Goal: Task Accomplishment & Management: Manage account settings

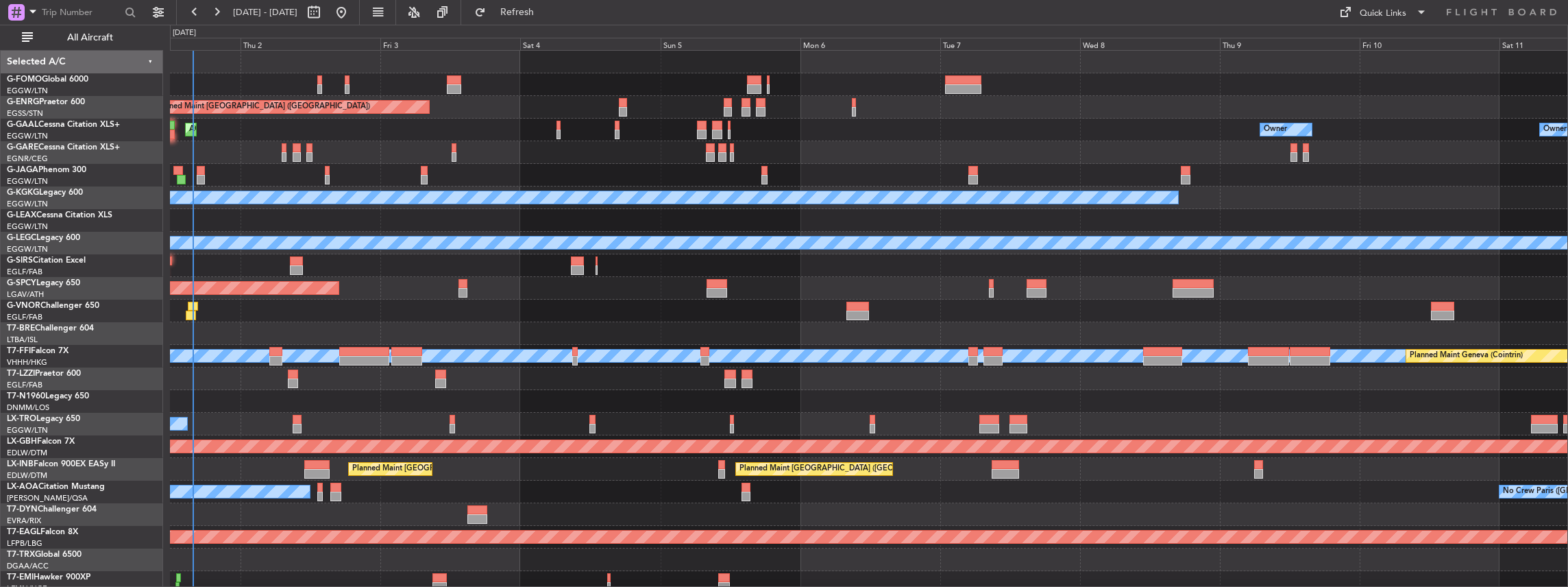
click at [480, 297] on div "Planned Maint London (Stansted) Planned Maint London (Stansted) AOG Maint Dusse…" at bounding box center [868, 412] width 1398 height 724
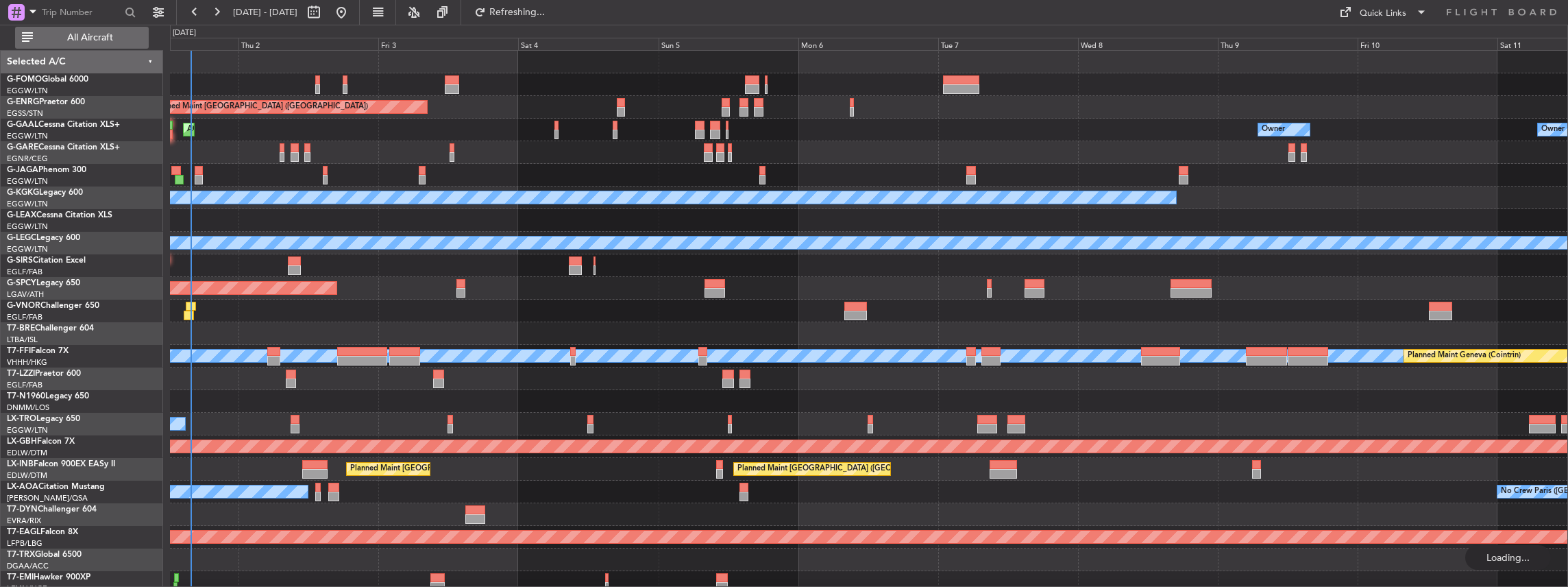
click at [107, 39] on span "All Aircraft" at bounding box center [90, 37] width 109 height 9
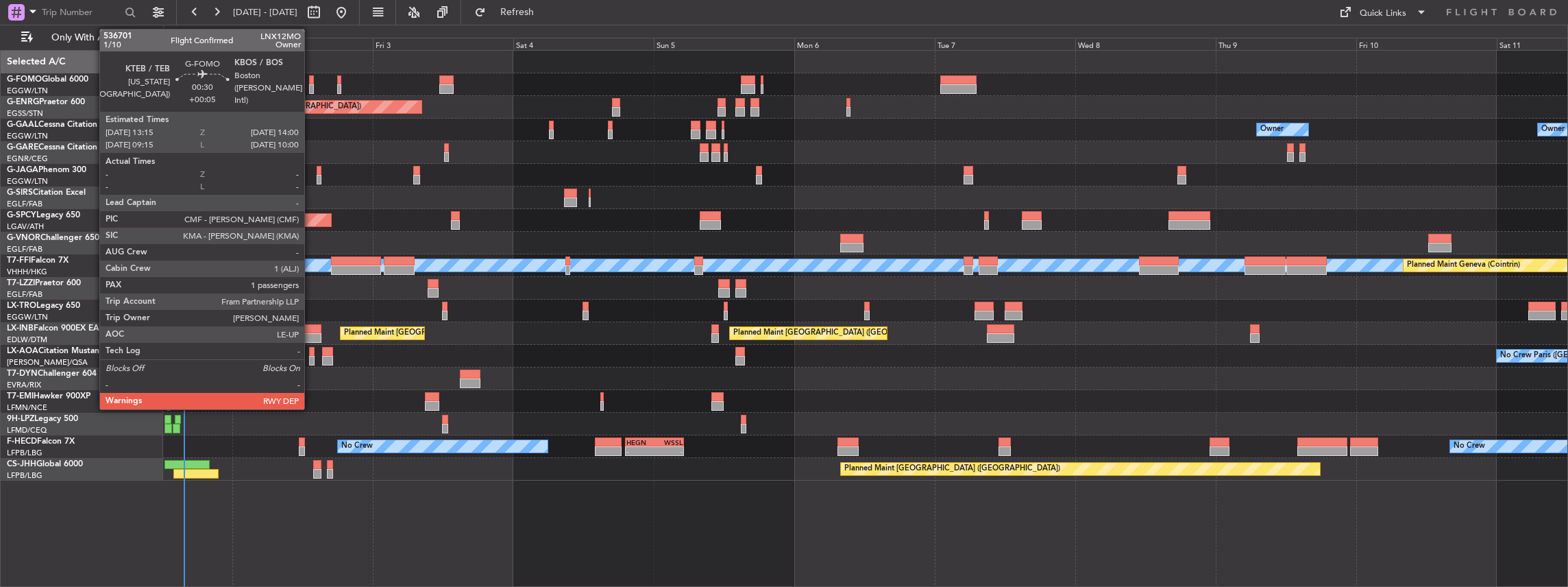
click at [311, 78] on div at bounding box center [311, 79] width 5 height 9
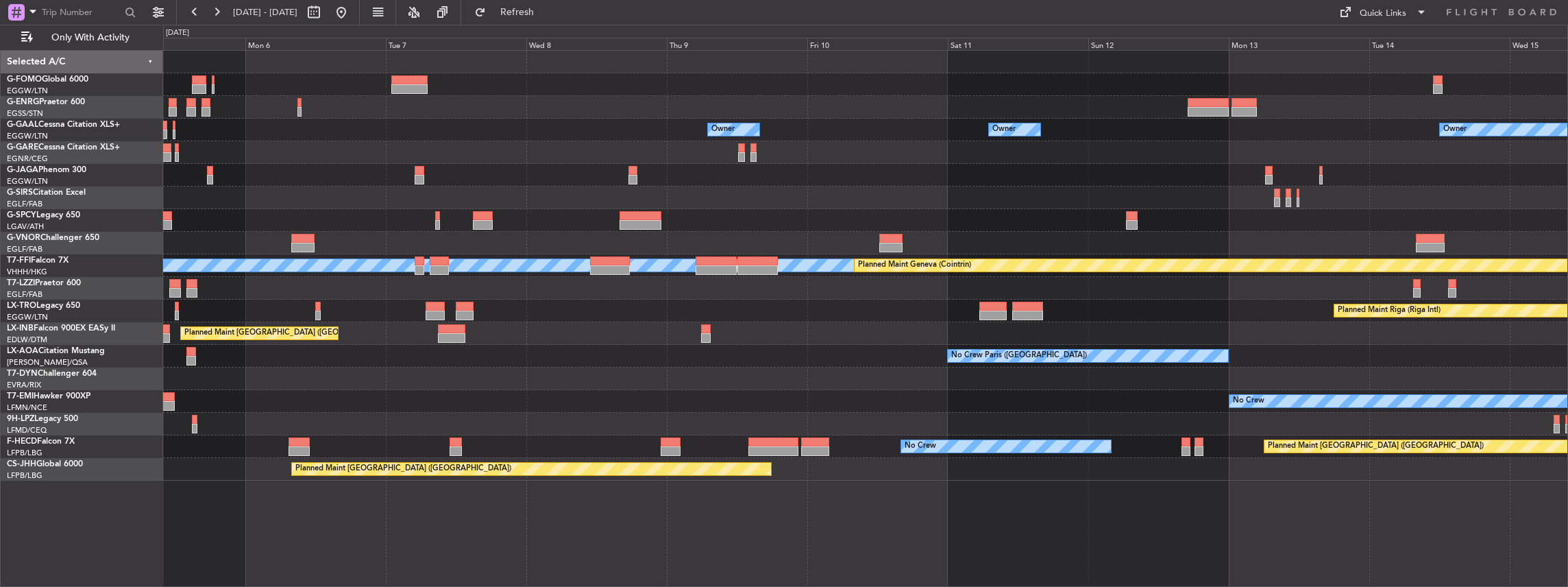
click at [905, 363] on div "Planned Maint London (Stansted) Owner Owner Owner Owner No Crew MEL MEL Planned…" at bounding box center [865, 266] width 1405 height 430
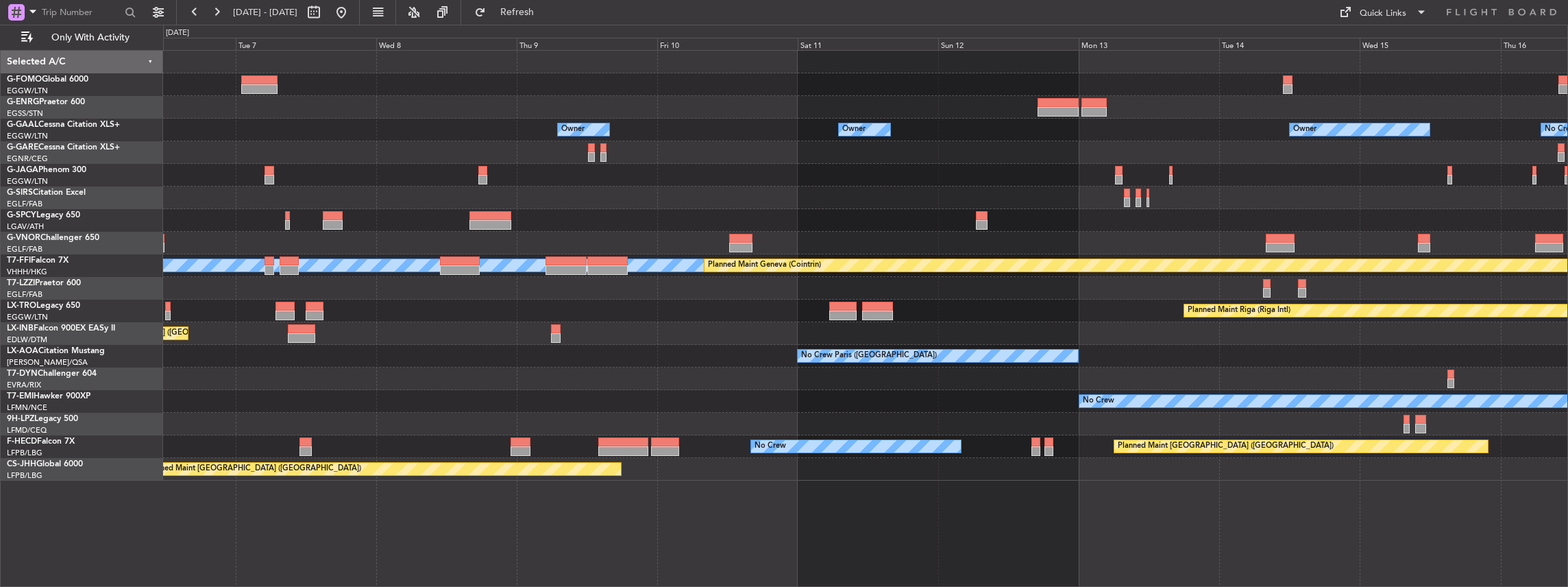
click at [1144, 361] on div "Owner Owner Owner Owner No Crew Owner MEL MEL Planned Maint Geneva (Cointrin) P…" at bounding box center [865, 266] width 1405 height 430
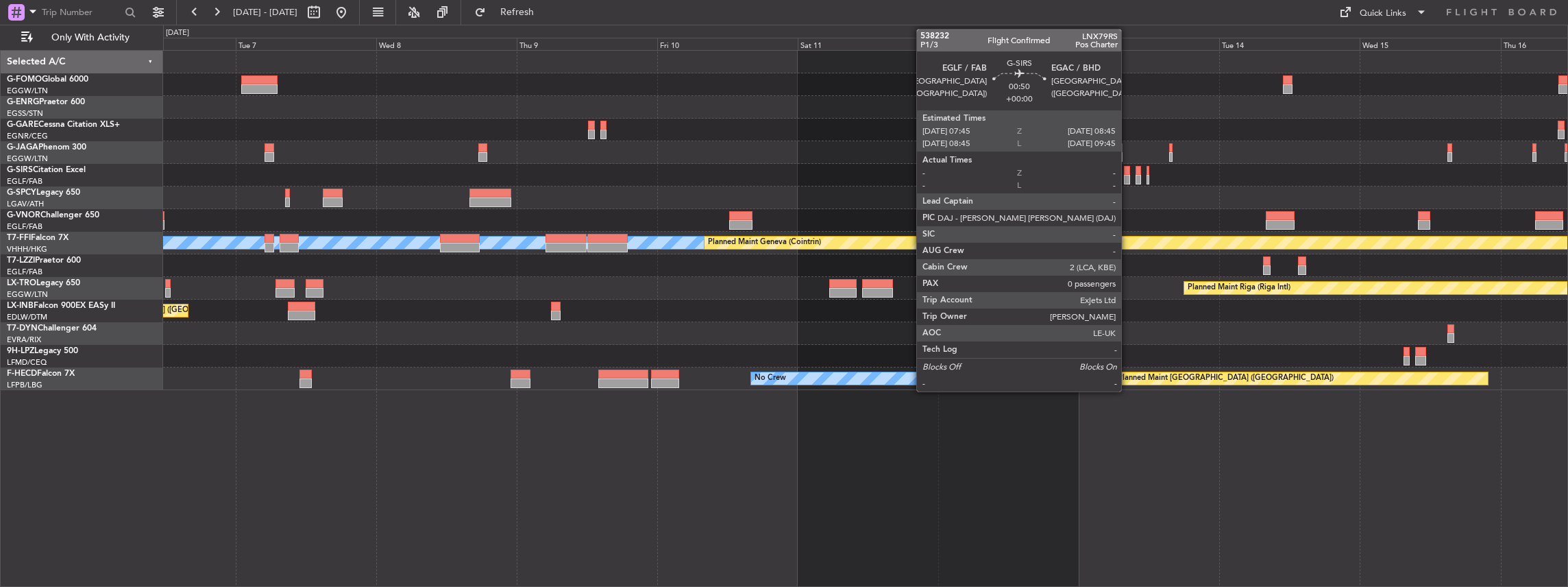
click at [1128, 178] on div at bounding box center [1126, 179] width 6 height 9
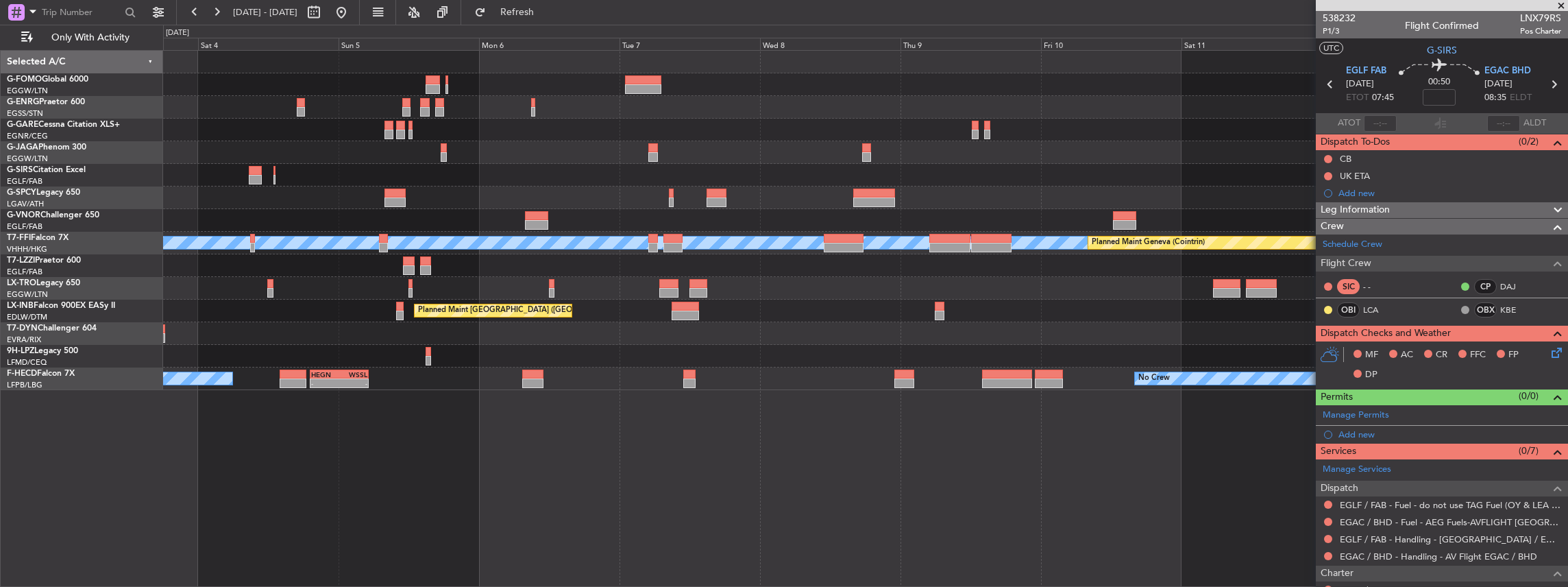
click at [965, 393] on div "Planned Maint London (Stansted) Planned Maint London (Stansted) Planned Maint B…" at bounding box center [866, 319] width 1406 height 538
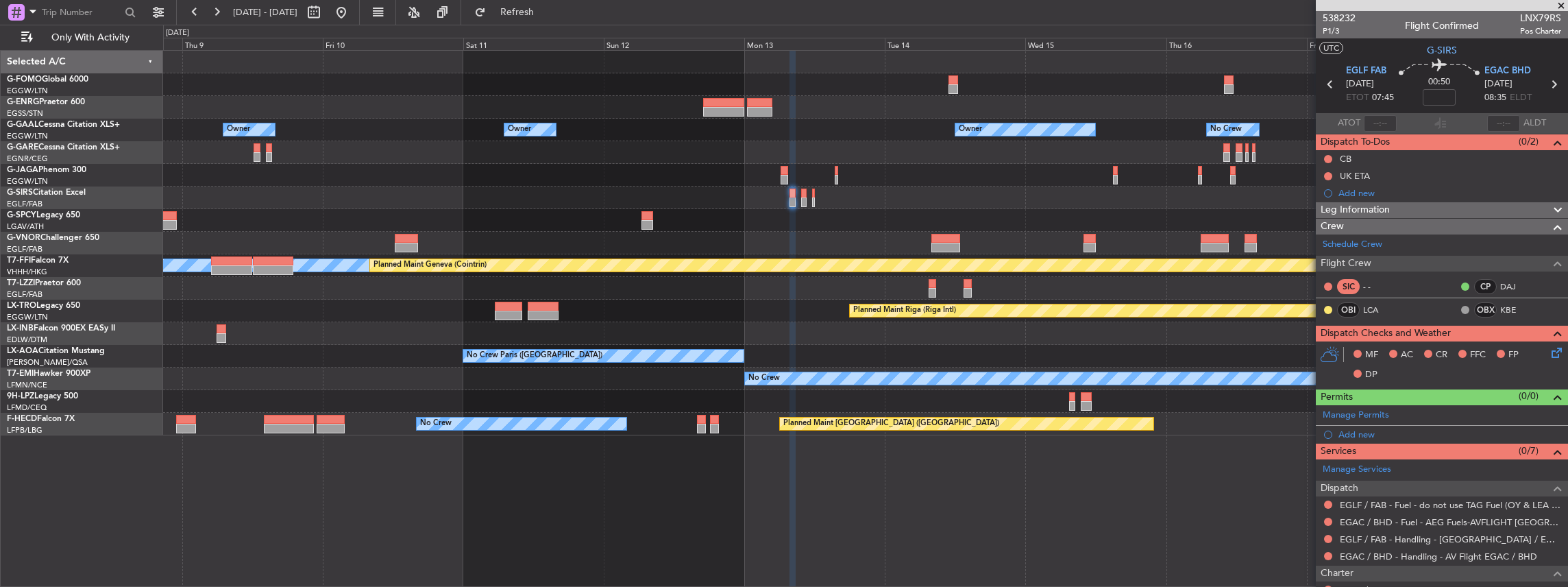
click at [172, 231] on div "Owner Owner Owner Owner No Crew Owner Planned Maint Oxford (Kidlington) MEL MEL…" at bounding box center [865, 243] width 1405 height 384
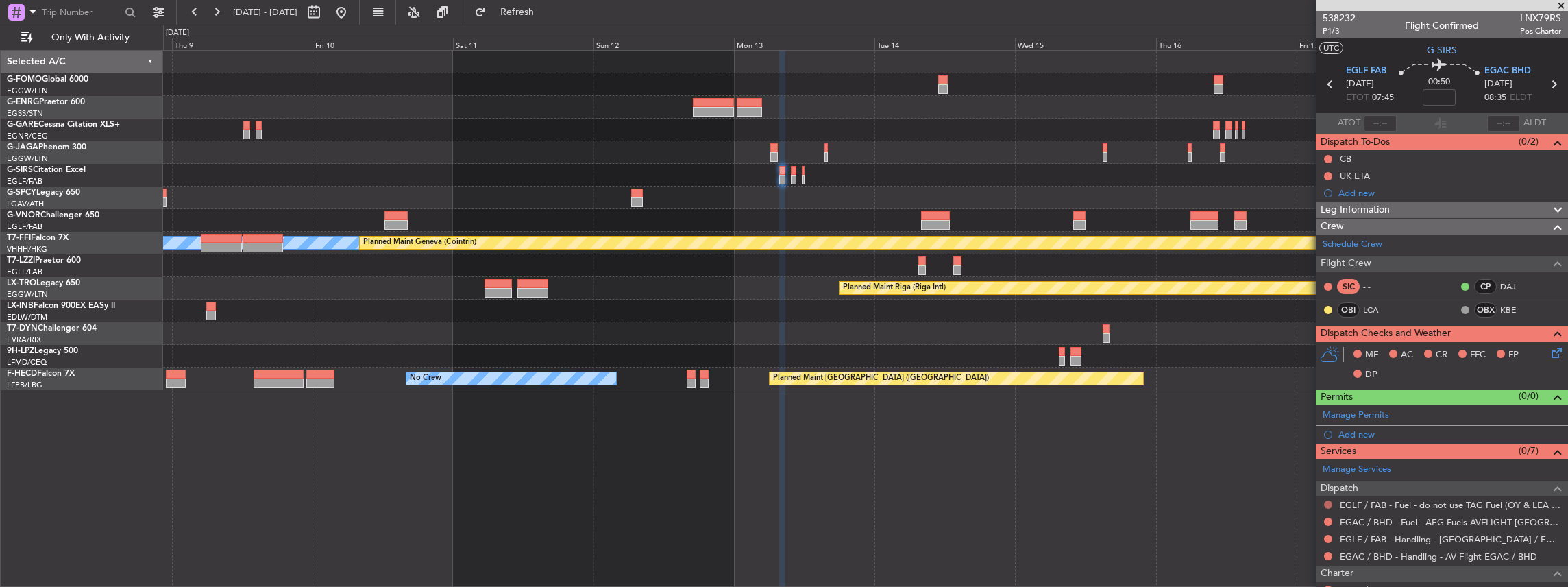
click at [1329, 503] on button at bounding box center [1328, 504] width 8 height 8
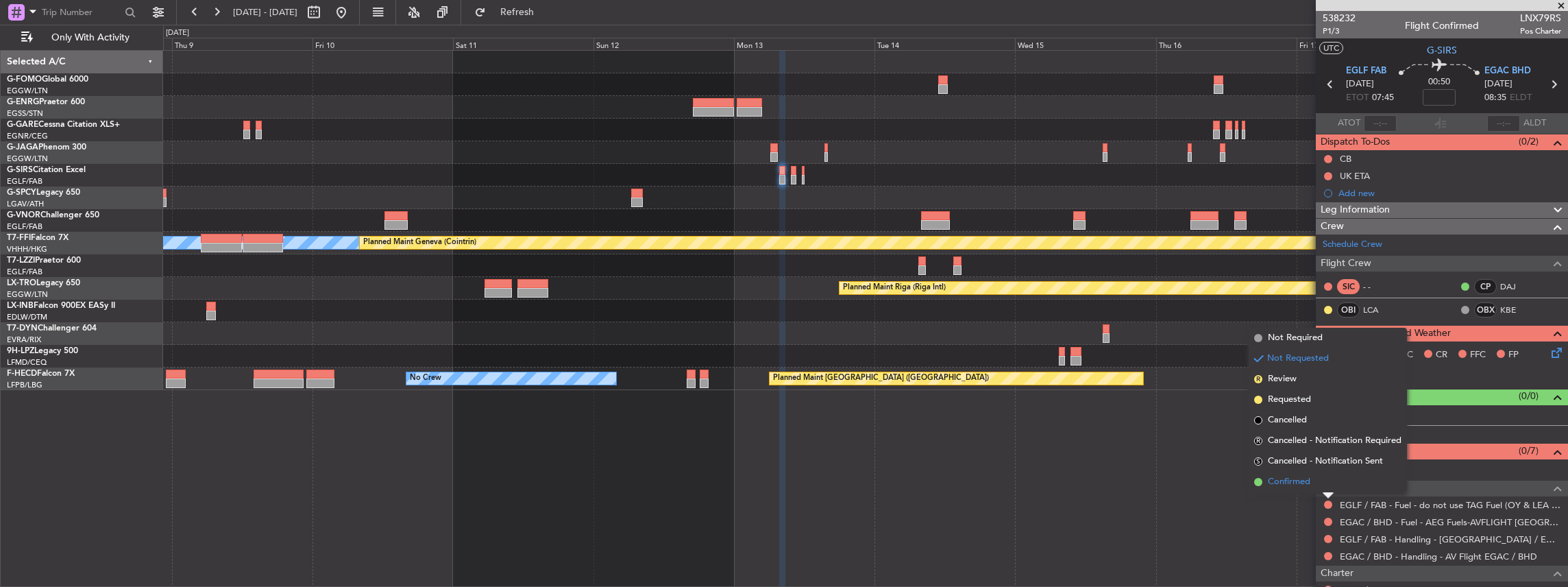
click at [1290, 485] on span "Confirmed" at bounding box center [1288, 482] width 42 height 14
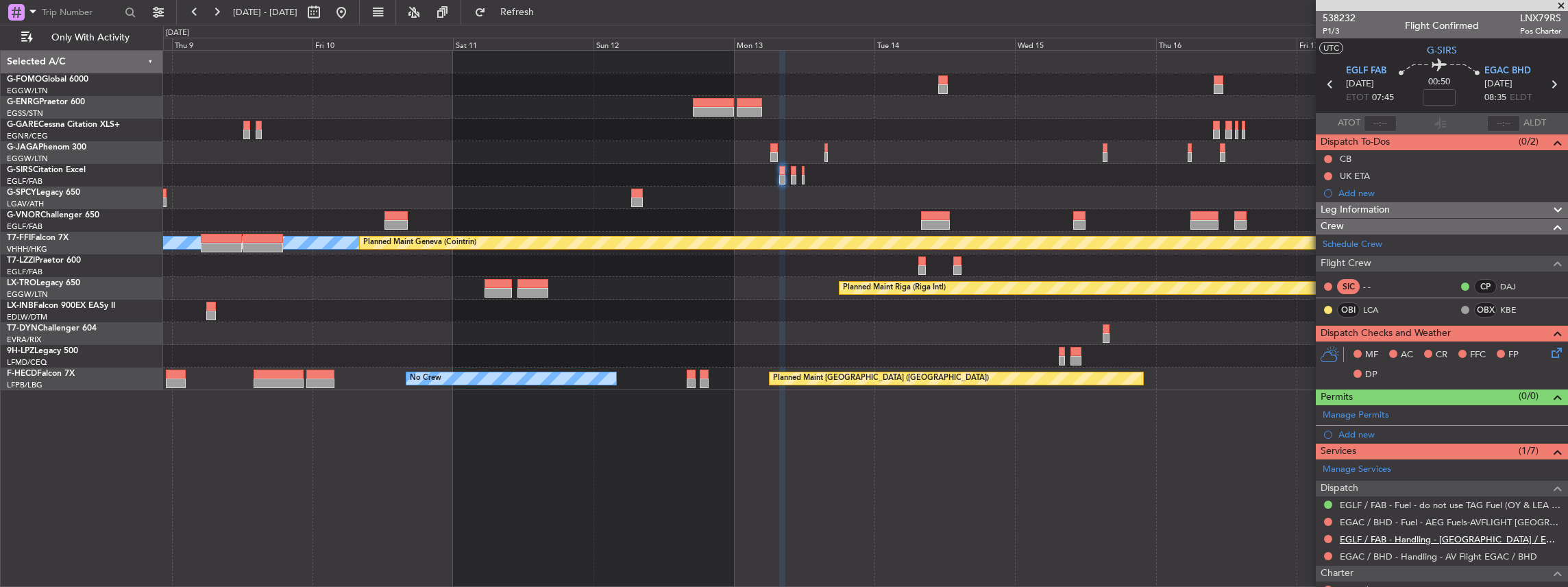
click at [1397, 535] on link "EGLF / FAB - Handling - [GEOGRAPHIC_DATA] / EGLF / FAB" at bounding box center [1450, 539] width 221 height 11
click at [1400, 541] on link "EGLF / FAB - Handling - [GEOGRAPHIC_DATA] / EGLF / FAB" at bounding box center [1450, 539] width 221 height 11
click at [1325, 535] on button at bounding box center [1328, 538] width 8 height 8
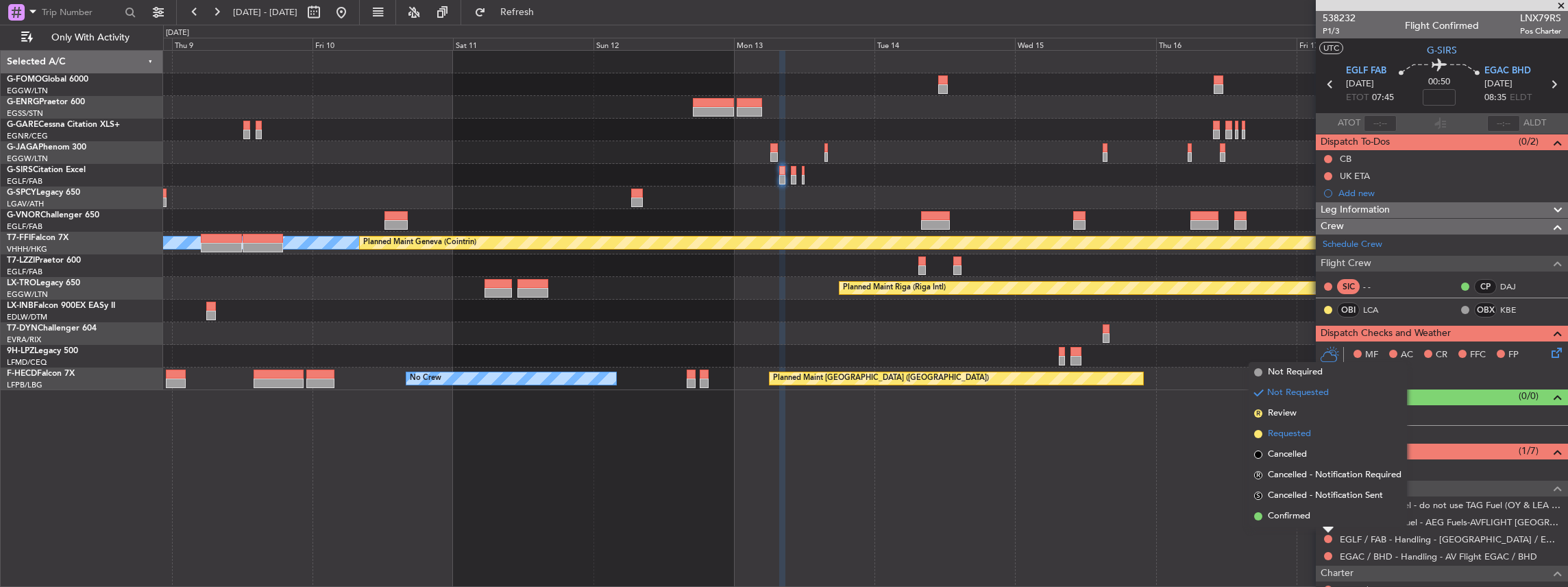
click at [1312, 430] on li "Requested" at bounding box center [1328, 434] width 158 height 21
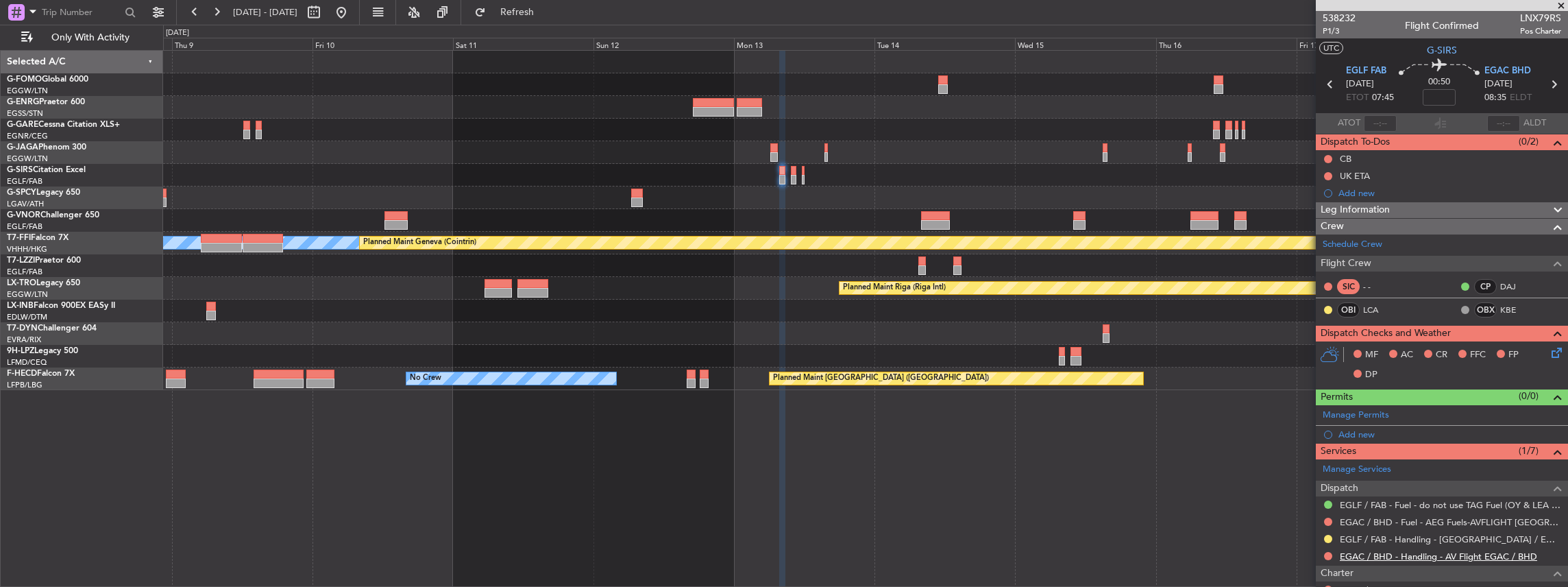
click at [1388, 551] on link "EGAC / BHD - Handling - AV Flight EGAC / BHD" at bounding box center [1438, 556] width 198 height 11
click at [522, 16] on button "Refresh" at bounding box center [509, 12] width 82 height 22
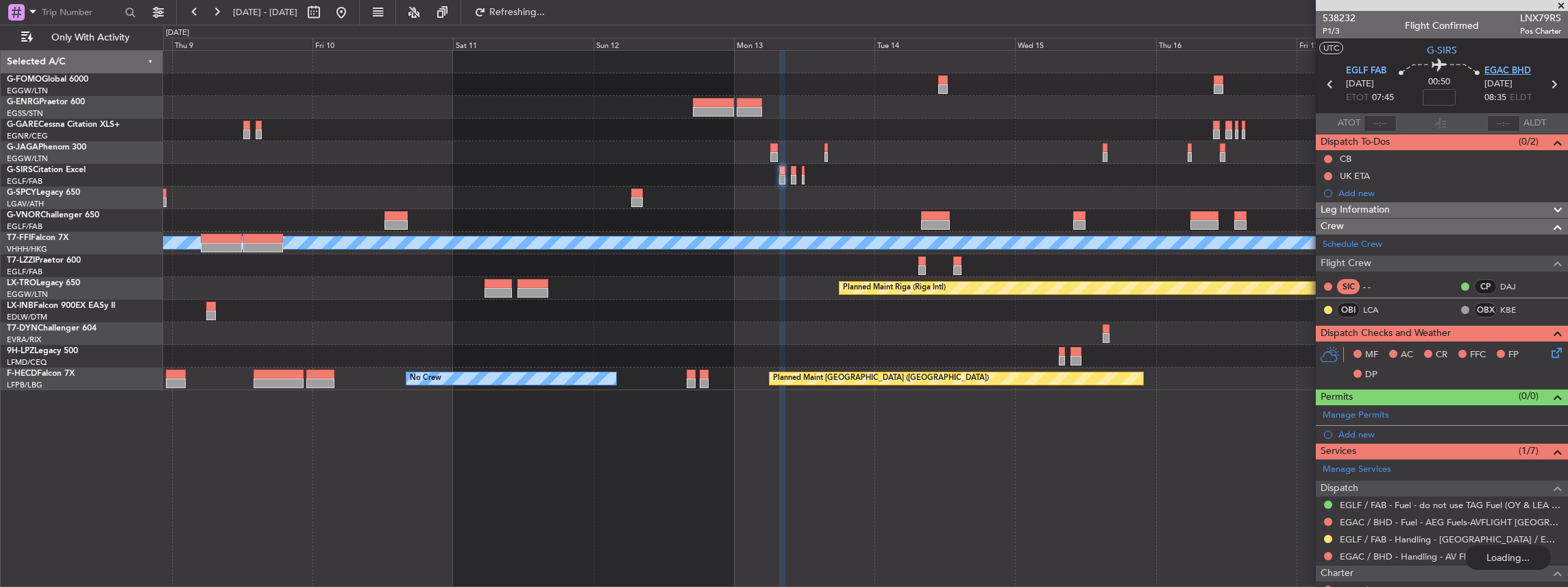
click at [1509, 66] on span "EGAC BHD" at bounding box center [1507, 71] width 47 height 14
click at [1375, 72] on span "EGLF FAB" at bounding box center [1366, 71] width 40 height 14
click at [1526, 417] on div "Manage Permits" at bounding box center [1442, 415] width 252 height 21
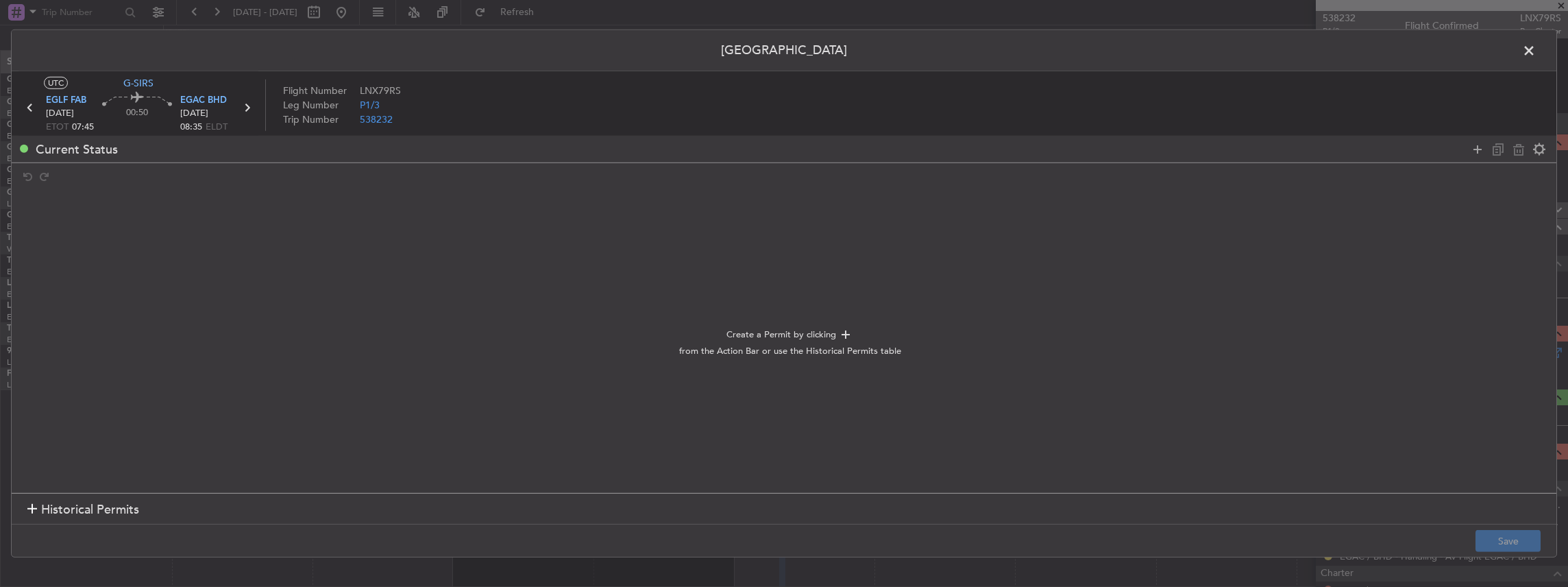
drag, startPoint x: 1474, startPoint y: 151, endPoint x: 1319, endPoint y: 151, distance: 155.0
click at [1471, 151] on icon at bounding box center [1477, 148] width 16 height 16
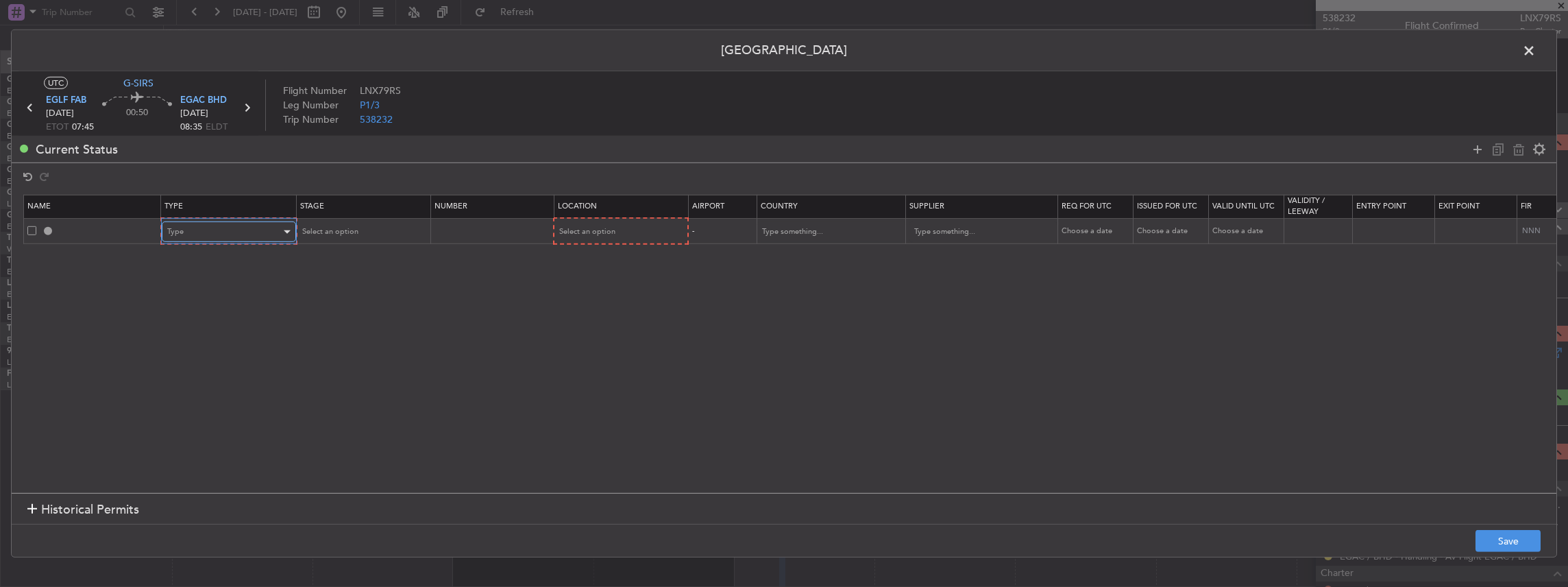
click at [245, 223] on div "Type" at bounding box center [224, 231] width 114 height 21
click at [188, 291] on span "PPR" at bounding box center [228, 301] width 122 height 21
click at [352, 225] on div "Select an option" at bounding box center [356, 231] width 114 height 21
click at [347, 326] on span "Requested" at bounding box center [361, 321] width 122 height 21
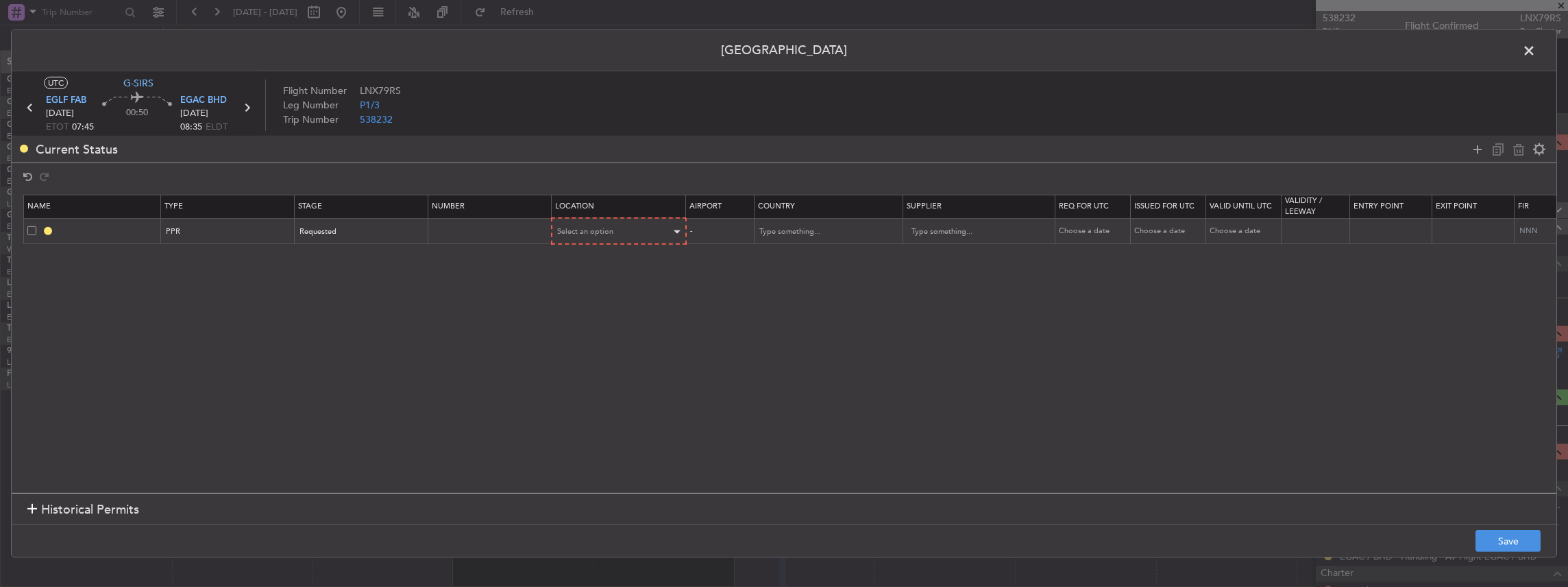
click at [554, 236] on div "Select an option" at bounding box center [619, 231] width 133 height 21
click at [588, 255] on span "Departure" at bounding box center [618, 260] width 122 height 21
click at [1498, 541] on button "Save" at bounding box center [1508, 540] width 65 height 22
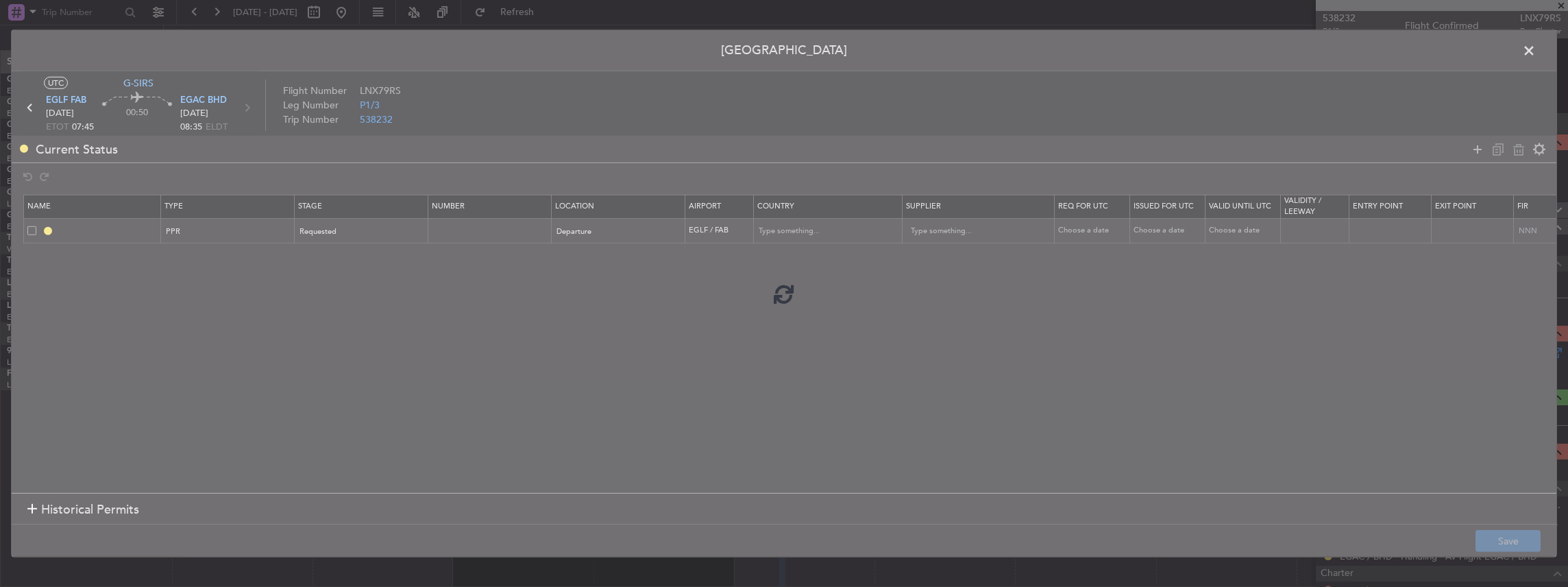
type input "EGLF PPR"
type input "United Kingdom"
type input "NNN"
type input "2"
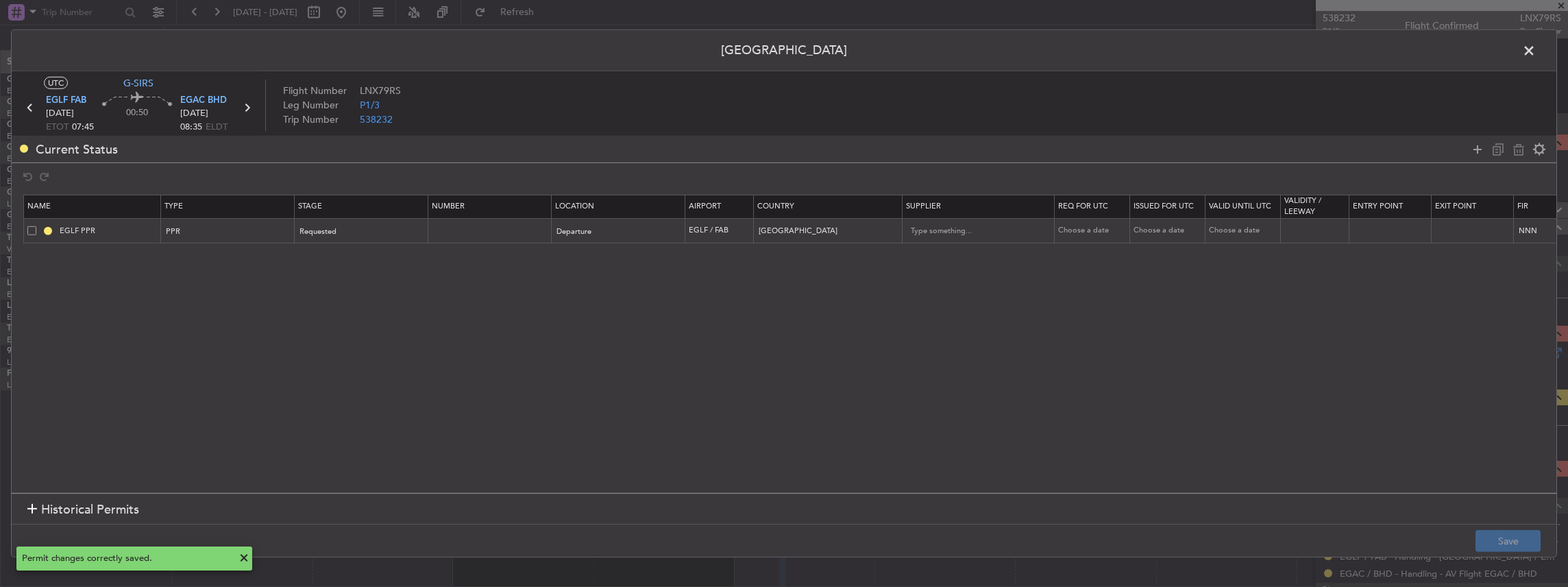
click at [118, 221] on td "EGLF PPR" at bounding box center [93, 231] width 137 height 25
click at [119, 225] on input "EGLF PPR" at bounding box center [108, 231] width 103 height 11
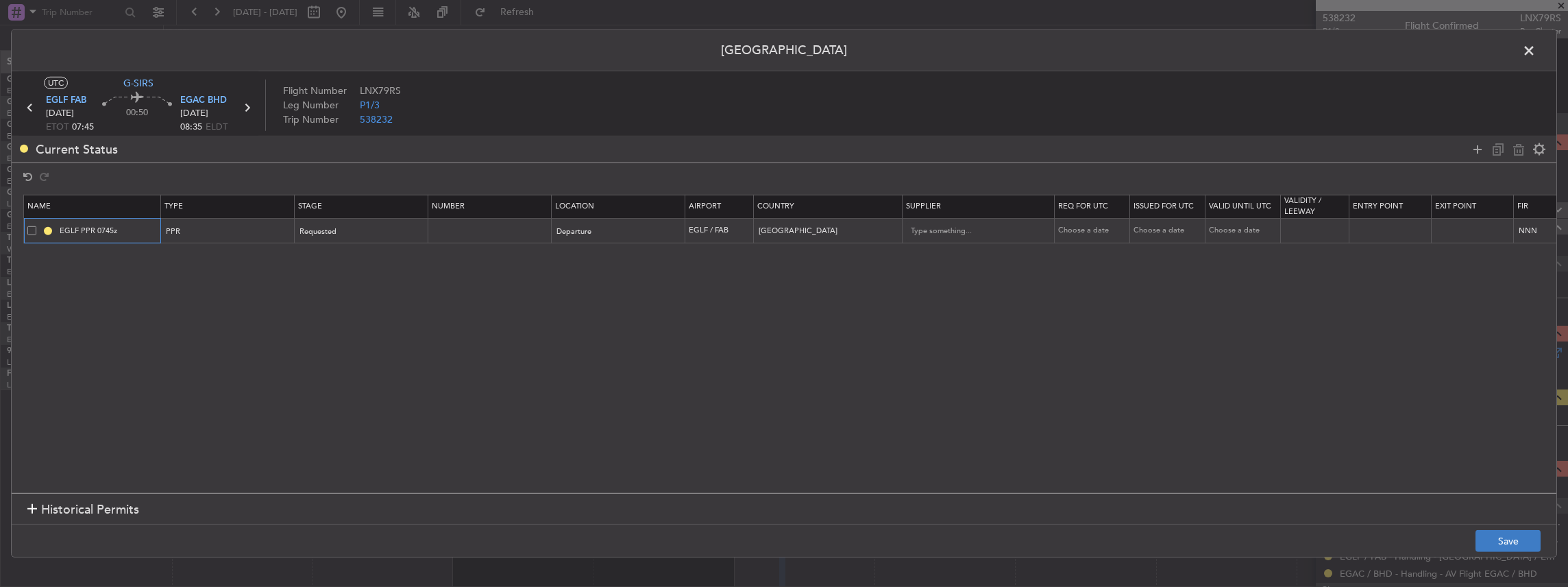
type input "EGLF PPR 0745z"
click at [1496, 535] on button "Save" at bounding box center [1508, 540] width 65 height 22
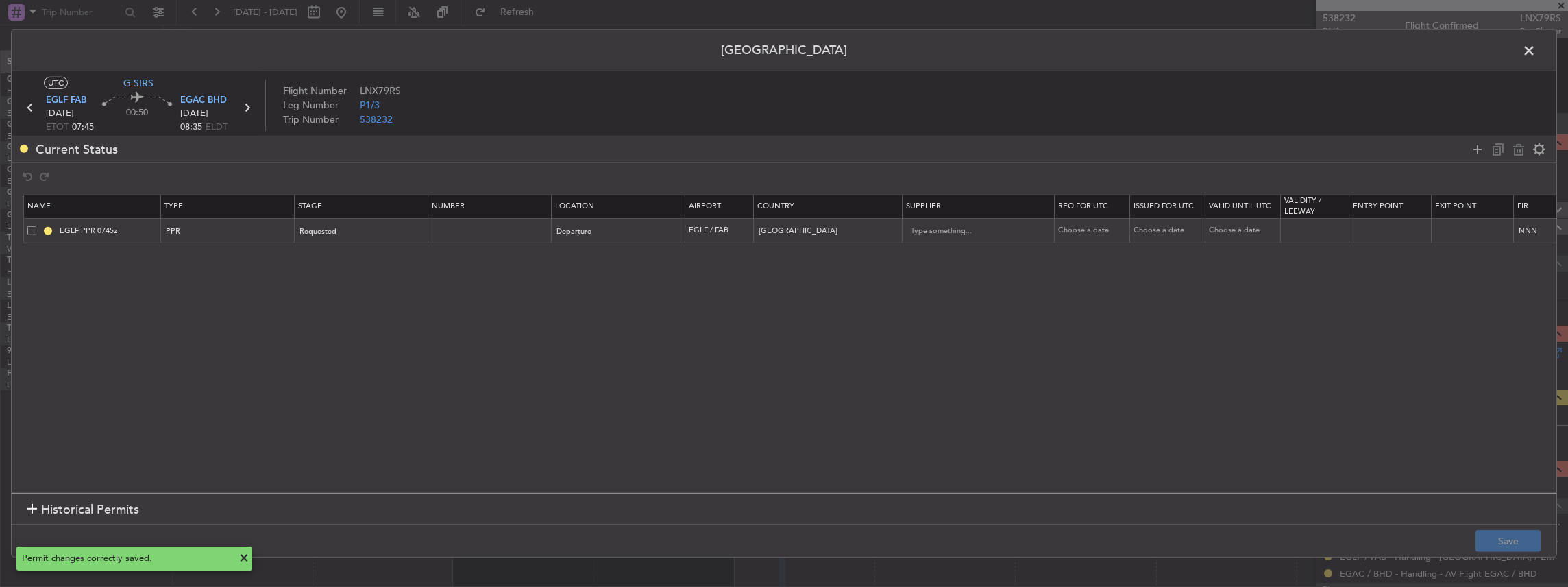
click at [1536, 47] on span at bounding box center [1536, 54] width 0 height 27
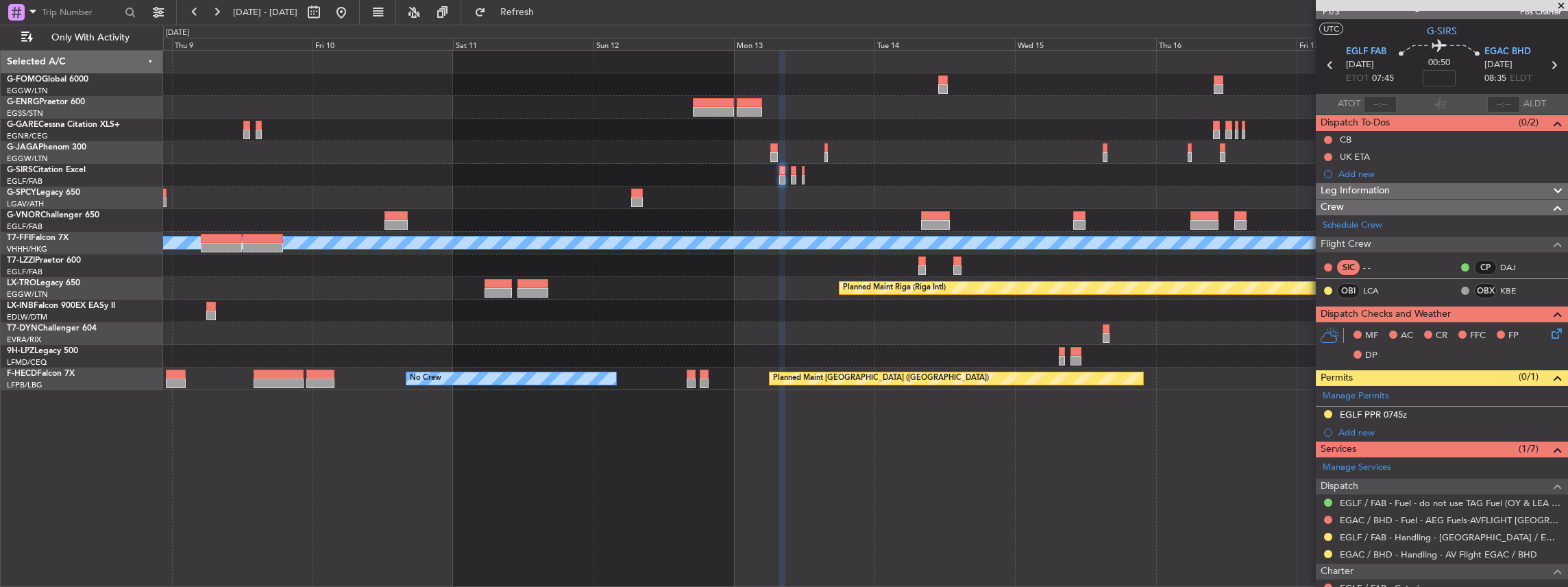
scroll to position [0, 0]
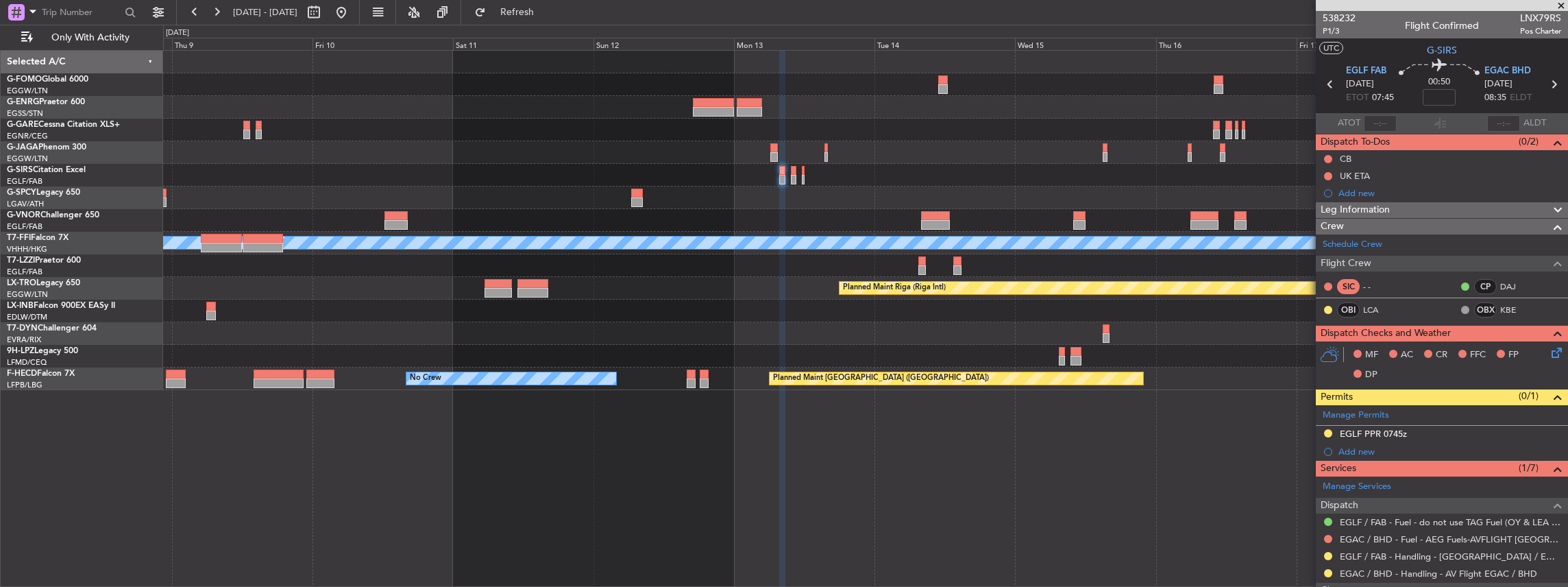
click at [1549, 83] on icon at bounding box center [1553, 84] width 18 height 18
type input "1"
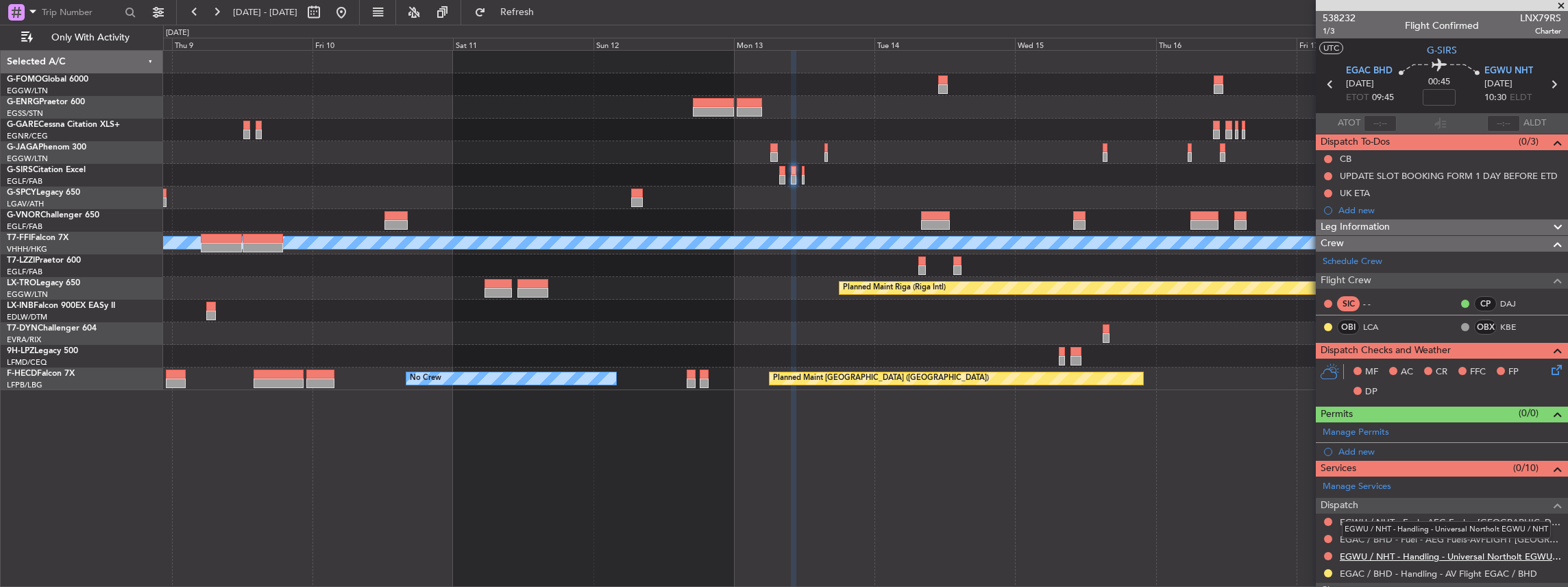
click at [1373, 554] on link "EGWU / NHT - Handling - Universal Northolt EGWU / NHT" at bounding box center [1450, 556] width 221 height 11
click at [546, 12] on span "Refresh" at bounding box center [517, 12] width 57 height 9
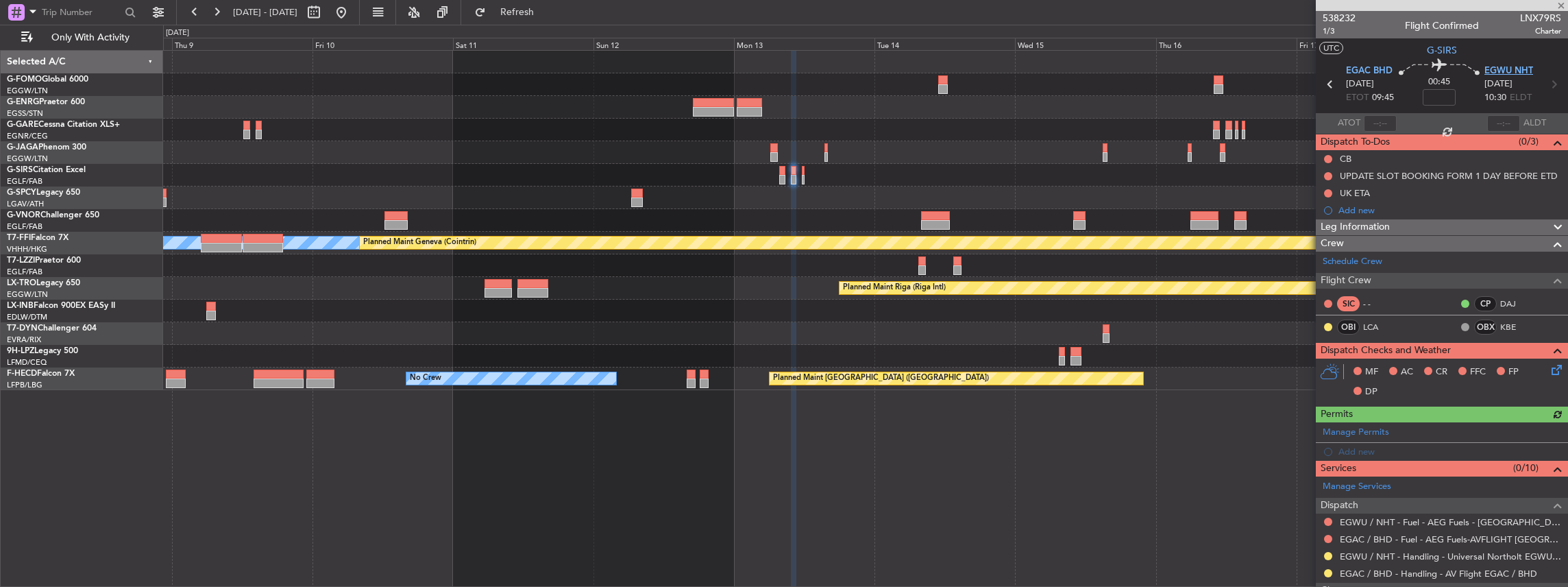
click at [1506, 72] on span "EGWU NHT" at bounding box center [1509, 71] width 49 height 14
click at [1369, 73] on span "EGAC BHD" at bounding box center [1369, 71] width 47 height 14
click at [1489, 70] on span "EGWU NHT" at bounding box center [1509, 71] width 49 height 14
click at [1514, 69] on span "EGWU NHT" at bounding box center [1509, 71] width 49 height 14
click at [1397, 427] on div "Manage Permits" at bounding box center [1442, 432] width 252 height 21
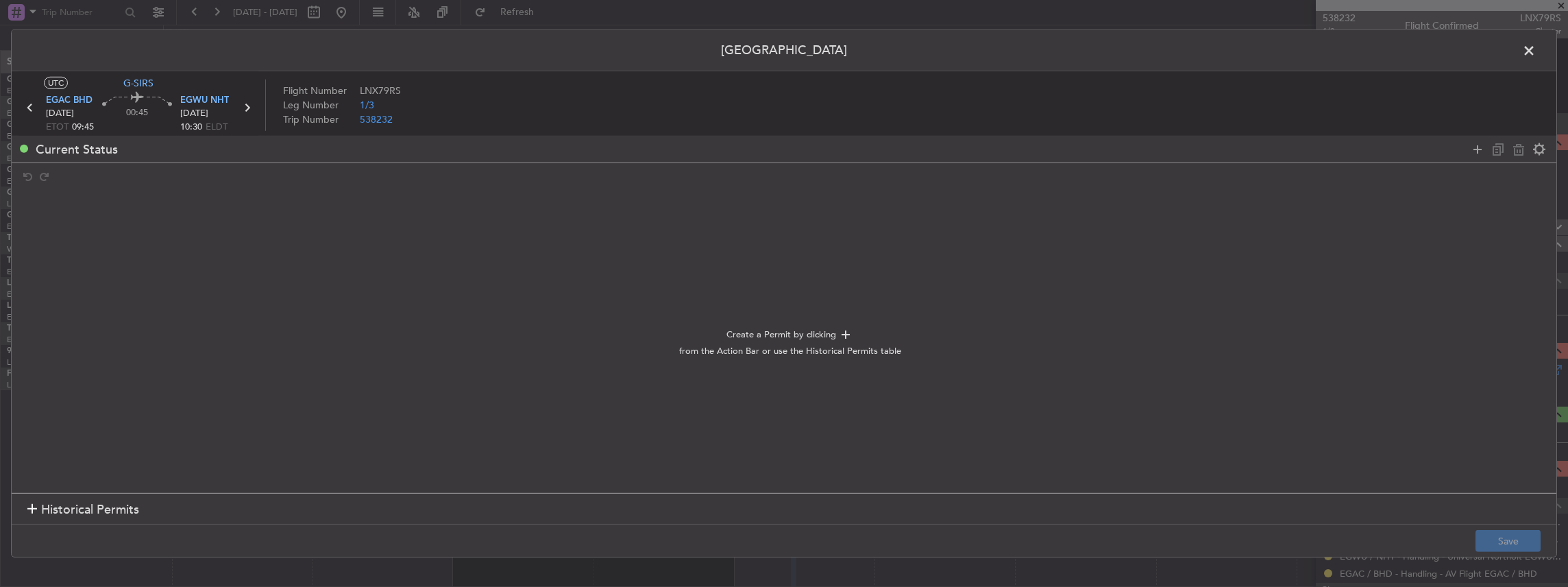
click at [1487, 142] on div at bounding box center [1508, 149] width 82 height 20
click at [1477, 151] on icon at bounding box center [1477, 148] width 16 height 16
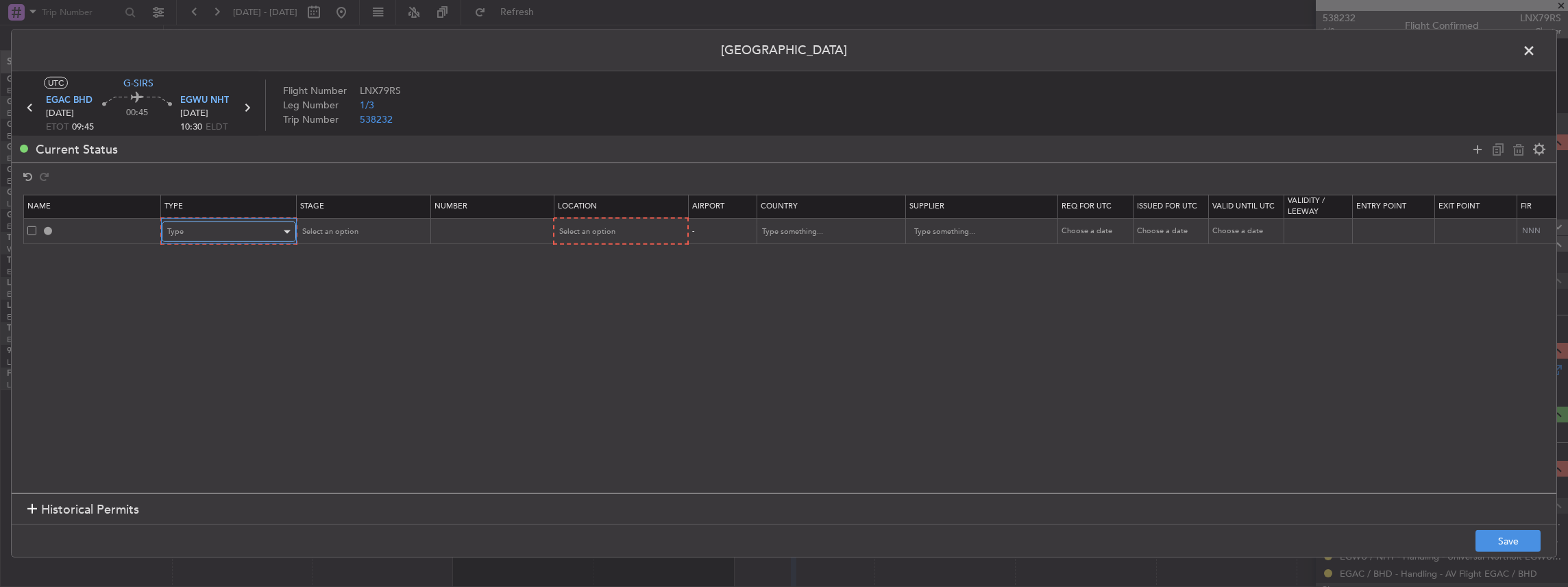
click at [215, 228] on div "Type" at bounding box center [224, 231] width 114 height 21
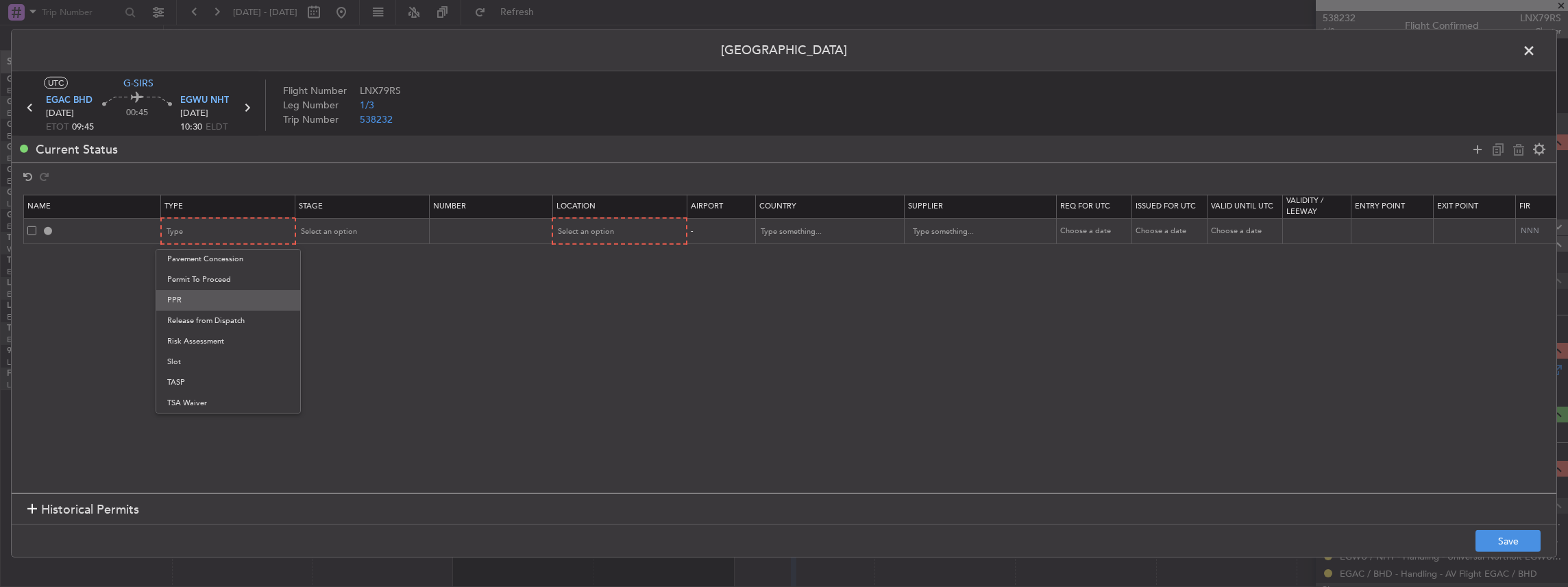
click at [182, 299] on span "PPR" at bounding box center [228, 300] width 122 height 21
click at [349, 230] on span "Select an option" at bounding box center [328, 231] width 57 height 10
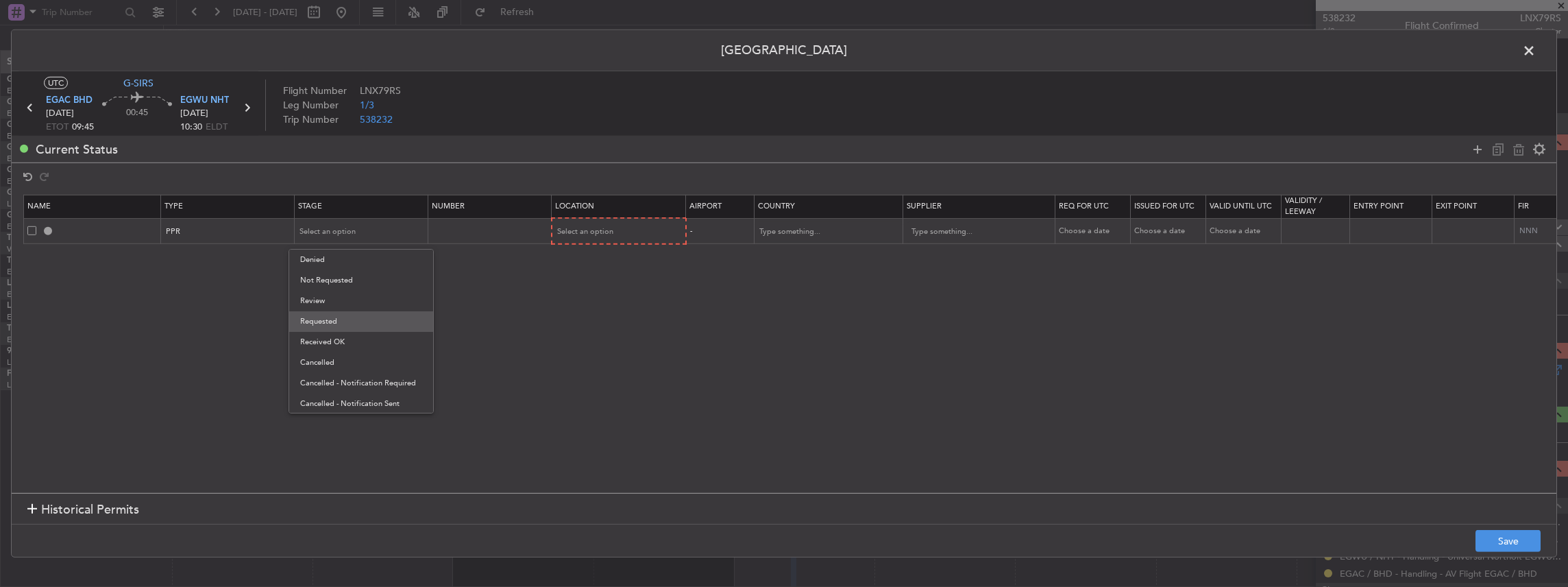
click at [329, 319] on span "Requested" at bounding box center [361, 321] width 122 height 21
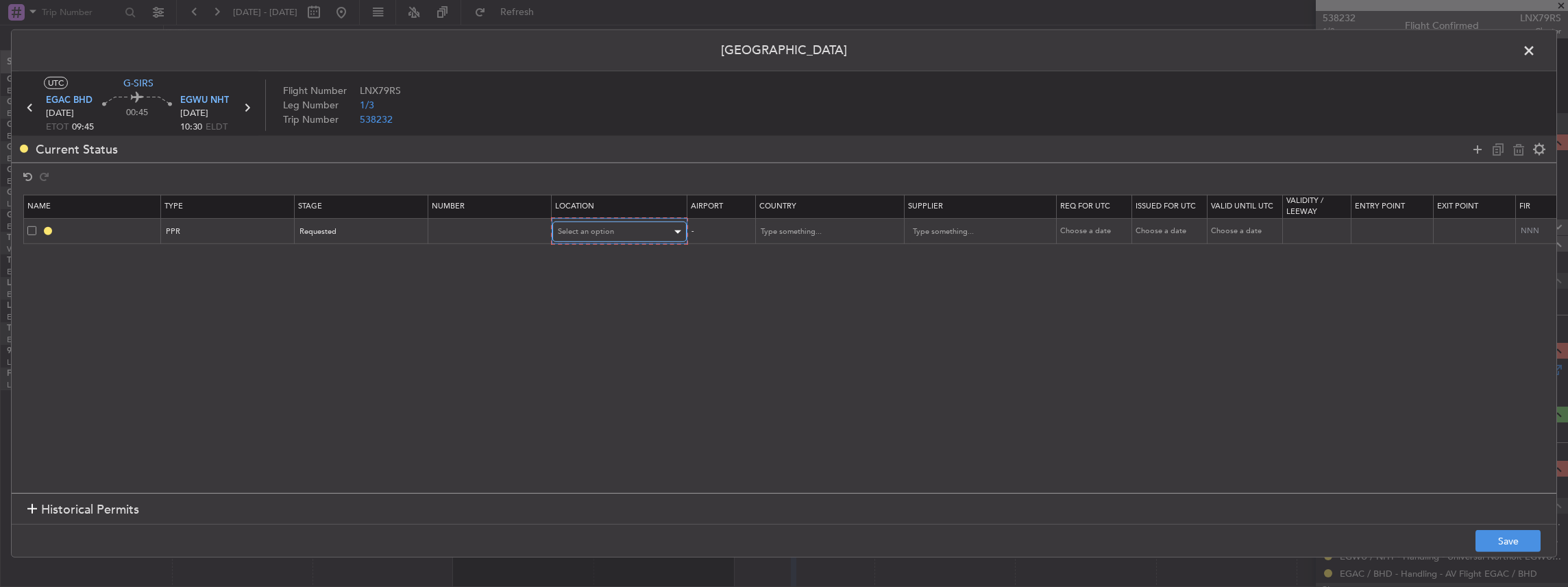
click at [587, 221] on div "Select an option" at bounding box center [614, 231] width 114 height 21
click at [585, 304] on span "Arrival" at bounding box center [618, 301] width 122 height 21
click at [1495, 539] on button "Save" at bounding box center [1508, 540] width 65 height 22
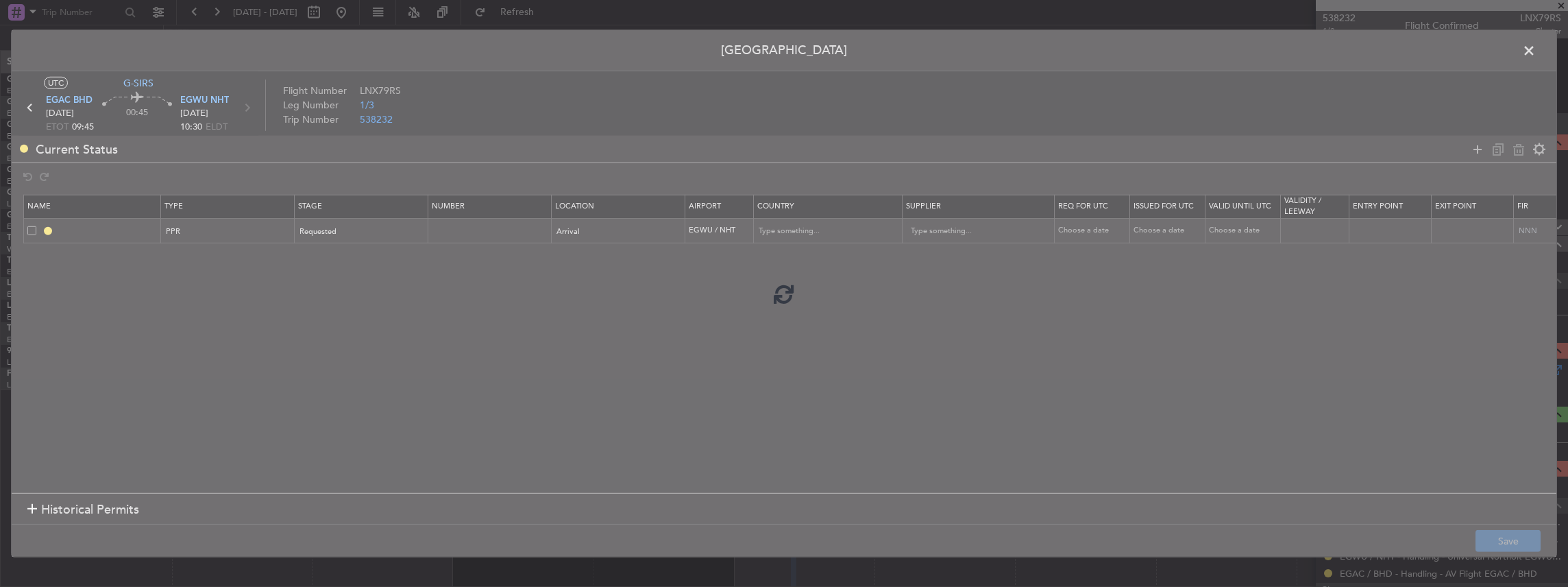
type input "EGWU PPR"
type input "United Kingdom"
type input "NNN"
type input "2"
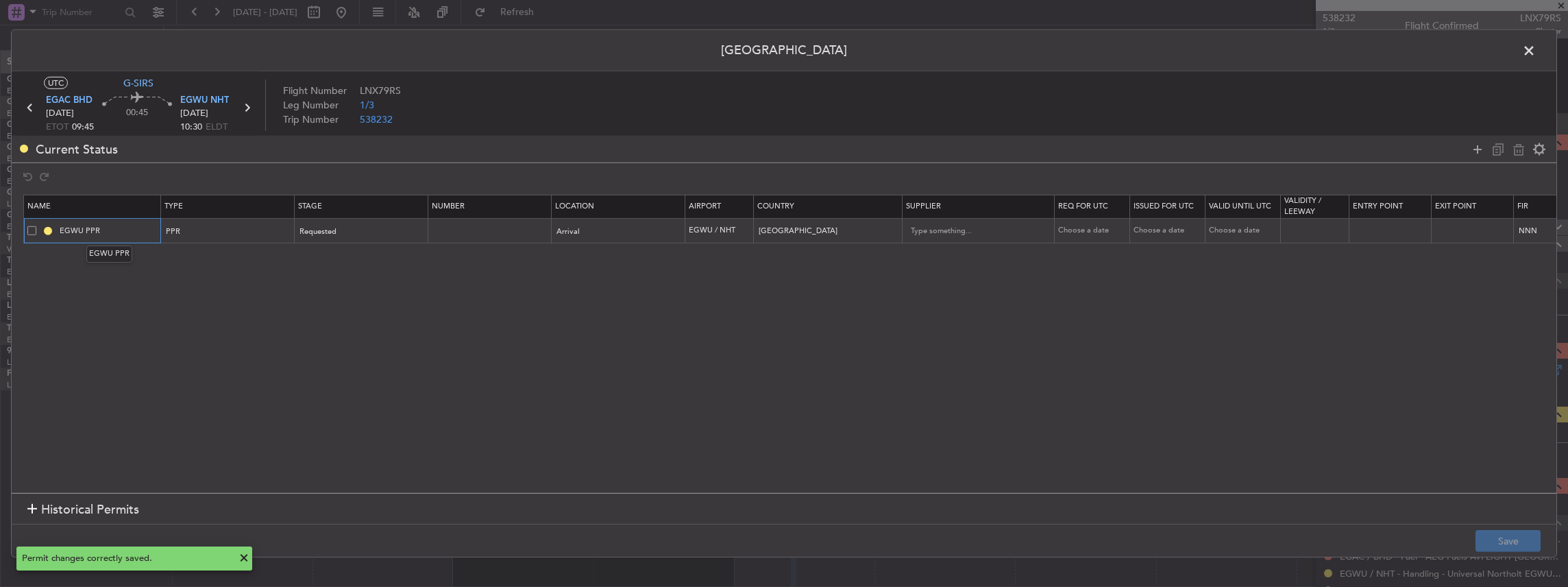
click at [132, 229] on input "EGWU PPR" at bounding box center [108, 231] width 103 height 11
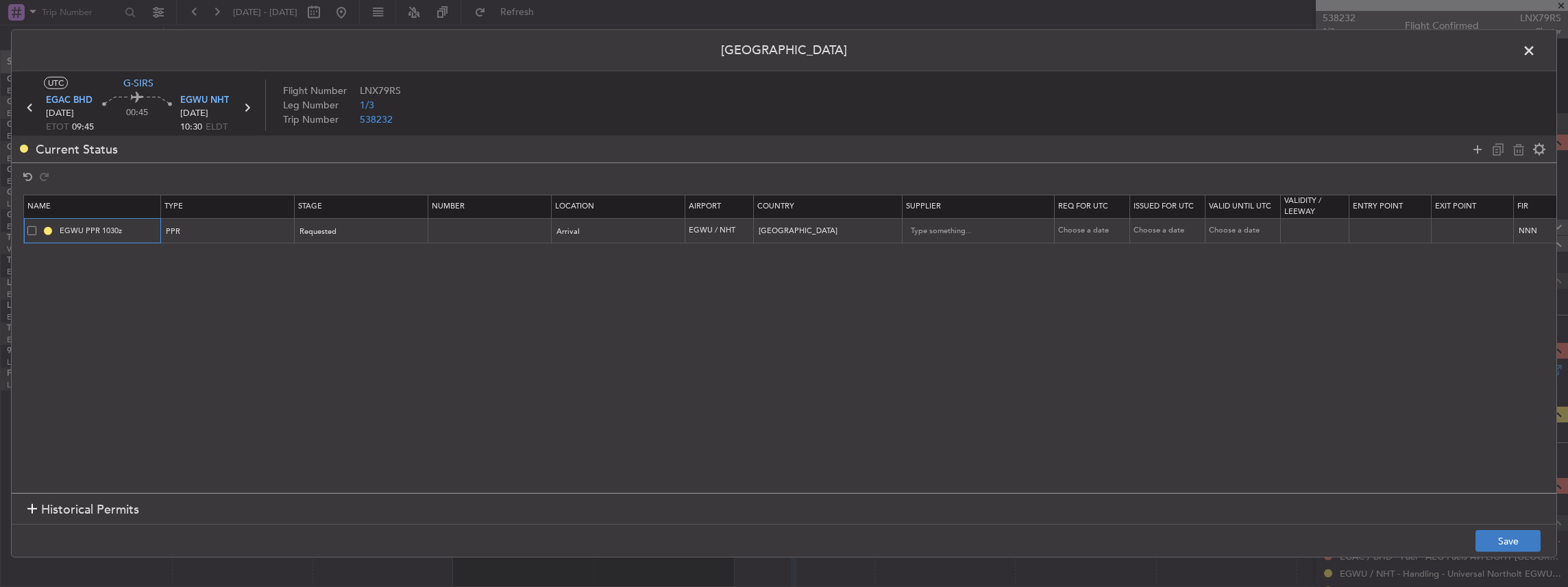
type input "EGWU PPR 1030z"
click at [1505, 540] on button "Save" at bounding box center [1508, 540] width 65 height 22
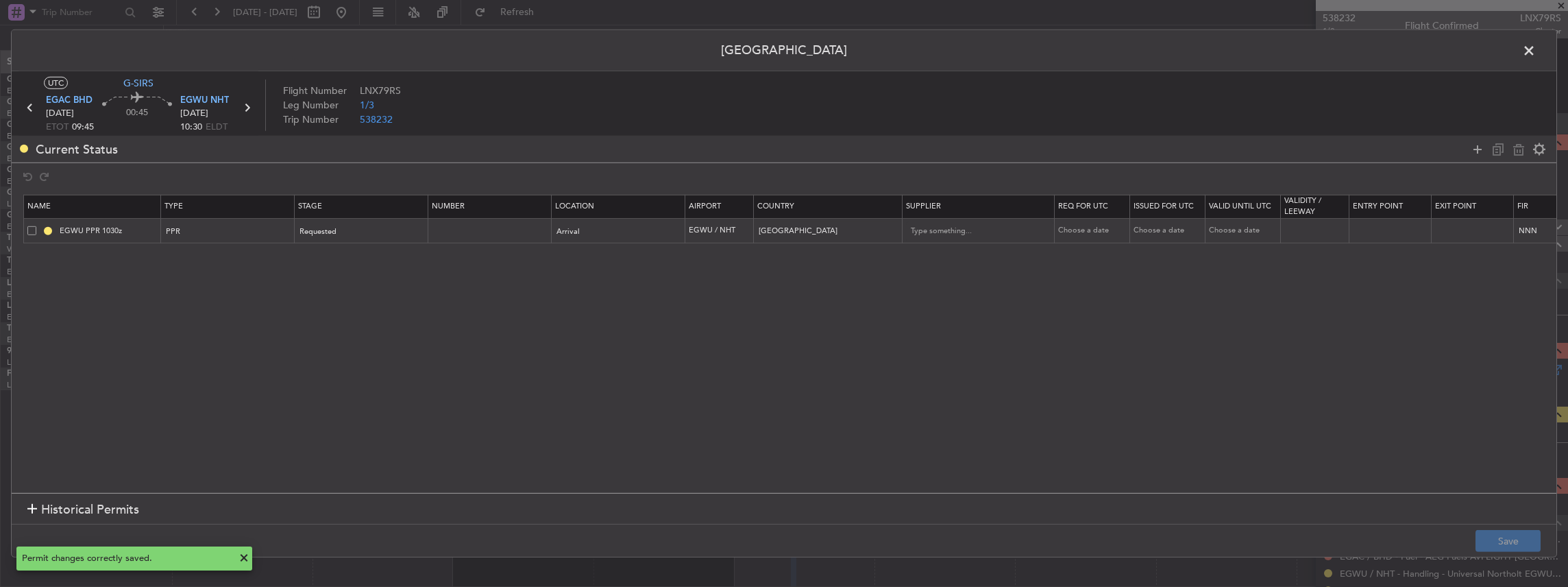
click at [1536, 48] on span at bounding box center [1536, 54] width 0 height 27
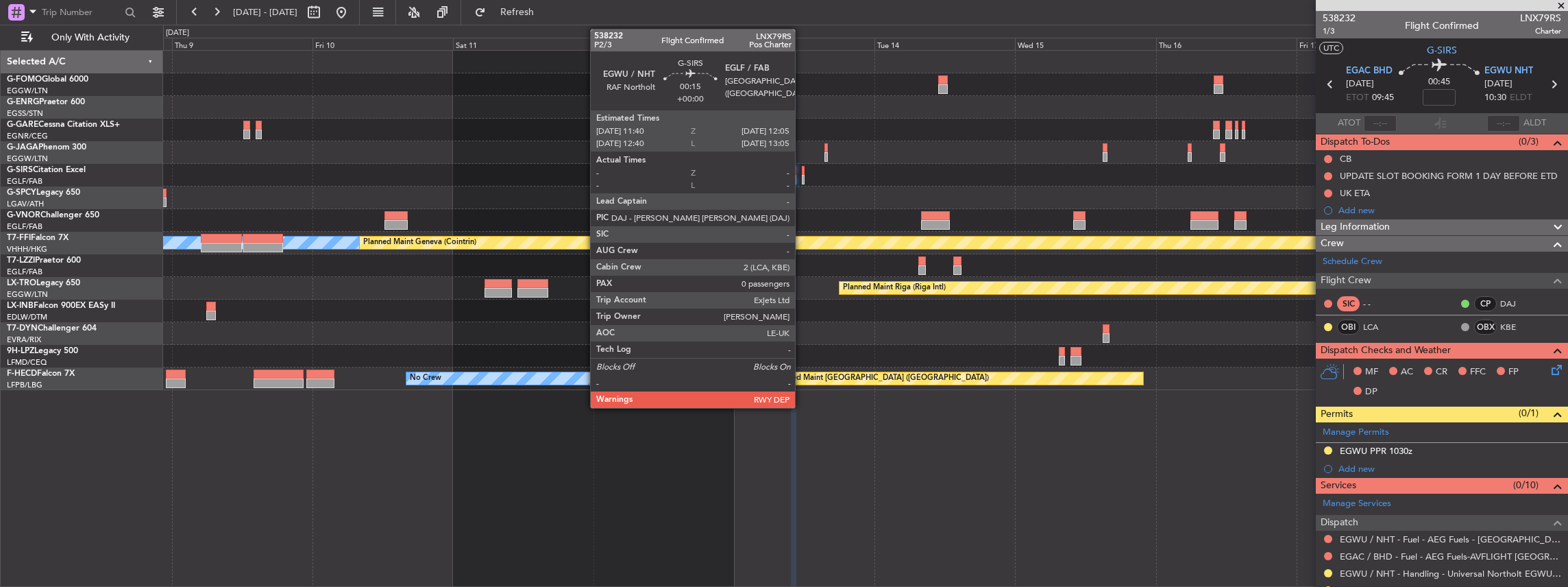
click at [802, 173] on div at bounding box center [803, 170] width 3 height 9
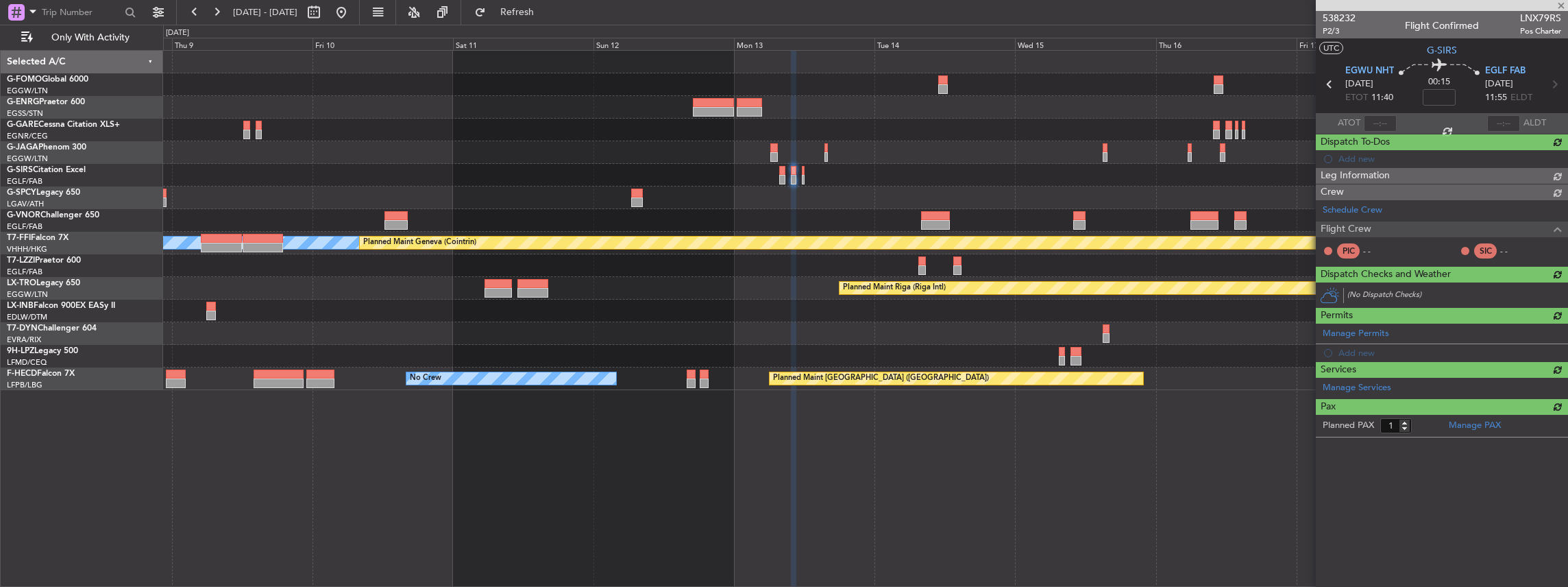
type input "0"
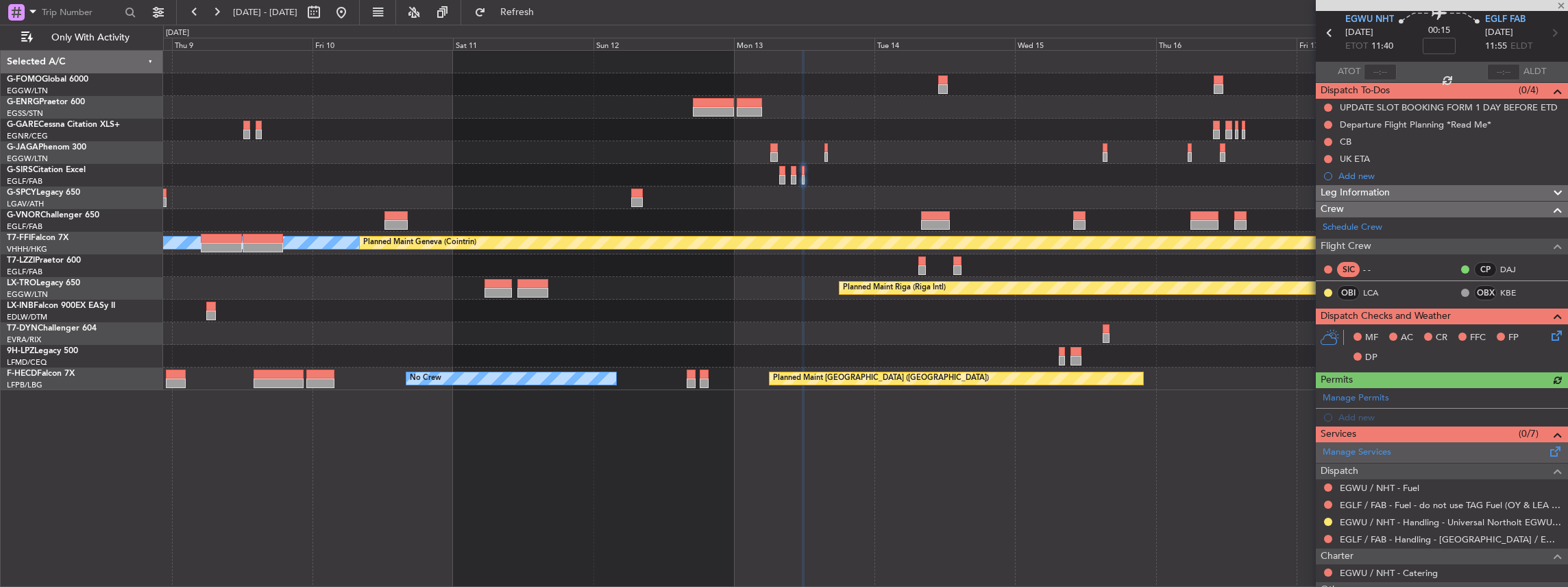
scroll to position [91, 0]
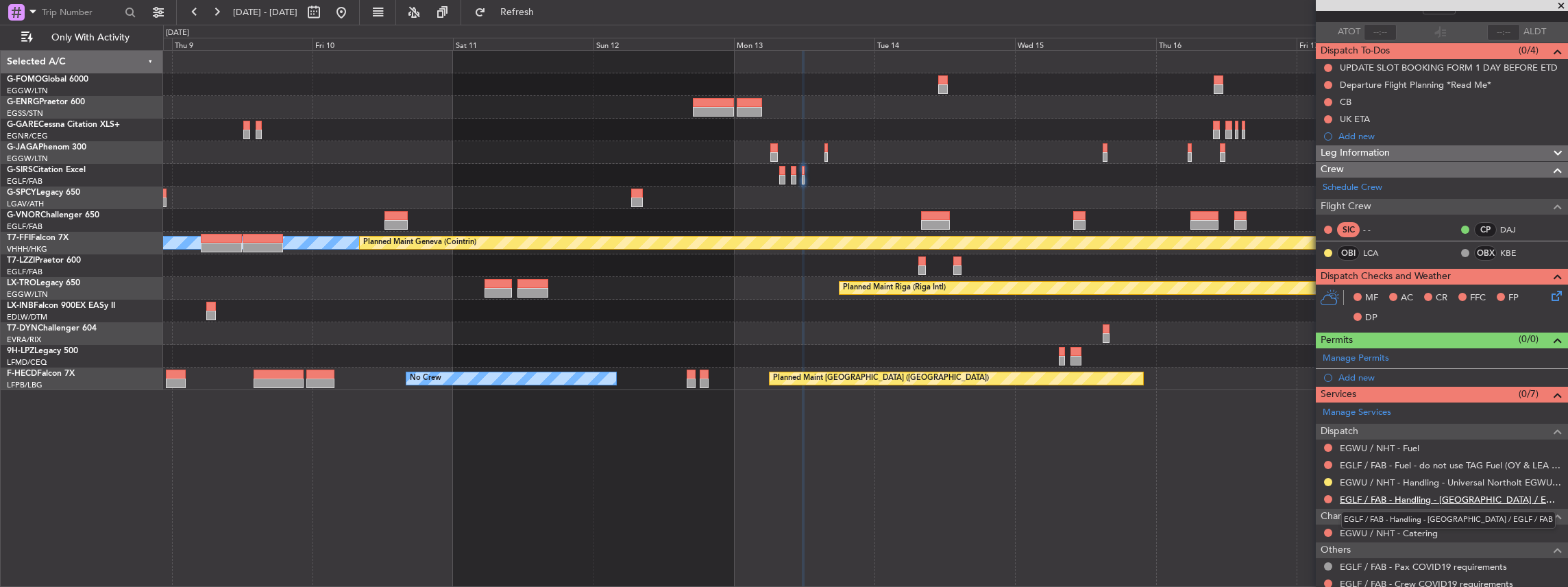
click at [1402, 496] on link "EGLF / FAB - Handling - Farnborough Airport / EGLF / FAB" at bounding box center [1450, 499] width 221 height 11
click at [546, 17] on span "Refresh" at bounding box center [517, 12] width 57 height 9
click at [1327, 496] on button at bounding box center [1328, 498] width 8 height 8
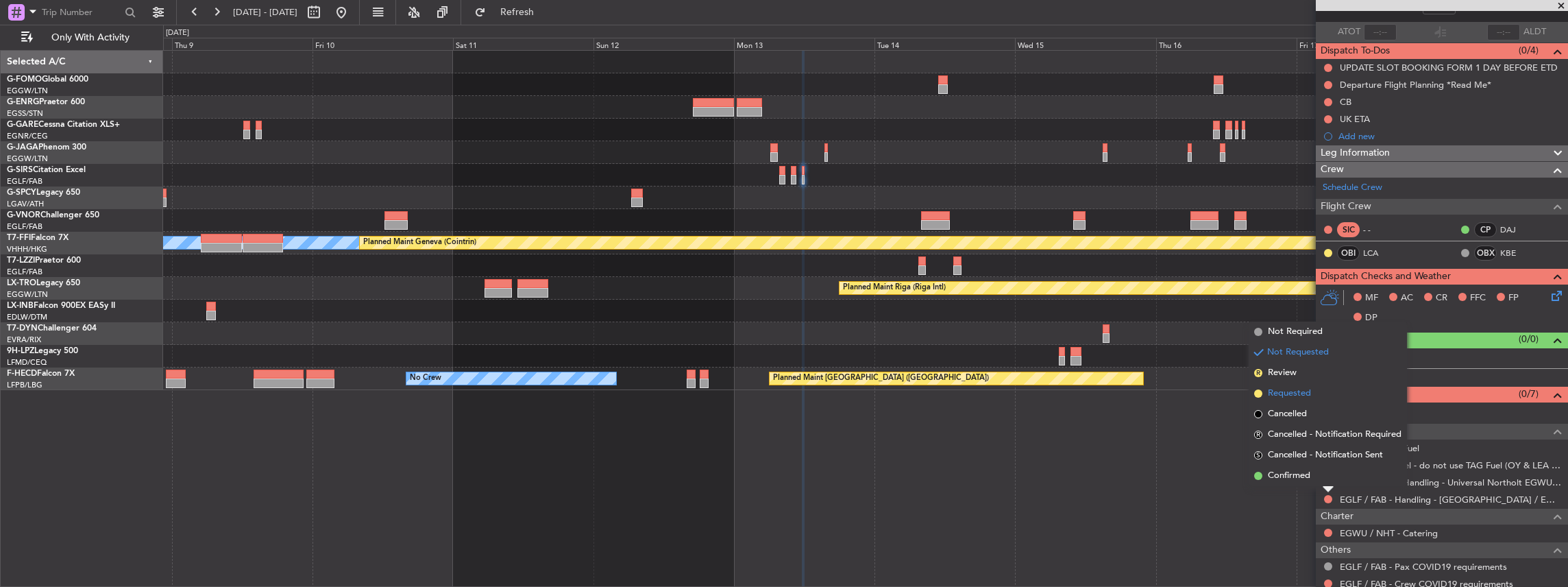
click at [1298, 392] on span "Requested" at bounding box center [1289, 393] width 43 height 14
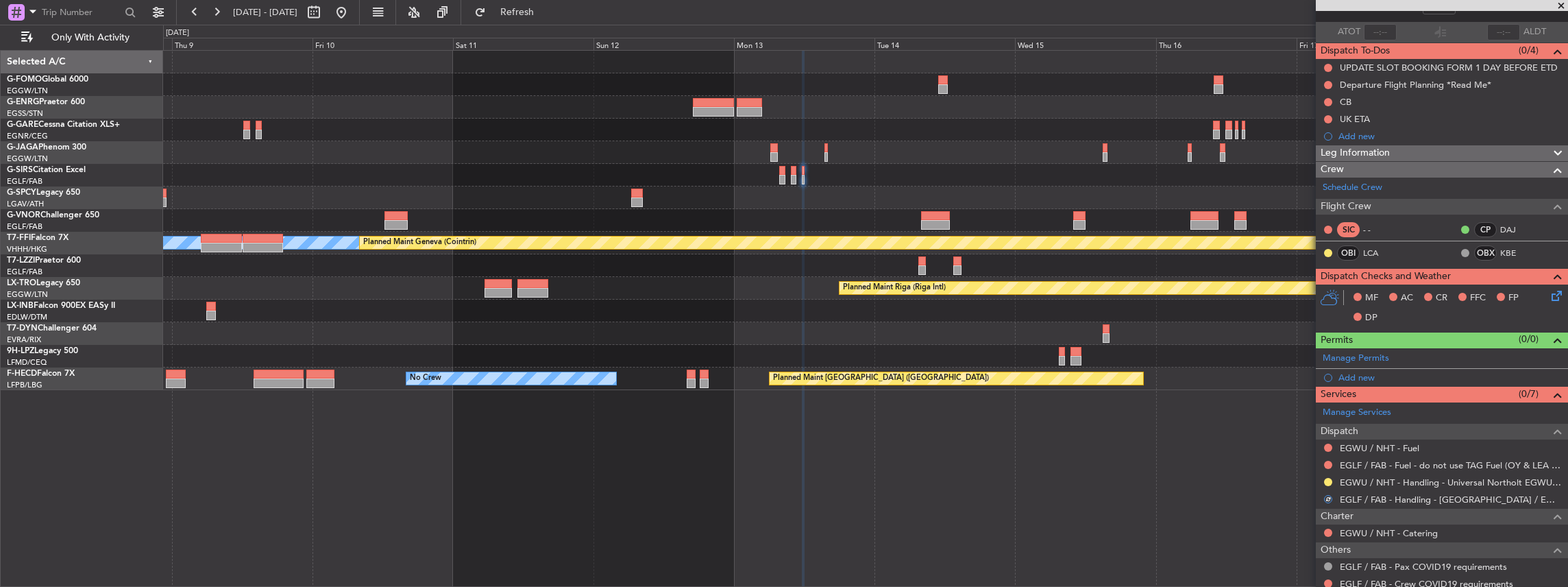
scroll to position [0, 0]
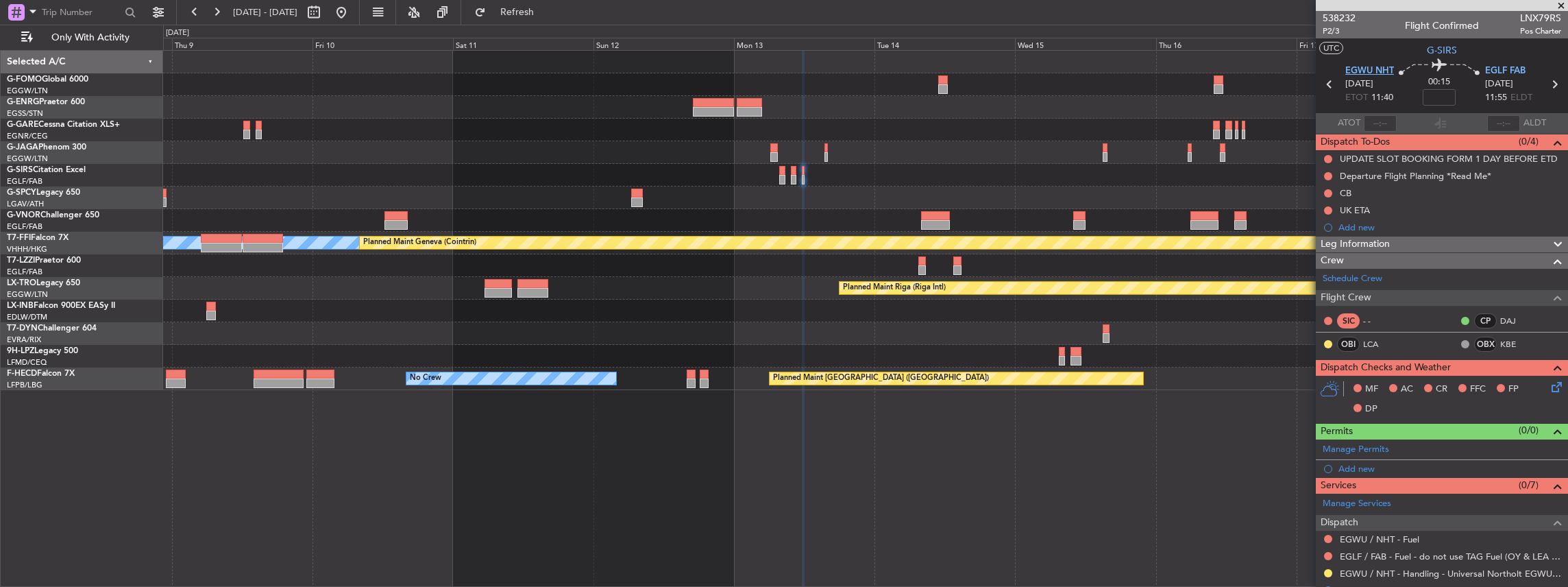
click at [1357, 73] on span "EGWU NHT" at bounding box center [1370, 71] width 49 height 14
click at [1513, 70] on span "EGLF FAB" at bounding box center [1505, 71] width 40 height 14
click at [1328, 553] on button at bounding box center [1328, 556] width 8 height 8
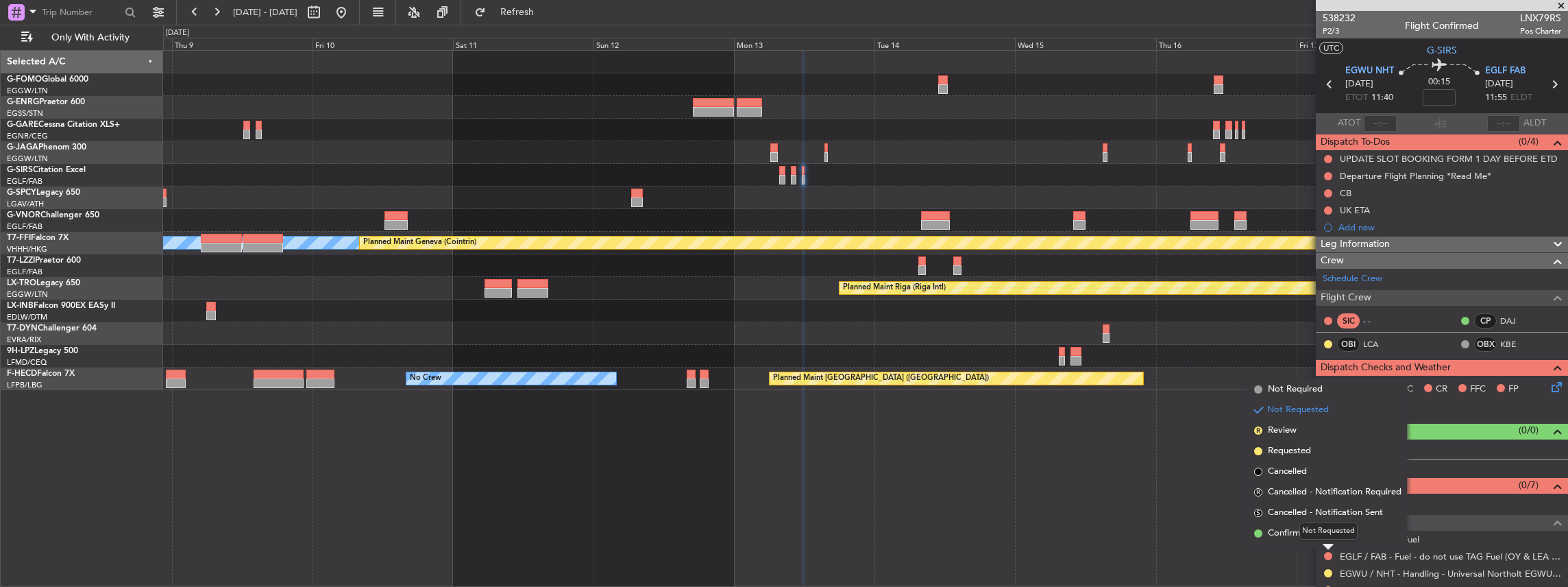
click at [1313, 540] on mat-tooltip-component "Not Requested" at bounding box center [1328, 530] width 77 height 37
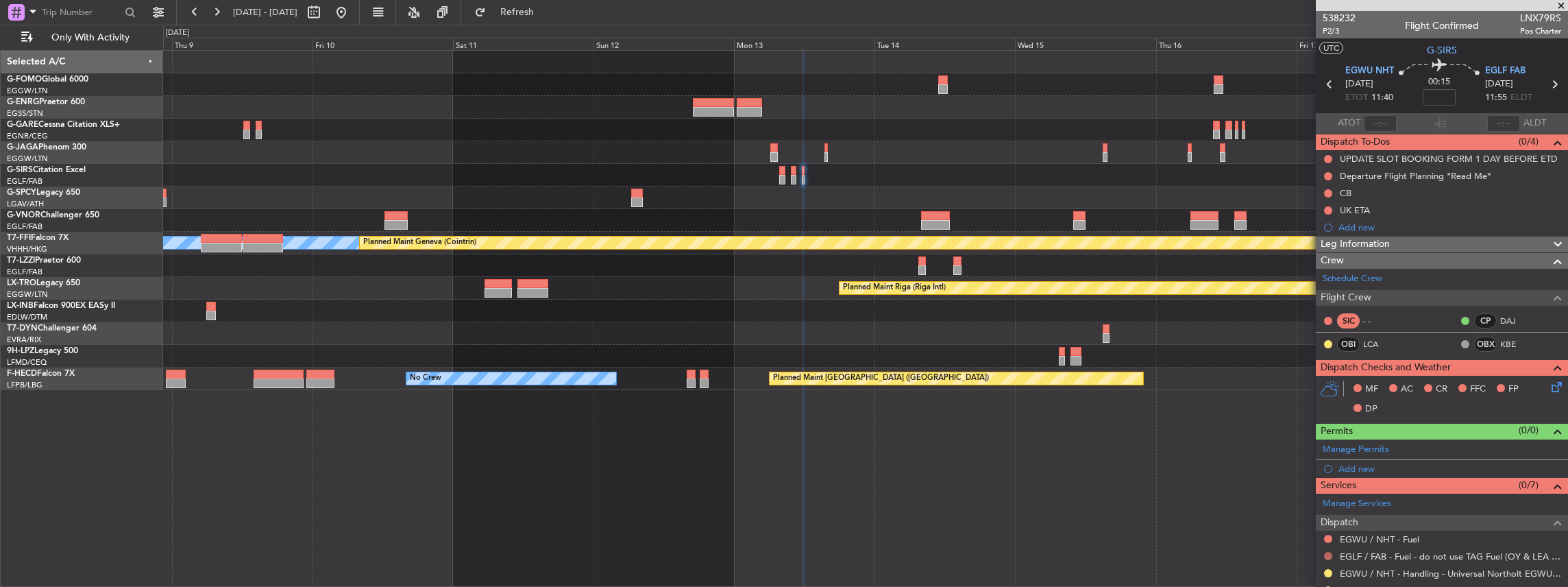
click at [1327, 552] on button at bounding box center [1328, 556] width 8 height 8
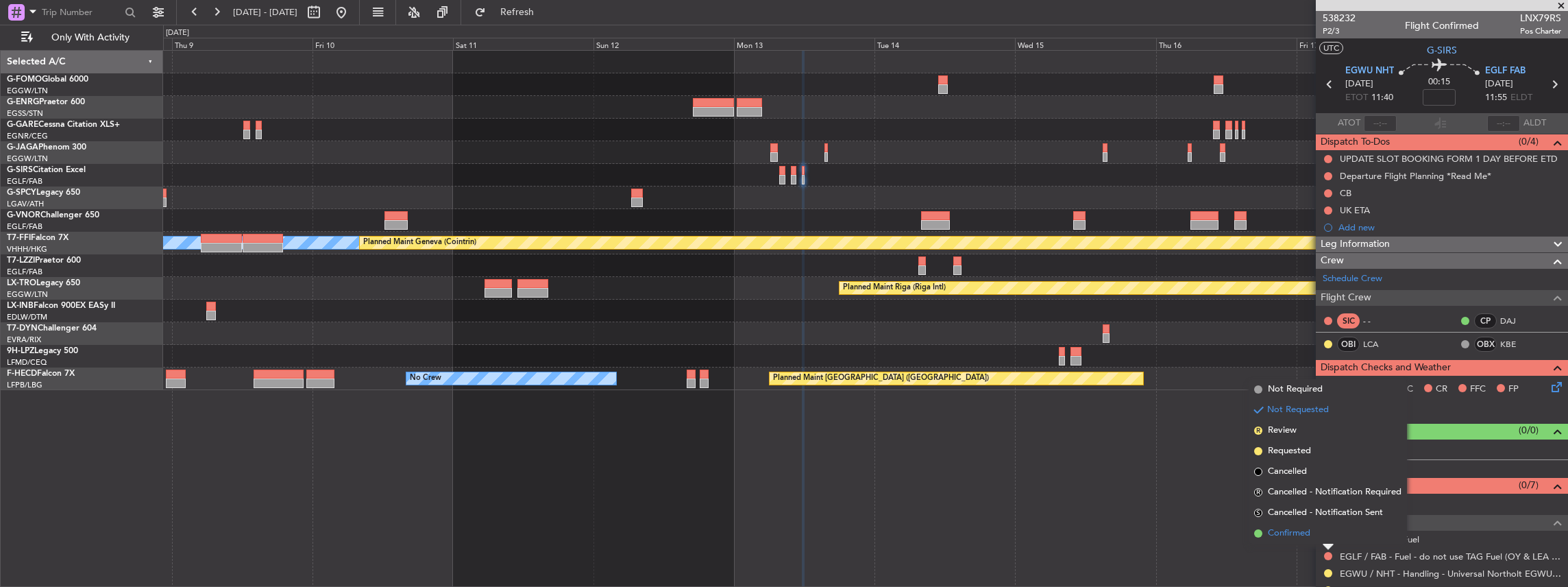
click at [1282, 529] on span "Confirmed" at bounding box center [1288, 533] width 42 height 14
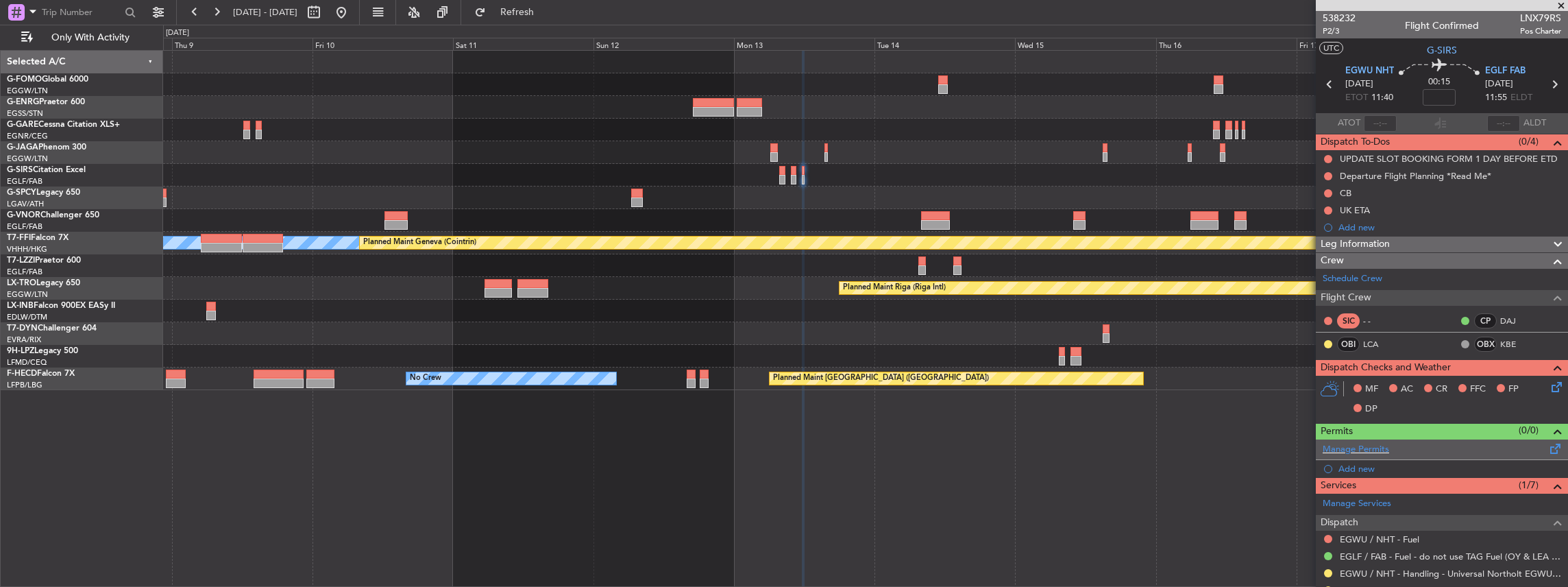
click at [1471, 445] on div "Manage Permits" at bounding box center [1442, 450] width 252 height 21
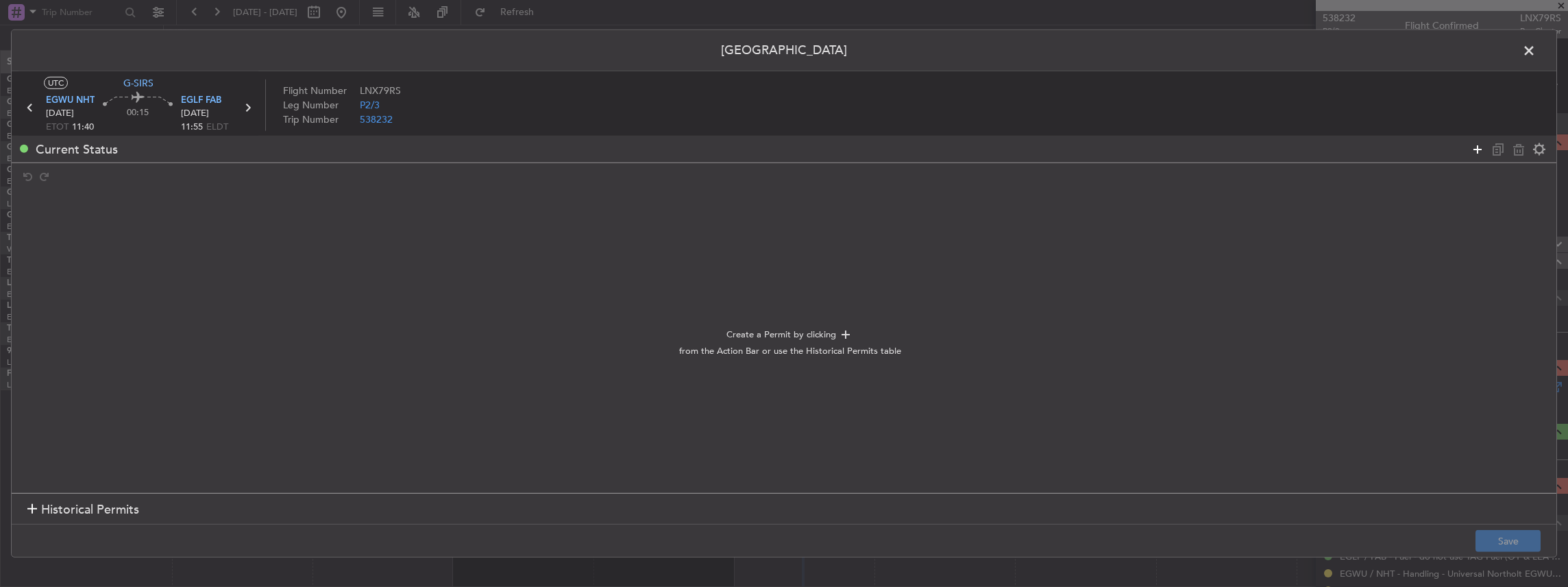
click at [1470, 150] on icon at bounding box center [1477, 148] width 16 height 16
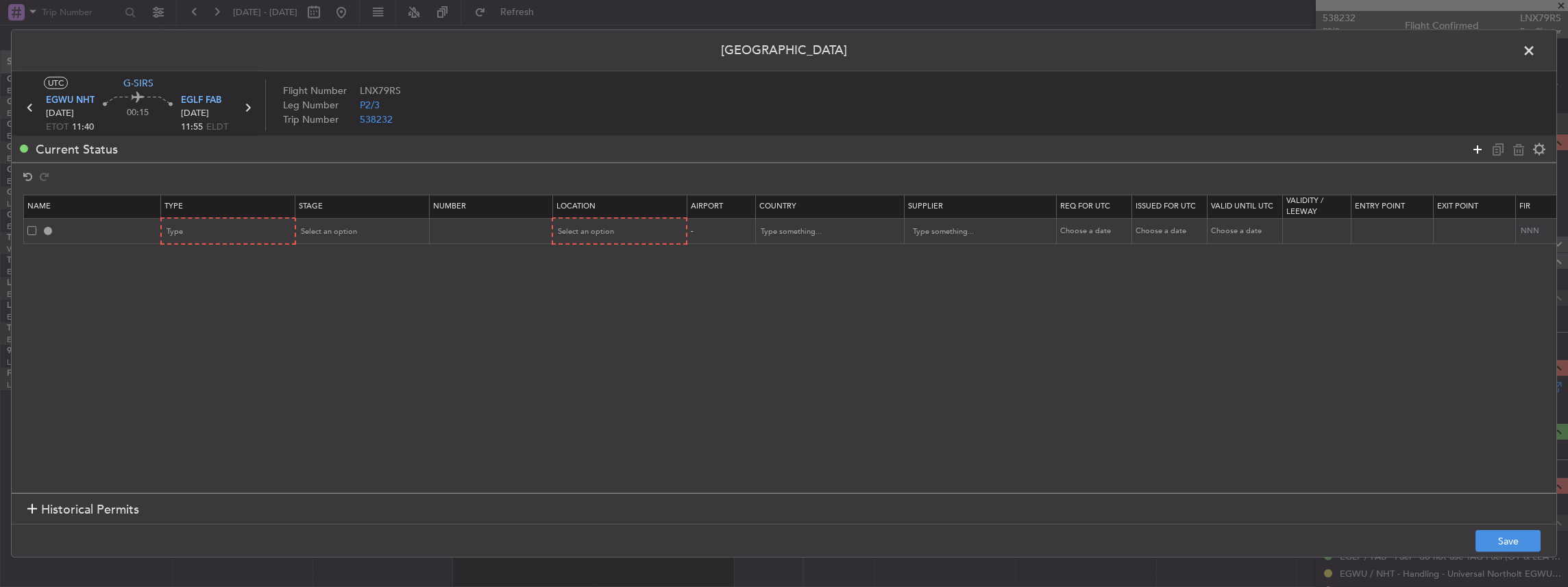
click at [1473, 150] on icon at bounding box center [1477, 148] width 16 height 16
click at [238, 238] on div "Type" at bounding box center [224, 231] width 114 height 21
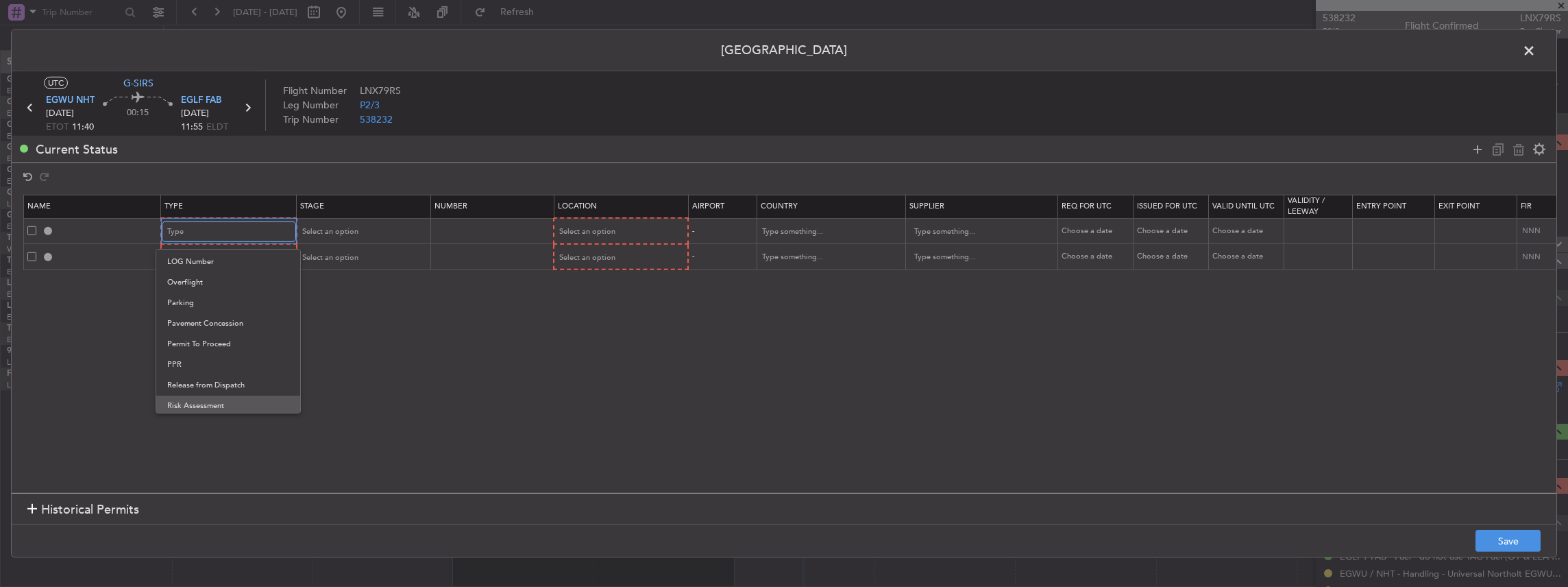
scroll to position [412, 0]
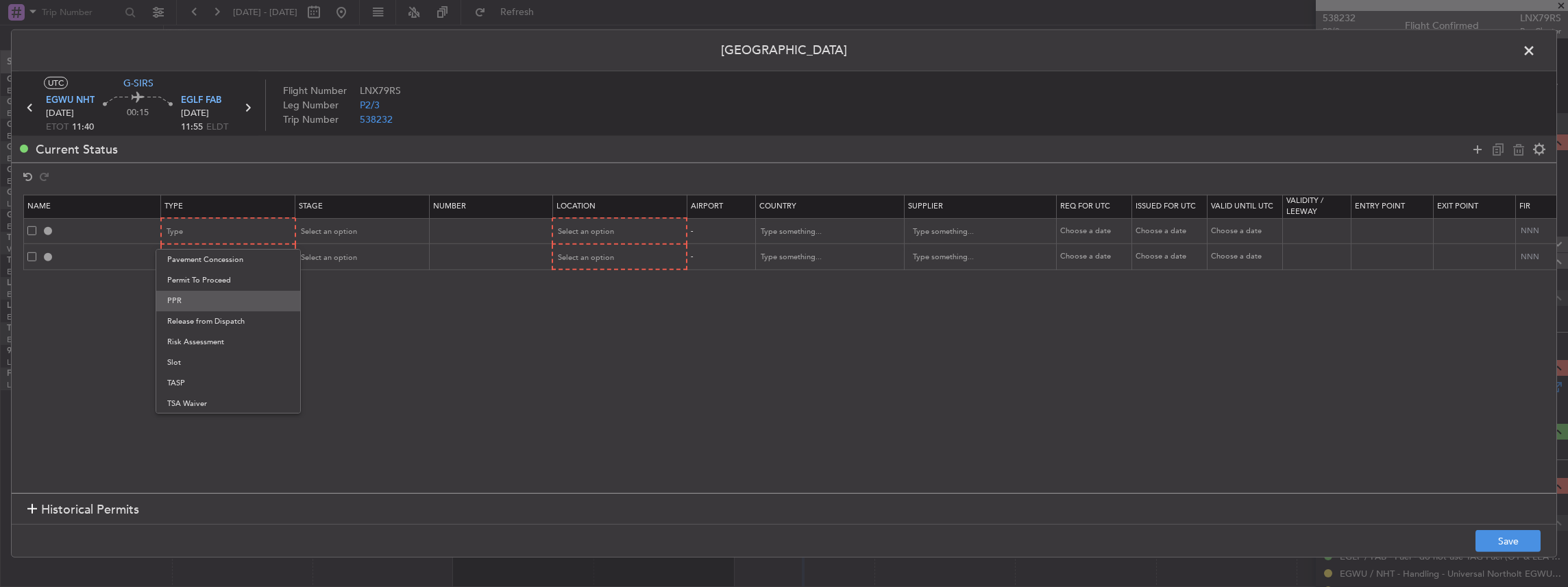
click at [195, 304] on span "PPR" at bounding box center [228, 301] width 122 height 21
click at [250, 266] on div "Type" at bounding box center [224, 258] width 114 height 21
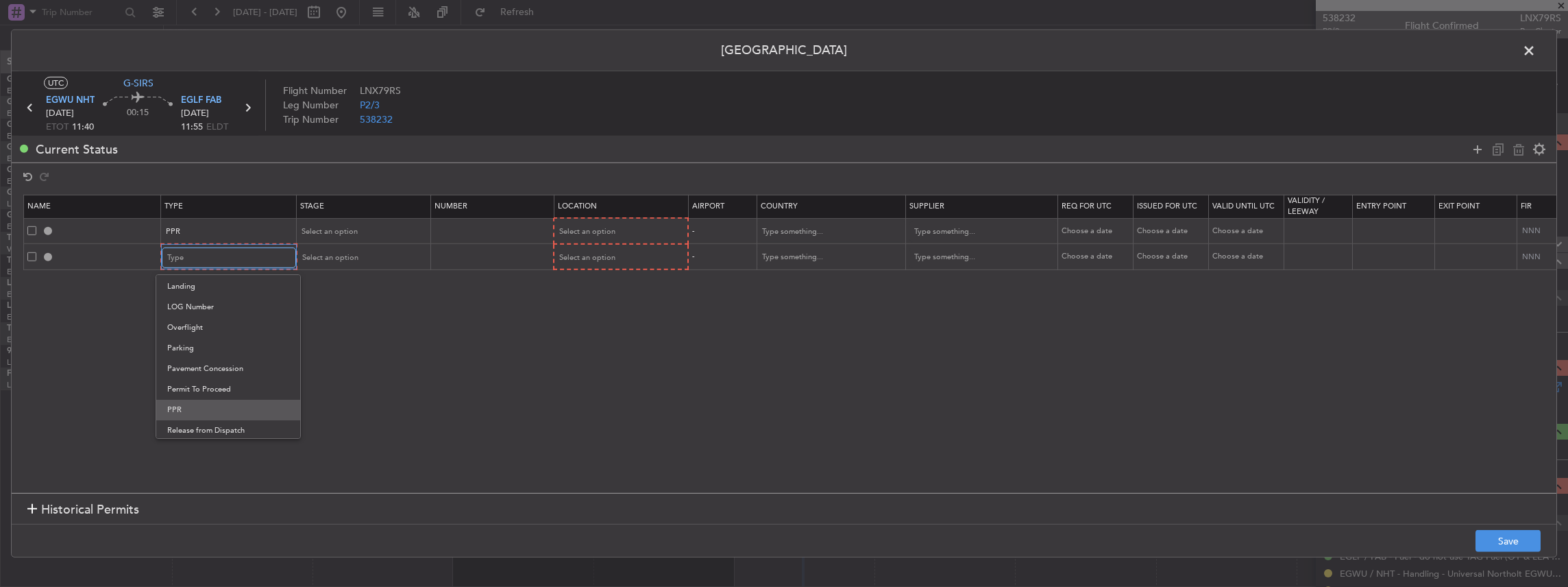
scroll to position [365, 0]
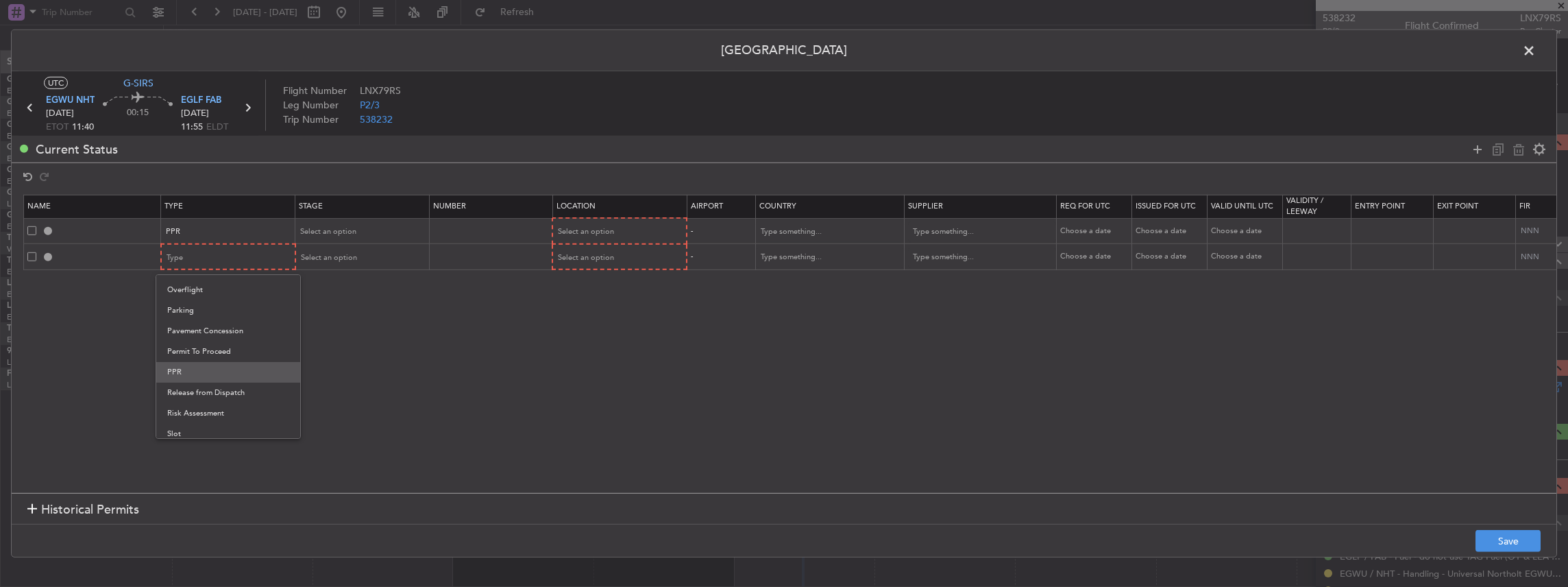
click at [197, 376] on span "PPR" at bounding box center [228, 372] width 122 height 21
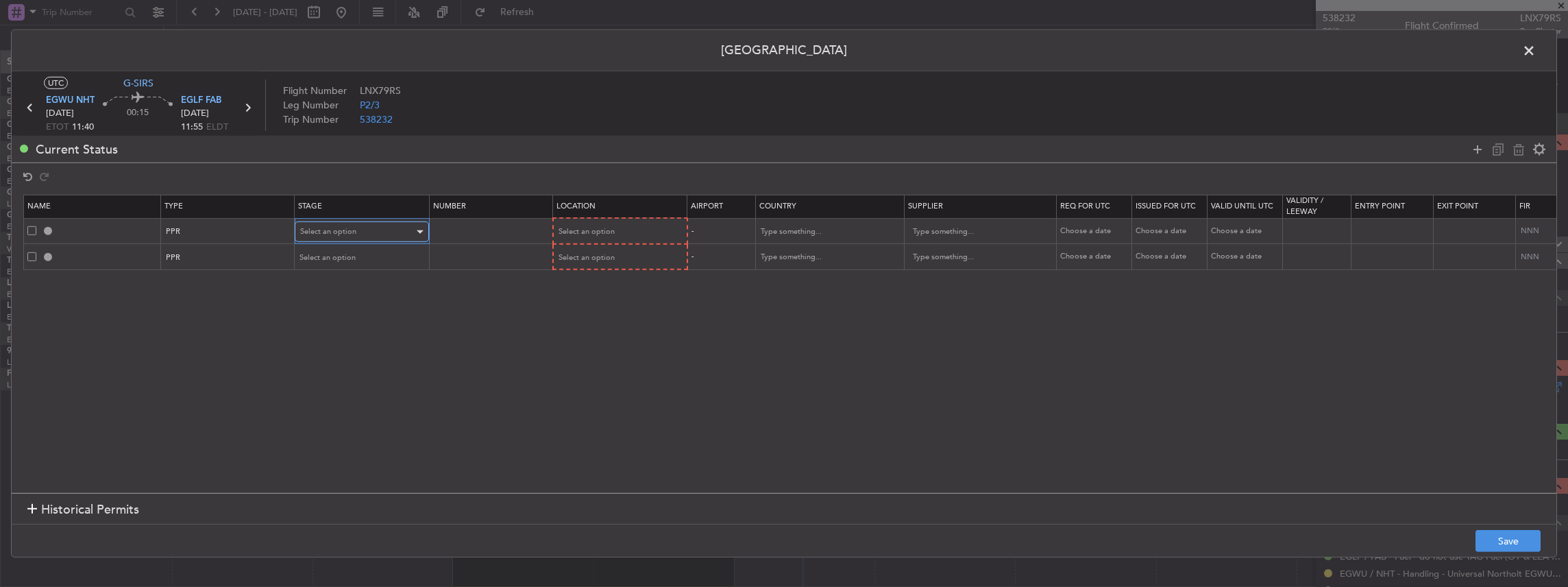
click at [337, 228] on span "Select an option" at bounding box center [328, 231] width 57 height 10
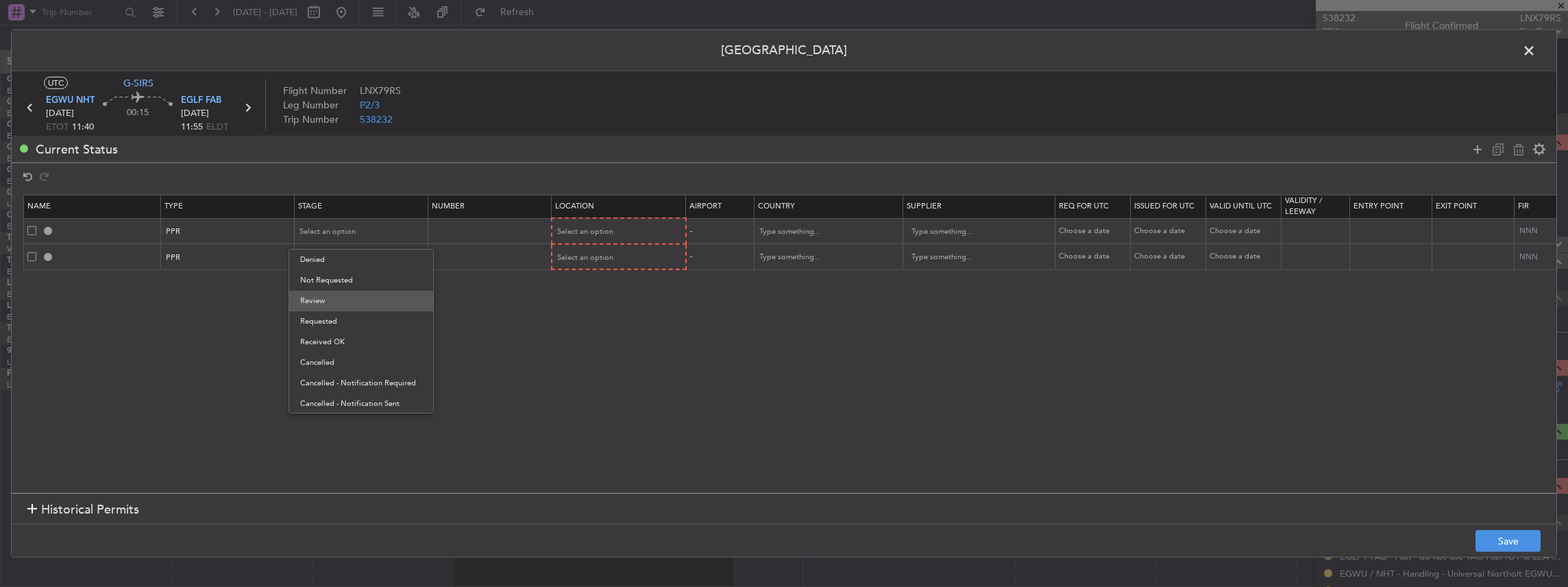
click at [336, 307] on span "Review" at bounding box center [361, 301] width 122 height 21
click at [329, 234] on div "Review" at bounding box center [356, 231] width 114 height 21
click at [325, 318] on span "Requested" at bounding box center [361, 321] width 122 height 21
click at [331, 245] on mat-form-field "Select an option" at bounding box center [361, 257] width 133 height 24
click at [329, 267] on mat-form-field "Select an option" at bounding box center [361, 257] width 133 height 24
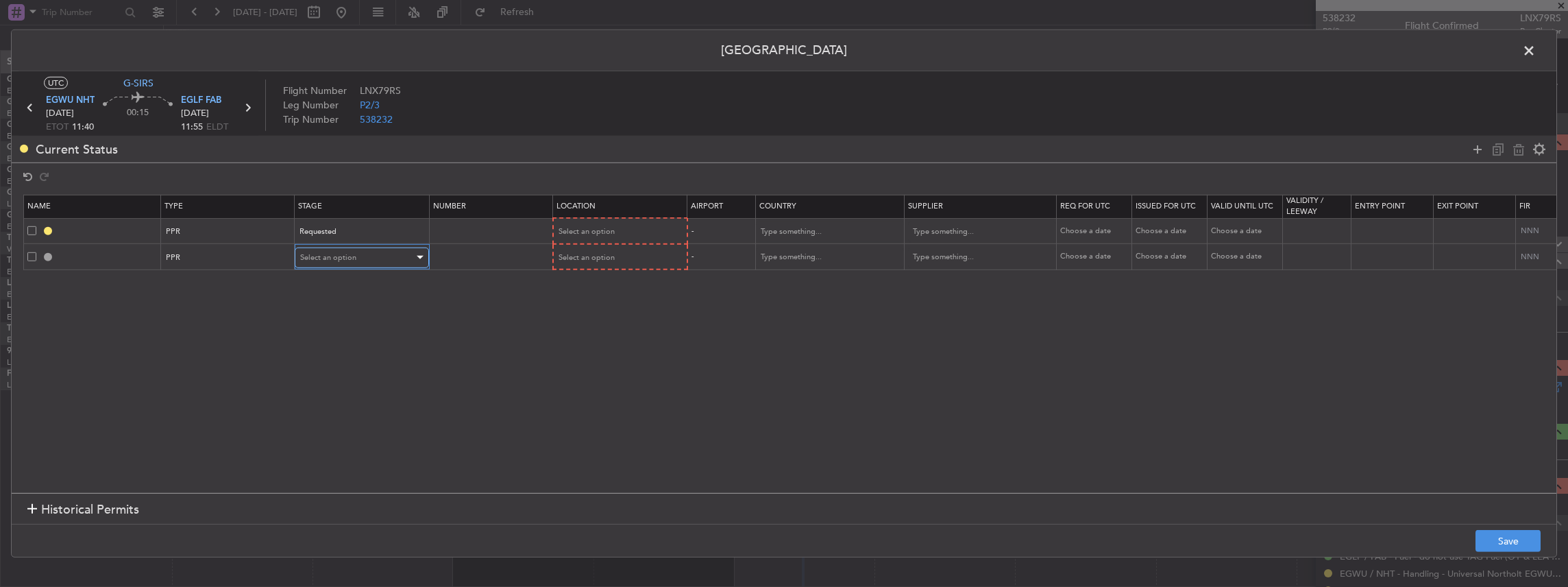
click at [322, 252] on span "Select an option" at bounding box center [328, 257] width 57 height 10
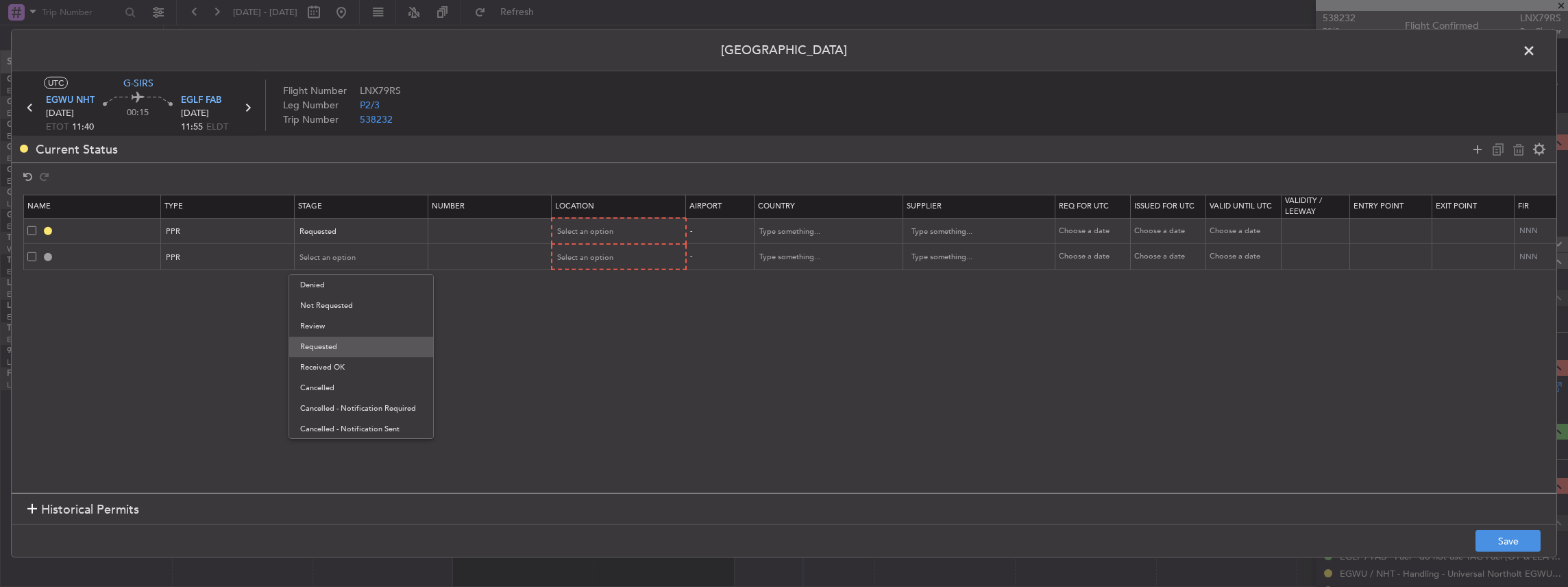
click at [322, 347] on span "Requested" at bounding box center [361, 346] width 122 height 21
drag, startPoint x: 644, startPoint y: 218, endPoint x: 635, endPoint y: 231, distance: 15.8
click at [644, 219] on mat-form-field "Select an option" at bounding box center [619, 231] width 133 height 24
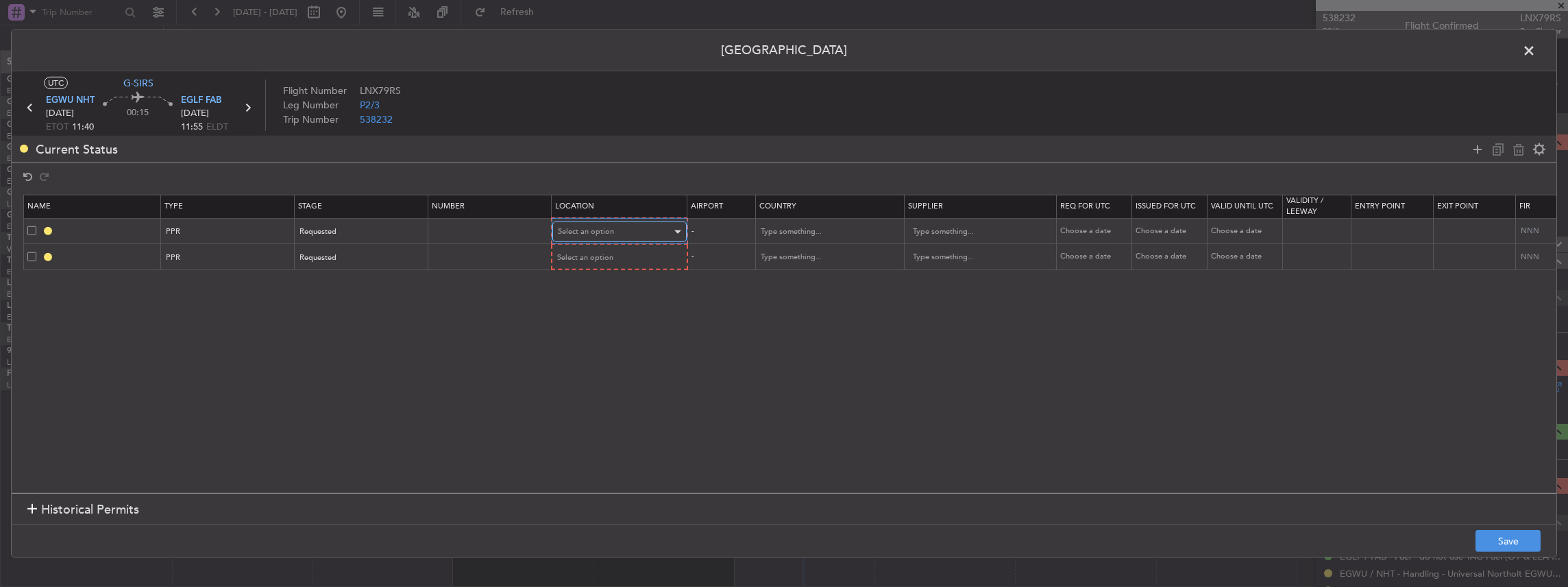
click at [639, 232] on div "Select an option" at bounding box center [614, 231] width 114 height 21
click at [580, 266] on span "Departure" at bounding box center [618, 260] width 122 height 21
click at [583, 262] on div "Select an option" at bounding box center [614, 257] width 114 height 21
click at [593, 328] on span "Arrival" at bounding box center [618, 326] width 122 height 21
click at [1491, 539] on button "Save" at bounding box center [1508, 540] width 65 height 22
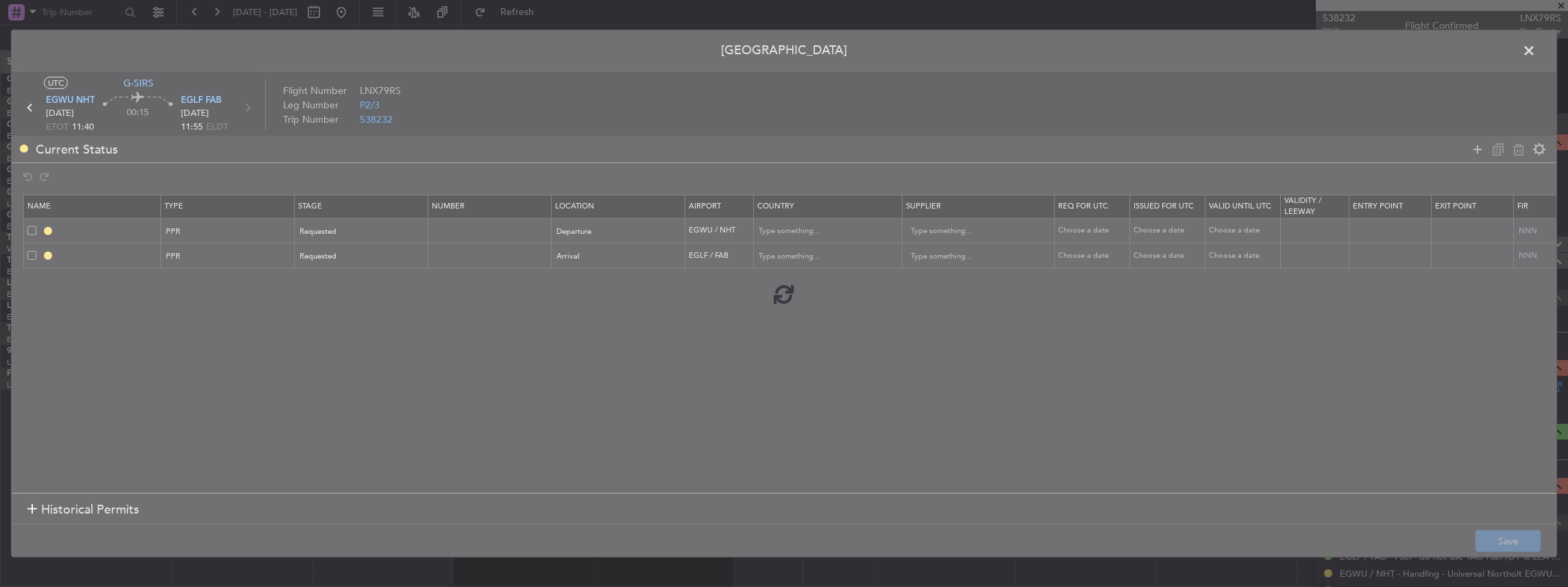
type input "EGWU PPR"
type input "United Kingdom"
type input "NNN"
type input "2"
type input "EGLF PPR"
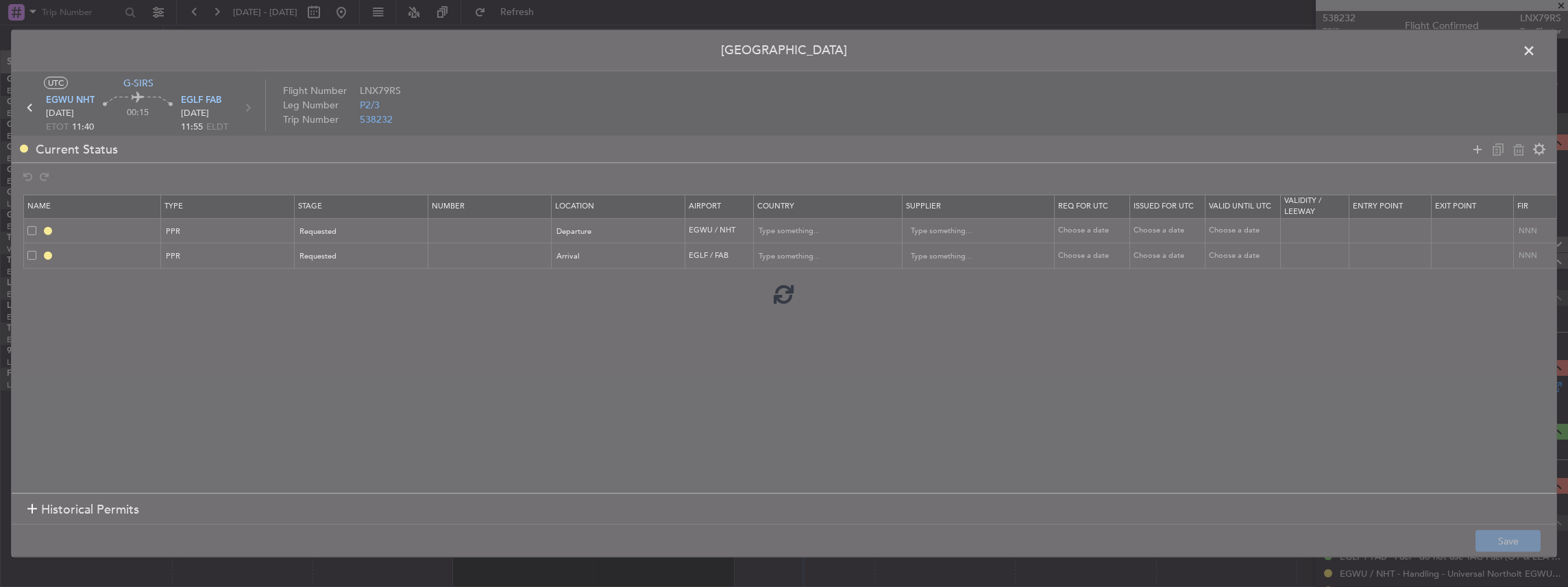
type input "United Kingdom"
type input "NNN"
type input "2"
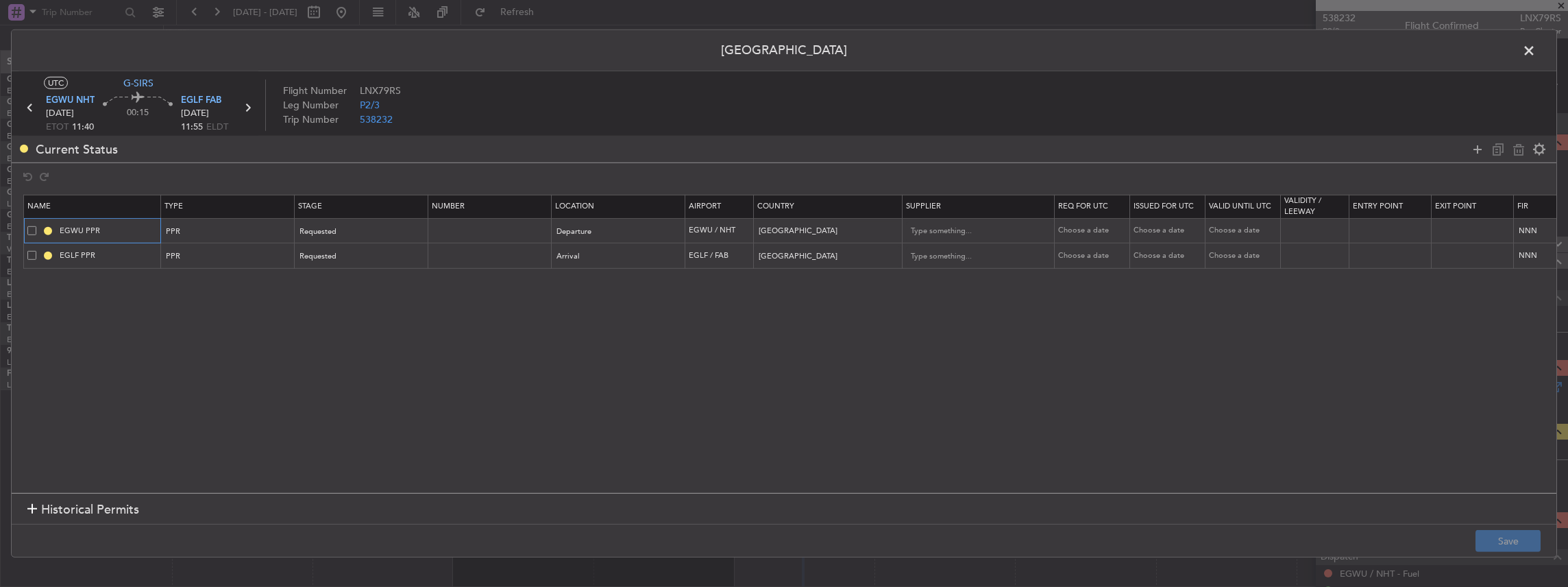
click at [145, 228] on input "EGWU PPR" at bounding box center [108, 231] width 103 height 11
type input "EGWU PPR 1140z"
click at [145, 252] on input "EGLF PPR" at bounding box center [108, 256] width 103 height 11
type input "EGLF PPR 1205z"
click at [1504, 545] on button "Save" at bounding box center [1508, 540] width 65 height 22
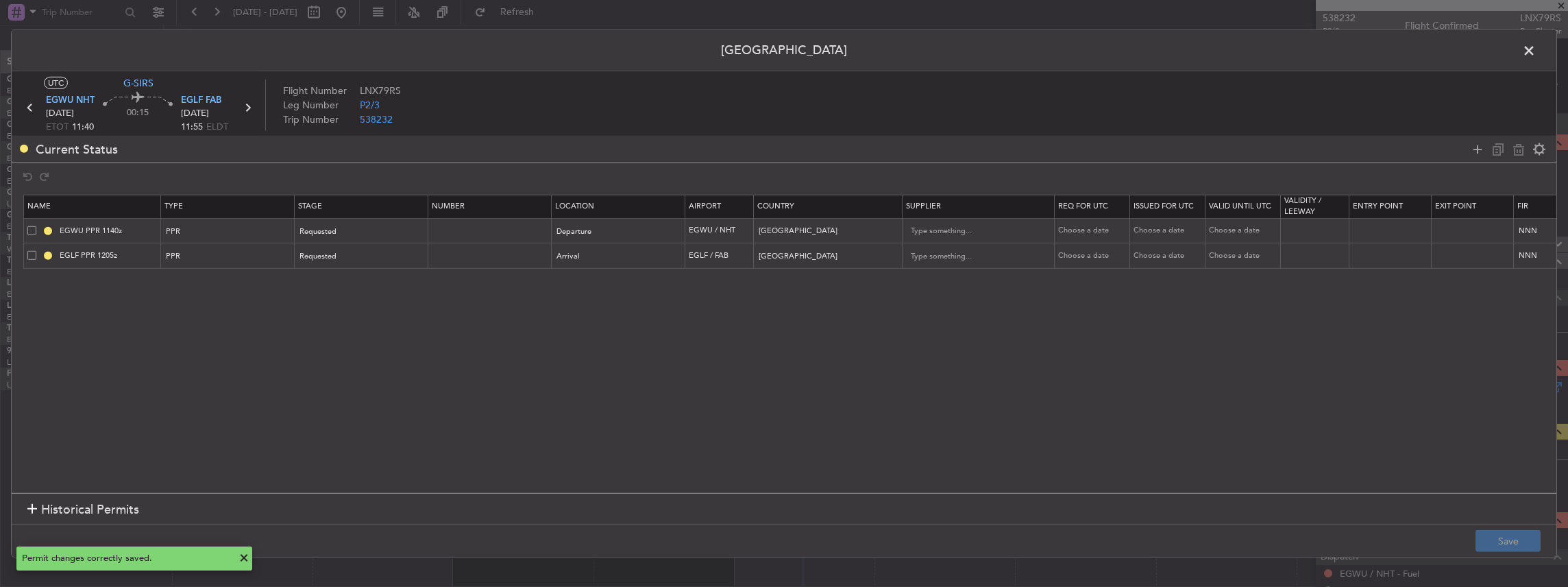
click at [1536, 49] on span at bounding box center [1536, 54] width 0 height 27
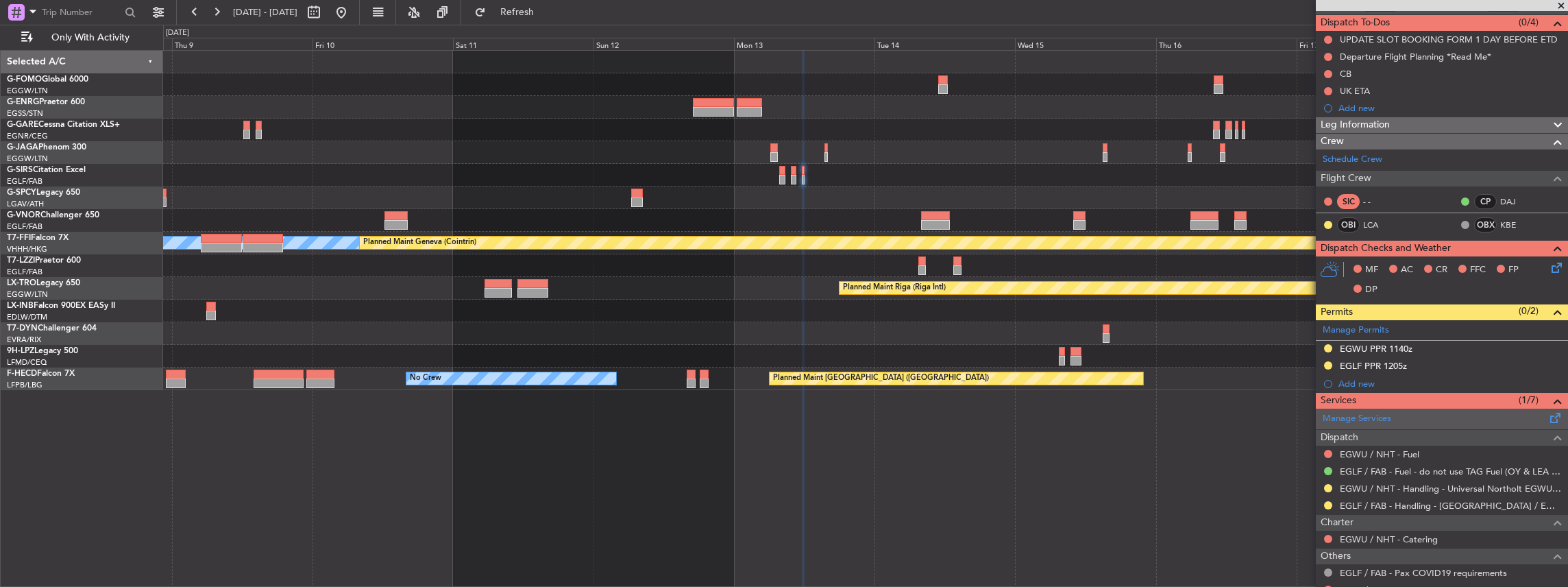
scroll to position [183, 0]
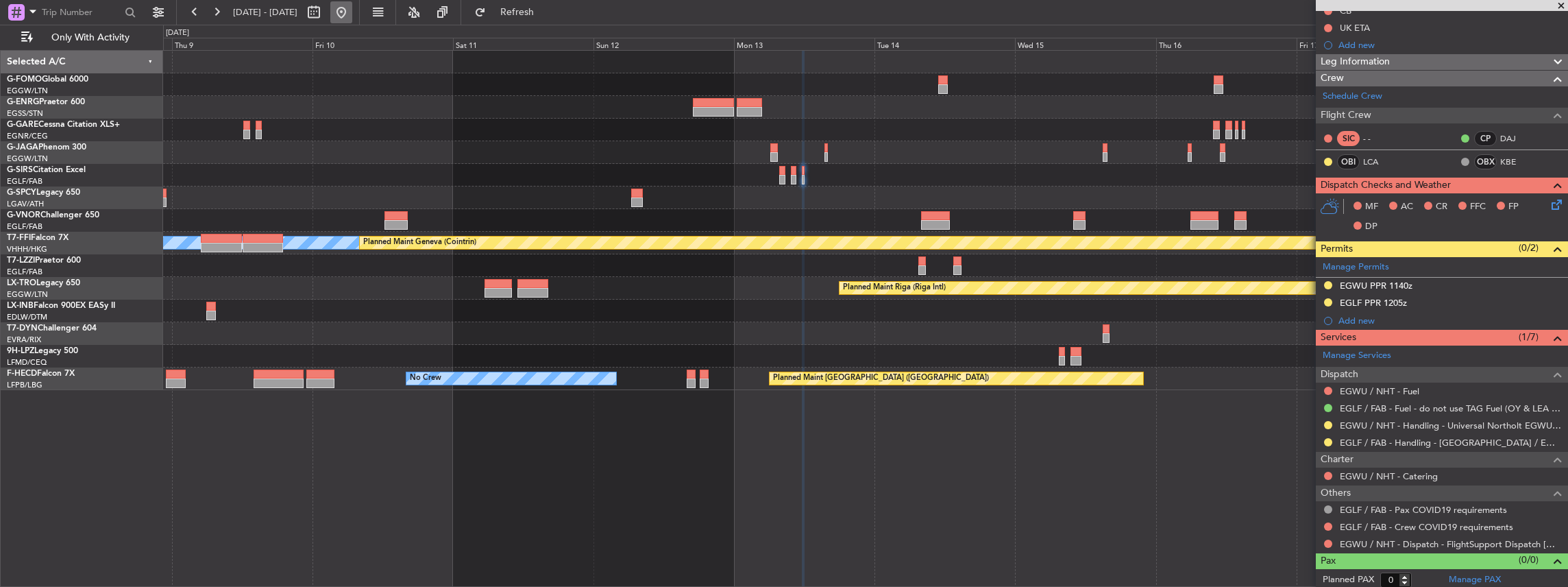
click at [352, 14] on button at bounding box center [341, 12] width 22 height 22
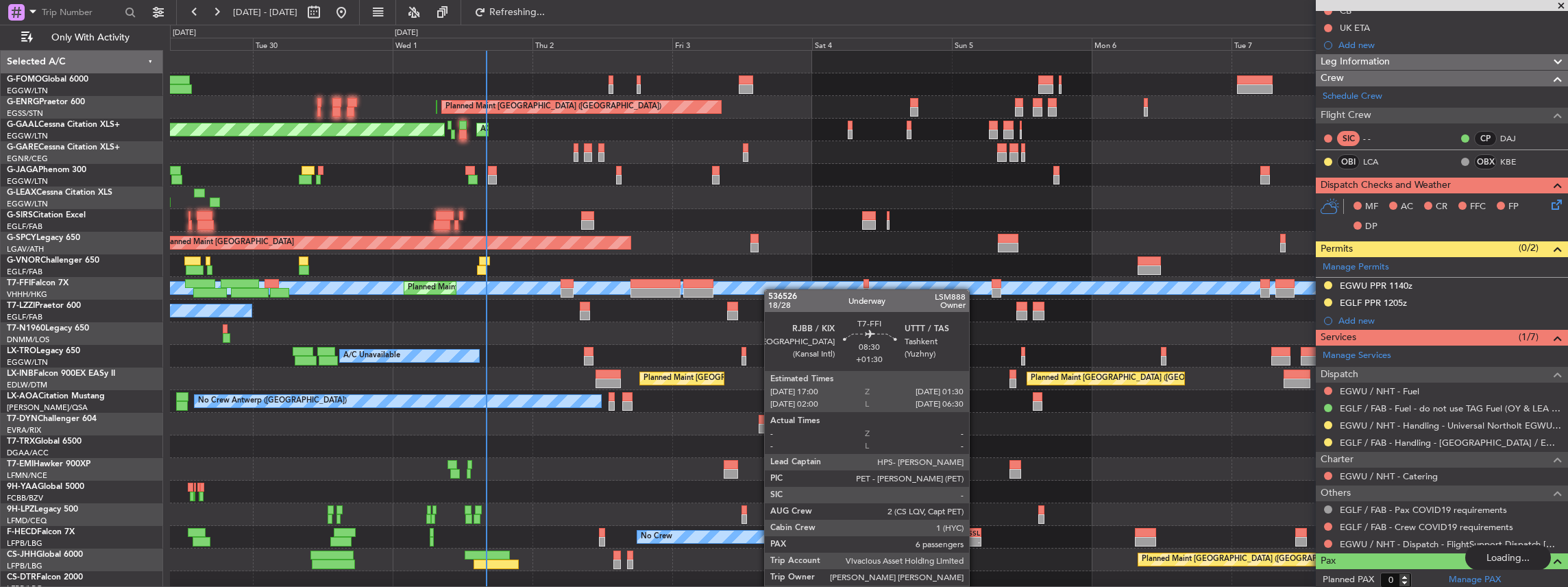
scroll to position [0, 0]
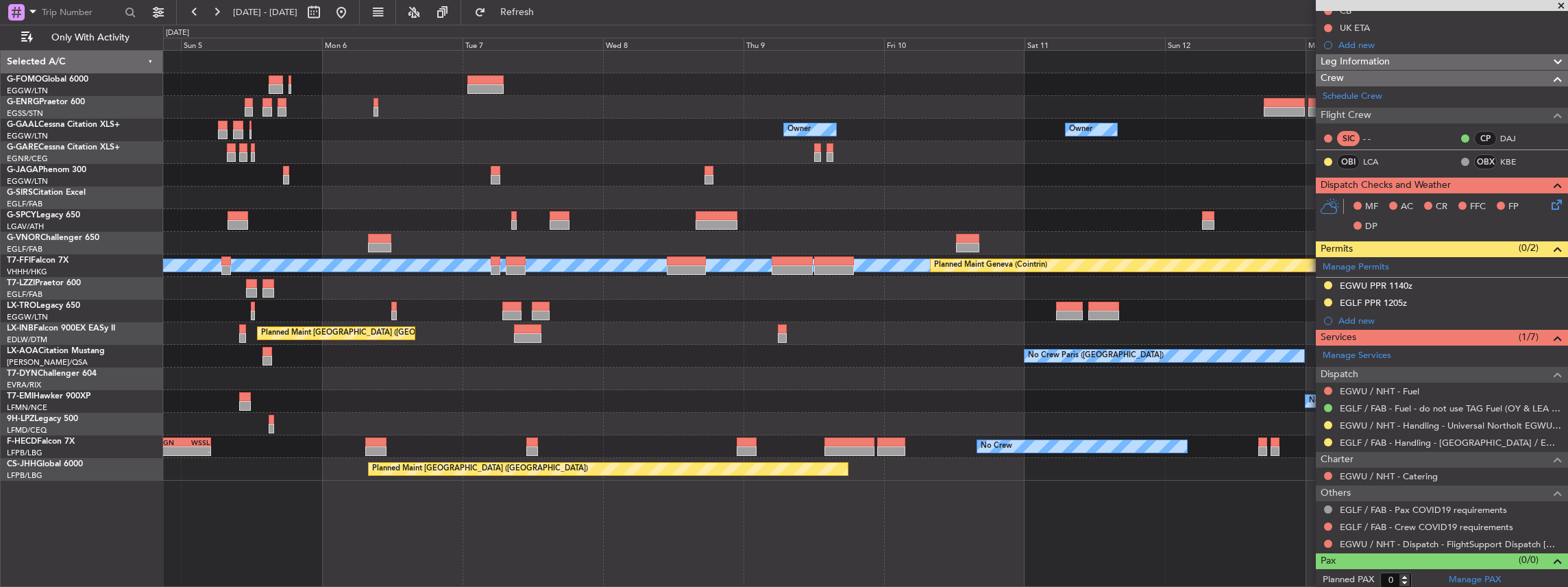
click at [567, 295] on div at bounding box center [865, 288] width 1405 height 23
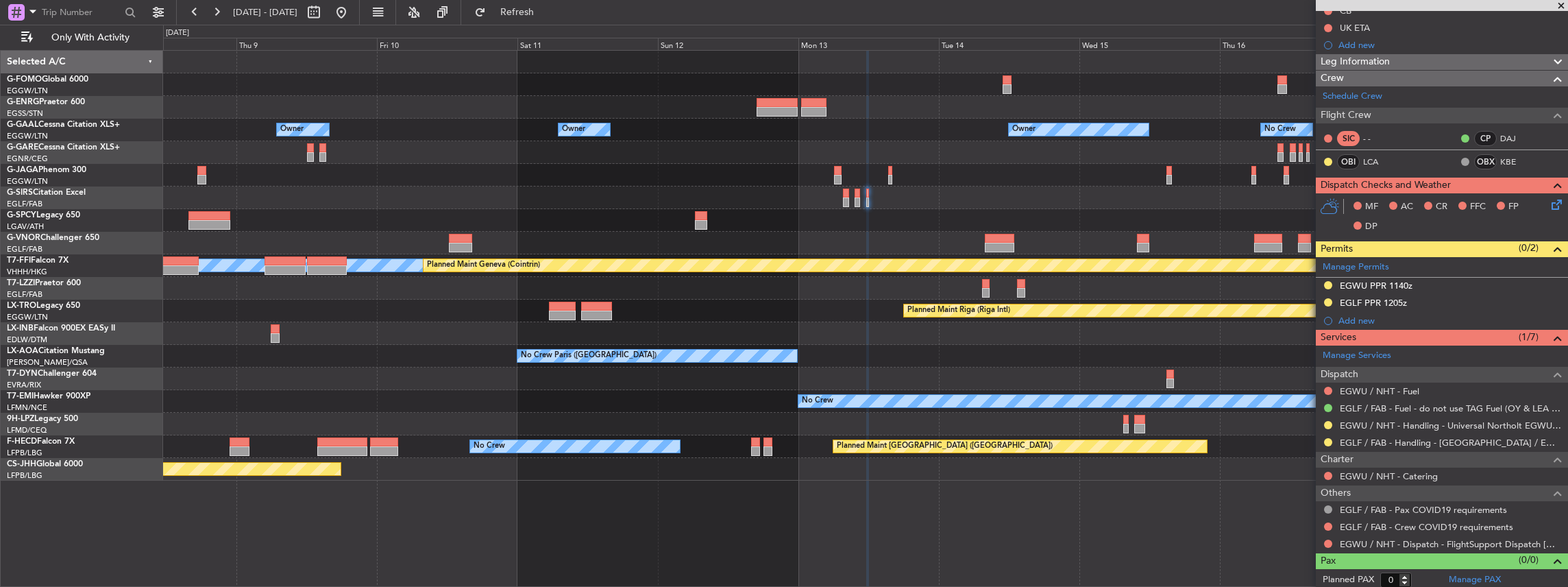
click at [370, 283] on div "Owner Owner Owner Owner No Crew Owner Planned Maint Oxford (Kidlington) MEL MEL…" at bounding box center [865, 266] width 1405 height 430
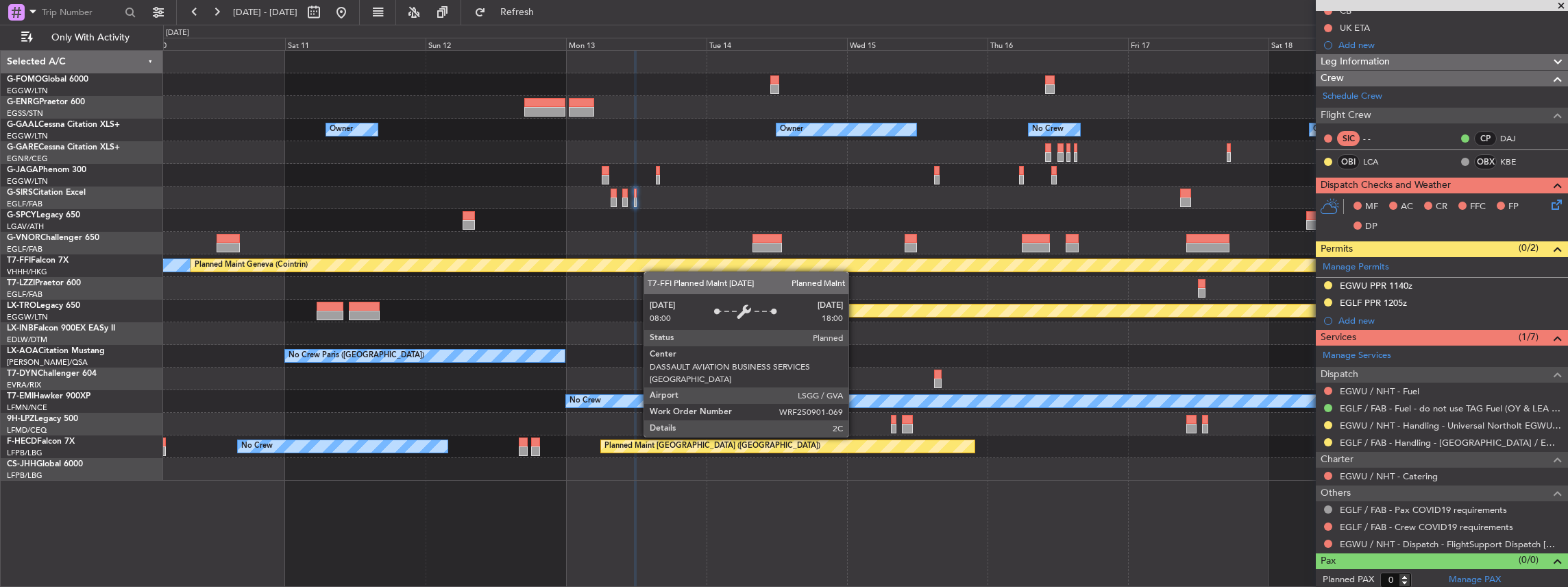
click at [648, 270] on div "Planned Maint Geneva (Cointrin)" at bounding box center [1582, 265] width 2781 height 12
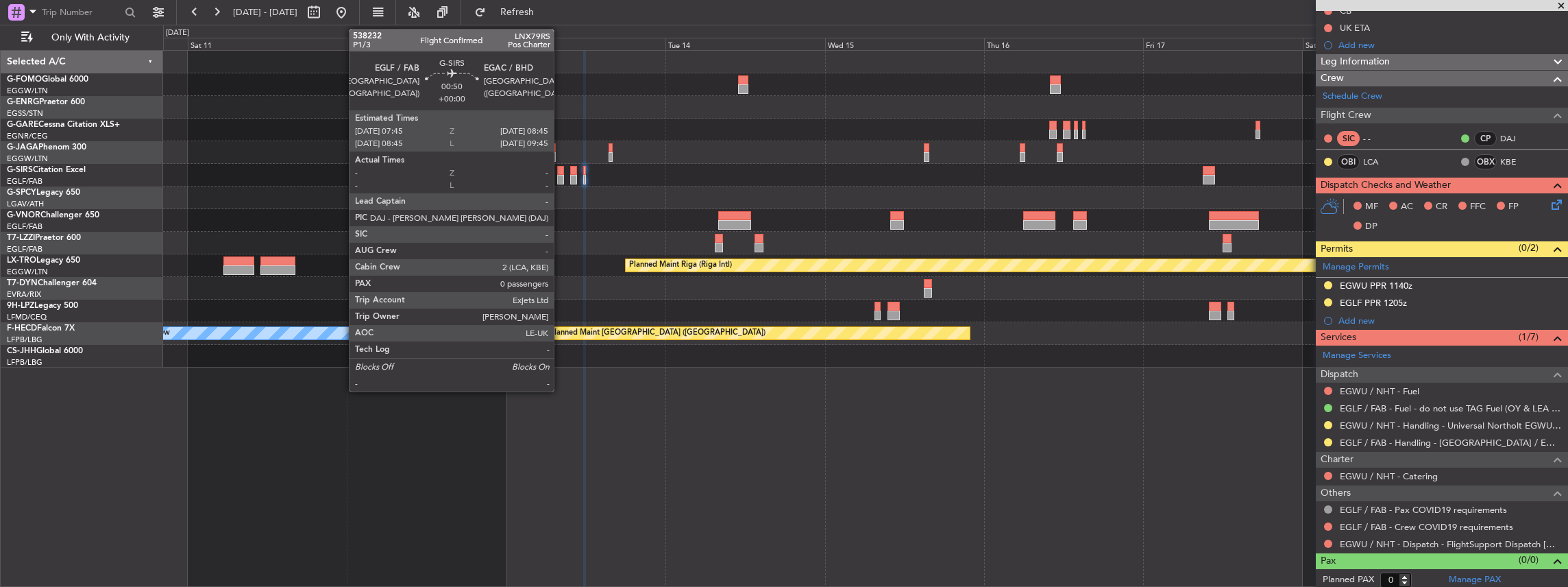
click at [560, 179] on div at bounding box center [561, 179] width 7 height 9
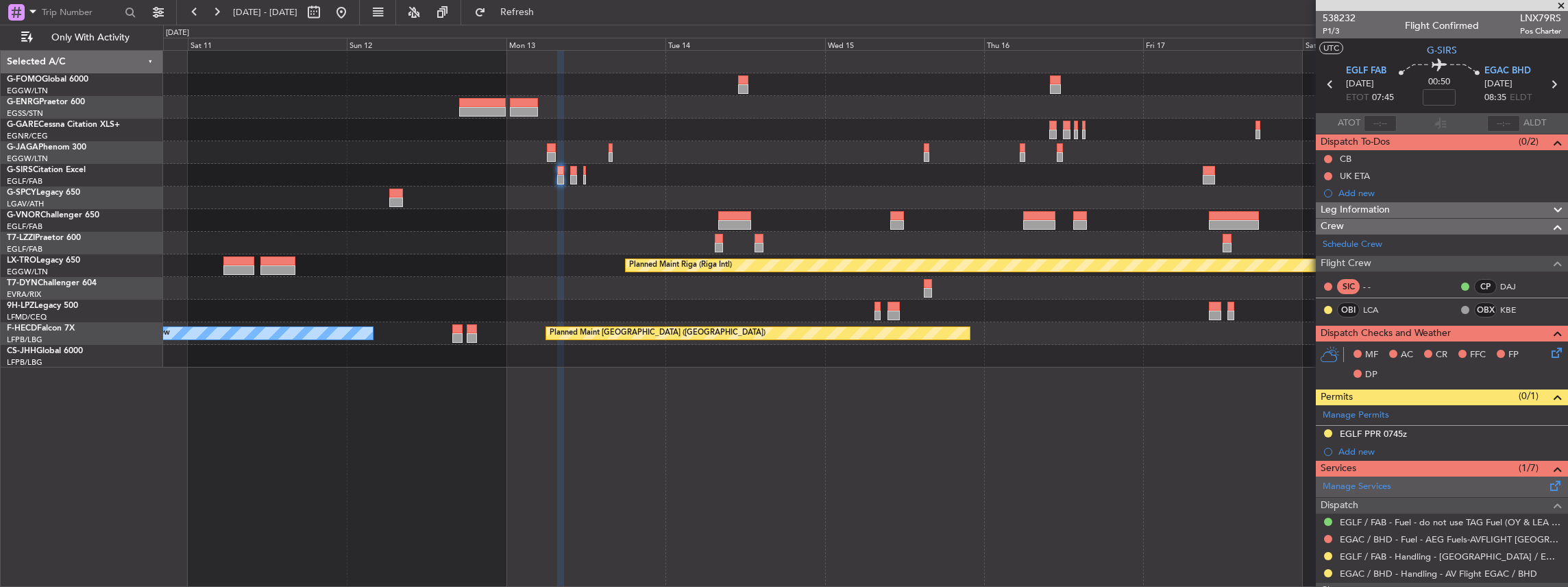
scroll to position [45, 0]
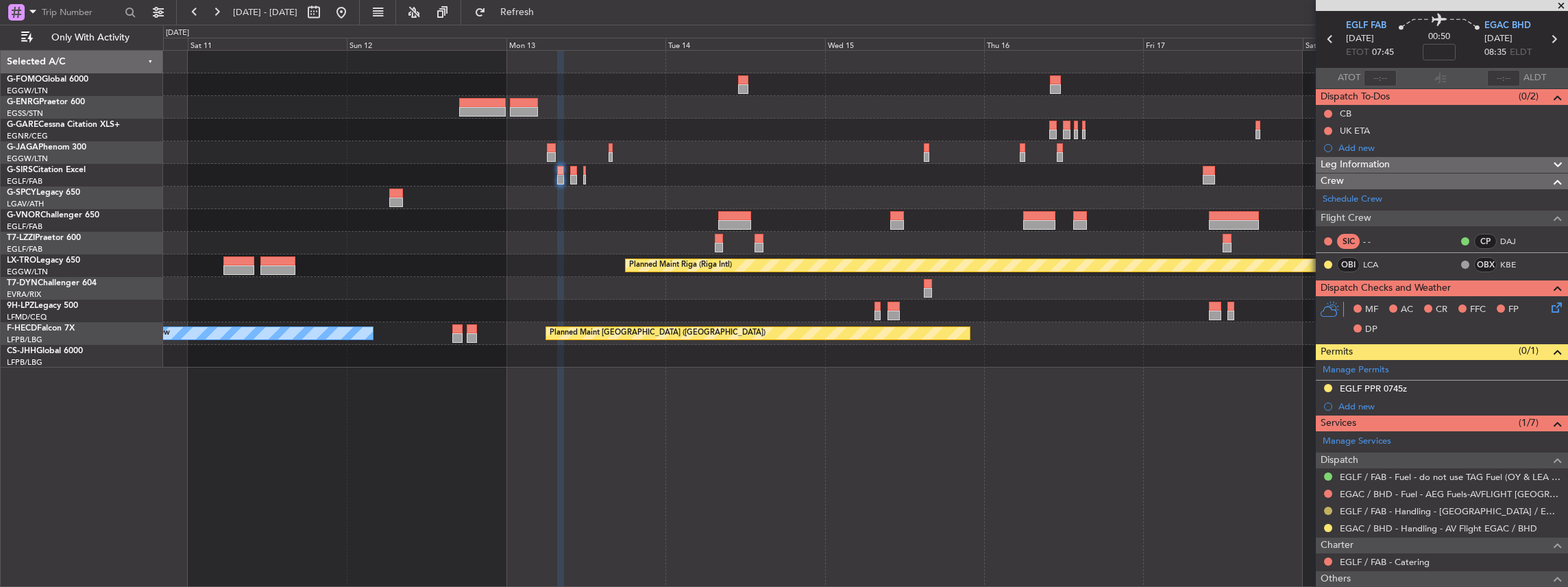
click at [1328, 508] on button at bounding box center [1328, 510] width 8 height 8
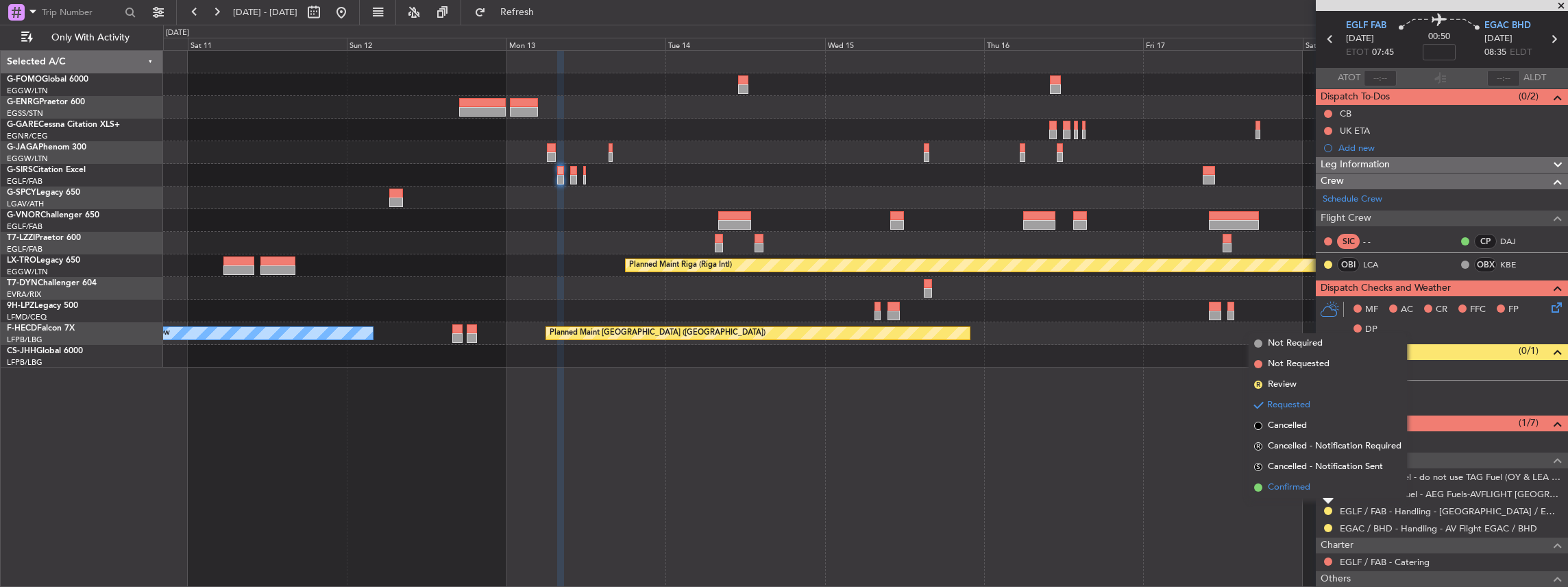
click at [1285, 482] on span "Confirmed" at bounding box center [1288, 487] width 42 height 14
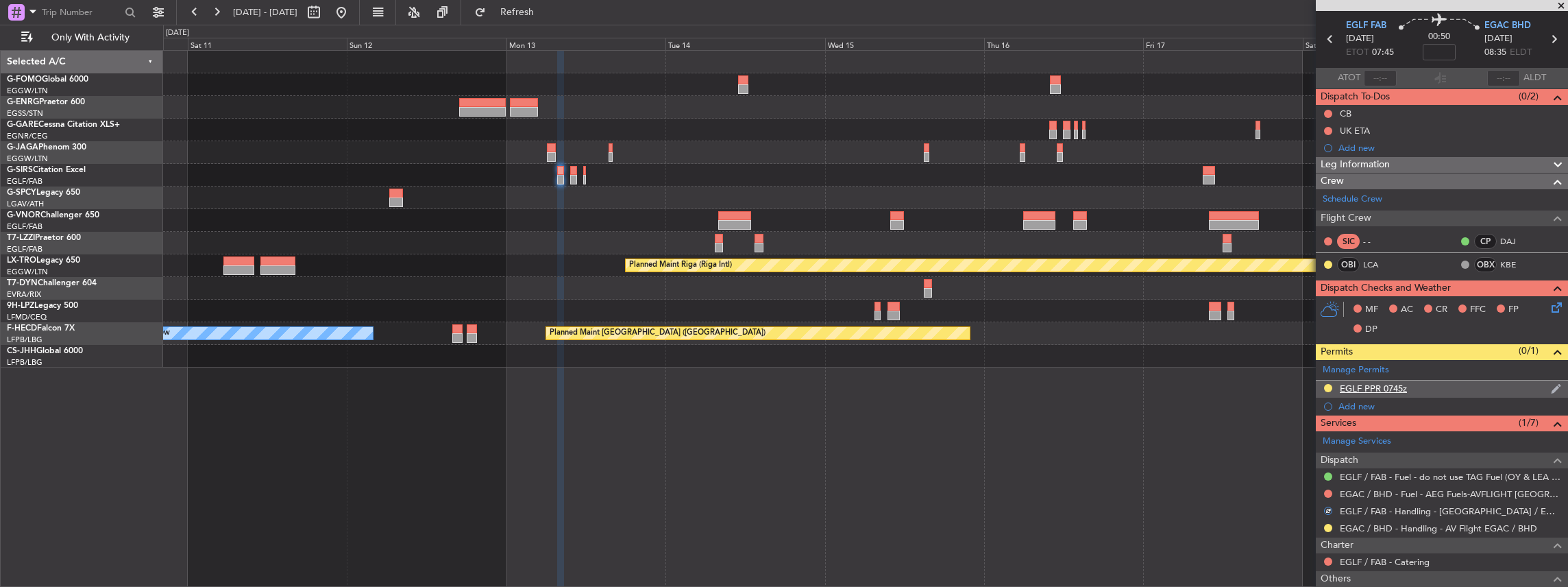
click at [1436, 384] on div "EGLF PPR 0745z" at bounding box center [1442, 389] width 252 height 17
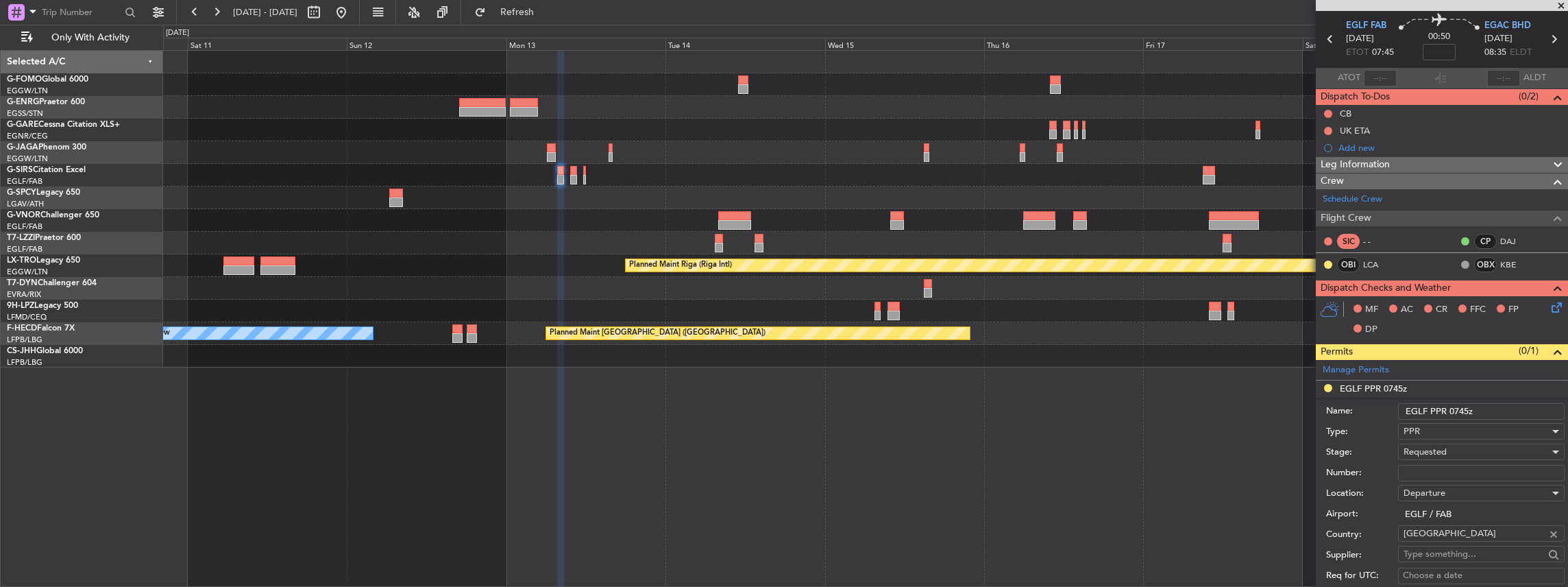
click at [1435, 452] on span "Requested" at bounding box center [1425, 451] width 43 height 12
click at [1436, 557] on span "Received OK" at bounding box center [1478, 559] width 148 height 21
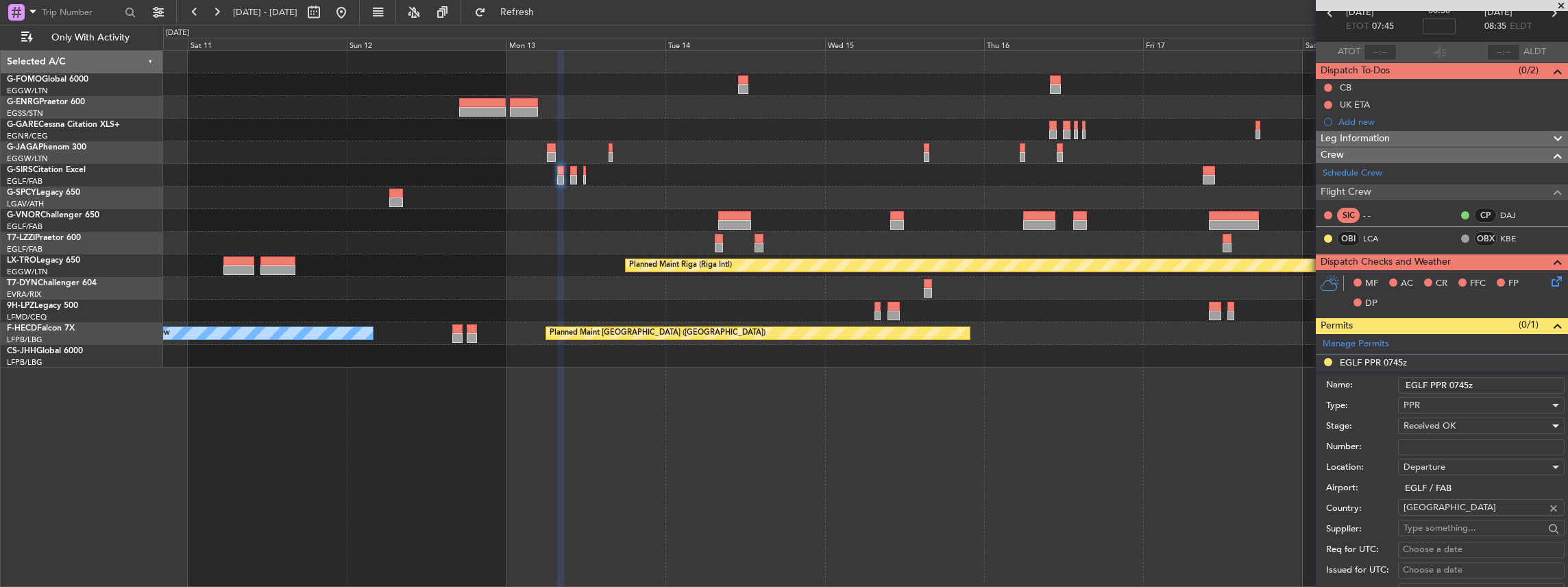
scroll to position [91, 0]
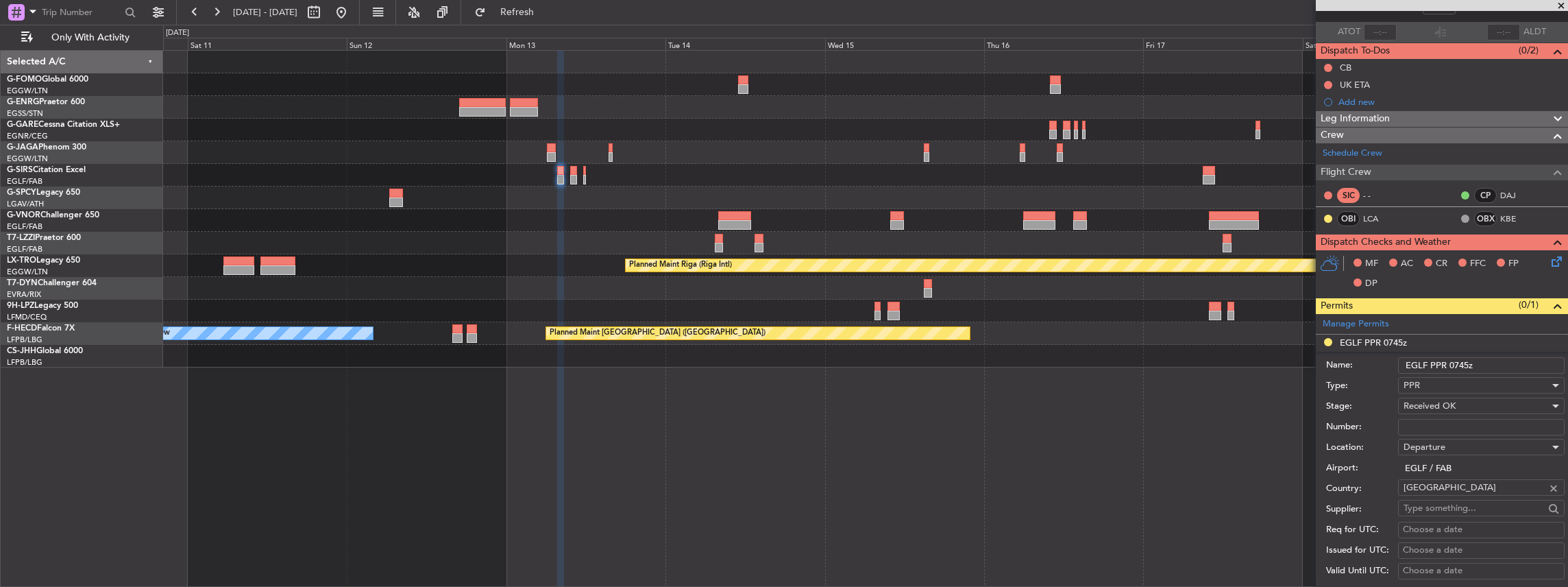
click at [1431, 425] on input "Number:" at bounding box center [1481, 427] width 167 height 16
paste input "377730"
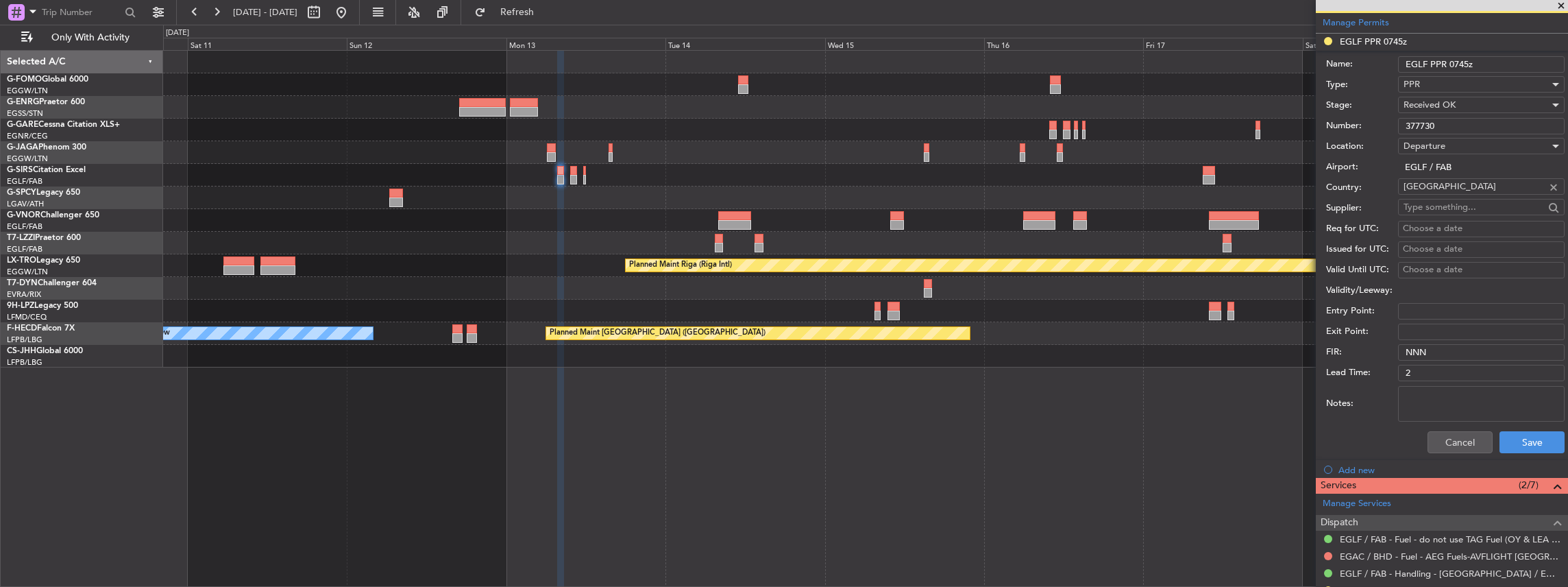
scroll to position [412, 0]
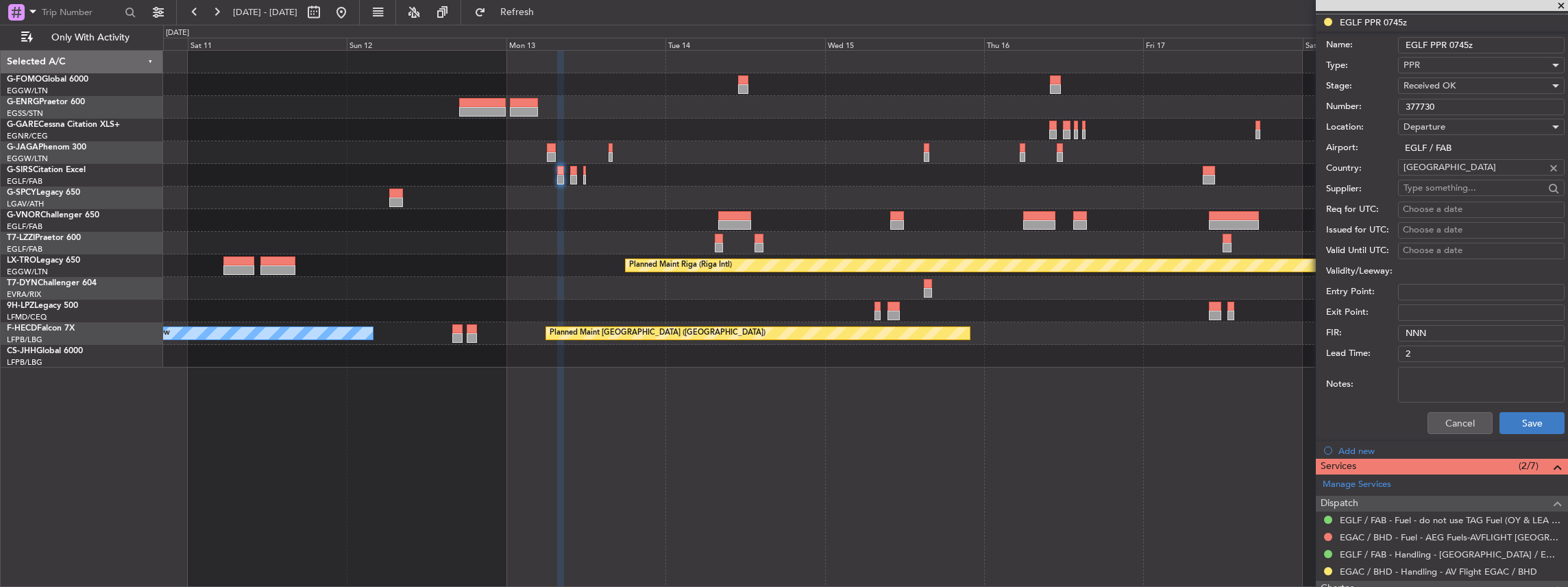
type input "377730"
click at [1511, 414] on button "Save" at bounding box center [1532, 422] width 65 height 22
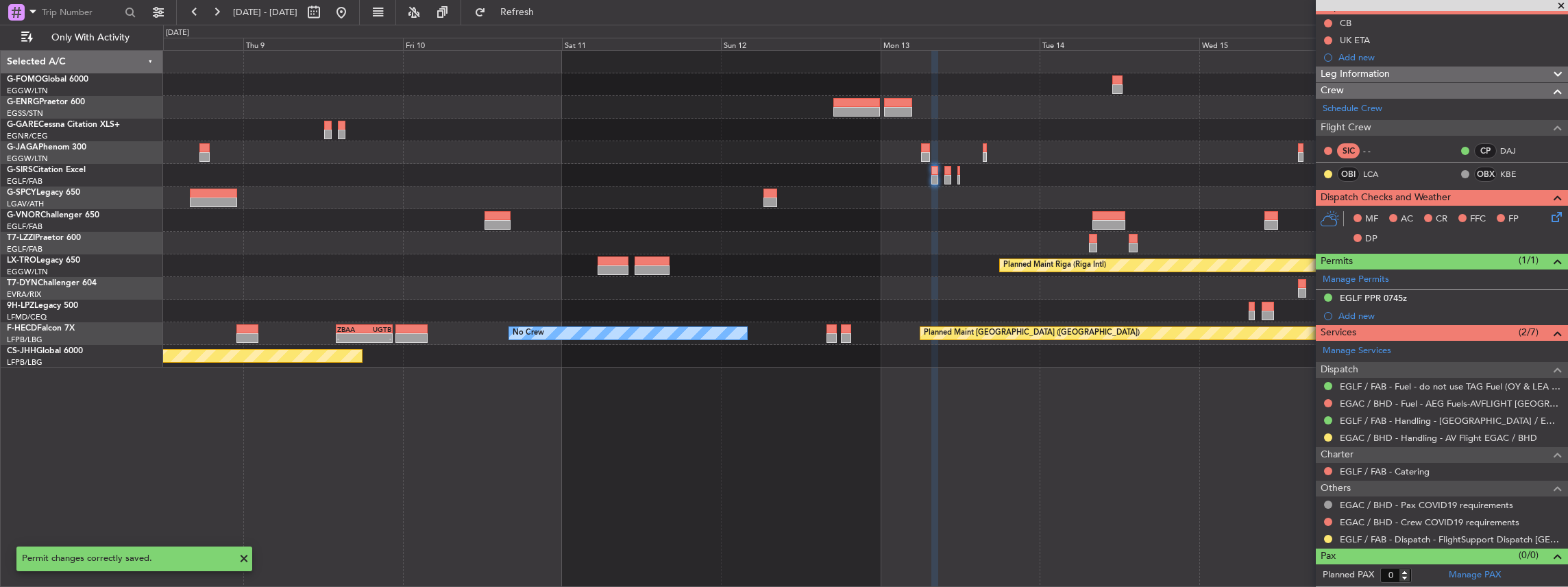
scroll to position [132, 0]
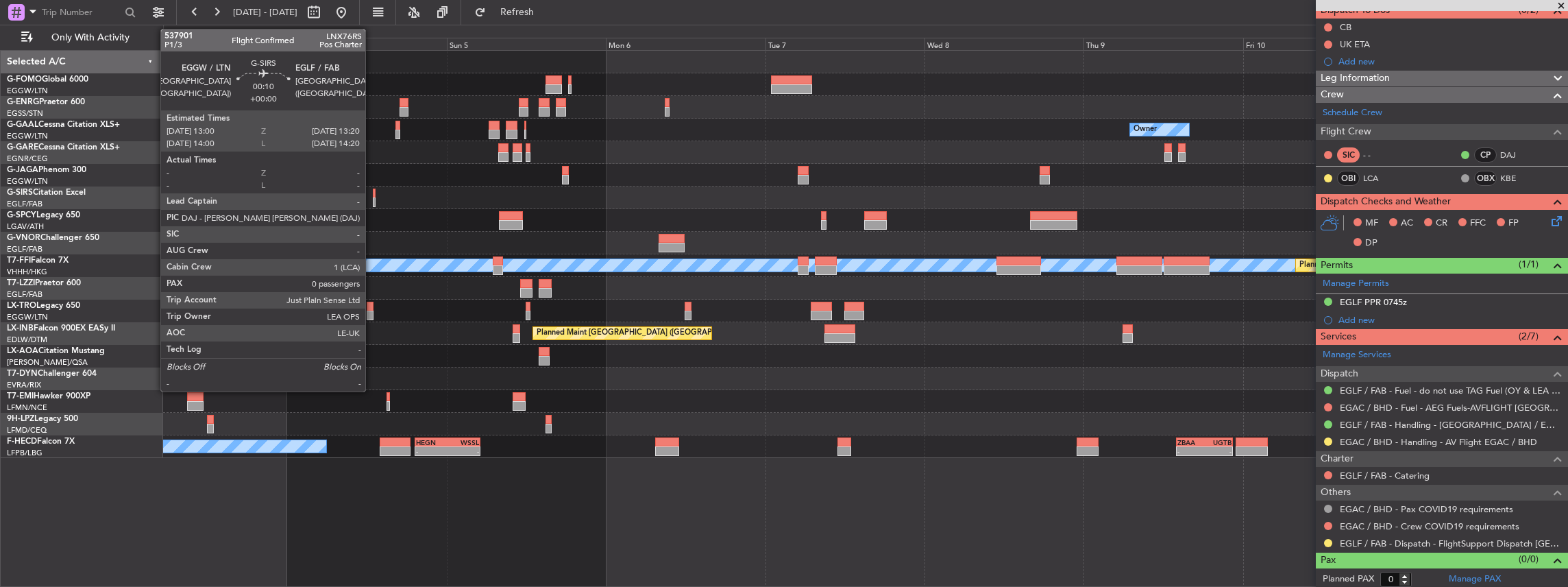
click at [373, 198] on div at bounding box center [374, 202] width 3 height 9
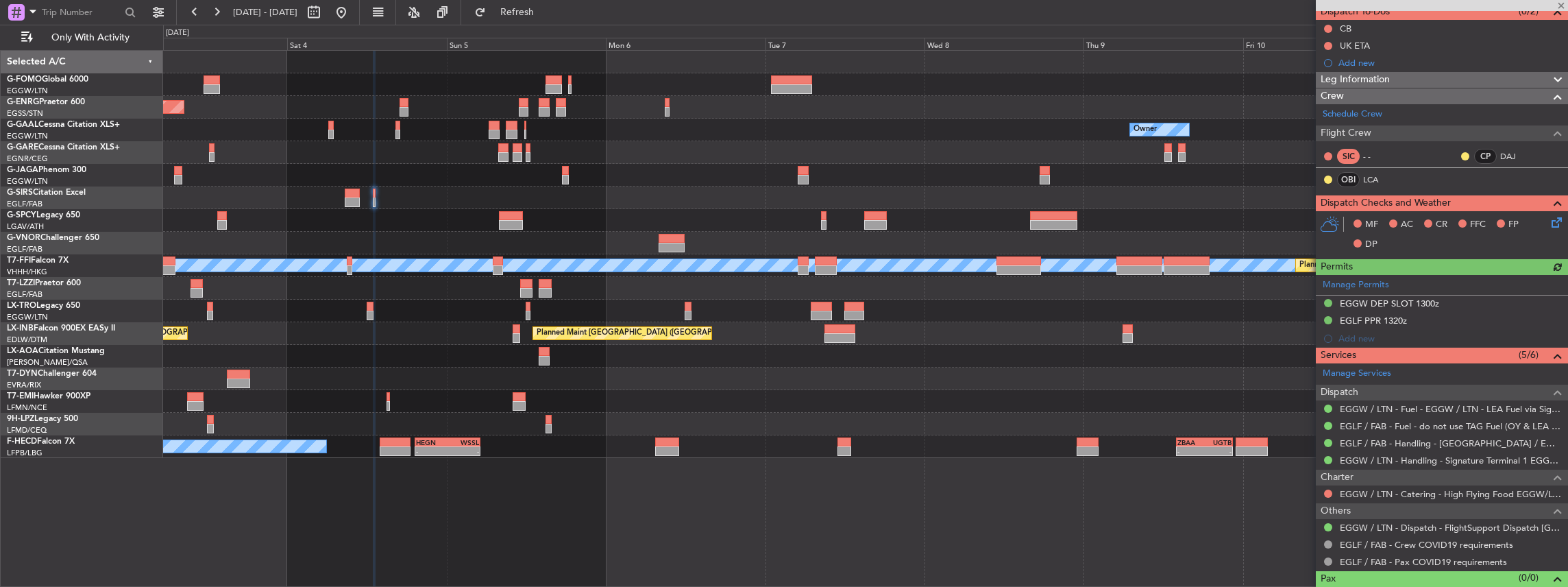
scroll to position [137, 0]
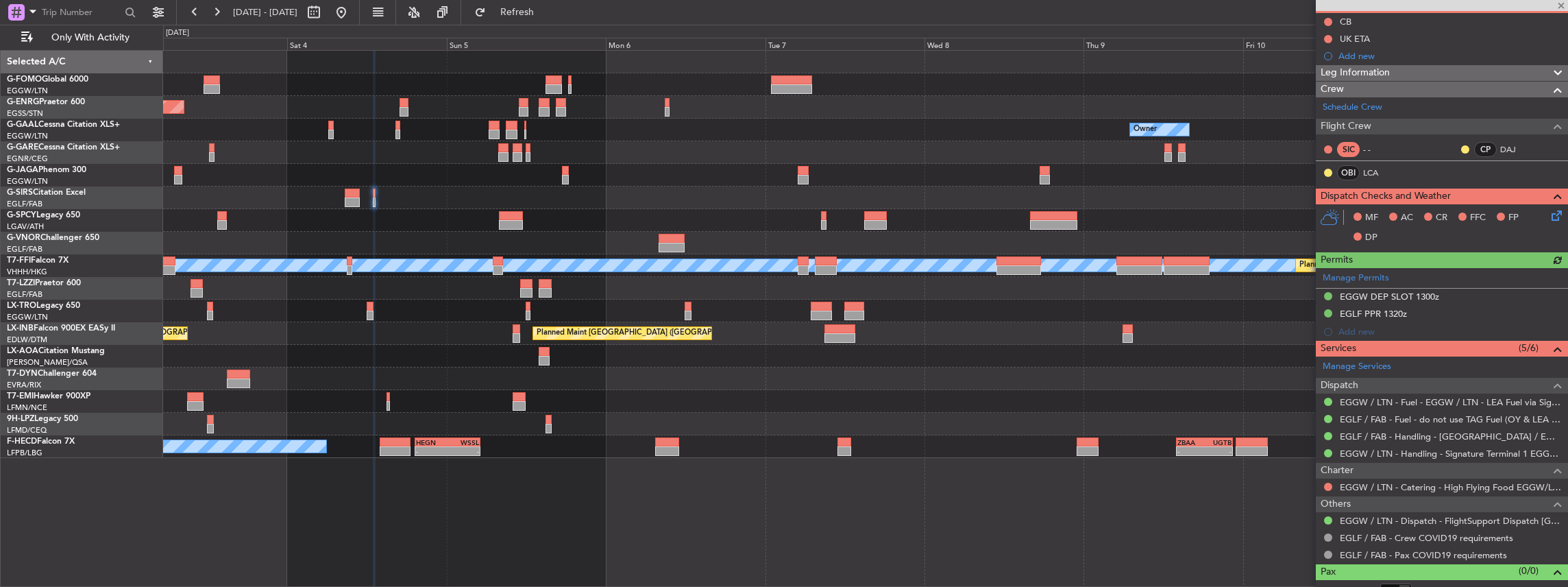
click at [1439, 316] on div "Manage Permits EGGW DEP SLOT 1300z EGLF PPR 1320z Add new" at bounding box center [1442, 304] width 252 height 73
click at [1442, 311] on div "Manage Permits EGGW DEP SLOT 1300z EGLF PPR 1320z Add new" at bounding box center [1442, 304] width 252 height 73
click at [1437, 313] on div "Manage Permits EGGW DEP SLOT 1300z EGLF PPR 1320z Add new" at bounding box center [1442, 304] width 252 height 73
click at [1422, 315] on div "EGLF PPR 1320z" at bounding box center [1442, 314] width 252 height 17
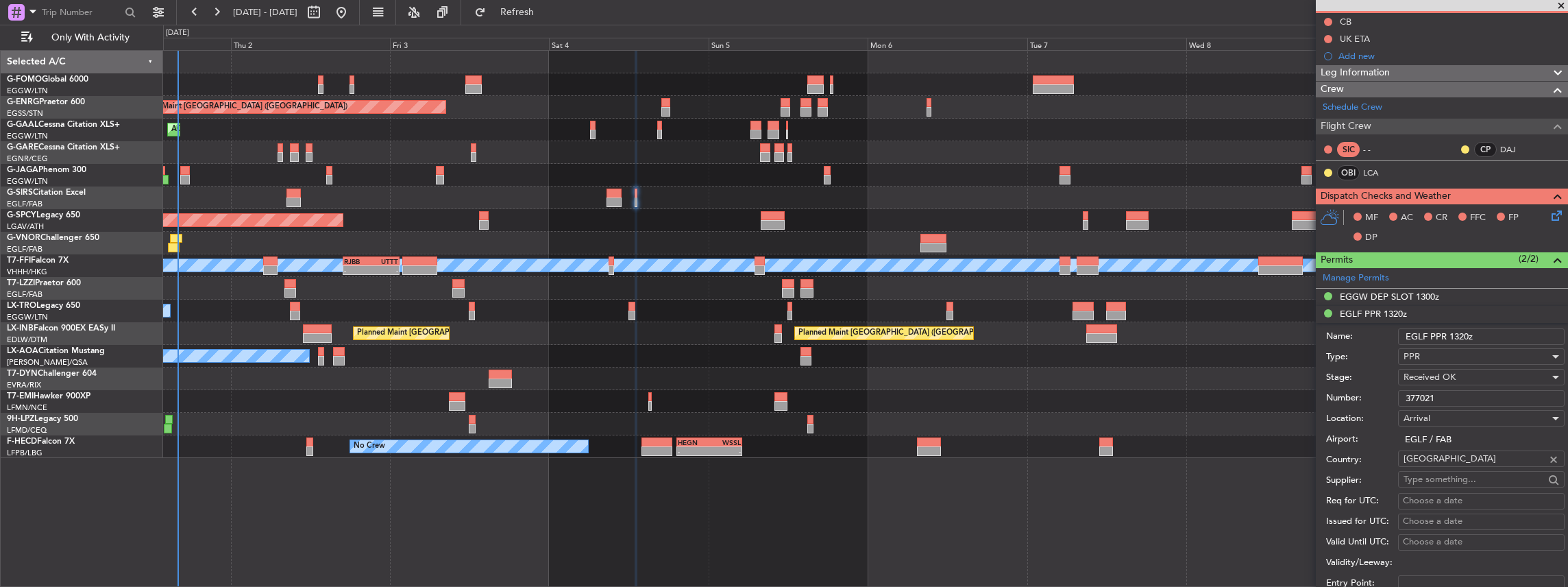
click at [856, 398] on div "Planned Maint London (Stansted) Planned Maint London (Stansted) AOG Maint Dusse…" at bounding box center [865, 254] width 1405 height 407
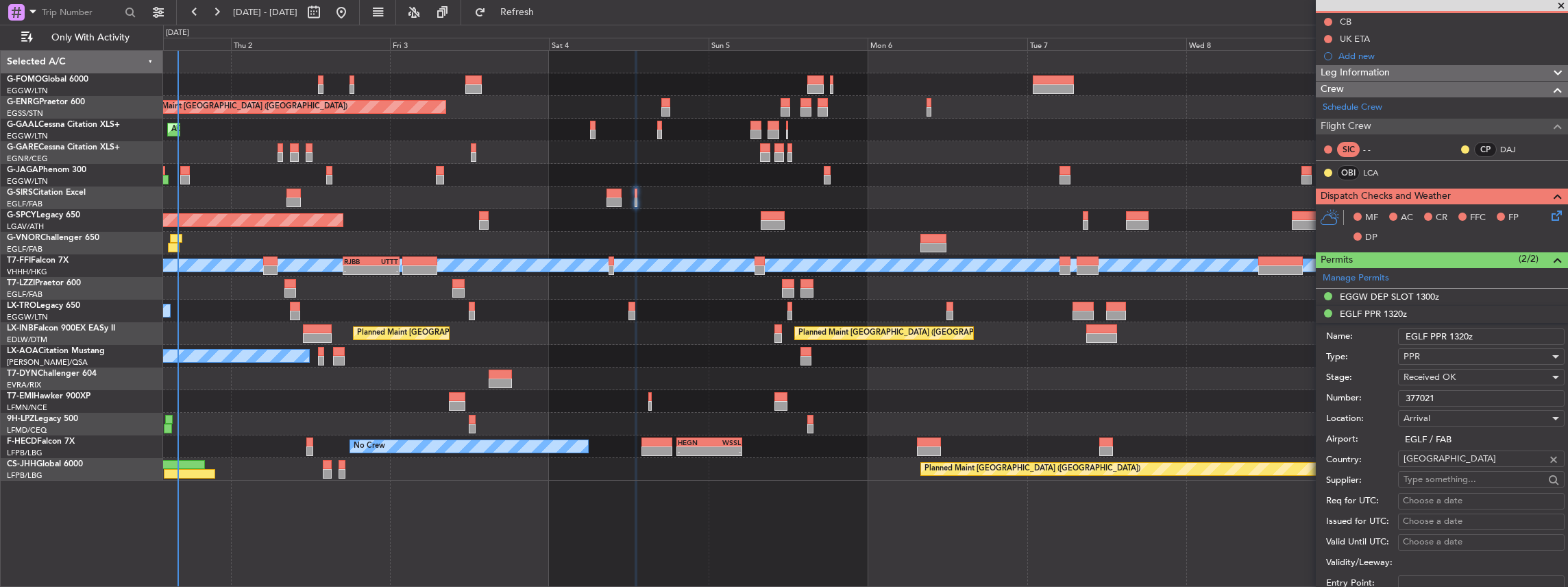
scroll to position [319, 0]
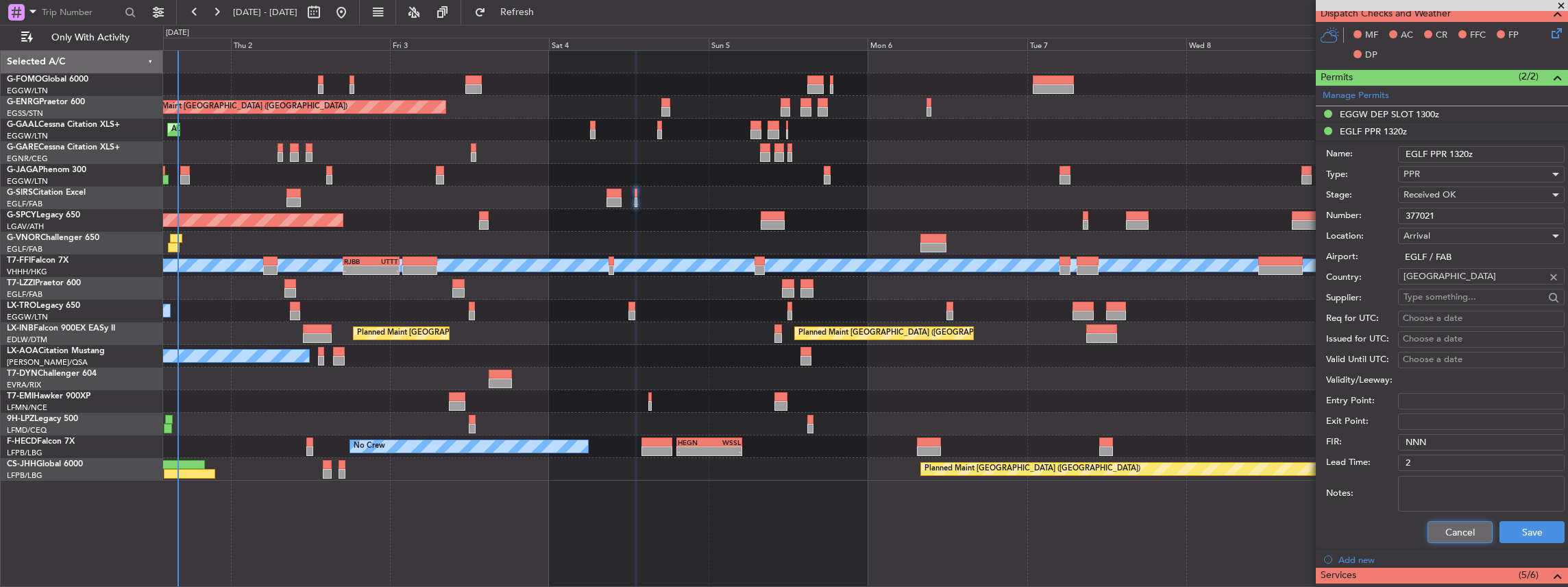
click at [1453, 521] on button "Cancel" at bounding box center [1460, 532] width 65 height 22
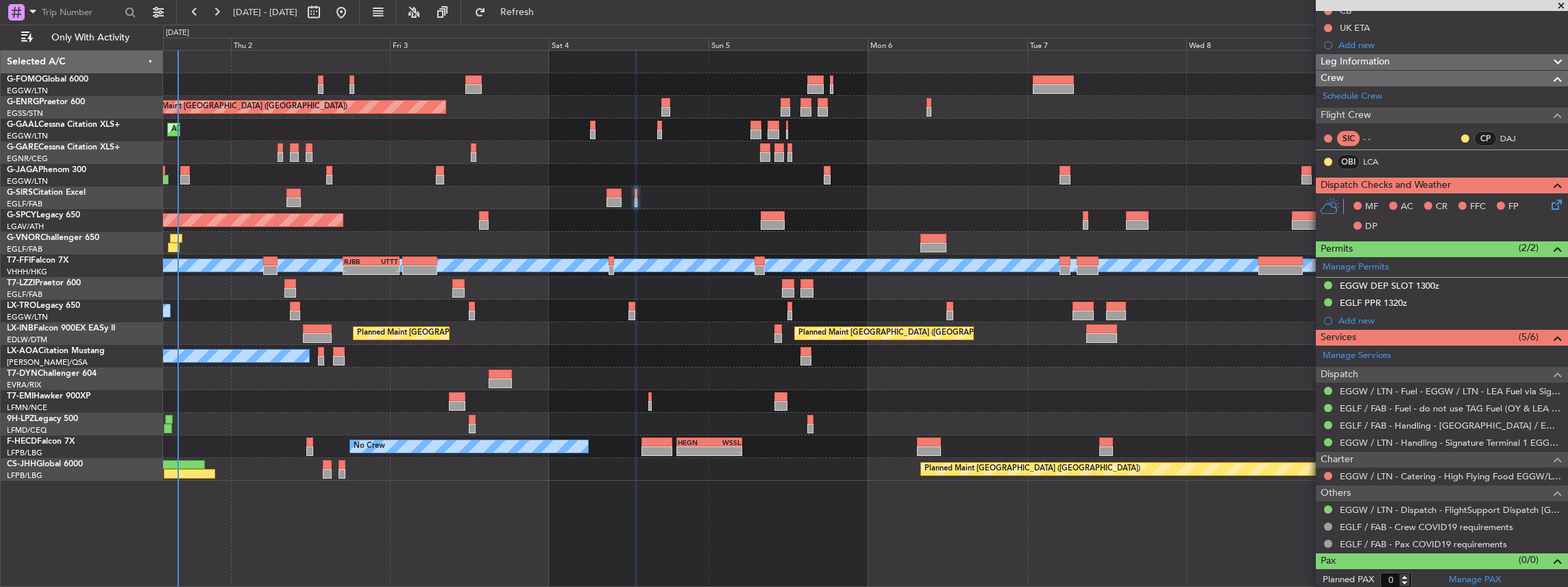
scroll to position [0, 0]
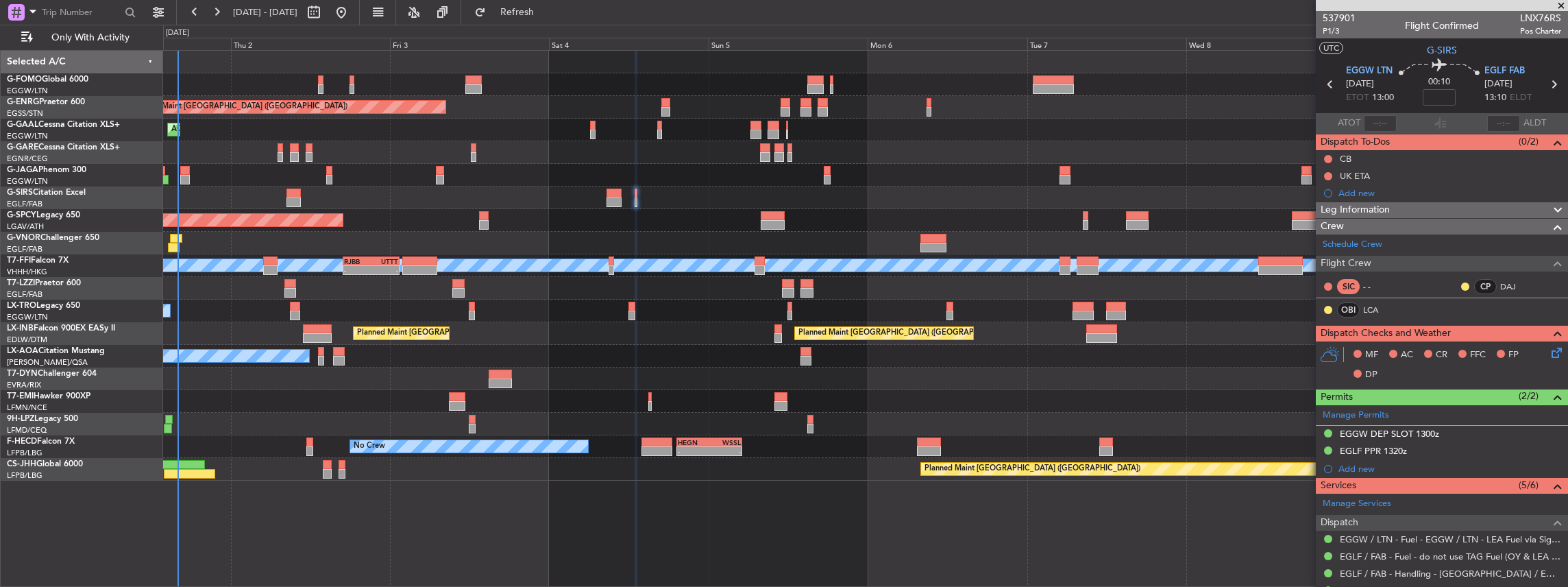
click at [1548, 82] on icon at bounding box center [1553, 84] width 18 height 18
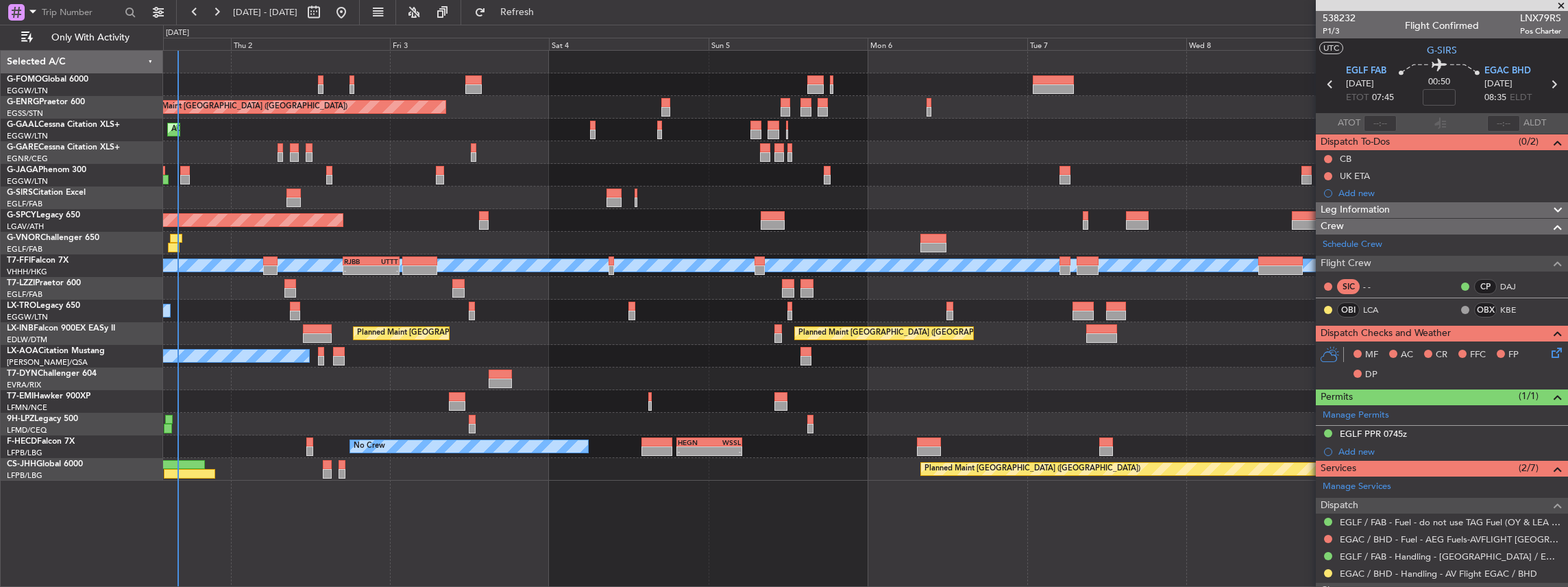
click at [1560, 6] on span at bounding box center [1561, 6] width 14 height 12
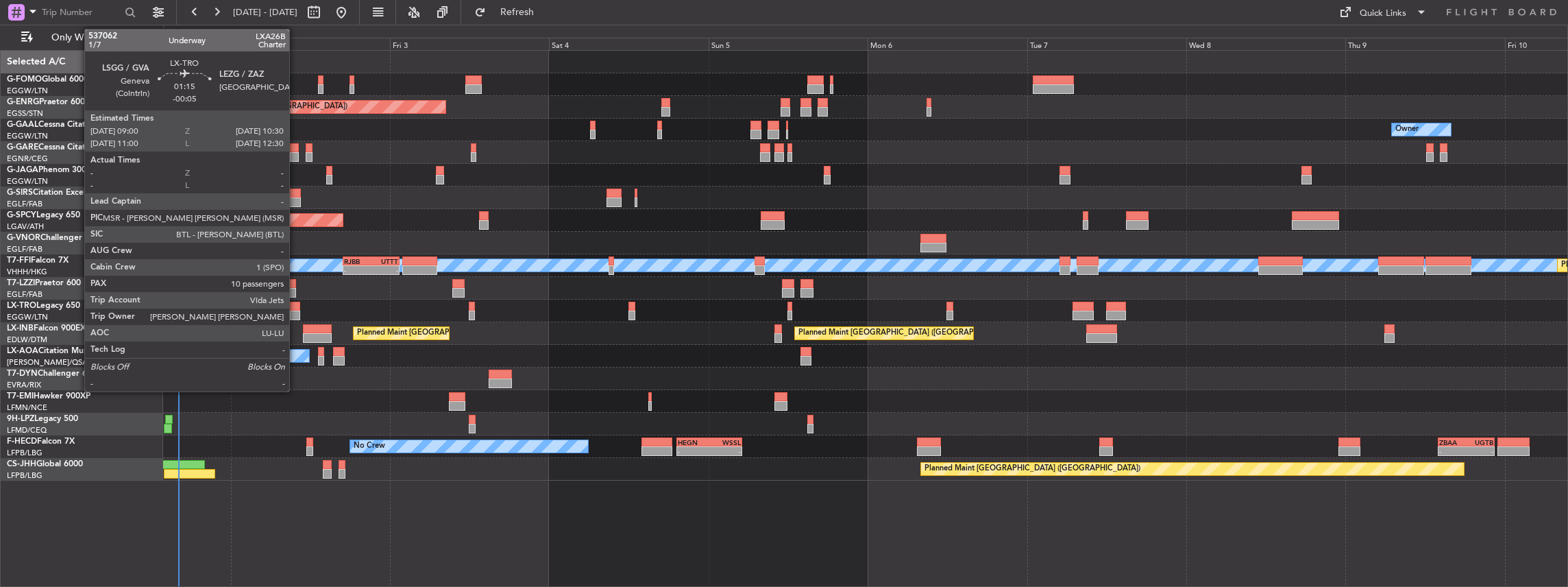
click at [296, 306] on div at bounding box center [295, 306] width 10 height 9
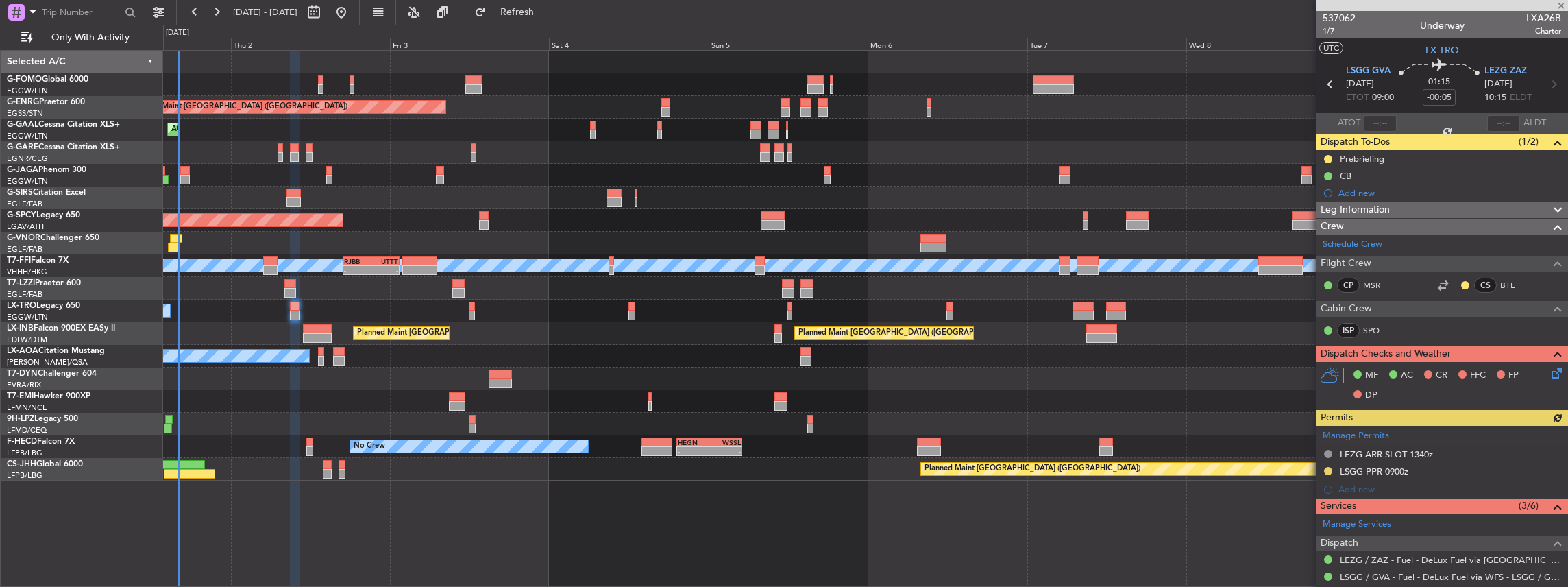
scroll to position [137, 0]
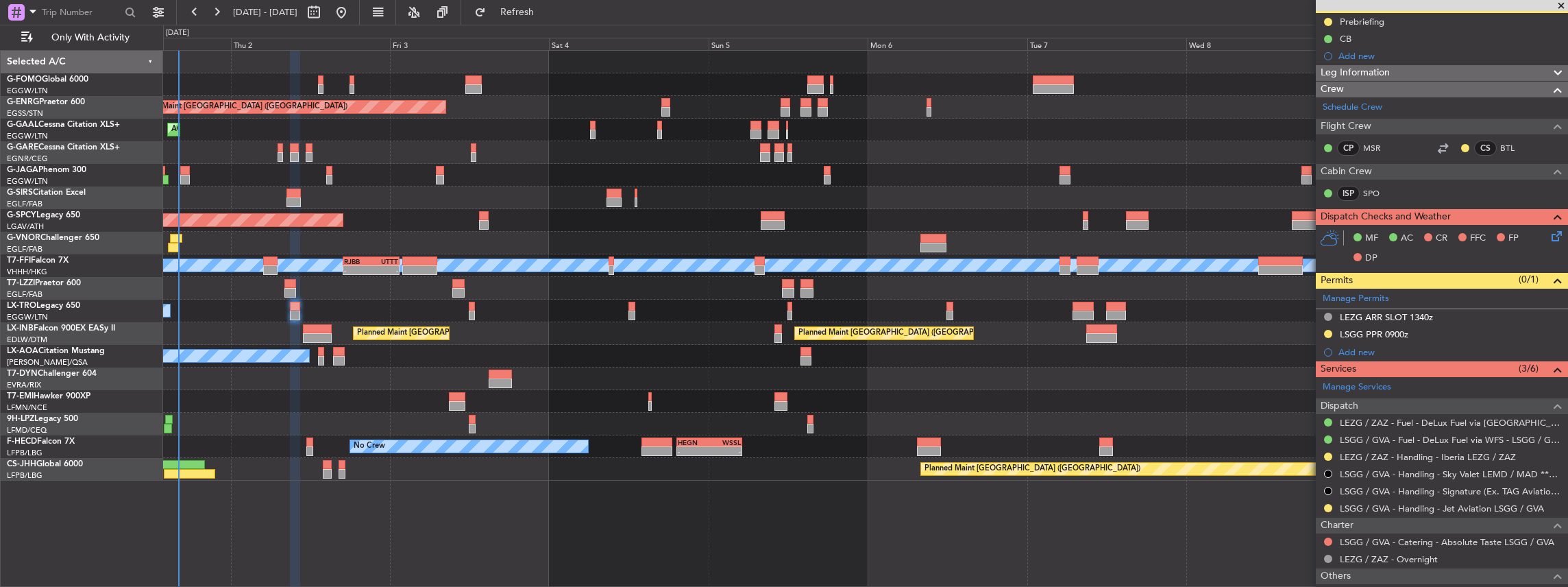
click at [1330, 503] on div at bounding box center [1328, 508] width 11 height 11
click at [1330, 504] on button at bounding box center [1328, 508] width 8 height 8
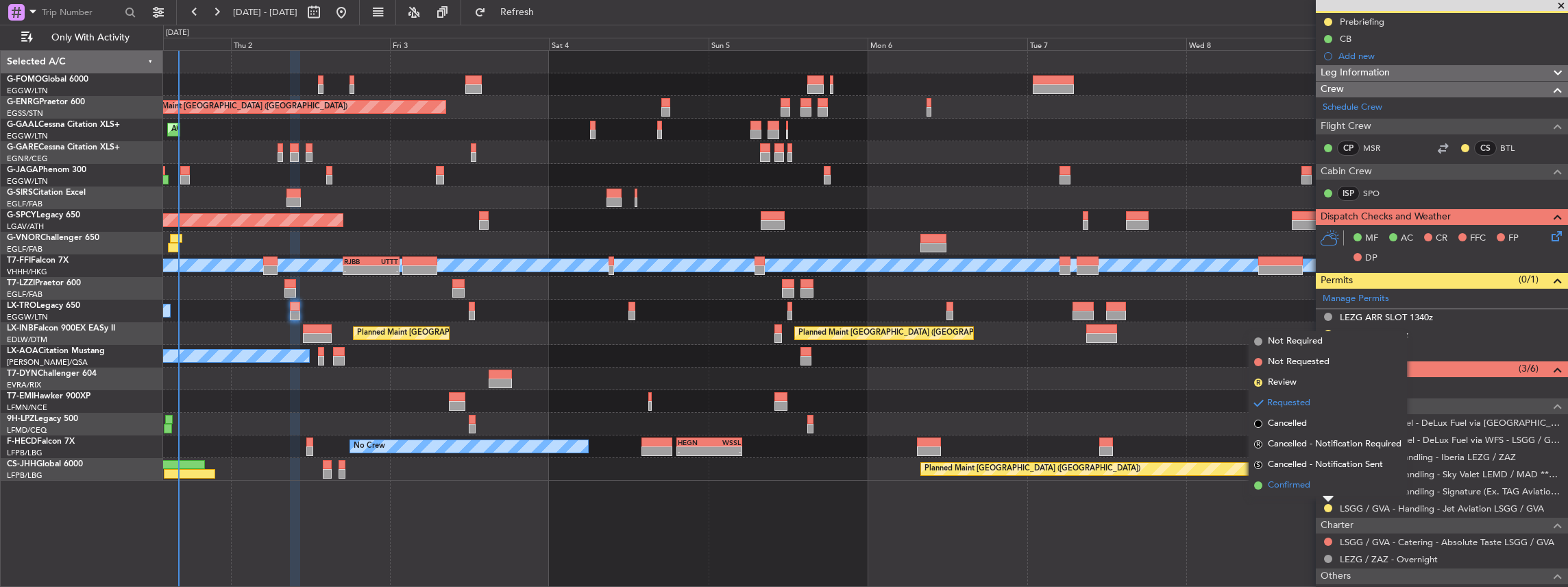
click at [1296, 487] on span "Confirmed" at bounding box center [1288, 485] width 42 height 14
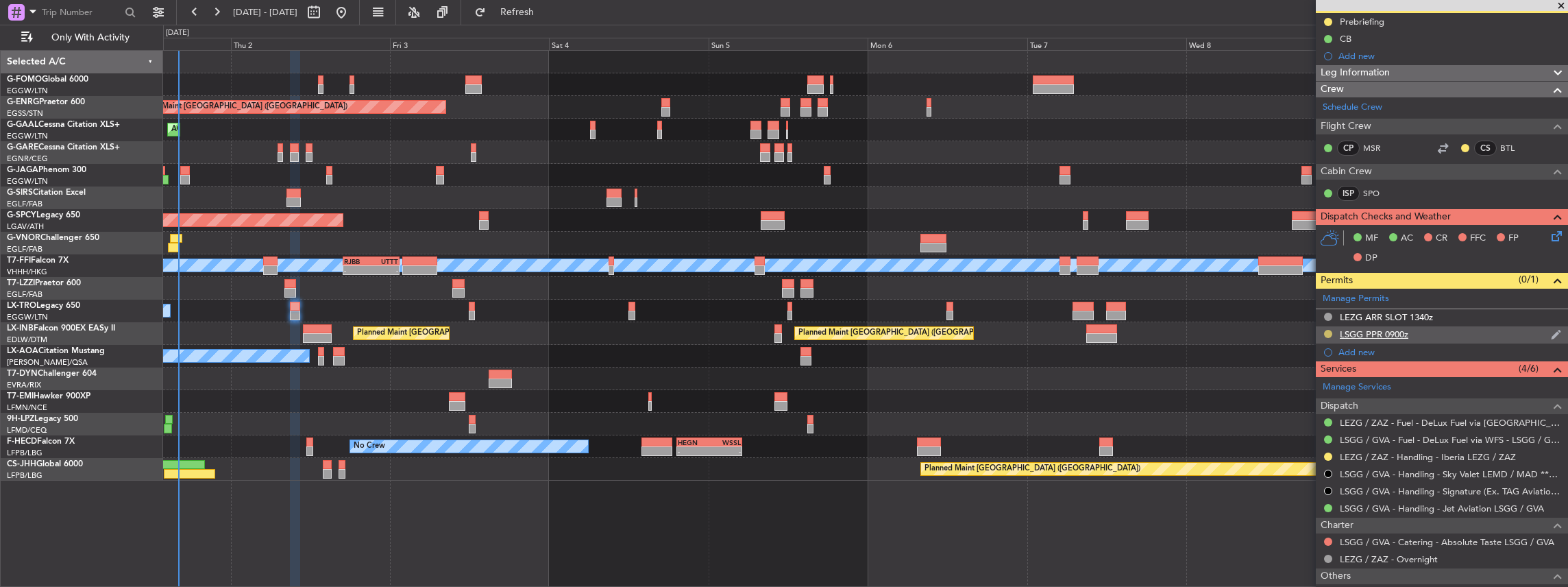
click at [1324, 330] on button at bounding box center [1328, 334] width 8 height 8
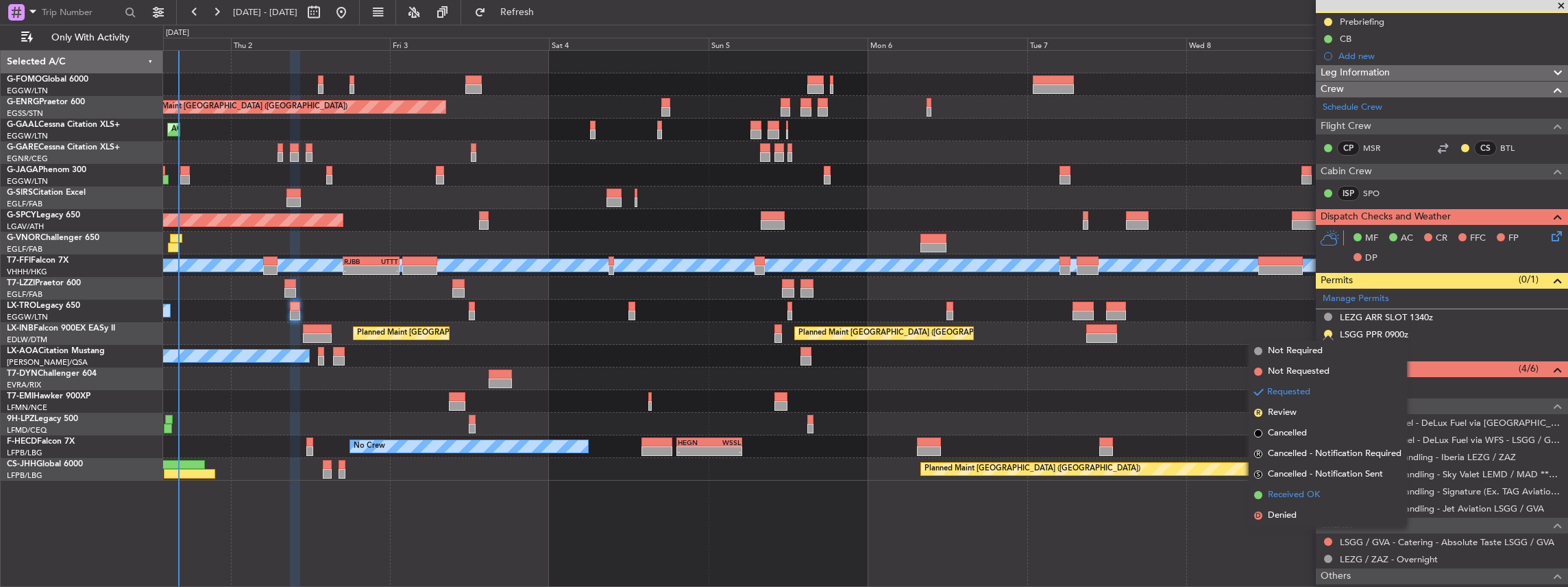
click at [1293, 497] on span "Received OK" at bounding box center [1293, 495] width 52 height 14
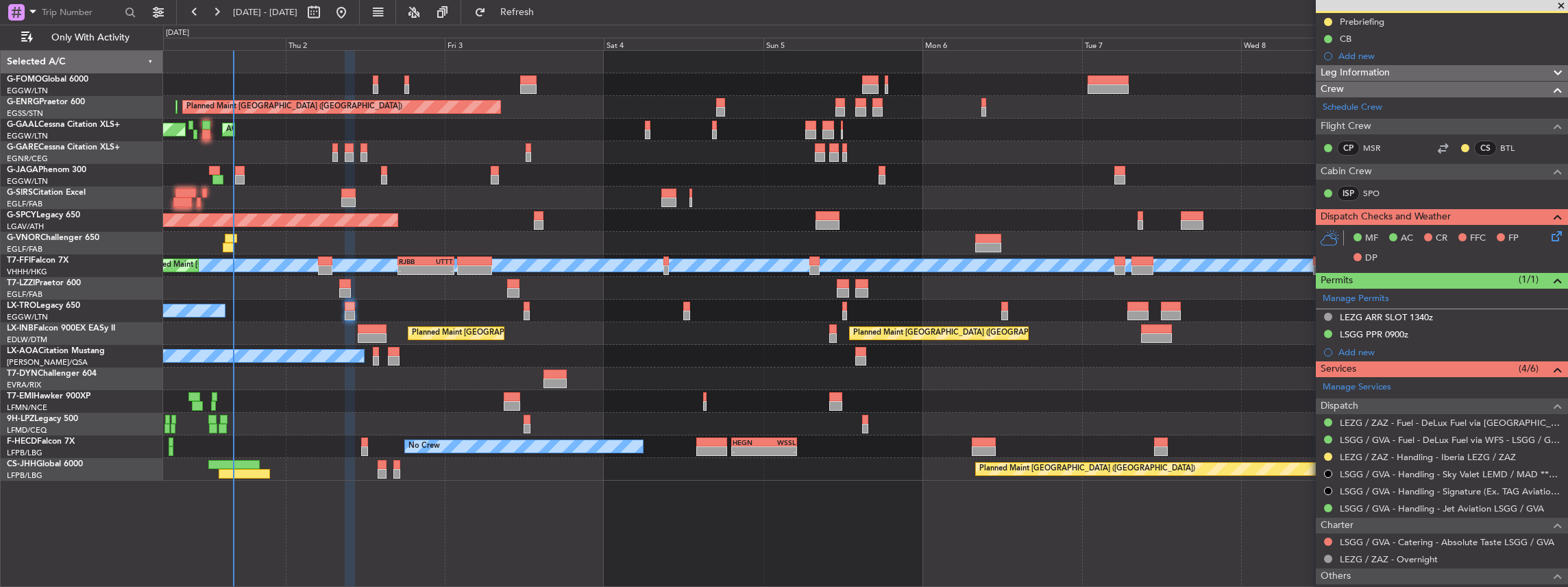
click at [243, 155] on div "Planned Maint London (Stansted) Planned Maint London (Stansted) AOG Maint Dusse…" at bounding box center [865, 266] width 1405 height 430
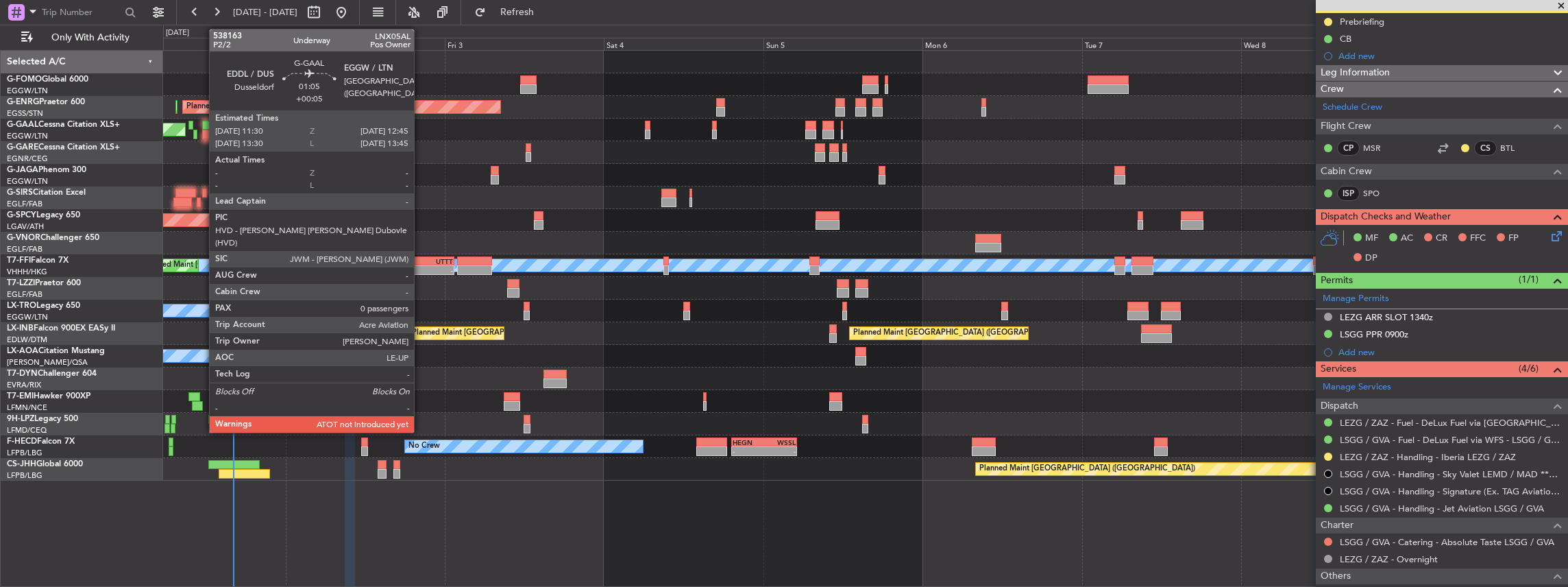
click at [202, 130] on div at bounding box center [206, 134] width 9 height 9
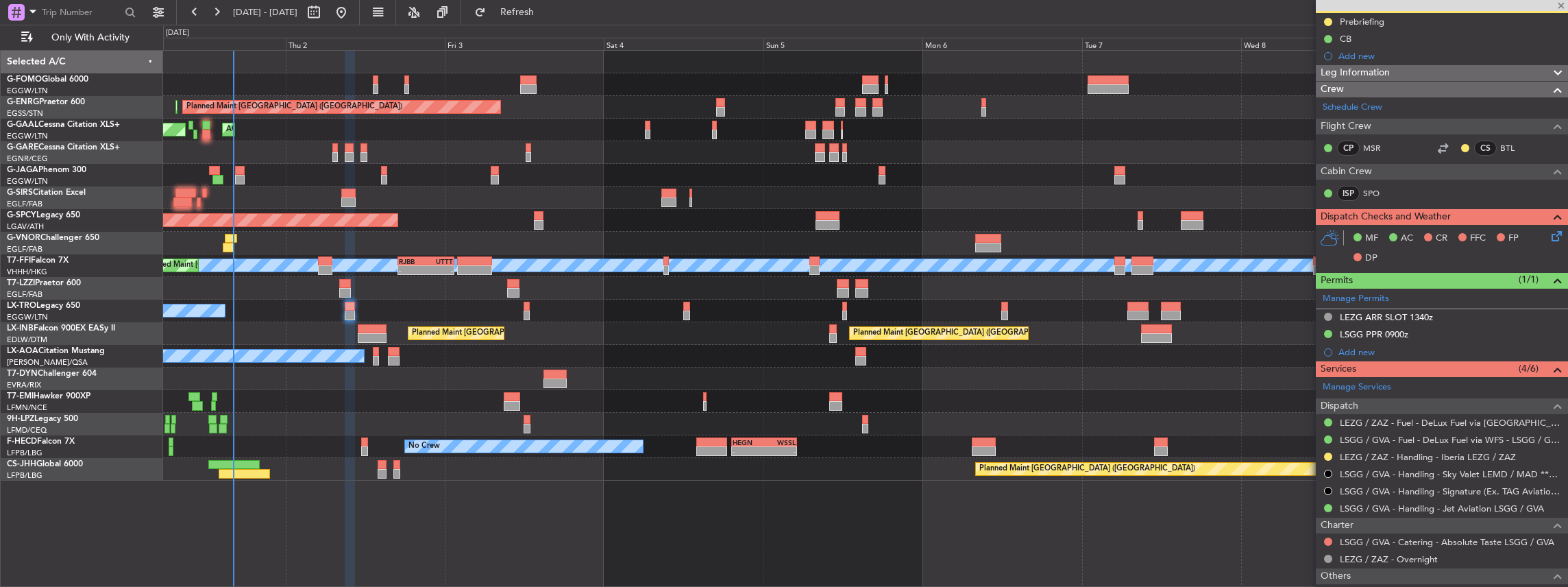
type input "+00:05"
type input "0"
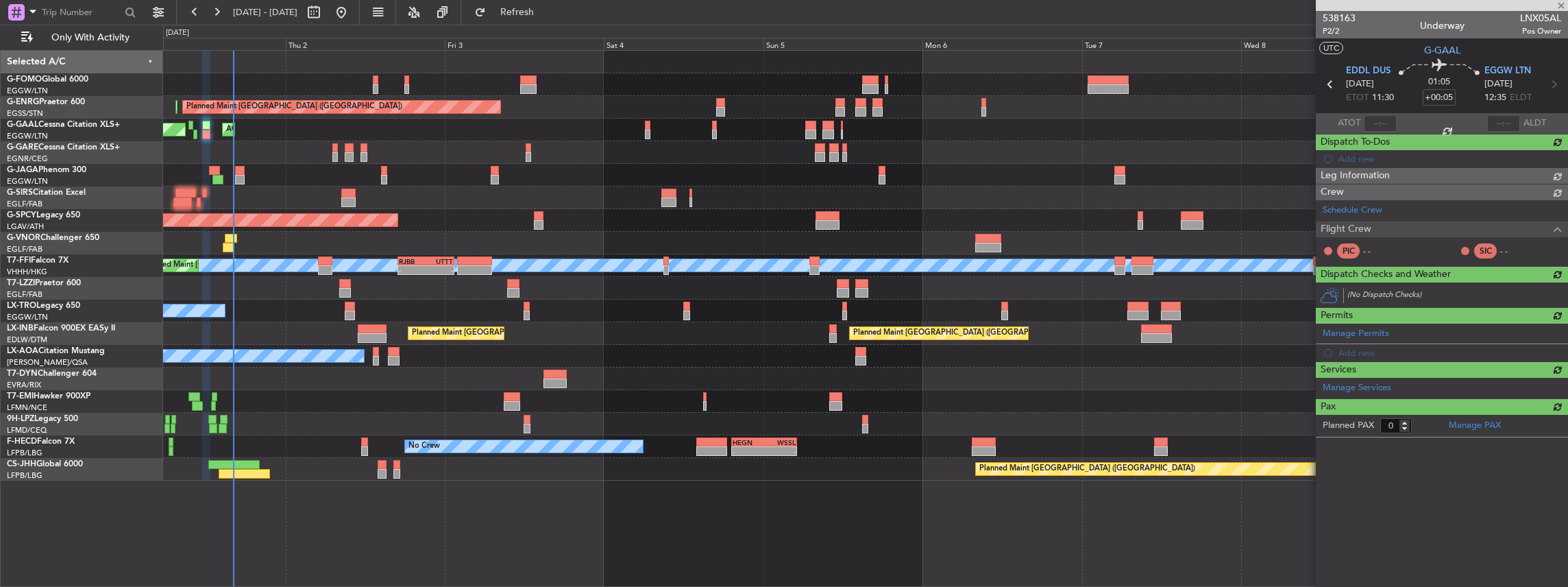
scroll to position [0, 0]
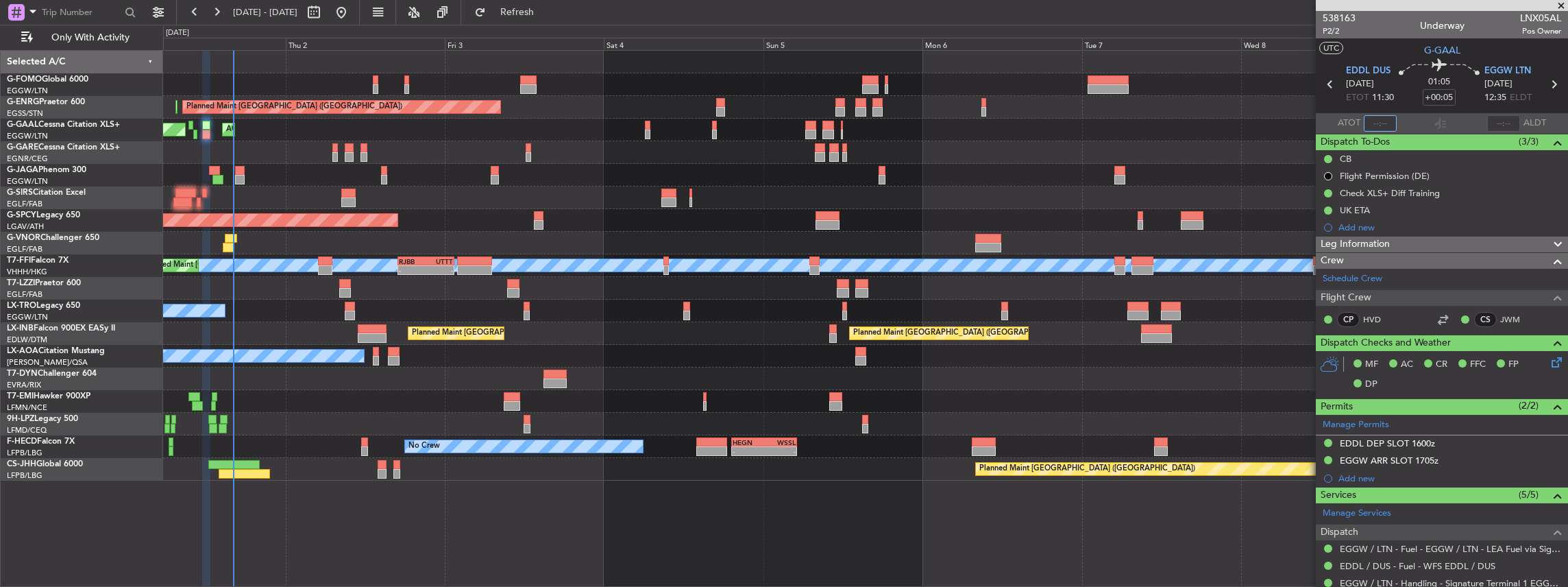
click at [1384, 125] on input "text" at bounding box center [1380, 123] width 33 height 16
click at [1384, 125] on input "text" at bounding box center [1380, 123] width 33 height 16
click at [1411, 130] on section "ATOT 1605 ALDT" at bounding box center [1442, 123] width 252 height 21
type input "16:05"
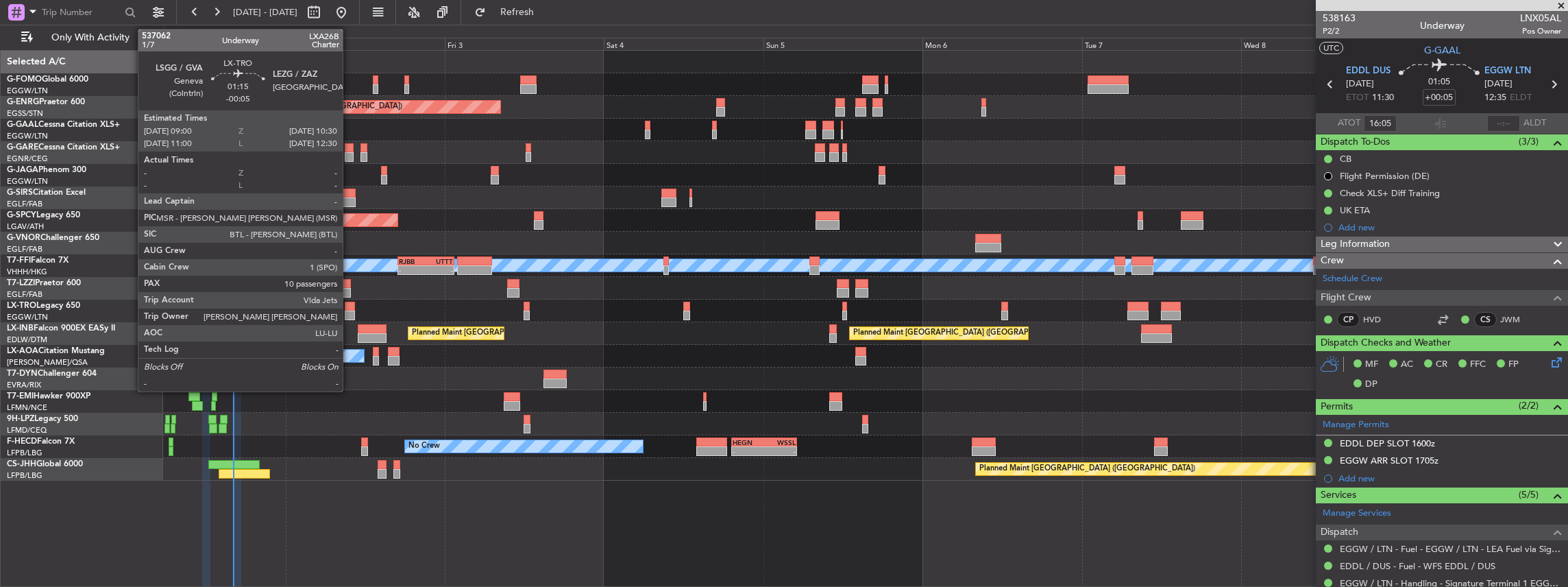
click at [349, 308] on div at bounding box center [350, 306] width 10 height 9
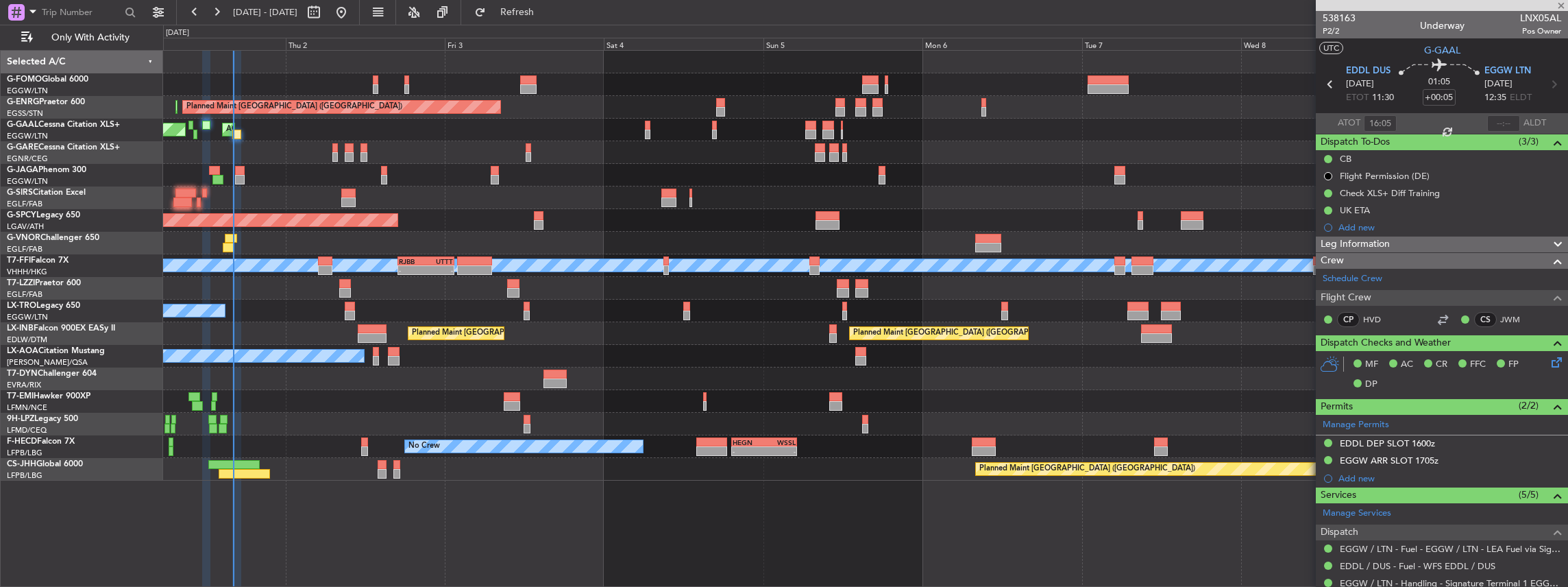
type input "-00:05"
type input "10"
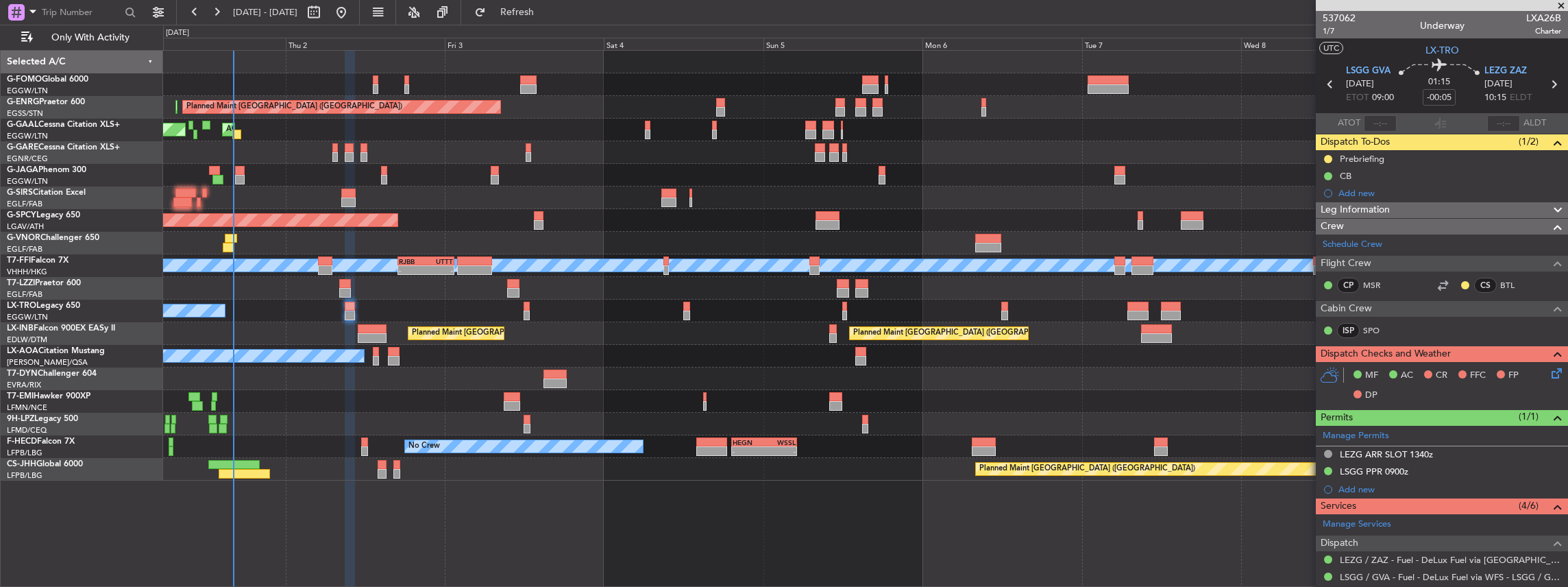
scroll to position [91, 0]
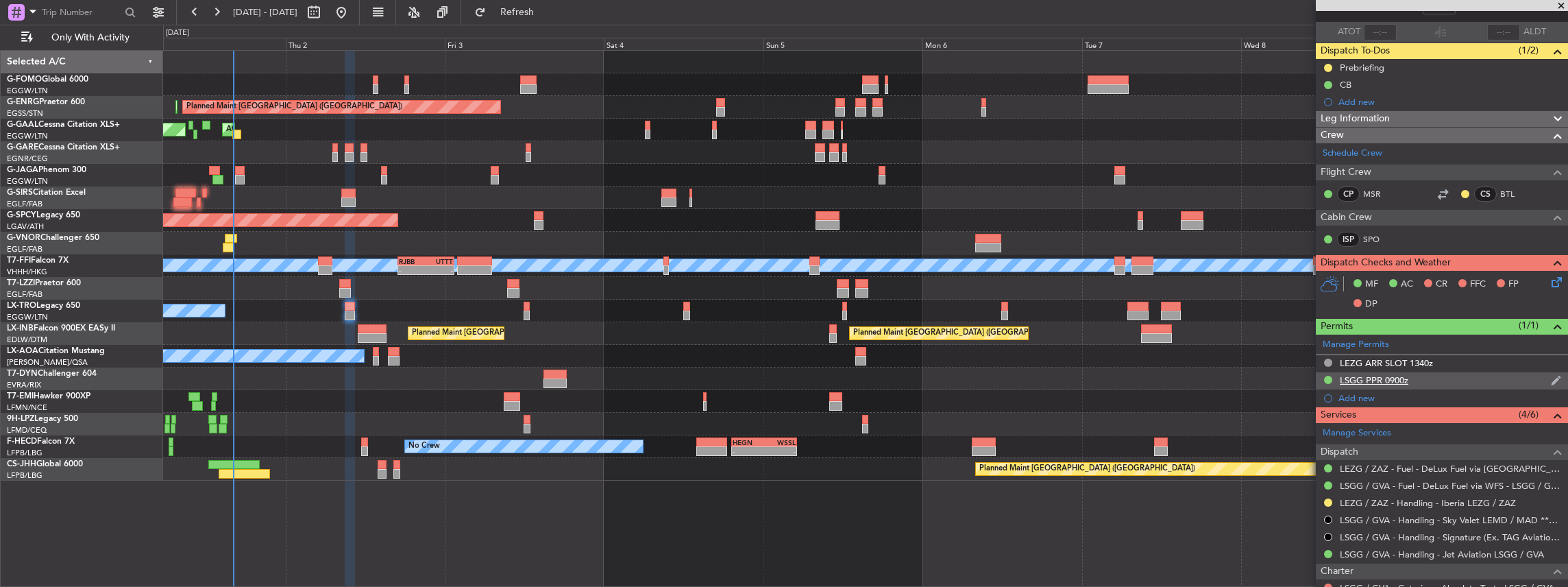
click at [1441, 380] on div "LSGG PPR 0900z" at bounding box center [1442, 381] width 252 height 17
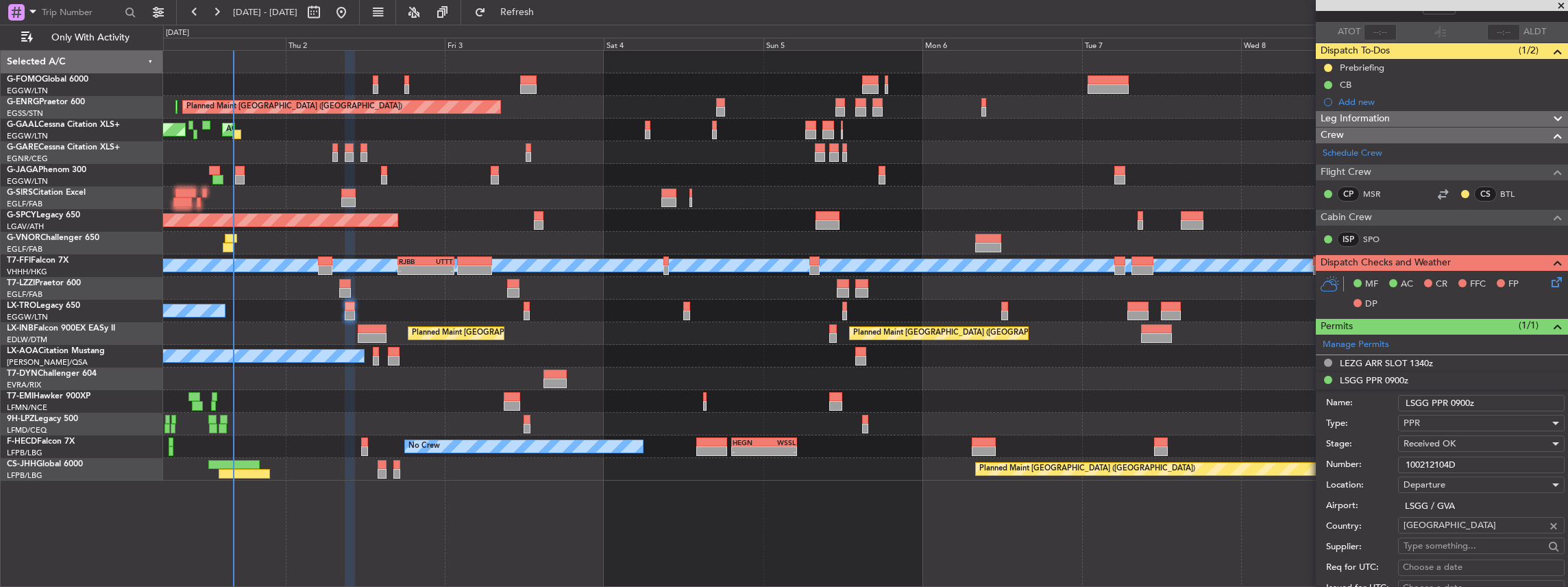
drag, startPoint x: 1426, startPoint y: 462, endPoint x: 1449, endPoint y: 462, distance: 23.0
click at [1449, 462] on input "100212104D" at bounding box center [1481, 465] width 167 height 16
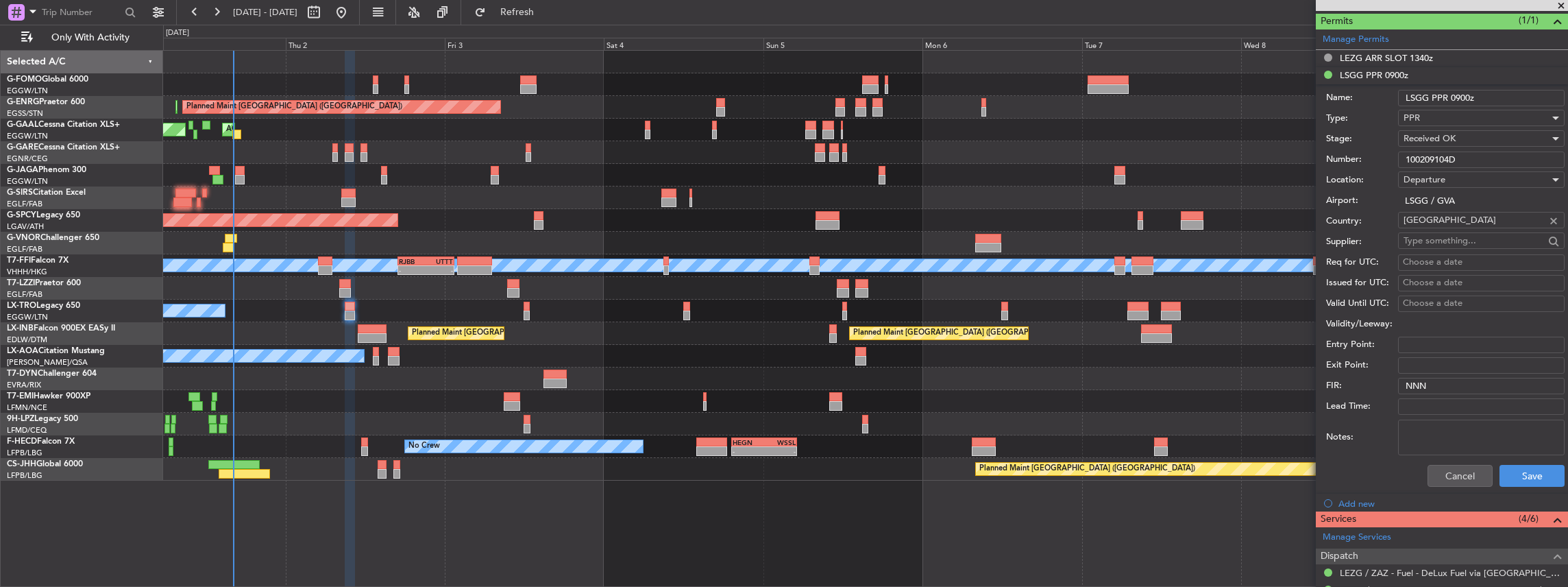
scroll to position [412, 0]
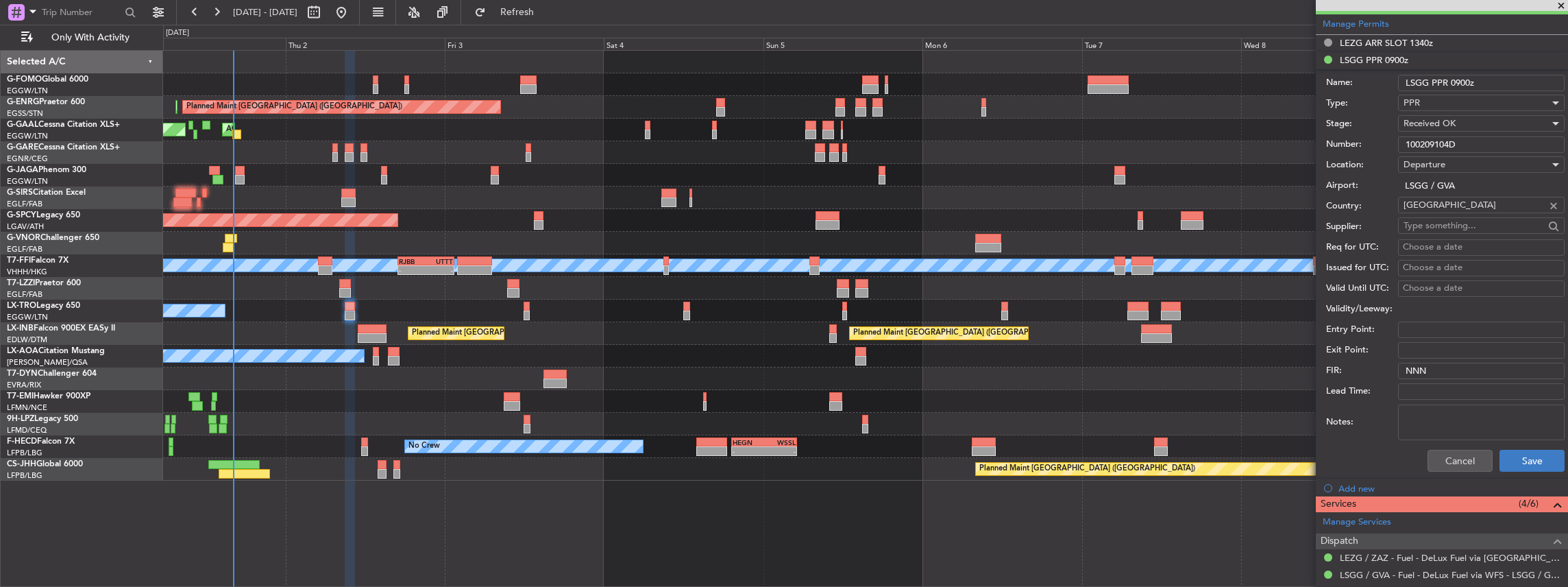
type input "100209104D"
click at [1526, 465] on button "Save" at bounding box center [1532, 460] width 65 height 22
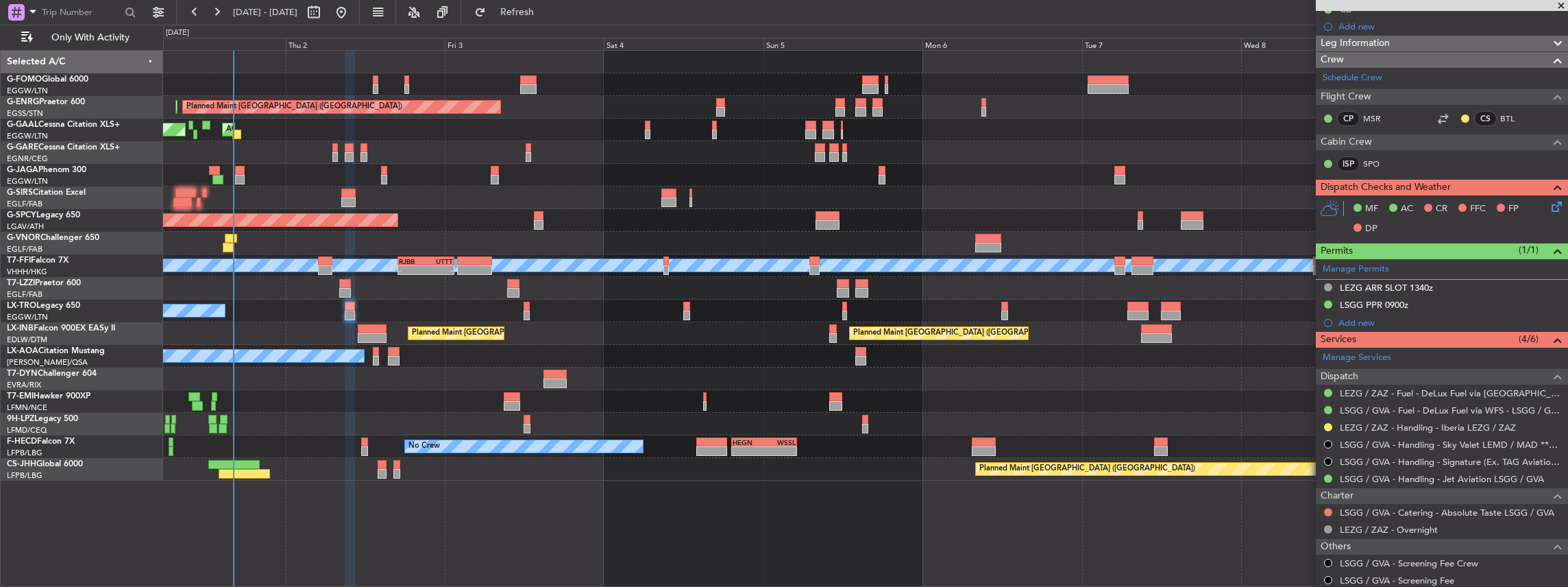
scroll to position [183, 0]
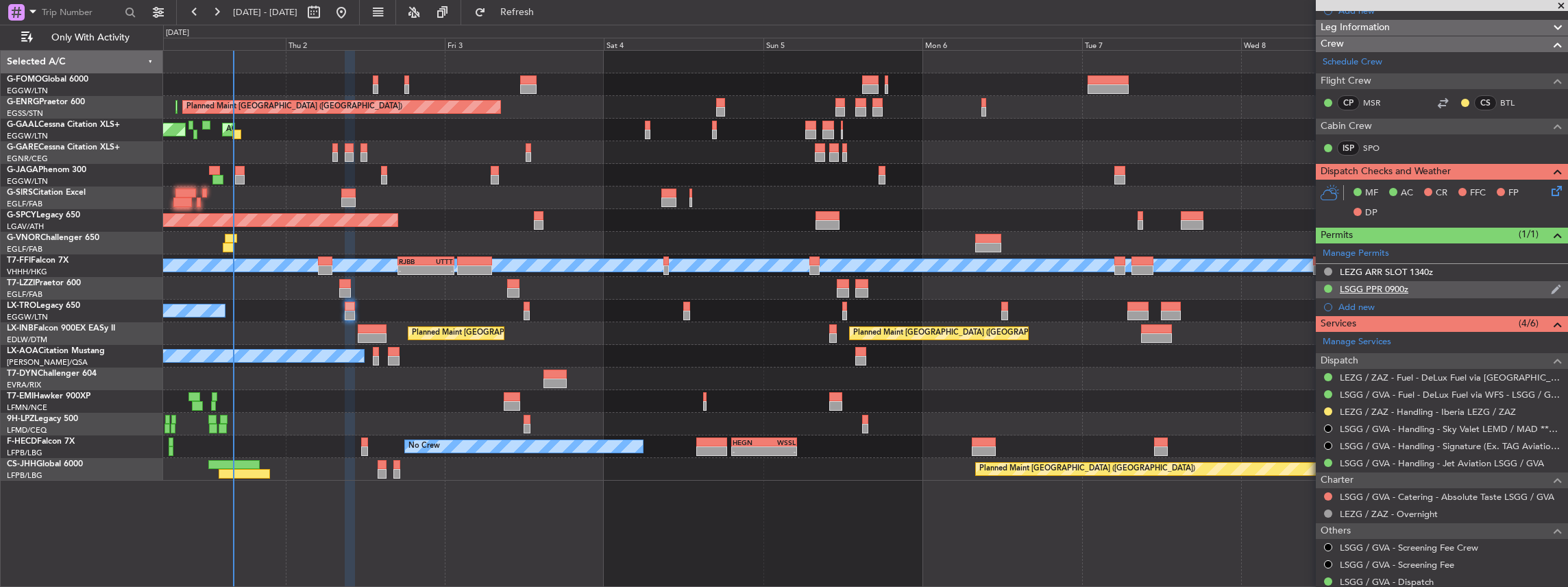
click at [1454, 281] on div "LSGG PPR 0900z" at bounding box center [1442, 290] width 252 height 17
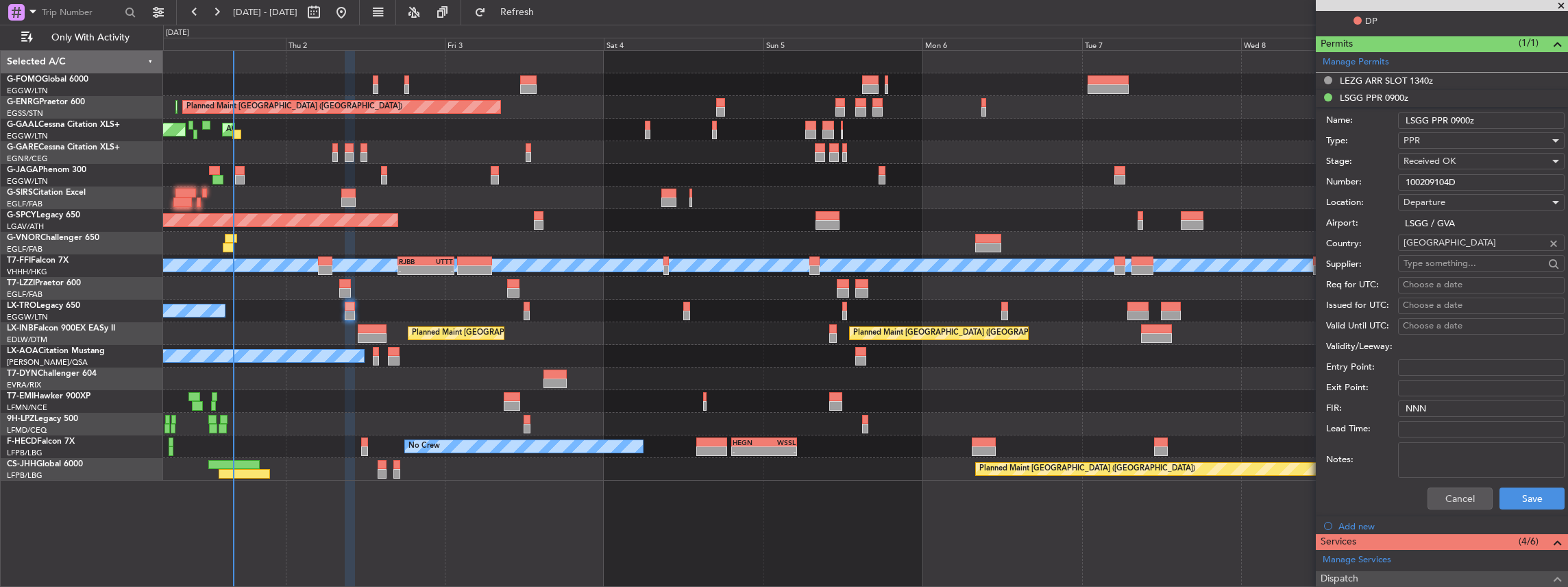
scroll to position [412, 0]
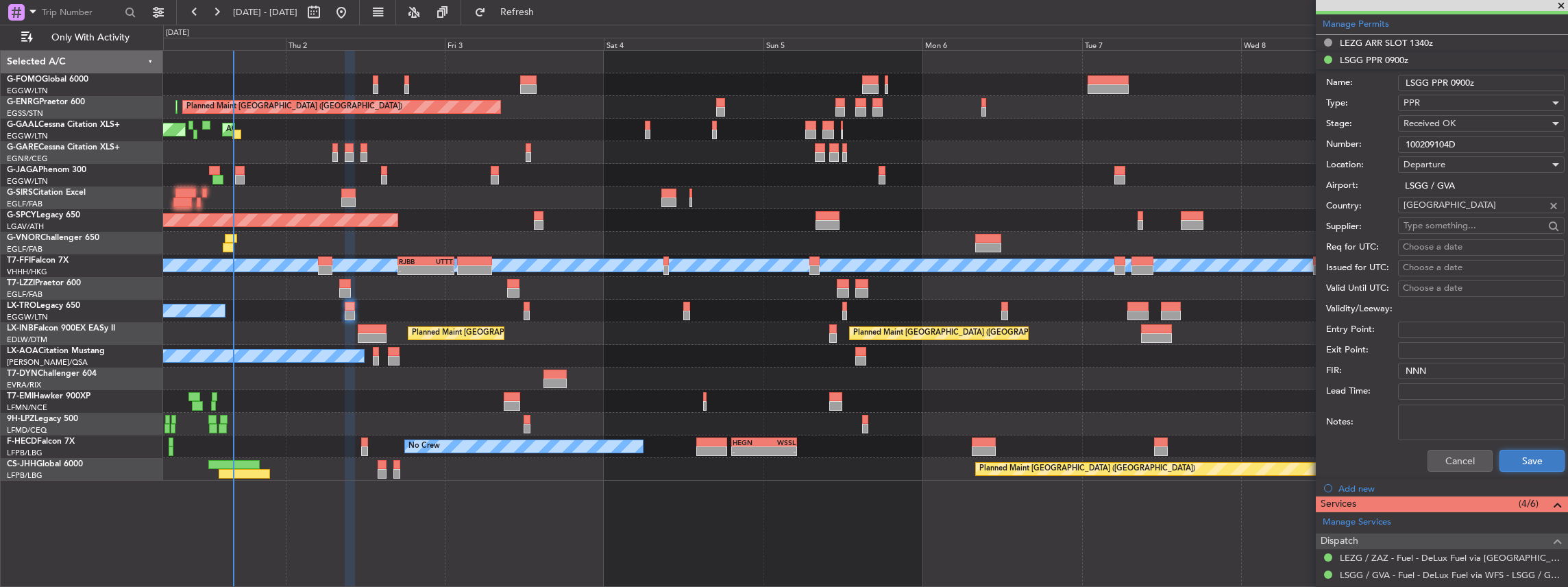
click at [1525, 464] on button "Save" at bounding box center [1532, 460] width 65 height 22
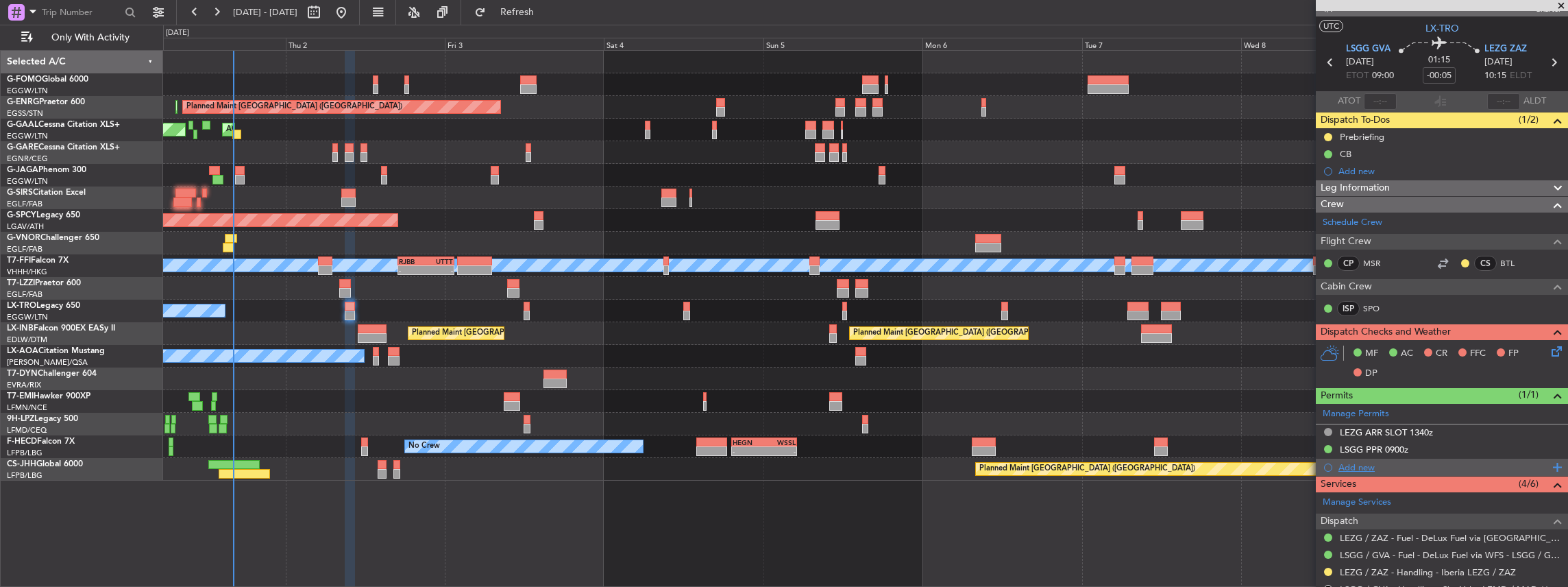
scroll to position [0, 0]
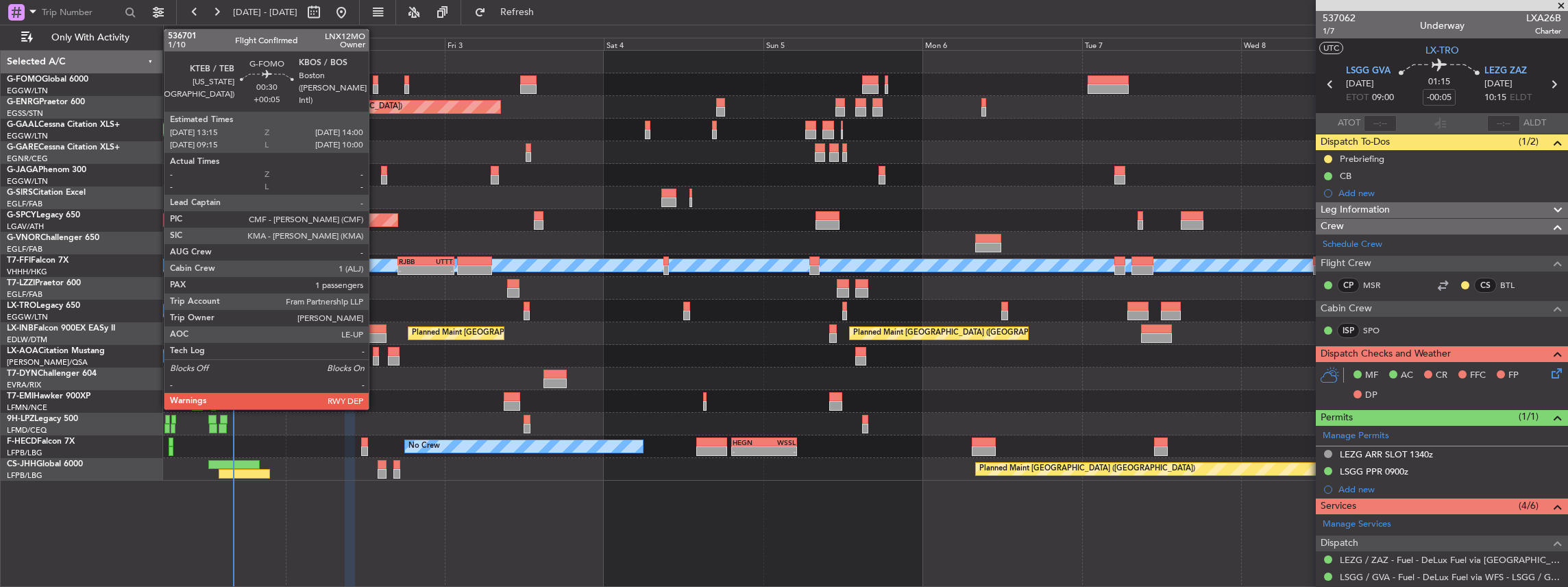
click at [376, 85] on div at bounding box center [376, 89] width 6 height 9
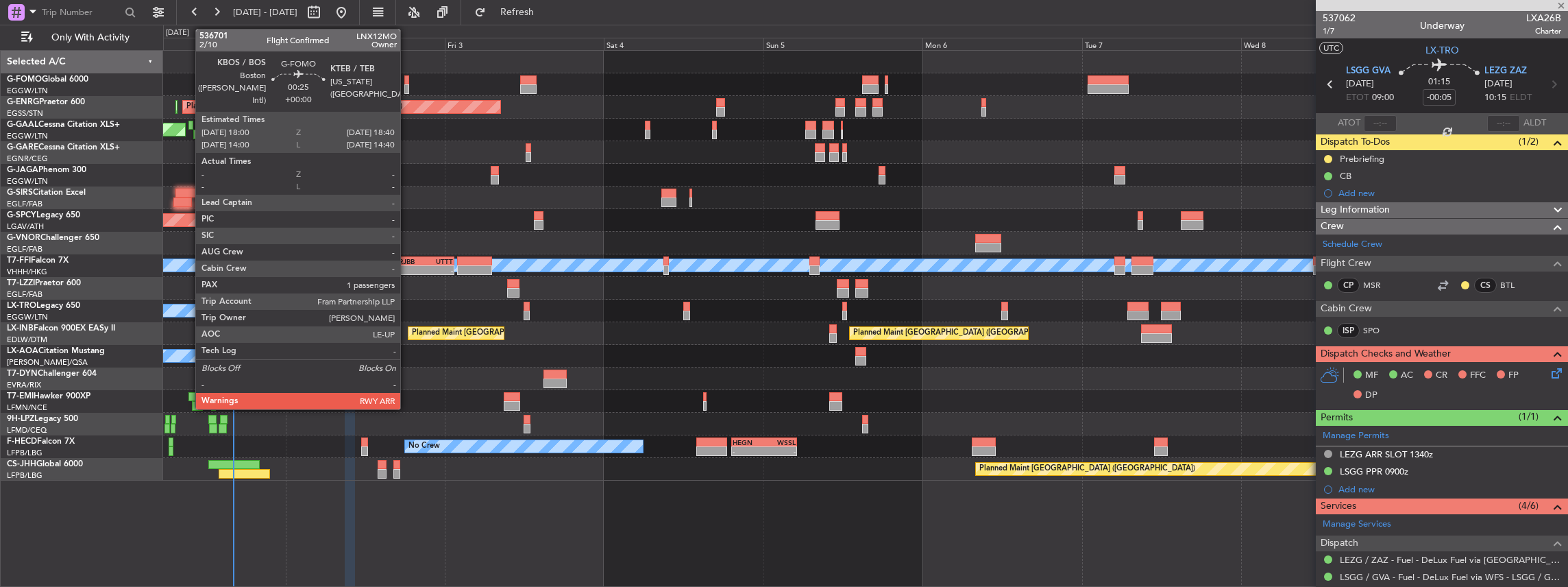
type input "+00:05"
type input "1"
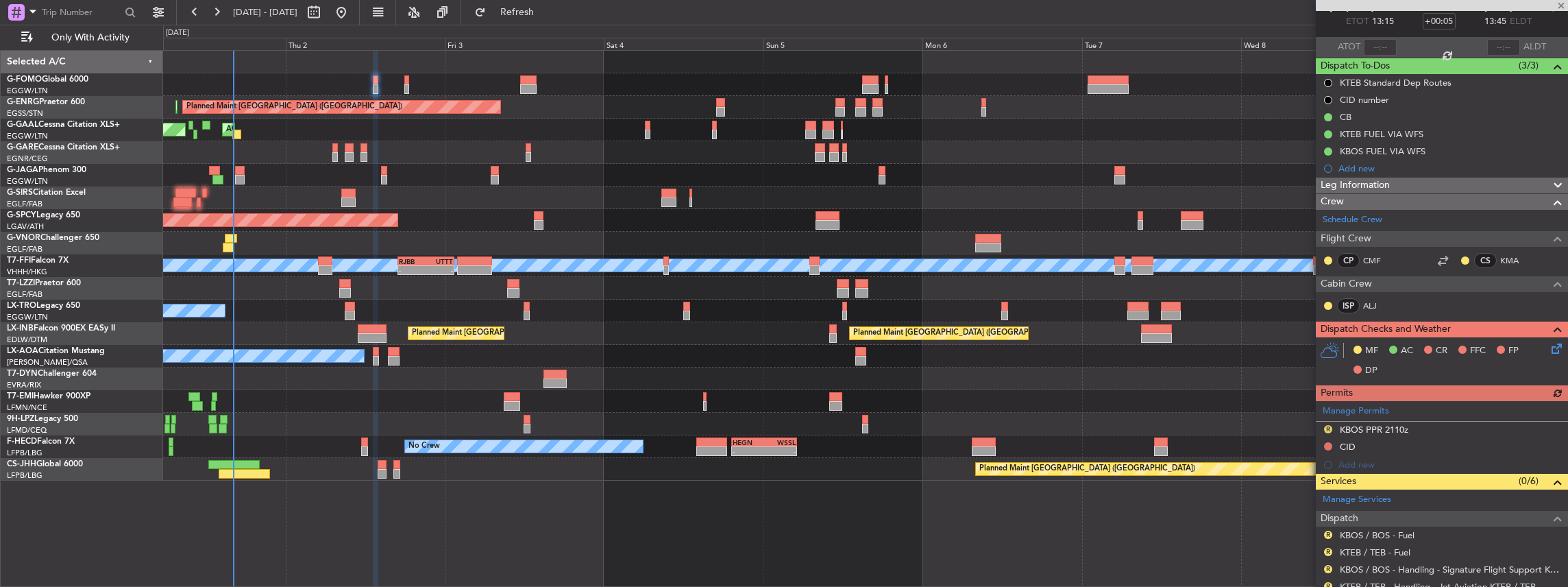
scroll to position [183, 0]
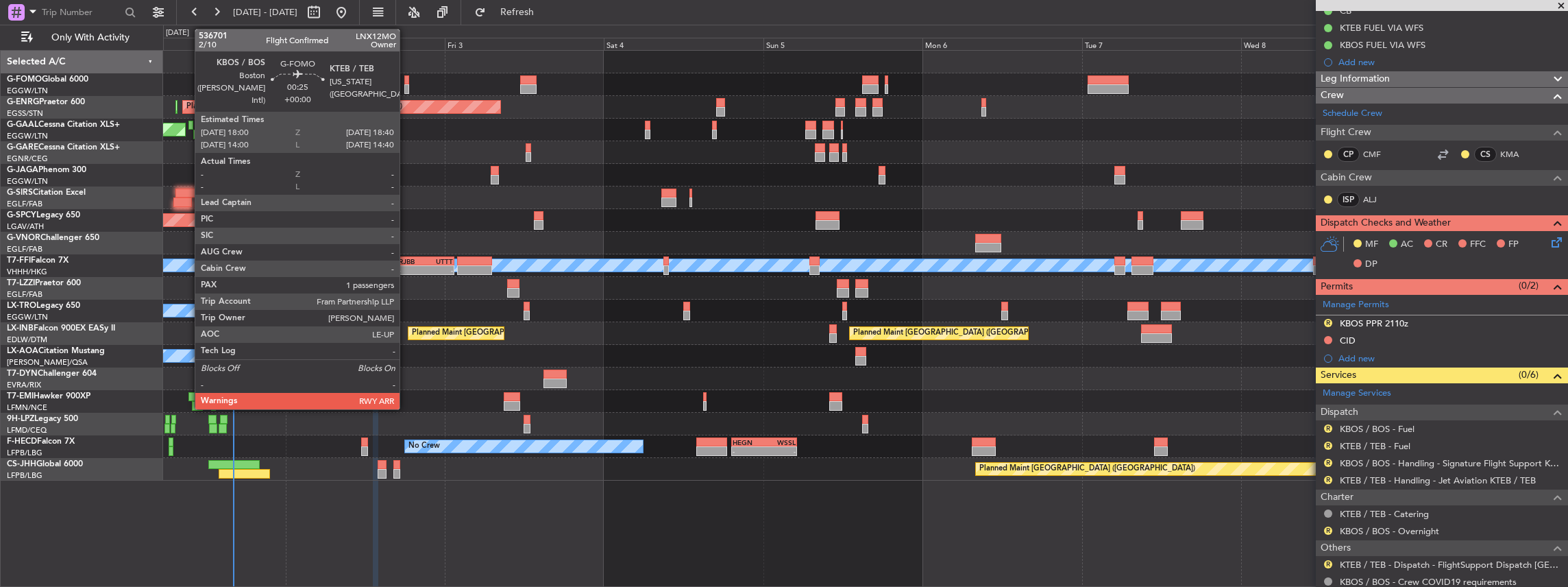
click at [406, 87] on div at bounding box center [406, 89] width 5 height 9
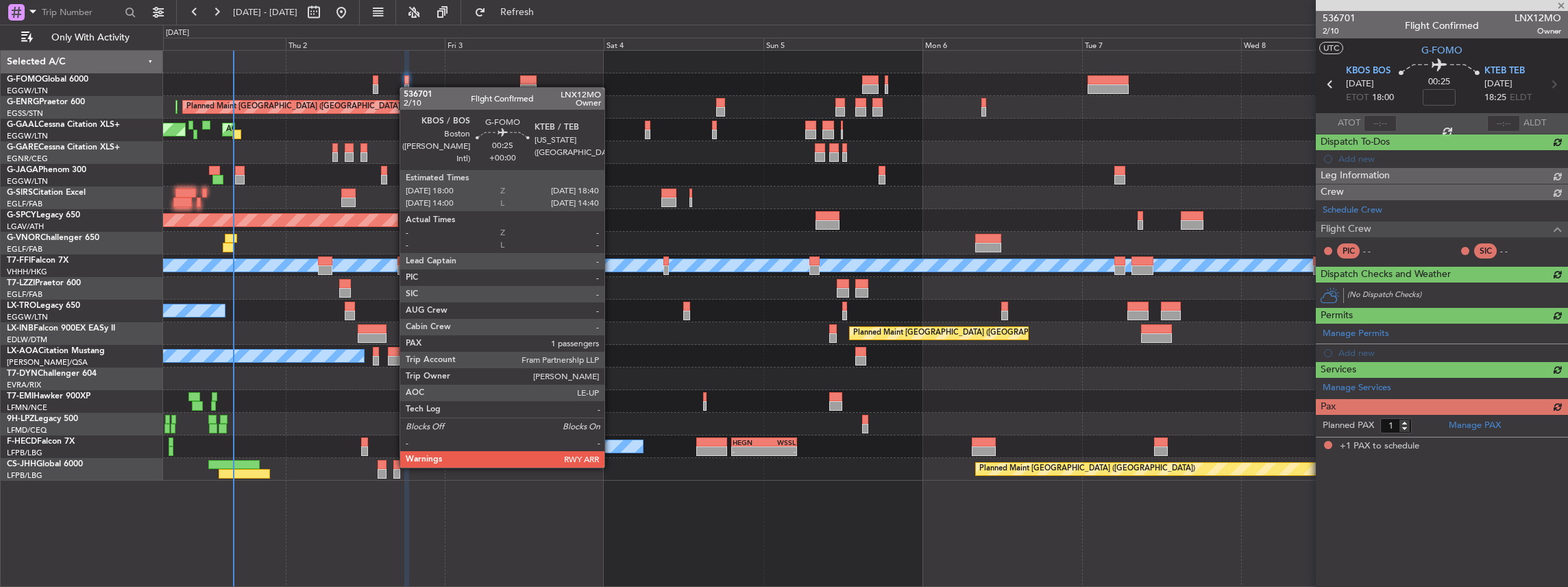
scroll to position [0, 0]
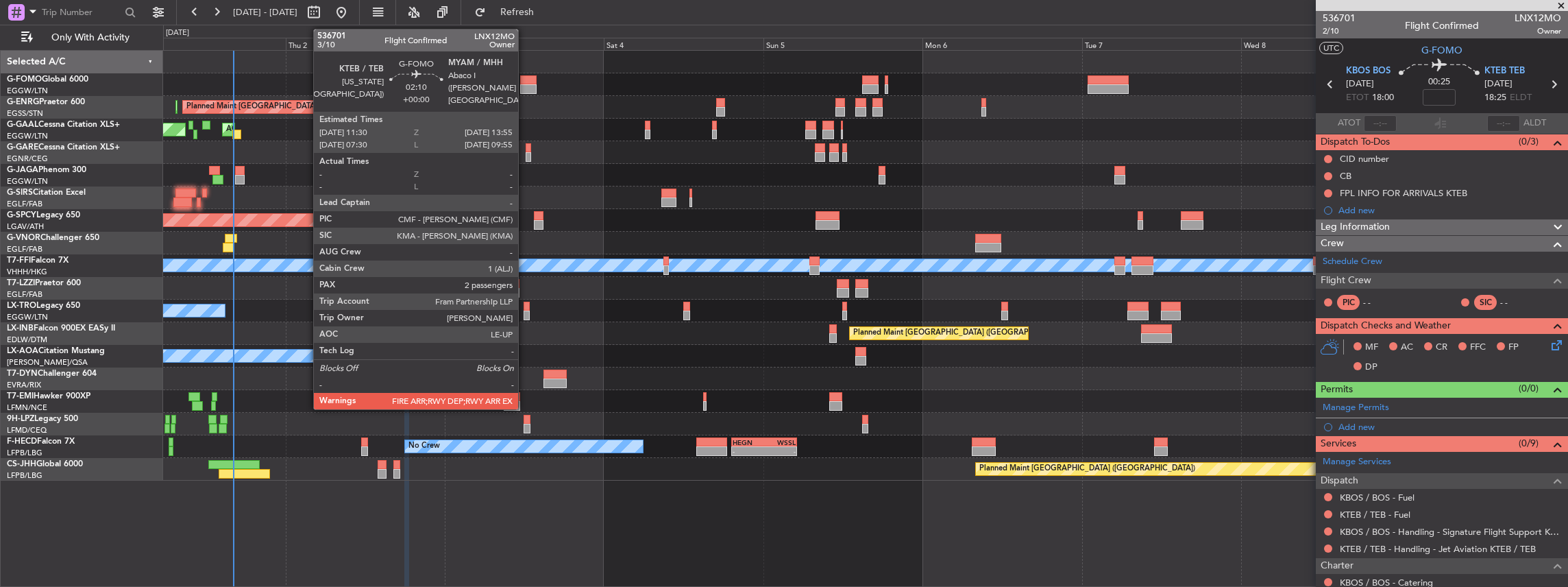
click at [525, 81] on div at bounding box center [528, 79] width 16 height 9
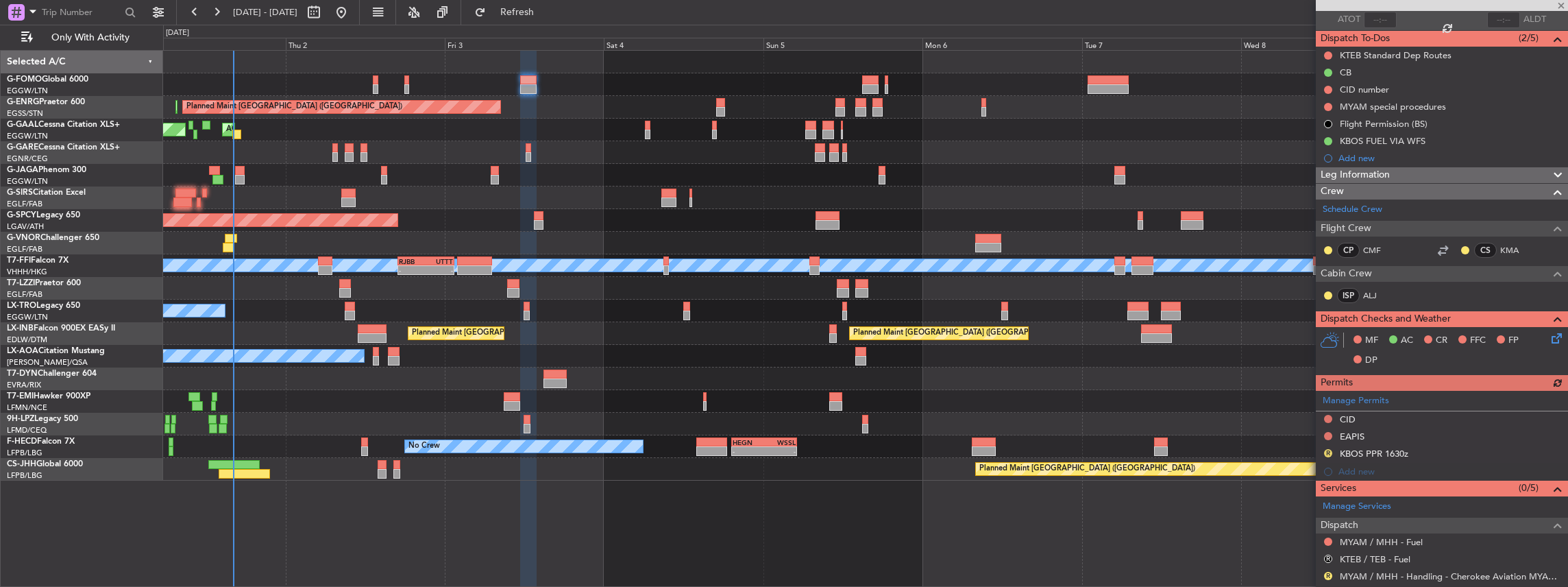
scroll to position [228, 0]
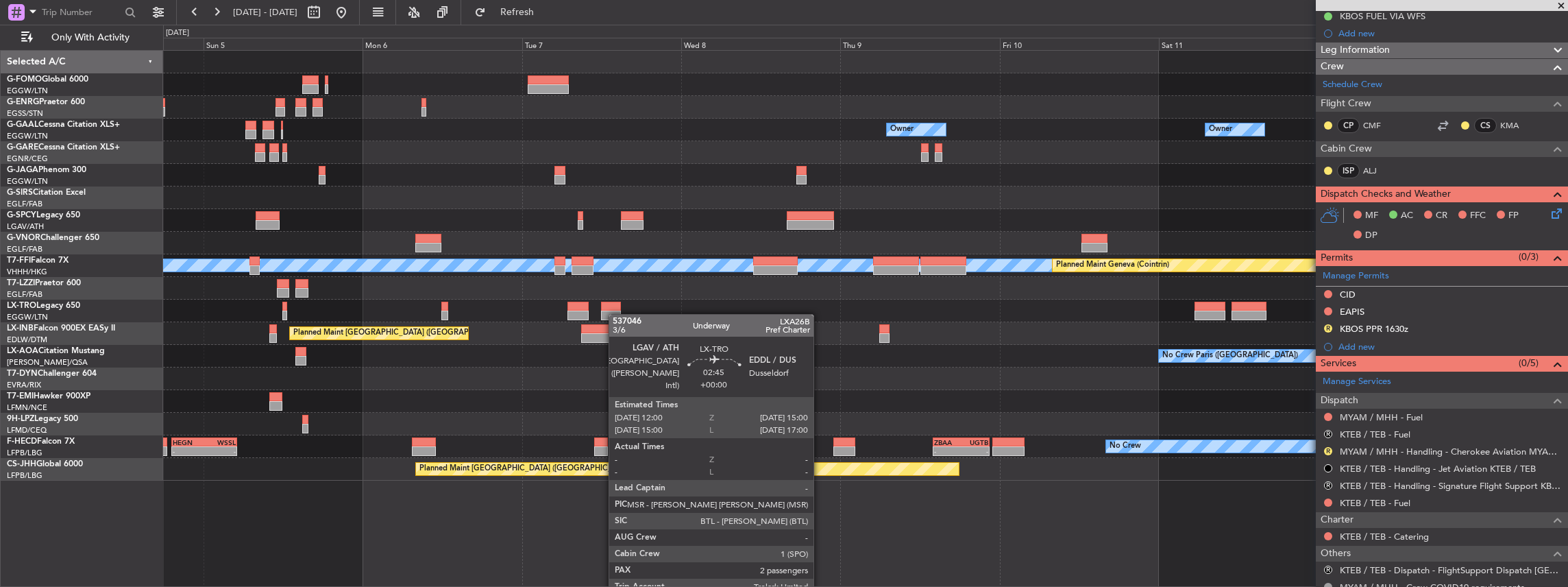
click at [618, 314] on div "Planned Maint London (Stansted) Owner Owner Owner Planned Maint Bremen MEL MEL …" at bounding box center [865, 266] width 1405 height 430
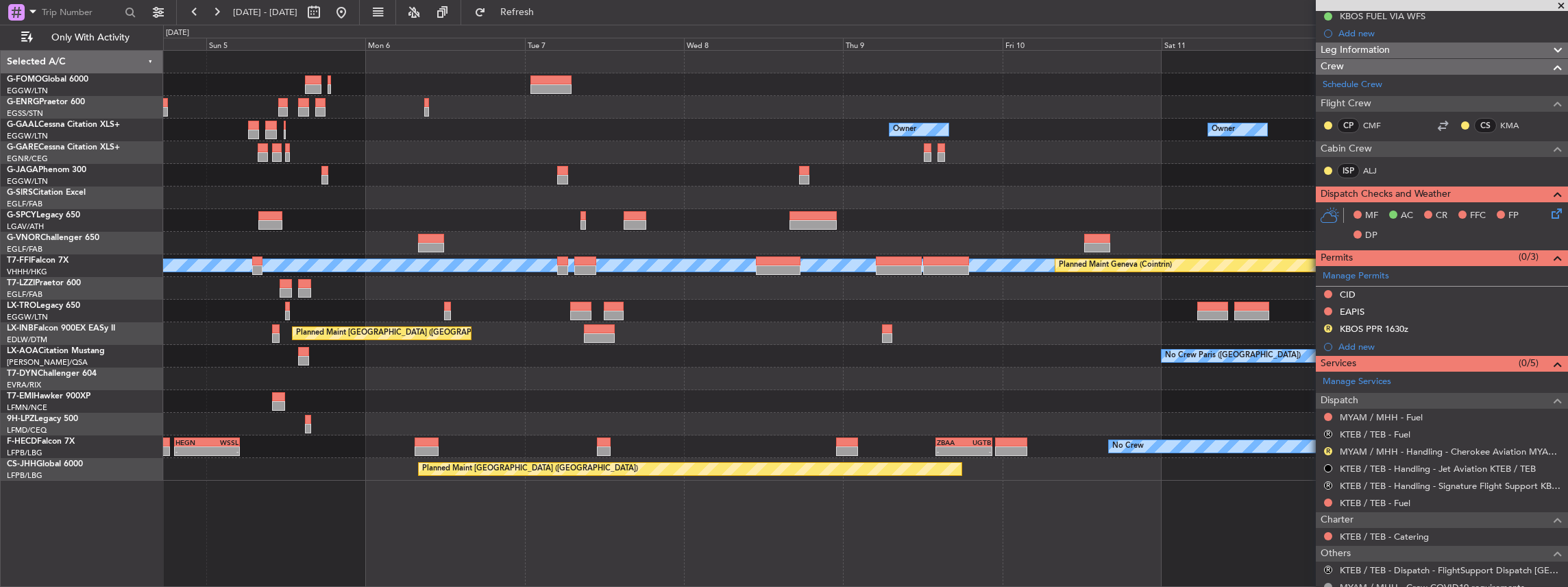
click at [608, 289] on div at bounding box center [865, 288] width 1405 height 23
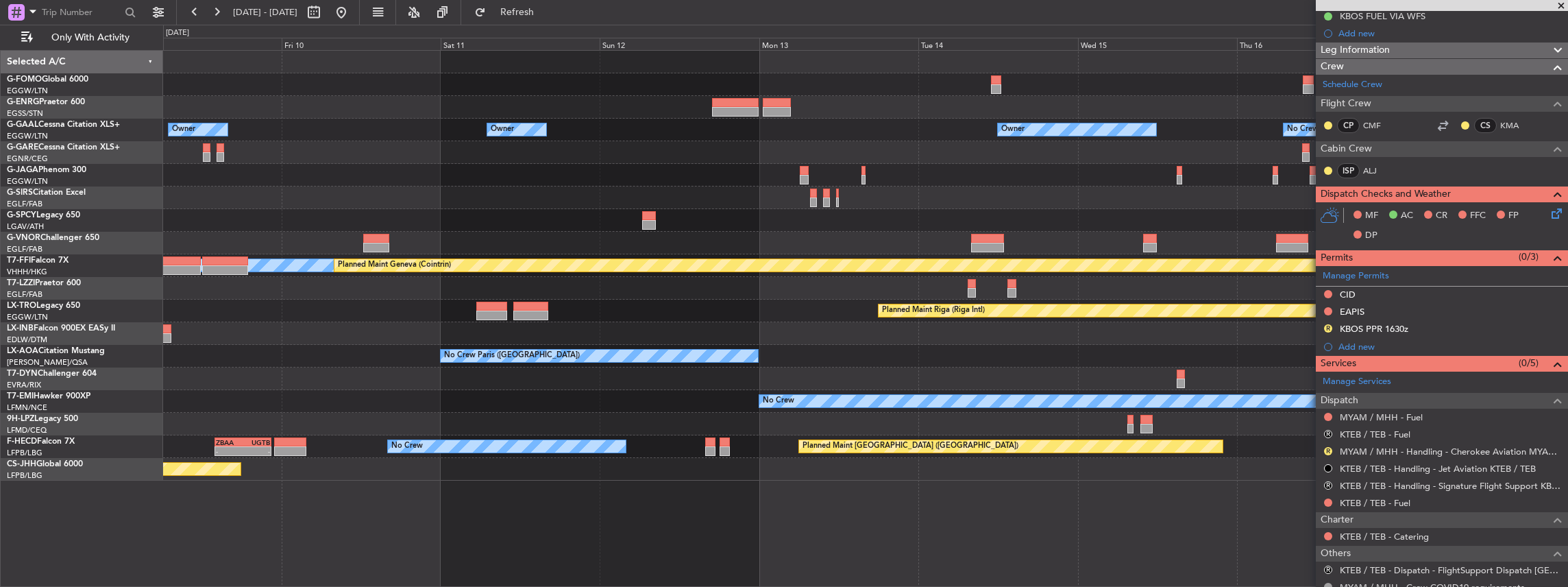
click at [681, 282] on div "Owner Owner Owner Owner No Crew Owner MEL MEL Planned Maint Geneva (Cointrin) P…" at bounding box center [865, 266] width 1405 height 430
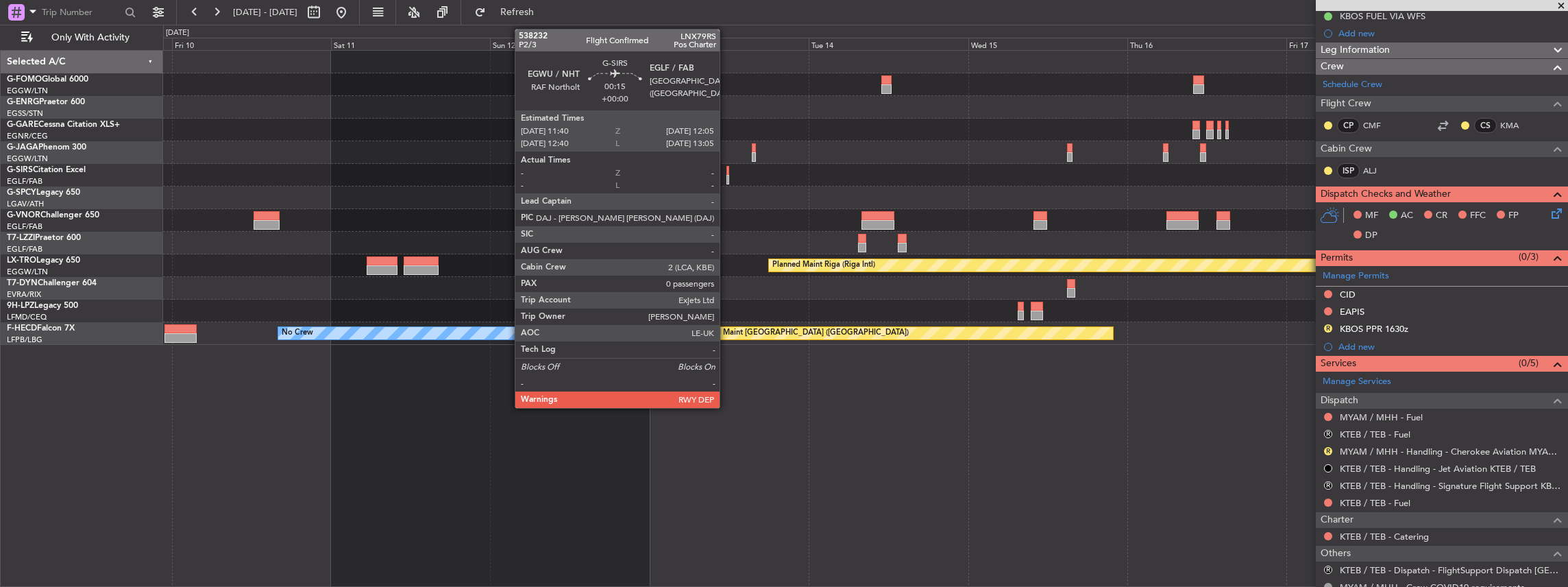
click at [726, 178] on div at bounding box center [728, 179] width 4 height 9
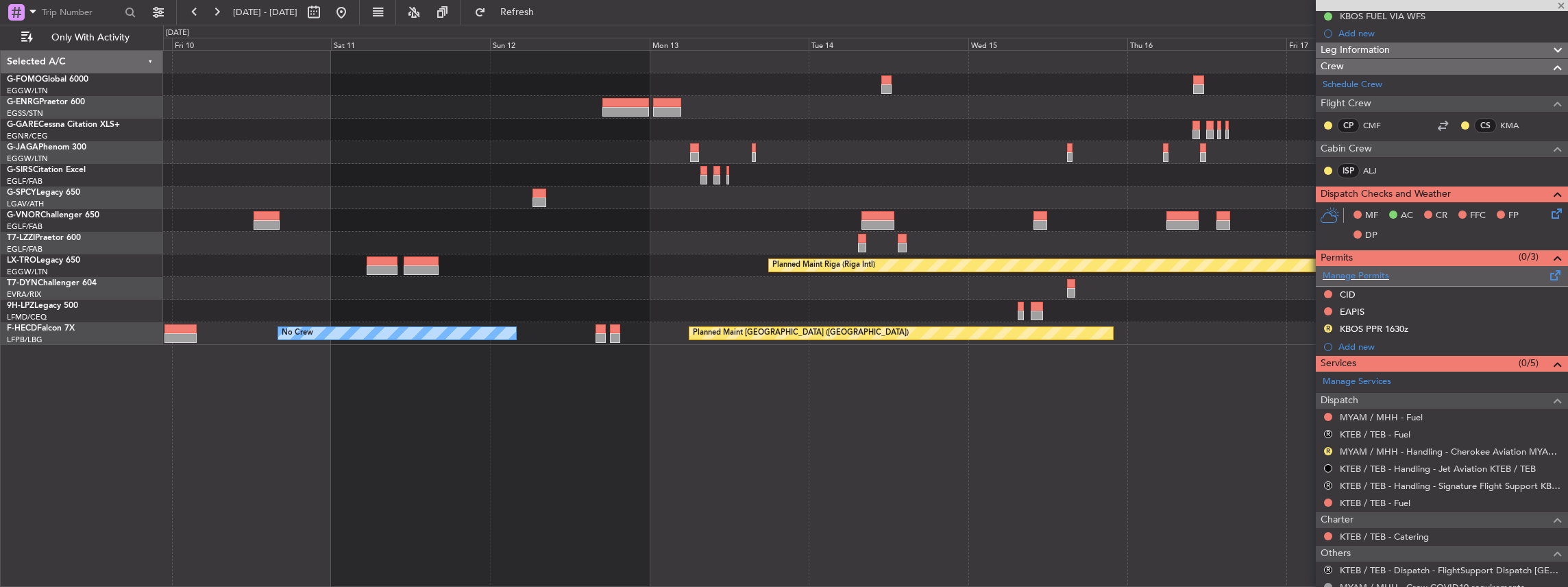
type input "0"
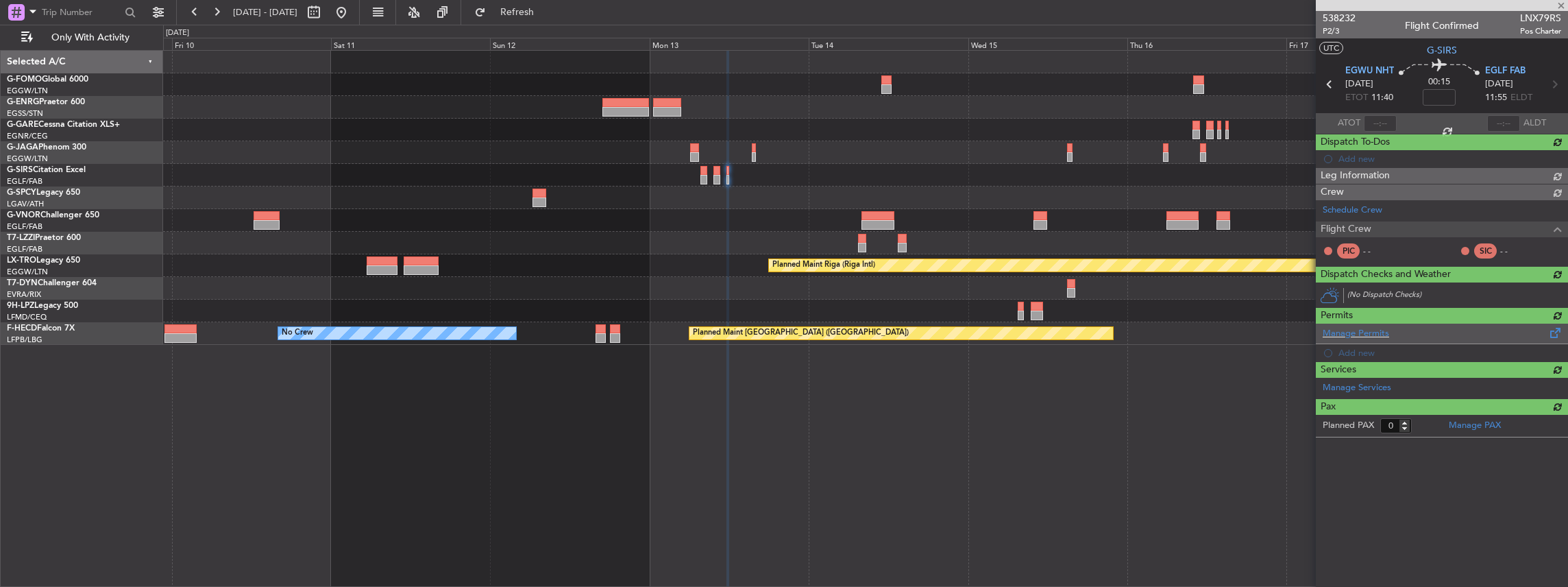
scroll to position [0, 0]
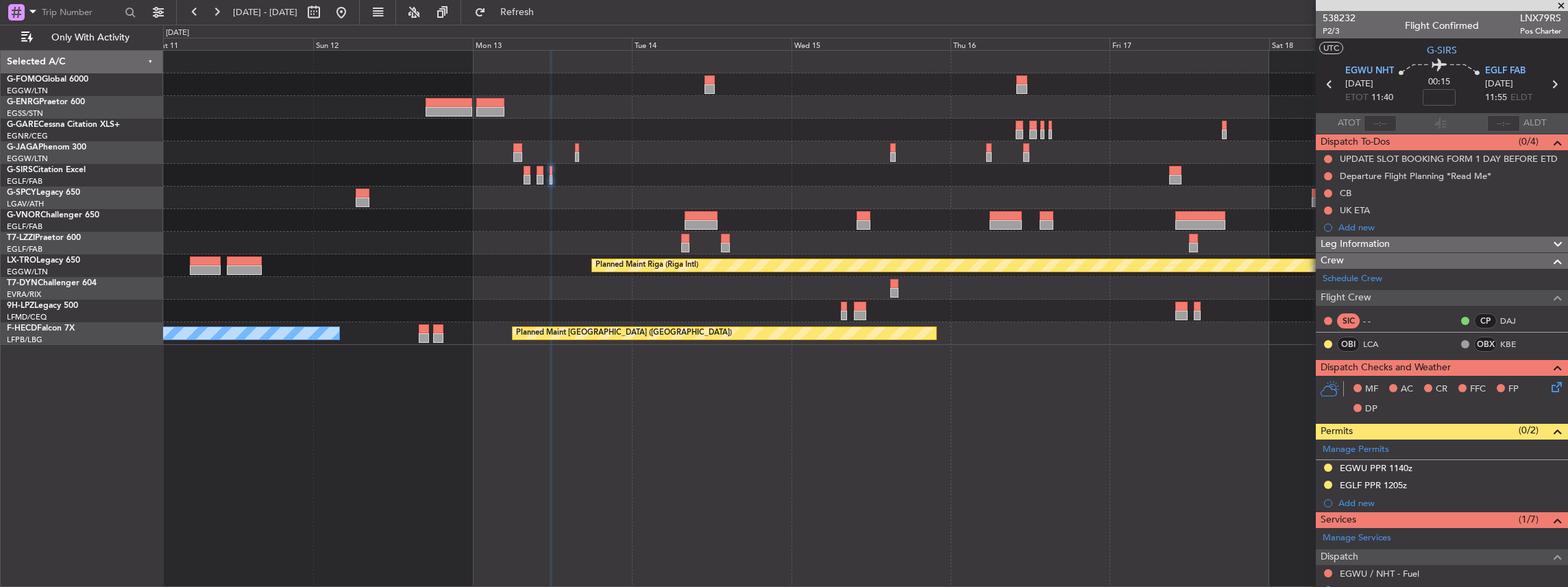
click at [1033, 349] on div "Planned Maint Oxford (Kidlington) Planned Maint Riga (Riga Intl) Planned Maint …" at bounding box center [866, 319] width 1406 height 538
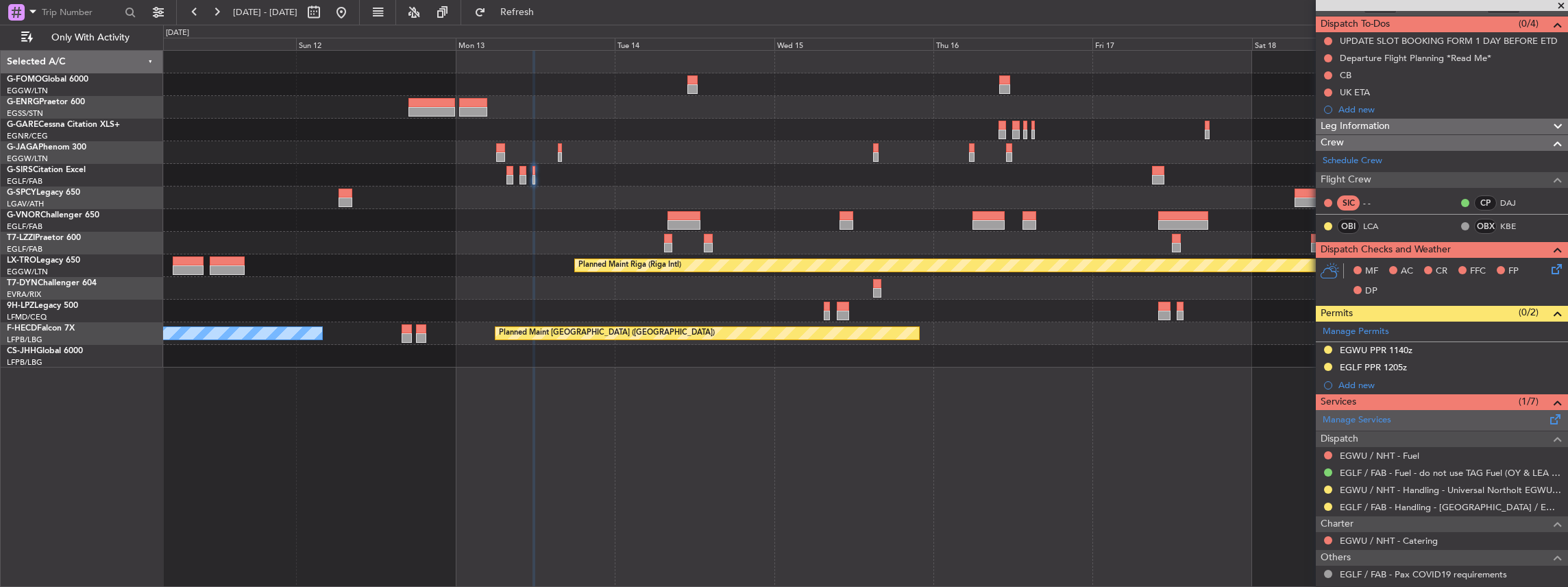
scroll to position [137, 0]
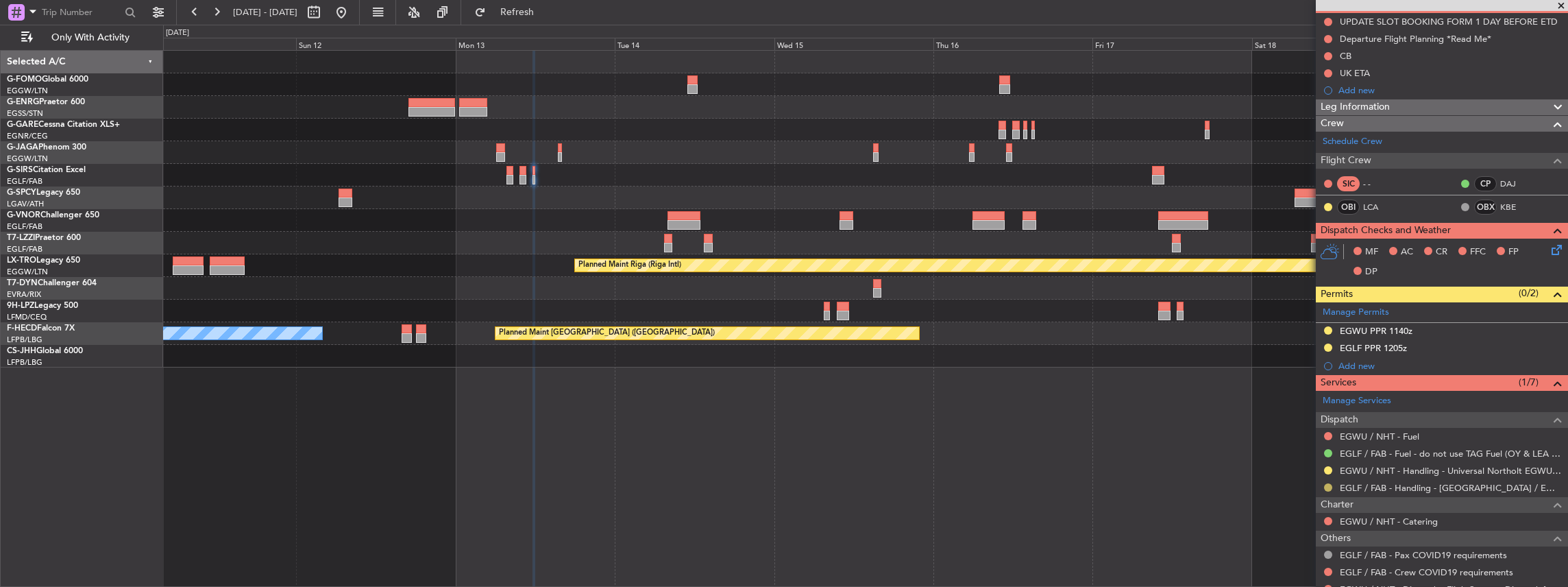
click at [1327, 485] on button at bounding box center [1328, 487] width 8 height 8
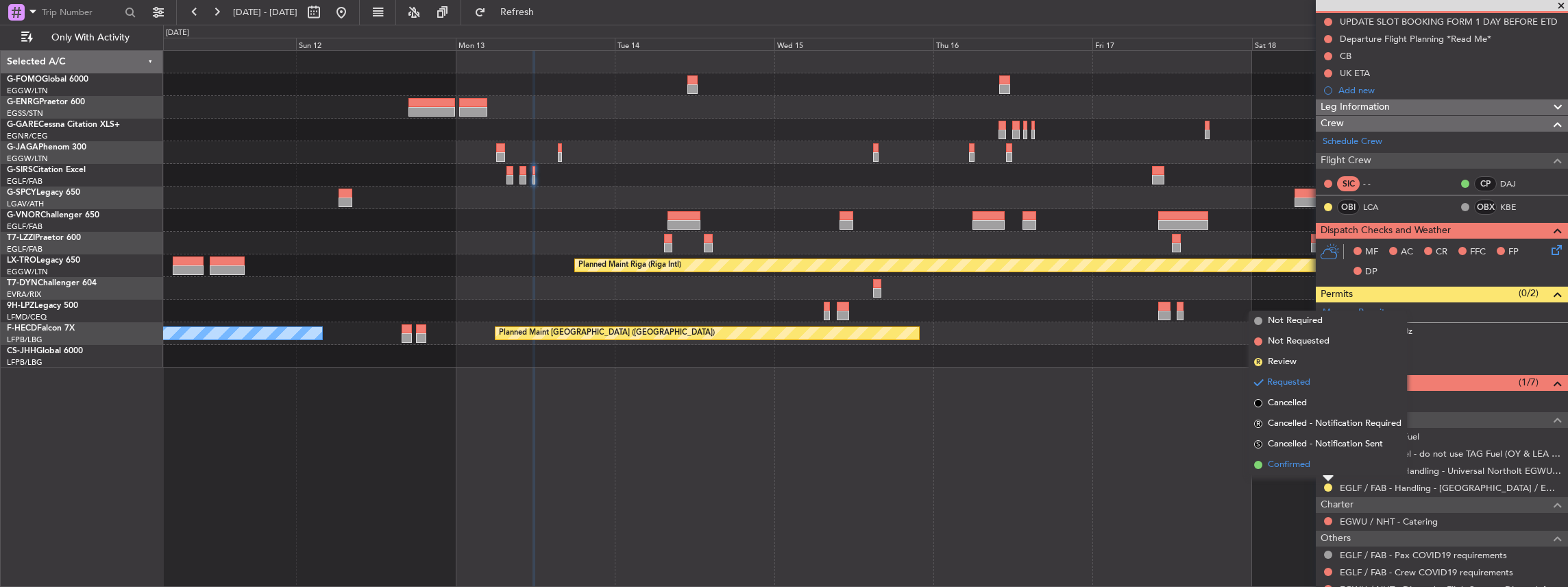
click at [1307, 464] on span "Confirmed" at bounding box center [1288, 465] width 42 height 14
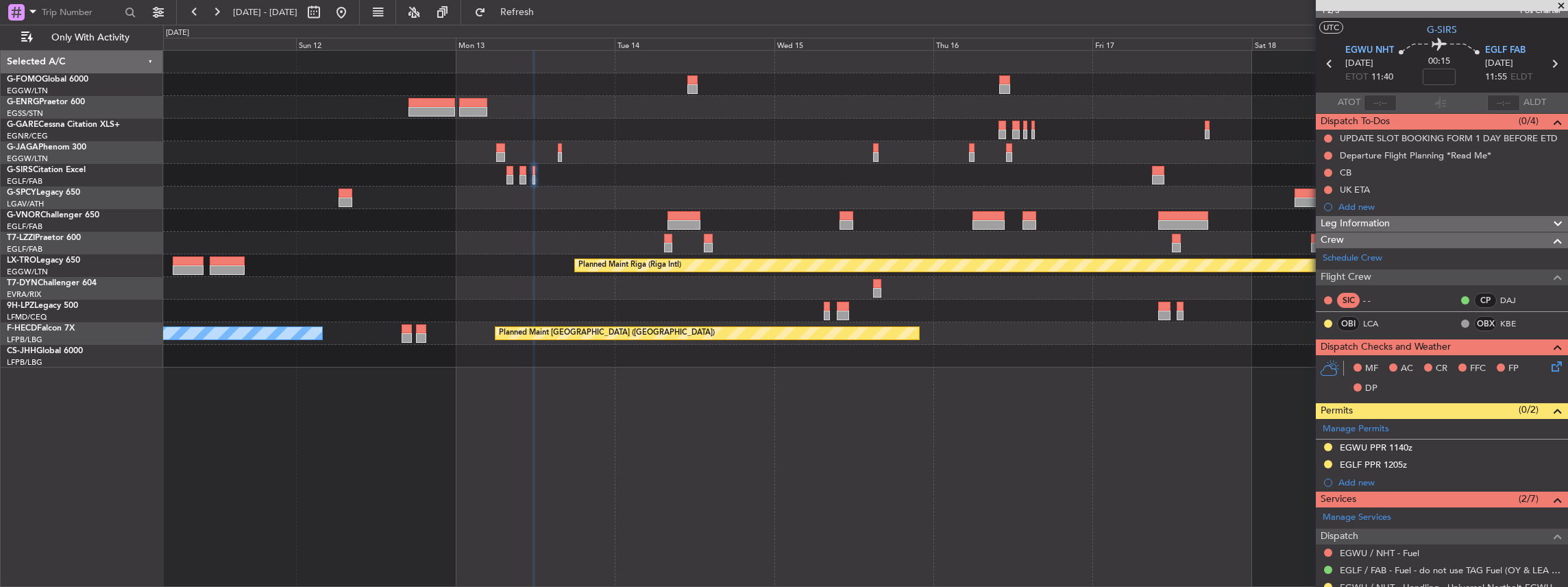
scroll to position [0, 0]
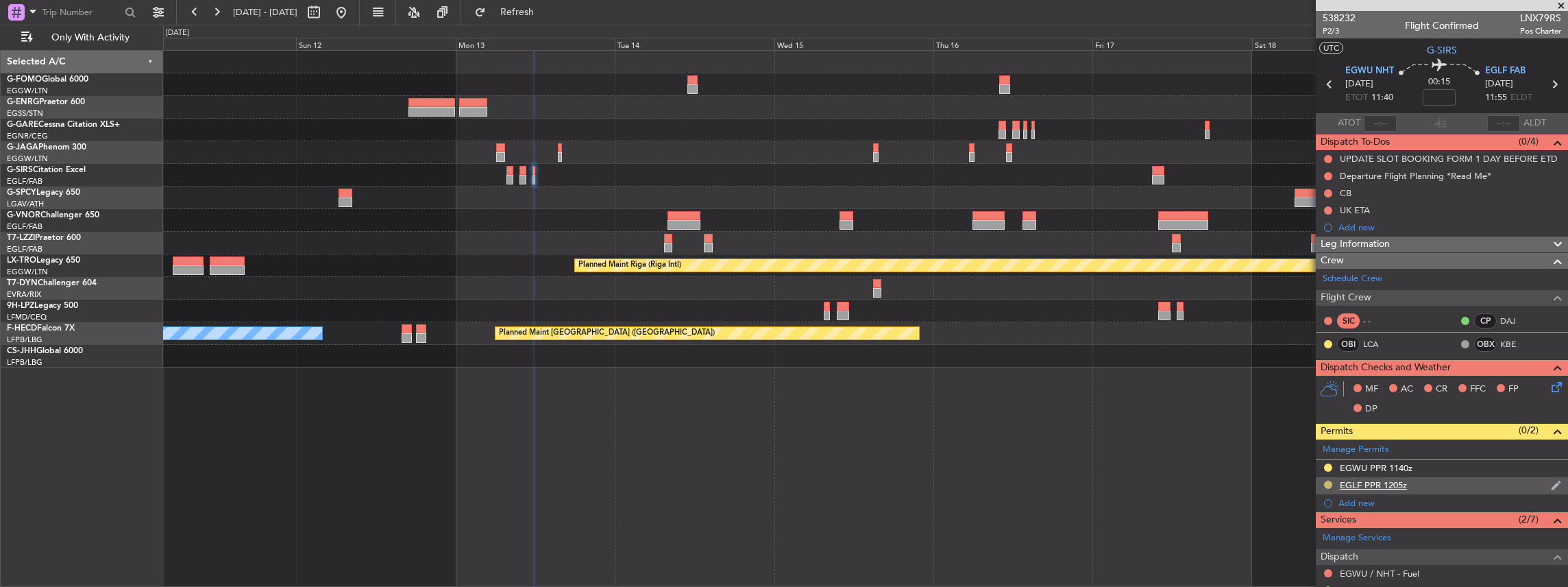
click at [1326, 482] on button at bounding box center [1328, 484] width 8 height 8
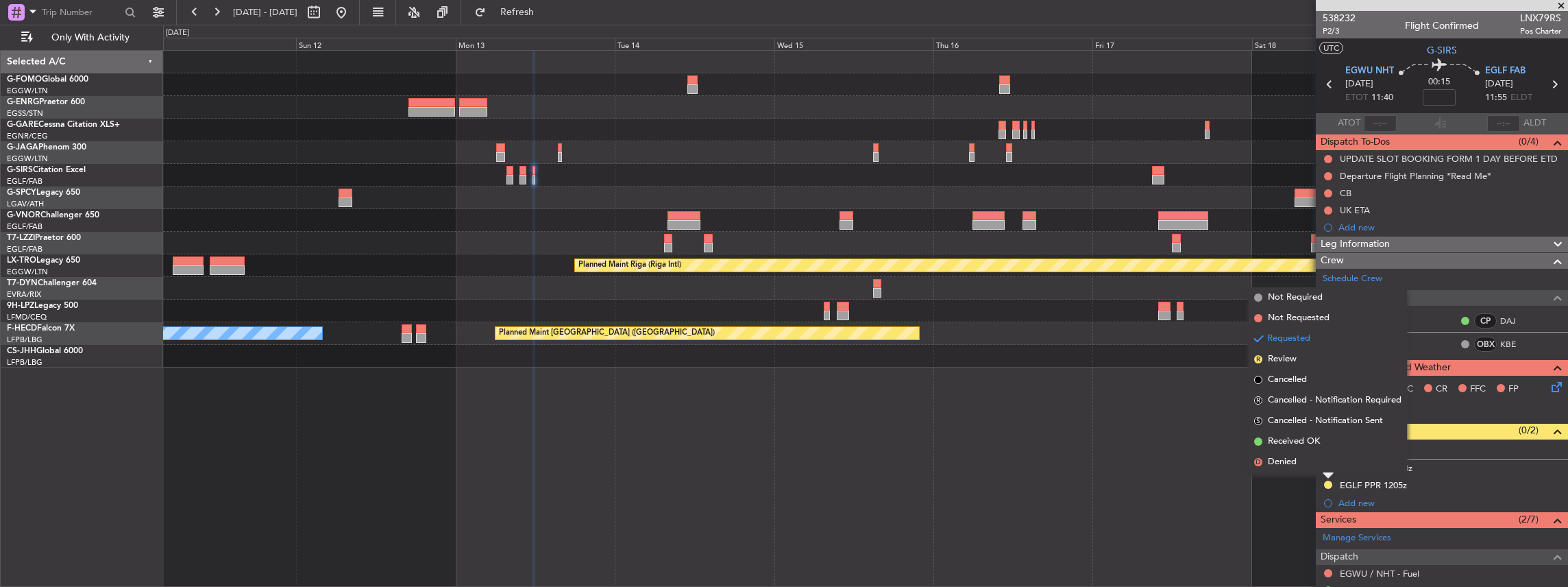
click at [1460, 487] on div "EGLF PPR 1205z" at bounding box center [1442, 485] width 252 height 17
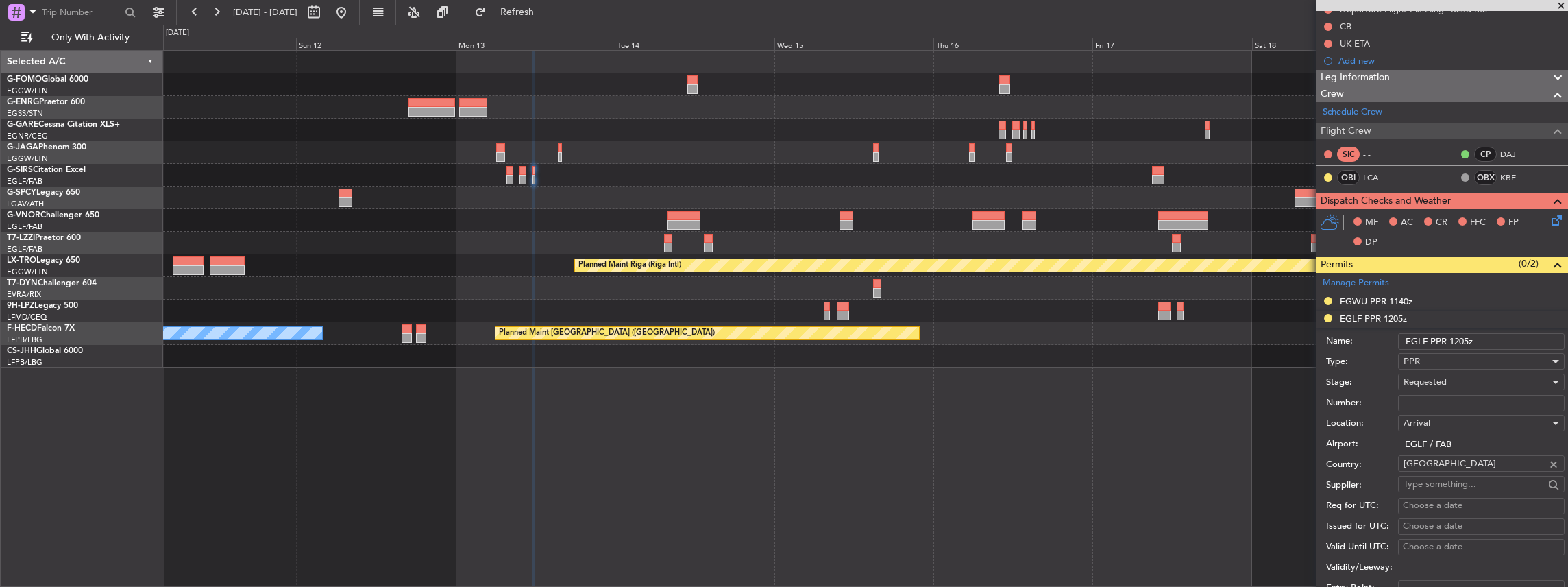
scroll to position [183, 0]
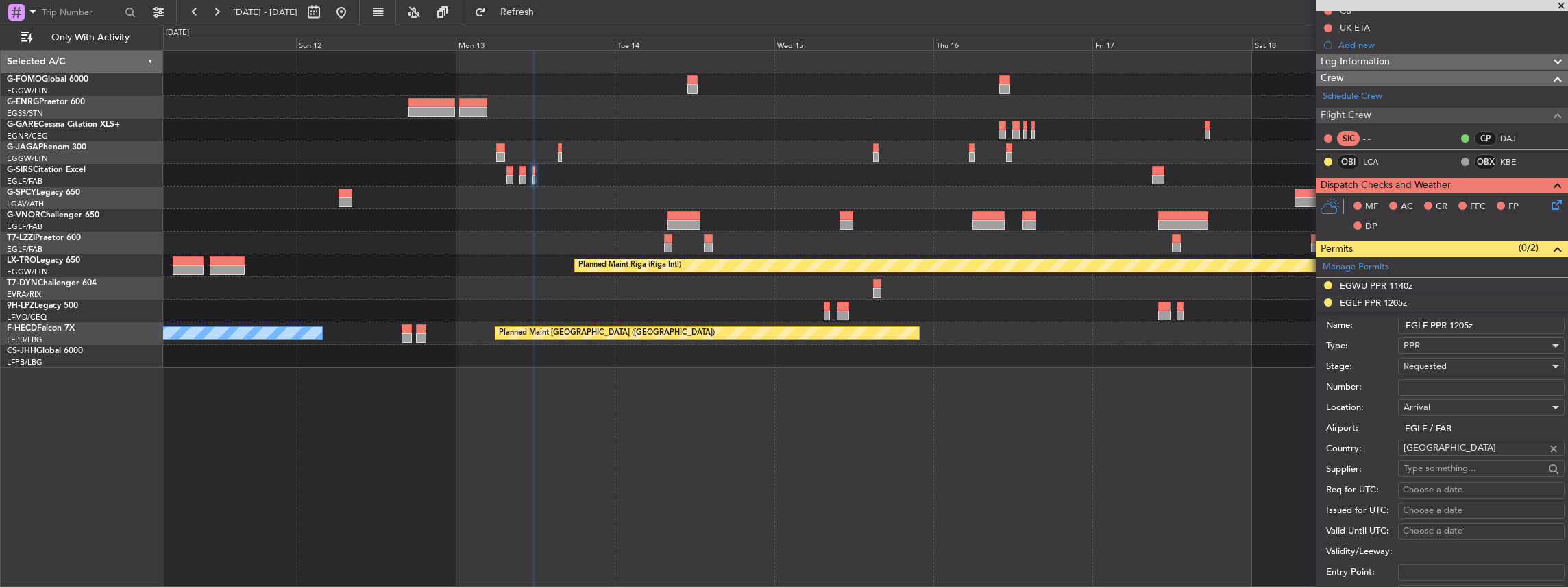
click at [1453, 367] on div "Requested" at bounding box center [1476, 366] width 146 height 21
click at [1450, 463] on span "Received OK" at bounding box center [1478, 468] width 148 height 21
click at [1424, 387] on input "Number:" at bounding box center [1481, 387] width 167 height 16
paste input "377735"
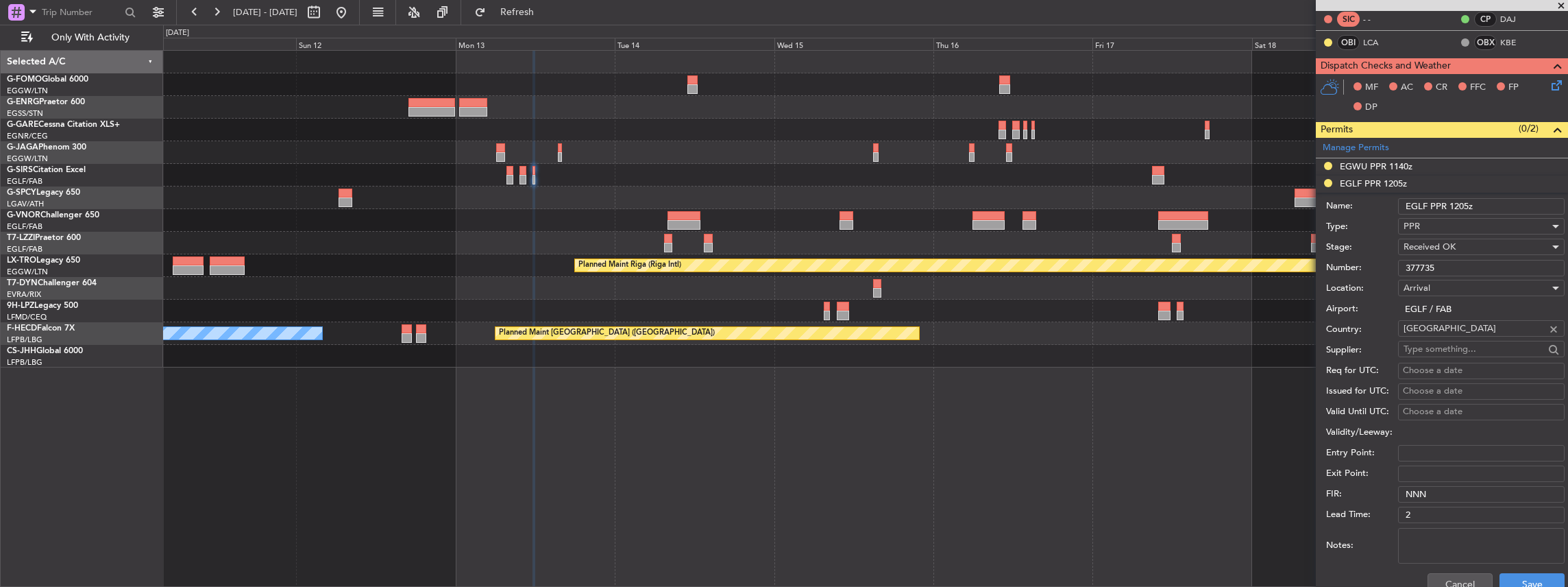
scroll to position [412, 0]
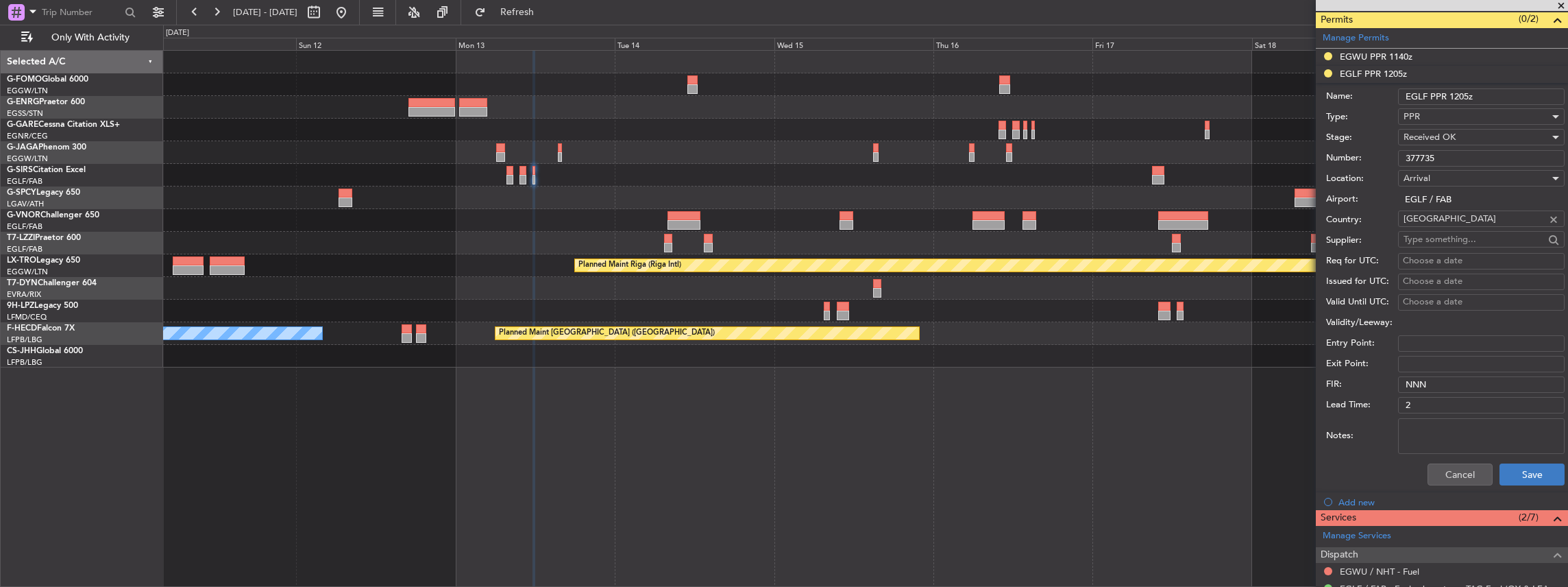
type input "377735"
click at [1529, 478] on button "Save" at bounding box center [1532, 474] width 65 height 22
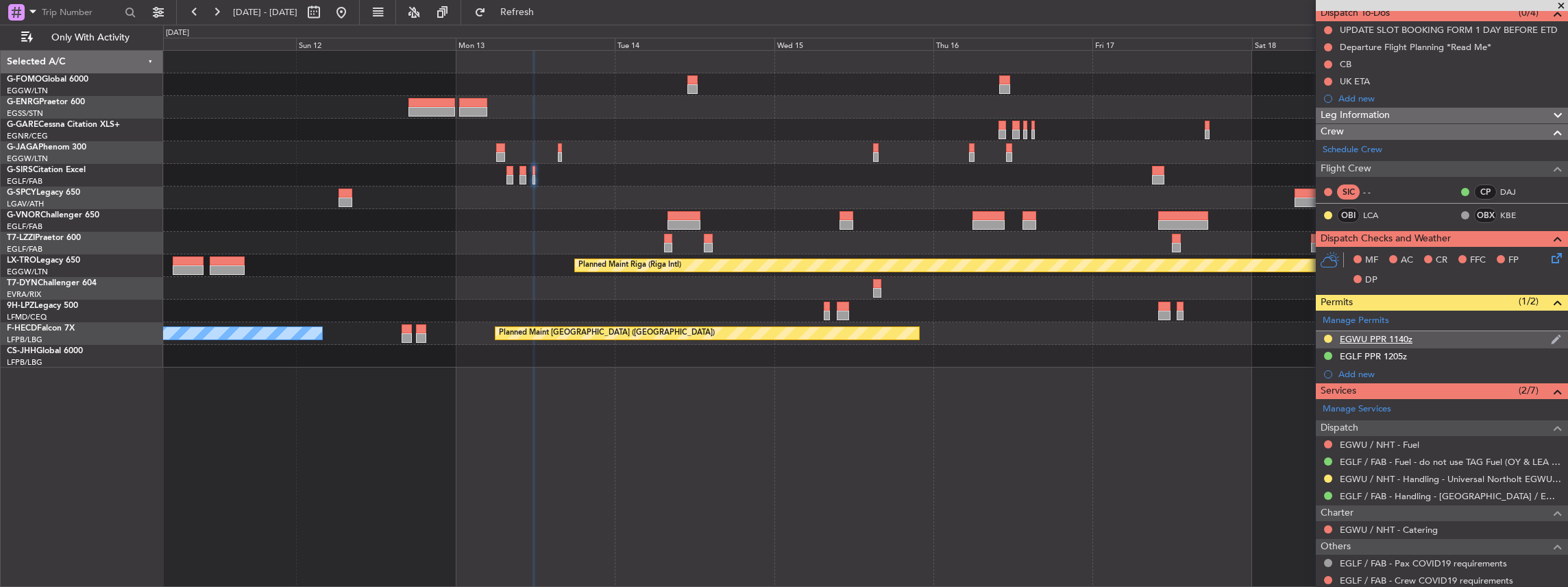
scroll to position [0, 0]
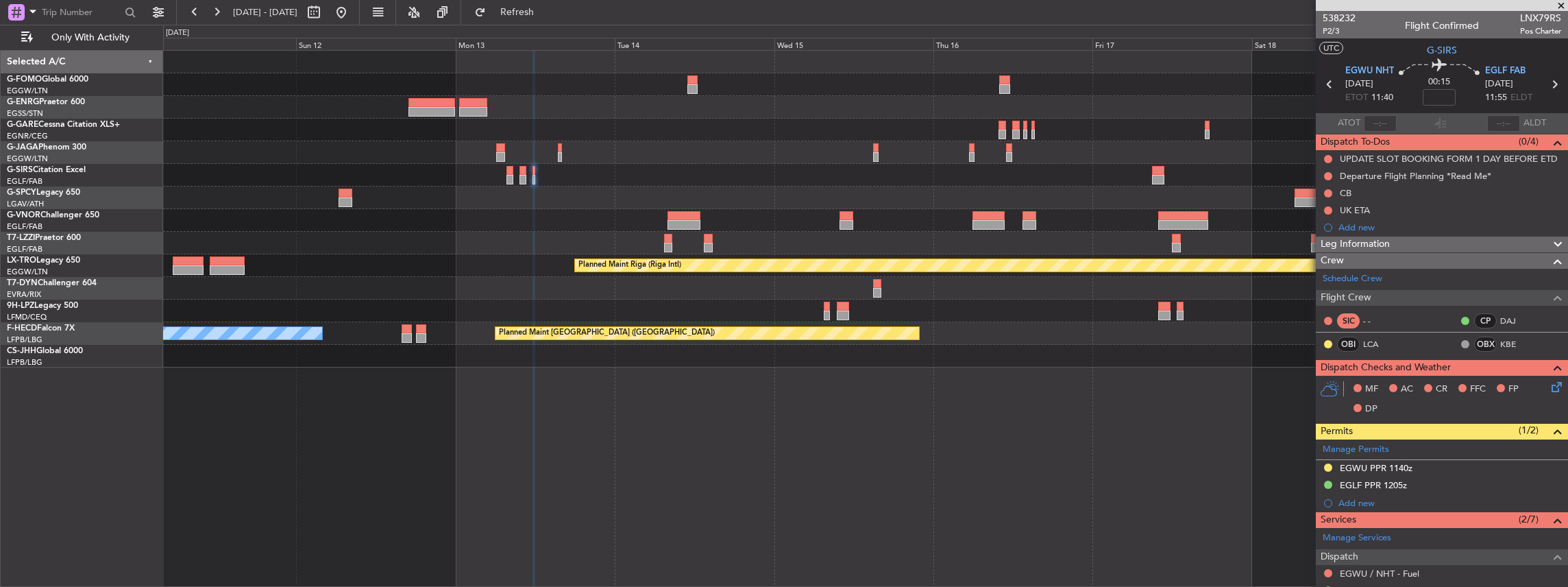
click at [1549, 84] on icon at bounding box center [1554, 84] width 18 height 18
type input "2"
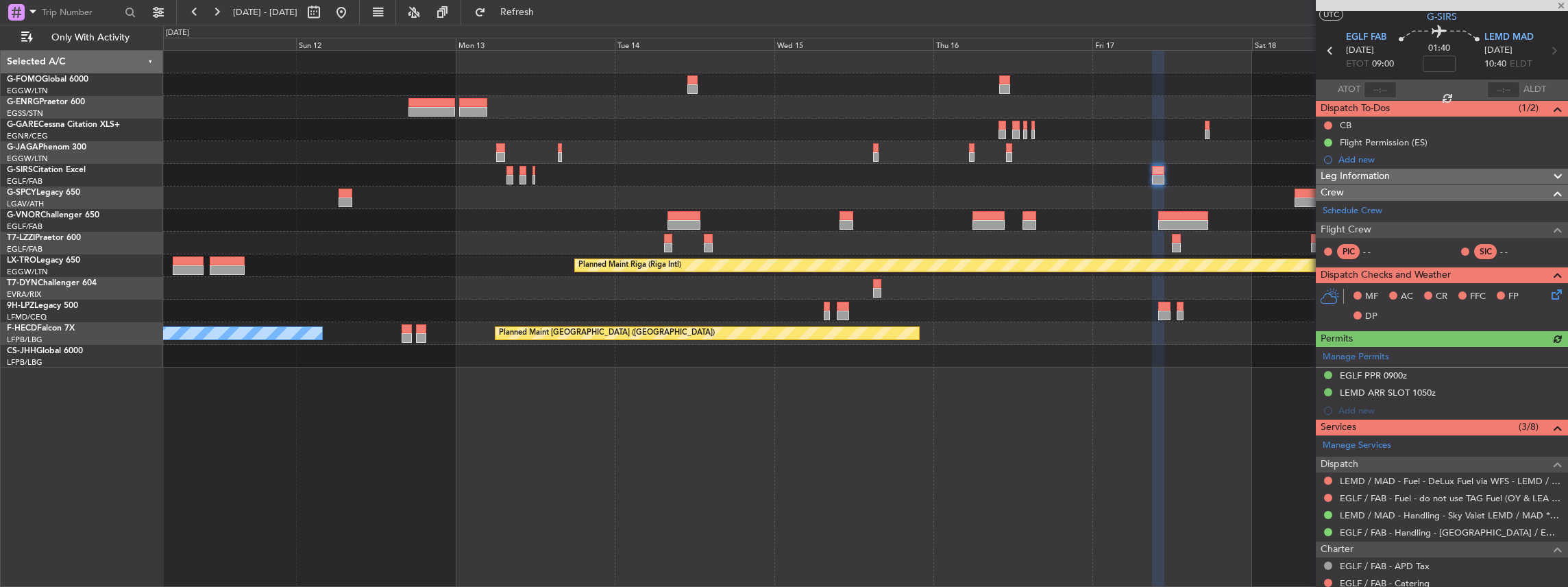
scroll to position [45, 0]
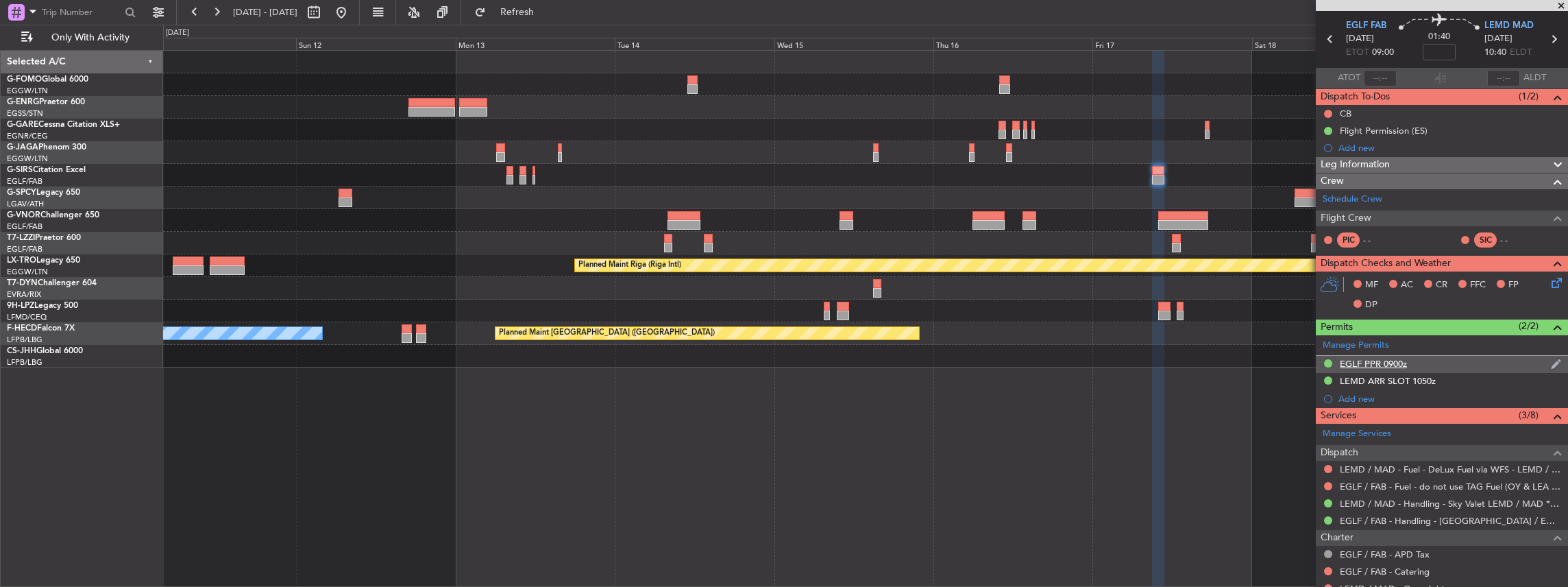
click at [1414, 360] on div "EGLF PPR 0900z" at bounding box center [1442, 364] width 252 height 17
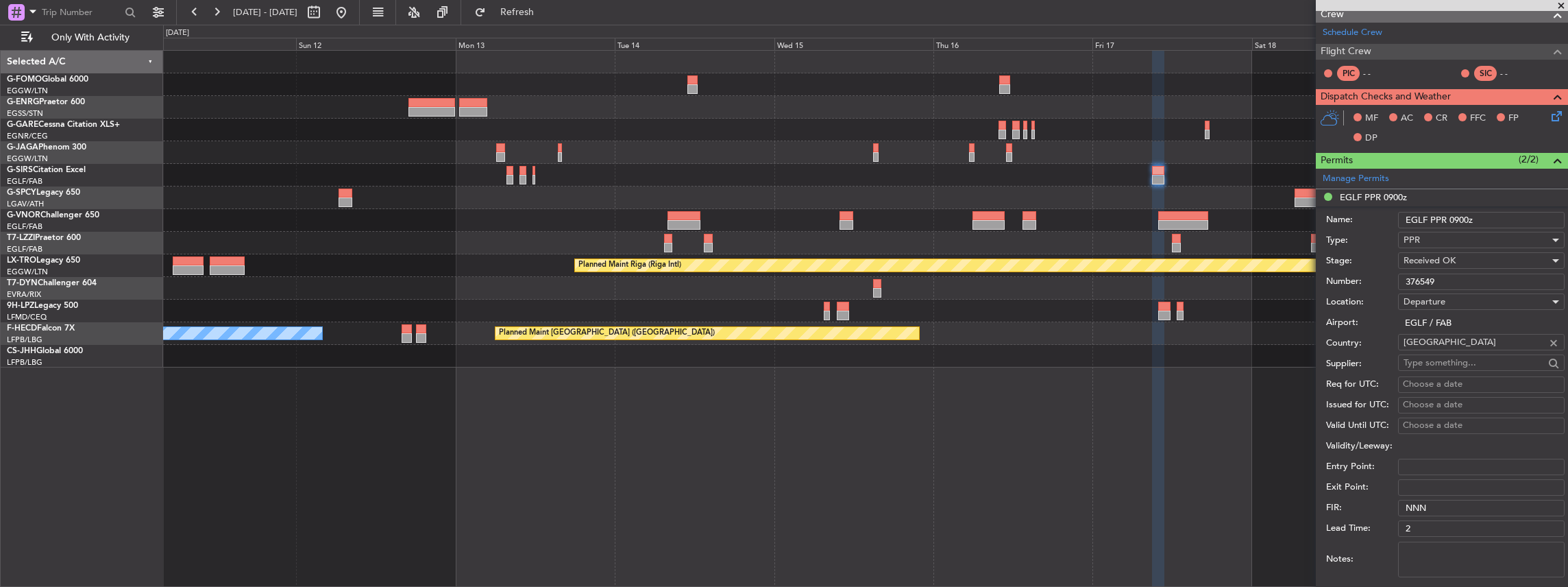
scroll to position [365, 0]
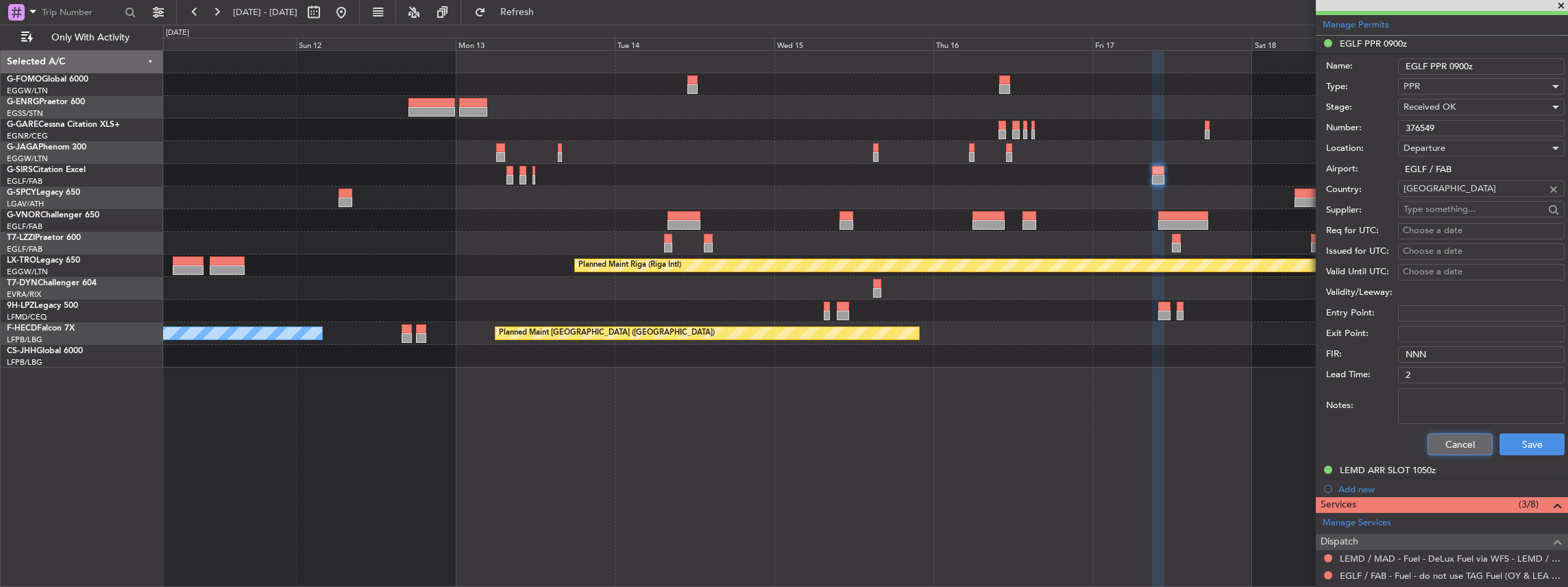
click at [1446, 444] on button "Cancel" at bounding box center [1460, 444] width 65 height 22
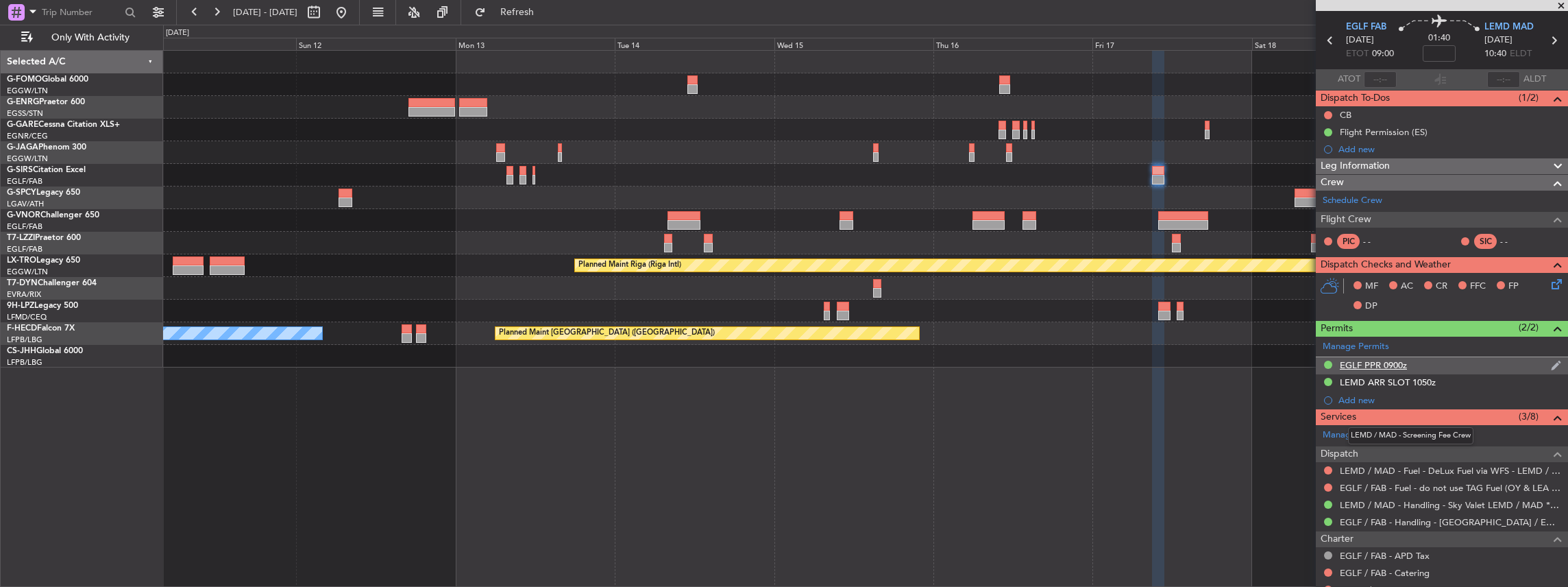
scroll to position [0, 0]
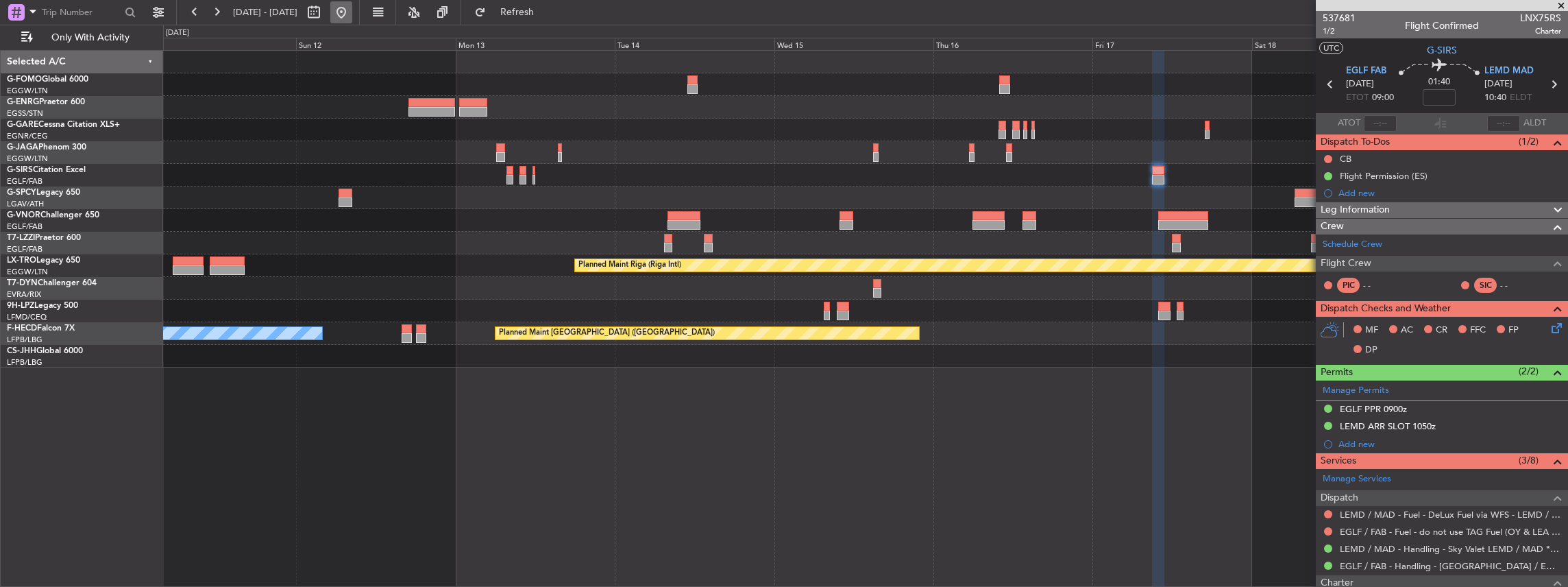
click at [352, 14] on button at bounding box center [341, 12] width 22 height 22
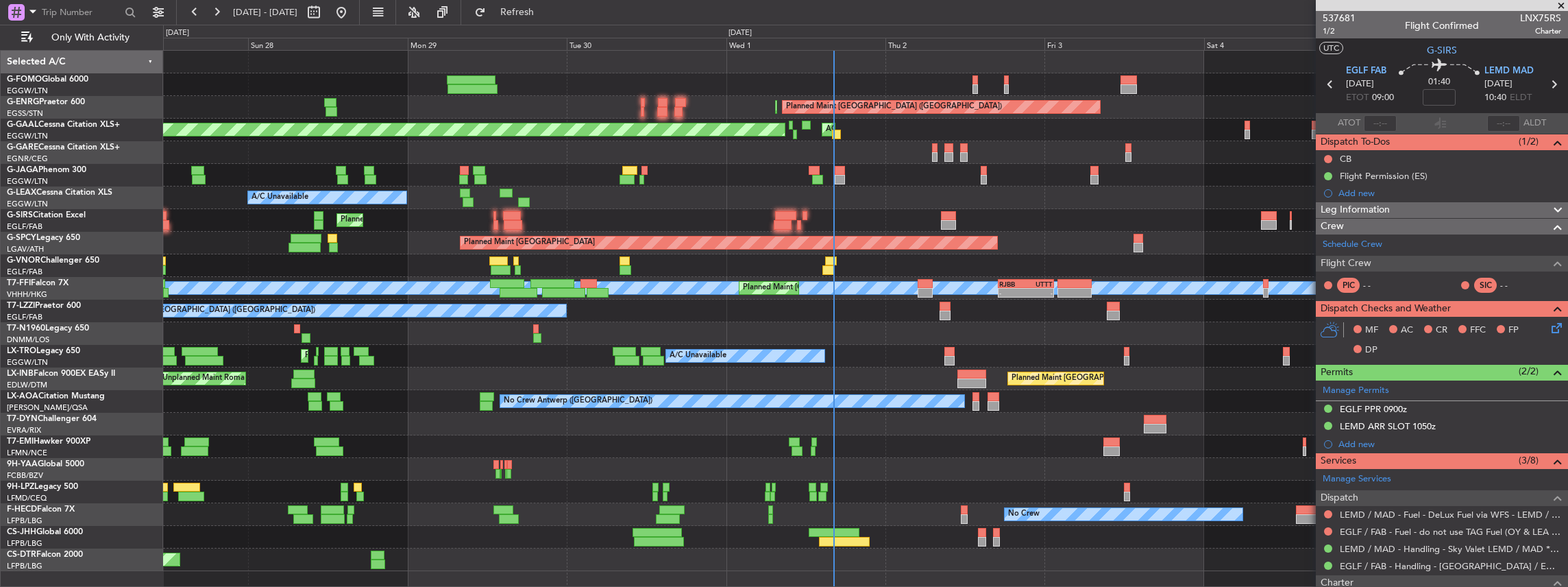
click at [1103, 182] on div "Planned Maint London (Stansted) Planned Maint London (Stansted) Unplanned Maint…" at bounding box center [865, 311] width 1405 height 520
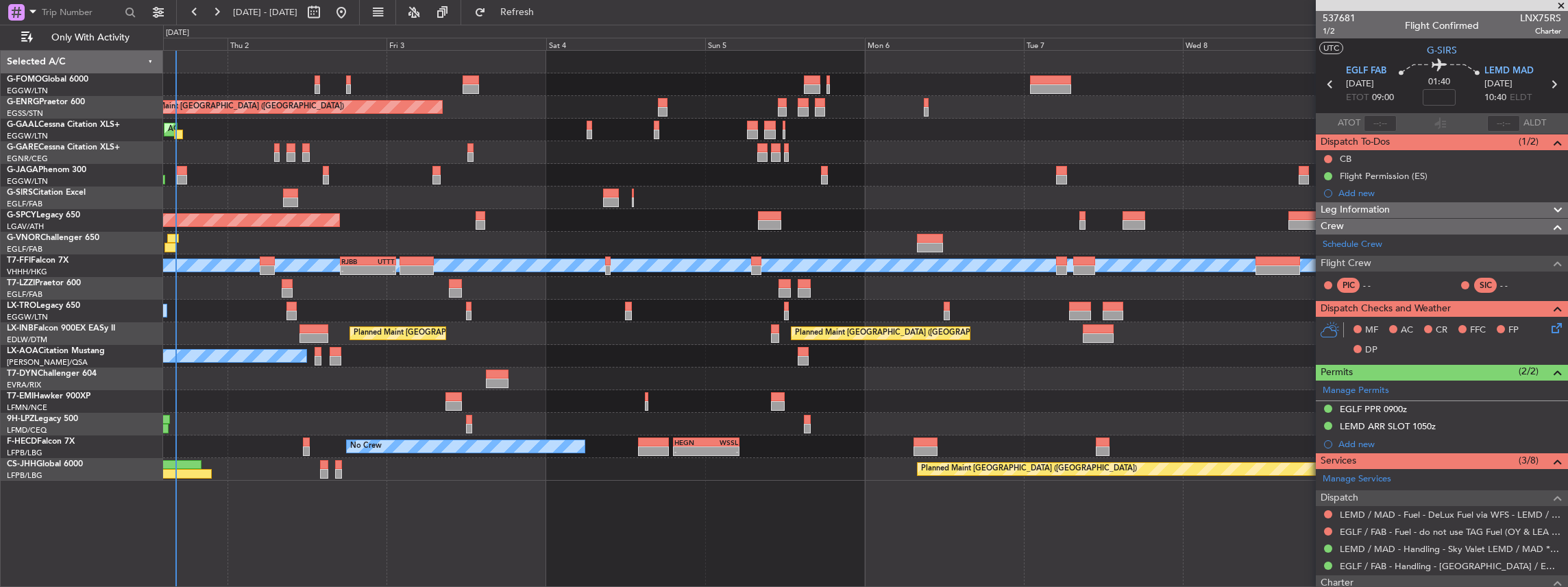
click at [575, 252] on div at bounding box center [865, 243] width 1405 height 23
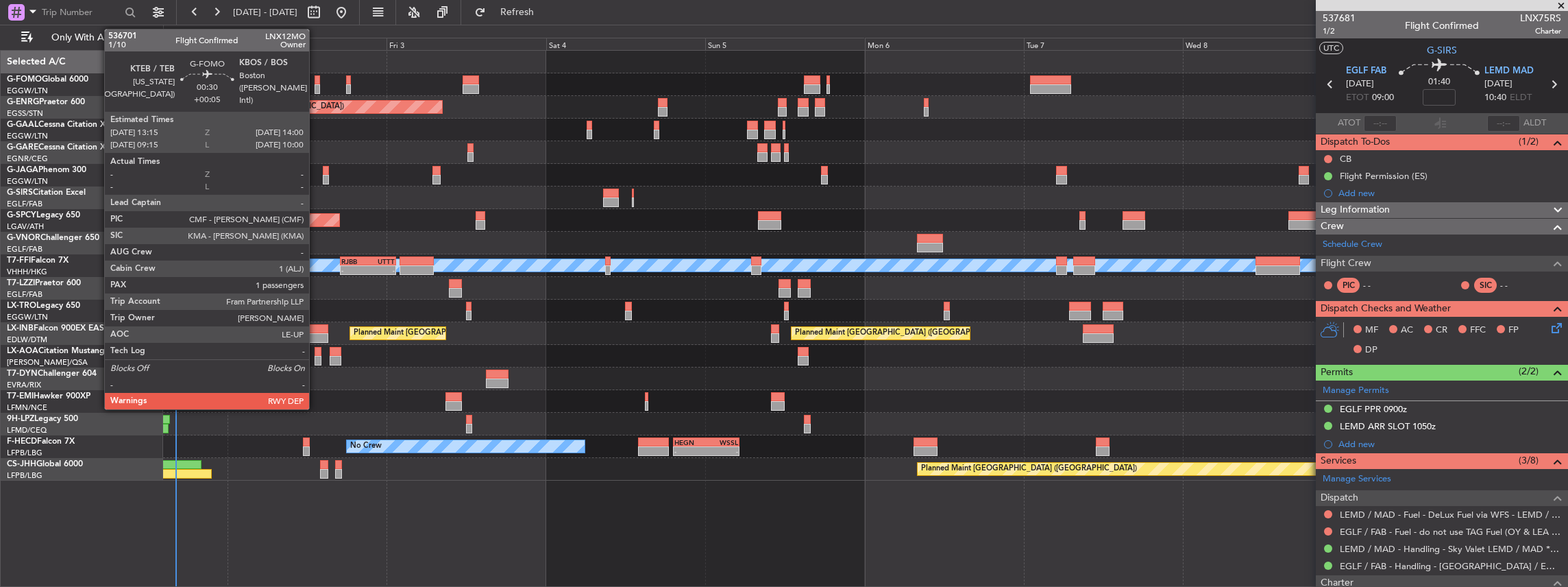
click at [316, 88] on div at bounding box center [318, 89] width 6 height 9
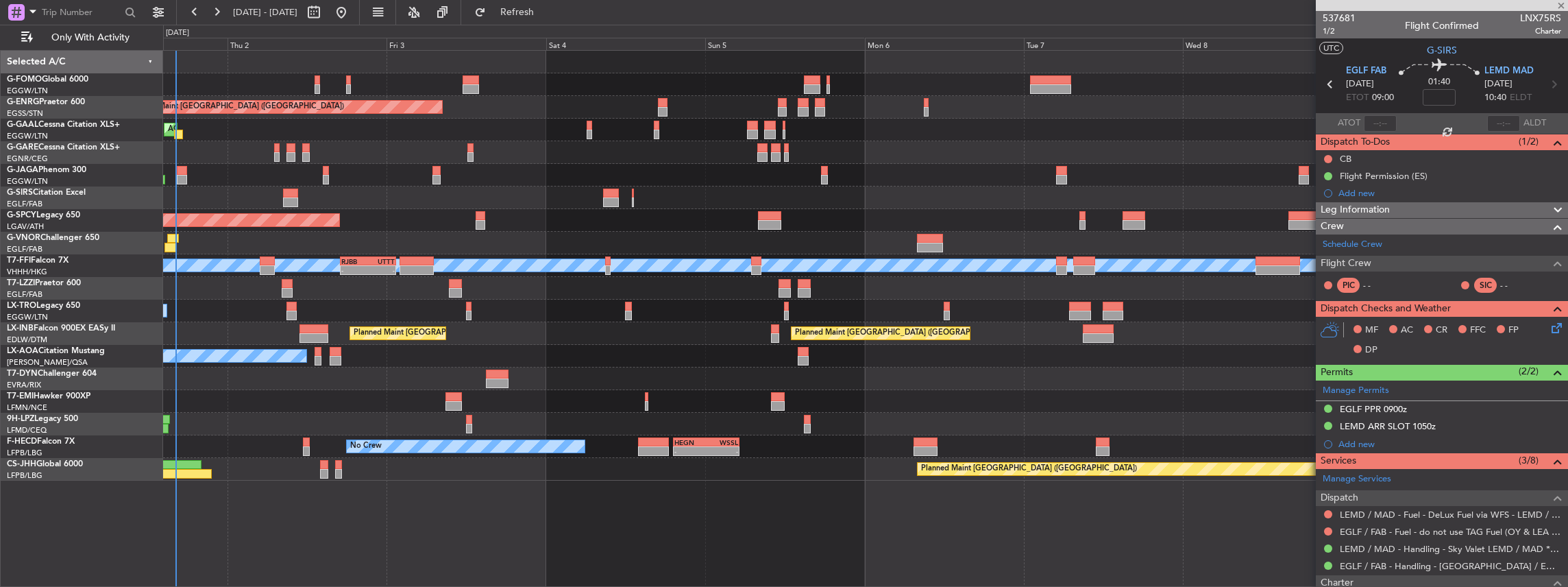
type input "+00:05"
type input "1"
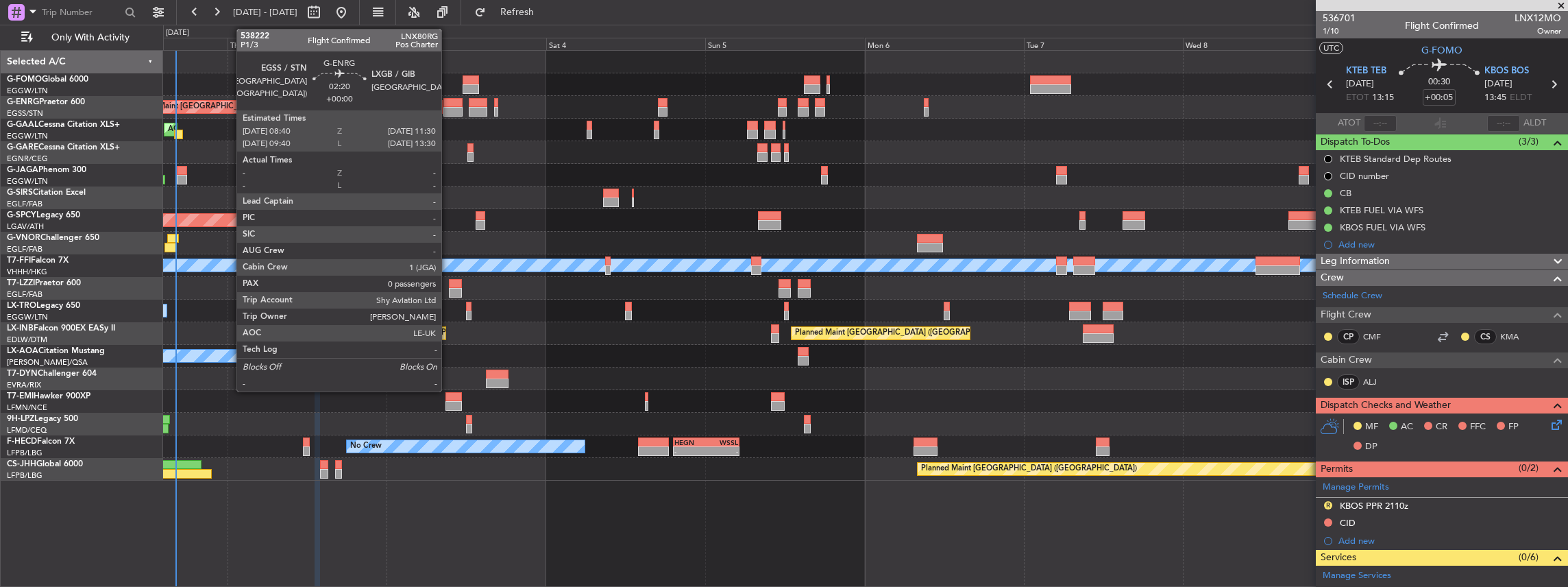
click at [448, 105] on div at bounding box center [453, 102] width 19 height 9
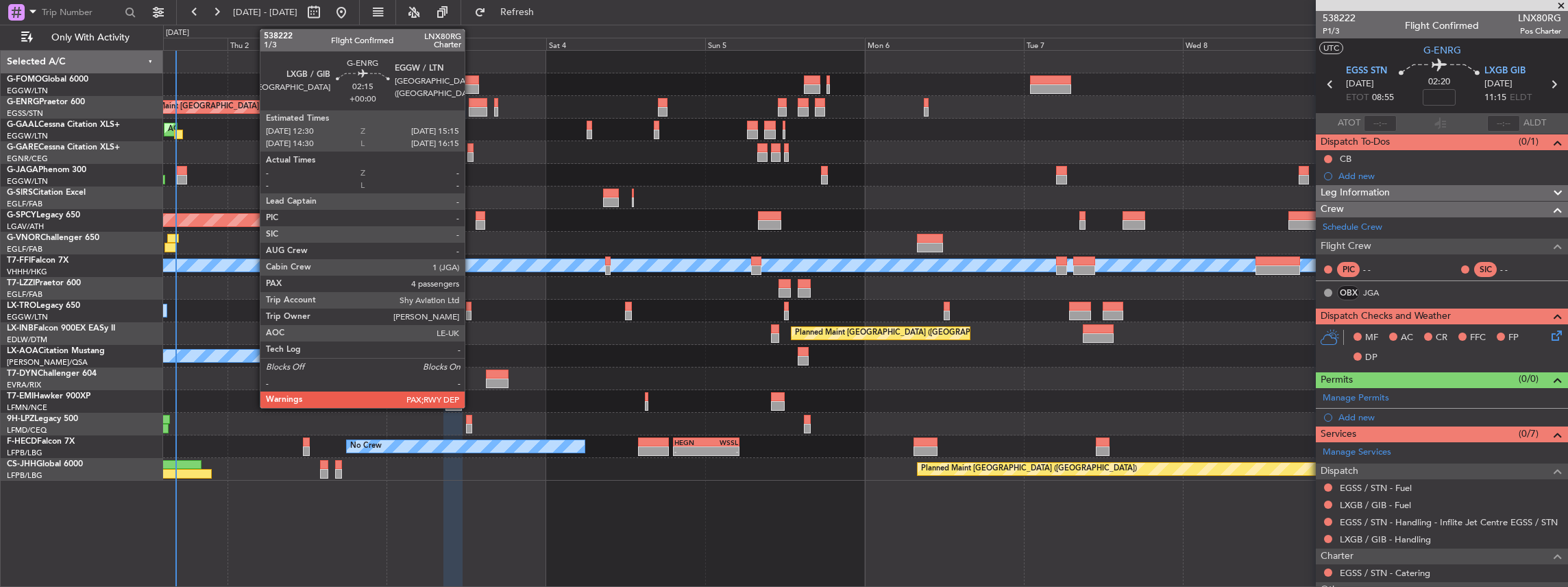
click at [472, 105] on div at bounding box center [478, 102] width 19 height 9
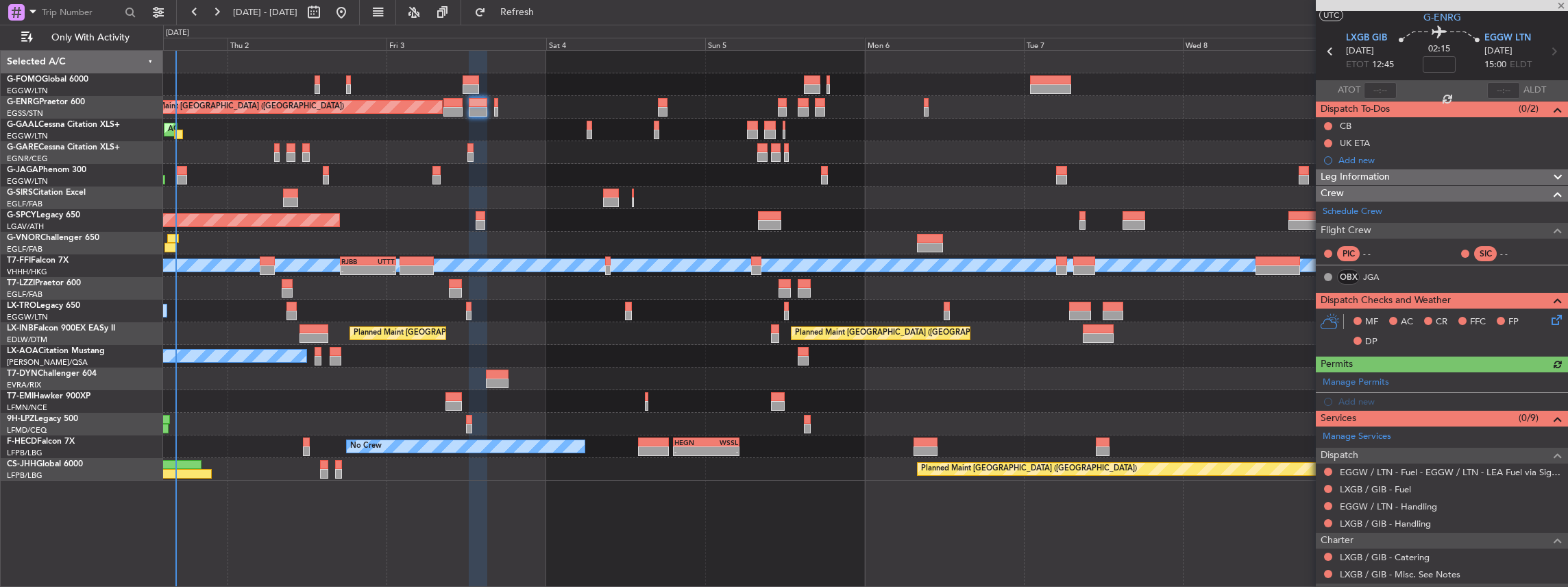
scroll to position [45, 0]
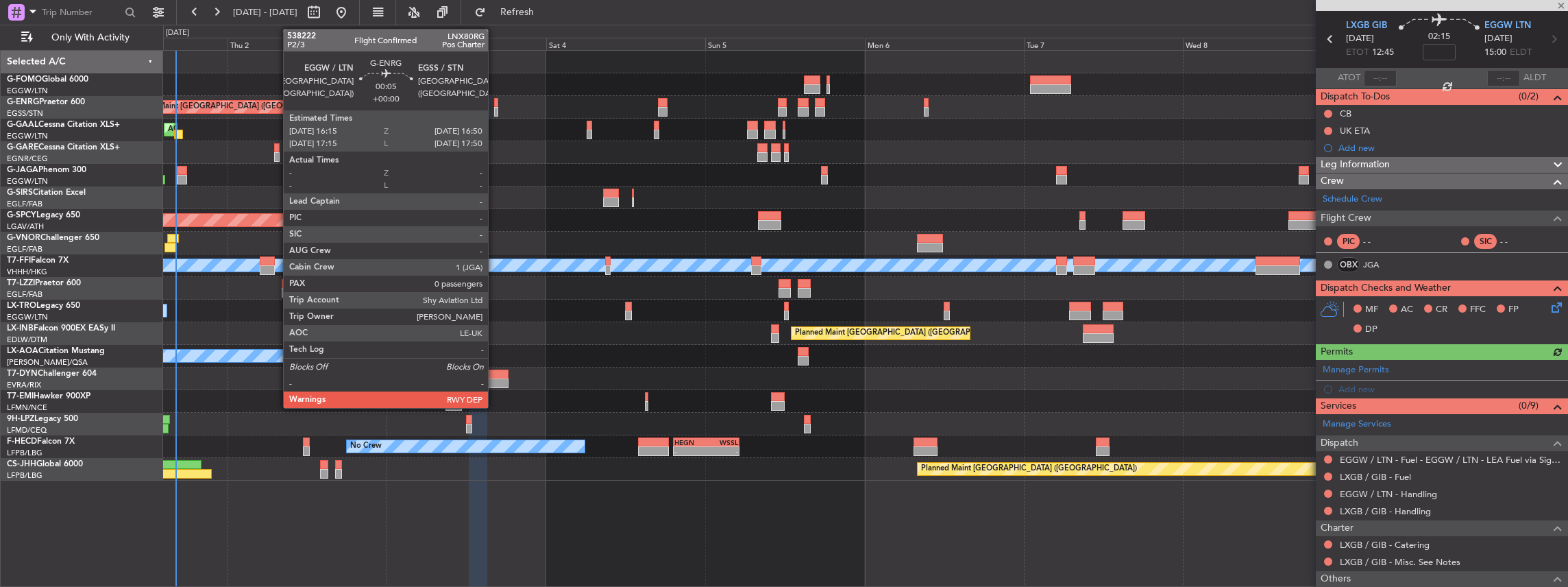
click at [495, 105] on div at bounding box center [496, 102] width 4 height 9
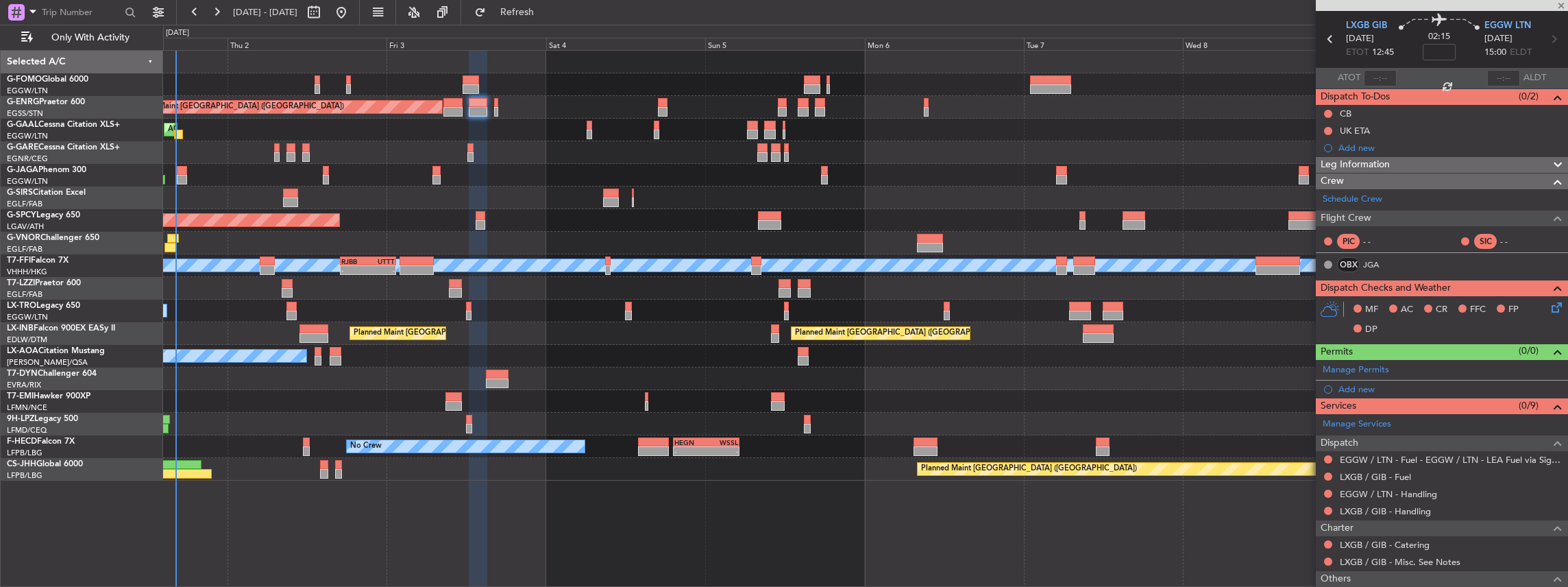
type input "0"
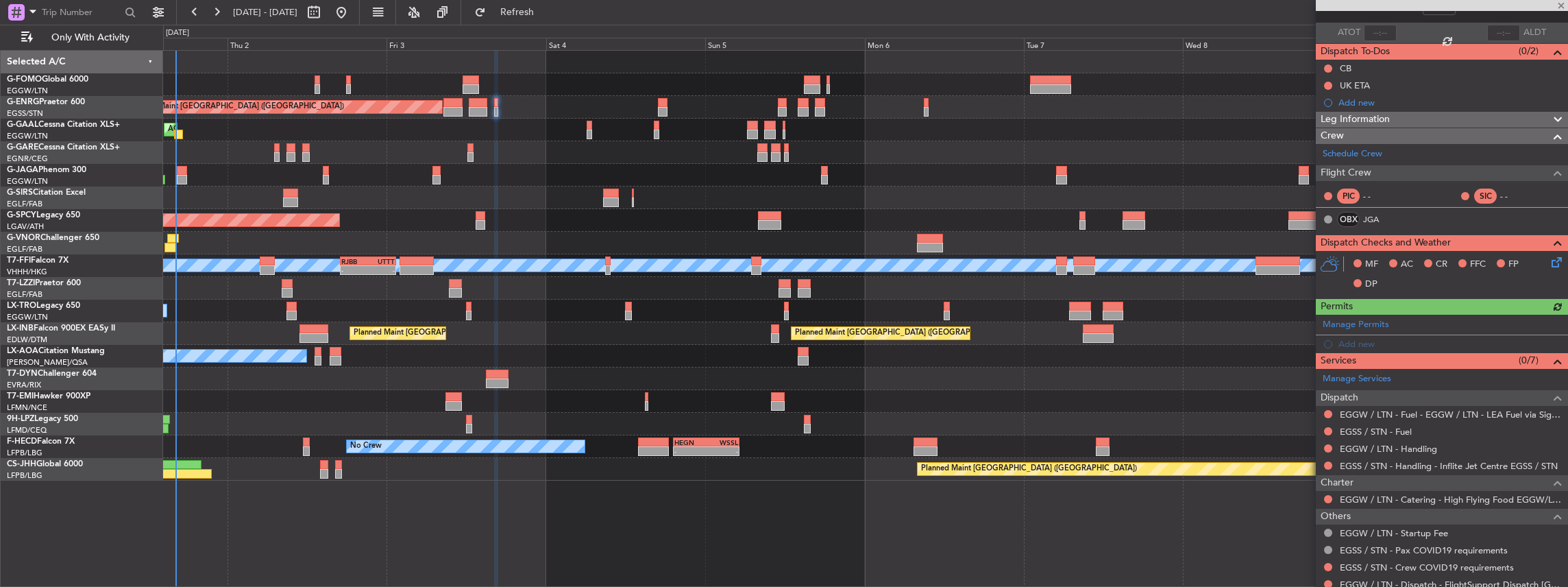
scroll to position [91, 0]
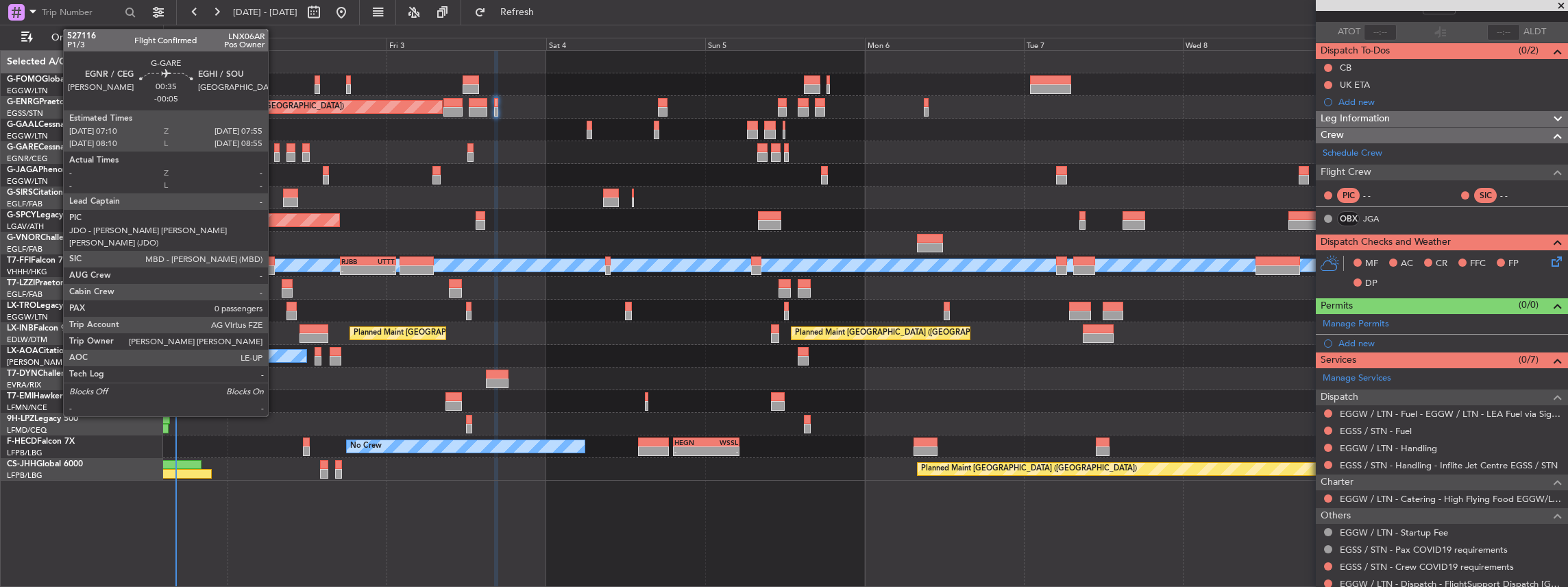
click at [275, 154] on div at bounding box center [277, 157] width 6 height 9
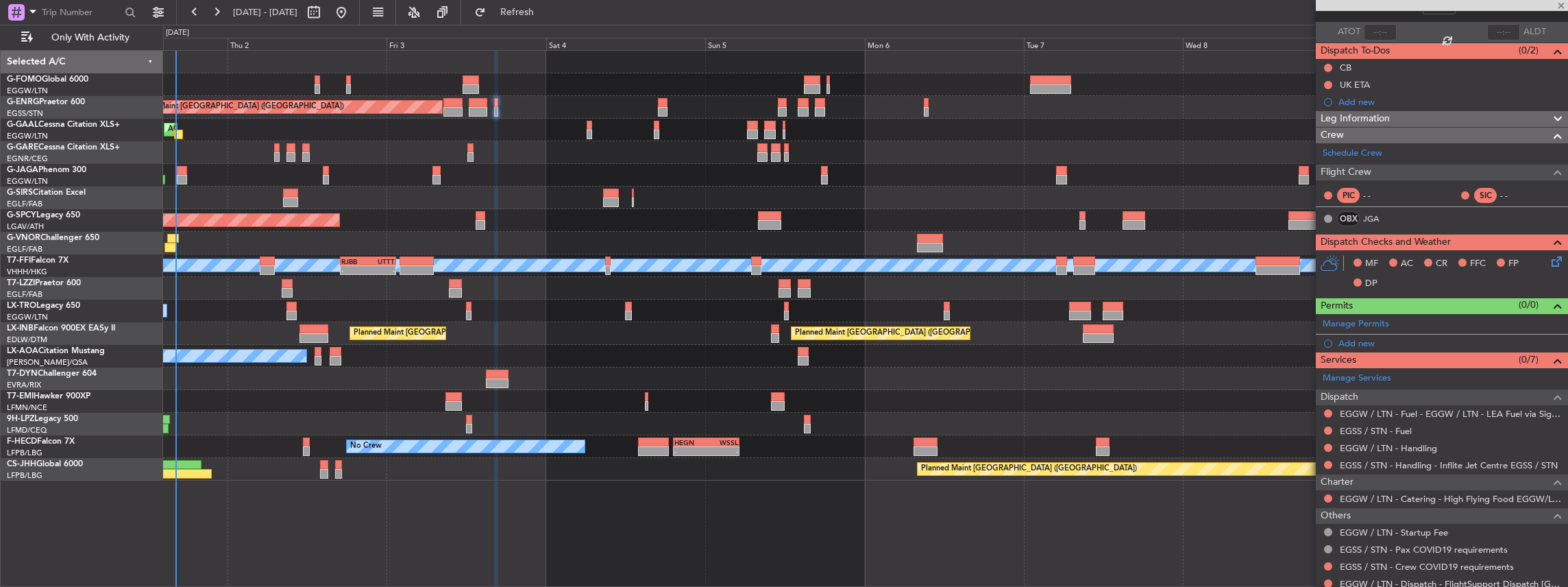
type input "-00:05"
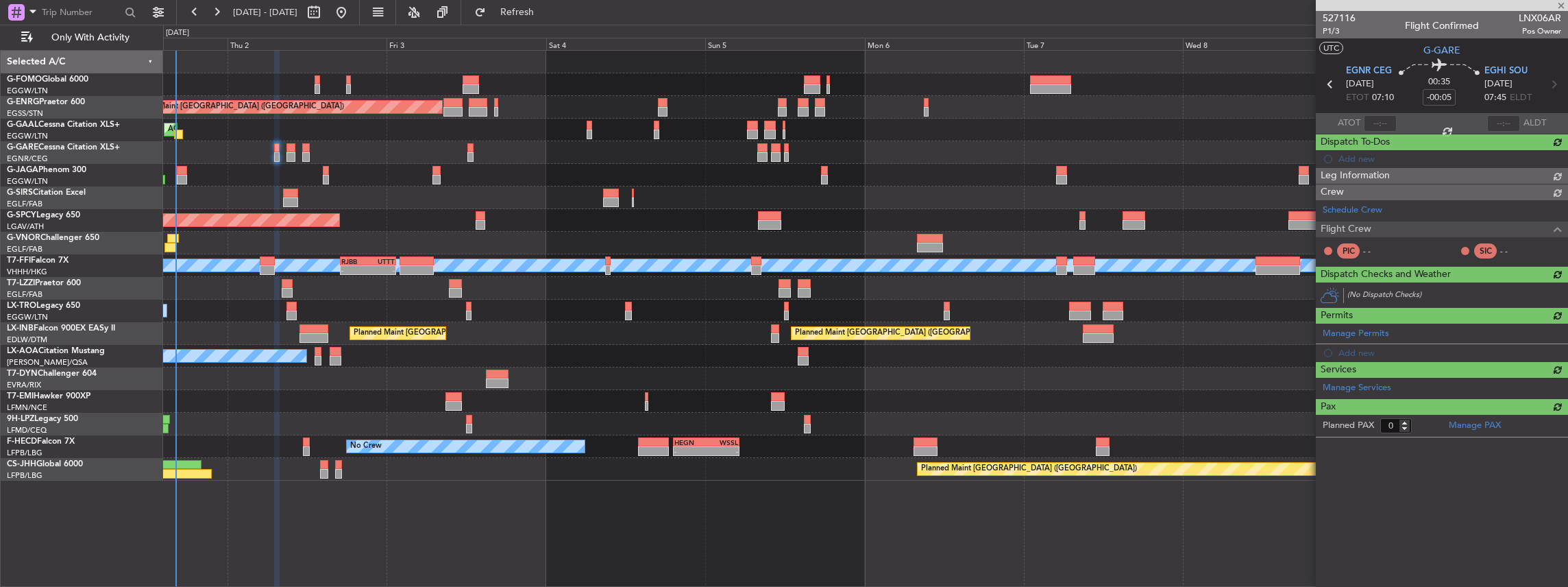
scroll to position [0, 0]
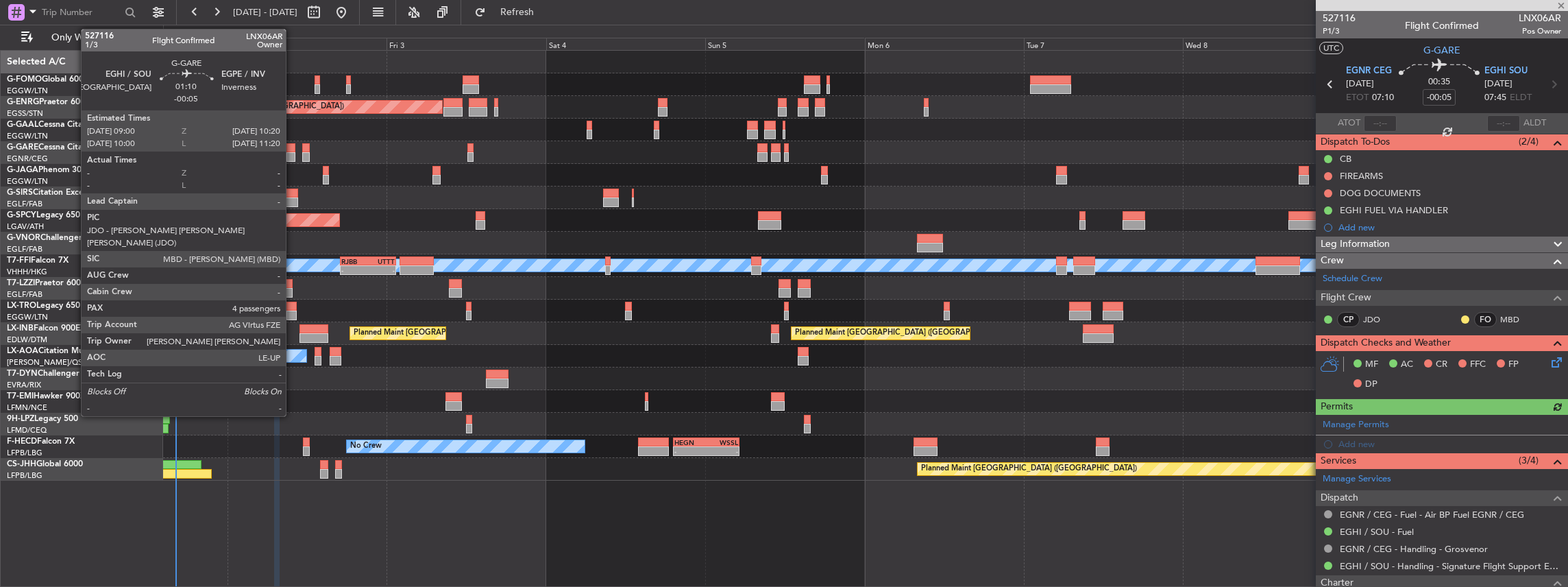
click at [293, 155] on div at bounding box center [291, 157] width 9 height 9
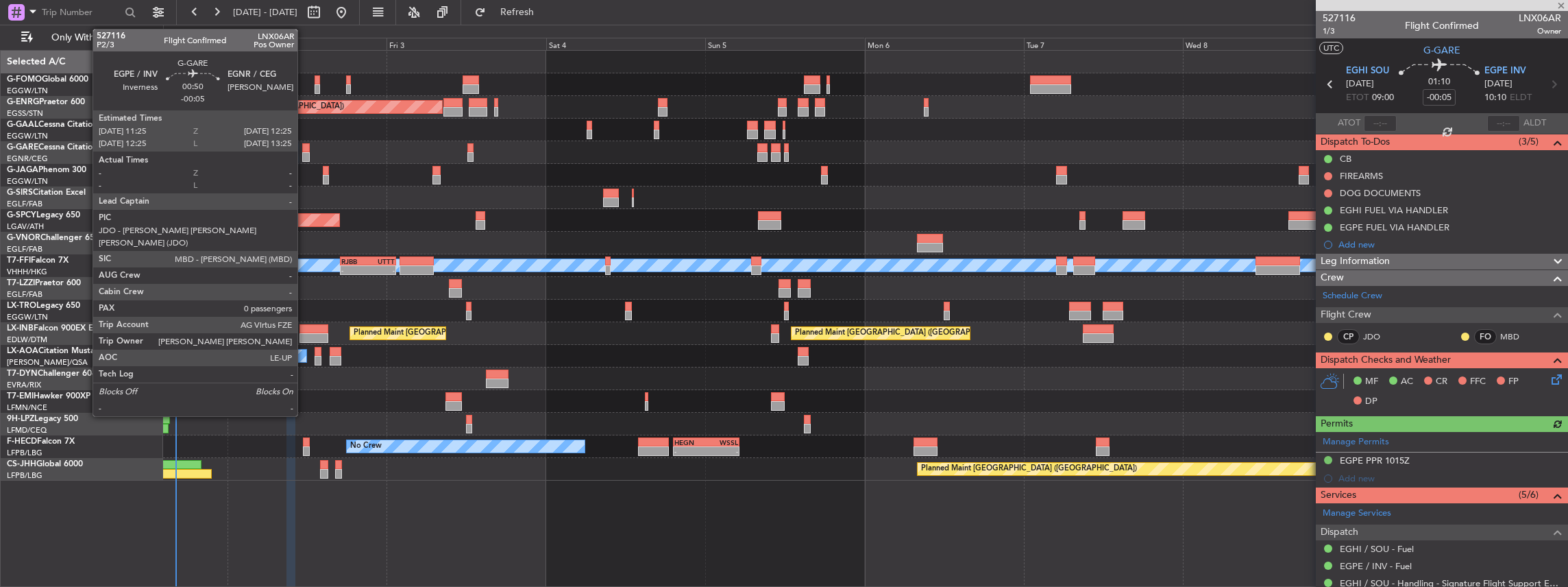
click at [304, 151] on div at bounding box center [306, 147] width 7 height 9
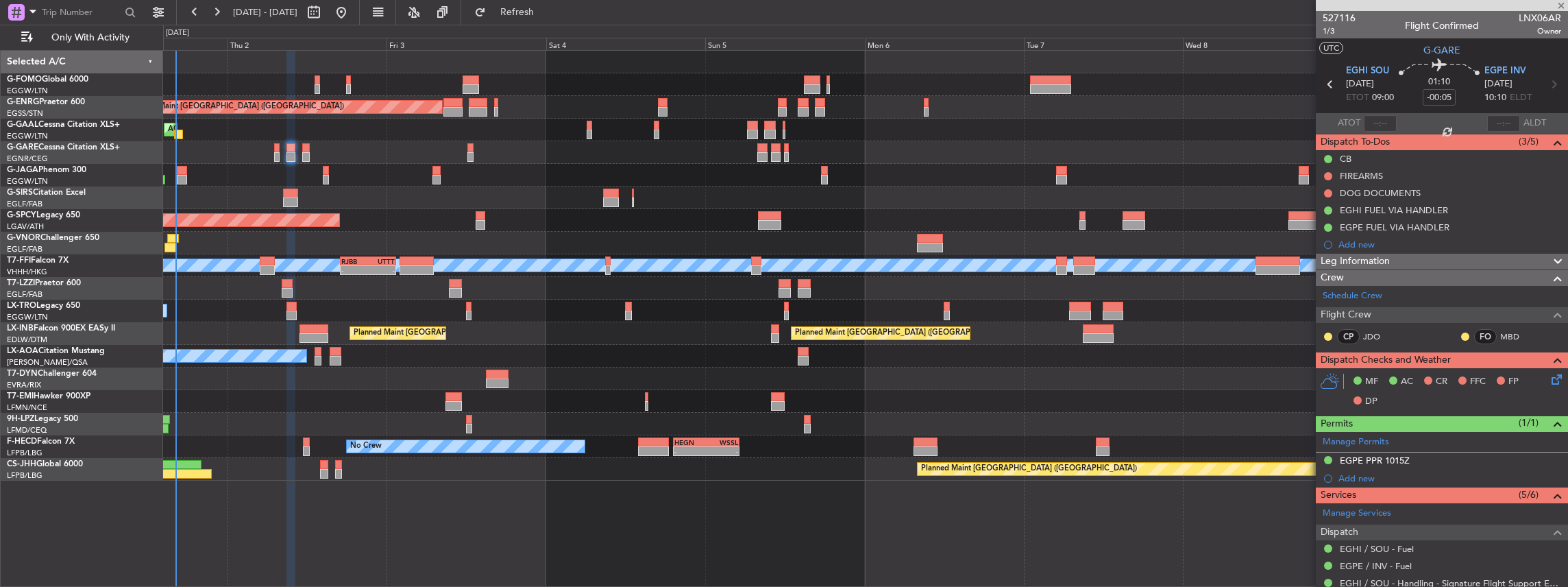
type input "0"
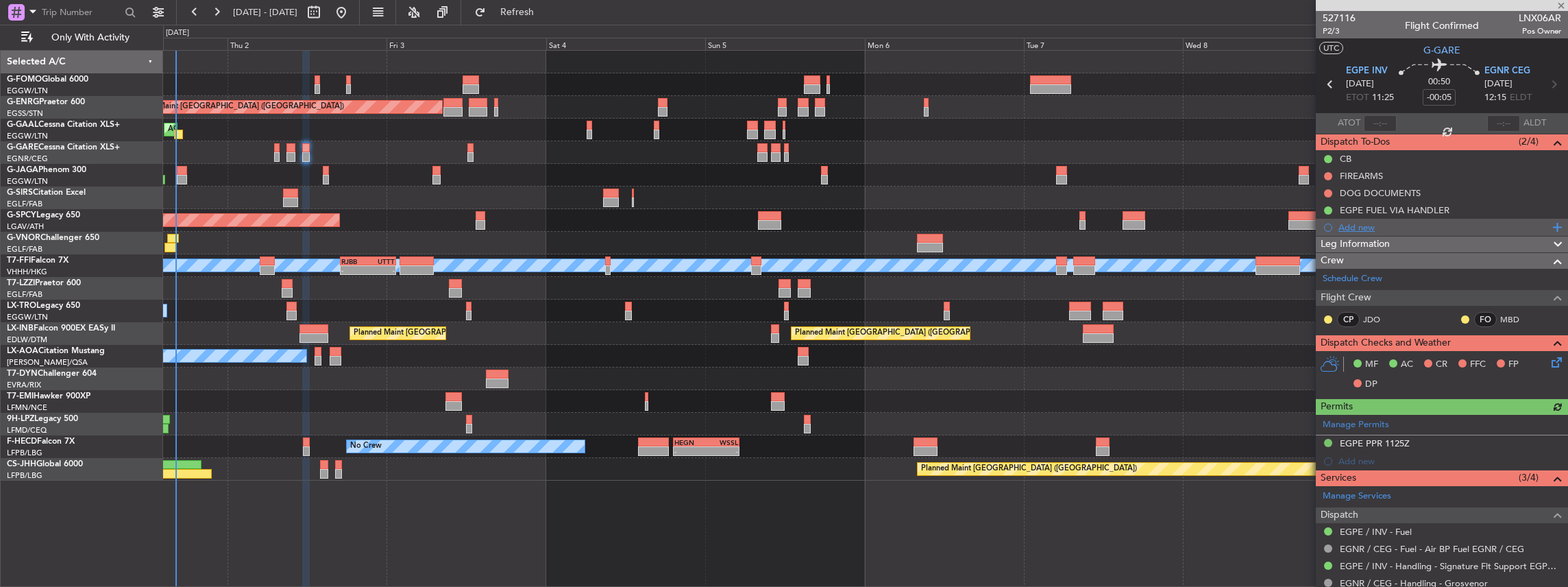
scroll to position [91, 0]
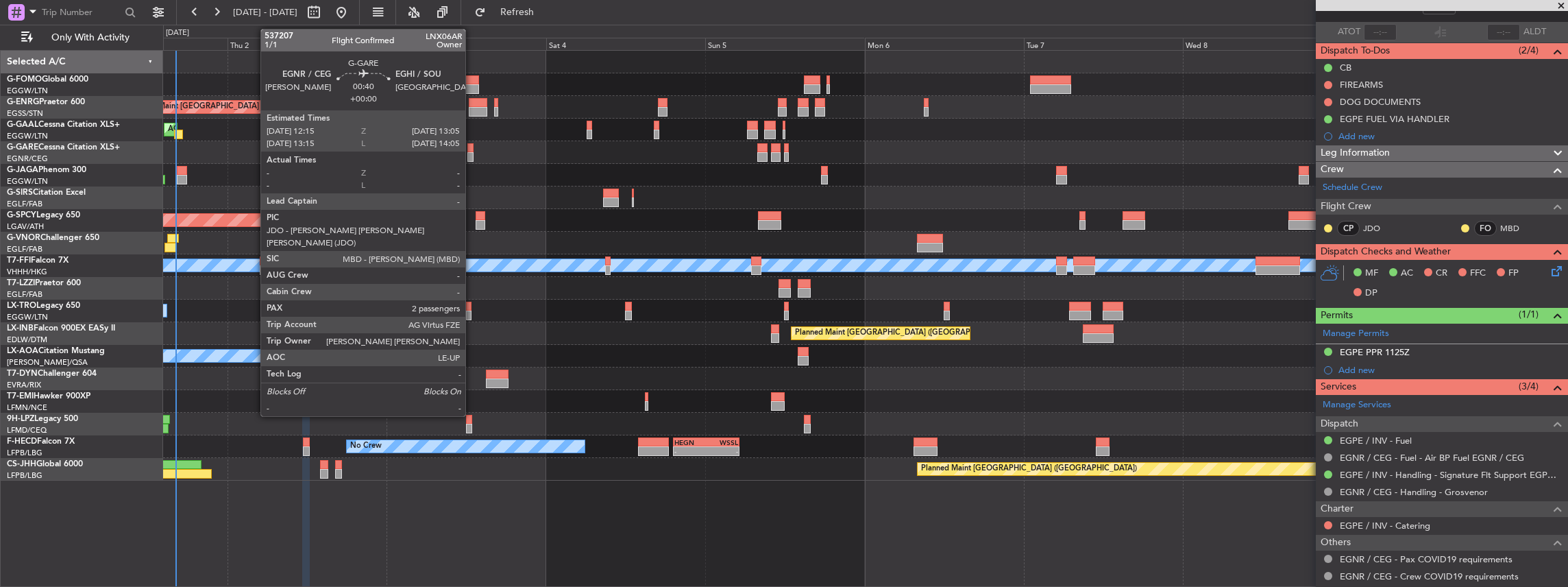
click at [472, 155] on div at bounding box center [470, 157] width 6 height 9
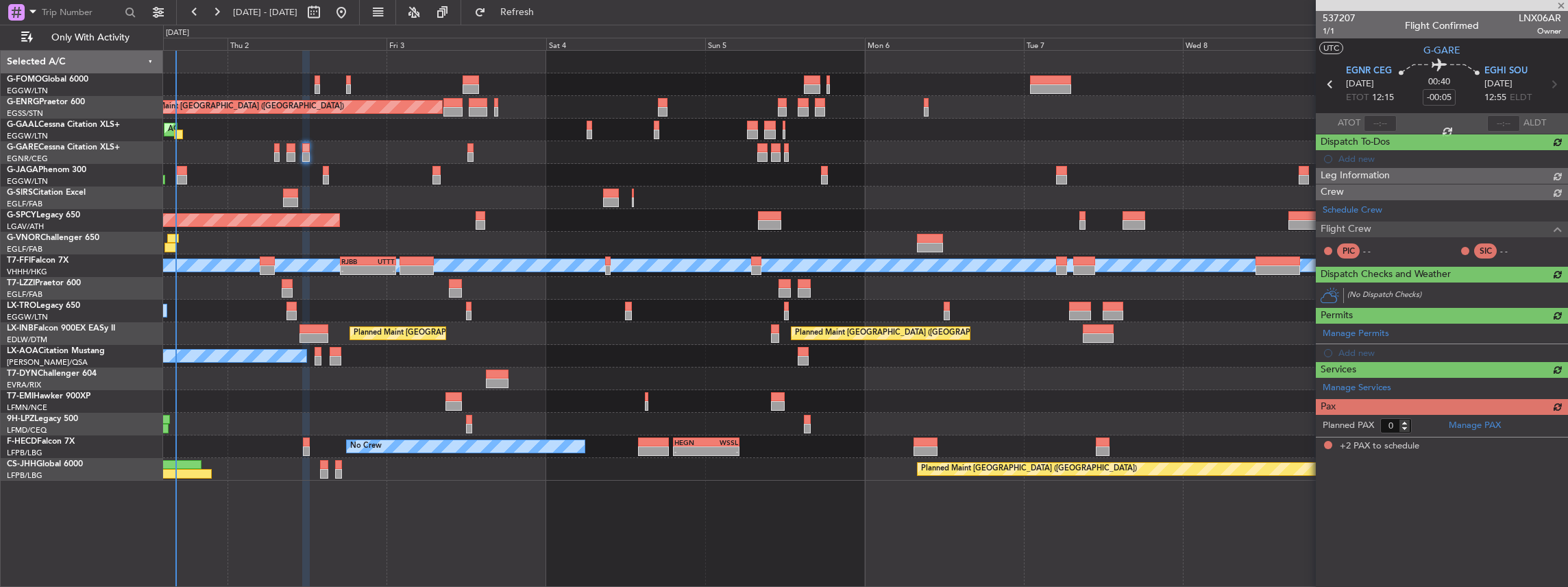
type input "2"
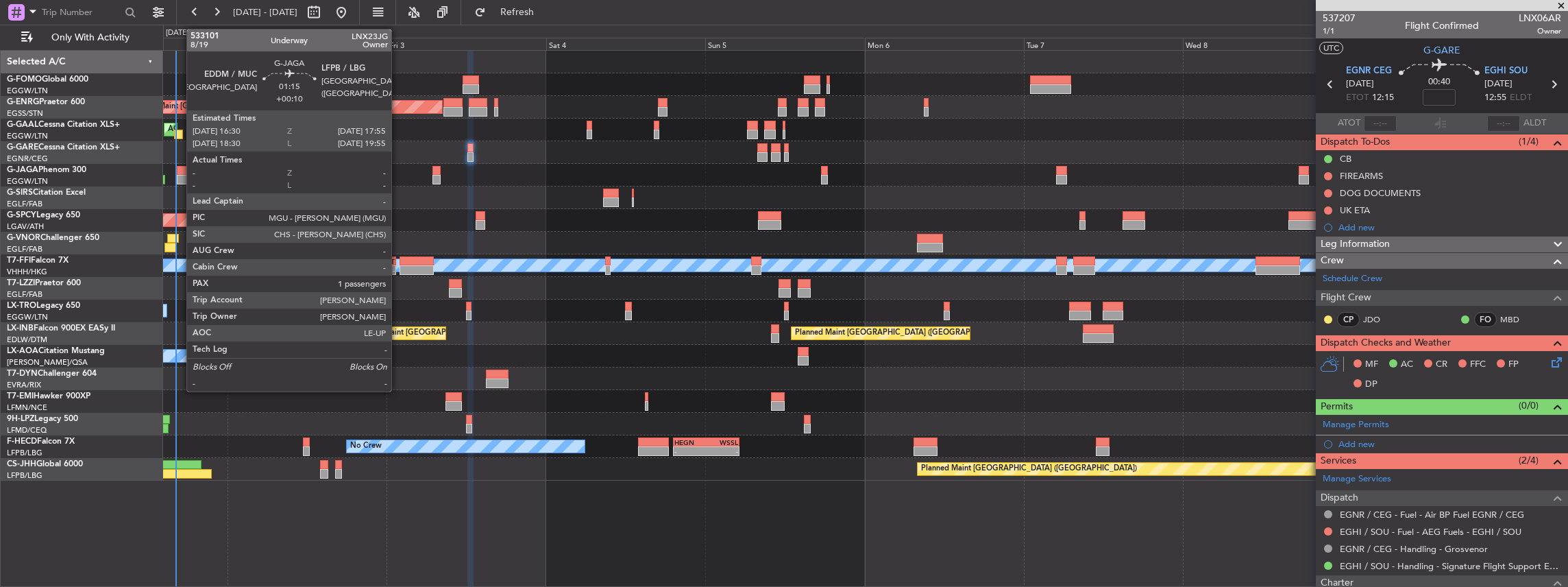
click at [180, 175] on div at bounding box center [181, 179] width 9 height 9
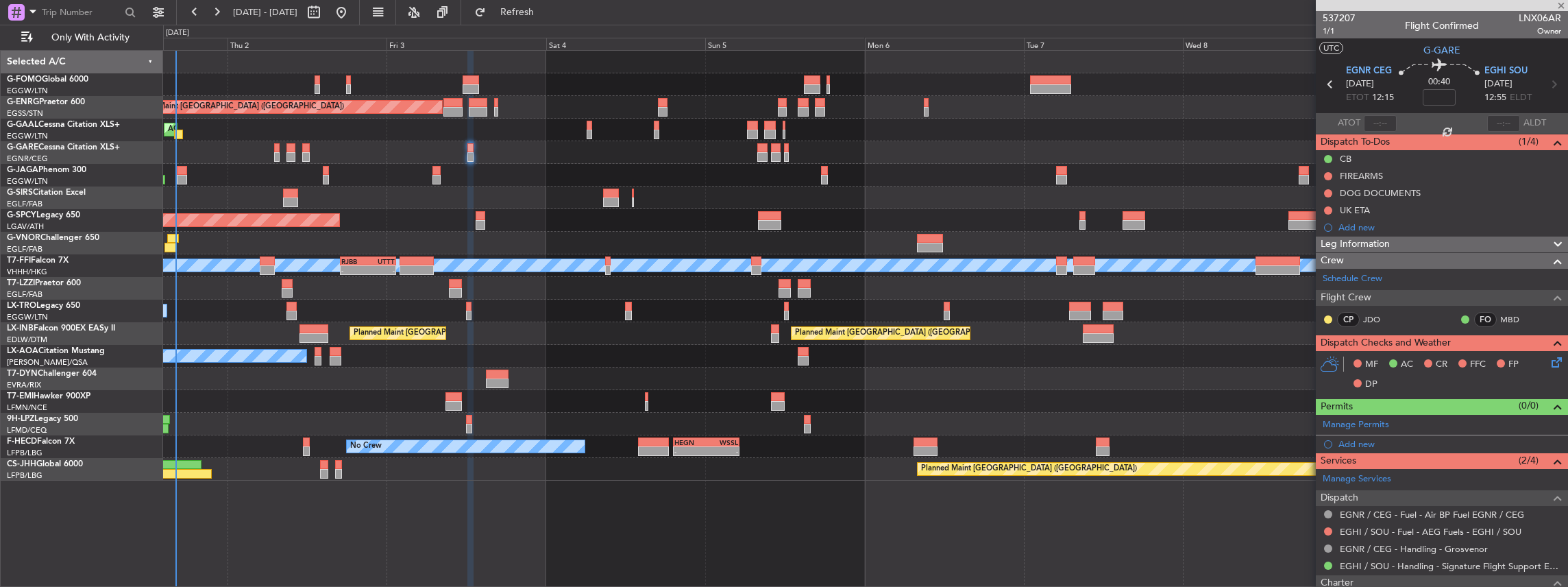
type input "+00:10"
type input "1"
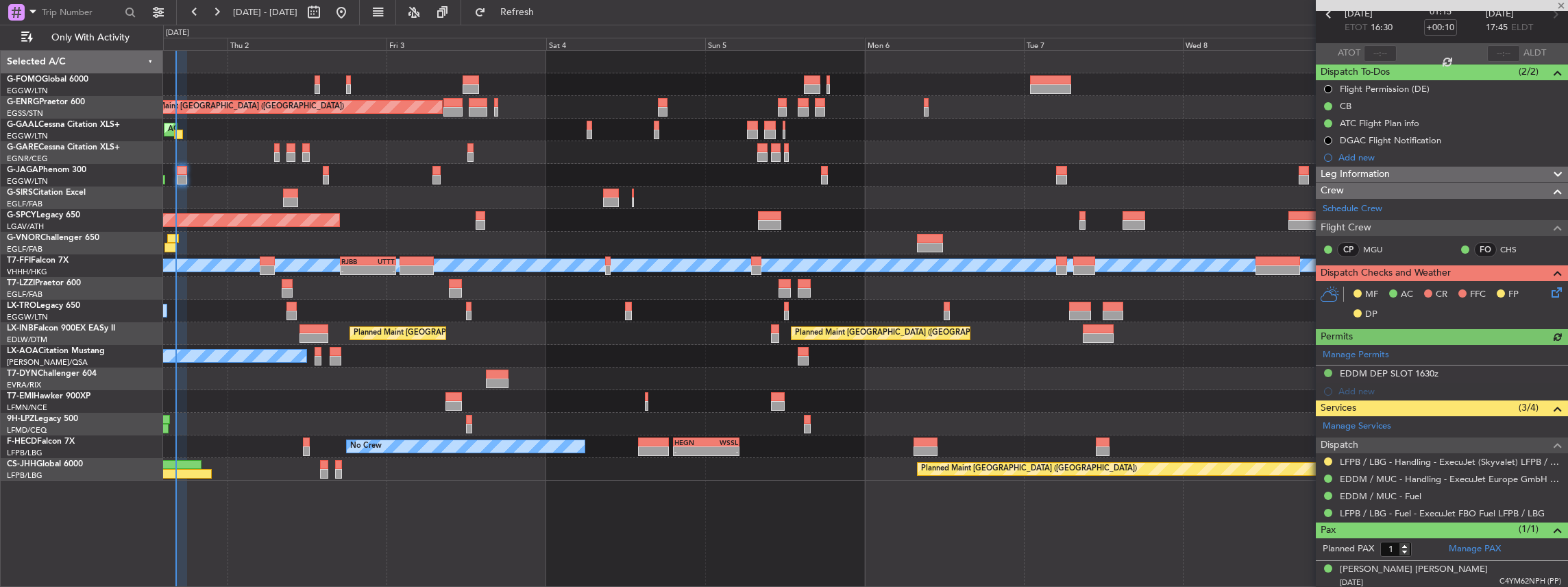
scroll to position [72, 0]
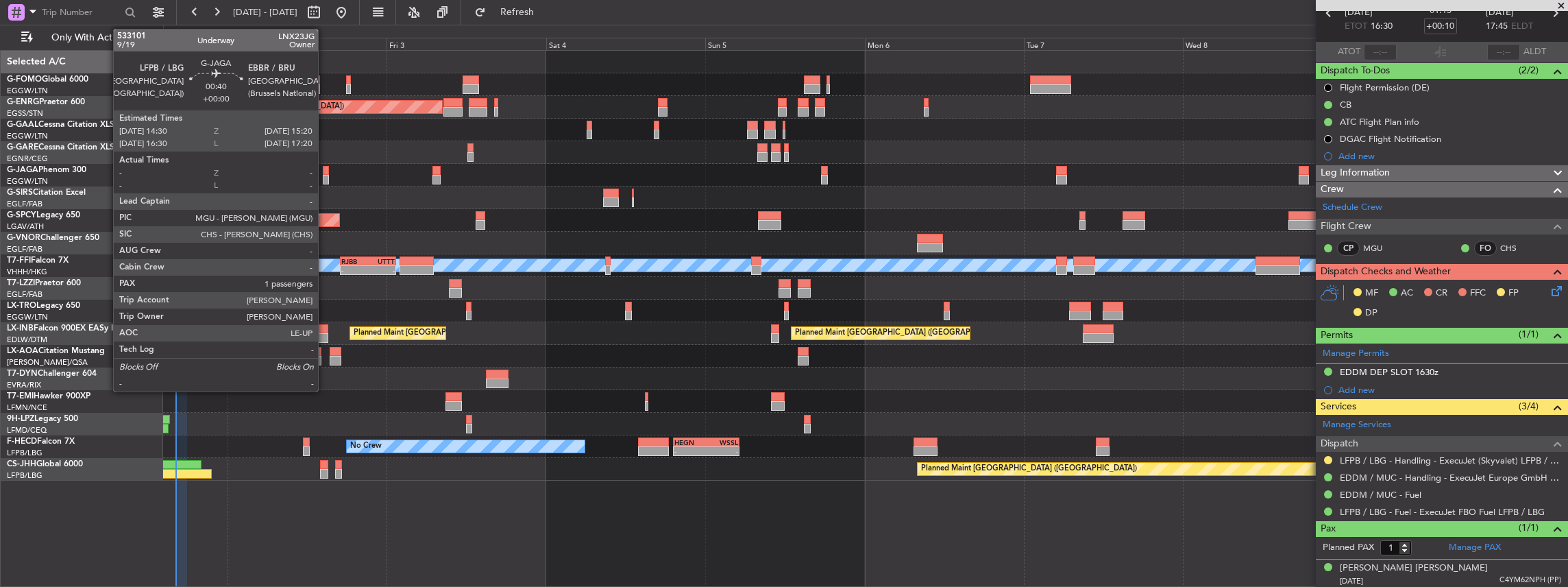
click at [325, 178] on div at bounding box center [326, 179] width 6 height 9
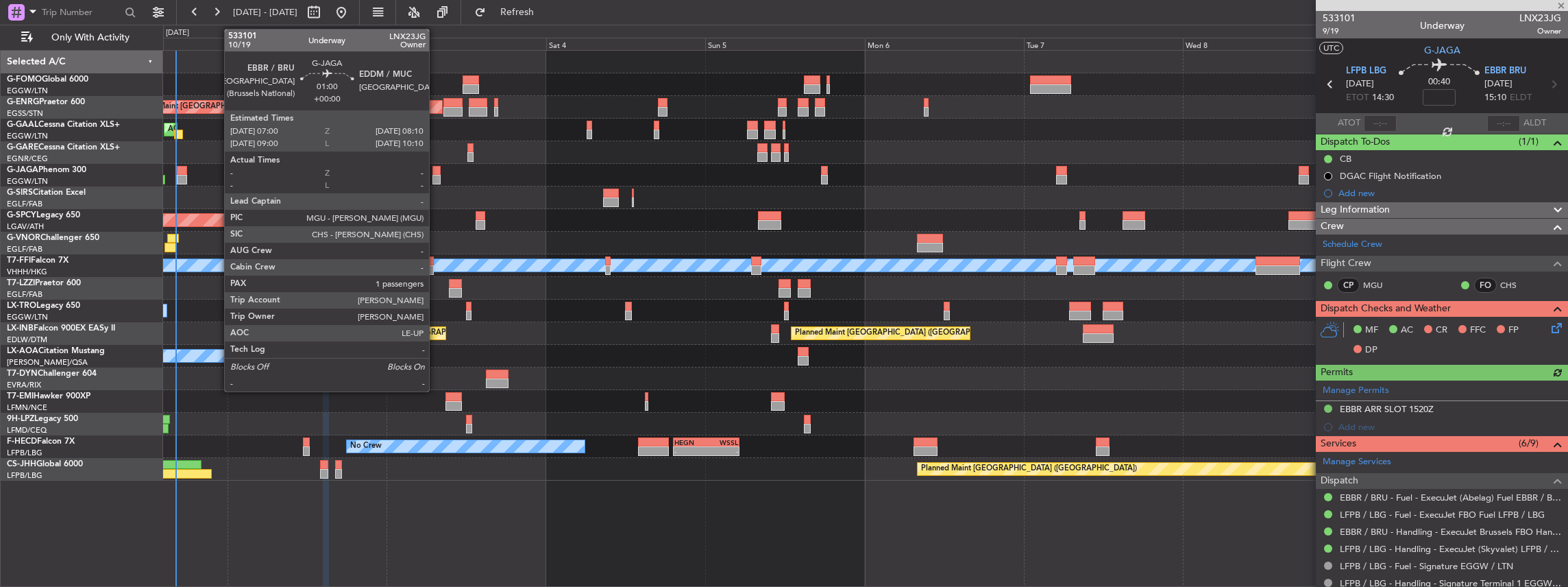
click at [436, 175] on div at bounding box center [436, 179] width 8 height 9
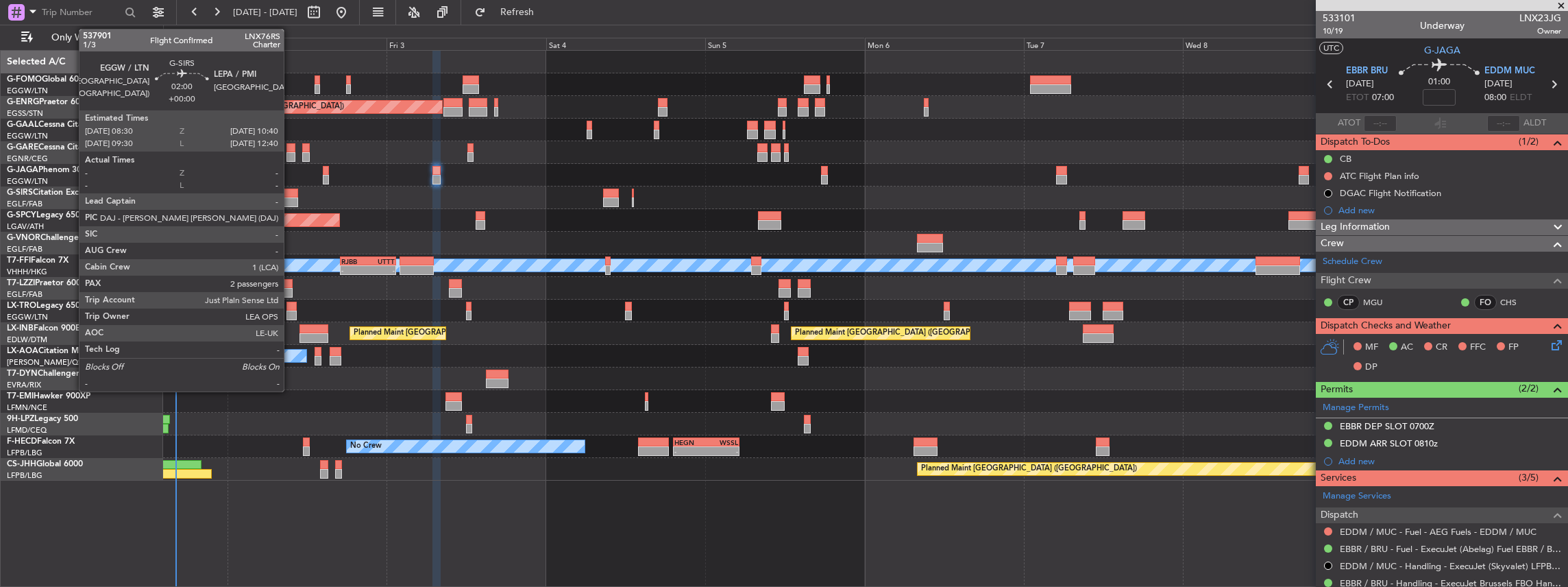
click at [291, 198] on div at bounding box center [290, 202] width 14 height 9
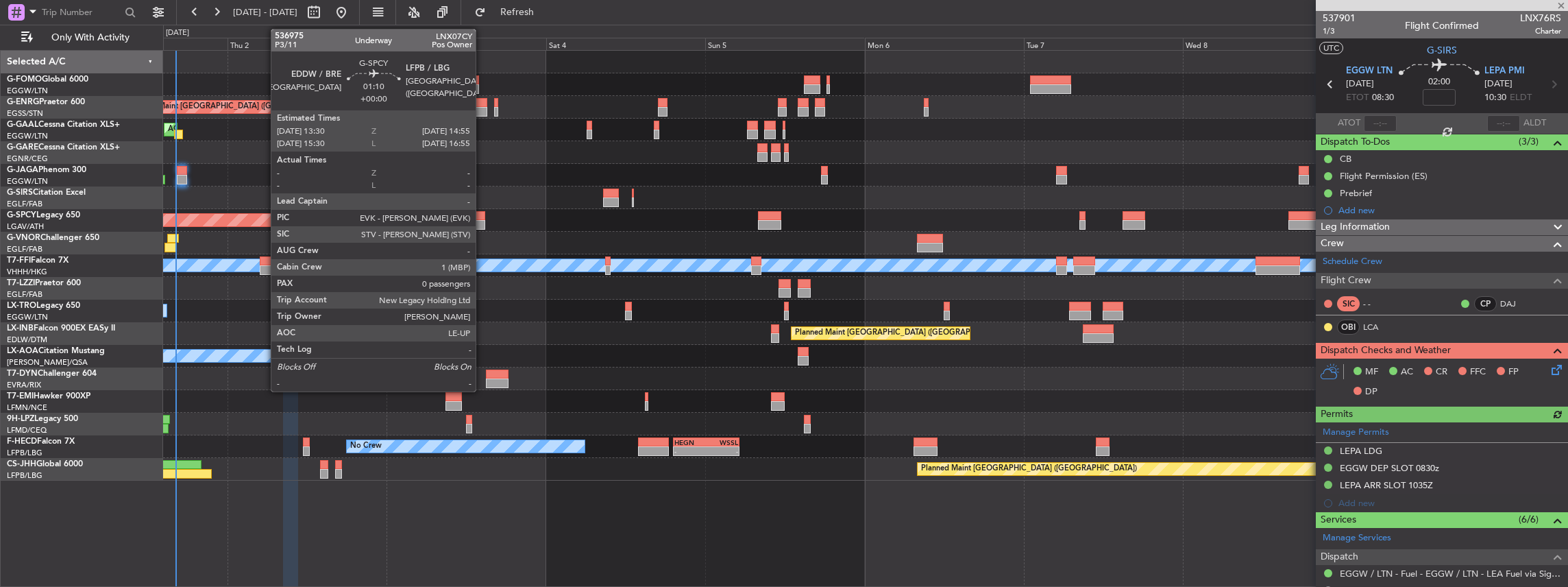
click at [482, 217] on div at bounding box center [480, 215] width 9 height 9
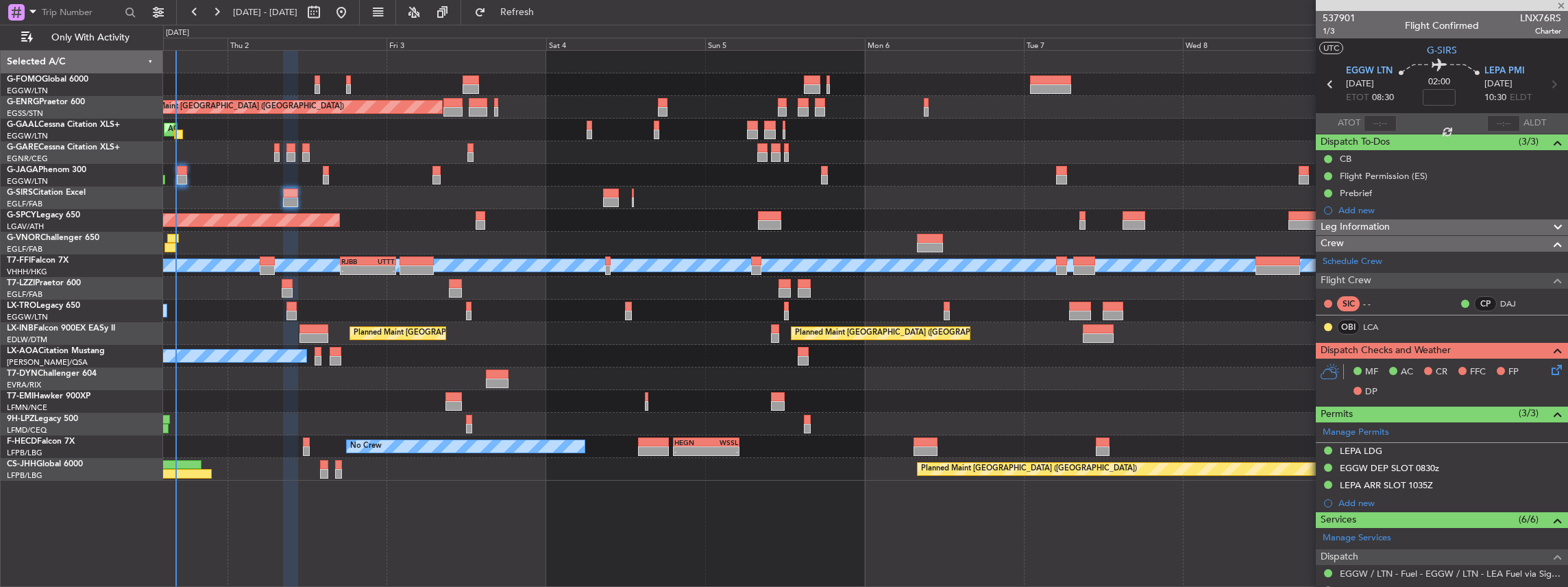
type input "0"
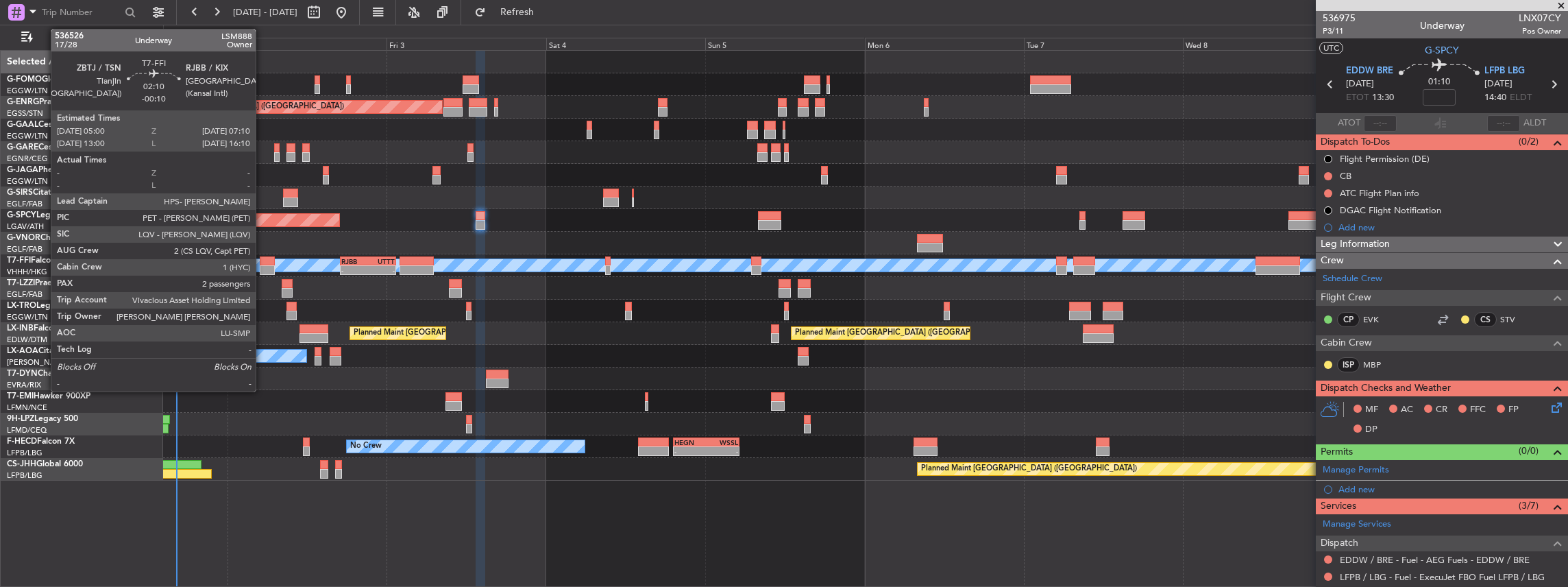
click at [263, 262] on div at bounding box center [267, 261] width 14 height 9
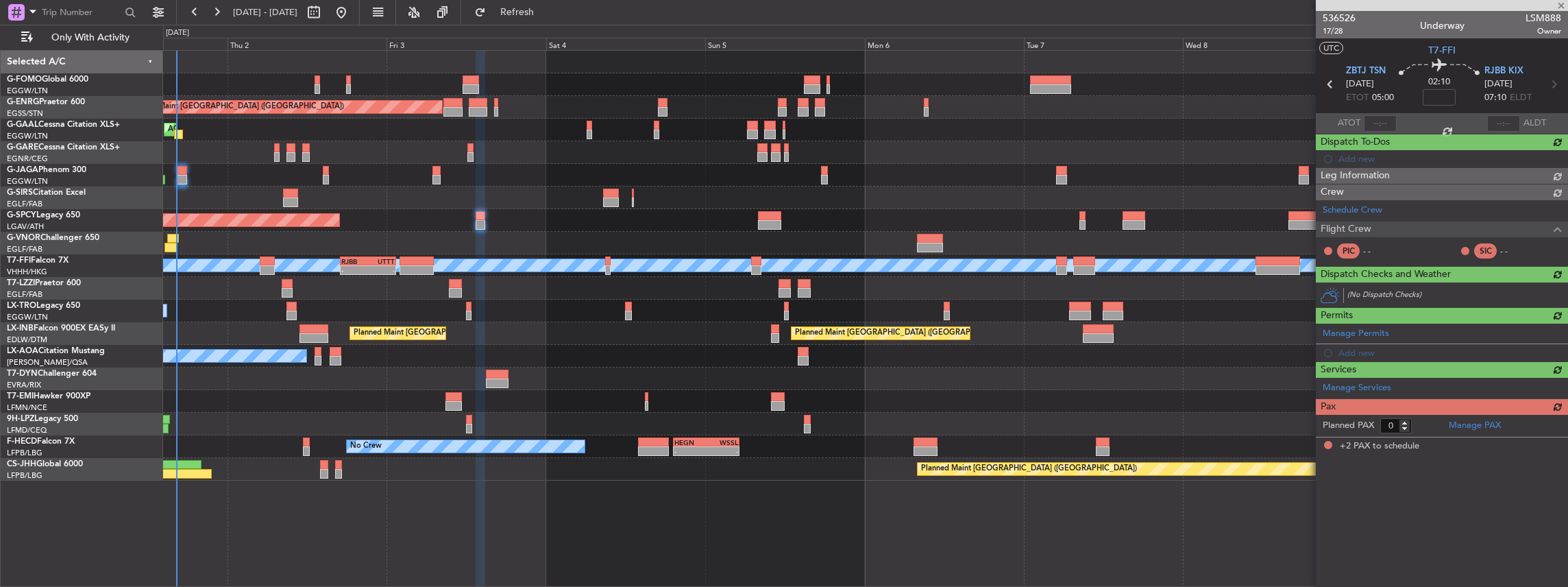
type input "-00:10"
type input "2"
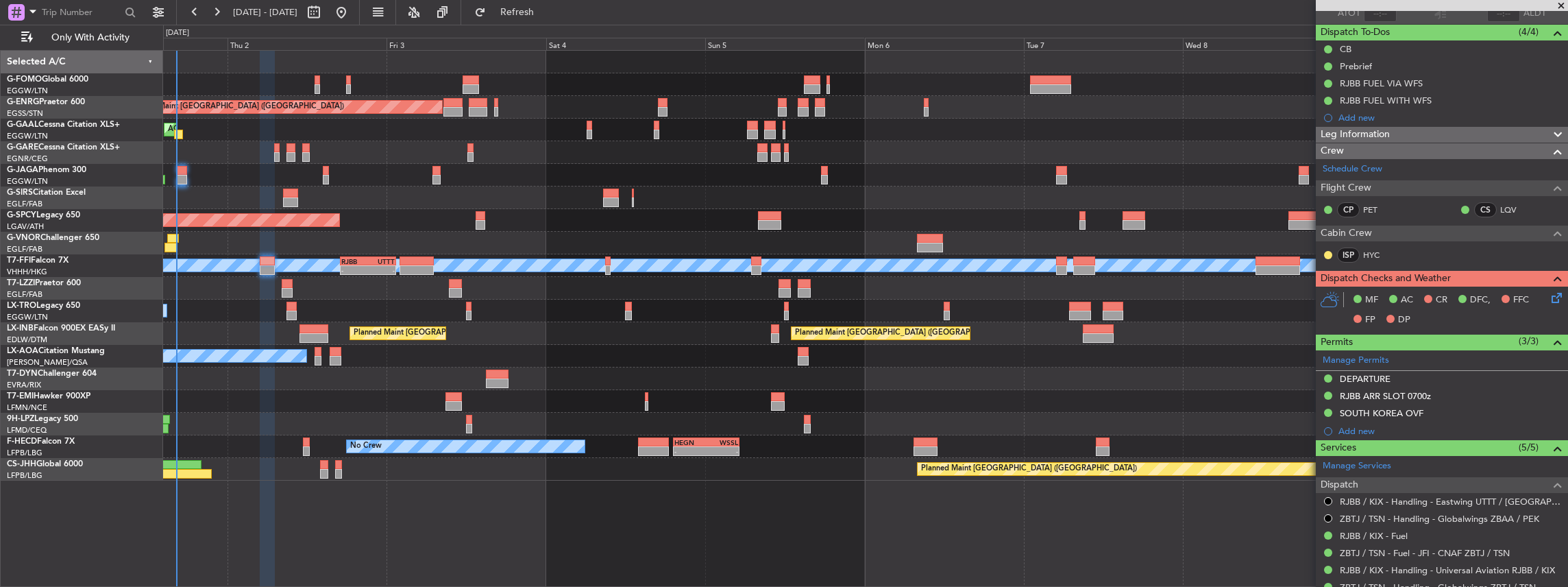
scroll to position [137, 0]
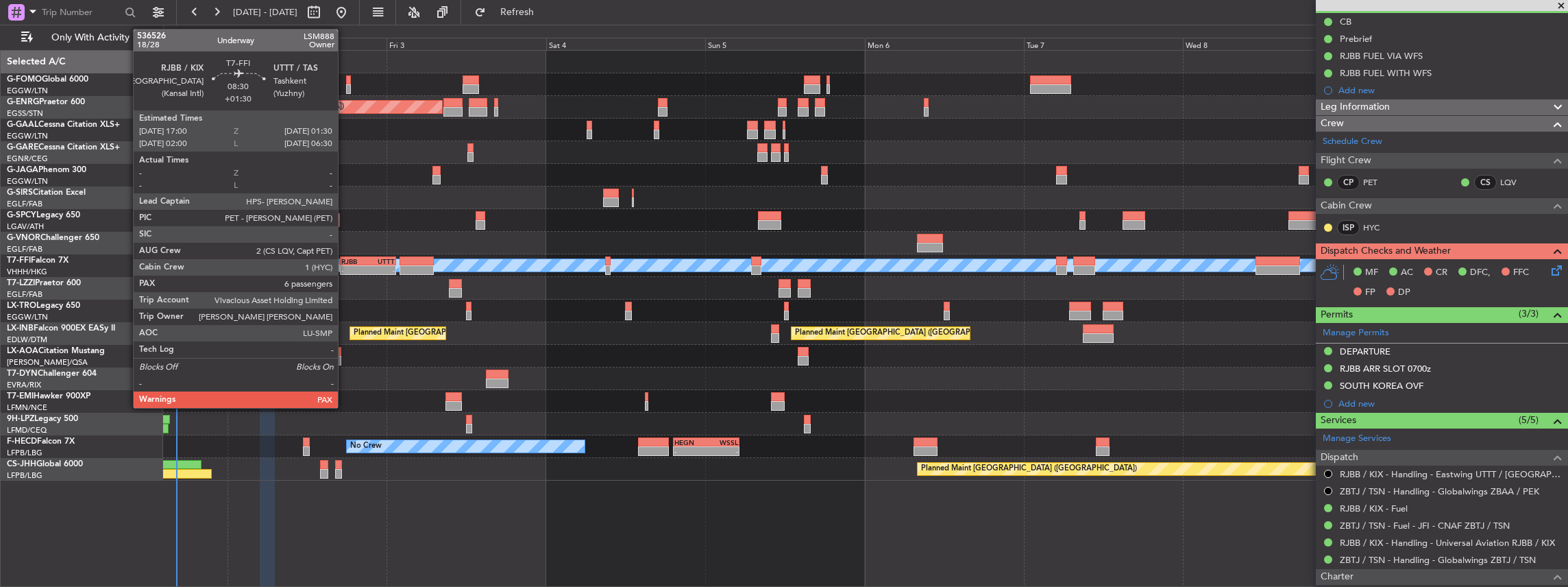
click at [345, 262] on div "RJBB" at bounding box center [354, 261] width 26 height 8
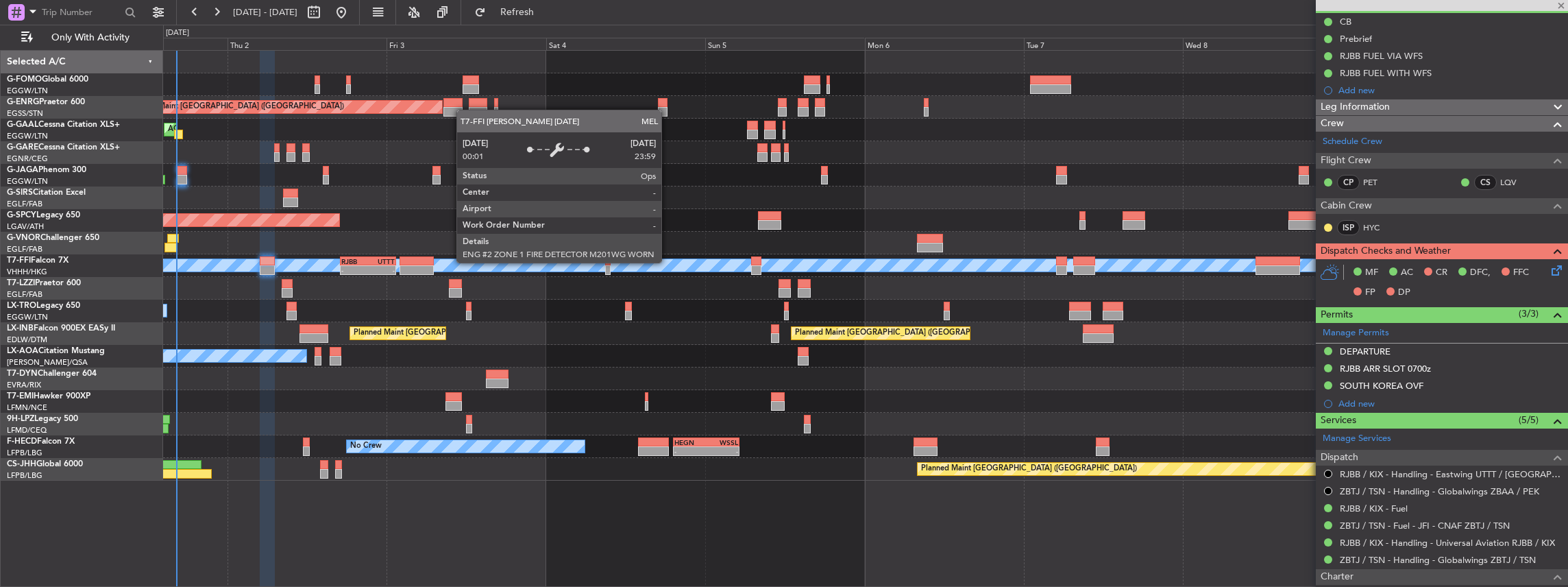
type input "+01:30"
type input "6"
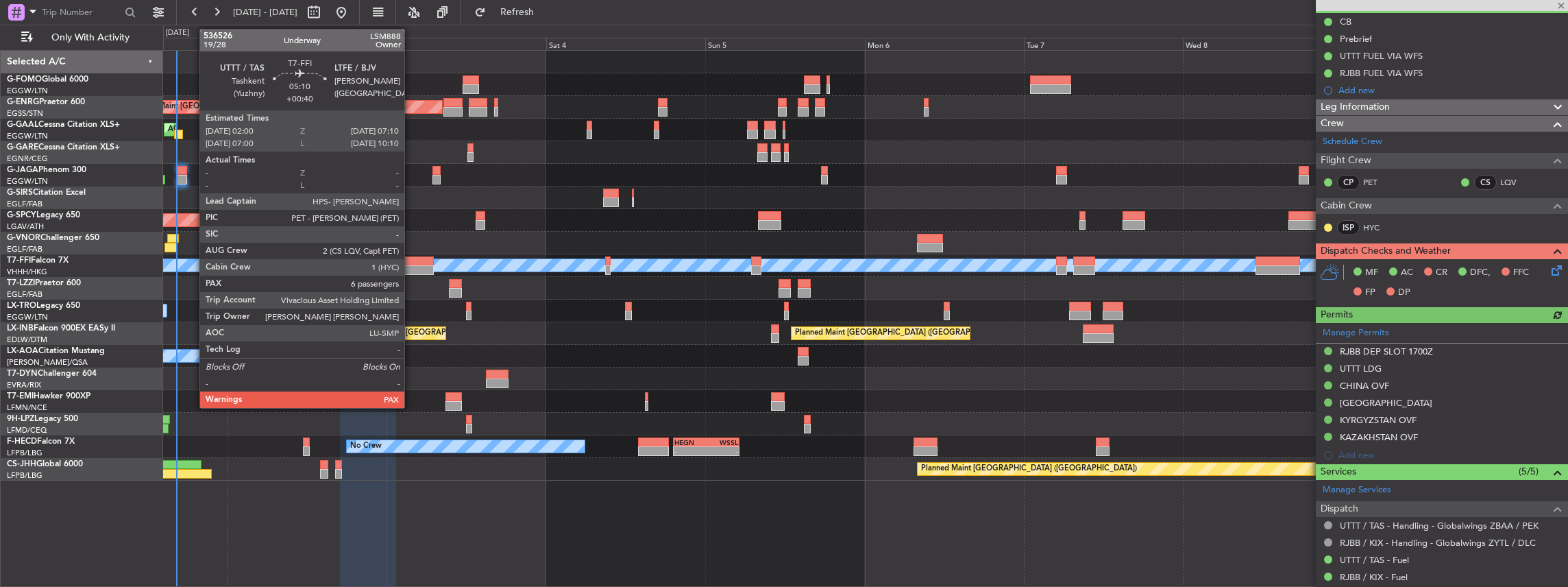
click at [412, 266] on div at bounding box center [417, 270] width 35 height 9
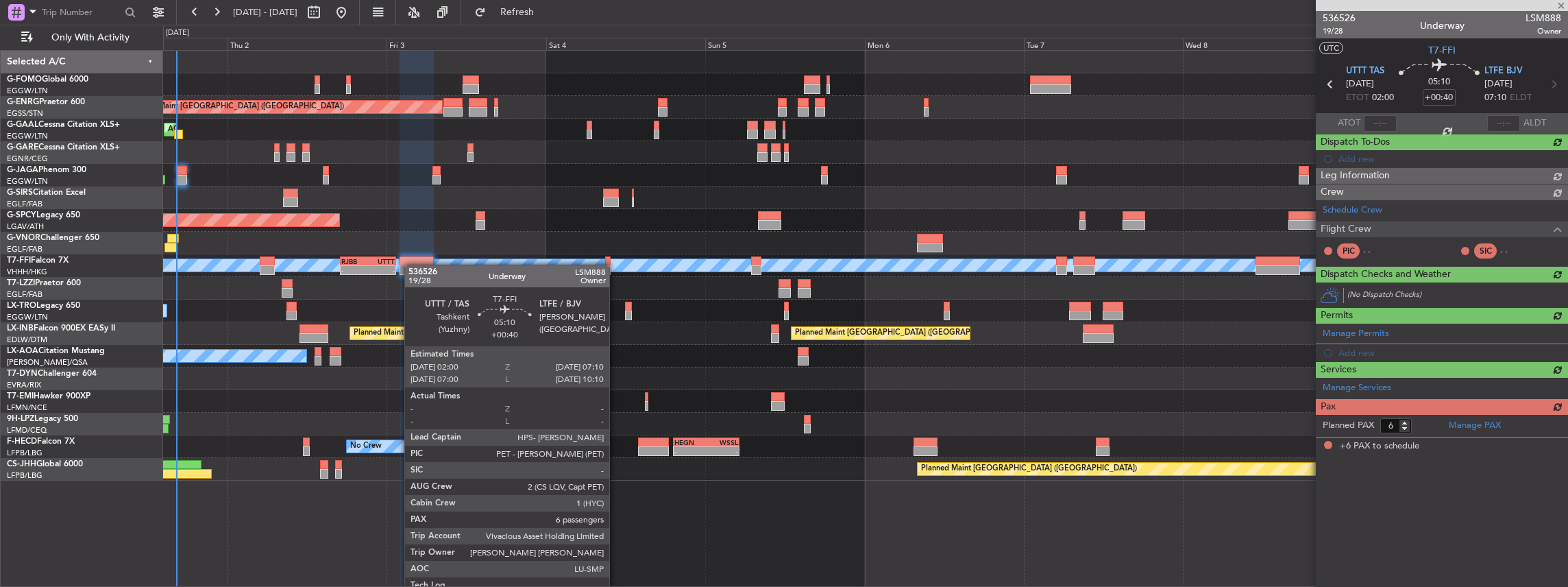
scroll to position [0, 0]
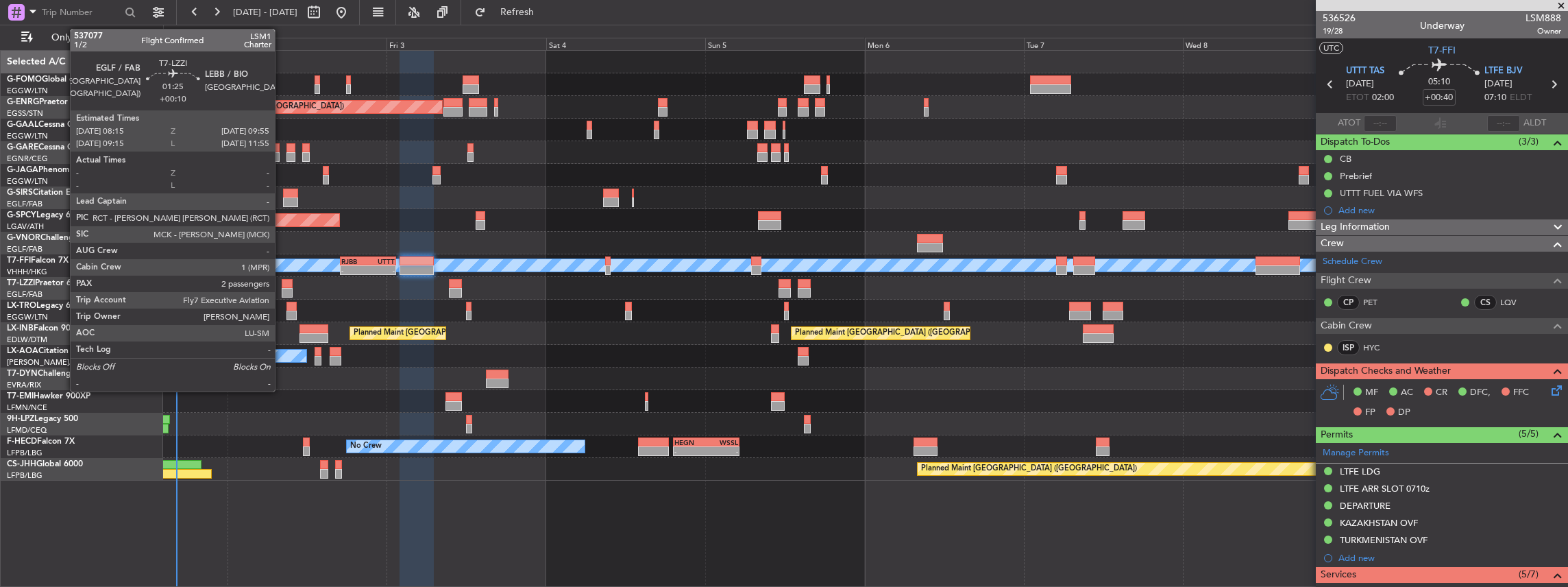
click at [282, 288] on div at bounding box center [288, 292] width 11 height 9
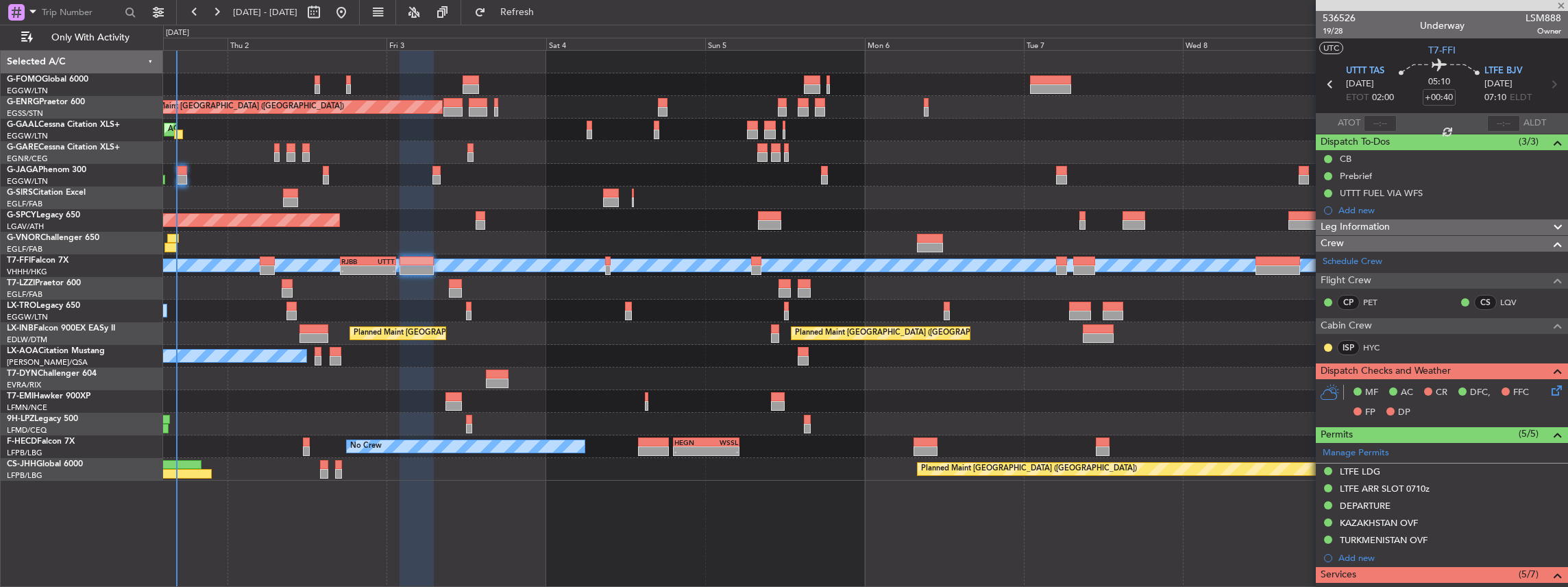
type input "+00:10"
type input "2"
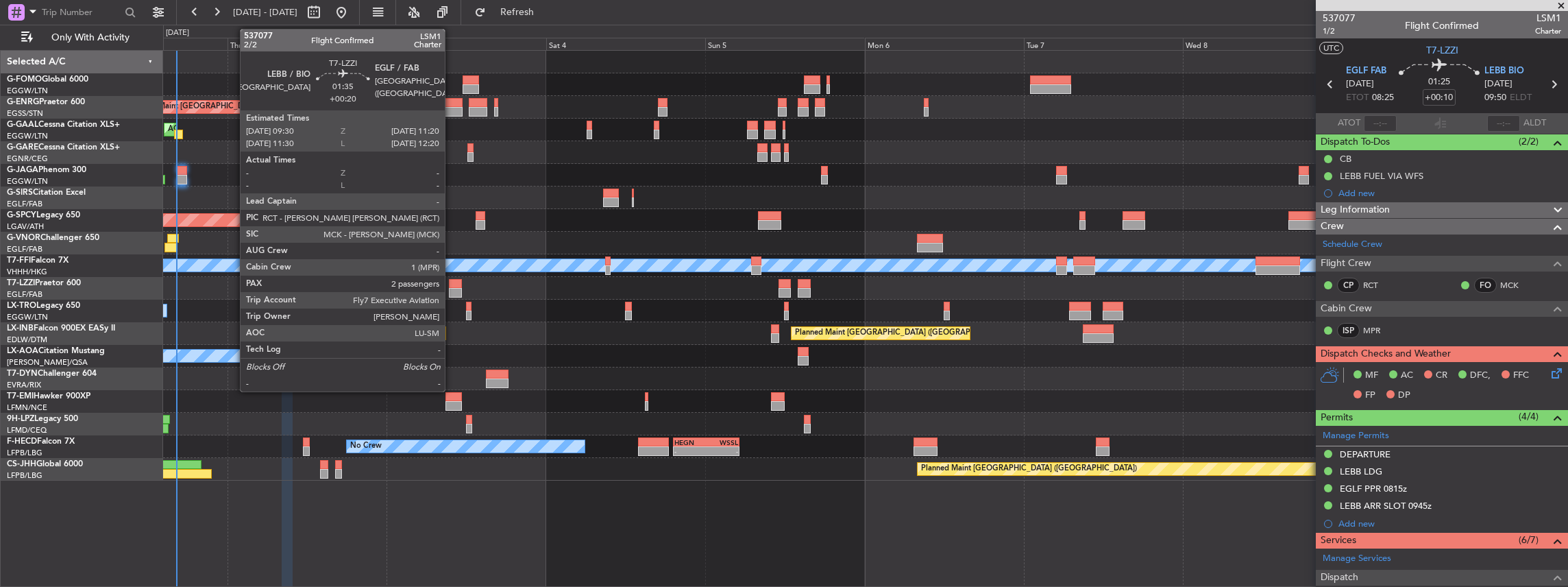
click at [452, 288] on div at bounding box center [454, 292] width 12 height 9
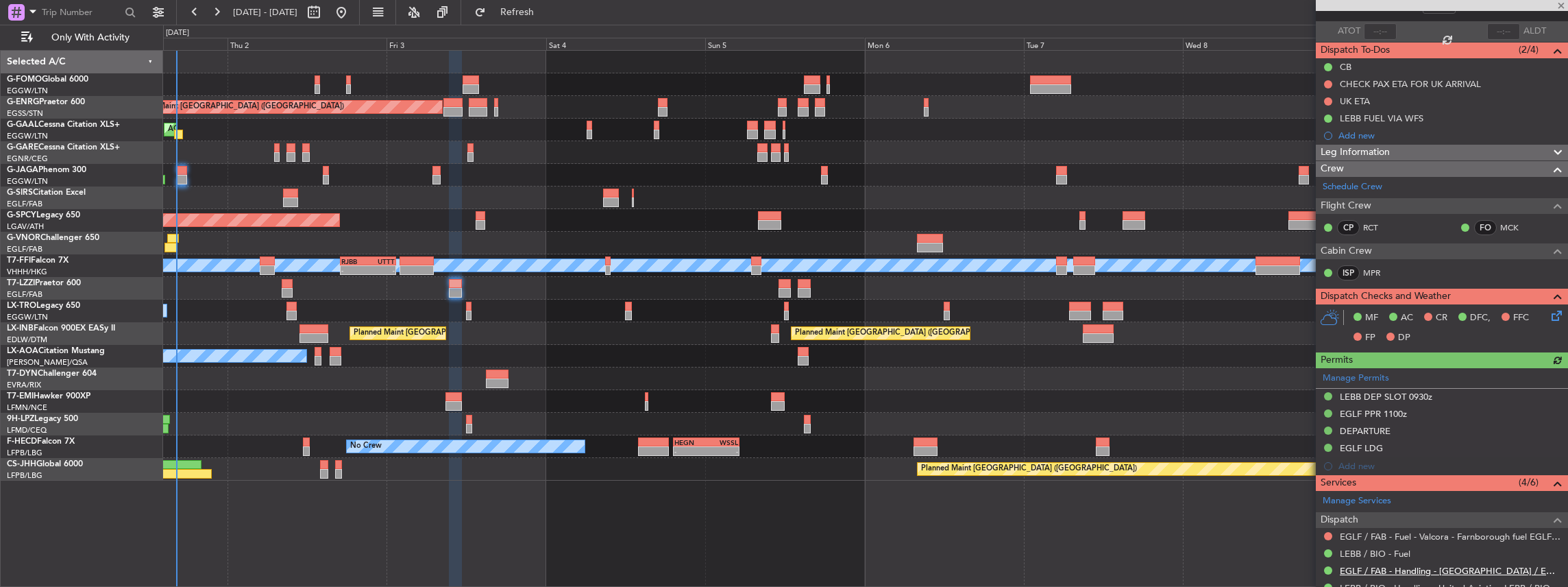
scroll to position [228, 0]
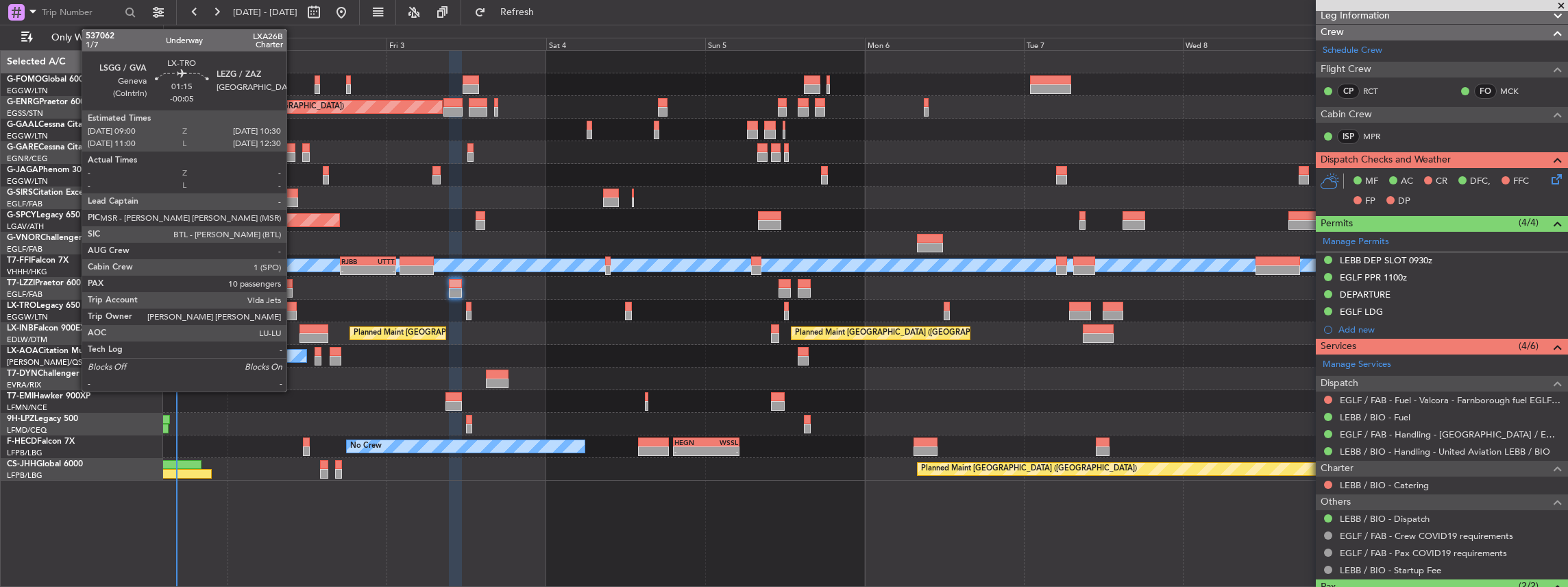
click at [293, 304] on div at bounding box center [291, 306] width 10 height 9
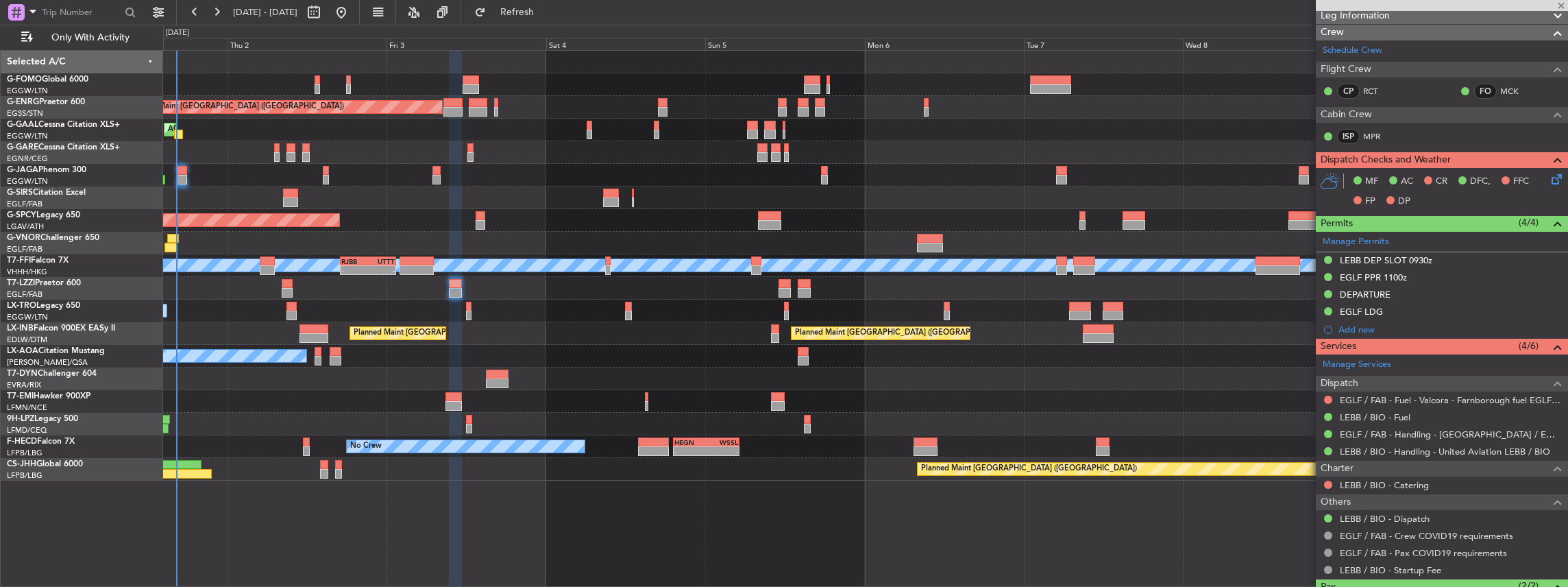
type input "-00:05"
type input "10"
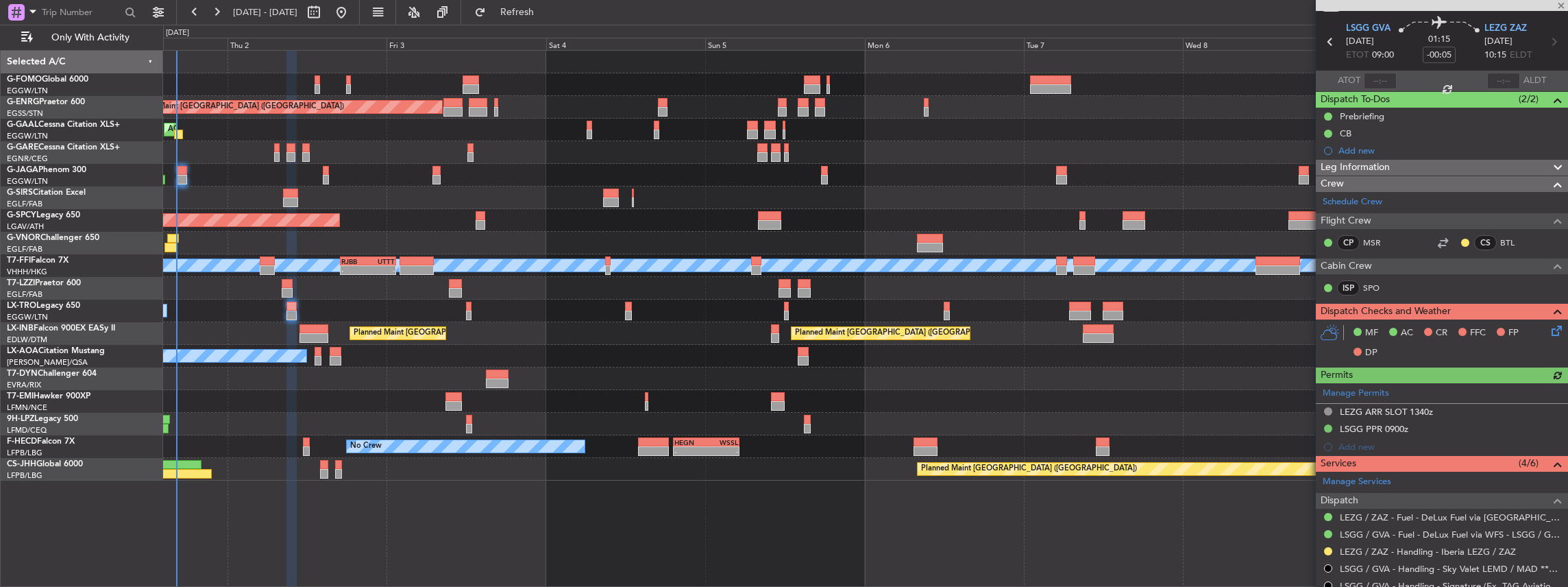
scroll to position [91, 0]
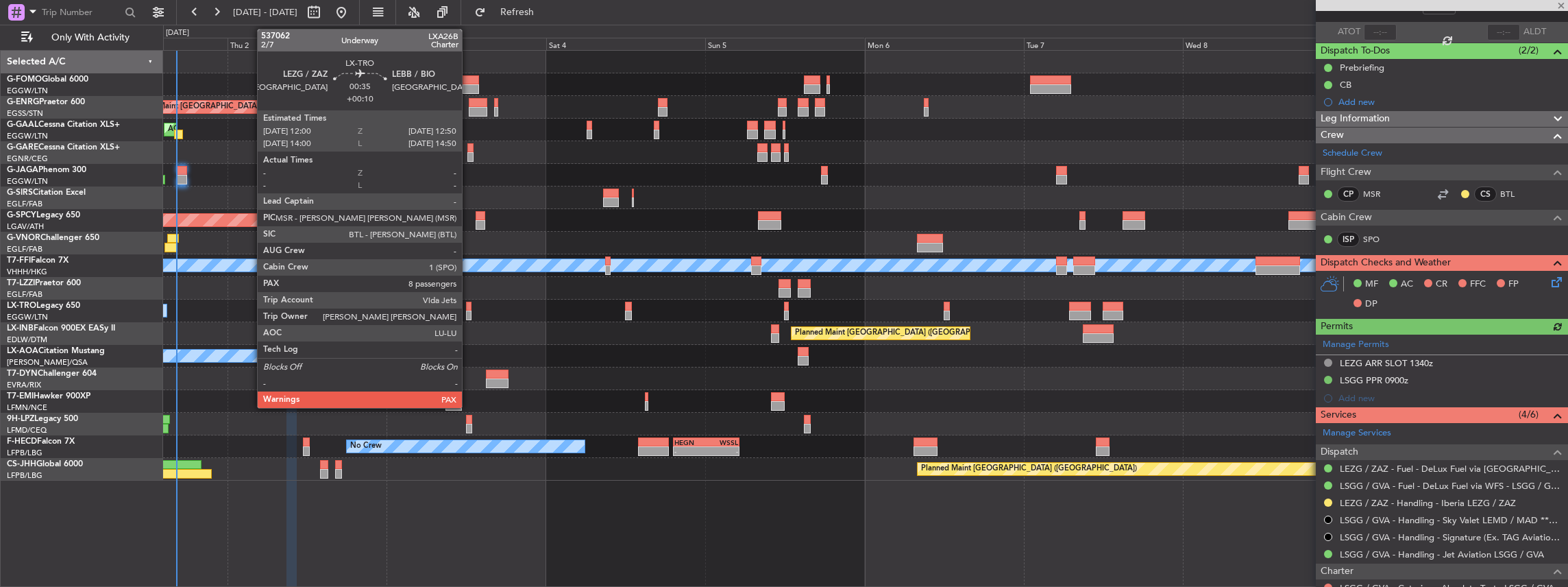
click at [469, 309] on div at bounding box center [469, 306] width 6 height 9
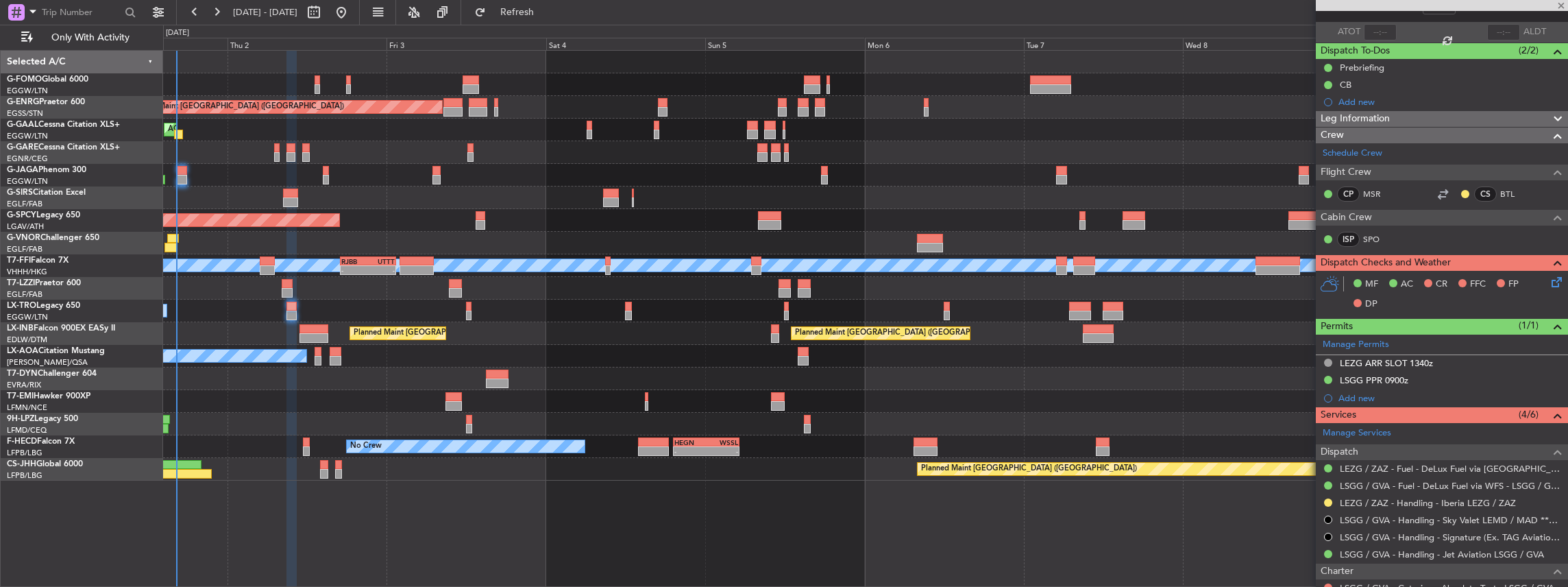
type input "+00:10"
type input "8"
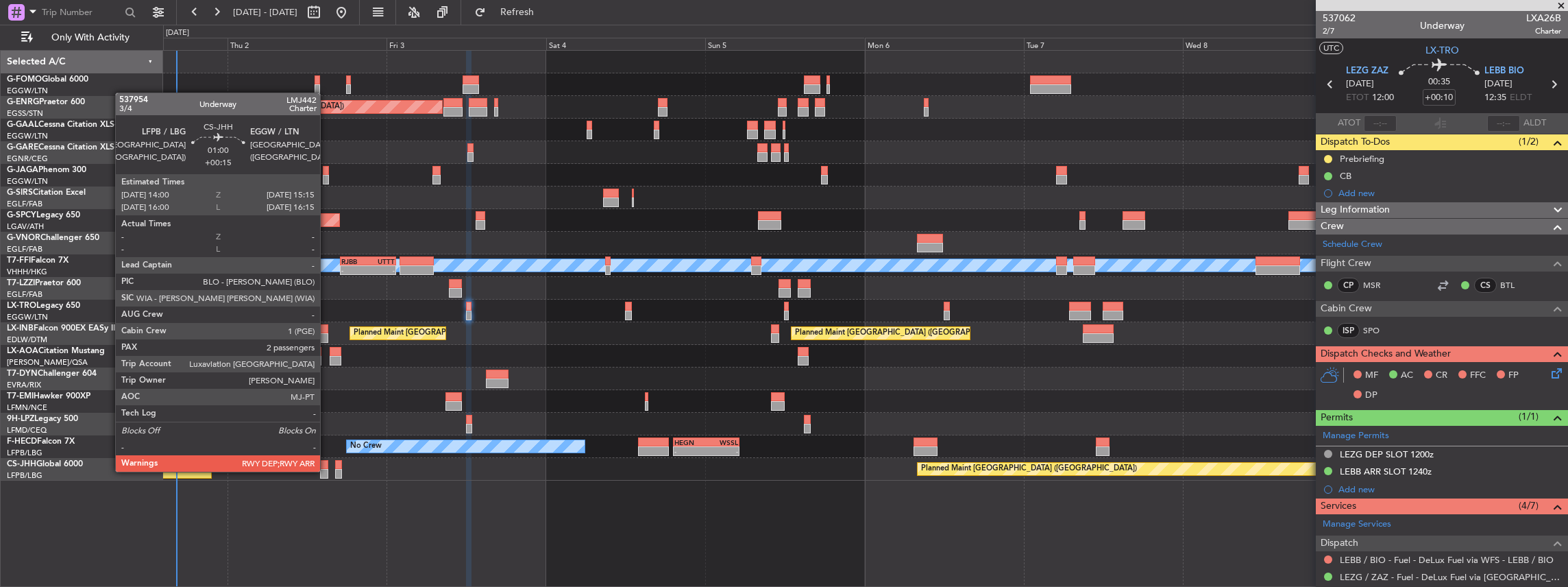
click at [326, 470] on div at bounding box center [324, 473] width 9 height 9
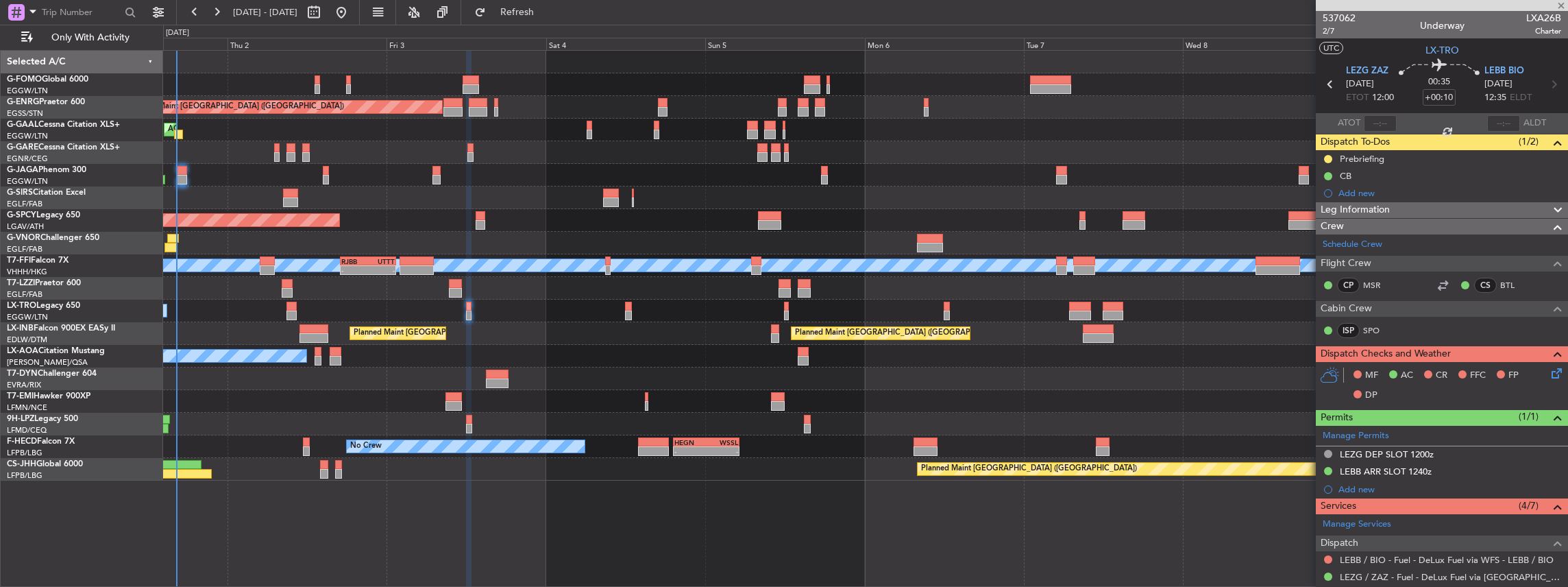
type input "+00:15"
type input "2"
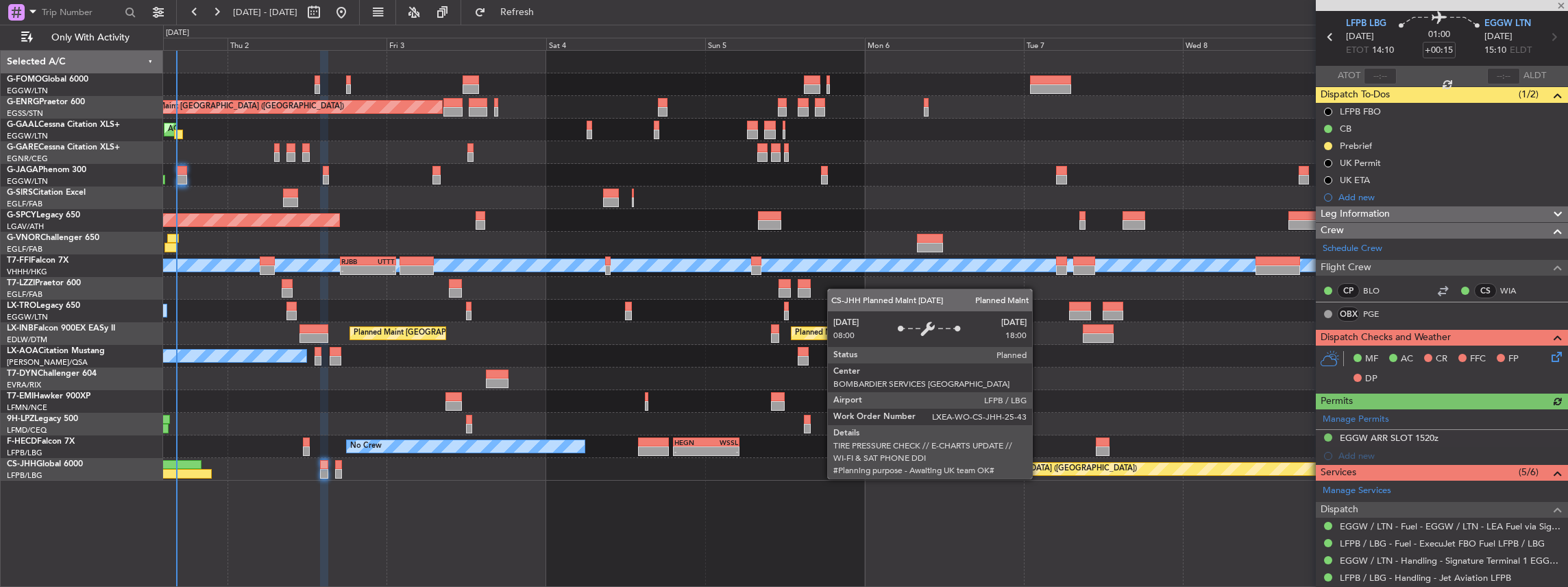
scroll to position [91, 0]
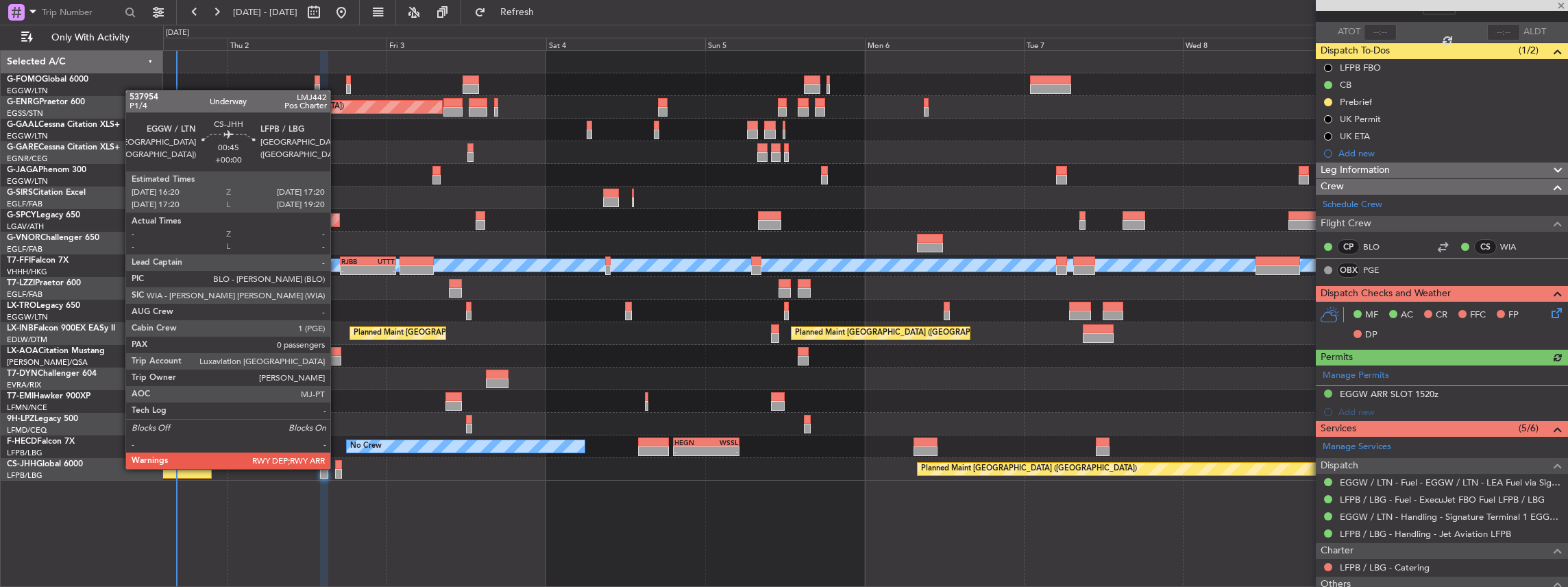
click at [337, 467] on div at bounding box center [339, 465] width 7 height 9
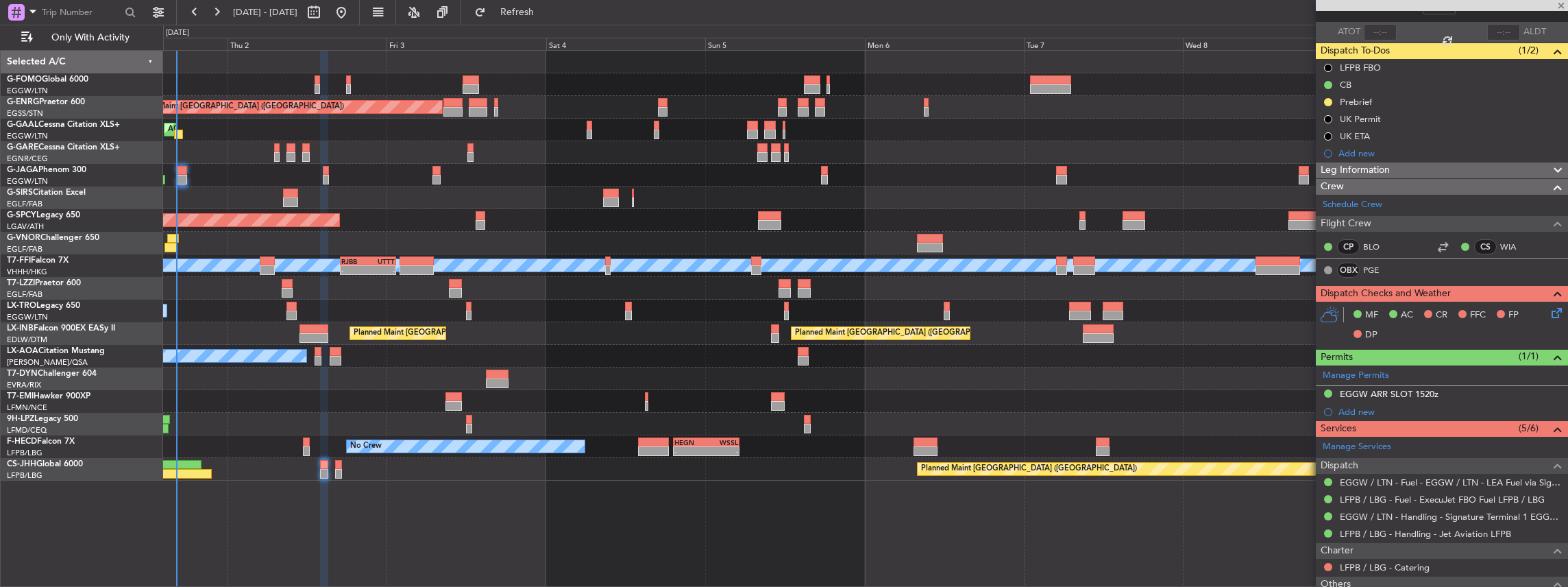
type input "0"
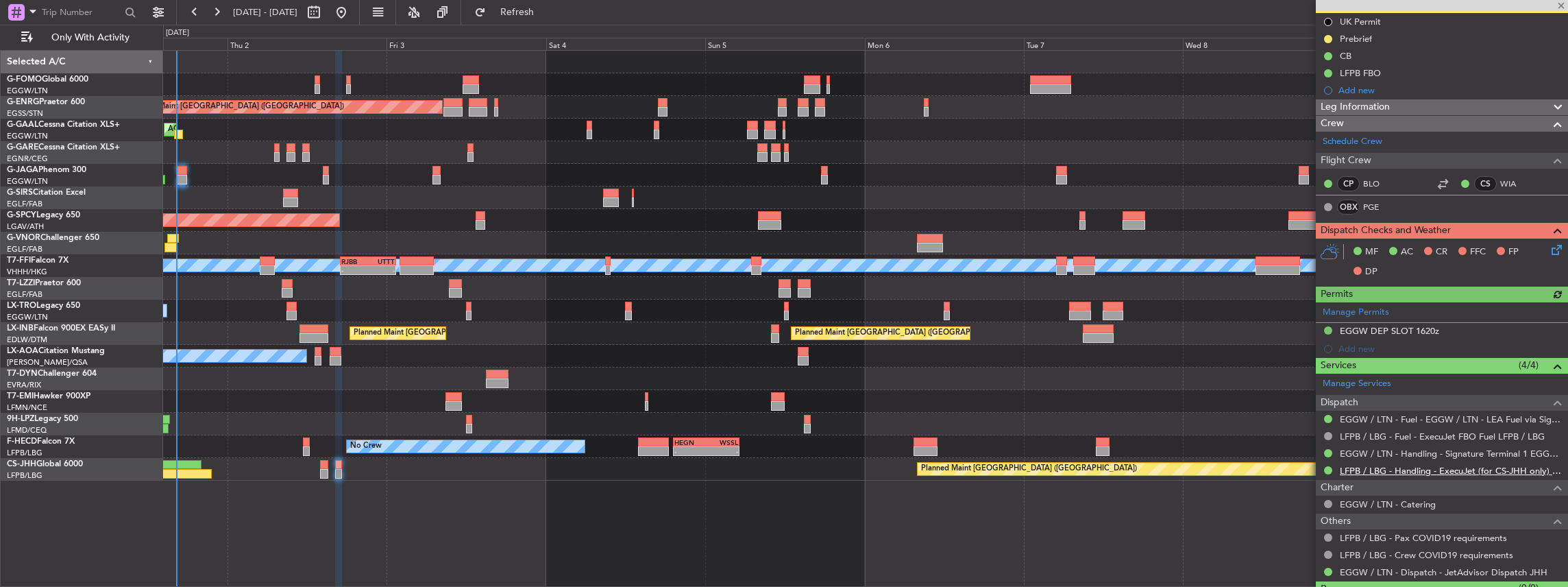
scroll to position [0, 0]
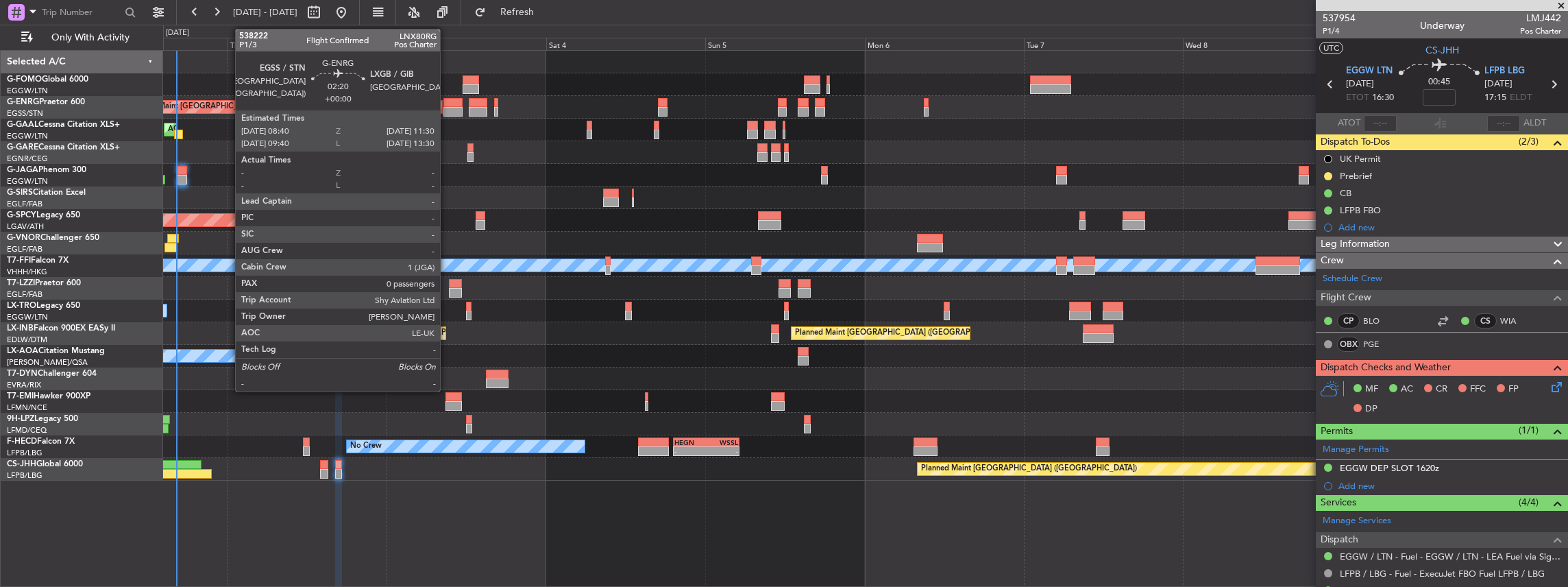
click at [447, 101] on div at bounding box center [453, 102] width 19 height 9
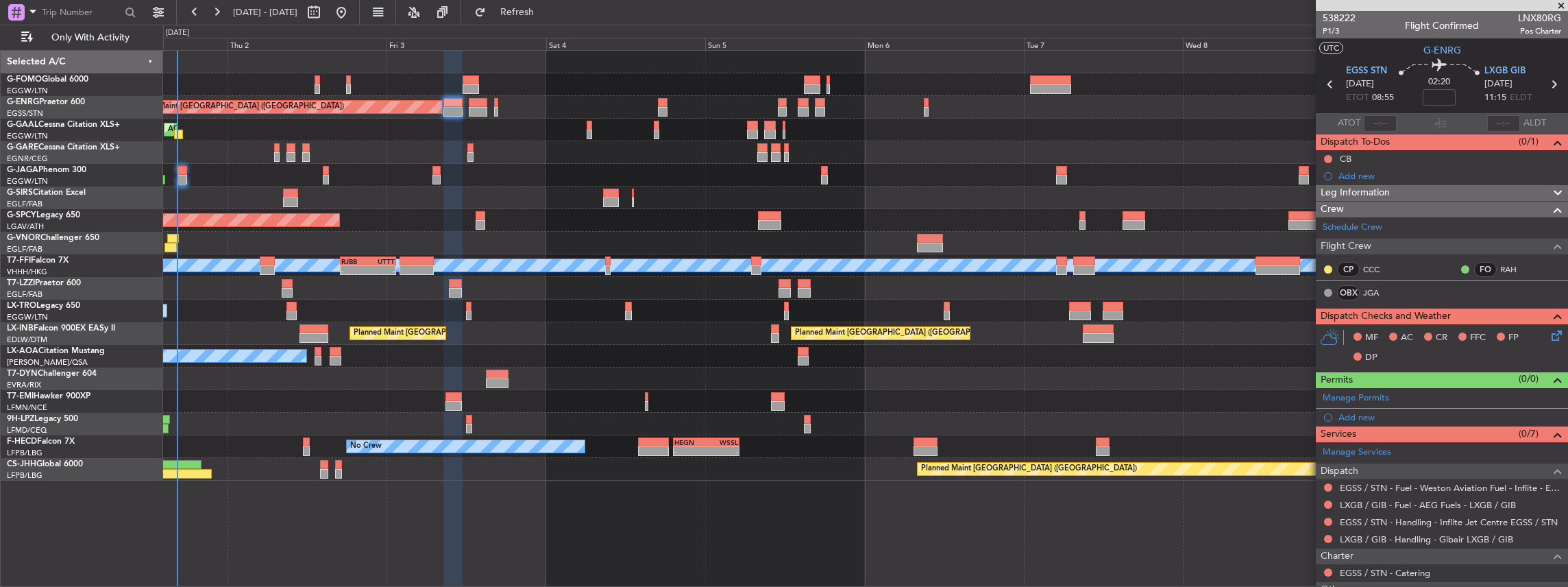
scroll to position [45, 0]
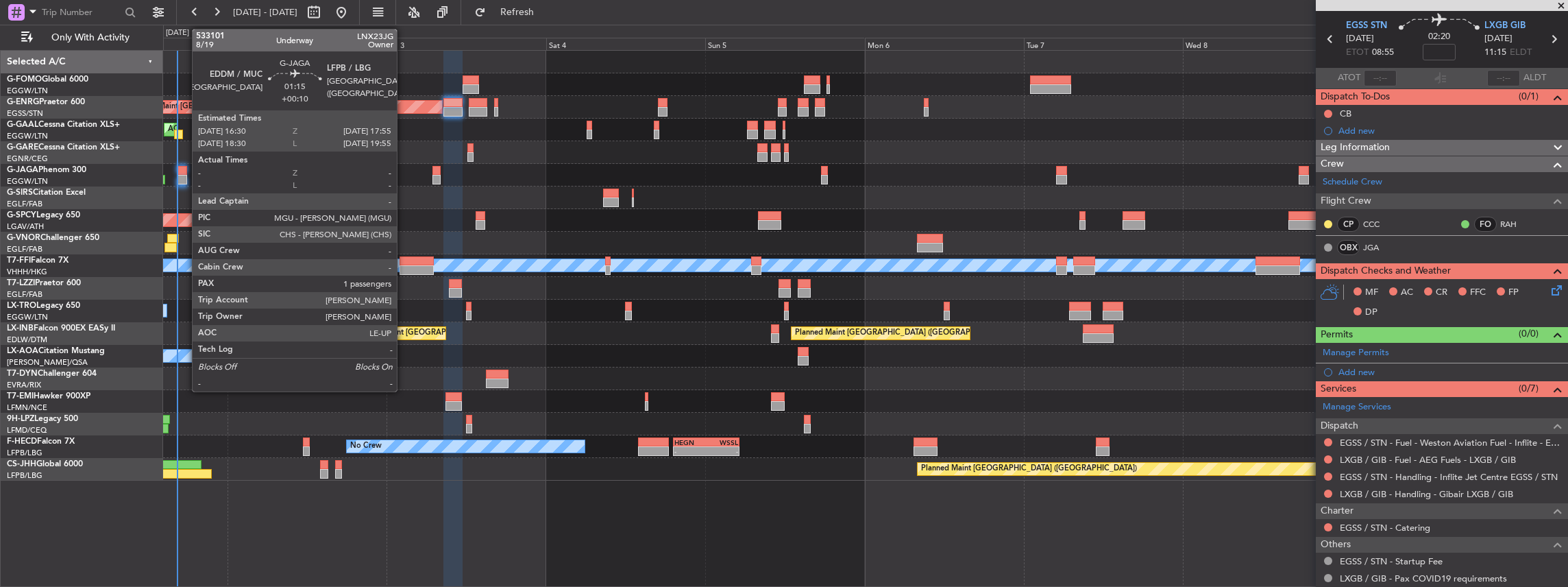
click at [185, 177] on div at bounding box center [181, 179] width 9 height 9
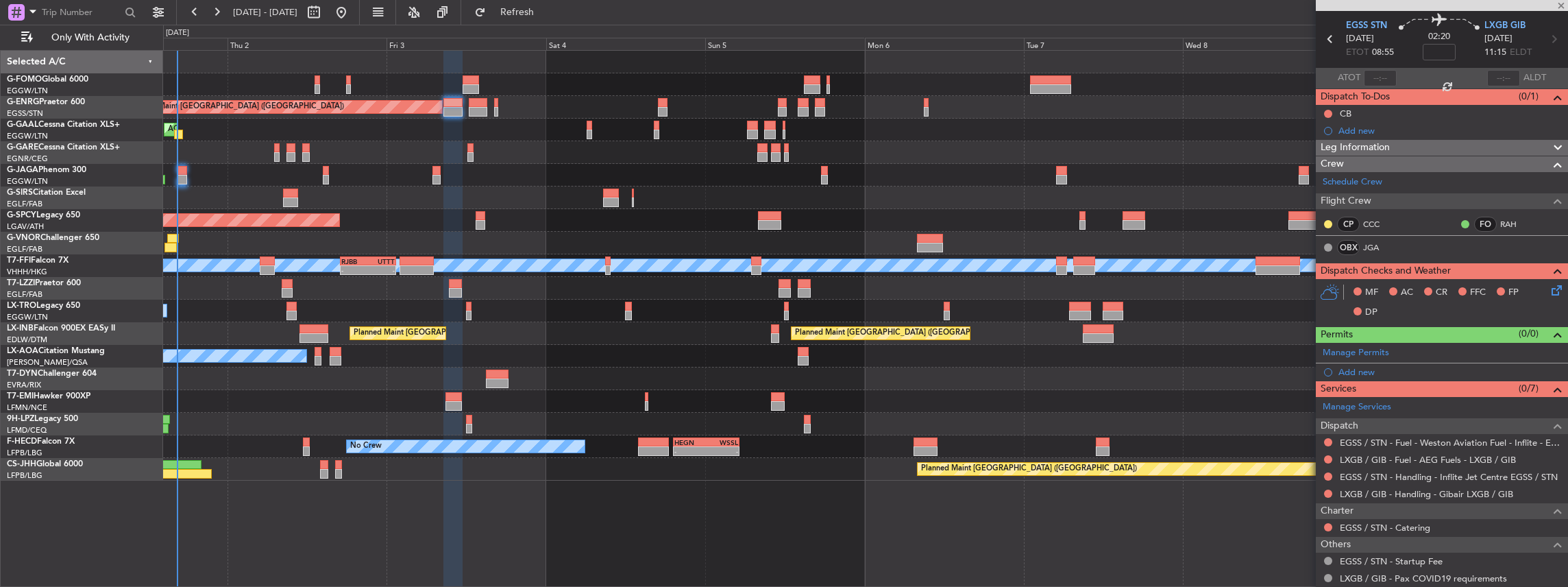
type input "+00:10"
type input "1"
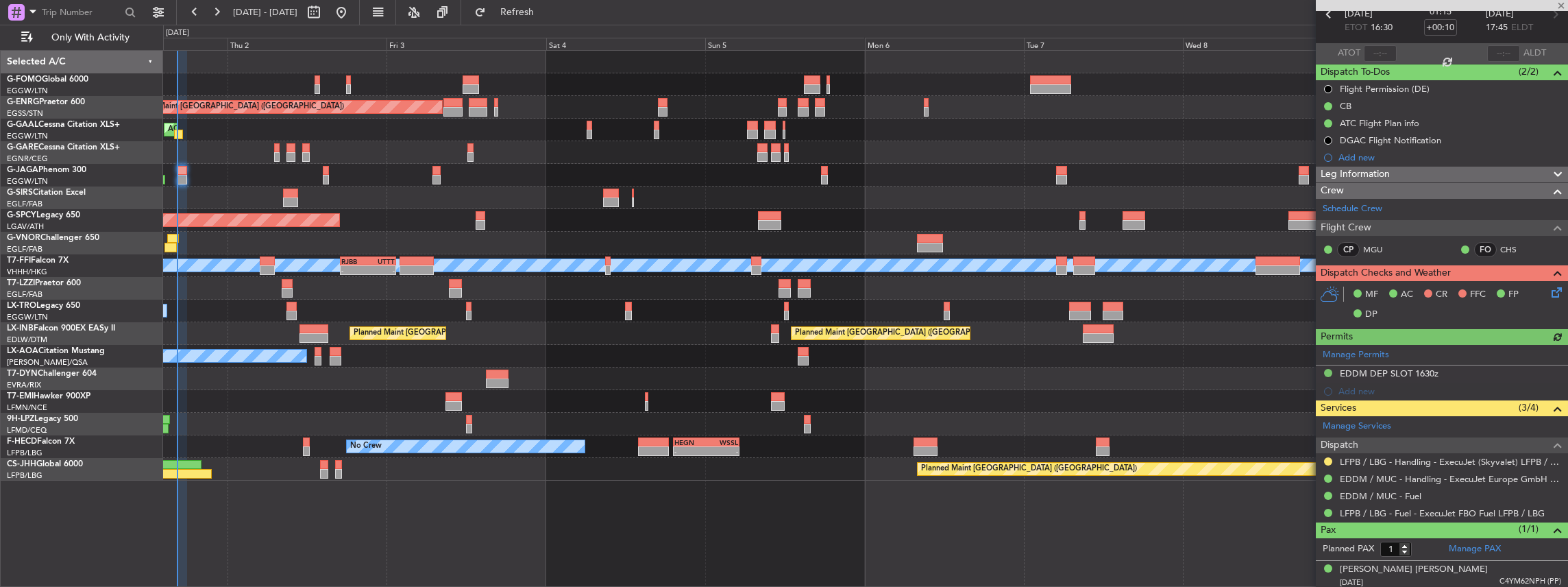
scroll to position [72, 0]
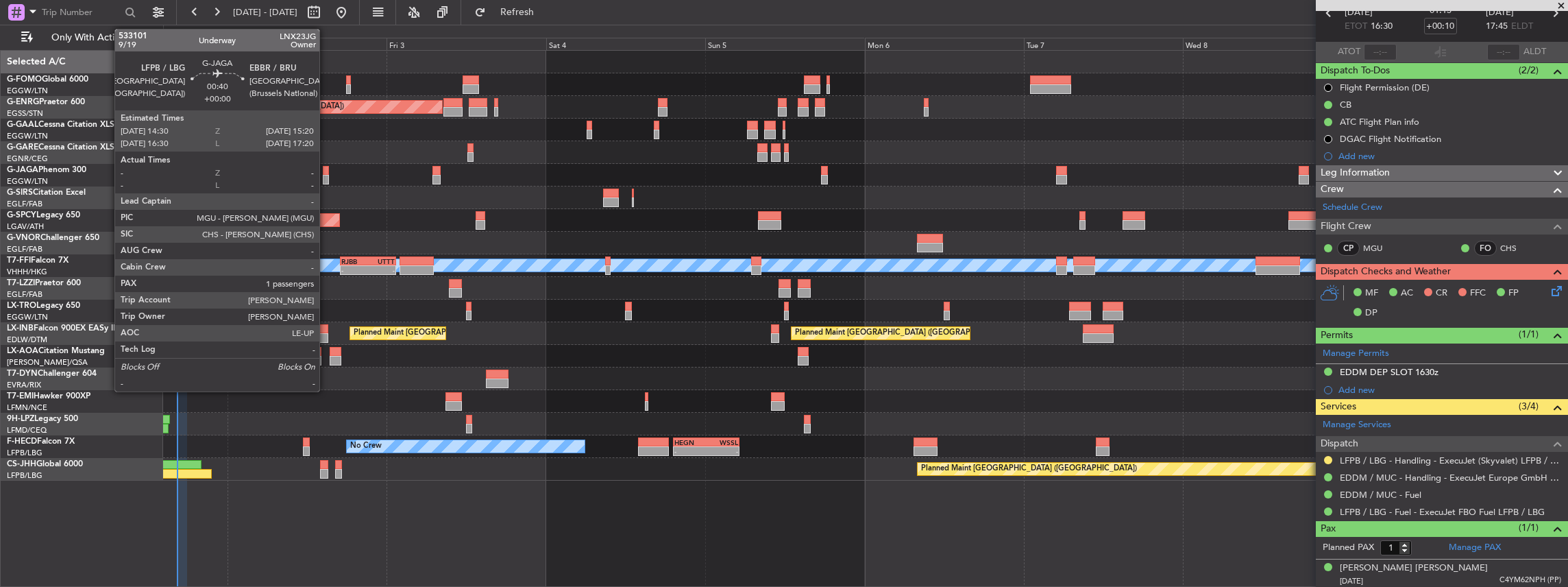
click at [326, 178] on div at bounding box center [326, 179] width 6 height 9
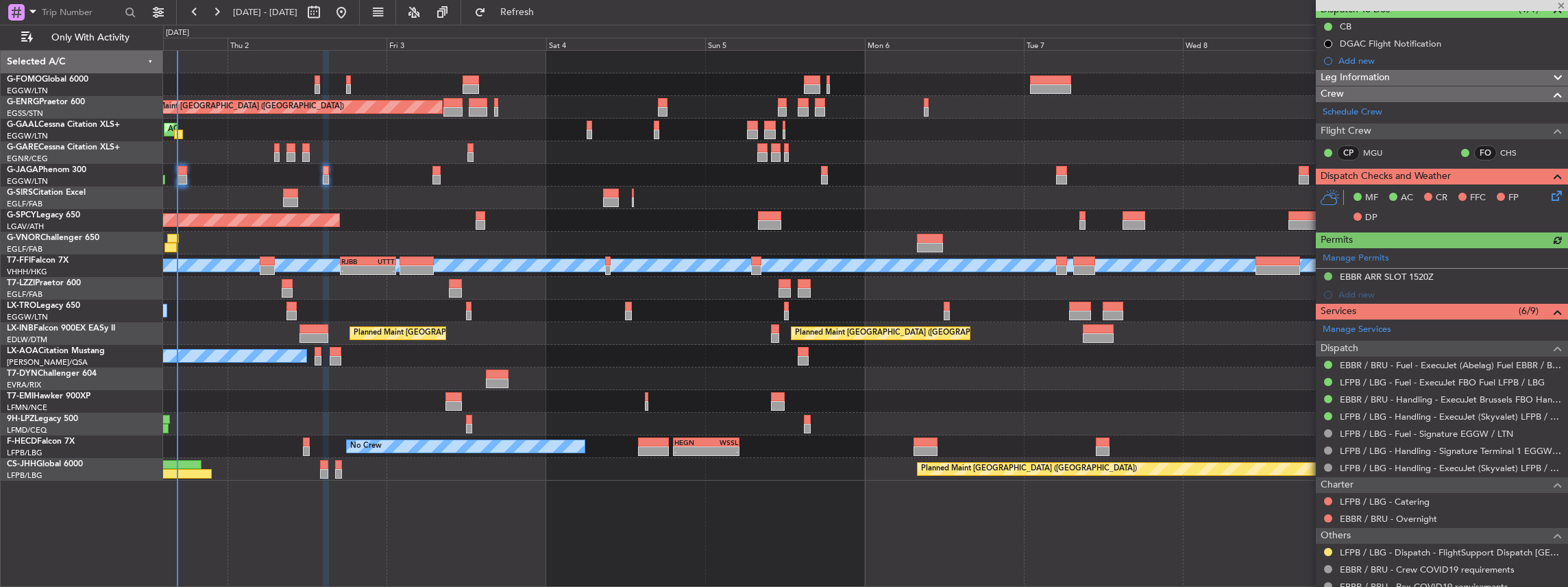
scroll to position [137, 0]
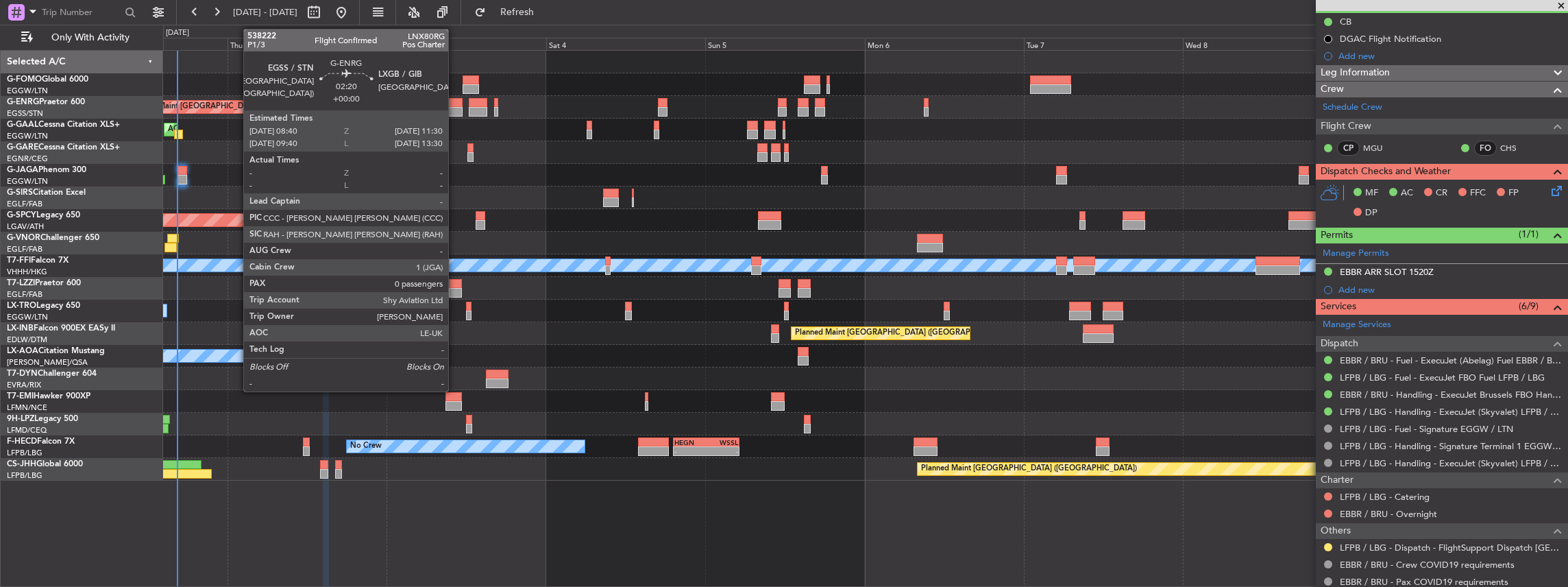
click at [454, 102] on div at bounding box center [453, 102] width 19 height 9
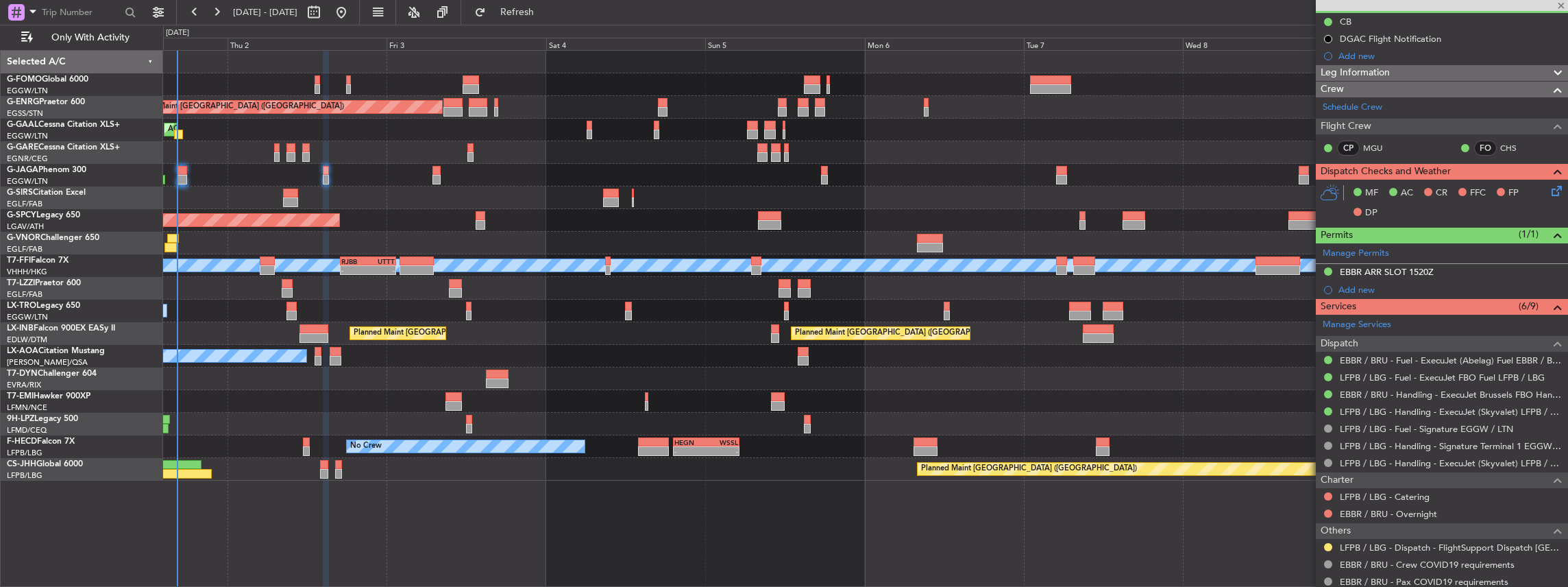
scroll to position [0, 0]
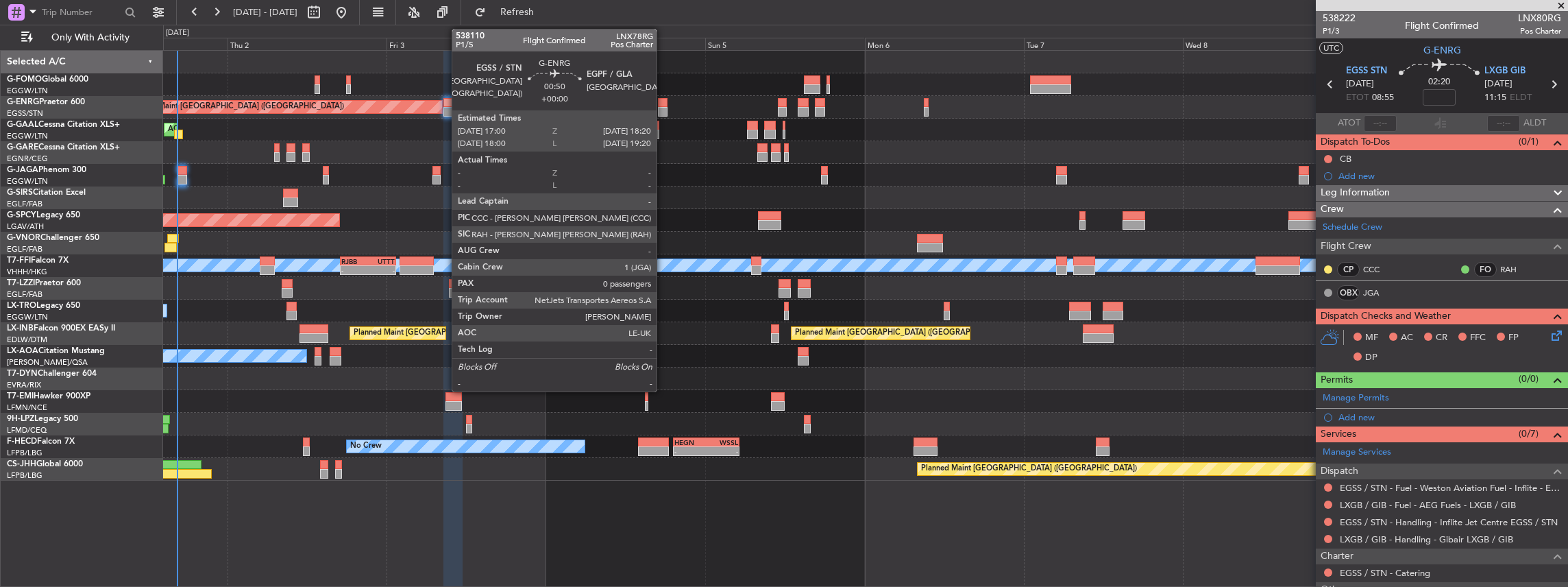
click at [663, 108] on div at bounding box center [662, 111] width 9 height 9
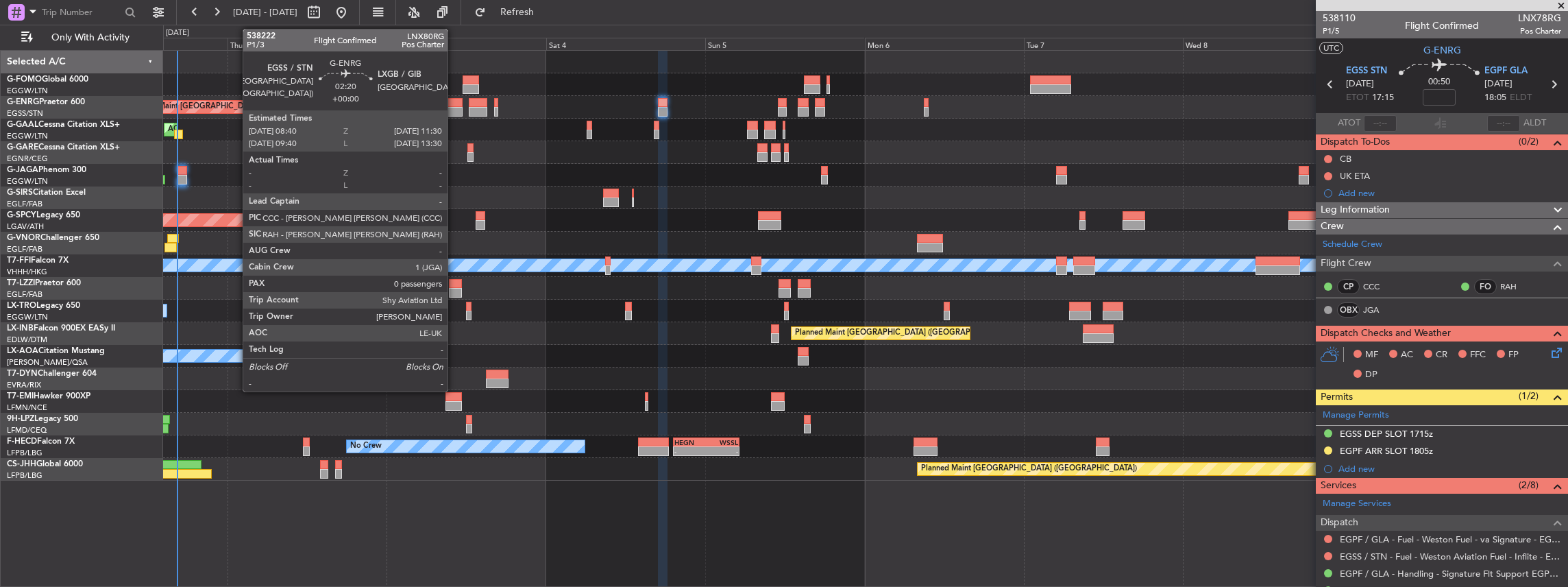
click at [454, 107] on div at bounding box center [453, 111] width 19 height 9
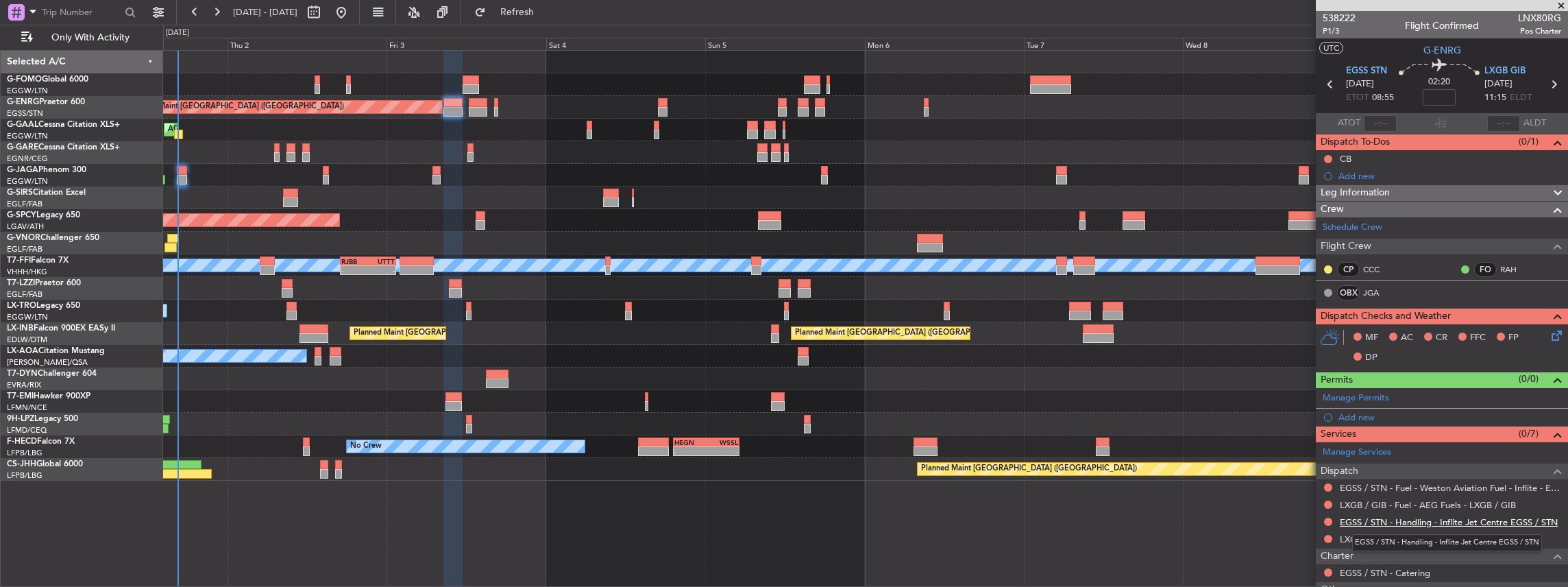
click at [1348, 518] on link "EGSS / STN - Handling - Inflite Jet Centre EGSS / STN" at bounding box center [1448, 522] width 218 height 11
click at [545, 14] on span "Refresh" at bounding box center [517, 12] width 57 height 9
click at [1360, 538] on link "LXGB / GIB - Handling - Gibair LXGB / GIB" at bounding box center [1426, 539] width 173 height 11
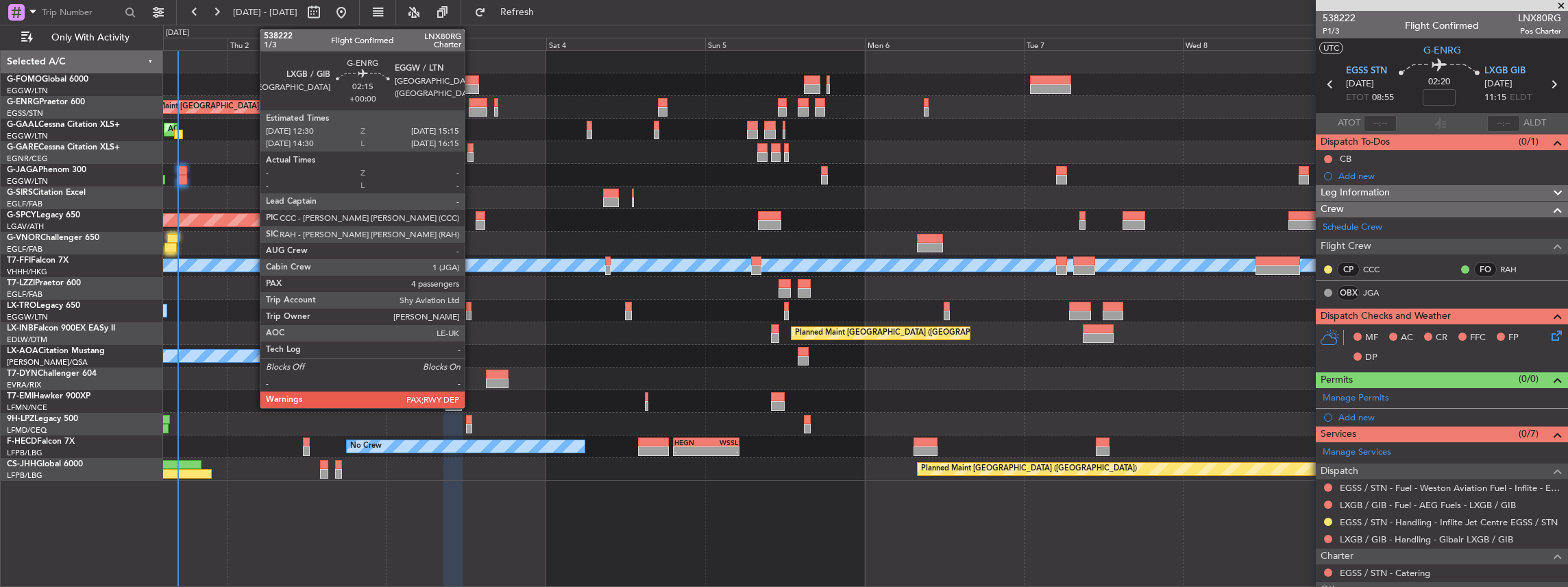
click at [472, 105] on div at bounding box center [478, 102] width 19 height 9
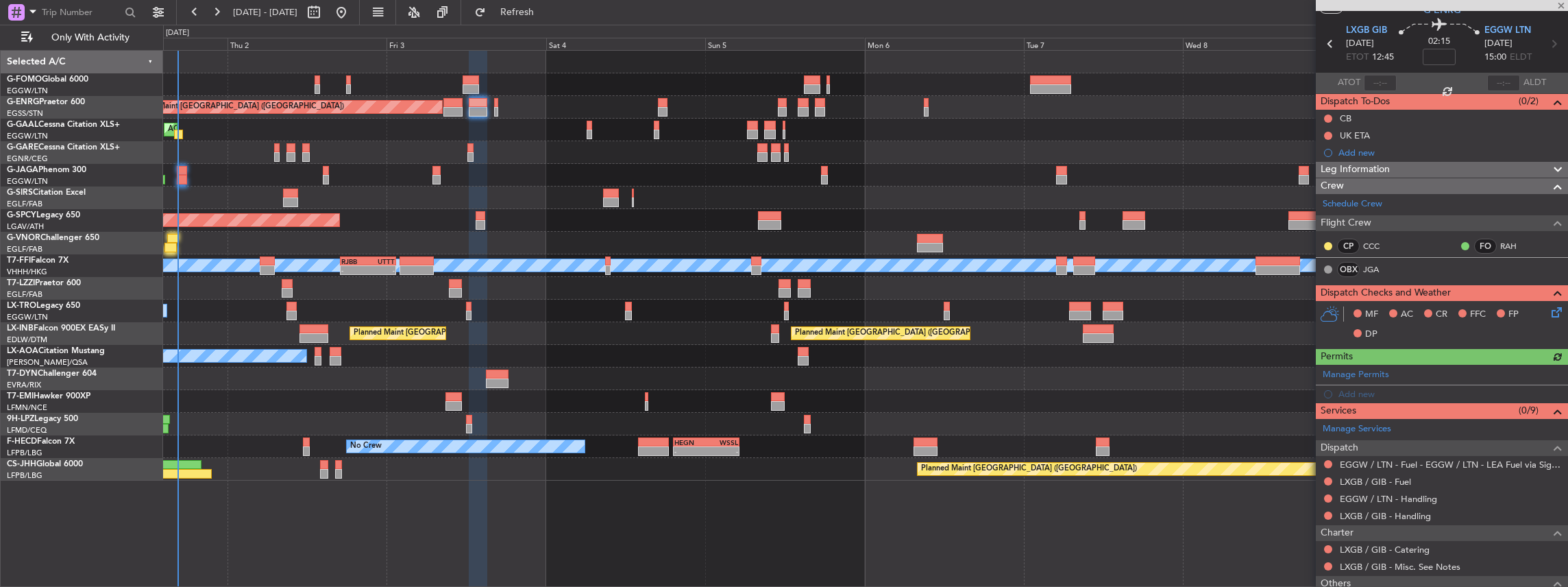
scroll to position [91, 0]
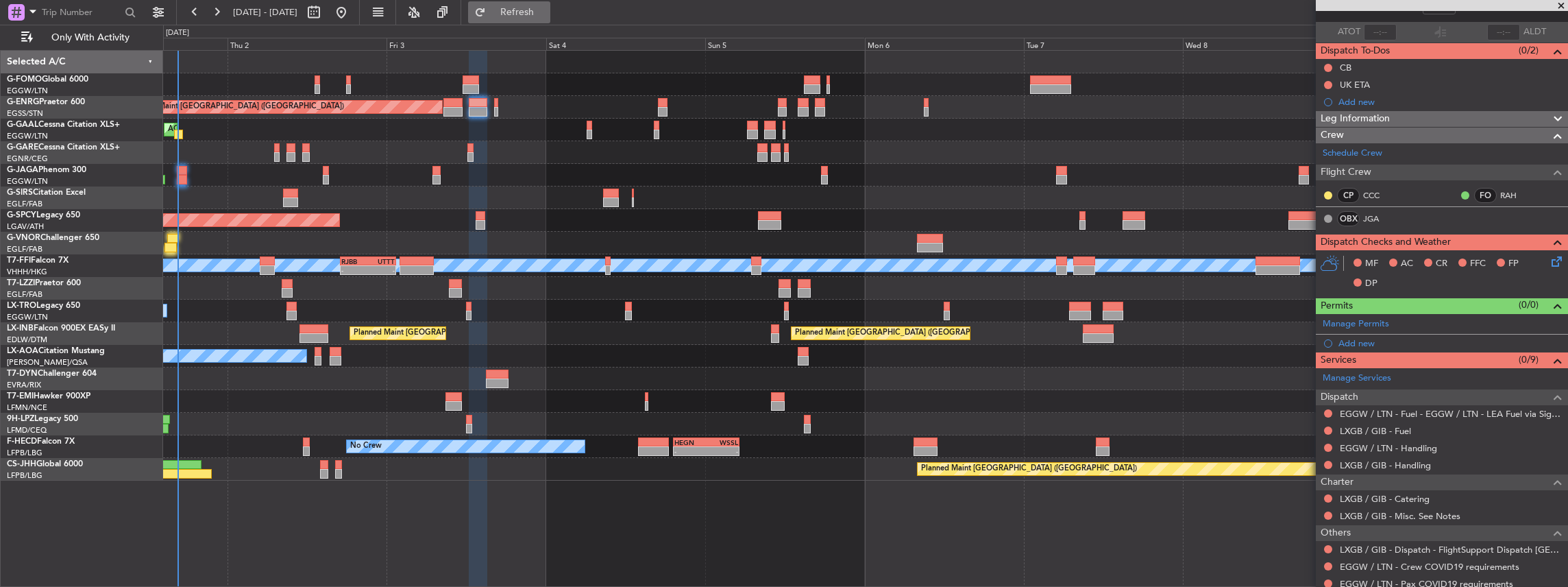
click at [550, 21] on button "Refresh" at bounding box center [509, 12] width 82 height 22
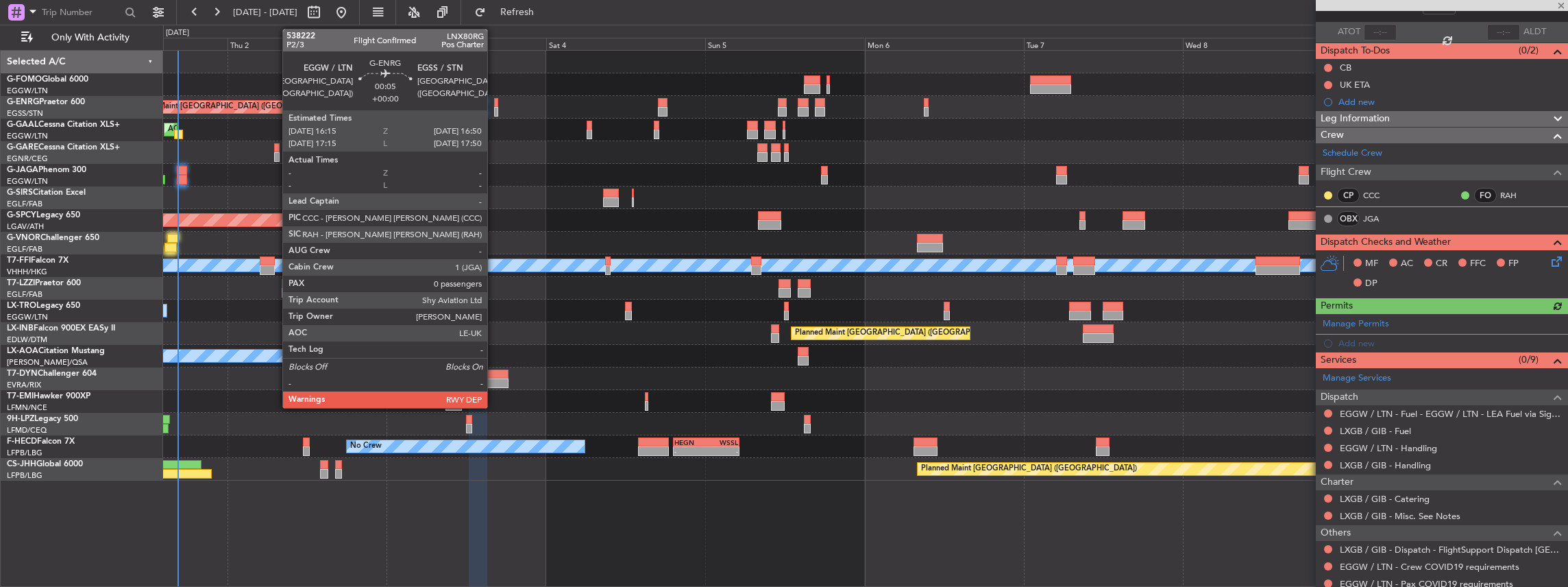
click at [494, 108] on div at bounding box center [496, 111] width 4 height 9
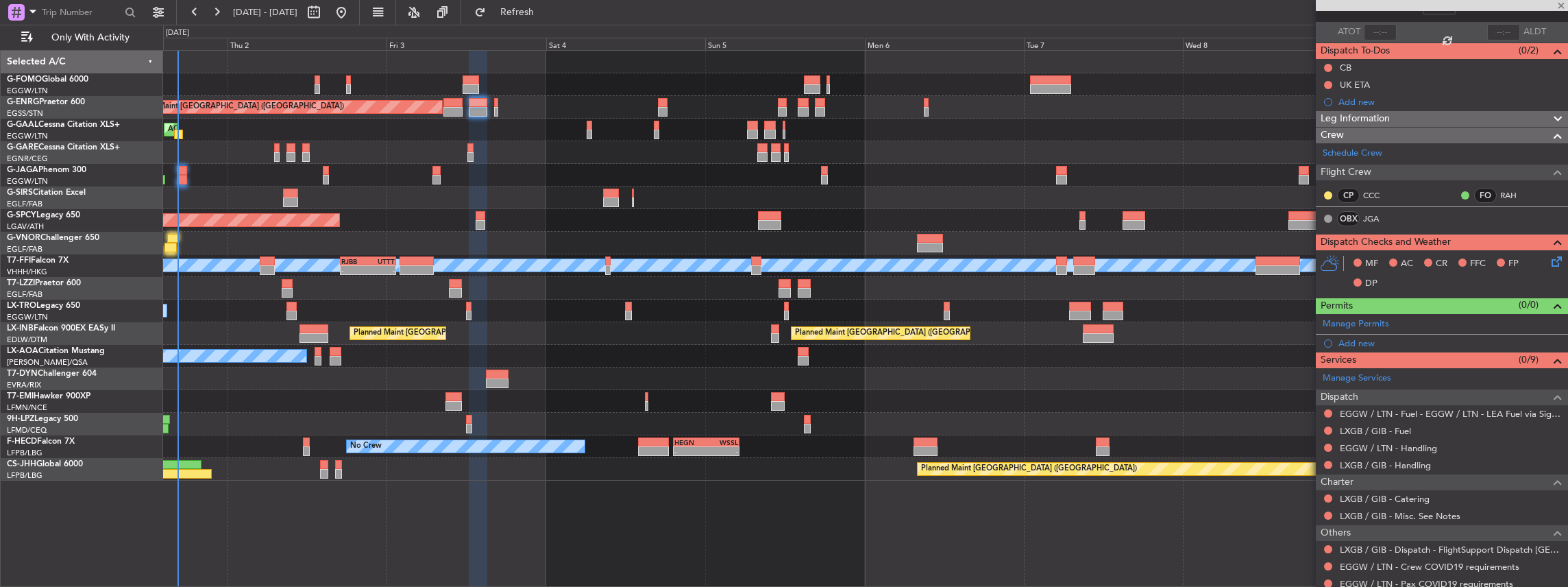
scroll to position [0, 0]
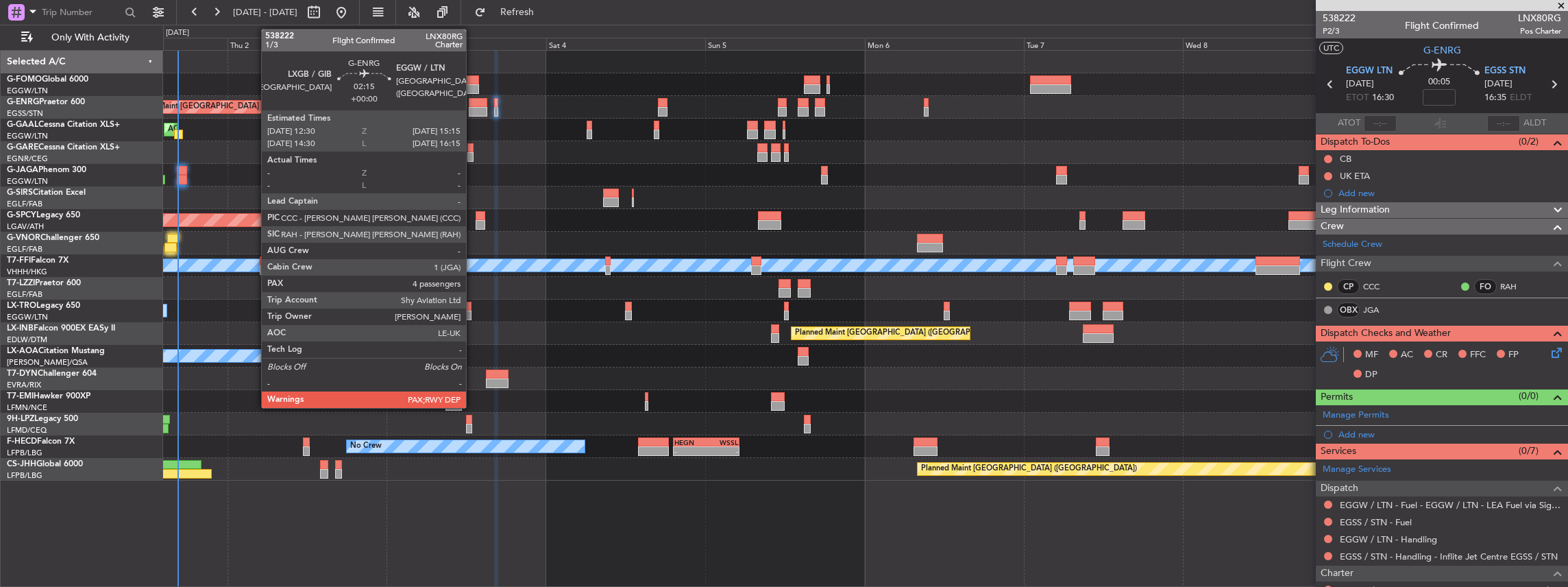
click at [473, 105] on div at bounding box center [478, 102] width 19 height 9
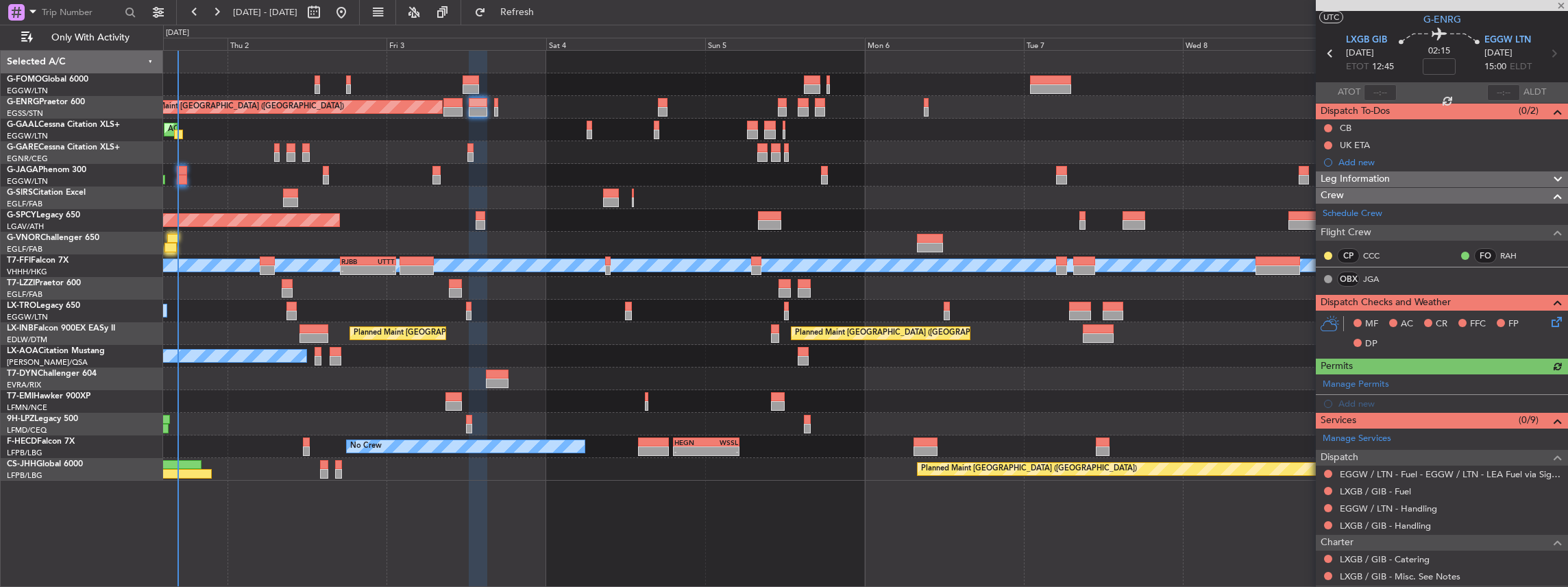
scroll to position [45, 0]
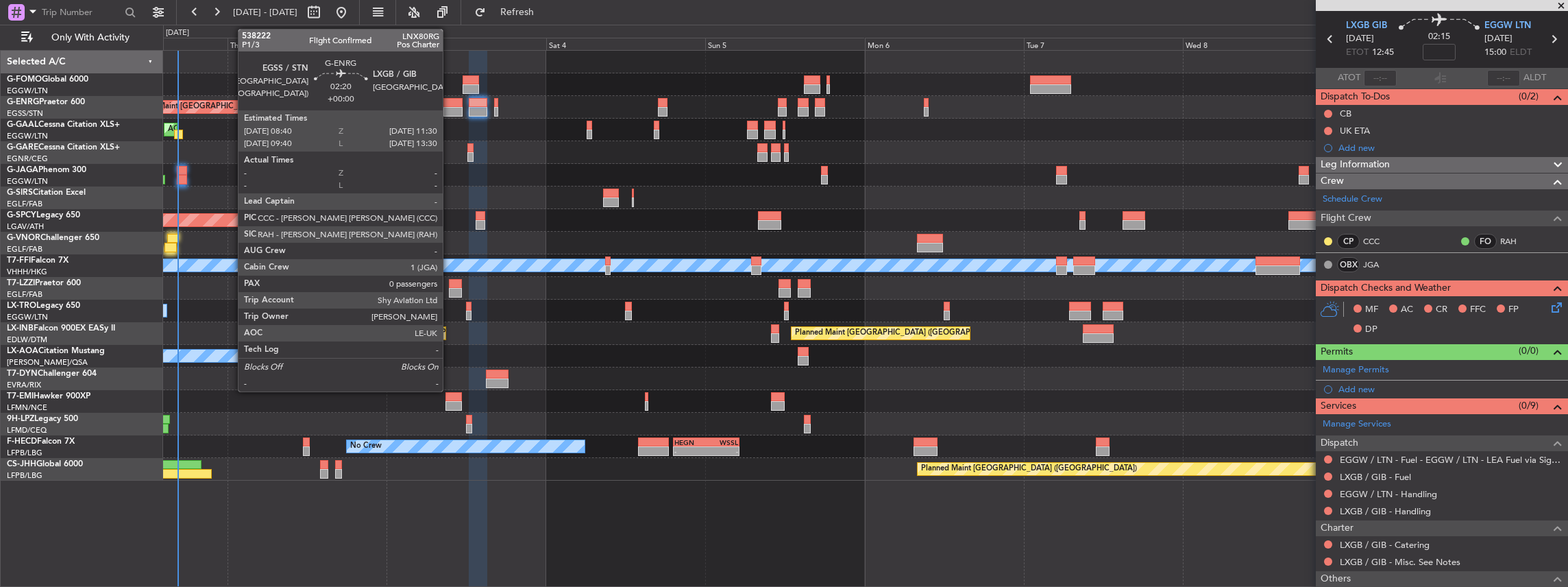
click at [449, 105] on div at bounding box center [453, 102] width 19 height 9
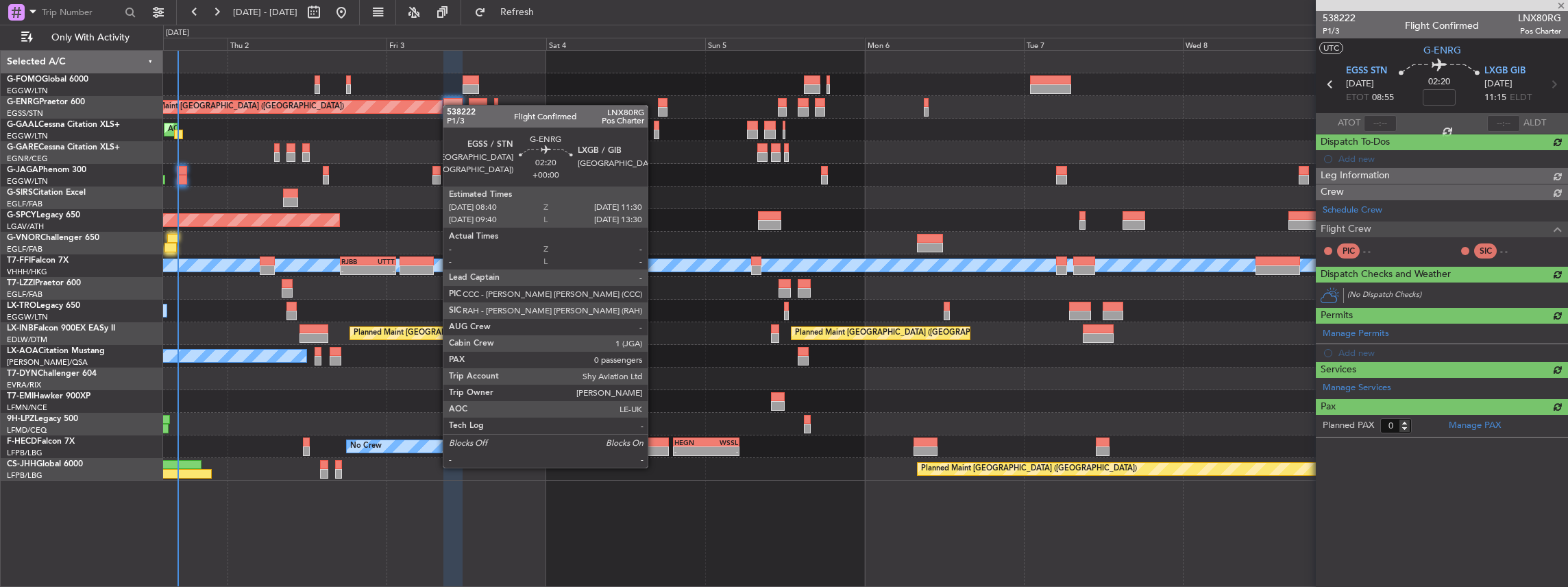
scroll to position [0, 0]
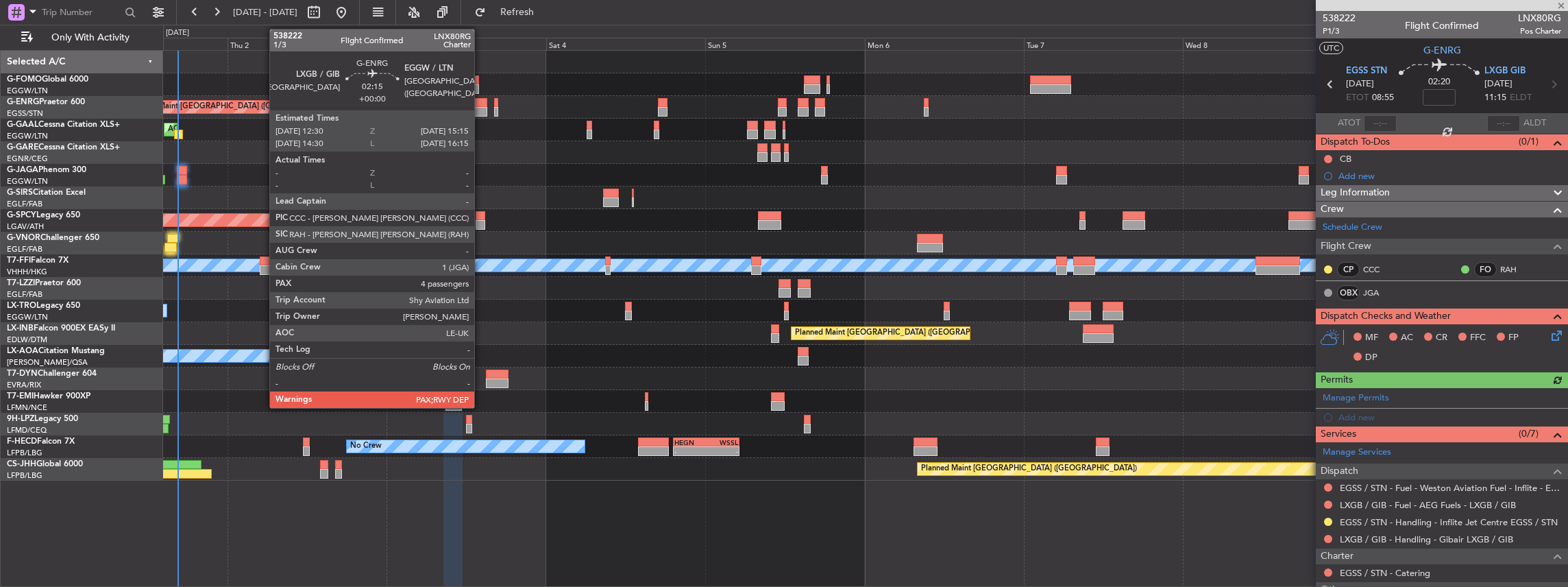
click at [481, 102] on div at bounding box center [478, 102] width 19 height 9
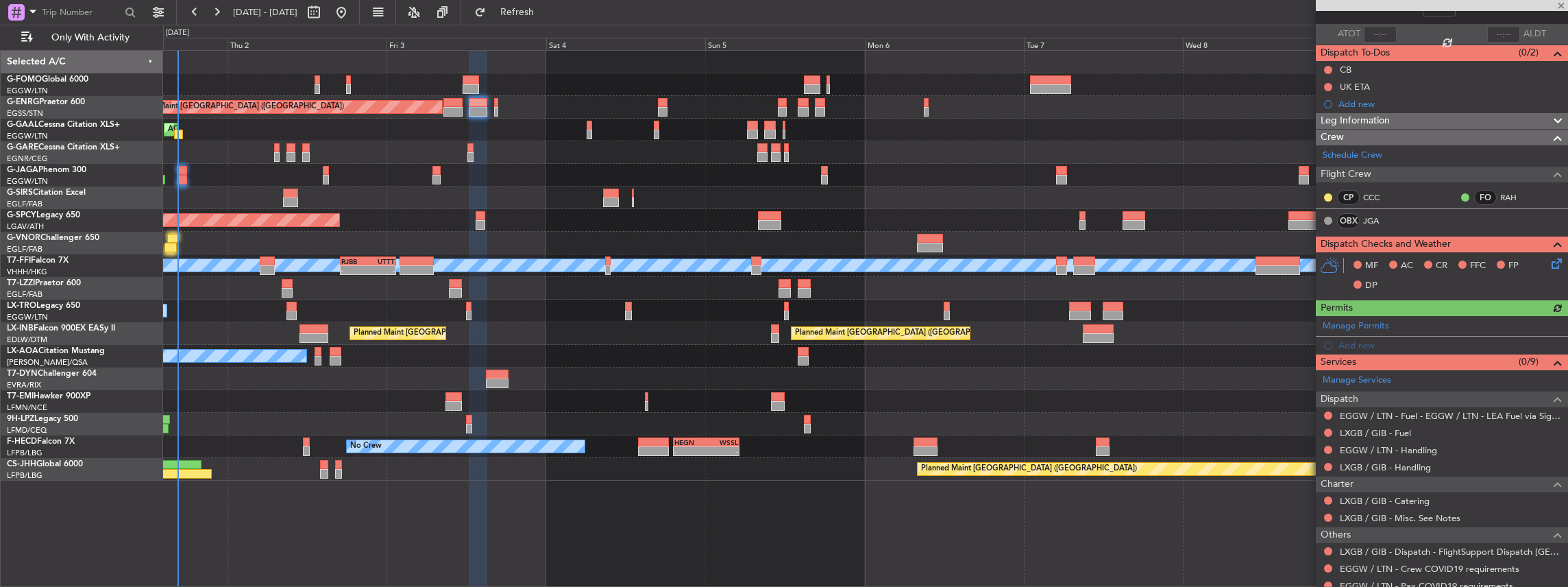
scroll to position [91, 0]
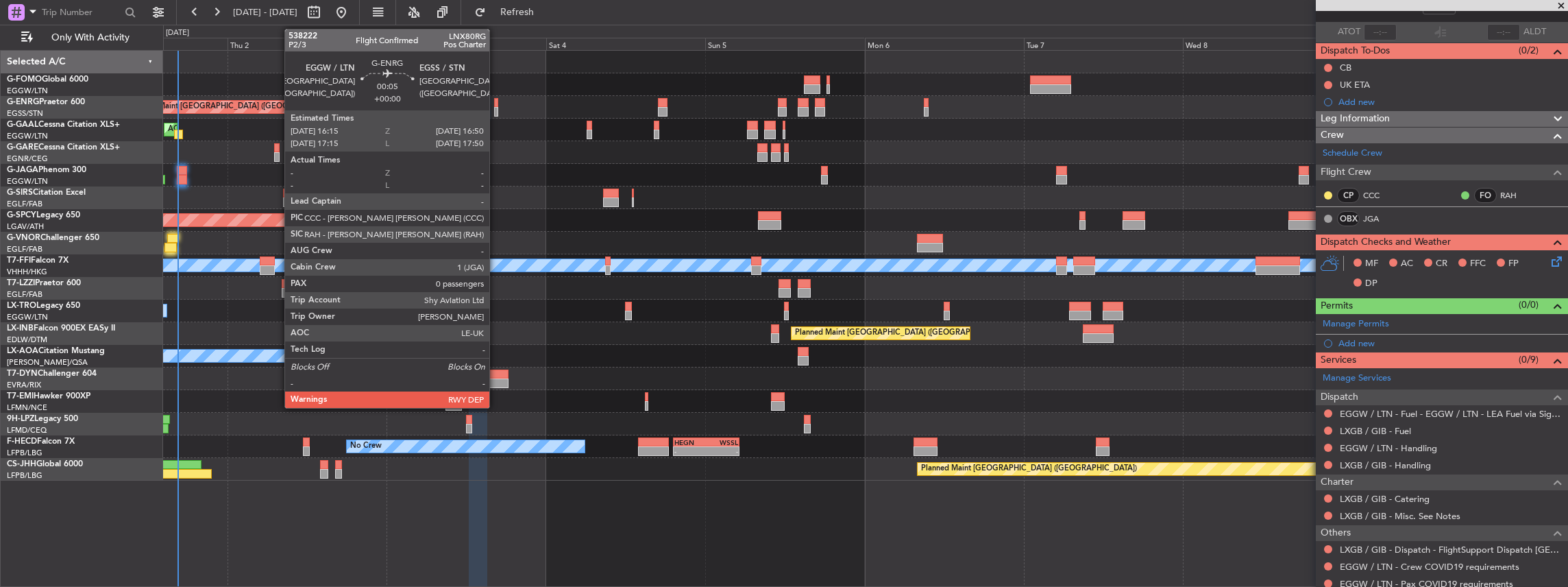
click at [496, 105] on div at bounding box center [496, 102] width 4 height 9
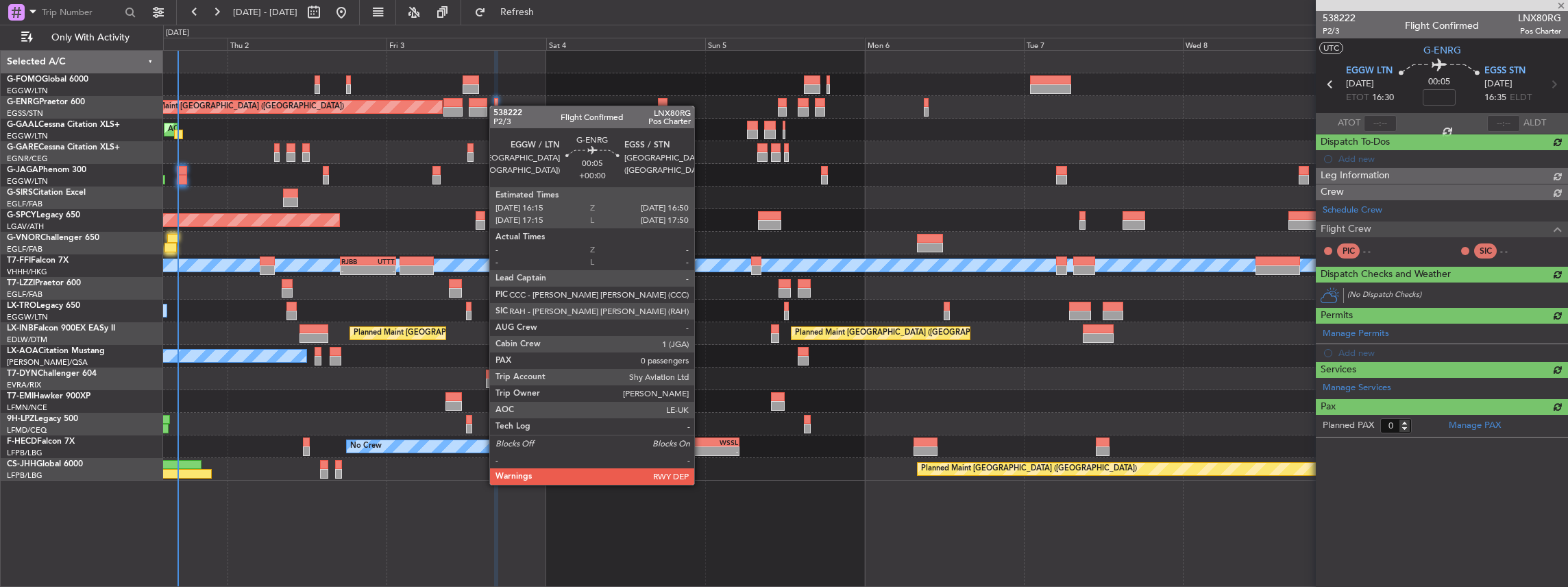
scroll to position [0, 0]
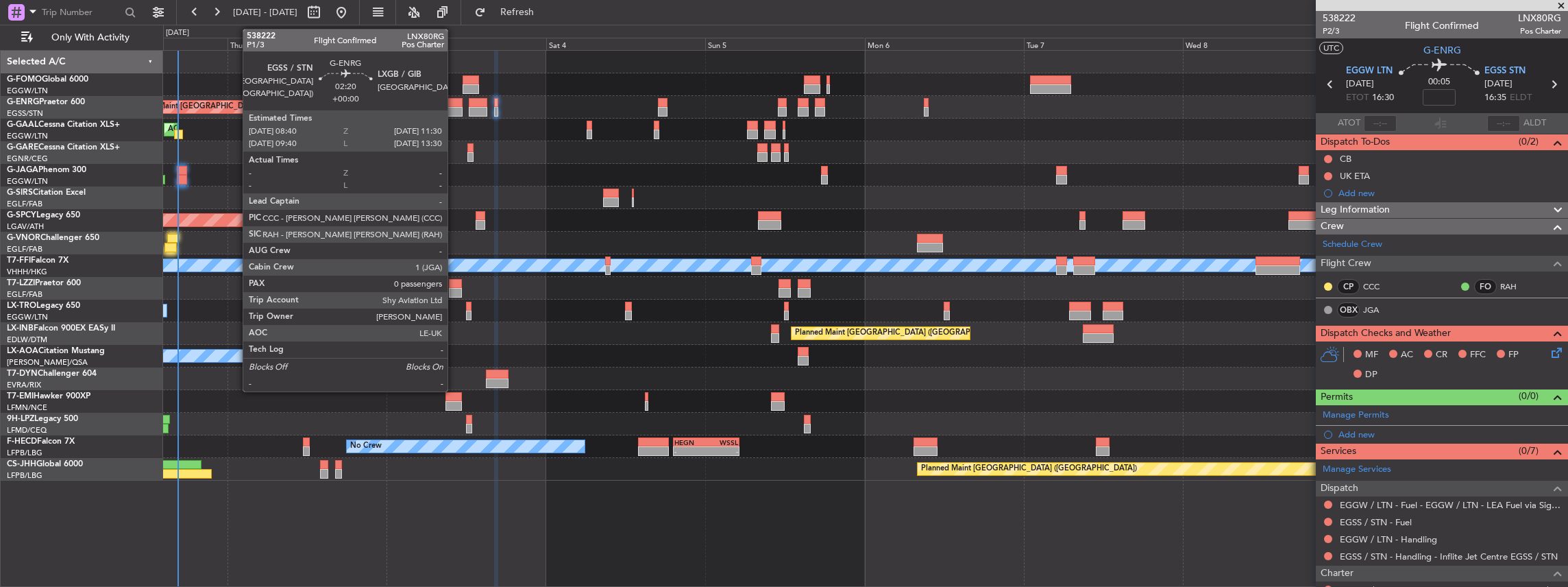
click at [454, 115] on div at bounding box center [453, 111] width 19 height 9
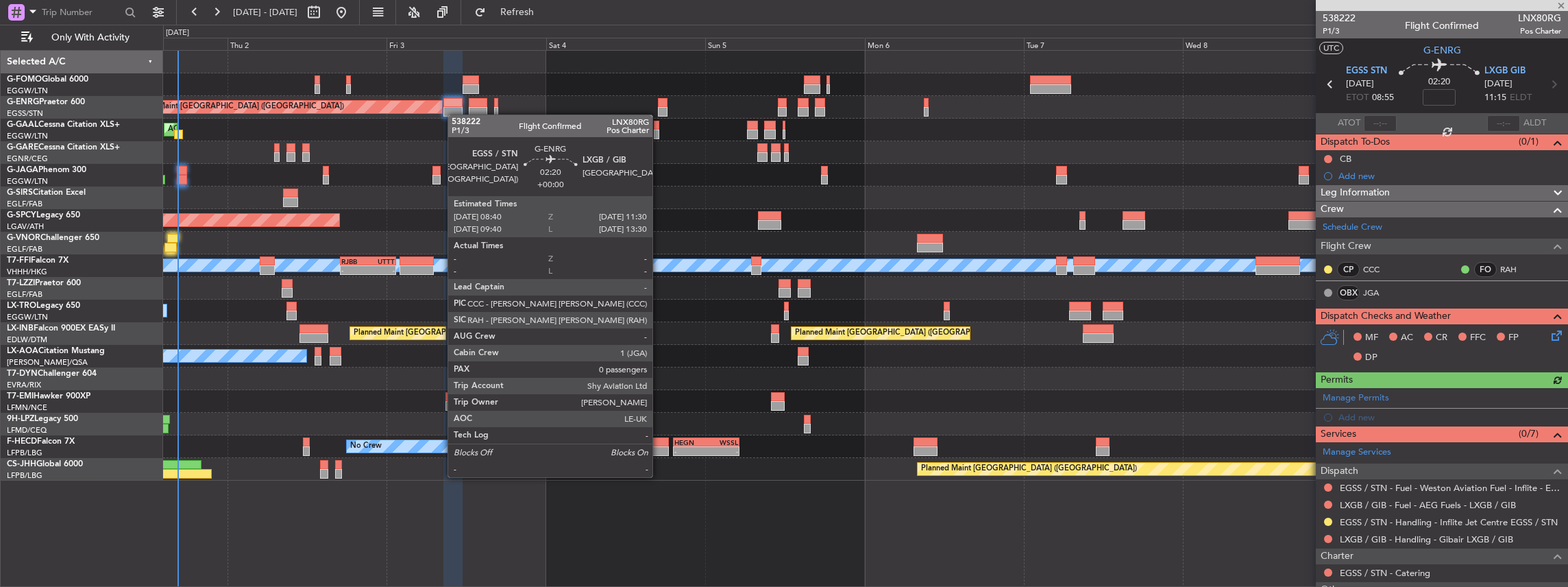
click at [1094, 402] on div at bounding box center [865, 402] width 1405 height 23
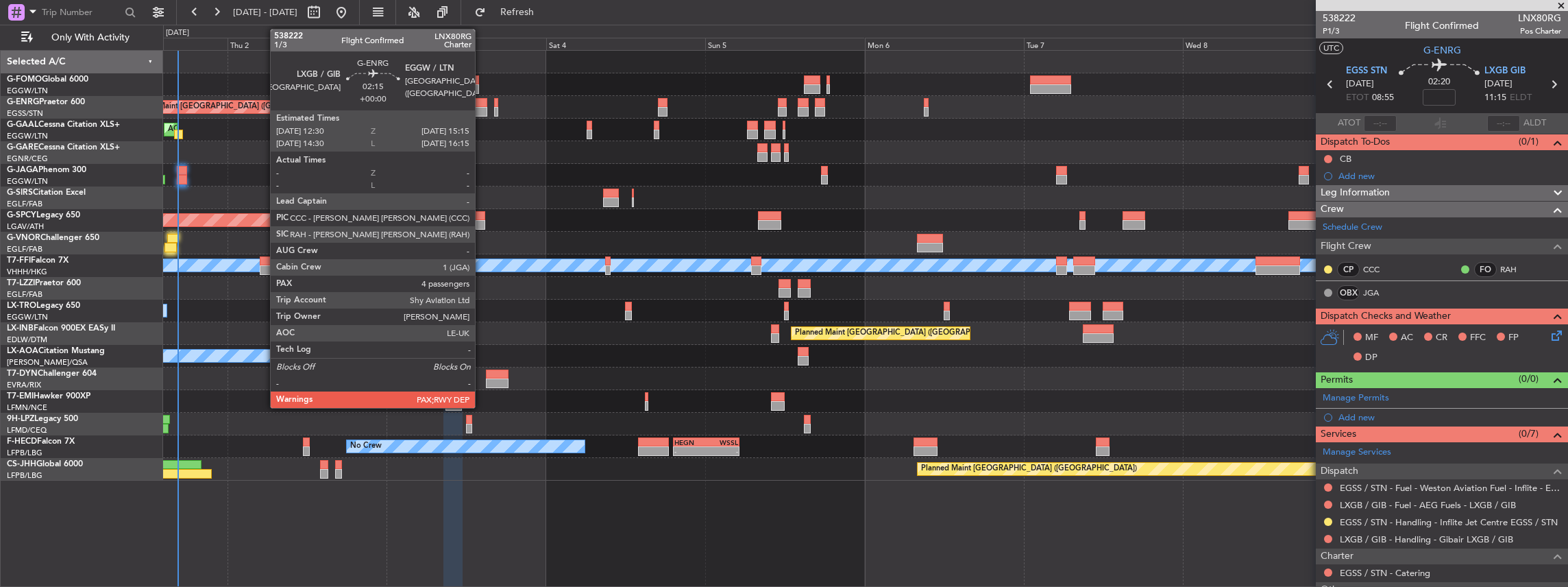
click at [482, 110] on div at bounding box center [478, 111] width 19 height 9
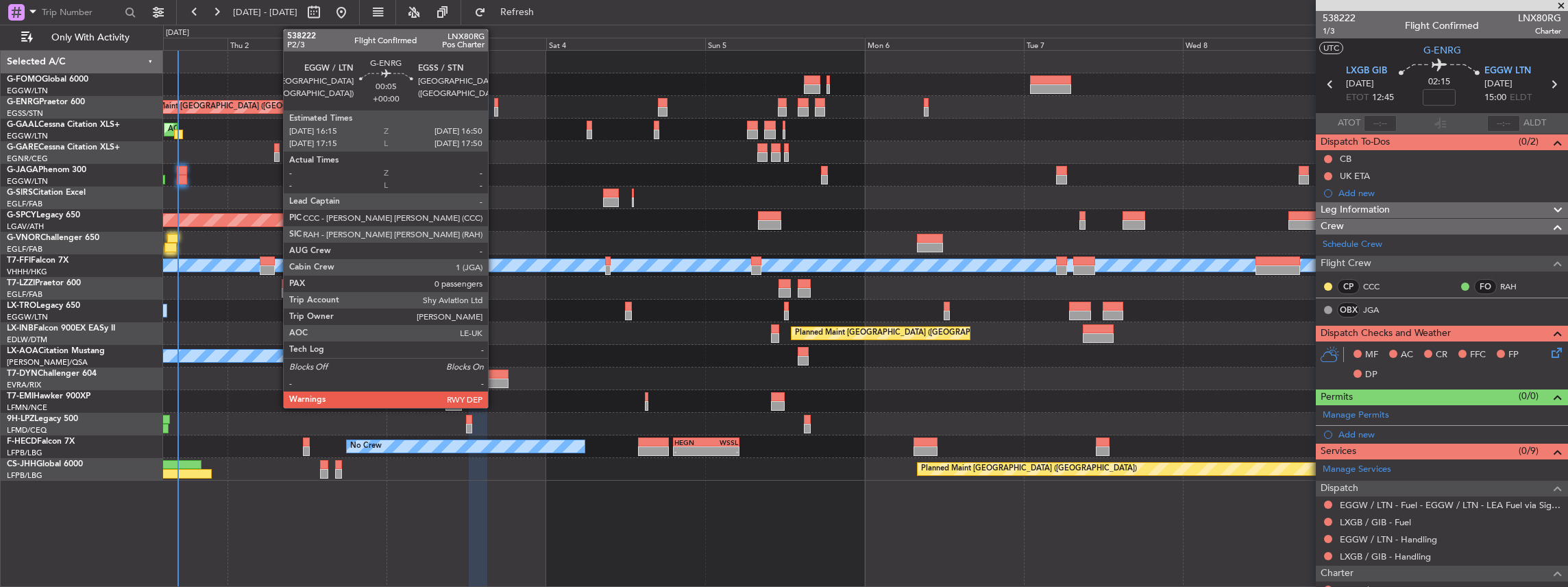
click at [495, 110] on div at bounding box center [496, 111] width 4 height 9
type input "0"
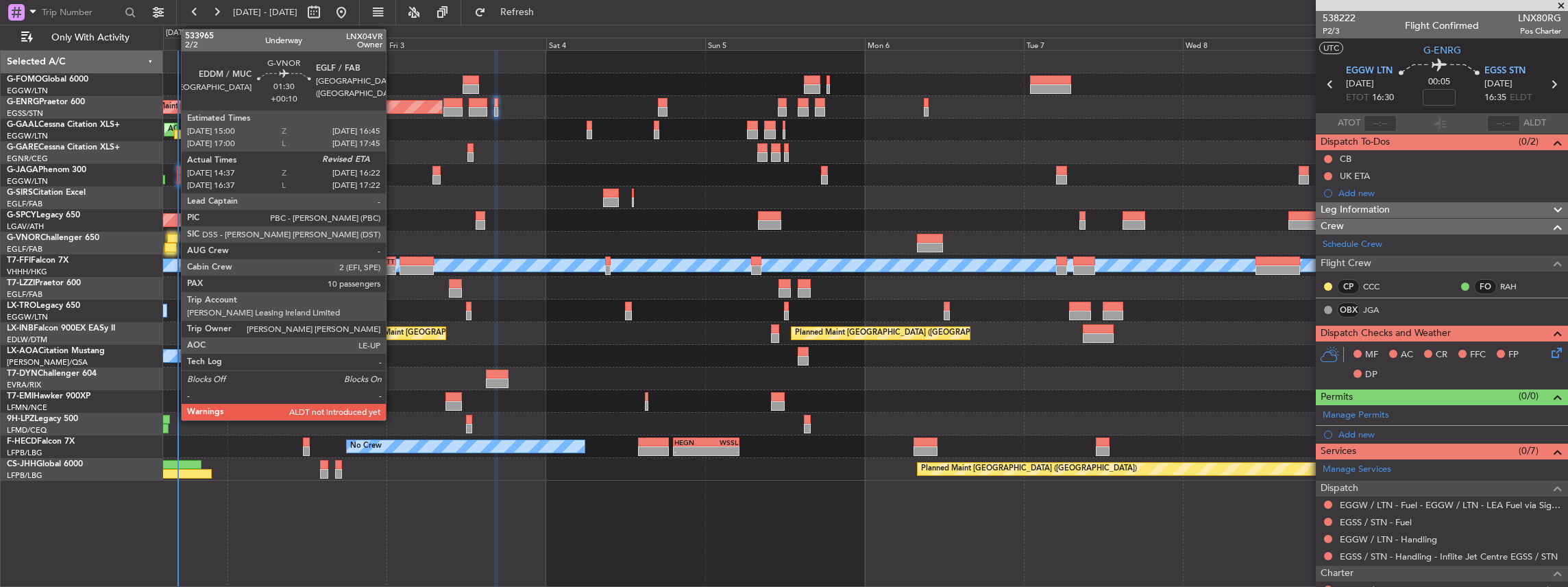
click at [174, 244] on div at bounding box center [170, 247] width 11 height 9
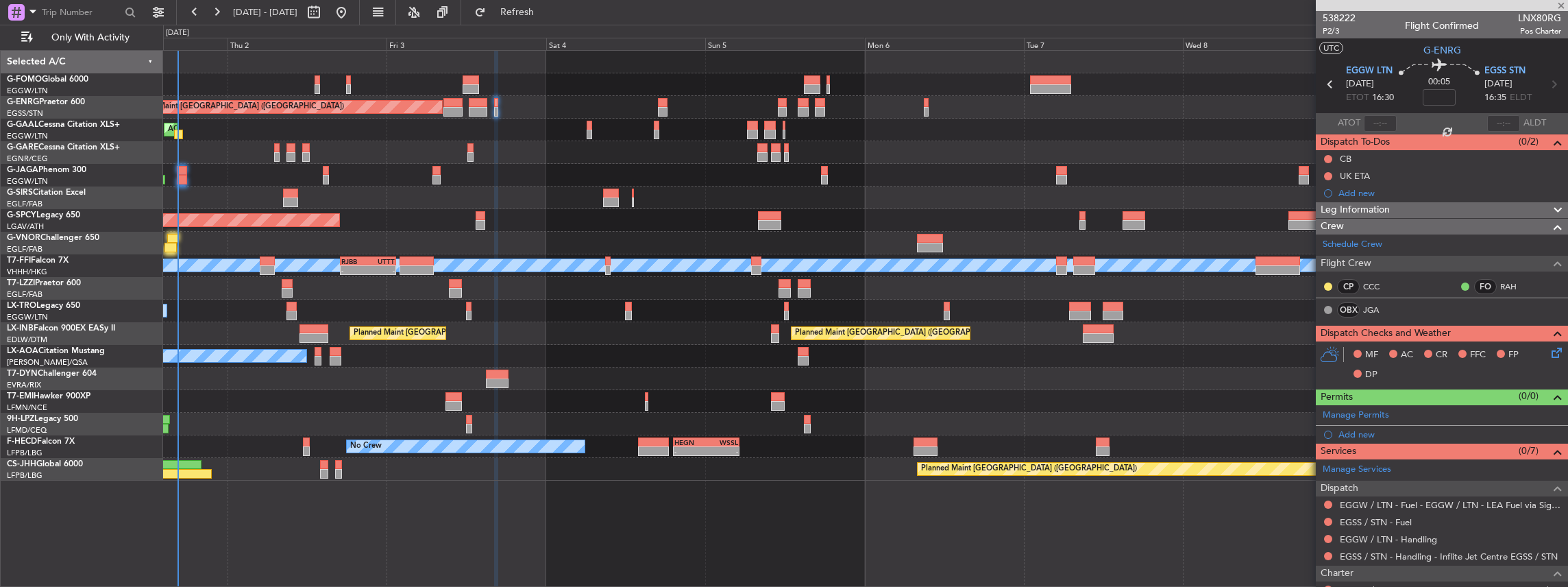
type input "+00:10"
type input "14:47"
type input "10"
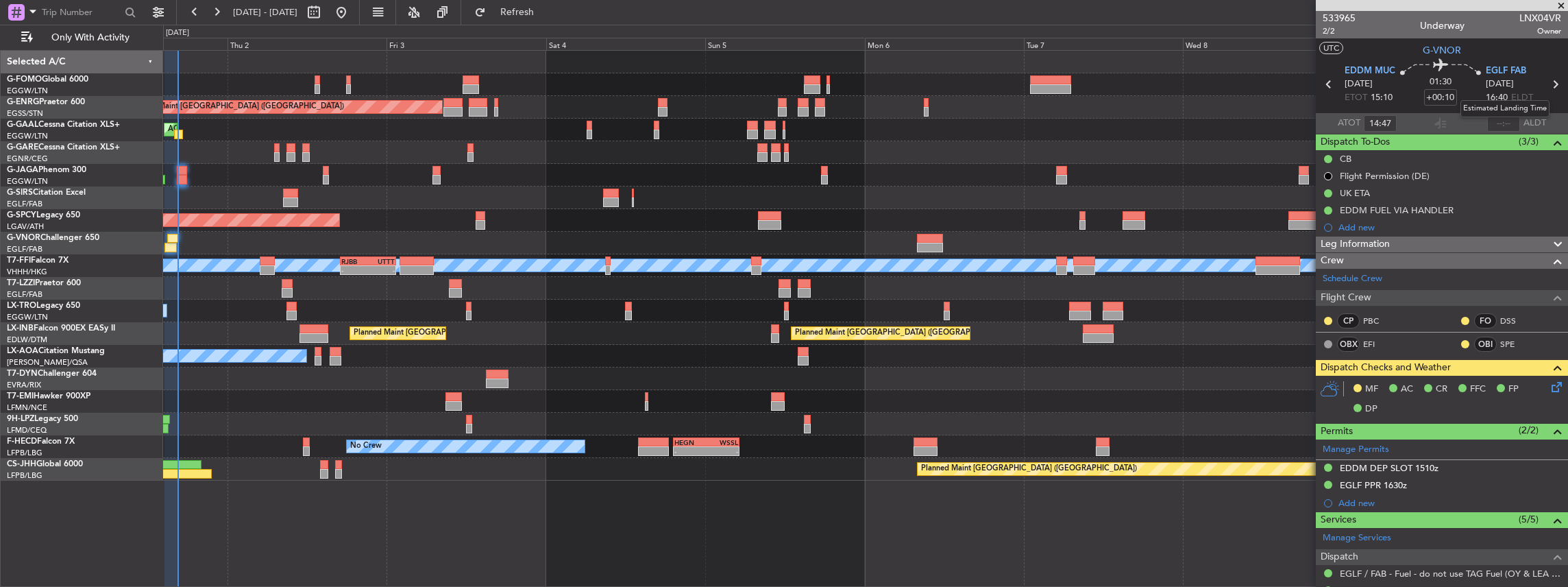
click at [1506, 122] on mat-tooltip-component "Estimated Landing Time" at bounding box center [1504, 108] width 108 height 37
click at [1494, 120] on mat-tooltip-component "Estimated Landing Time" at bounding box center [1504, 108] width 108 height 37
click at [1501, 120] on input "text" at bounding box center [1504, 123] width 33 height 16
click at [1440, 121] on div at bounding box center [1440, 123] width 16 height 16
type input "16:30"
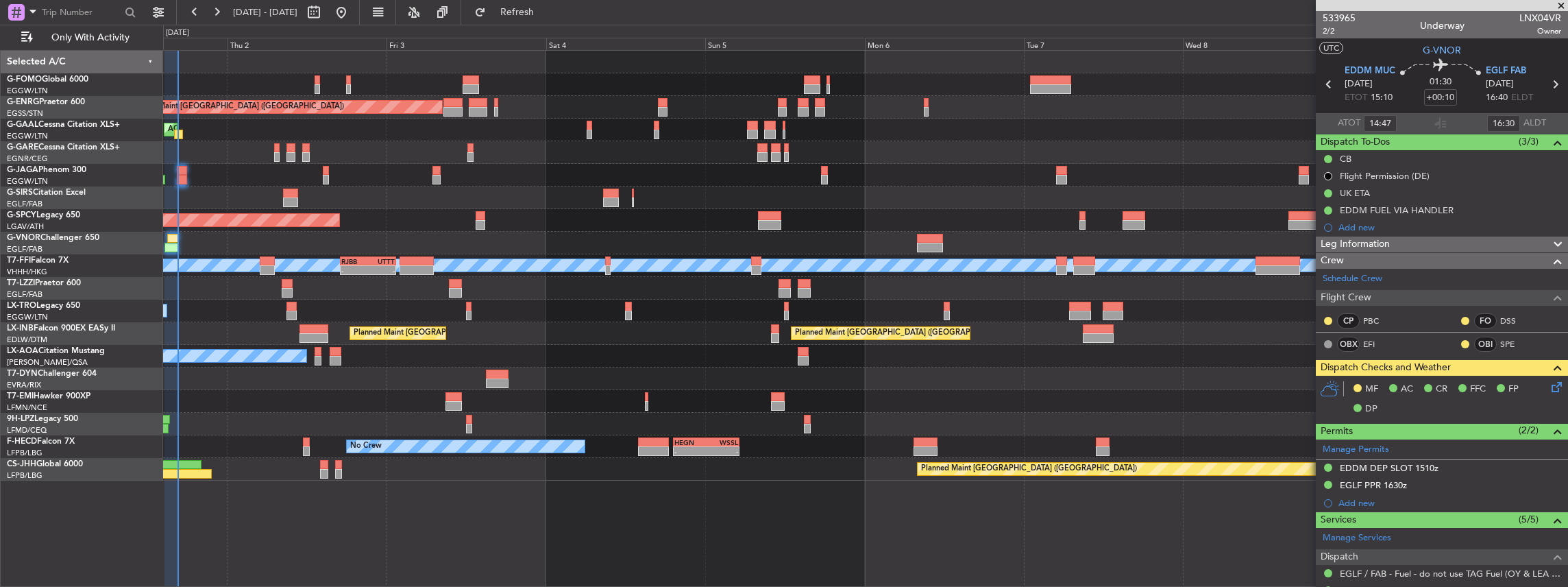
type input "16:47"
type input "17:30"
type input "14:47"
type input "16:30"
type input "16:47"
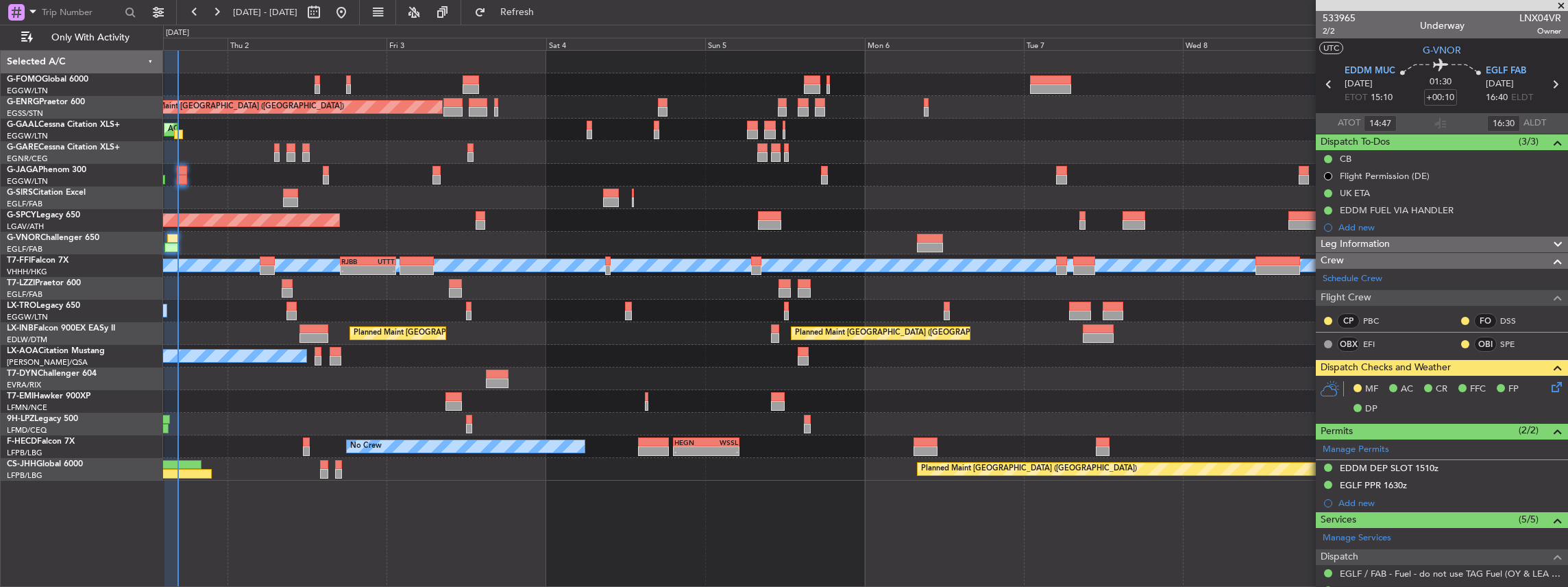
type input "17:30"
type input "14:47"
type input "16:30"
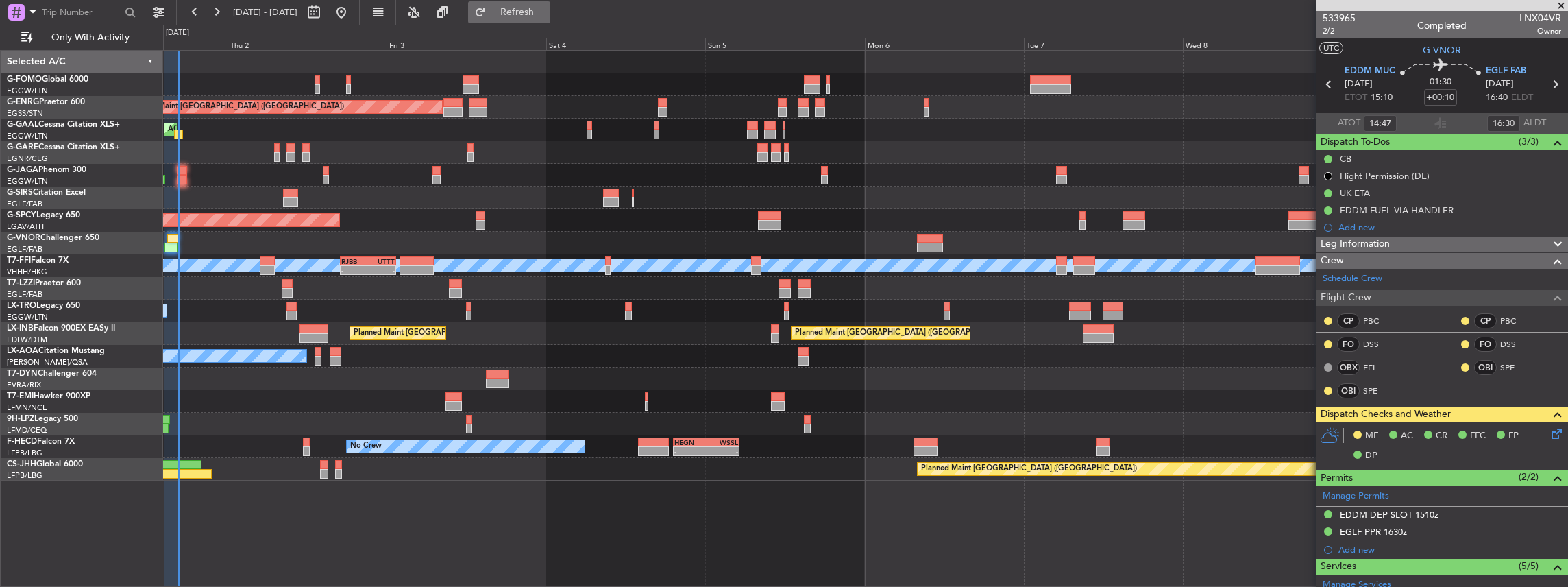
click at [544, 9] on span "Refresh" at bounding box center [517, 12] width 57 height 9
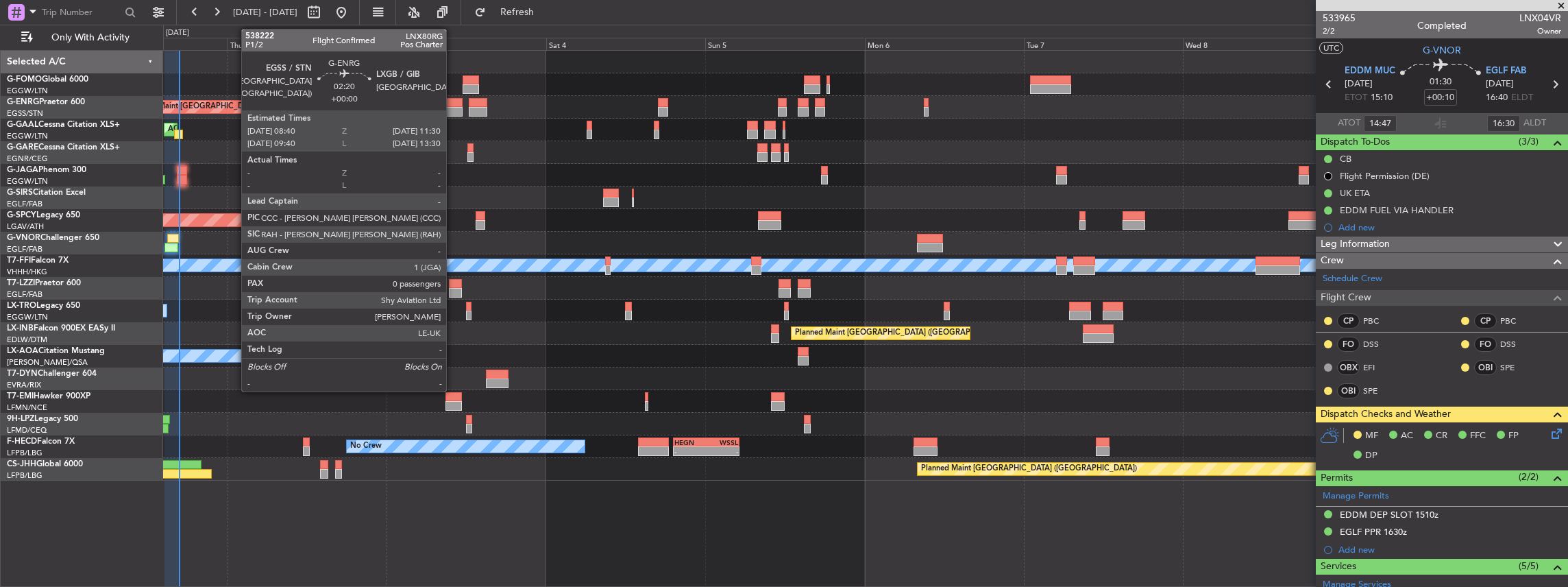
click at [453, 107] on div at bounding box center [453, 111] width 19 height 9
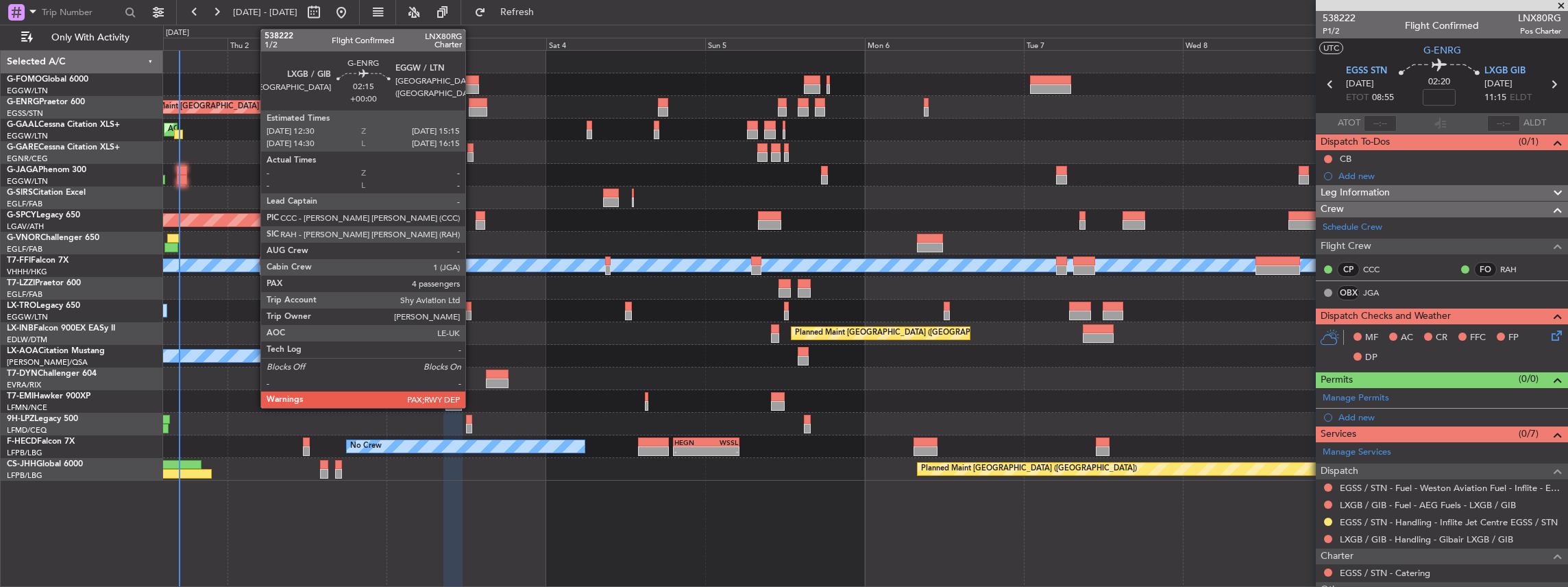
click at [472, 102] on div at bounding box center [478, 102] width 19 height 9
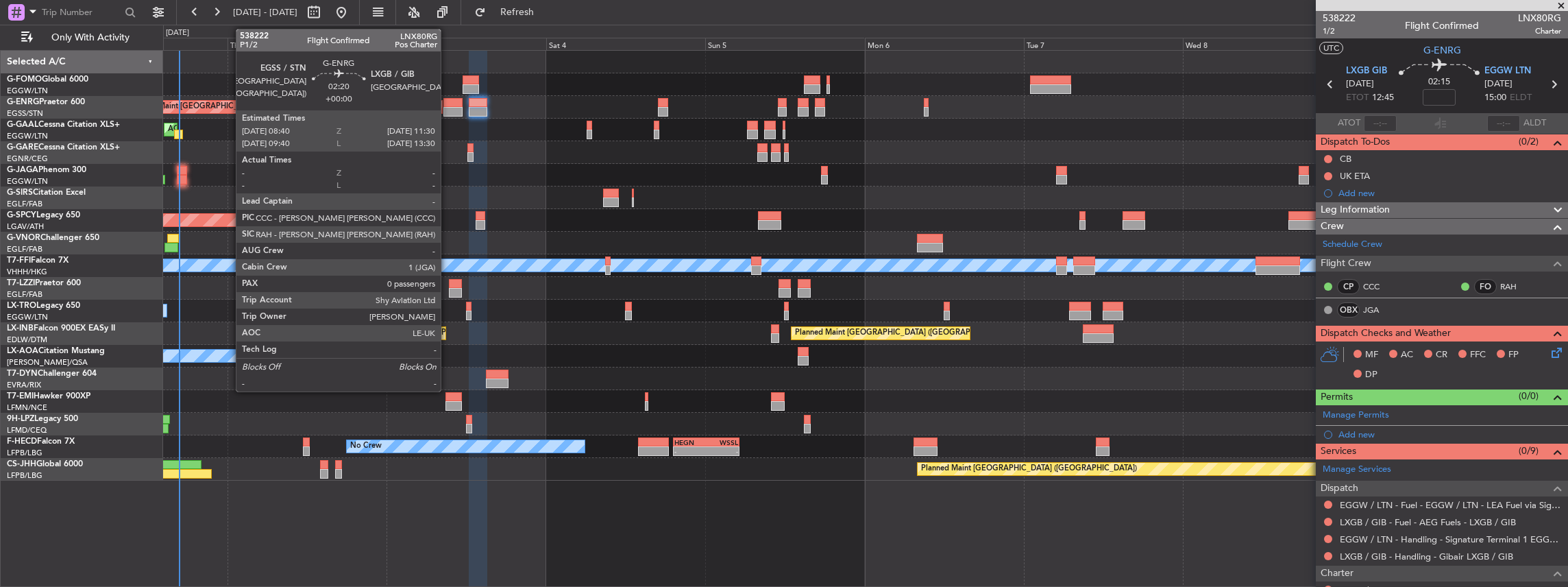
click at [447, 108] on div at bounding box center [453, 111] width 19 height 9
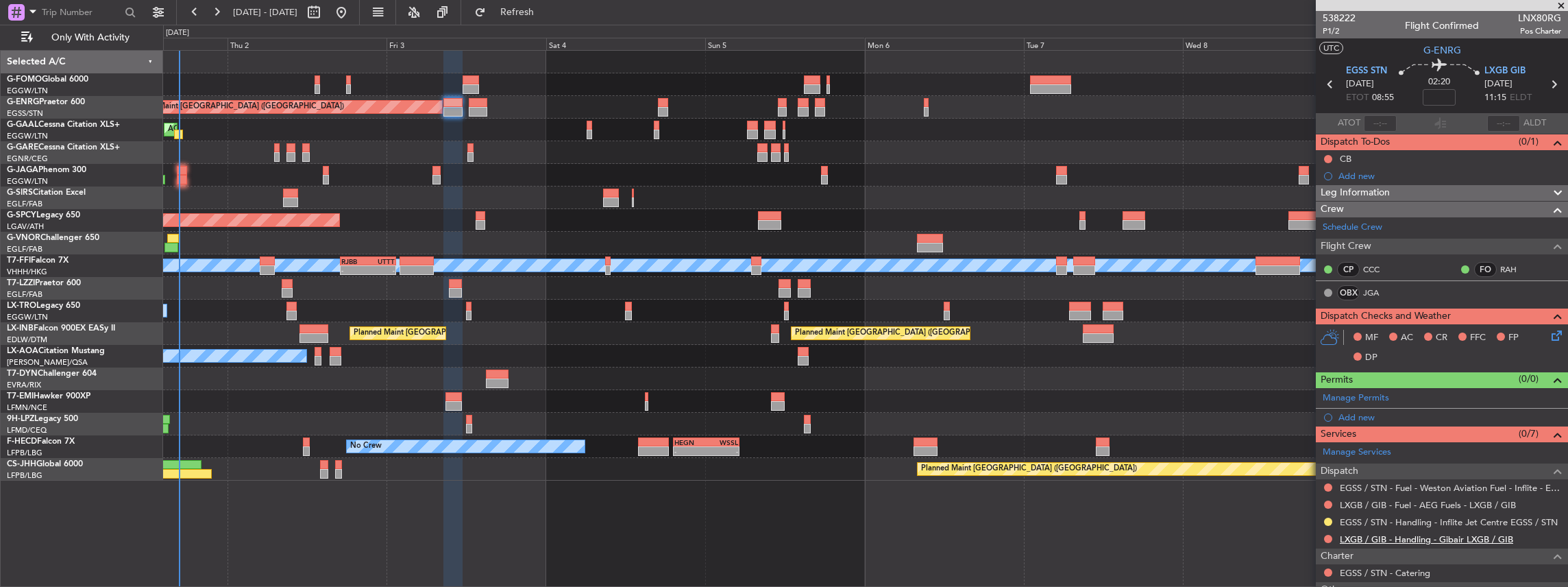
click at [1410, 540] on link "LXGB / GIB - Handling - Gibair LXGB / GIB" at bounding box center [1426, 539] width 173 height 11
click at [537, 10] on span "Refresh" at bounding box center [517, 12] width 57 height 9
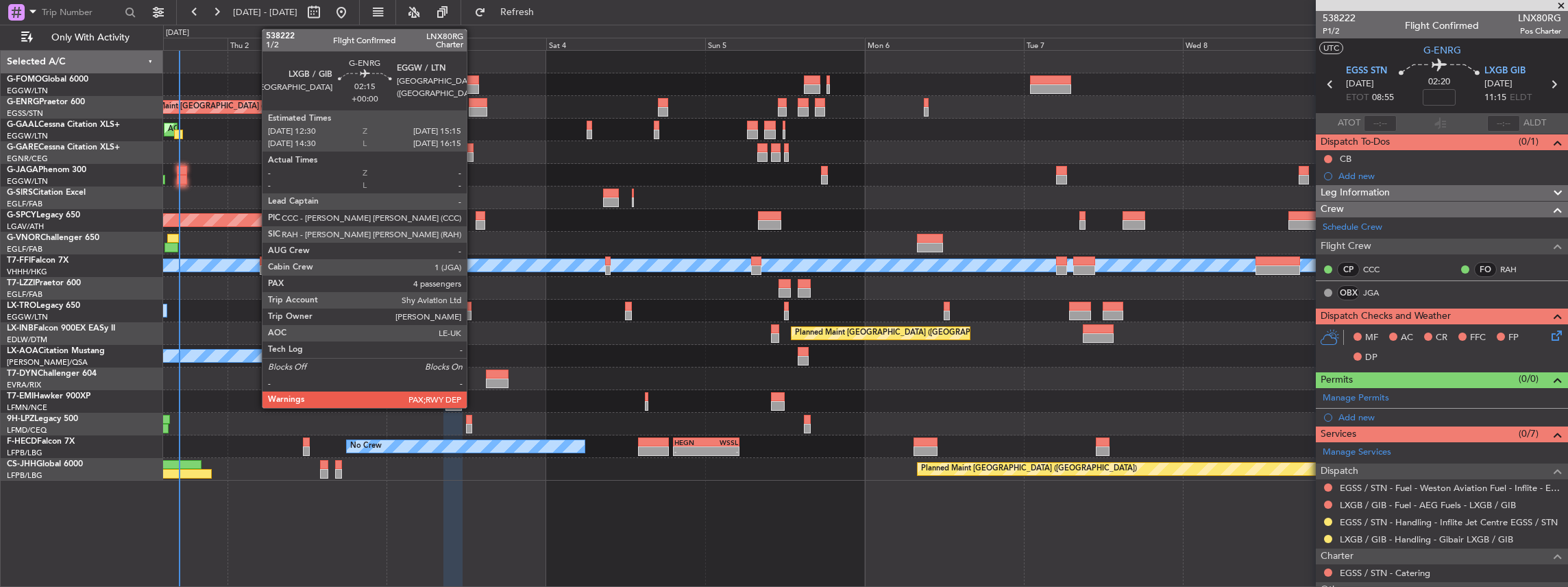
click at [474, 109] on div at bounding box center [478, 111] width 19 height 9
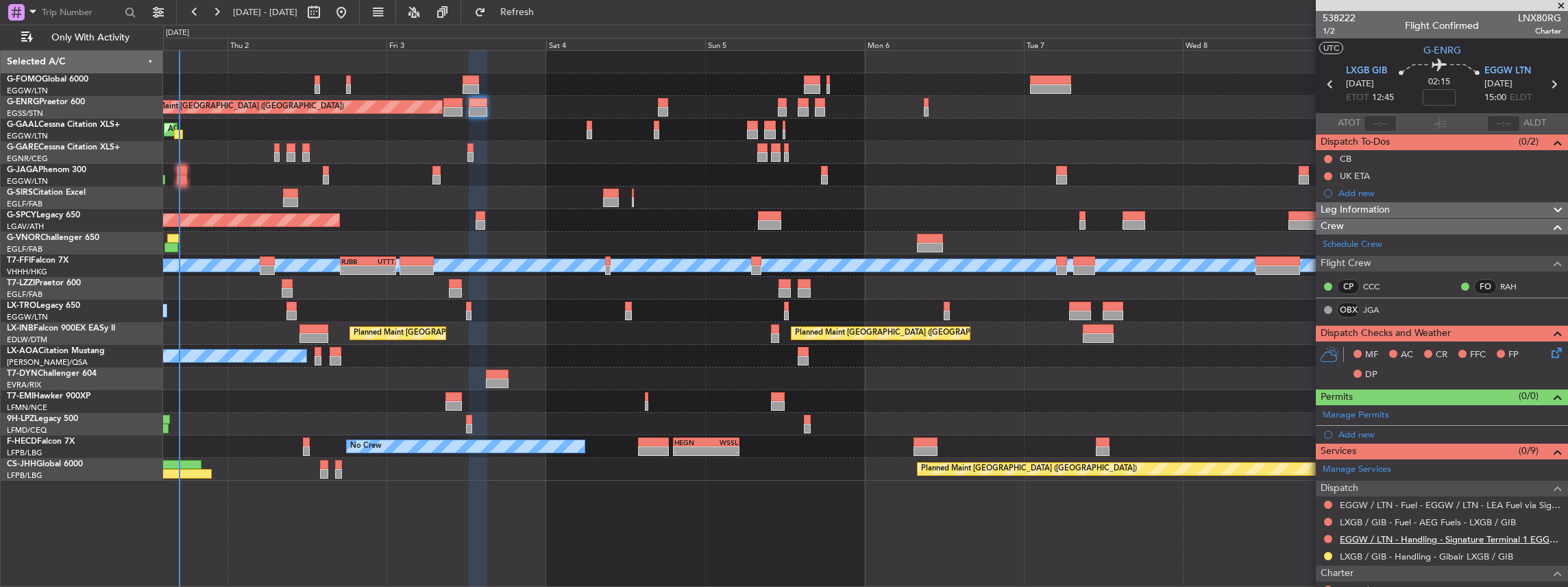
click at [1368, 538] on link "EGGW / LTN - Handling - Signature Terminal 1 EGGW / LTN" at bounding box center [1450, 539] width 221 height 11
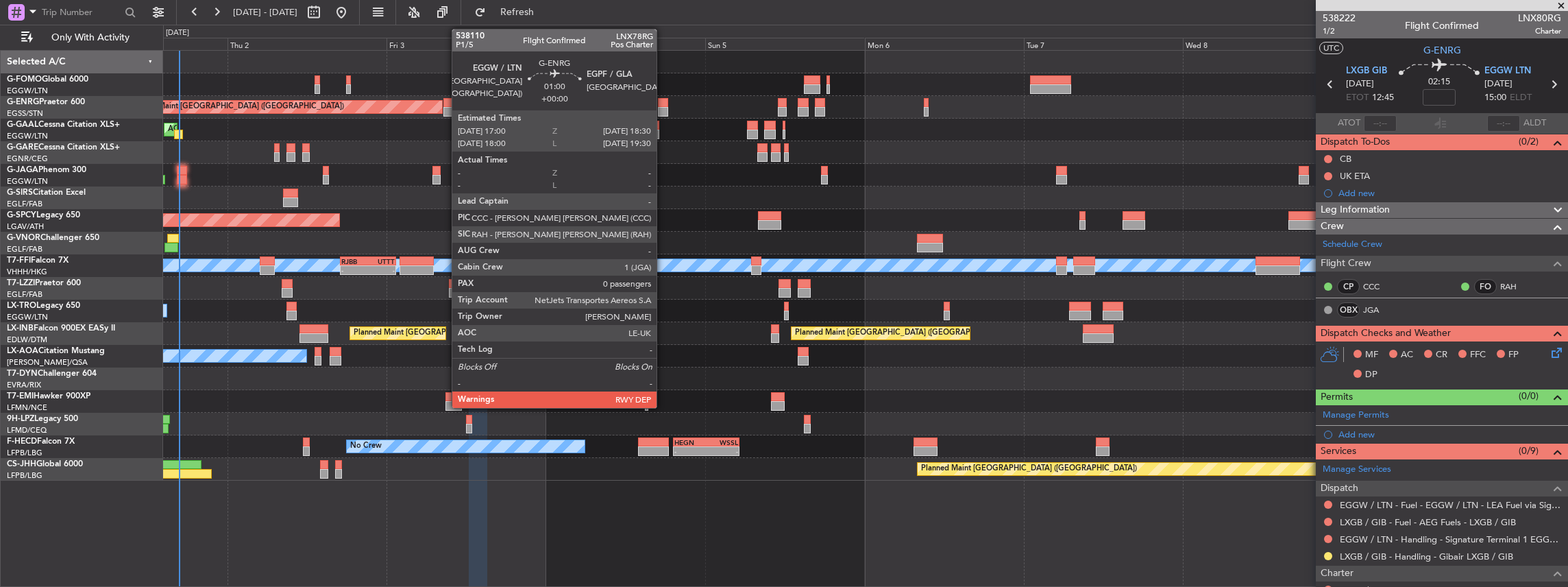
click at [663, 105] on div at bounding box center [663, 102] width 10 height 9
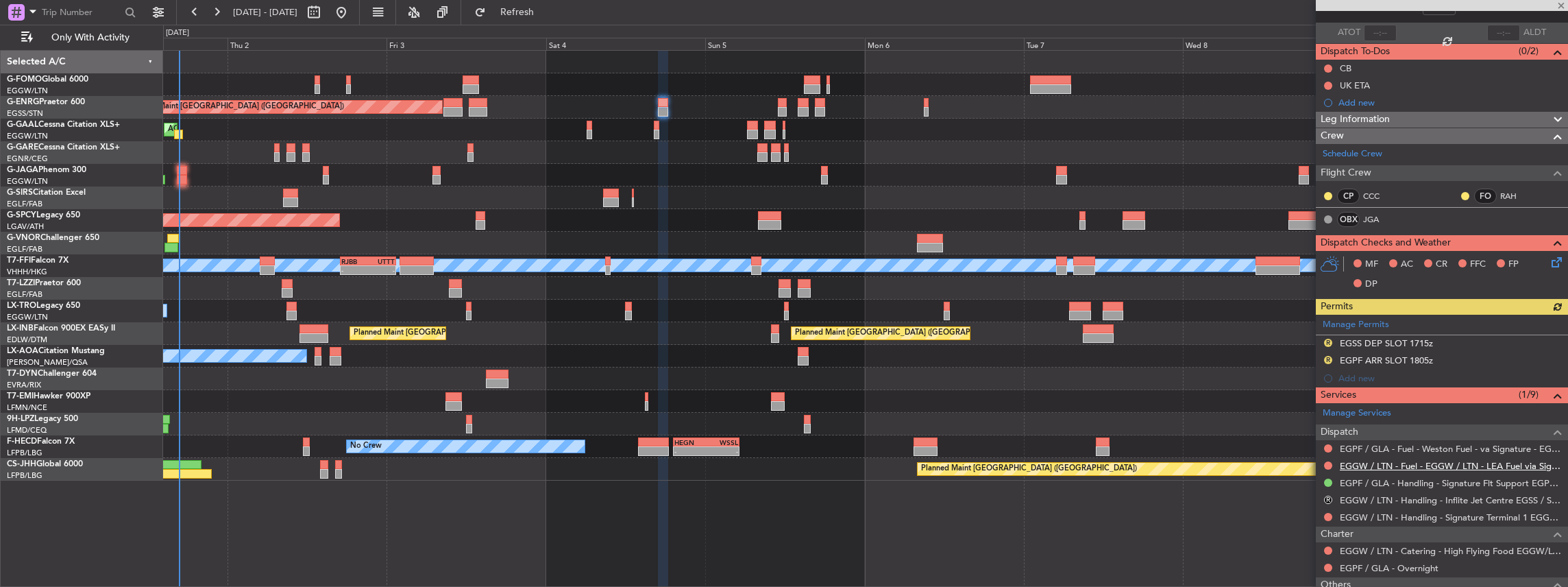
scroll to position [91, 0]
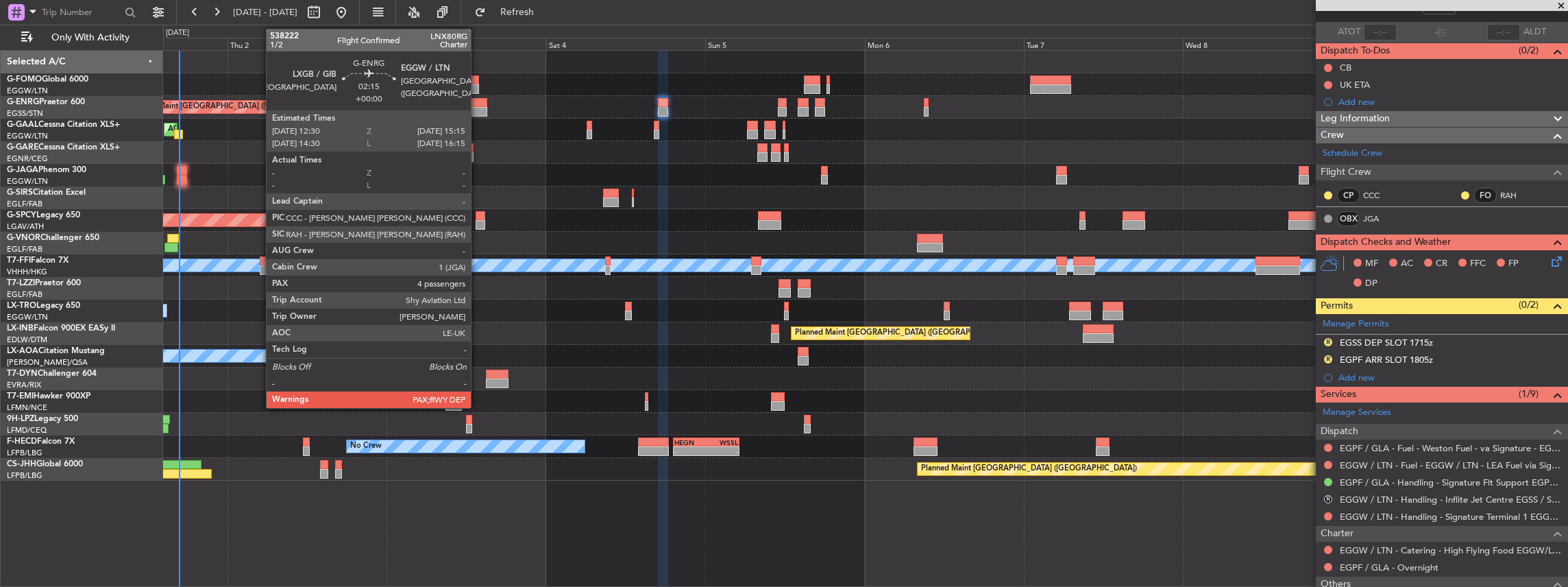
click at [477, 102] on div at bounding box center [478, 102] width 19 height 9
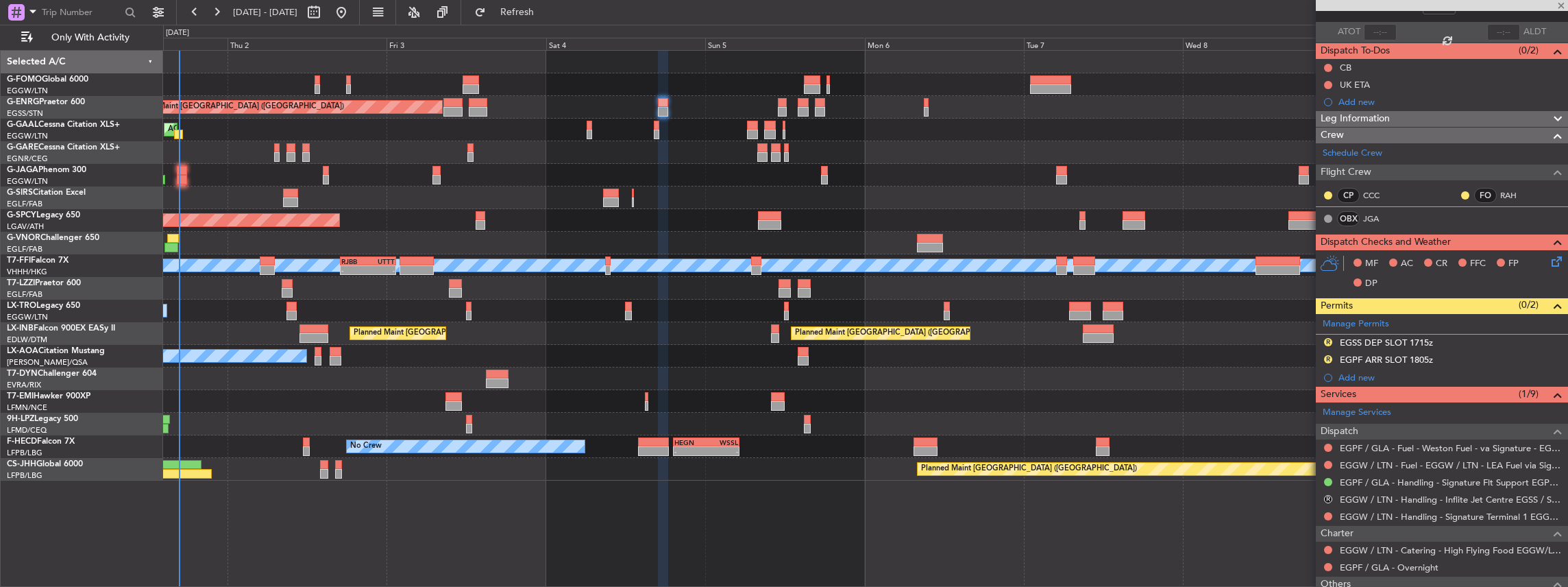
scroll to position [0, 0]
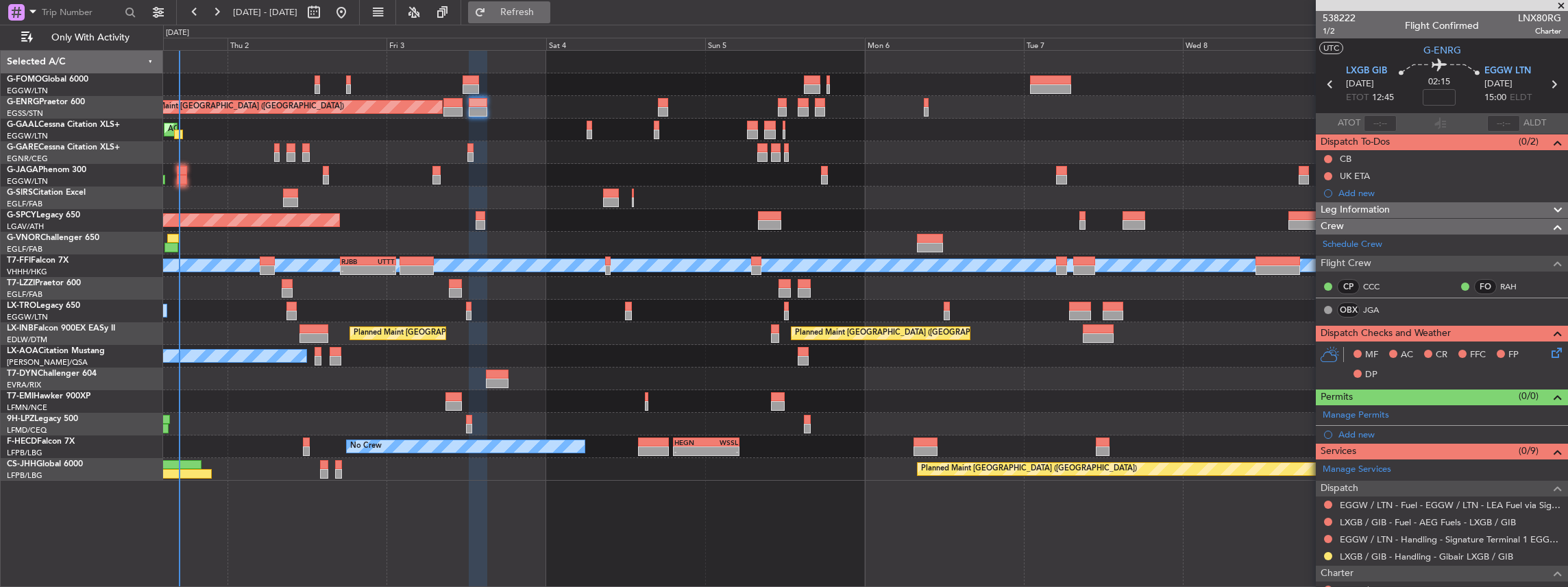
click at [546, 11] on span "Refresh" at bounding box center [517, 12] width 57 height 9
click at [1325, 535] on button at bounding box center [1328, 538] width 8 height 8
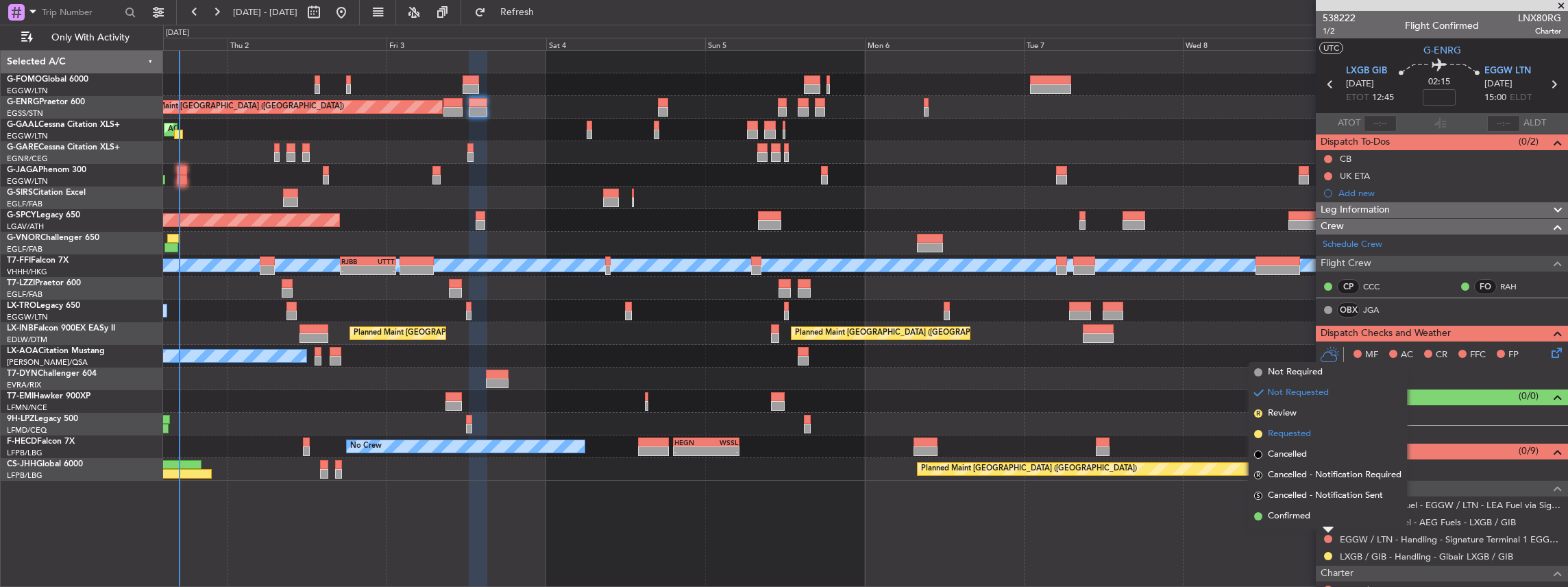
click at [1294, 430] on span "Requested" at bounding box center [1289, 434] width 43 height 14
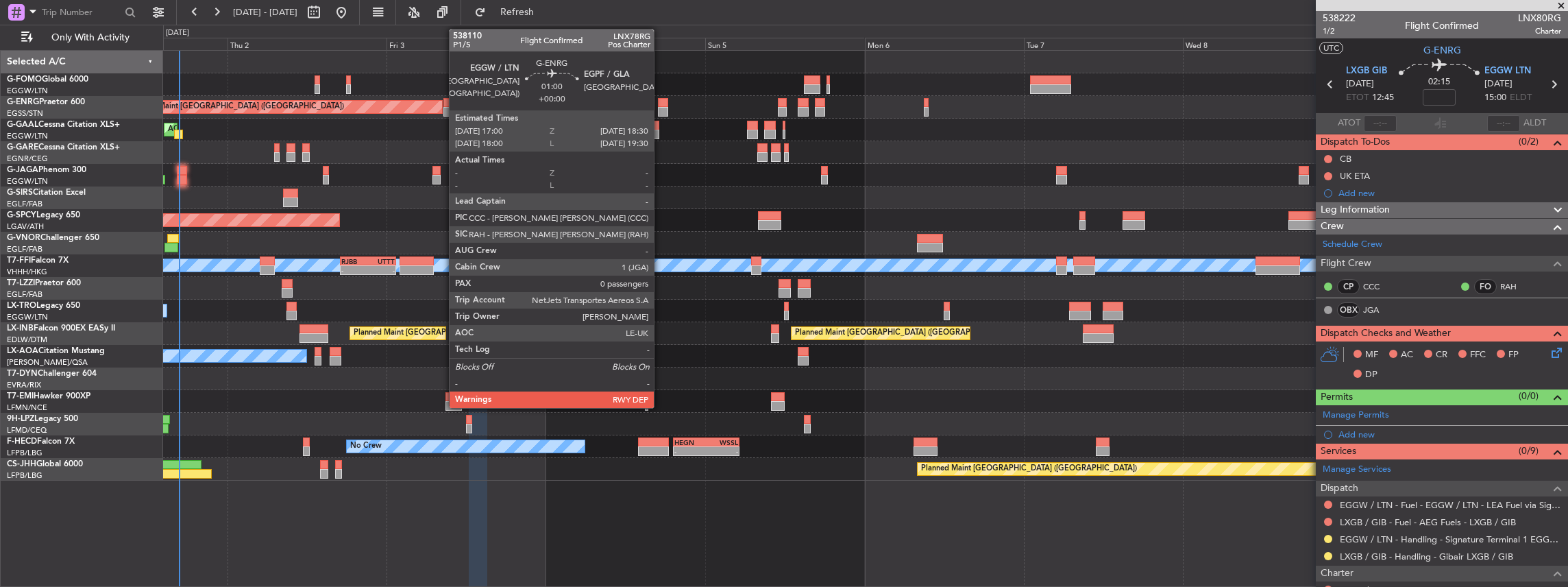
click at [661, 110] on div at bounding box center [663, 111] width 10 height 9
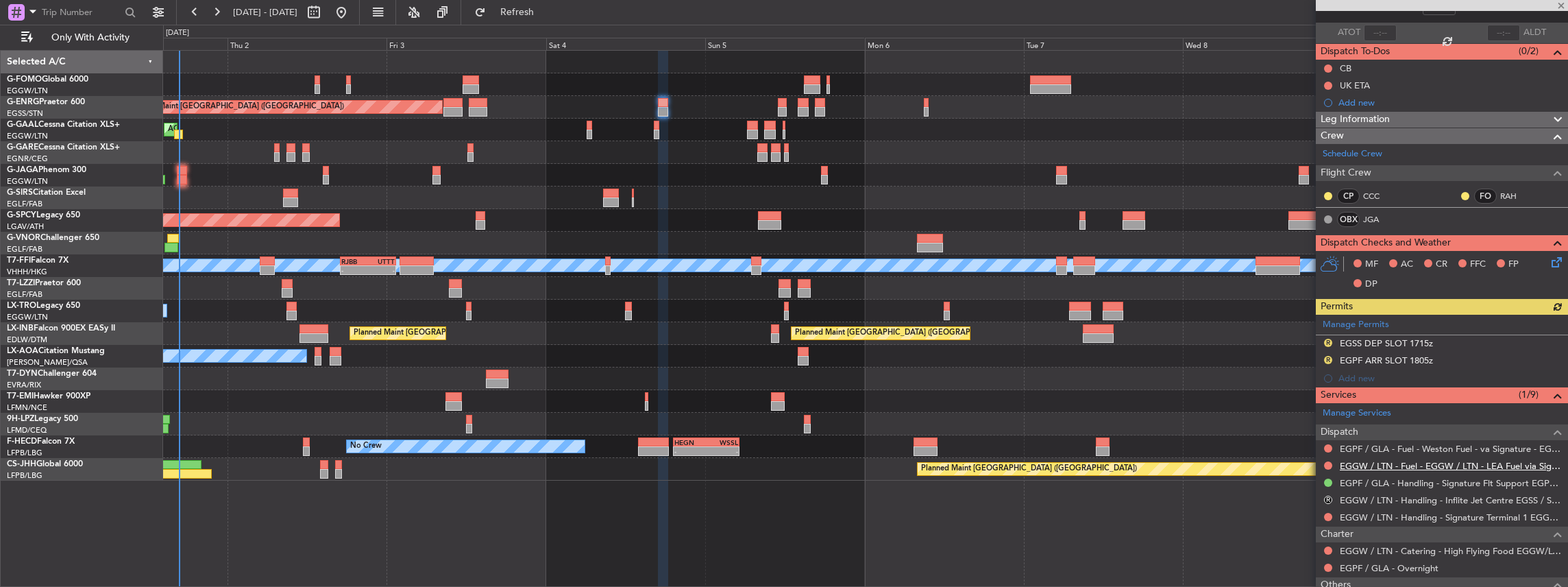
scroll to position [91, 0]
click at [1324, 512] on button at bounding box center [1328, 515] width 8 height 8
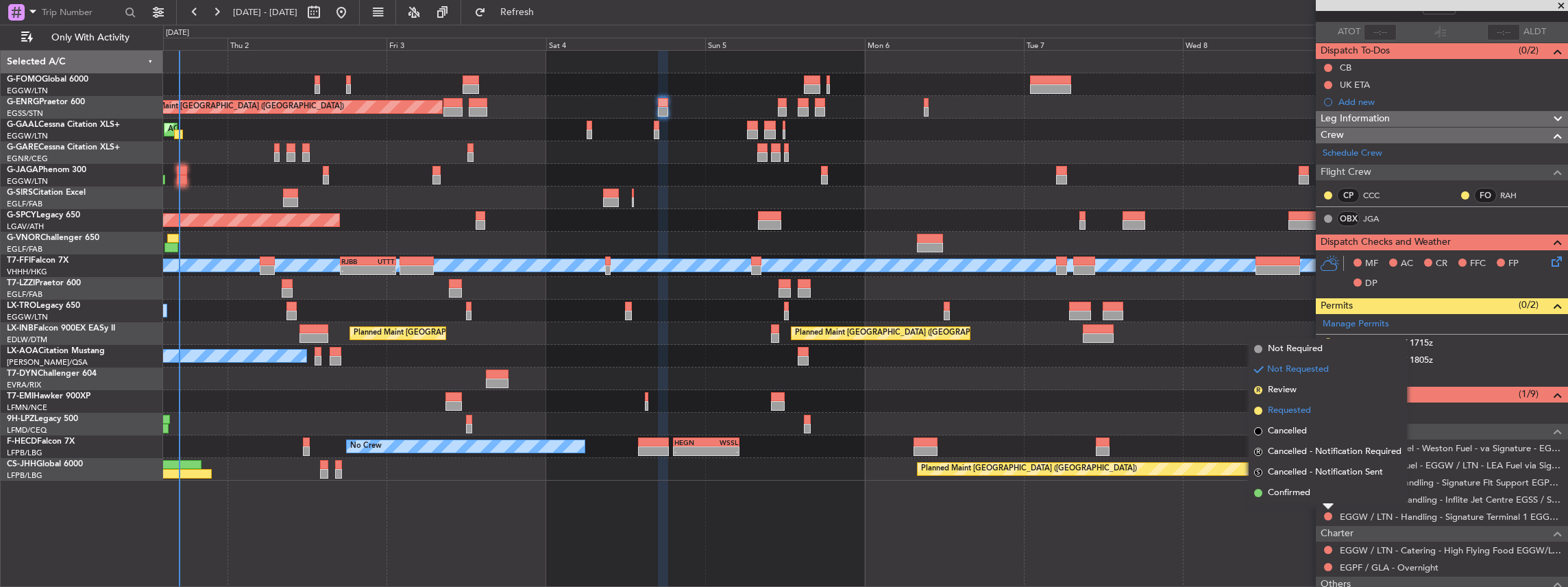
click at [1303, 412] on span "Requested" at bounding box center [1289, 410] width 43 height 14
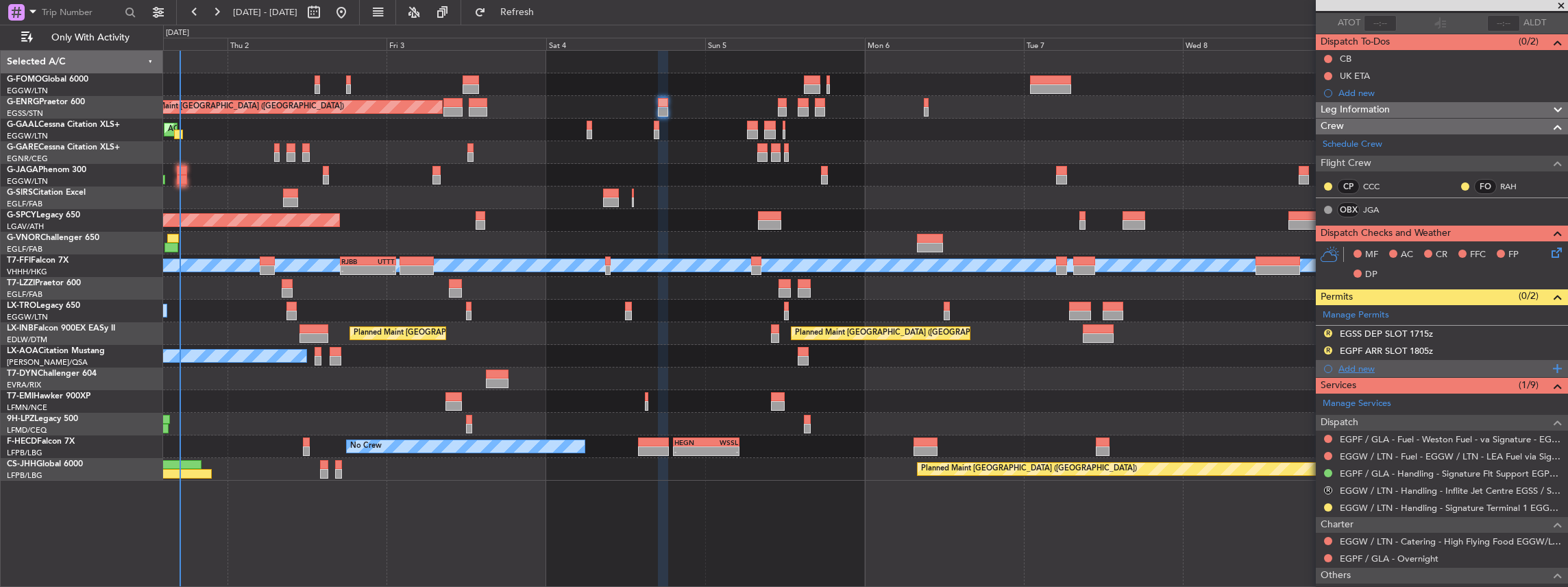
scroll to position [200, 0]
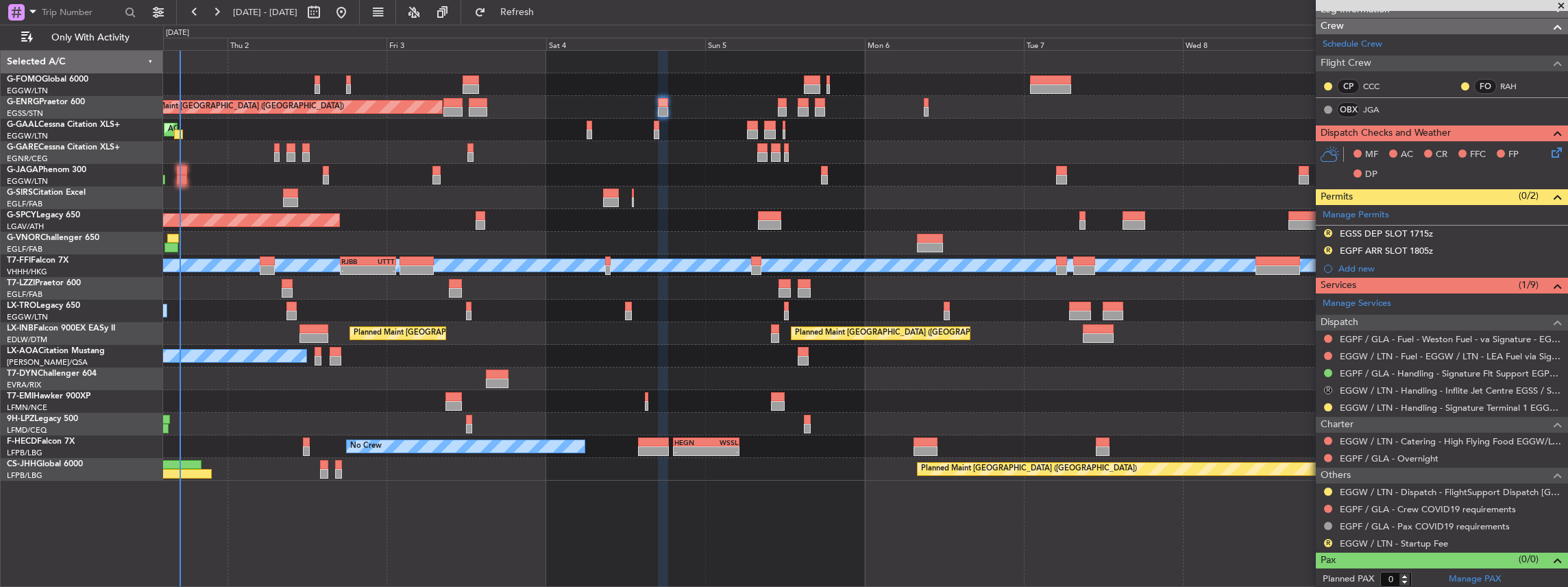
click at [1328, 388] on button "R" at bounding box center [1328, 389] width 8 height 8
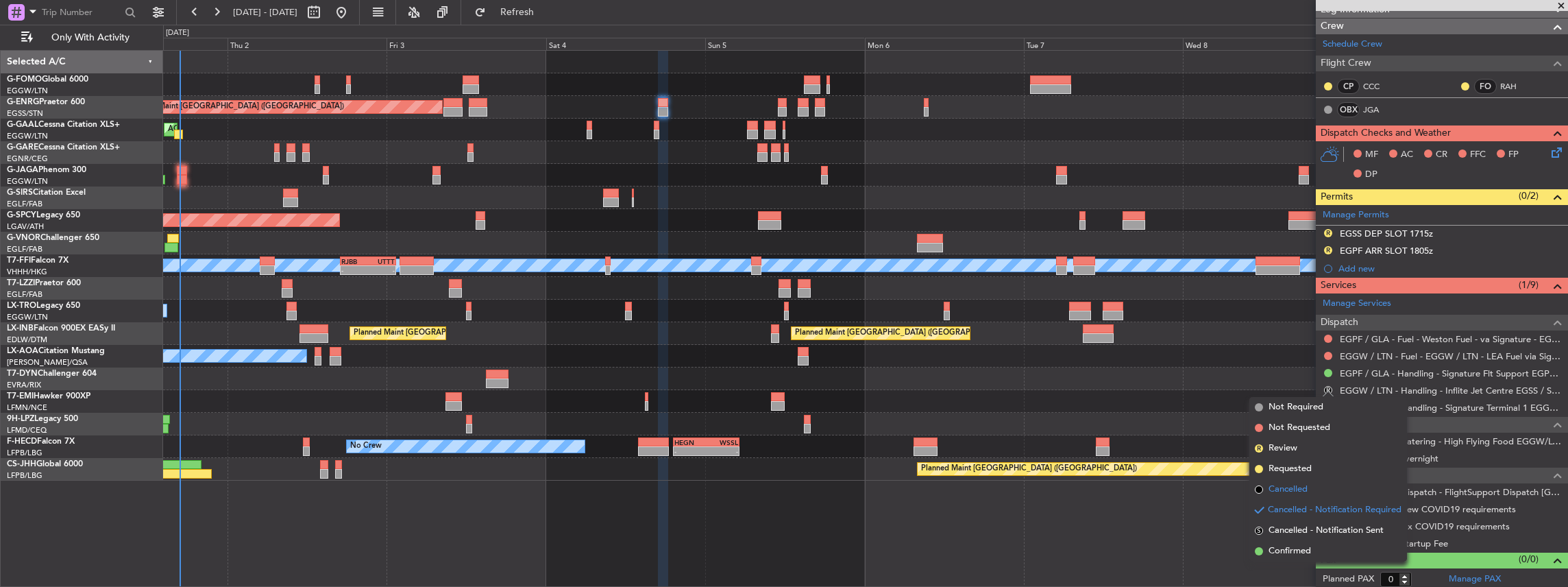
click at [1313, 493] on li "Cancelled" at bounding box center [1328, 489] width 157 height 21
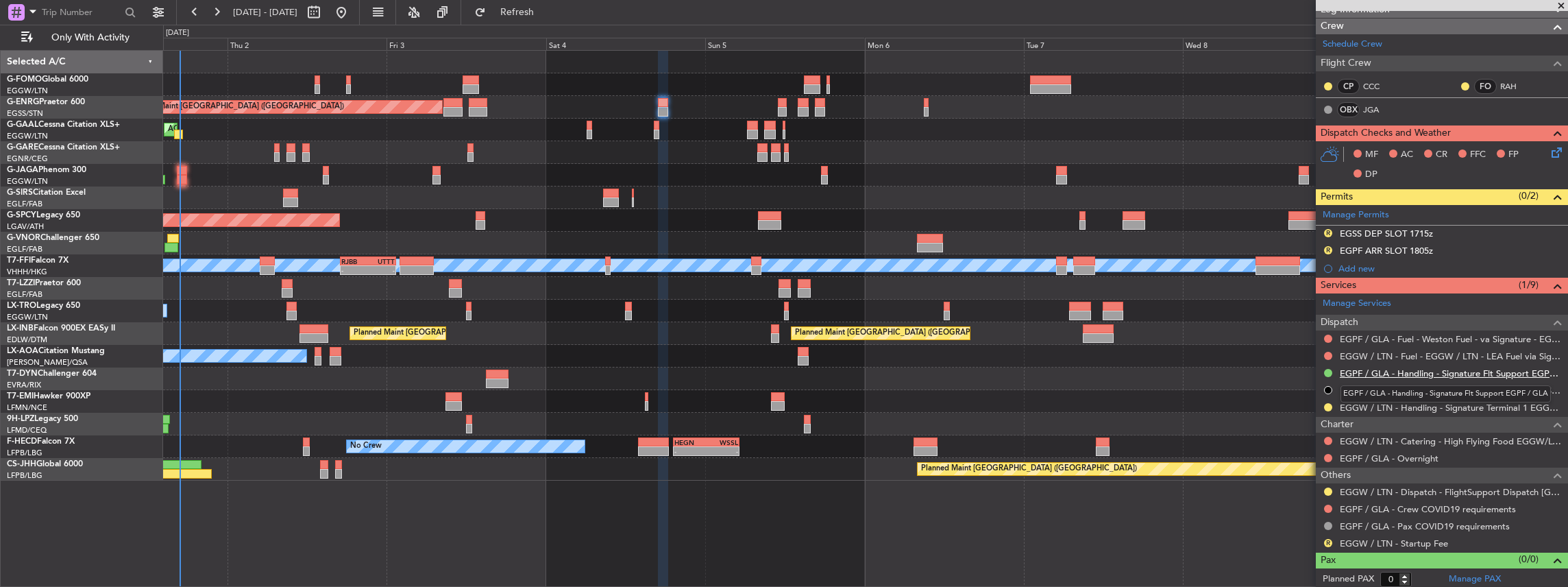
click at [1412, 369] on link "EGPF / GLA - Handling - Signature Flt Support EGPF / GLA" at bounding box center [1450, 373] width 221 height 11
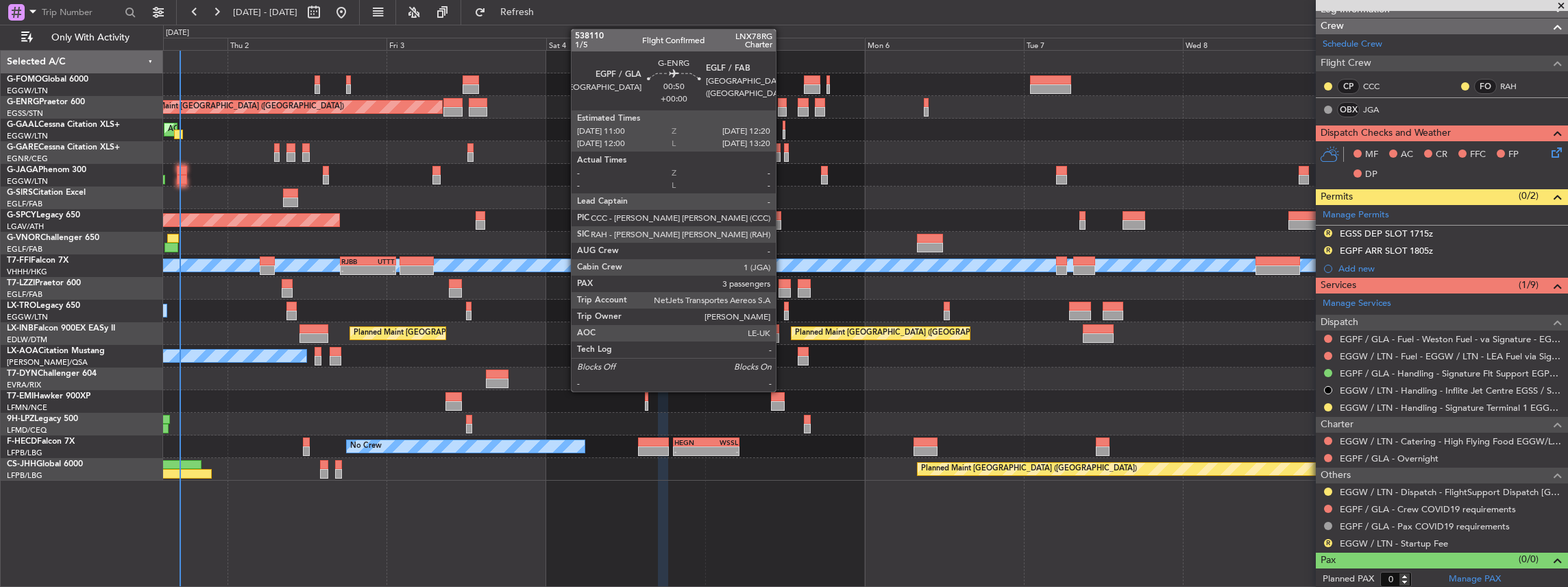
click at [783, 107] on div at bounding box center [782, 111] width 9 height 9
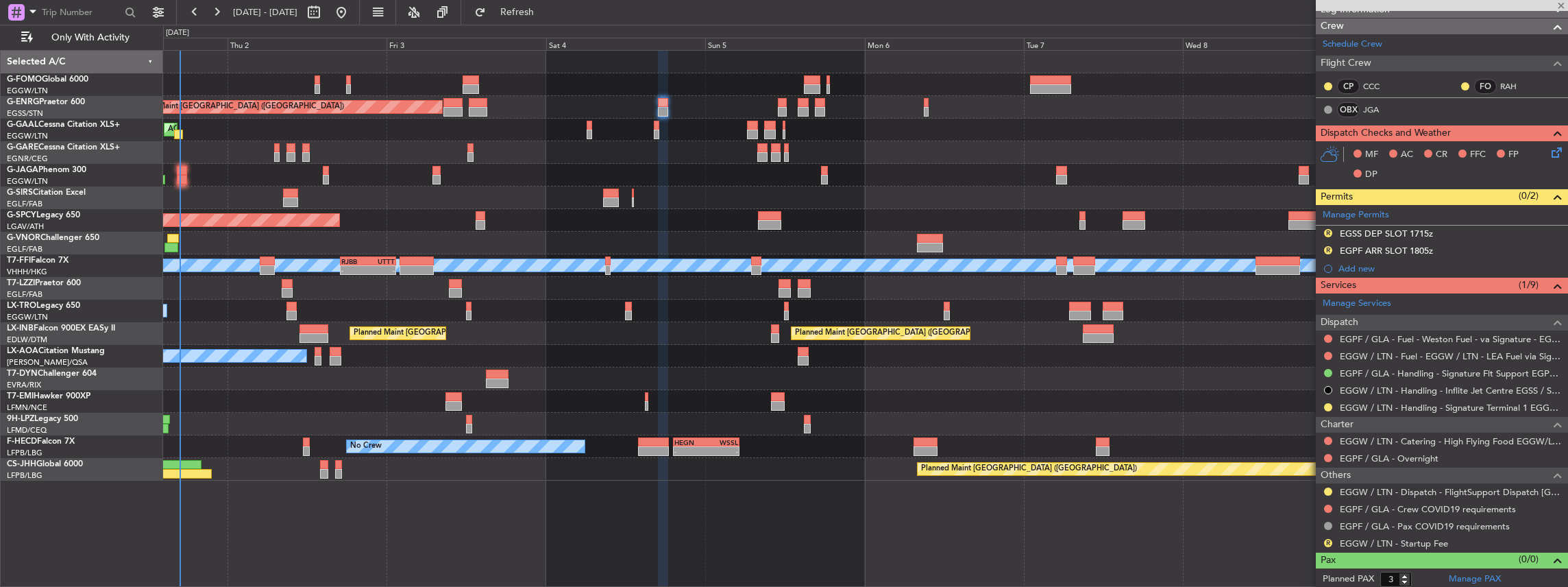
scroll to position [0, 0]
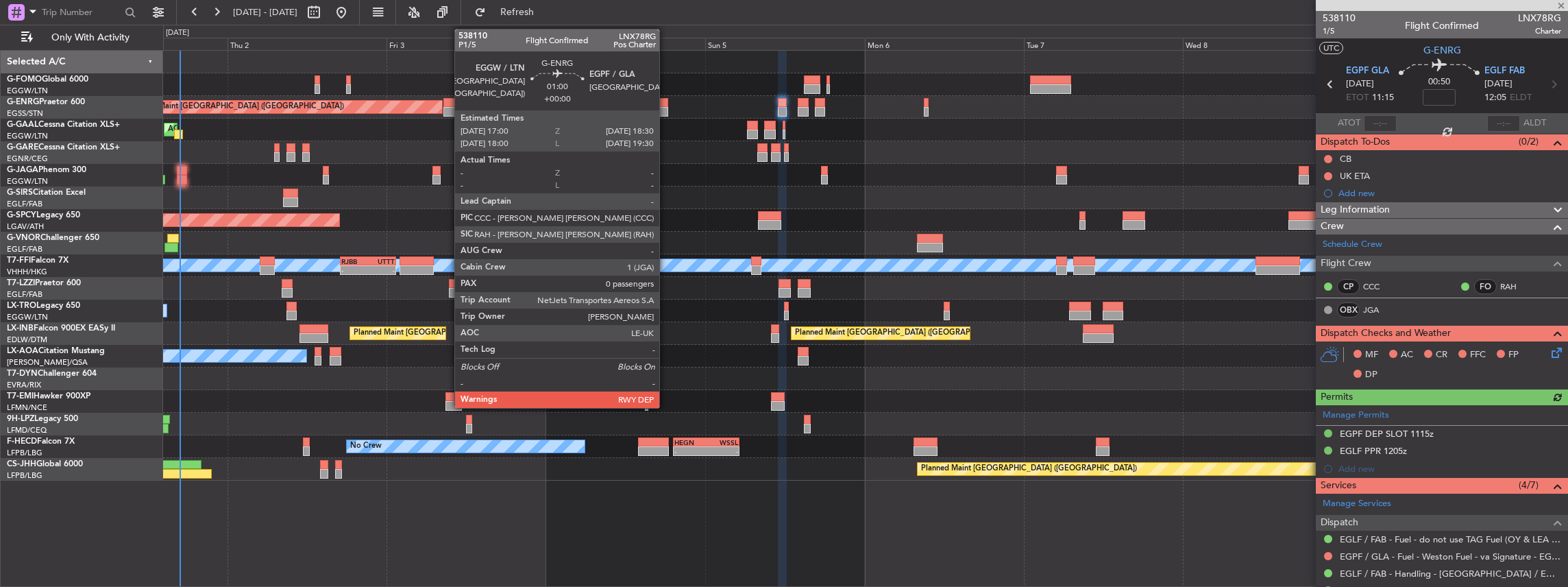
click at [658, 107] on div at bounding box center [663, 111] width 10 height 9
click at [664, 107] on div at bounding box center [663, 111] width 10 height 9
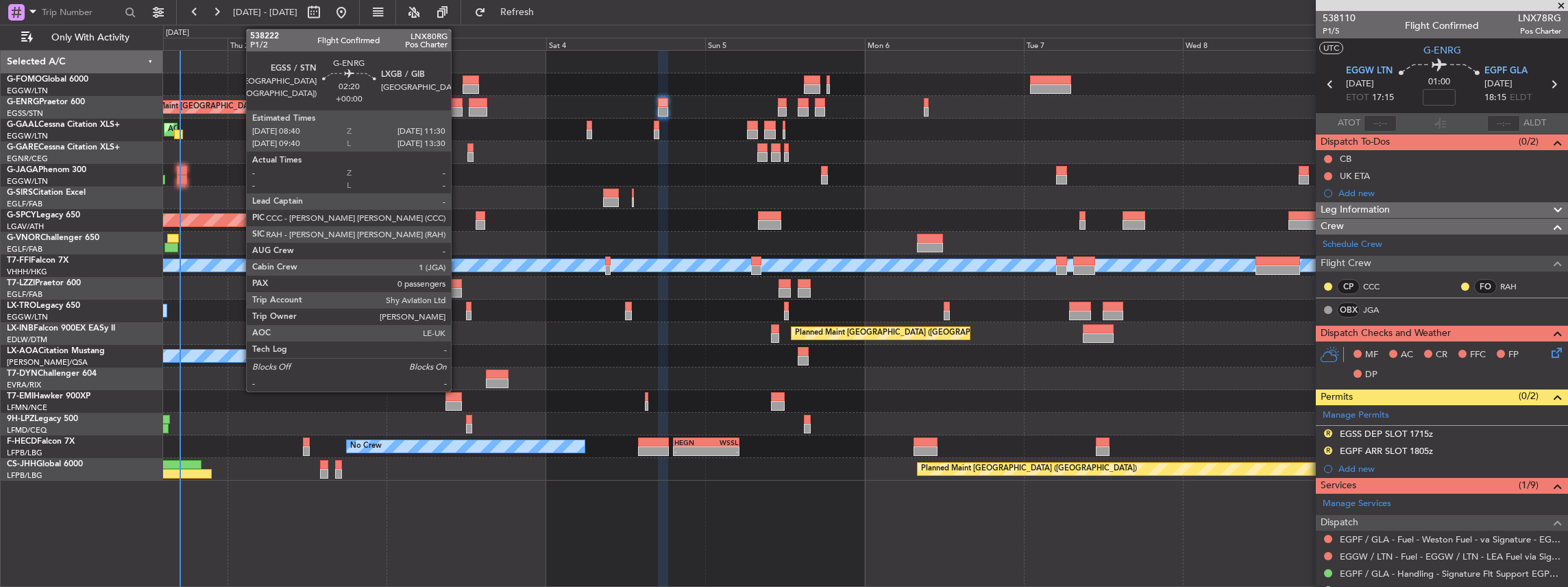
click at [458, 110] on div at bounding box center [453, 111] width 19 height 9
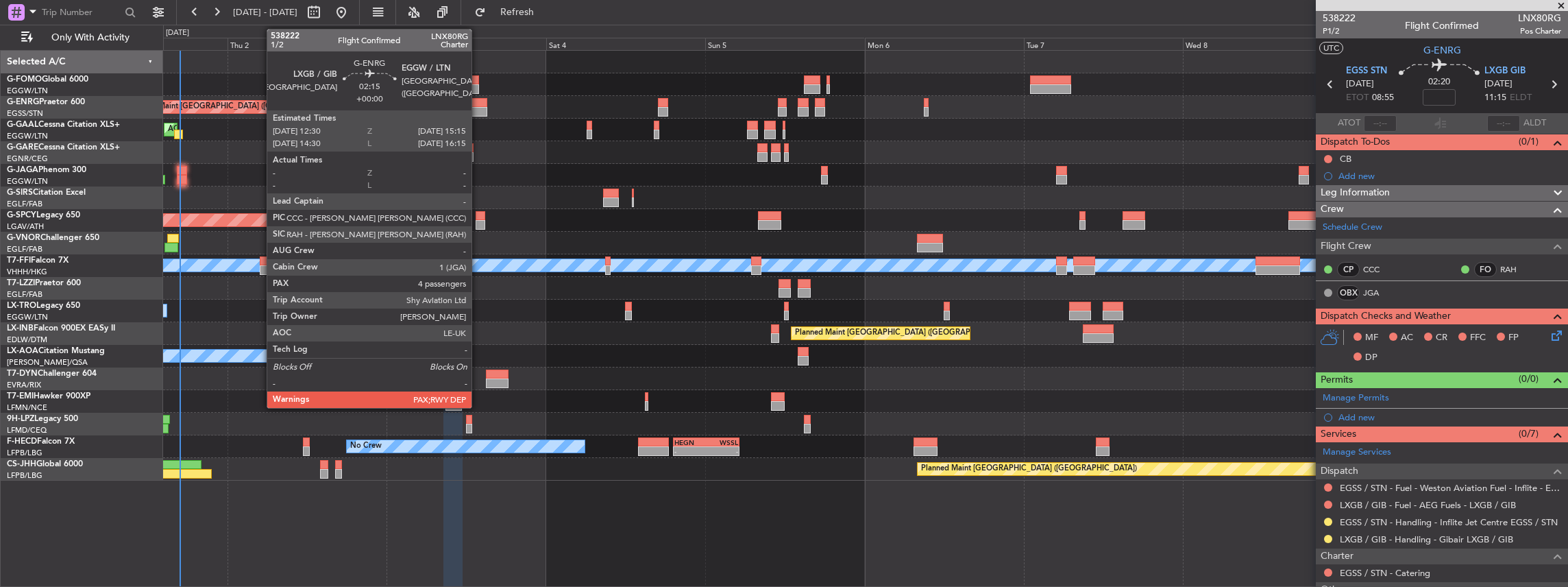
click at [478, 107] on div at bounding box center [478, 111] width 19 height 9
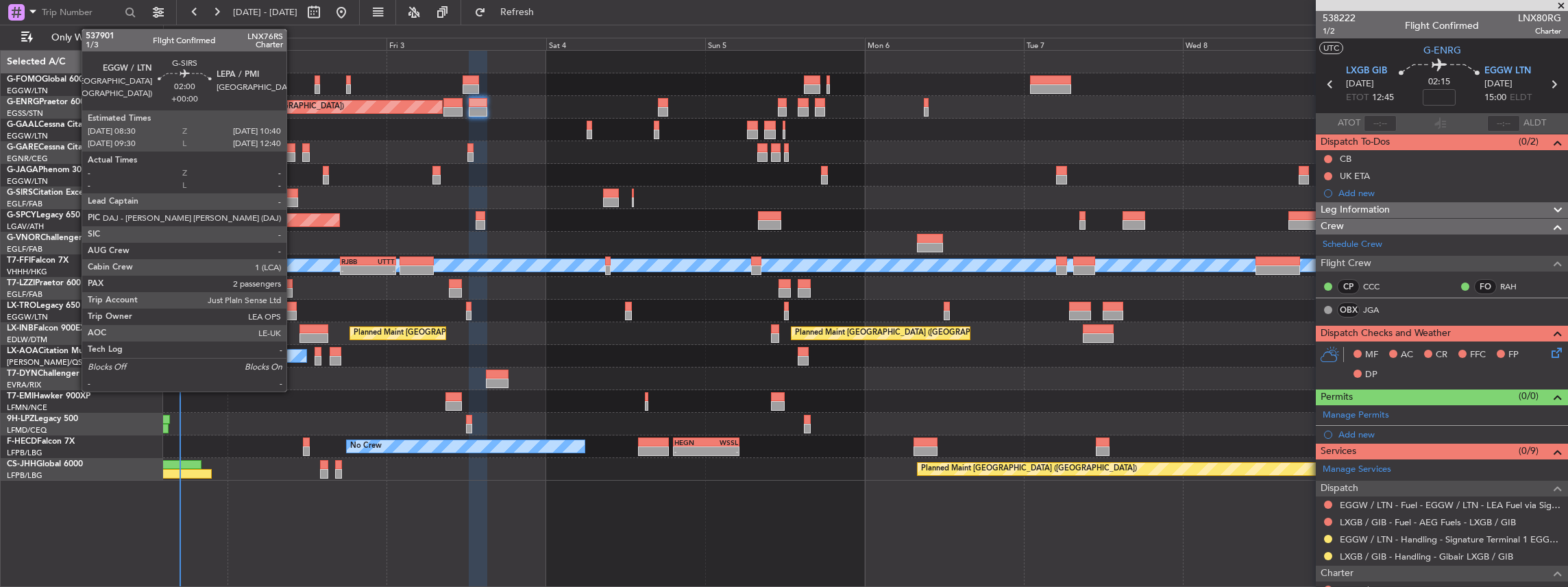
click at [293, 193] on div at bounding box center [290, 193] width 14 height 9
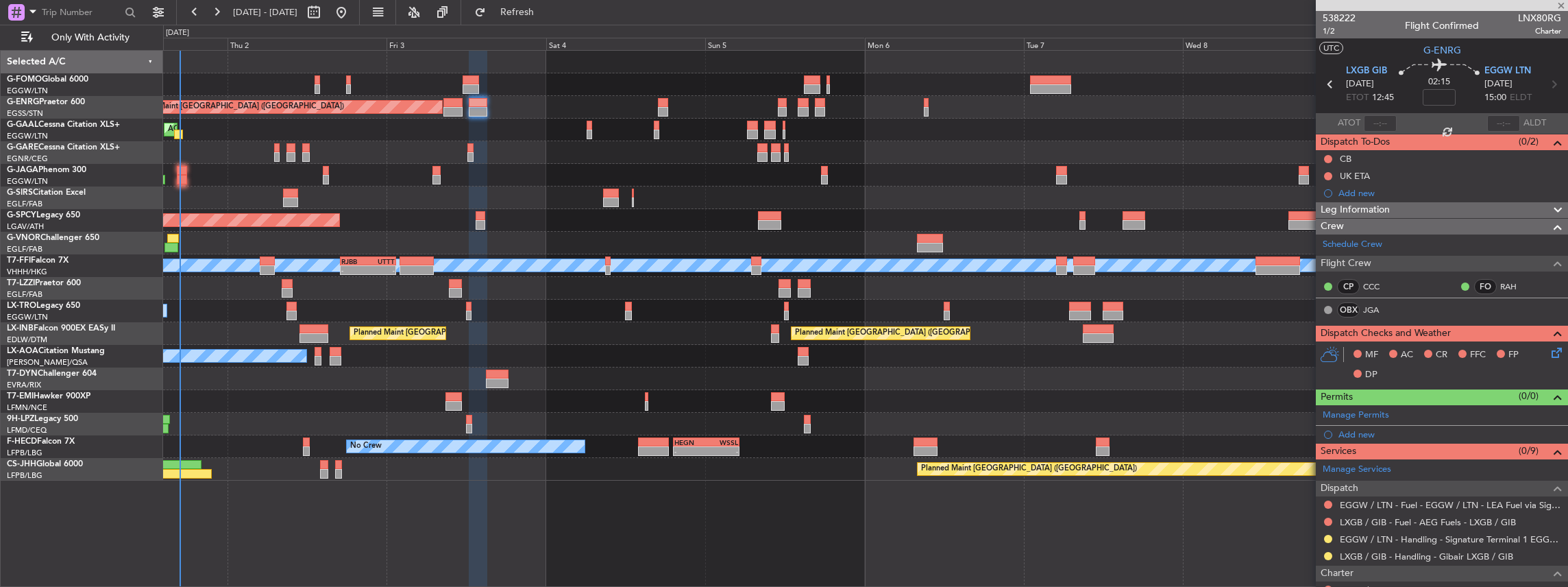
type input "2"
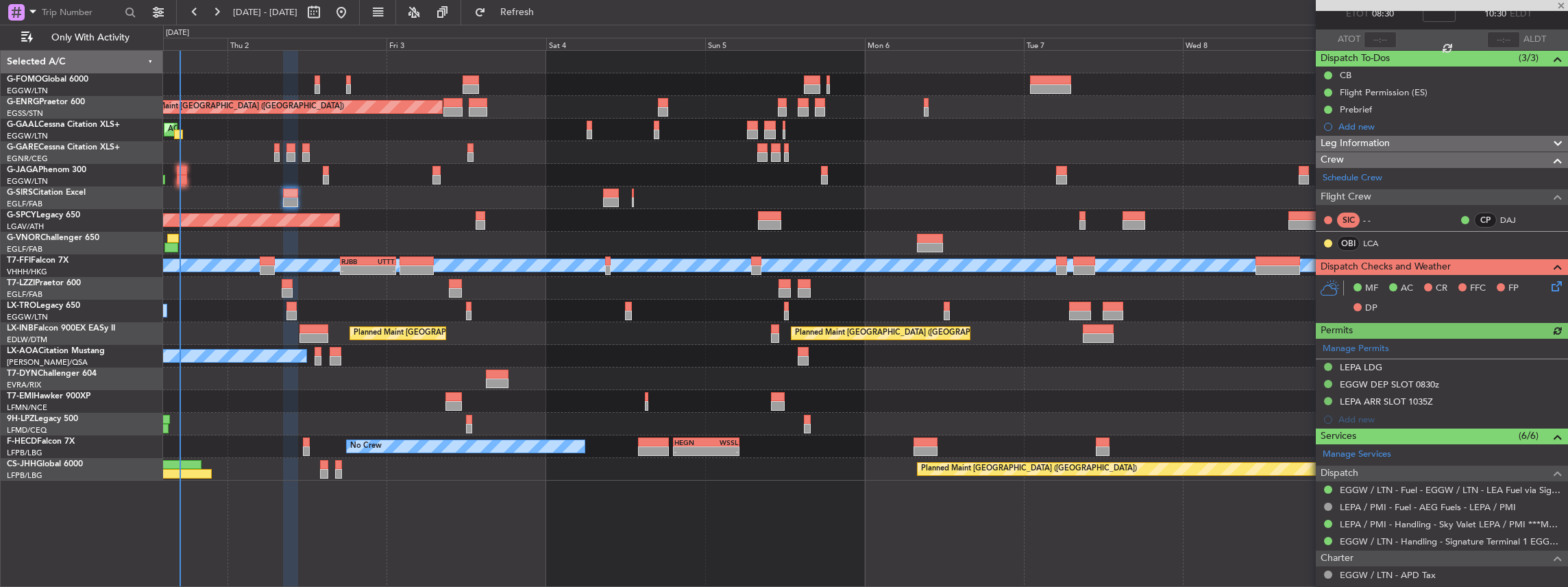
scroll to position [91, 0]
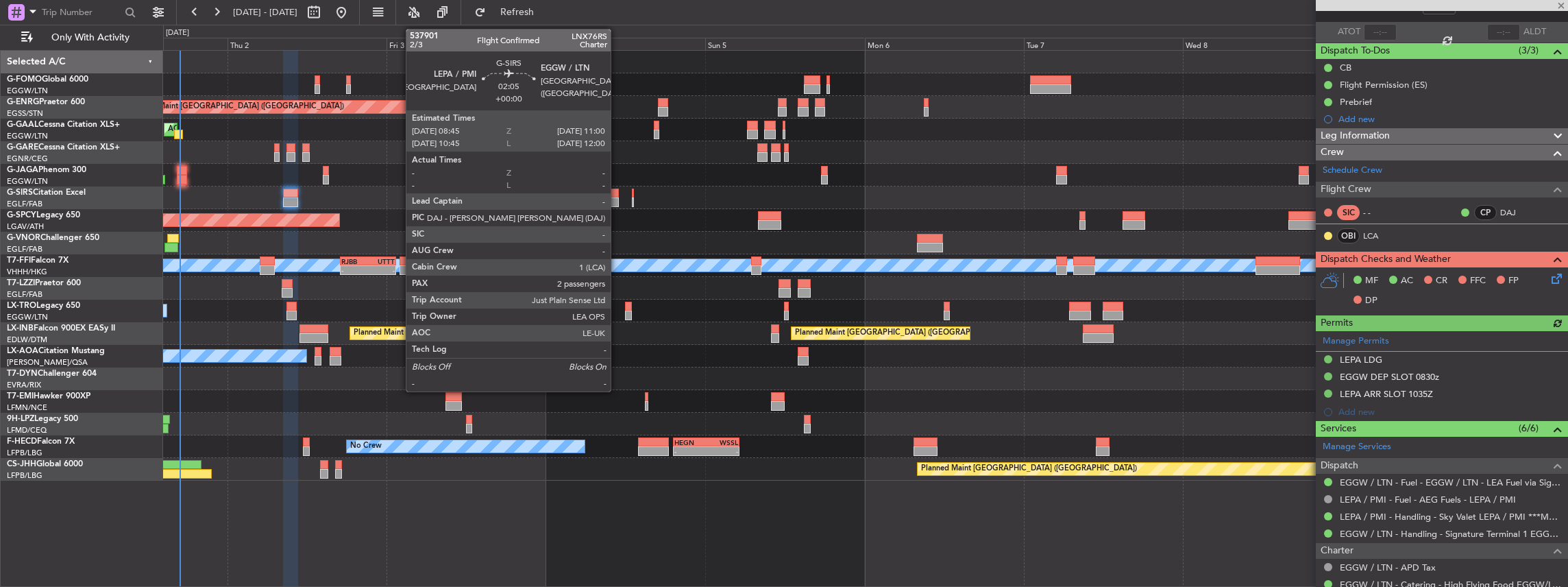
click at [617, 195] on div at bounding box center [610, 193] width 15 height 9
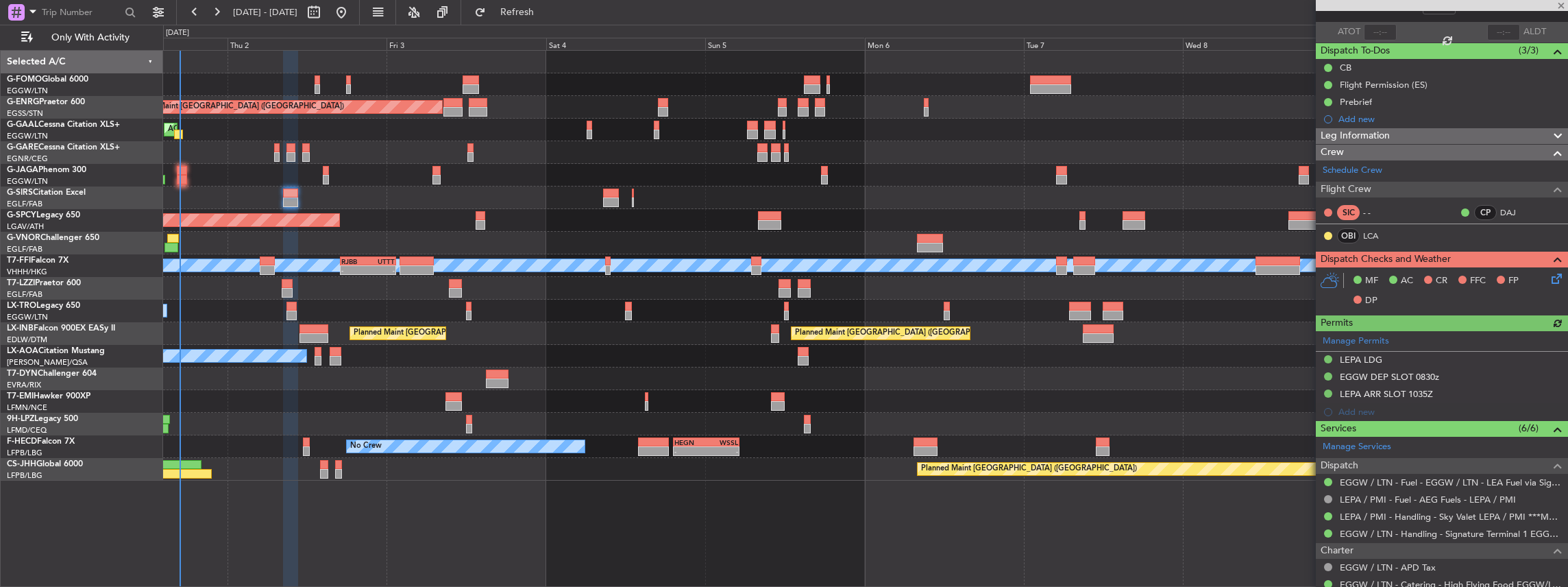
click at [614, 195] on div at bounding box center [610, 193] width 15 height 9
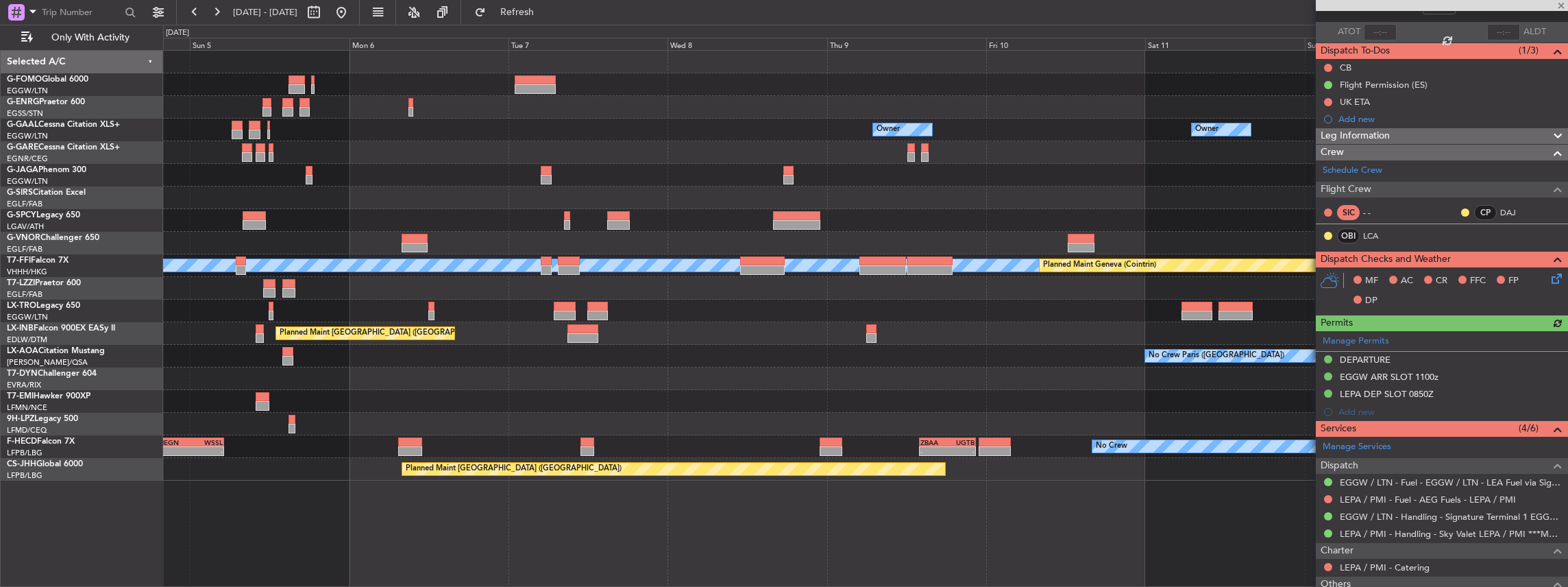
click at [532, 280] on div "Planned Maint London (Stansted) Owner Owner Owner Planned Maint Bremen MEL MEL …" at bounding box center [865, 266] width 1405 height 430
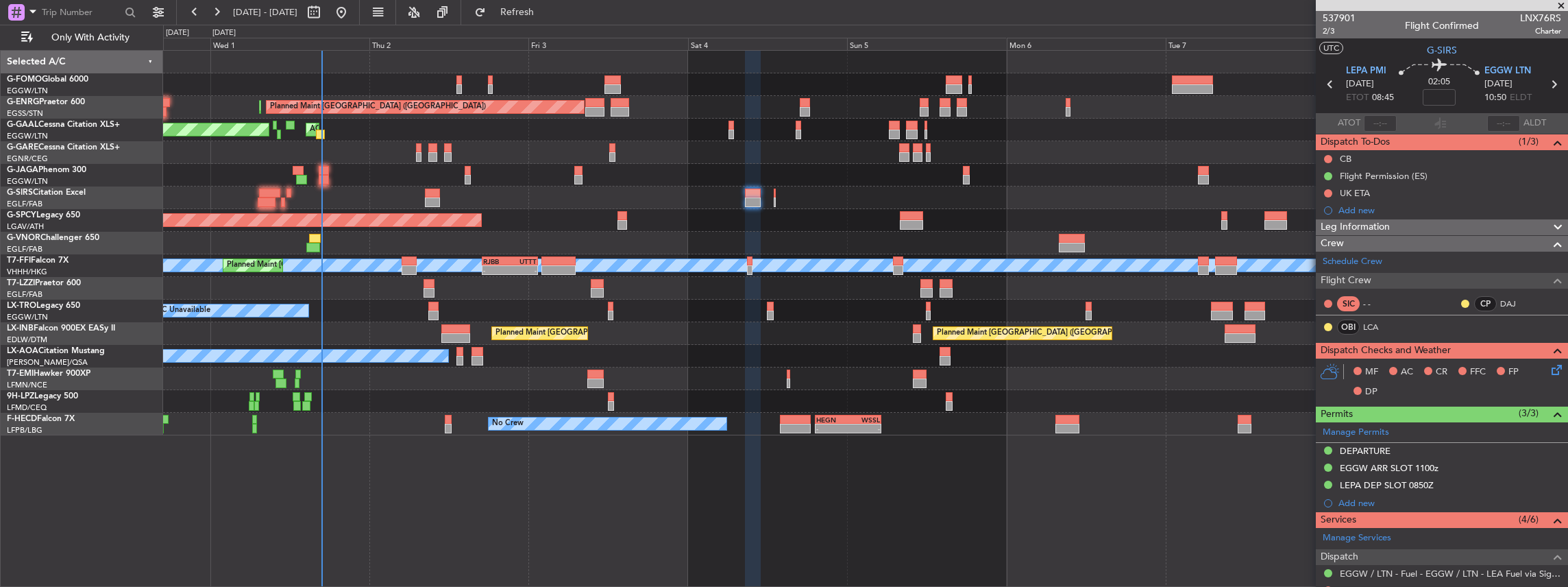
scroll to position [91, 0]
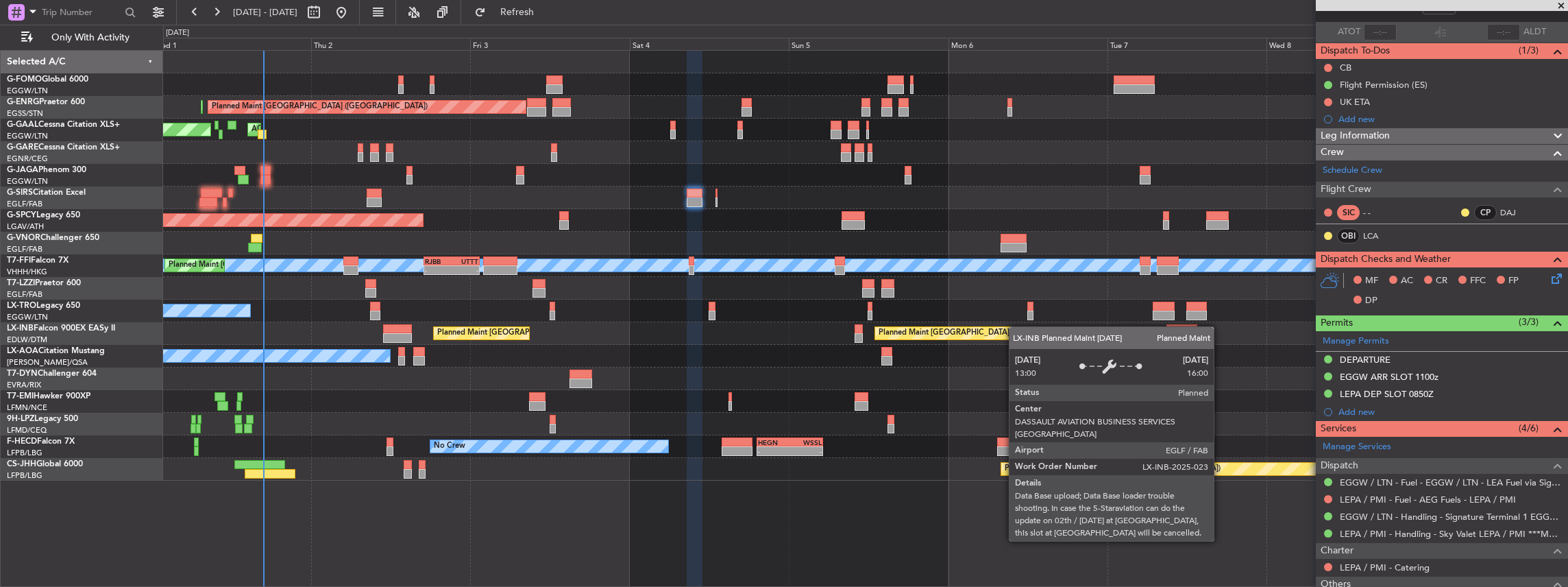
click at [991, 339] on div "Planned Maint London (Stansted) Planned Maint London (Stansted) Planned Maint D…" at bounding box center [865, 266] width 1405 height 430
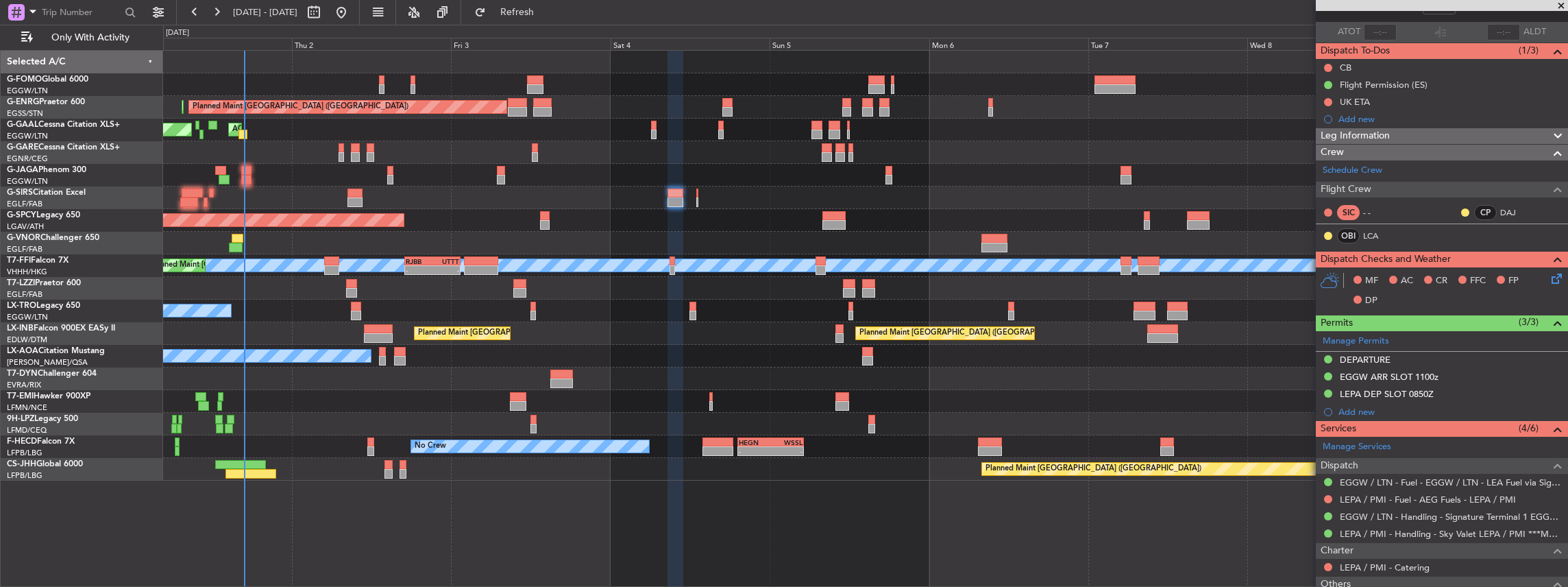
click at [932, 352] on div "Planned Maint London (Stansted) Planned Maint London (Stansted) Planned Maint D…" at bounding box center [865, 266] width 1405 height 430
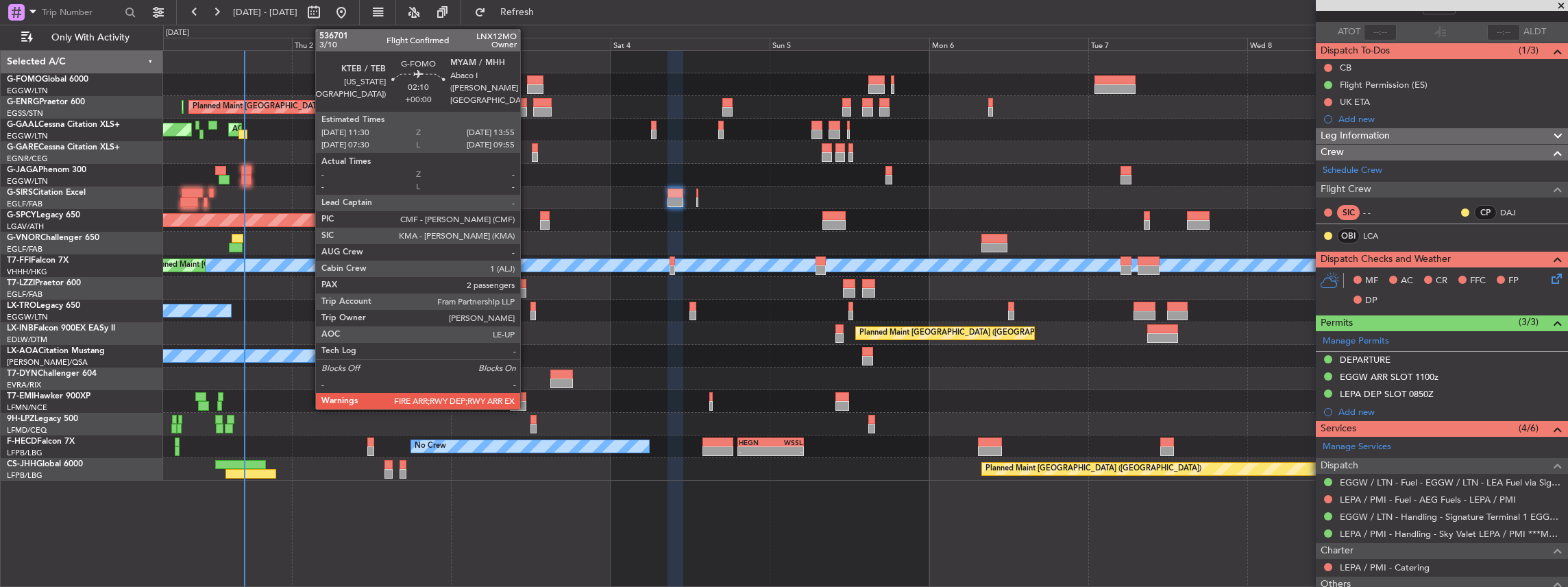
click at [527, 81] on div at bounding box center [535, 79] width 16 height 9
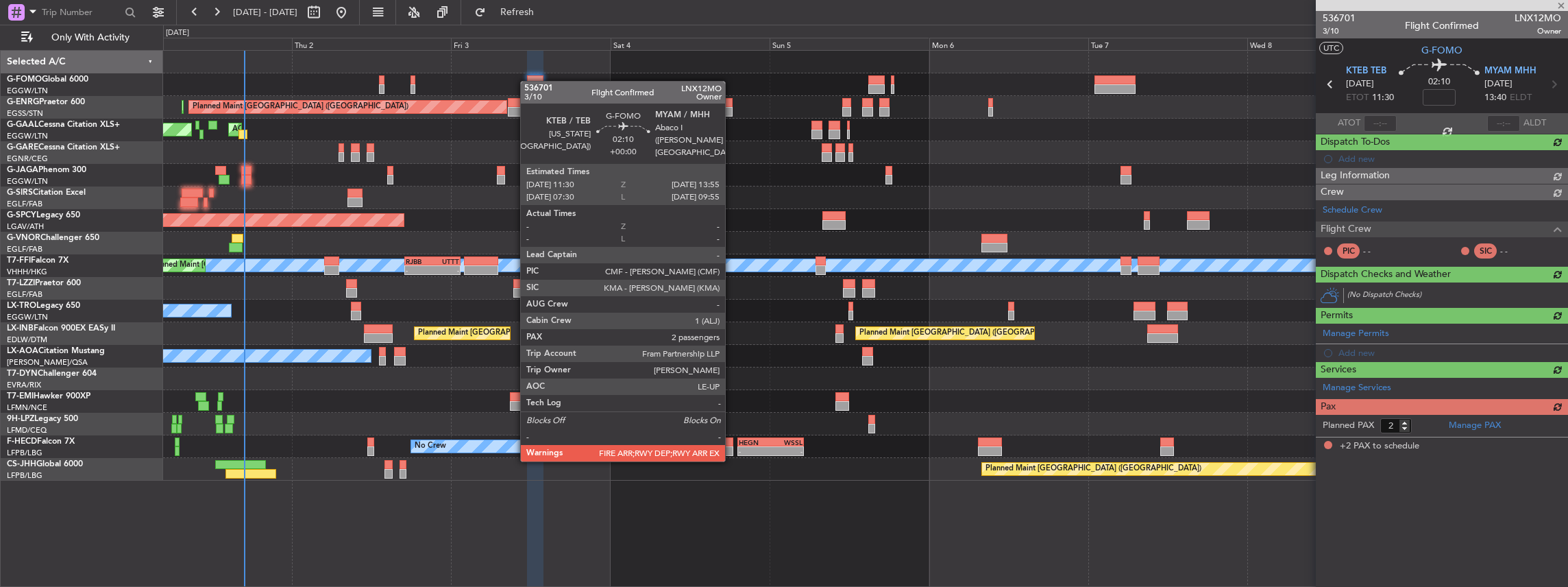
scroll to position [0, 0]
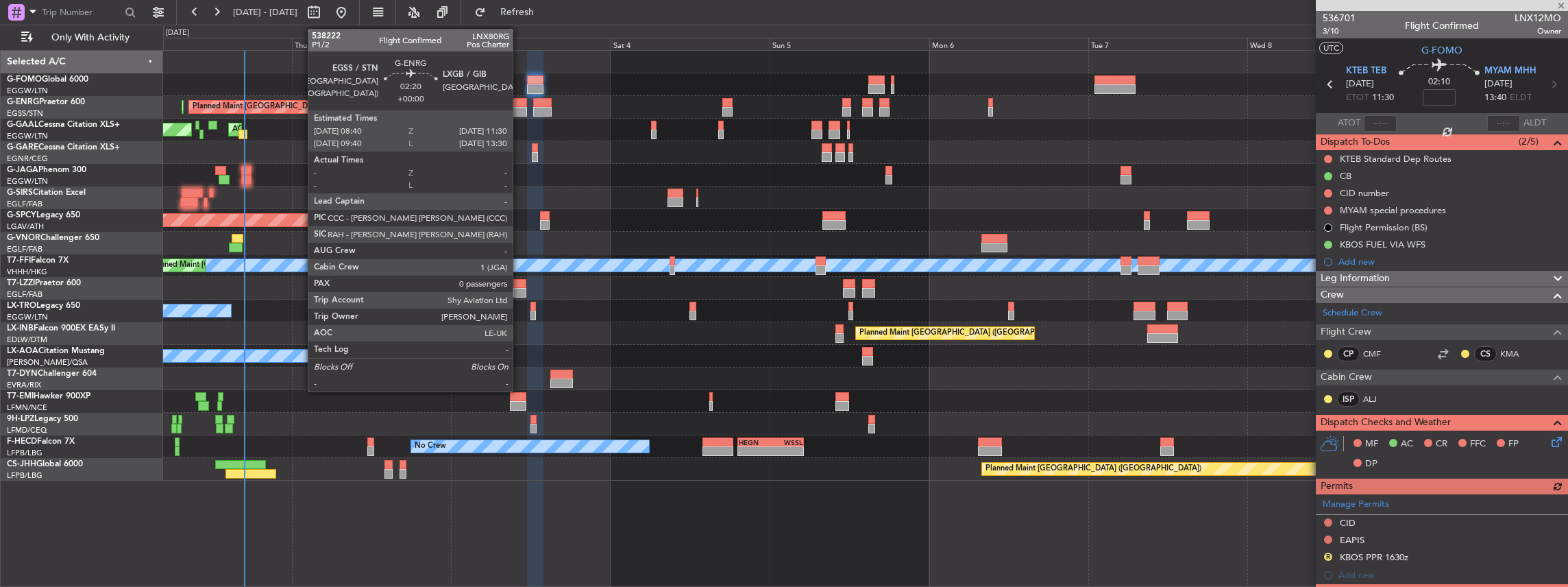
click at [520, 105] on div at bounding box center [517, 102] width 19 height 9
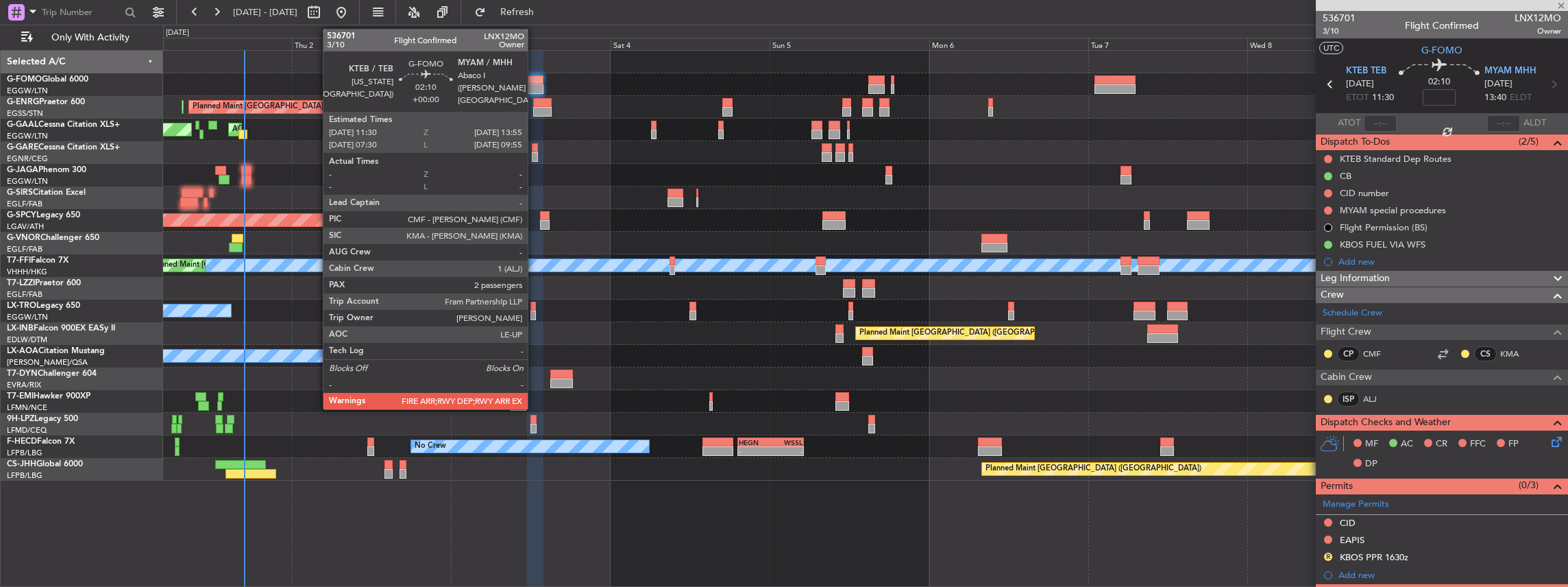
type input "0"
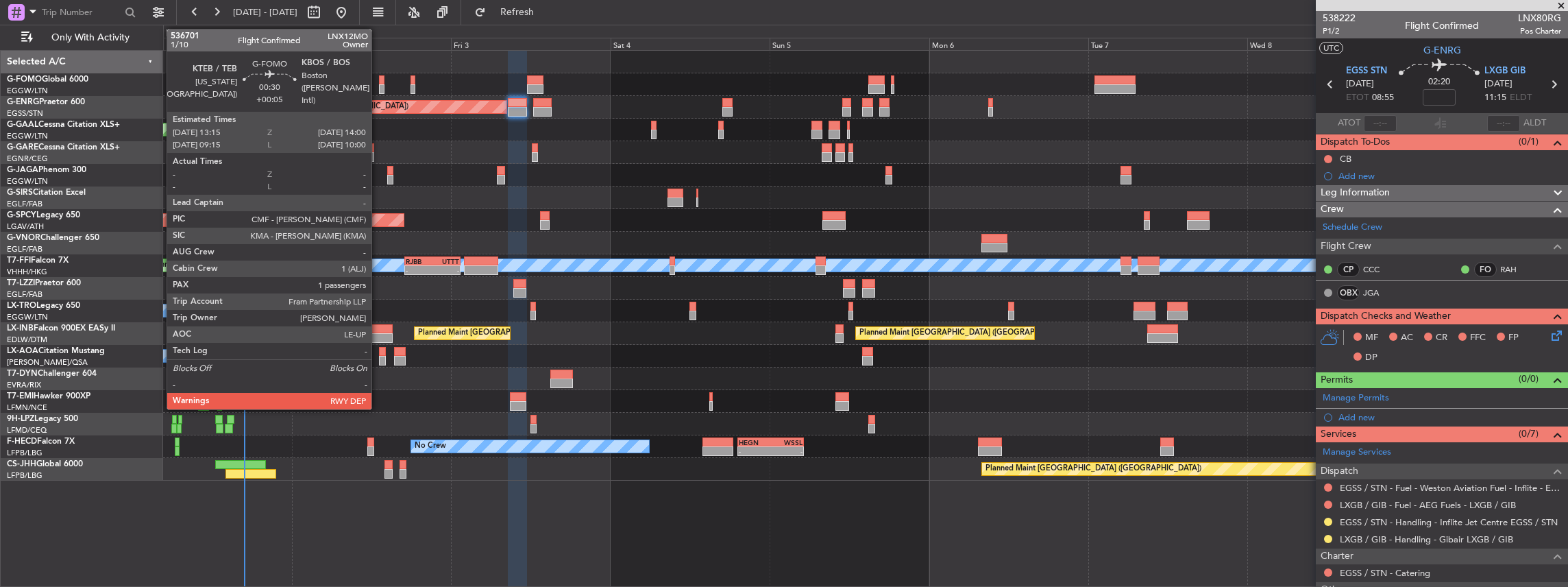
click at [379, 84] on div at bounding box center [382, 89] width 6 height 9
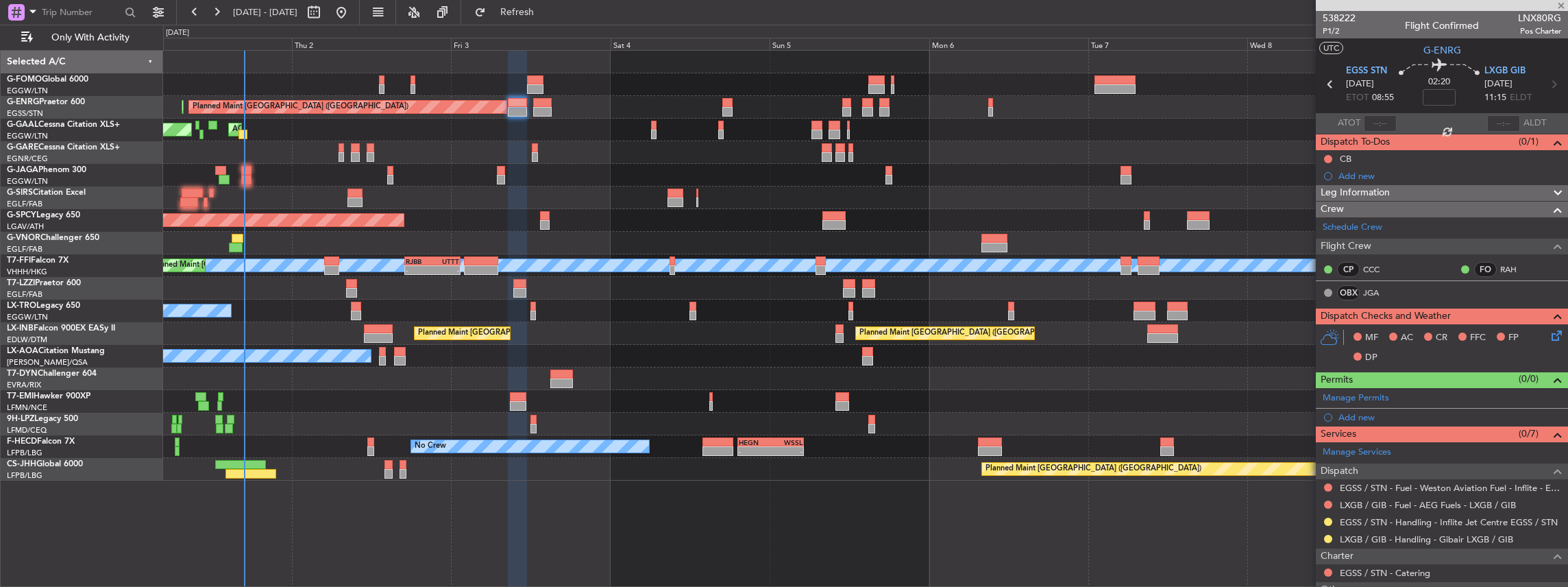
type input "+00:05"
type input "1"
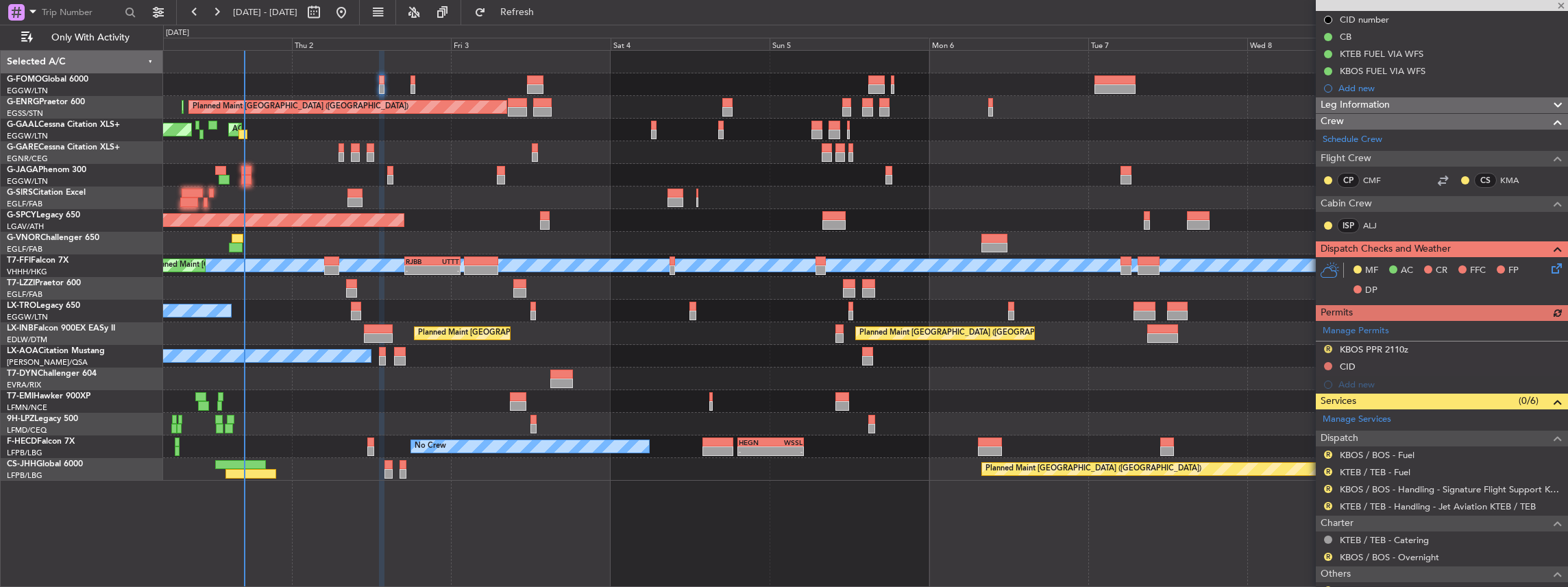
scroll to position [183, 0]
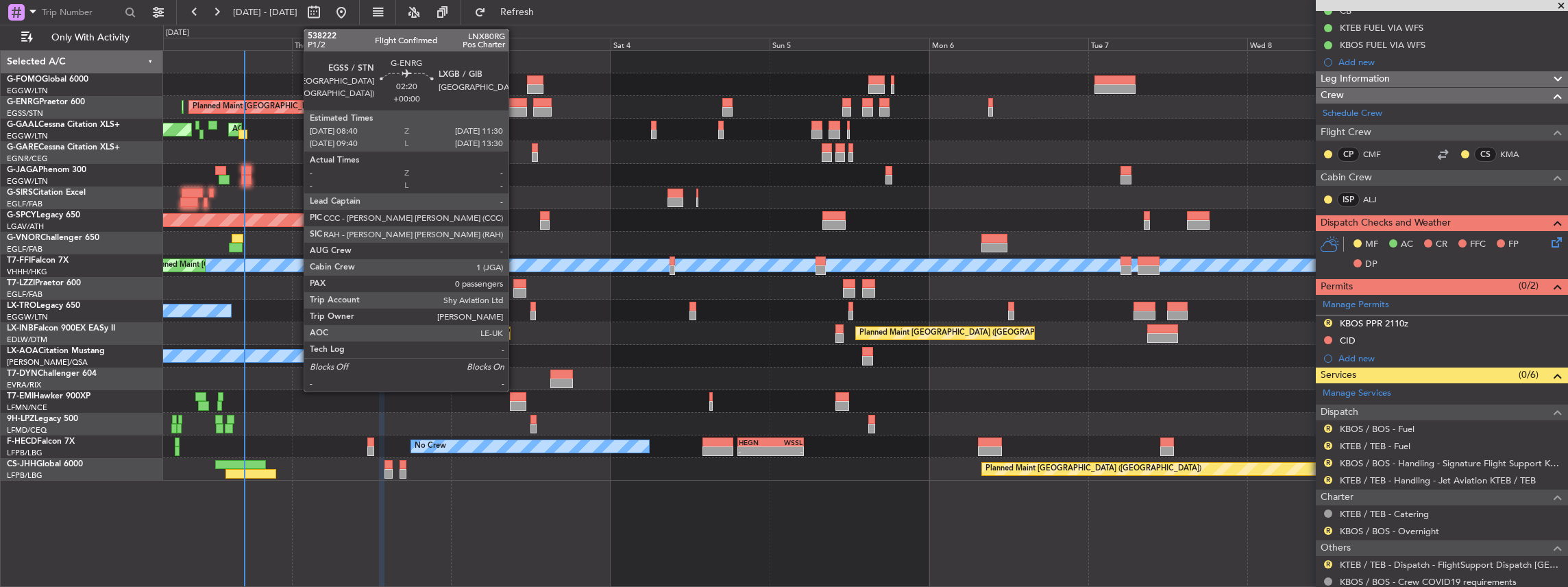
click at [515, 100] on div at bounding box center [517, 102] width 19 height 9
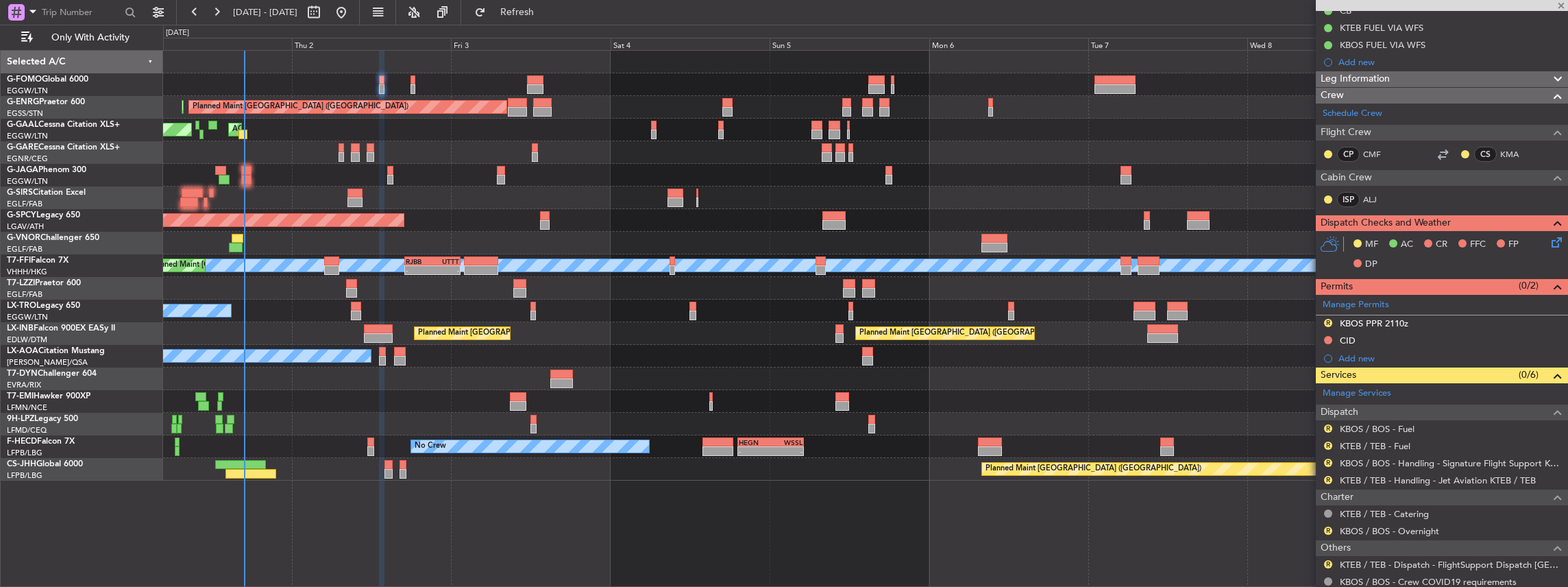
type input "0"
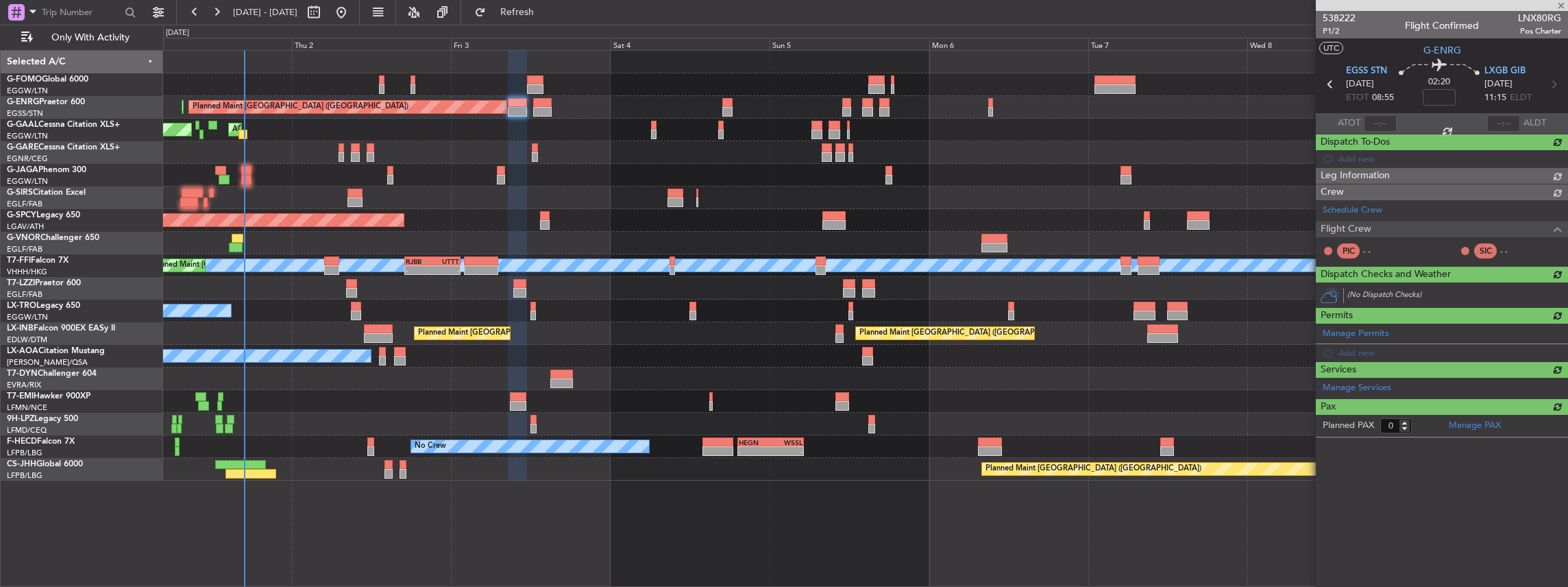
scroll to position [0, 0]
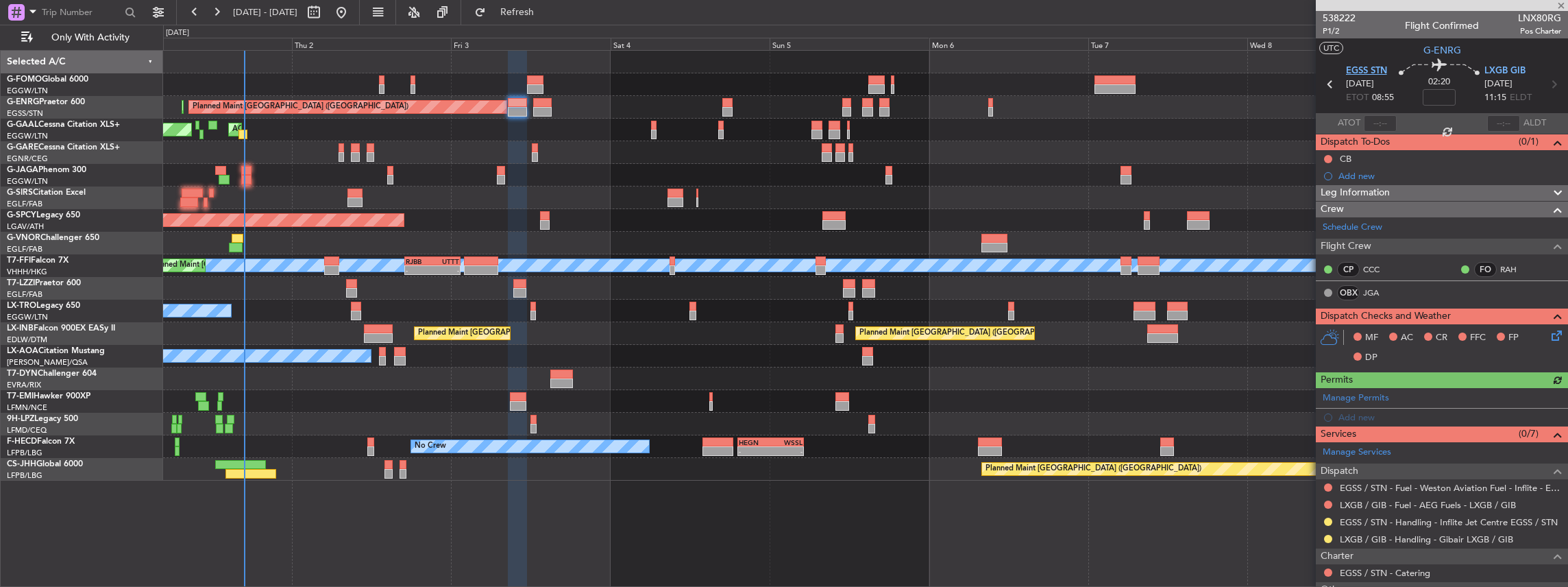
click at [1363, 74] on span "EGSS STN" at bounding box center [1366, 71] width 41 height 14
click at [1509, 73] on span "LXGB GIB" at bounding box center [1504, 71] width 41 height 14
click at [1520, 391] on div "Manage Permits" at bounding box center [1442, 398] width 252 height 21
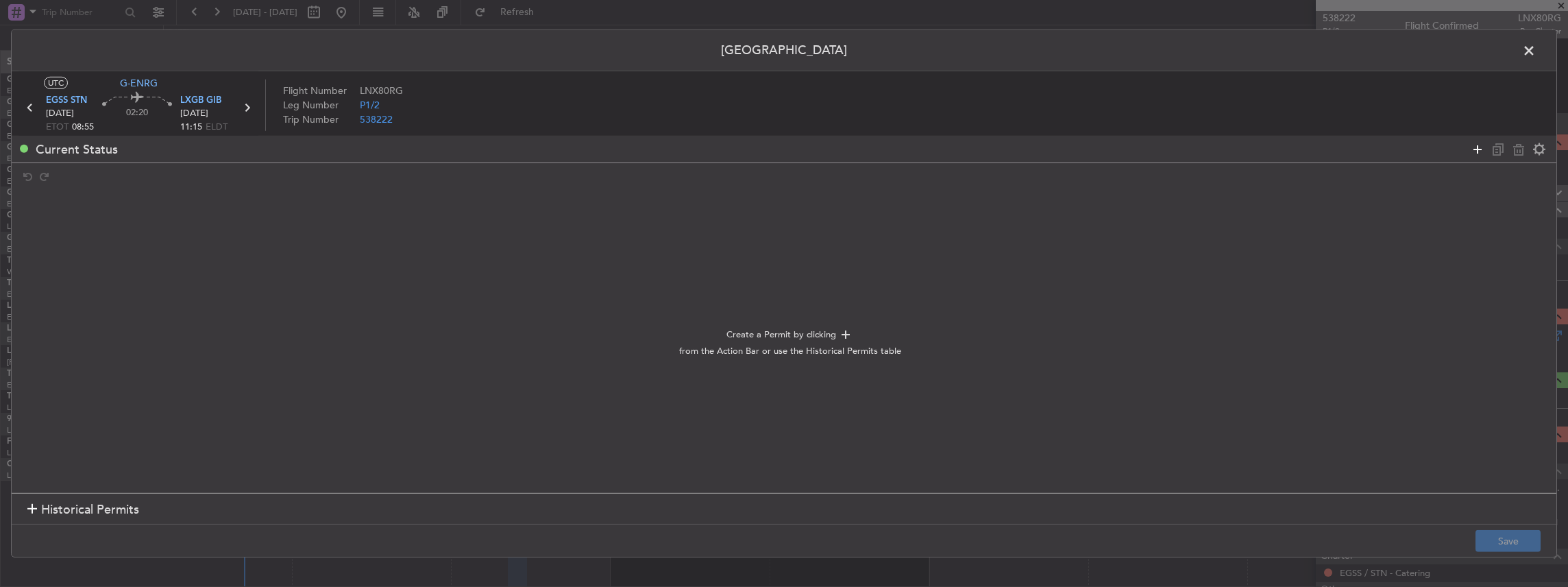
click at [1475, 148] on icon at bounding box center [1477, 148] width 16 height 16
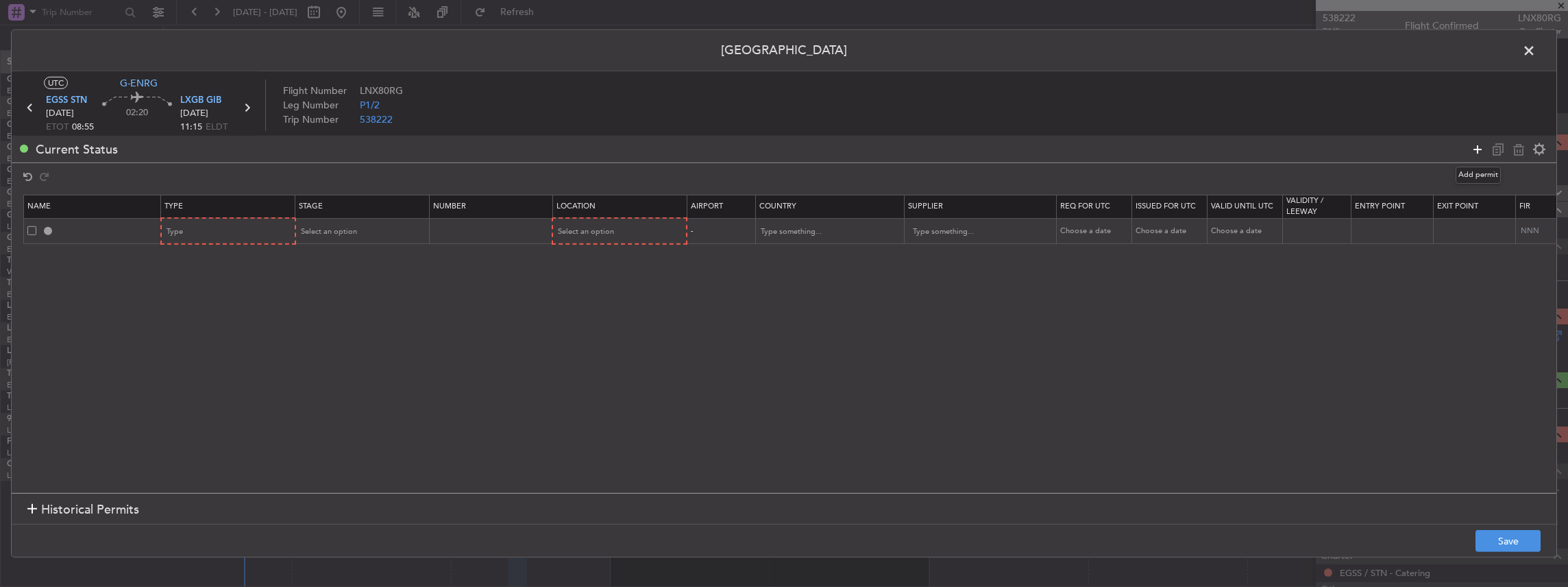
click at [1475, 148] on icon at bounding box center [1477, 148] width 16 height 16
click at [199, 225] on div "Type" at bounding box center [224, 231] width 114 height 21
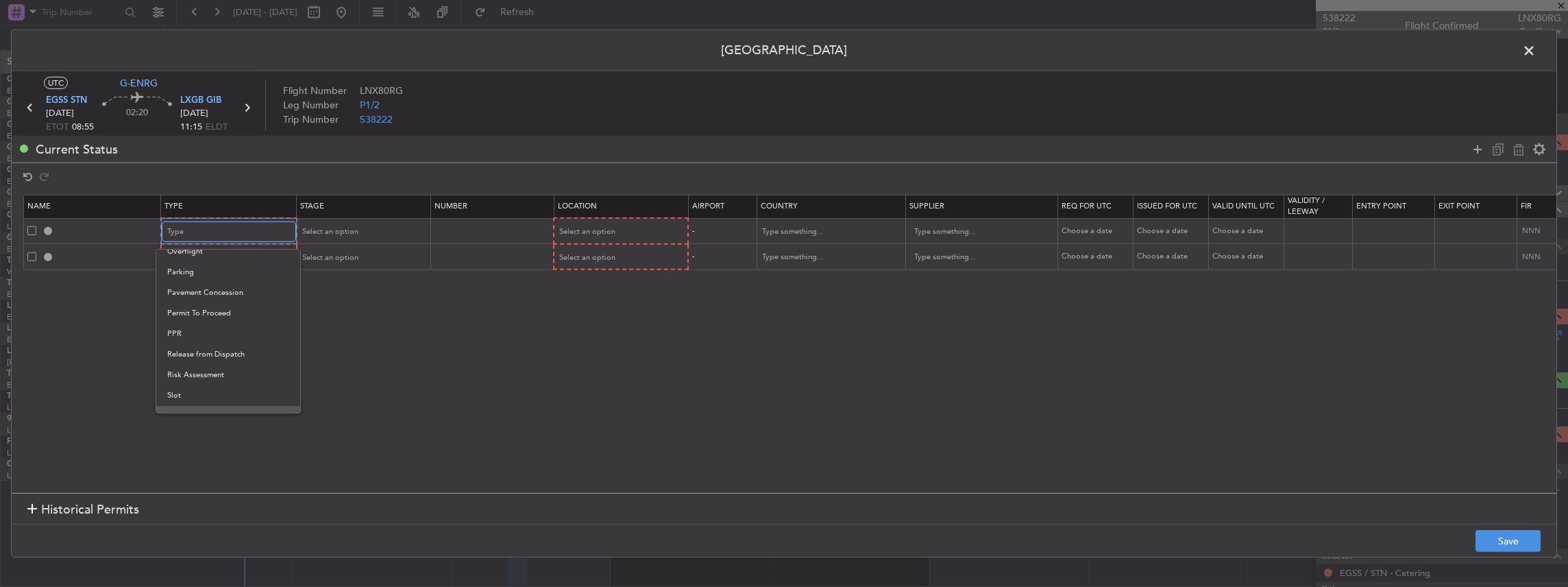
scroll to position [412, 0]
click at [181, 363] on span "Slot" at bounding box center [228, 362] width 122 height 21
click at [190, 258] on div "Type" at bounding box center [224, 258] width 114 height 21
drag, startPoint x: 190, startPoint y: 334, endPoint x: 218, endPoint y: 314, distance: 34.4
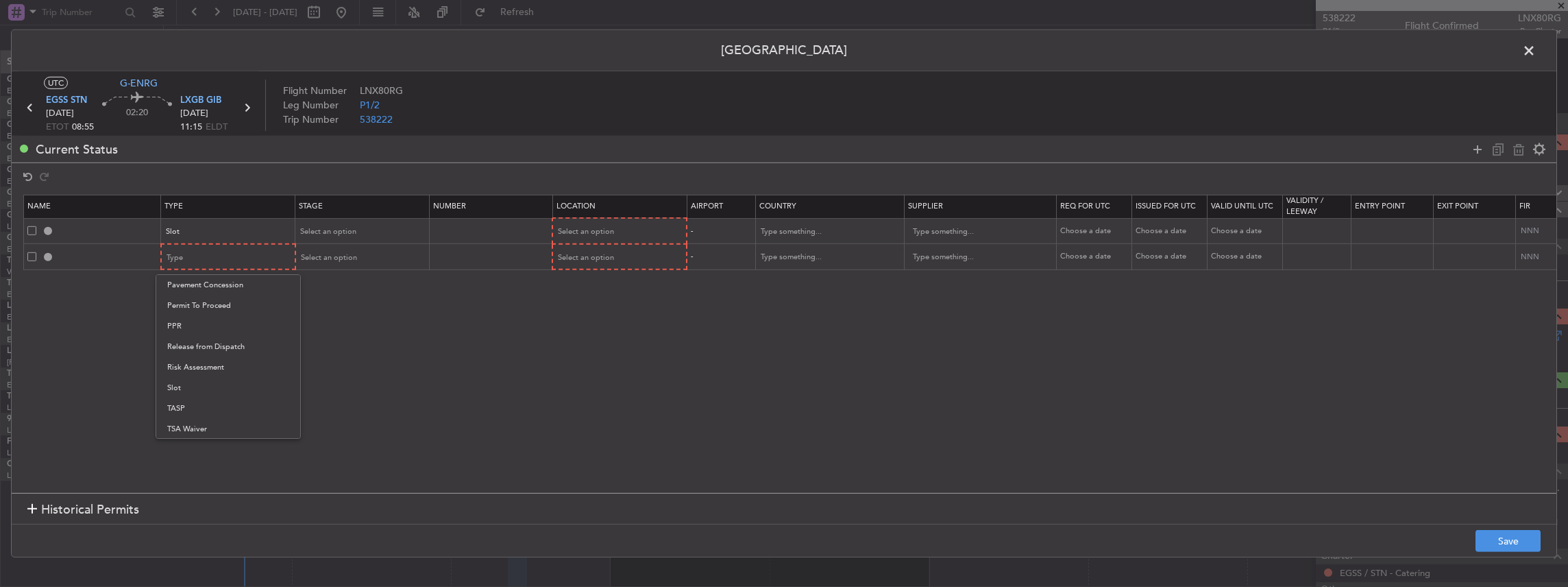
click at [190, 333] on span "PPR" at bounding box center [228, 326] width 122 height 21
click at [342, 226] on span "Select an option" at bounding box center [328, 231] width 57 height 10
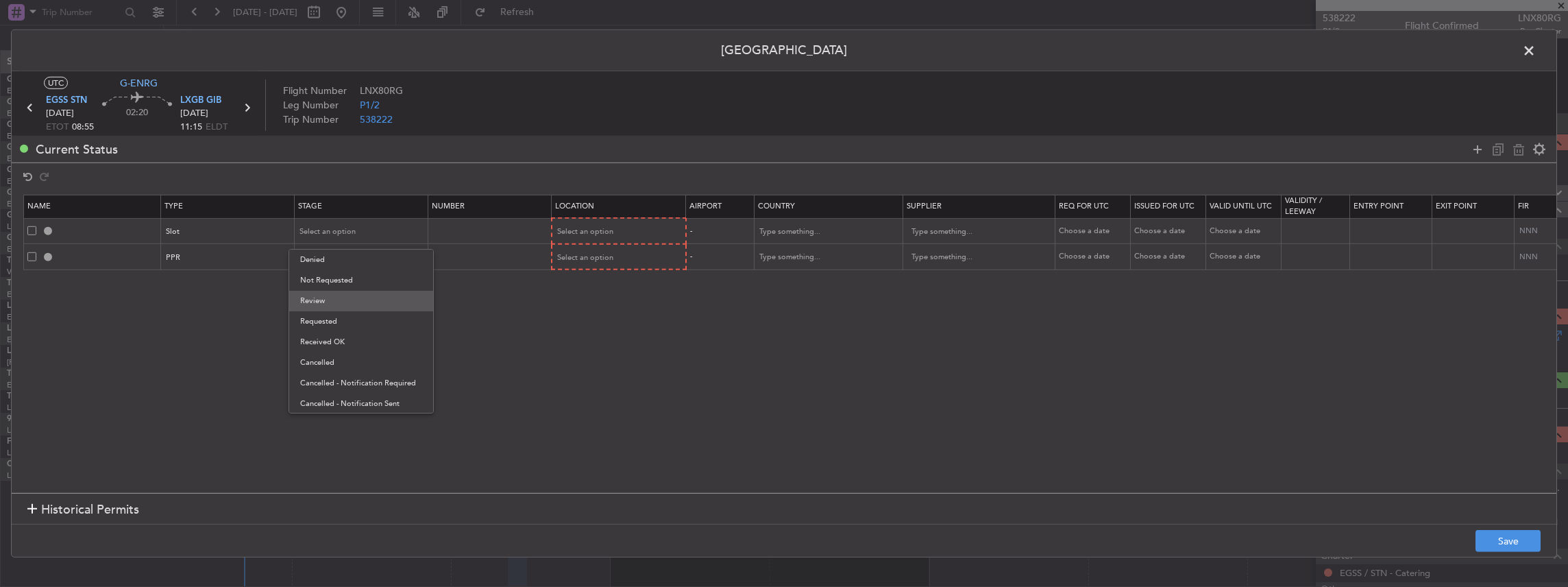
click at [331, 298] on span "Review" at bounding box center [361, 301] width 122 height 21
click at [326, 231] on div "Review" at bounding box center [356, 231] width 114 height 21
click at [338, 318] on span "Requested" at bounding box center [361, 321] width 122 height 21
click at [314, 256] on span "Select an option" at bounding box center [328, 257] width 57 height 10
click at [331, 350] on span "Requested" at bounding box center [361, 346] width 122 height 21
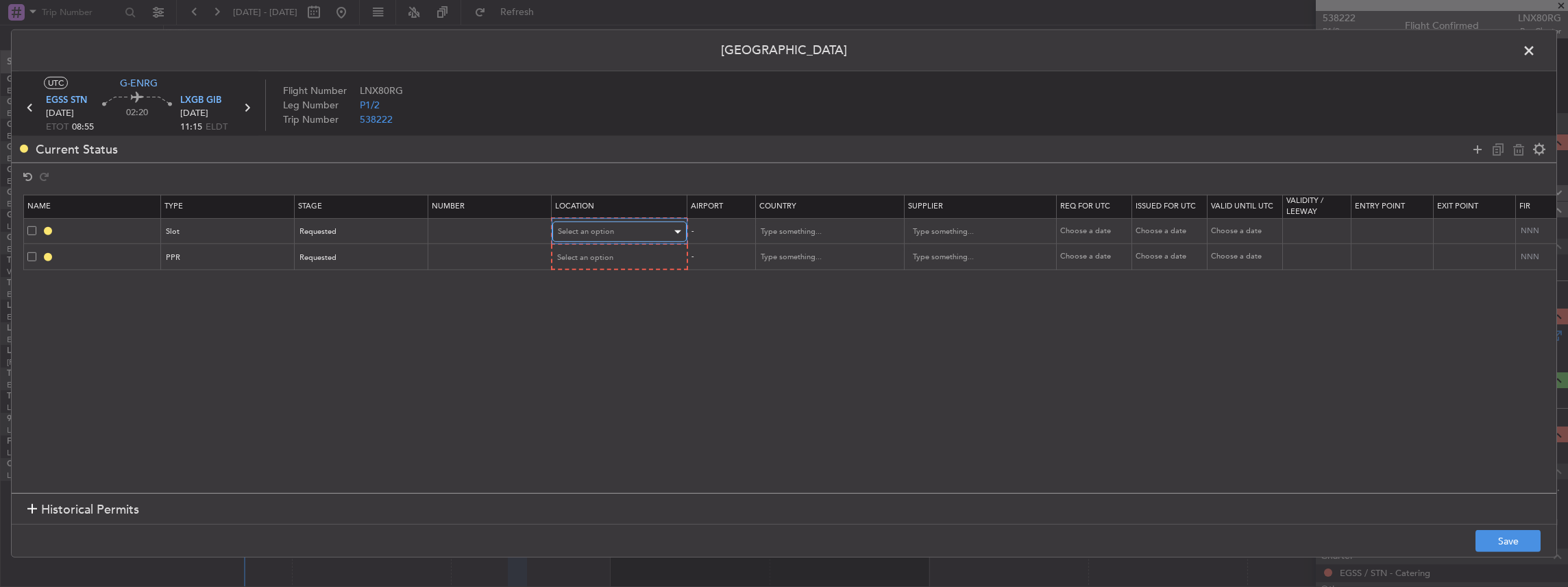
click at [643, 228] on div "Select an option" at bounding box center [614, 231] width 114 height 21
click at [578, 255] on span "Departure" at bounding box center [618, 260] width 122 height 21
click at [573, 247] on div "Select an option" at bounding box center [614, 257] width 114 height 21
click at [588, 321] on span "Arrival" at bounding box center [618, 326] width 122 height 21
click at [1531, 546] on button "Save" at bounding box center [1508, 540] width 65 height 22
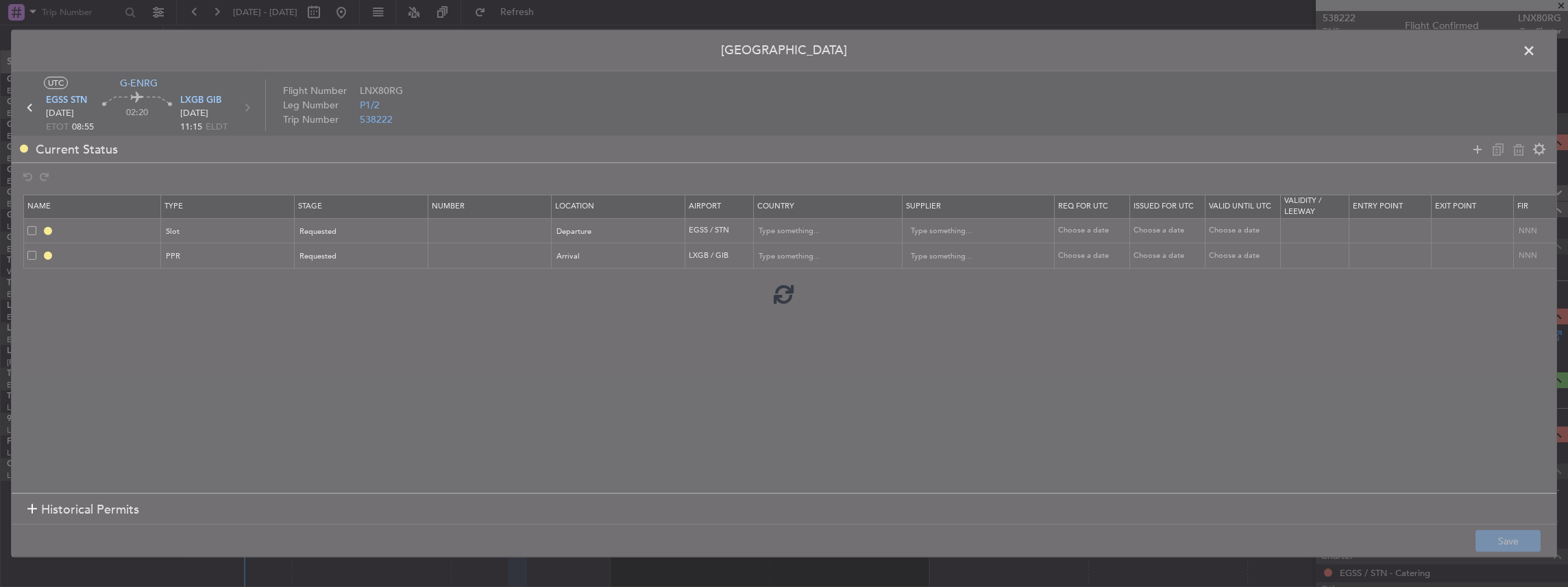
type input "EGSS DEP SLOT"
type input "United Kingdom"
type input "NNN"
type input "2"
type input "LXGB PPR"
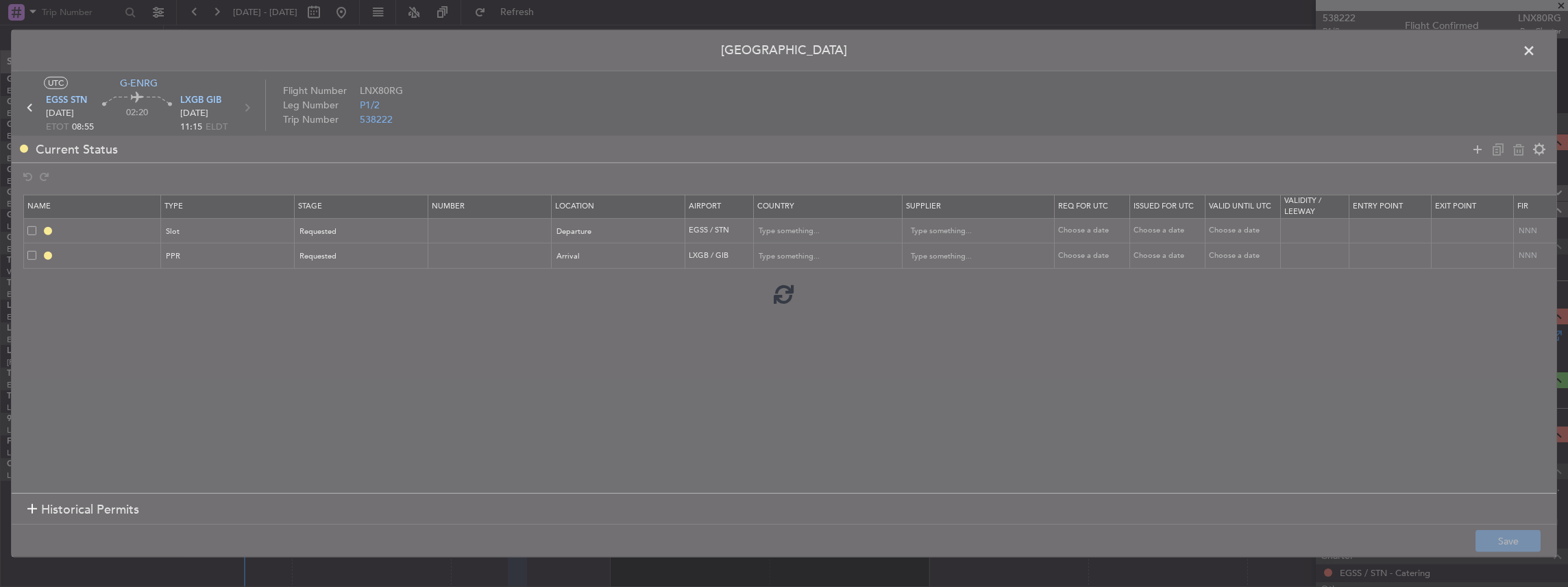
type input "[GEOGRAPHIC_DATA]"
type input "NNN"
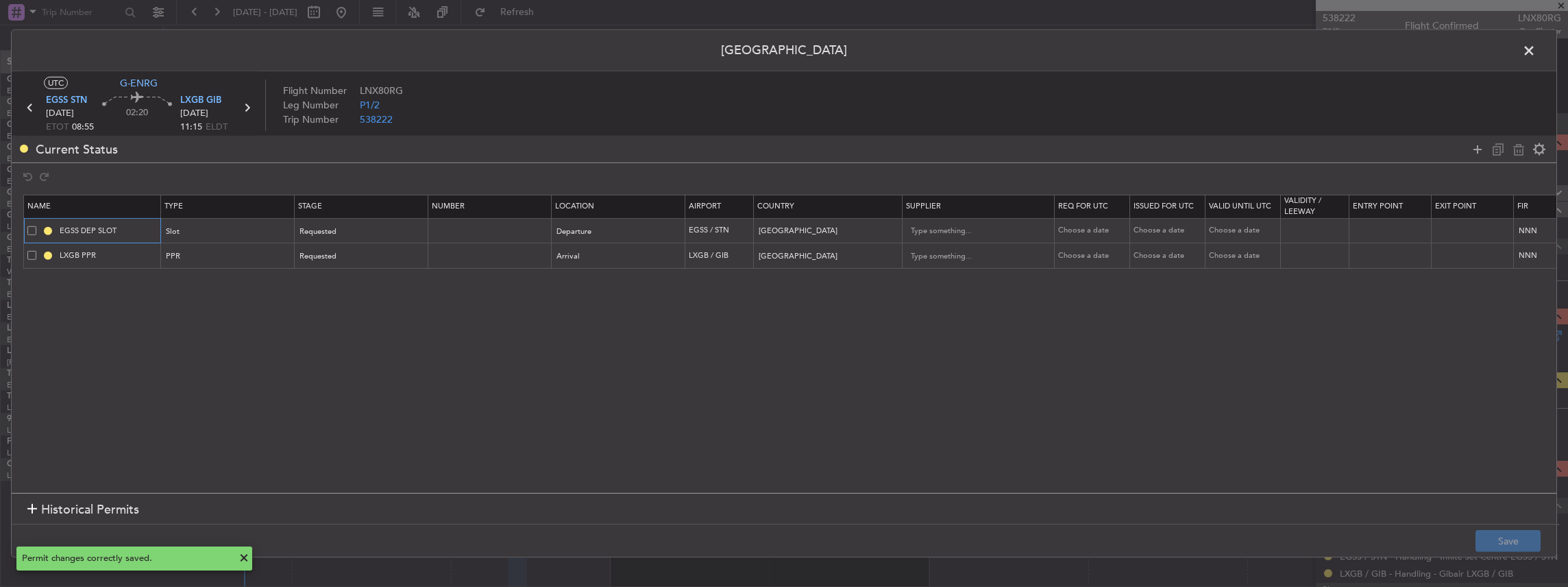
click at [127, 225] on input "EGSS DEP SLOT" at bounding box center [108, 231] width 103 height 11
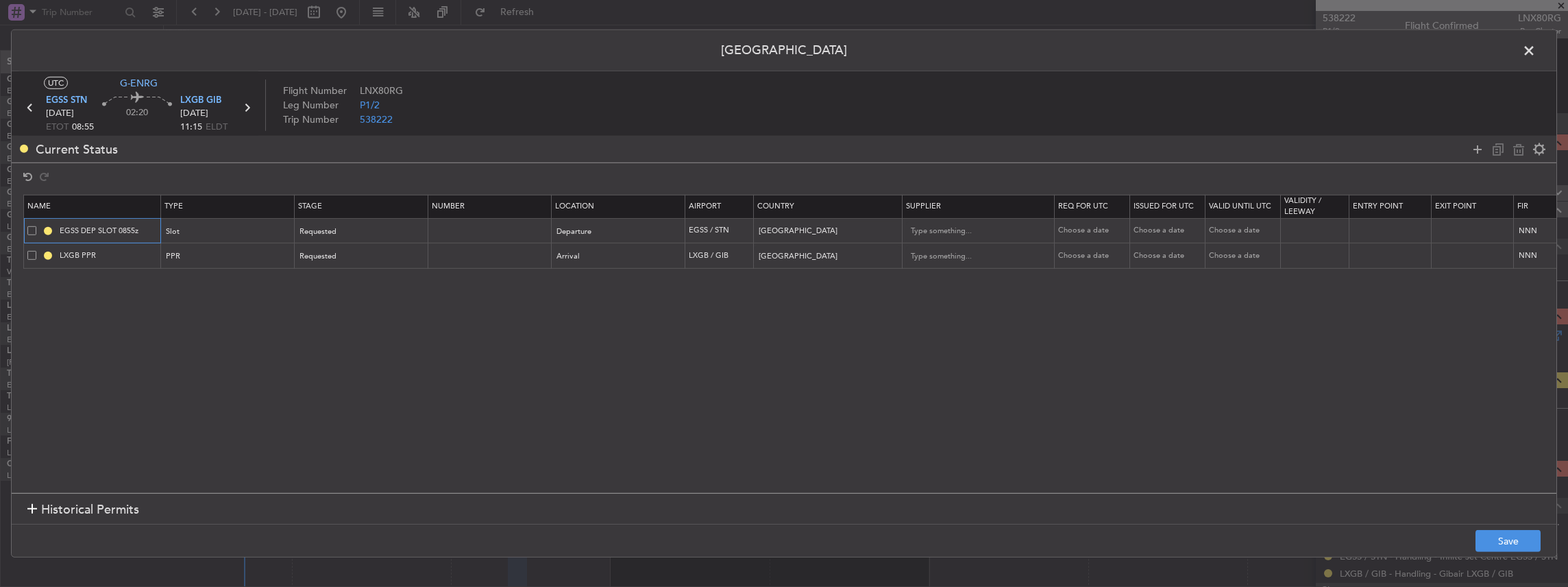
type input "EGSS DEP SLOT 0855z"
click at [122, 258] on input "LXGB PPR" at bounding box center [108, 256] width 103 height 11
type input "LXGB PPR 1115z"
click at [1490, 542] on button "Save" at bounding box center [1508, 540] width 65 height 22
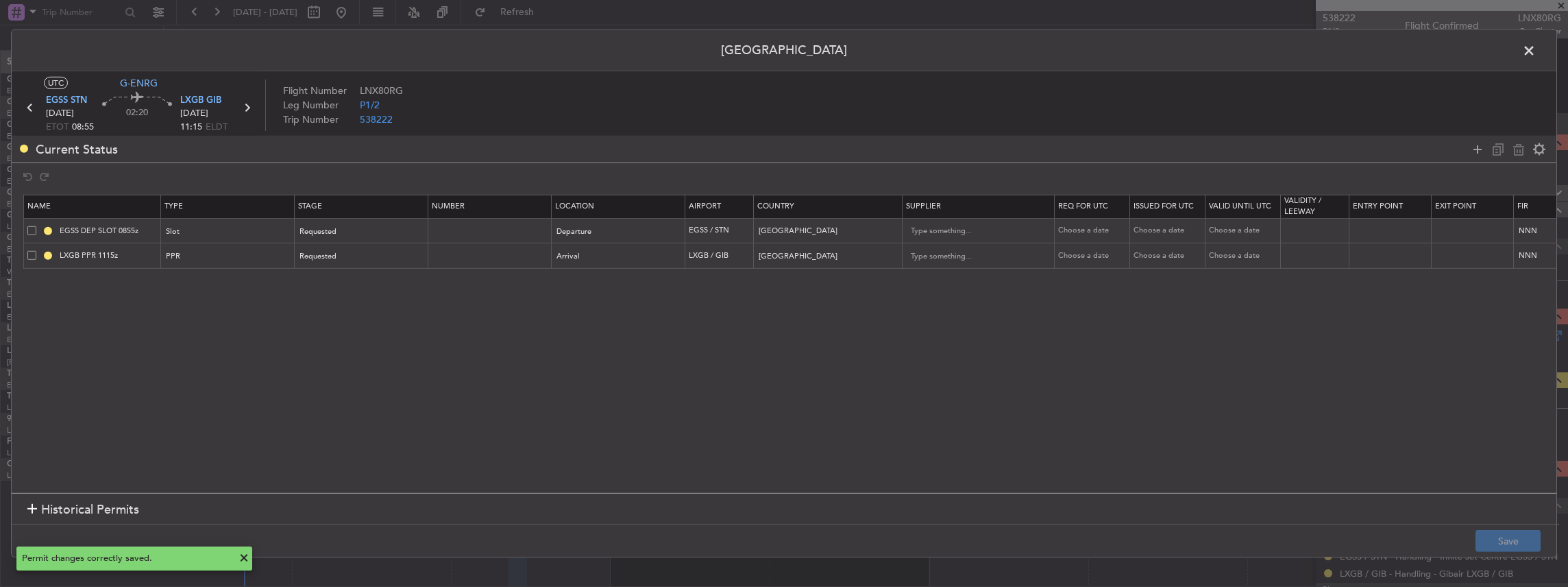
click at [1536, 45] on span at bounding box center [1536, 54] width 0 height 27
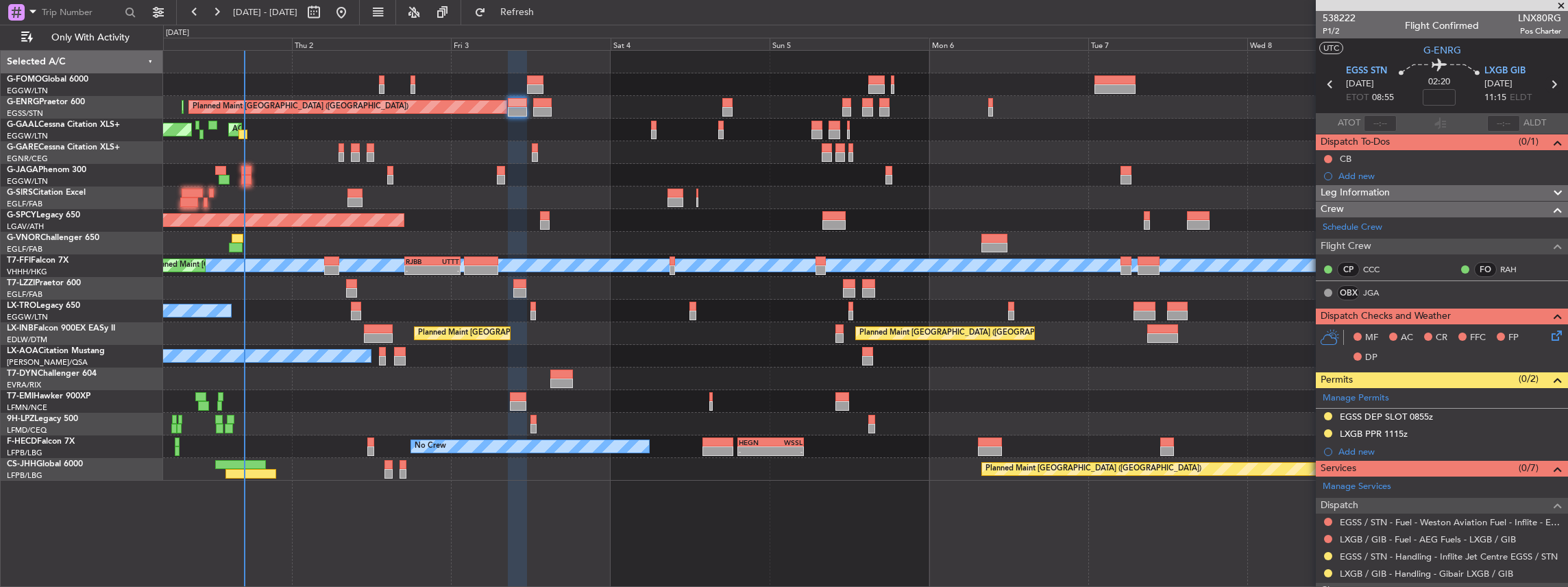
click at [1546, 84] on icon at bounding box center [1553, 84] width 18 height 18
type input "4"
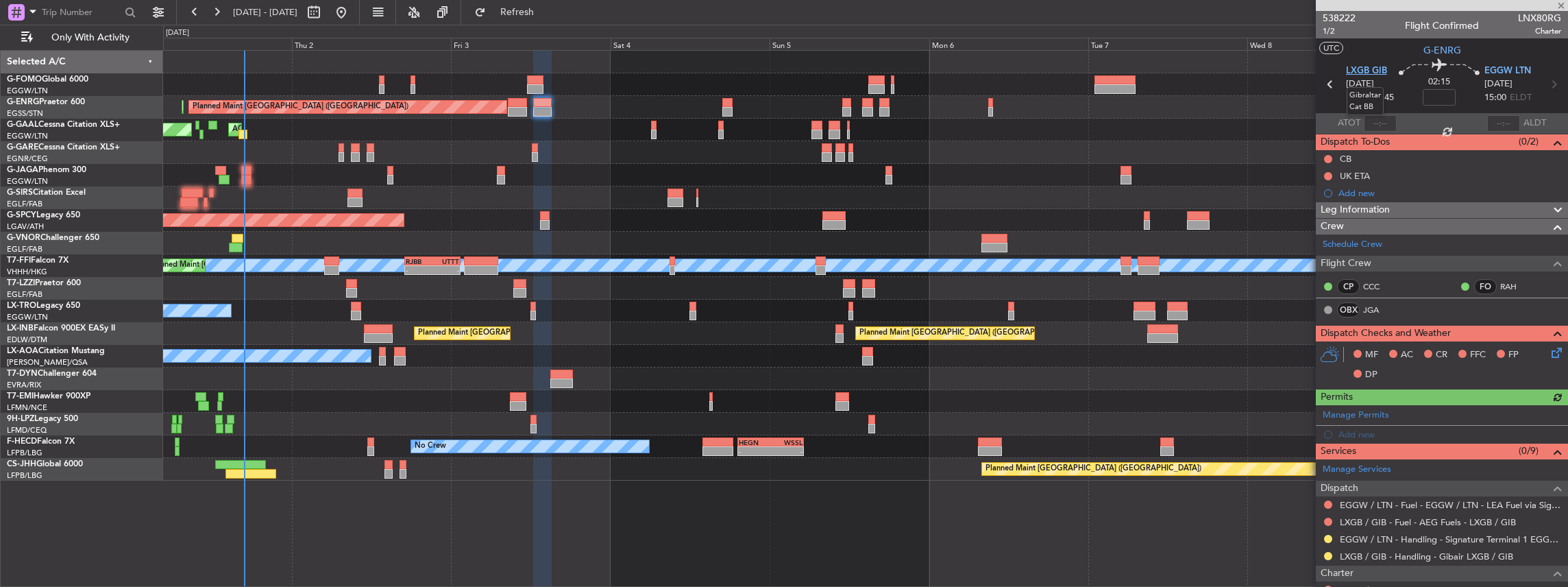
click at [1367, 71] on span "LXGB GIB" at bounding box center [1366, 71] width 41 height 14
click at [1513, 67] on span "EGGW LTN" at bounding box center [1507, 71] width 47 height 14
click at [1443, 412] on div "Manage Permits" at bounding box center [1442, 415] width 252 height 21
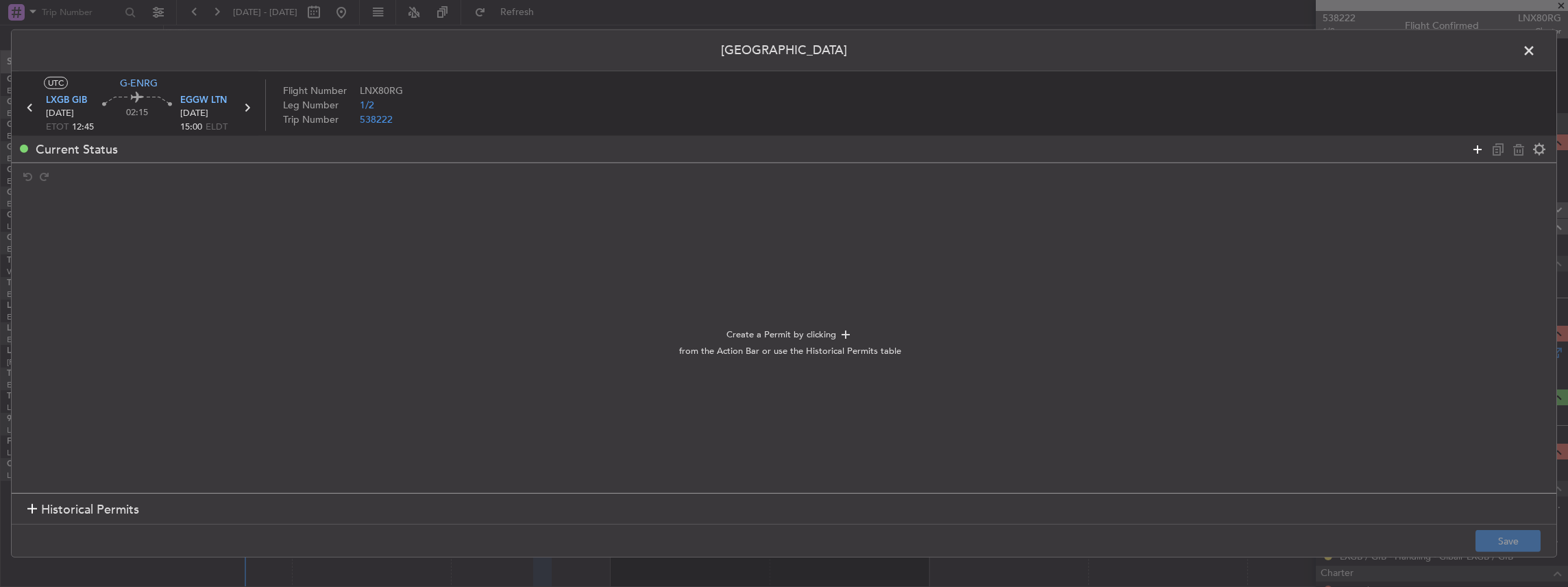
click at [1478, 150] on icon at bounding box center [1477, 148] width 16 height 16
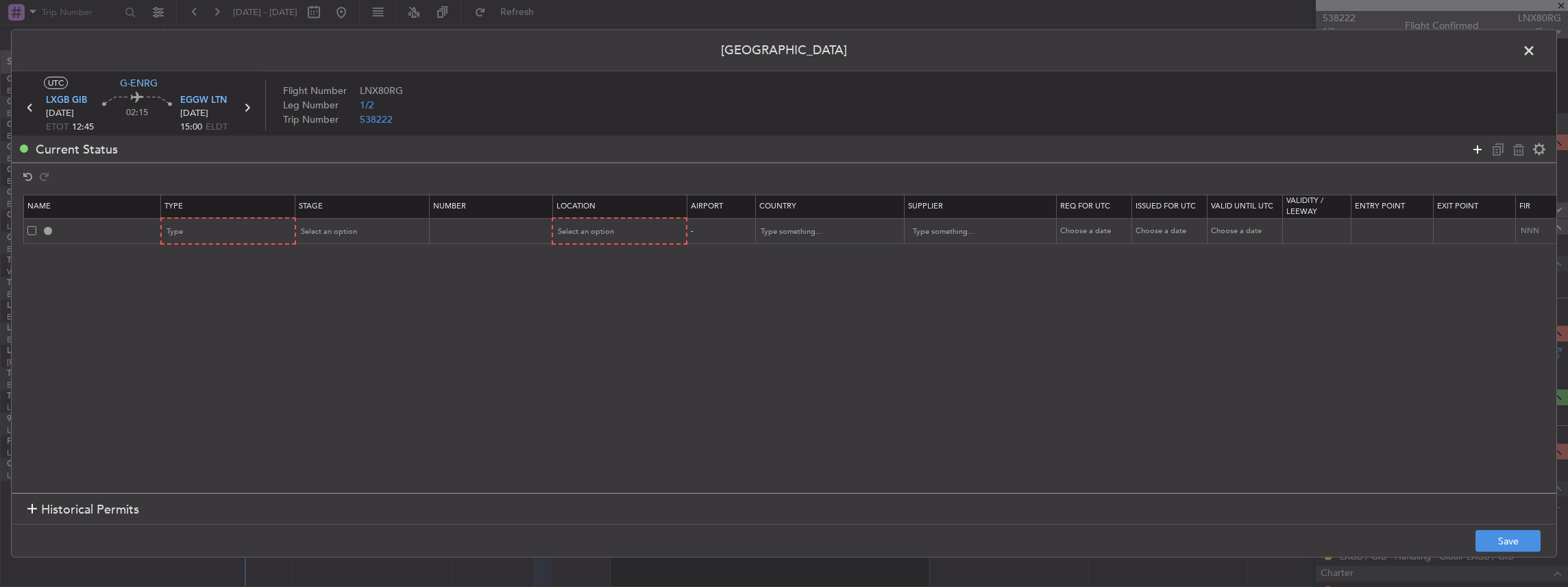
click at [1478, 150] on icon at bounding box center [1477, 148] width 16 height 16
click at [209, 230] on div "Type" at bounding box center [224, 231] width 114 height 21
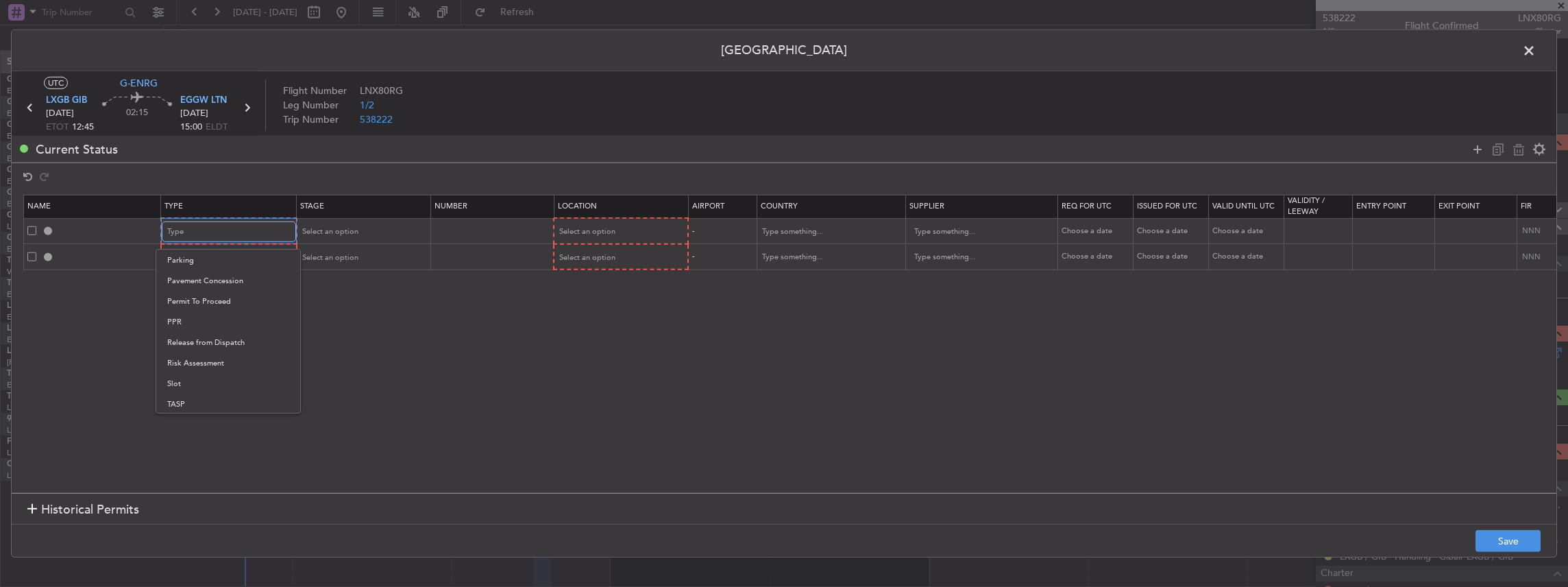
scroll to position [412, 0]
click at [185, 304] on span "PPR" at bounding box center [228, 300] width 122 height 21
click at [209, 265] on div "Type" at bounding box center [224, 258] width 114 height 21
click at [191, 424] on span "Slot" at bounding box center [228, 434] width 122 height 21
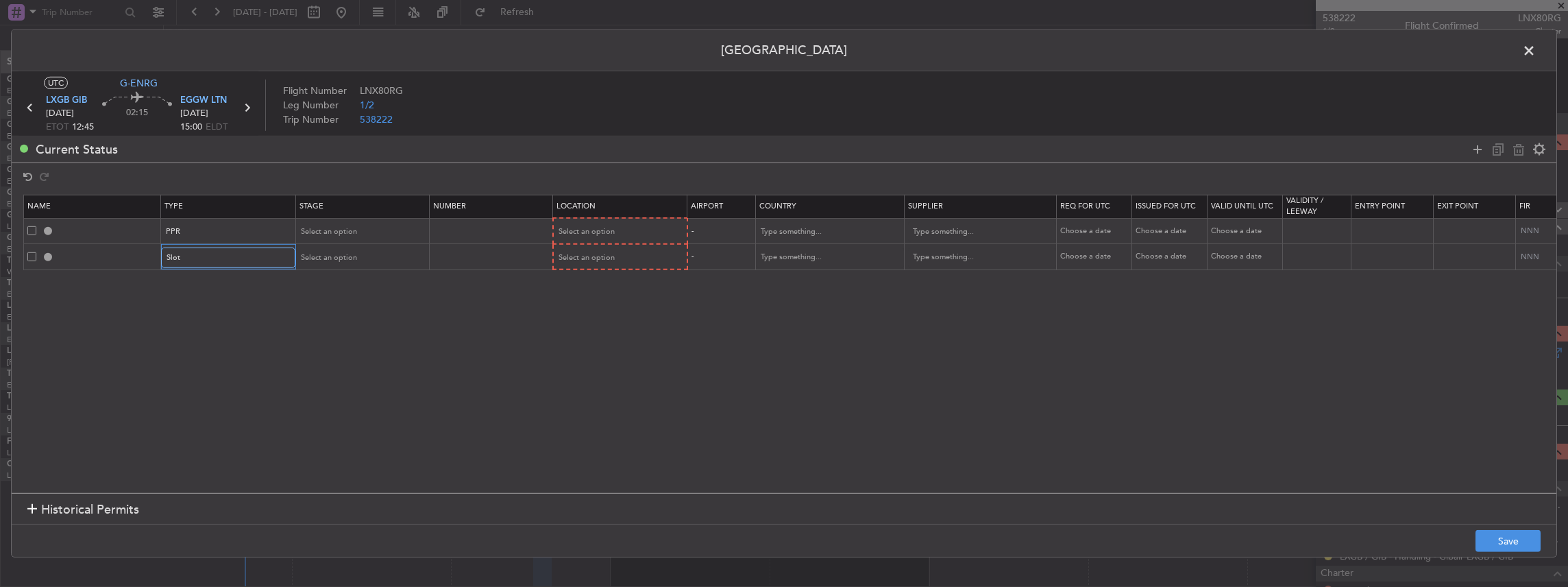
scroll to position [412, 0]
click at [72, 105] on span "LXGB GIB" at bounding box center [66, 100] width 41 height 14
click at [196, 105] on span "EGGW LTN" at bounding box center [203, 100] width 47 height 14
click at [333, 229] on span "Select an option" at bounding box center [328, 231] width 57 height 10
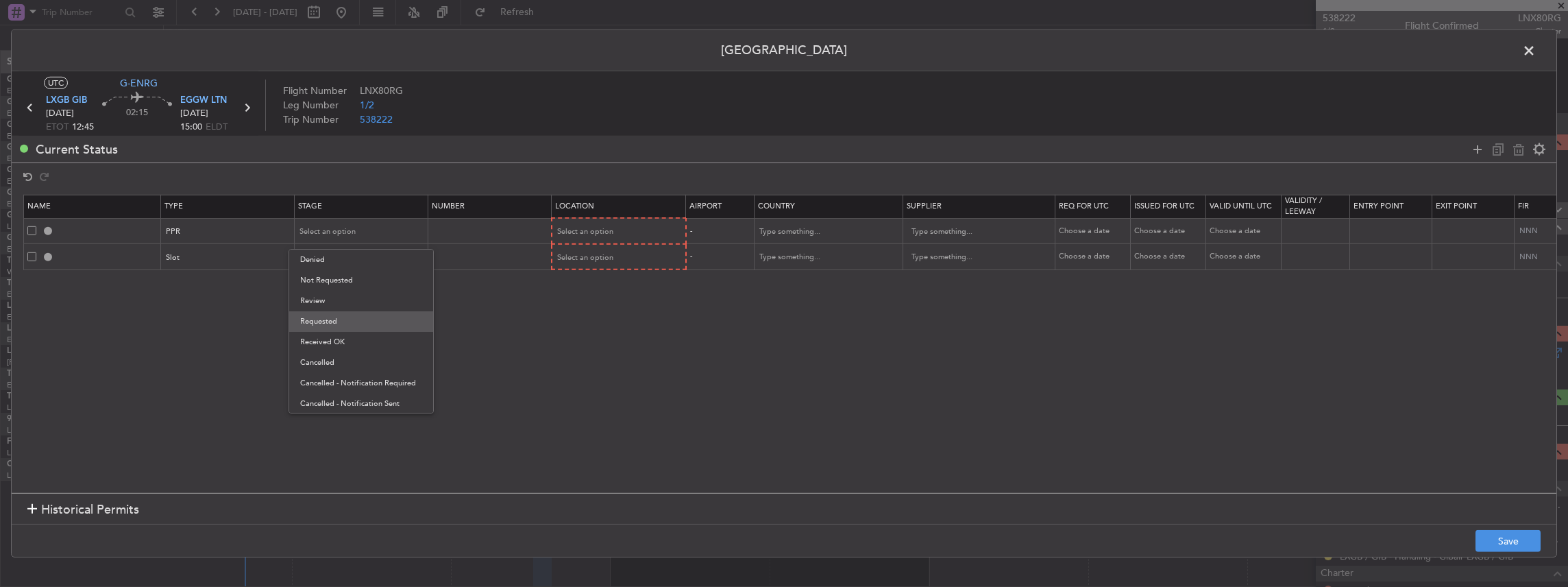
click at [333, 316] on span "Requested" at bounding box center [361, 321] width 122 height 21
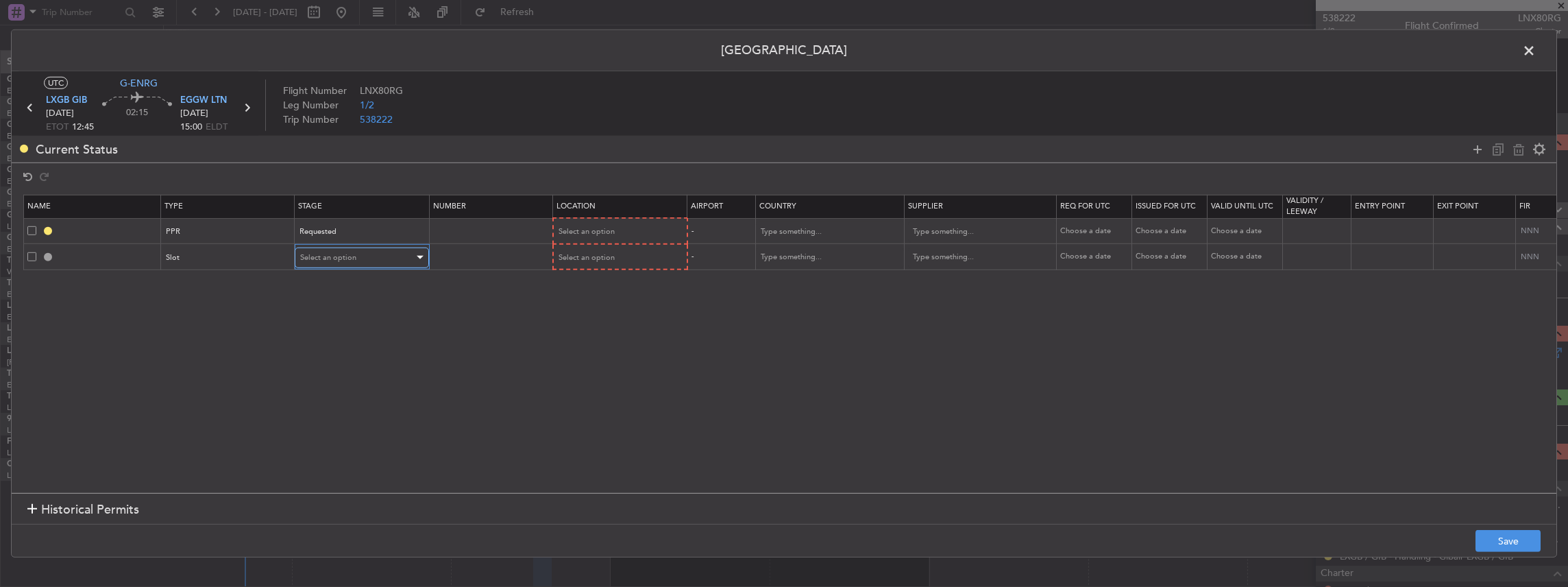
click at [316, 252] on span "Select an option" at bounding box center [328, 257] width 57 height 10
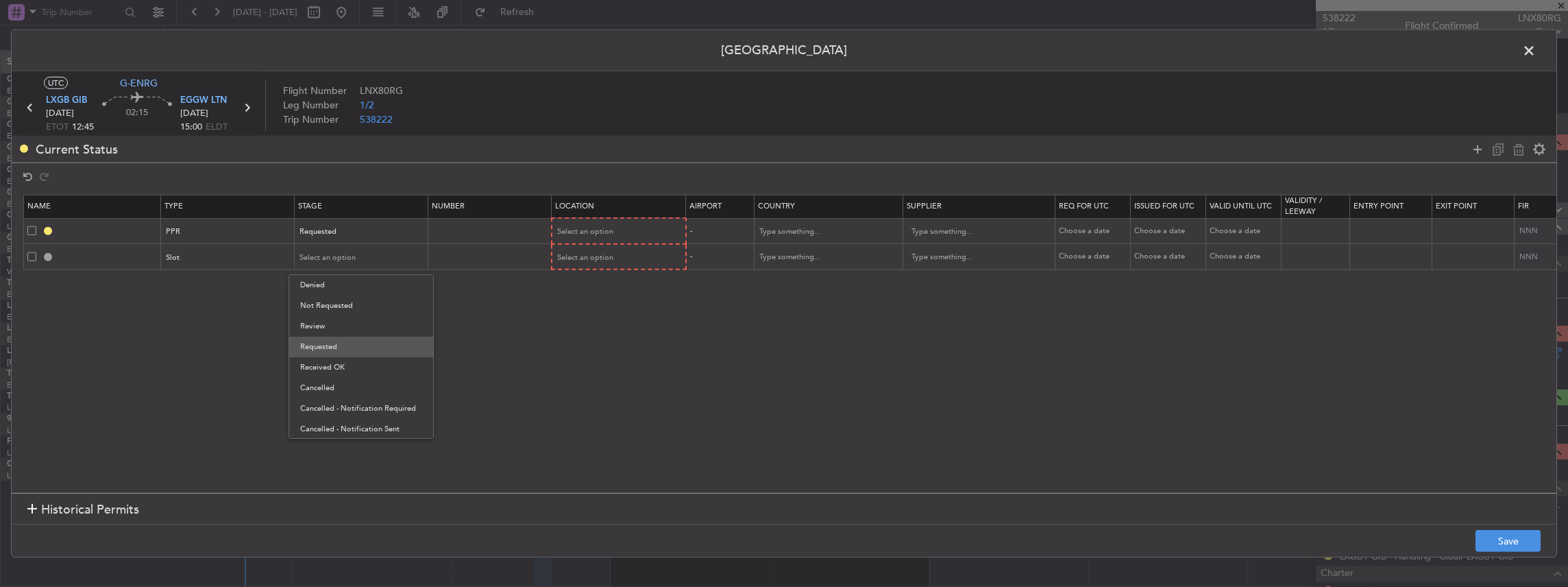
click at [333, 352] on span "Requested" at bounding box center [361, 346] width 122 height 21
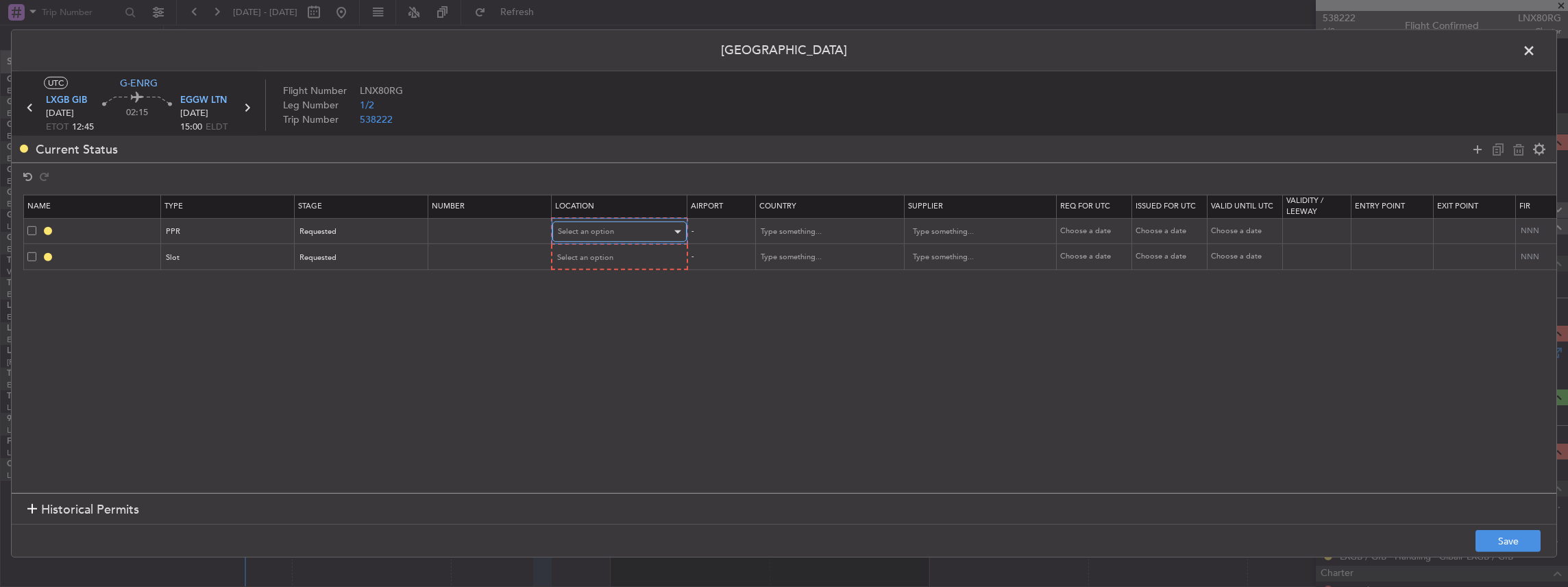
click at [603, 236] on span "Select an option" at bounding box center [585, 231] width 57 height 10
click at [596, 258] on span "Departure" at bounding box center [618, 260] width 122 height 21
click at [581, 256] on span "Select an option" at bounding box center [585, 256] width 57 height 10
click at [580, 325] on span "Arrival" at bounding box center [618, 326] width 122 height 21
click at [1499, 539] on button "Save" at bounding box center [1508, 540] width 65 height 22
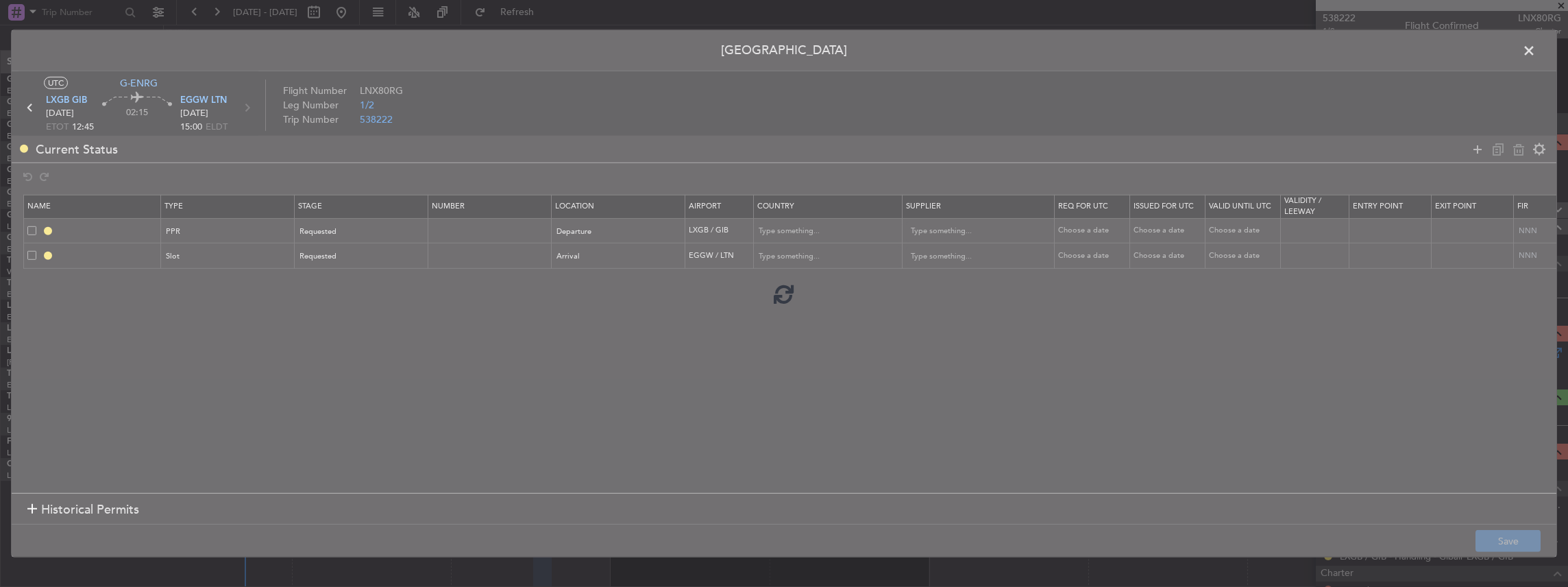
type input "LXGB PPR"
type input "[GEOGRAPHIC_DATA]"
type input "NNN"
type input "EGGW ARR SLOT"
type input "United Kingdom"
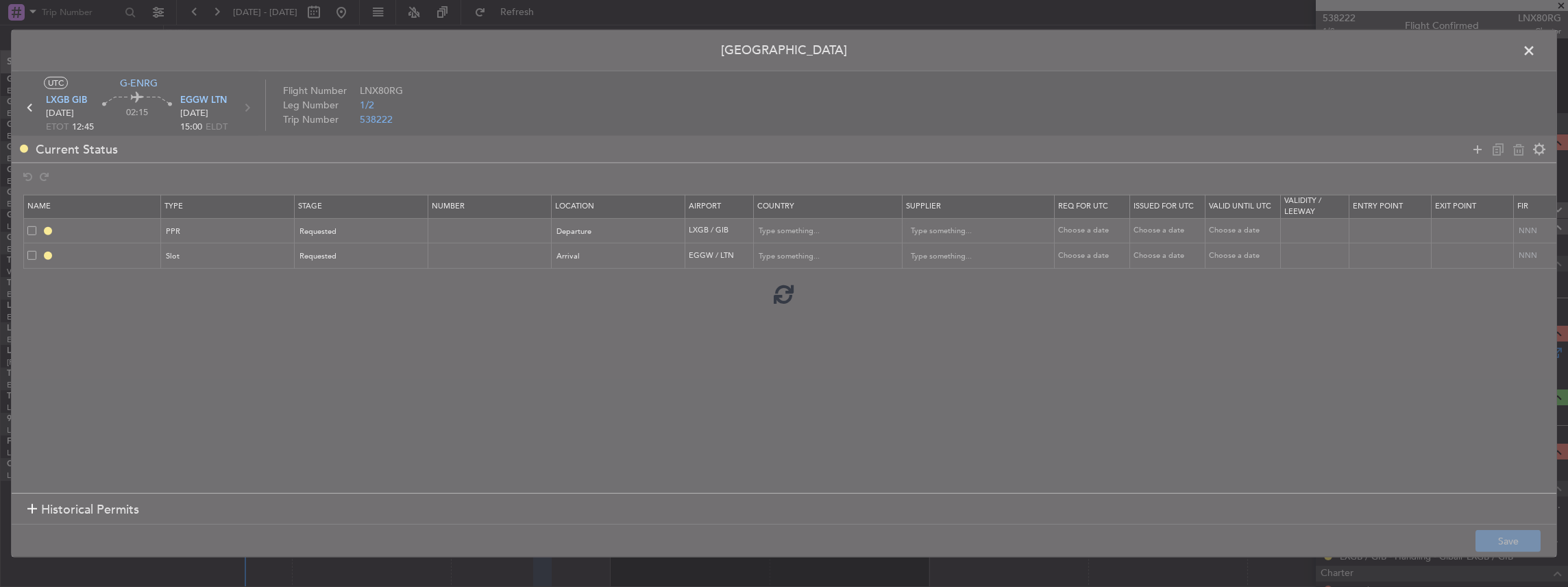
type input "NNN"
type input "2"
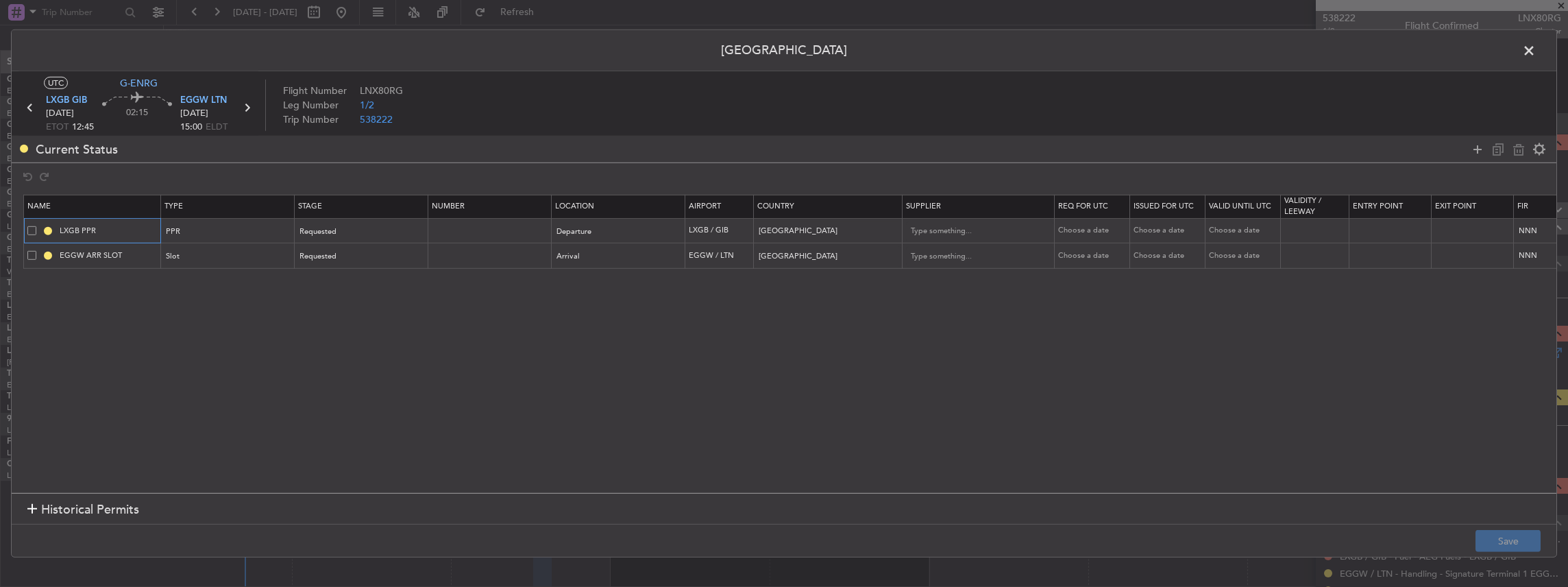
click at [127, 231] on input "LXGB PPR" at bounding box center [108, 231] width 103 height 11
type input "LXGB PPR 1245z"
click at [134, 257] on mat-tooltip-component "LXGB PPR 1245z" at bounding box center [109, 253] width 83 height 37
click at [135, 253] on input "EGGW ARR SLOT" at bounding box center [108, 256] width 103 height 11
type input "EGGW ARR SLOT 1500z"
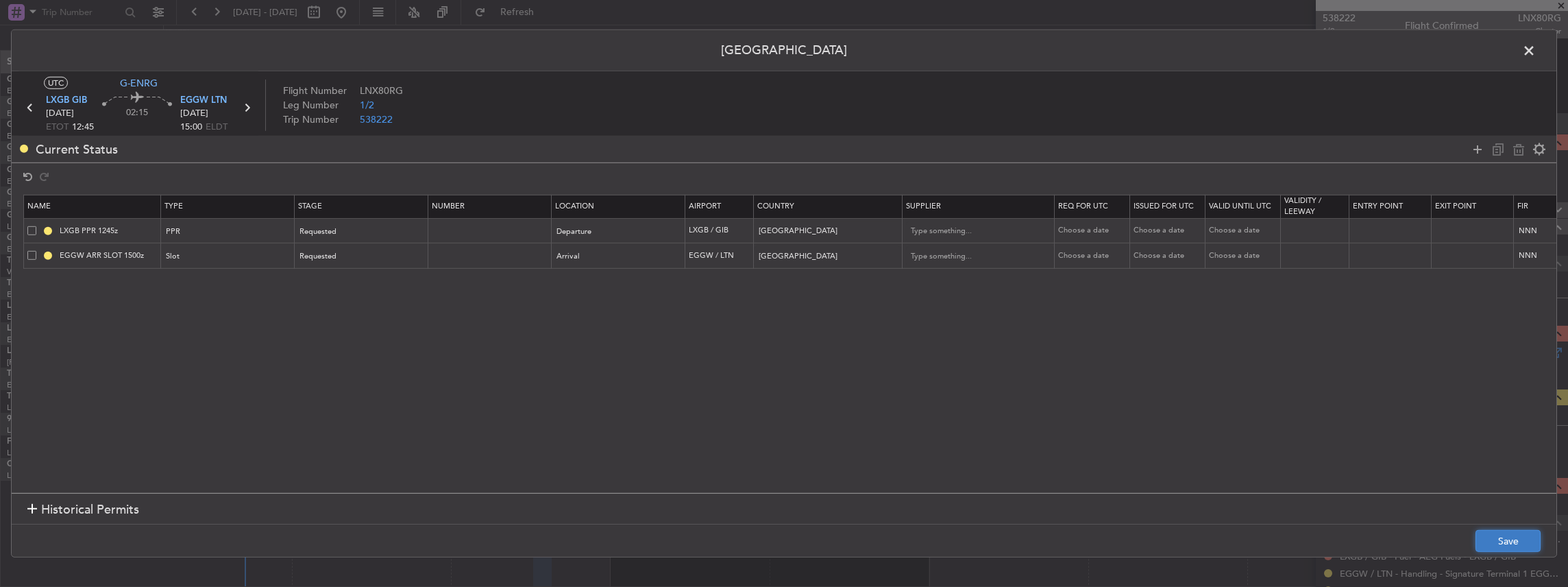
click at [1531, 541] on button "Save" at bounding box center [1508, 540] width 65 height 22
click at [1536, 49] on span at bounding box center [1536, 54] width 0 height 27
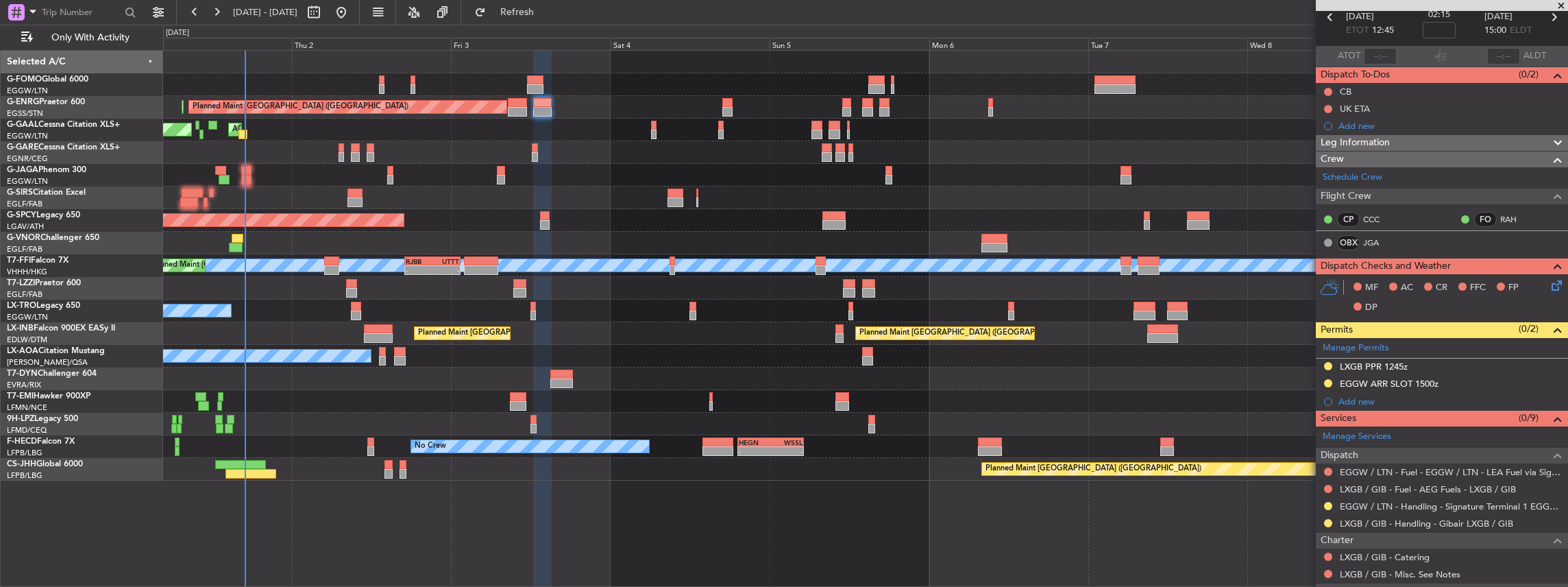
scroll to position [183, 0]
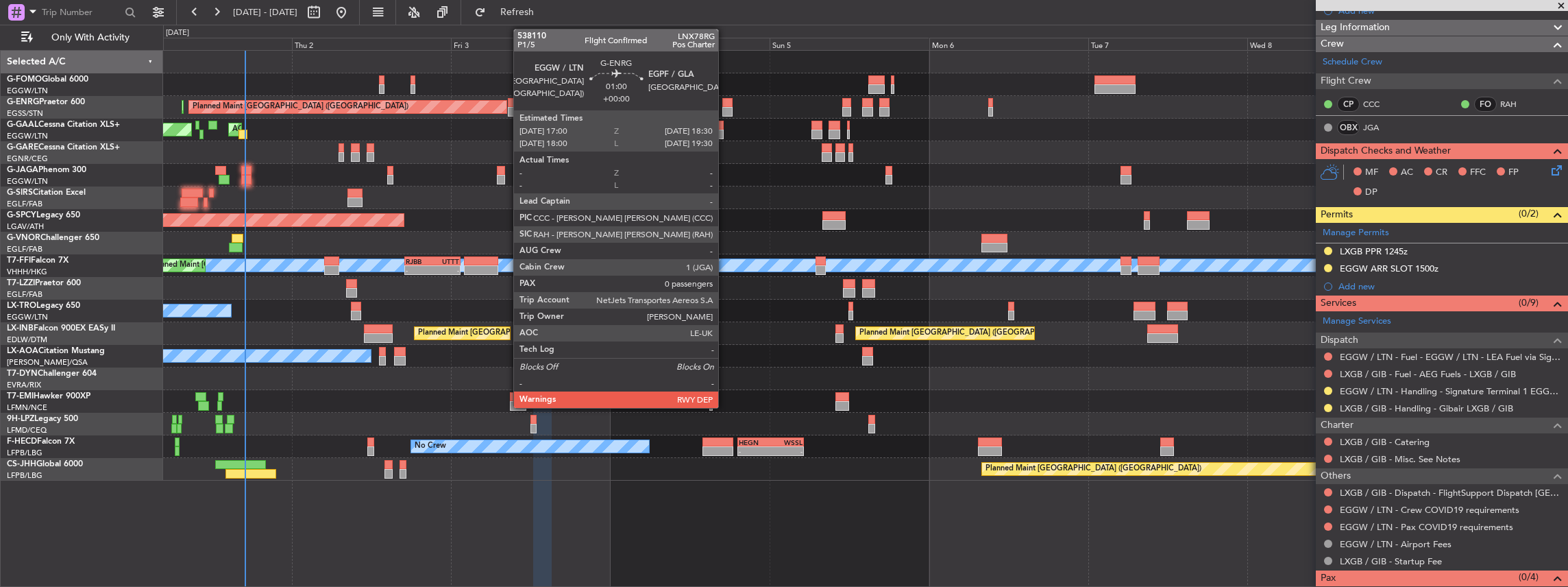
click at [725, 107] on div at bounding box center [727, 111] width 10 height 9
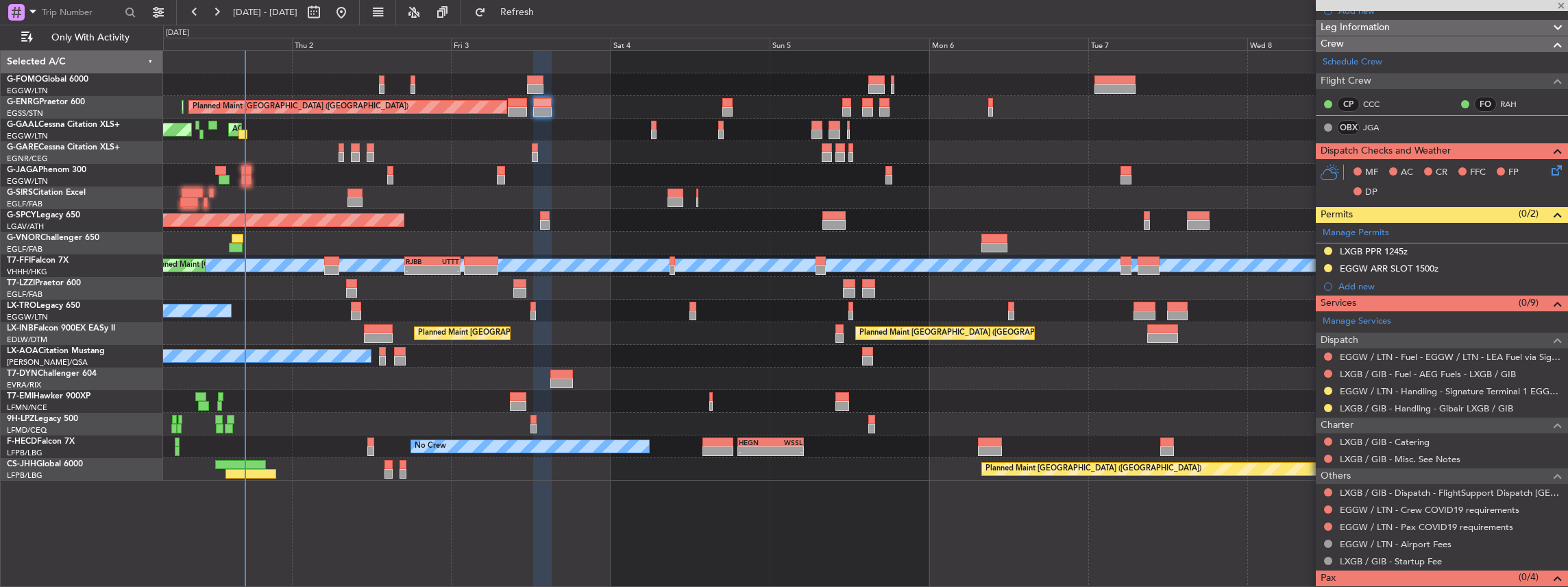
type input "0"
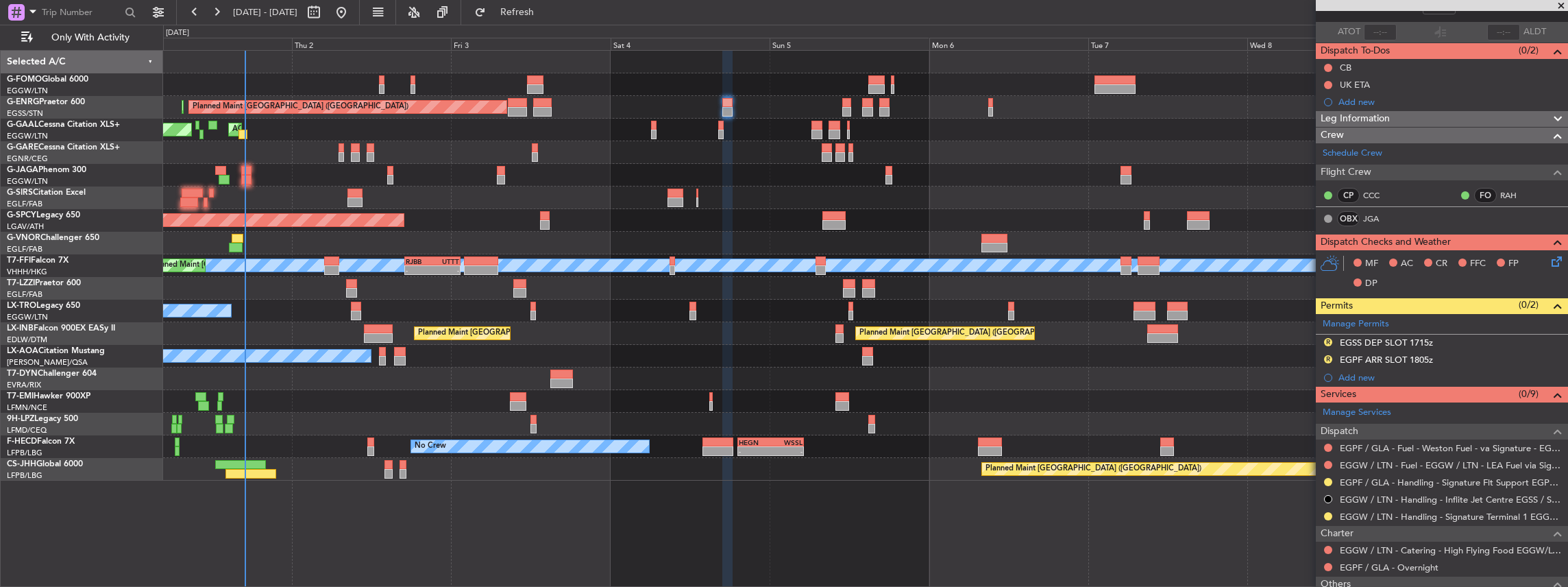
scroll to position [0, 0]
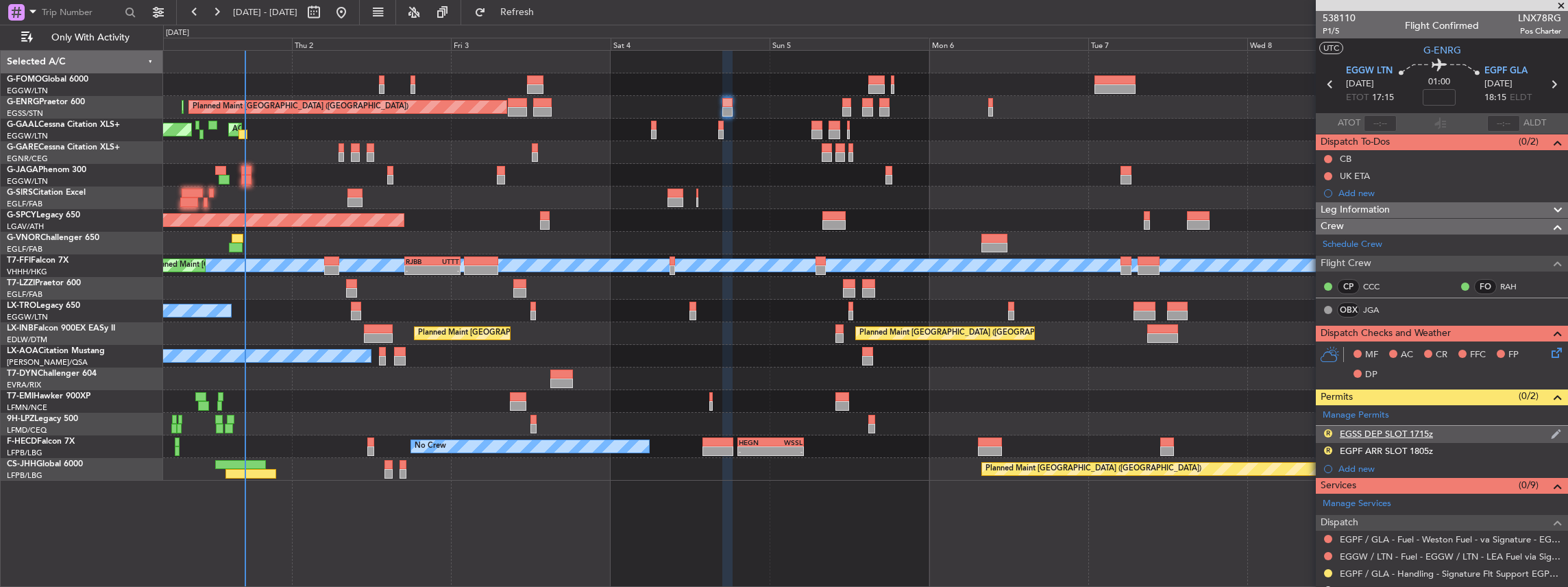
click at [1459, 435] on div "R EGSS DEP SLOT 1715z" at bounding box center [1442, 435] width 252 height 17
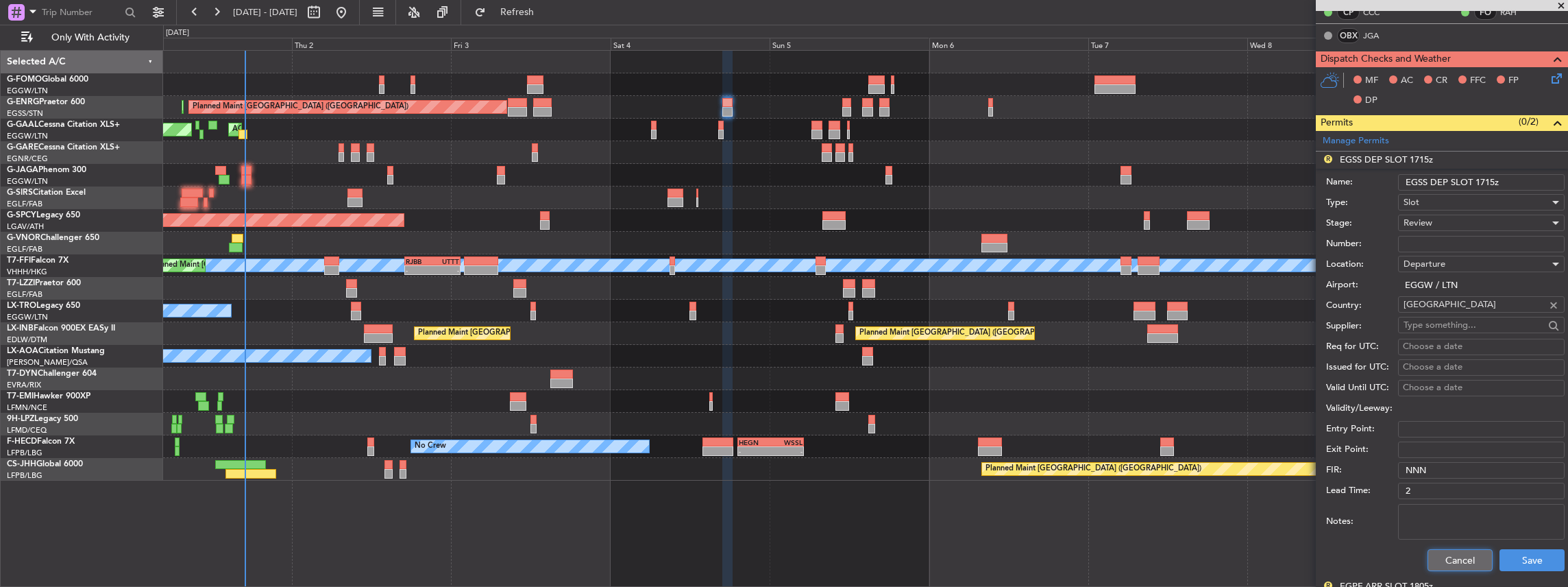
click at [1450, 561] on button "Cancel" at bounding box center [1460, 560] width 65 height 22
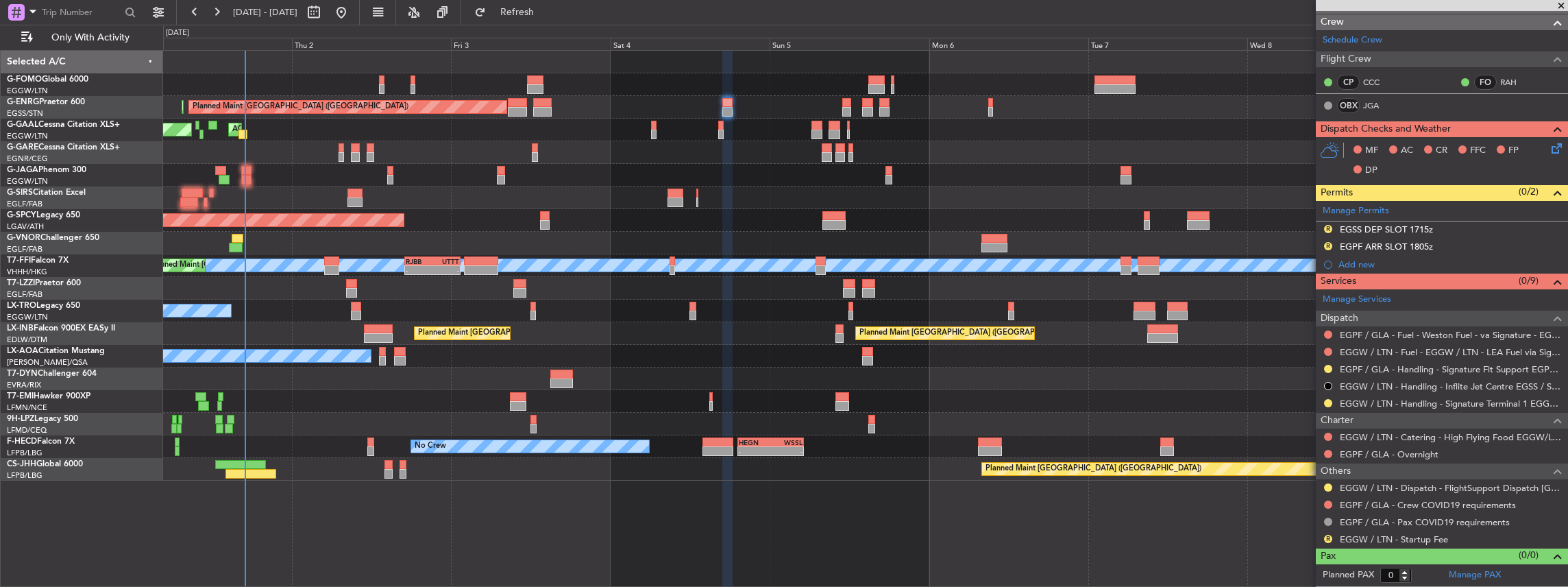
scroll to position [200, 0]
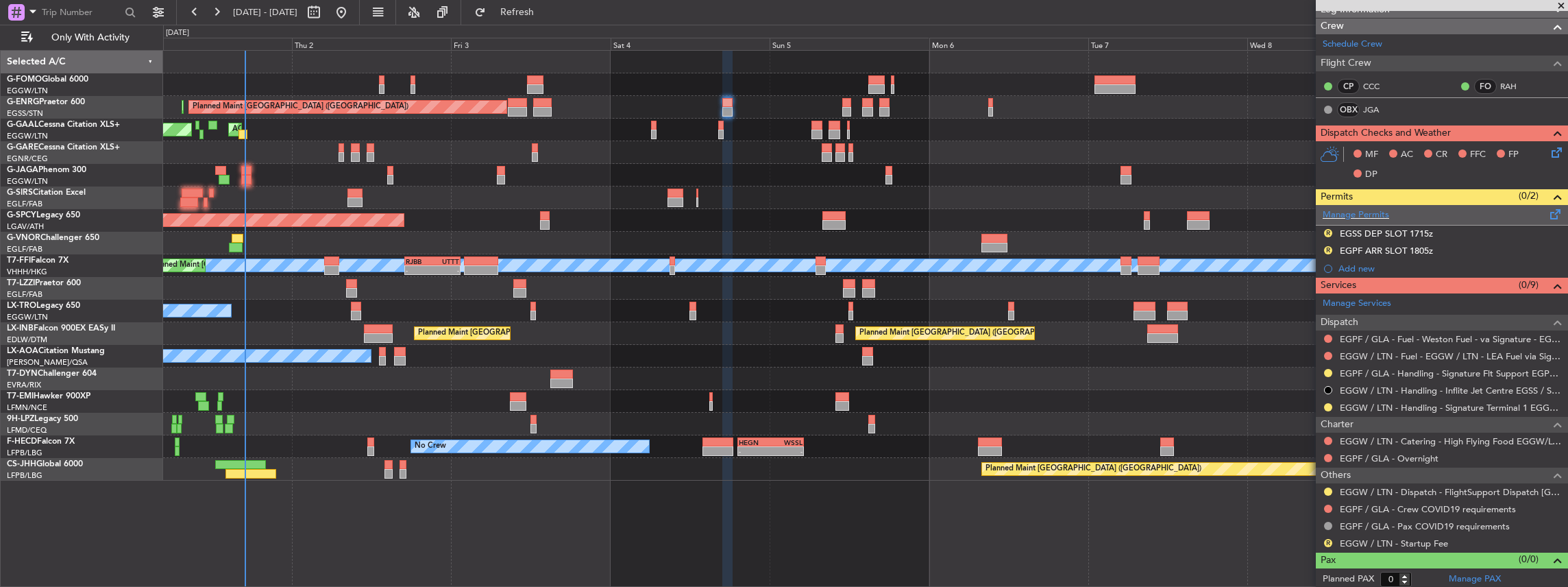
click at [1547, 206] on span at bounding box center [1555, 211] width 16 height 10
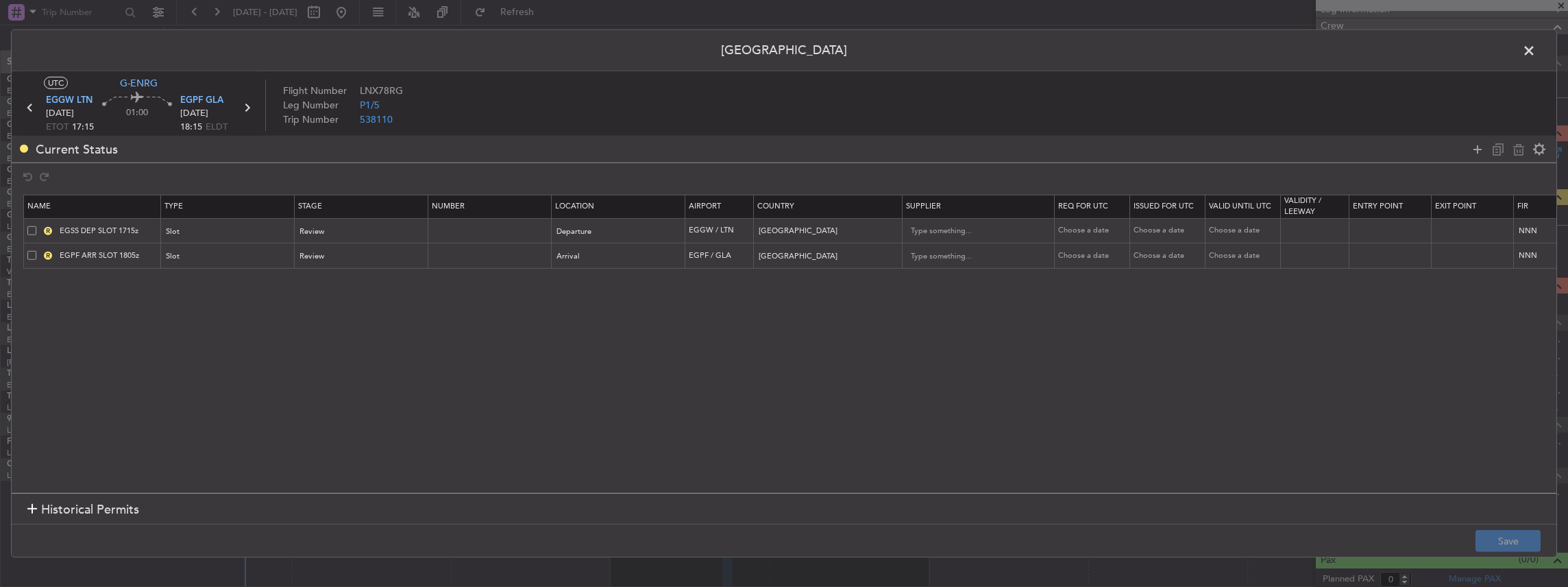
click at [29, 226] on span at bounding box center [31, 230] width 9 height 9
click at [37, 225] on input "checkbox" at bounding box center [37, 225] width 0 height 0
click at [1516, 151] on icon at bounding box center [1518, 148] width 16 height 16
type input "EGPF ARR SLOT 1805z"
click at [1476, 148] on icon at bounding box center [1477, 148] width 16 height 16
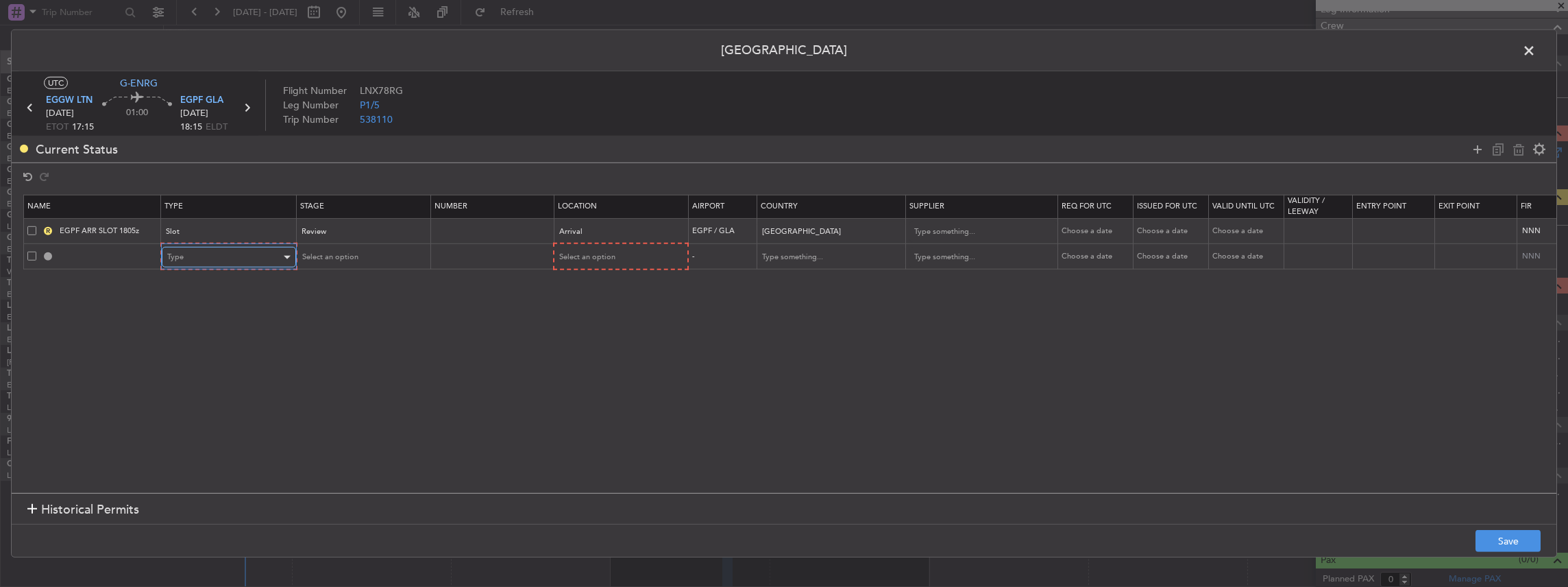
click at [203, 250] on div "Type" at bounding box center [224, 257] width 114 height 21
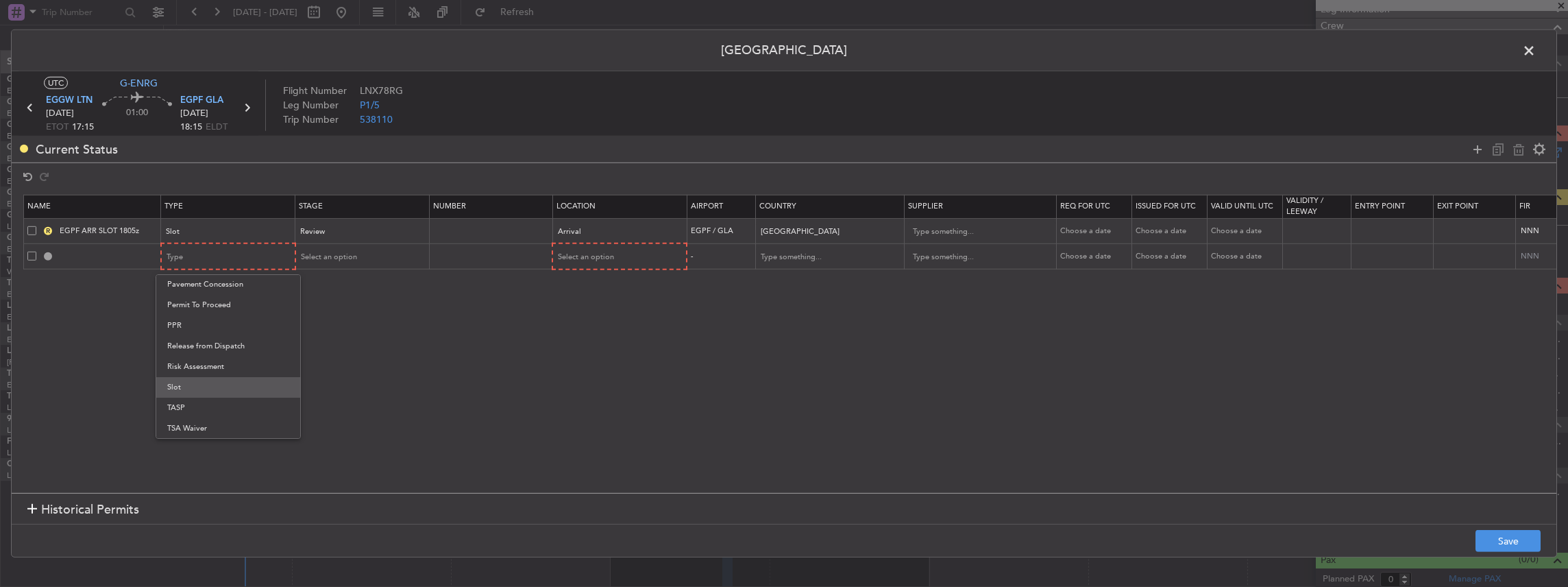
click at [195, 391] on span "Slot" at bounding box center [228, 387] width 122 height 21
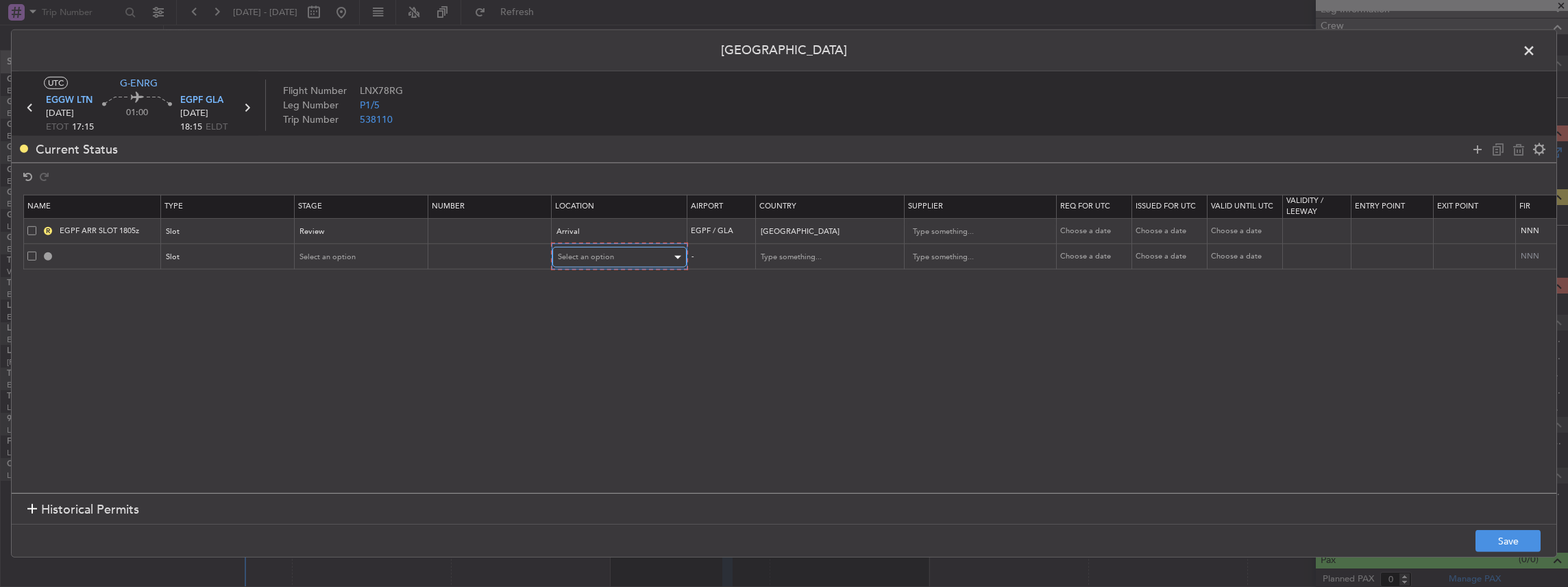
click at [605, 251] on span "Select an option" at bounding box center [585, 256] width 57 height 10
click at [575, 284] on span "Departure" at bounding box center [618, 285] width 122 height 21
click at [289, 256] on div "Slot" at bounding box center [228, 256] width 133 height 21
click at [333, 253] on div at bounding box center [784, 294] width 1568 height 587
click at [325, 257] on span "Select an option" at bounding box center [328, 256] width 57 height 10
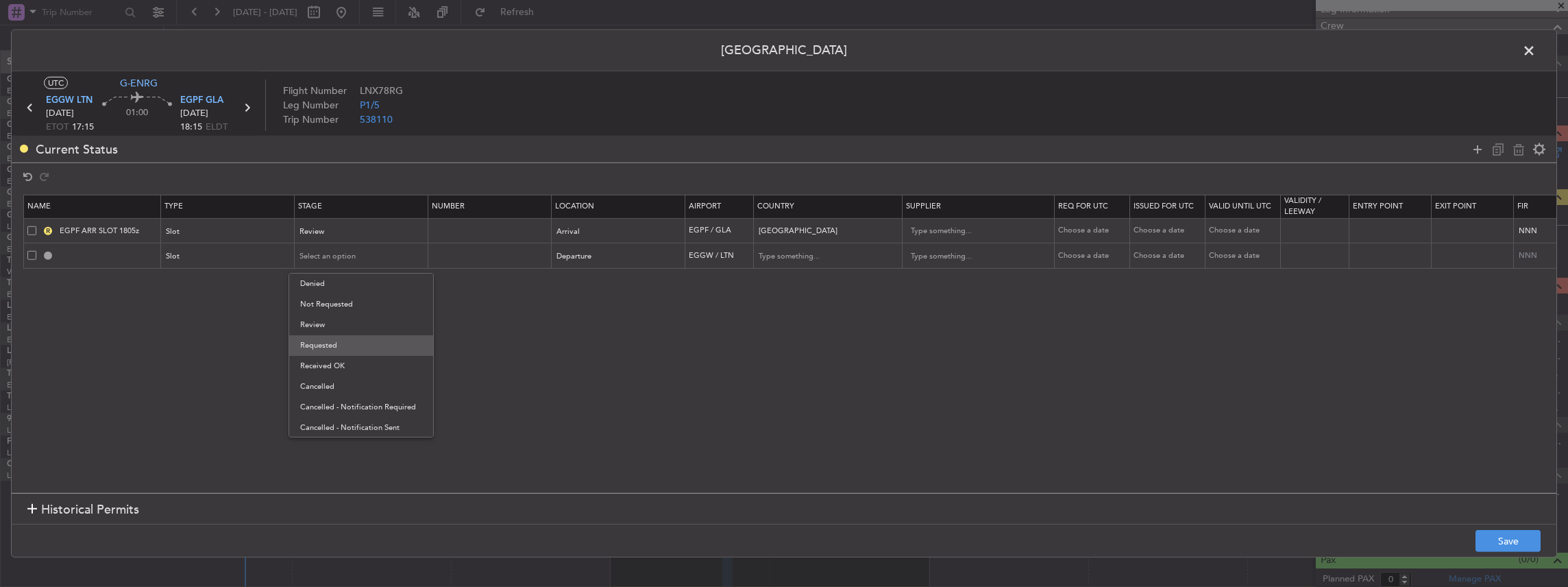
click at [332, 350] on span "Requested" at bounding box center [361, 345] width 122 height 21
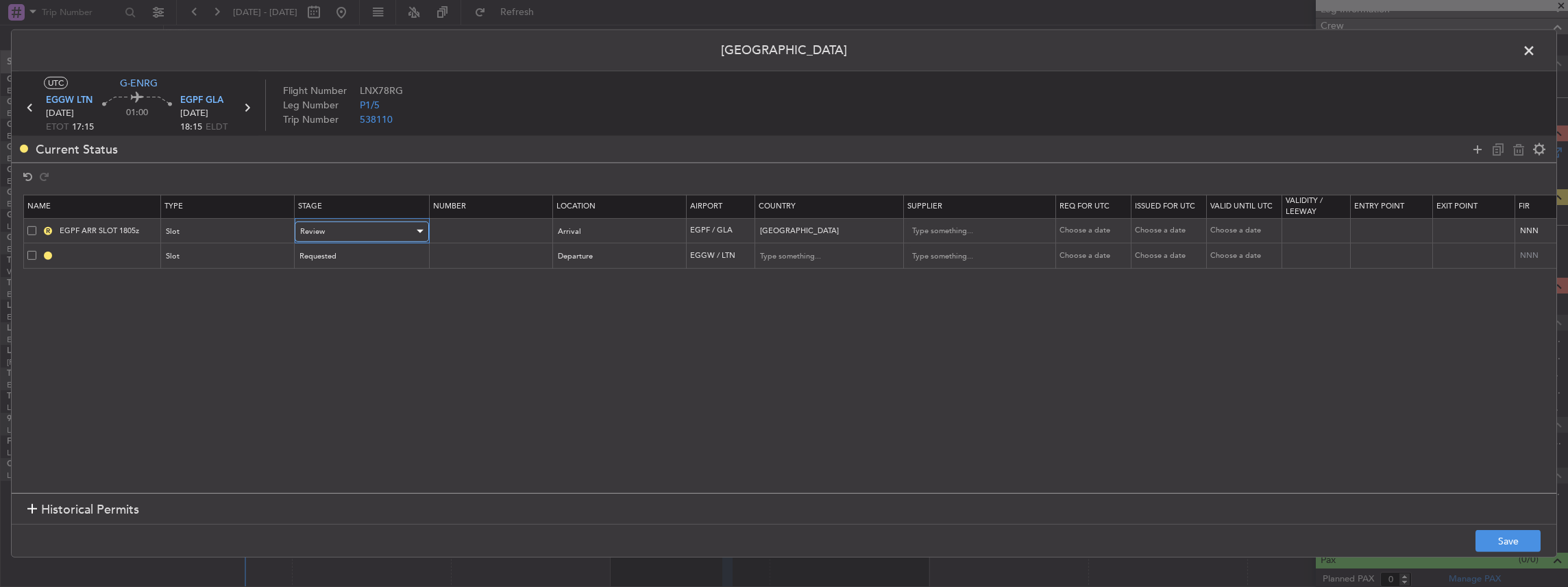
click at [326, 231] on div "Review" at bounding box center [356, 231] width 114 height 21
click at [353, 328] on span "Requested" at bounding box center [361, 321] width 122 height 21
click at [1497, 530] on button "Save" at bounding box center [1508, 540] width 65 height 22
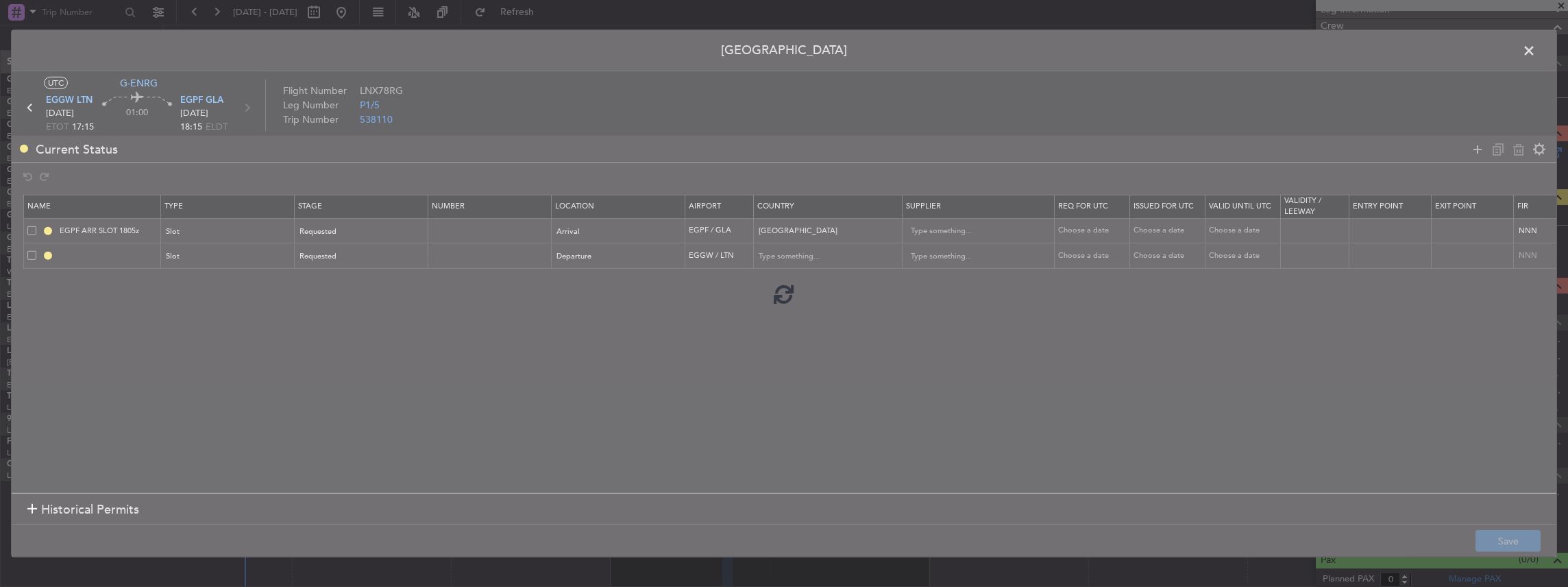
type input "EGGW DEP SLOT"
type input "United Kingdom"
type input "NNN"
type input "2"
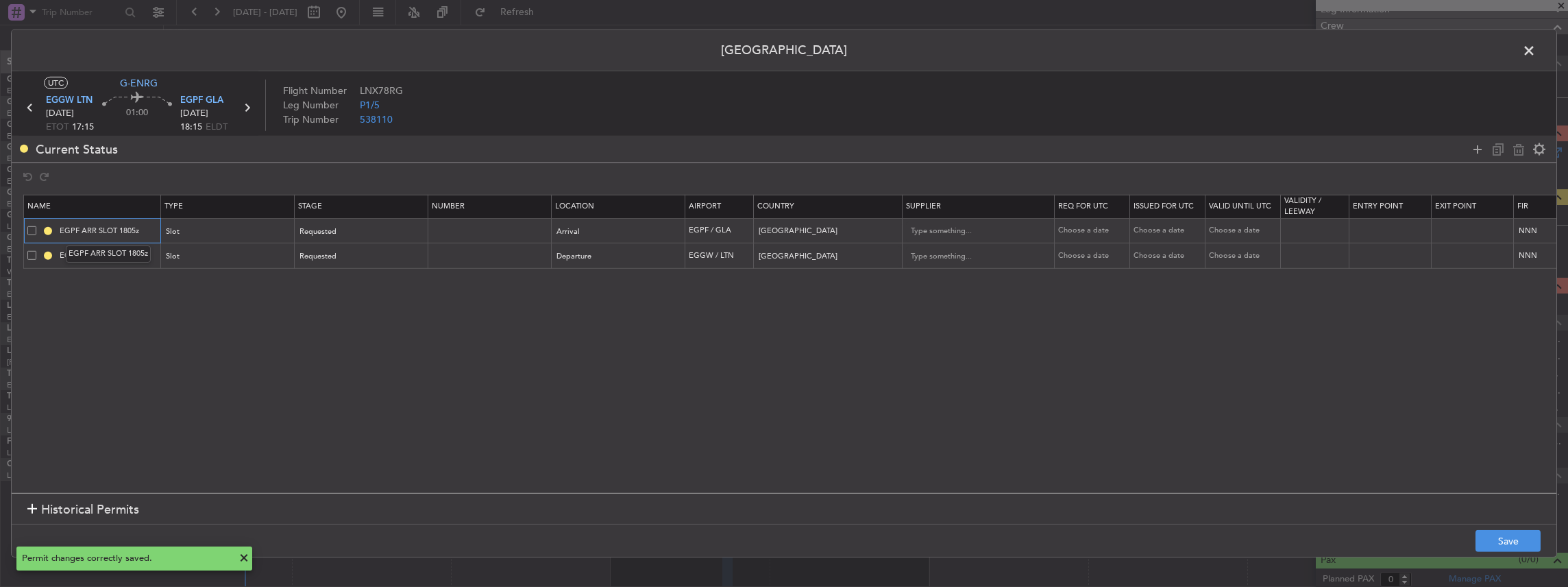
click at [132, 229] on input "EGPF ARR SLOT 1805z" at bounding box center [108, 231] width 103 height 11
type input "EGPF ARR SLOT 1815z"
click at [136, 247] on td "EGGW DEP SLOT" at bounding box center [93, 256] width 137 height 25
click at [136, 251] on input "EGGW DEP SLOT" at bounding box center [108, 256] width 103 height 11
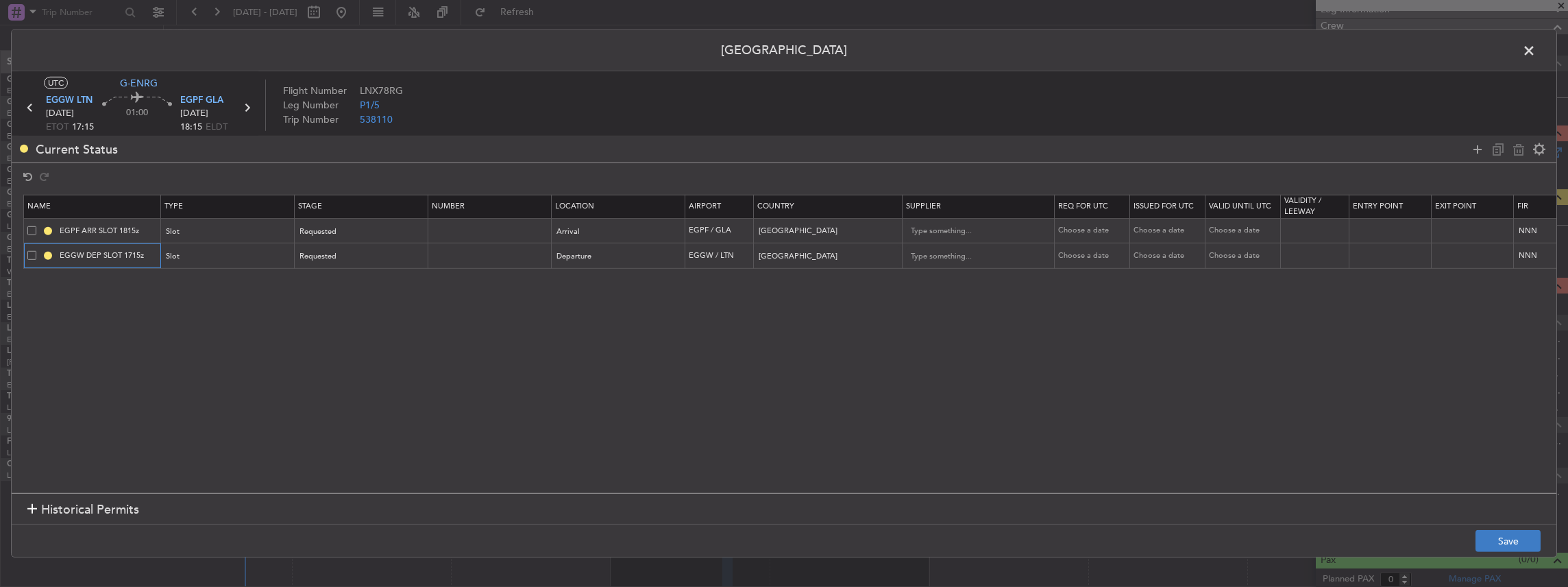
type input "EGGW DEP SLOT 1715z"
click at [1499, 545] on button "Save" at bounding box center [1508, 540] width 65 height 22
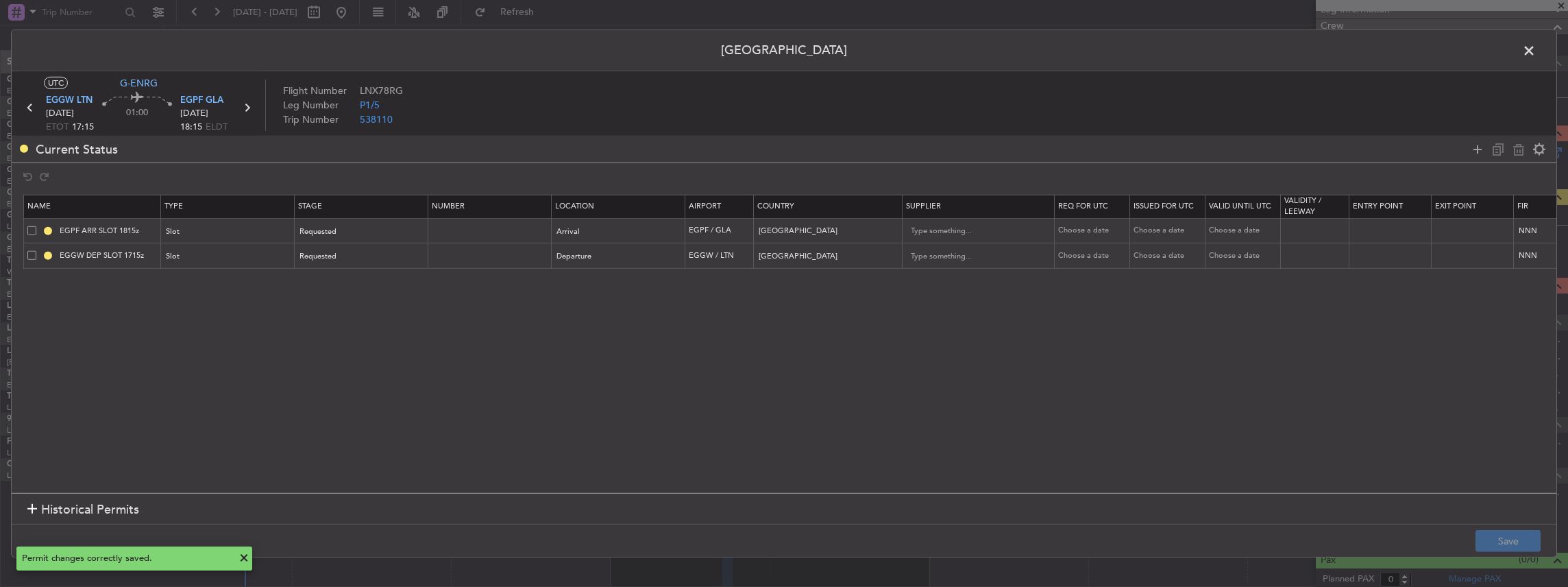
click at [1536, 49] on span at bounding box center [1536, 54] width 0 height 27
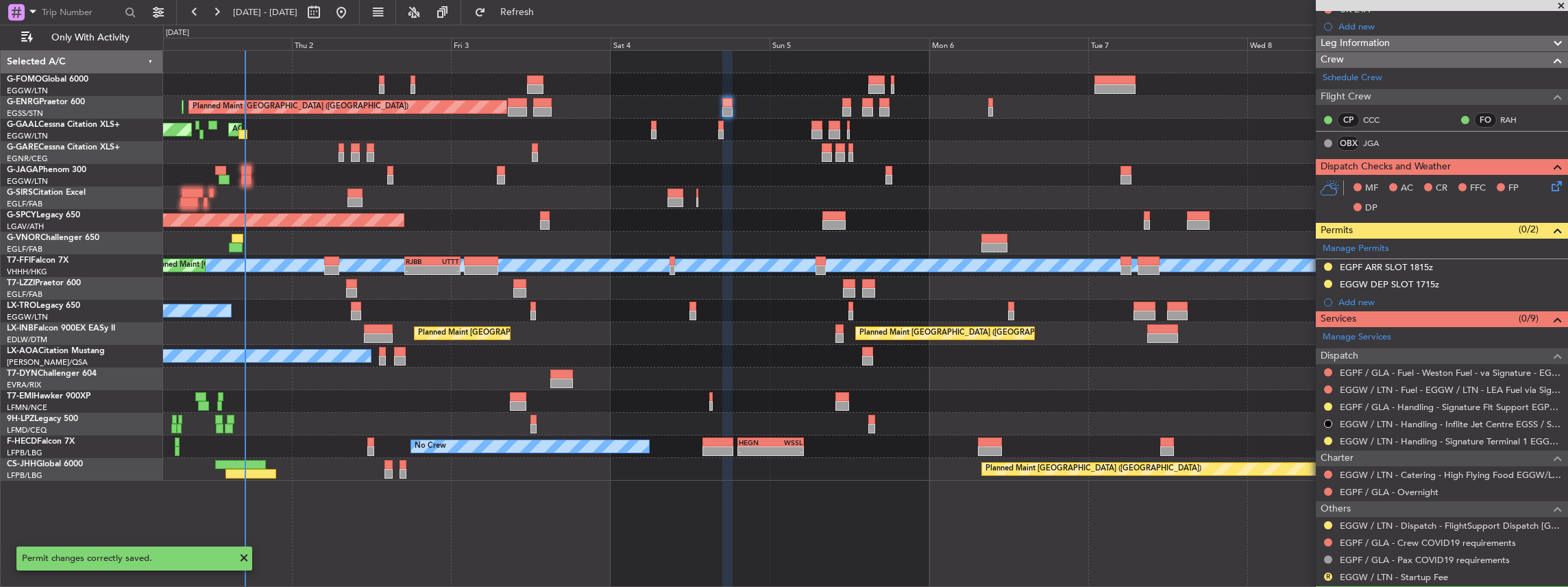
scroll to position [154, 0]
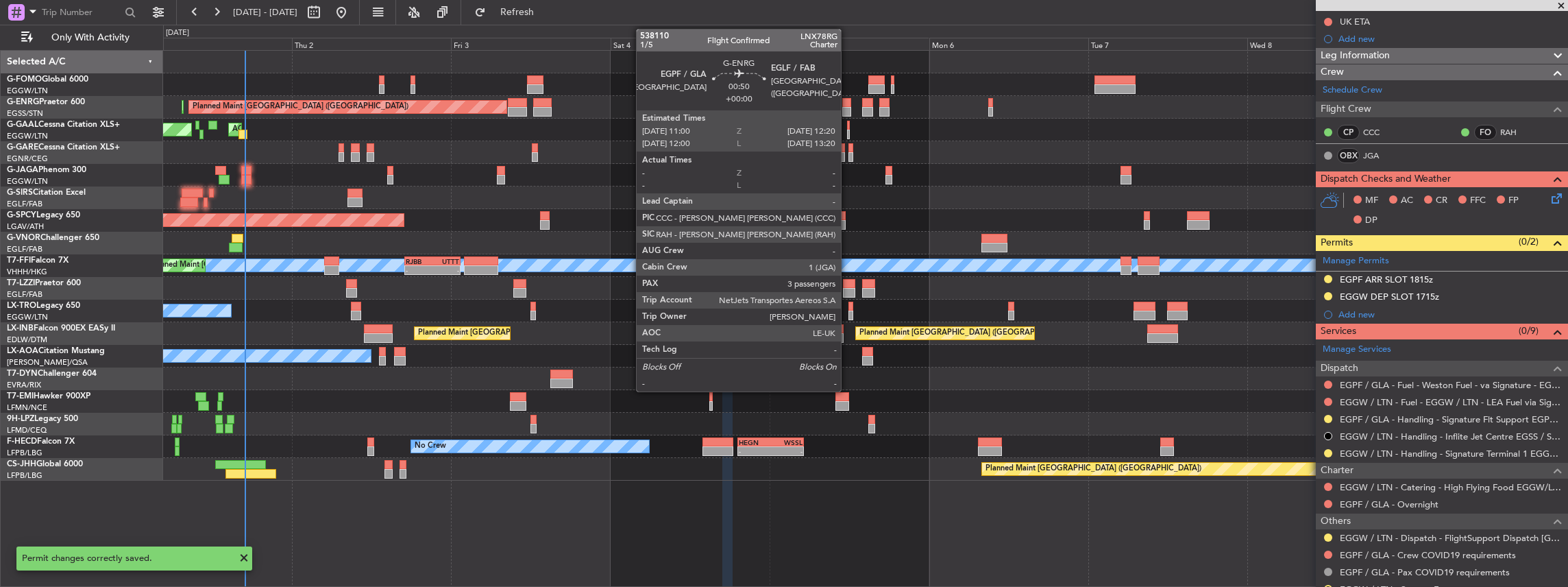
click at [847, 107] on div at bounding box center [847, 111] width 9 height 9
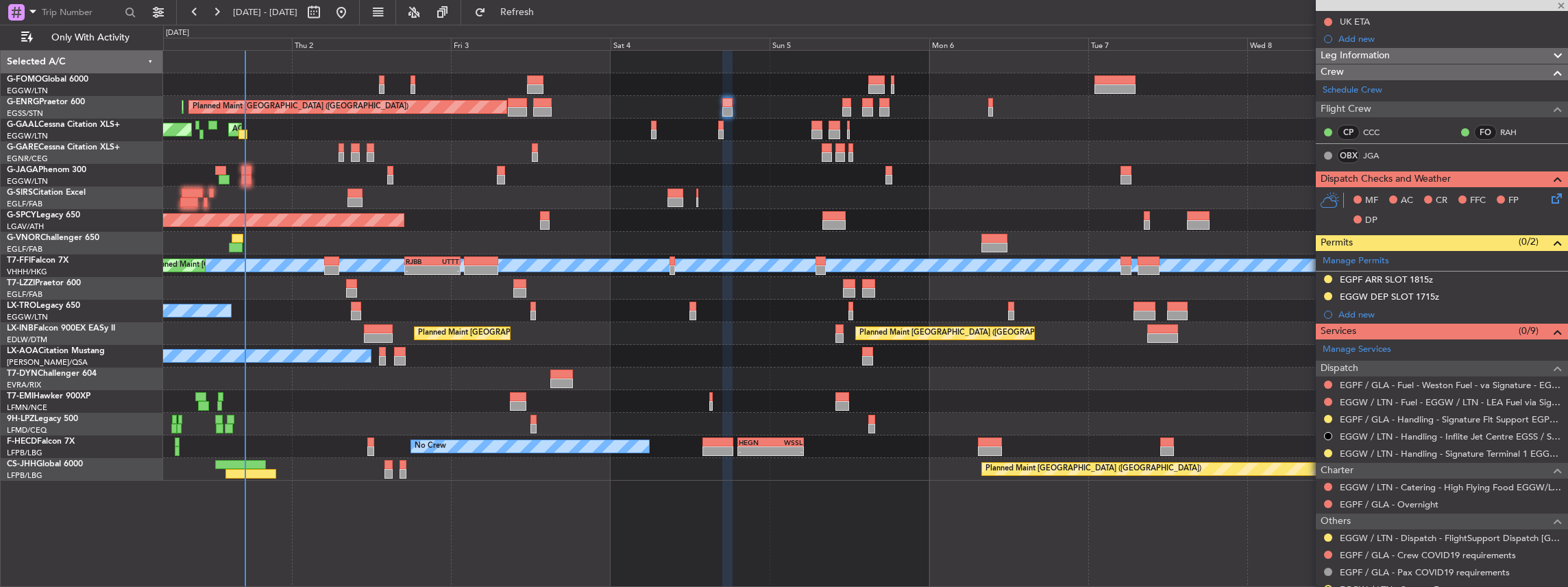
type input "3"
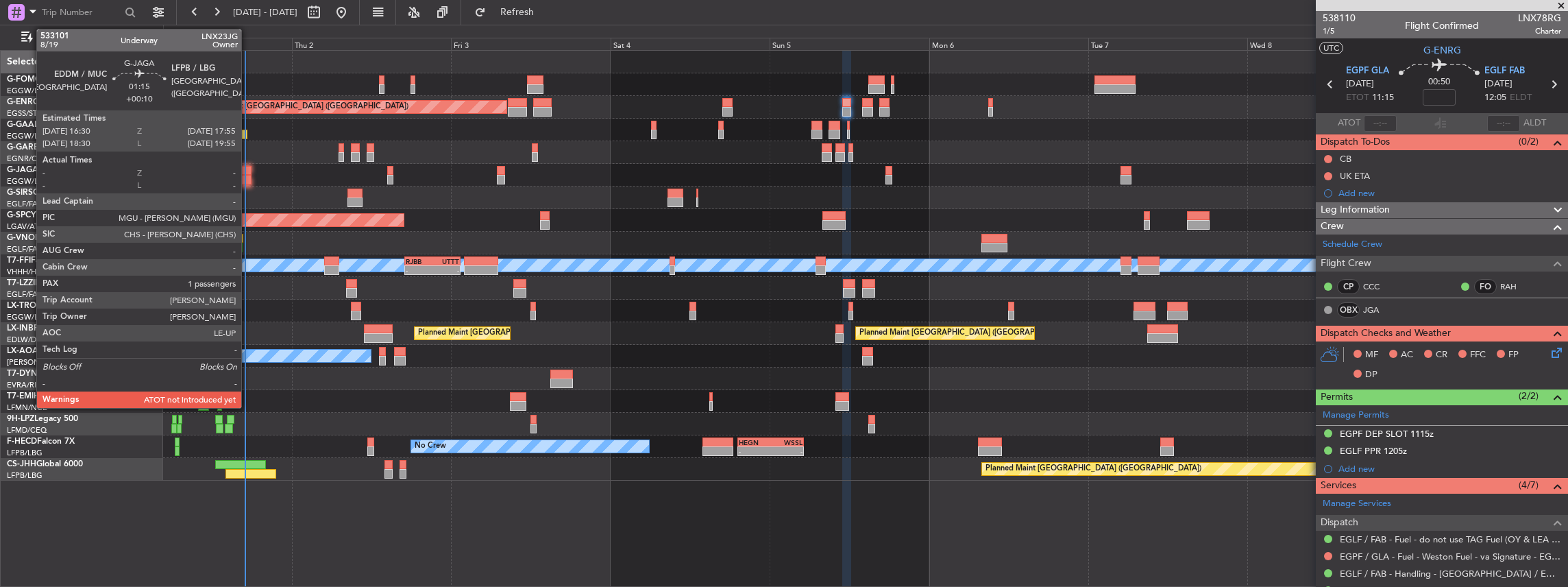
click at [248, 178] on div at bounding box center [245, 179] width 9 height 9
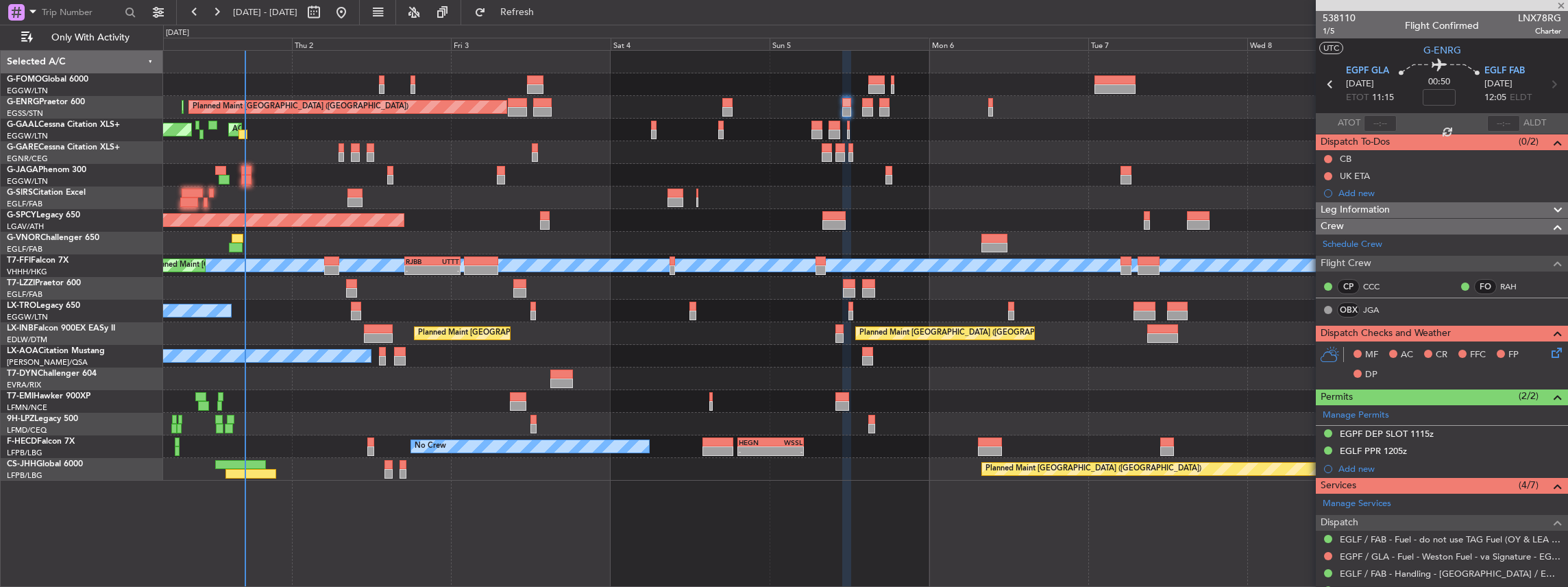
type input "+00:10"
type input "1"
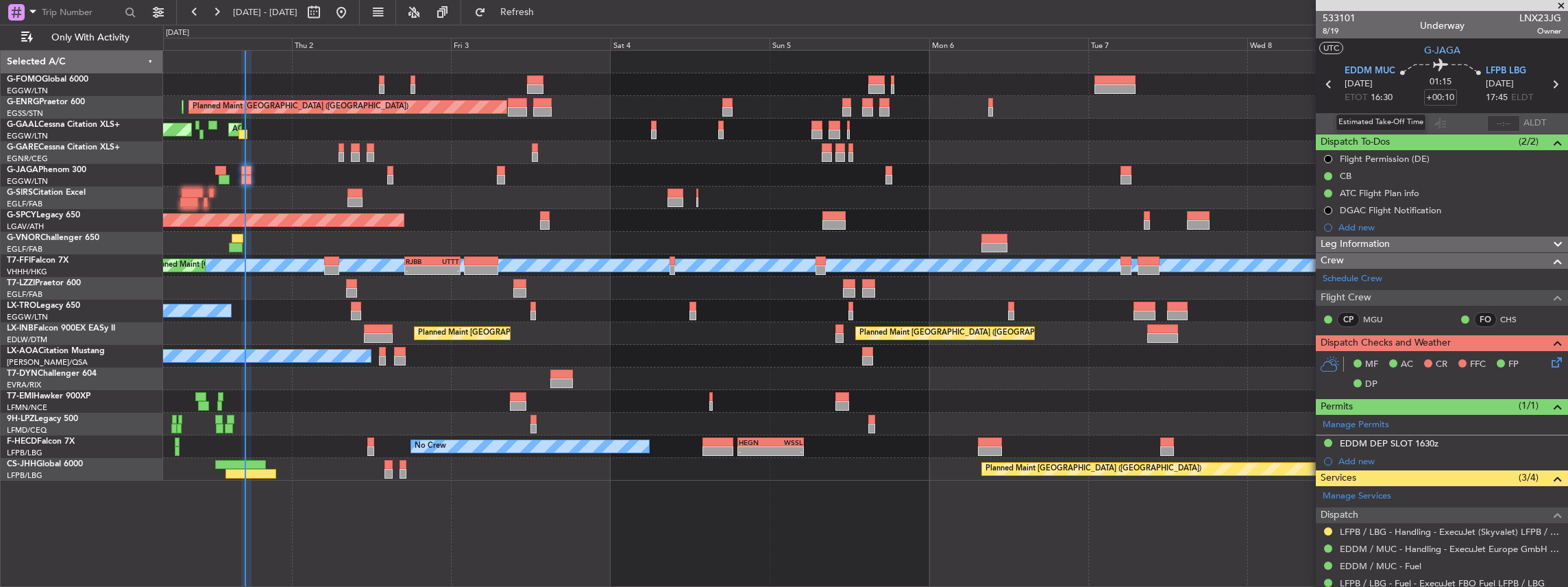
click at [1378, 121] on div "Estimated Take-Off Time" at bounding box center [1380, 122] width 90 height 17
click at [1378, 126] on input "text" at bounding box center [1380, 123] width 33 height 16
type input "16:56"
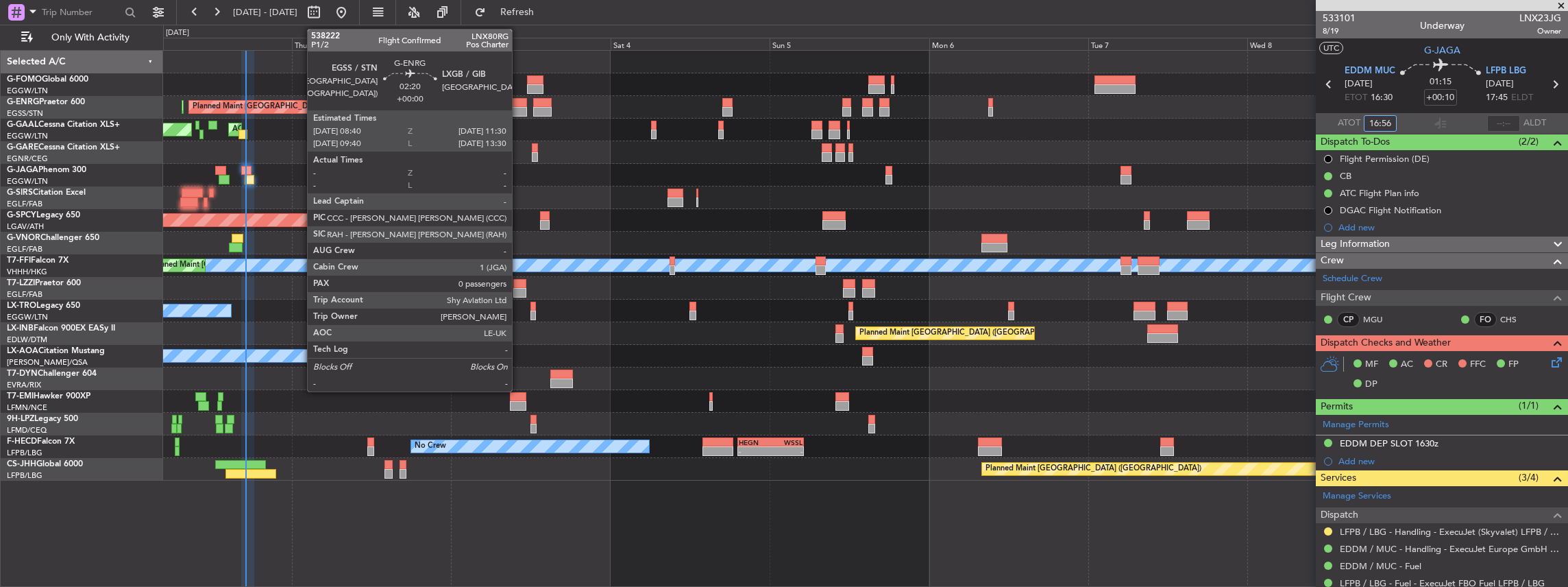
click at [519, 108] on div at bounding box center [517, 111] width 19 height 9
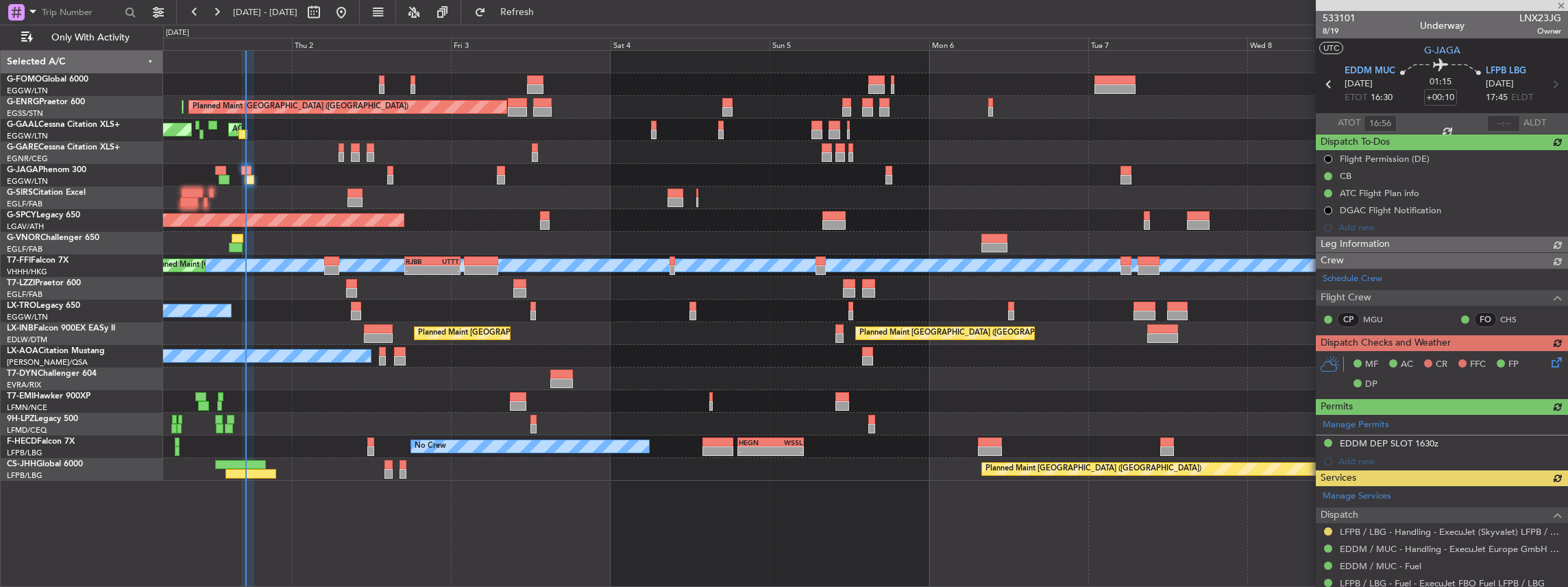
type input "0"
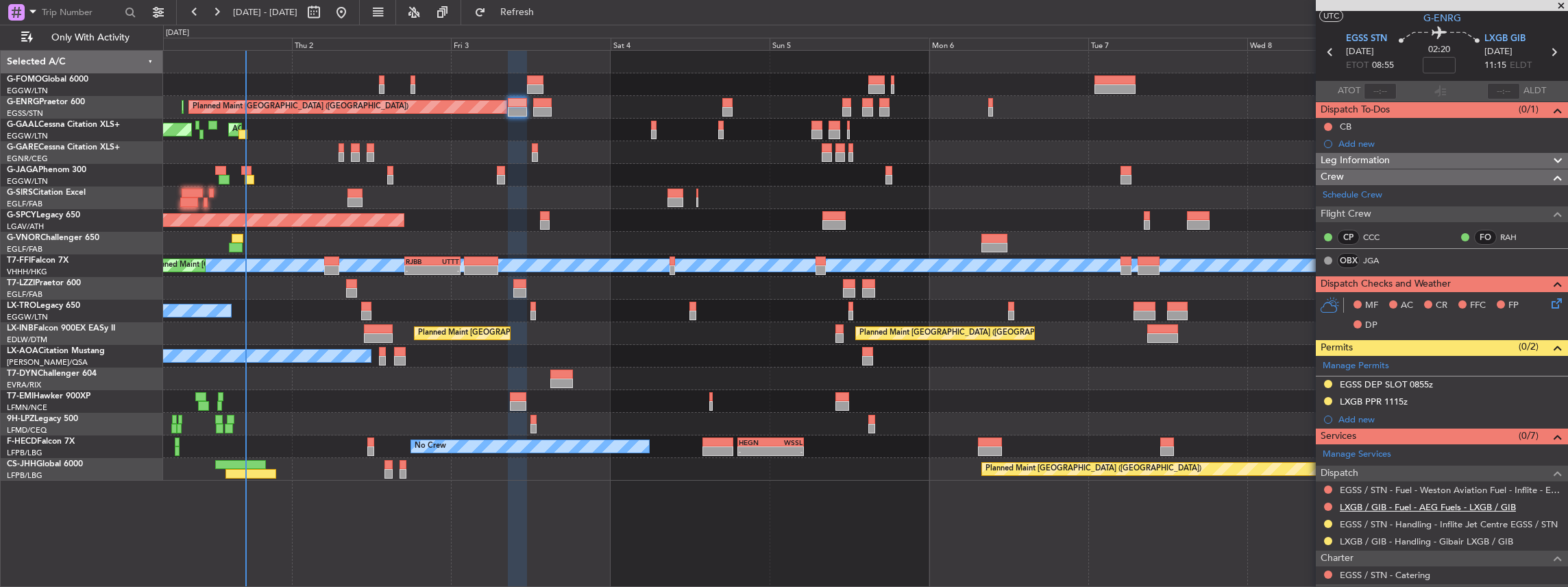
scroll to position [45, 0]
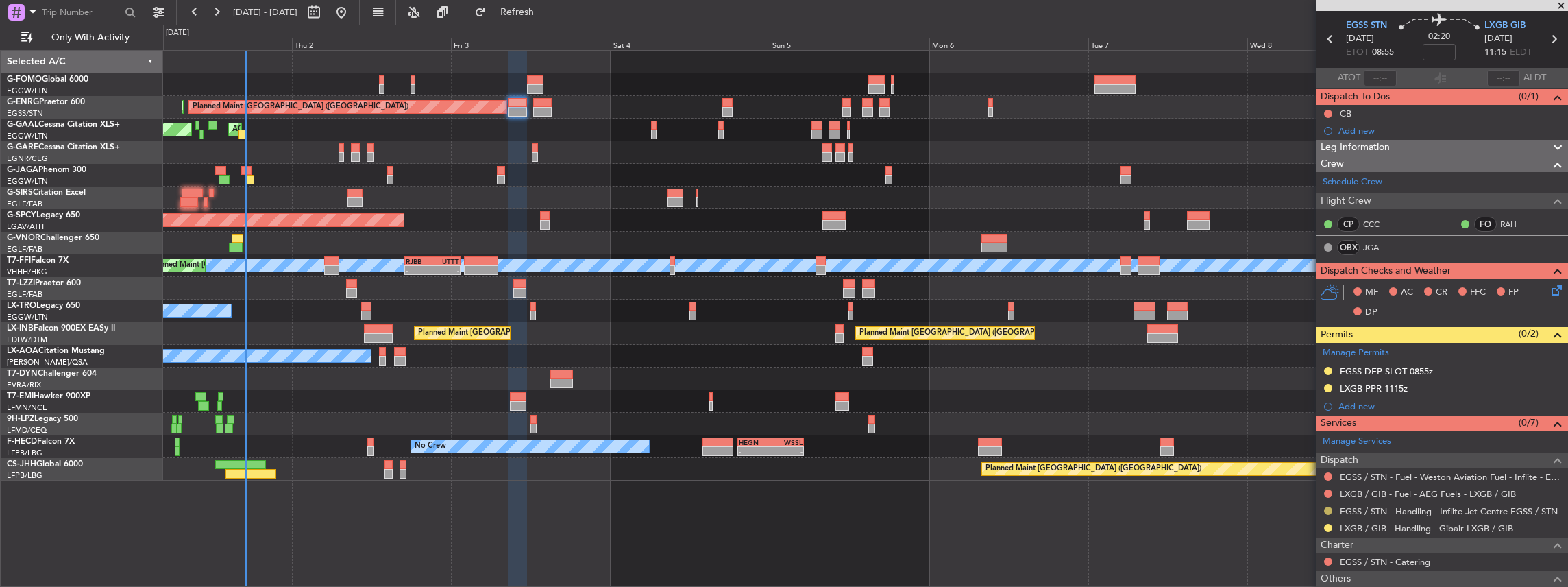
click at [1328, 507] on button at bounding box center [1328, 510] width 8 height 8
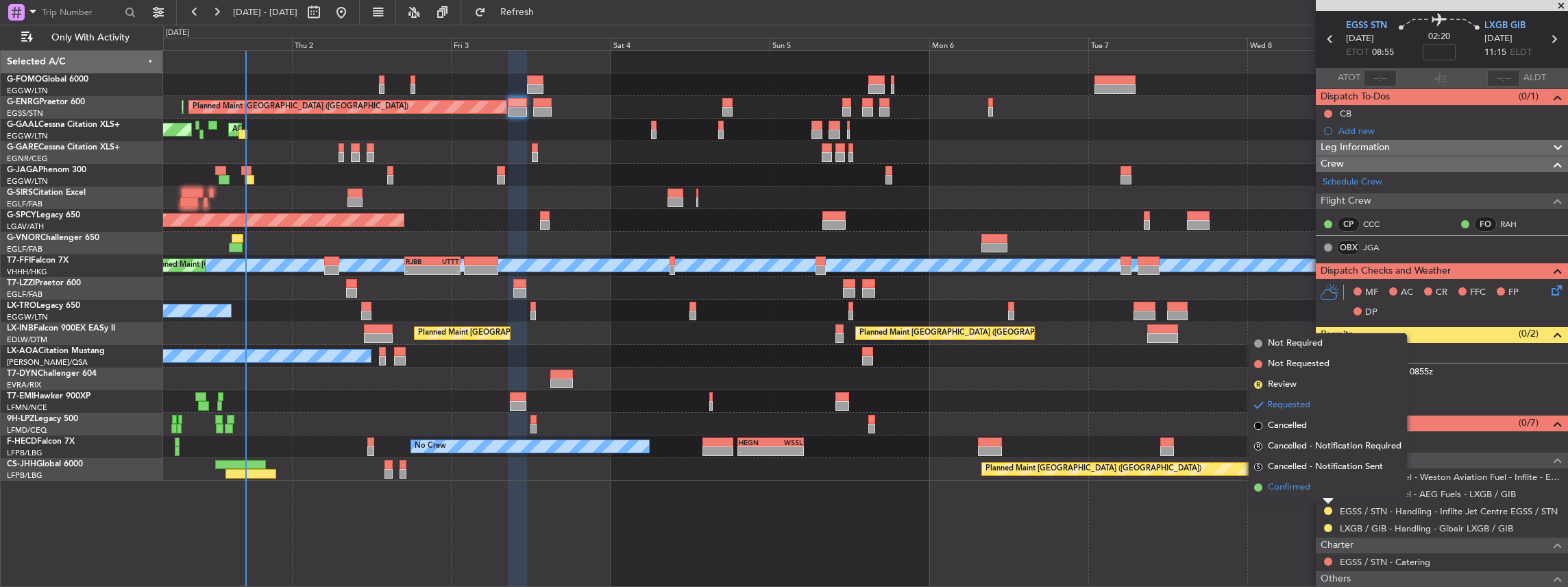
click at [1312, 482] on li "Confirmed" at bounding box center [1328, 487] width 158 height 21
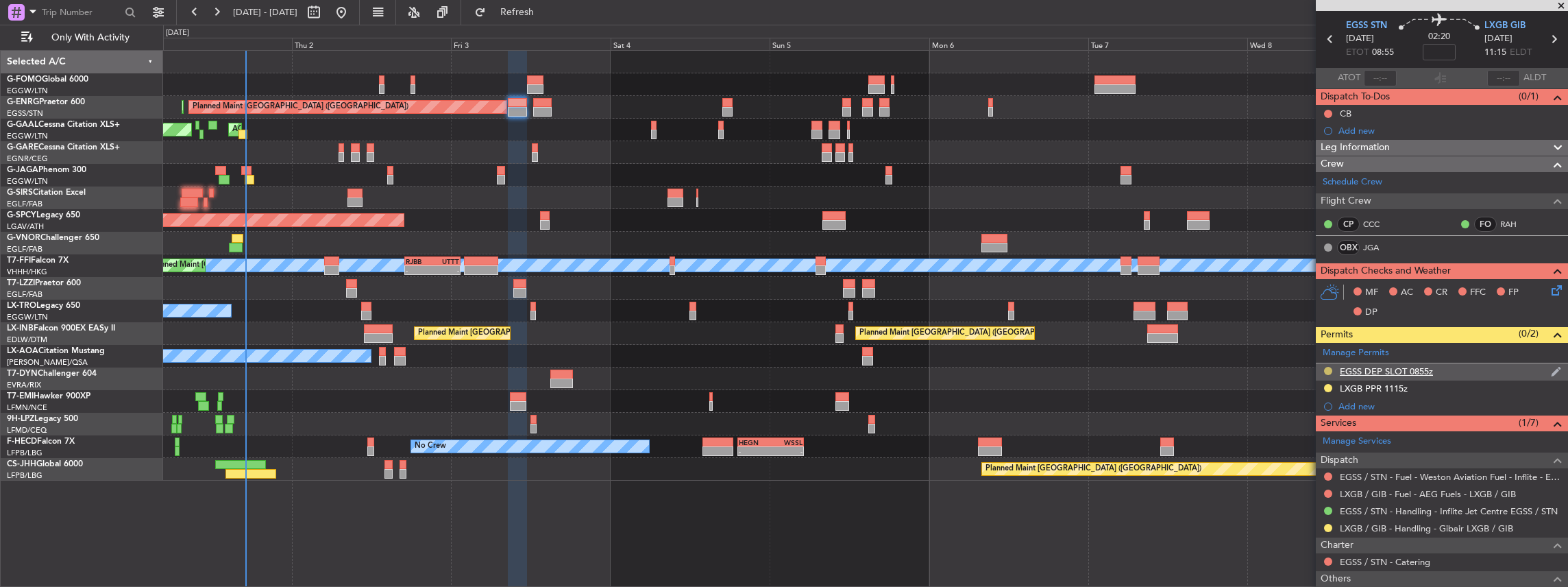
click at [1324, 369] on button at bounding box center [1328, 370] width 8 height 8
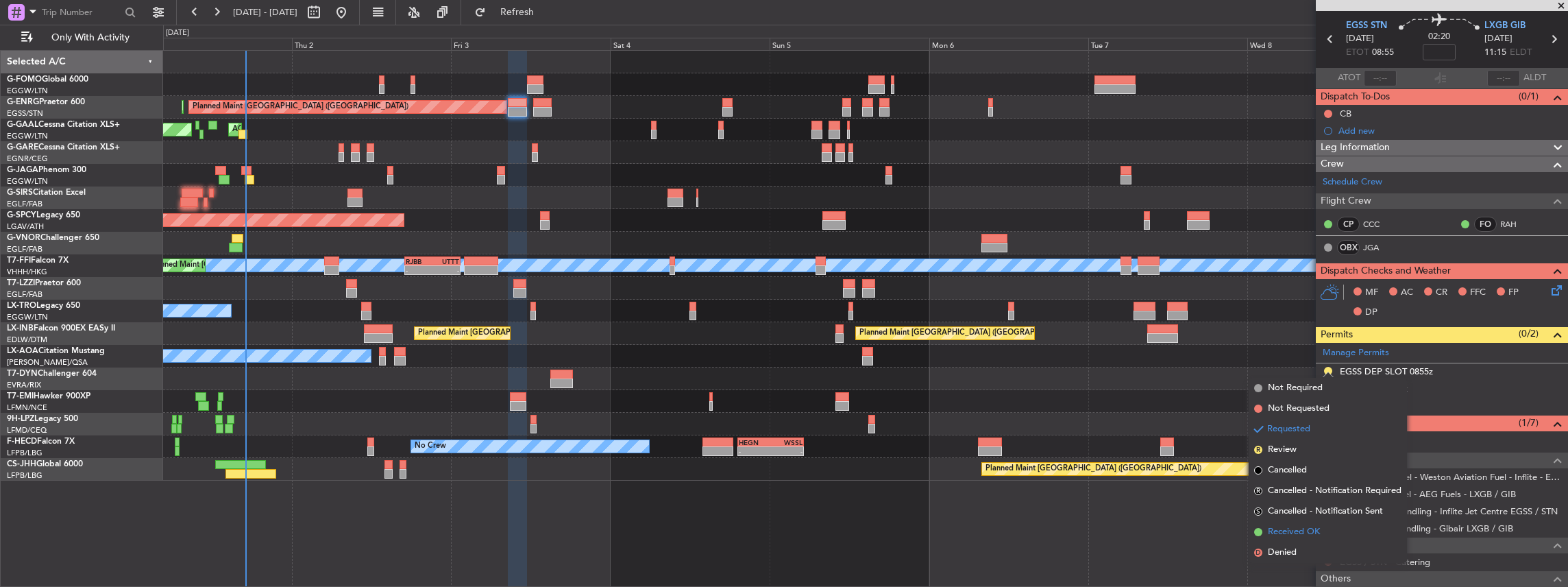
click at [1309, 528] on span "Received OK" at bounding box center [1293, 531] width 52 height 14
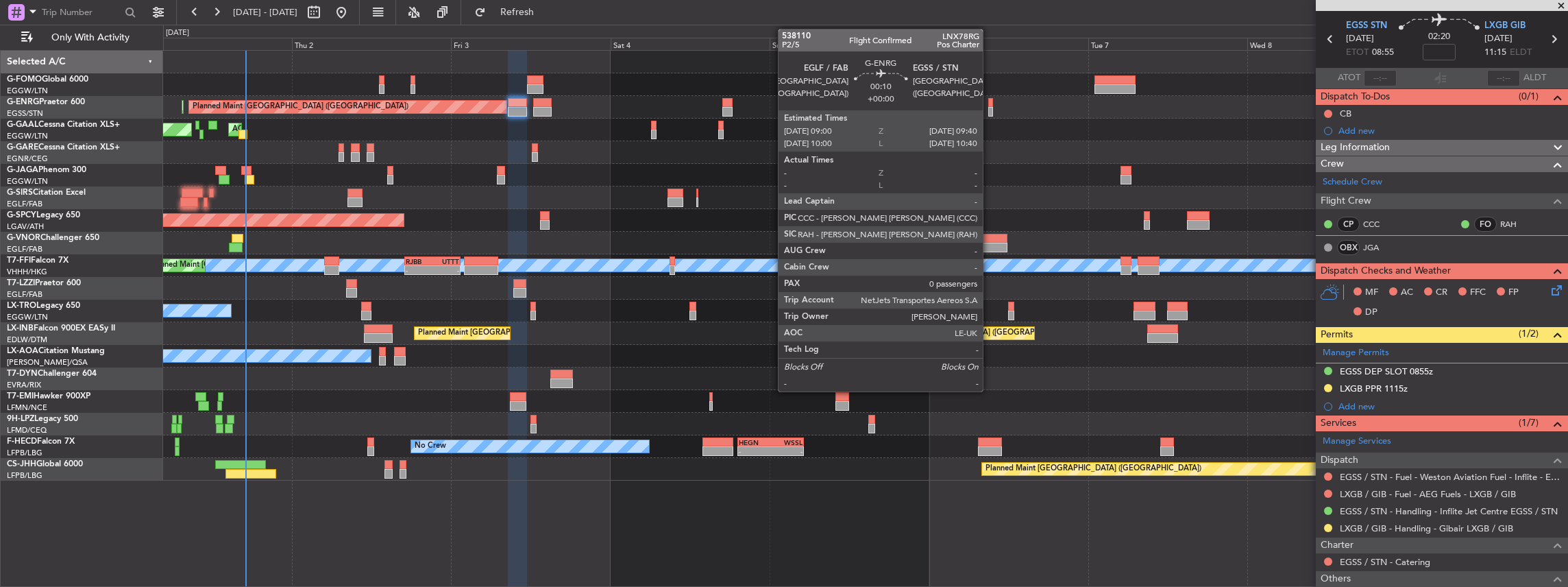
click at [990, 107] on div at bounding box center [990, 111] width 5 height 9
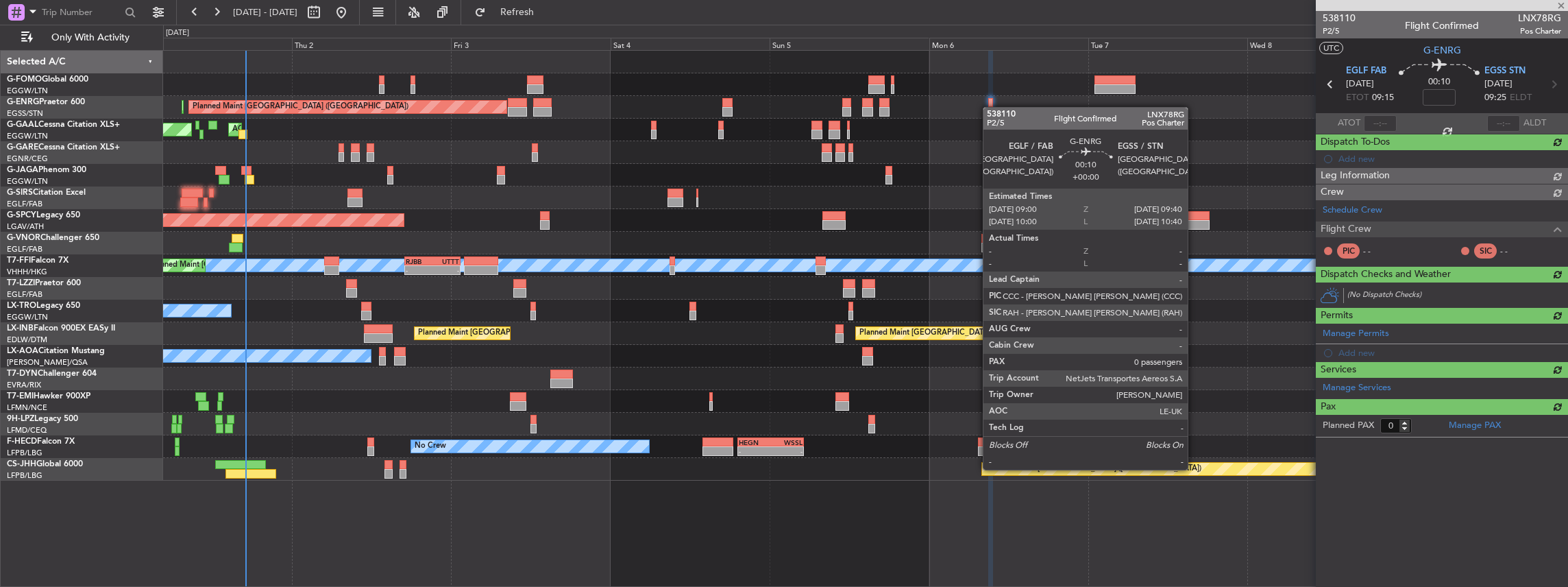
scroll to position [0, 0]
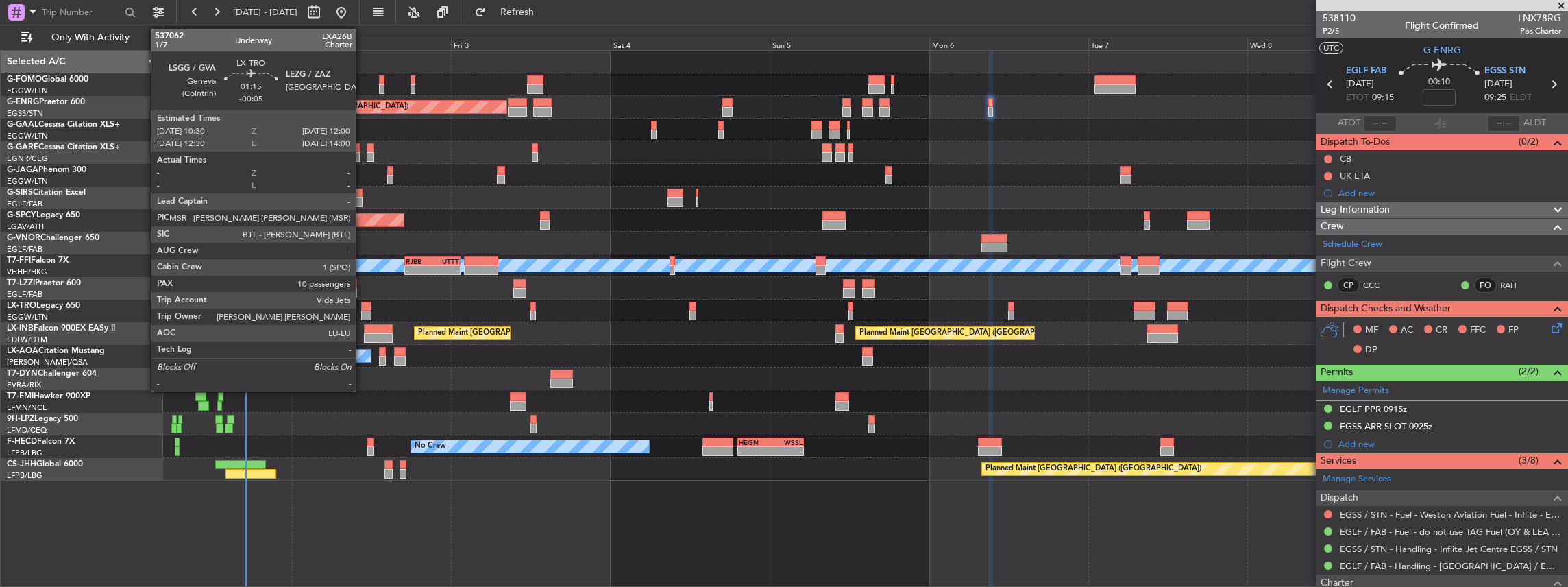
click at [363, 311] on div at bounding box center [366, 315] width 10 height 9
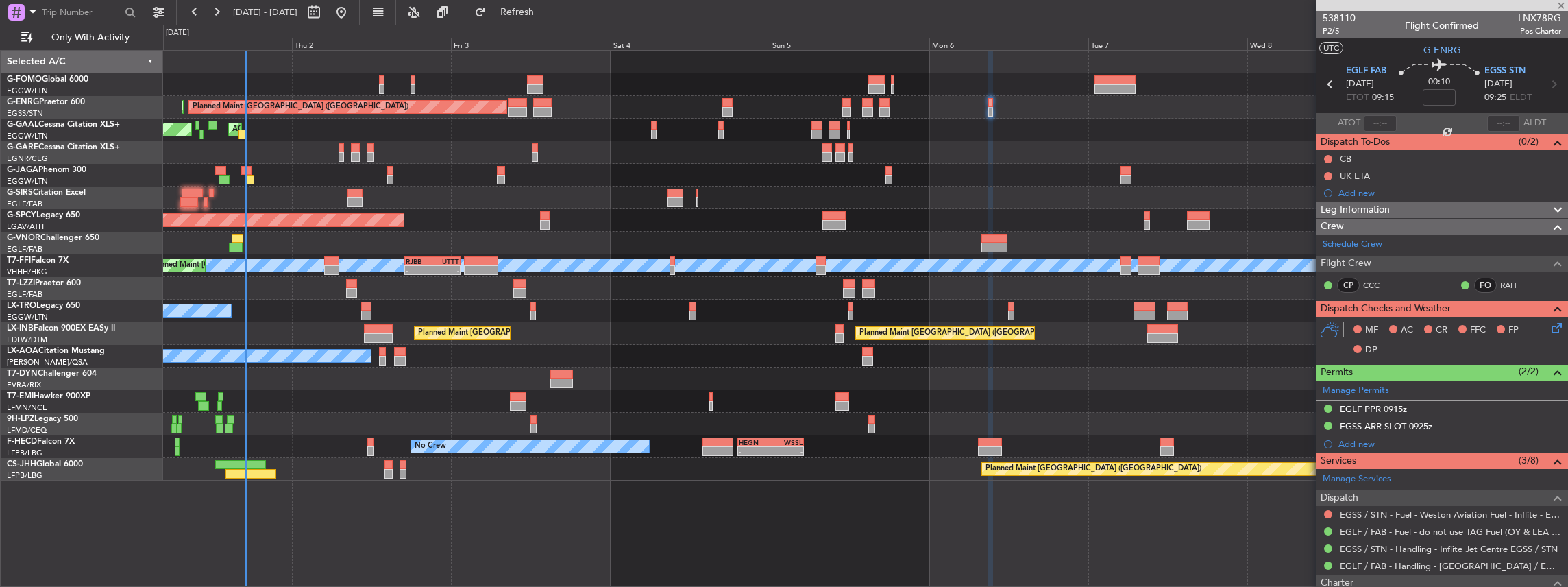
type input "-00:05"
type input "10"
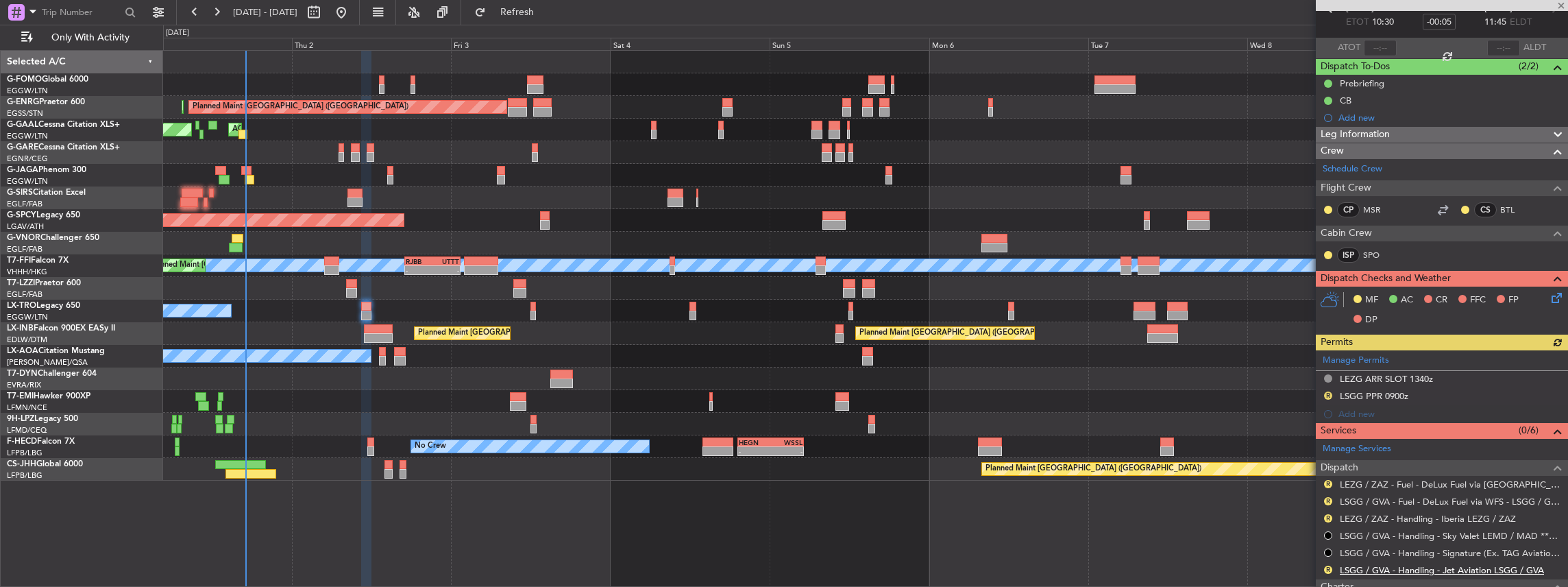
scroll to position [137, 0]
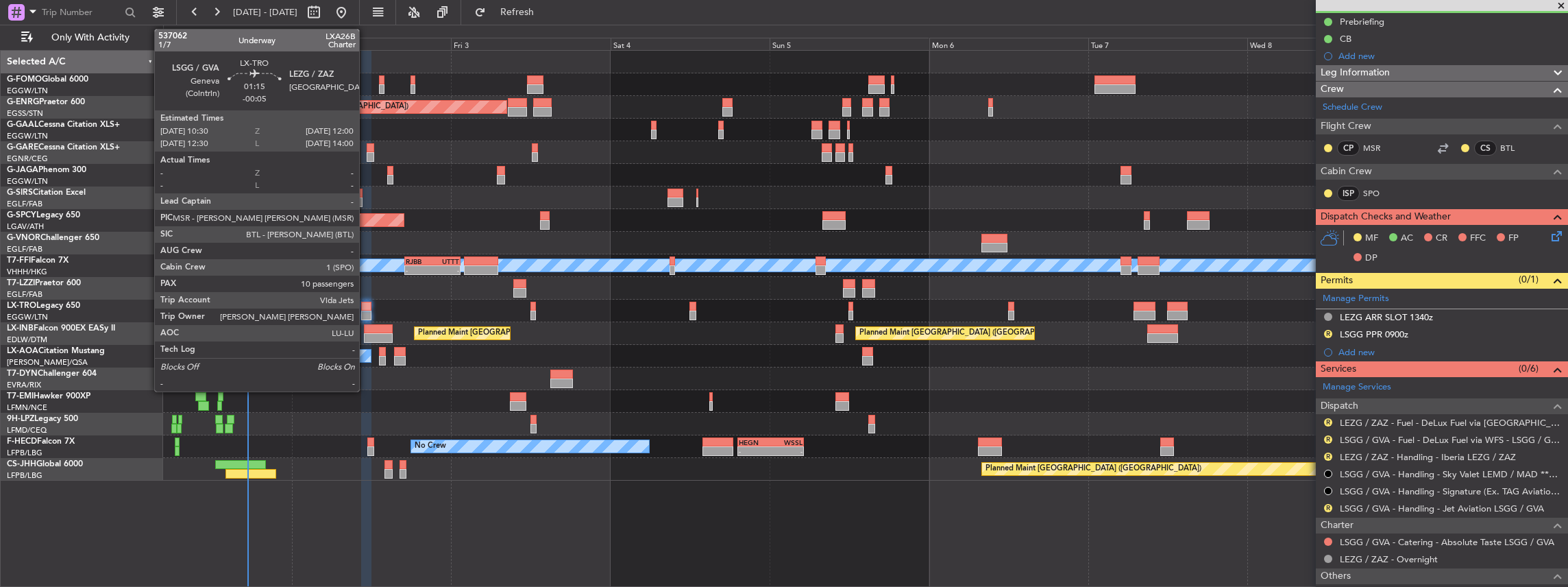
click at [366, 306] on div at bounding box center [366, 306] width 10 height 9
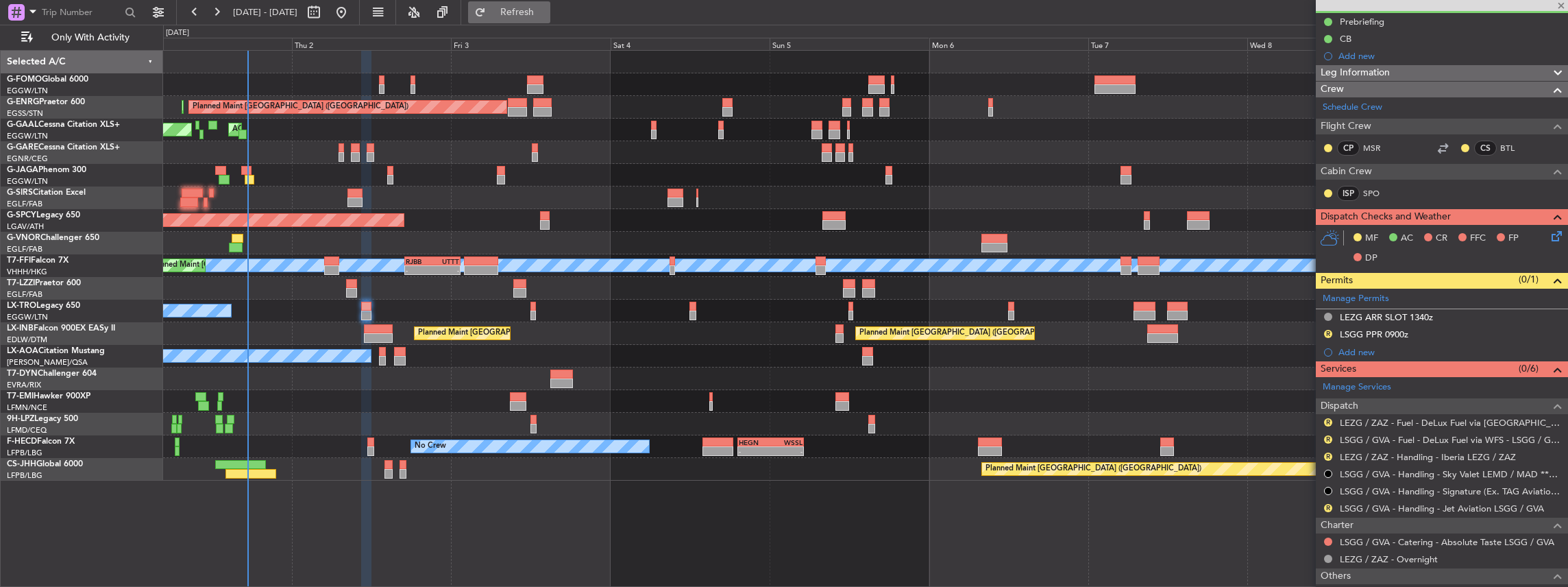
click at [527, 9] on button "Refresh" at bounding box center [509, 12] width 82 height 22
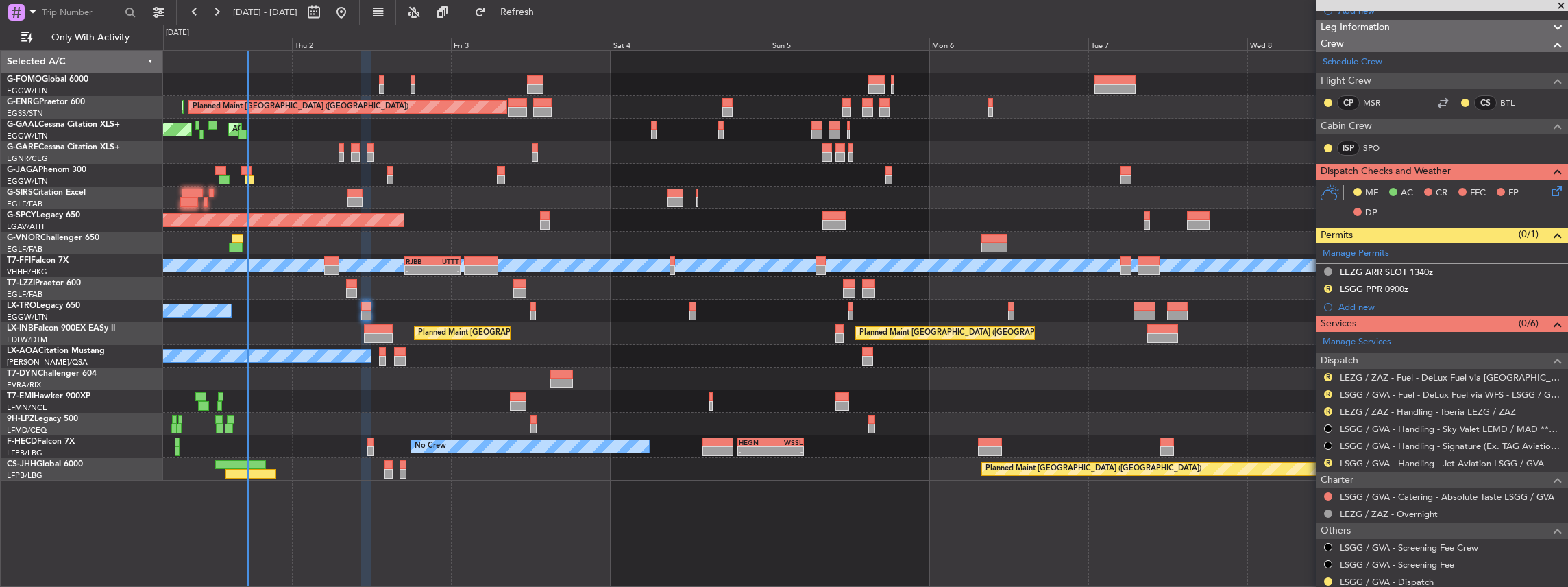
scroll to position [183, 0]
click at [1373, 460] on link "LSGG / GVA - Handling - Jet Aviation LSGG / GVA" at bounding box center [1441, 463] width 204 height 11
click at [550, 6] on button "Refresh" at bounding box center [509, 12] width 82 height 22
click at [1401, 407] on link "LEZG / ZAZ - Handling - Iberia LEZG / ZAZ" at bounding box center [1428, 412] width 176 height 11
click at [546, 13] on span "Refresh" at bounding box center [517, 12] width 57 height 9
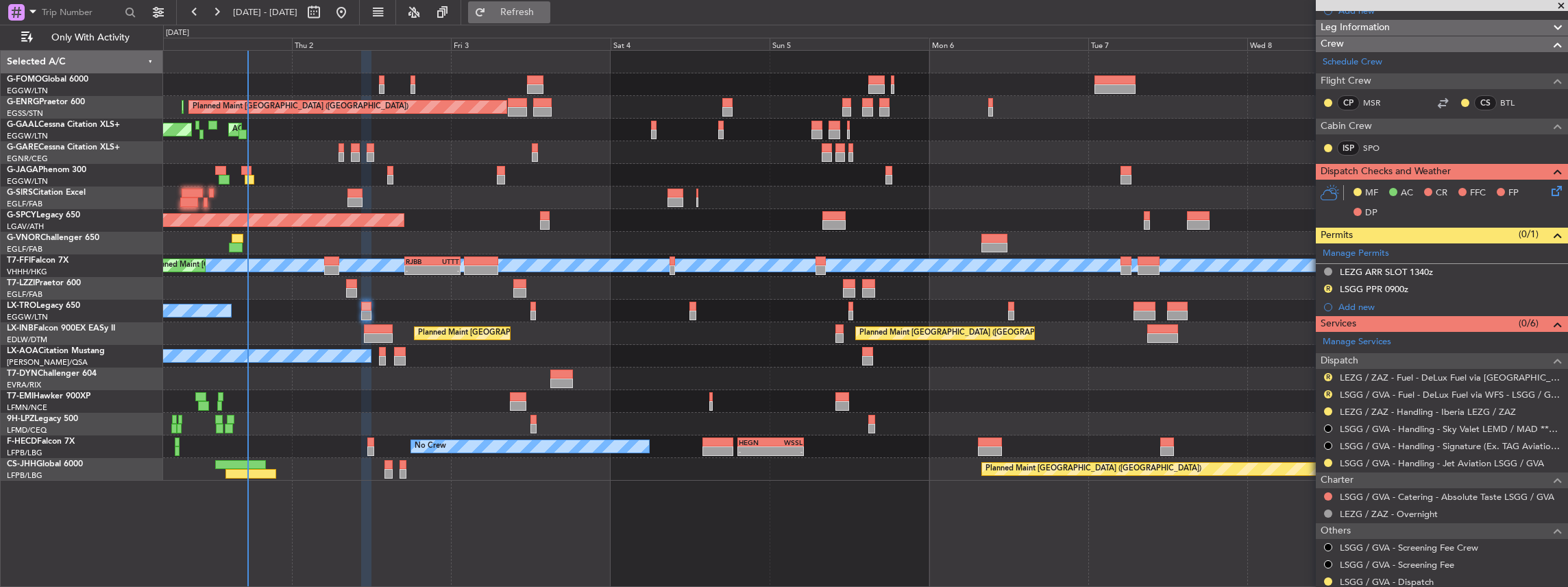
click at [550, 7] on button "Refresh" at bounding box center [509, 12] width 82 height 22
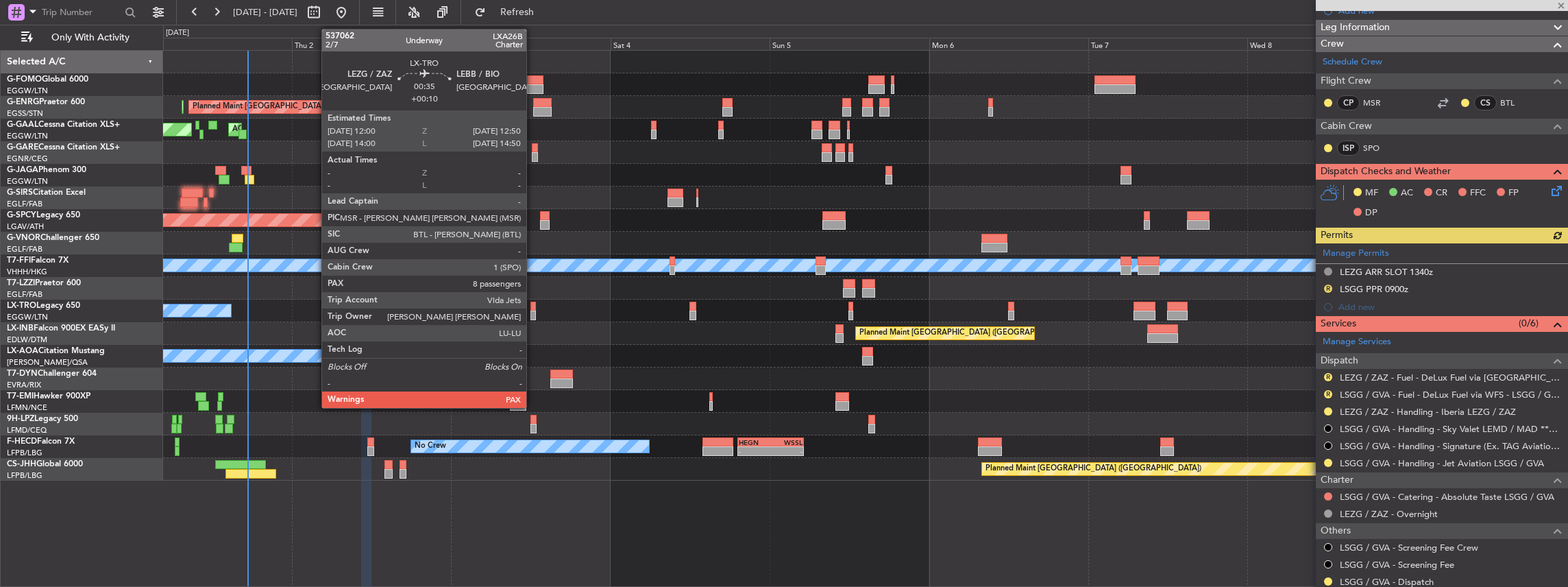
click at [533, 311] on div at bounding box center [533, 315] width 6 height 9
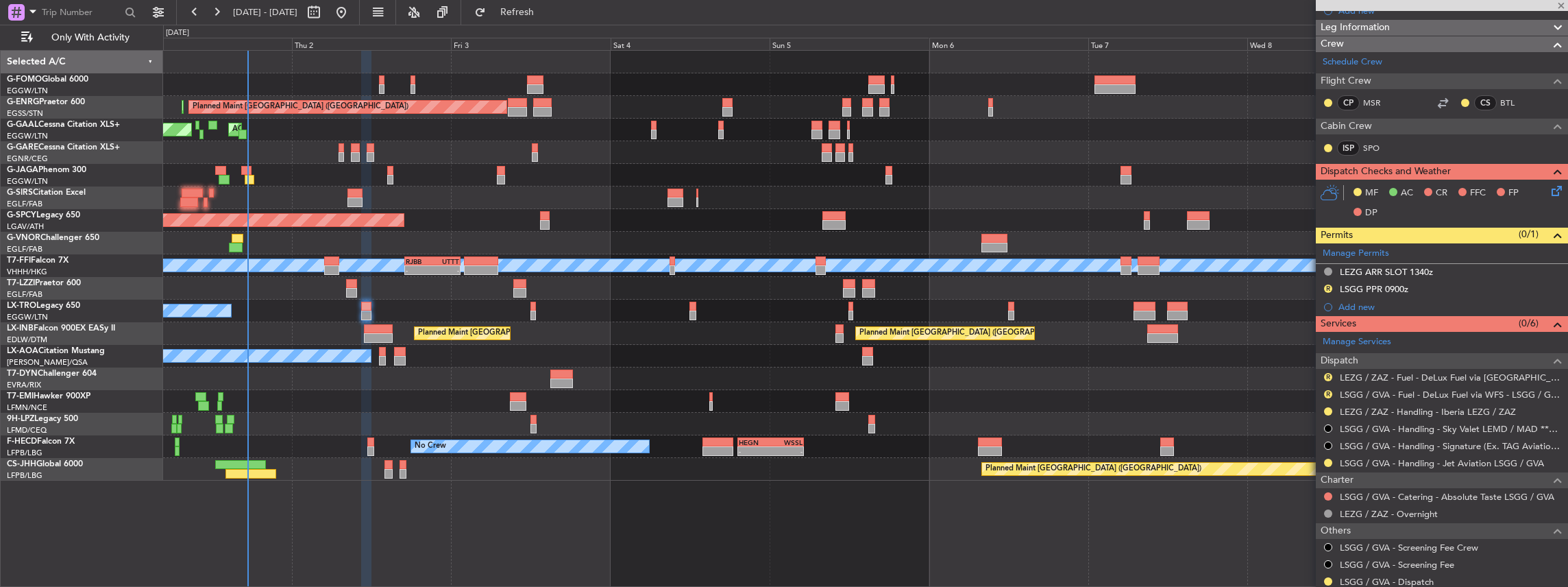
type input "+00:10"
type input "8"
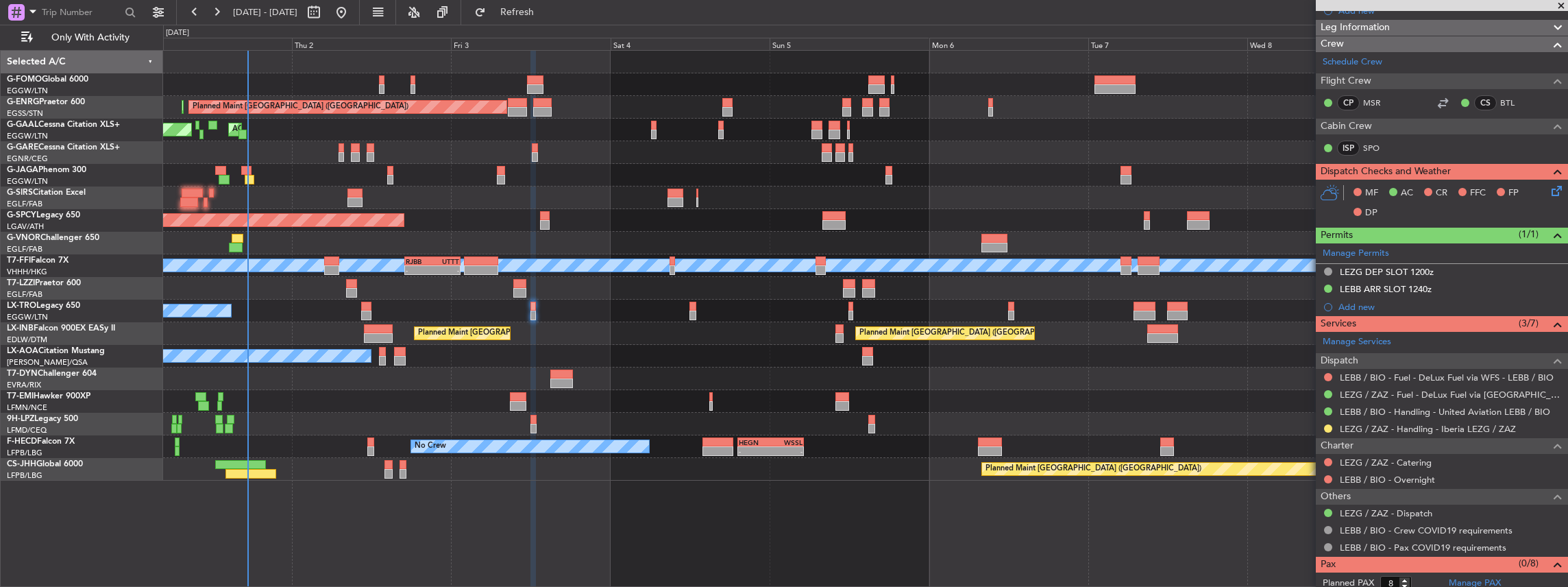
scroll to position [0, 0]
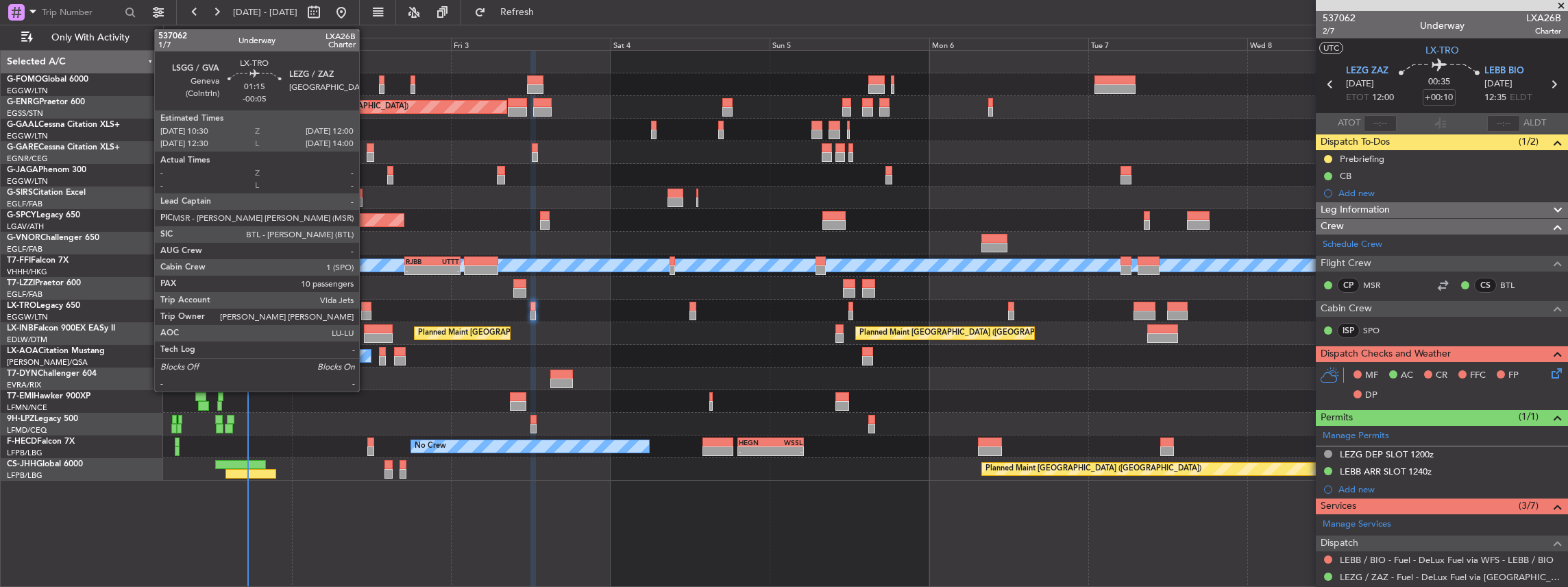
click at [366, 309] on div at bounding box center [366, 306] width 10 height 9
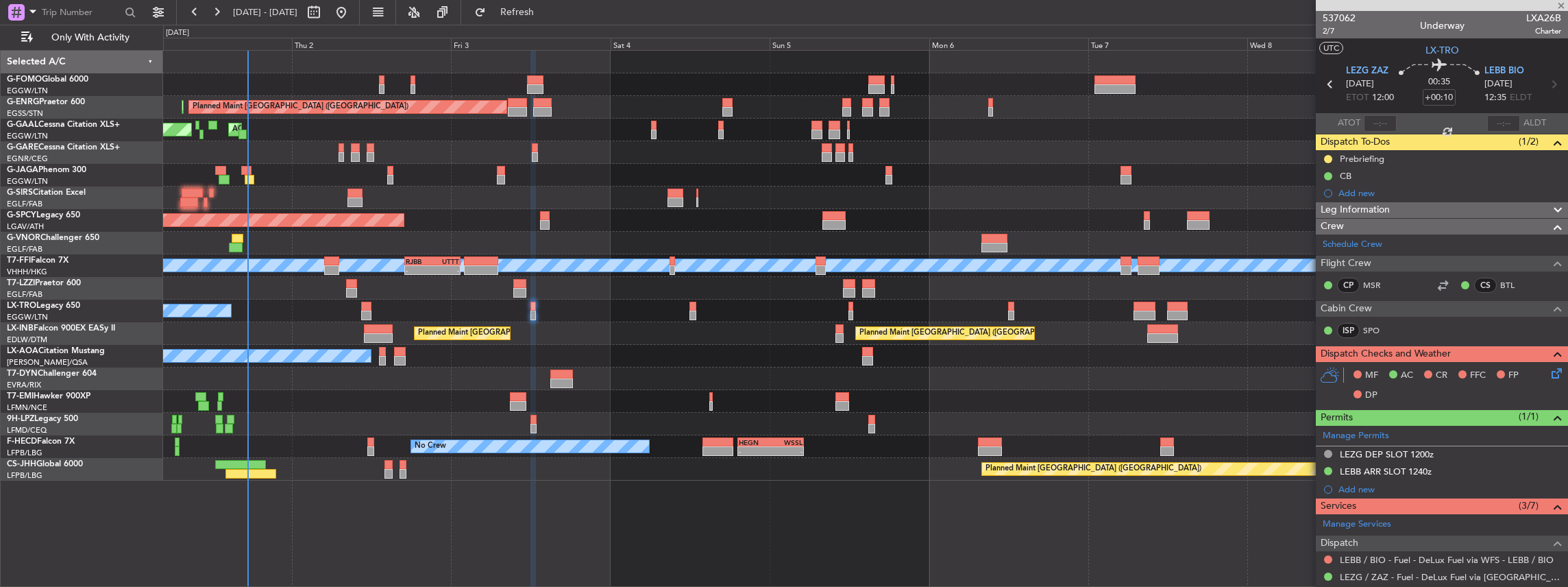
type input "-00:05"
type input "10"
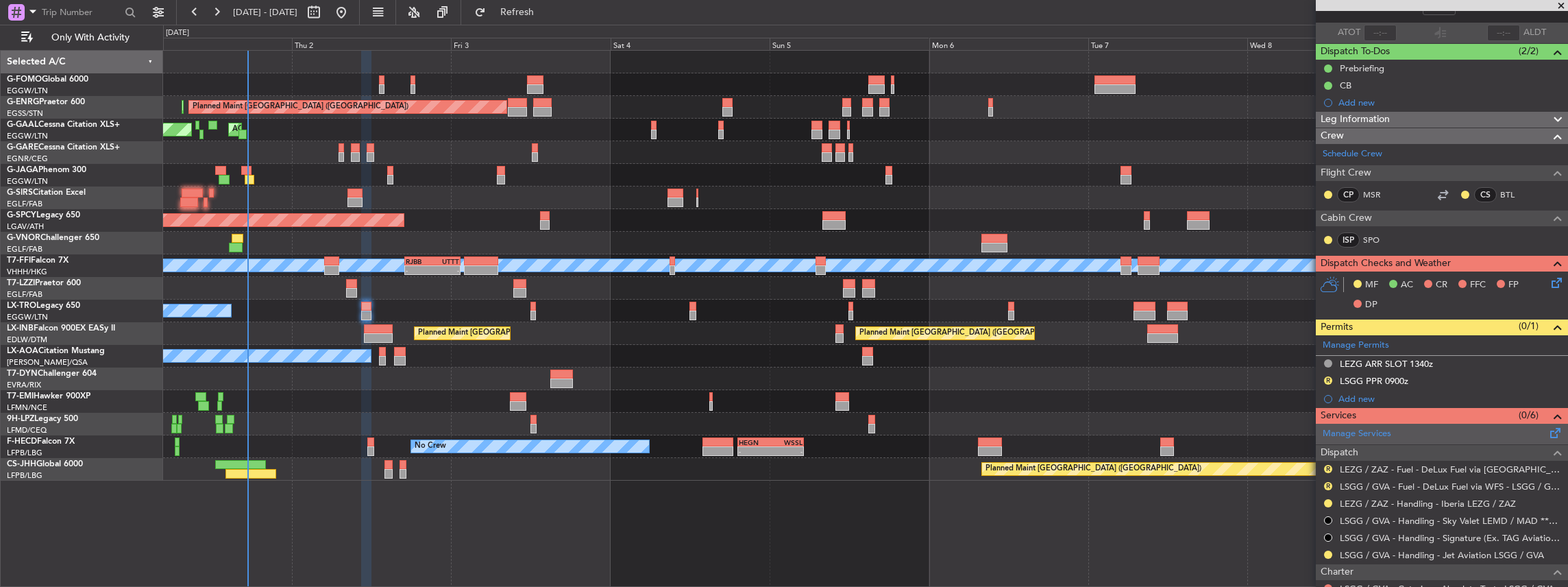
scroll to position [91, 0]
click at [1397, 480] on link "LSGG / GVA - Fuel - DeLux Fuel via WFS - LSGG / GVA" at bounding box center [1450, 485] width 221 height 11
click at [1328, 482] on button "R" at bounding box center [1328, 485] width 8 height 8
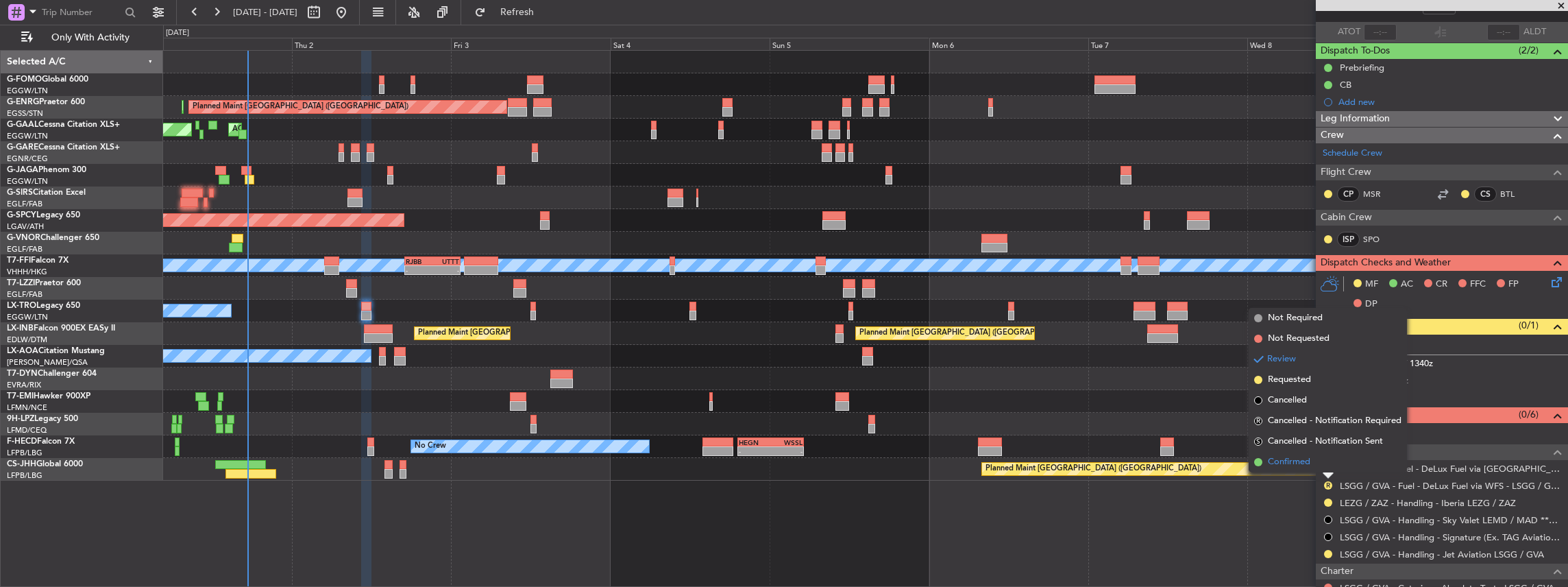
click at [1294, 458] on span "Confirmed" at bounding box center [1288, 462] width 42 height 14
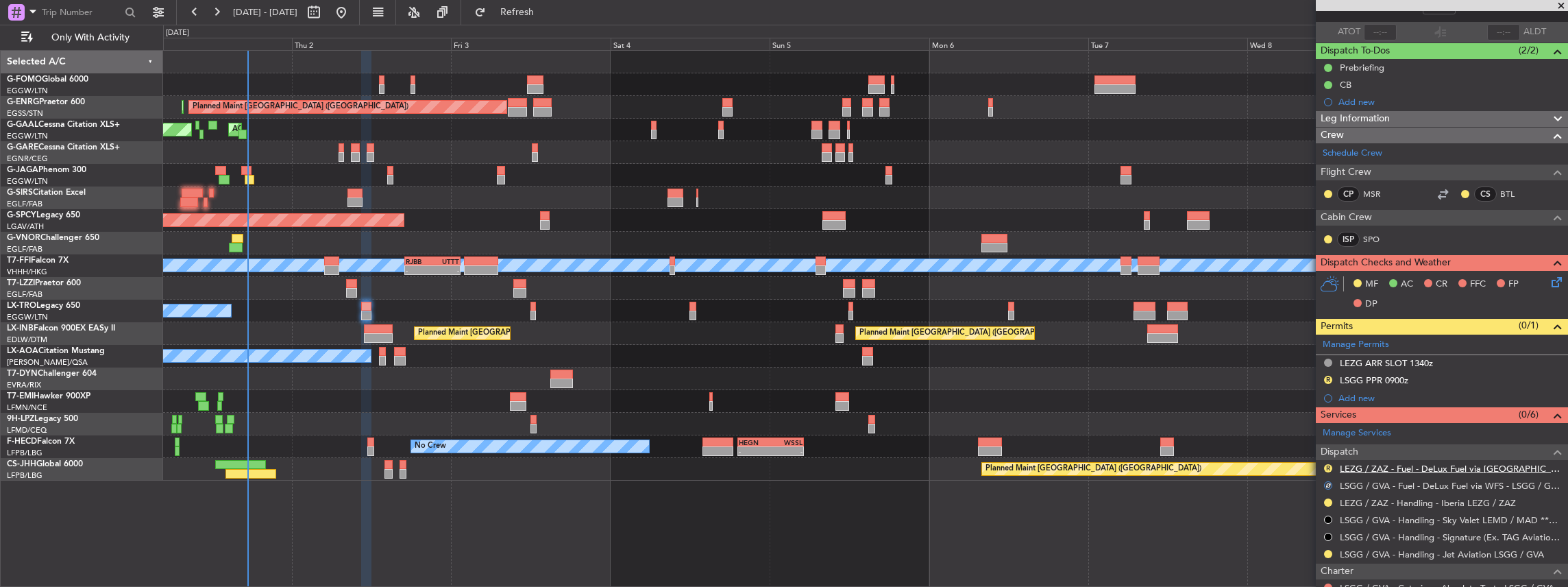
click at [1406, 464] on link "LEZG / ZAZ - Fuel - DeLux Fuel via WFS - LEZG / ZAZ" at bounding box center [1450, 468] width 221 height 11
click at [1329, 464] on button "R" at bounding box center [1328, 467] width 8 height 8
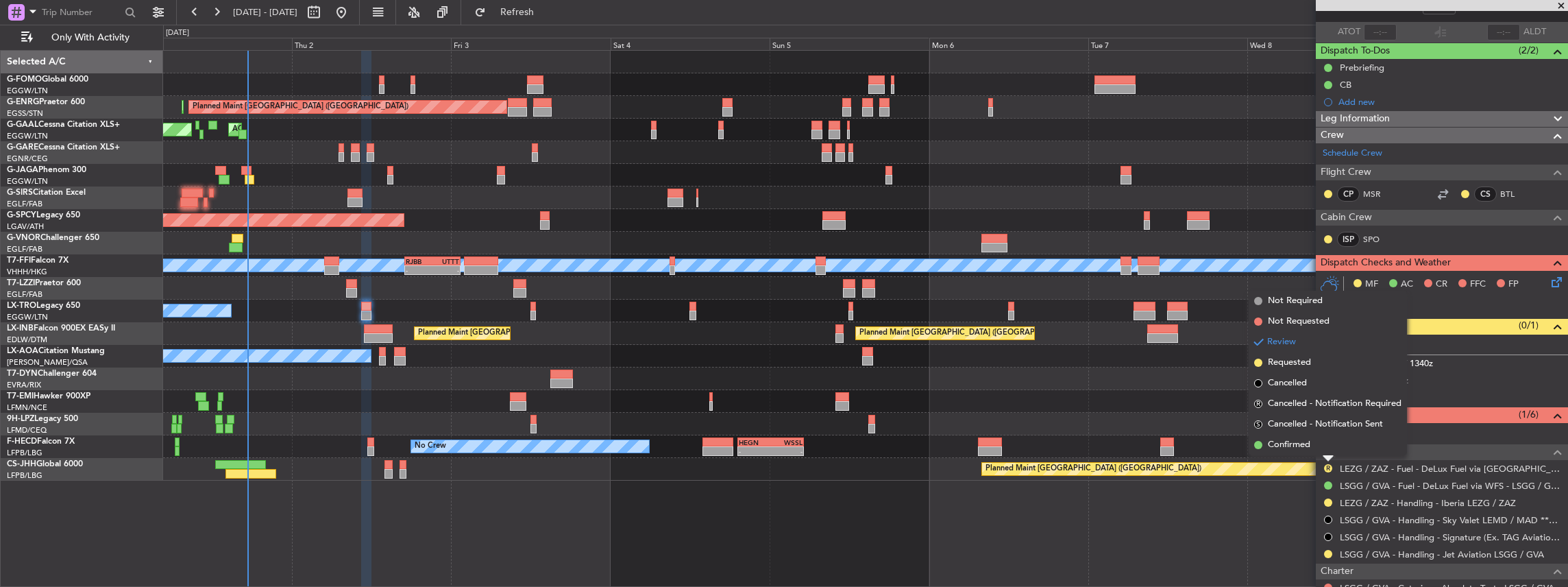
click at [1293, 437] on li "Confirmed" at bounding box center [1328, 445] width 158 height 21
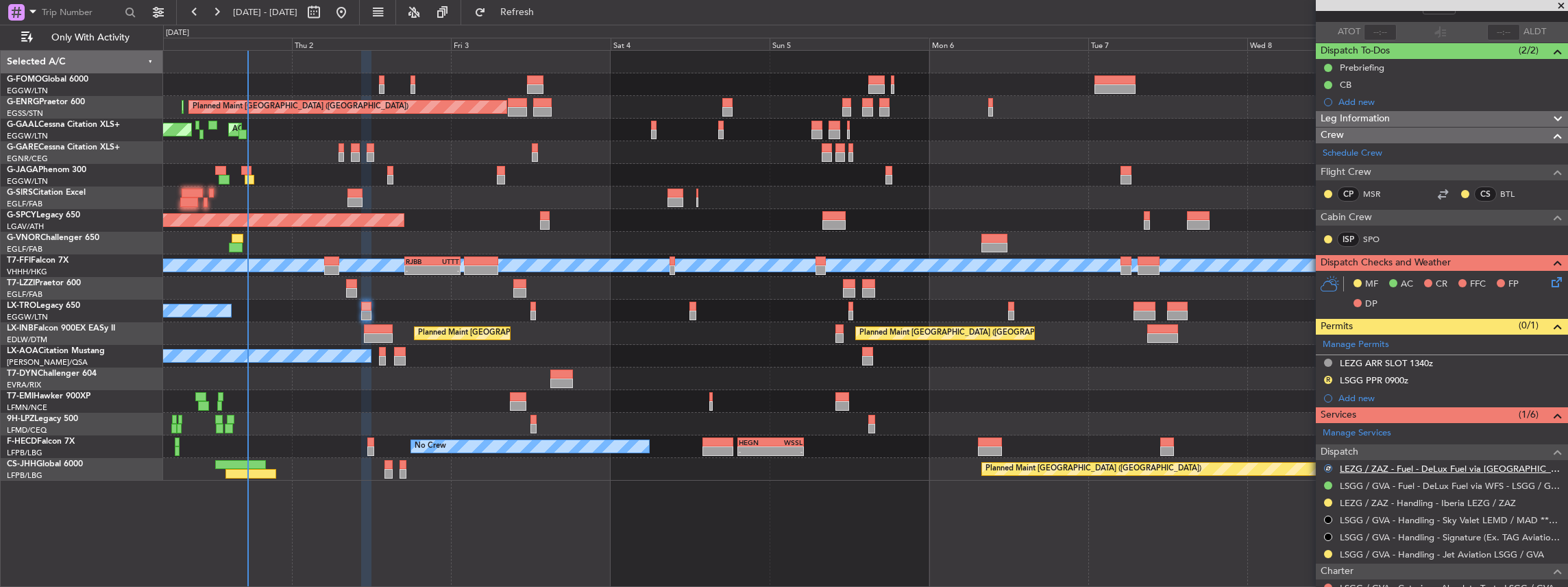
click at [1387, 466] on link "LEZG / ZAZ - Fuel - DeLux Fuel via WFS - LEZG / ZAZ" at bounding box center [1450, 468] width 221 height 11
click at [1375, 487] on link "LSGG / GVA - Fuel - DeLux Fuel via WFS - LSGG / GVA" at bounding box center [1450, 485] width 221 height 11
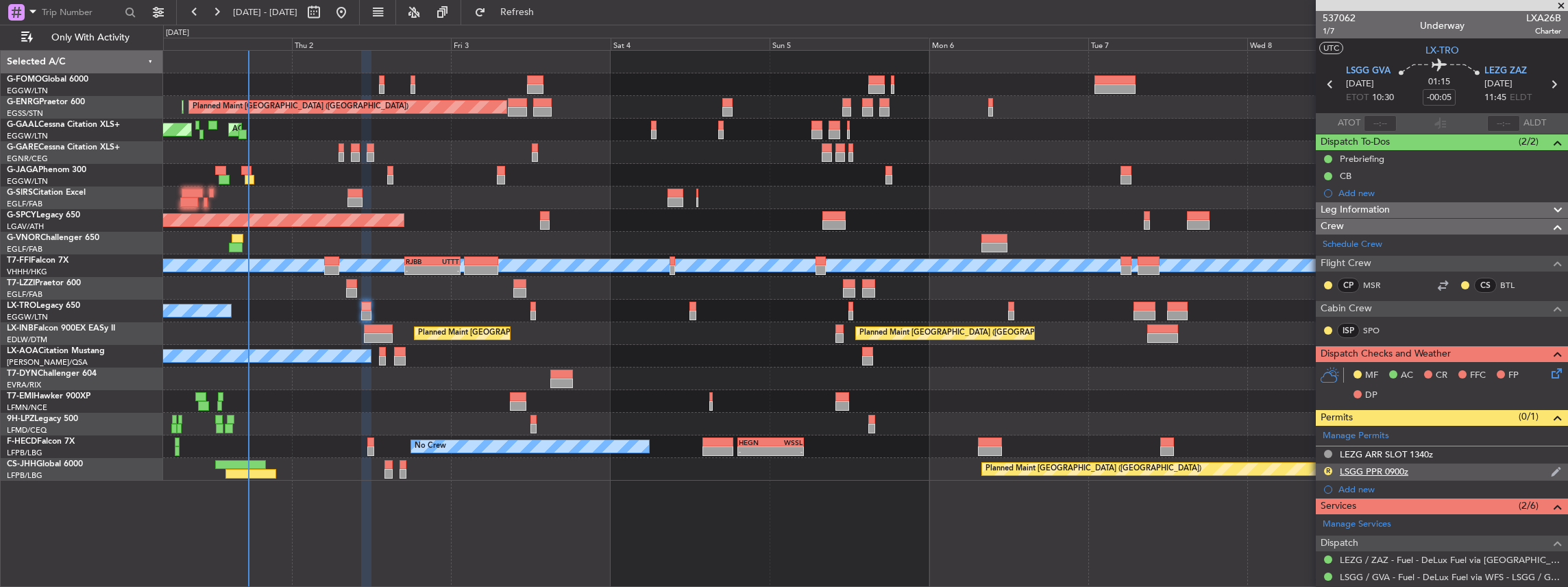
click at [1439, 470] on div "R LSGG PPR 0900z" at bounding box center [1442, 472] width 252 height 17
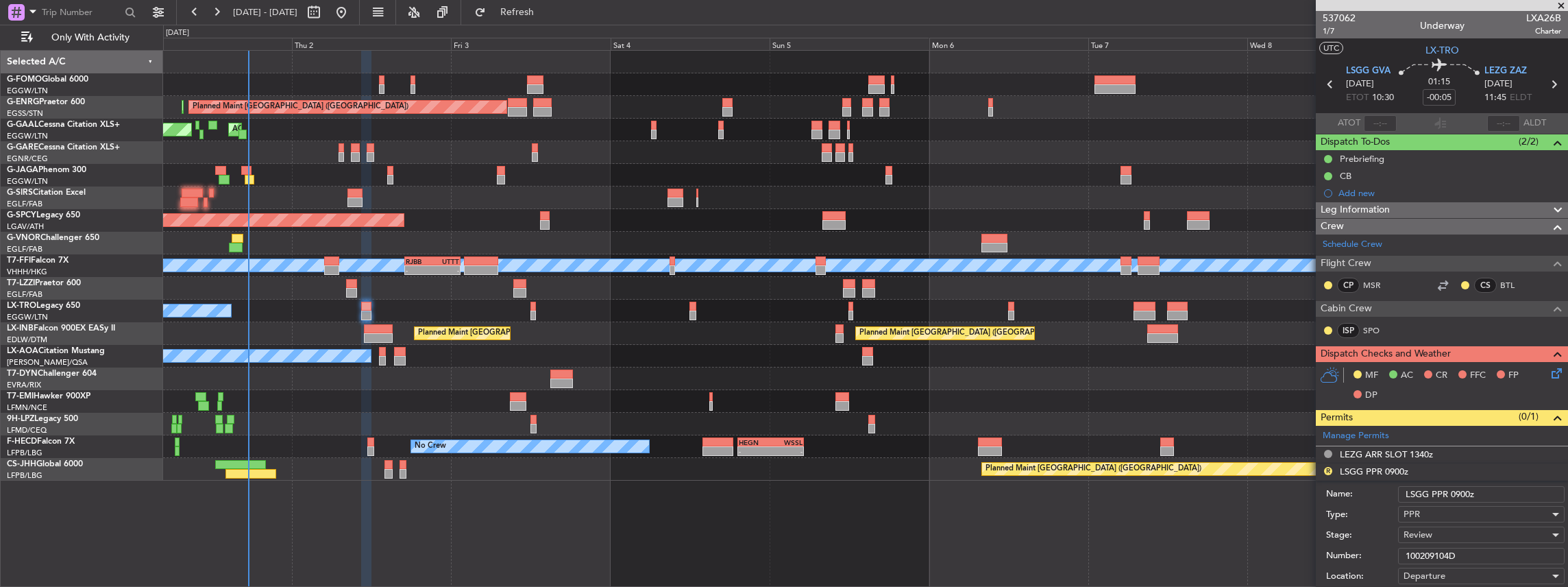
drag, startPoint x: 1465, startPoint y: 492, endPoint x: 1451, endPoint y: 495, distance: 14.3
click at [1451, 495] on input "LSGG PPR 0900z" at bounding box center [1481, 494] width 167 height 16
type input "LSGG PPR 1030z"
click at [1438, 528] on div "Review" at bounding box center [1476, 535] width 146 height 21
click at [1384, 511] on div at bounding box center [784, 294] width 1568 height 587
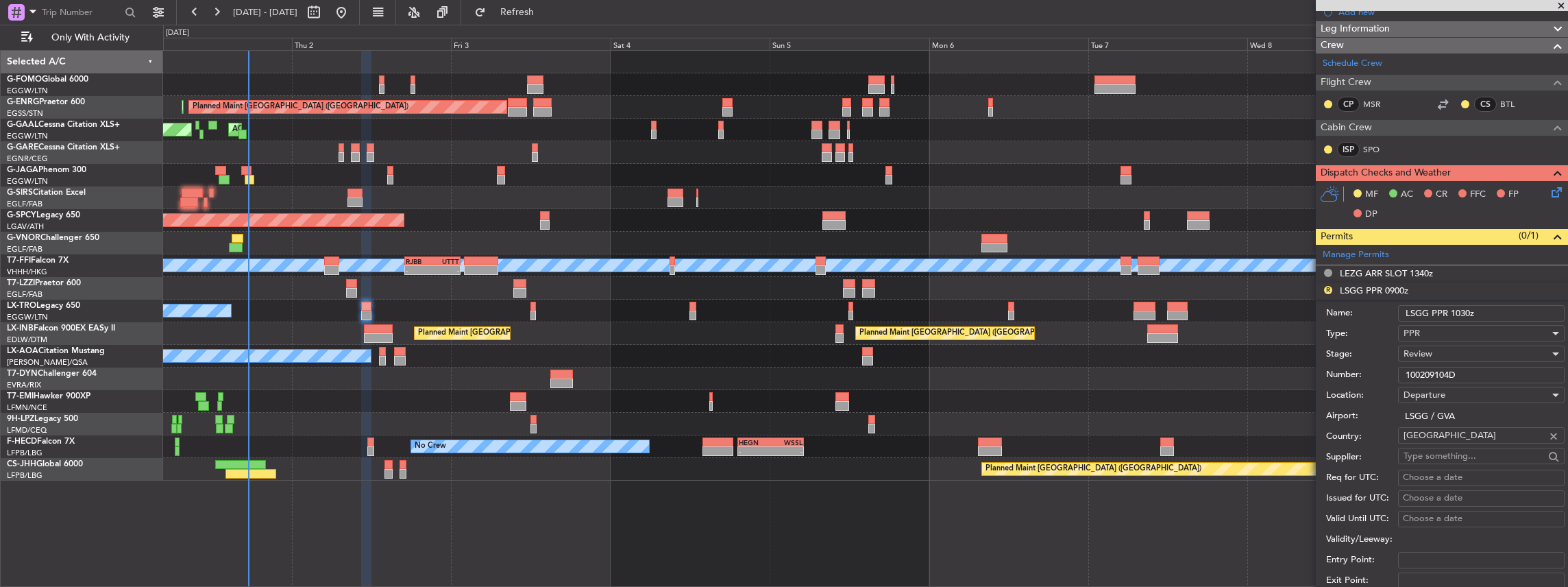
scroll to position [183, 0]
click at [1462, 350] on div "Review" at bounding box center [1476, 352] width 146 height 21
click at [1459, 441] on span "Requested" at bounding box center [1478, 439] width 148 height 21
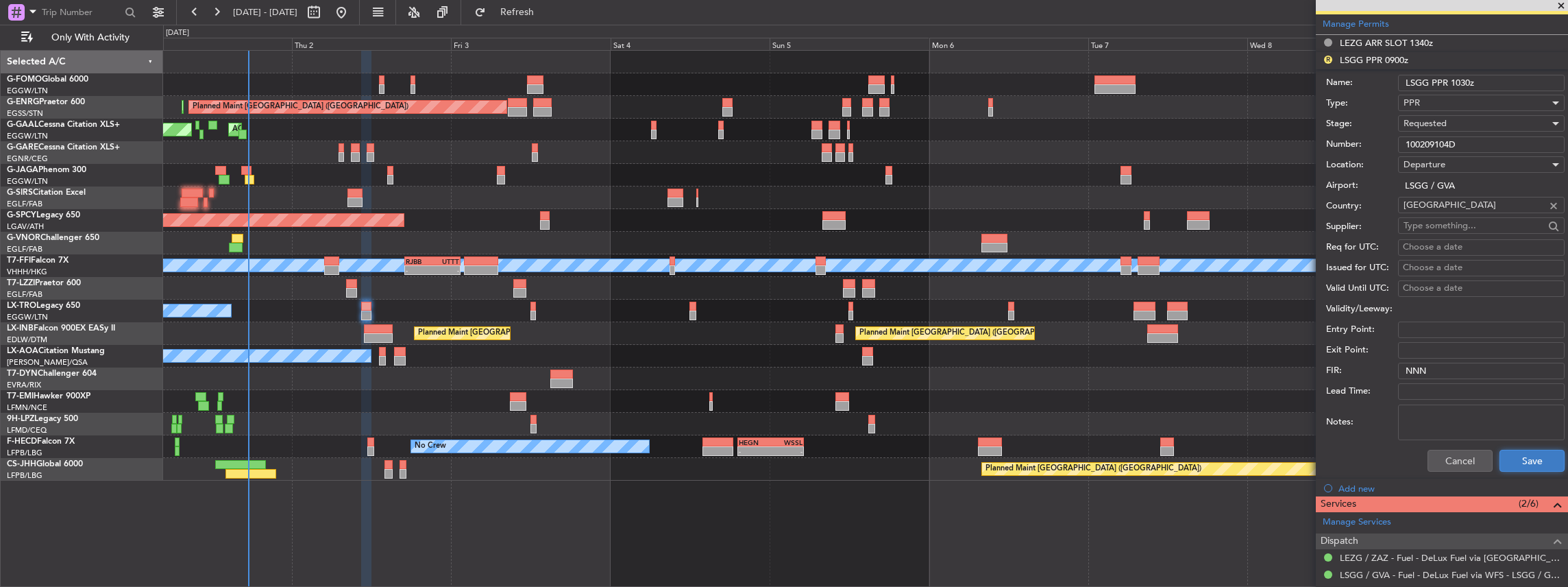
click at [1516, 455] on button "Save" at bounding box center [1532, 460] width 65 height 22
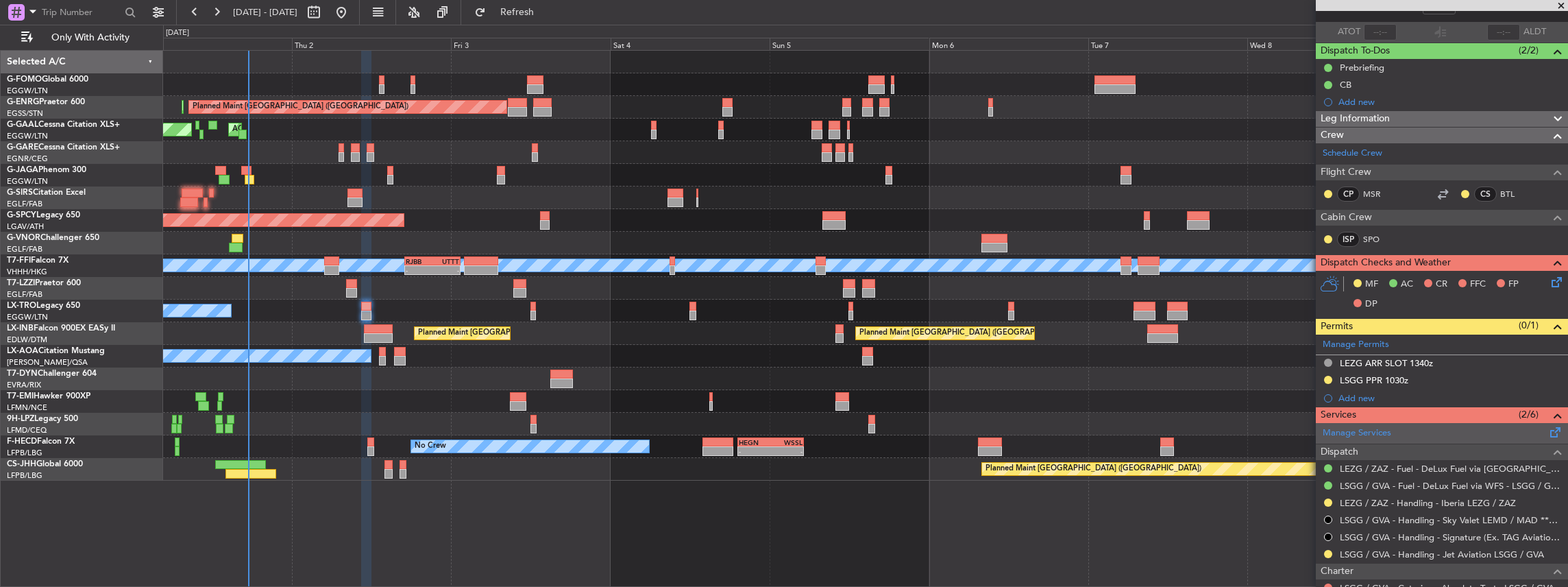
scroll to position [137, 0]
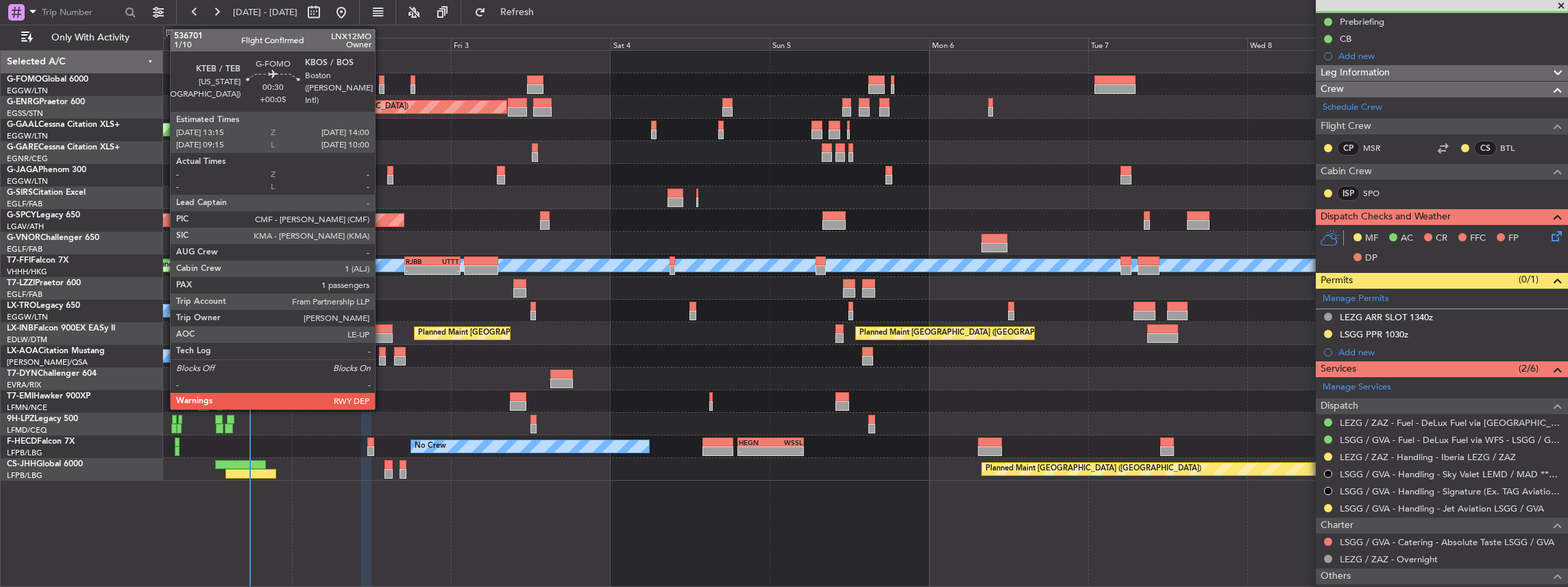
click at [381, 85] on div at bounding box center [382, 89] width 6 height 9
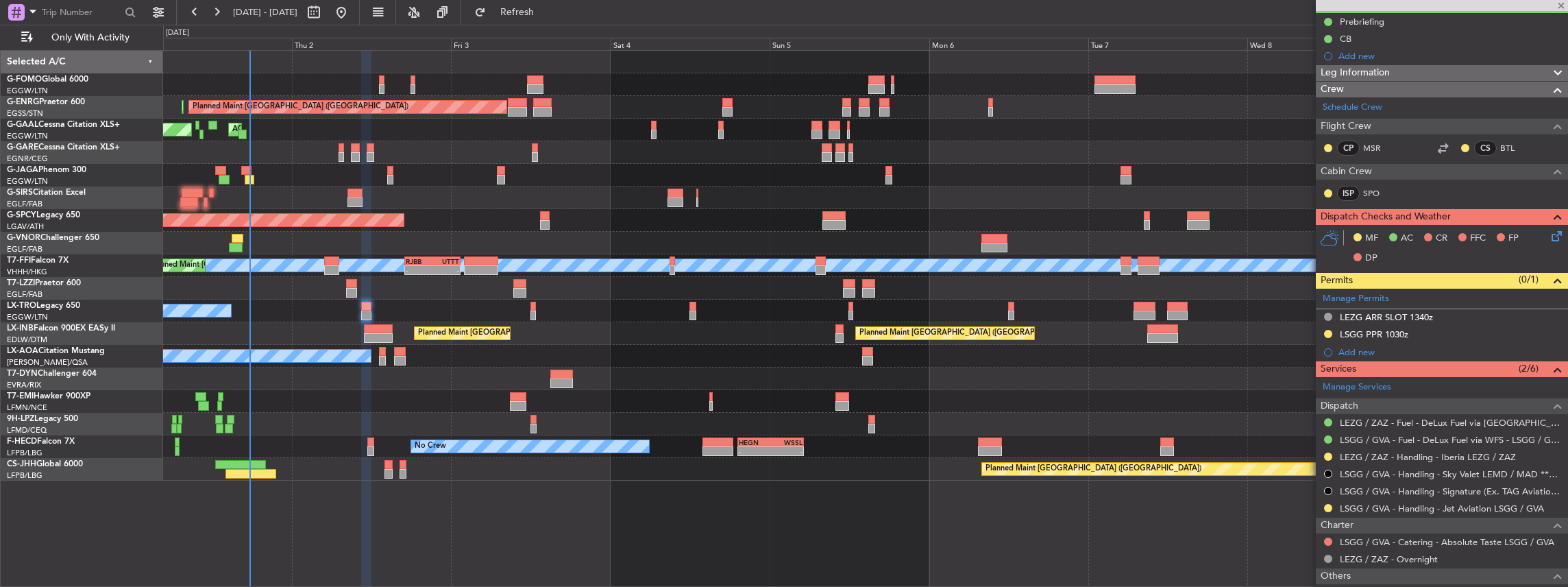
type input "+00:05"
type input "1"
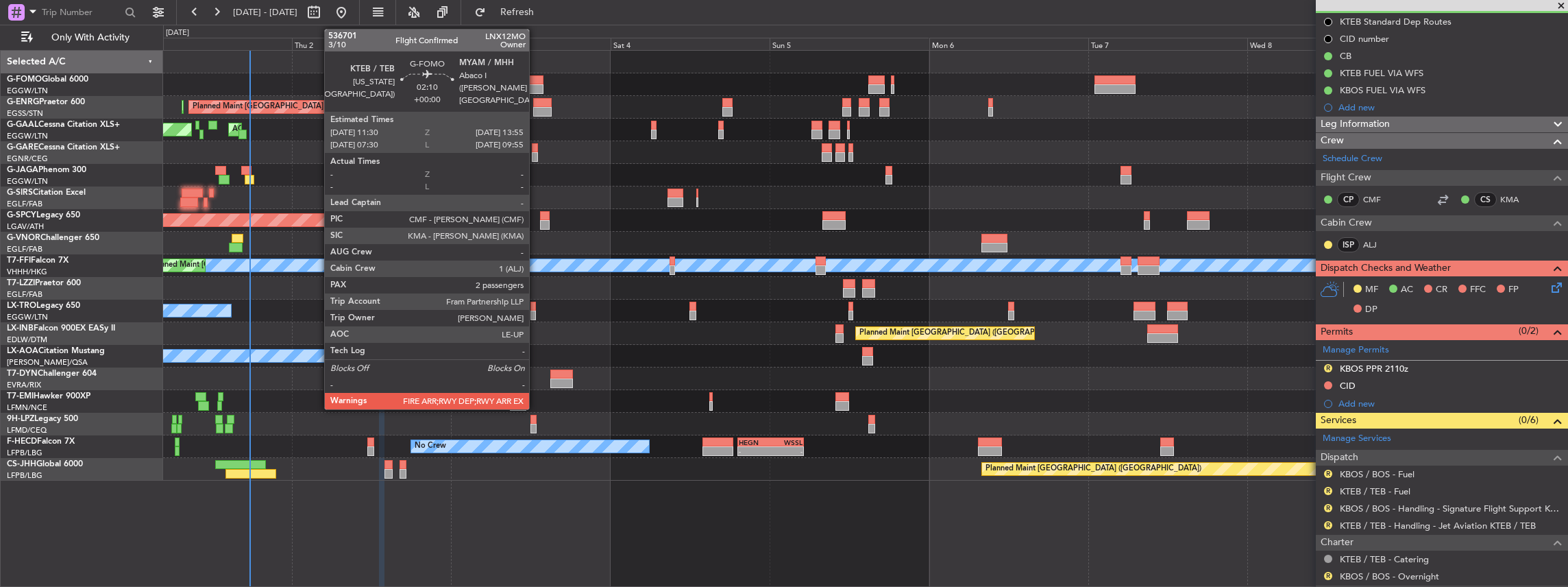
click at [536, 85] on div at bounding box center [535, 89] width 16 height 9
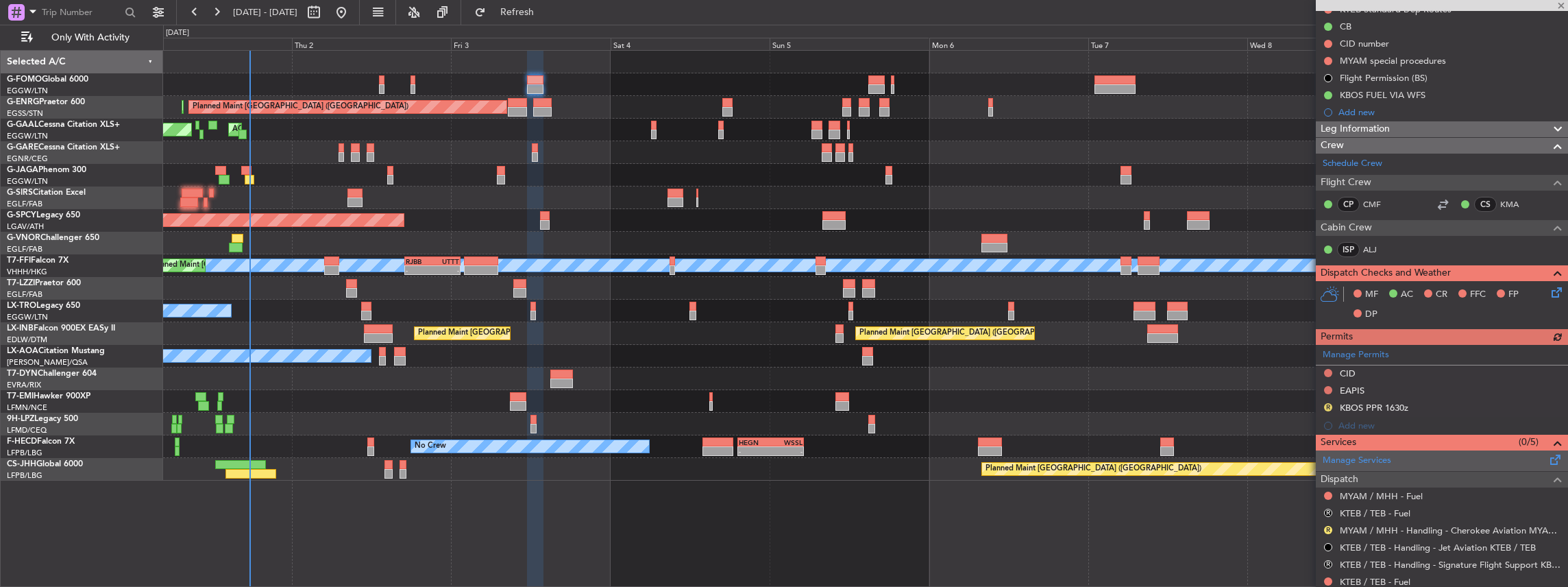
scroll to position [228, 0]
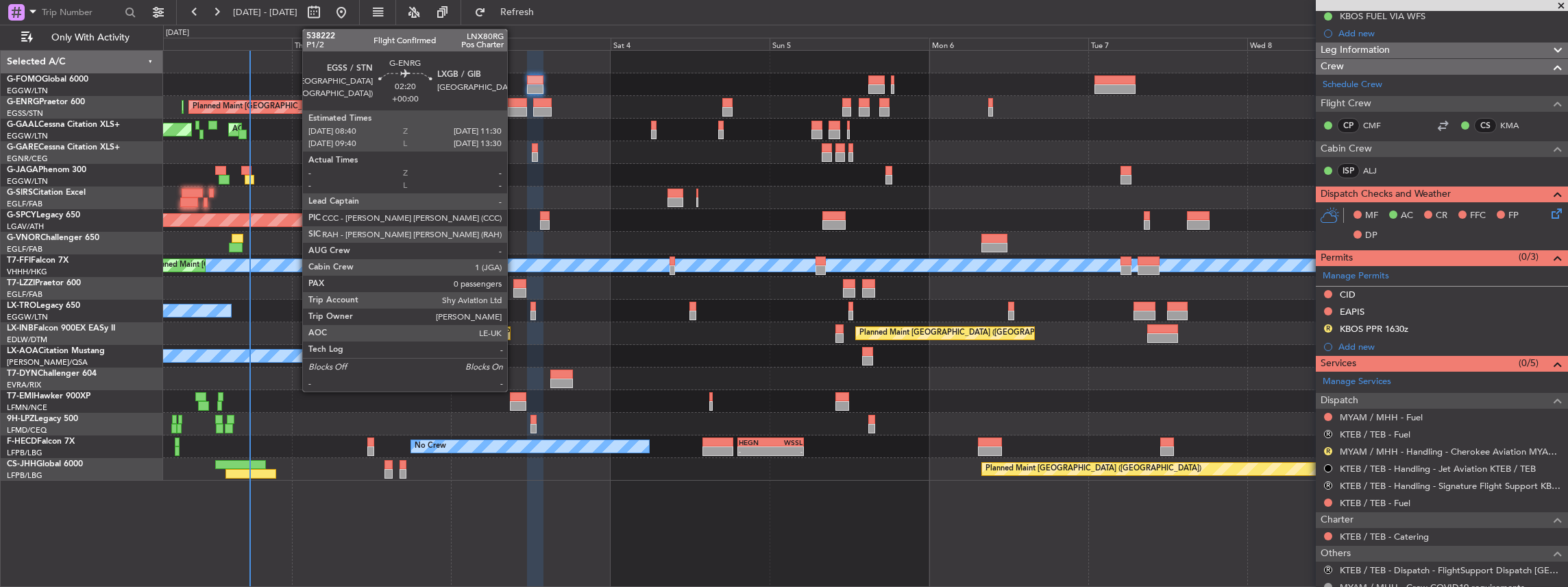
click at [514, 103] on div at bounding box center [517, 102] width 19 height 9
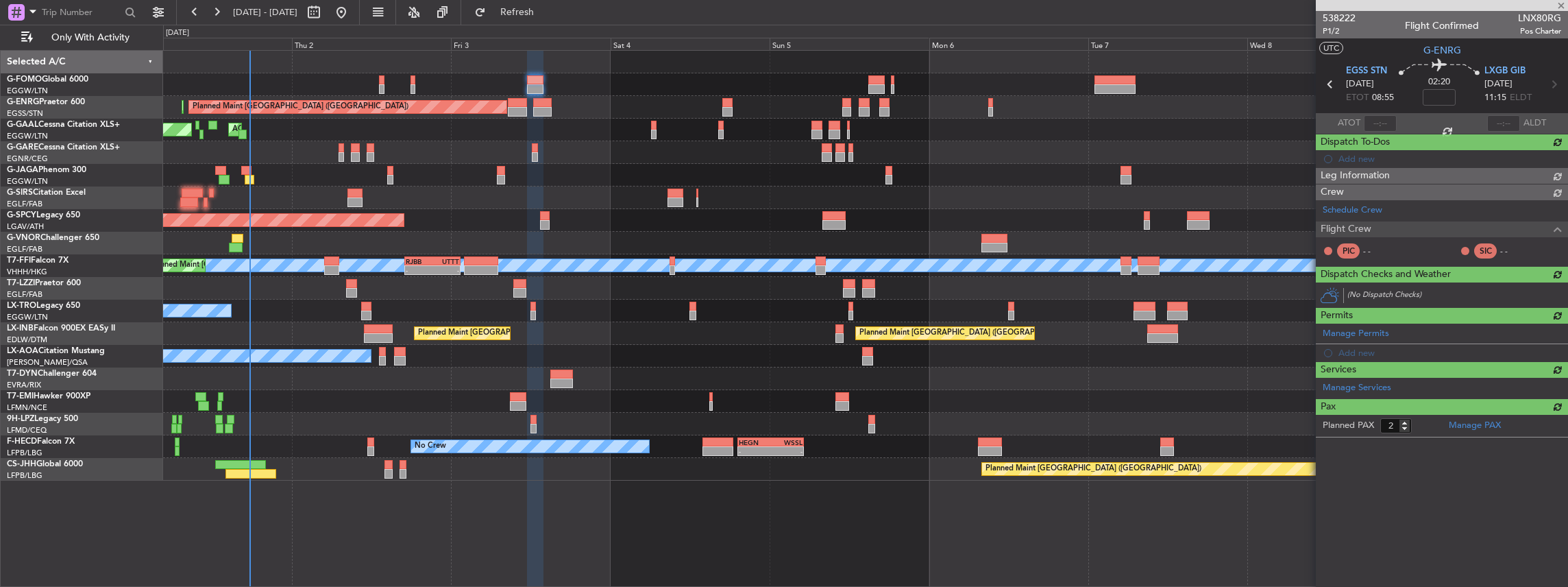
type input "0"
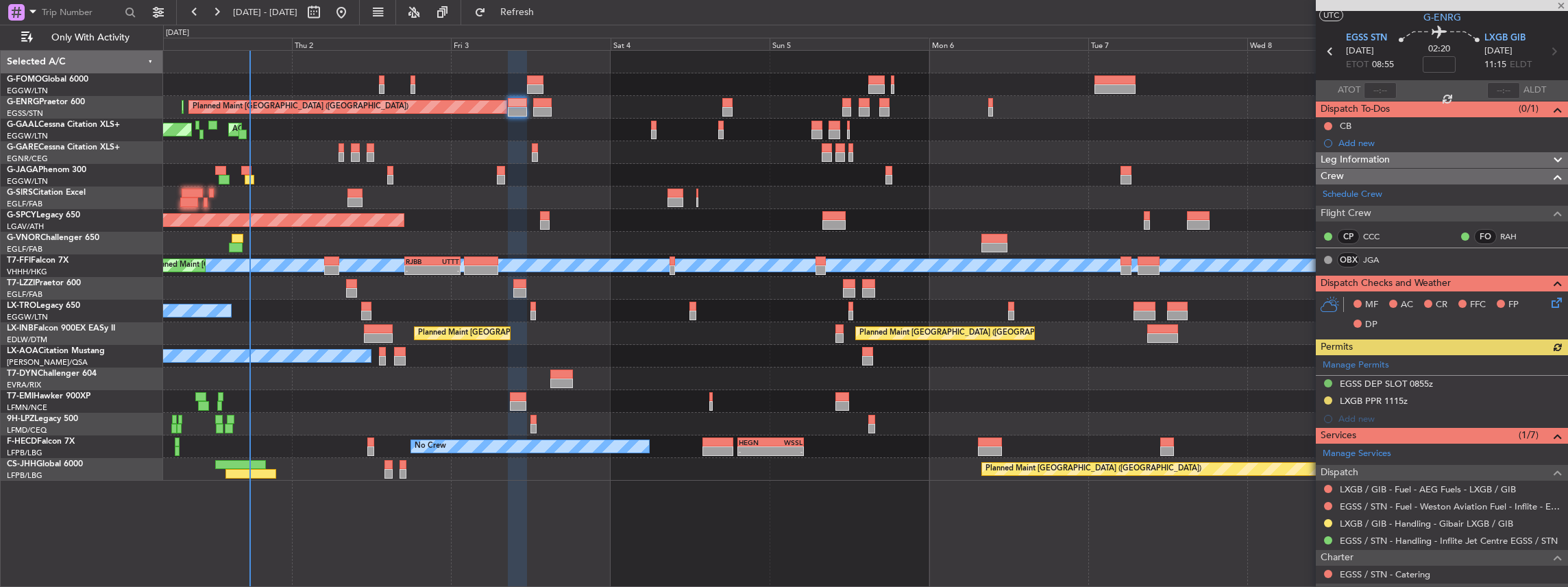
scroll to position [45, 0]
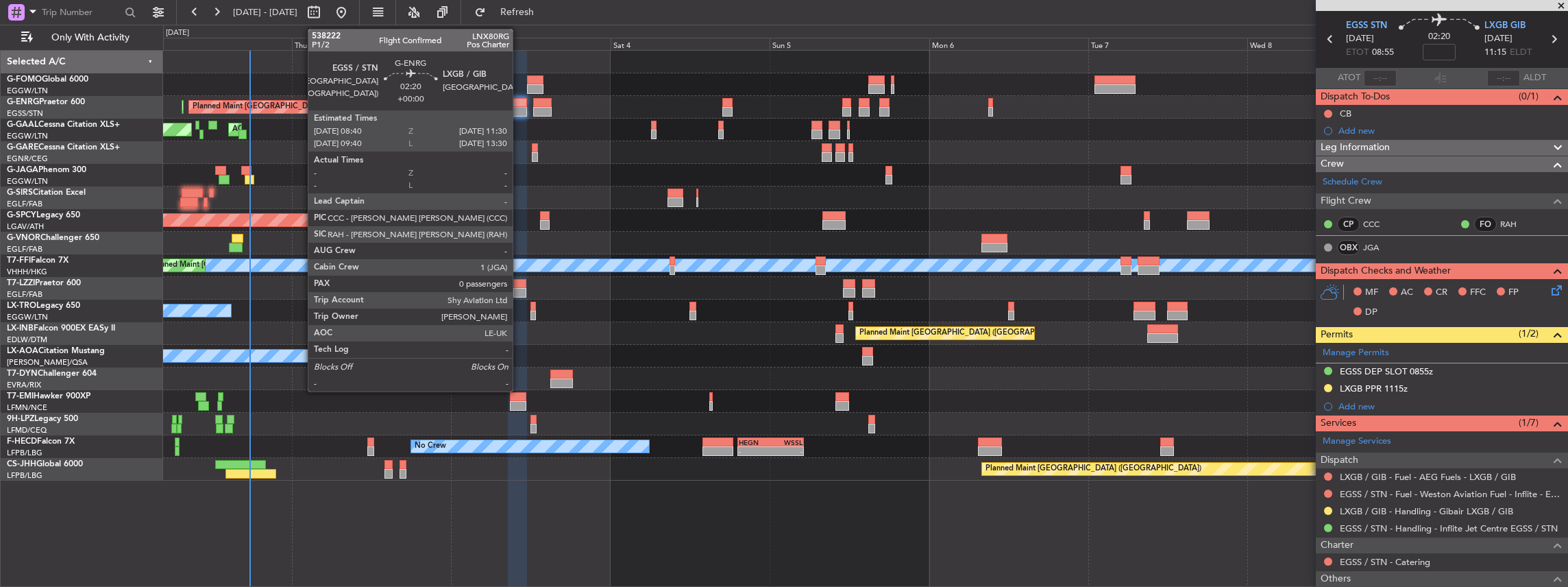
click at [520, 107] on div at bounding box center [517, 111] width 19 height 9
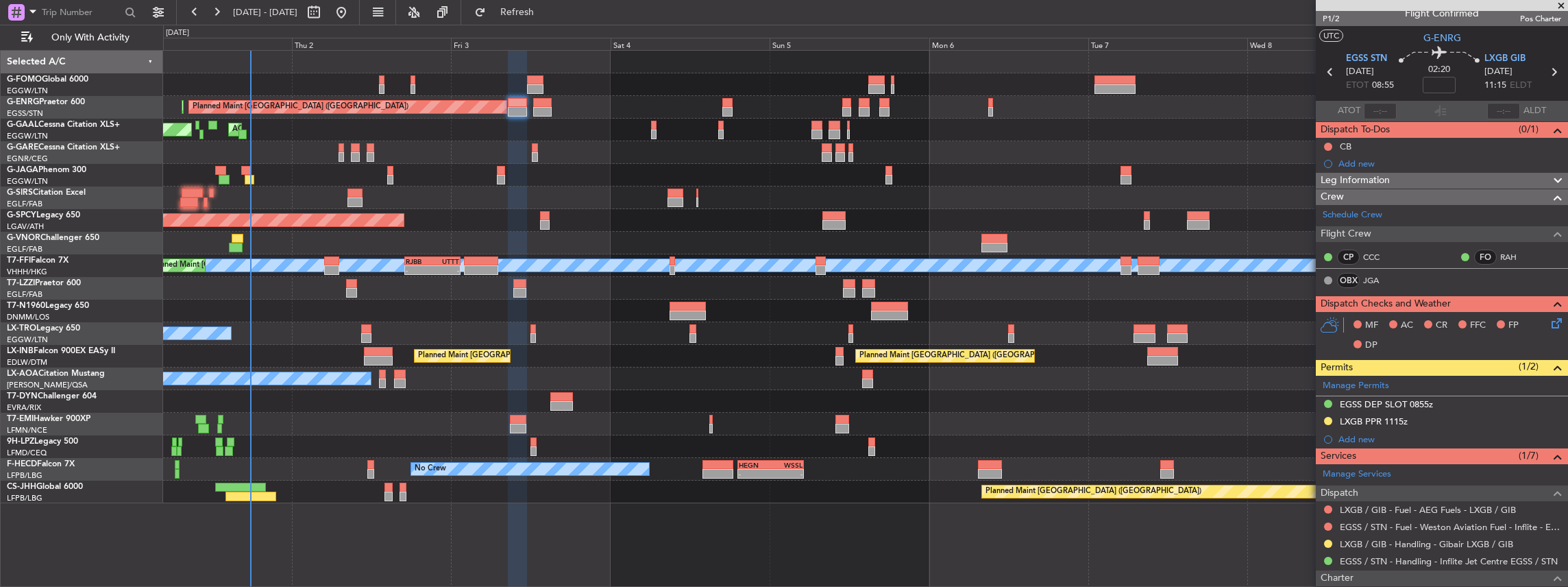
scroll to position [0, 0]
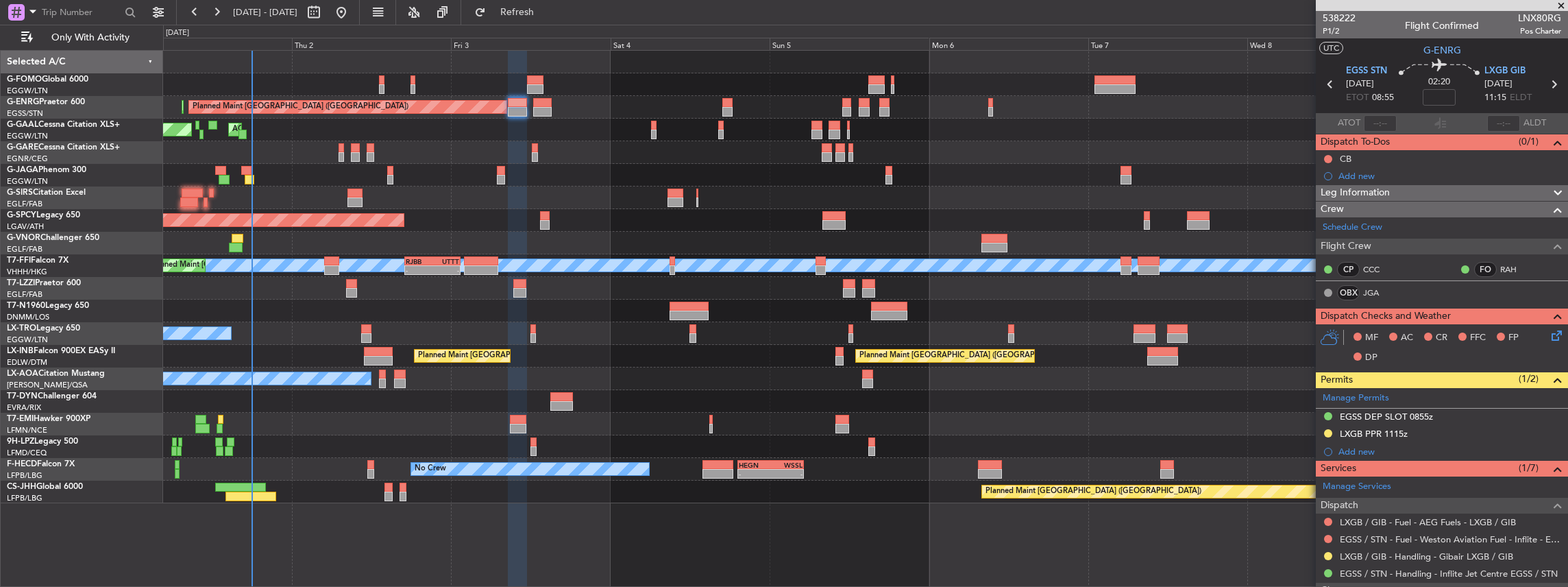
click at [1549, 334] on icon at bounding box center [1554, 333] width 11 height 11
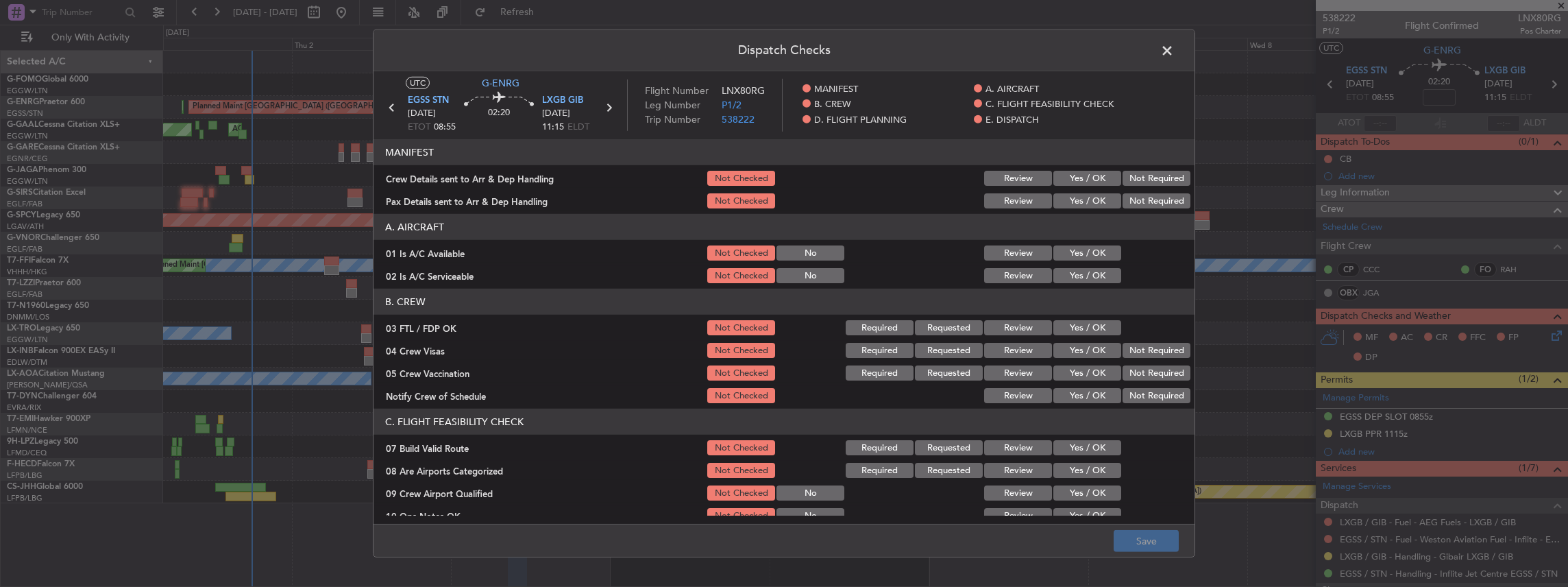
click at [1098, 173] on button "Yes / OK" at bounding box center [1087, 178] width 68 height 15
drag, startPoint x: 1087, startPoint y: 207, endPoint x: 1084, endPoint y: 199, distance: 8.5
click at [1087, 206] on button "Yes / OK" at bounding box center [1087, 200] width 68 height 15
click at [1151, 539] on button "Save" at bounding box center [1146, 540] width 65 height 22
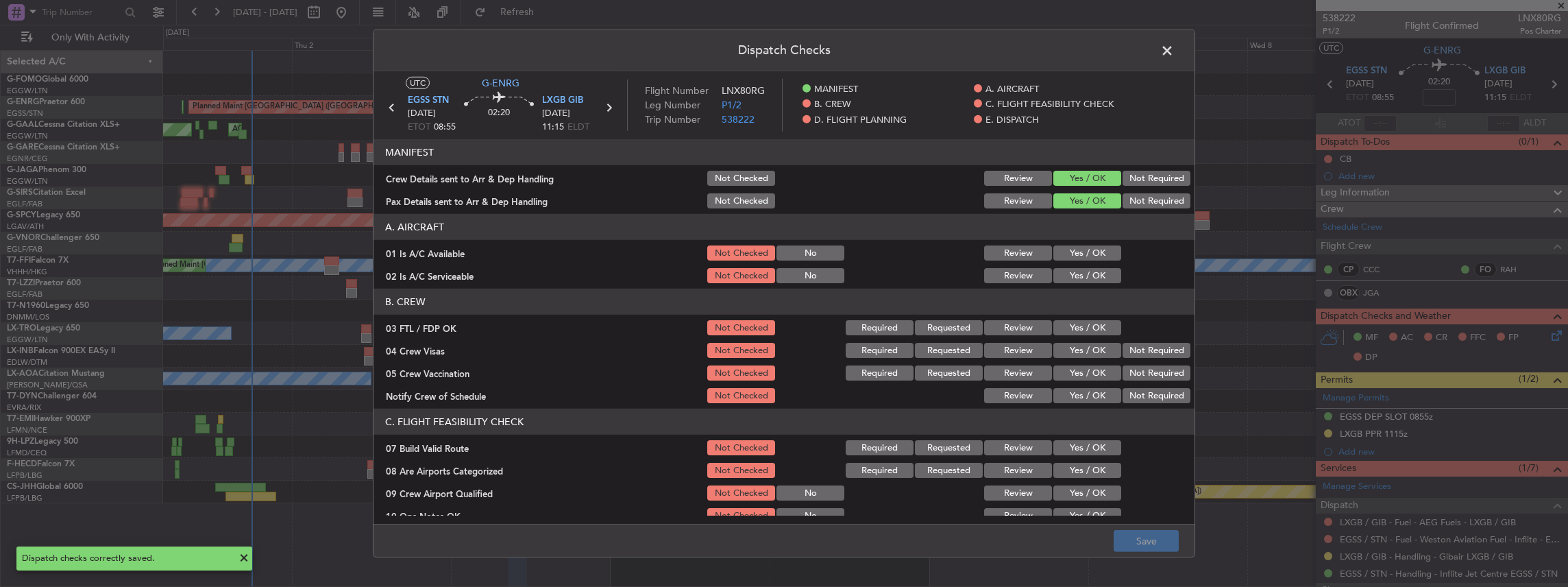
click at [1174, 50] on span at bounding box center [1174, 54] width 0 height 27
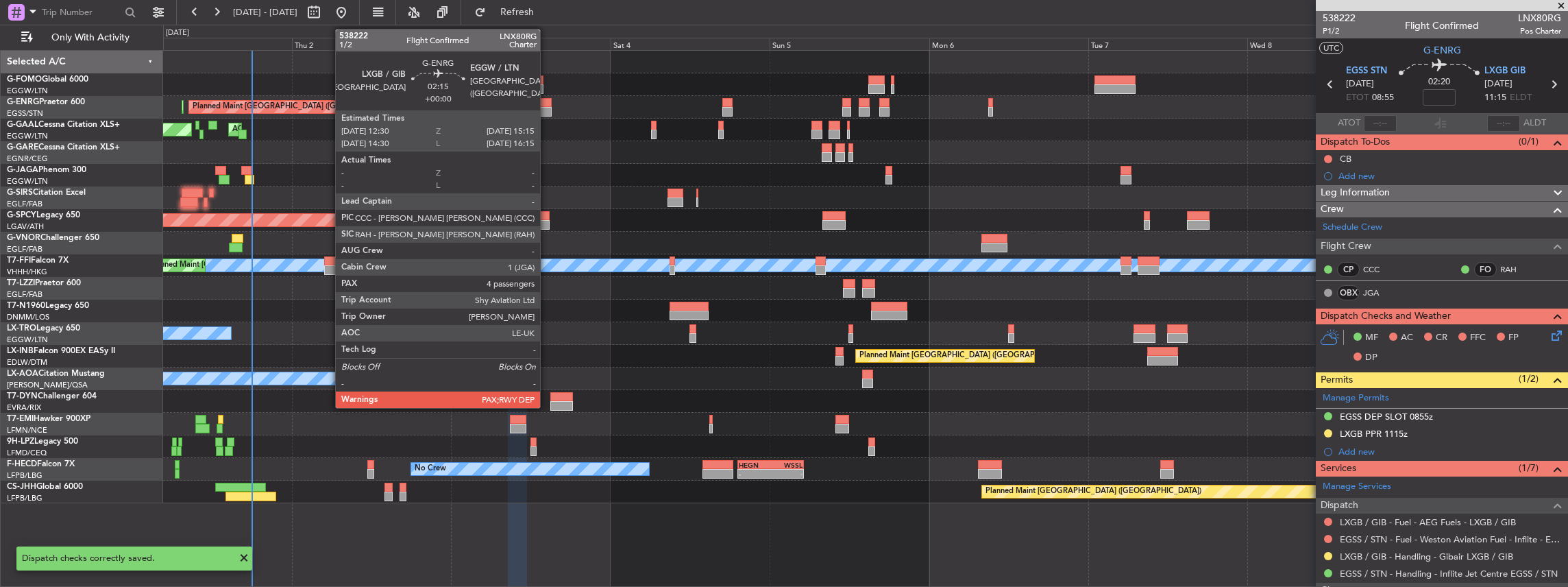
click at [547, 107] on div at bounding box center [542, 111] width 19 height 9
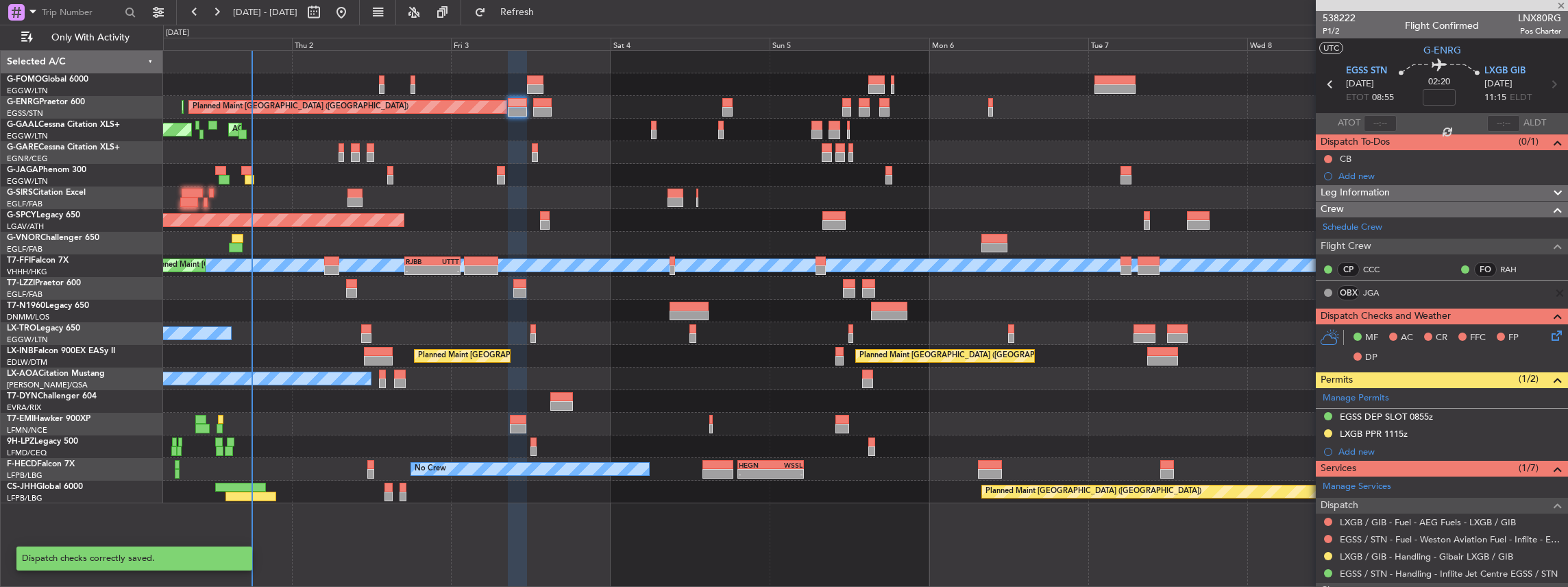
type input "4"
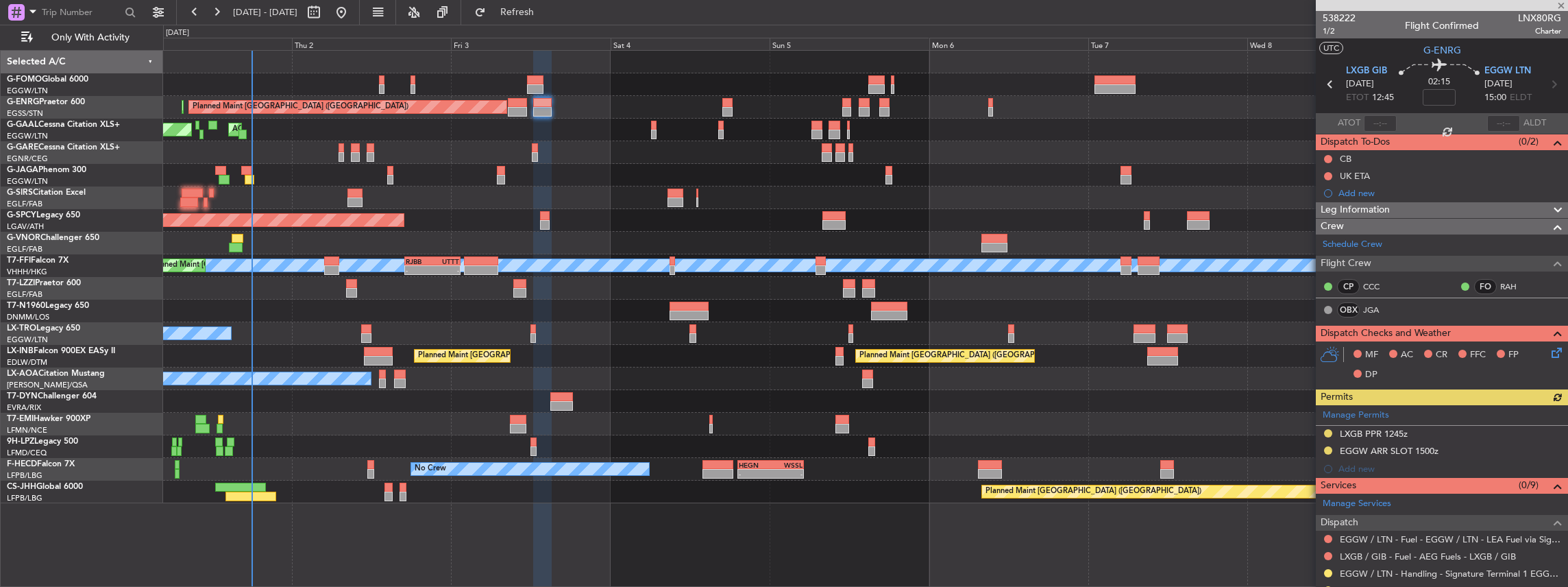
click at [1549, 351] on icon at bounding box center [1554, 350] width 11 height 11
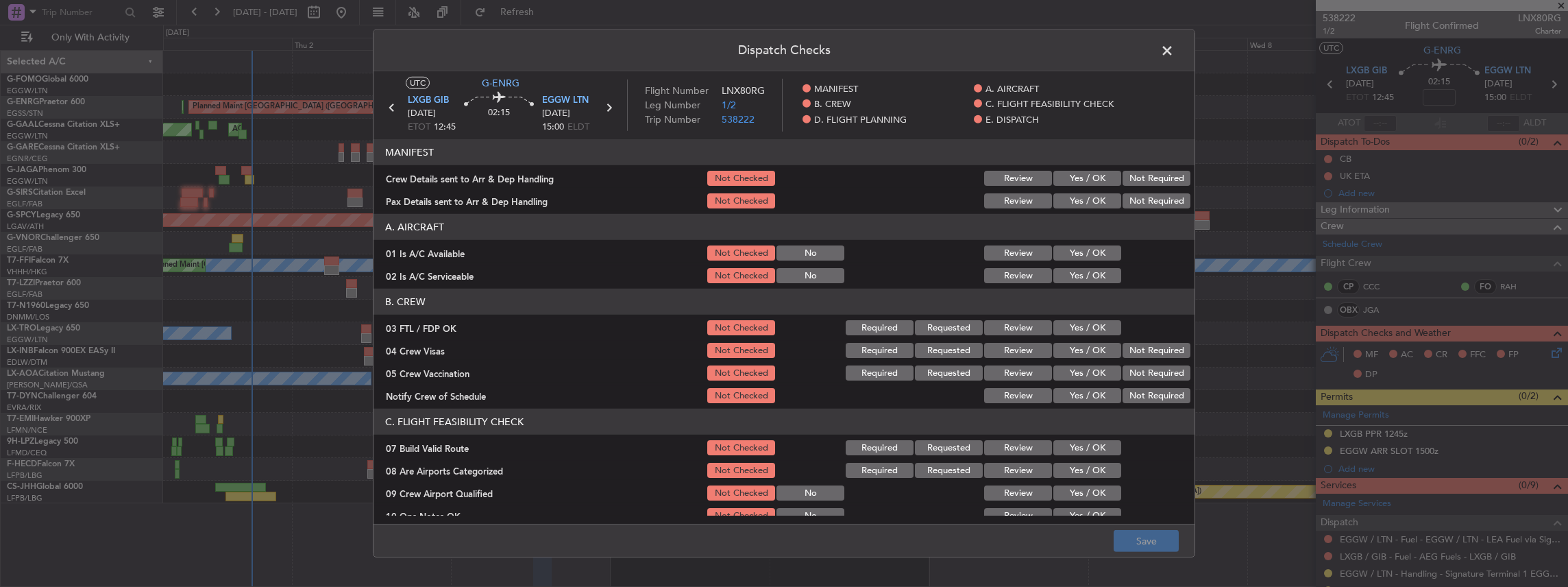
click at [1067, 178] on button "Yes / OK" at bounding box center [1087, 178] width 68 height 15
click at [1072, 200] on button "Yes / OK" at bounding box center [1087, 200] width 68 height 15
click at [1153, 543] on button "Save" at bounding box center [1146, 540] width 65 height 22
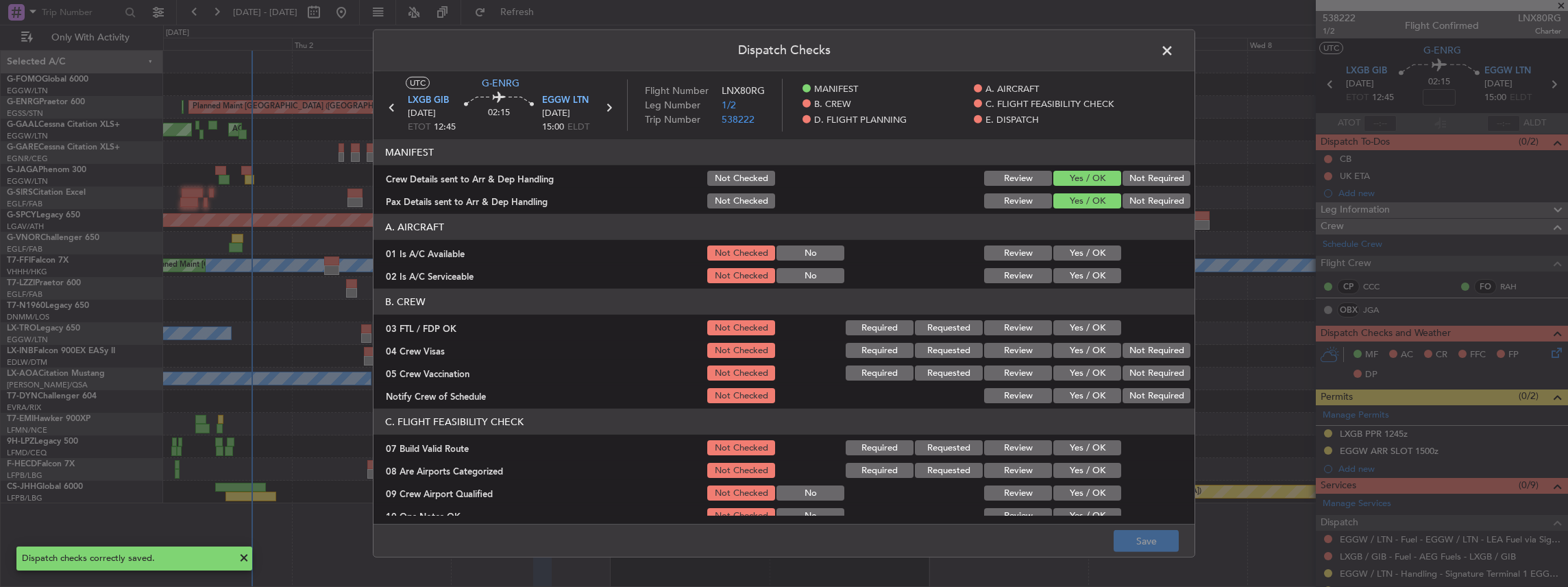
click at [1174, 48] on span at bounding box center [1174, 54] width 0 height 27
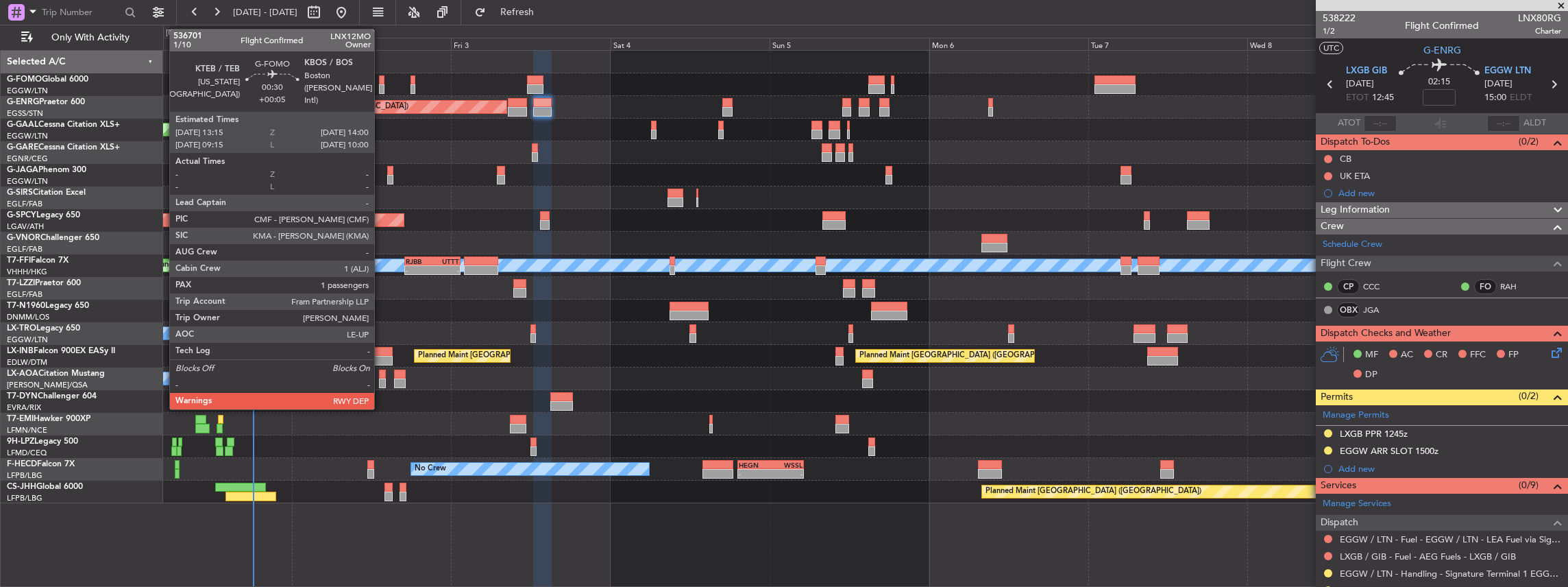
click at [381, 86] on div at bounding box center [382, 89] width 6 height 9
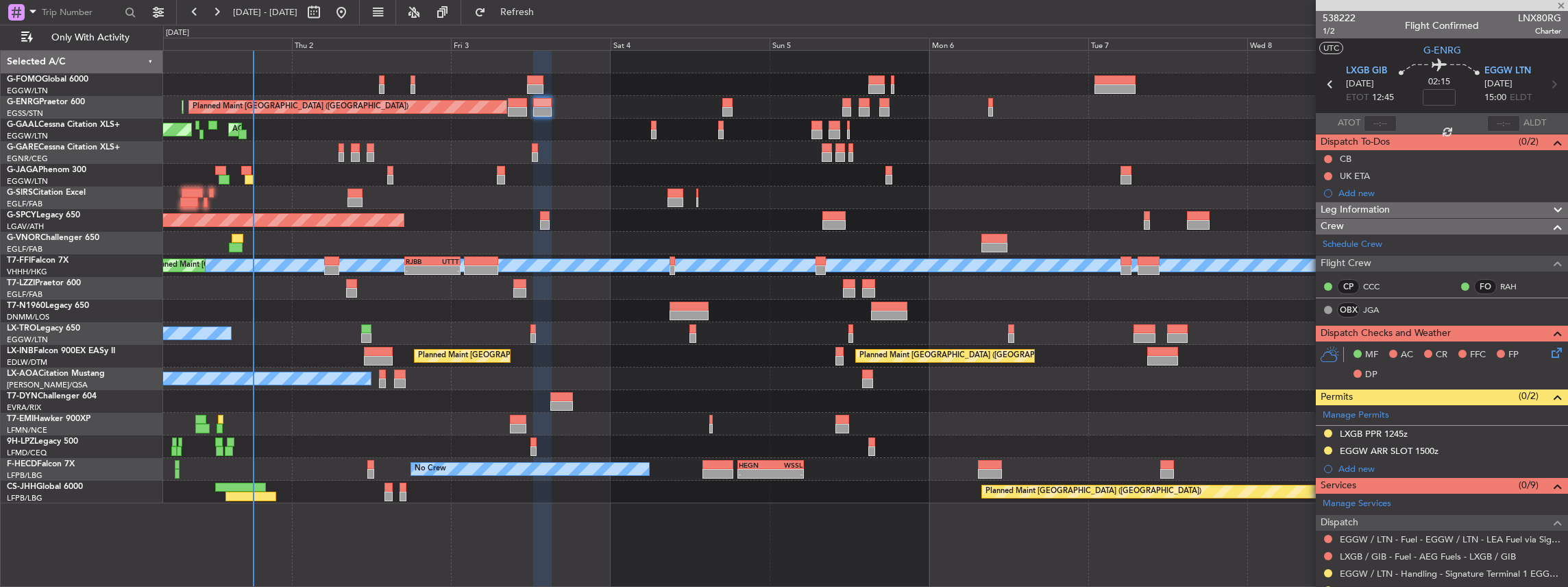
type input "+00:05"
type input "1"
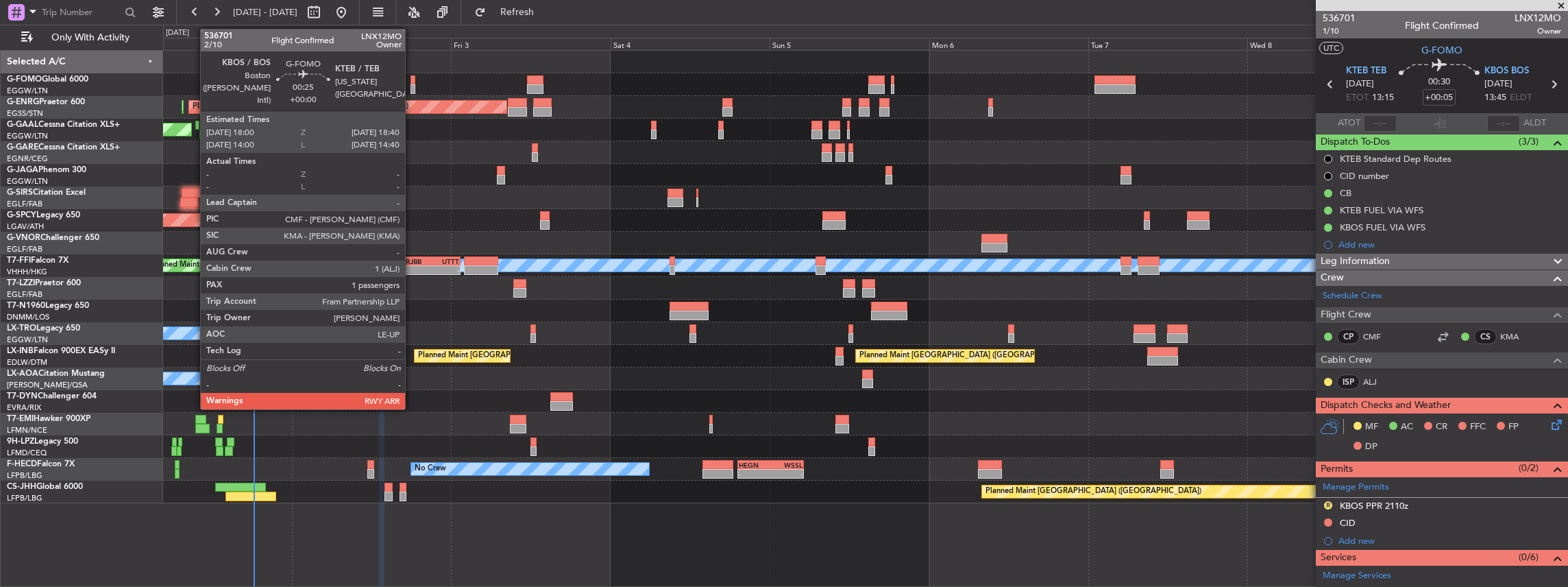
click at [412, 85] on div at bounding box center [413, 89] width 5 height 9
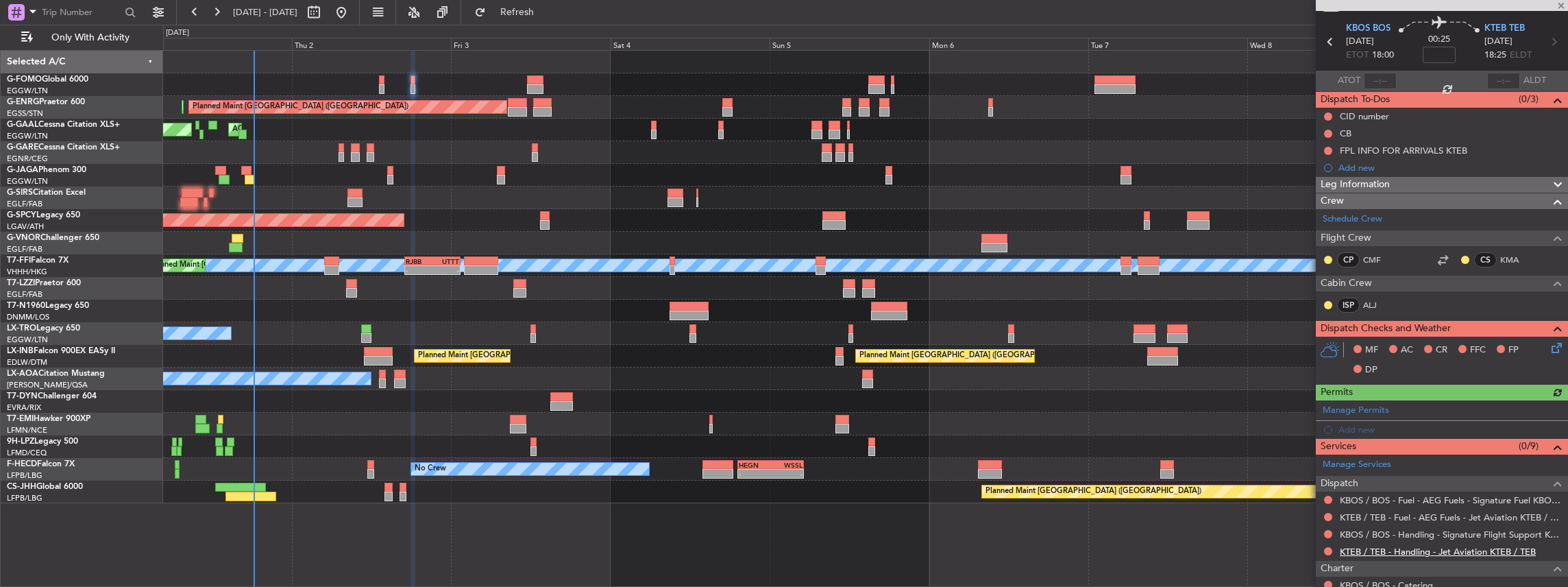
scroll to position [137, 0]
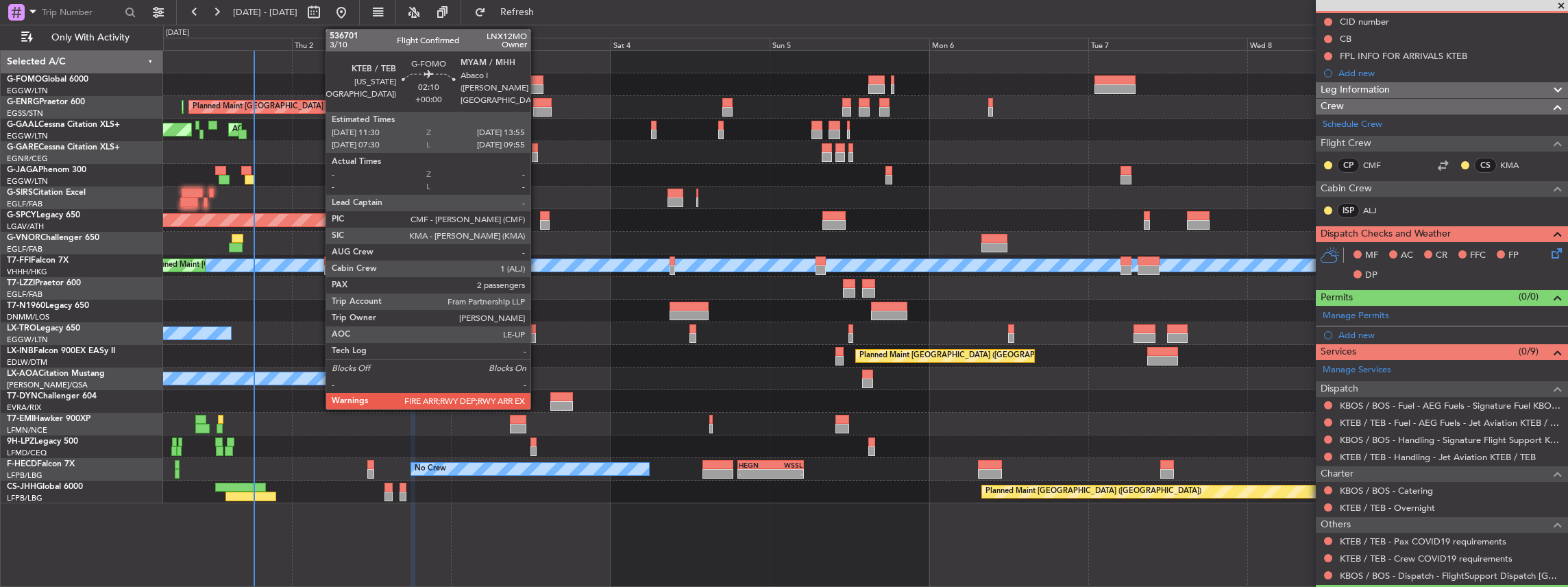
click at [537, 83] on div at bounding box center [535, 79] width 16 height 9
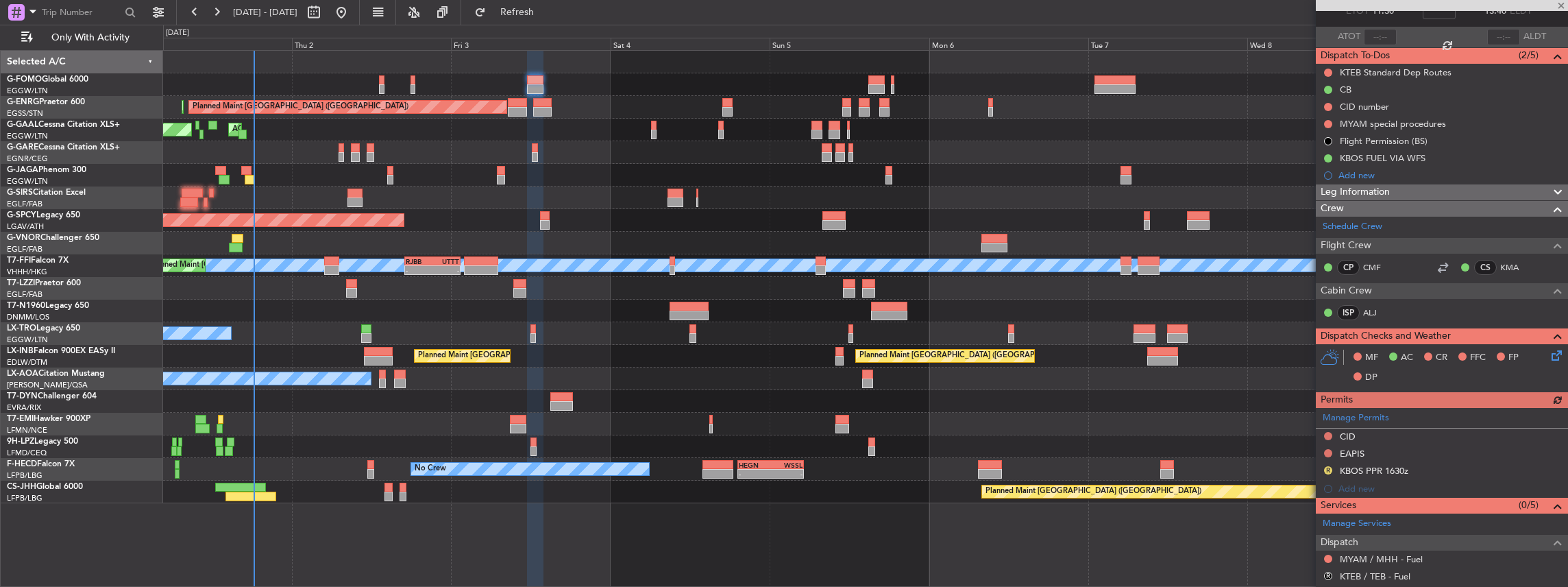
scroll to position [183, 0]
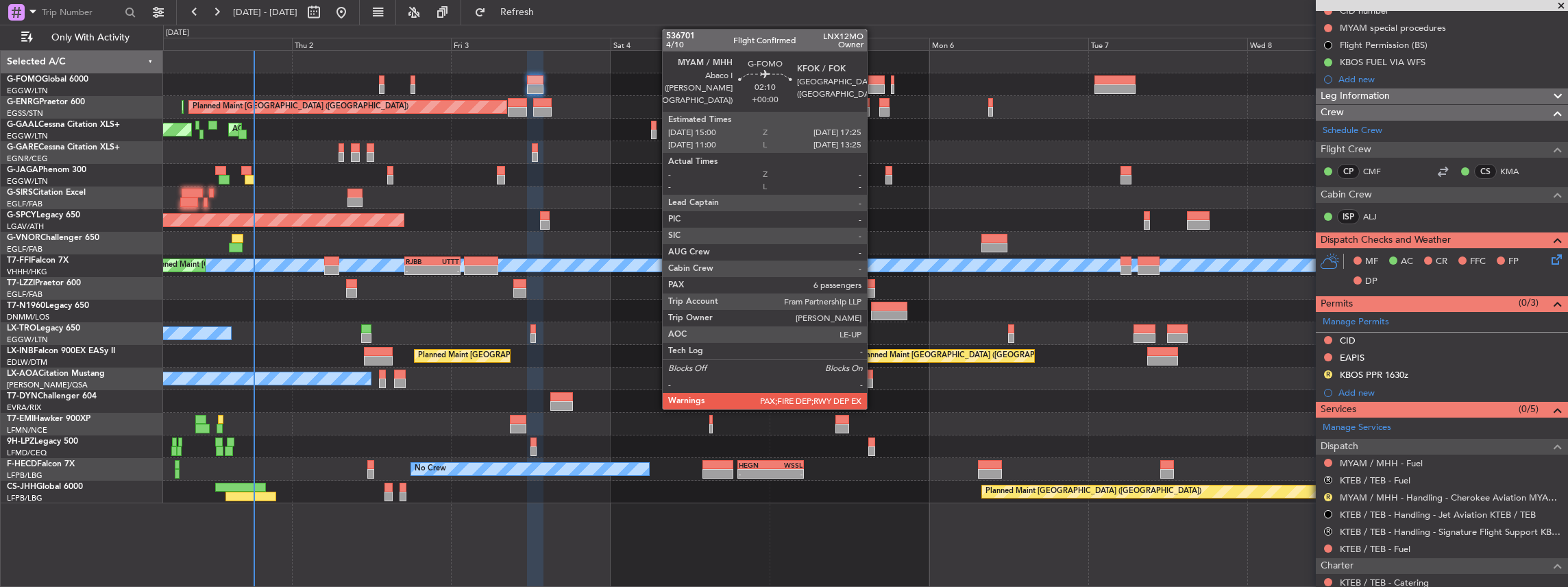
click at [874, 82] on div at bounding box center [876, 79] width 16 height 9
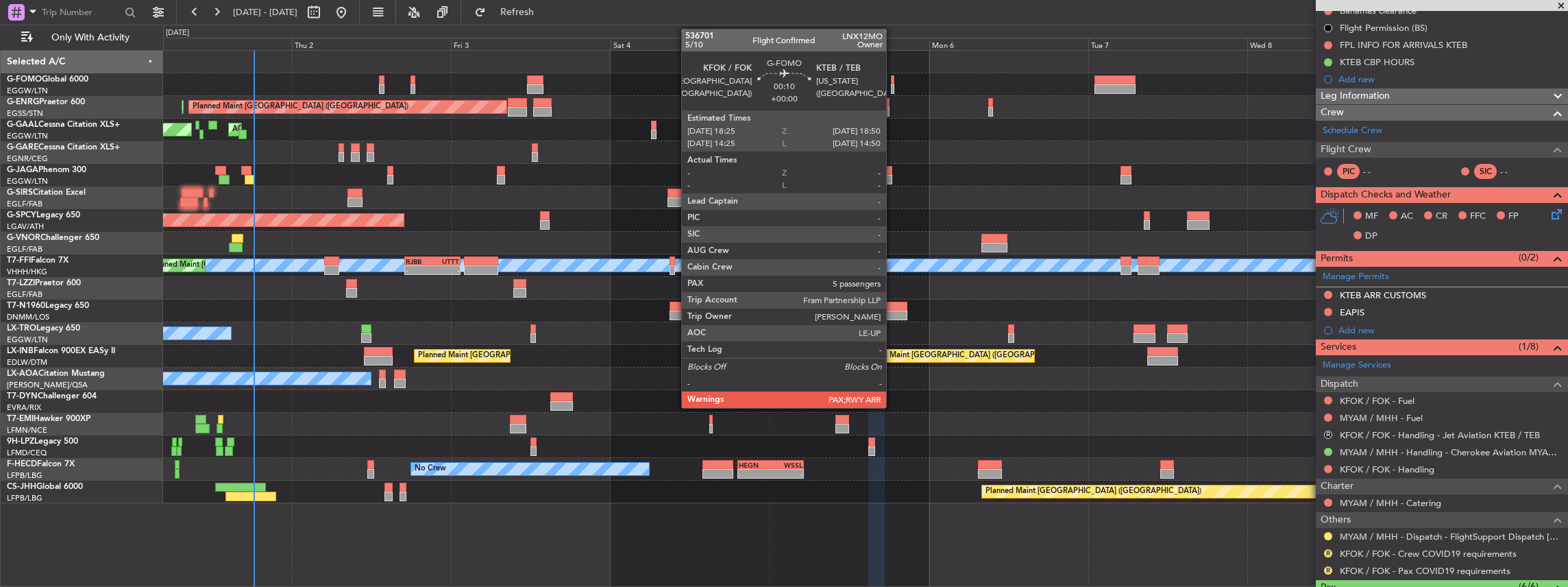
click at [893, 77] on div at bounding box center [892, 79] width 4 height 9
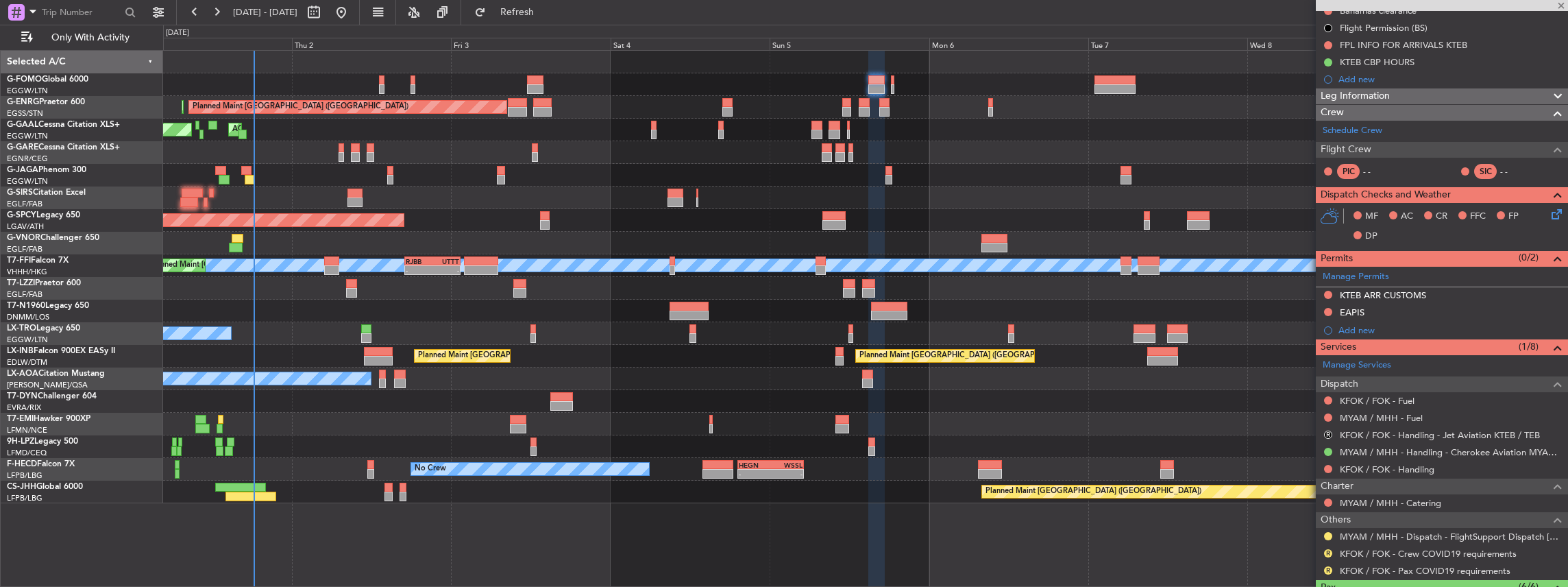
scroll to position [0, 0]
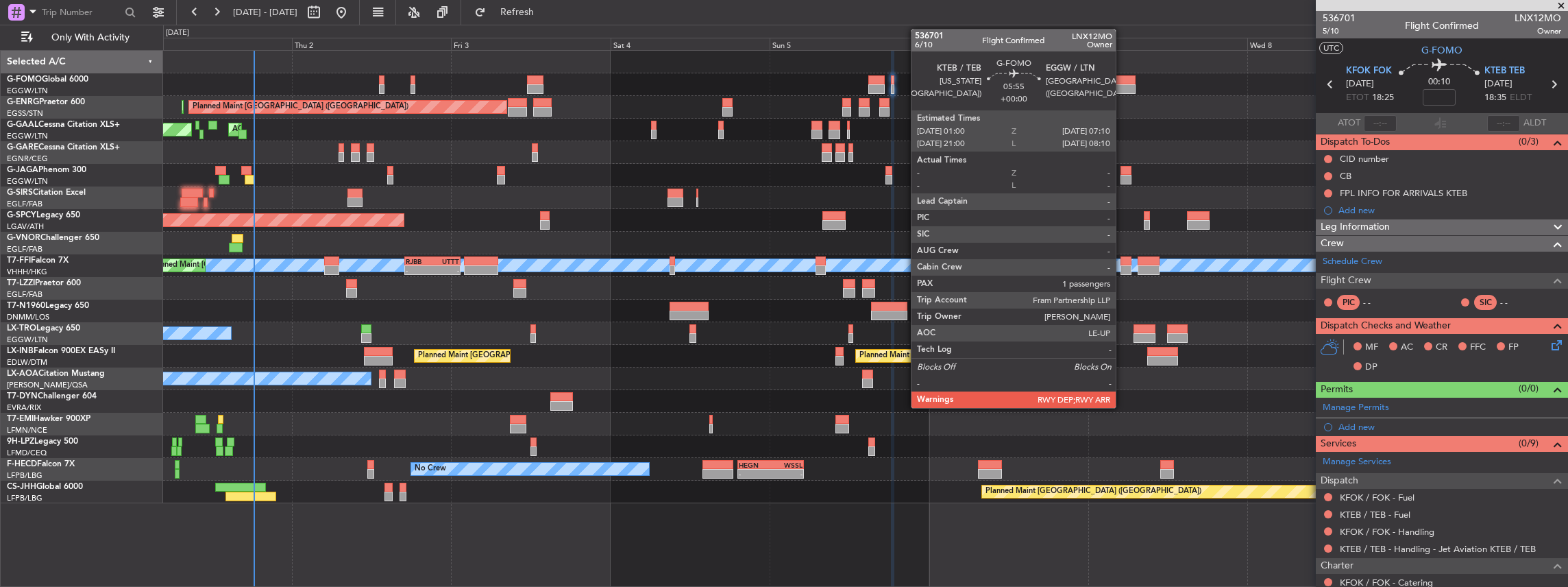
click at [1122, 89] on div at bounding box center [1114, 89] width 41 height 9
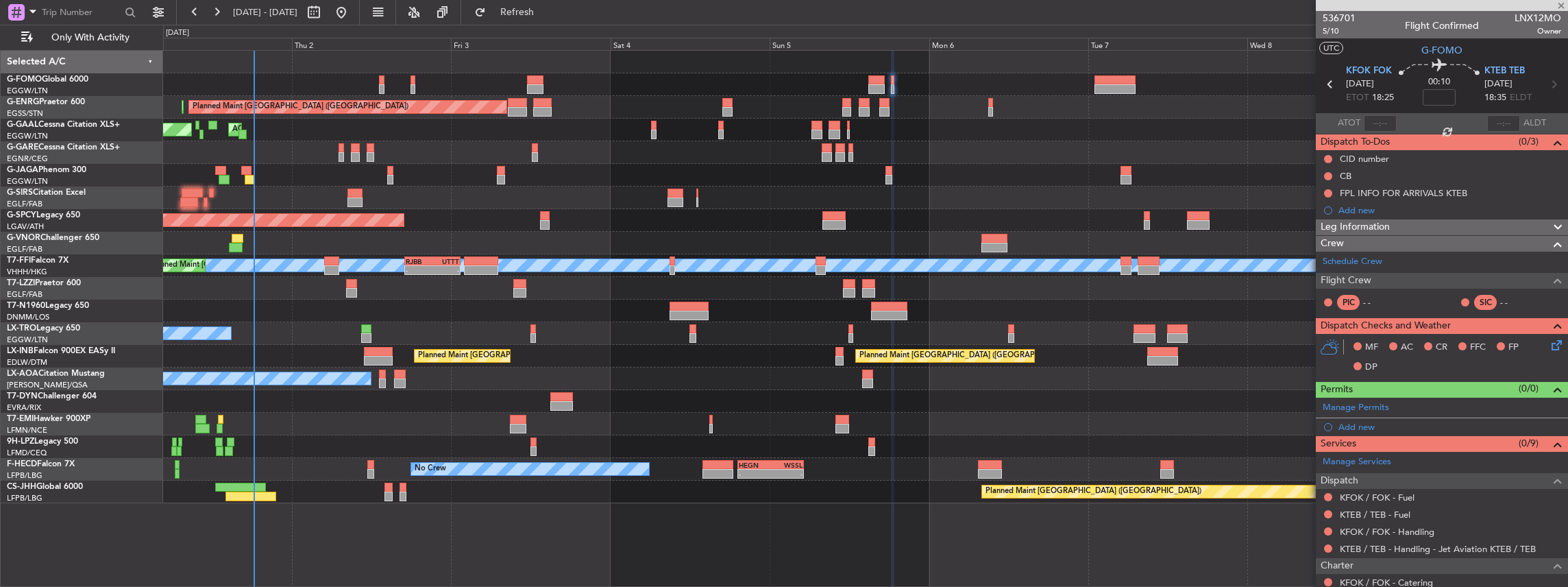
type input "1"
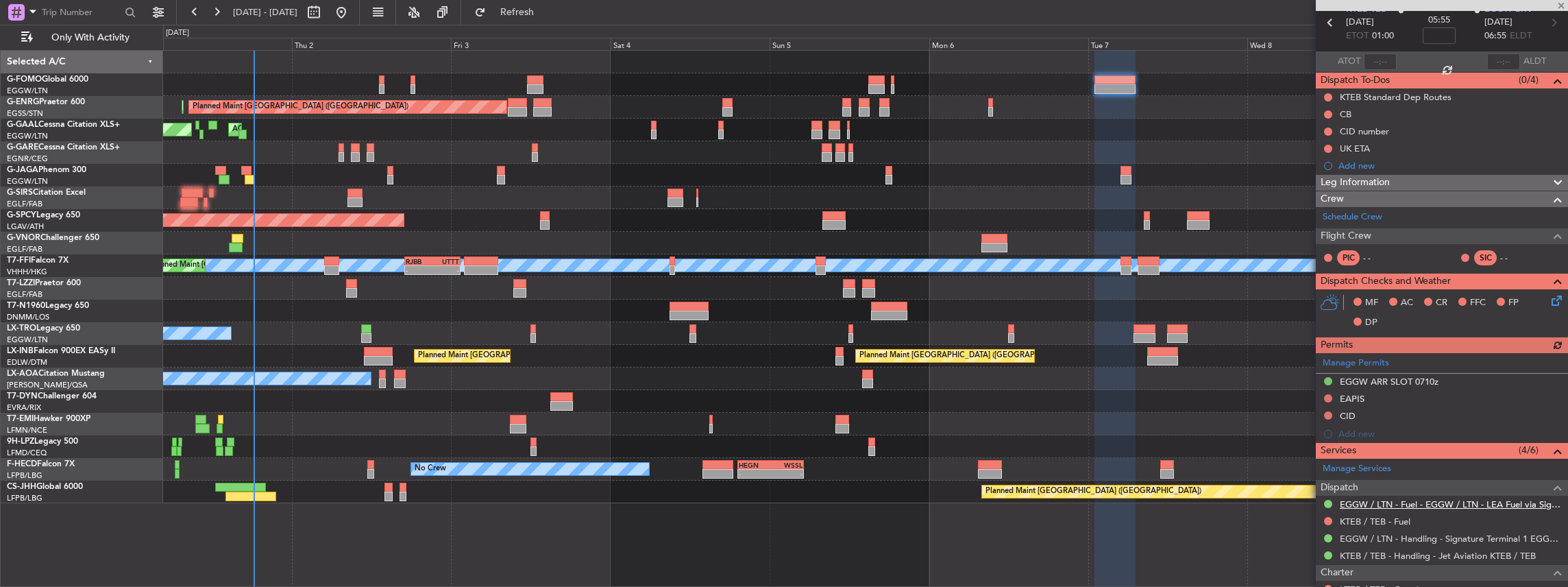
scroll to position [183, 0]
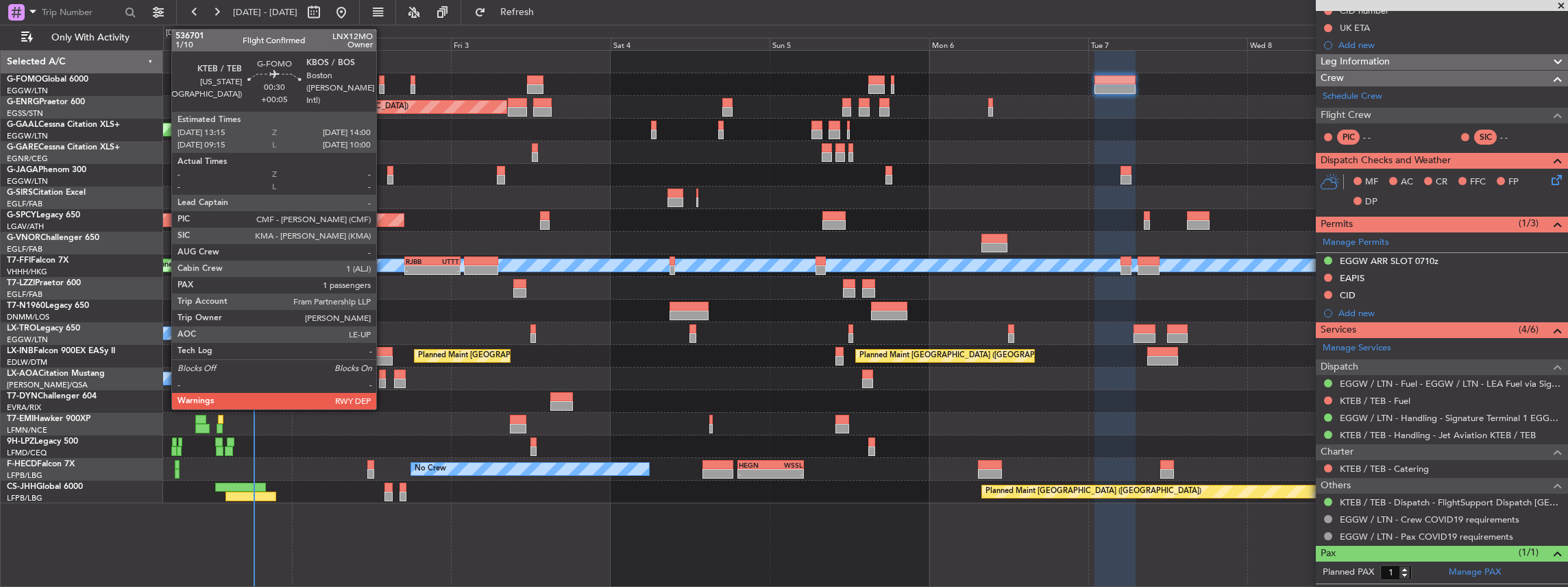
click at [382, 85] on div at bounding box center [382, 89] width 6 height 9
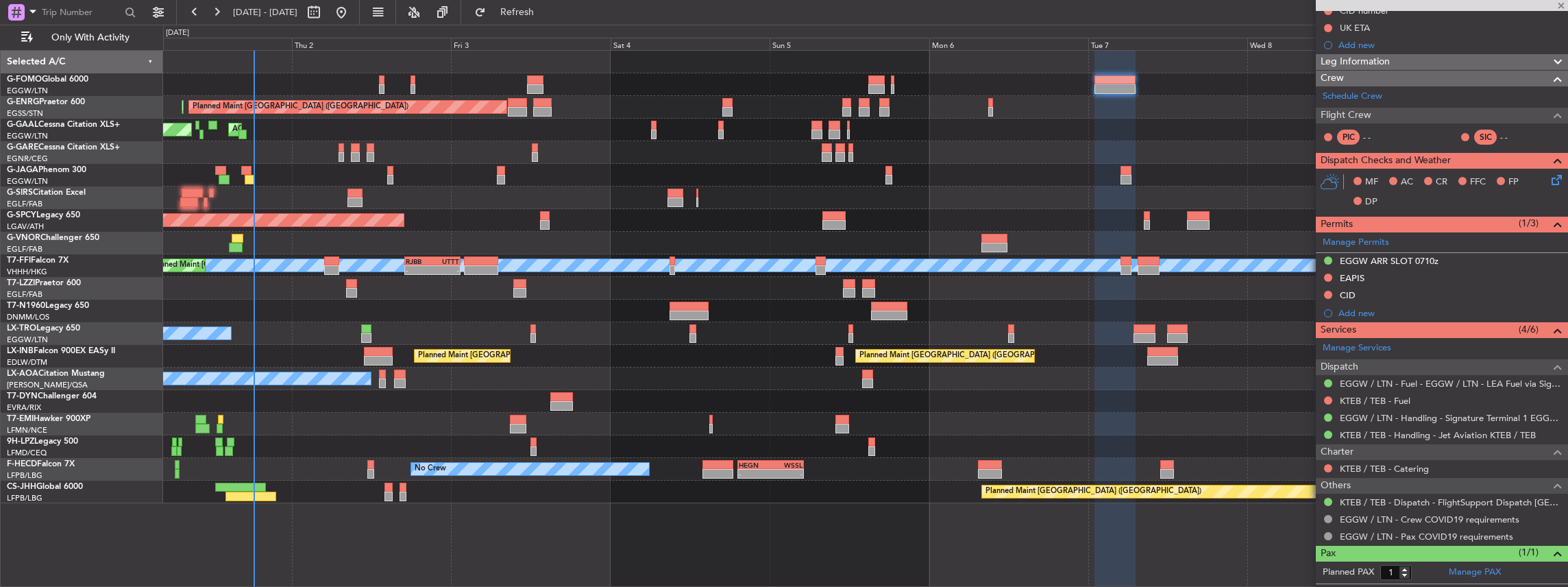
type input "+00:05"
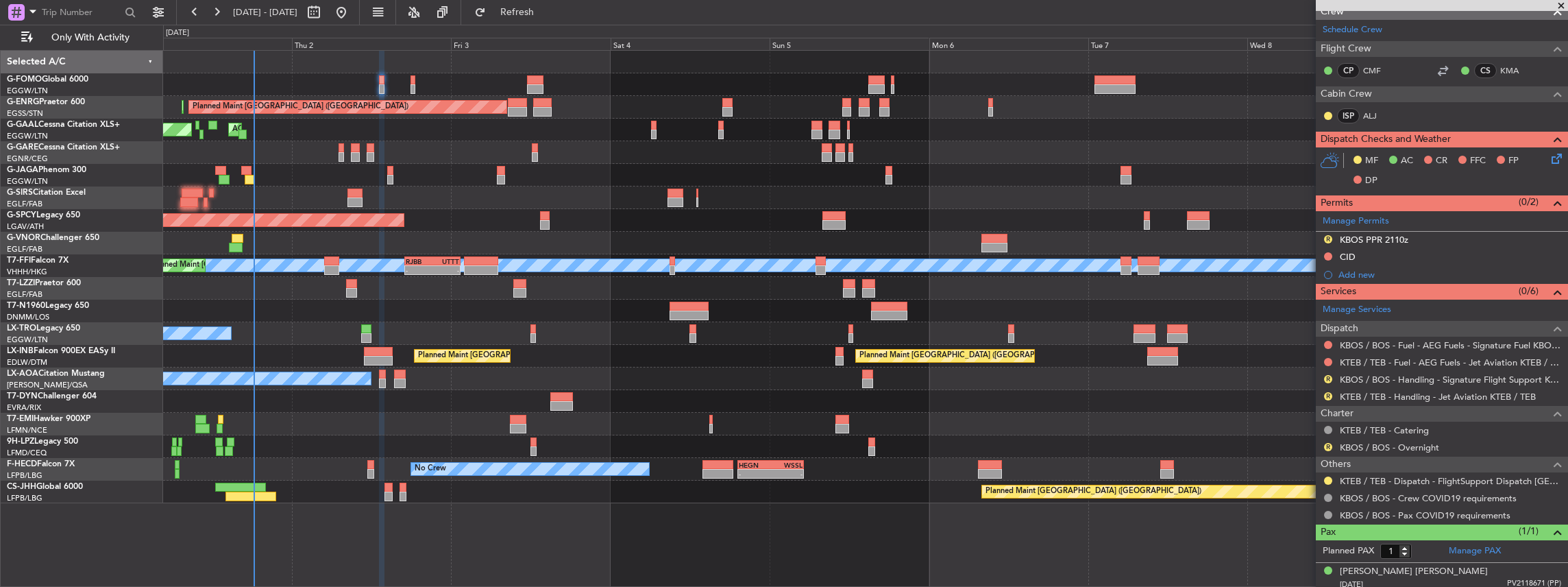
scroll to position [268, 0]
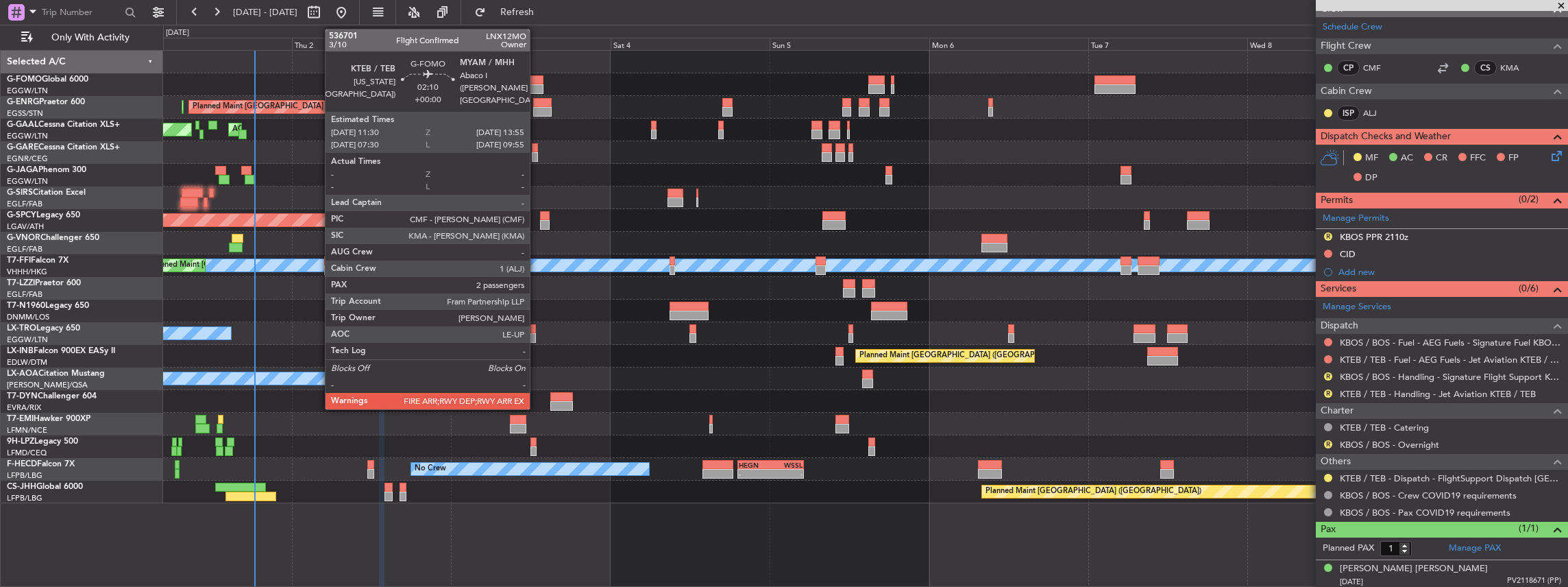
click at [537, 83] on div at bounding box center [535, 79] width 16 height 9
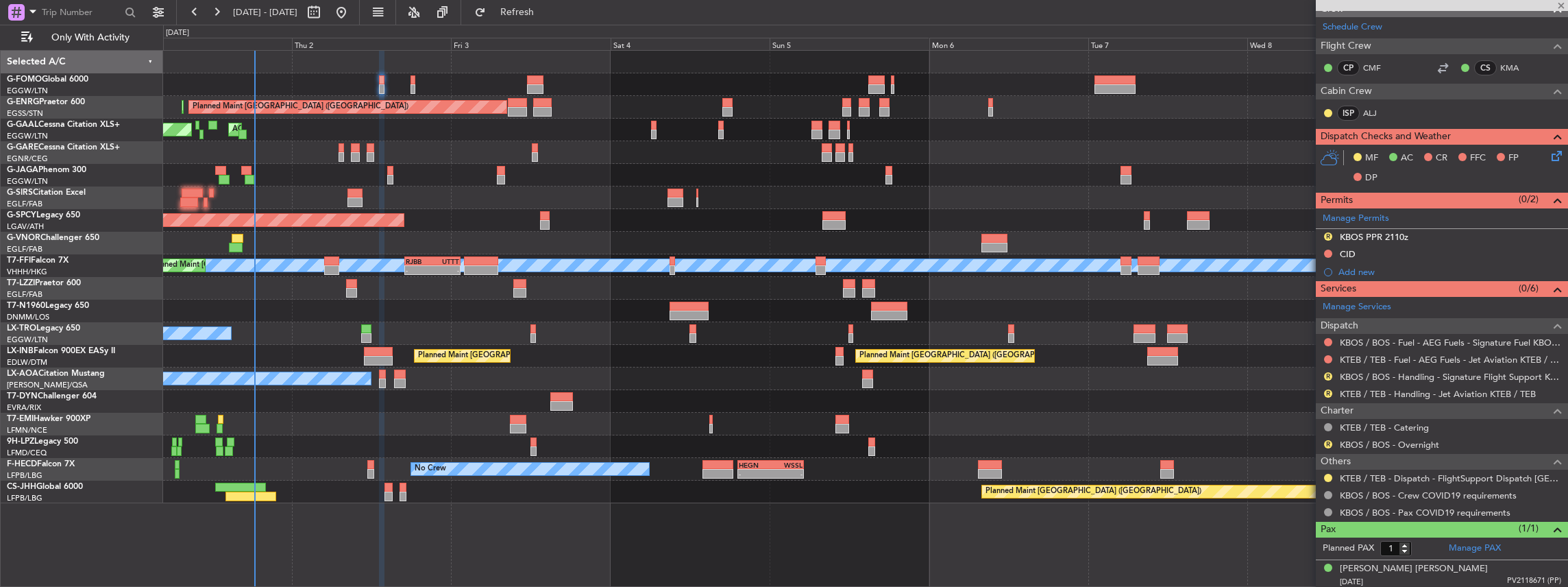
type input "2"
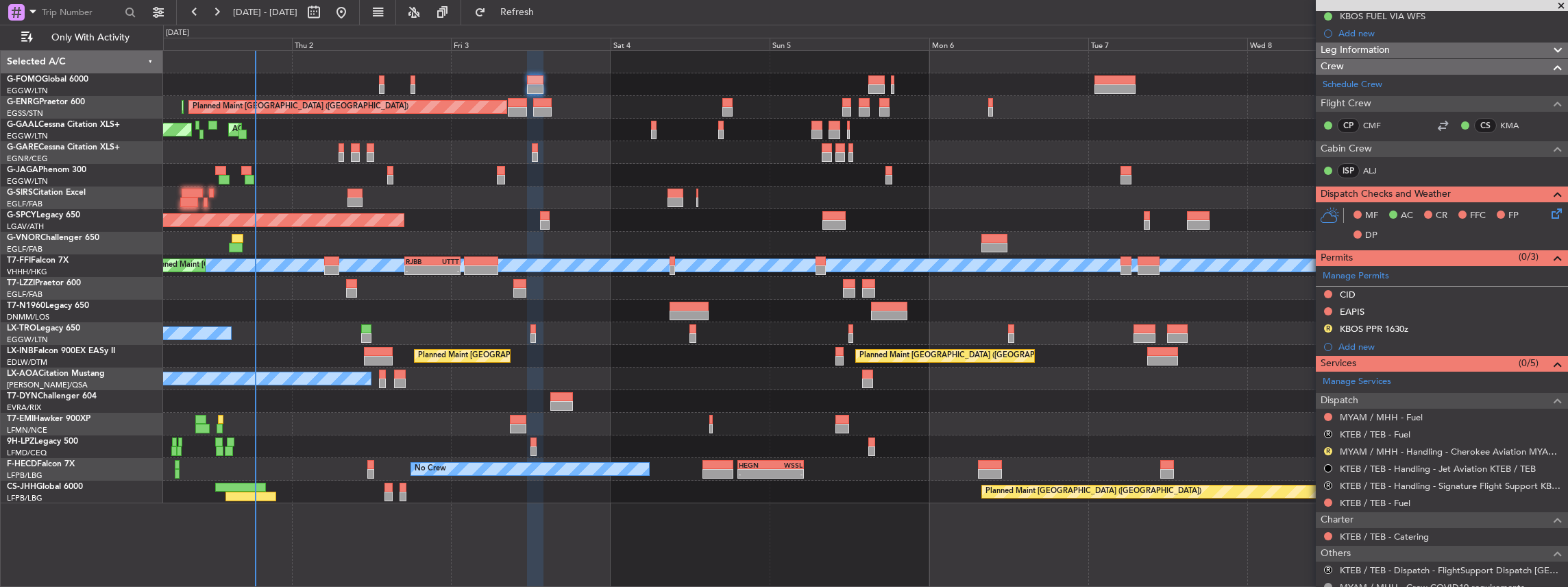
scroll to position [0, 0]
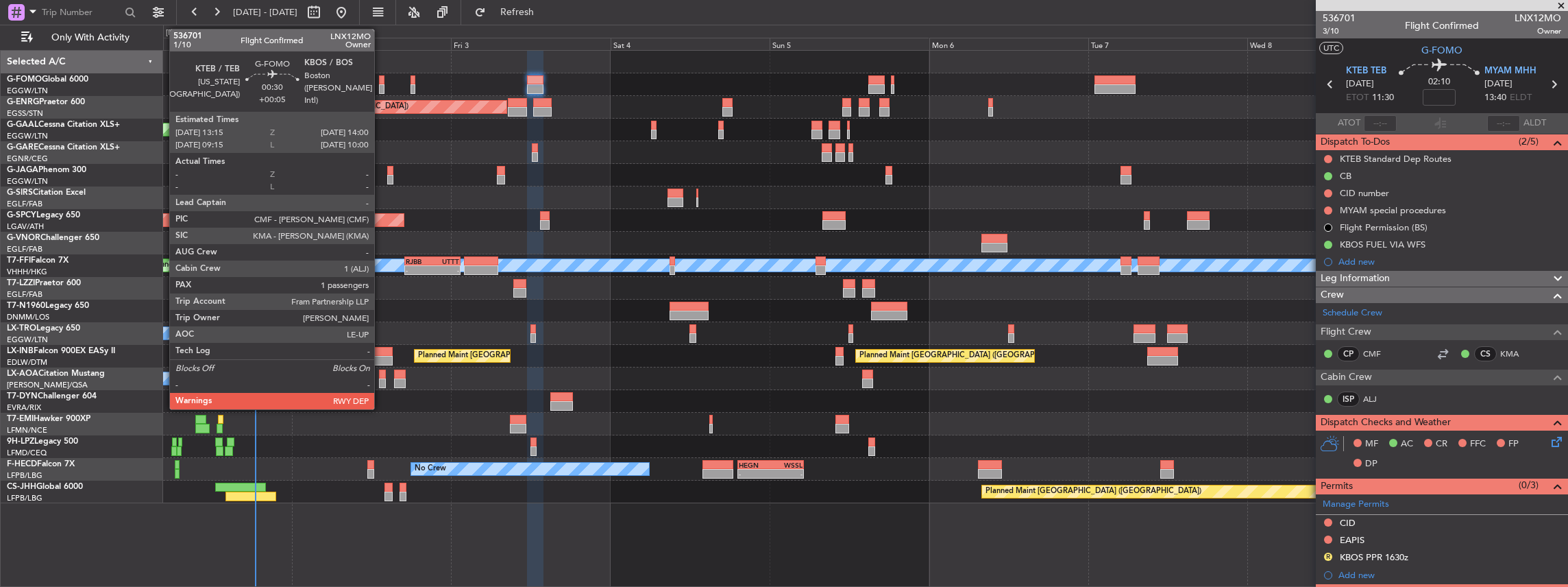
click at [381, 89] on div at bounding box center [382, 89] width 6 height 9
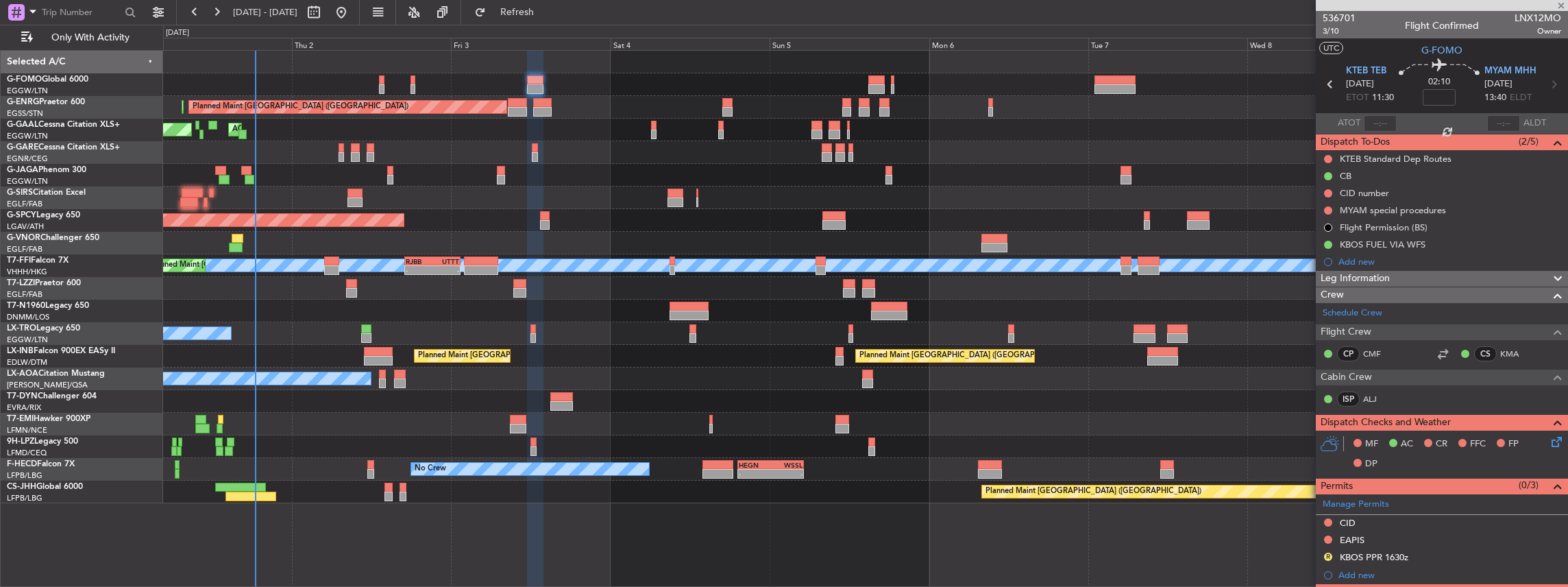
type input "+00:05"
type input "1"
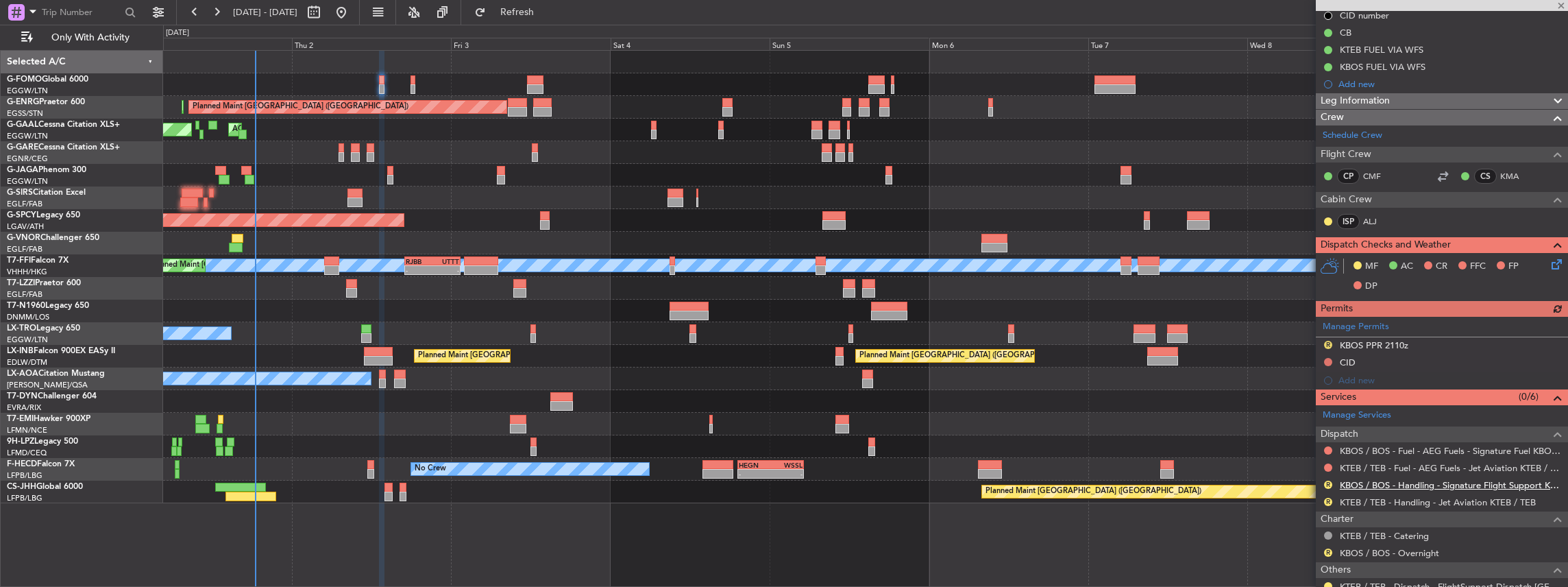
scroll to position [183, 0]
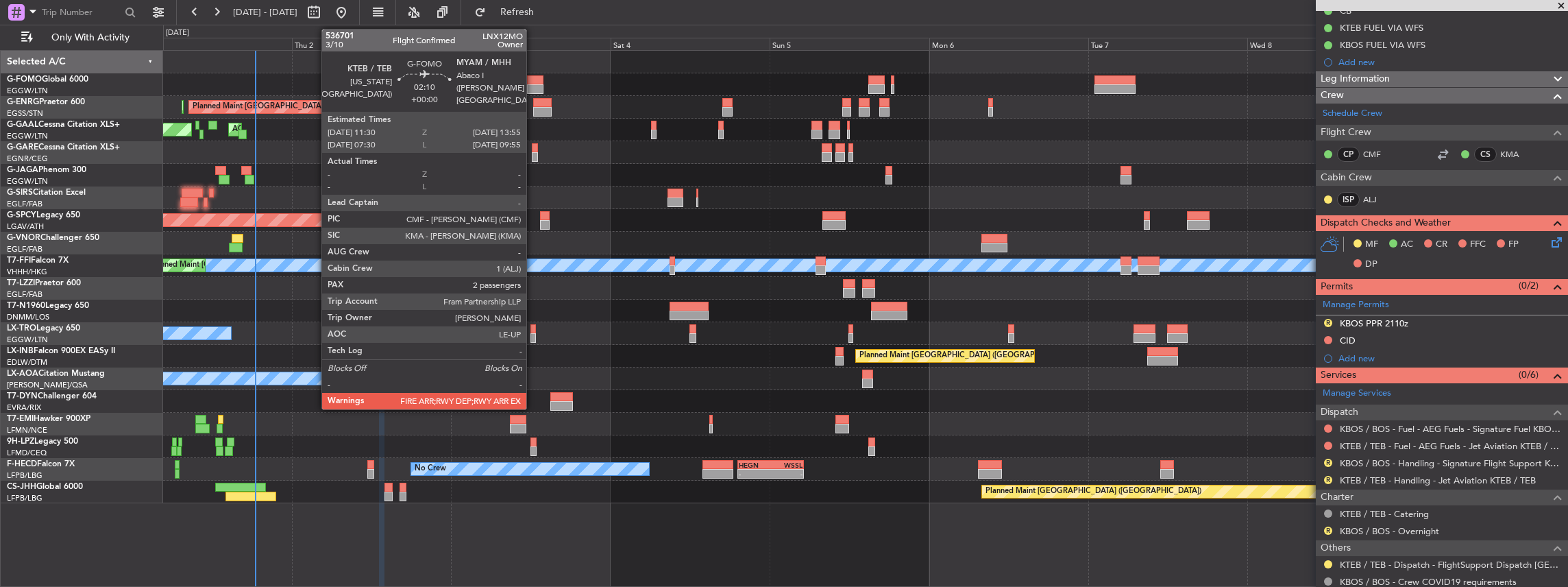
click at [533, 82] on div at bounding box center [535, 79] width 16 height 9
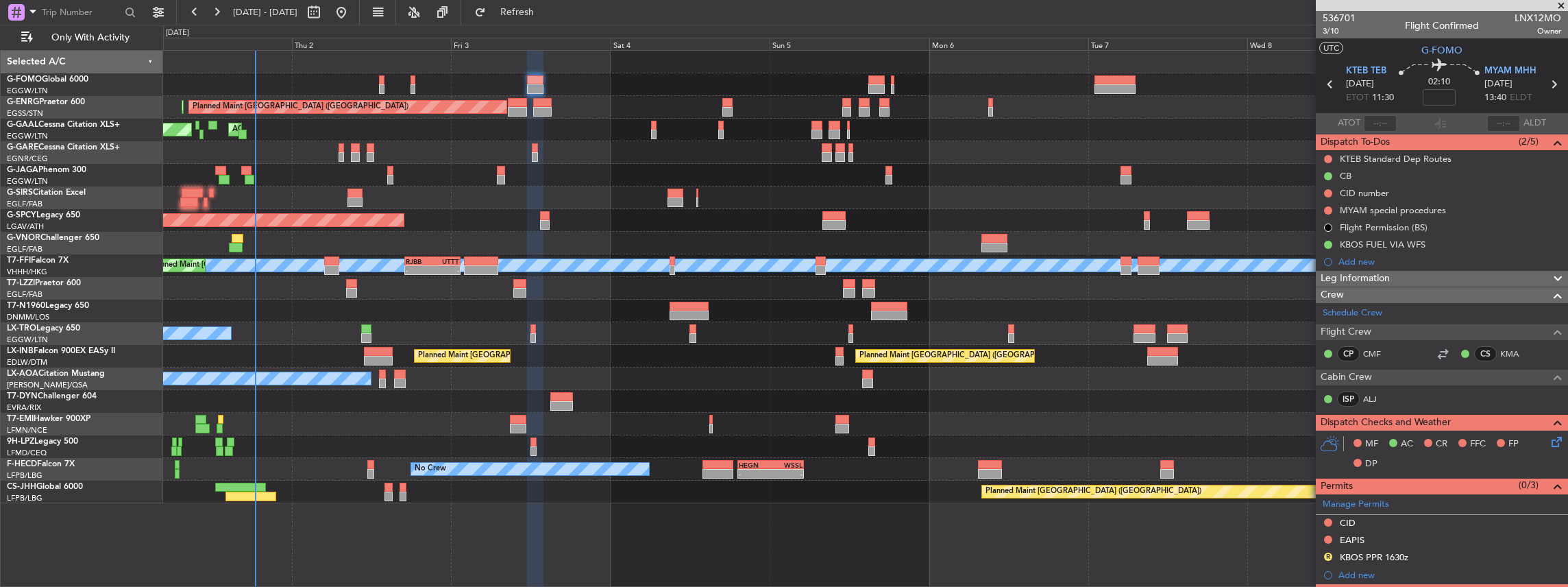
scroll to position [274, 0]
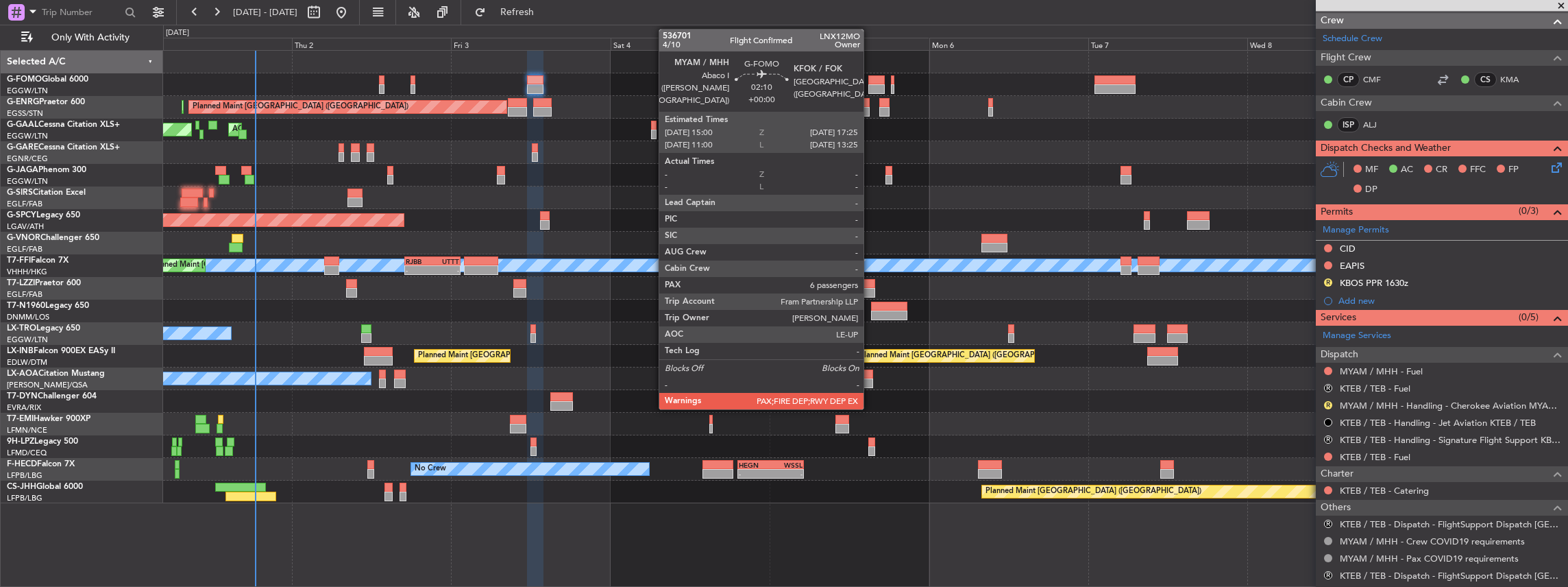
click at [870, 82] on div at bounding box center [876, 79] width 16 height 9
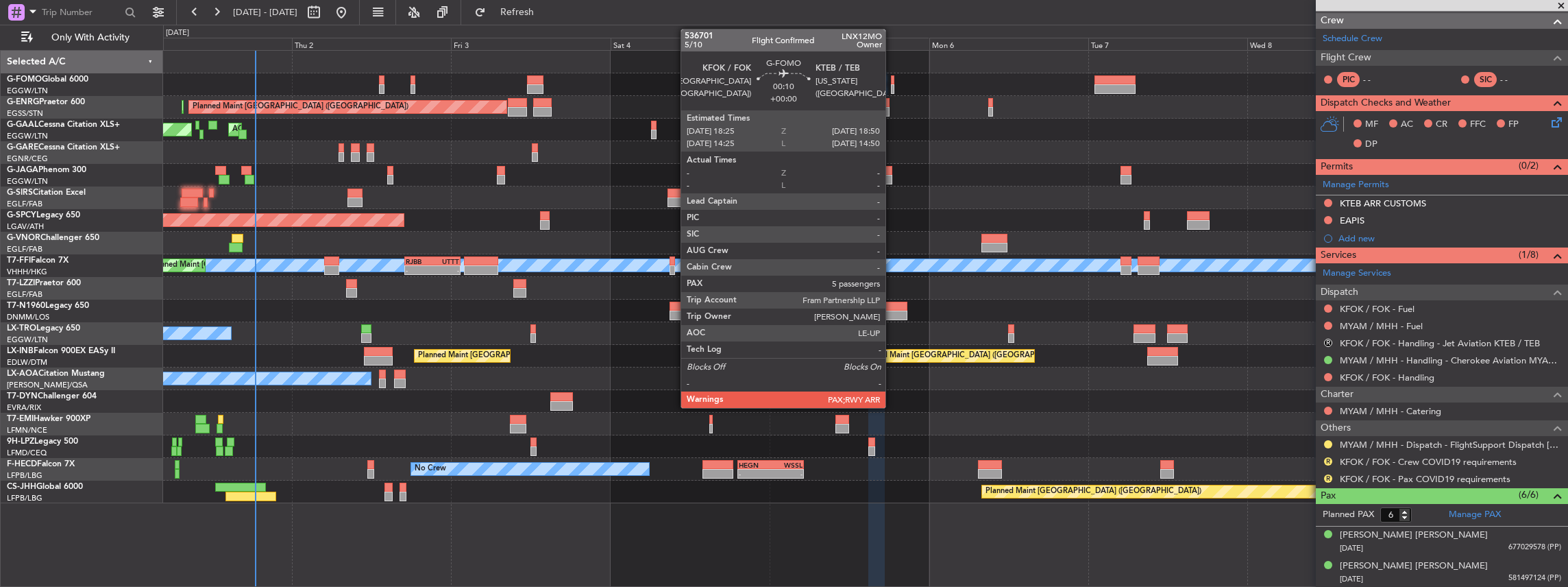
click at [892, 89] on div at bounding box center [892, 89] width 4 height 9
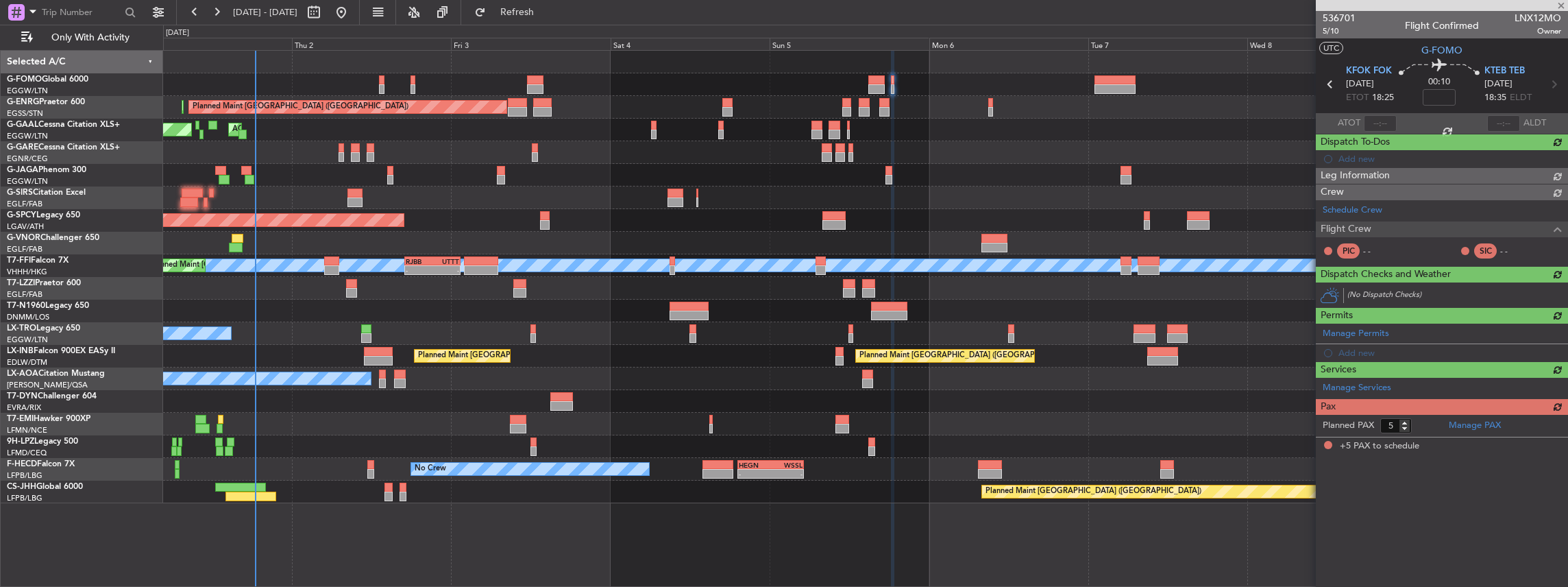
scroll to position [0, 0]
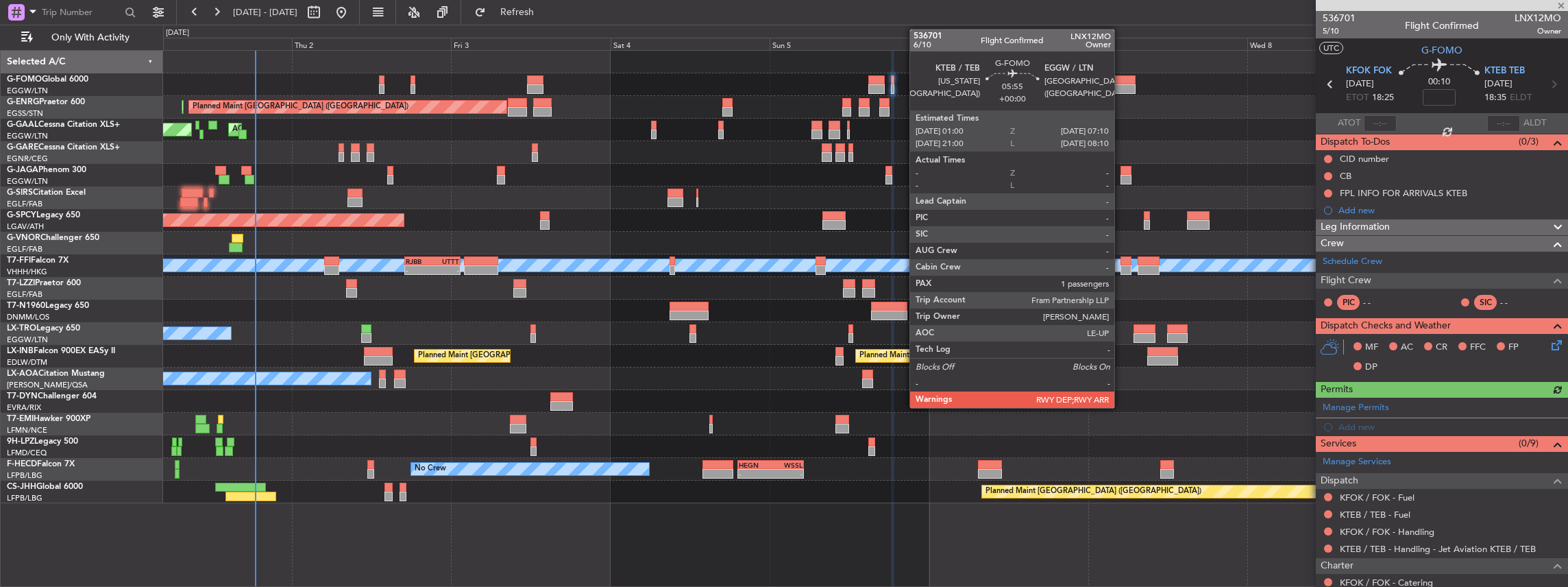
click at [1121, 85] on div at bounding box center [1114, 89] width 41 height 9
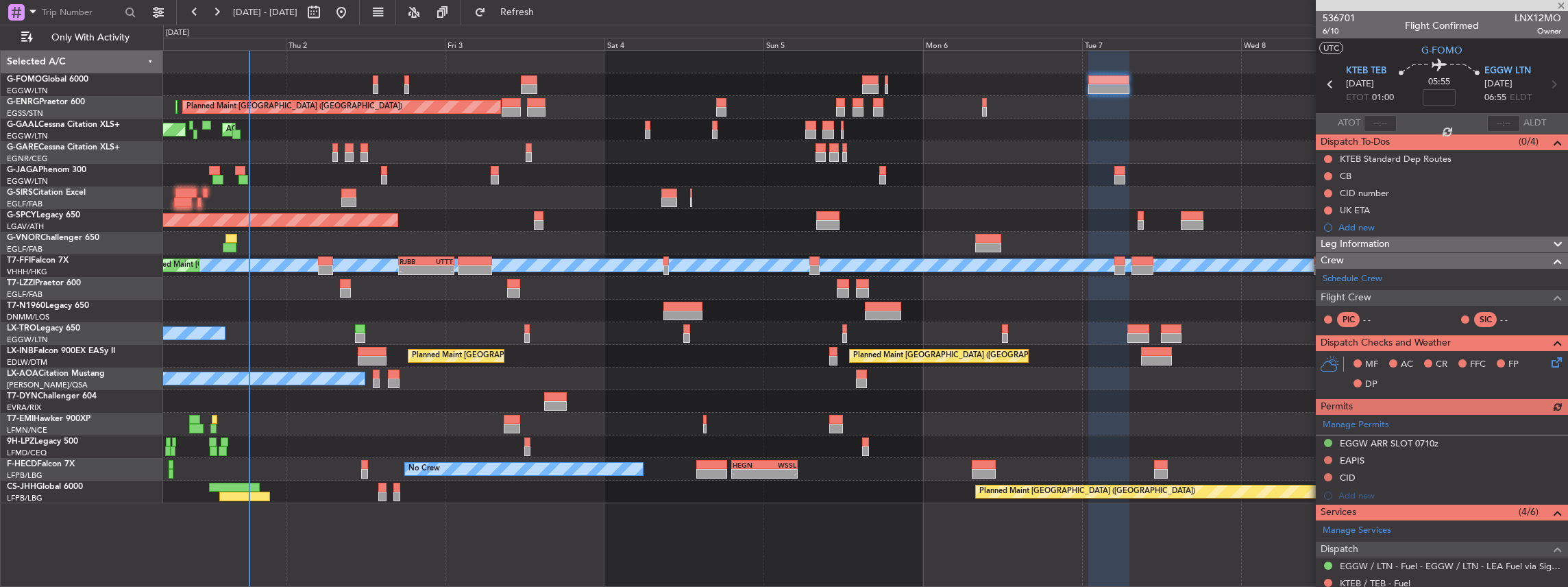
click at [1183, 284] on div "Planned Maint London (Stansted) Planned Maint London (Stansted) Owner AOG Maint…" at bounding box center [865, 277] width 1405 height 452
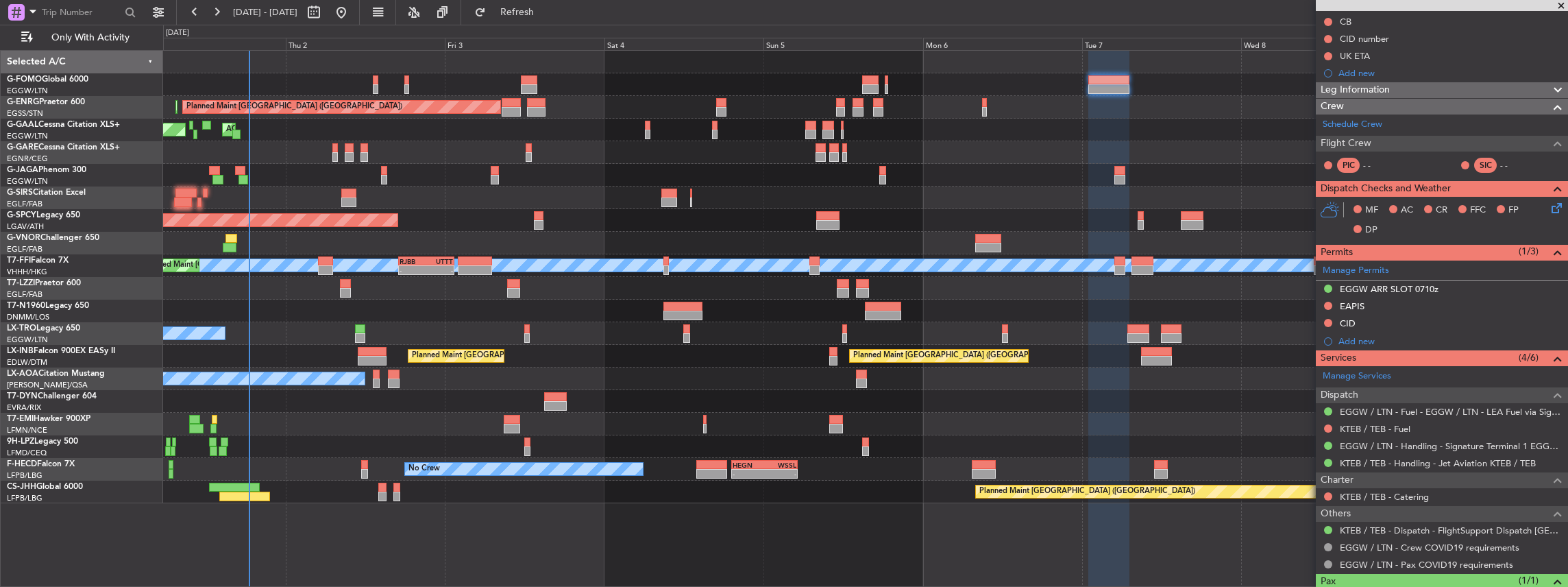
scroll to position [183, 0]
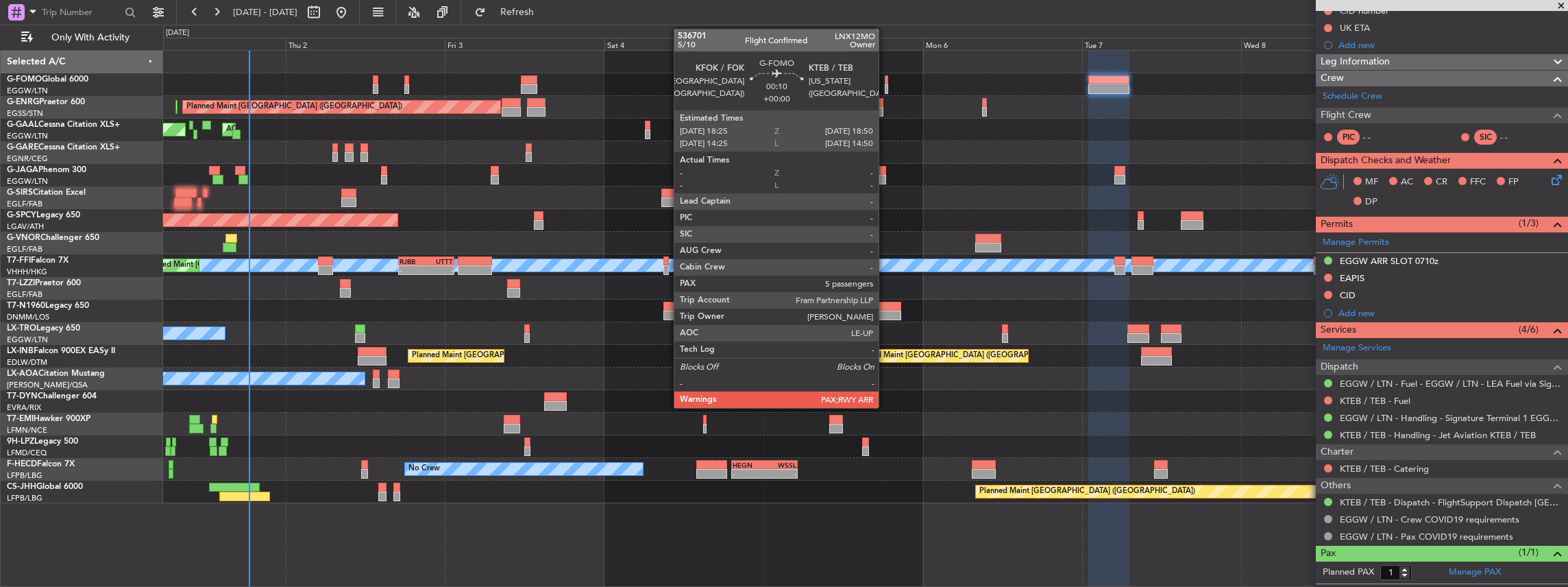
click at [885, 85] on div at bounding box center [886, 89] width 4 height 9
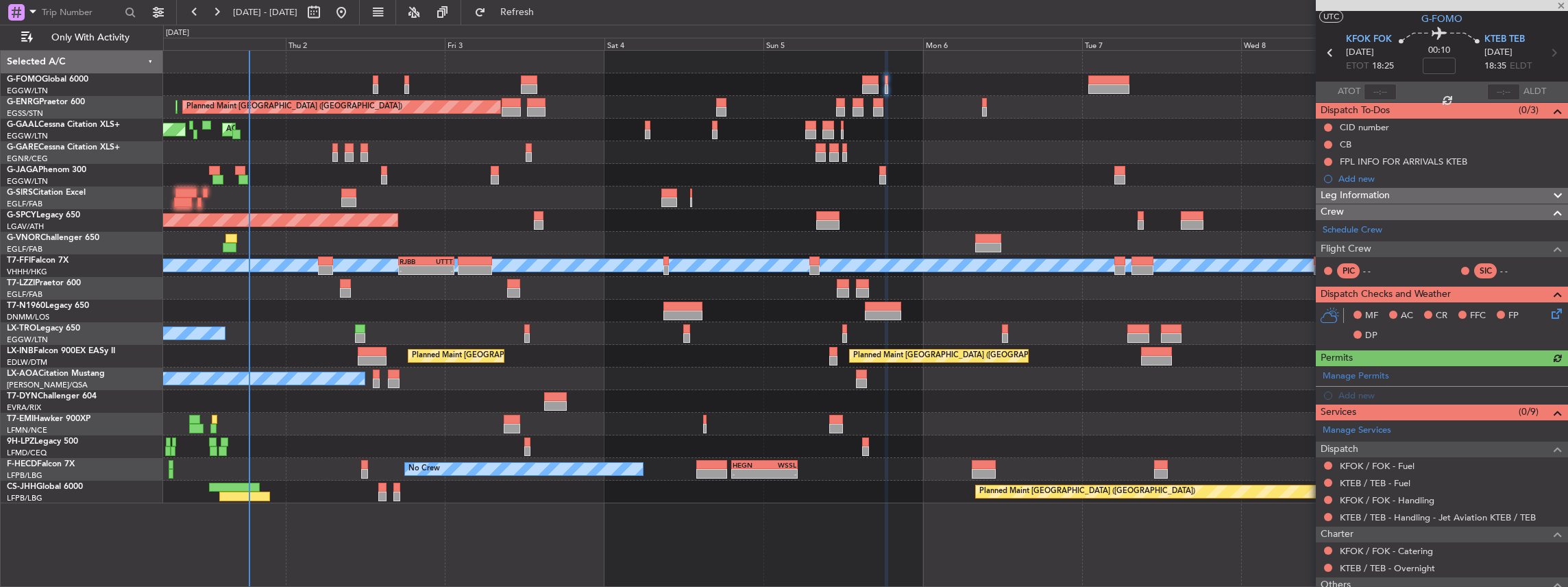
scroll to position [45, 0]
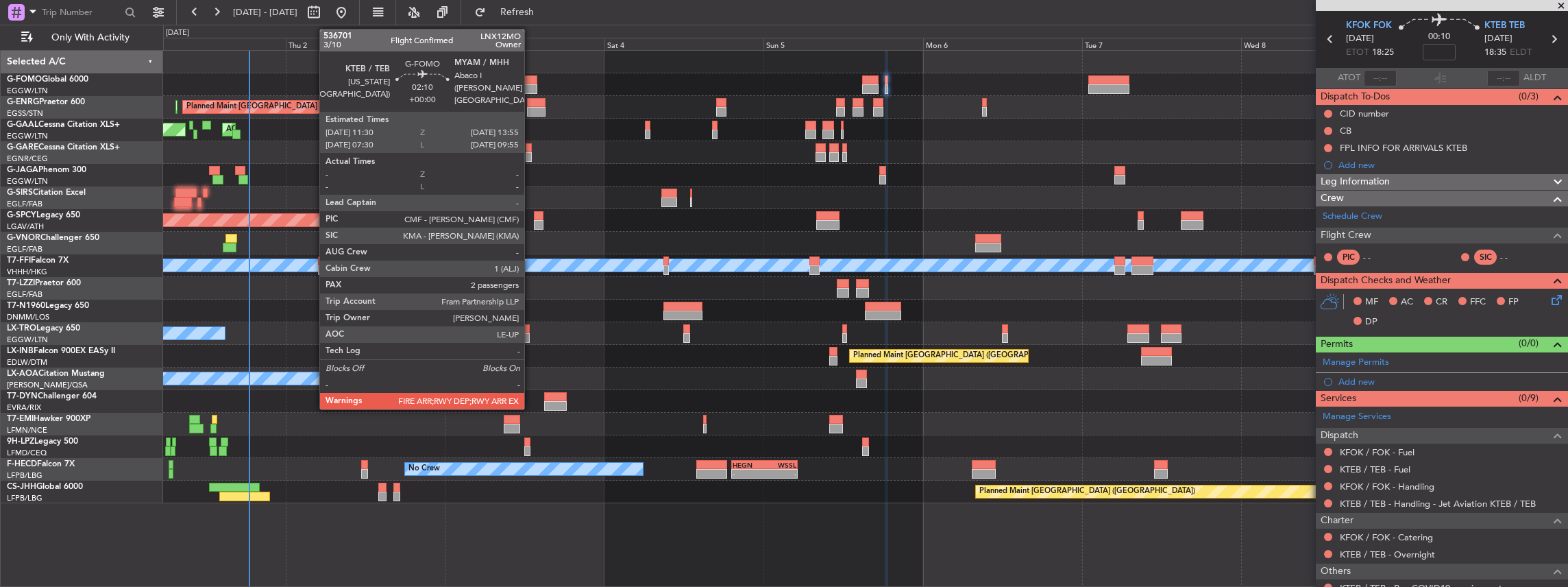
click at [531, 79] on div at bounding box center [529, 79] width 16 height 9
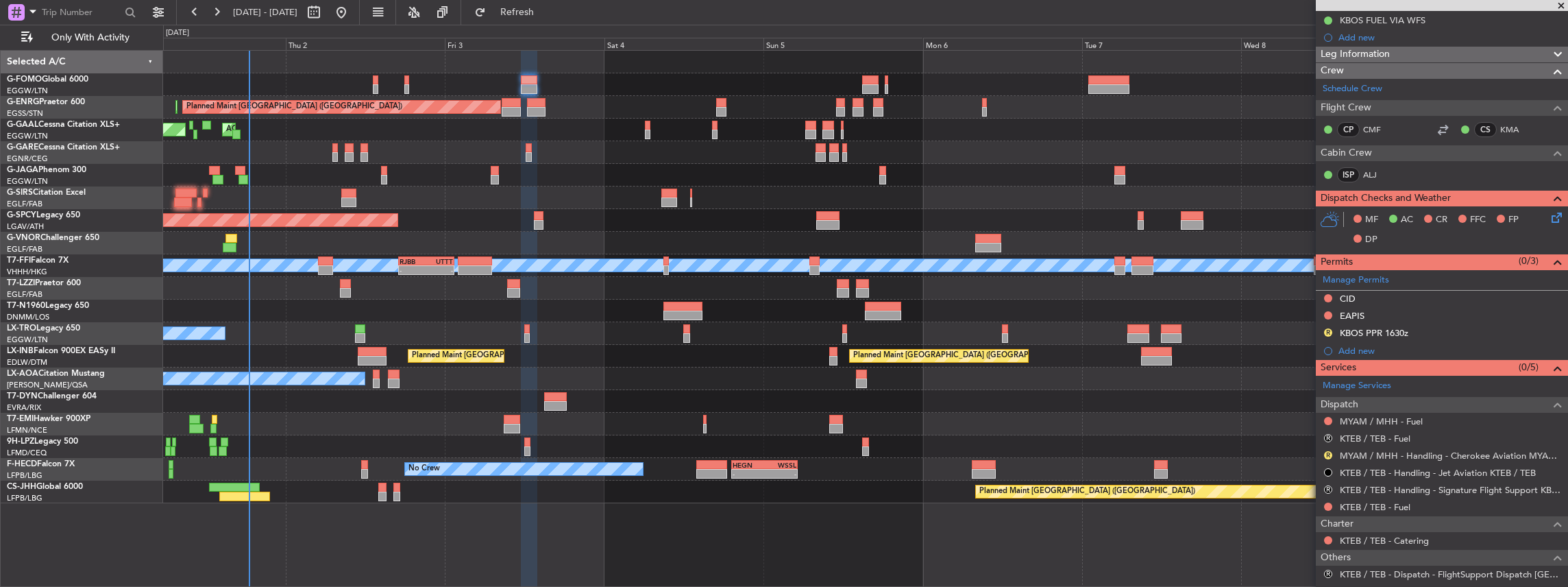
scroll to position [274, 0]
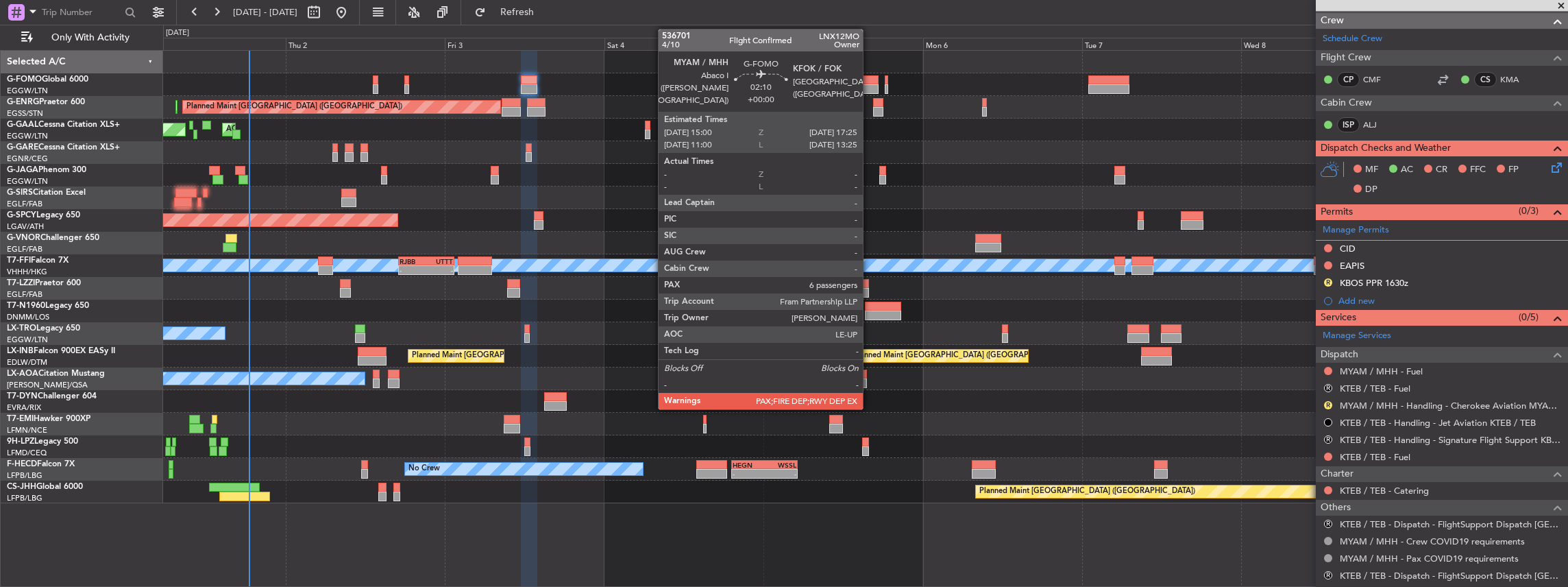
click at [870, 84] on div at bounding box center [870, 89] width 16 height 9
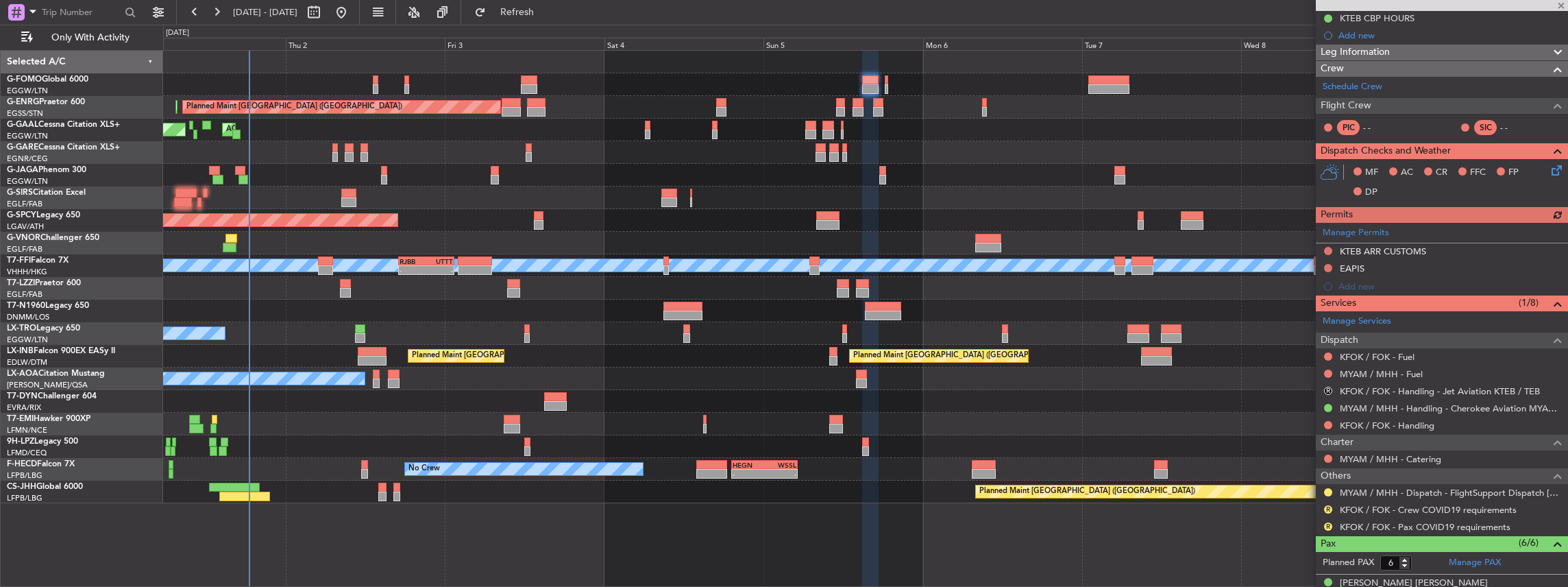
scroll to position [228, 0]
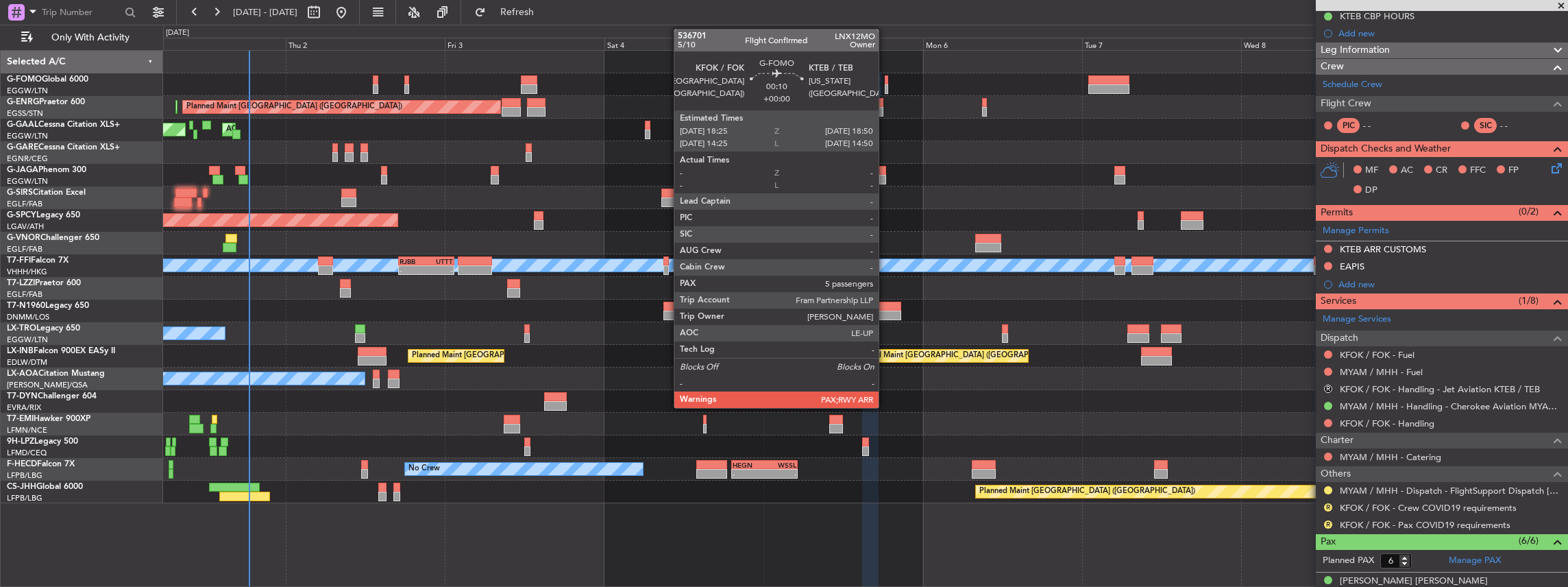
click at [885, 82] on div at bounding box center [886, 79] width 4 height 9
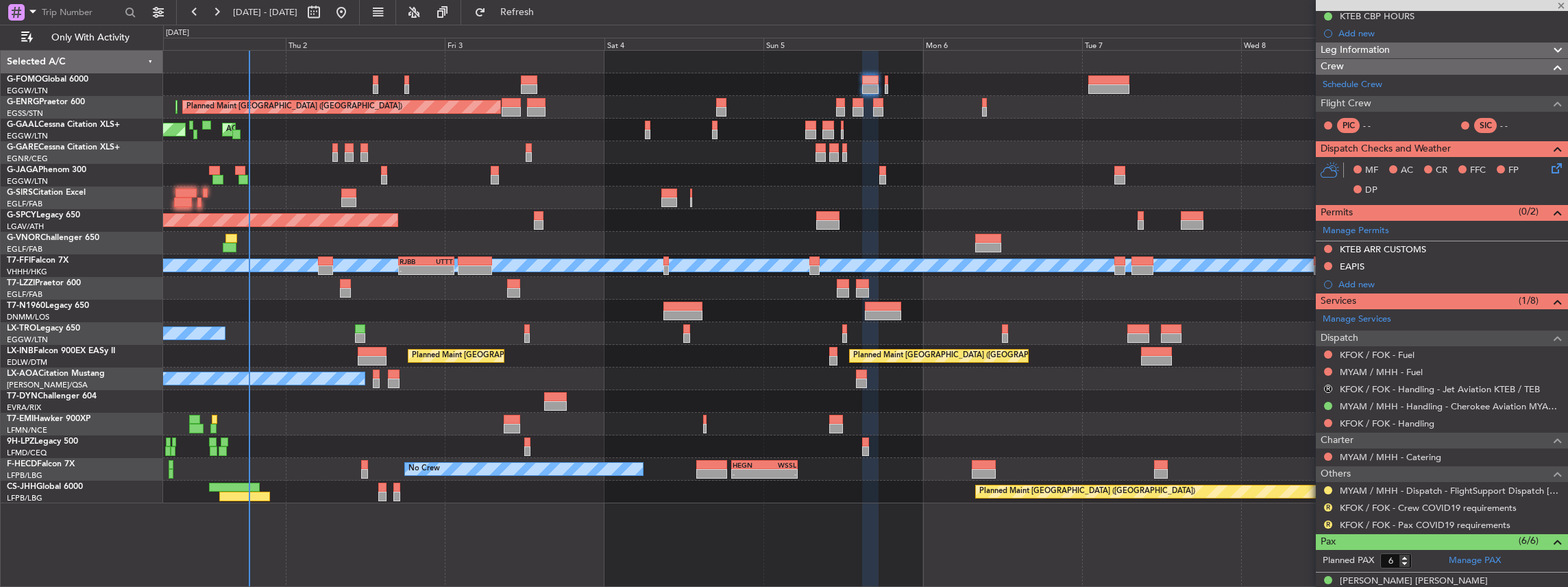
type input "5"
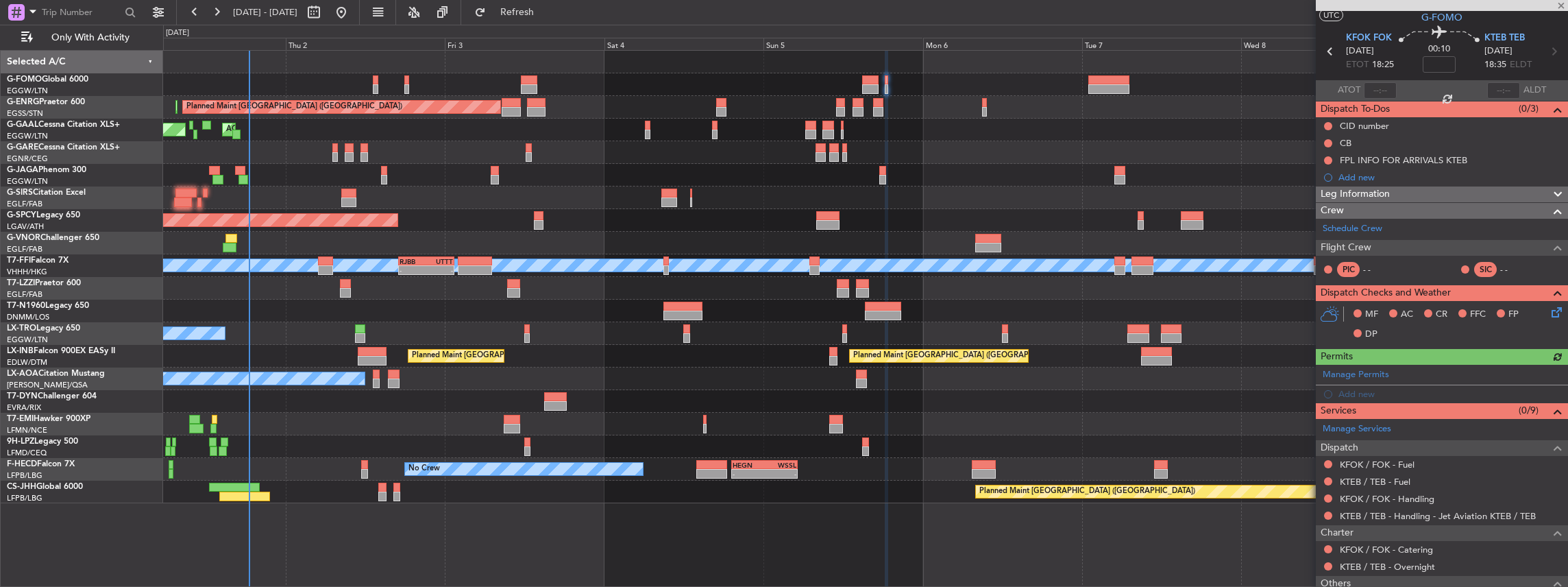
scroll to position [45, 0]
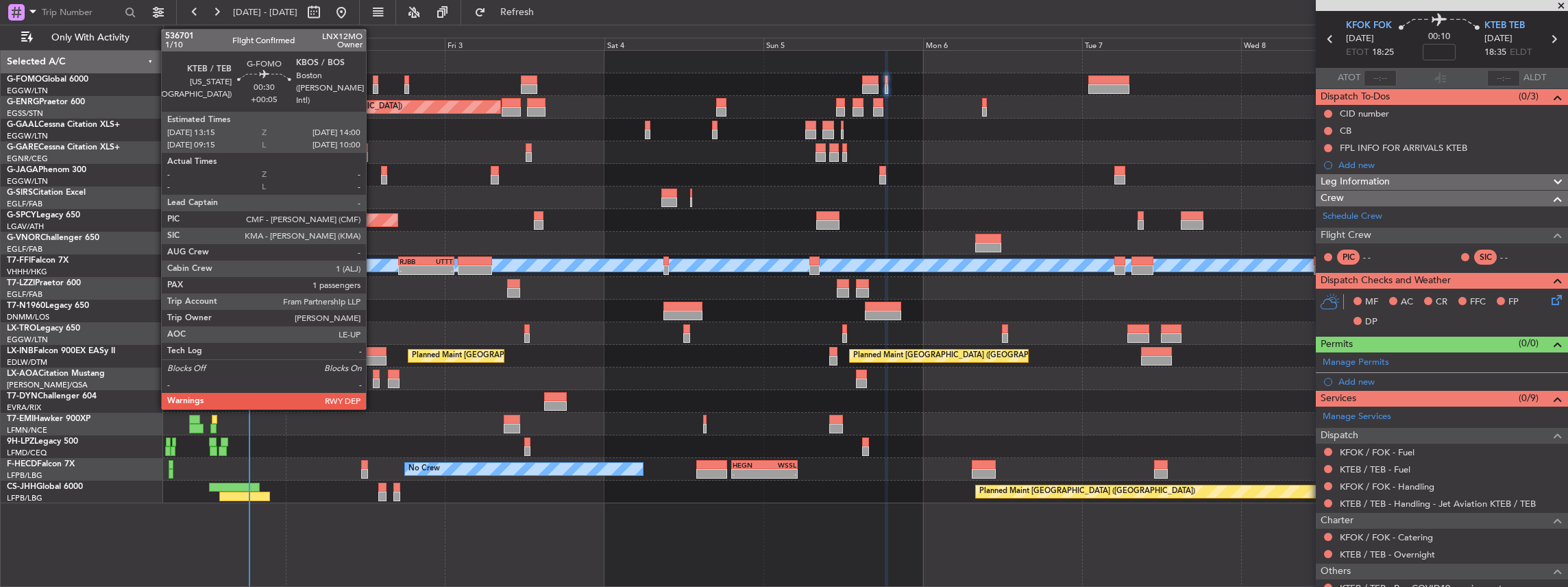
click at [373, 84] on div at bounding box center [376, 89] width 6 height 9
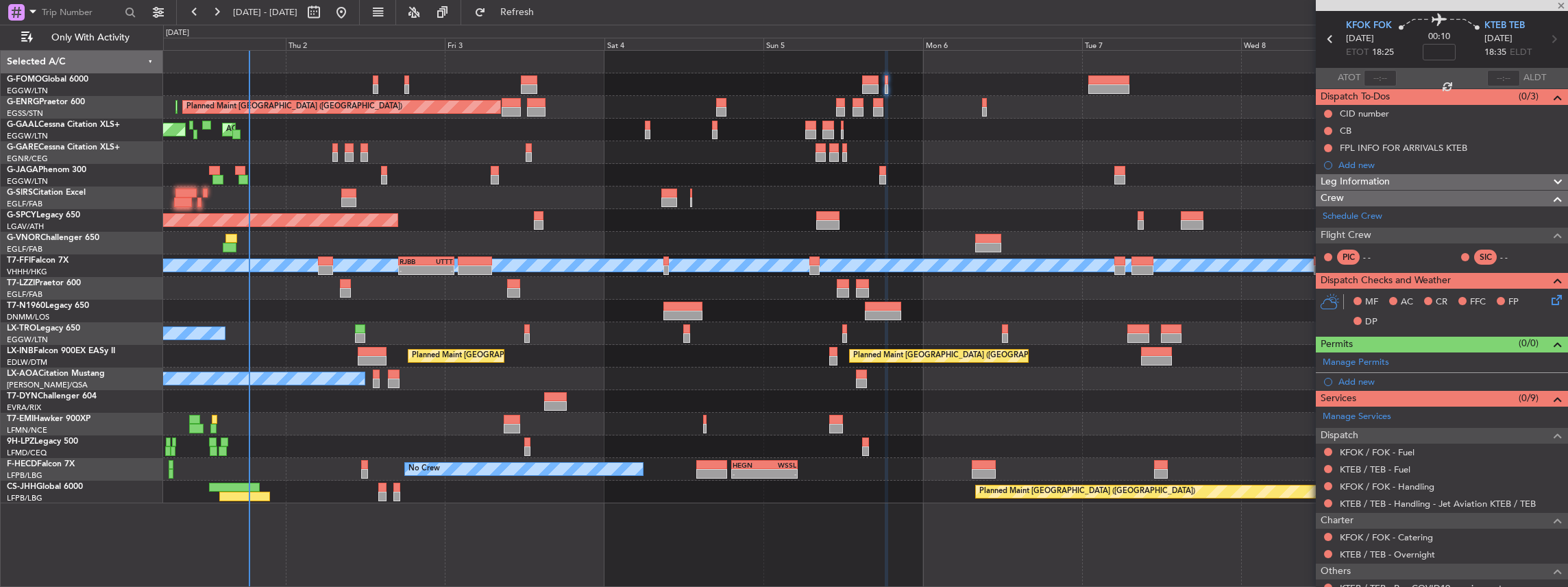
type input "+00:05"
type input "1"
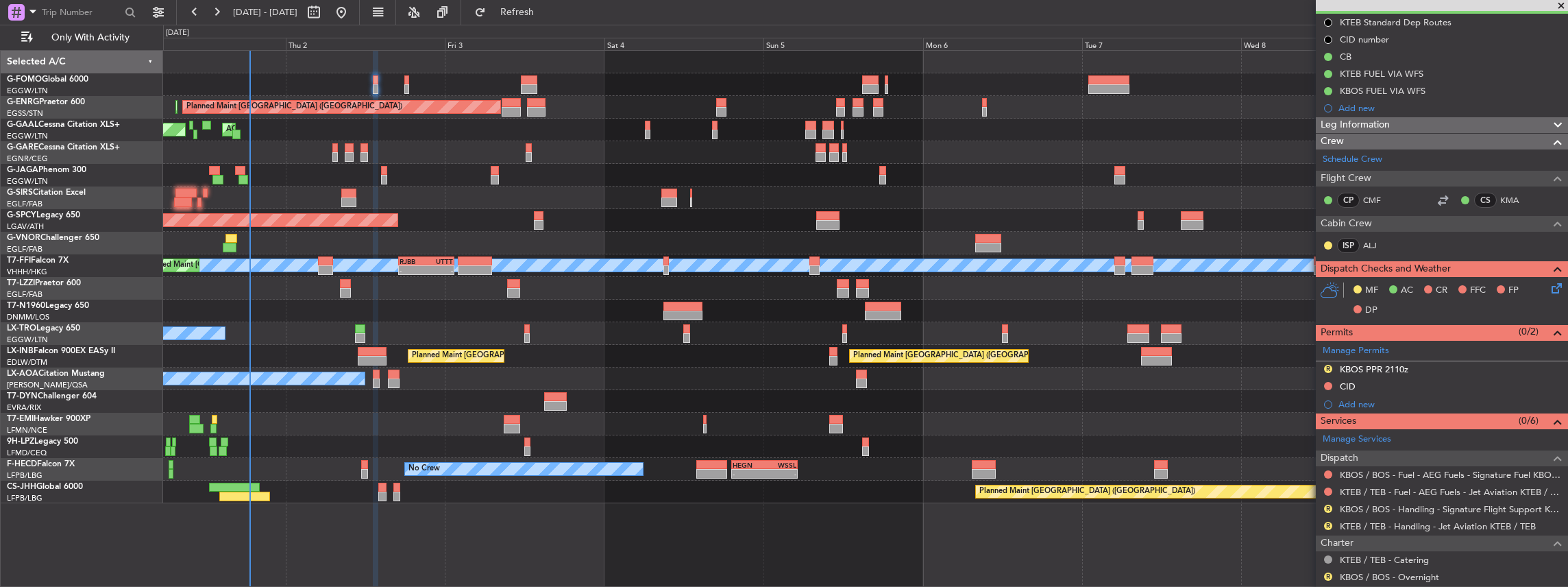
scroll to position [137, 0]
click at [1388, 522] on link "KTEB / TEB - Handling - Jet Aviation KTEB / TEB" at bounding box center [1438, 525] width 196 height 11
click at [546, 13] on span "Refresh" at bounding box center [517, 12] width 57 height 9
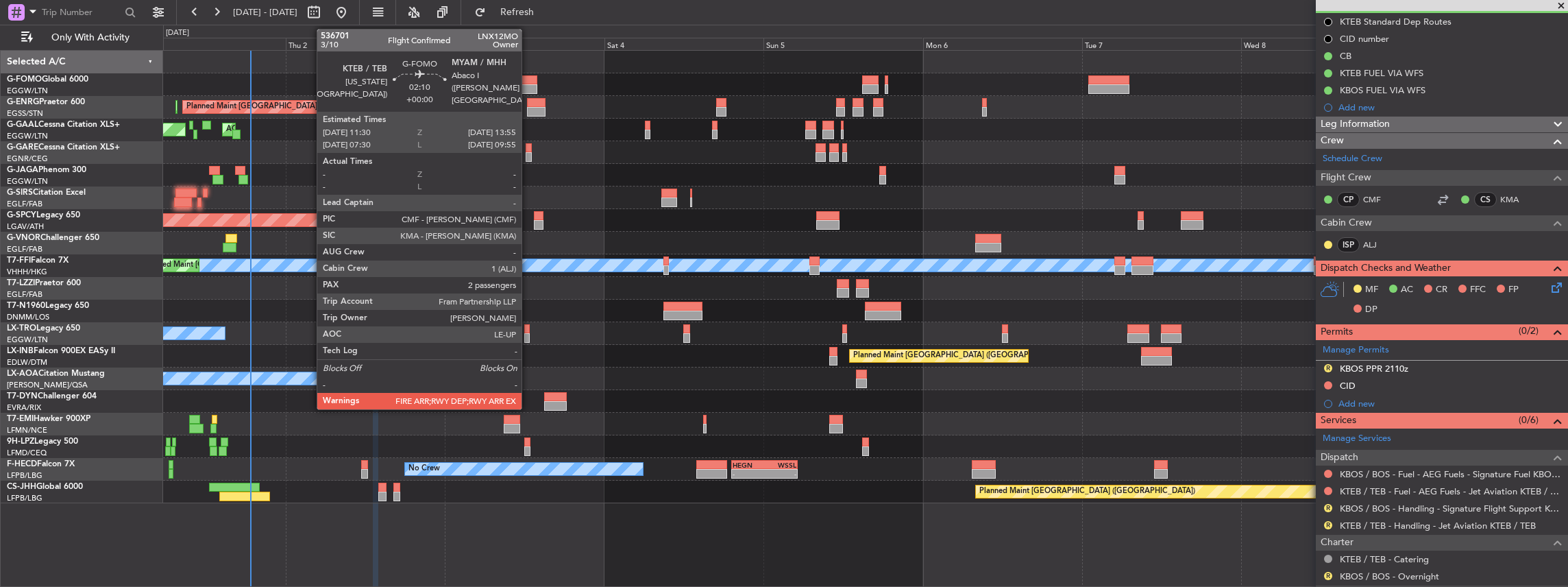
click at [528, 81] on div at bounding box center [529, 79] width 16 height 9
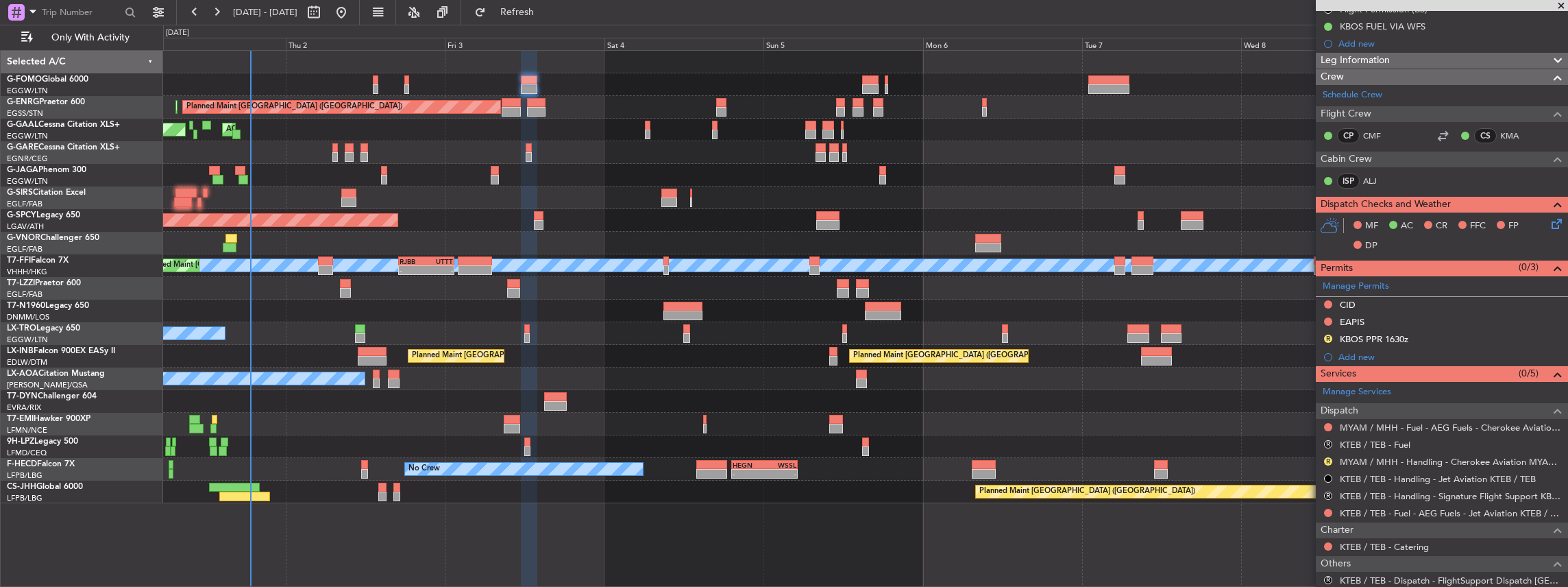
scroll to position [228, 0]
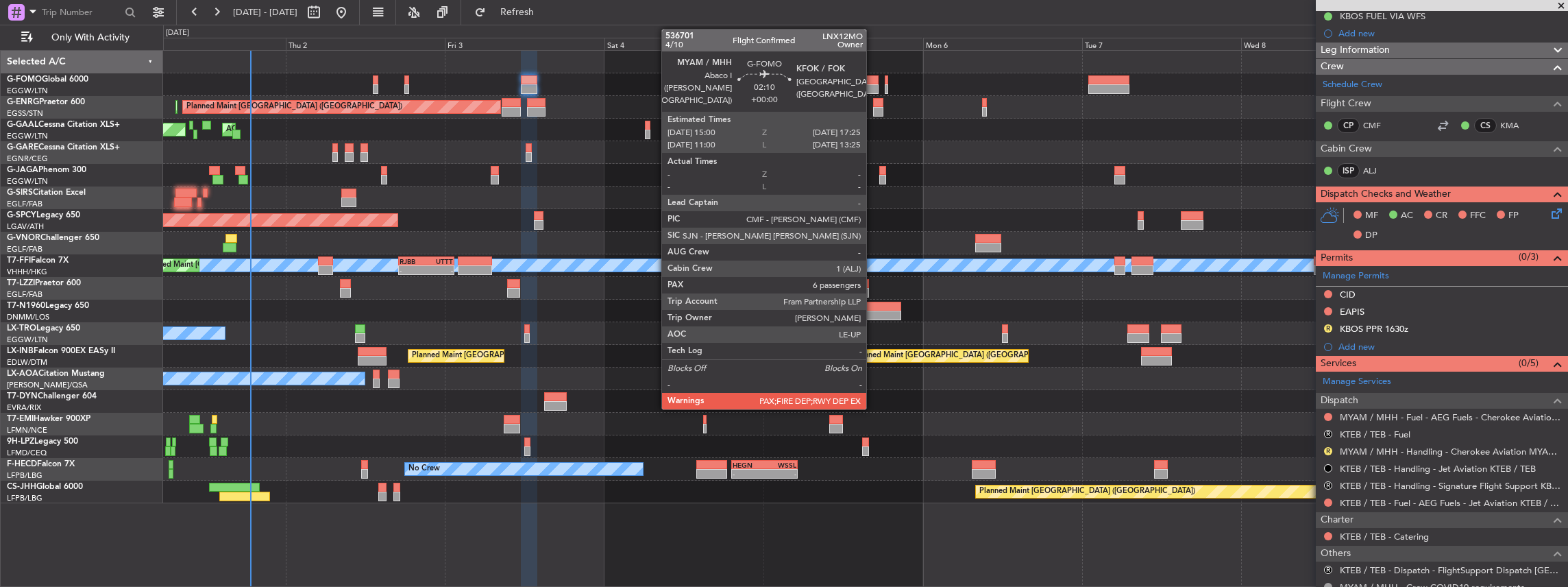
click at [873, 79] on div at bounding box center [870, 79] width 16 height 9
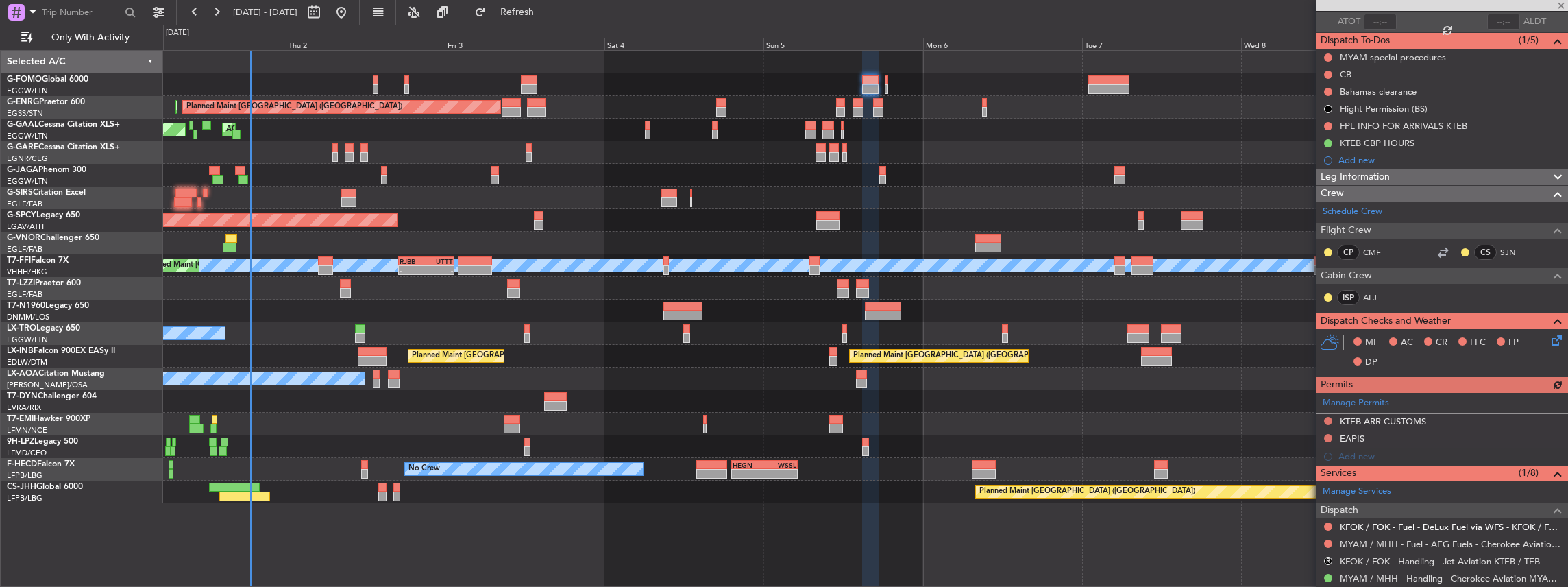
scroll to position [183, 0]
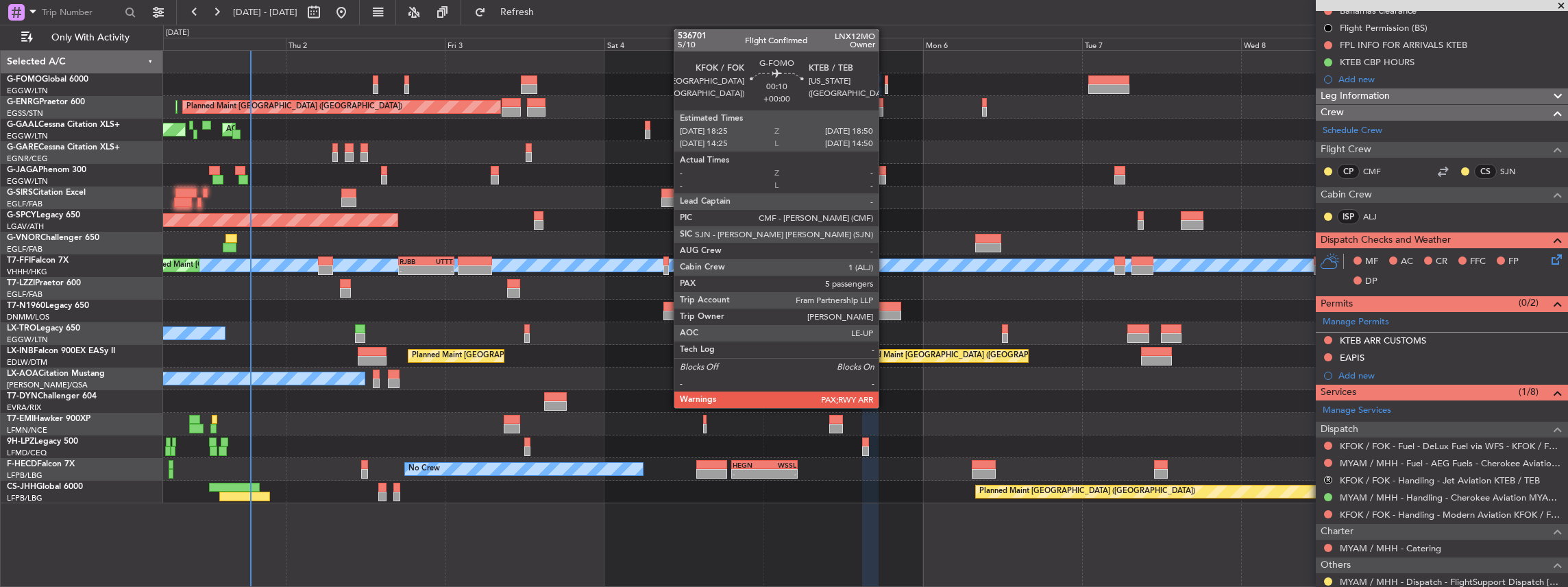
click at [885, 87] on div at bounding box center [886, 89] width 4 height 9
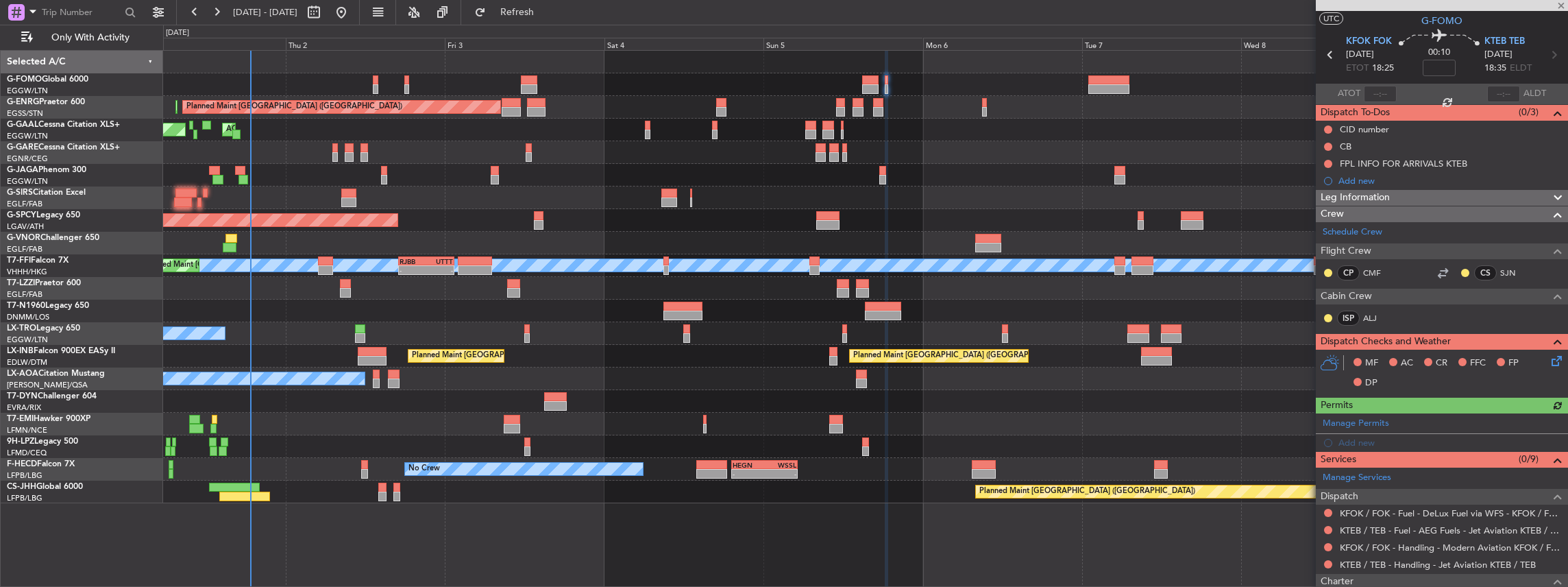
scroll to position [45, 0]
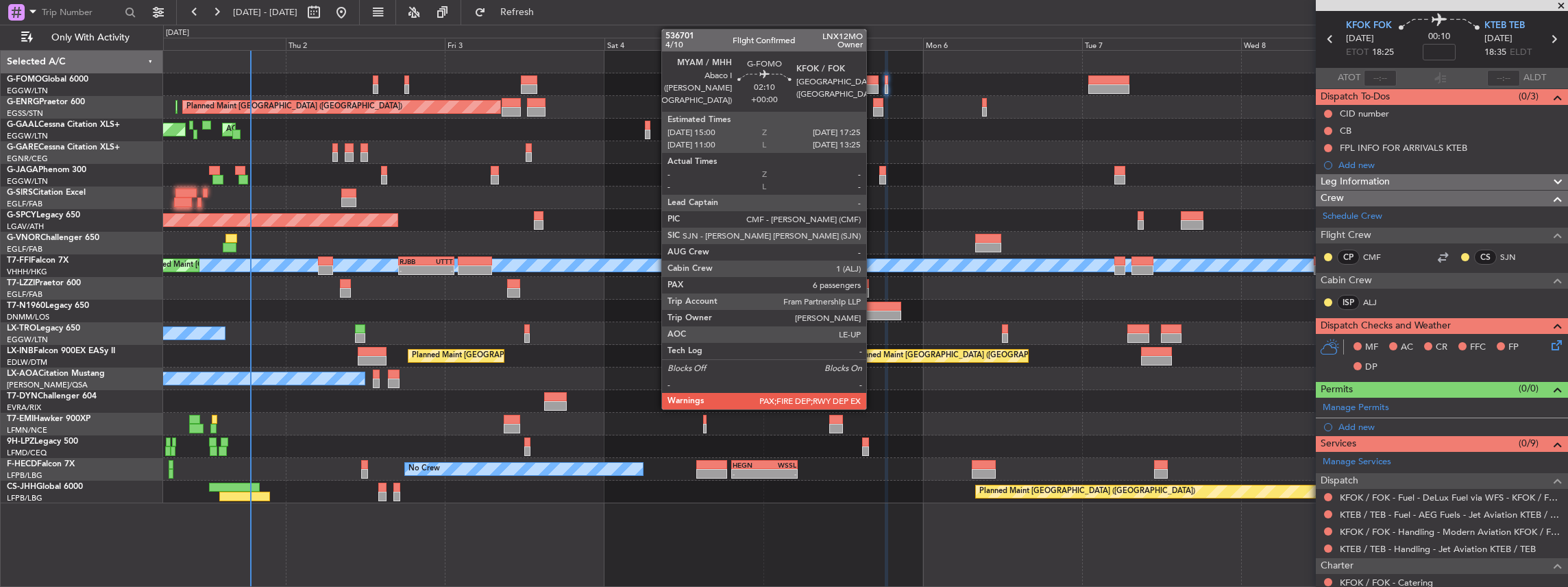
click at [873, 81] on div at bounding box center [870, 79] width 16 height 9
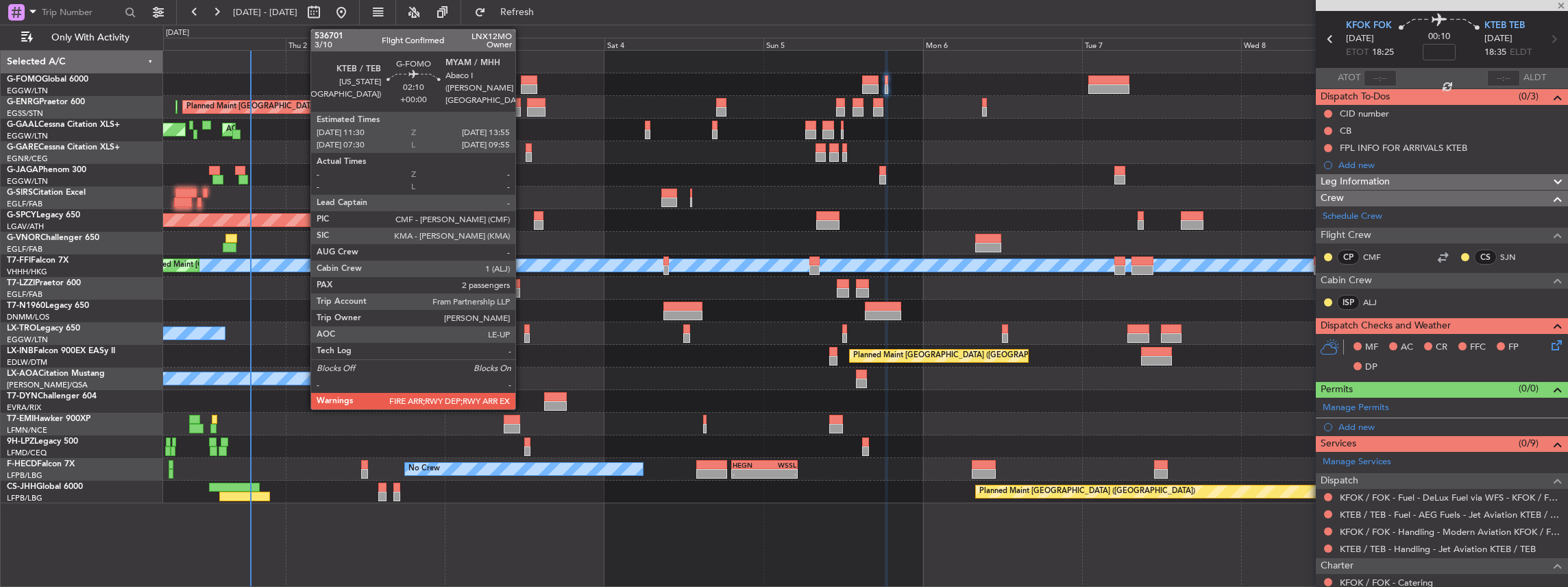
scroll to position [0, 0]
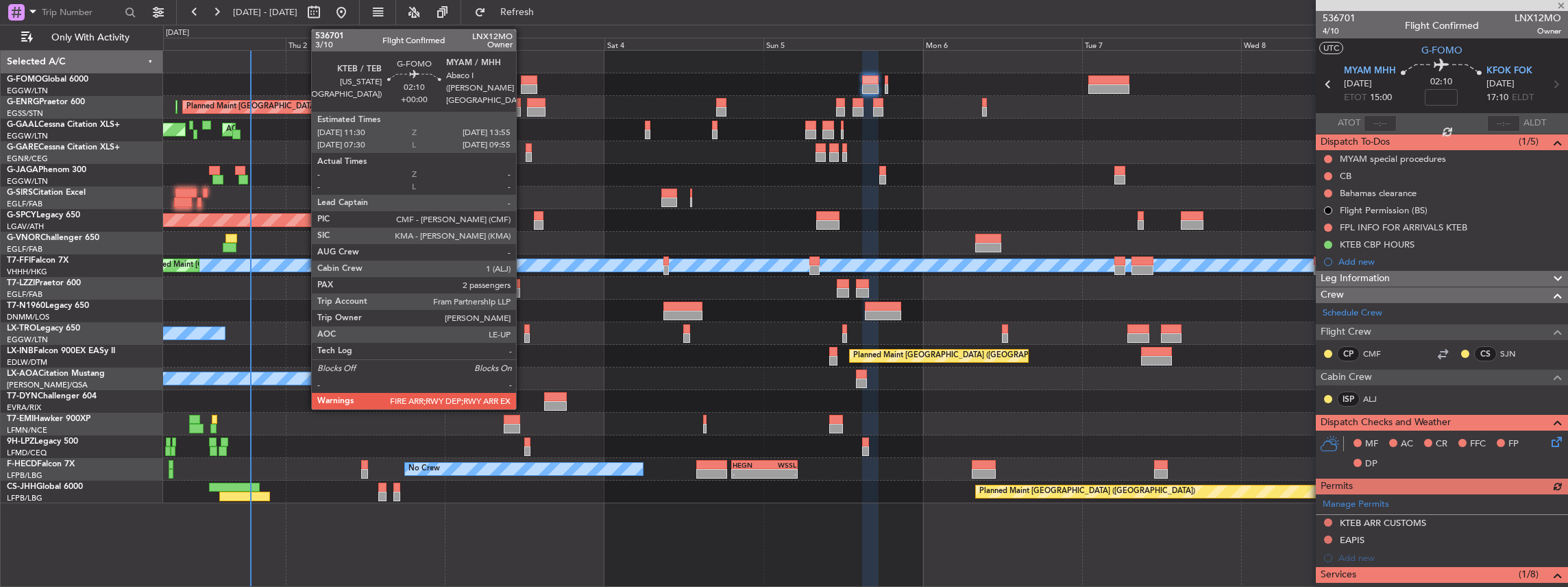
click at [523, 84] on div at bounding box center [529, 89] width 16 height 9
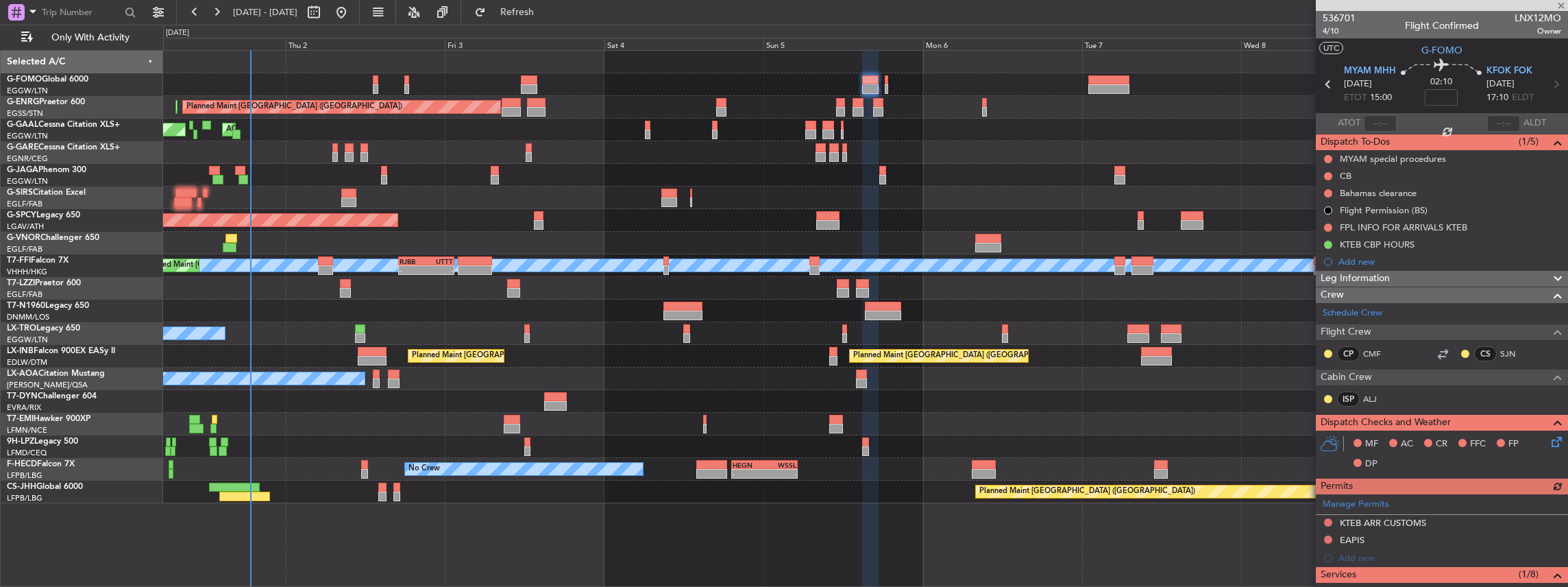
type input "2"
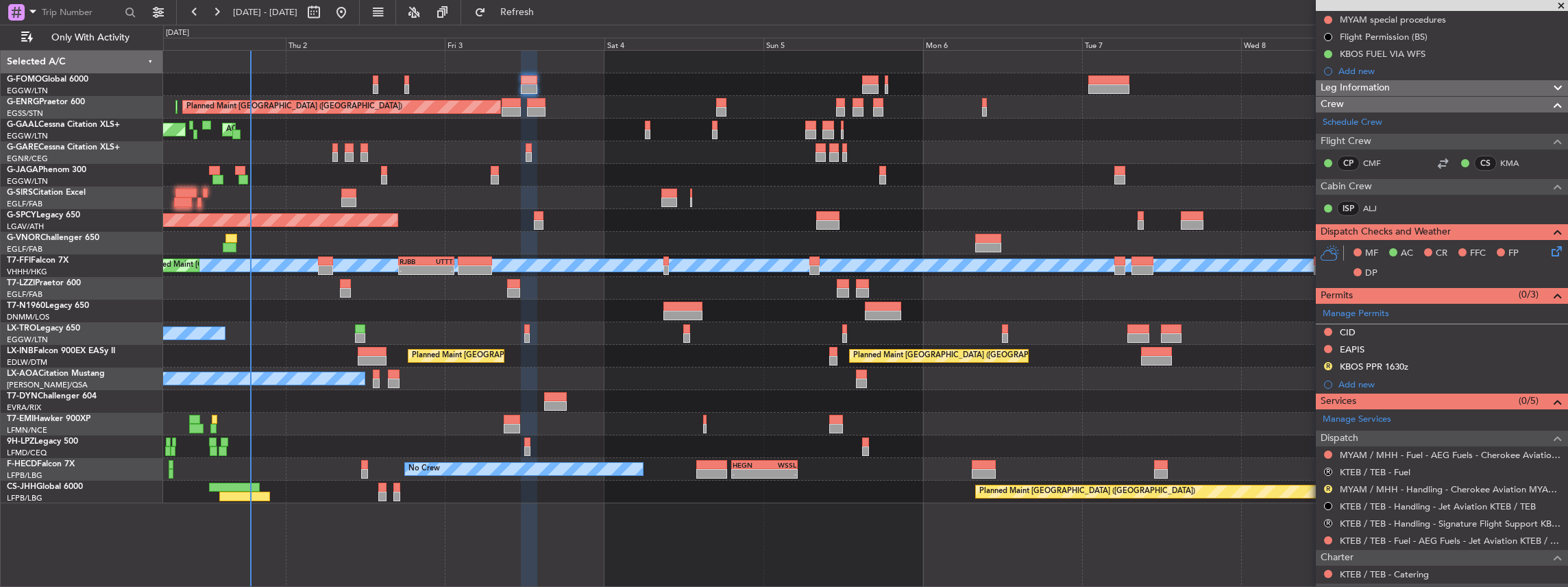
scroll to position [228, 0]
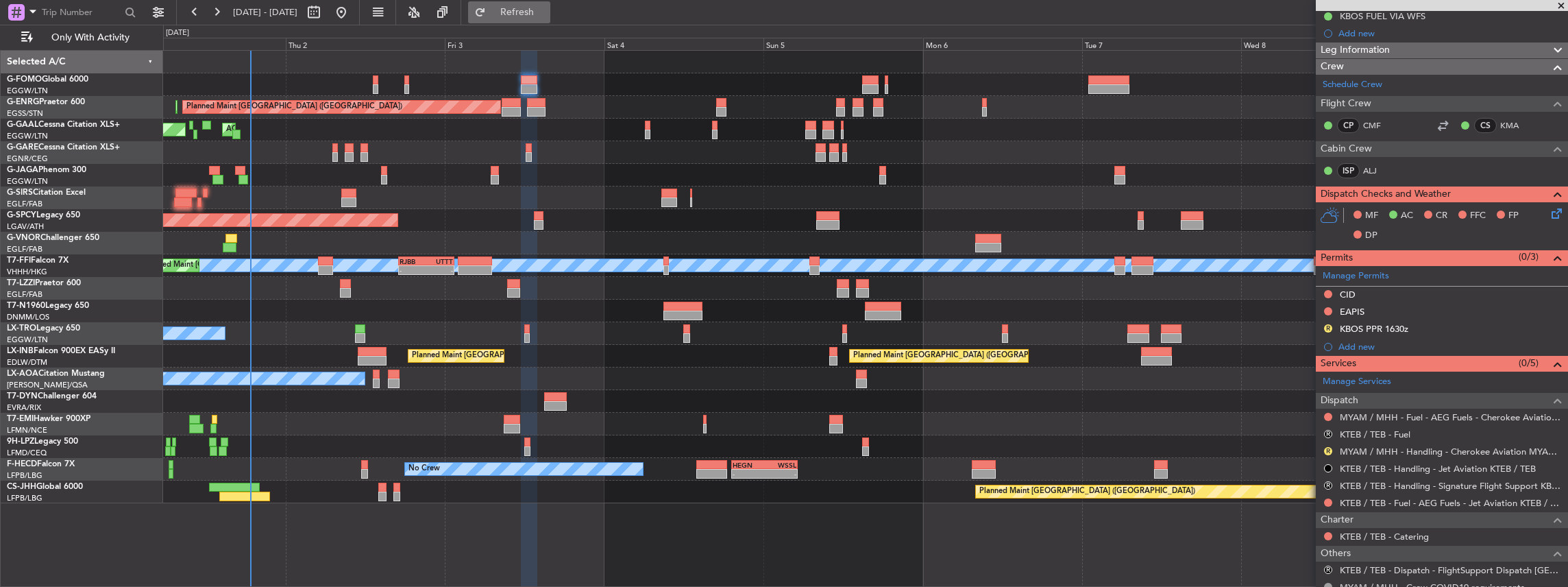
click at [546, 16] on span "Refresh" at bounding box center [517, 12] width 57 height 9
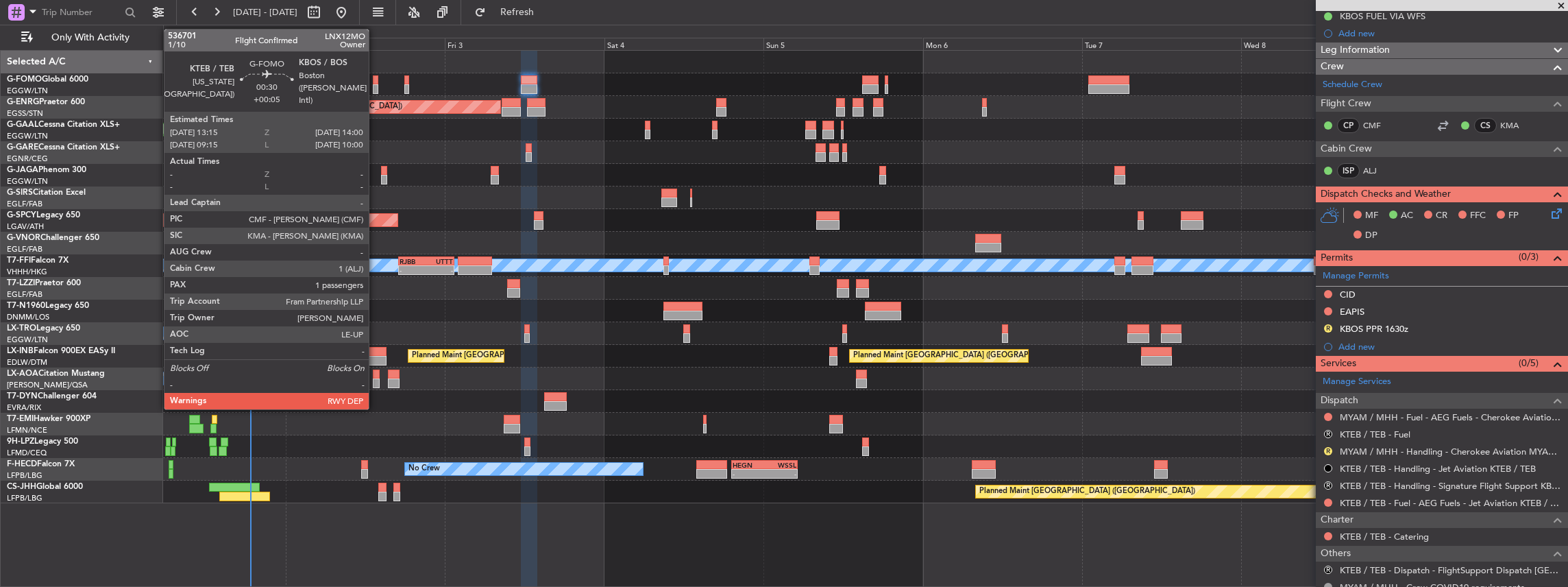
click at [376, 85] on div at bounding box center [376, 89] width 6 height 9
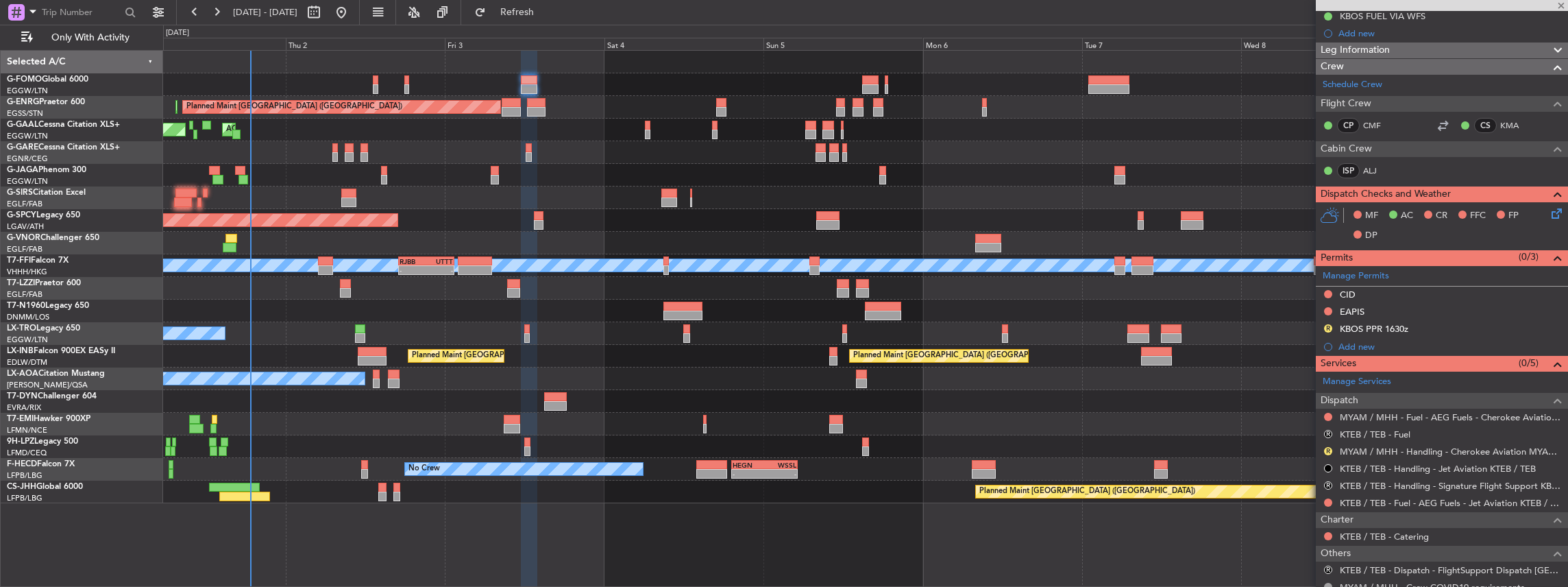
type input "+00:05"
type input "1"
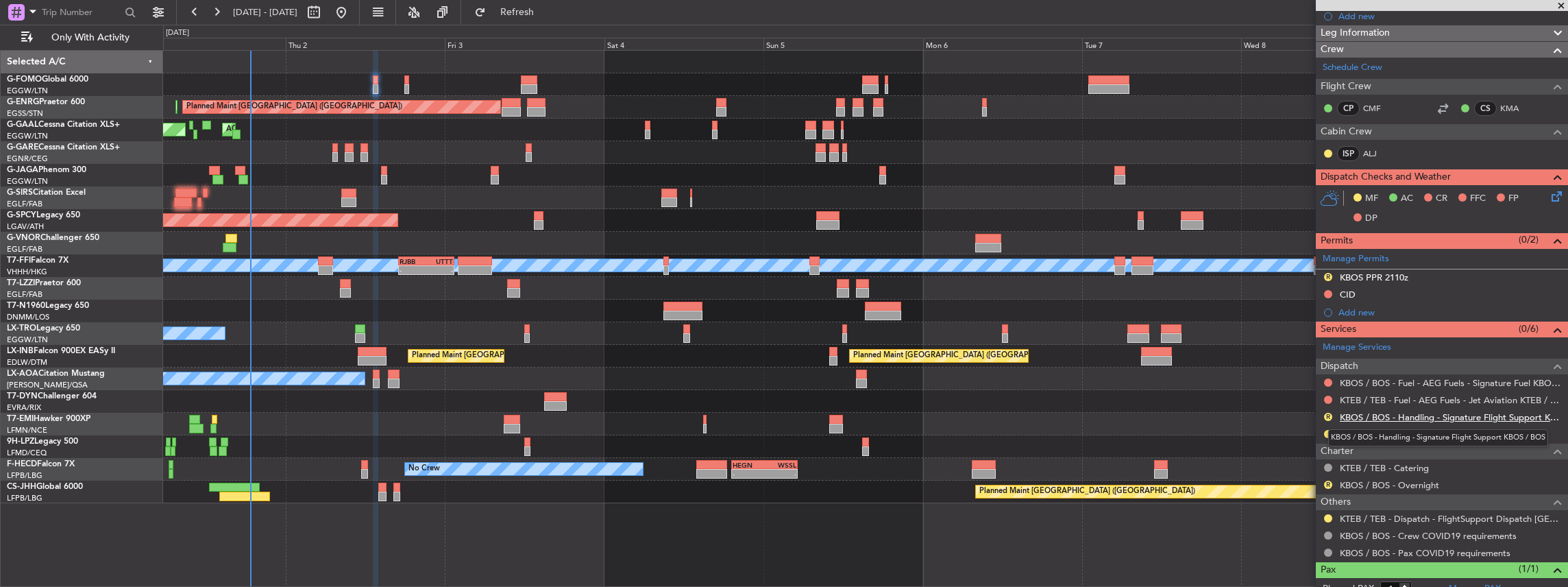
click at [1380, 418] on link "KBOS / BOS - Handling - Signature Flight Support KBOS / BOS" at bounding box center [1450, 417] width 221 height 11
click at [546, 9] on span "Refresh" at bounding box center [517, 12] width 57 height 9
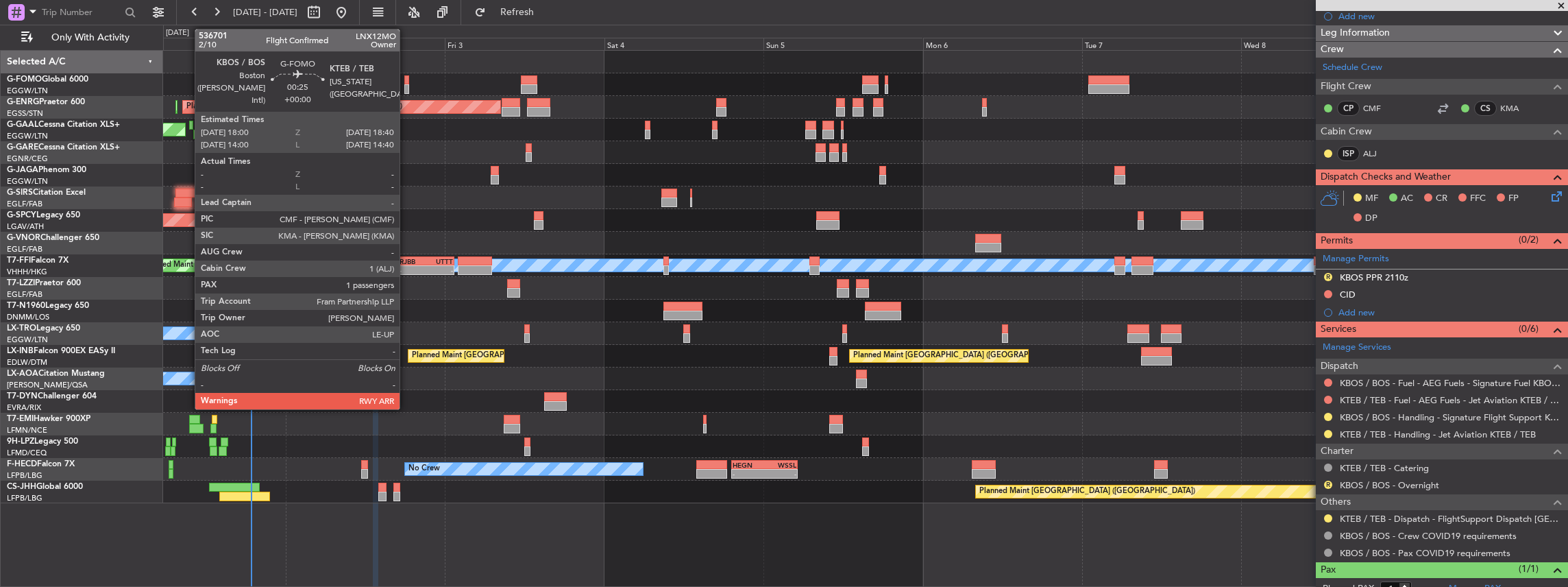
click at [406, 87] on div at bounding box center [406, 89] width 5 height 9
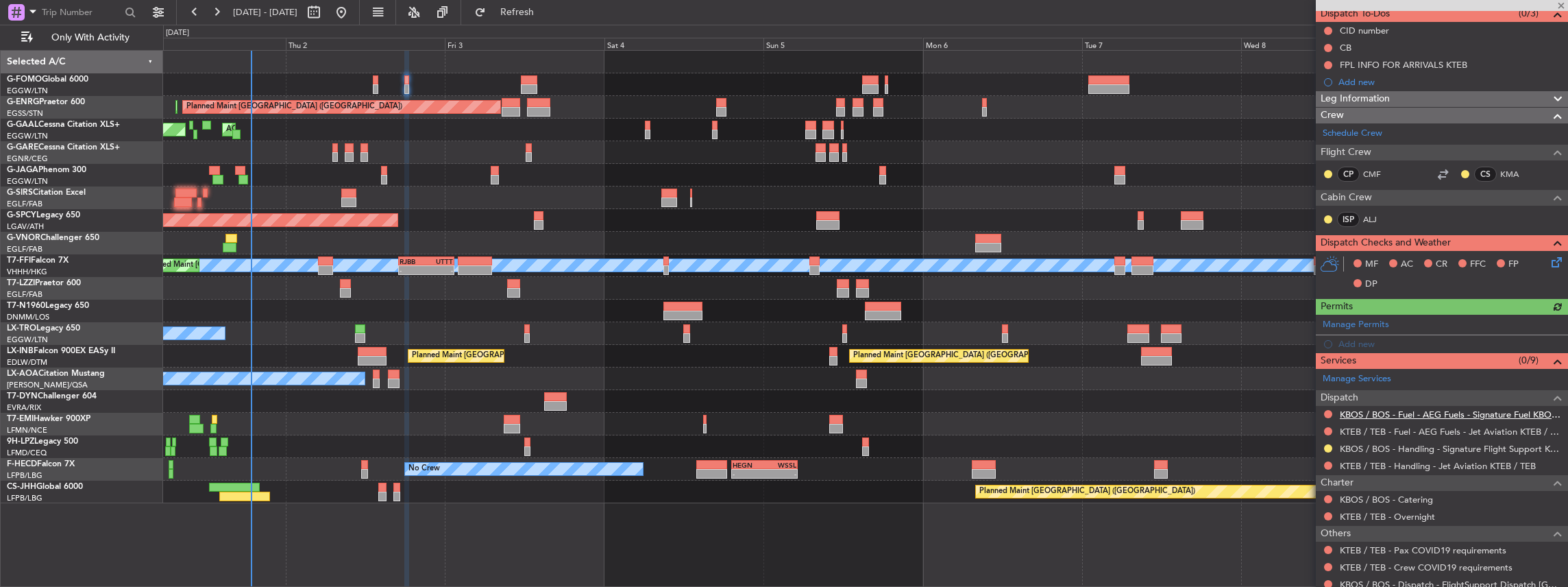
scroll to position [137, 0]
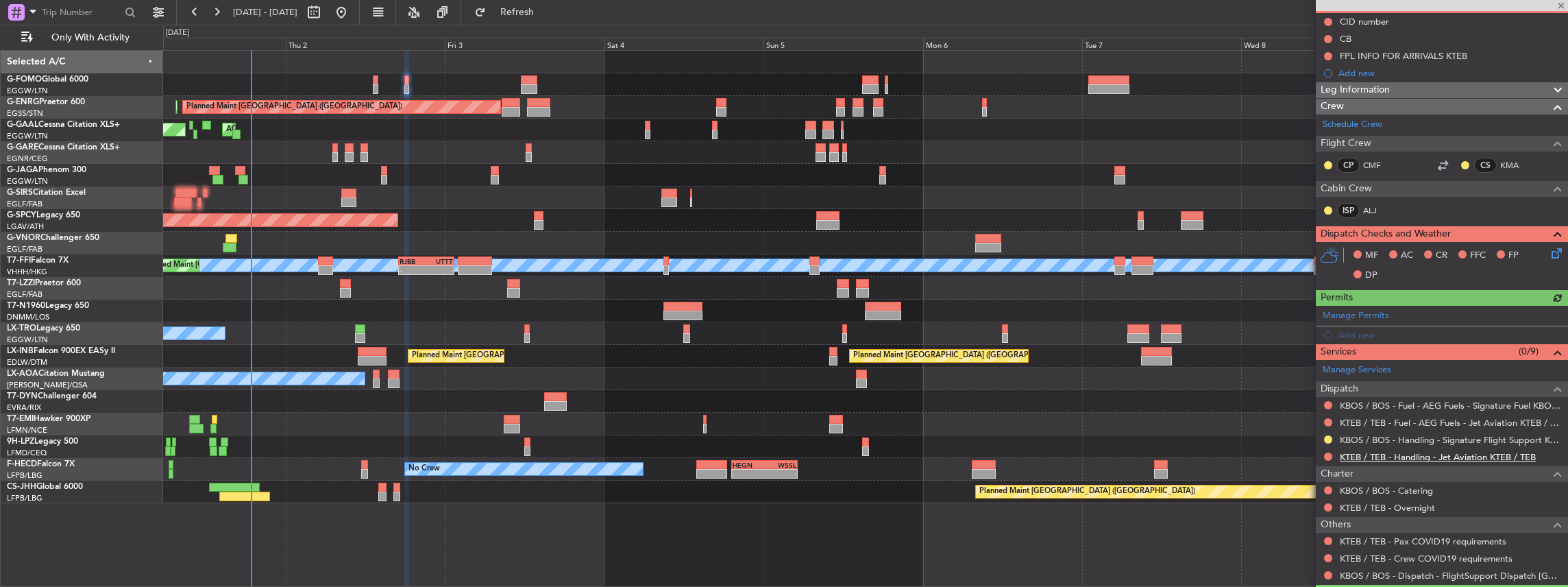
click at [1376, 454] on link "KTEB / TEB - Handling - Jet Aviation KTEB / TEB" at bounding box center [1438, 457] width 196 height 11
click at [544, 11] on span "Refresh" at bounding box center [517, 12] width 57 height 9
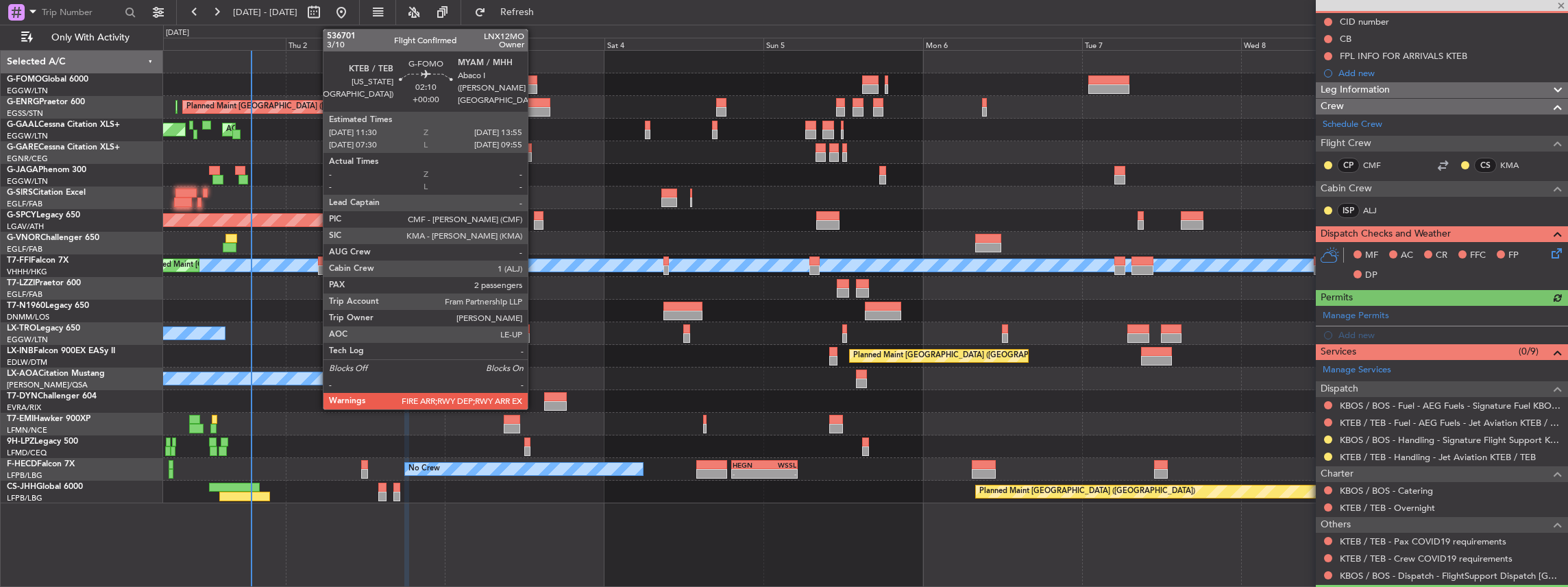
click at [535, 82] on div at bounding box center [529, 79] width 16 height 9
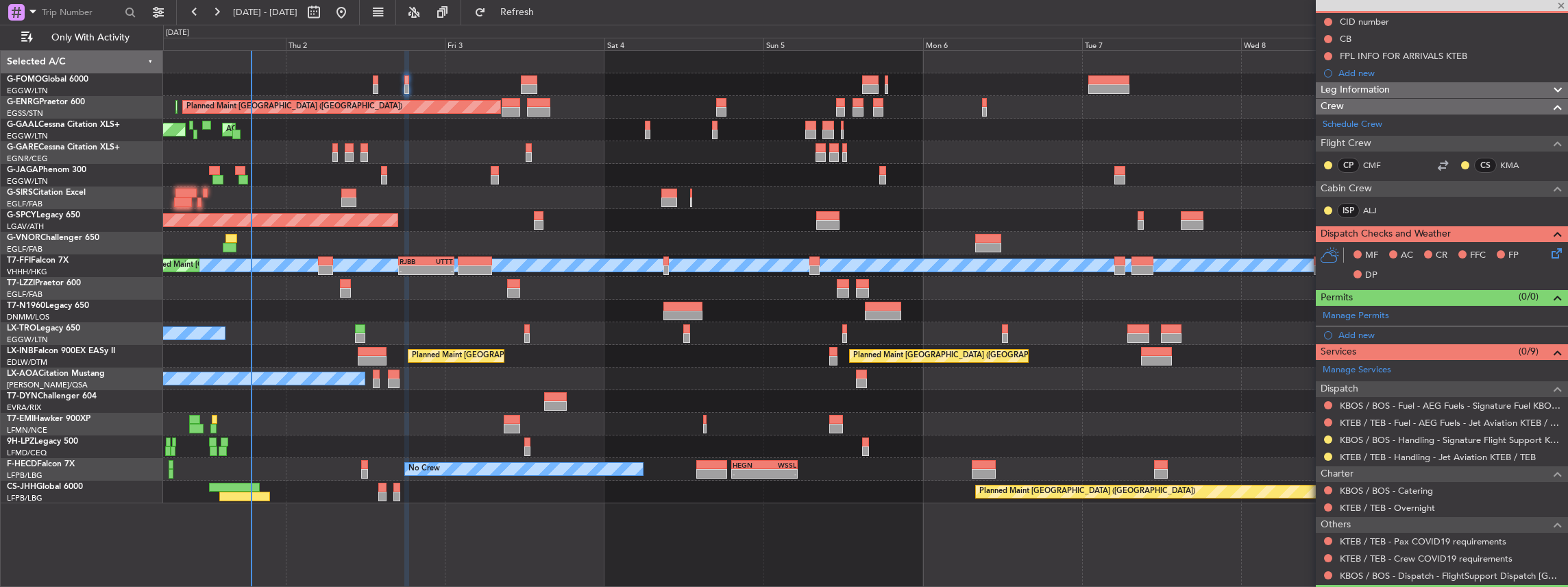
type input "2"
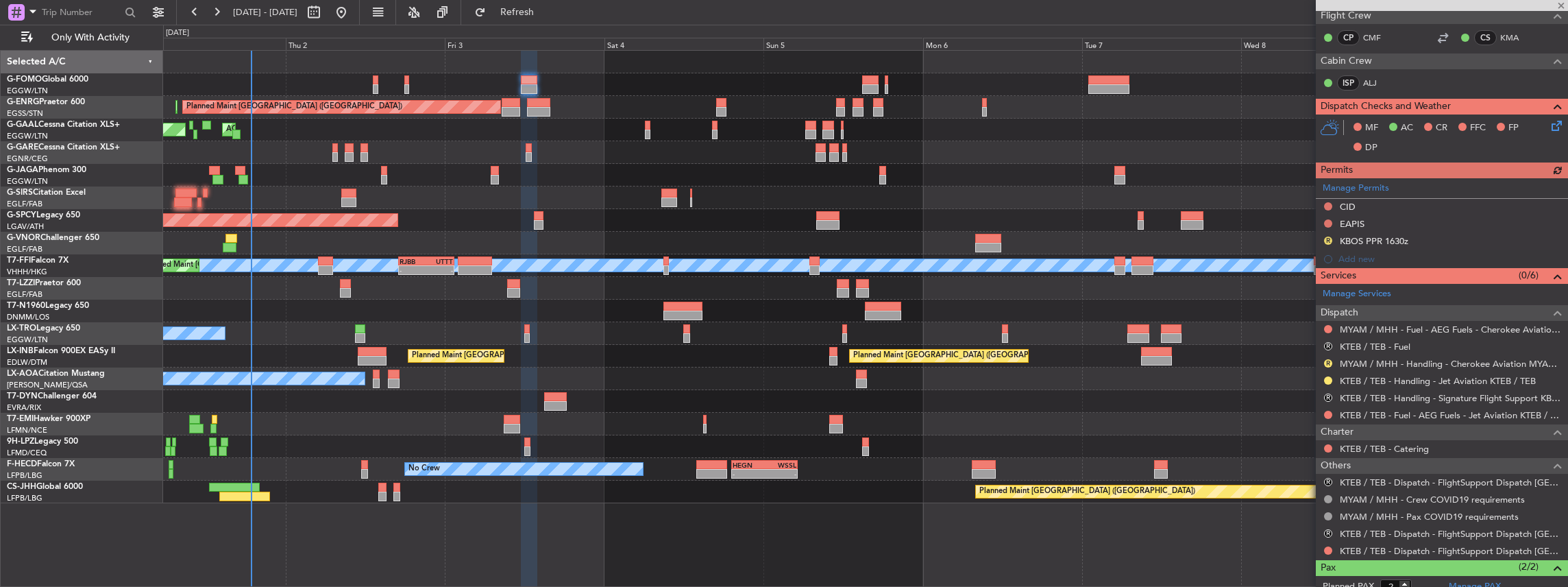
scroll to position [319, 0]
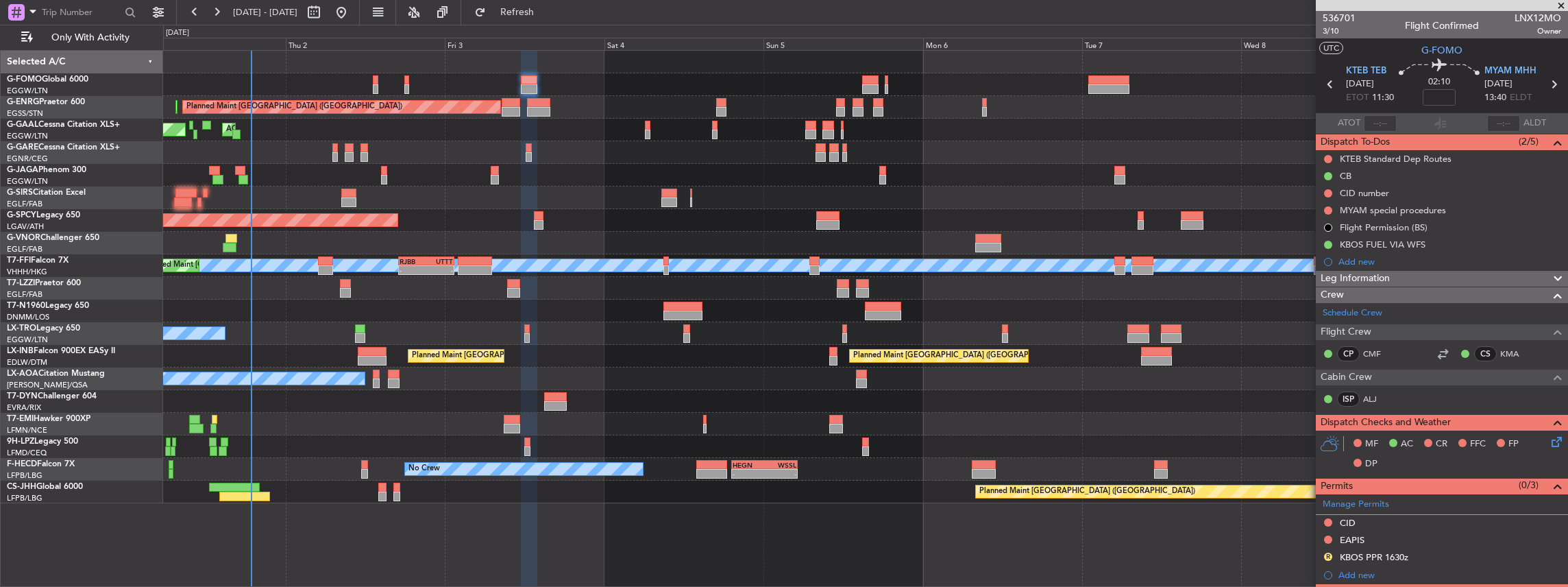
scroll to position [319, 0]
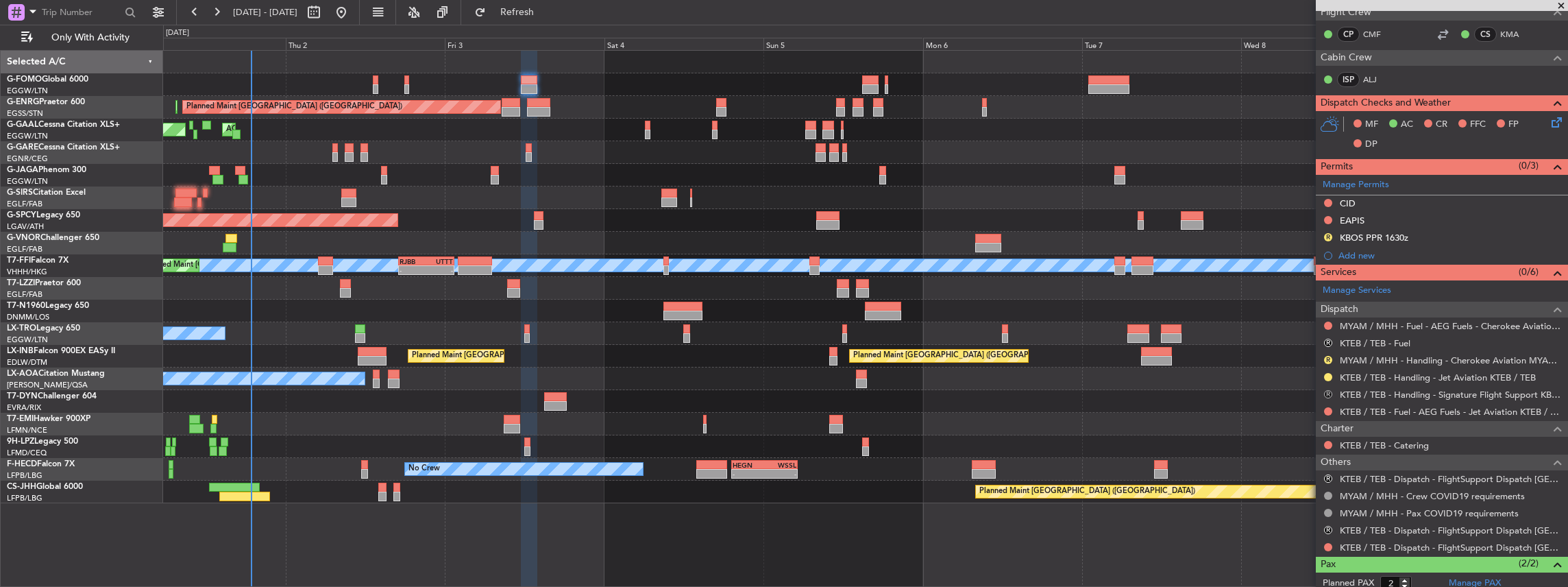
click at [1328, 393] on button "R" at bounding box center [1328, 394] width 8 height 8
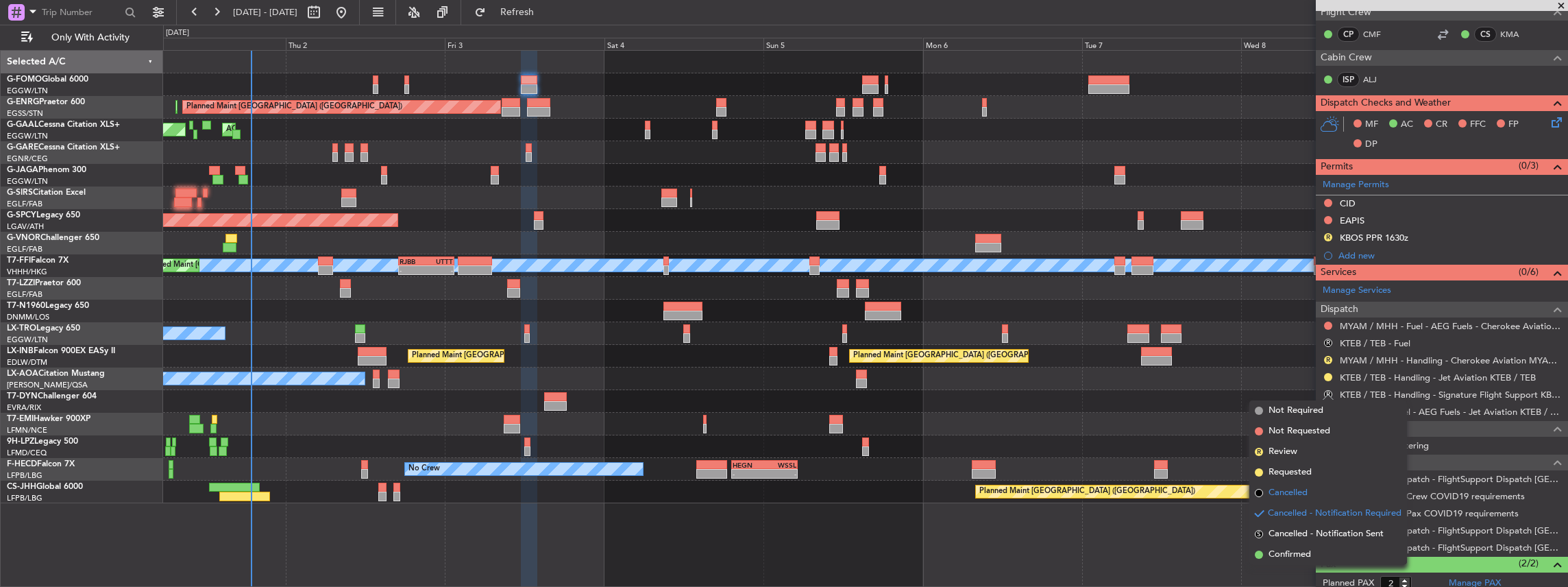
click at [1291, 493] on span "Cancelled" at bounding box center [1287, 493] width 39 height 14
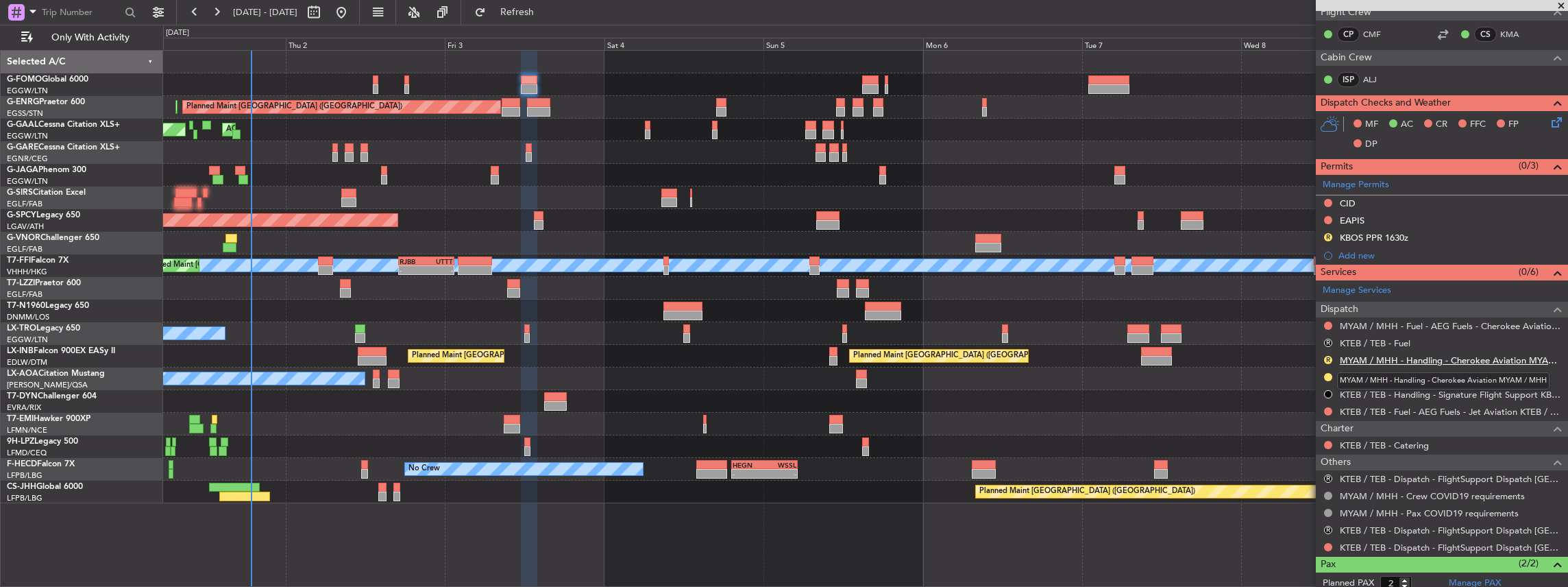
click at [1393, 357] on link "MYAM / MHH - Handling - Cherokee Aviation MYAM / MHH" at bounding box center [1450, 360] width 221 height 11
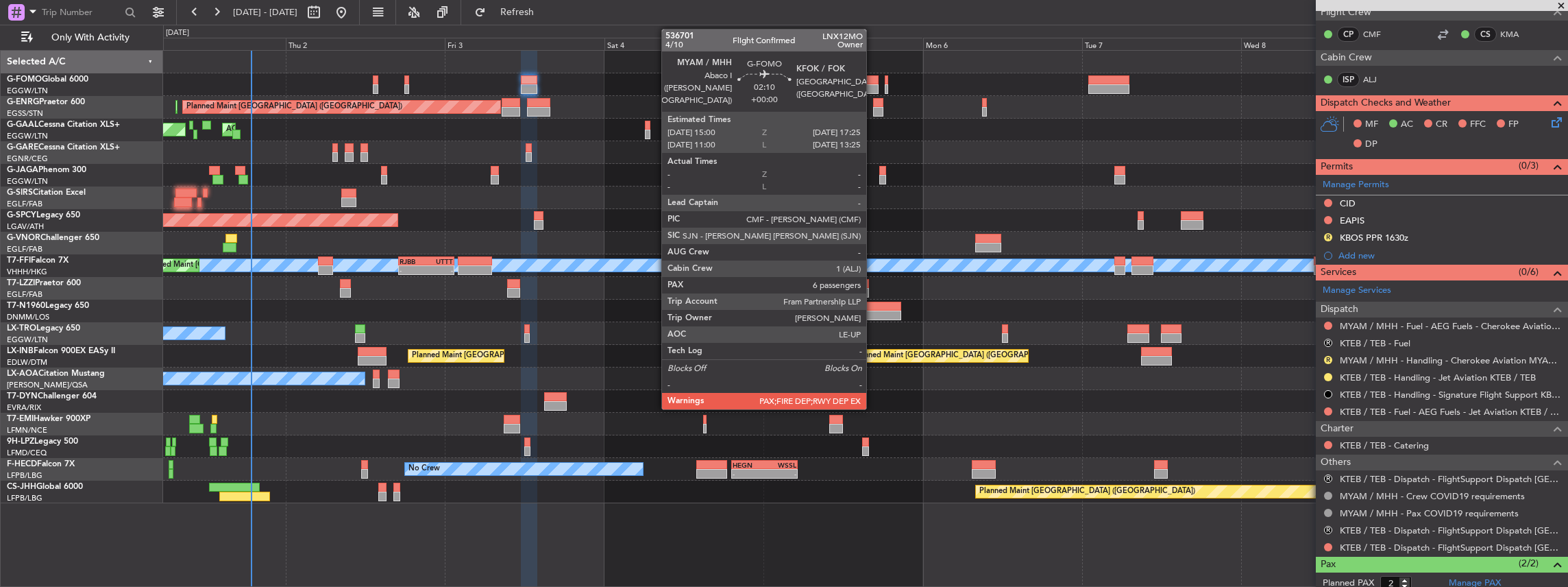
click at [873, 82] on div at bounding box center [870, 79] width 16 height 9
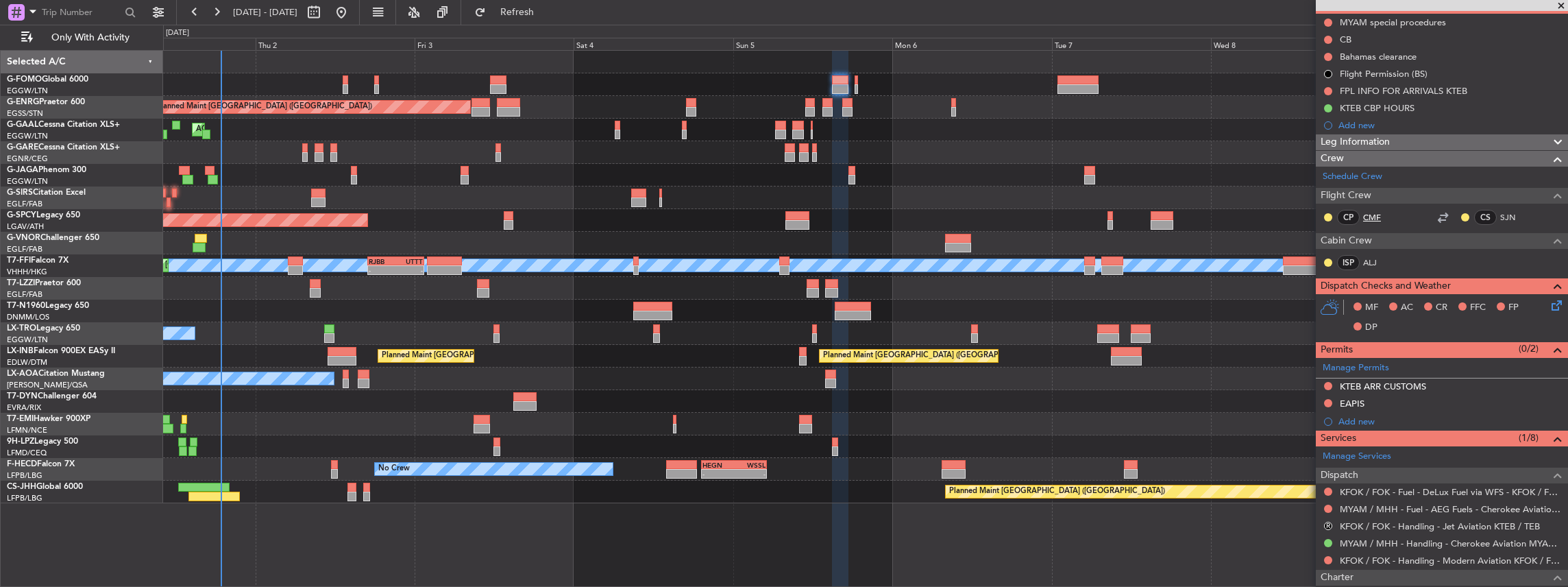
scroll to position [137, 0]
click at [522, 7] on button "Refresh" at bounding box center [509, 12] width 82 height 22
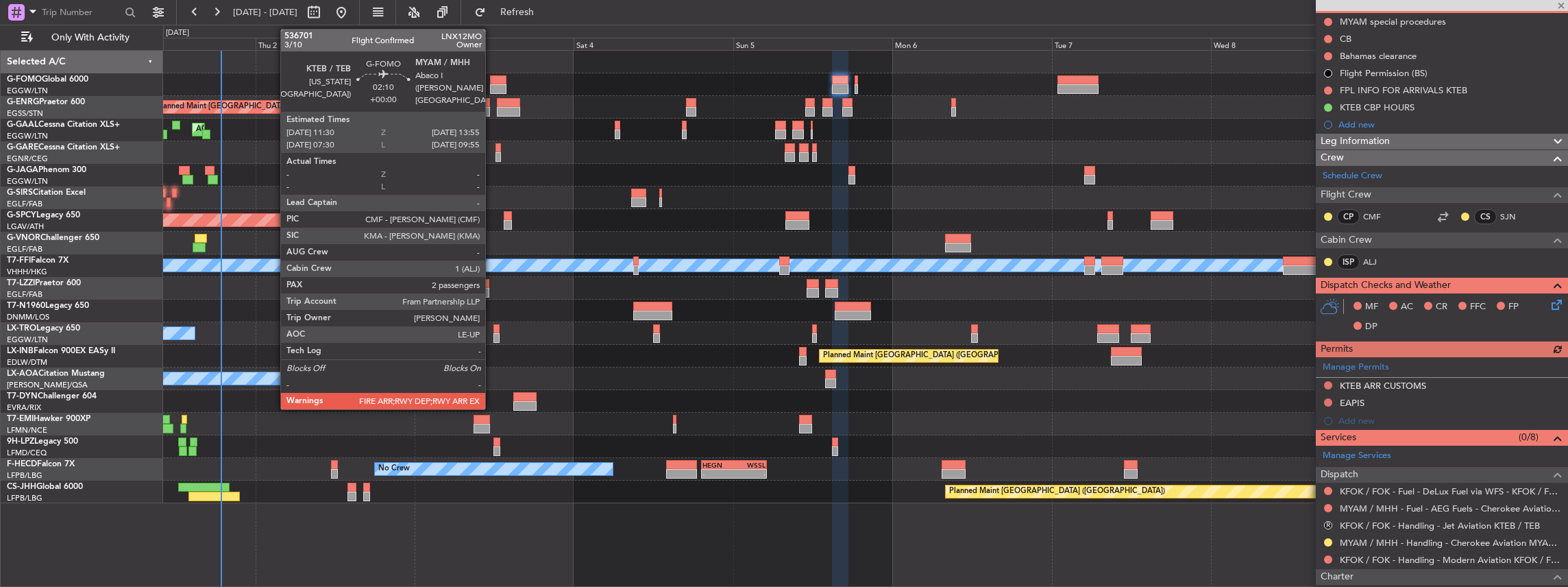
click at [492, 82] on div at bounding box center [498, 79] width 16 height 9
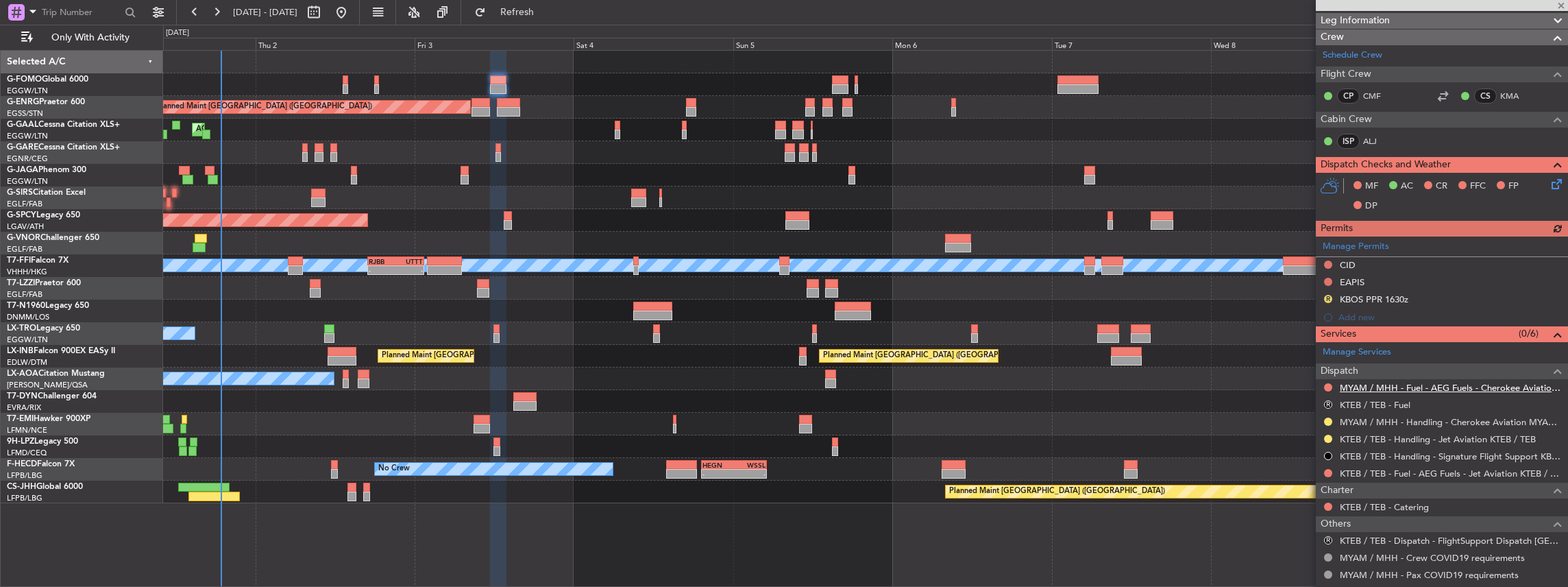
scroll to position [274, 0]
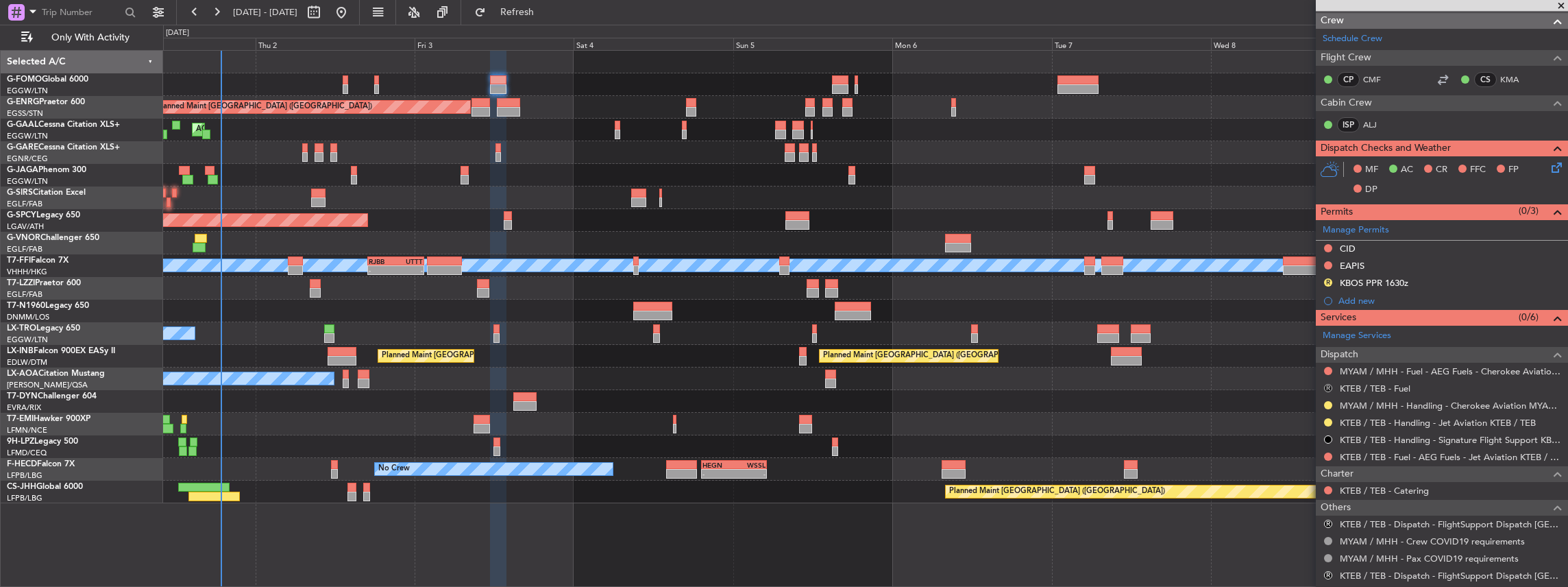
click at [1330, 385] on button "R" at bounding box center [1328, 387] width 8 height 8
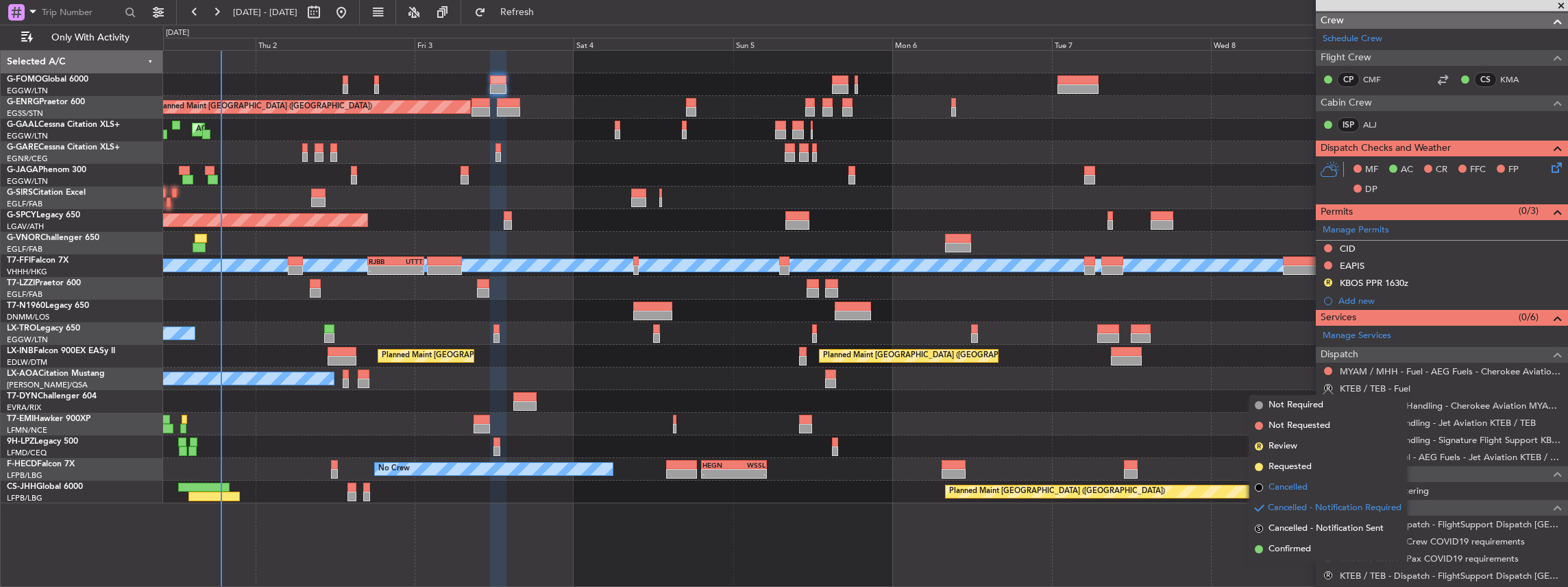
click at [1294, 490] on span "Cancelled" at bounding box center [1287, 487] width 39 height 14
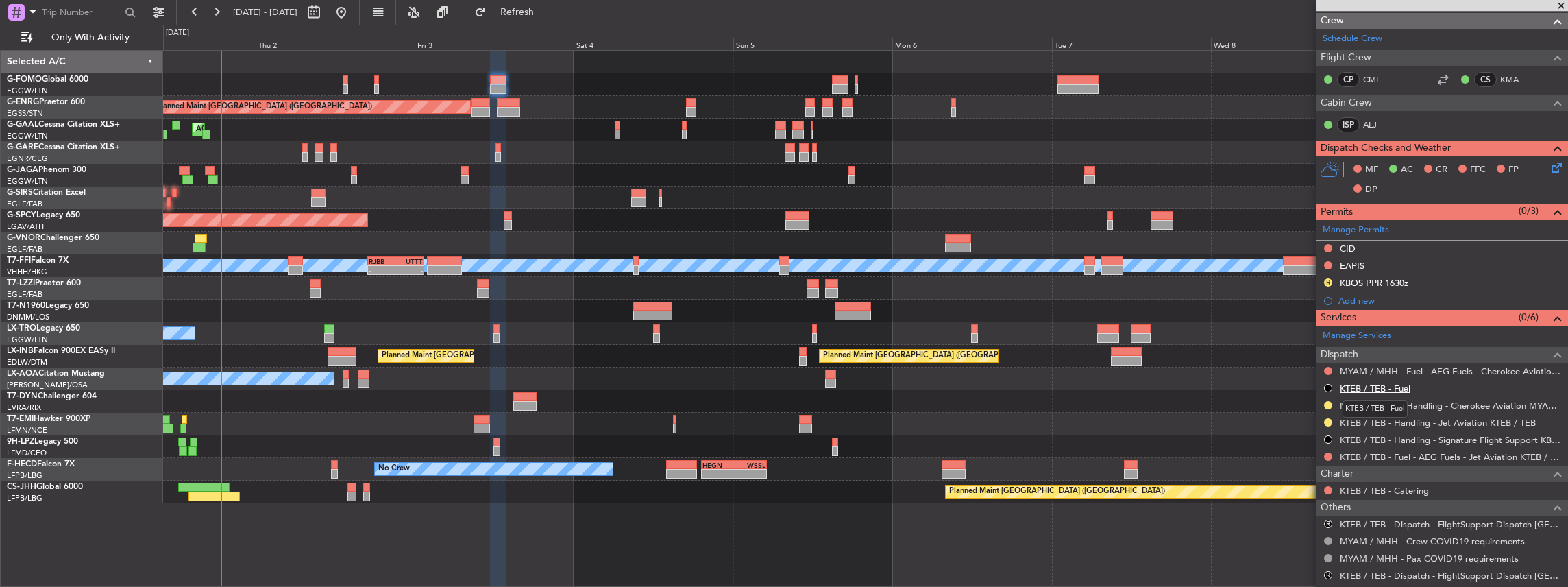
click at [1360, 382] on link "KTEB / TEB - Fuel" at bounding box center [1375, 388] width 71 height 11
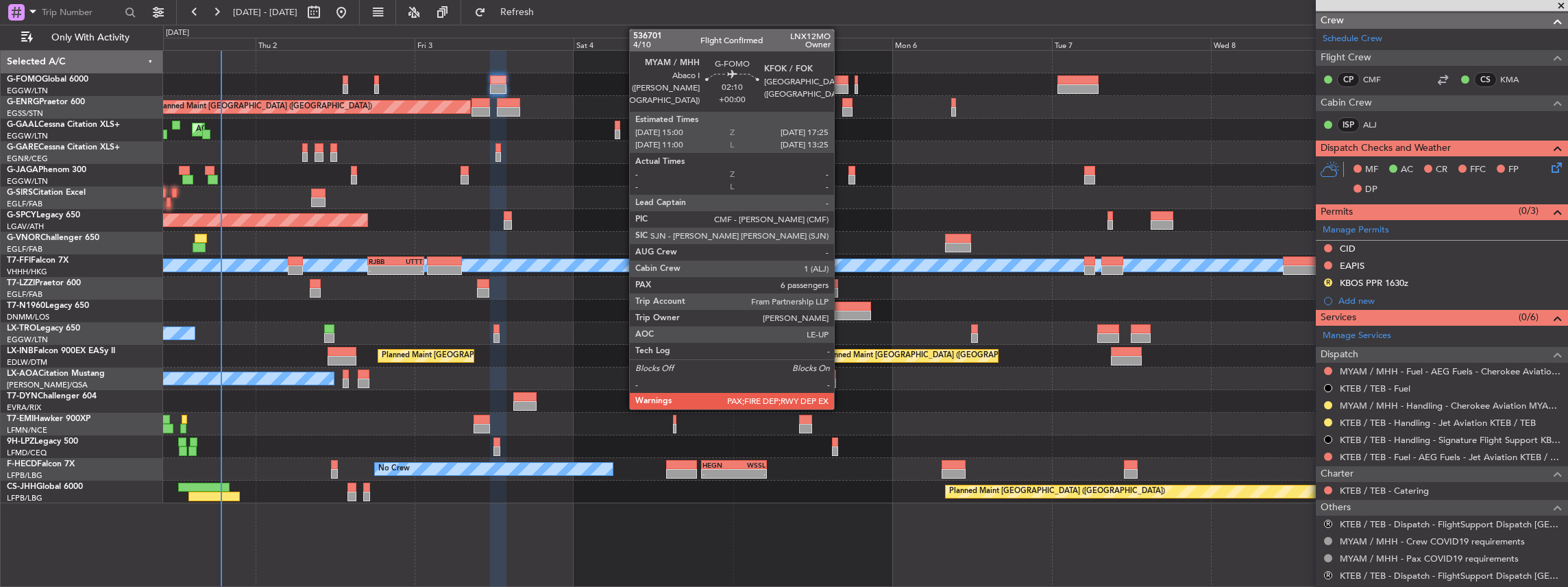
click at [841, 84] on div at bounding box center [839, 89] width 16 height 9
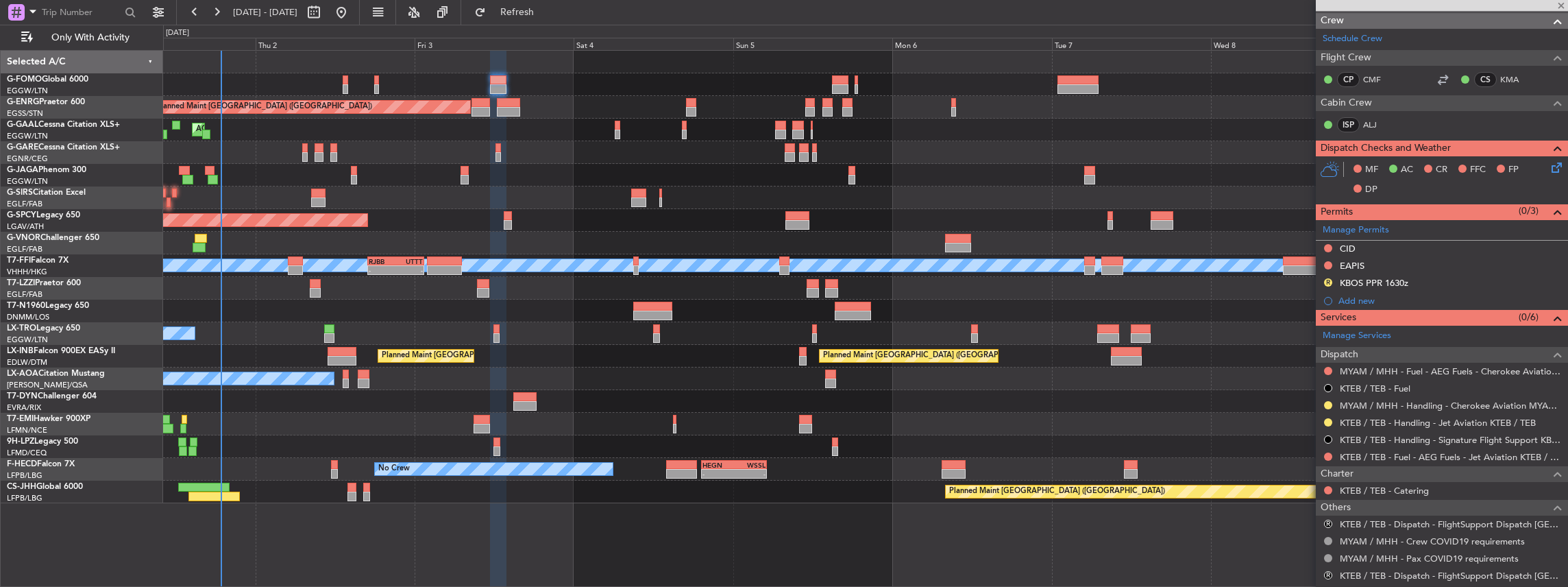
type input "6"
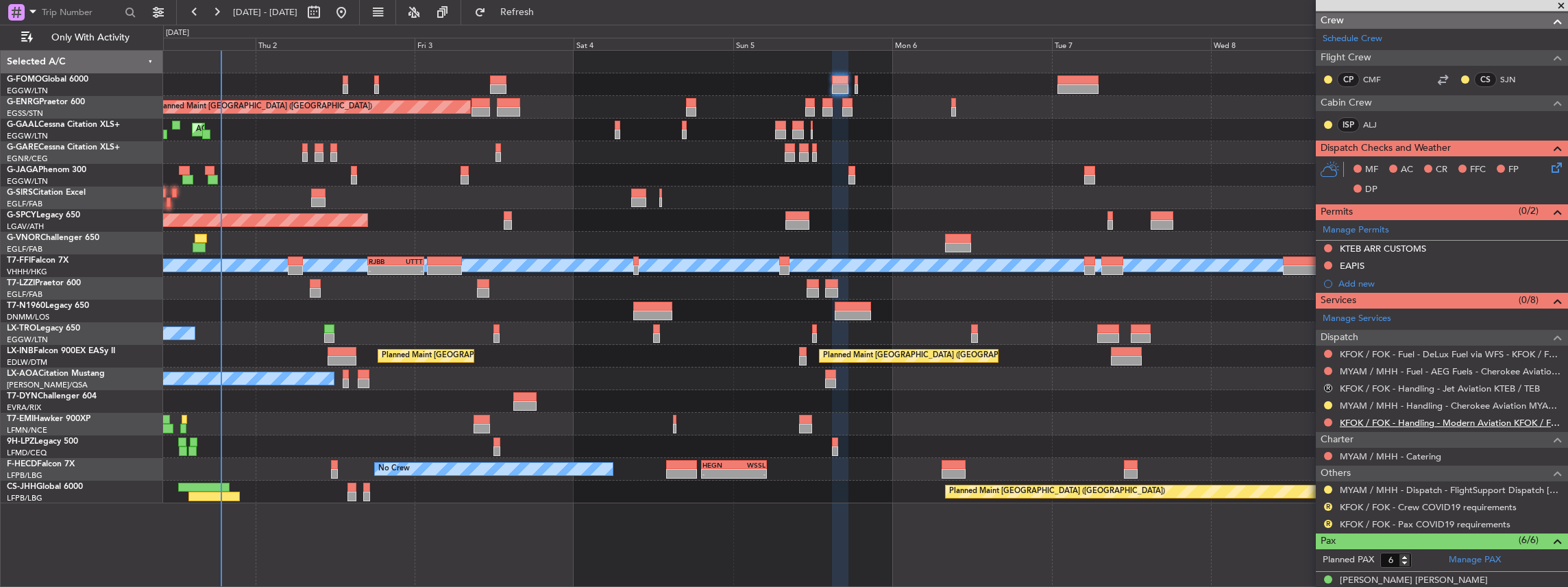
click at [1421, 421] on link "KFOK / FOK - Handling - Modern Aviation KFOK / FOK" at bounding box center [1450, 422] width 221 height 11
click at [527, 10] on button "Refresh" at bounding box center [509, 12] width 82 height 22
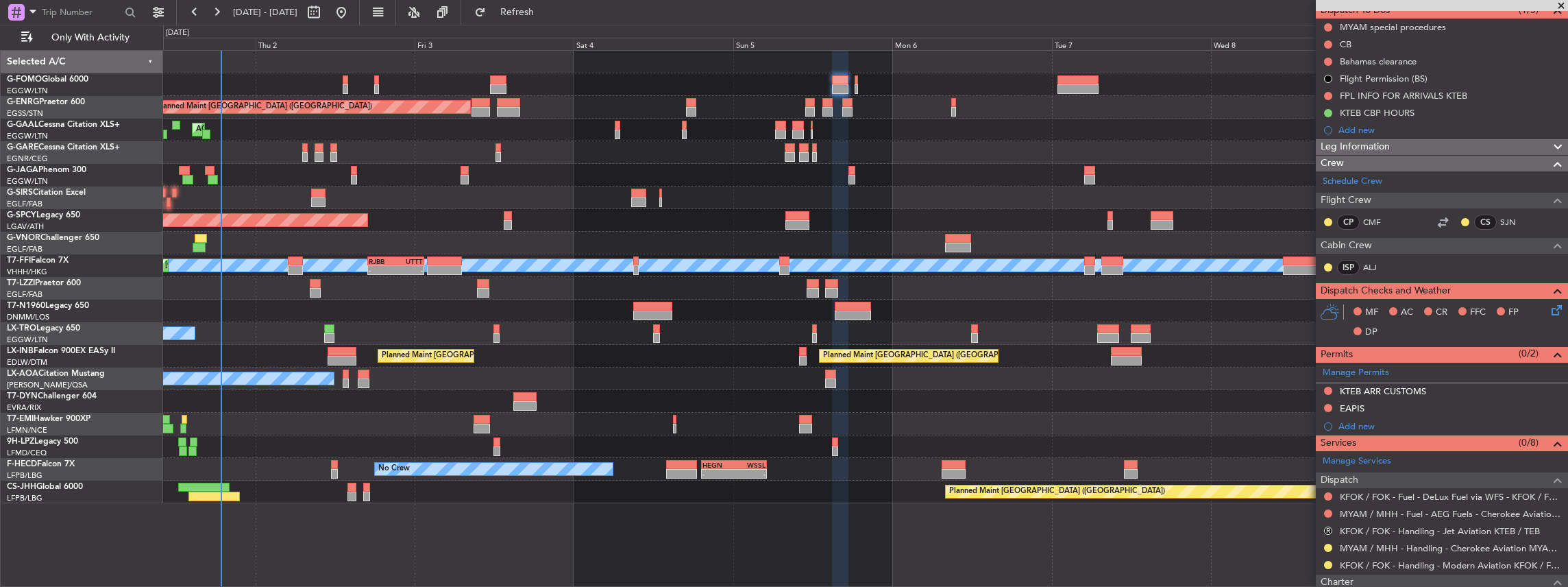
scroll to position [137, 0]
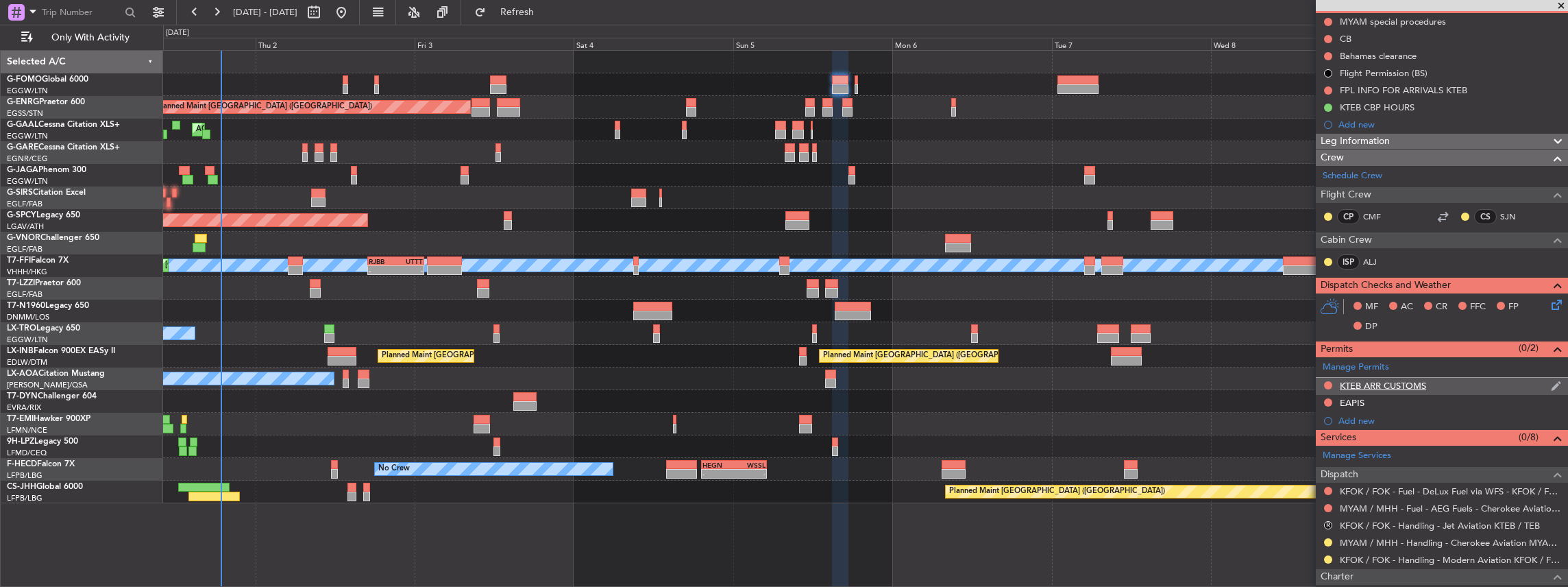
click at [1465, 384] on div "KTEB ARR CUSTOMS" at bounding box center [1442, 387] width 252 height 17
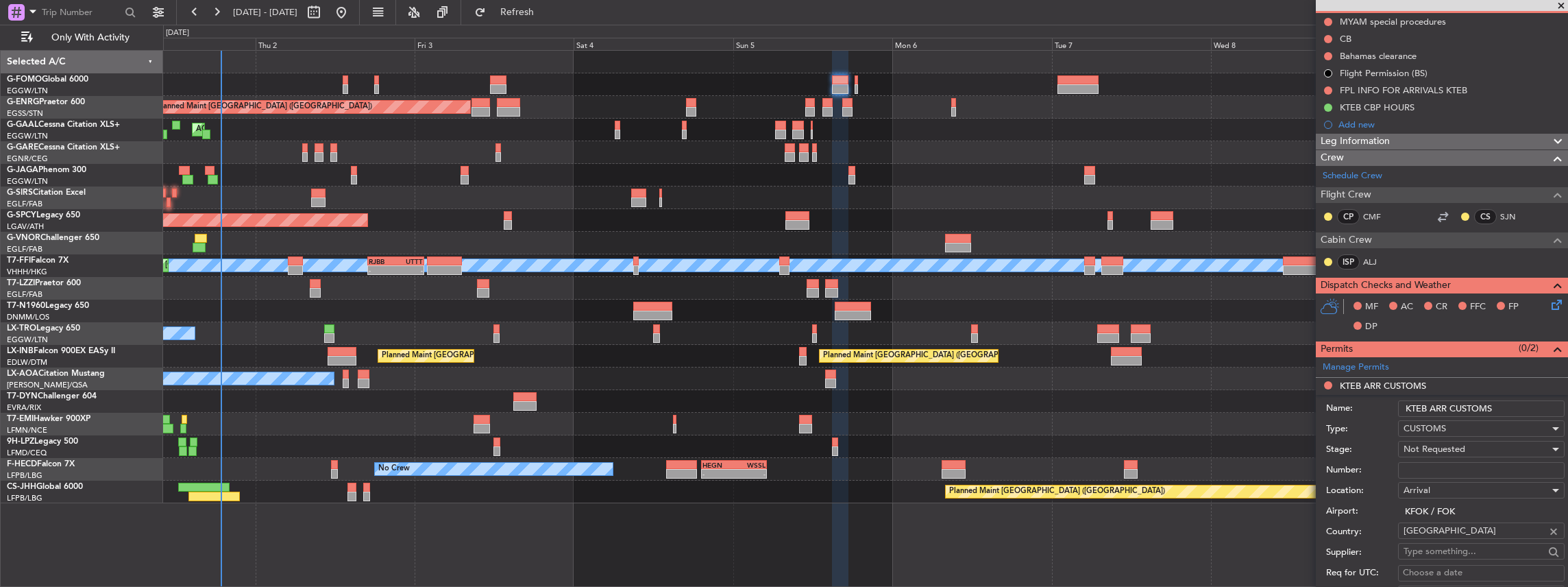
drag, startPoint x: 1426, startPoint y: 406, endPoint x: 1384, endPoint y: 406, distance: 42.0
click at [1384, 406] on div "Name: KTEB ARR CUSTOMS" at bounding box center [1445, 408] width 238 height 21
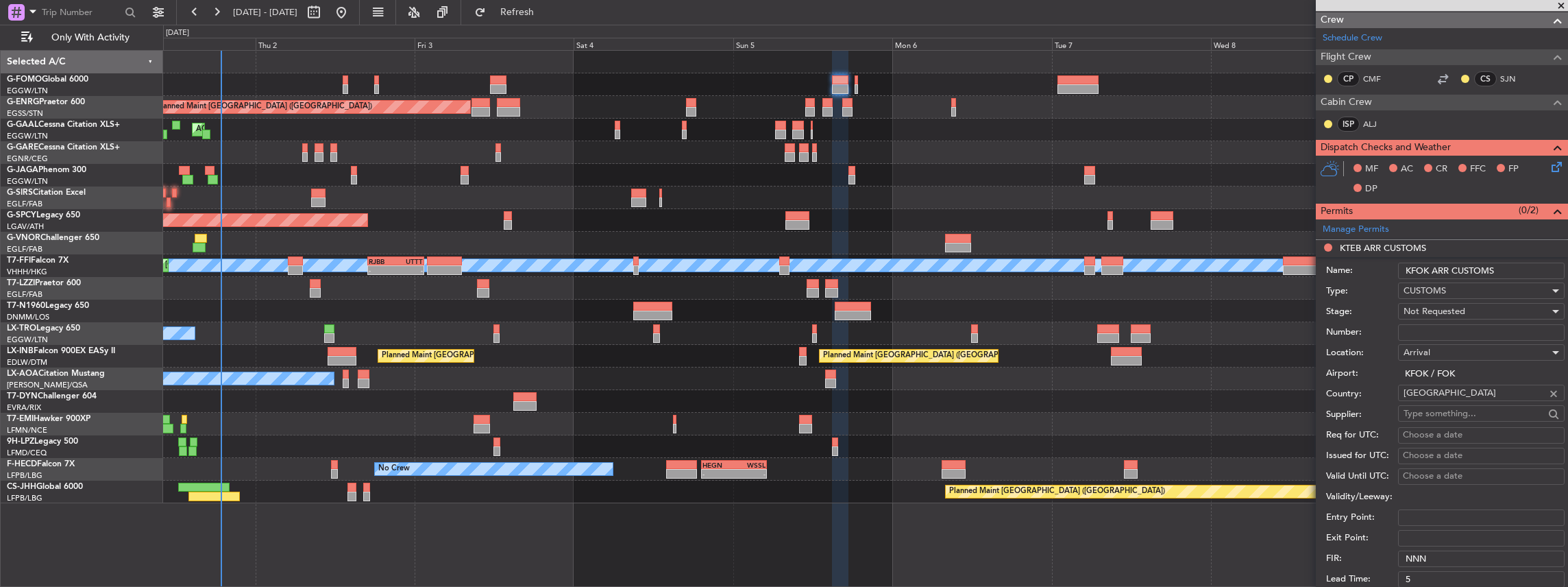
scroll to position [365, 0]
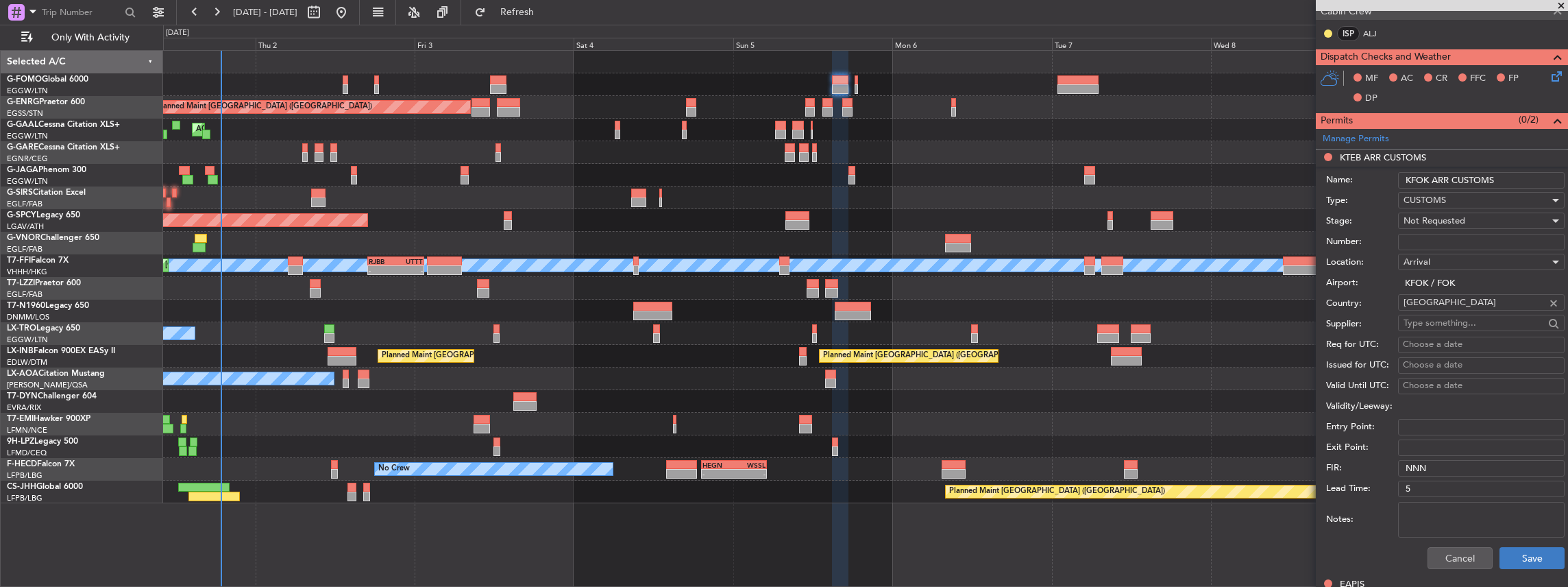
type input "KFOK ARR CUSTOMS"
click at [1518, 550] on button "Save" at bounding box center [1532, 558] width 65 height 22
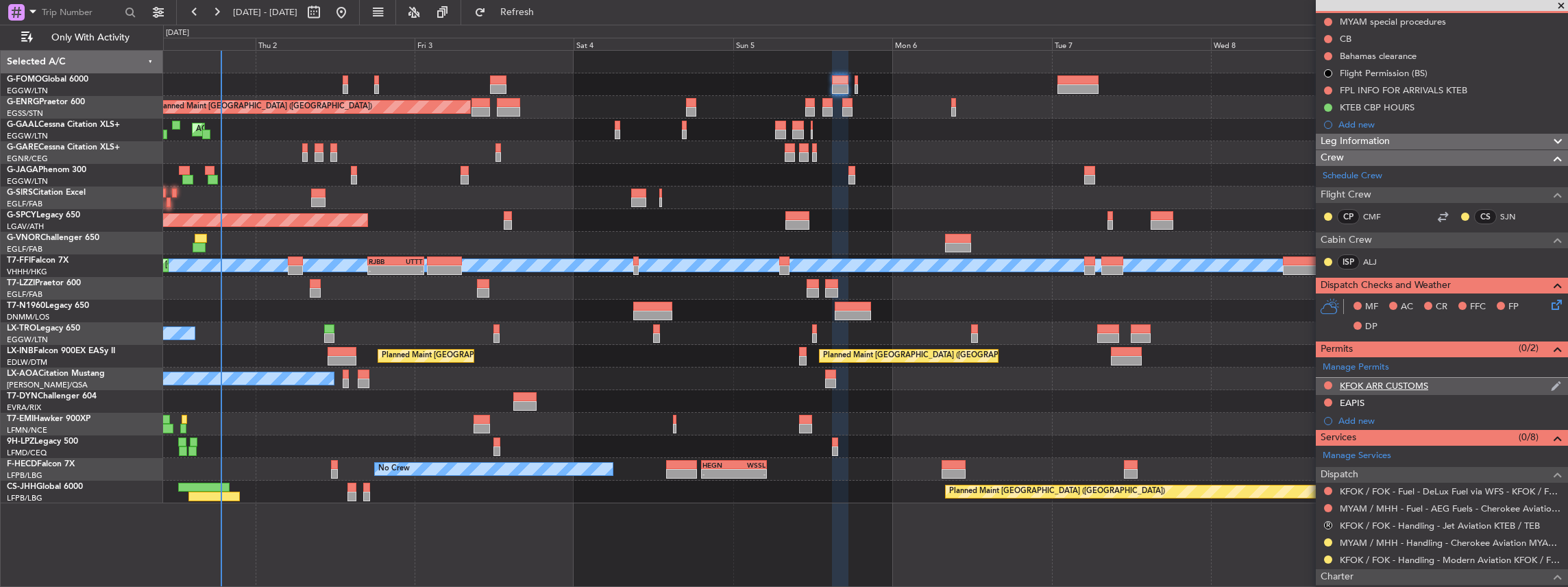
scroll to position [0, 0]
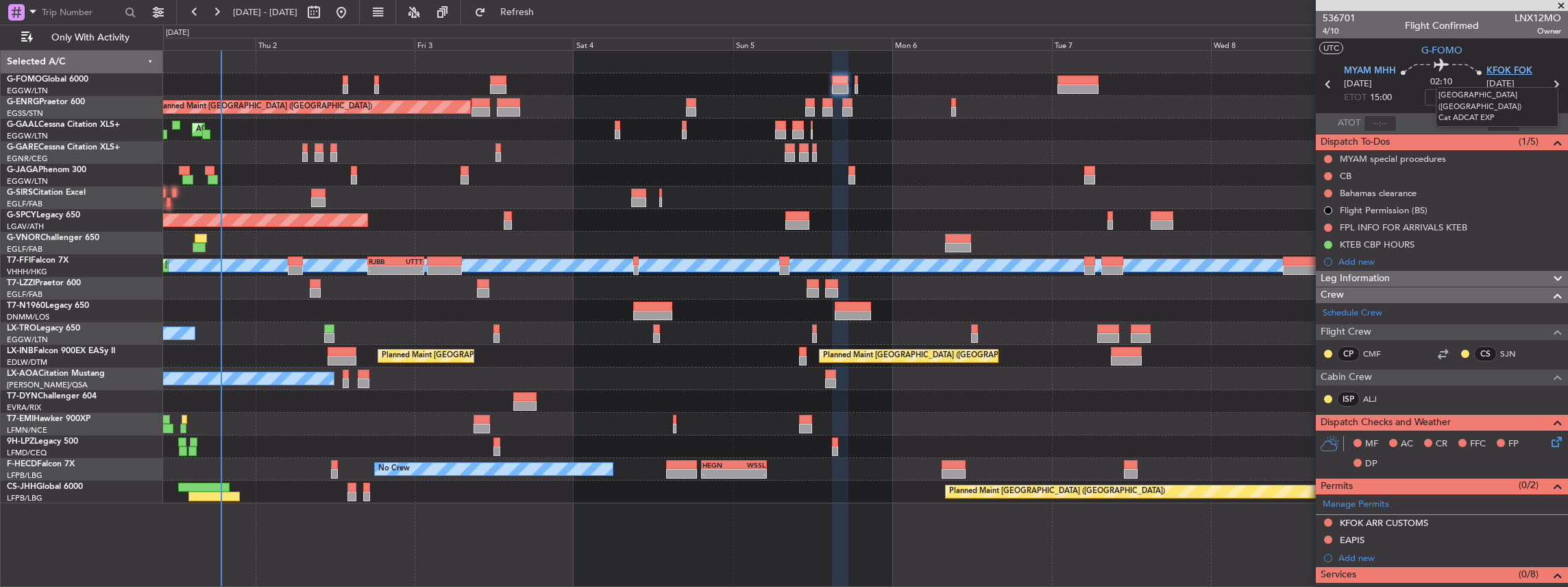
click at [1501, 71] on span "KFOK FOK" at bounding box center [1509, 71] width 46 height 14
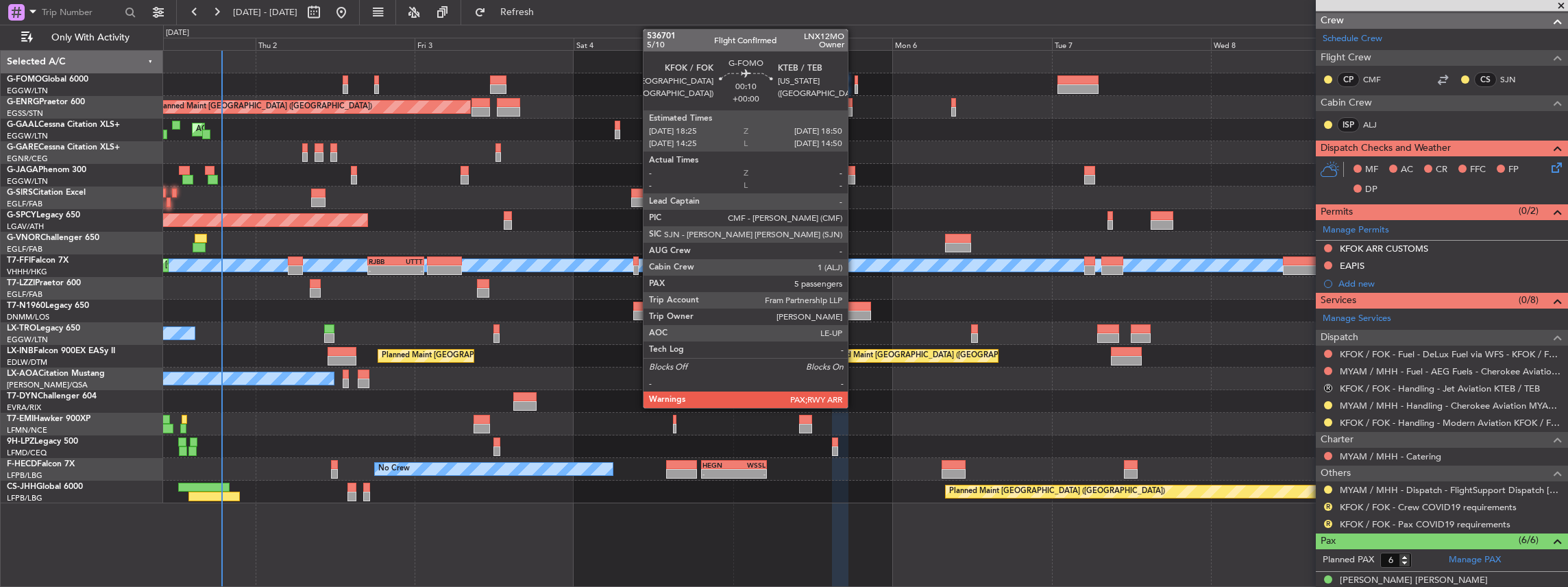
click at [854, 84] on div at bounding box center [856, 89] width 4 height 9
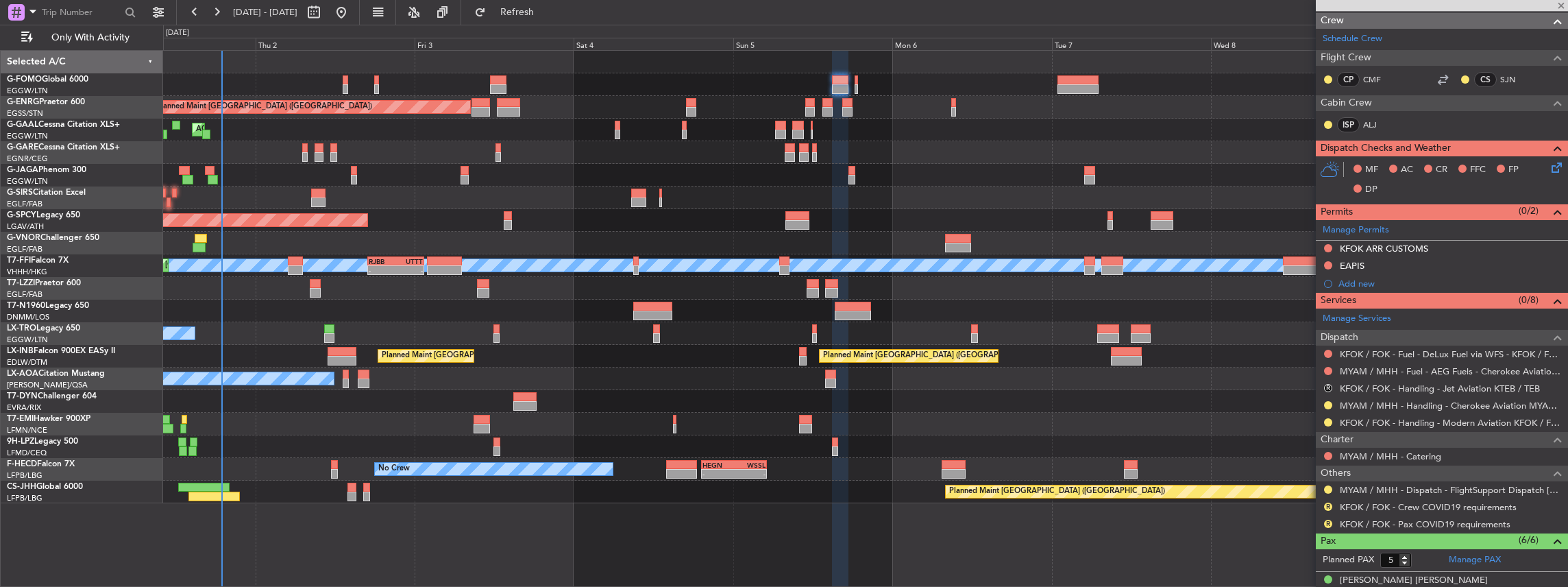
scroll to position [0, 0]
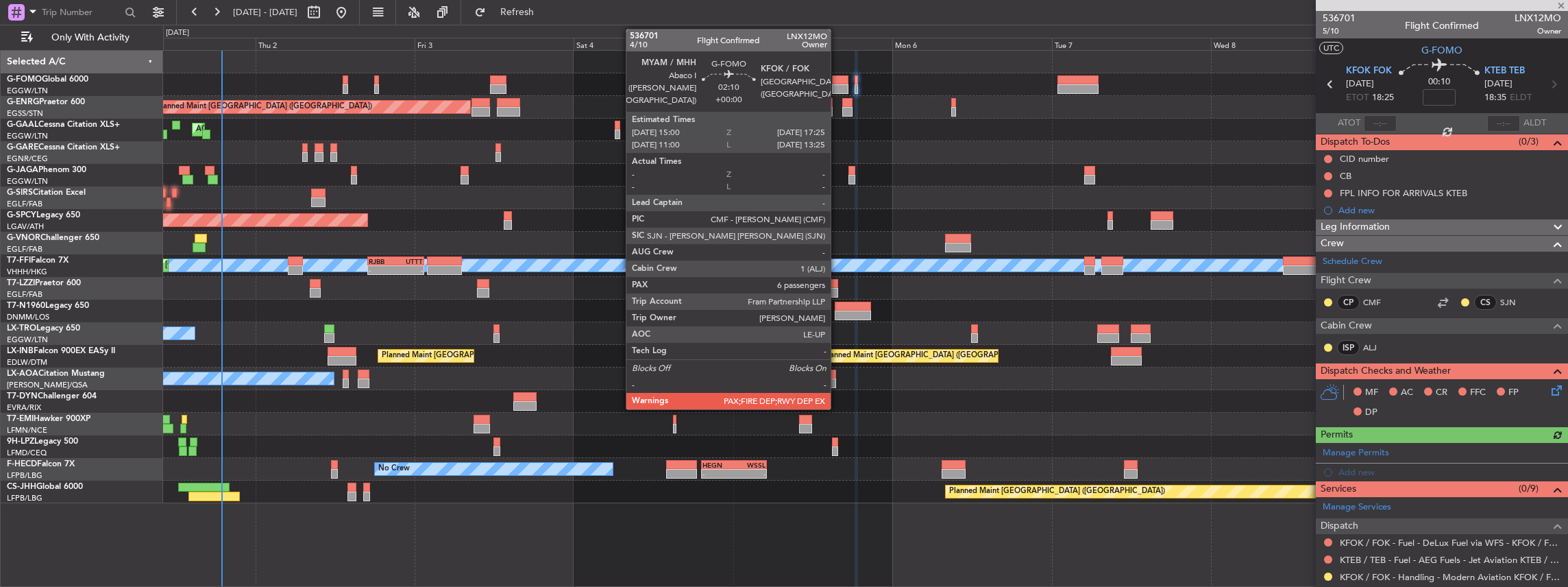
click at [837, 75] on div at bounding box center [839, 79] width 16 height 9
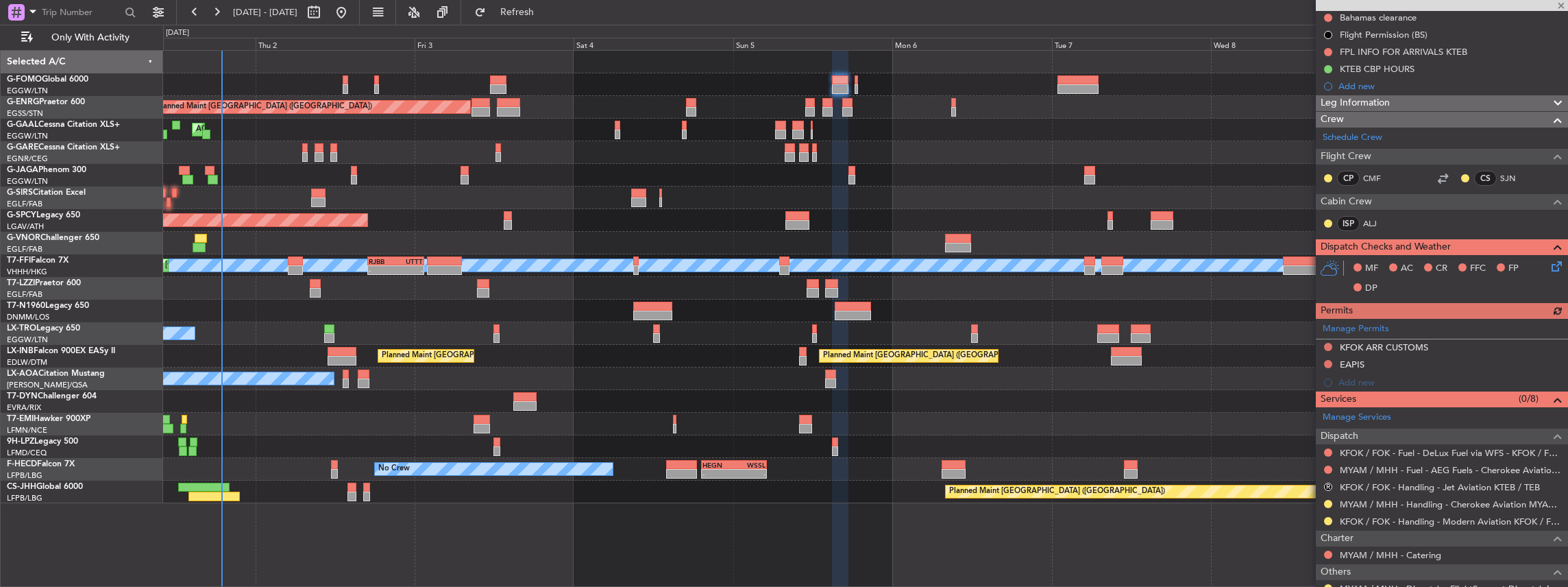
scroll to position [228, 0]
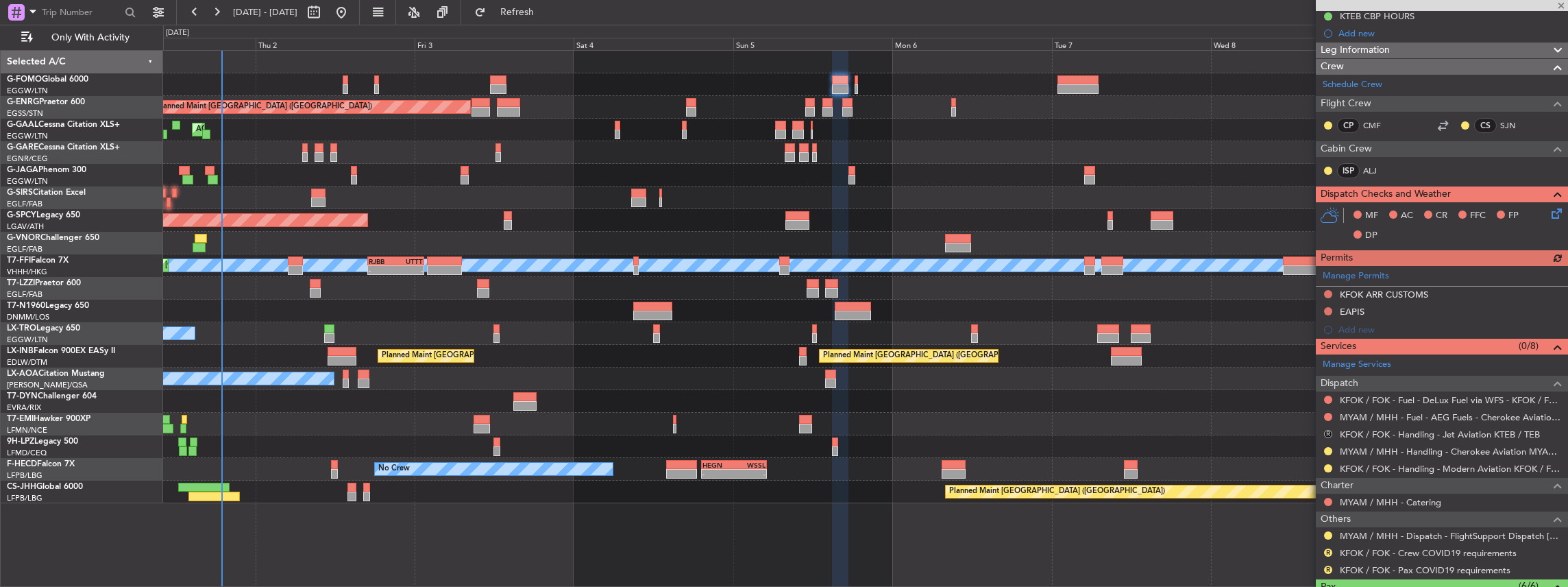
click at [1327, 430] on button "R" at bounding box center [1328, 433] width 8 height 8
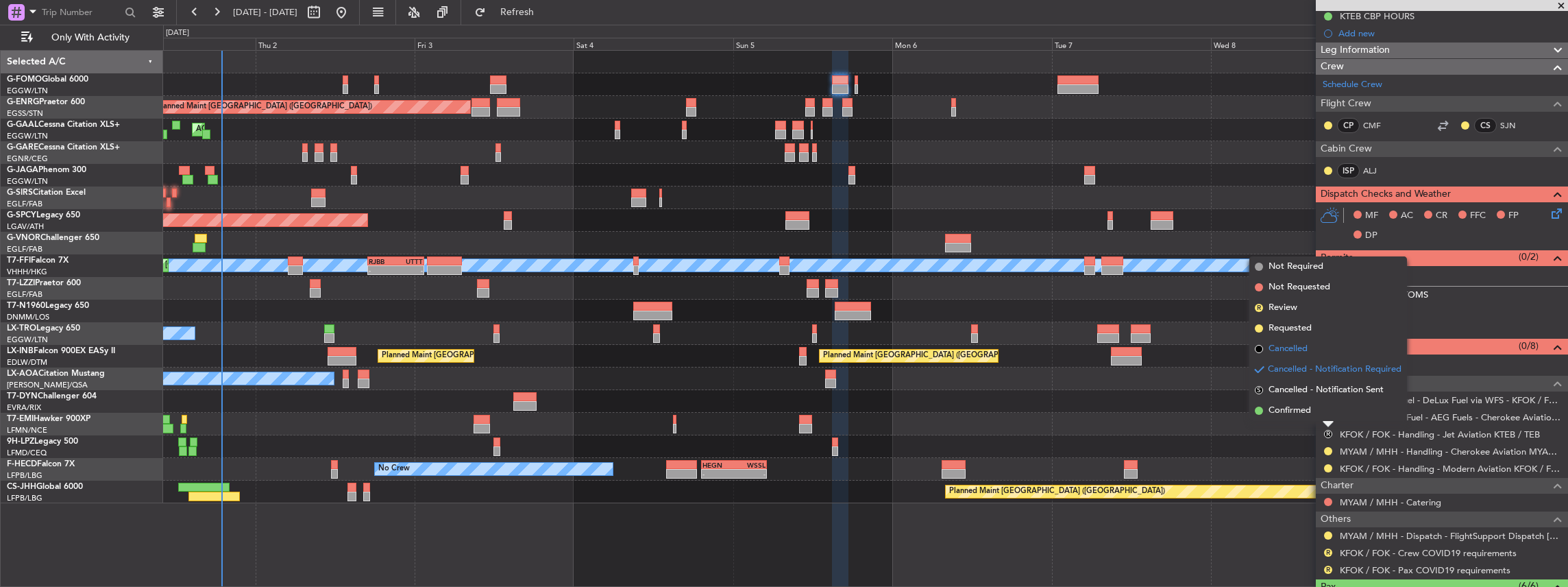
click at [1305, 349] on span "Cancelled" at bounding box center [1287, 349] width 39 height 14
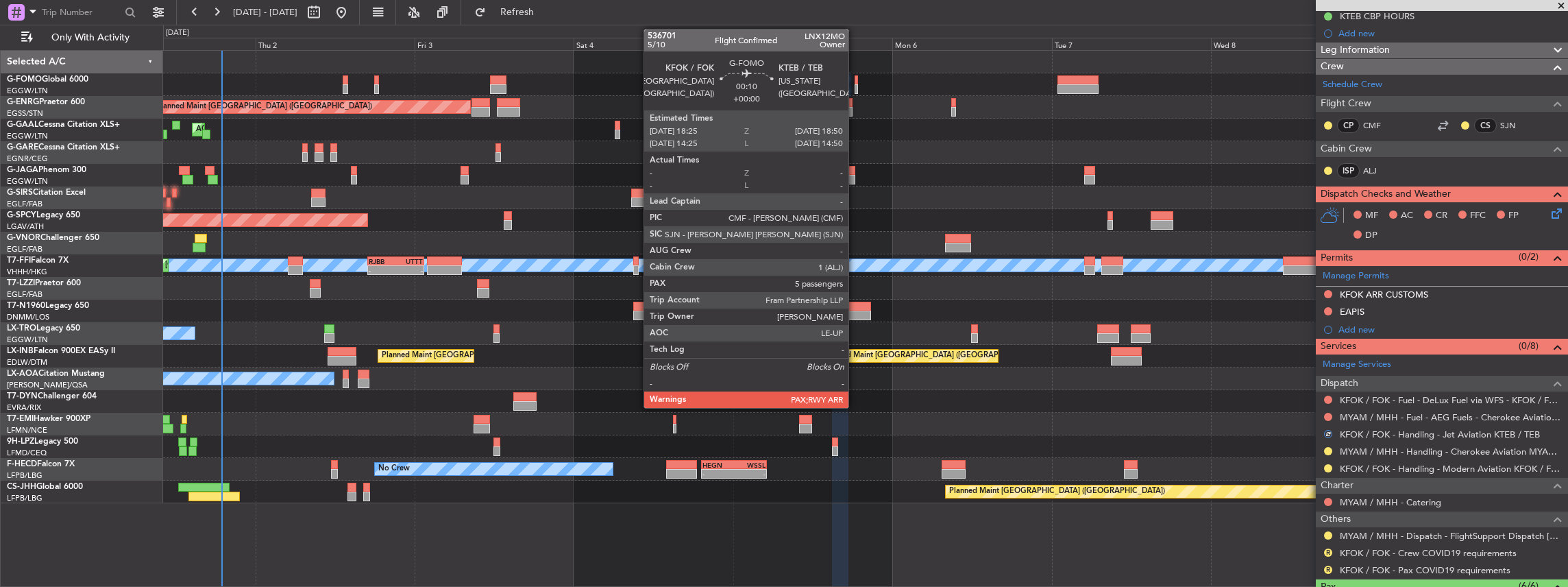
click at [855, 79] on div at bounding box center [856, 79] width 4 height 9
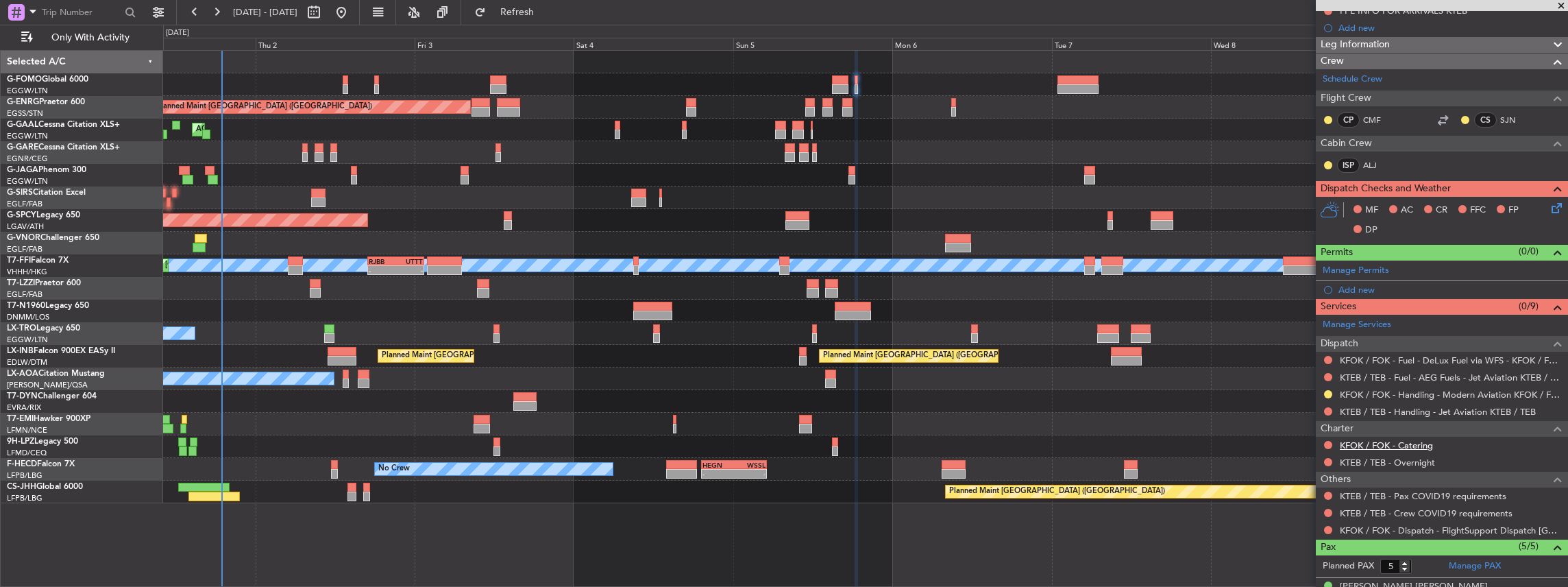
scroll to position [183, 0]
click at [1387, 406] on mat-tooltip-component "KFOK / FOK - Handling - Modern Aviation KFOK / FOK" at bounding box center [1447, 414] width 213 height 37
click at [1357, 406] on link "KTEB / TEB - Handling - Jet Aviation KTEB / TEB" at bounding box center [1438, 412] width 196 height 11
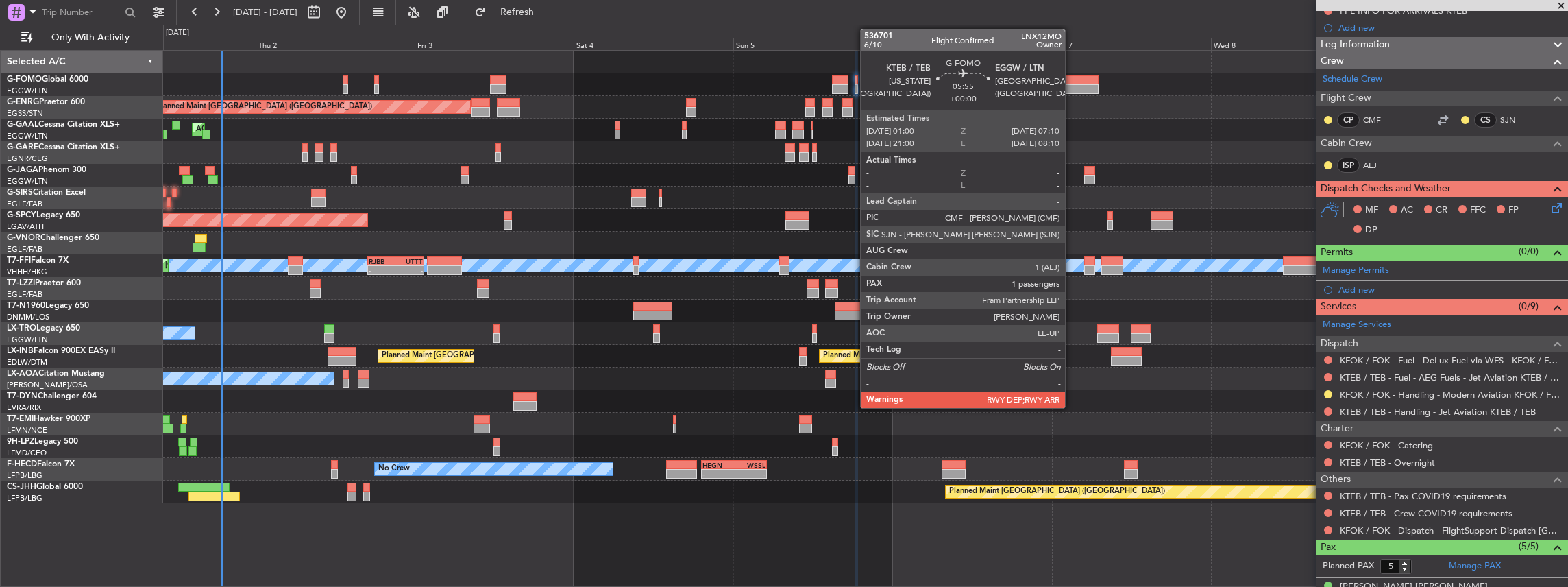
click at [1072, 86] on div at bounding box center [1078, 89] width 41 height 9
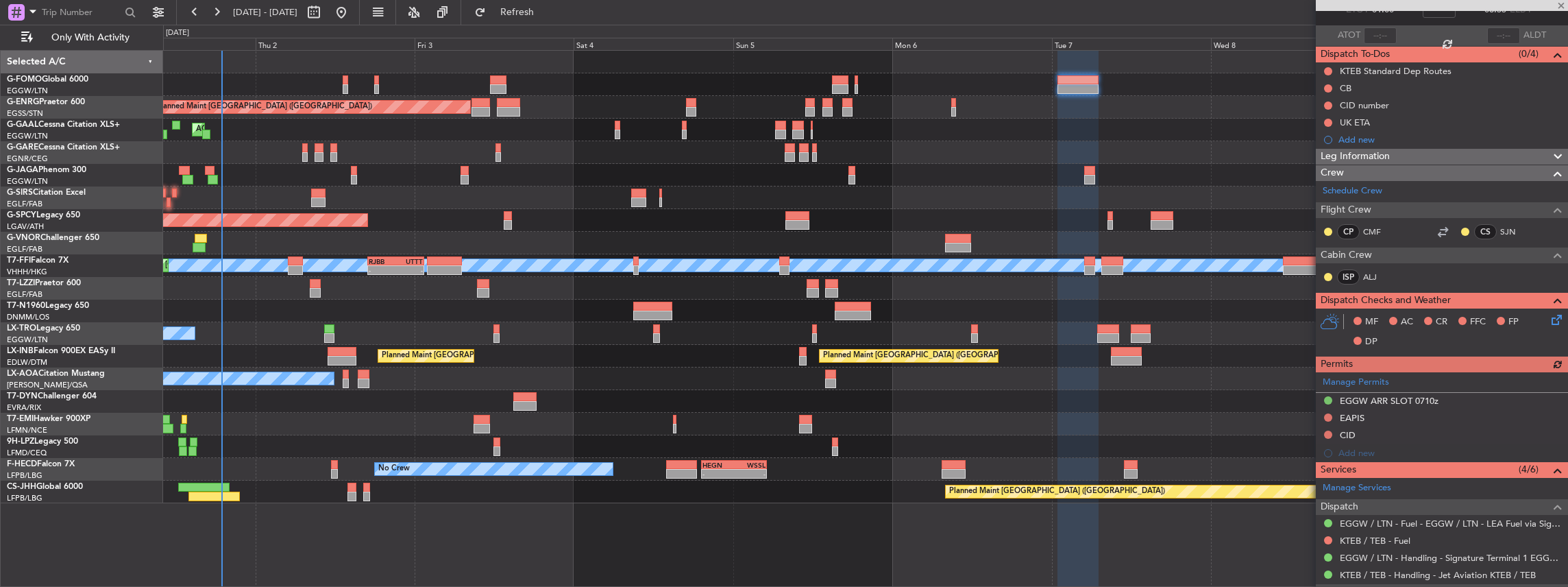
scroll to position [228, 0]
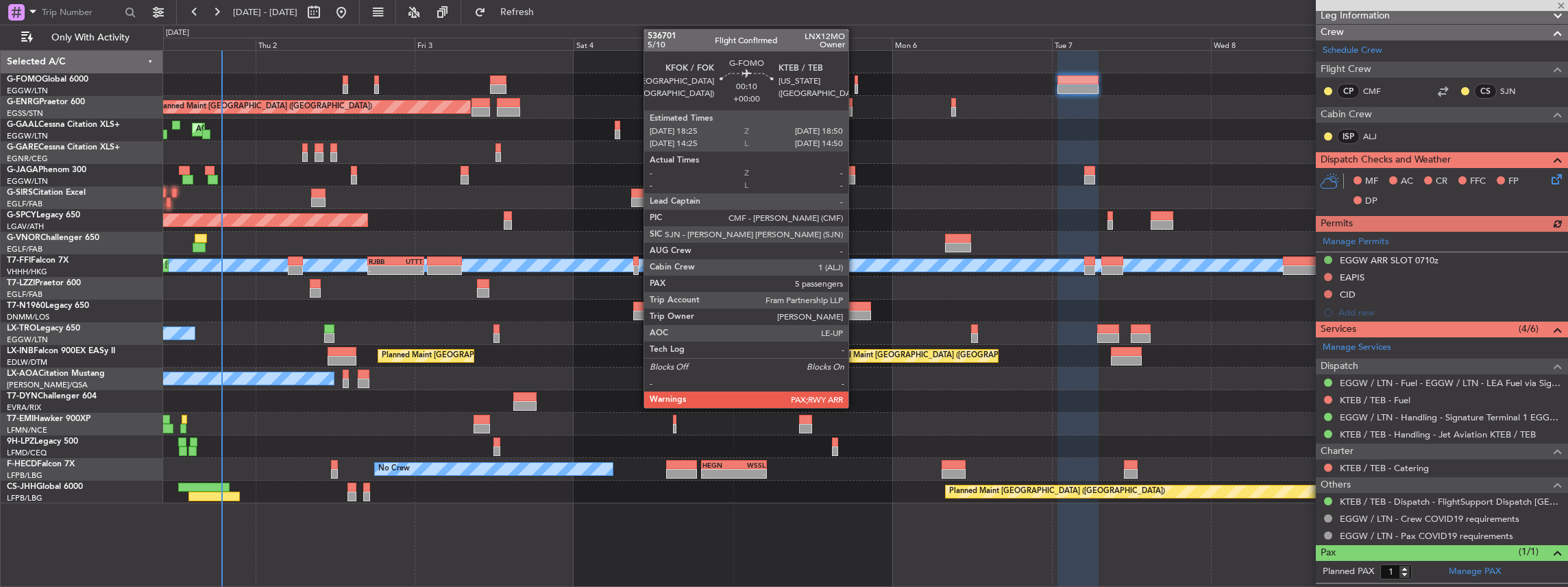
click at [855, 85] on div at bounding box center [856, 89] width 4 height 9
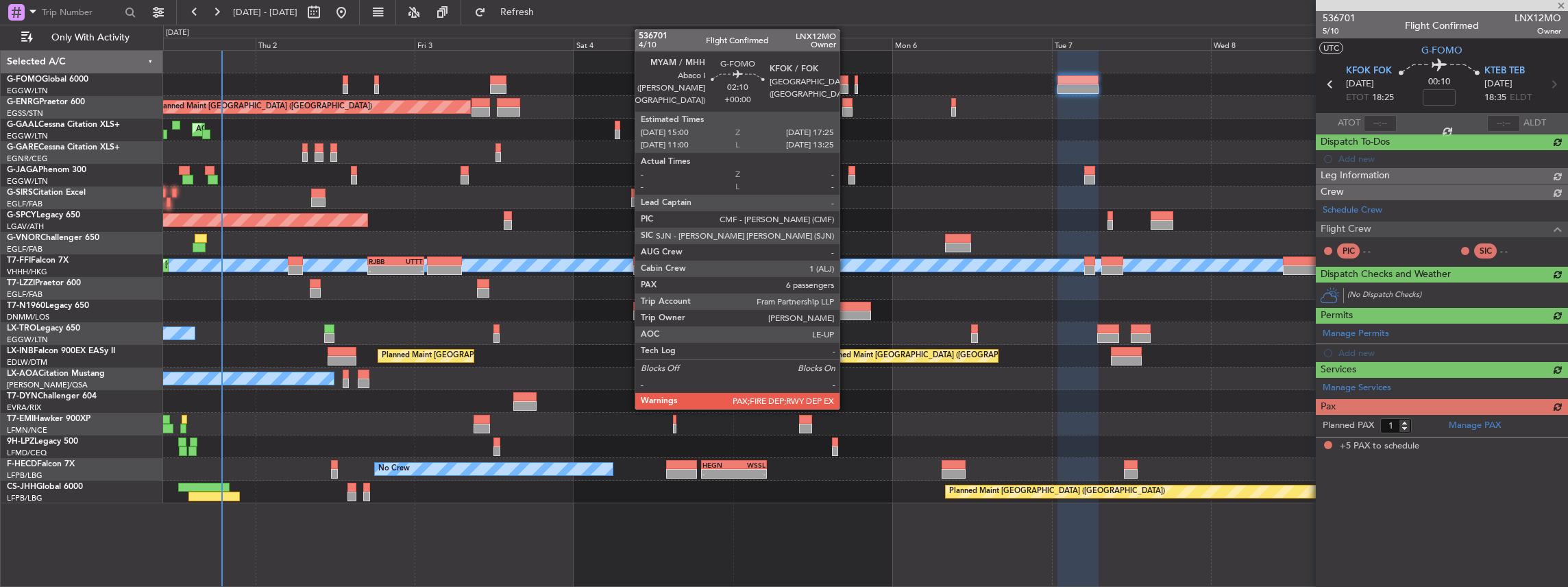
type input "5"
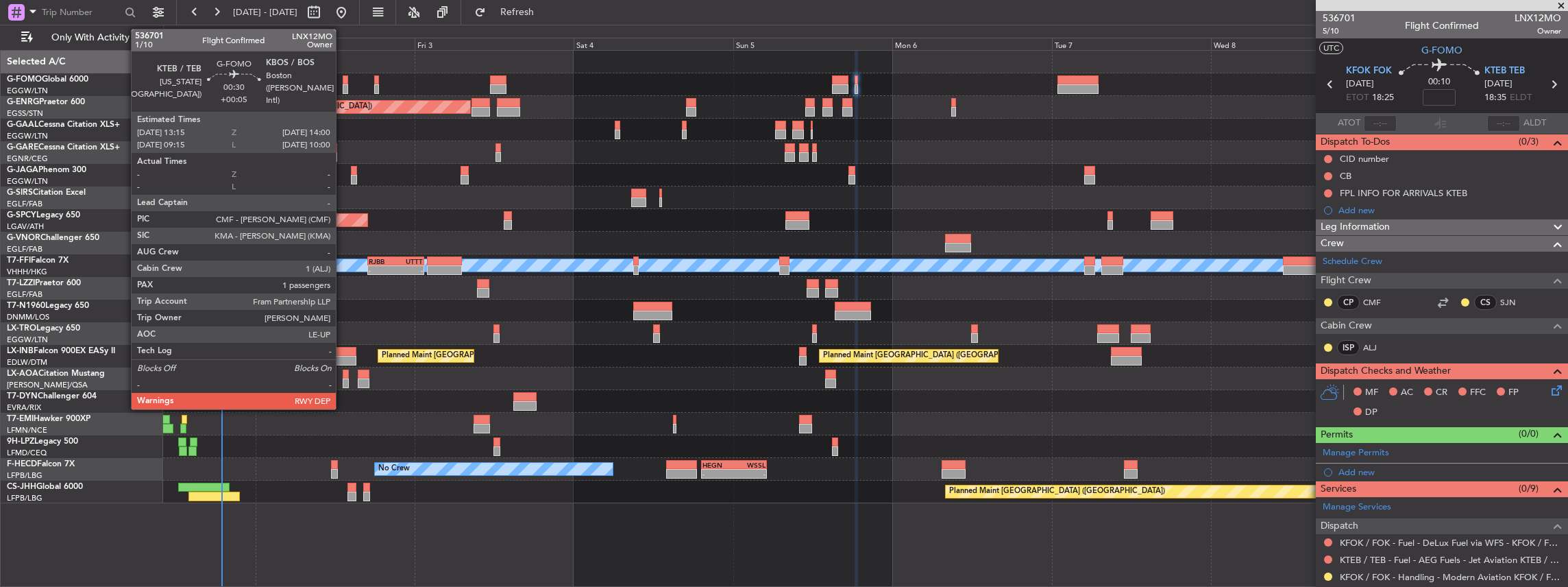
click at [343, 87] on div at bounding box center [346, 89] width 6 height 9
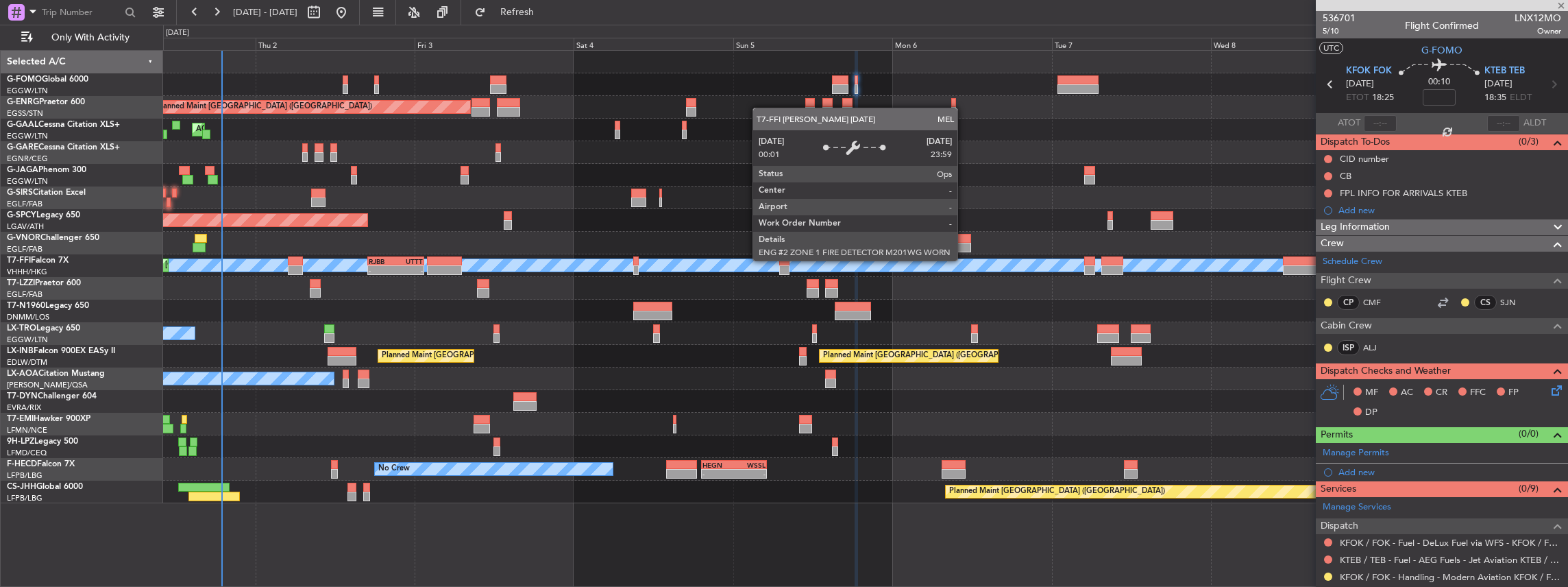
type input "+00:05"
type input "1"
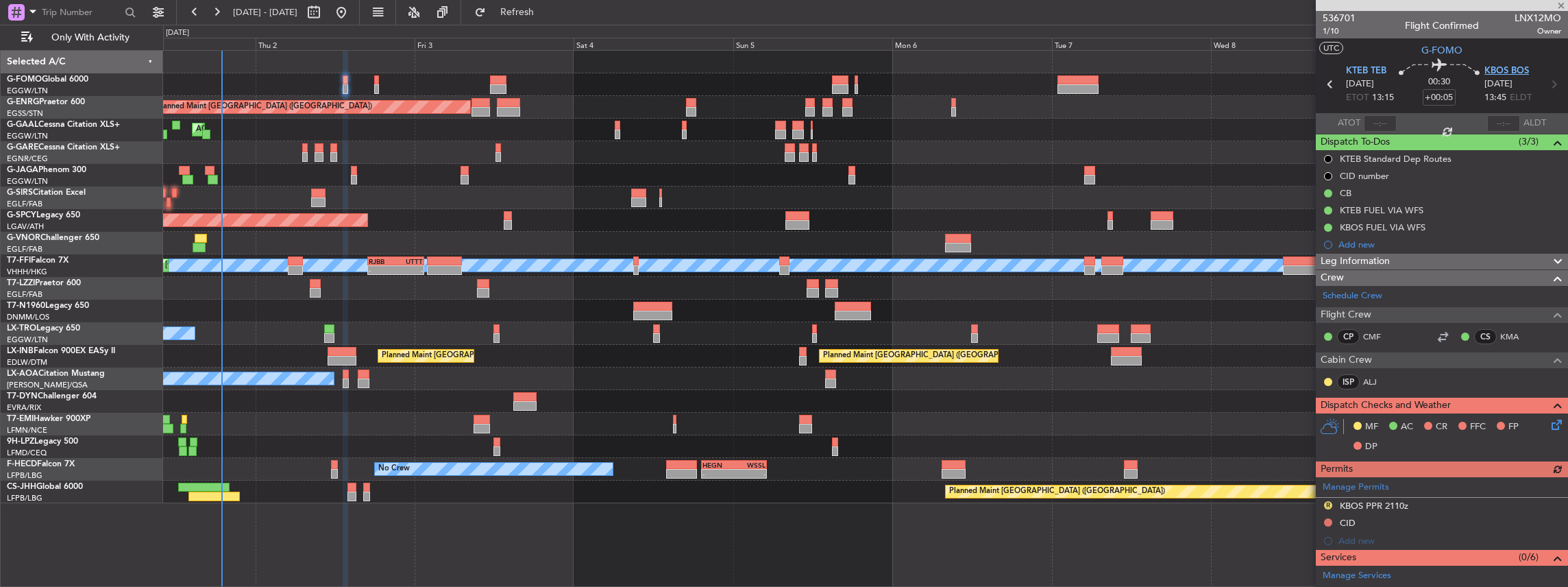
click at [1491, 74] on span "KBOS BOS" at bounding box center [1506, 71] width 44 height 14
click at [1353, 72] on span "KTEB TEB" at bounding box center [1366, 71] width 40 height 14
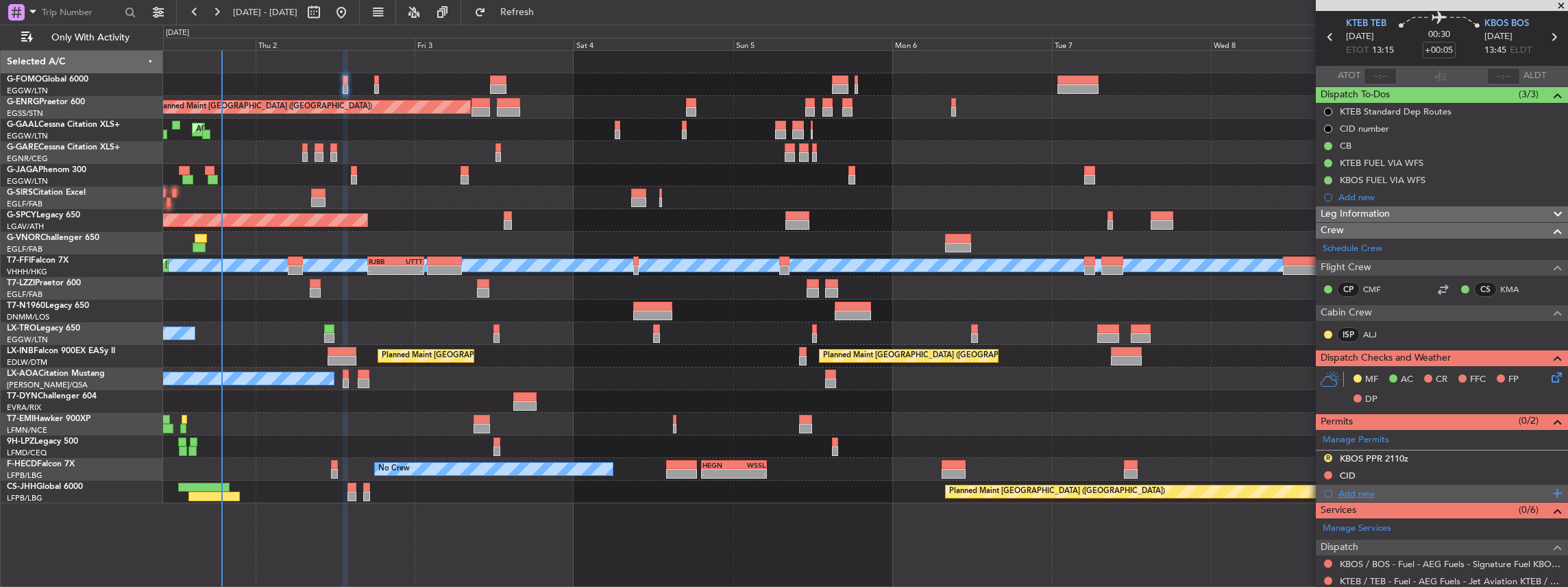
scroll to position [91, 0]
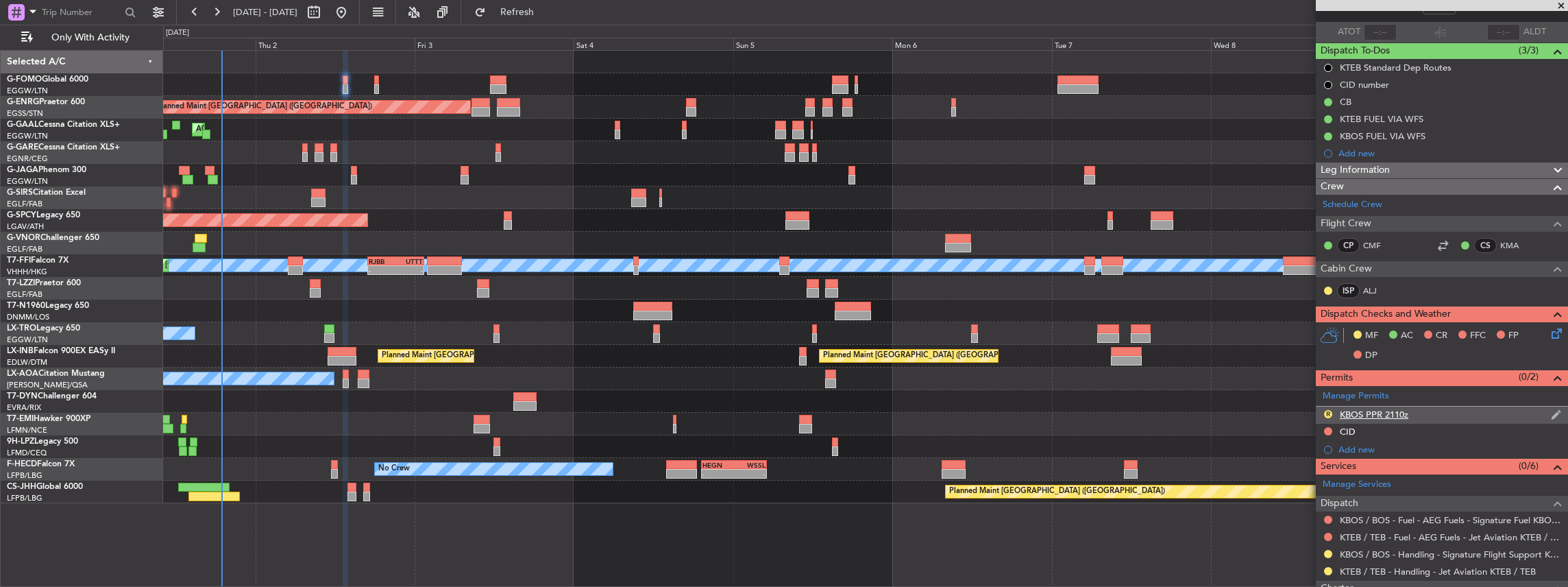
click at [1436, 410] on div "R KBOS PPR 2110z" at bounding box center [1442, 415] width 252 height 17
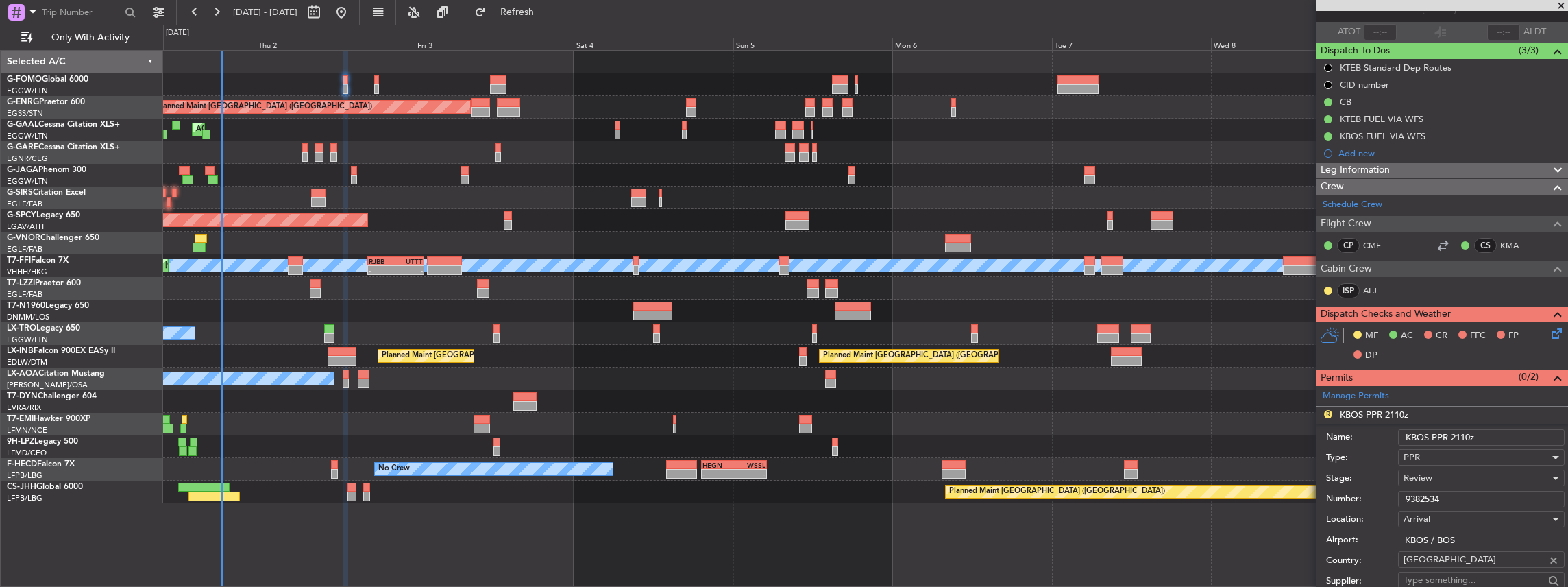
drag, startPoint x: 1463, startPoint y: 436, endPoint x: 1451, endPoint y: 437, distance: 12.0
click at [1451, 437] on input "KBOS PPR 2110z" at bounding box center [1481, 437] width 167 height 16
type input "KBOS PPR 1400z"
click at [1441, 473] on div "Review" at bounding box center [1476, 477] width 146 height 21
click at [1442, 562] on span "Requested" at bounding box center [1478, 566] width 148 height 21
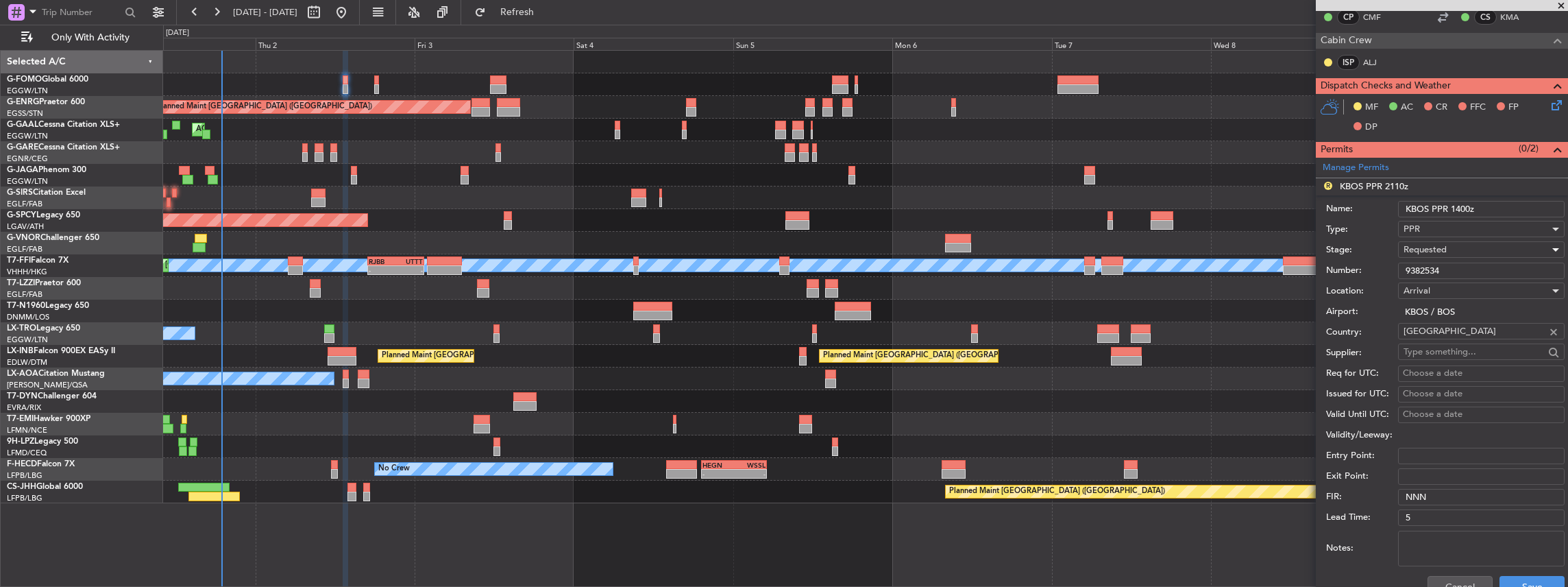
scroll to position [503, 0]
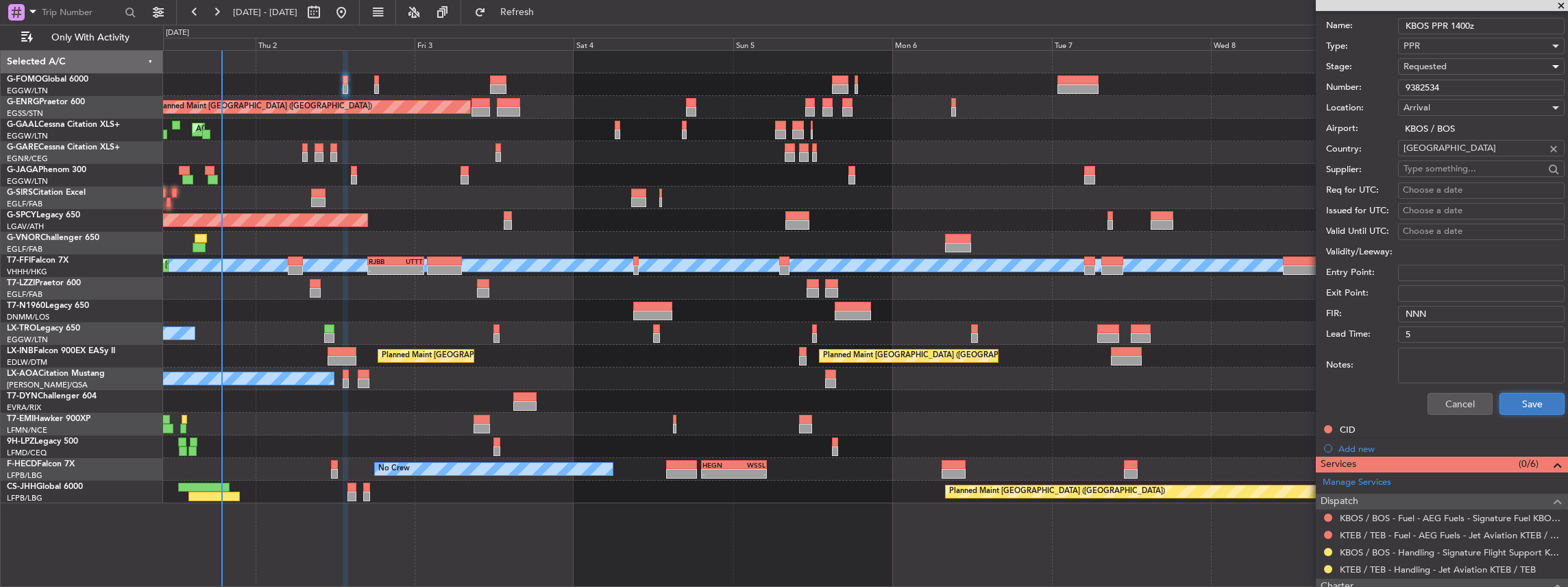
click at [1532, 402] on button "Save" at bounding box center [1532, 404] width 65 height 22
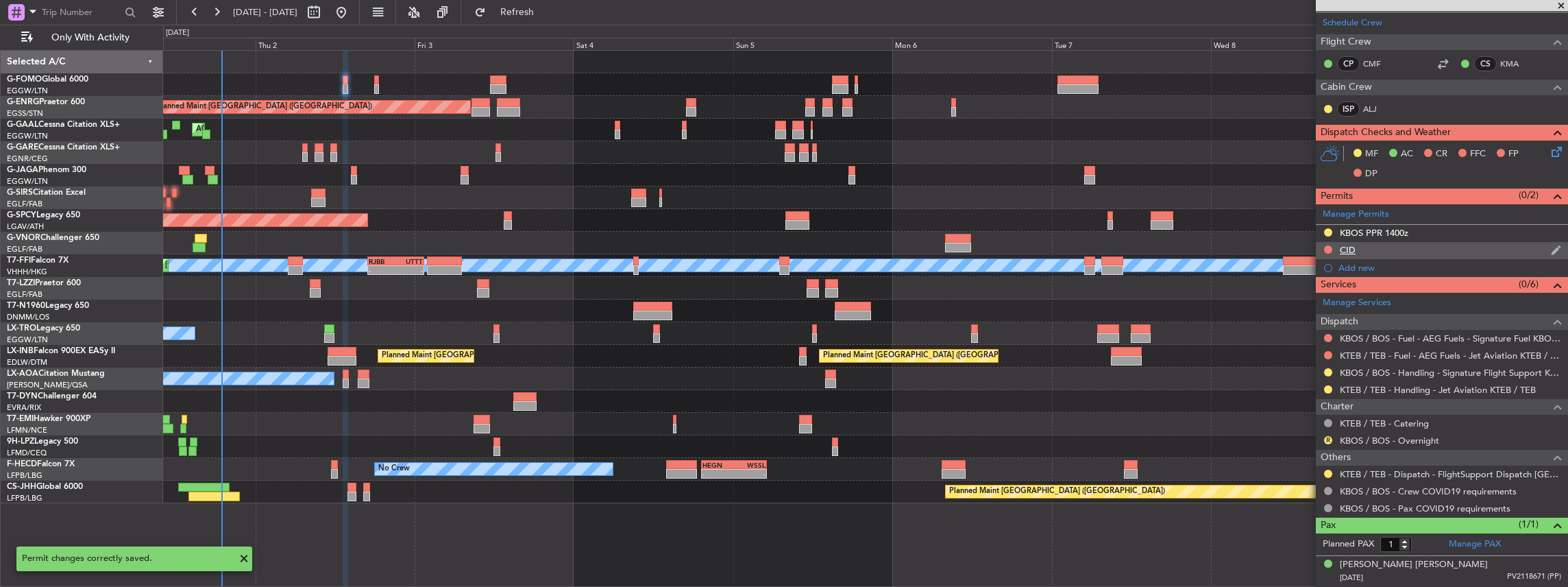
scroll to position [93, 0]
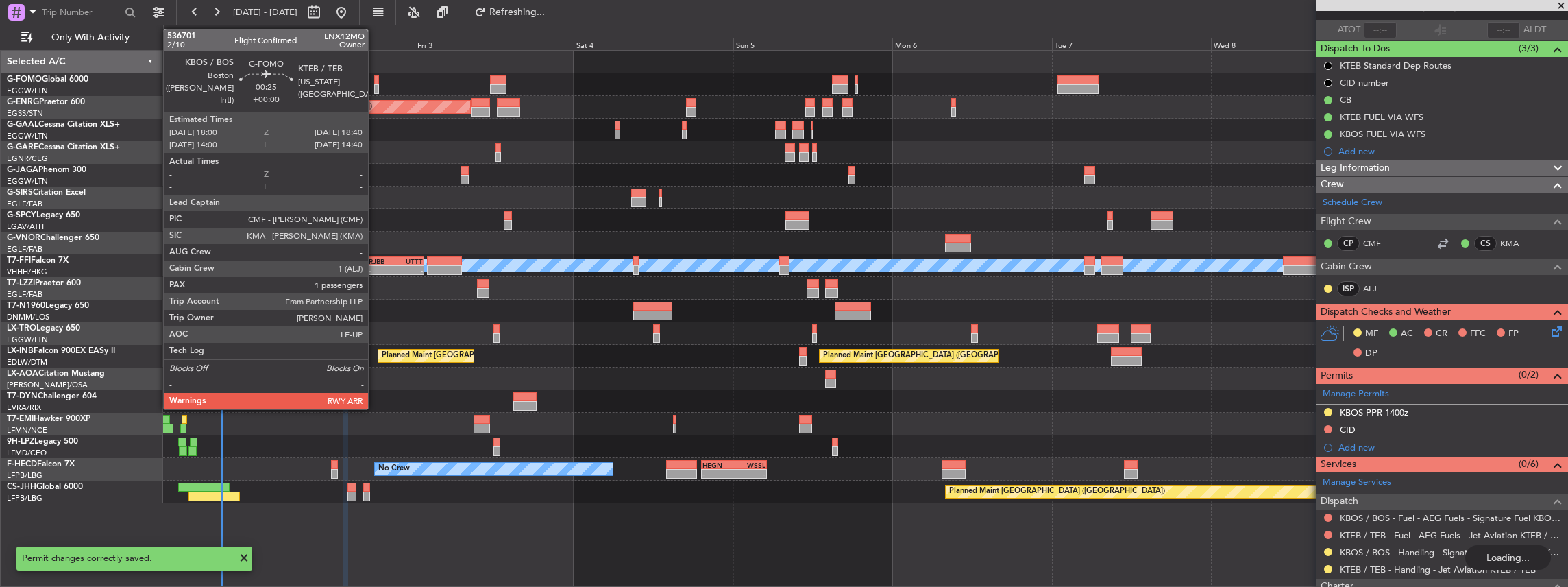
click at [375, 89] on div at bounding box center [376, 89] width 5 height 9
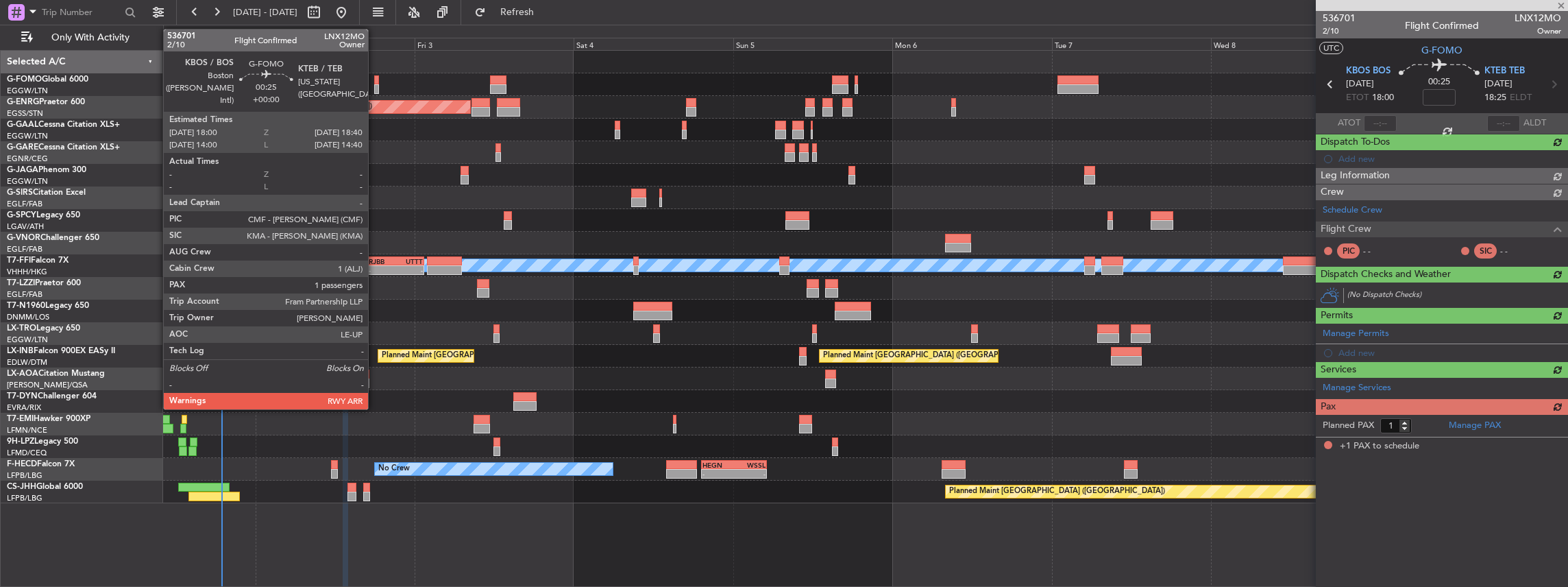
scroll to position [0, 0]
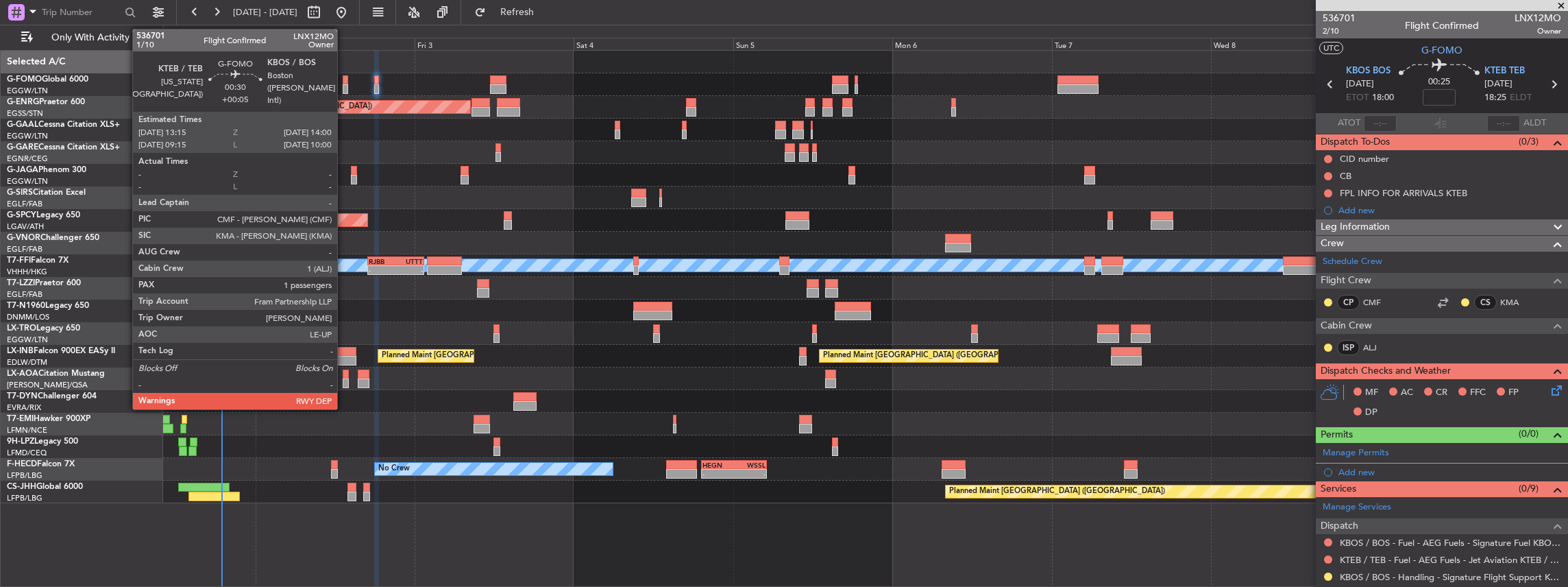
click at [344, 87] on div at bounding box center [346, 89] width 6 height 9
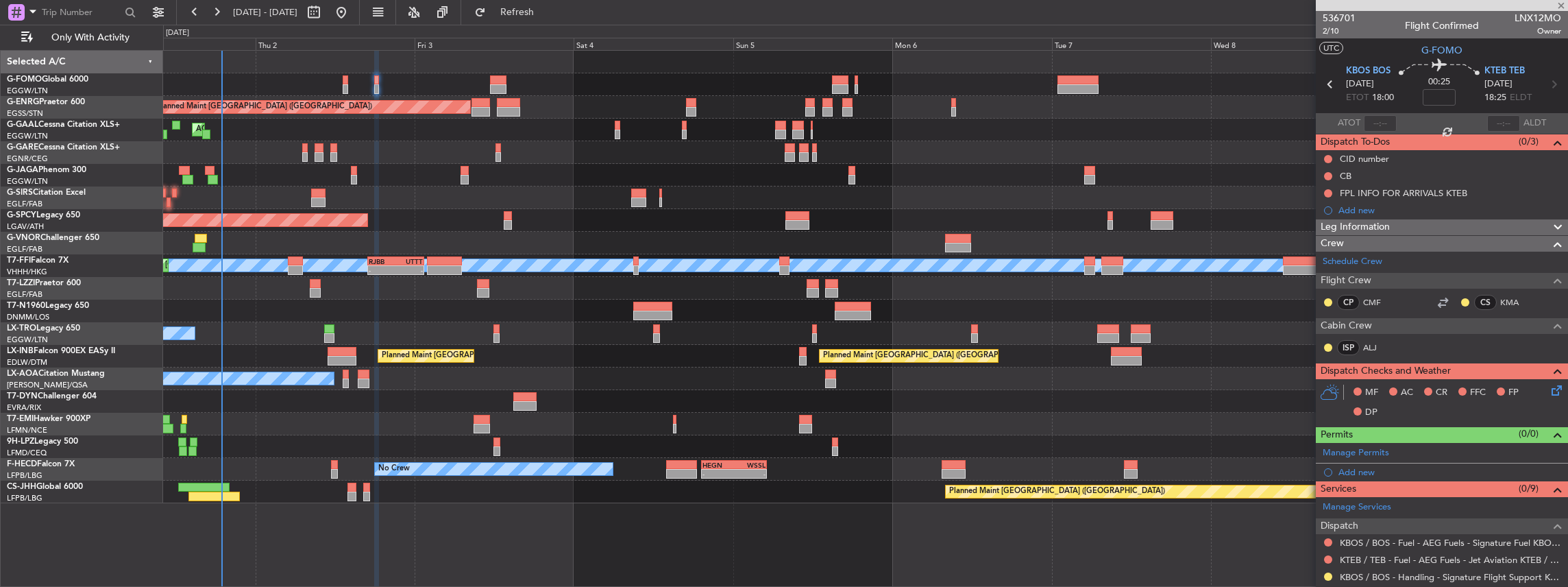
type input "+00:05"
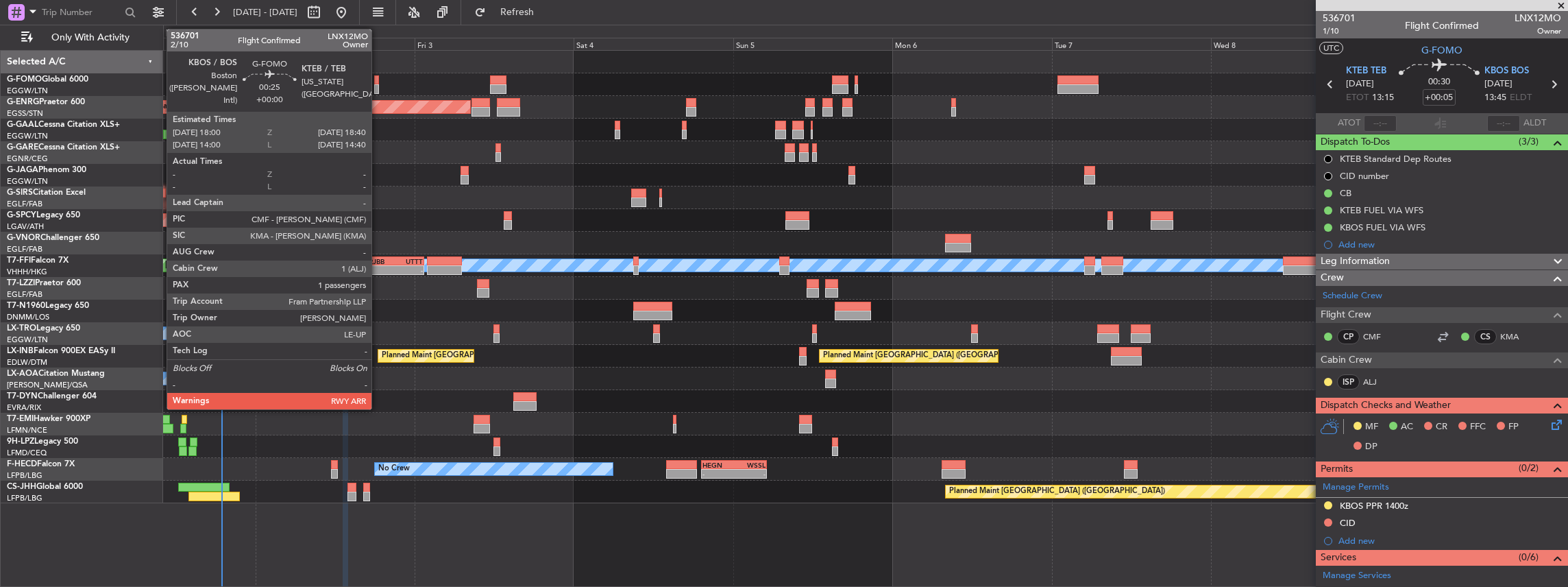
click at [379, 85] on div at bounding box center [376, 89] width 5 height 9
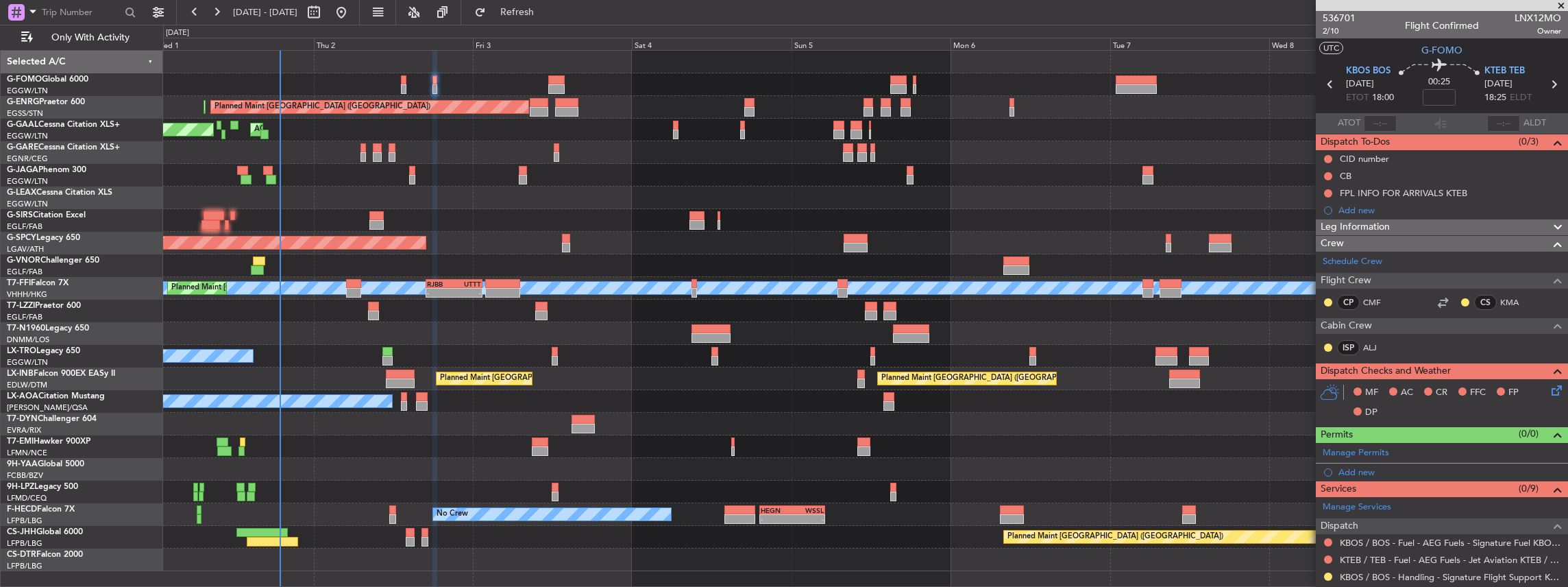
click at [504, 240] on div "Planned Maint London (Stansted) Planned Maint London (Stansted) Planned Maint D…" at bounding box center [865, 311] width 1405 height 520
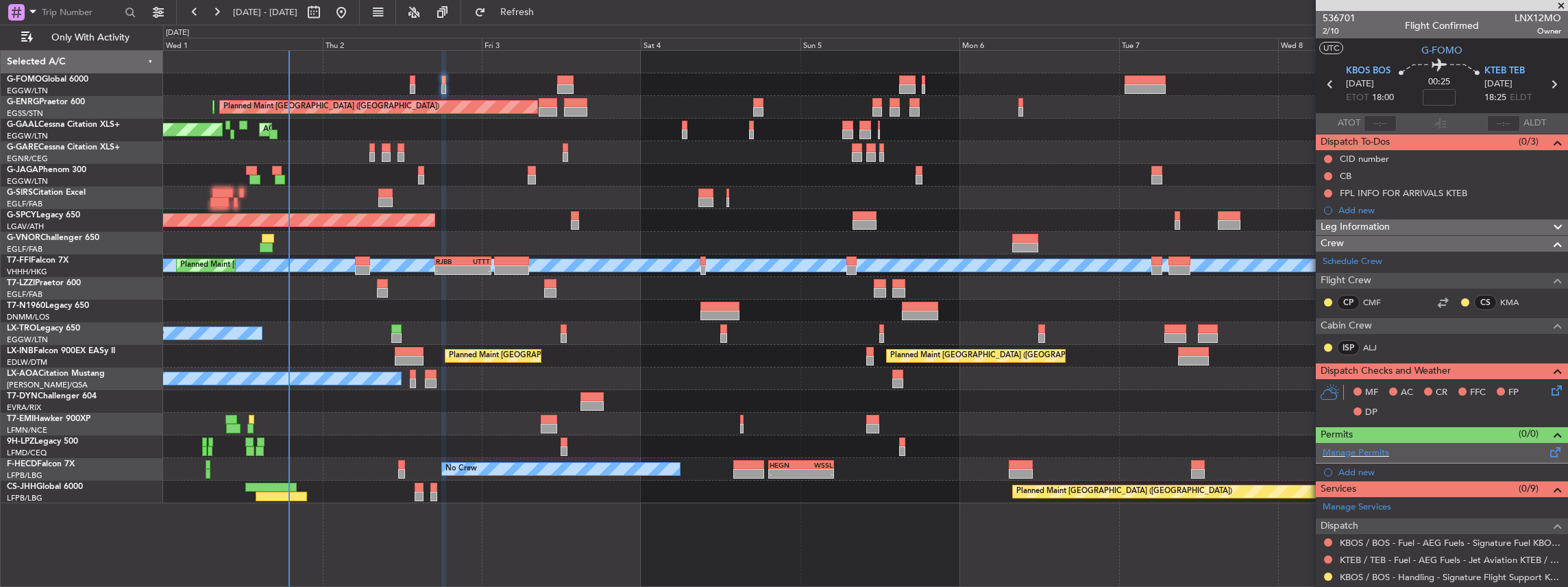
click at [1515, 446] on div "Manage Permits" at bounding box center [1442, 453] width 252 height 21
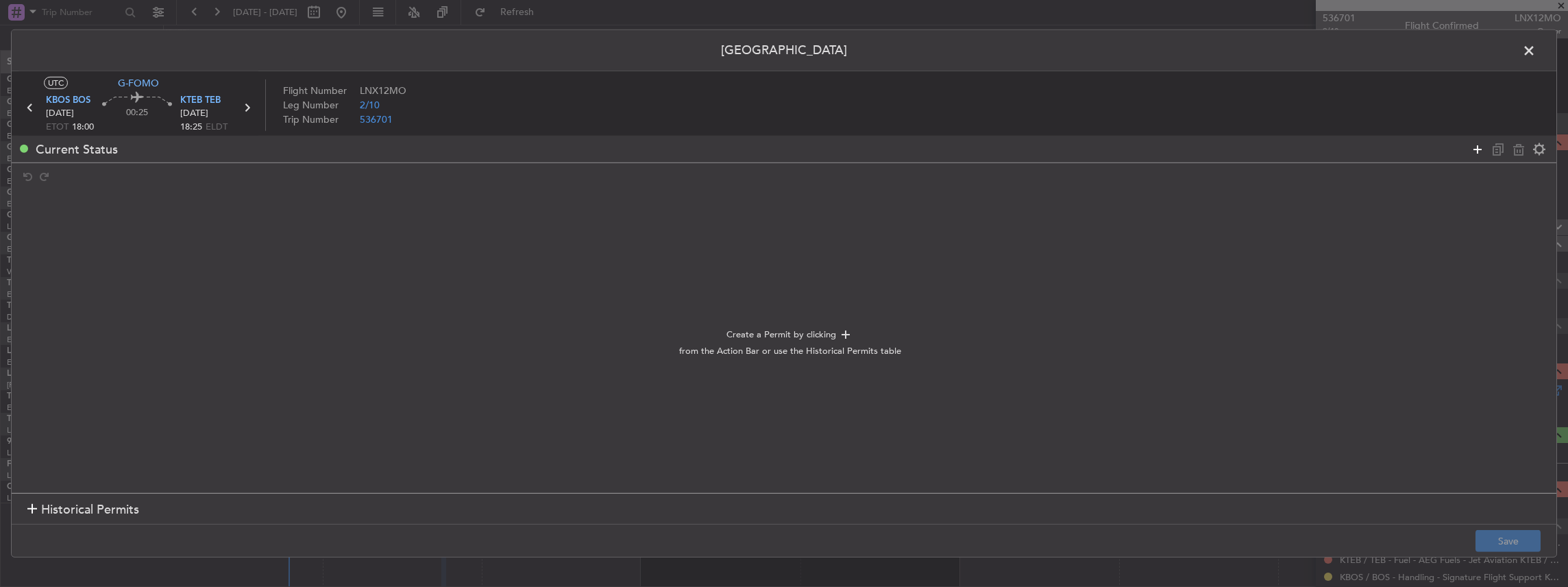
click at [1478, 151] on icon at bounding box center [1477, 148] width 16 height 16
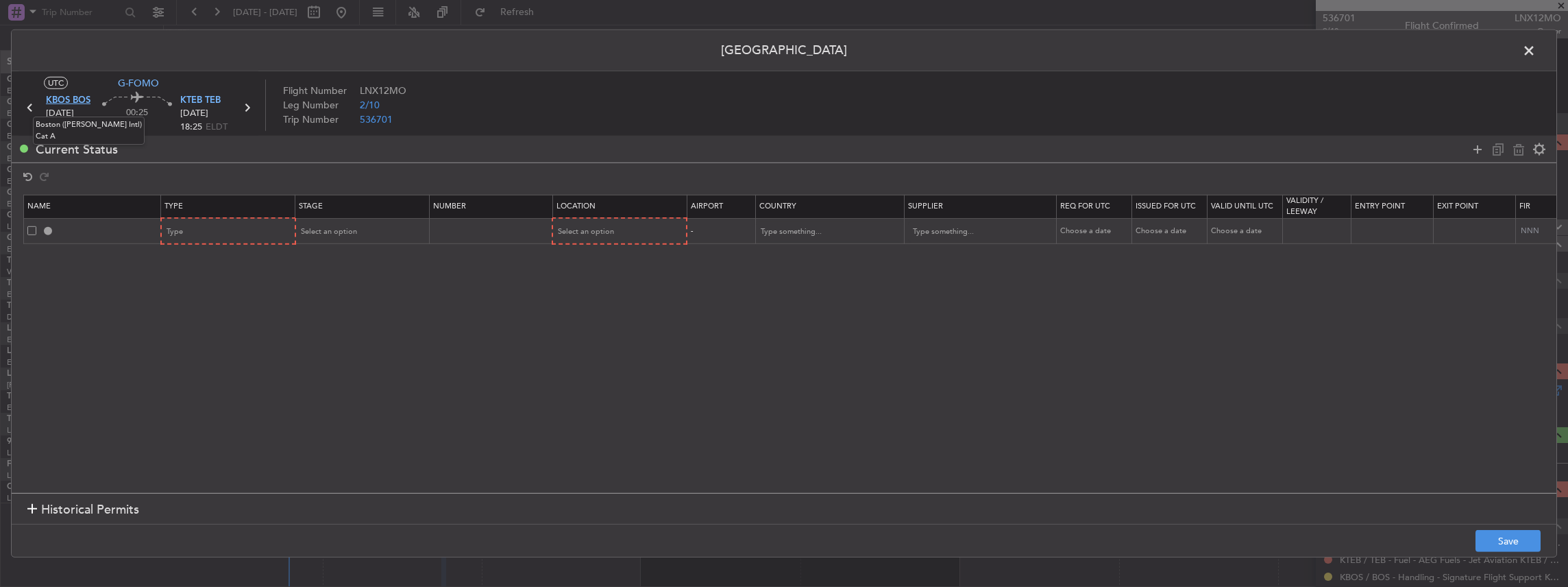
click at [69, 102] on span "KBOS BOS" at bounding box center [68, 100] width 44 height 14
click at [220, 230] on div "Type" at bounding box center [224, 231] width 114 height 21
click at [175, 310] on span "PPR" at bounding box center [228, 301] width 122 height 21
click at [343, 231] on span "Select an option" at bounding box center [328, 231] width 57 height 10
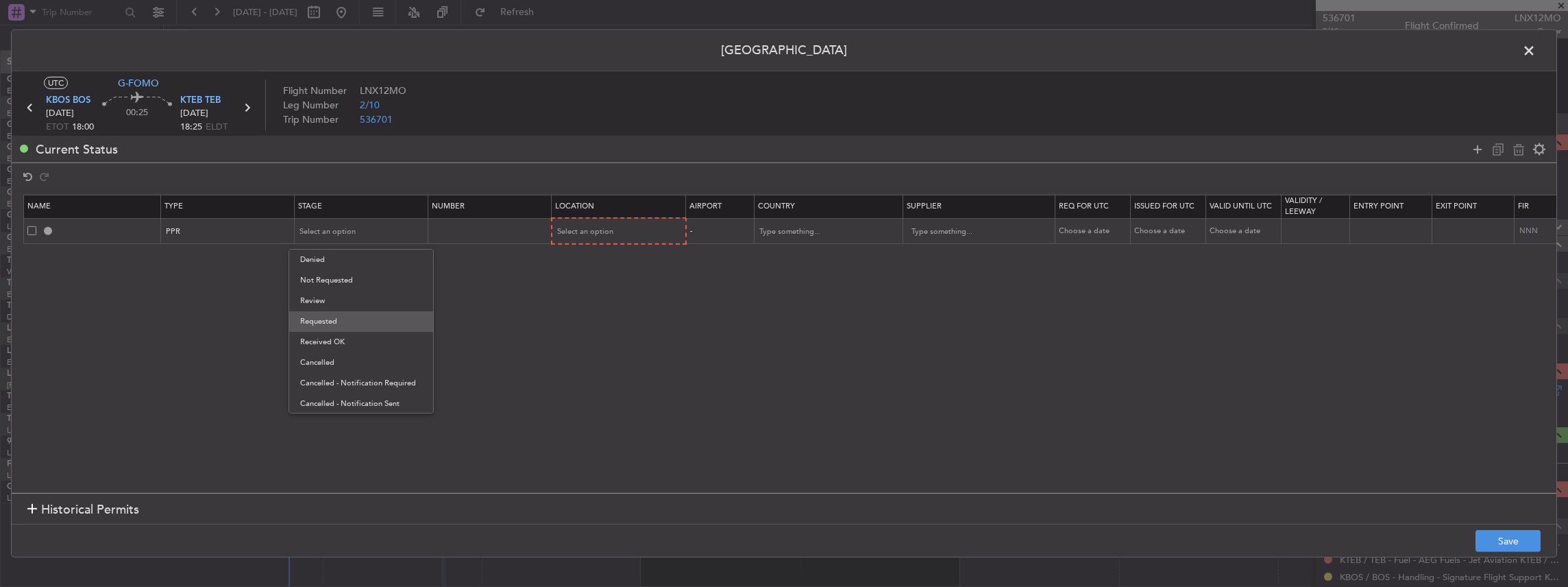
click at [329, 311] on span "Requested" at bounding box center [361, 321] width 122 height 21
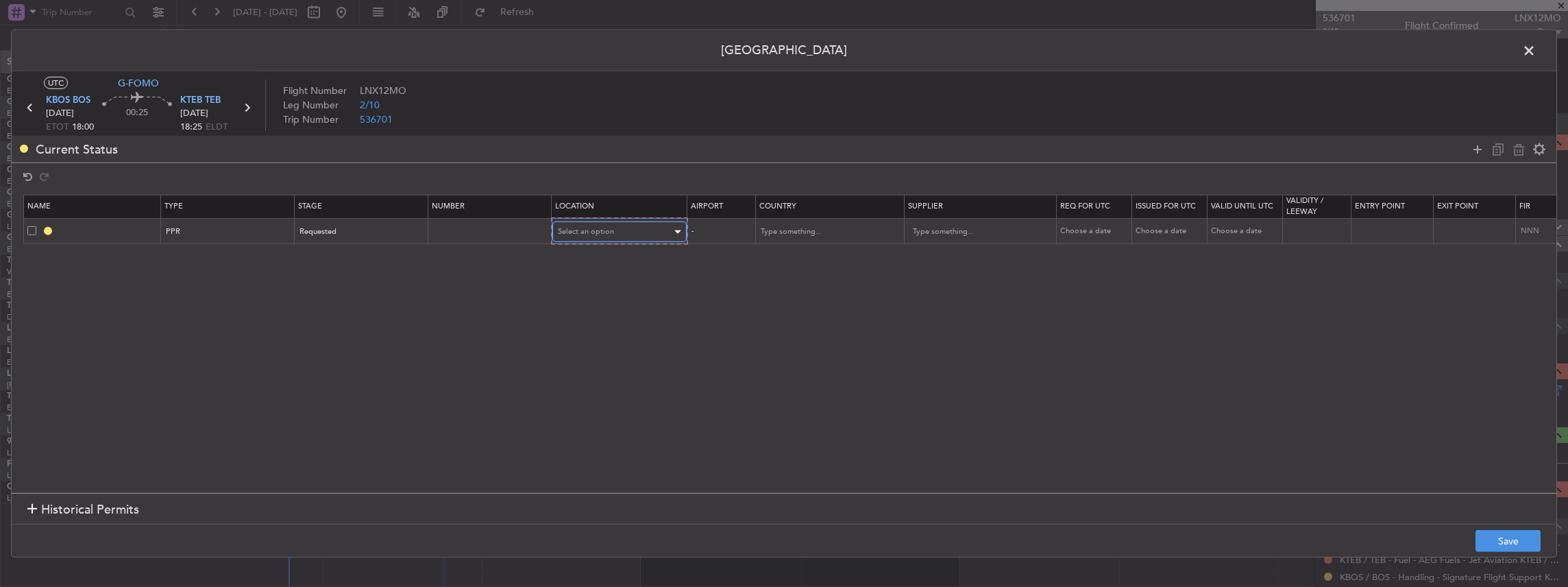
click at [620, 228] on div "Select an option" at bounding box center [614, 231] width 114 height 21
click at [607, 263] on span "Departure" at bounding box center [618, 260] width 122 height 21
click at [1498, 536] on button "Save" at bounding box center [1508, 540] width 65 height 22
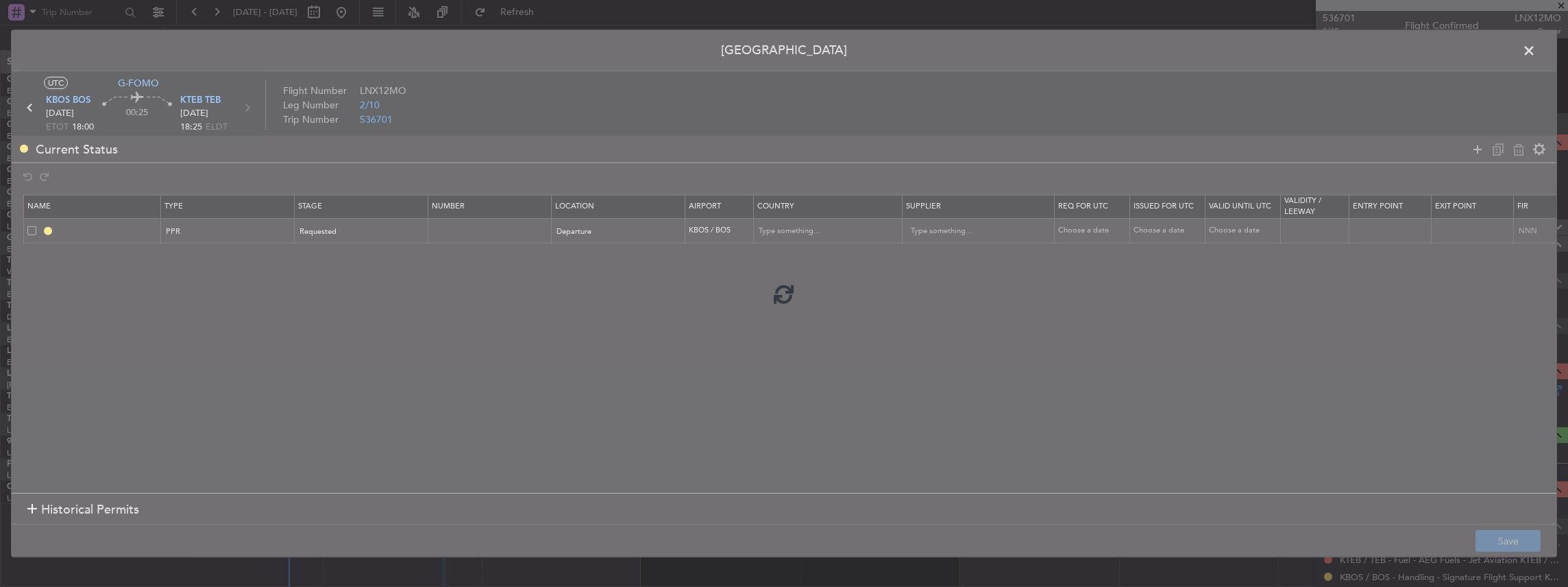
type input "KBOS PPR"
type input "United States"
type input "NNN"
type input "5"
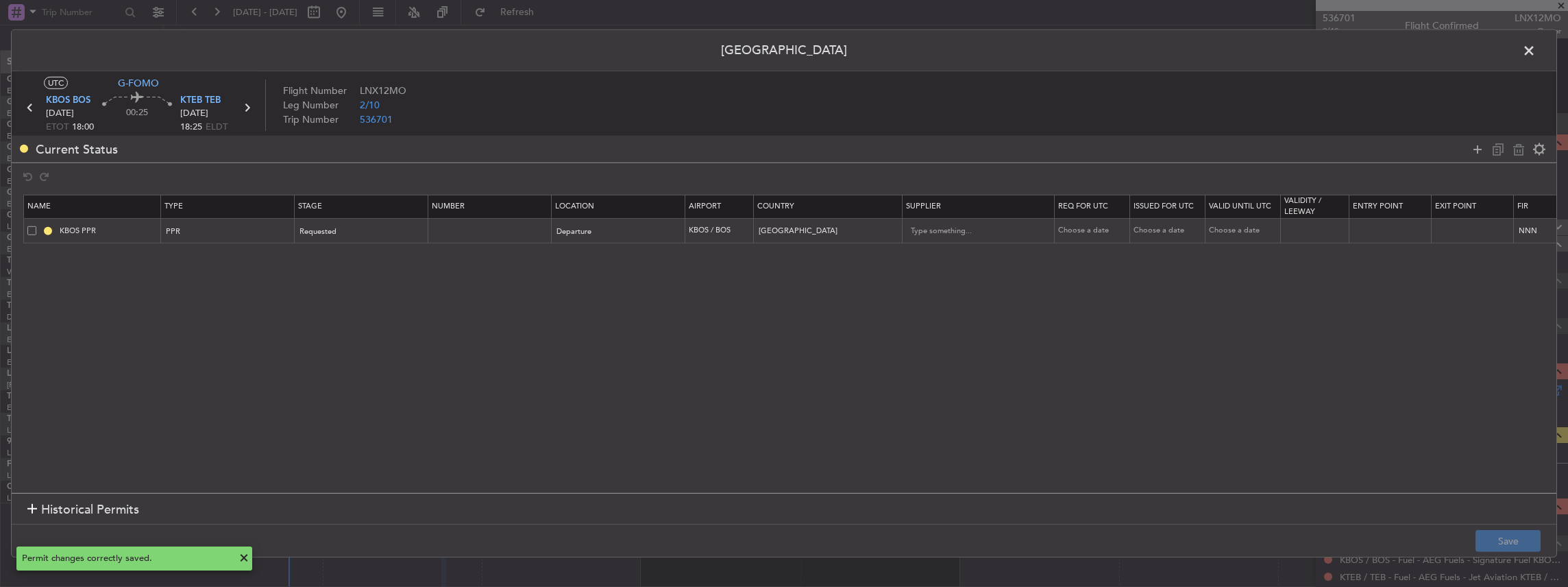
click at [135, 237] on mat-tooltip-component "KBOS PPR" at bounding box center [108, 253] width 61 height 37
click at [132, 229] on input "KBOS PPR" at bounding box center [108, 231] width 103 height 11
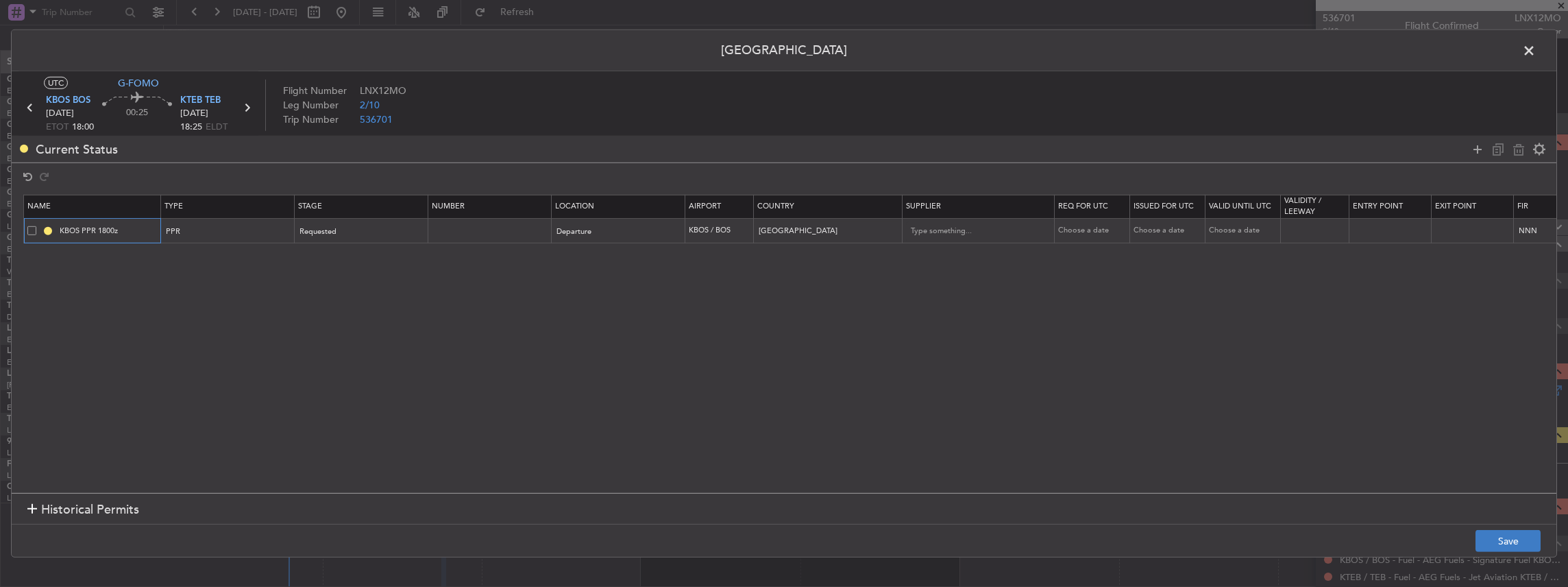
type input "KBOS PPR 1800z"
click at [1514, 540] on button "Save" at bounding box center [1508, 540] width 65 height 22
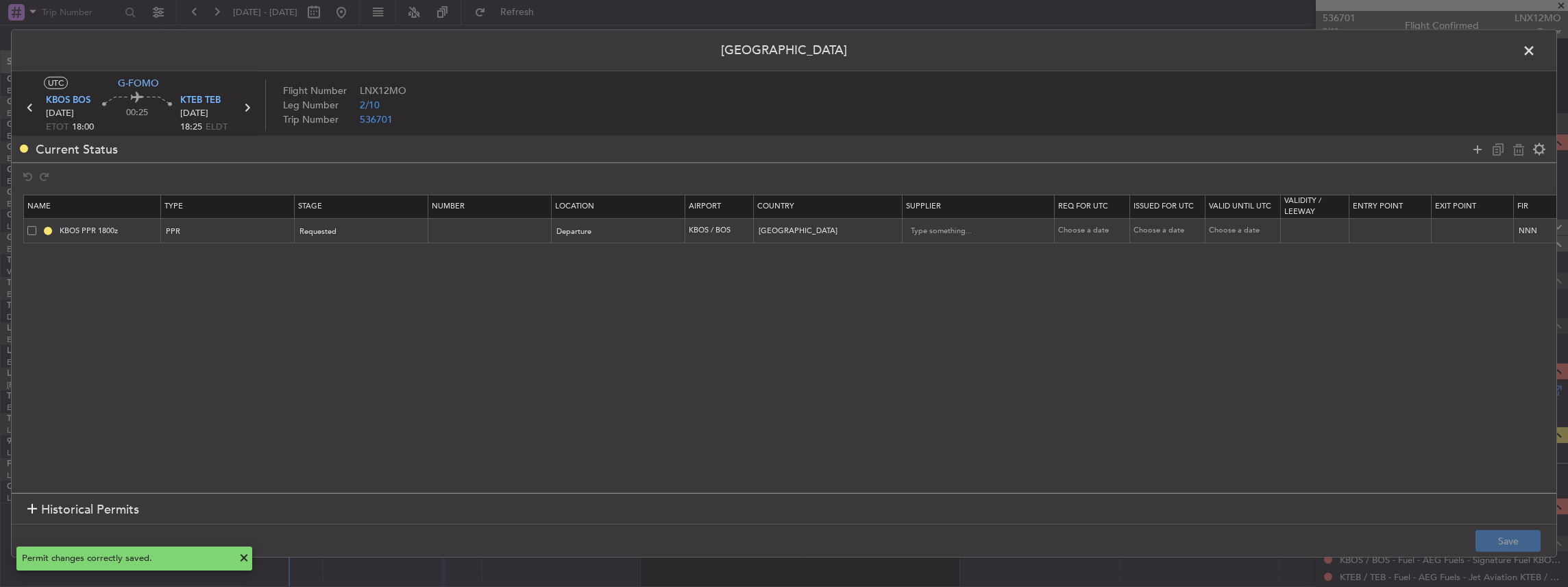
click at [1536, 50] on span at bounding box center [1536, 54] width 0 height 27
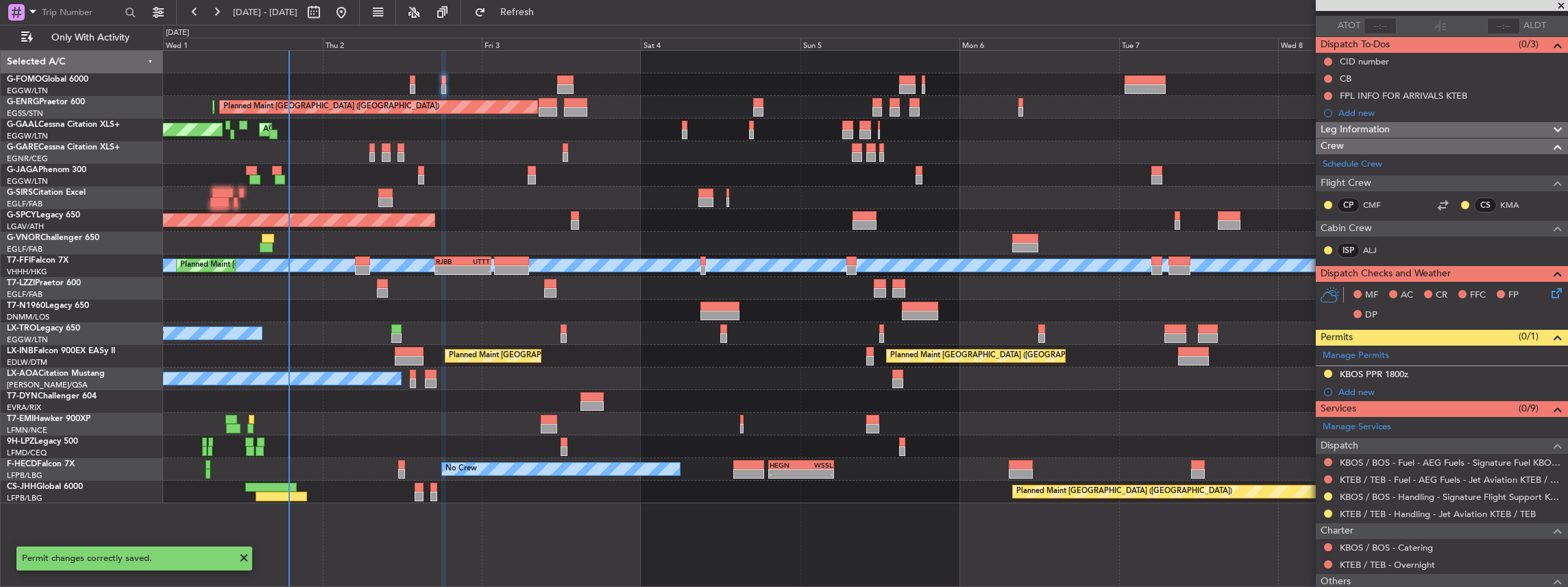
scroll to position [183, 0]
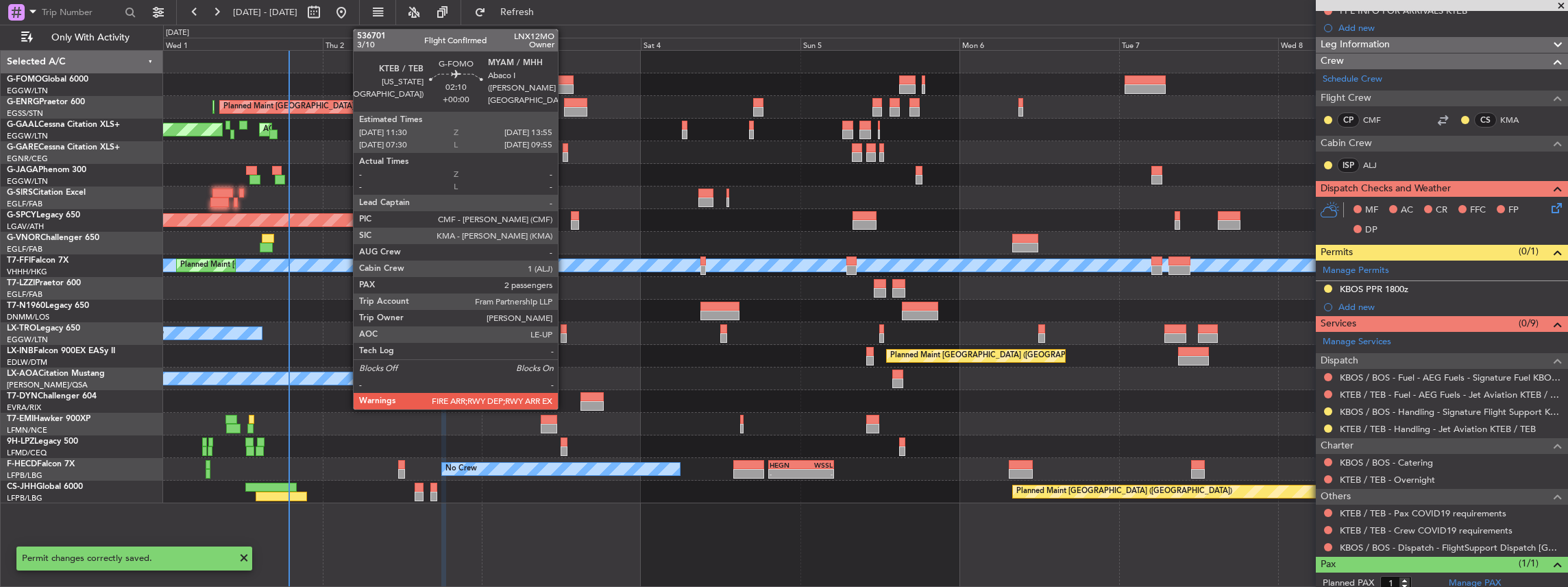
click at [565, 88] on div at bounding box center [565, 89] width 16 height 9
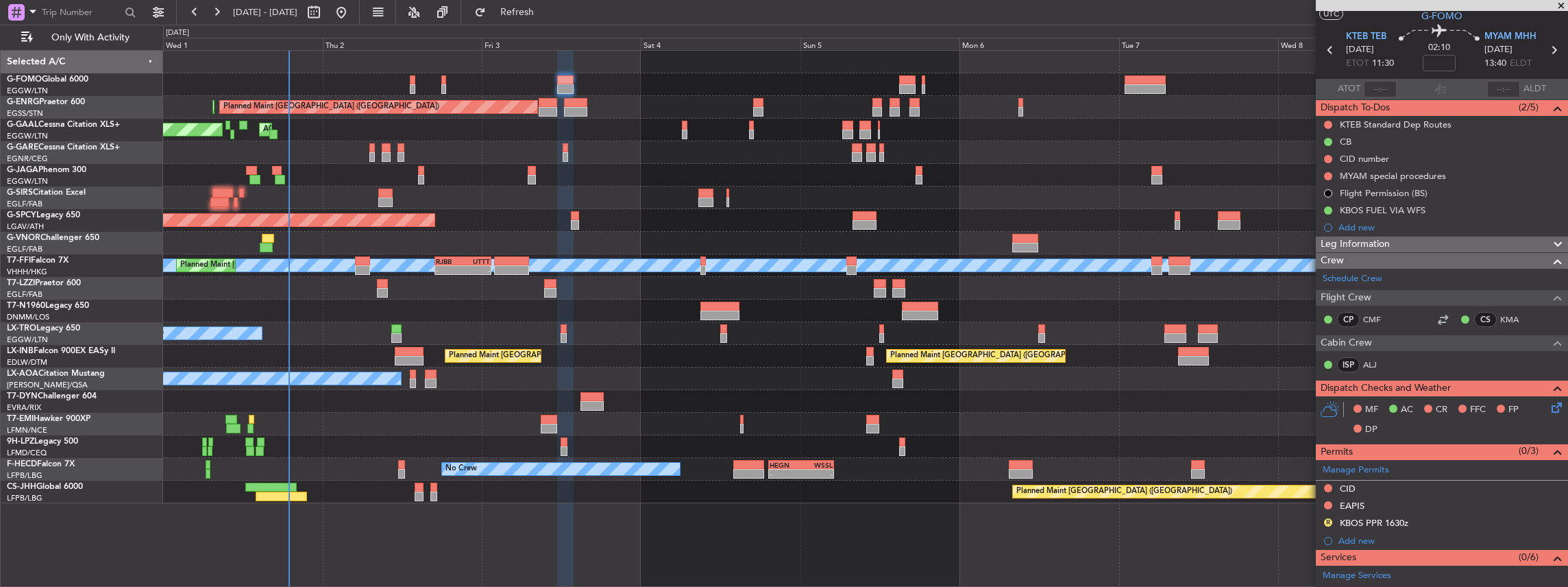
scroll to position [137, 0]
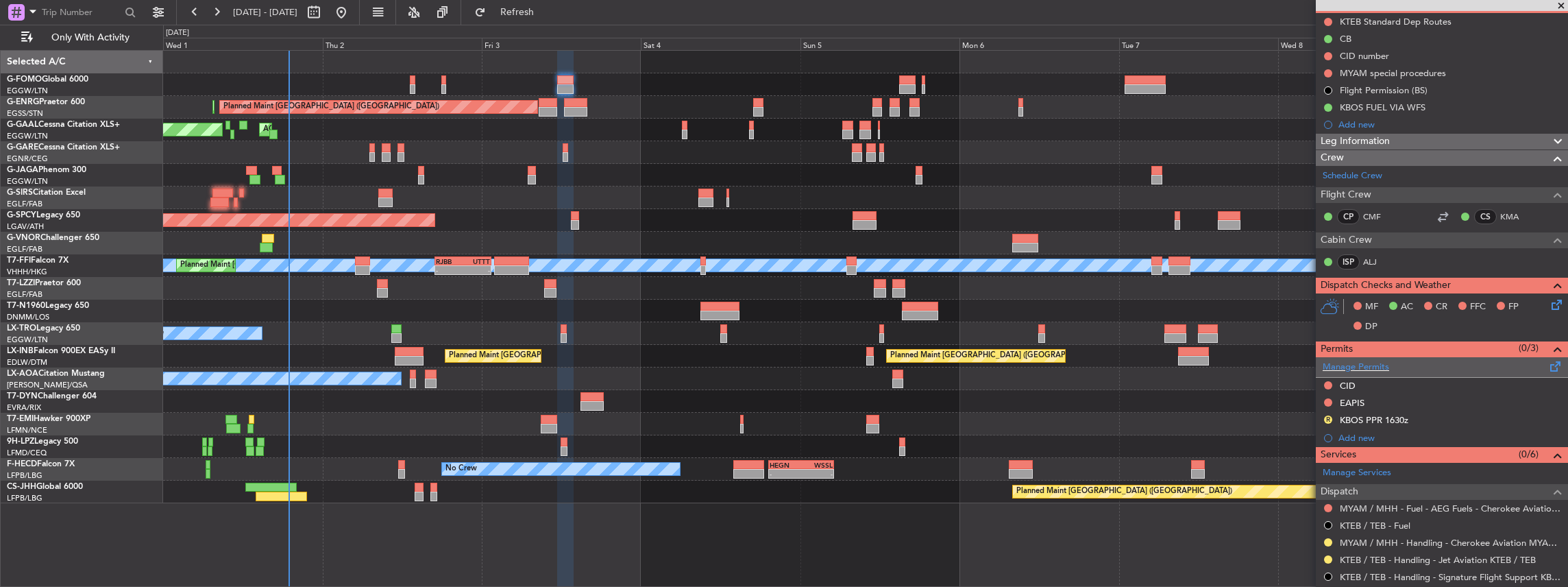
click at [1548, 365] on span at bounding box center [1555, 364] width 16 height 10
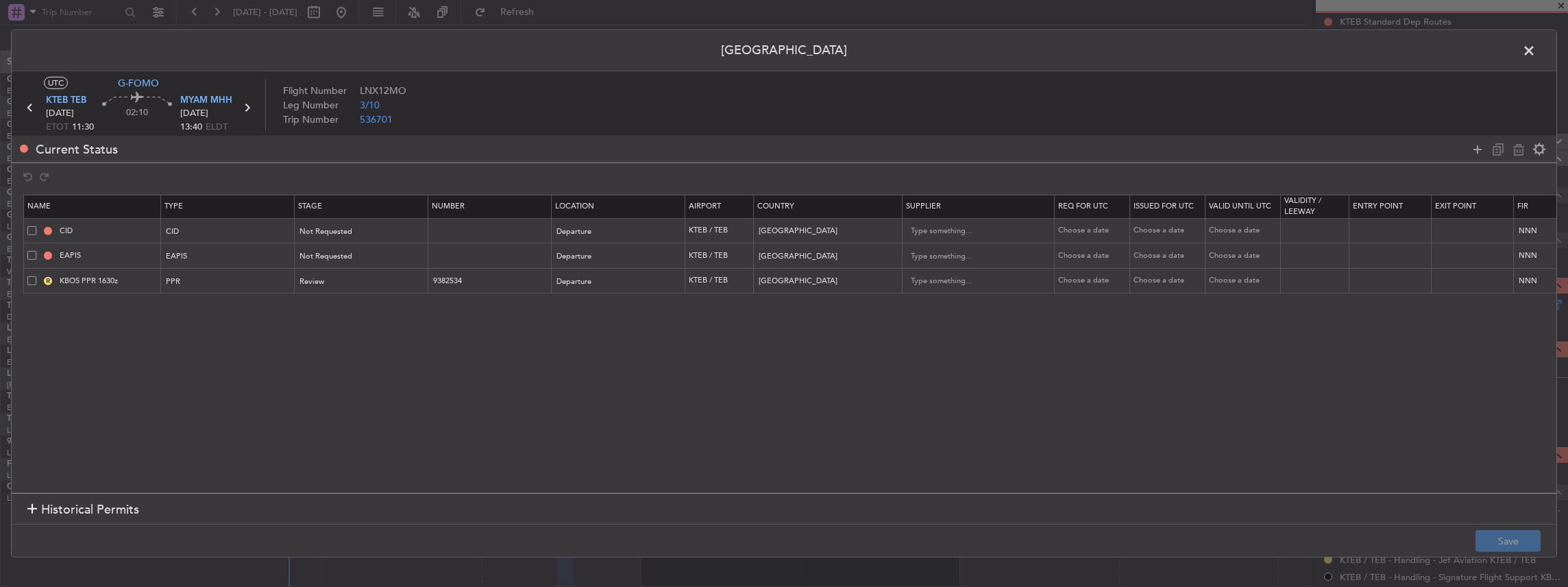
click at [33, 278] on span at bounding box center [31, 280] width 9 height 9
click at [37, 276] on input "checkbox" at bounding box center [37, 276] width 0 height 0
click at [1514, 149] on icon at bounding box center [1518, 148] width 16 height 16
click at [1514, 546] on button "Save" at bounding box center [1508, 540] width 65 height 22
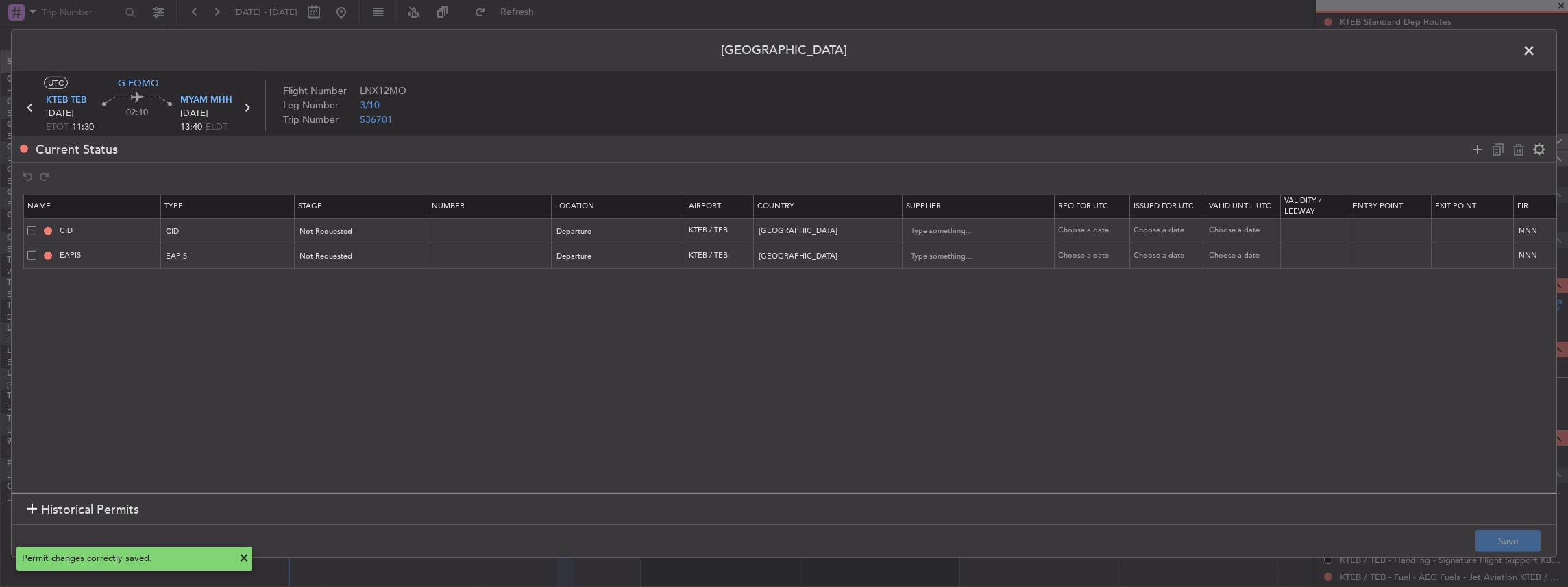
click at [1536, 47] on span at bounding box center [1536, 54] width 0 height 27
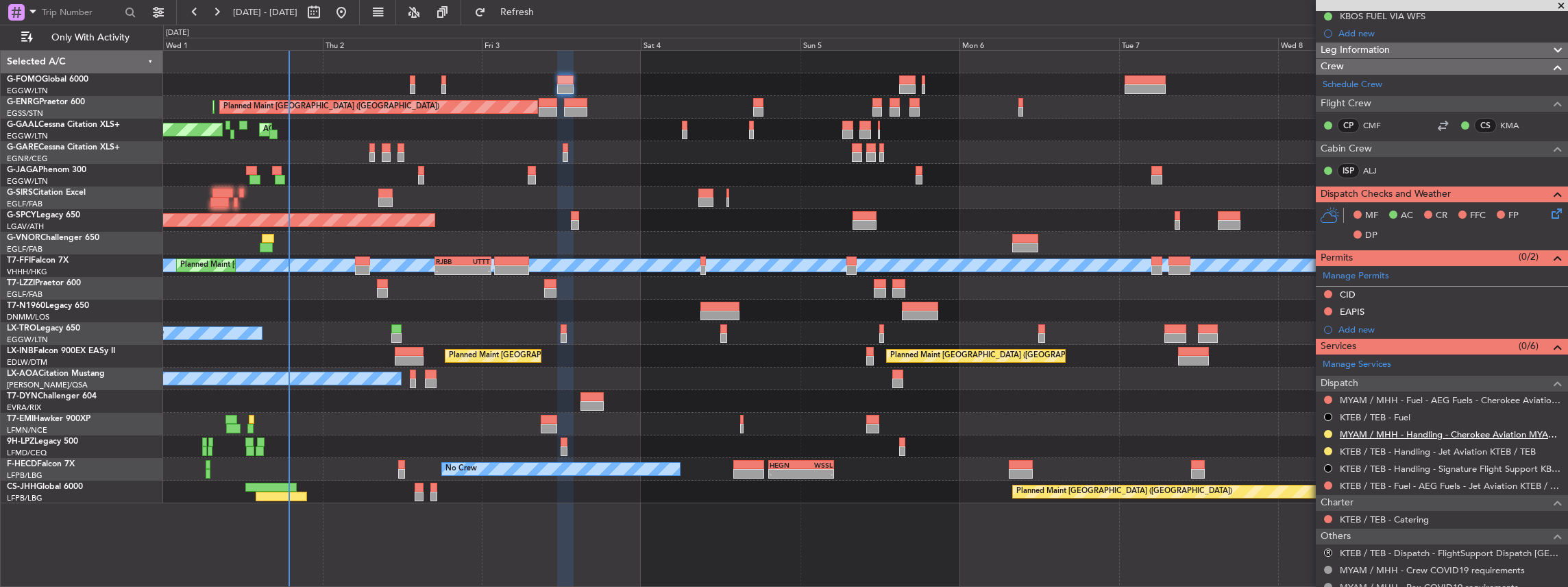
scroll to position [183, 0]
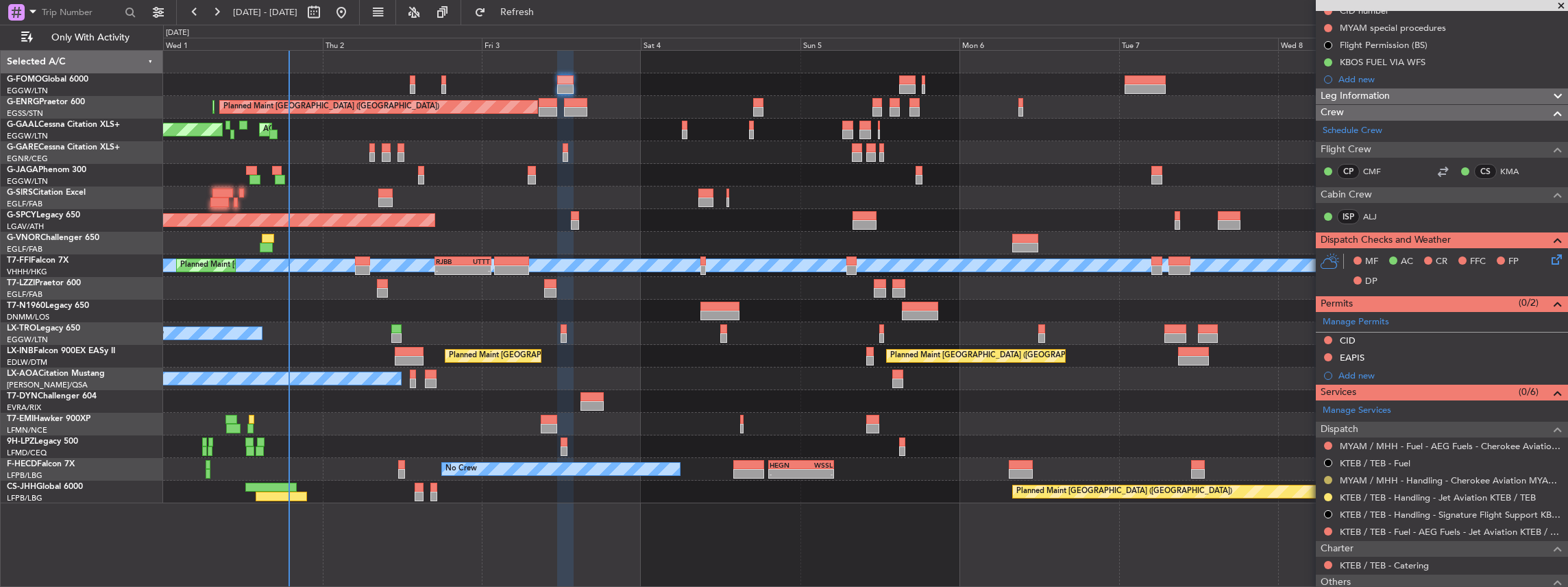
click at [1330, 476] on button at bounding box center [1328, 480] width 8 height 8
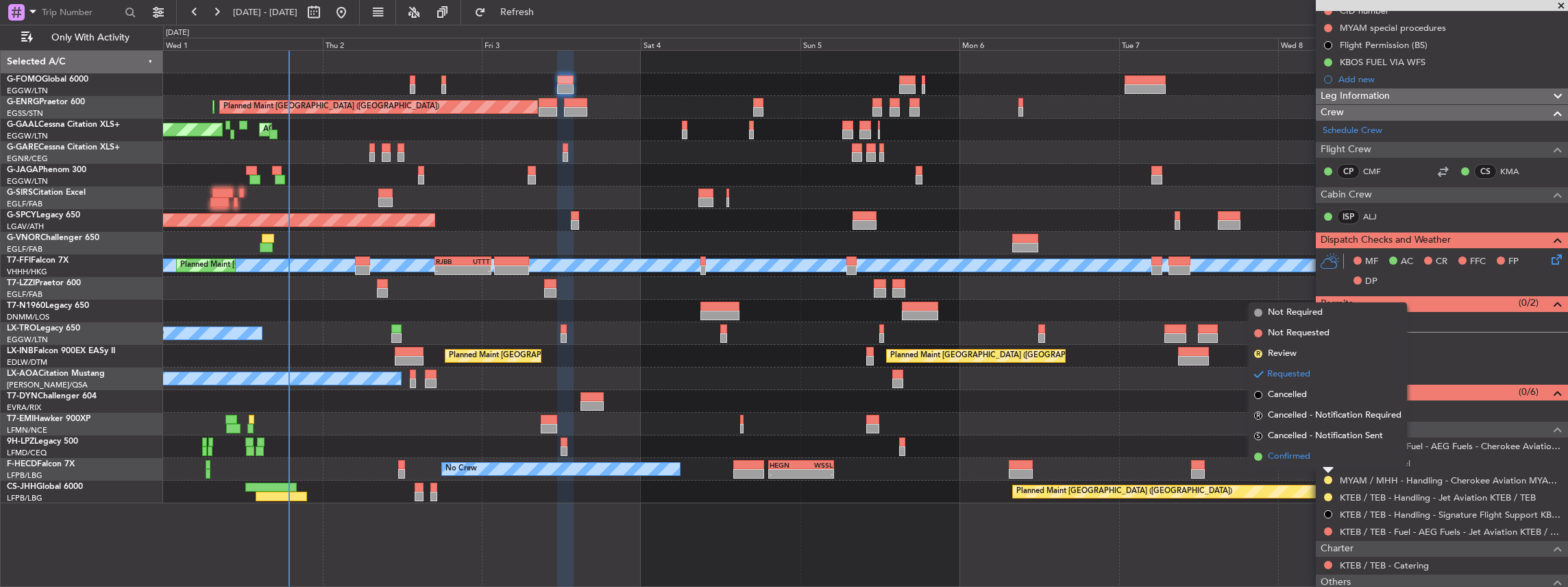
click at [1282, 456] on span "Confirmed" at bounding box center [1288, 456] width 42 height 14
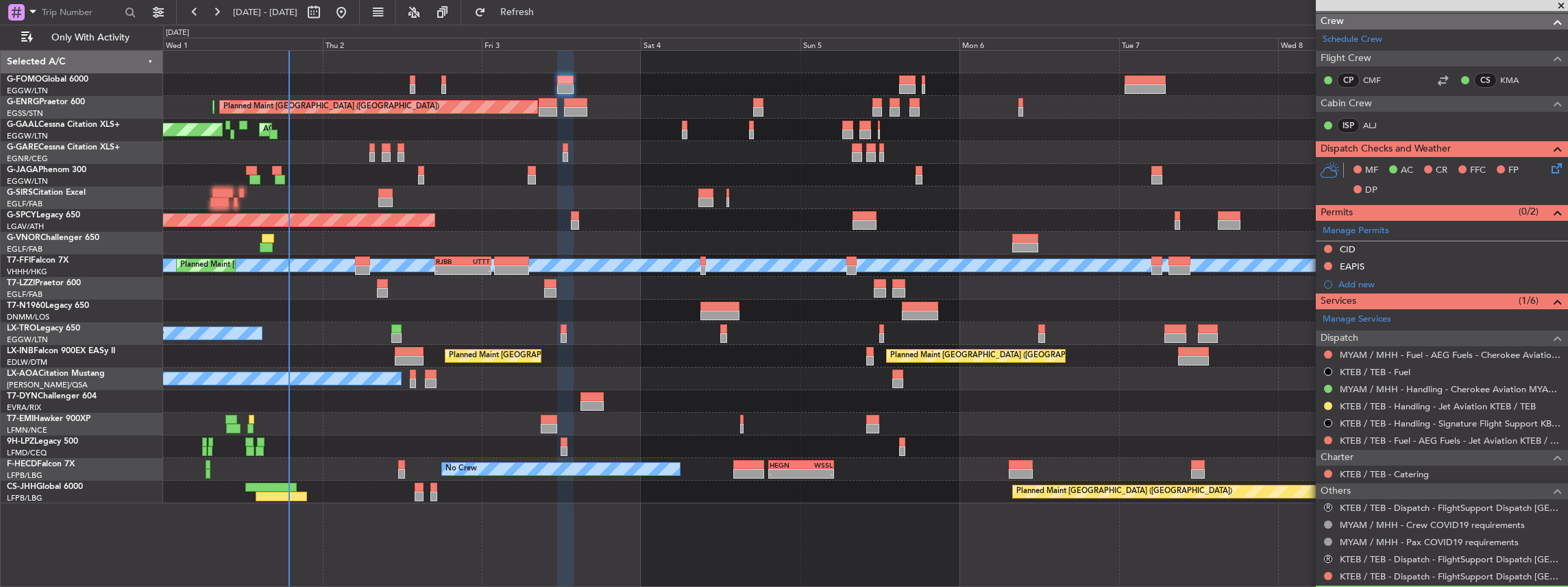
scroll to position [274, 0]
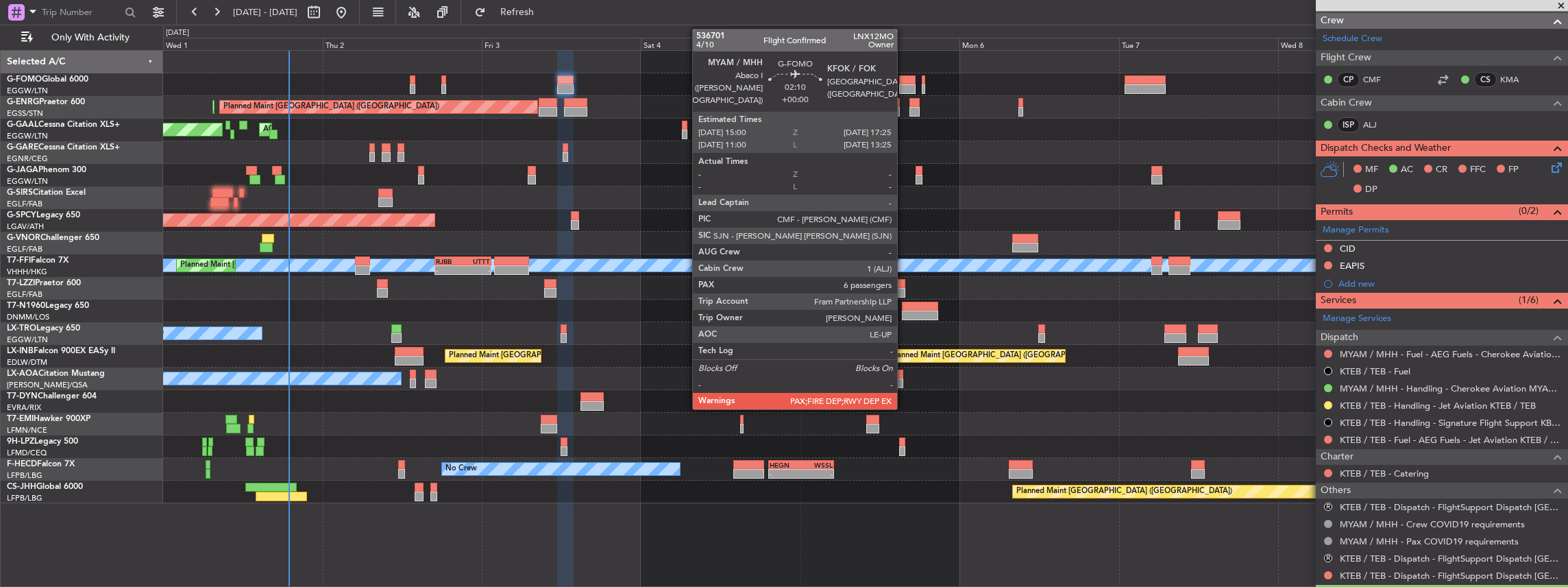
click at [904, 80] on div at bounding box center [907, 79] width 16 height 9
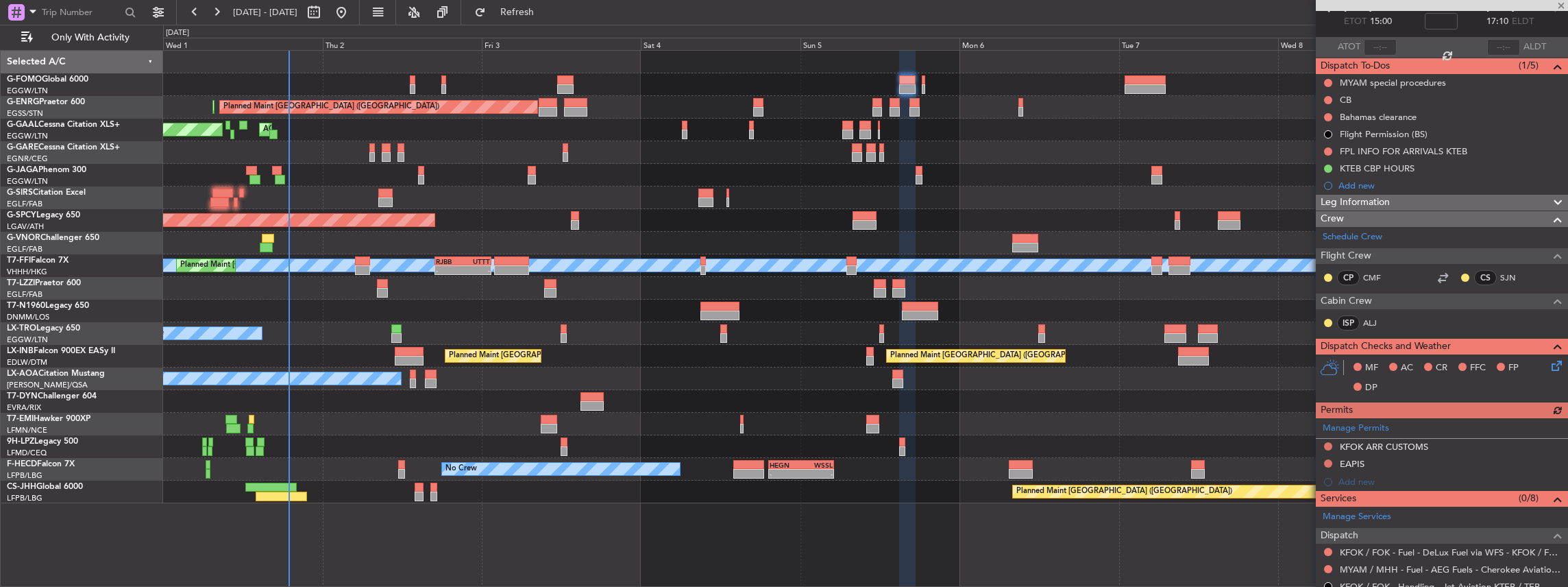
scroll to position [228, 0]
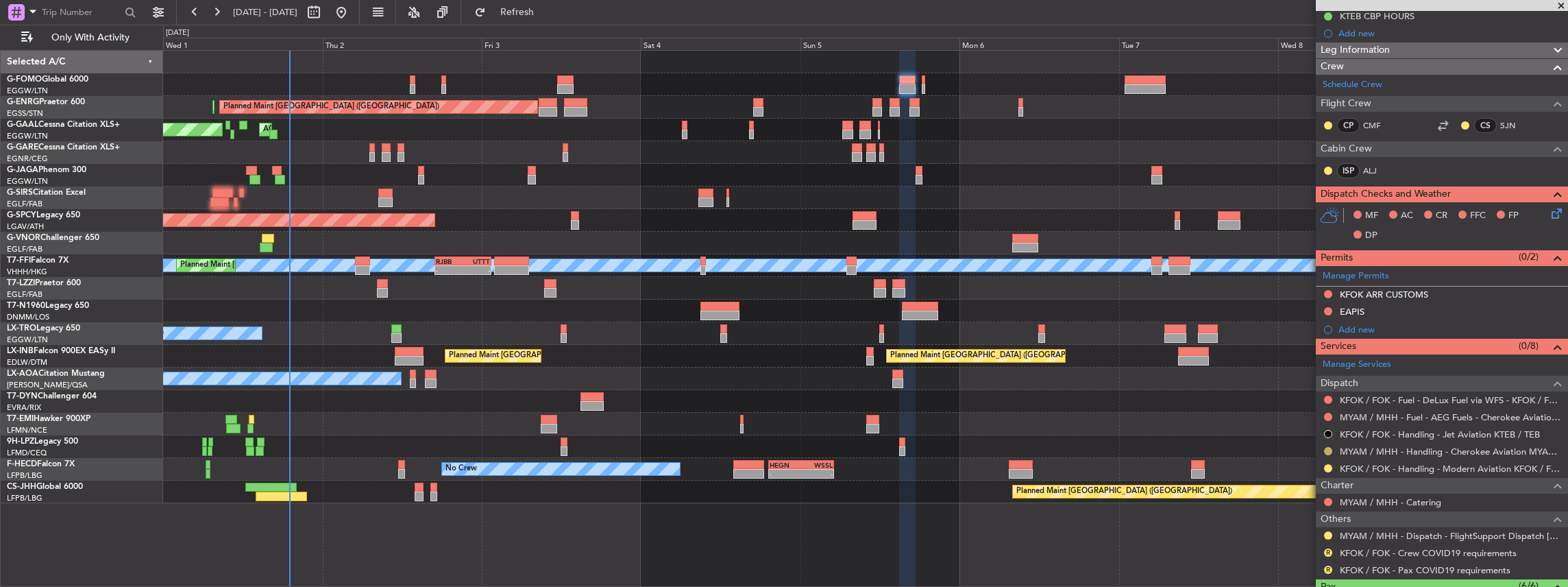
click at [1328, 447] on button at bounding box center [1328, 450] width 8 height 8
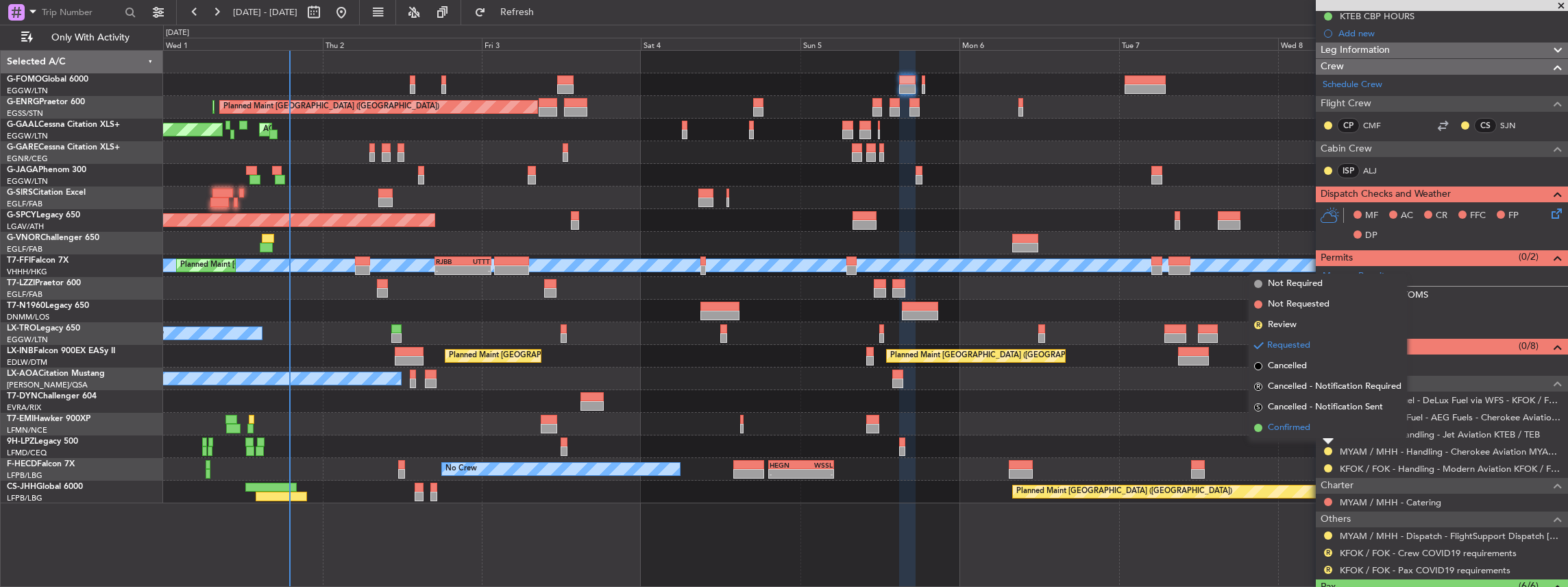
click at [1304, 430] on span "Confirmed" at bounding box center [1288, 427] width 42 height 14
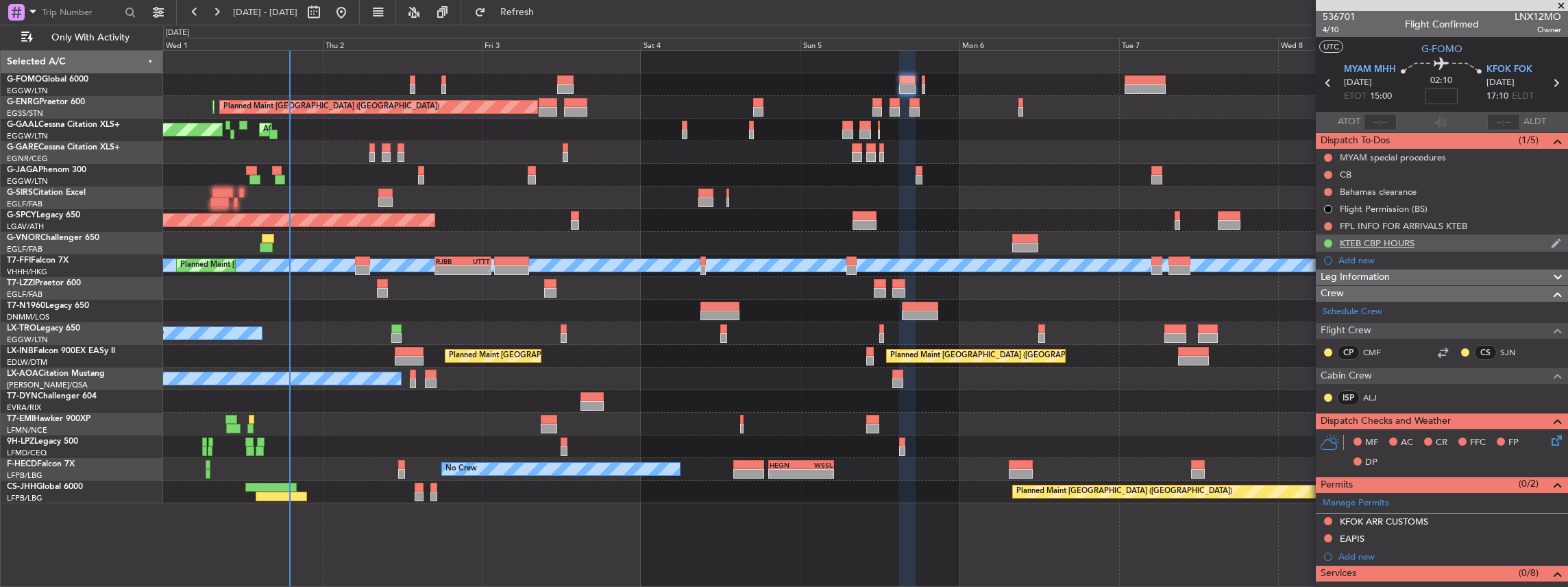
scroll to position [0, 0]
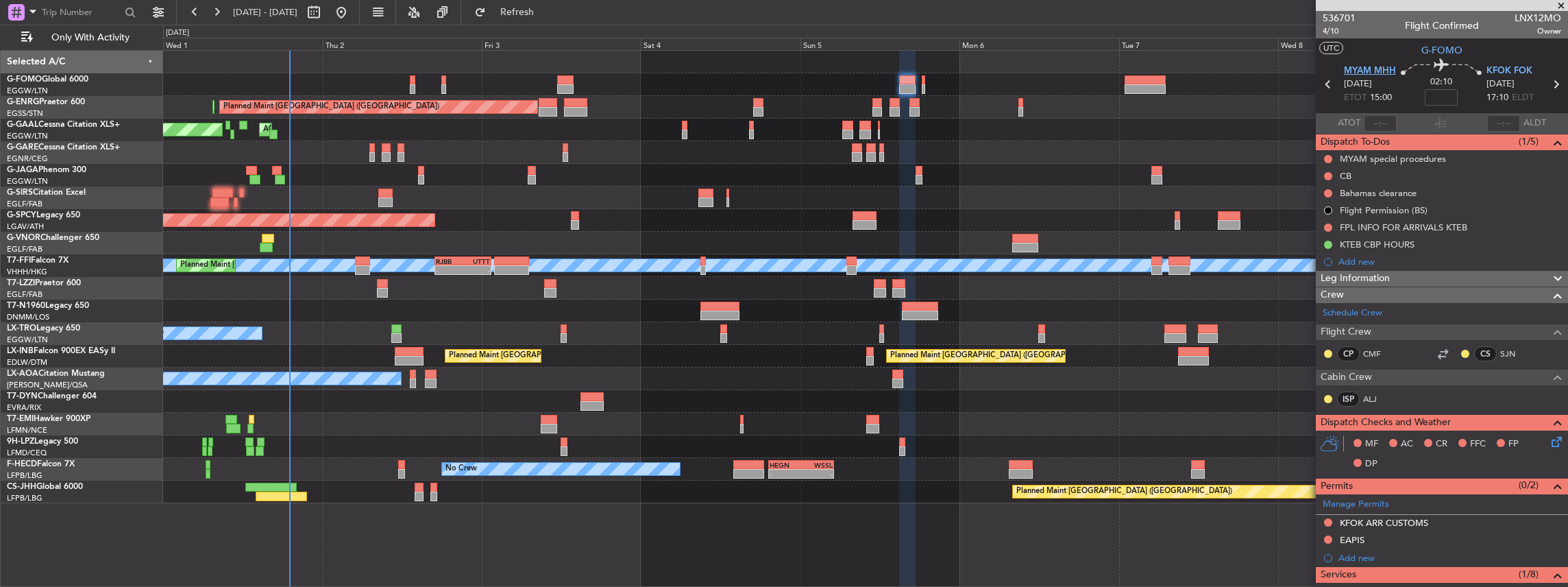
click at [1358, 73] on span "MYAM MHH" at bounding box center [1370, 71] width 52 height 14
click at [1503, 69] on span "KFOK FOK" at bounding box center [1509, 71] width 46 height 14
click at [1366, 75] on span "MYAM MHH" at bounding box center [1370, 71] width 52 height 14
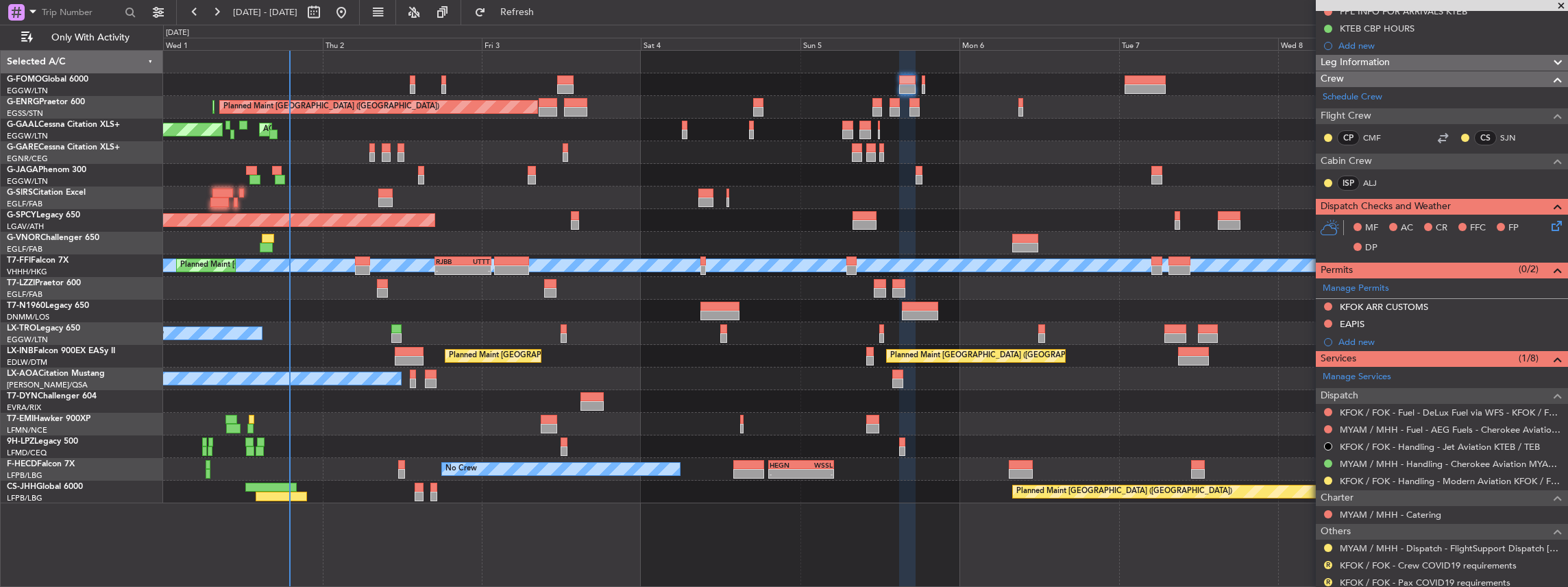
scroll to position [274, 0]
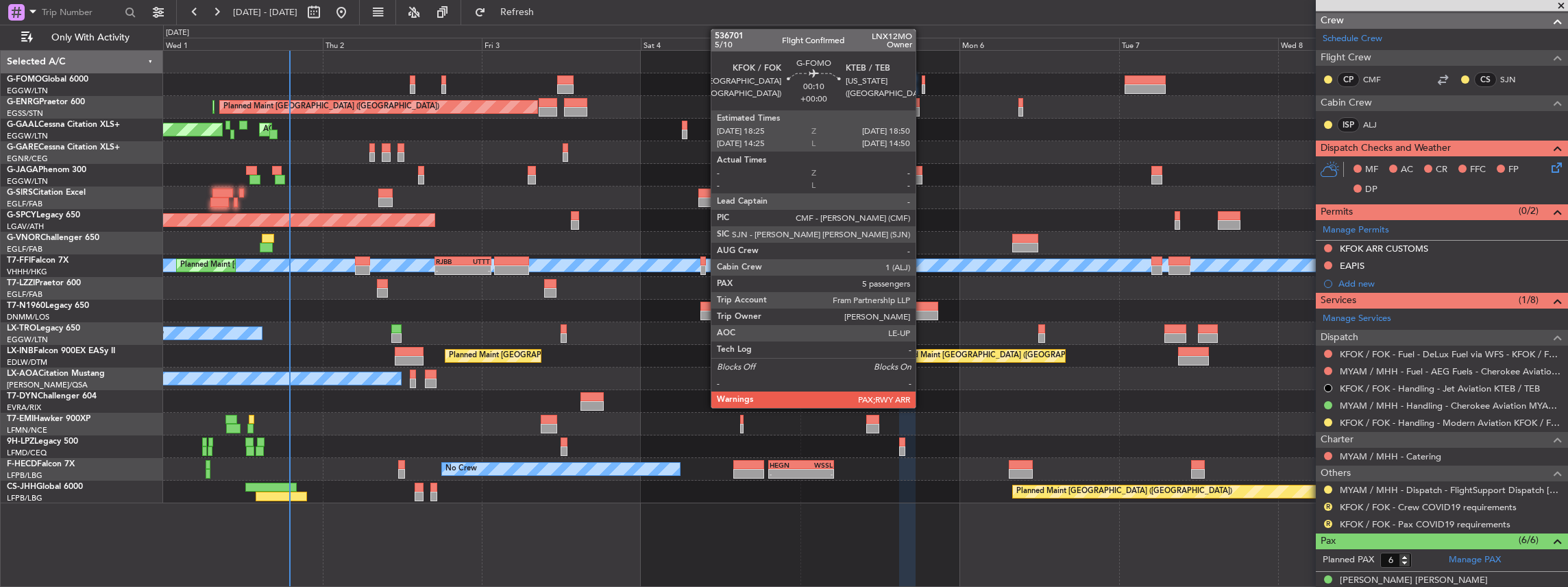
click at [922, 89] on div at bounding box center [923, 89] width 4 height 9
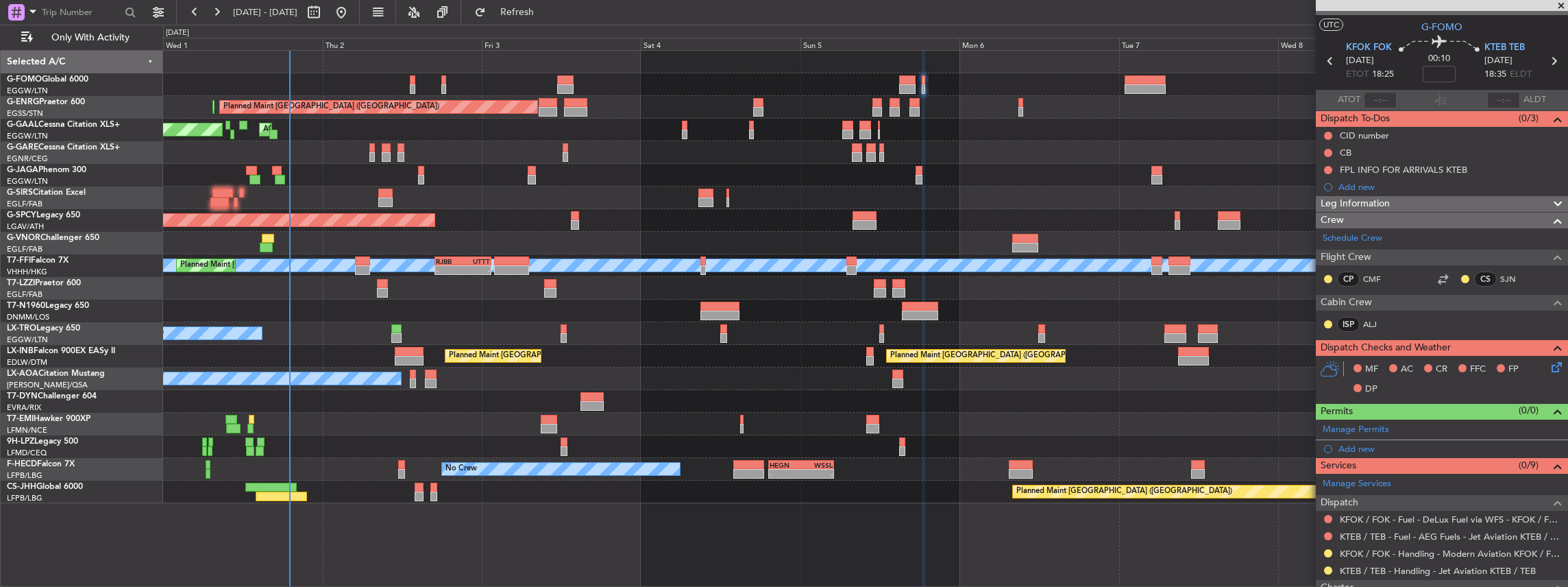
scroll to position [45, 0]
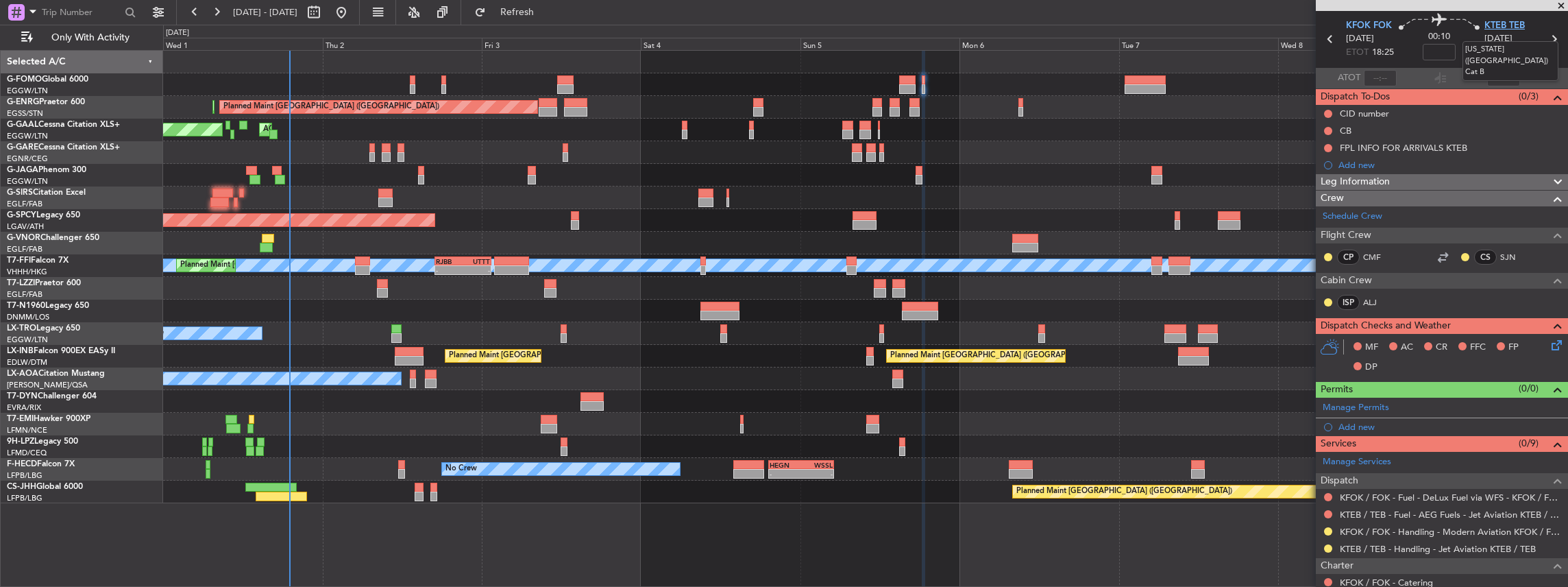
click at [1512, 26] on span "KTEB TEB" at bounding box center [1504, 26] width 40 height 14
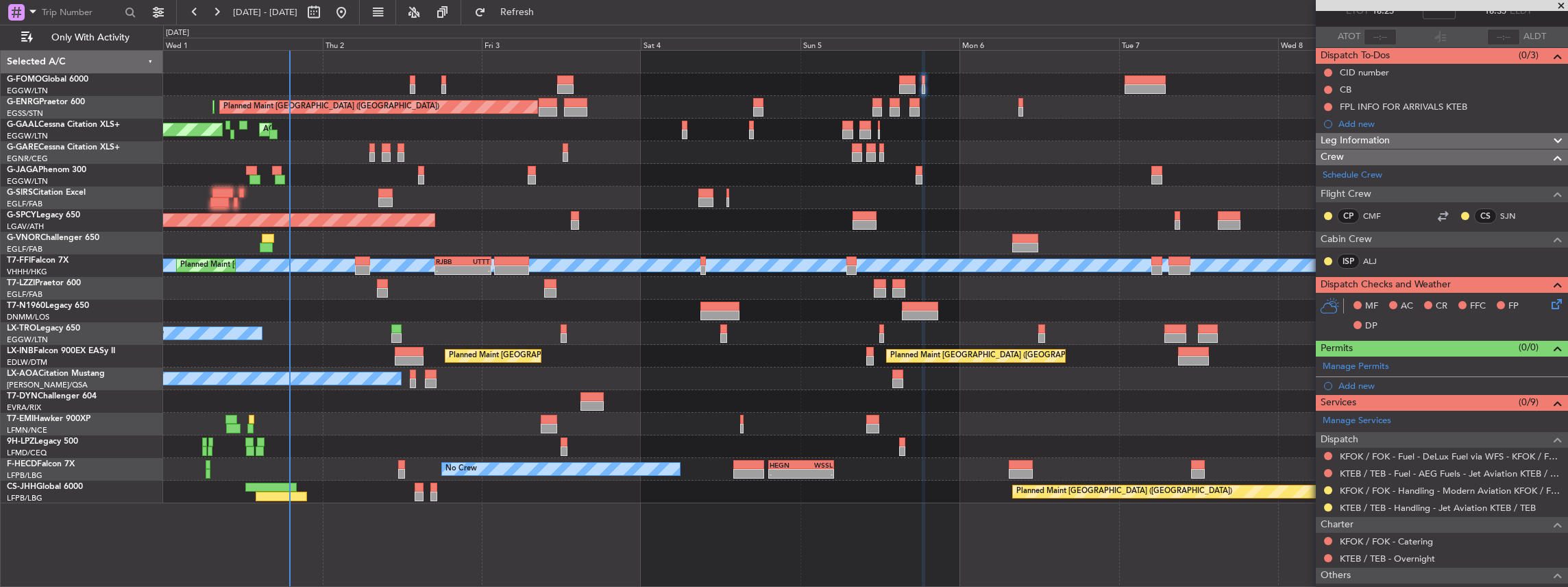
scroll to position [137, 0]
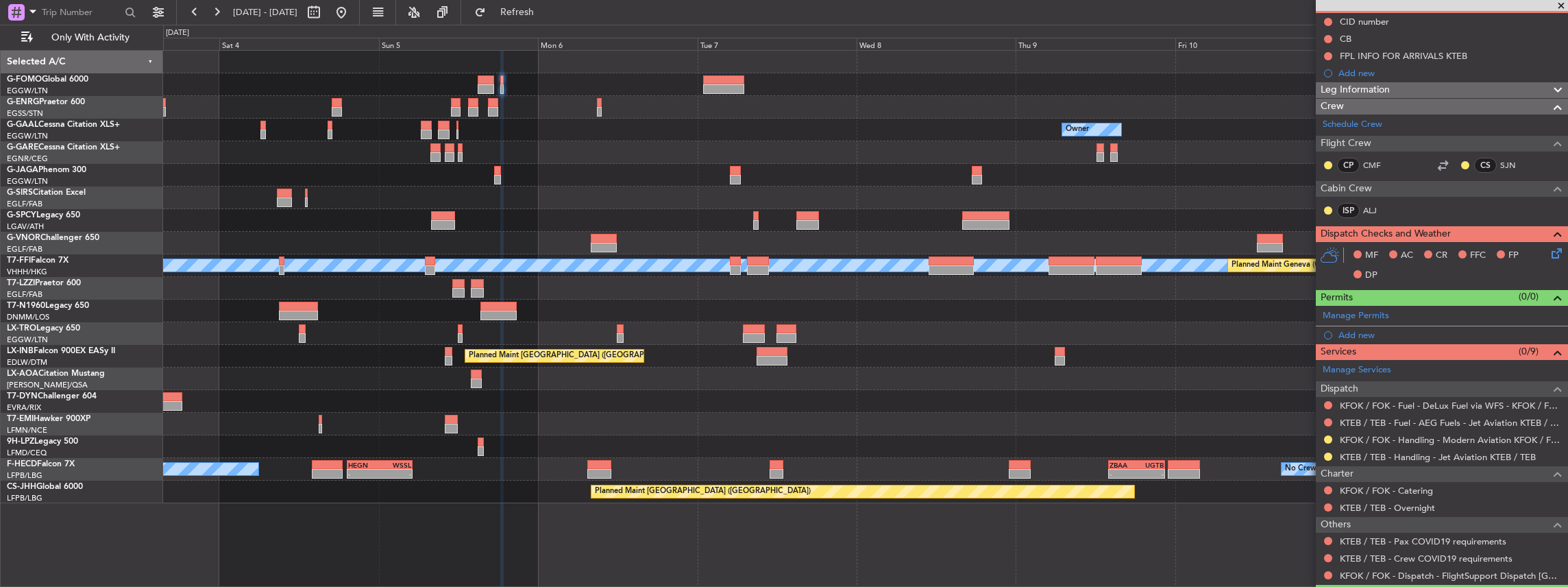
click at [492, 341] on div "Planned Maint London (Stansted) Owner Owner AOG Maint Dusseldorf Owner Planned …" at bounding box center [865, 277] width 1405 height 452
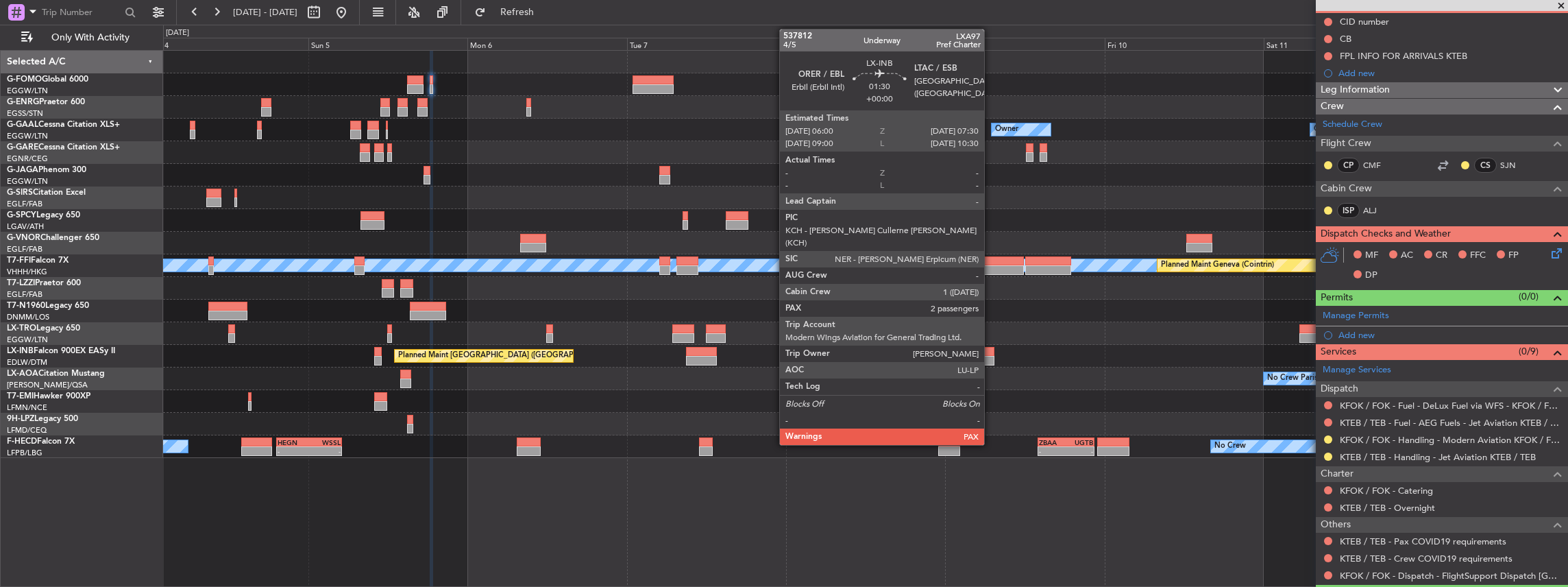
click at [991, 354] on div at bounding box center [989, 351] width 10 height 9
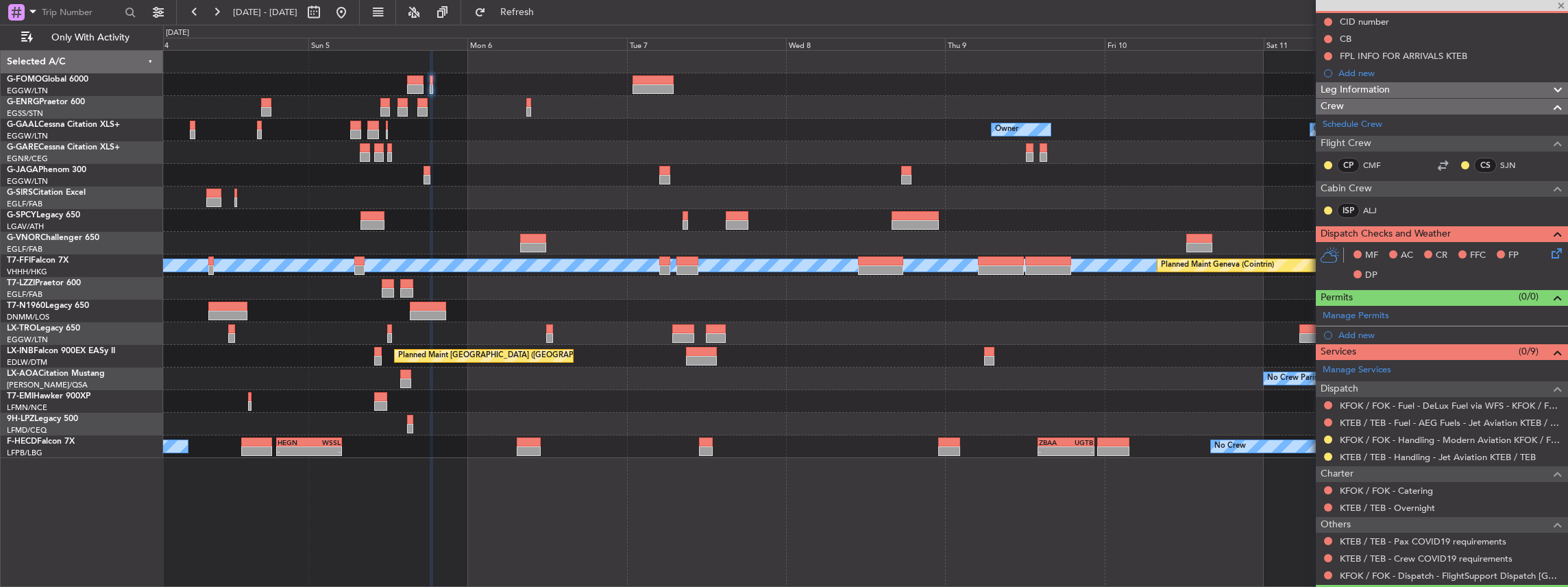
type input "4"
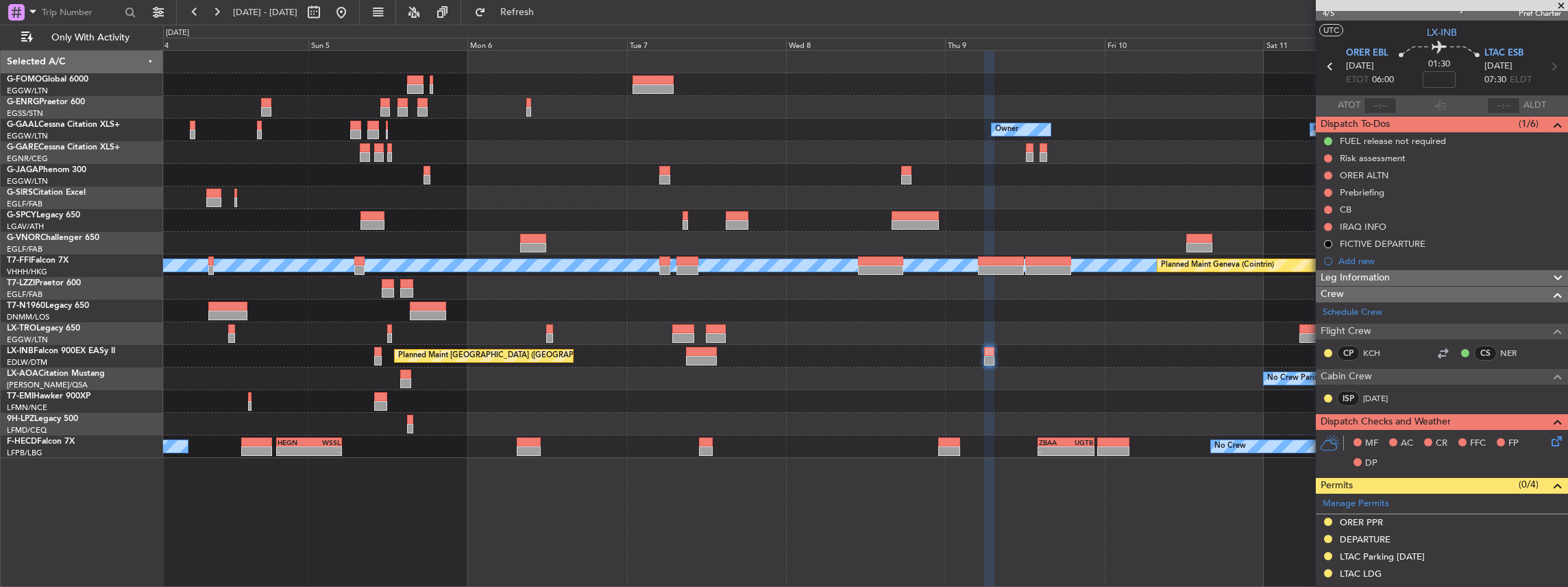
scroll to position [0, 0]
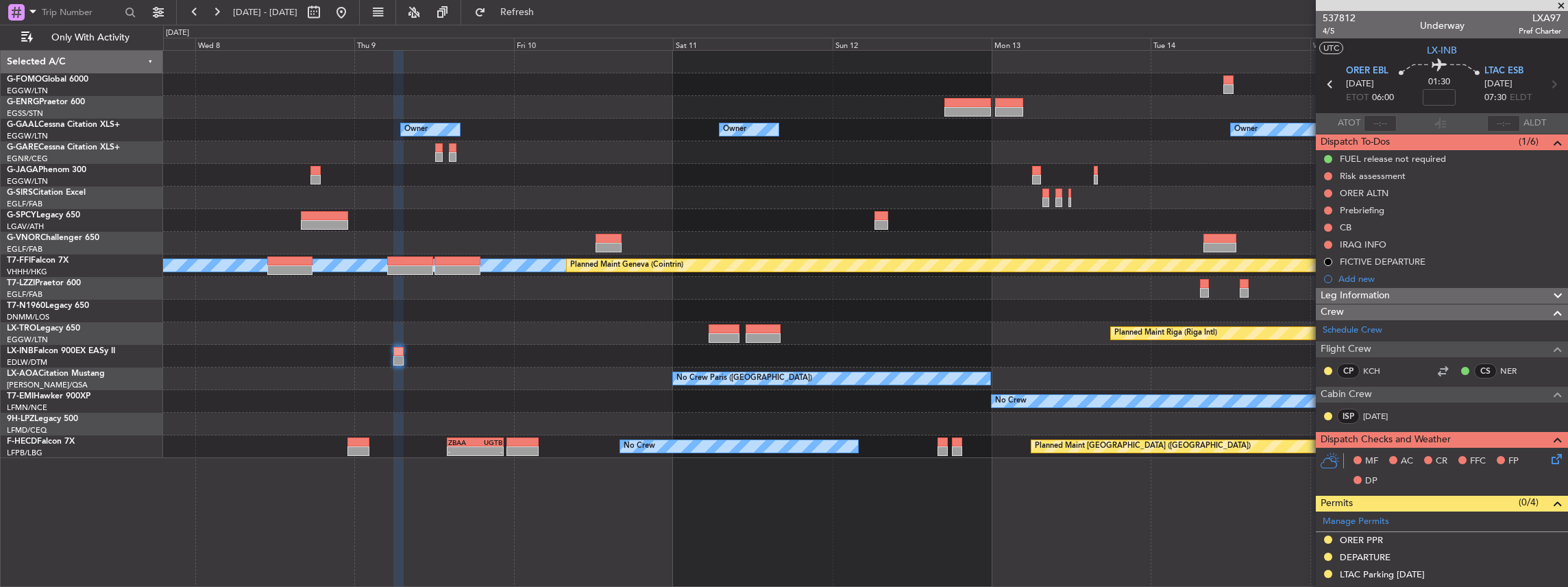
click at [532, 357] on div "Planned Maint [GEOGRAPHIC_DATA] ([GEOGRAPHIC_DATA])" at bounding box center [865, 356] width 1405 height 23
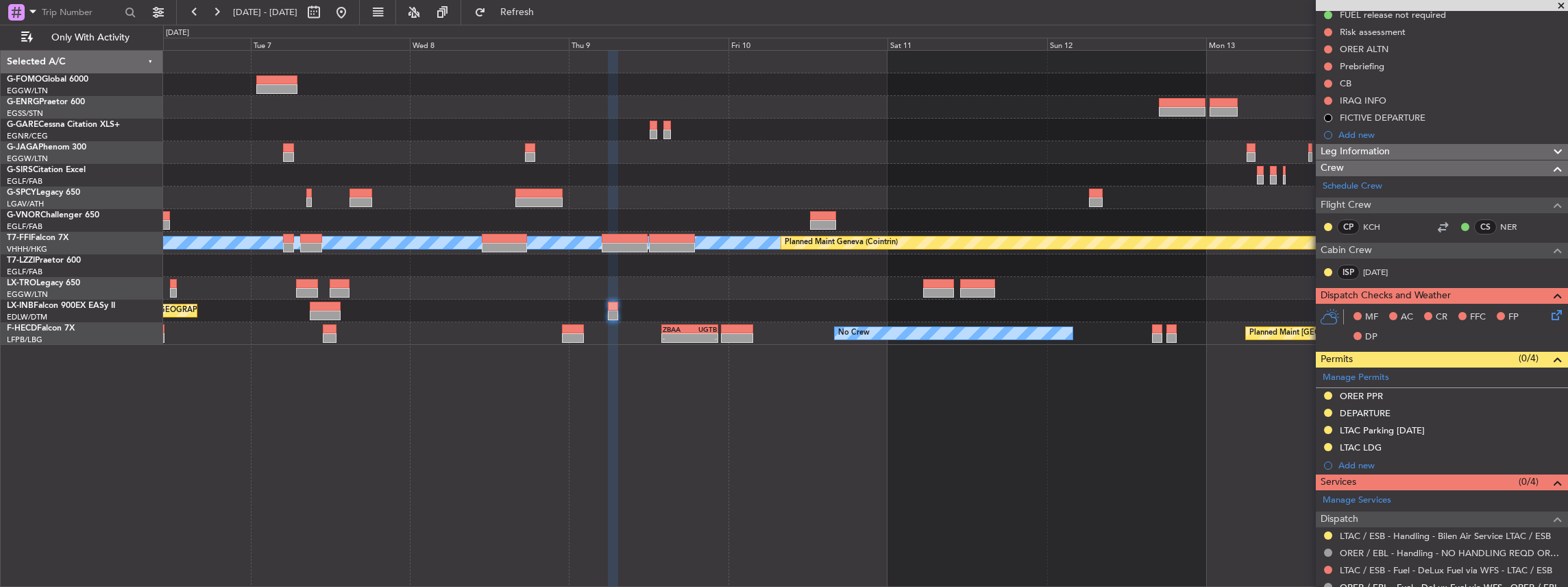
scroll to position [228, 0]
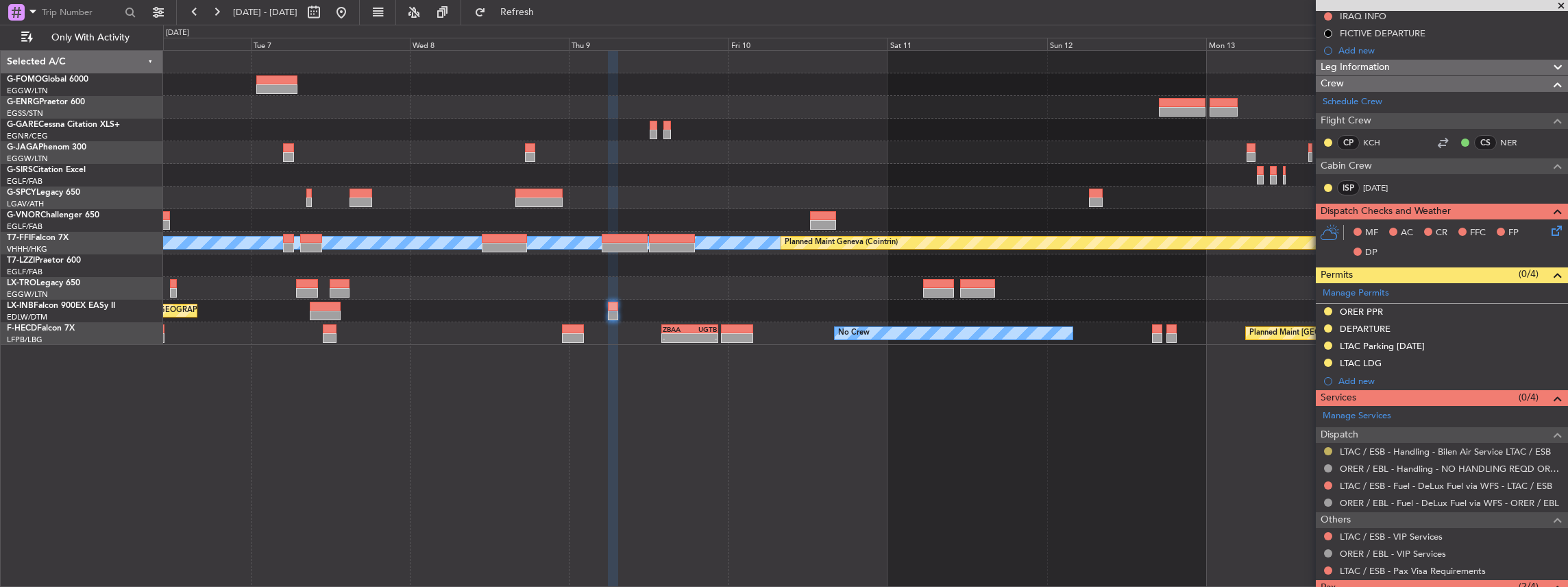
click at [1326, 447] on button at bounding box center [1328, 450] width 8 height 8
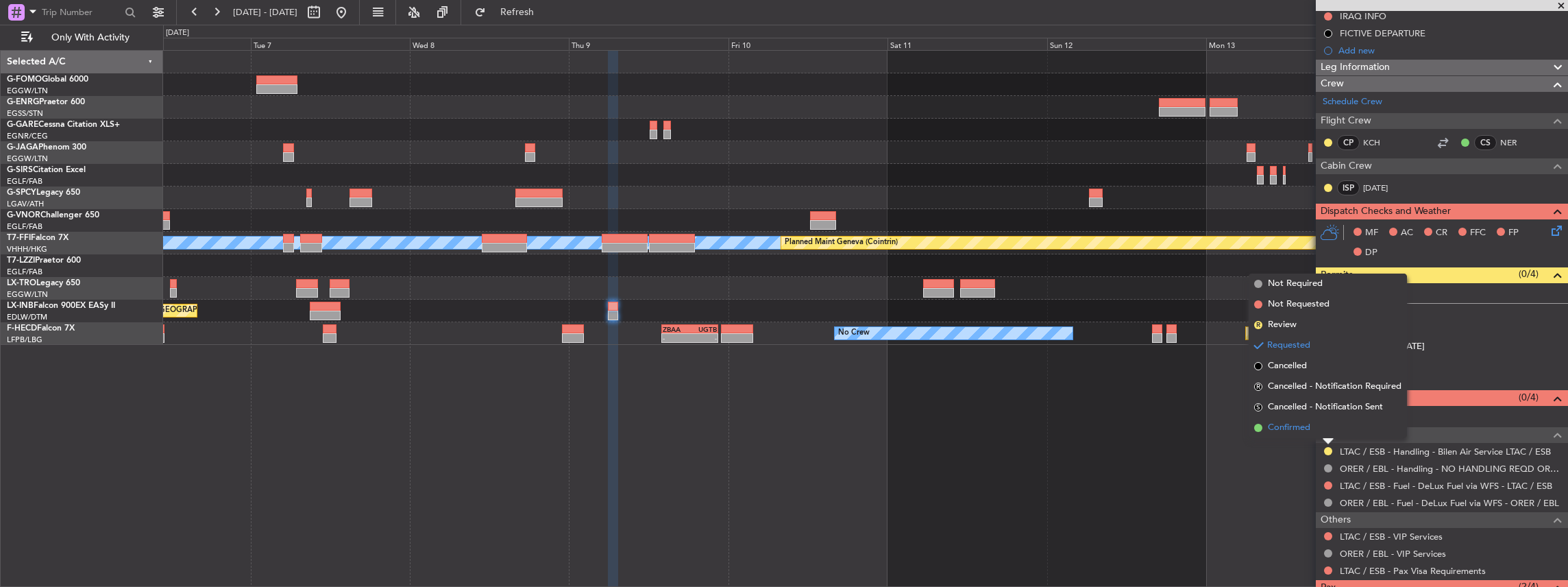
click at [1309, 428] on span "Confirmed" at bounding box center [1288, 427] width 42 height 14
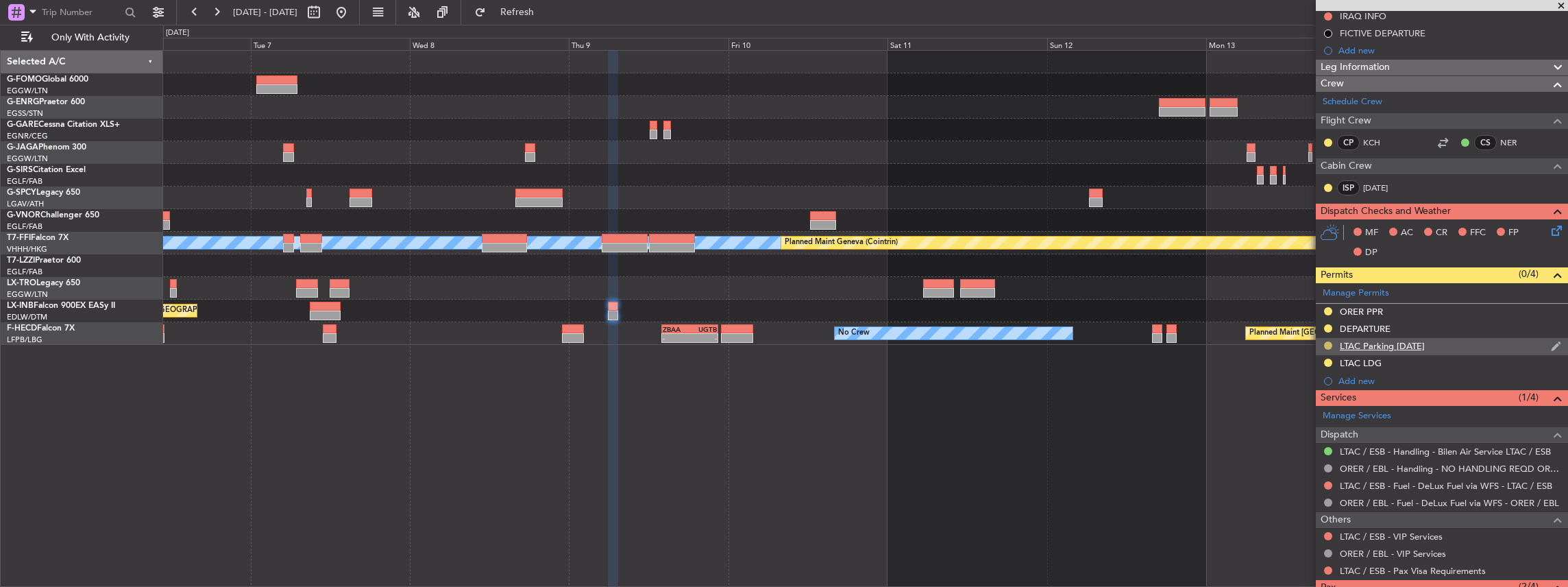
click at [1328, 343] on button at bounding box center [1328, 345] width 8 height 8
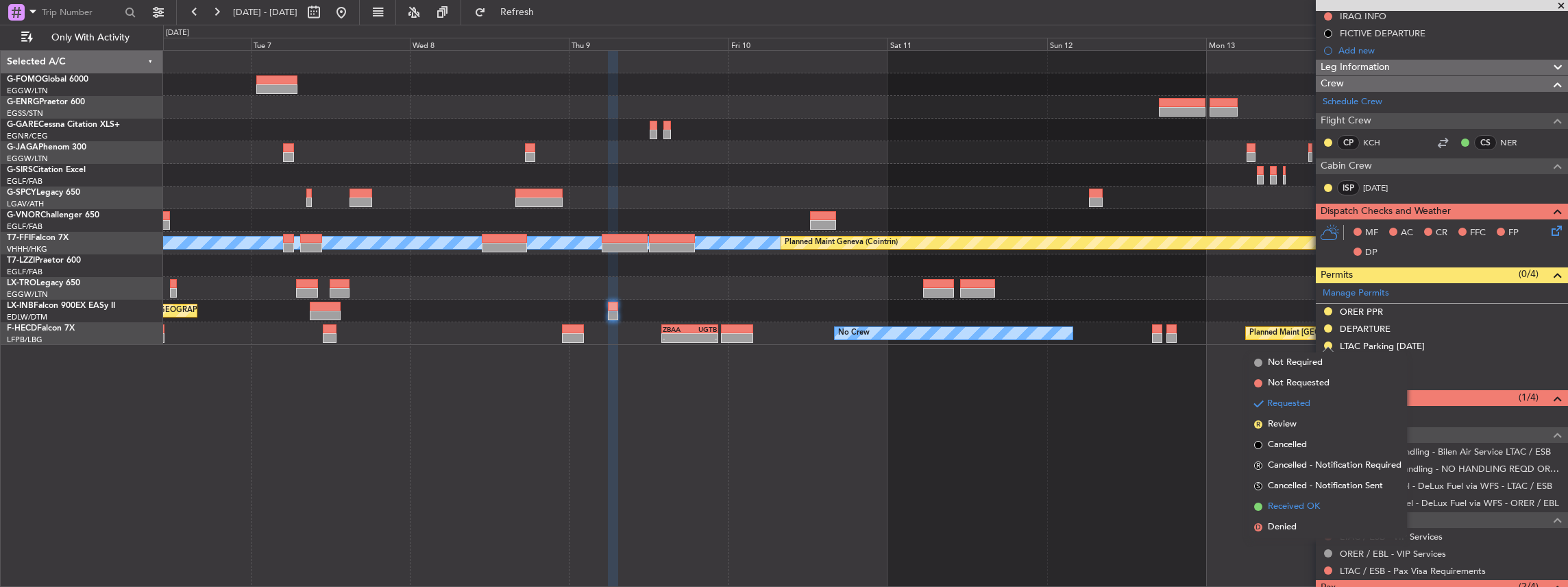
click at [1295, 507] on span "Received OK" at bounding box center [1293, 506] width 52 height 14
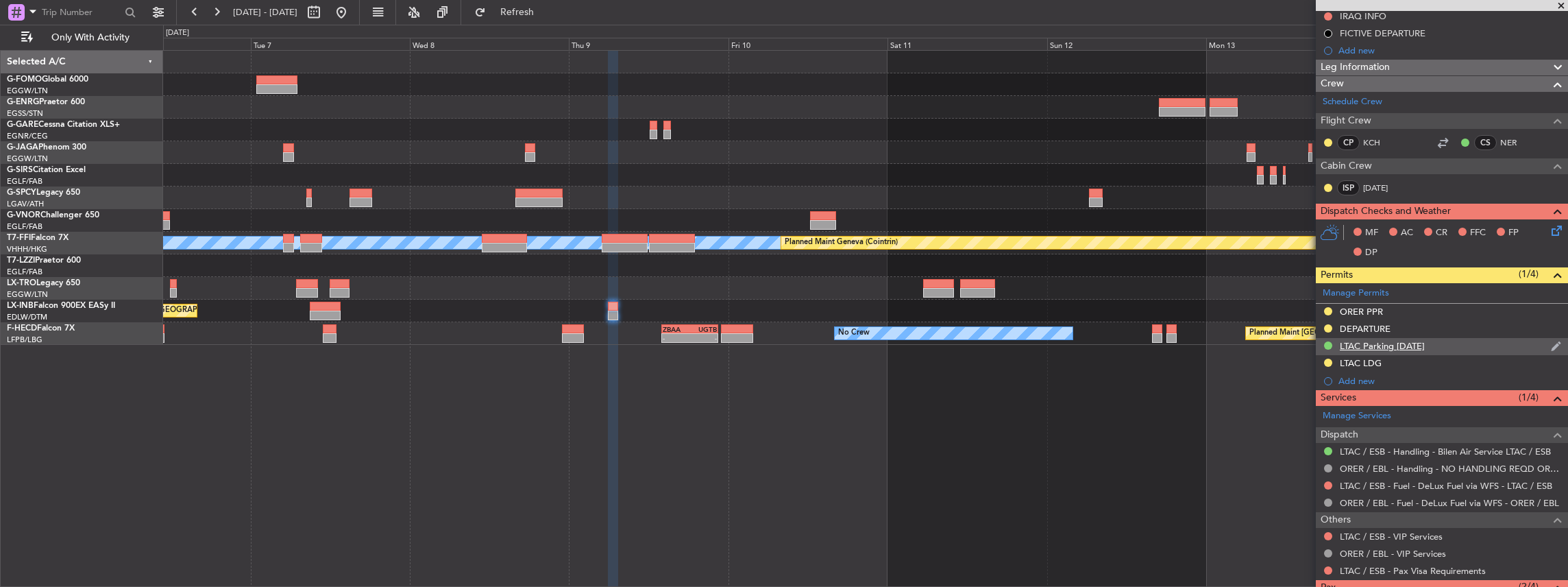
scroll to position [0, 0]
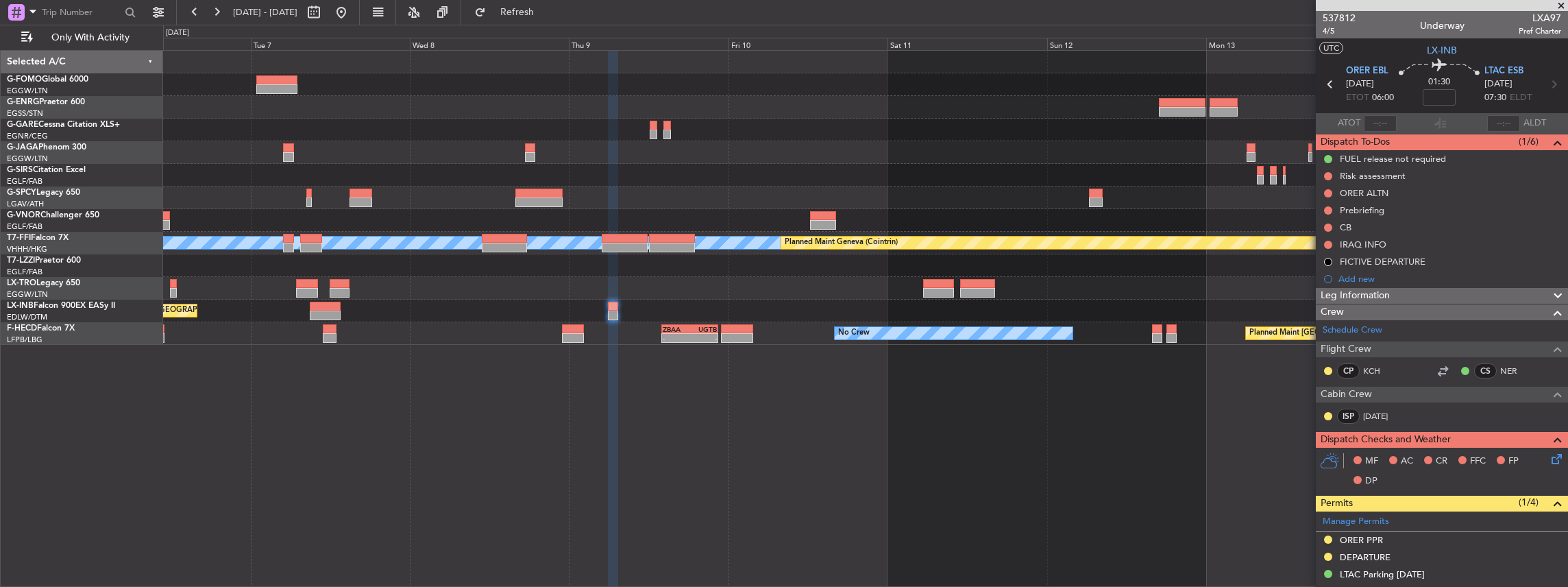
click at [1495, 63] on section "ORER EBL 09/10/2025 ETOT 06:00 01:30 LTAC ESB 09/10/2025 07:30 ELDT" at bounding box center [1442, 86] width 252 height 54
click at [1495, 72] on span "LTAC ESB" at bounding box center [1504, 71] width 39 height 14
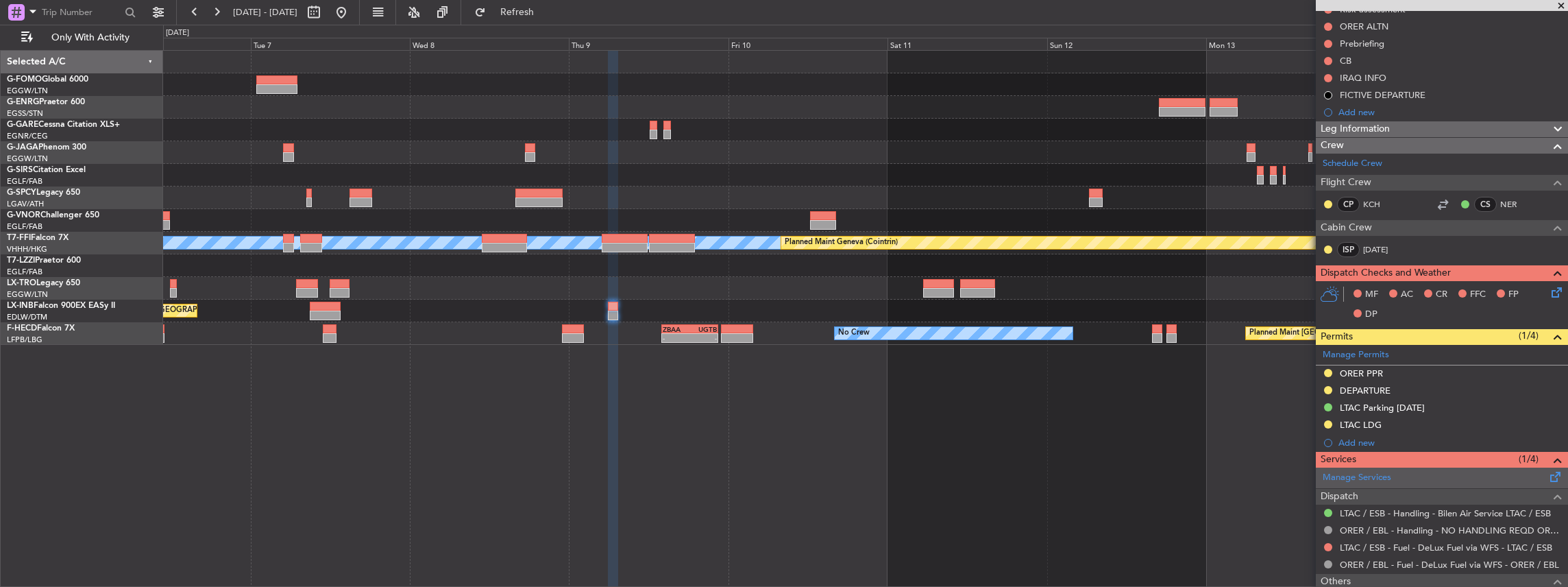
scroll to position [183, 0]
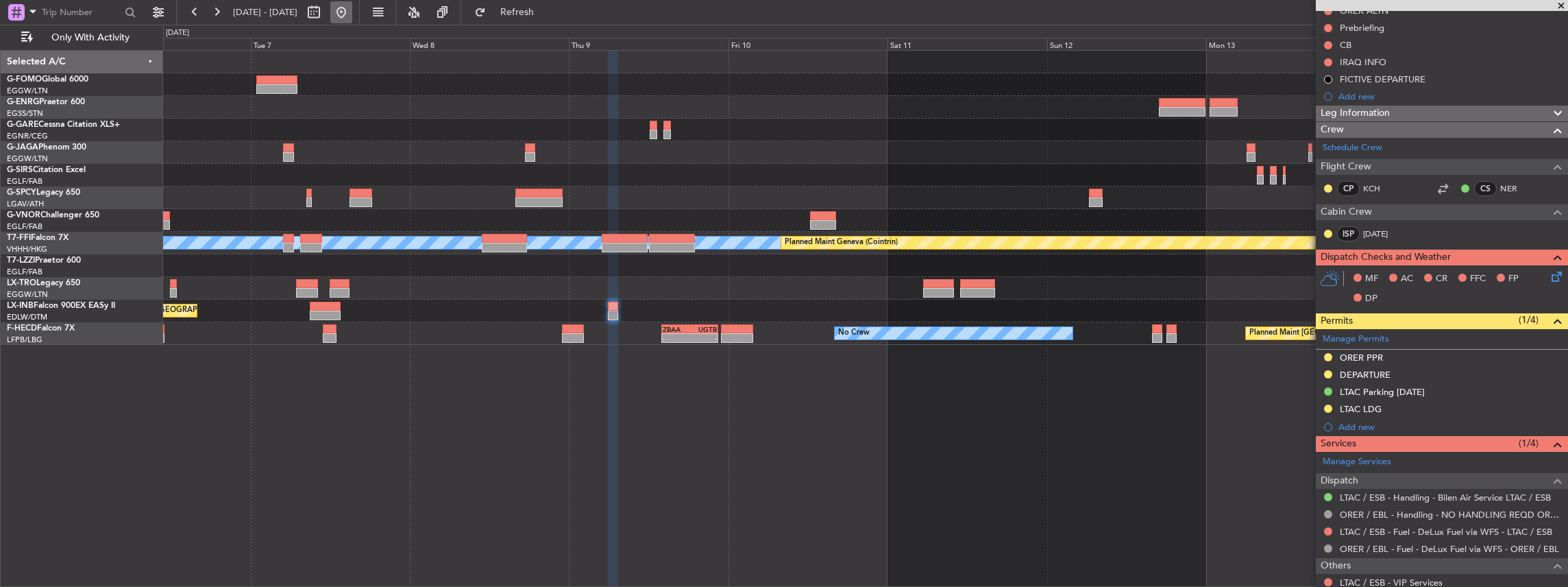
click at [352, 15] on button at bounding box center [341, 12] width 22 height 22
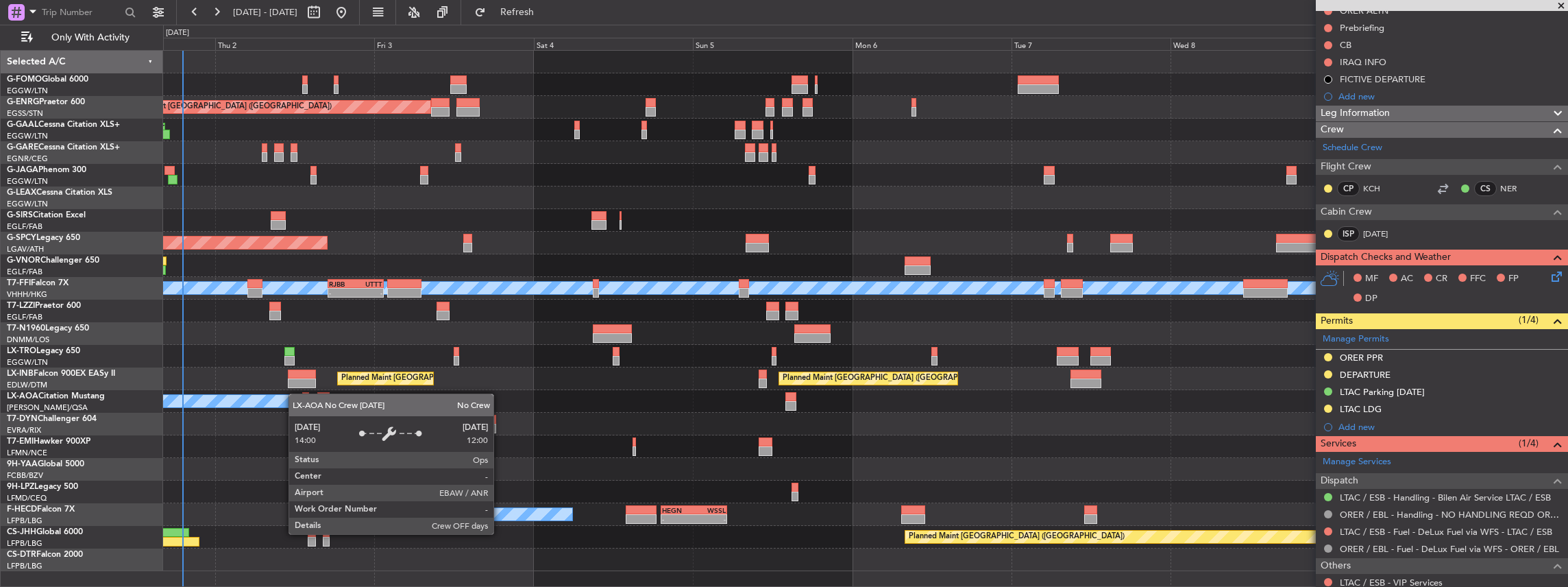
click at [292, 396] on div "Planned Maint London (Stansted) Planned Maint London (Stansted) AOG Maint Dusse…" at bounding box center [865, 311] width 1405 height 520
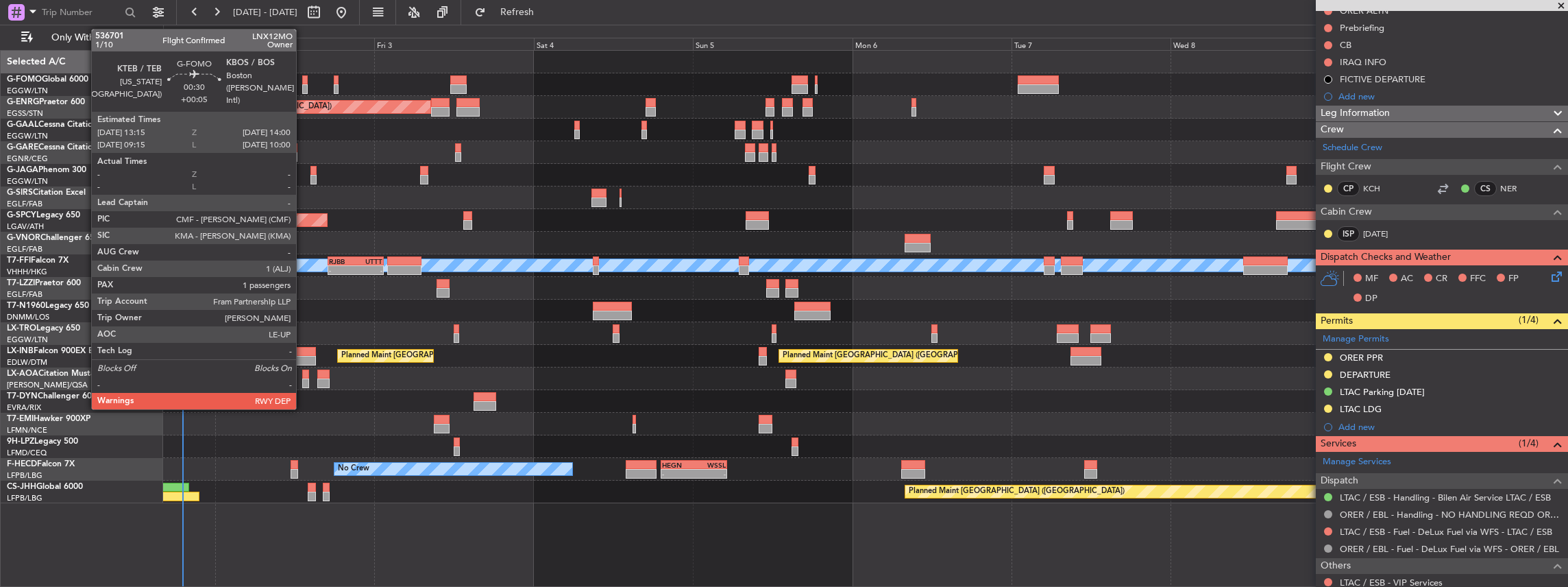
click at [303, 84] on div at bounding box center [305, 89] width 6 height 9
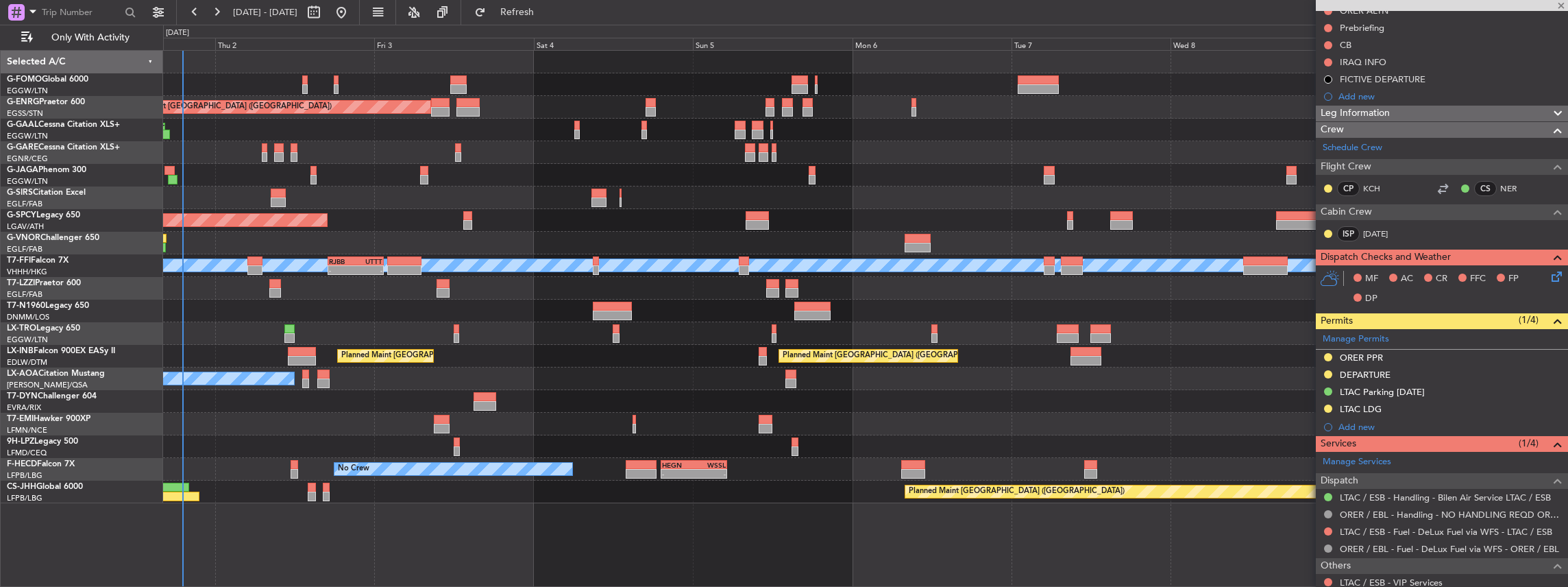
type input "+00:05"
type input "1"
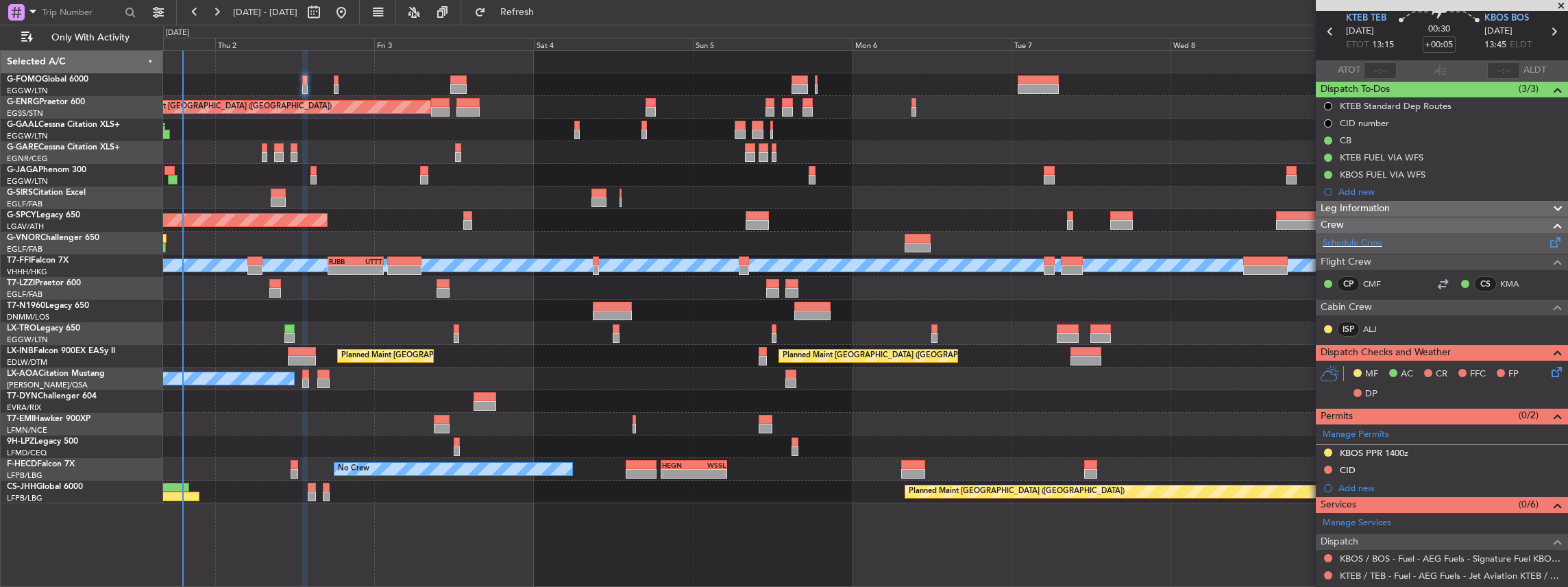
scroll to position [0, 0]
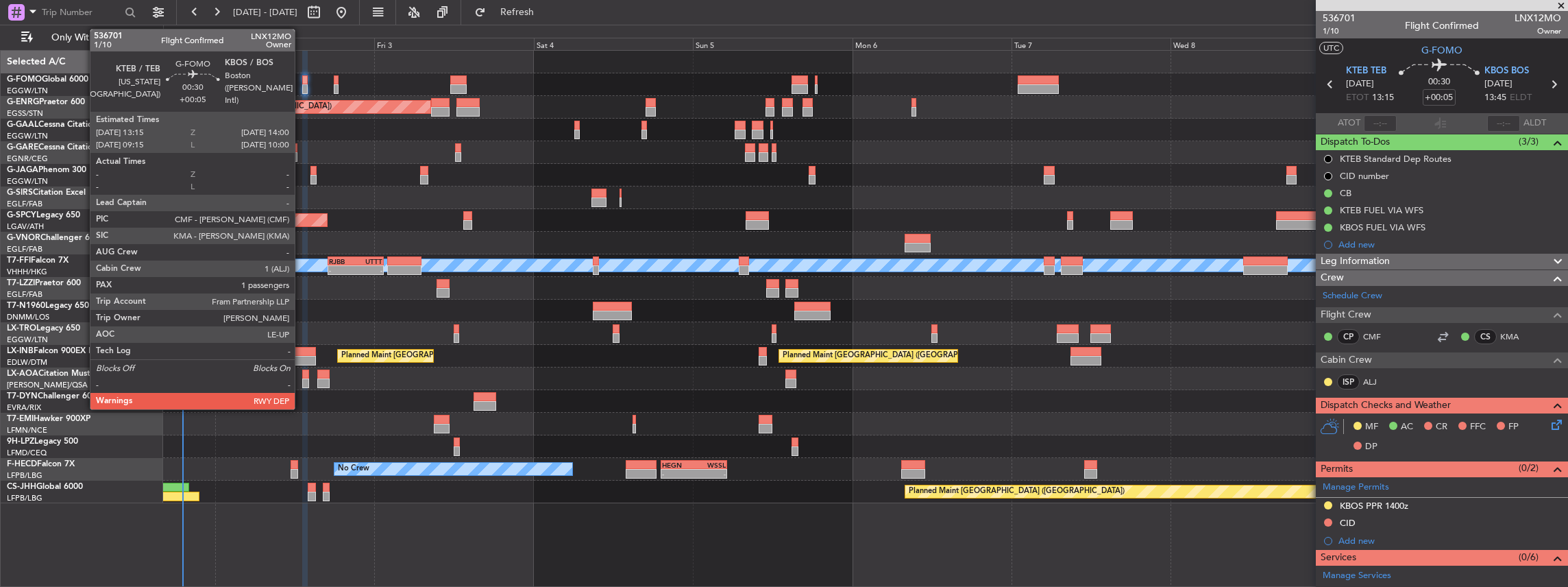
click at [302, 87] on div at bounding box center [305, 89] width 6 height 9
click at [303, 87] on div at bounding box center [305, 89] width 6 height 9
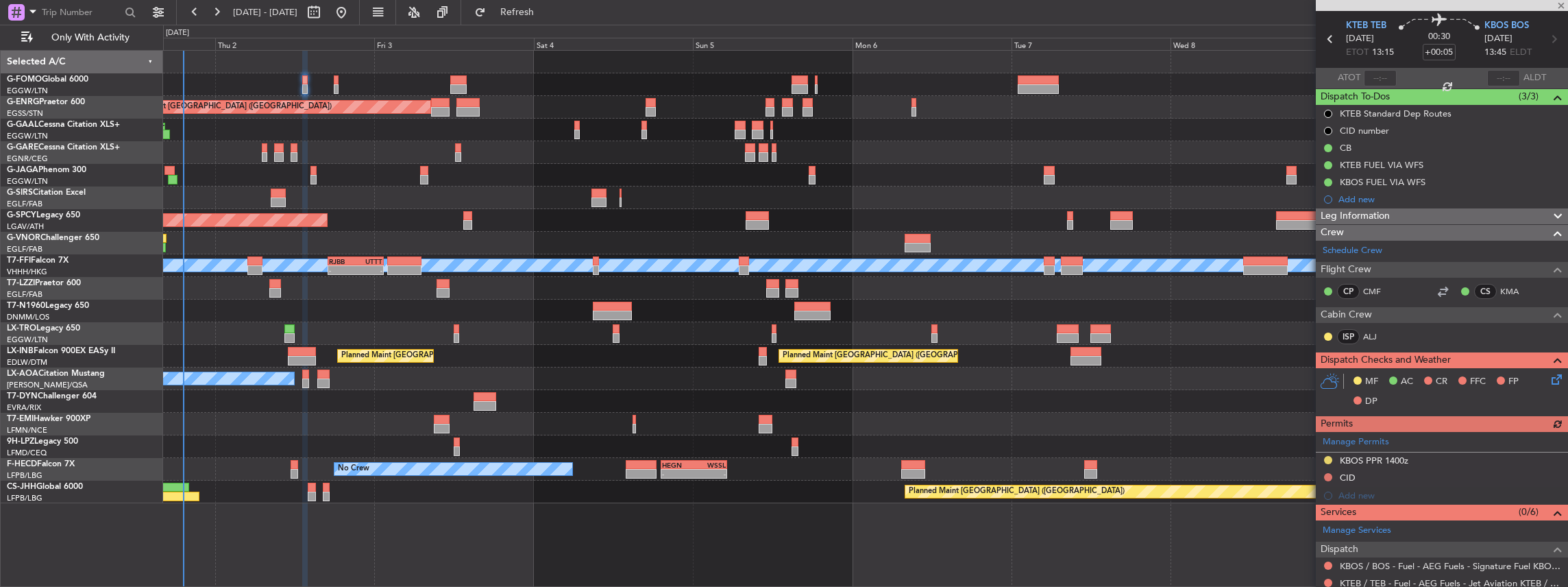
scroll to position [137, 0]
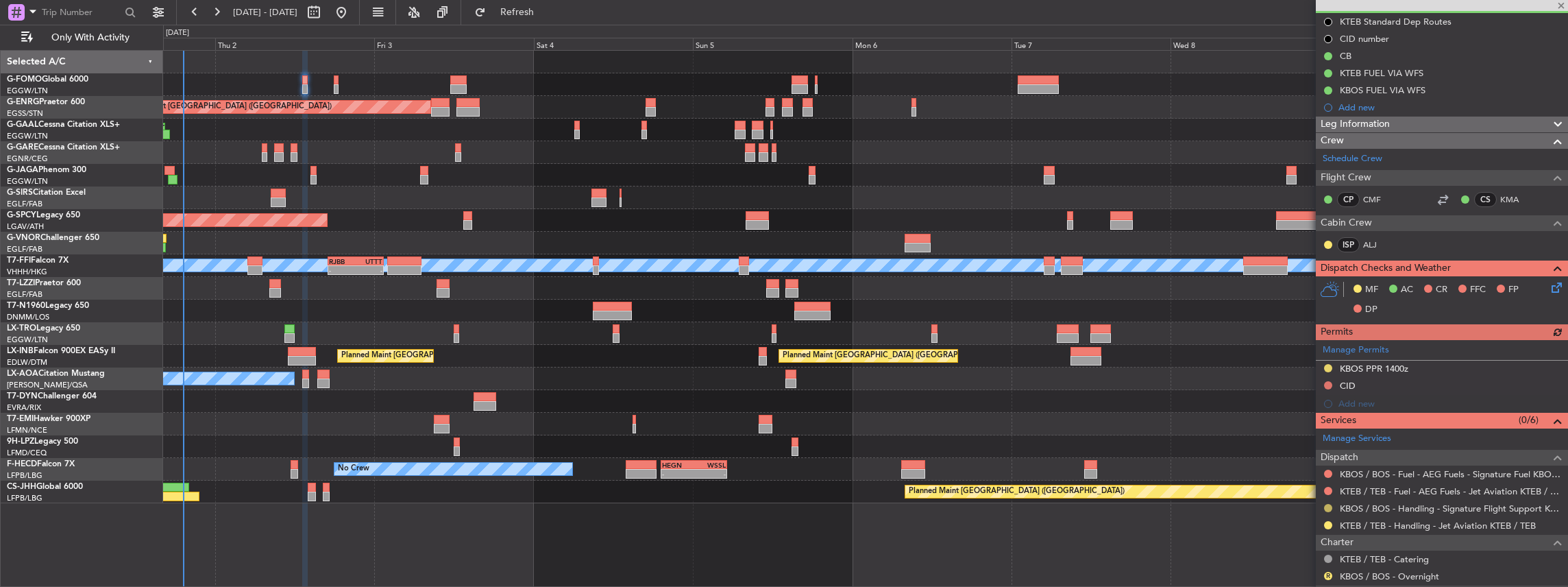
click at [1327, 505] on button at bounding box center [1328, 508] width 8 height 8
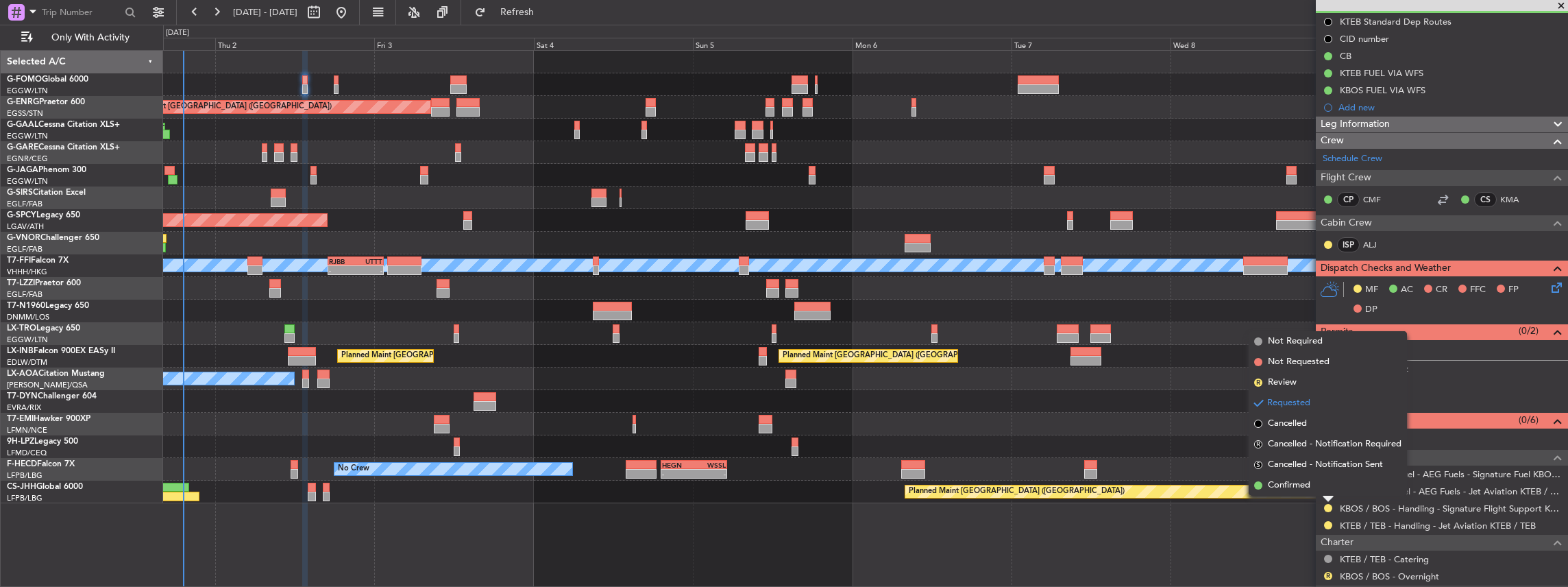
click at [1251, 536] on div "Planned Maint London (Stansted) Planned Maint London (Stansted) Owner AOG Maint…" at bounding box center [866, 319] width 1406 height 538
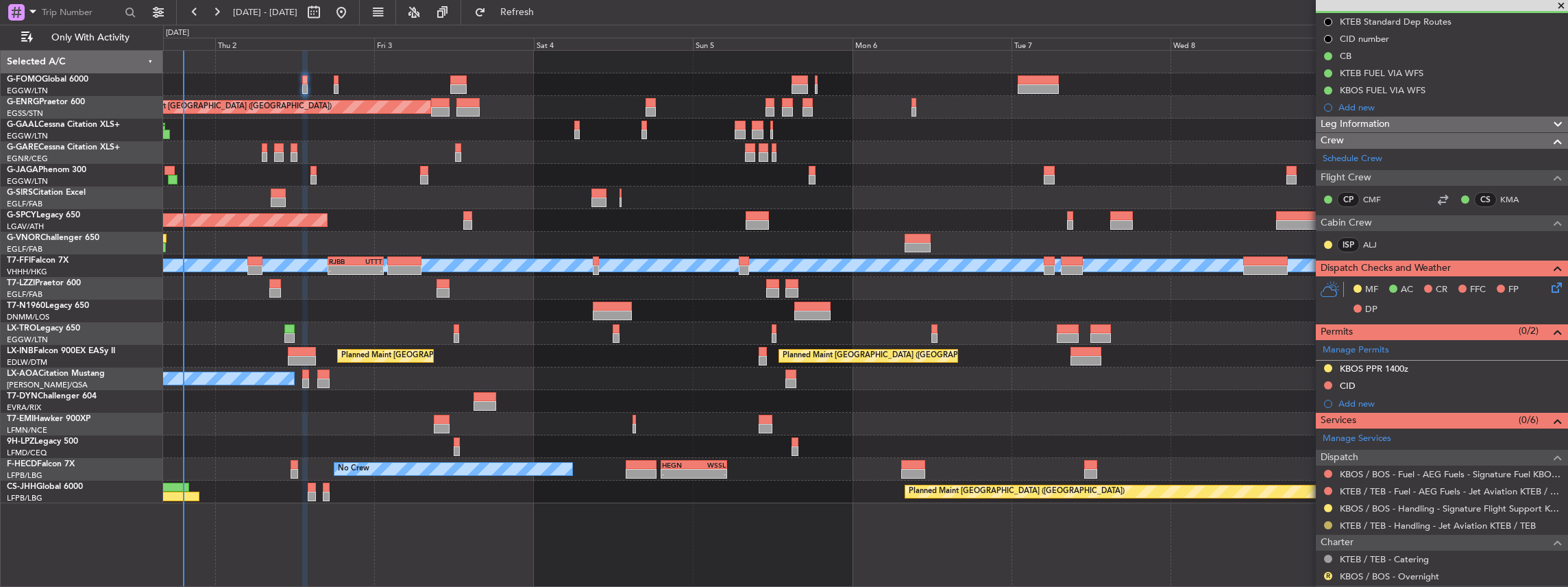
click at [1326, 521] on button at bounding box center [1328, 525] width 8 height 8
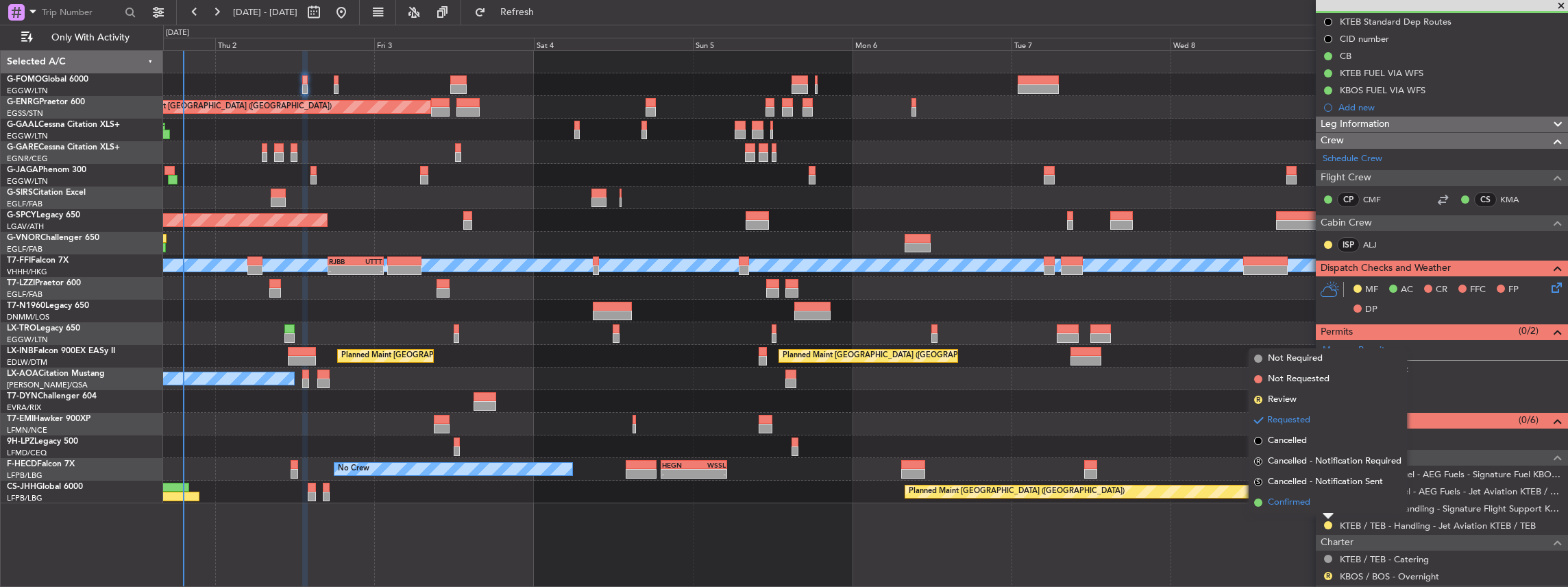
click at [1302, 499] on span "Confirmed" at bounding box center [1288, 502] width 42 height 14
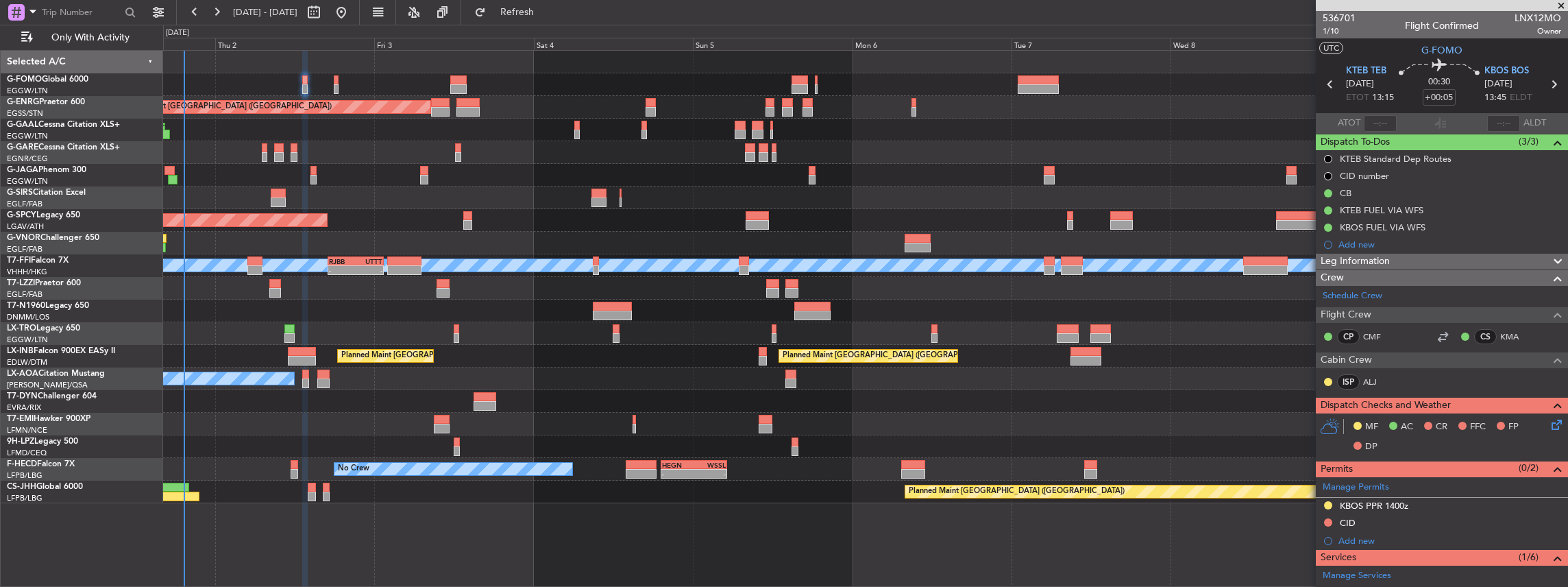
scroll to position [137, 0]
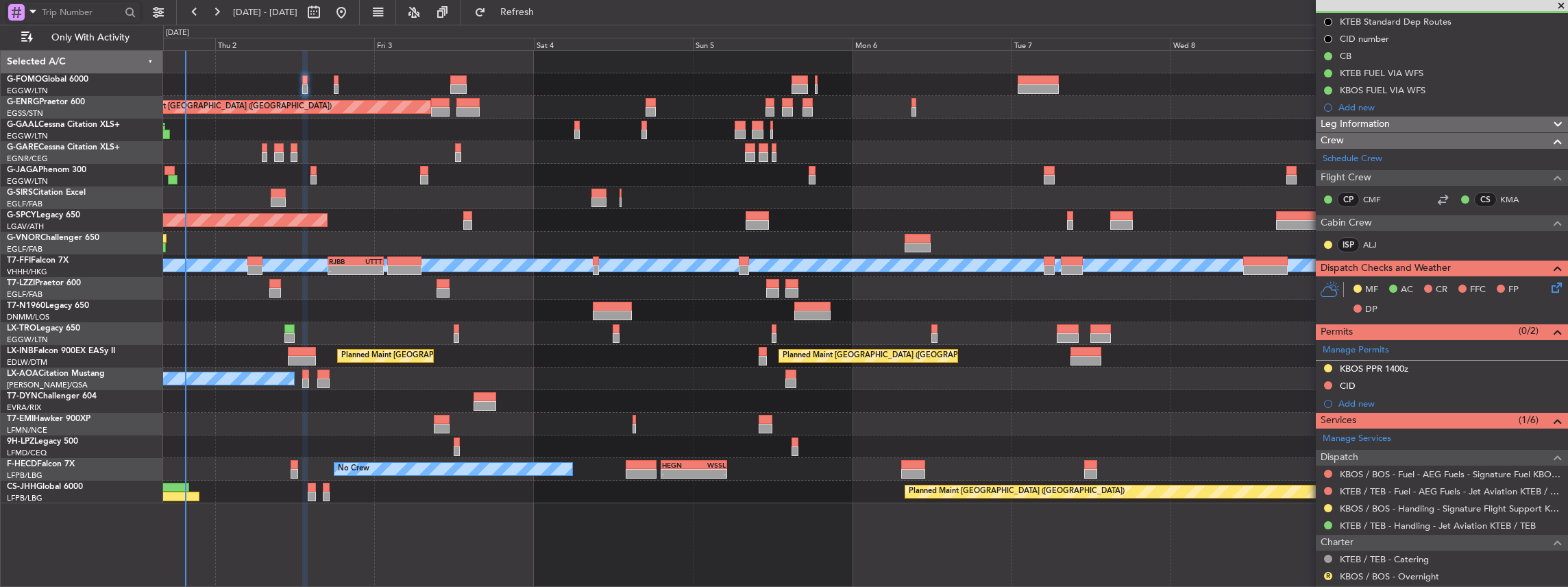
click at [57, 9] on input "text" at bounding box center [81, 12] width 79 height 21
click at [34, 14] on span at bounding box center [32, 11] width 16 height 17
click at [103, 107] on div "Airport" at bounding box center [96, 109] width 176 height 24
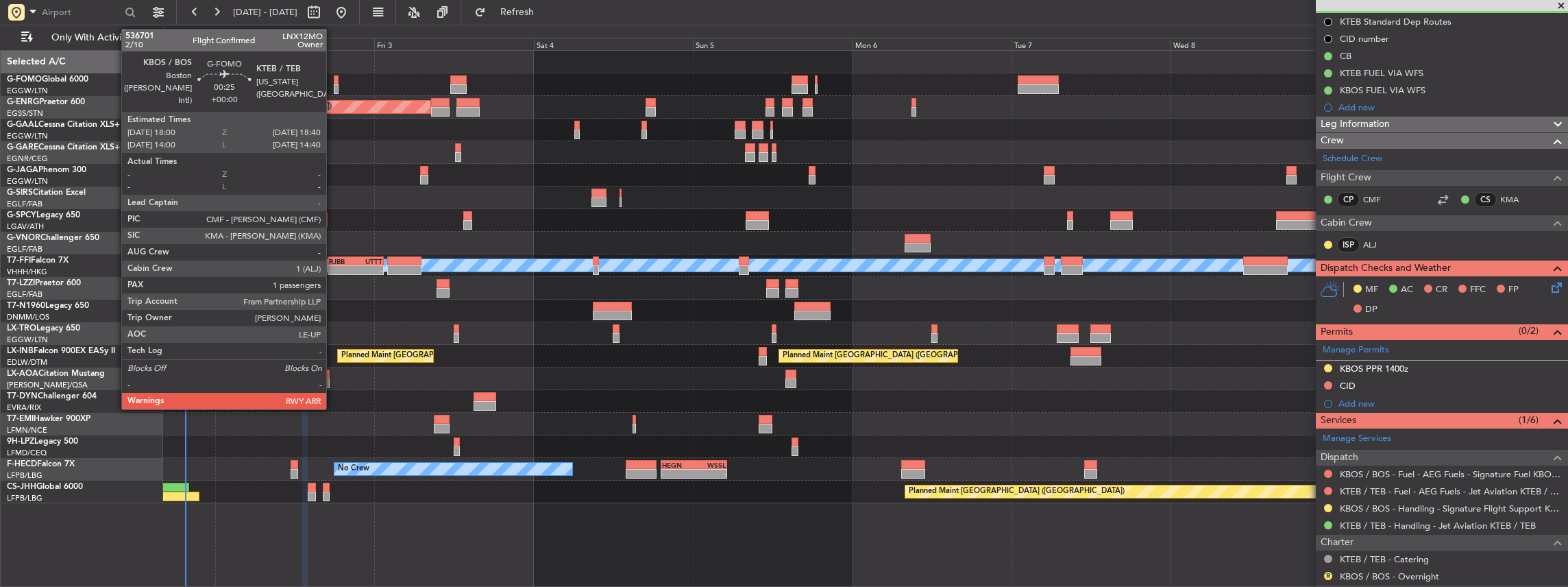
click at [333, 85] on div at bounding box center [336, 89] width 5 height 9
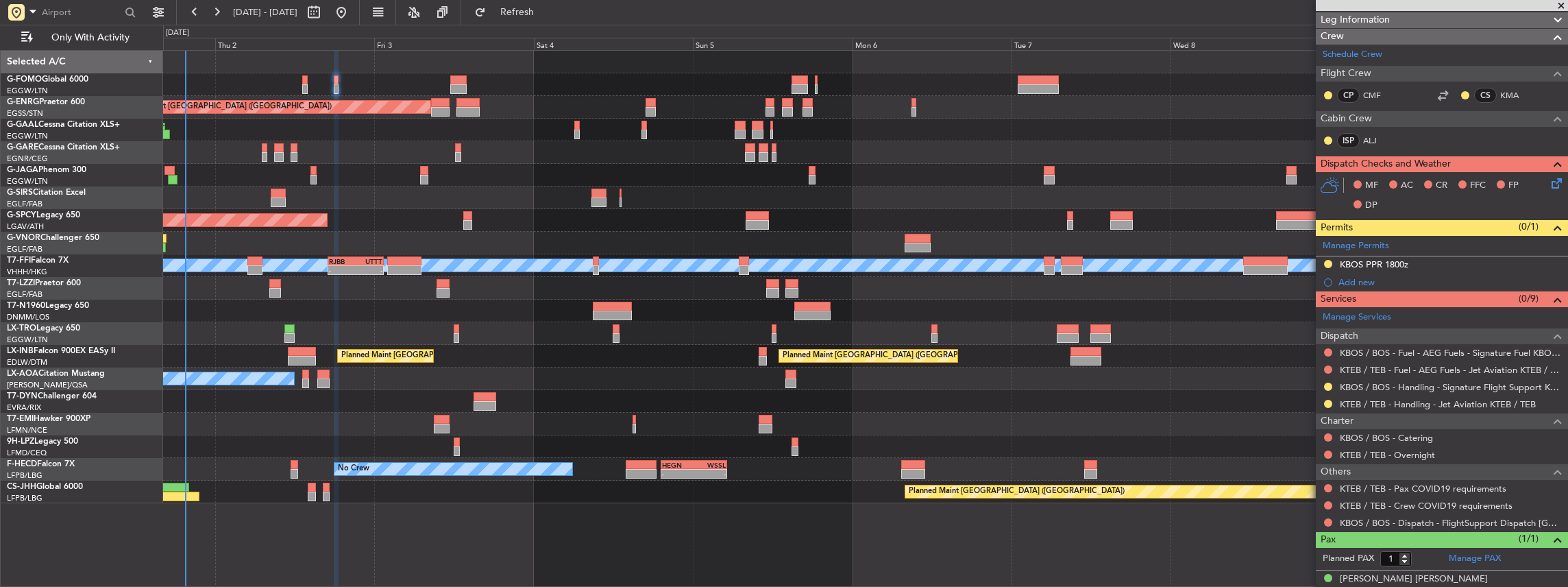
scroll to position [217, 0]
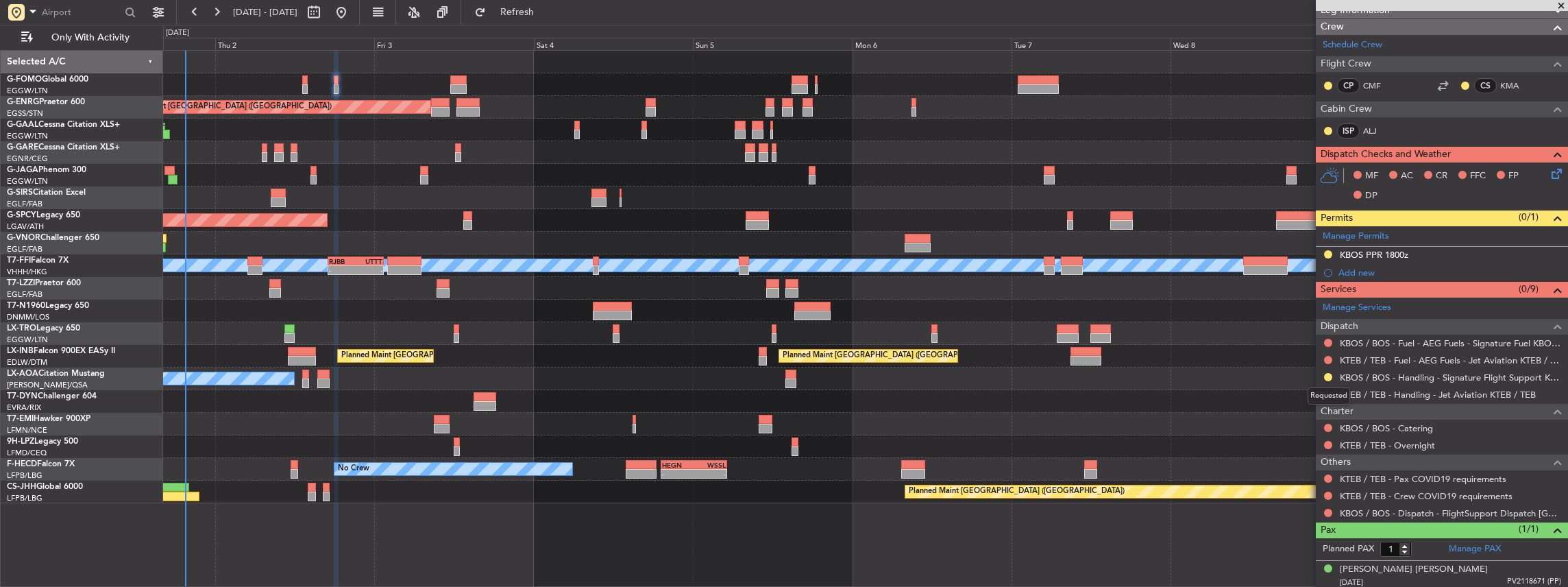
click at [1328, 388] on div "Requested" at bounding box center [1328, 396] width 42 height 17
click at [1329, 390] on button at bounding box center [1328, 394] width 8 height 8
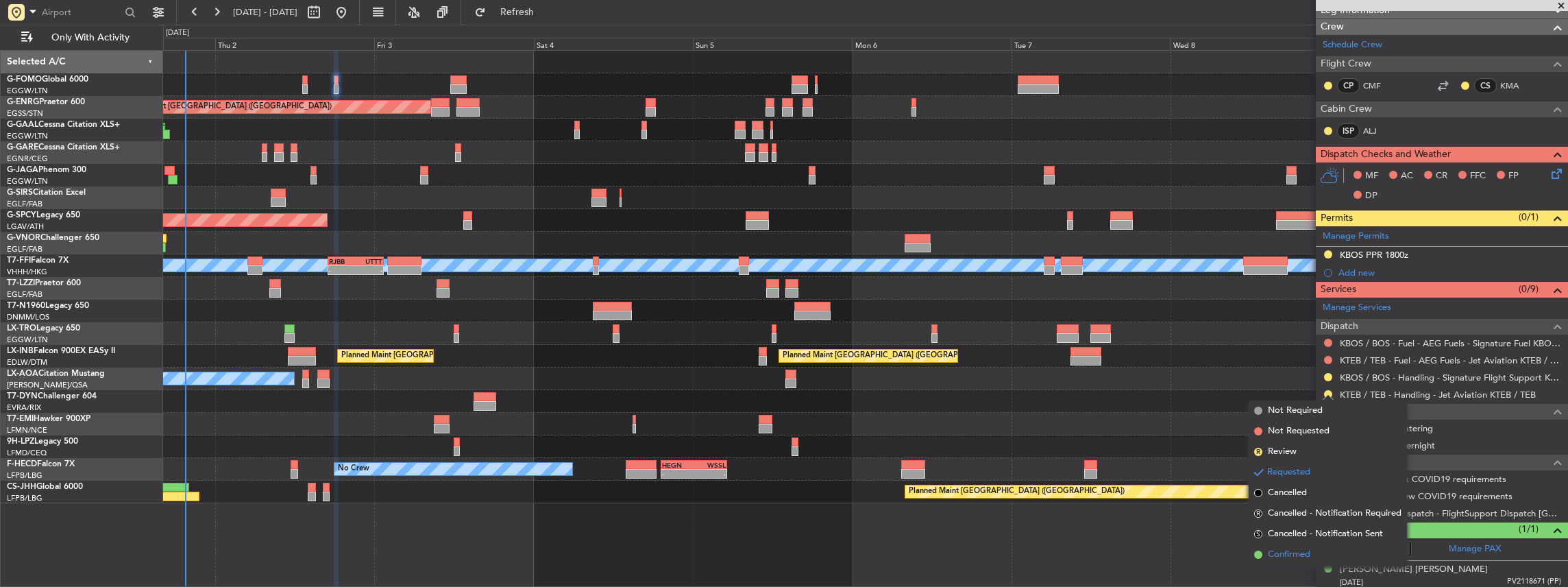
click at [1294, 559] on span "Confirmed" at bounding box center [1288, 554] width 42 height 14
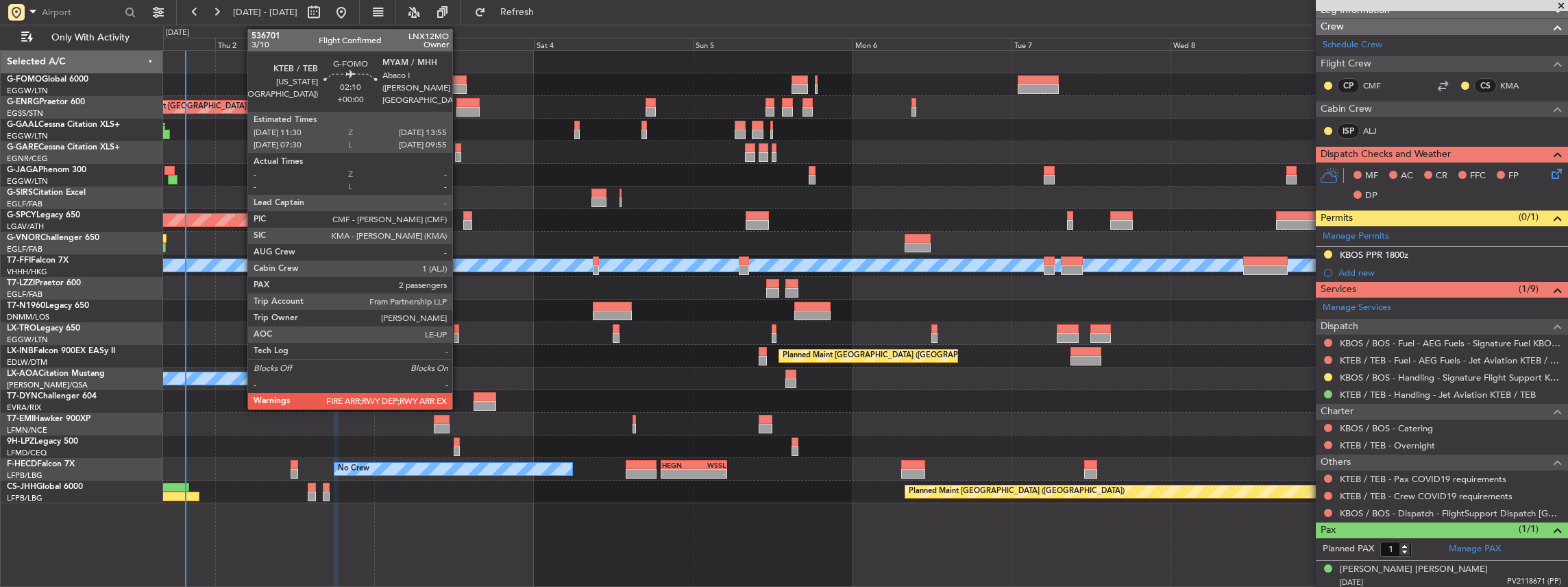
click at [459, 85] on div at bounding box center [458, 89] width 16 height 9
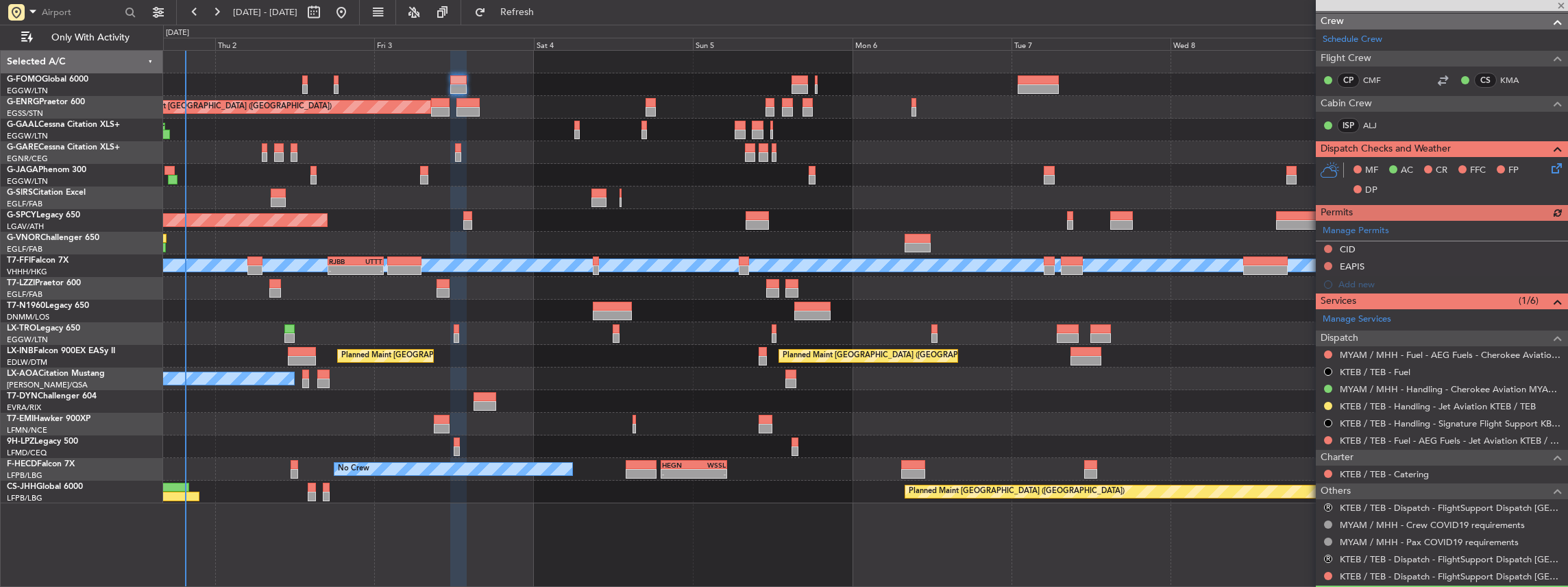
scroll to position [274, 0]
click at [1327, 402] on button at bounding box center [1328, 404] width 8 height 8
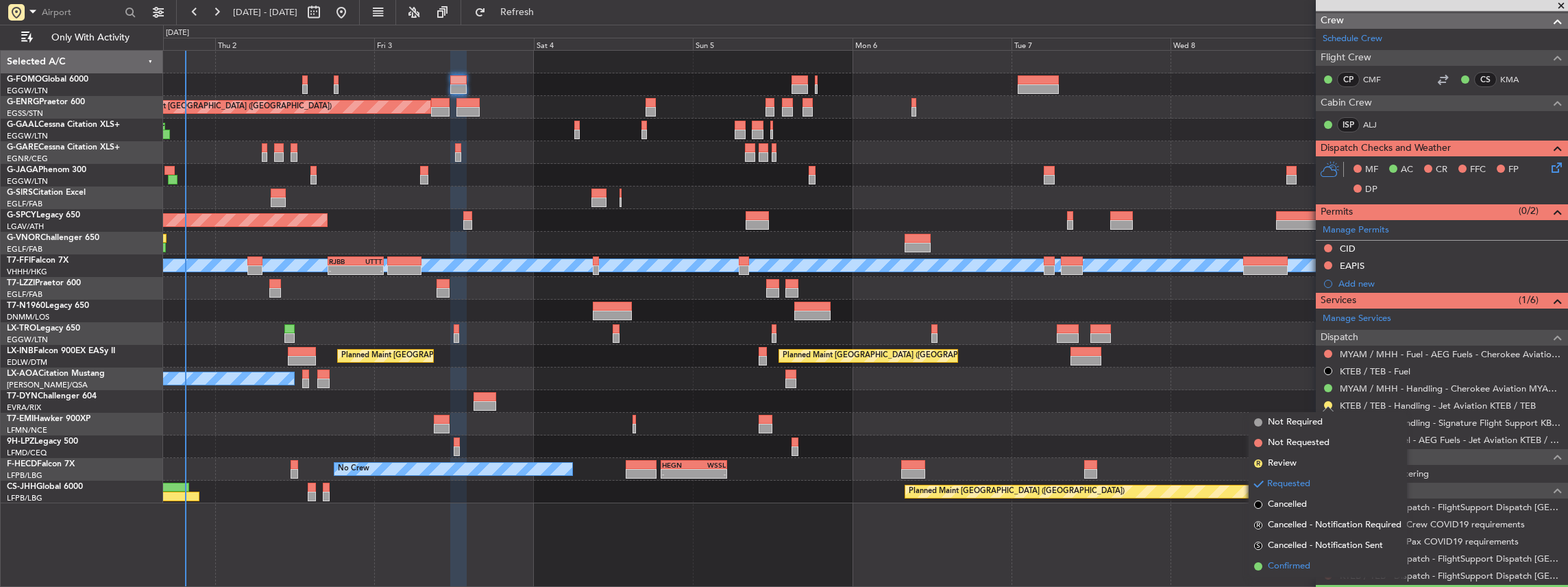
click at [1297, 565] on span "Confirmed" at bounding box center [1288, 566] width 42 height 14
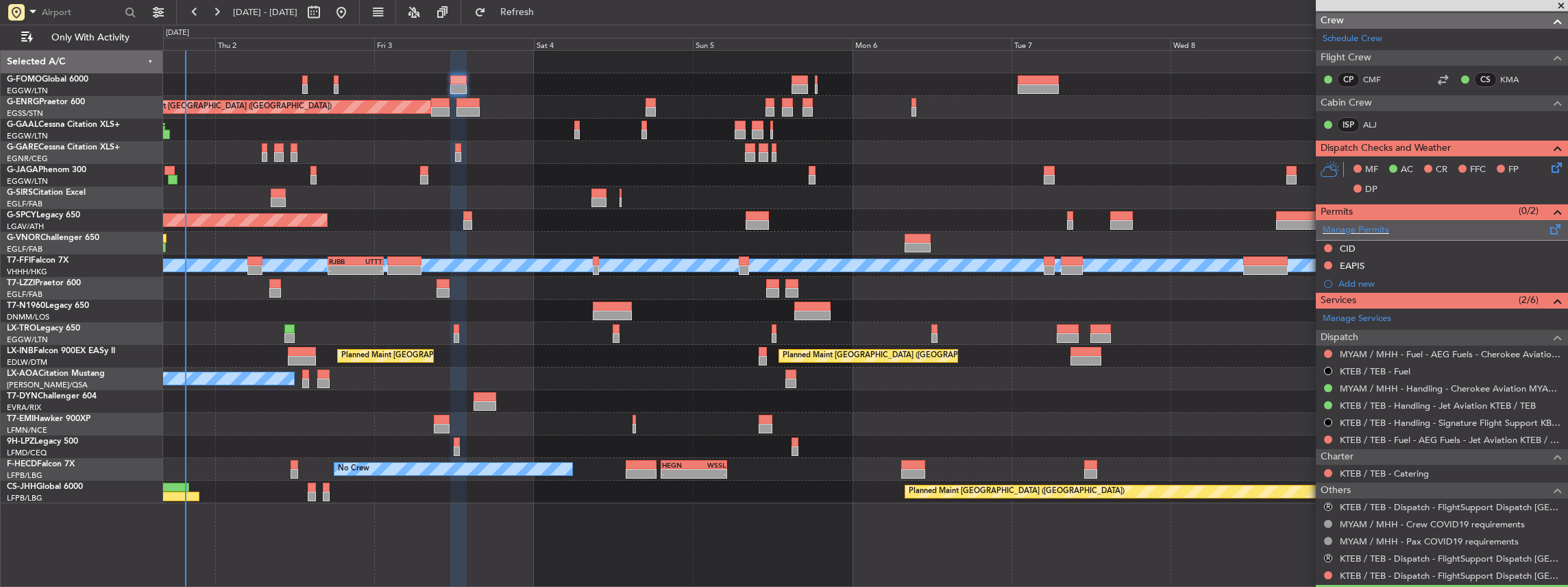
scroll to position [0, 0]
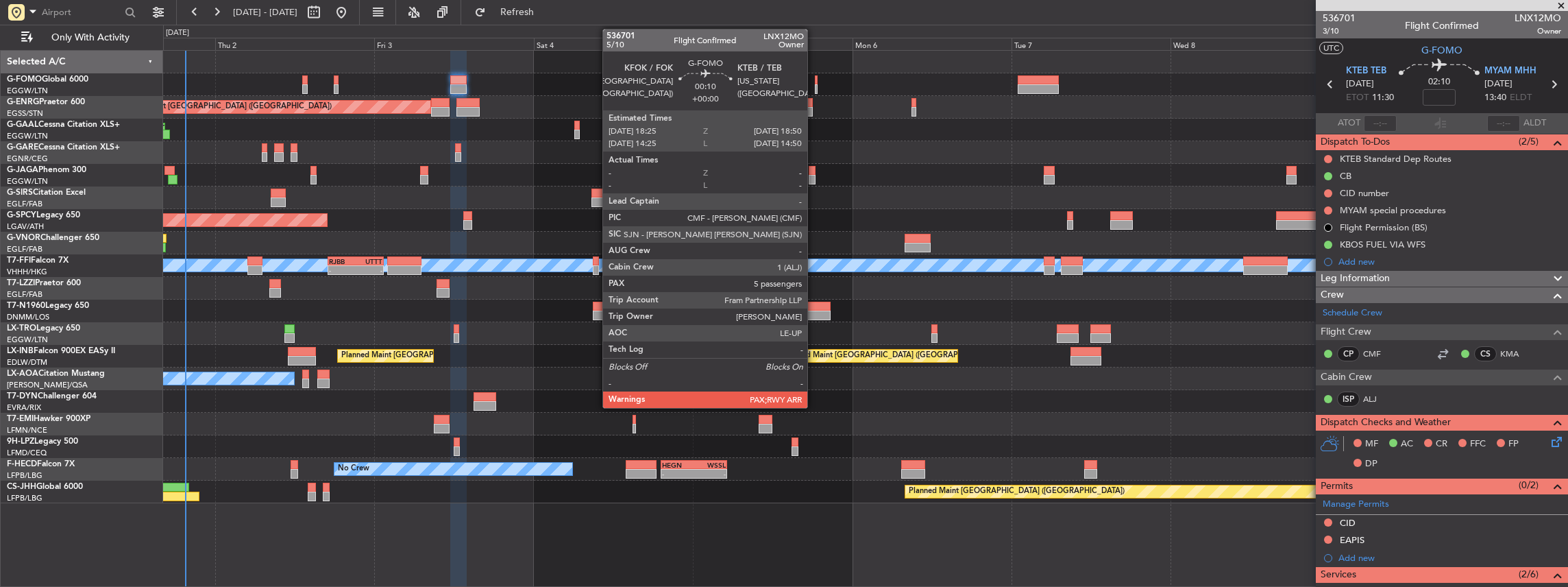
click at [815, 89] on div at bounding box center [817, 89] width 4 height 9
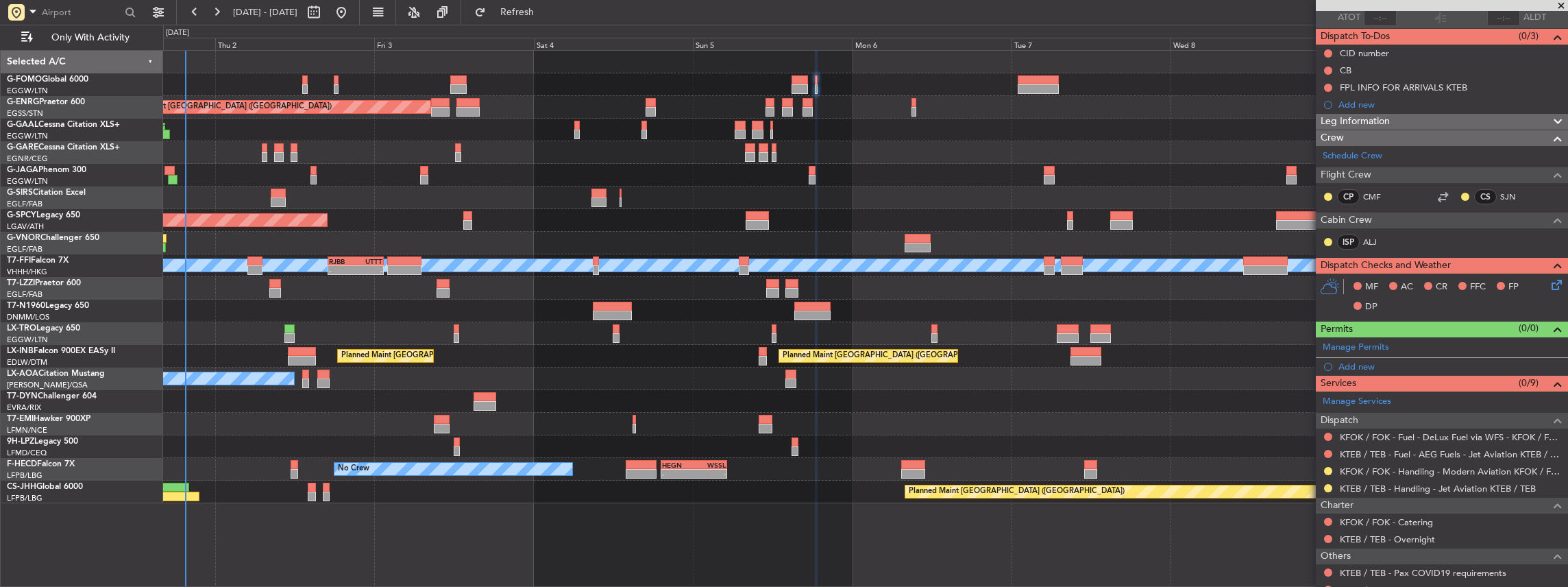
scroll to position [137, 0]
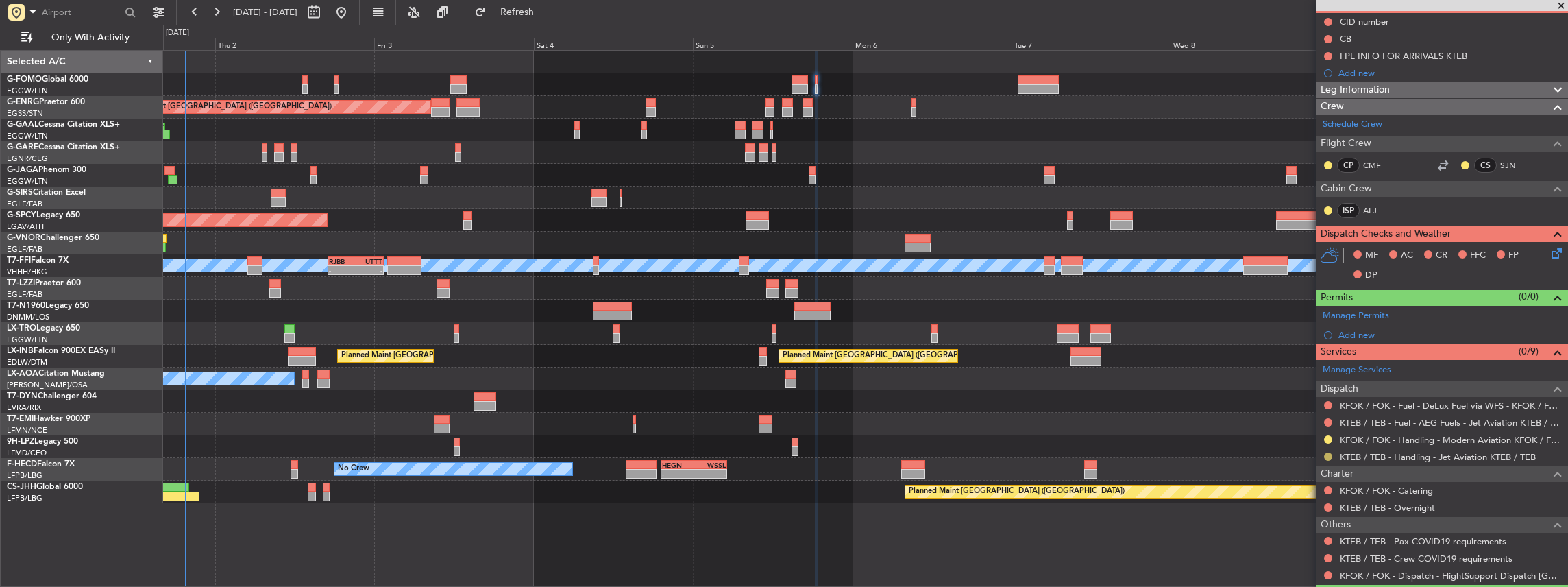
click at [1327, 454] on button at bounding box center [1328, 456] width 8 height 8
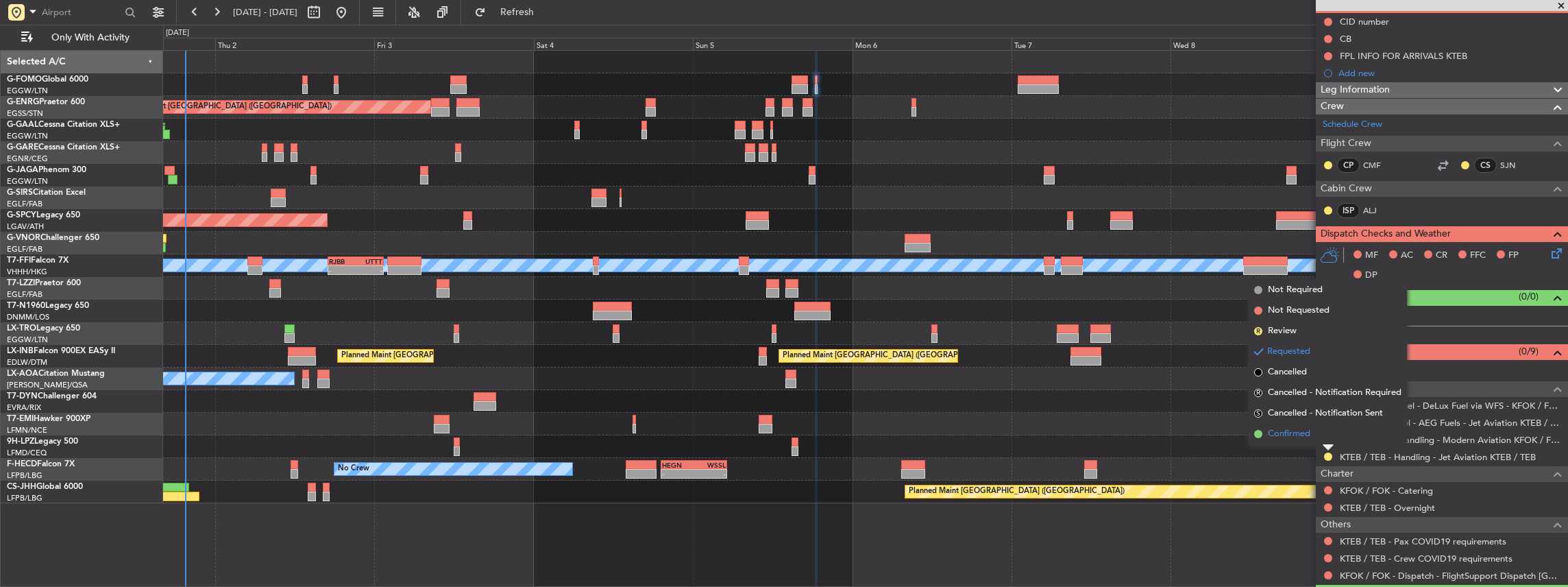
click at [1295, 436] on span "Confirmed" at bounding box center [1288, 434] width 42 height 14
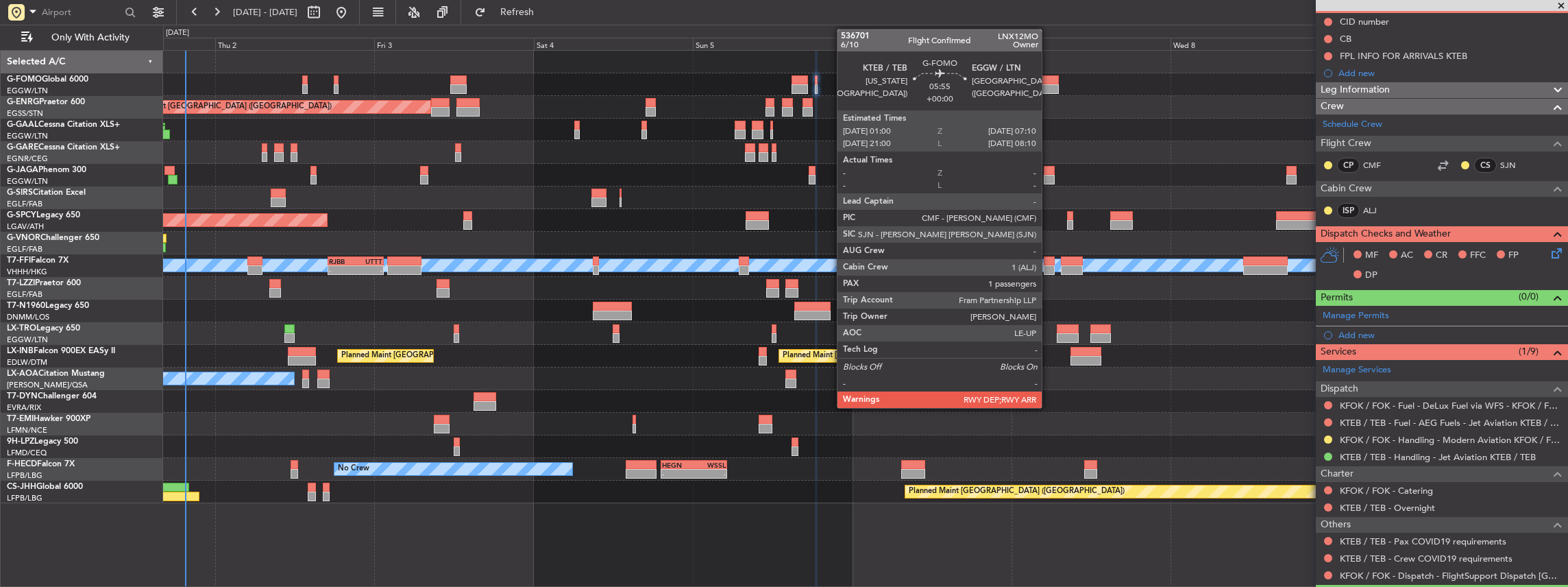
click at [1048, 82] on div at bounding box center [1038, 79] width 41 height 9
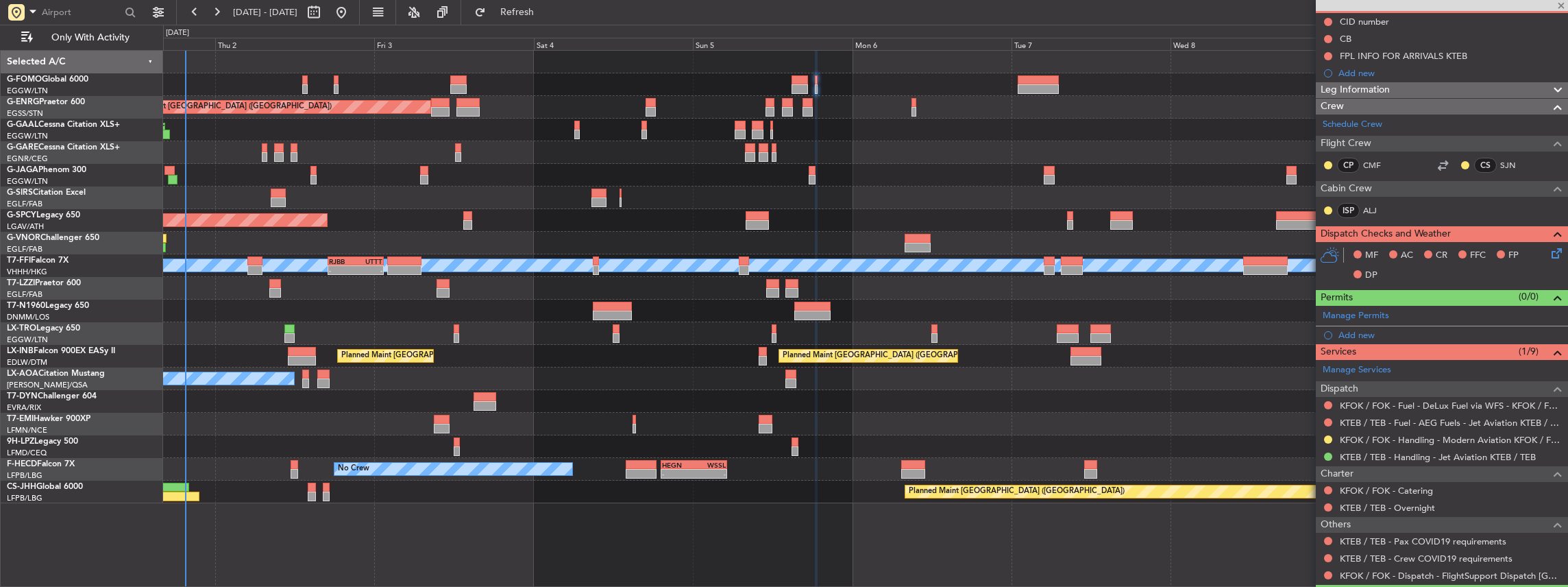
type input "1"
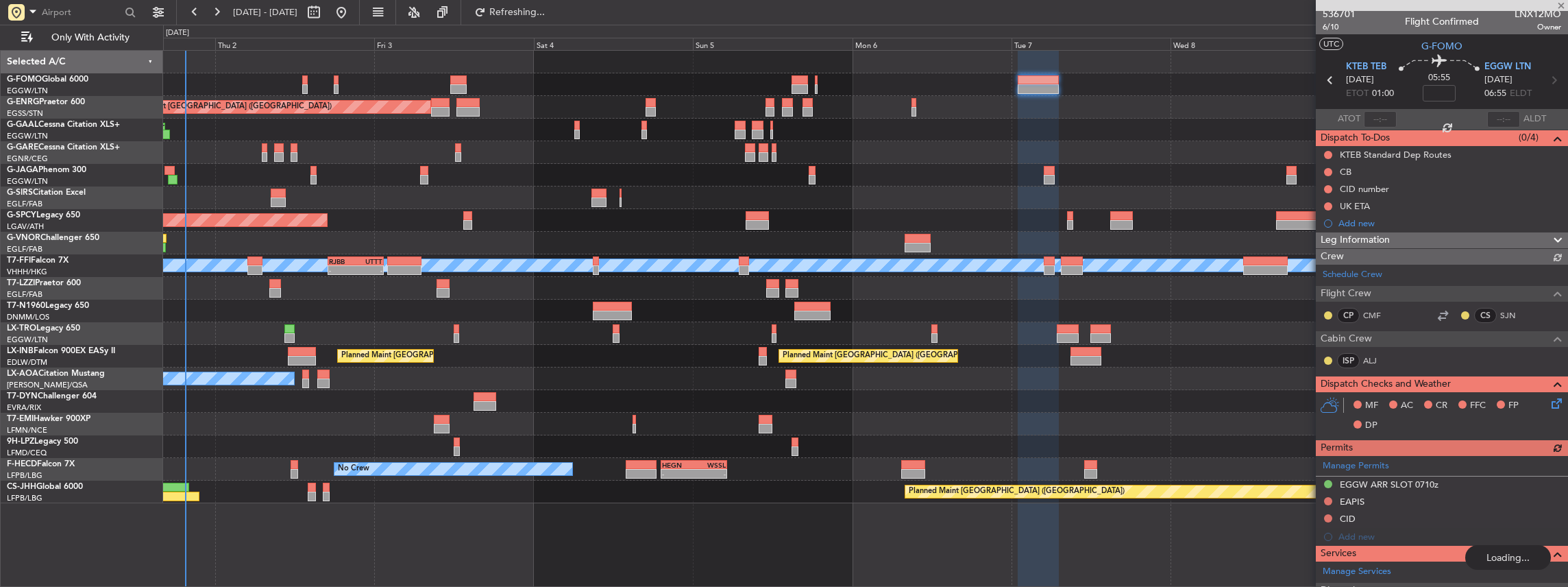
scroll to position [0, 0]
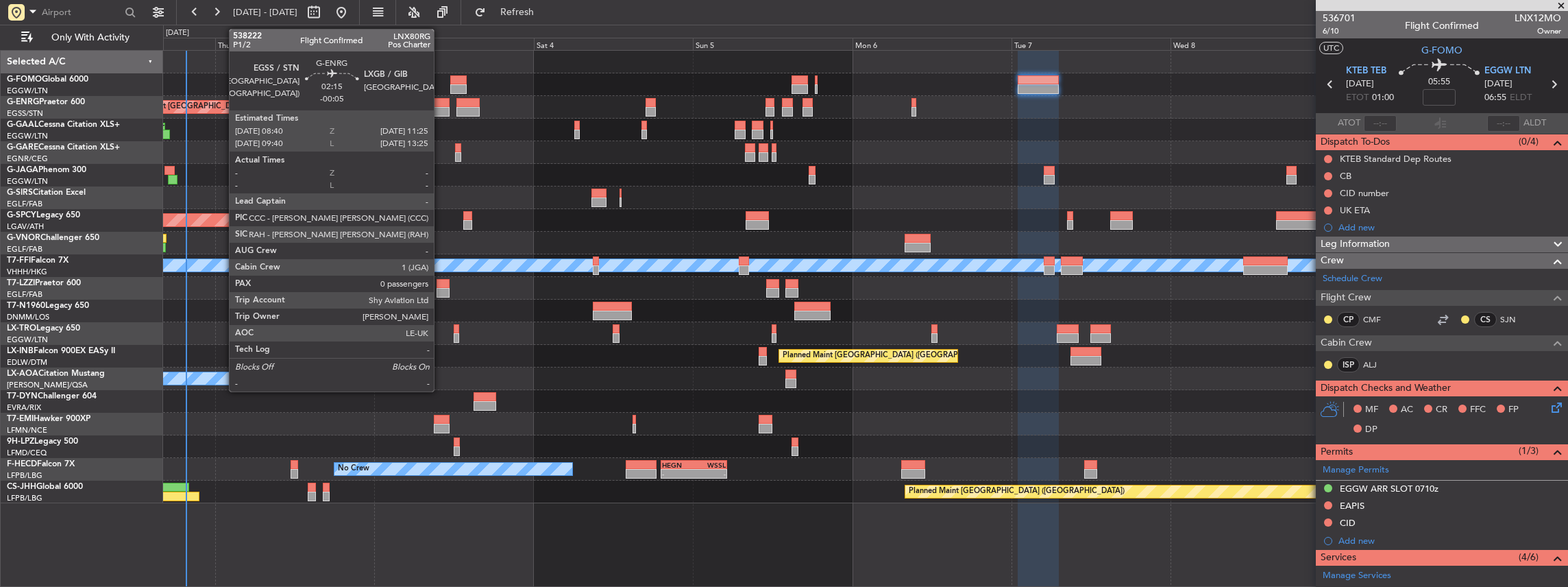
click at [441, 105] on div at bounding box center [440, 102] width 19 height 9
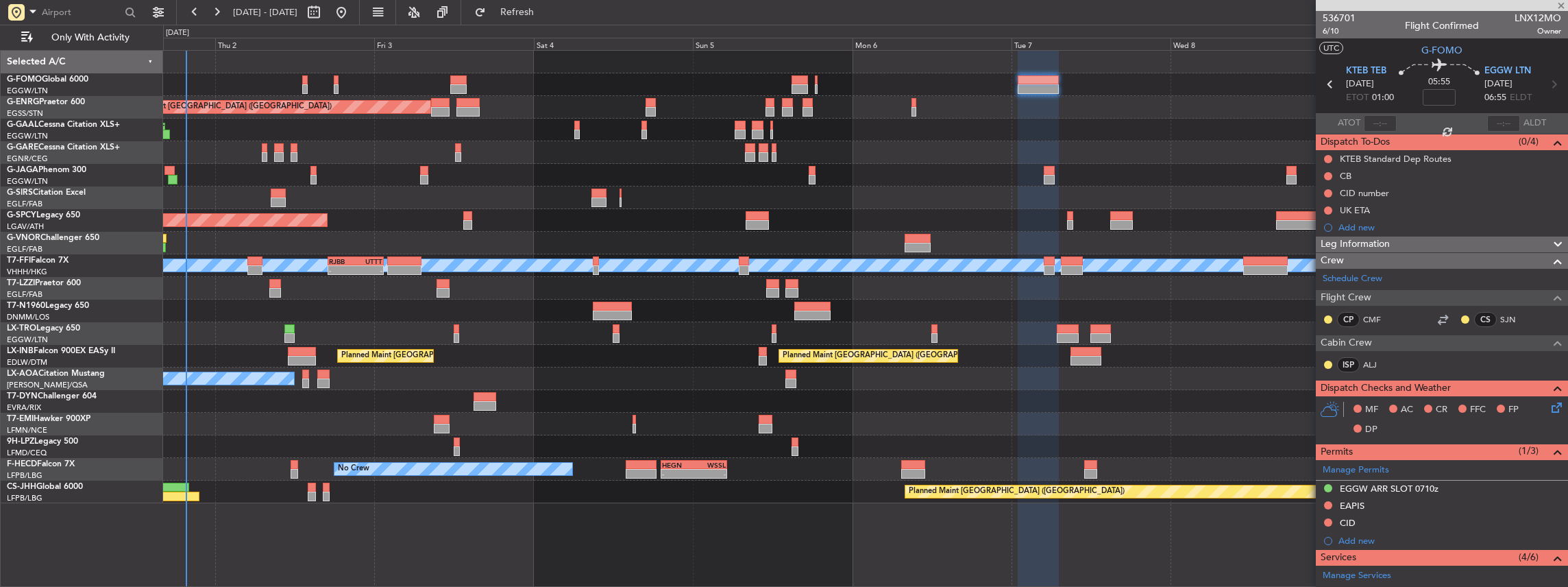
type input "-00:05"
type input "0"
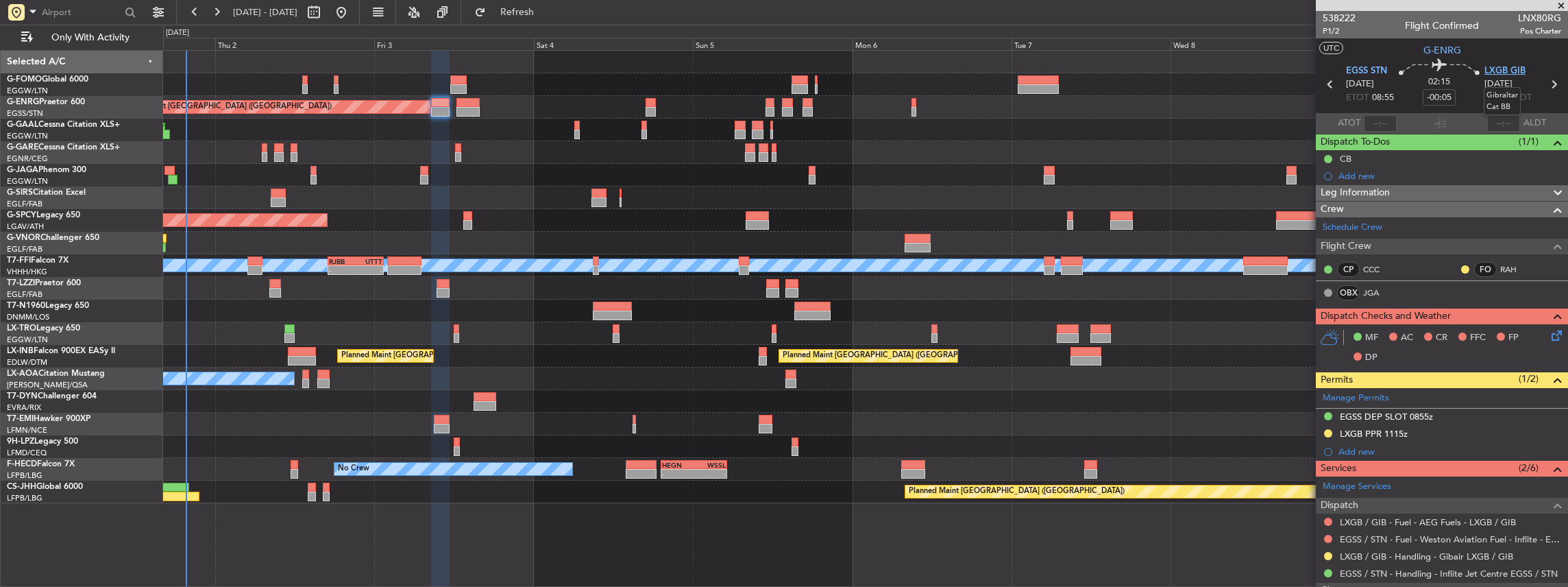
click at [1506, 69] on span "LXGB GIB" at bounding box center [1504, 71] width 41 height 14
click at [1523, 19] on span "LNX80RG" at bounding box center [1539, 18] width 43 height 14
copy span "LNX80RG"
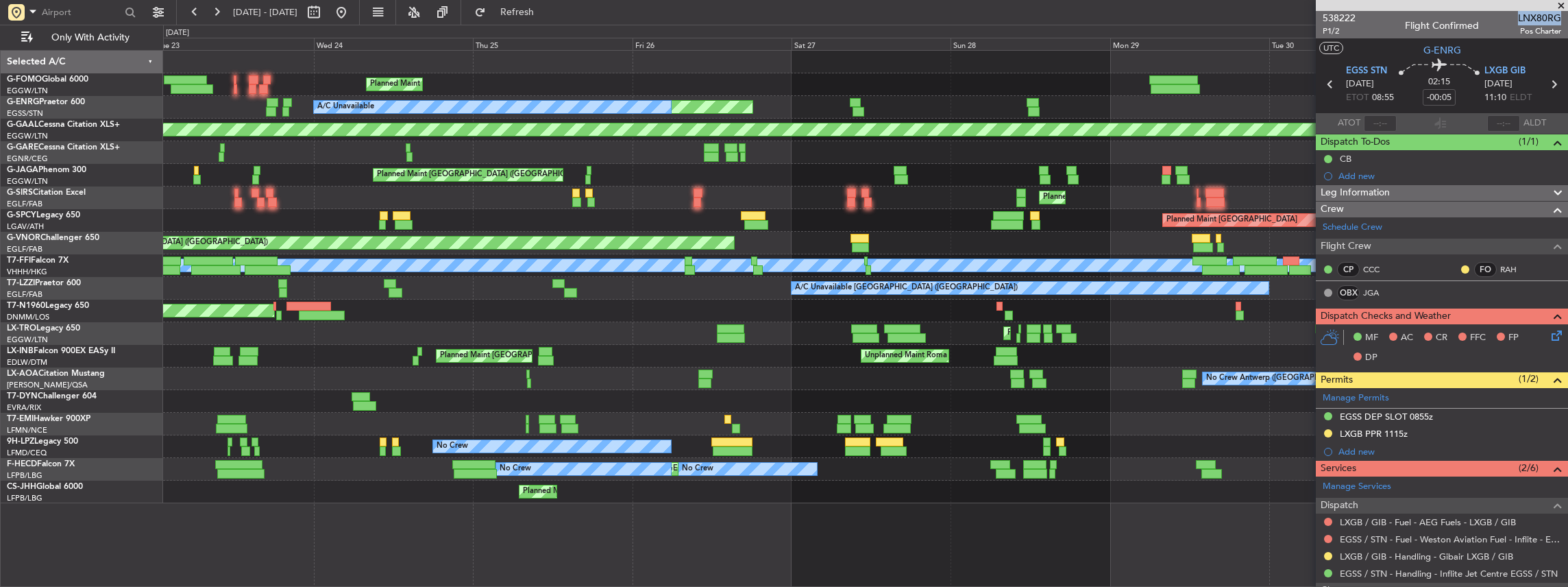
click at [1567, 174] on html "[DATE] - [DATE] Refresh Quick Links Only With Activity Planned Maint [GEOGRAPHI…" at bounding box center [784, 294] width 1568 height 587
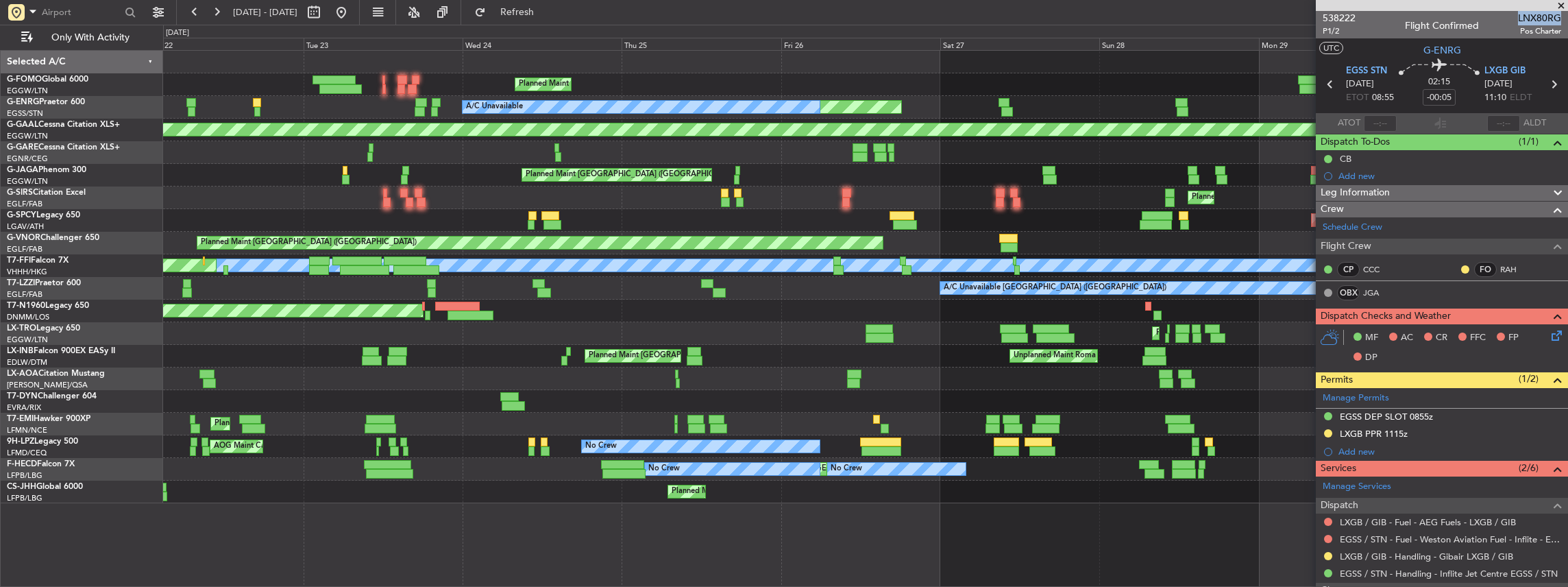
click at [1567, 189] on html "[DATE] - [DATE] Refresh Quick Links Only With Activity Planned Maint [GEOGRAPHI…" at bounding box center [784, 294] width 1568 height 587
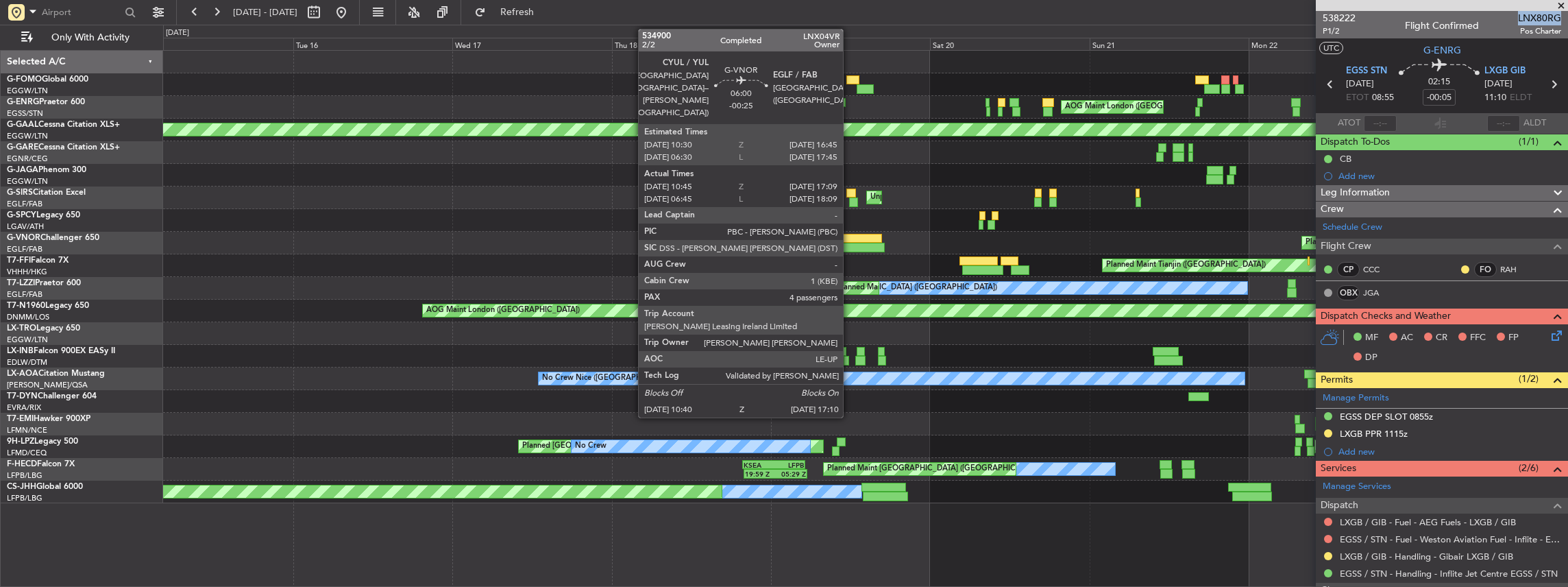
click at [1325, 242] on fb-app "[DATE] - [DATE] Refresh Quick Links Only With Activity Planned Maint [GEOGRAPHI…" at bounding box center [784, 298] width 1568 height 576
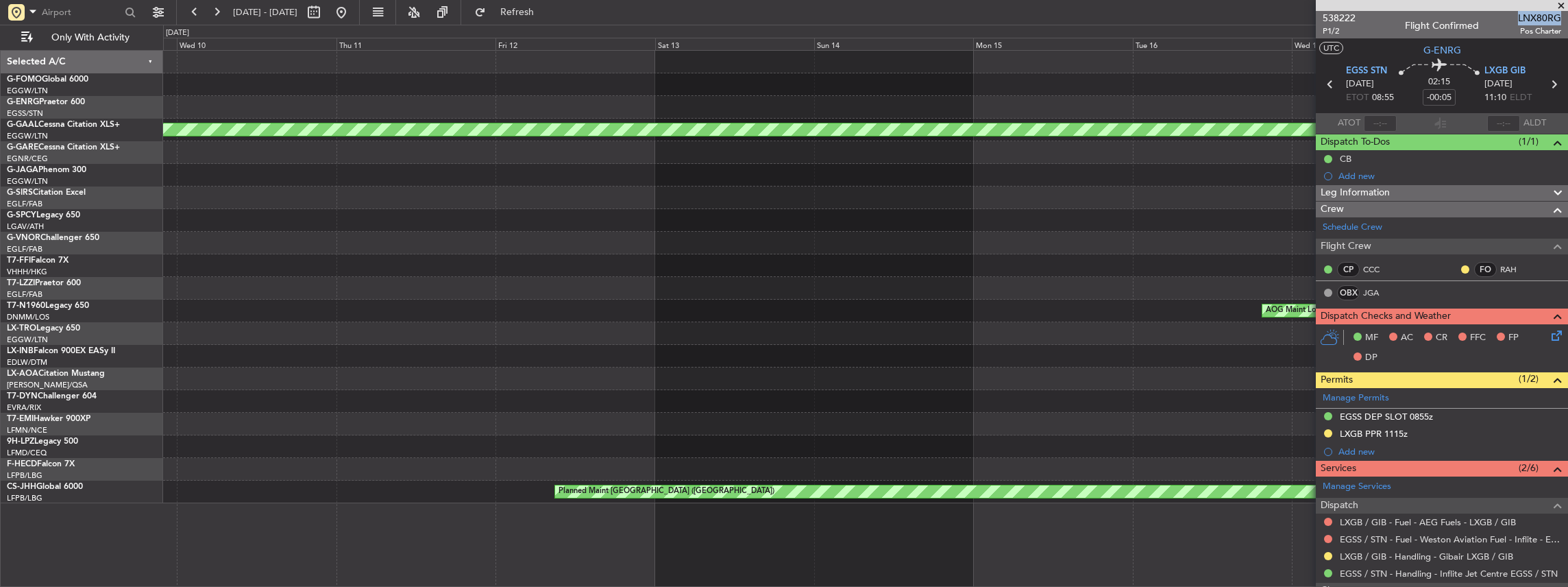
click at [1098, 253] on div "AOG Maint London ([GEOGRAPHIC_DATA]) Planned [GEOGRAPHIC_DATA] Unplanned Maint …" at bounding box center [865, 277] width 1405 height 452
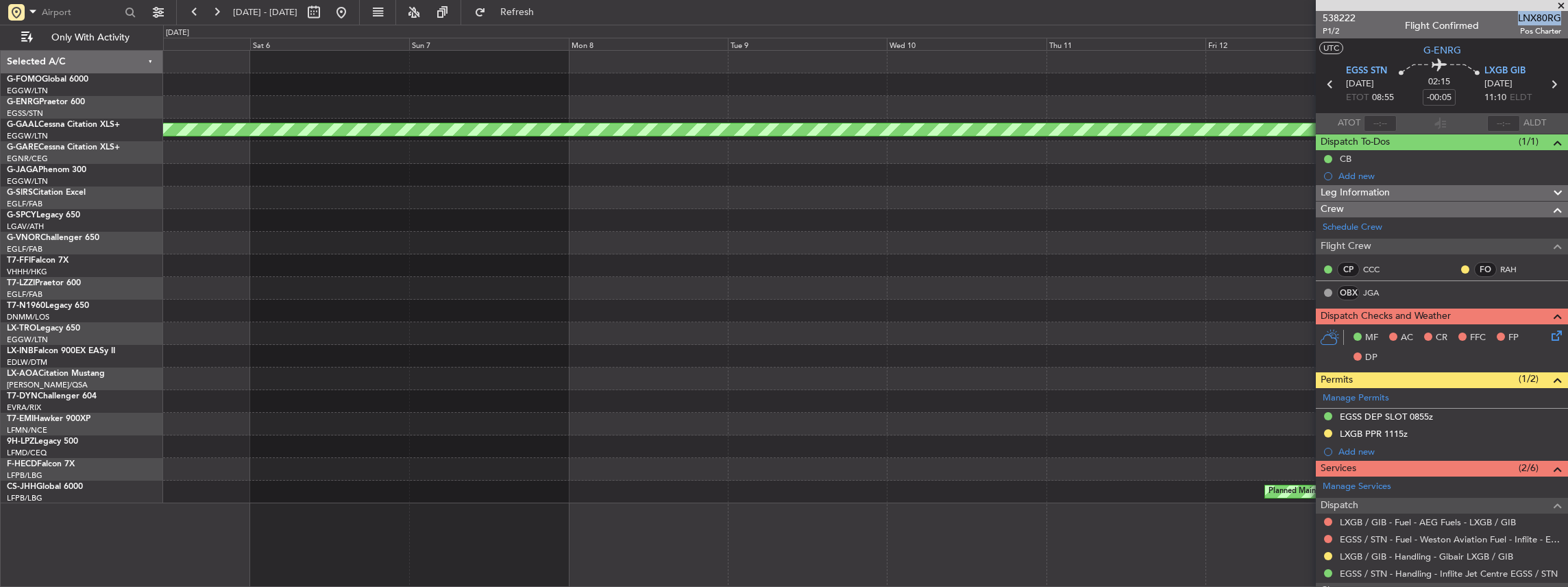
click at [1012, 244] on div "Planned Maint Dusseldorf Owner Planned Maint [GEOGRAPHIC_DATA] ([GEOGRAPHIC_DAT…" at bounding box center [865, 277] width 1405 height 452
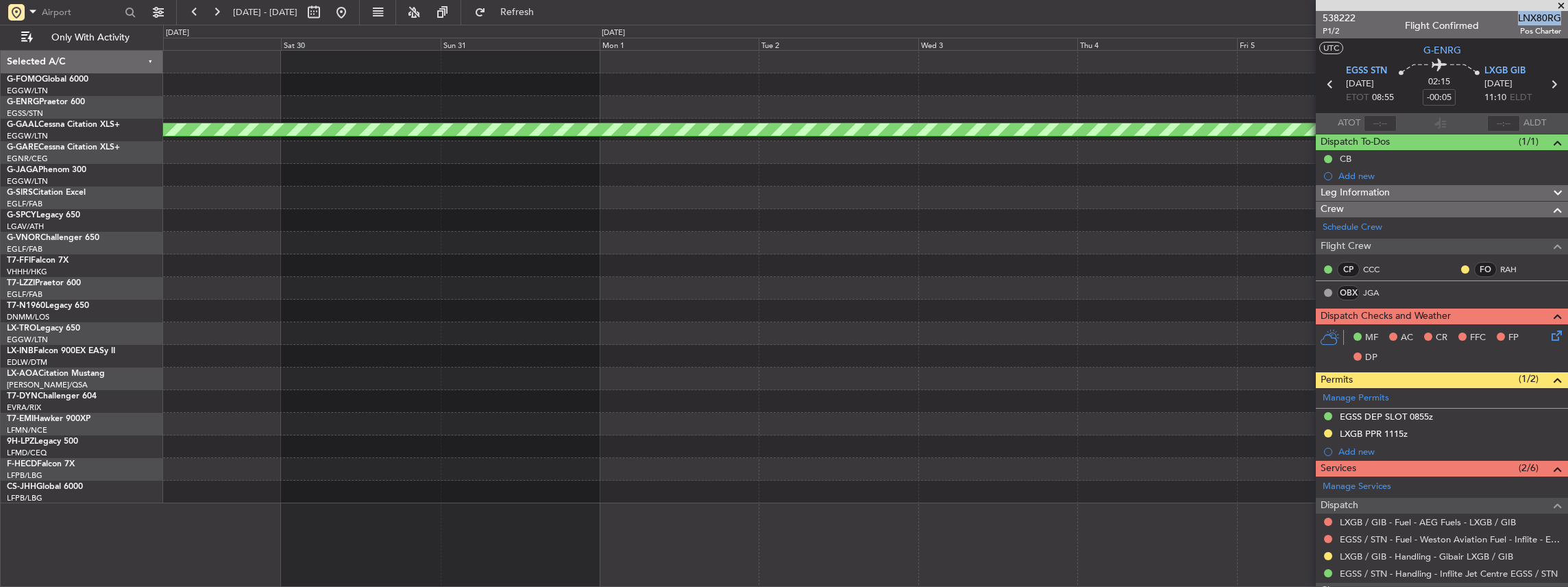
click at [912, 228] on div "Planned Maint Dusseldorf" at bounding box center [865, 277] width 1405 height 452
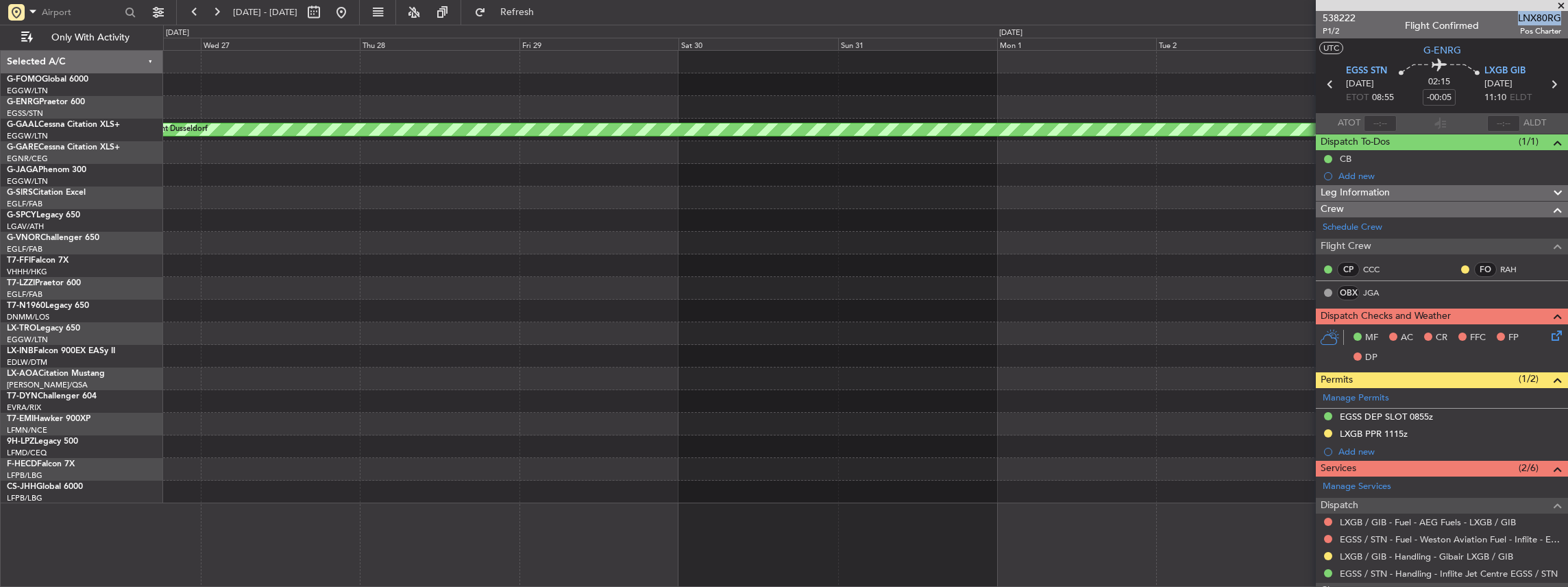
click at [943, 234] on div "Planned Maint Dusseldorf" at bounding box center [865, 277] width 1405 height 452
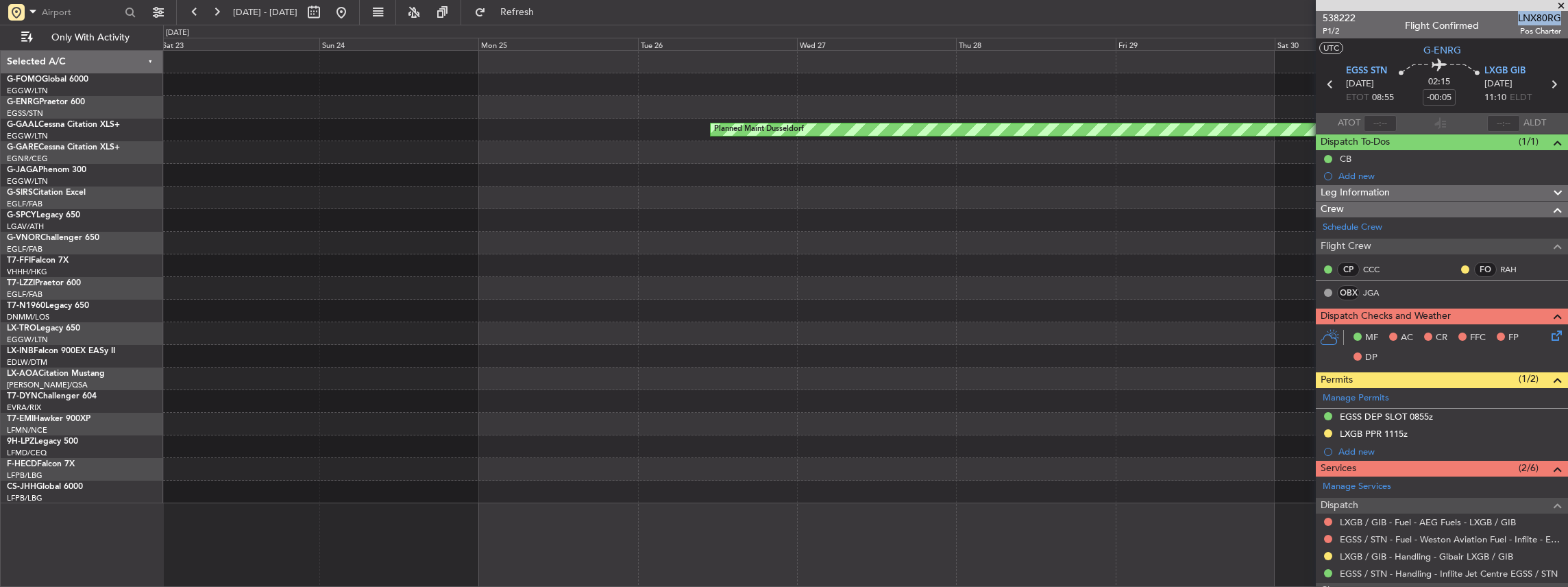
click at [960, 243] on div "Planned Maint Dusseldorf" at bounding box center [865, 277] width 1405 height 452
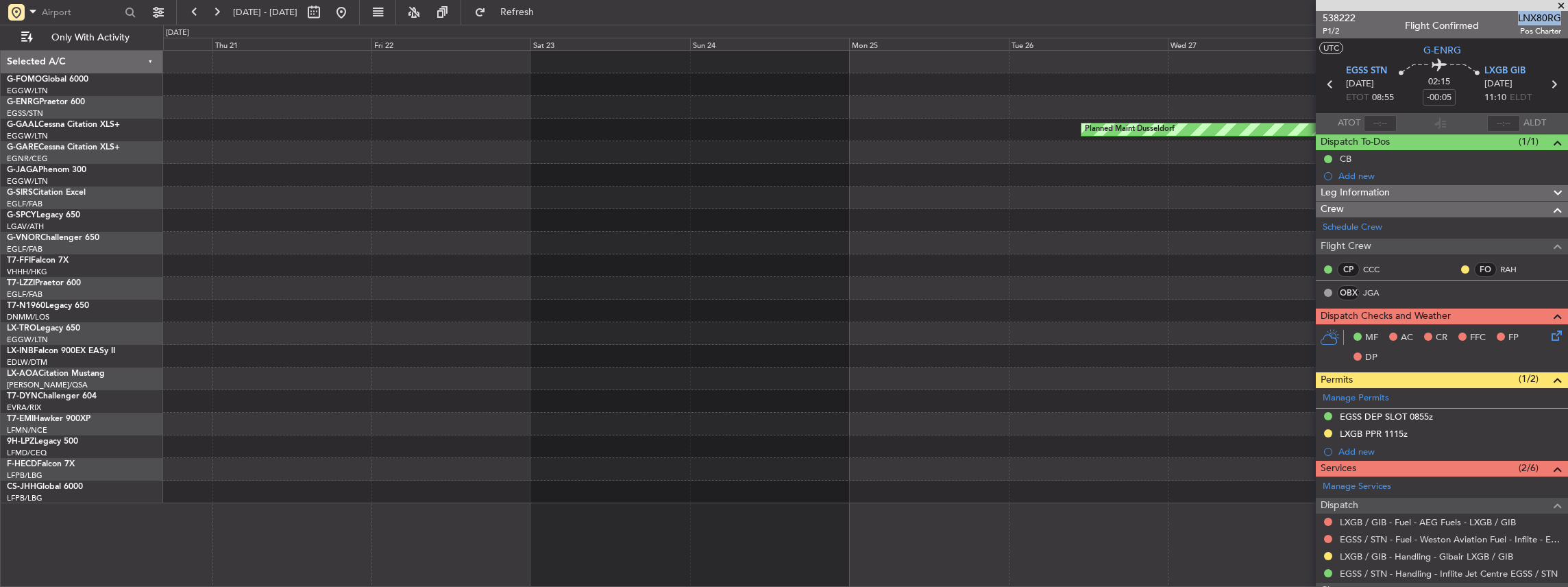
click at [871, 247] on div "Planned Maint Dusseldorf" at bounding box center [865, 277] width 1405 height 452
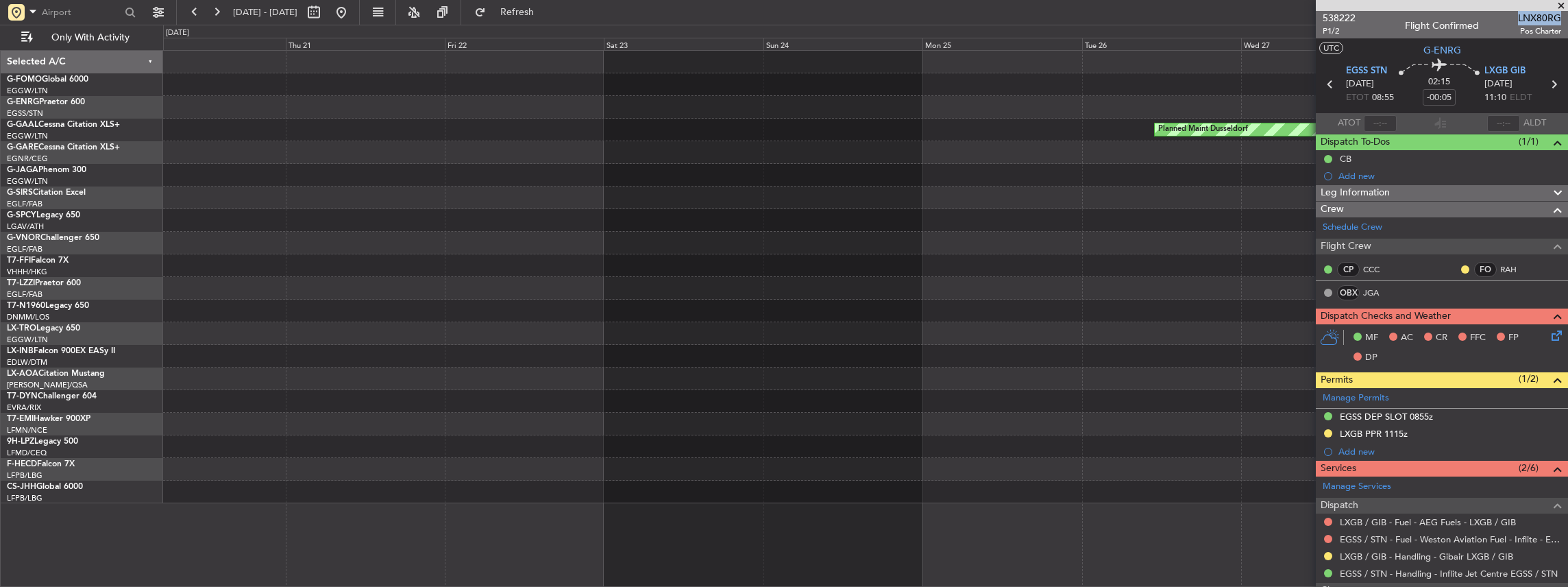
click at [1141, 221] on div "Planned Maint Dusseldorf" at bounding box center [865, 277] width 1405 height 452
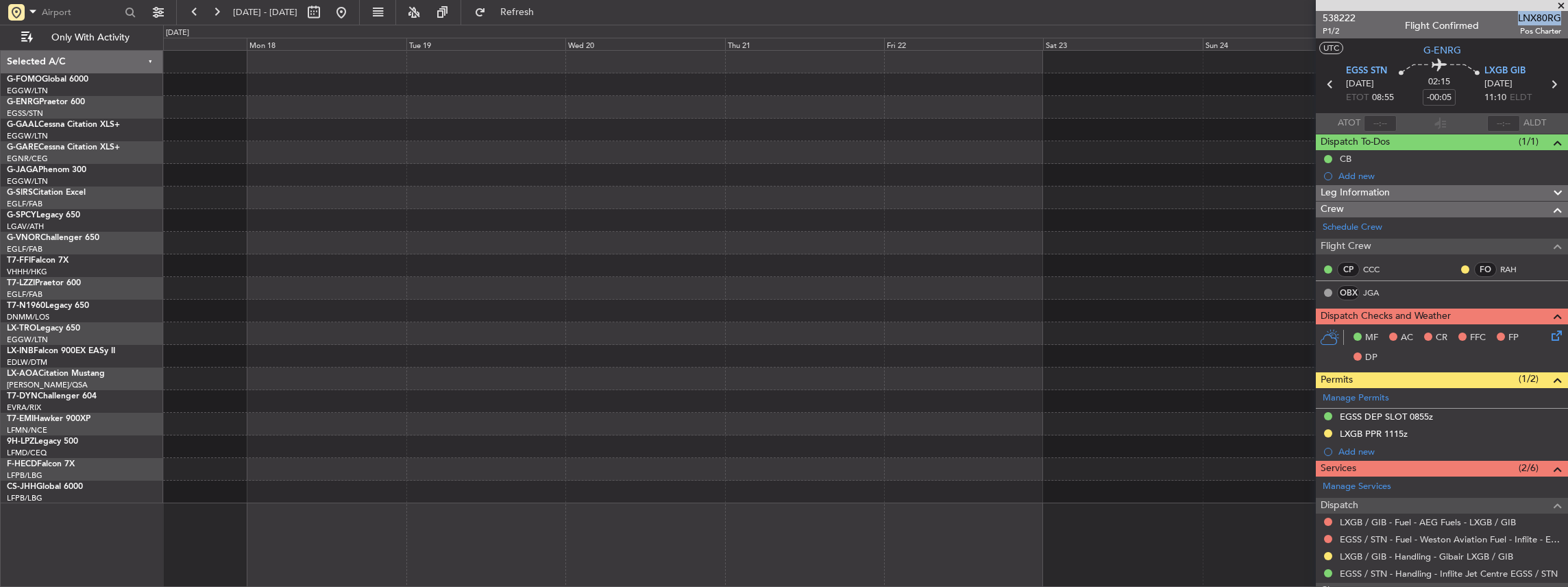
click at [1063, 203] on div "Planned Maint Dusseldorf" at bounding box center [865, 277] width 1405 height 452
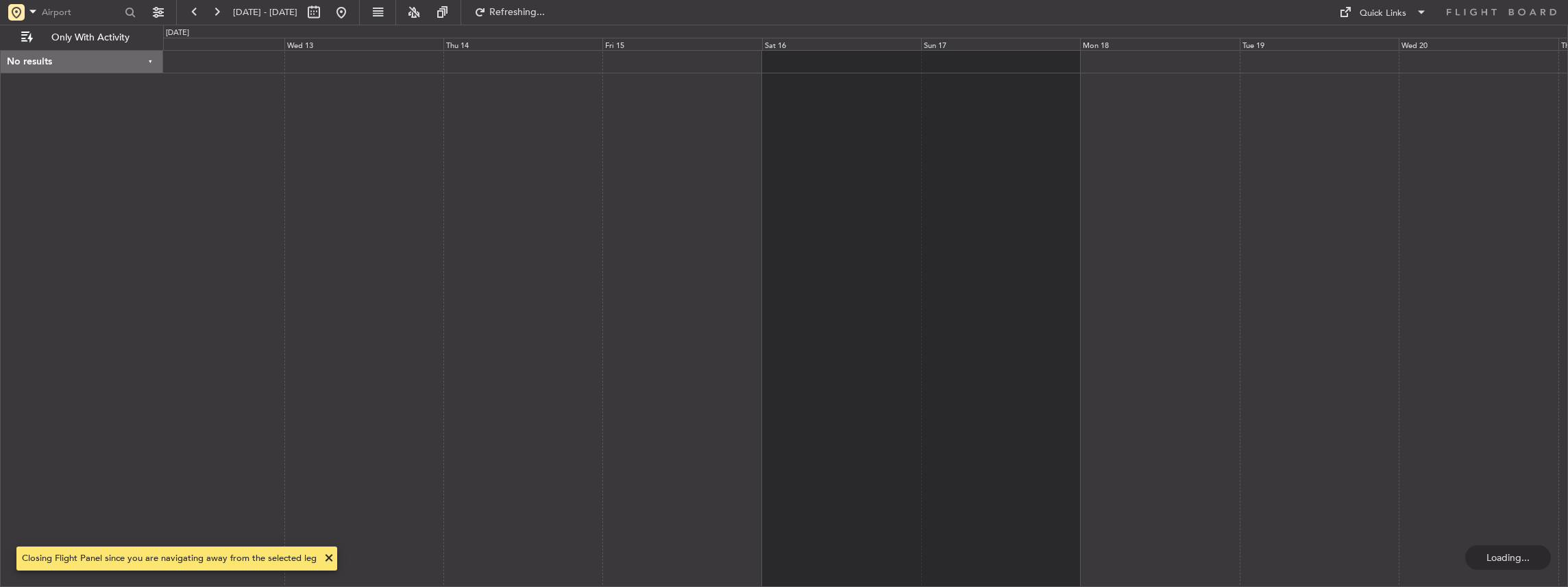
click at [507, 162] on div at bounding box center [866, 319] width 1406 height 538
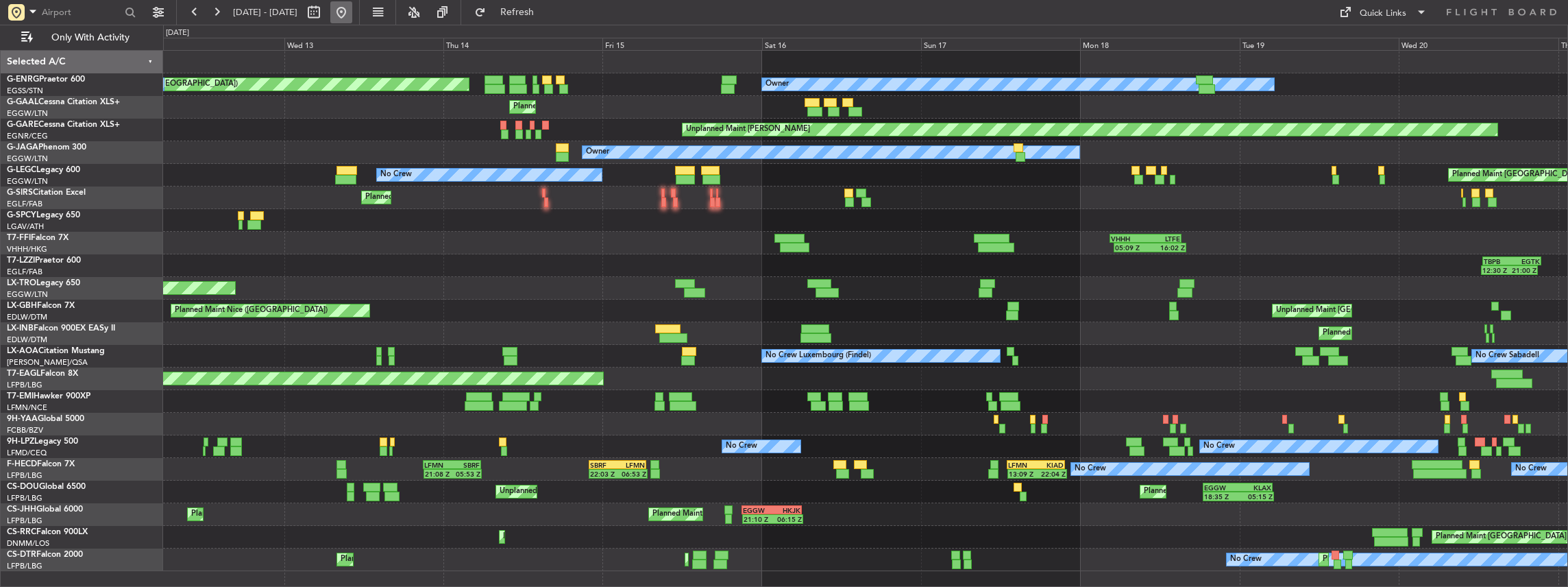
click at [352, 9] on button at bounding box center [341, 12] width 22 height 22
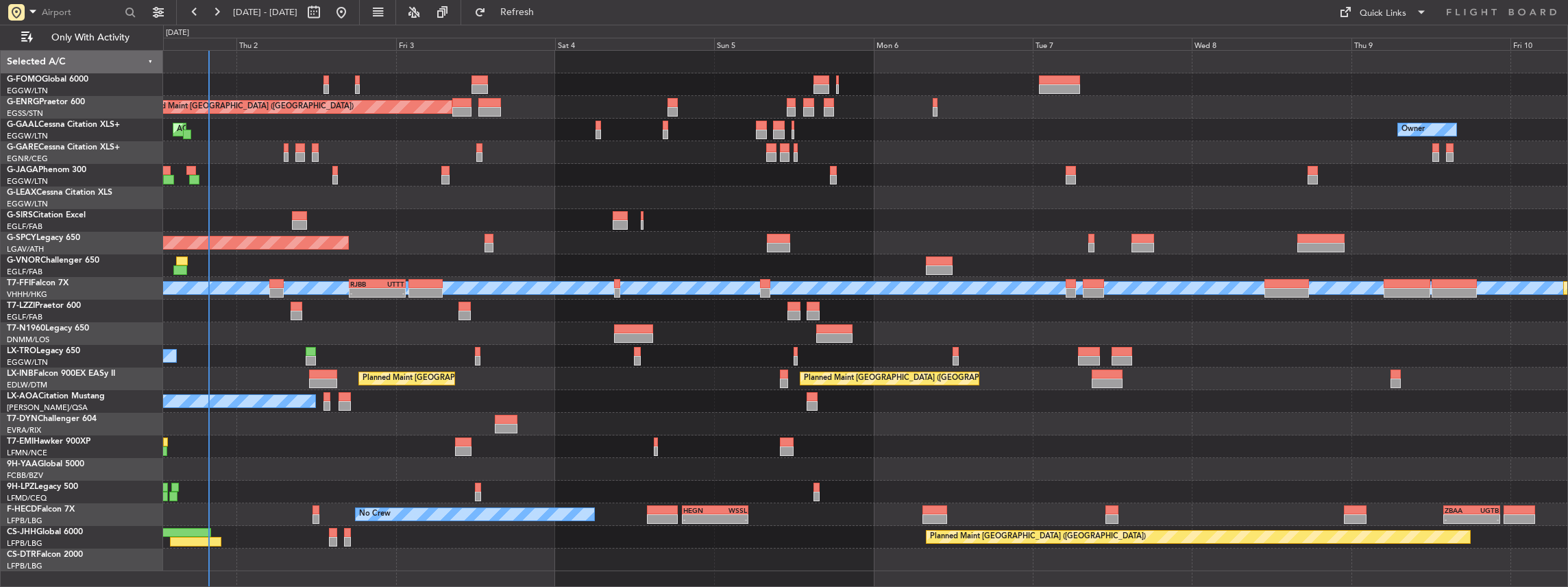
click at [588, 318] on div "Planned Maint [GEOGRAPHIC_DATA] ([GEOGRAPHIC_DATA]) Planned Maint [GEOGRAPHIC_D…" at bounding box center [866, 319] width 1406 height 538
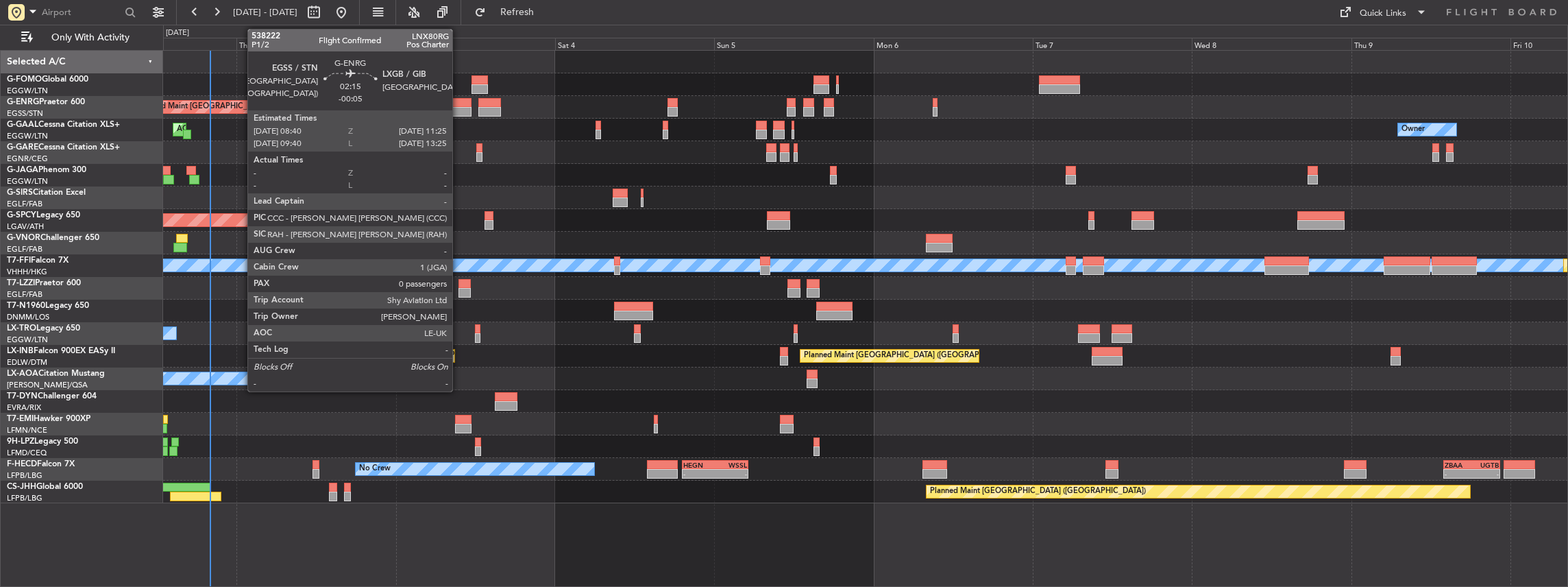
click at [459, 105] on div at bounding box center [462, 102] width 19 height 9
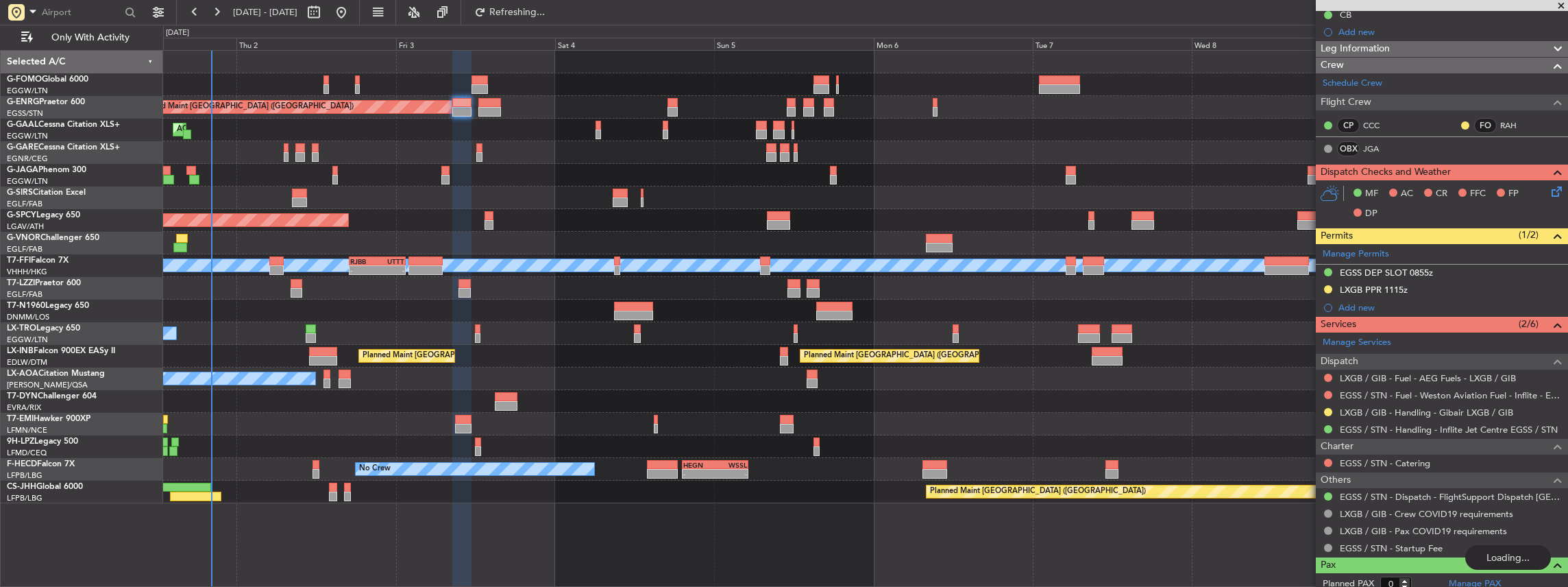
scroll to position [148, 0]
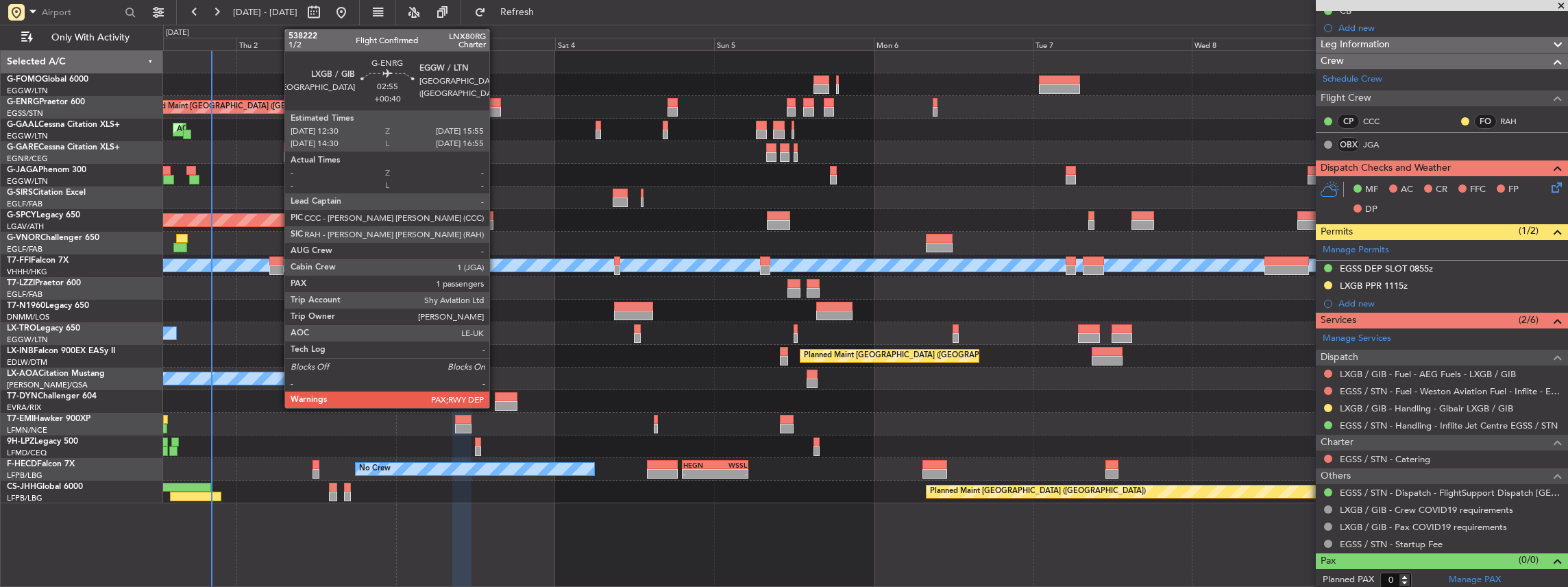
click at [496, 109] on div at bounding box center [490, 111] width 24 height 9
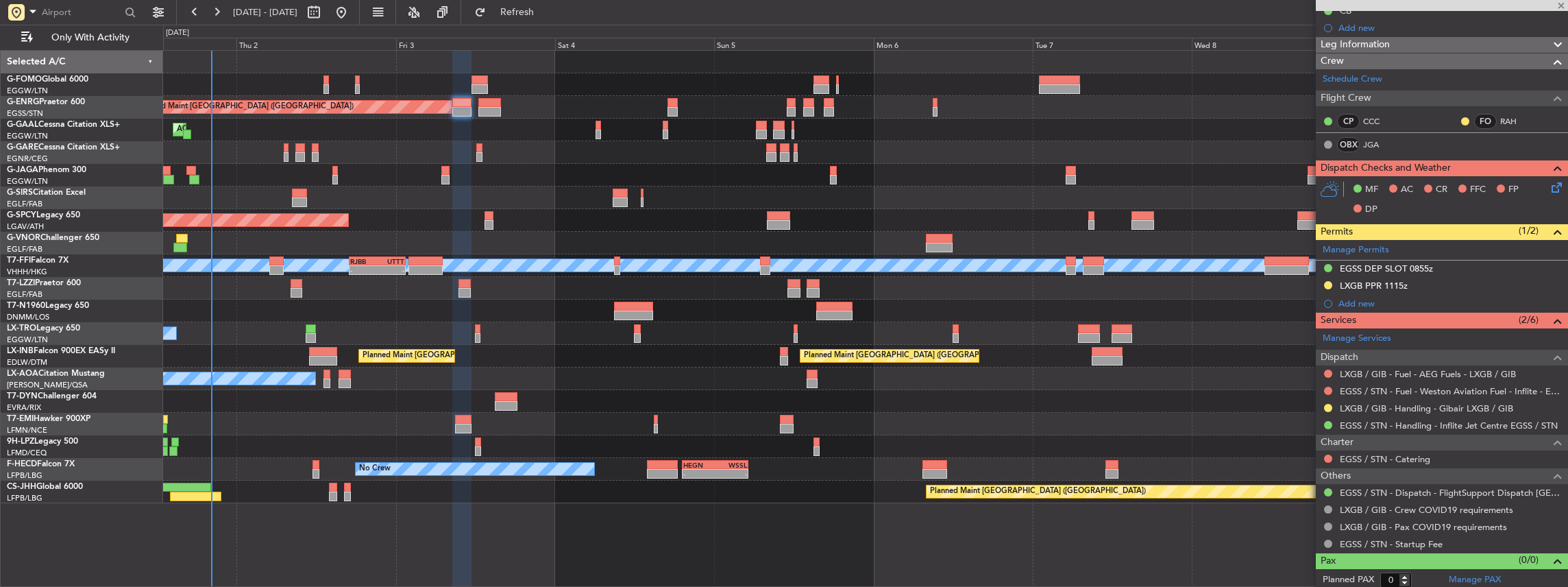
type input "+00:40"
type input "4"
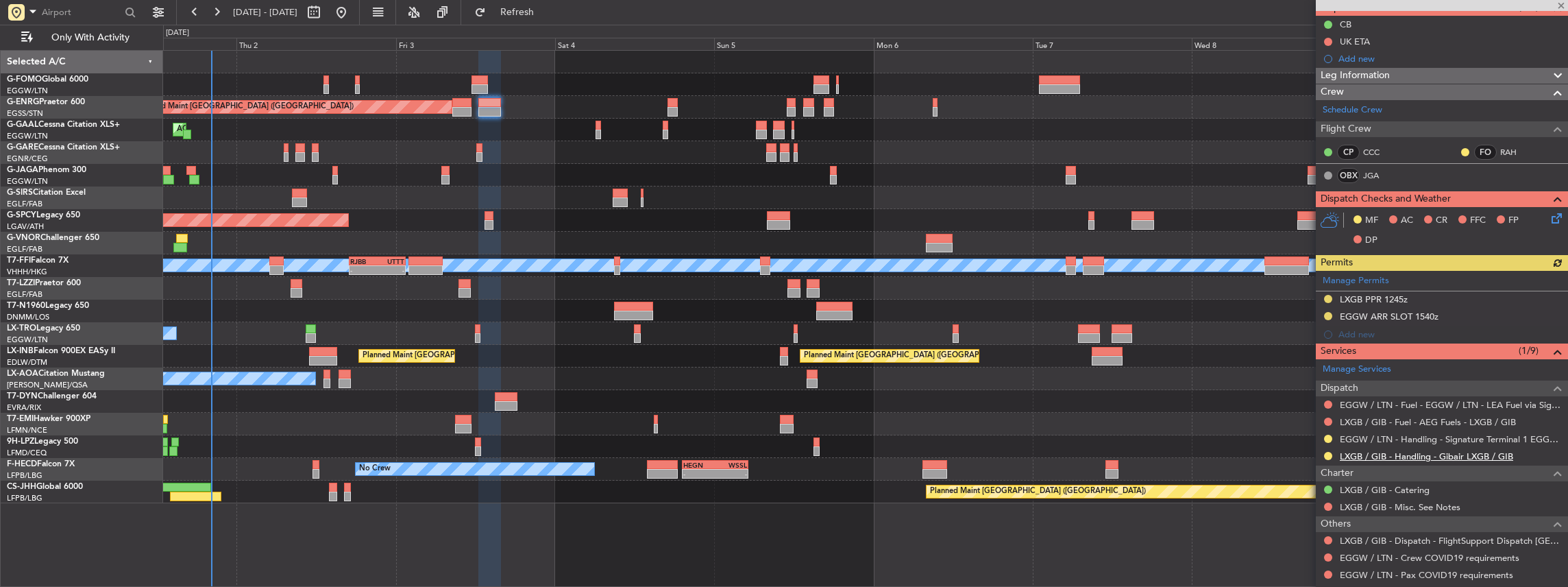
scroll to position [248, 0]
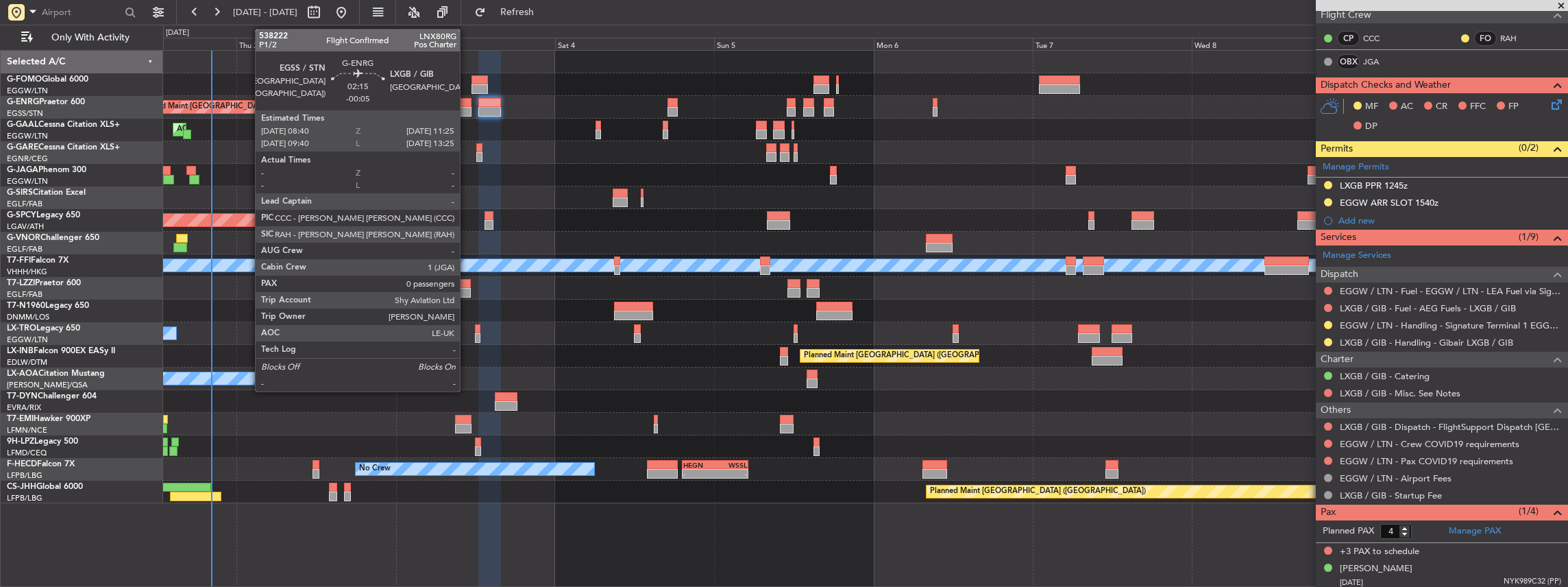
click at [467, 108] on div at bounding box center [462, 111] width 19 height 9
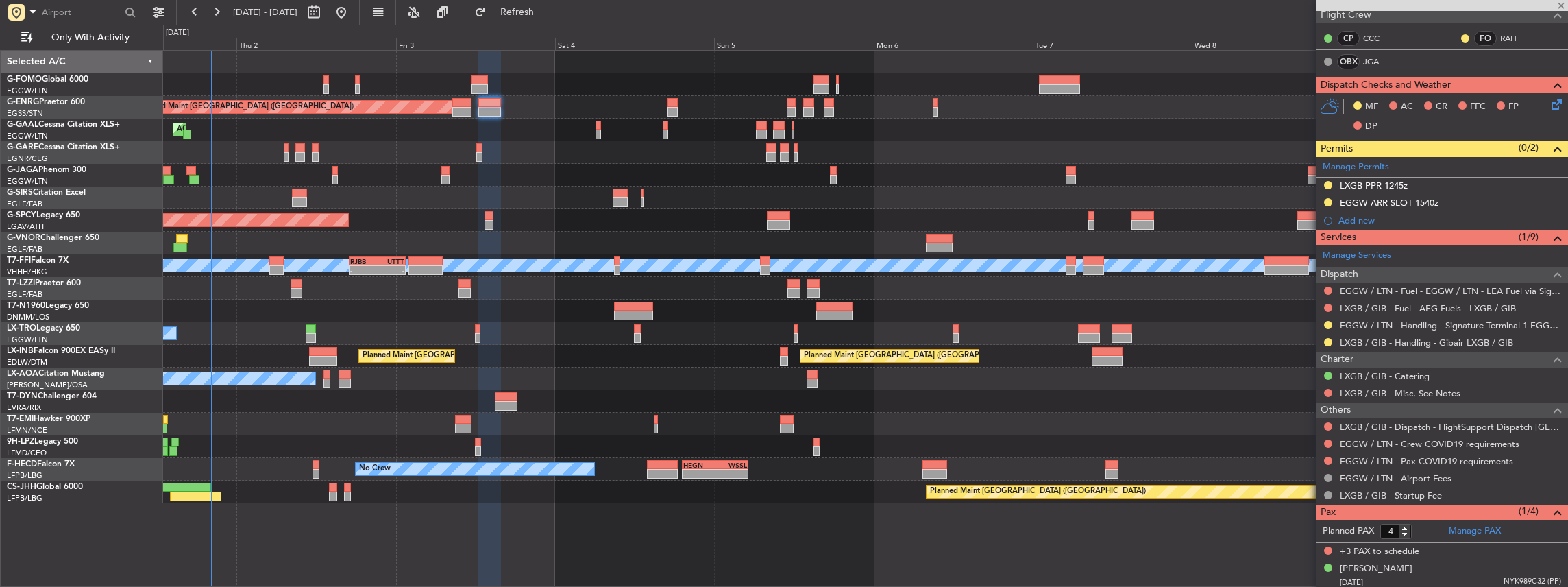
type input "-00:05"
type input "0"
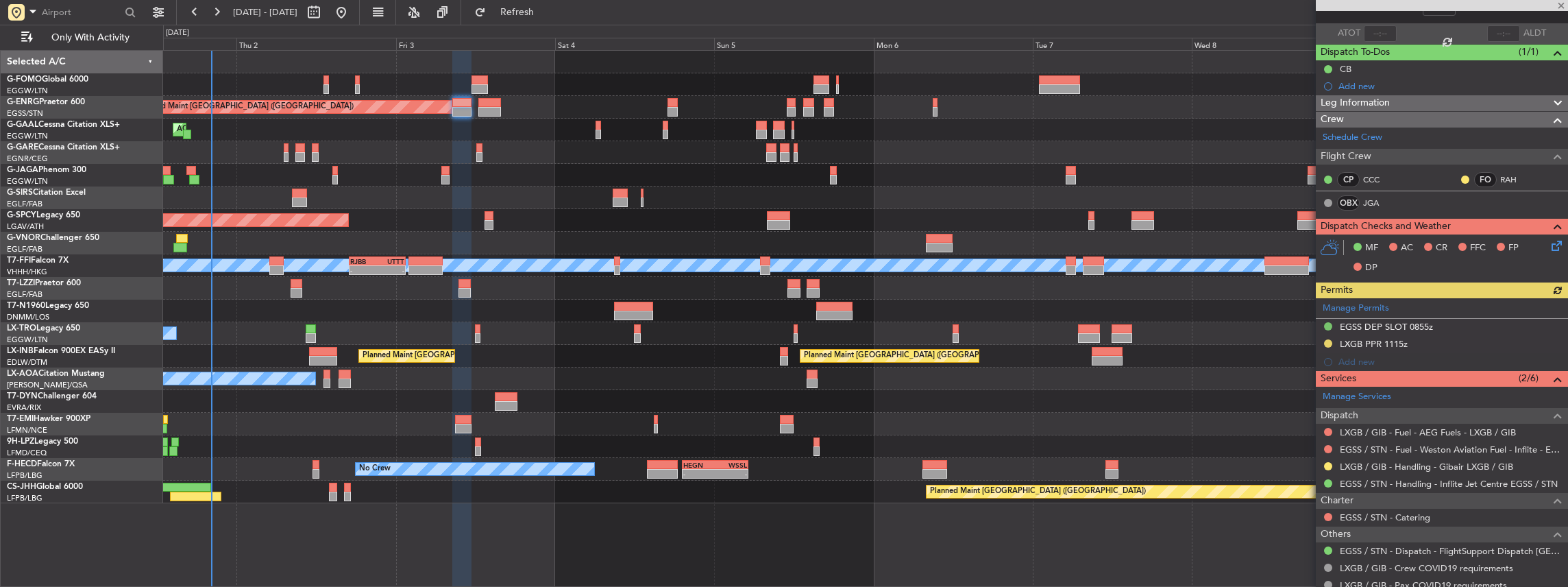
scroll to position [91, 0]
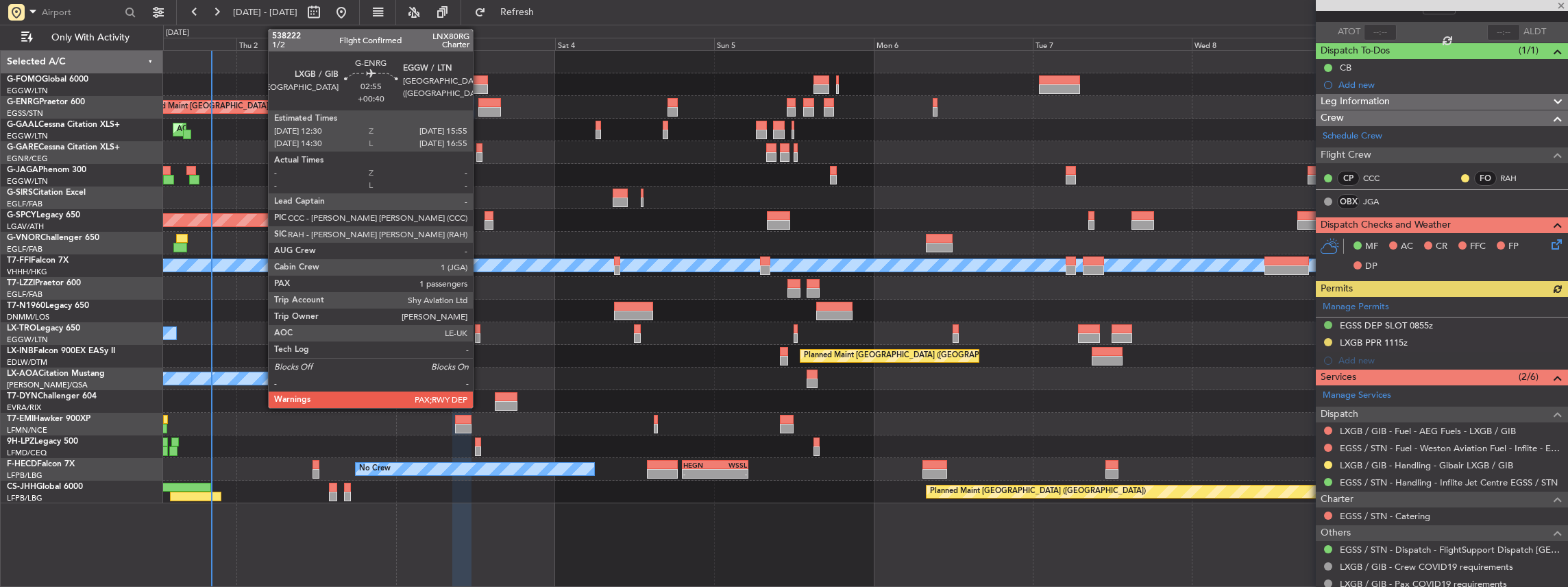
click at [479, 108] on div at bounding box center [490, 111] width 24 height 9
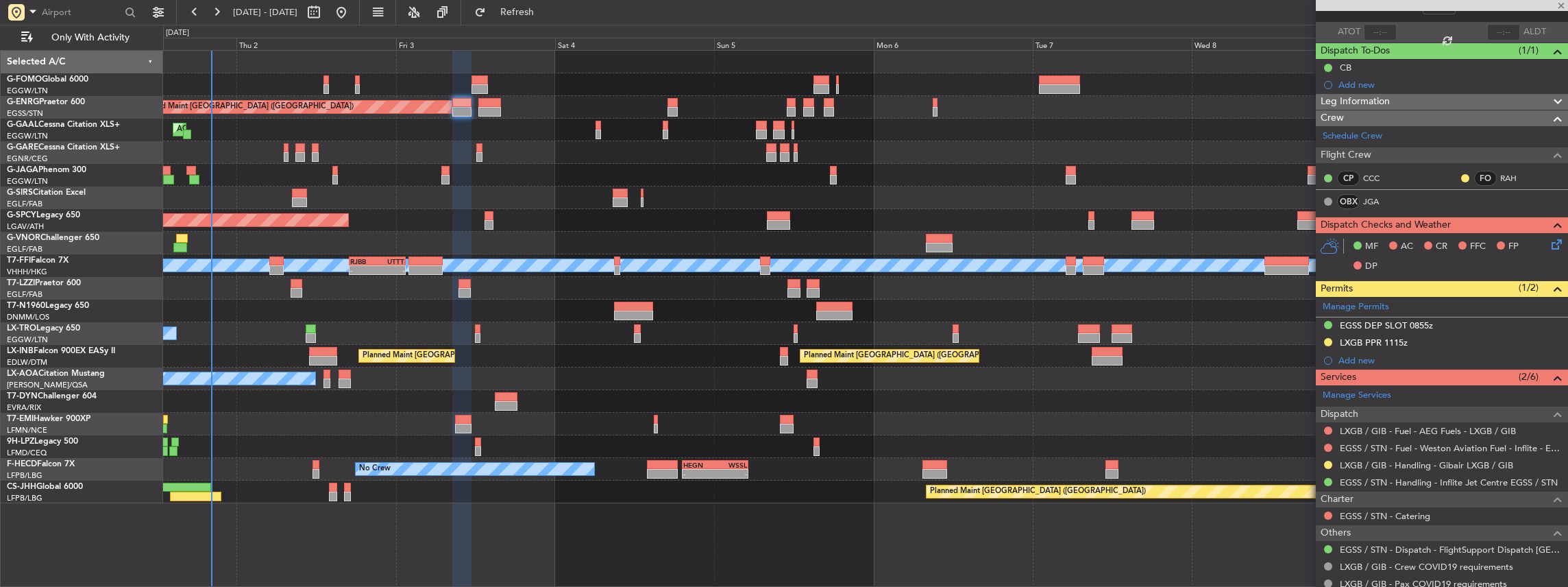
type input "+00:40"
type input "4"
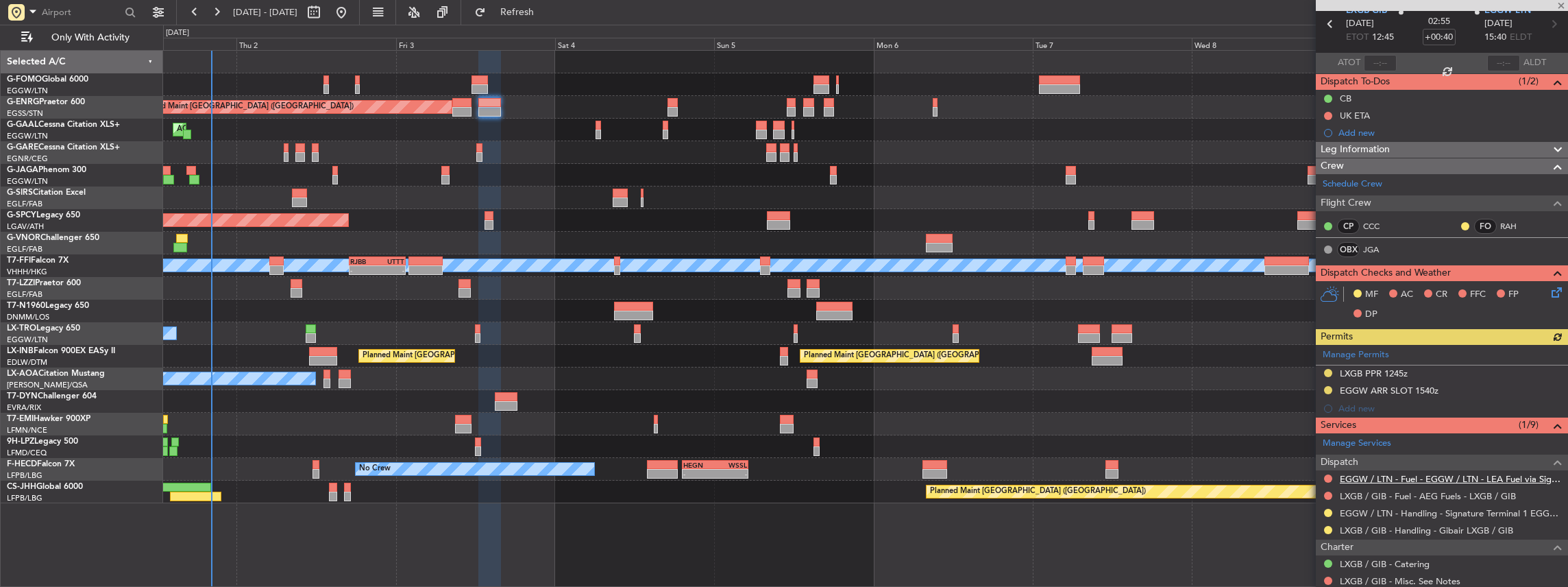
scroll to position [183, 0]
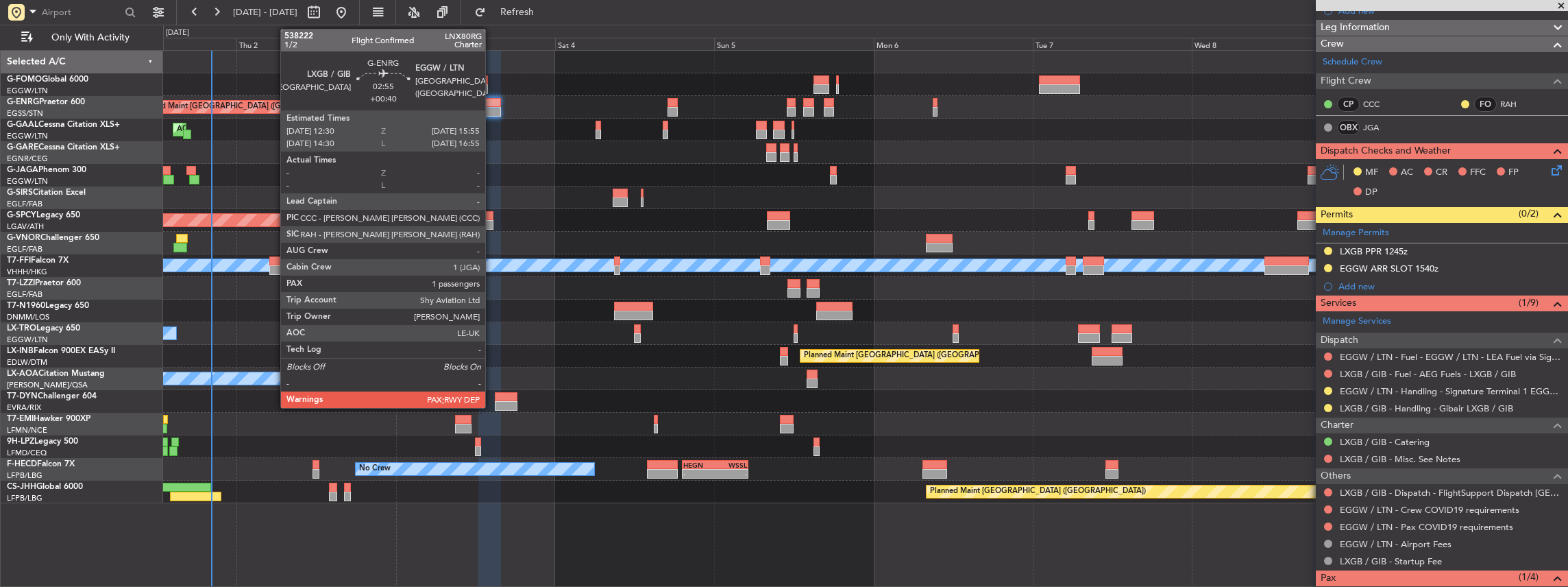
click at [492, 105] on div at bounding box center [490, 102] width 24 height 9
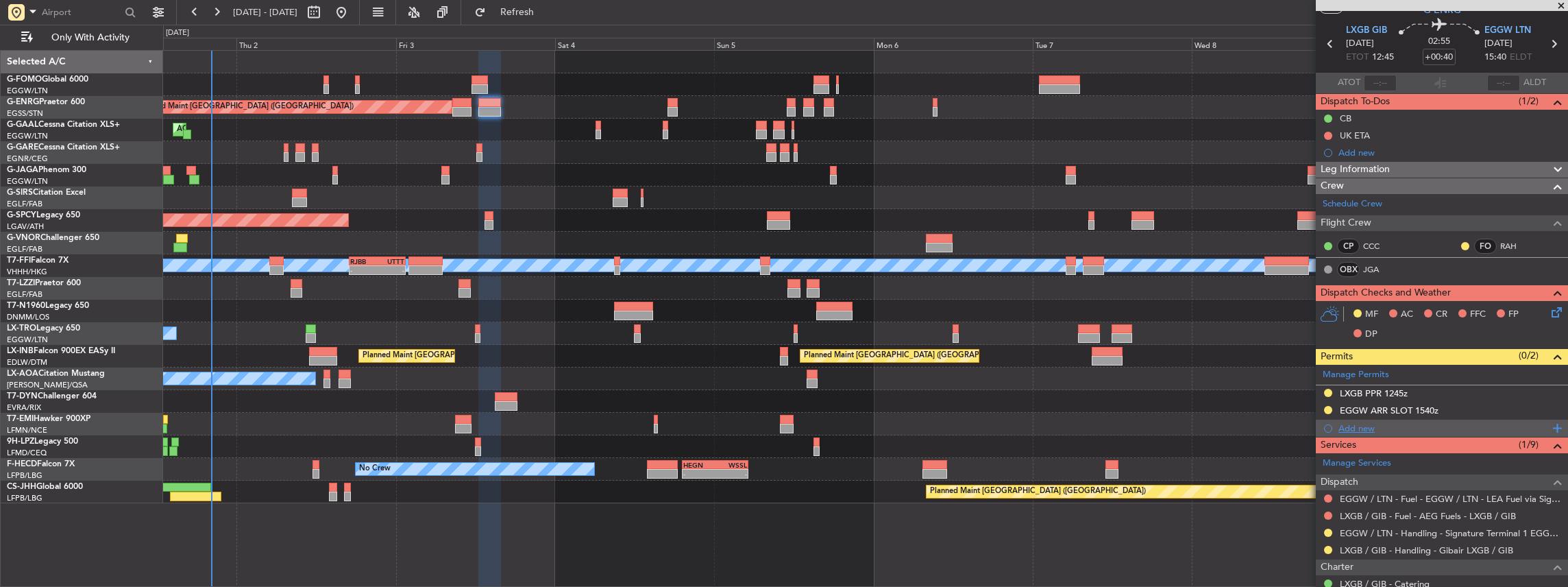
scroll to position [0, 0]
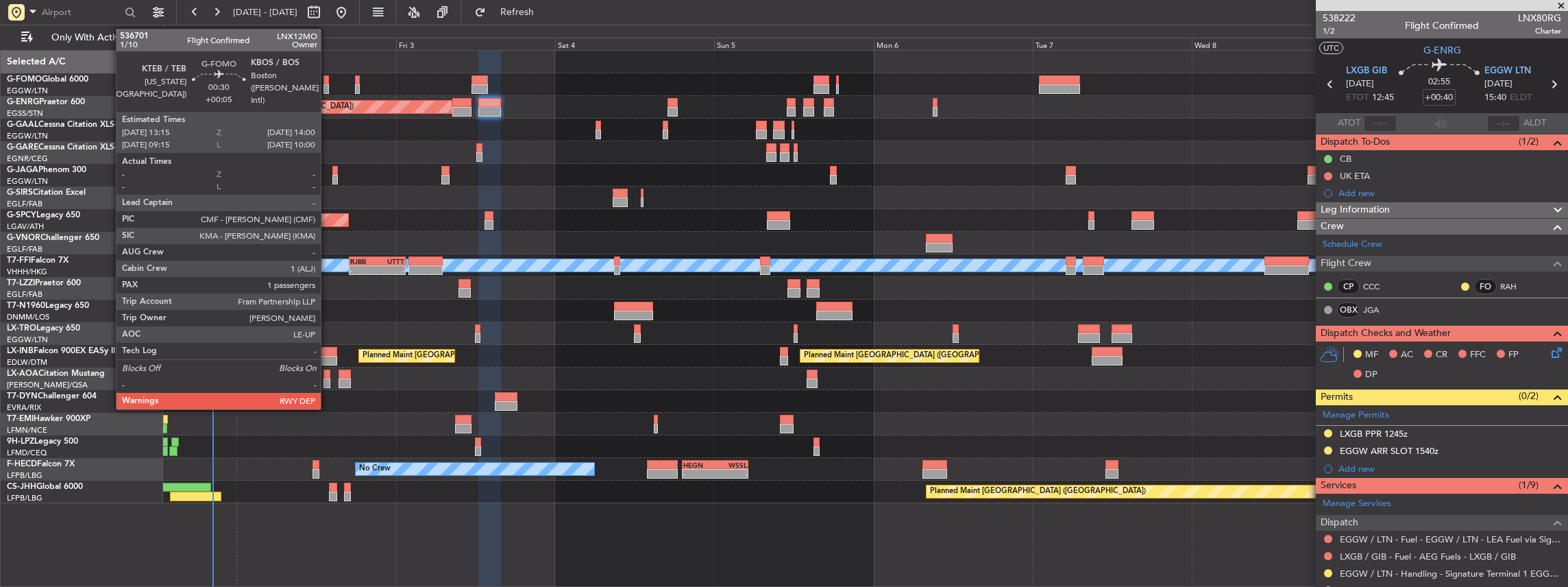
click at [328, 88] on div at bounding box center [326, 89] width 6 height 9
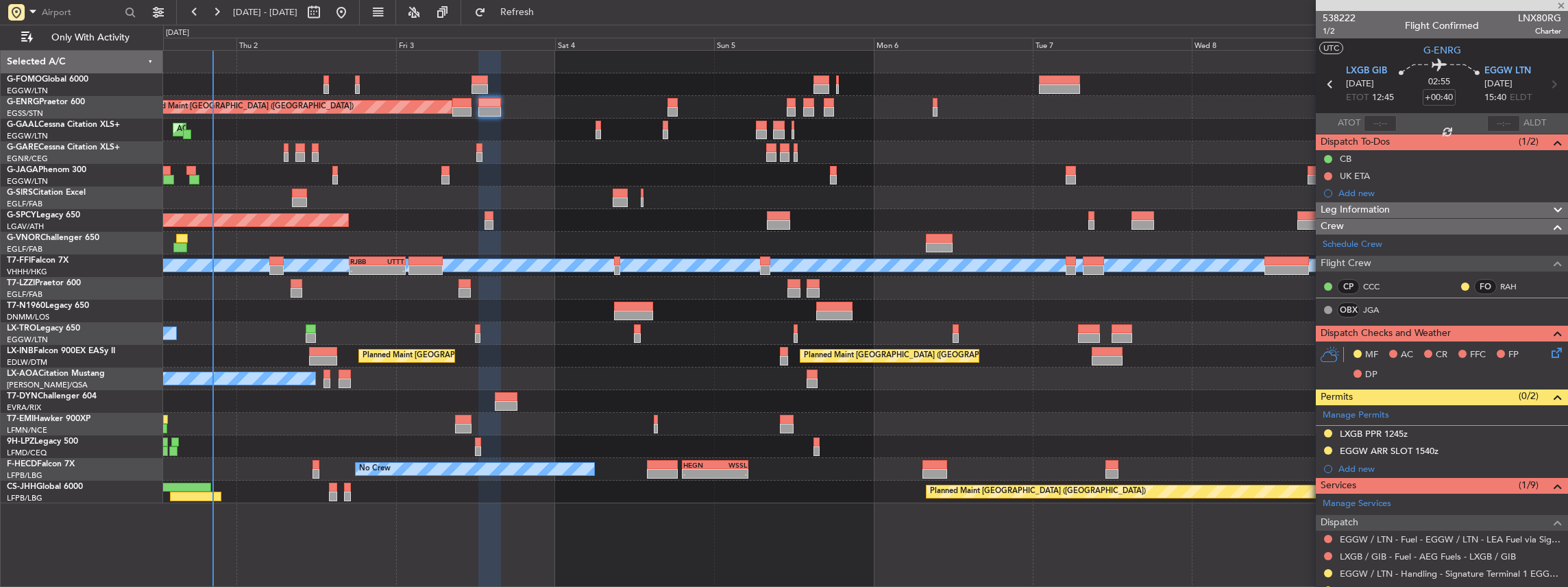
type input "+00:05"
type input "1"
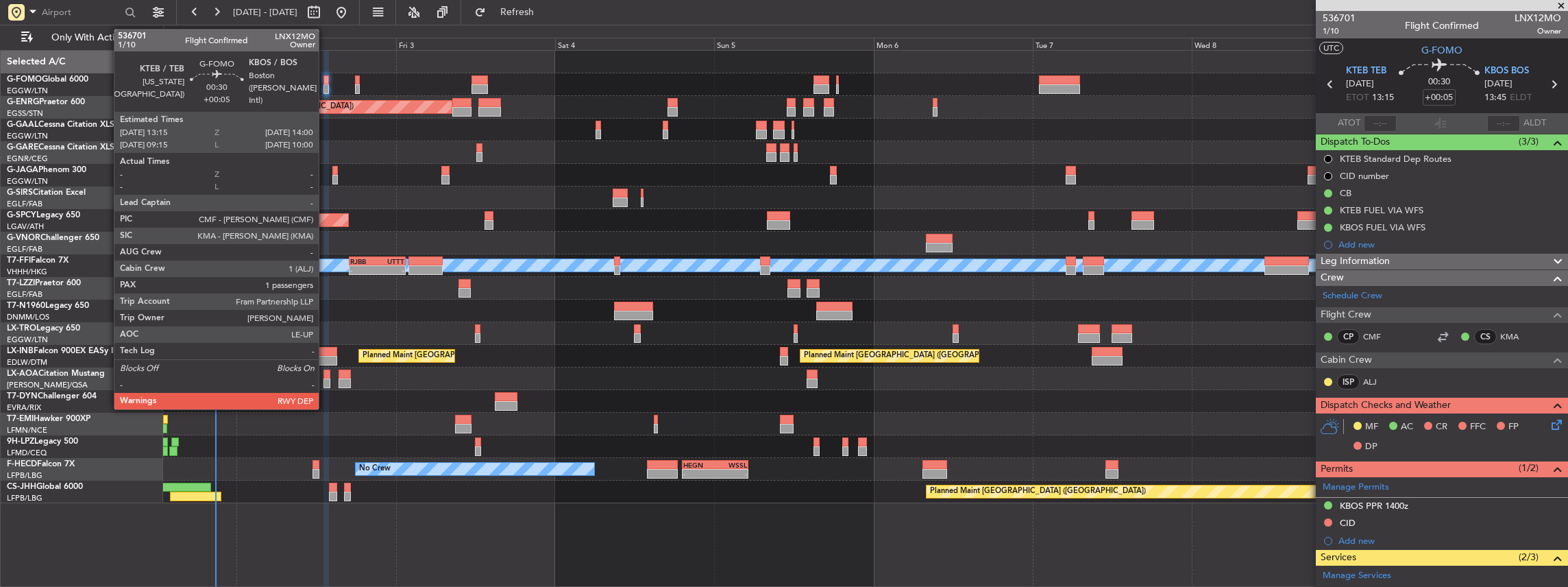
click at [326, 87] on div at bounding box center [326, 89] width 6 height 9
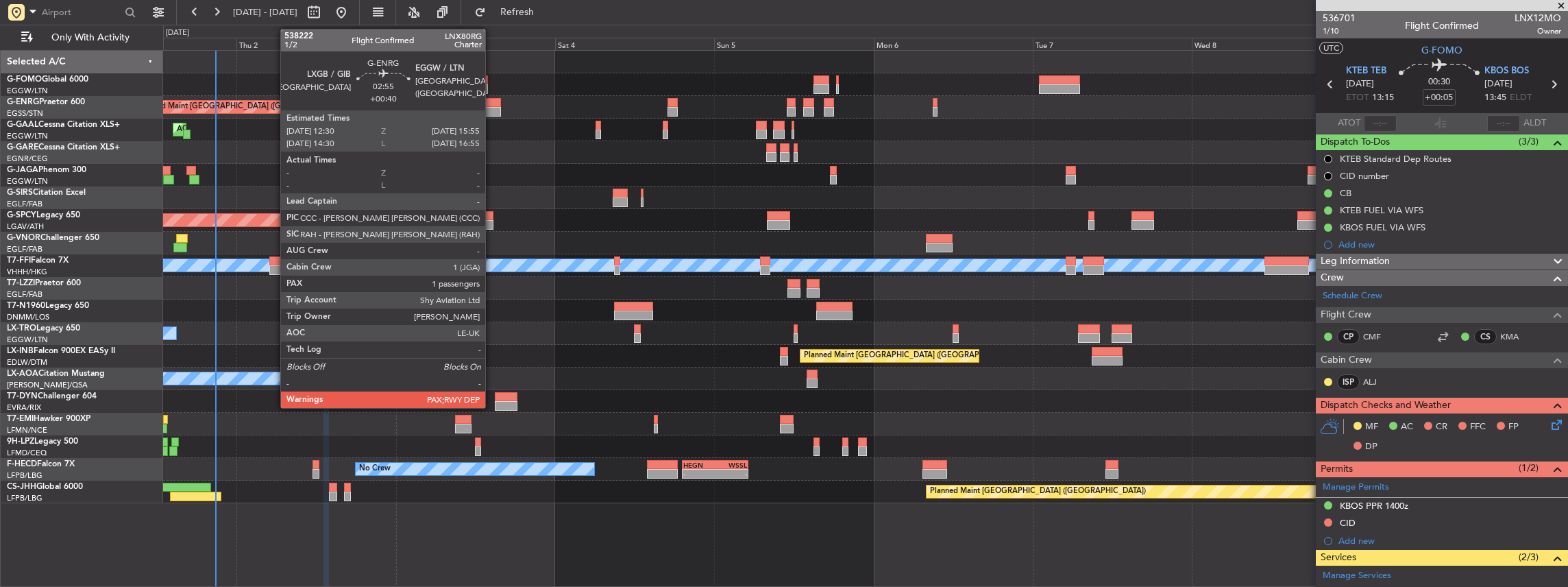
click at [488, 110] on div at bounding box center [490, 111] width 24 height 9
type input "+00:40"
type input "4"
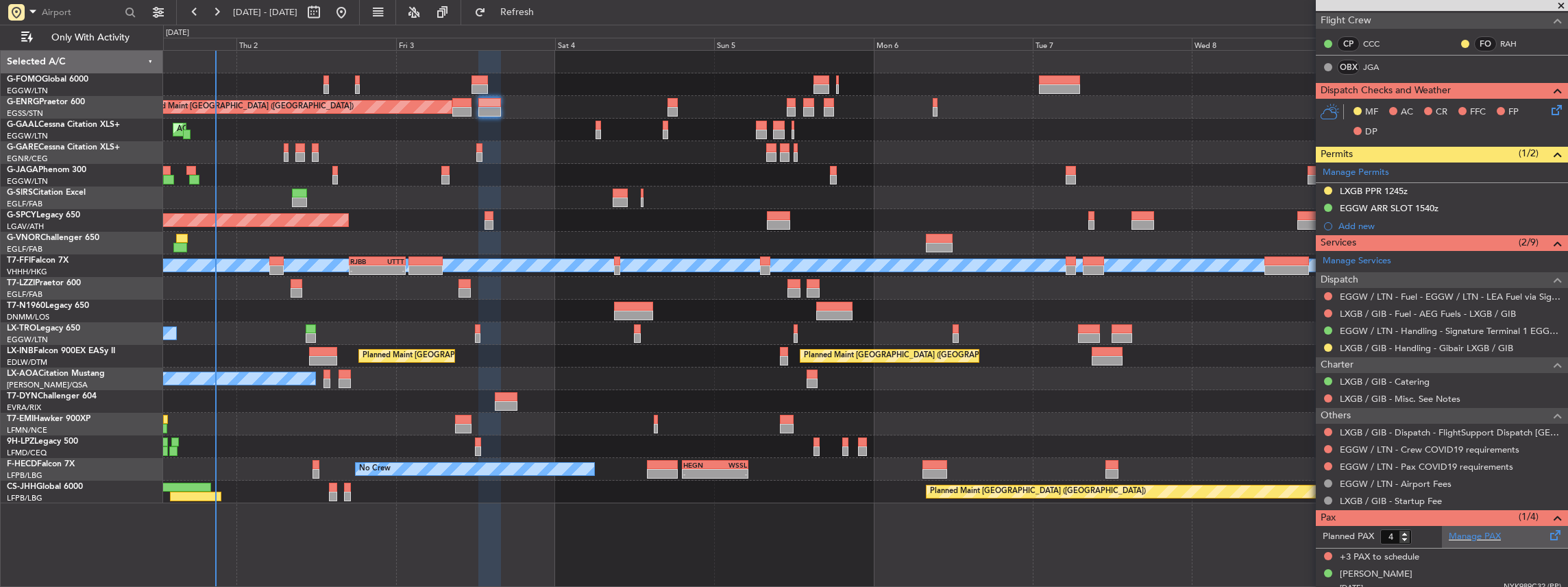
scroll to position [248, 0]
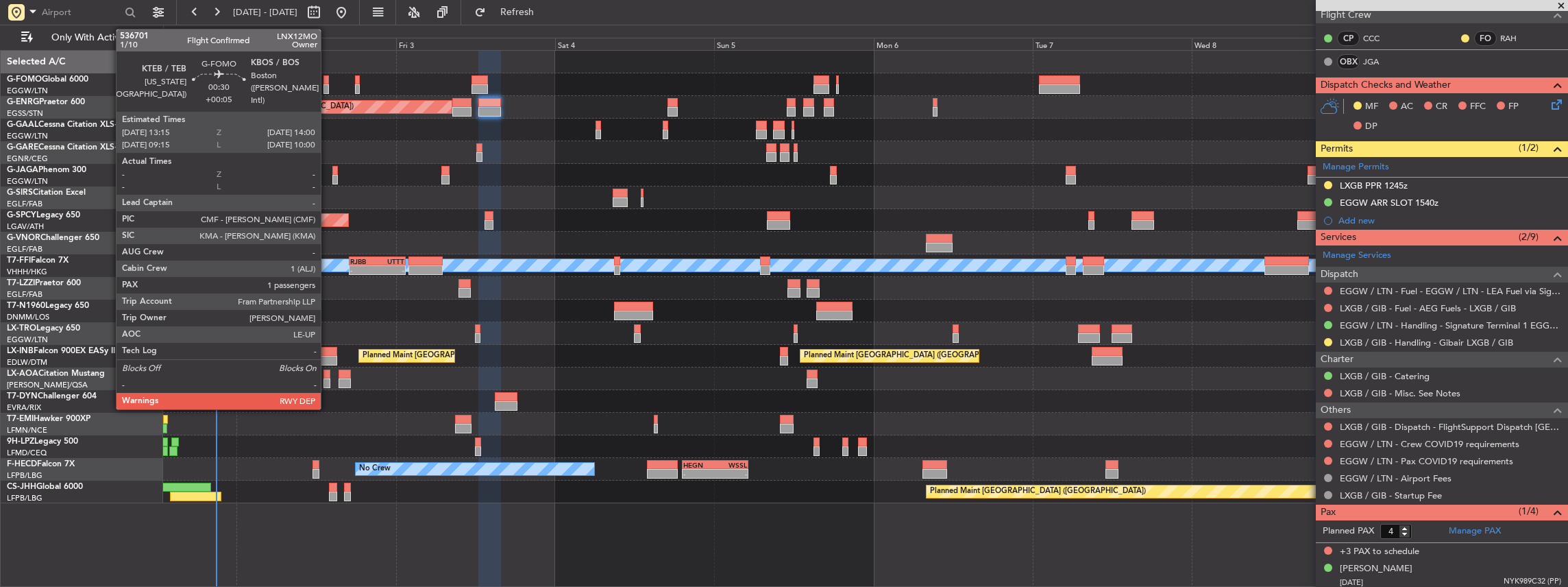
click at [328, 86] on div at bounding box center [326, 89] width 6 height 9
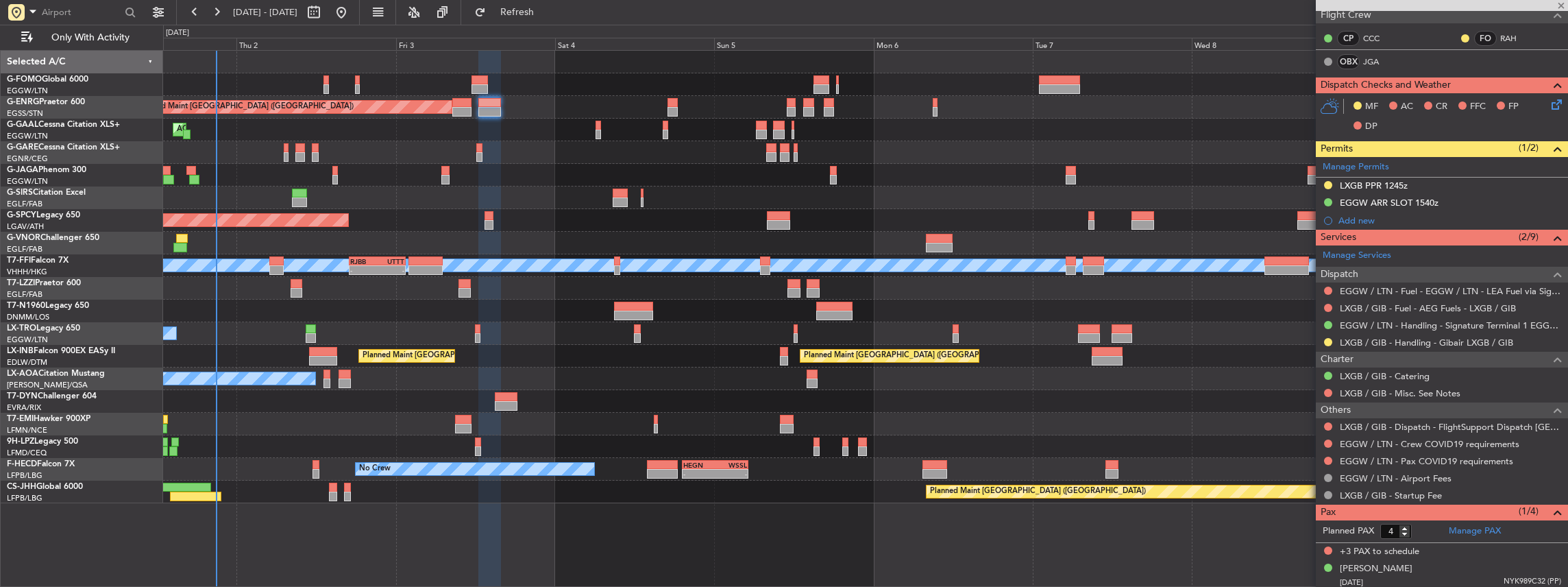
type input "+00:05"
type input "1"
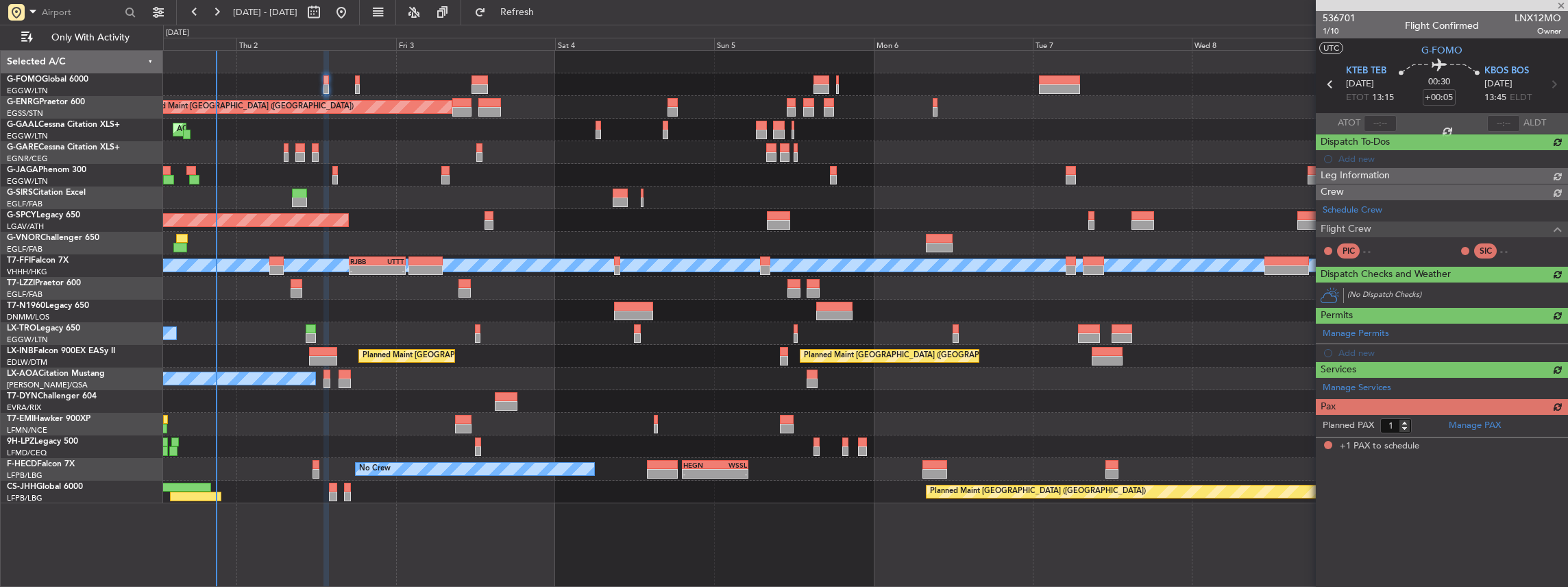
scroll to position [0, 0]
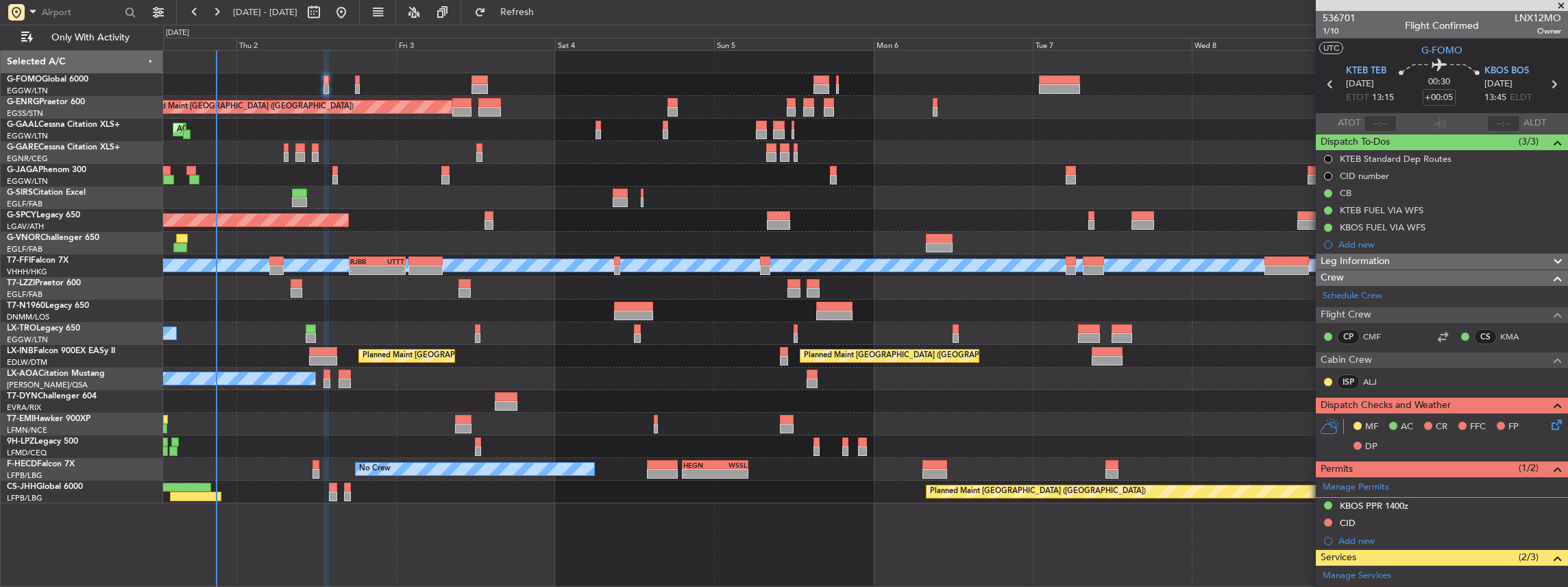
click at [1549, 420] on icon at bounding box center [1554, 422] width 11 height 11
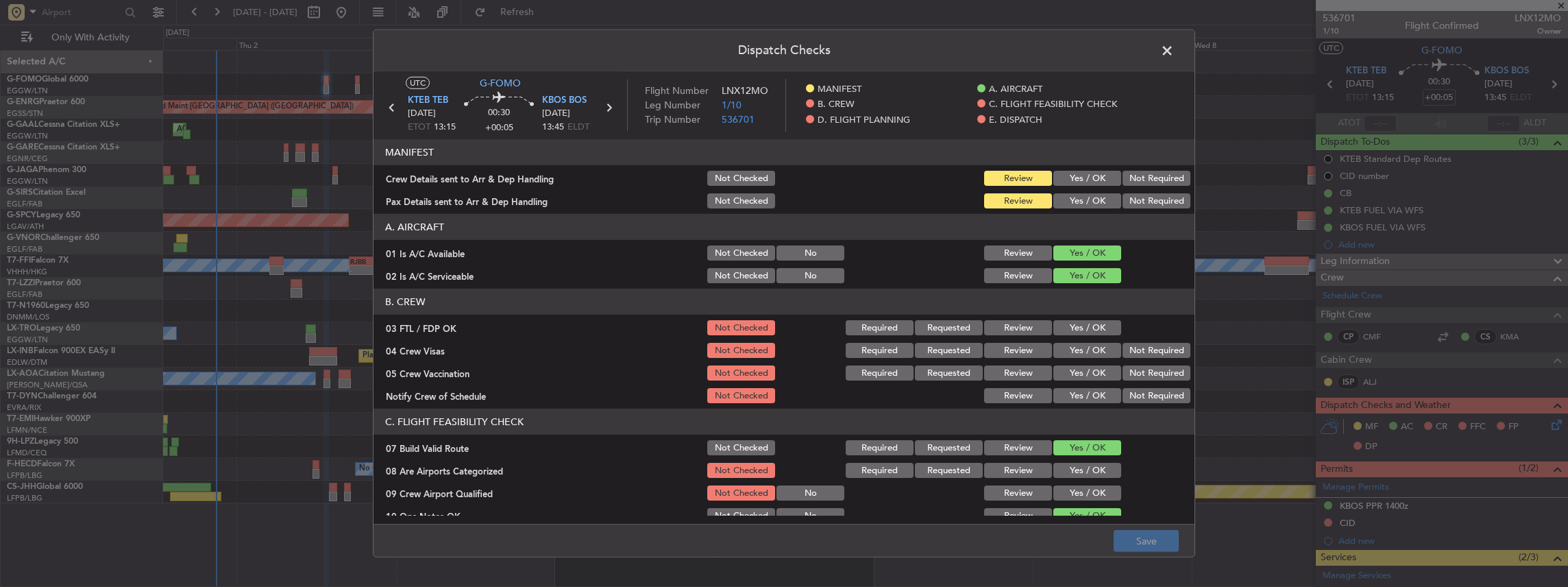
click at [1079, 171] on button "Yes / OK" at bounding box center [1087, 178] width 68 height 15
click at [1077, 191] on div "Yes / OK" at bounding box center [1086, 200] width 69 height 19
click at [1077, 200] on button "Yes / OK" at bounding box center [1087, 200] width 68 height 15
click at [1145, 534] on button "Save" at bounding box center [1146, 540] width 65 height 22
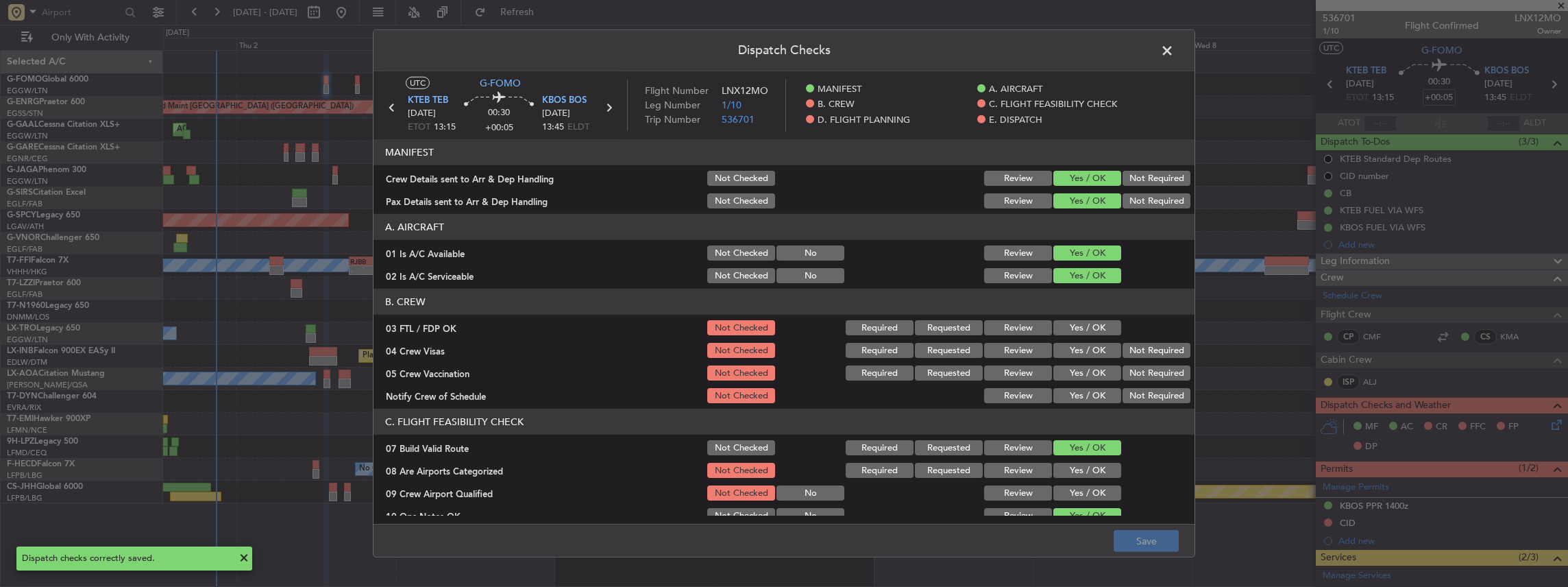
click at [1174, 53] on span at bounding box center [1174, 54] width 0 height 27
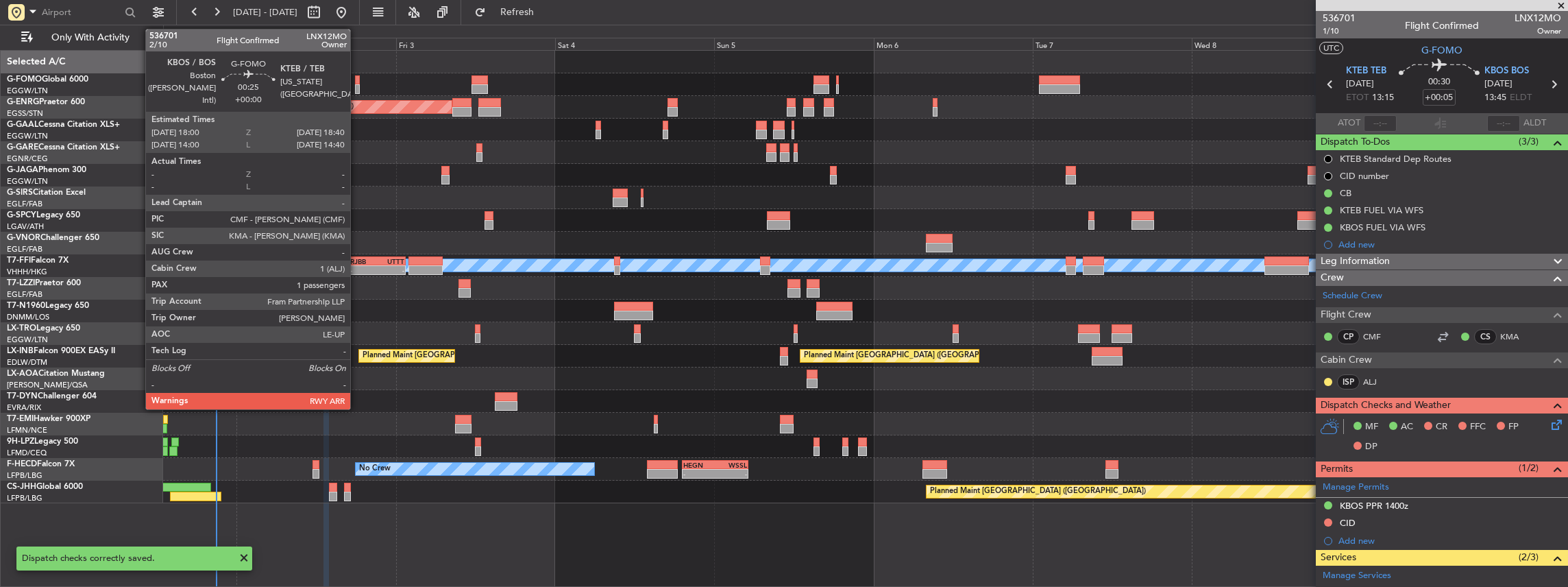
click at [357, 86] on div at bounding box center [357, 89] width 5 height 9
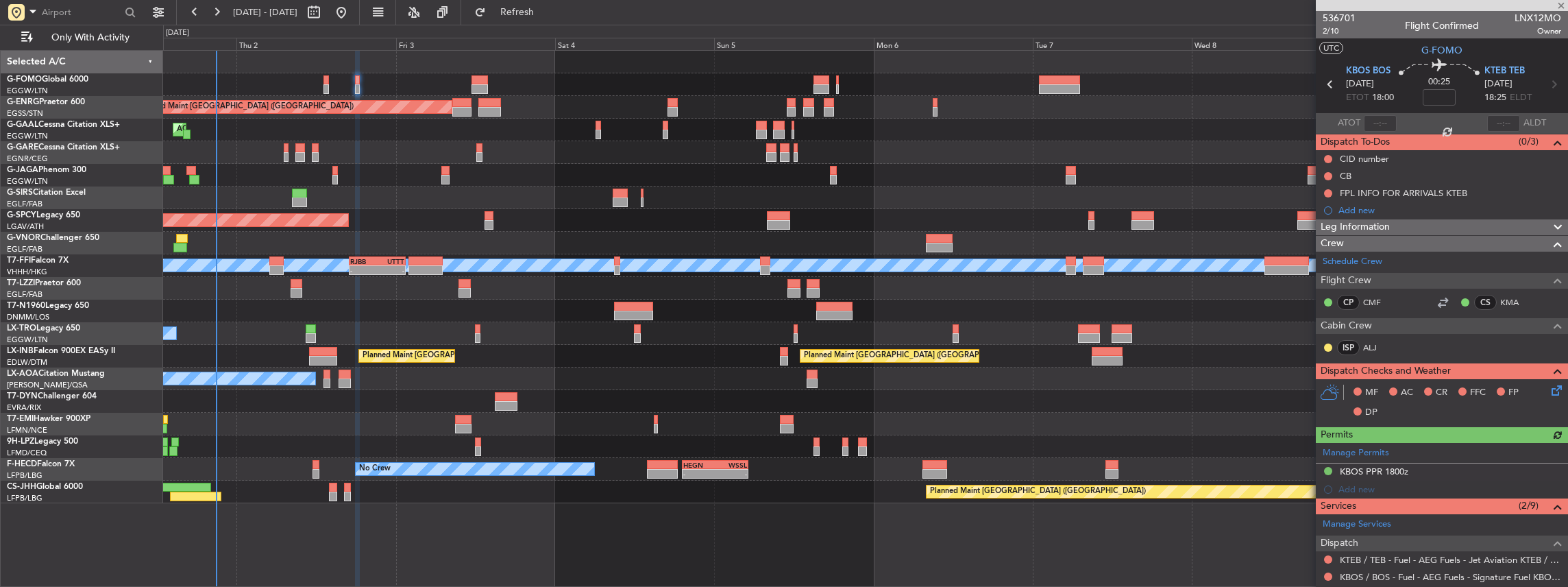
click at [1551, 392] on icon at bounding box center [1554, 387] width 11 height 11
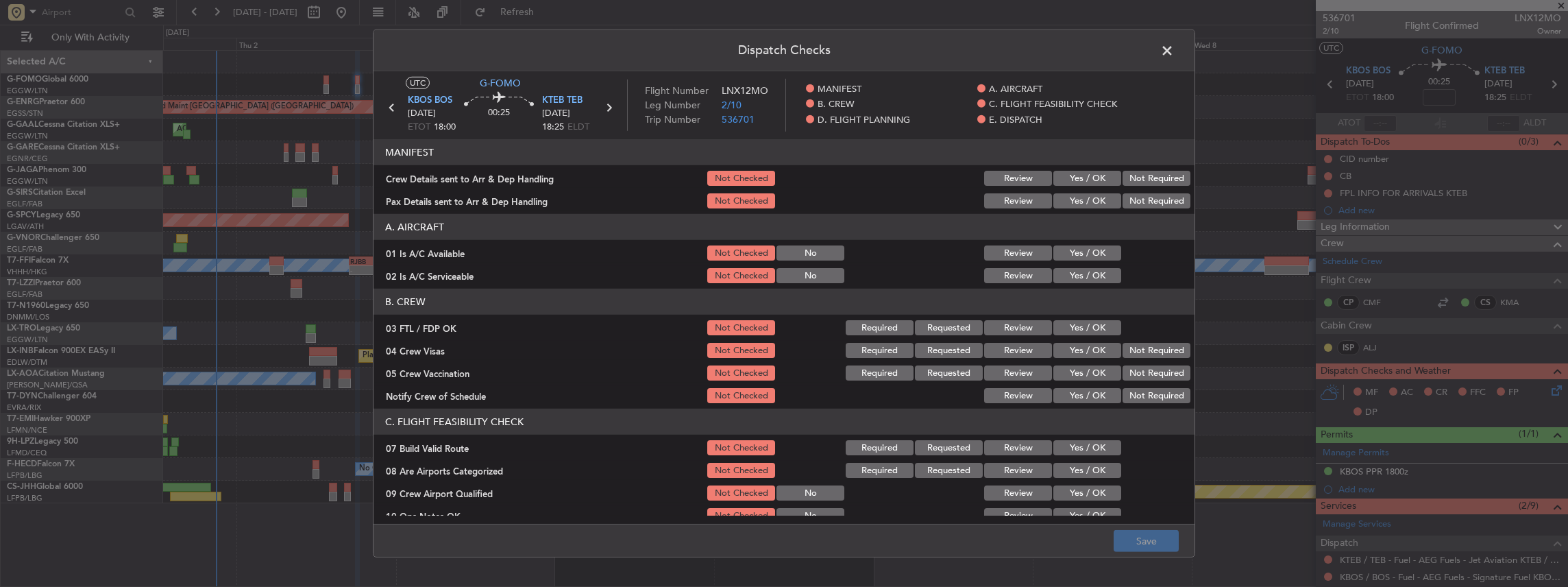
click at [1075, 178] on button "Yes / OK" at bounding box center [1087, 178] width 68 height 15
click at [1069, 199] on button "Yes / OK" at bounding box center [1087, 200] width 68 height 15
click at [1149, 542] on button "Save" at bounding box center [1146, 540] width 65 height 22
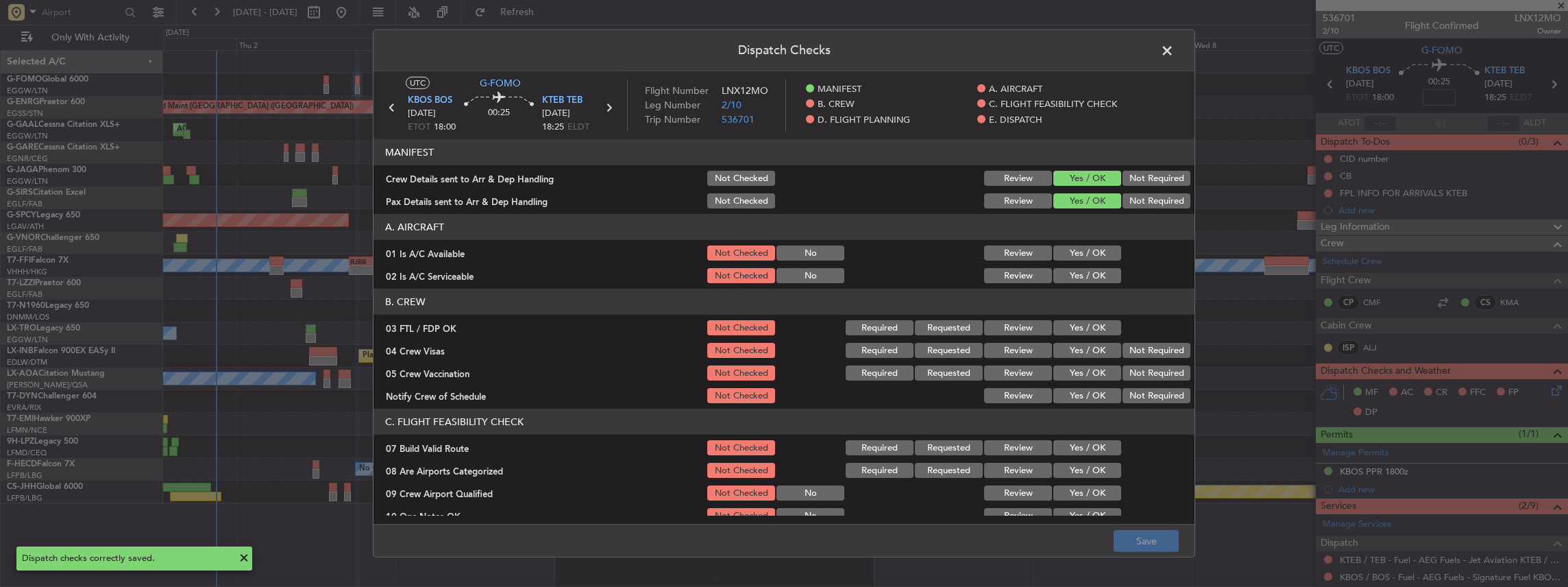
click at [1174, 47] on span at bounding box center [1174, 54] width 0 height 27
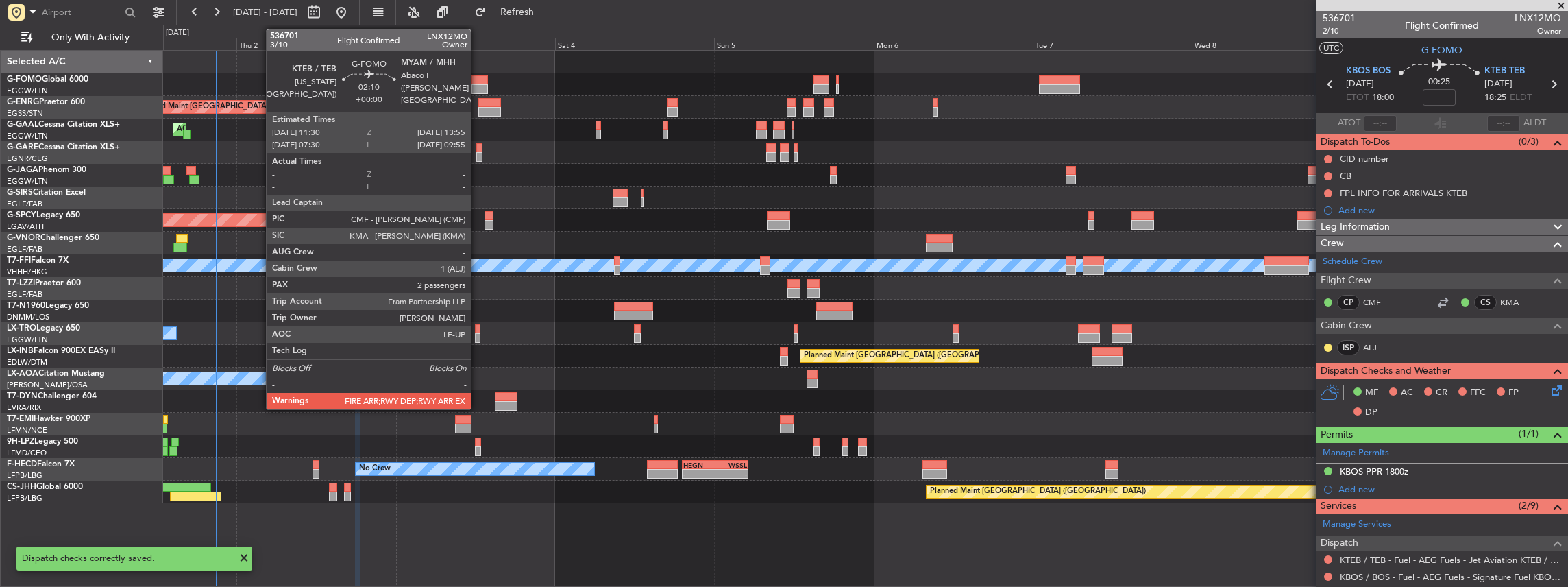
click at [477, 84] on div at bounding box center [479, 89] width 16 height 9
type input "2"
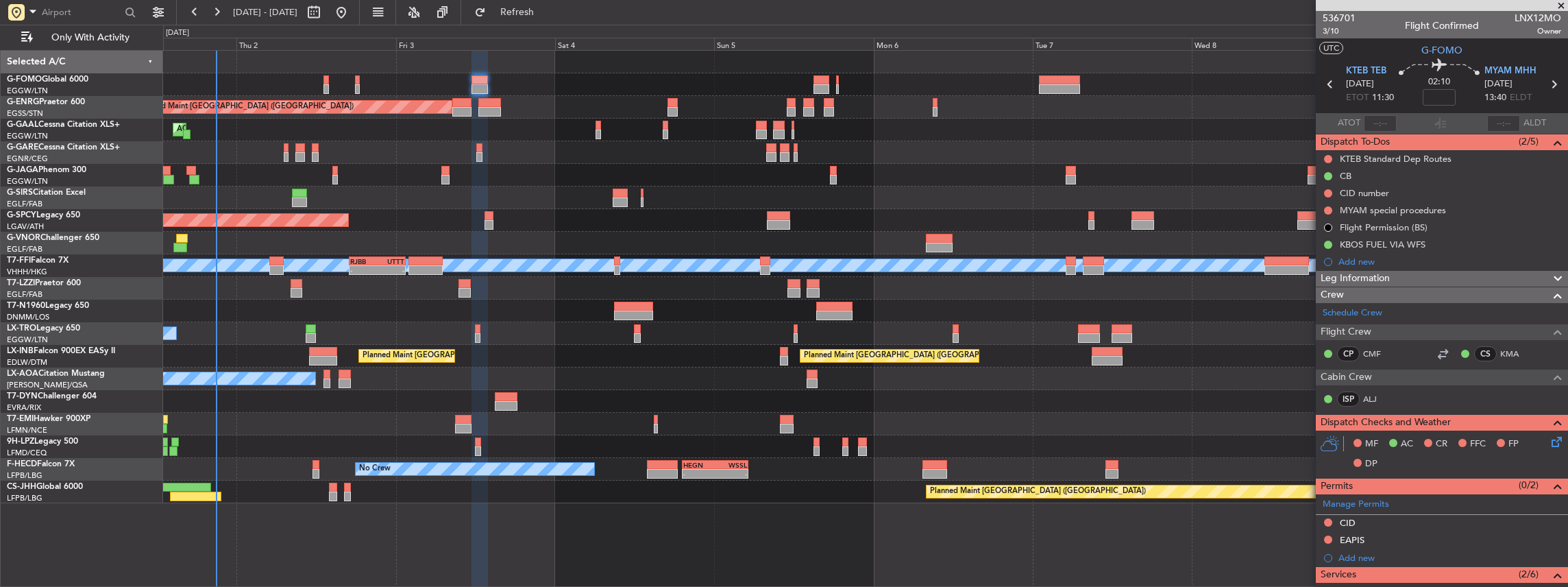
click at [1549, 436] on icon at bounding box center [1554, 439] width 11 height 11
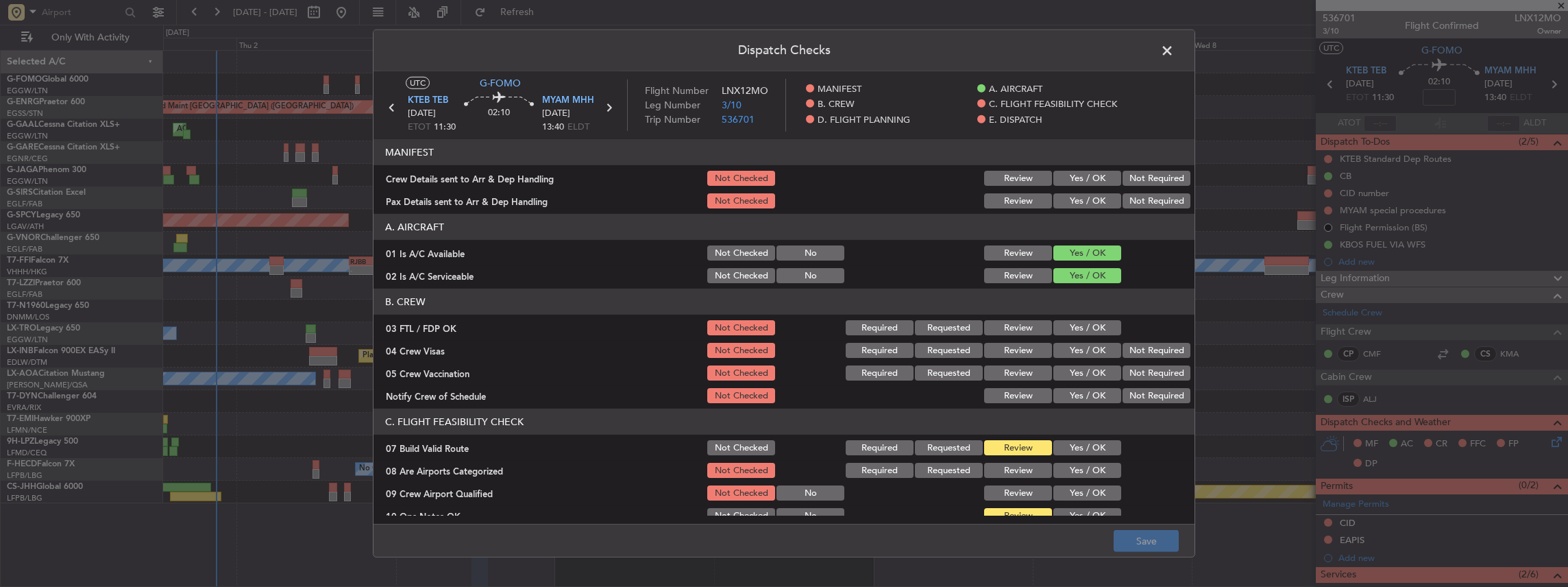
click at [1067, 175] on button "Yes / OK" at bounding box center [1087, 178] width 68 height 15
click at [1070, 207] on button "Yes / OK" at bounding box center [1087, 200] width 68 height 15
click at [1147, 537] on button "Save" at bounding box center [1146, 540] width 65 height 22
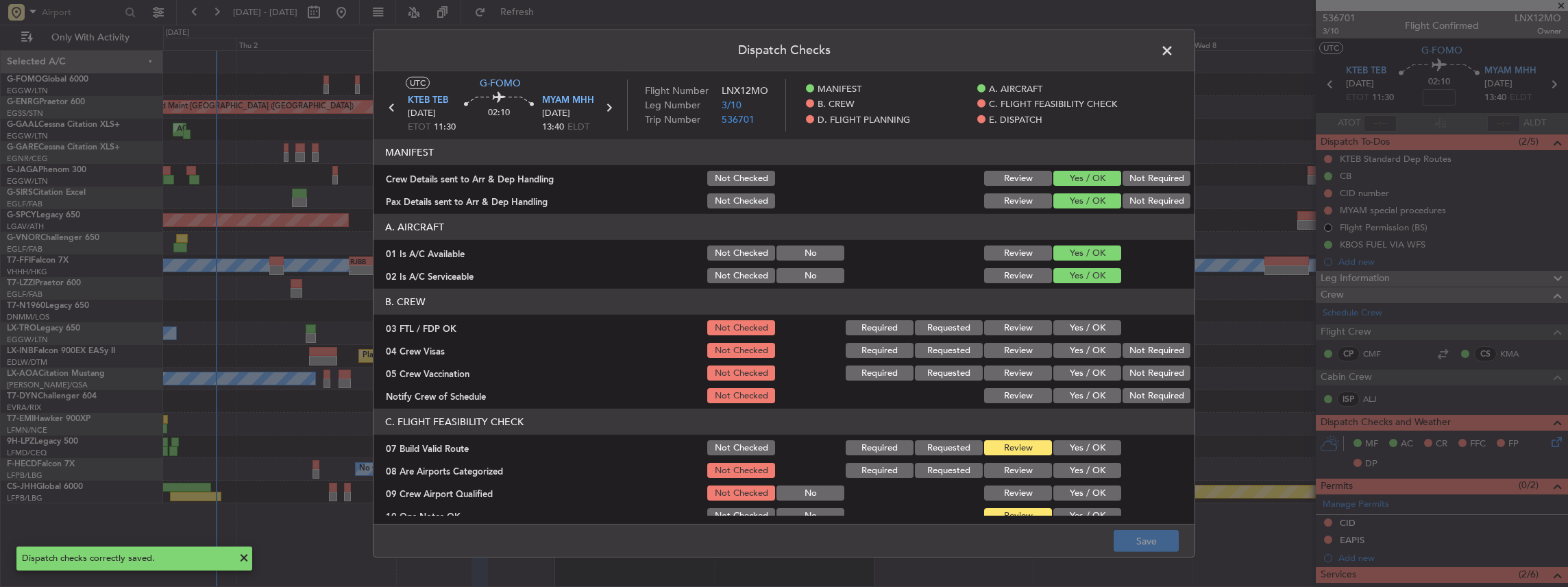
click at [1174, 52] on span at bounding box center [1174, 54] width 0 height 27
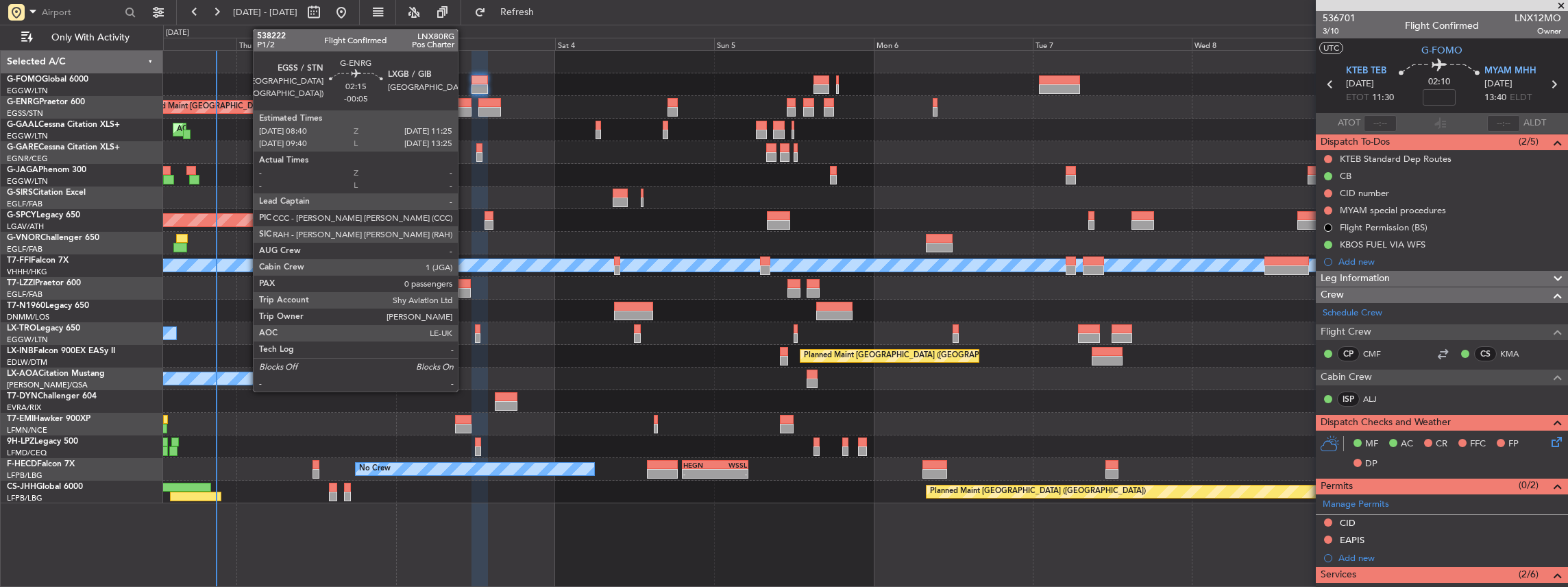
click at [464, 107] on div at bounding box center [462, 111] width 19 height 9
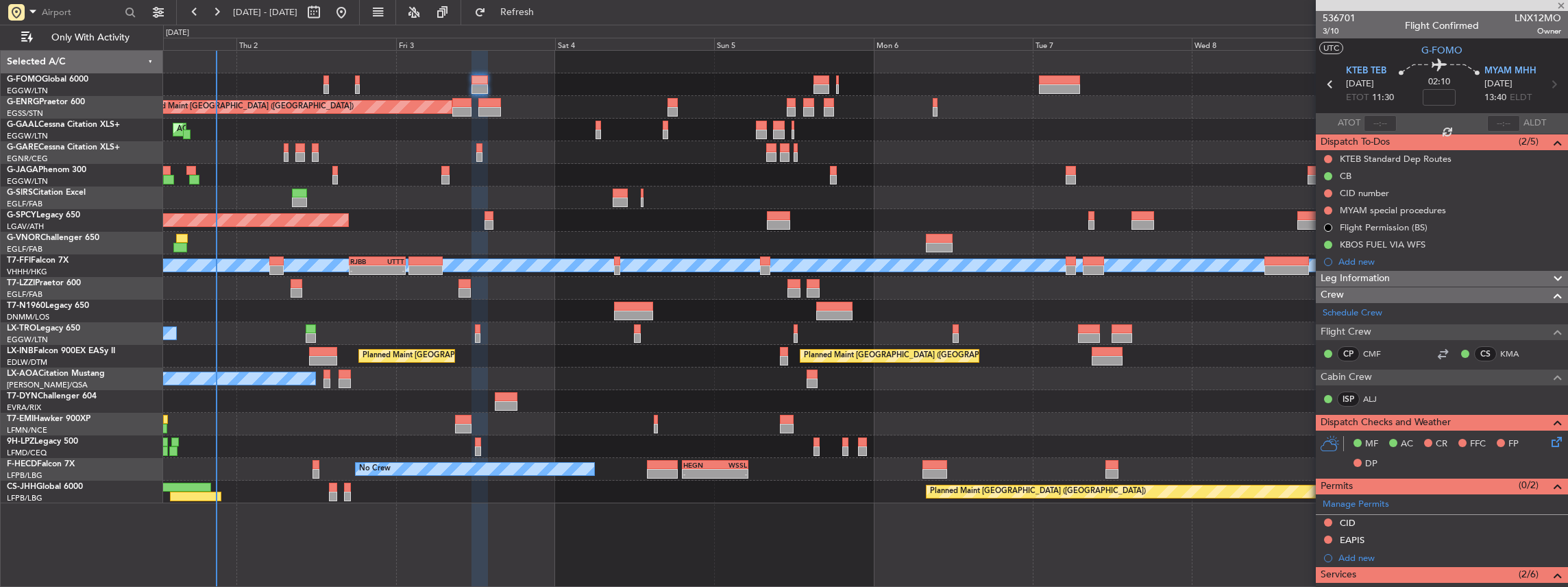
type input "-00:05"
type input "0"
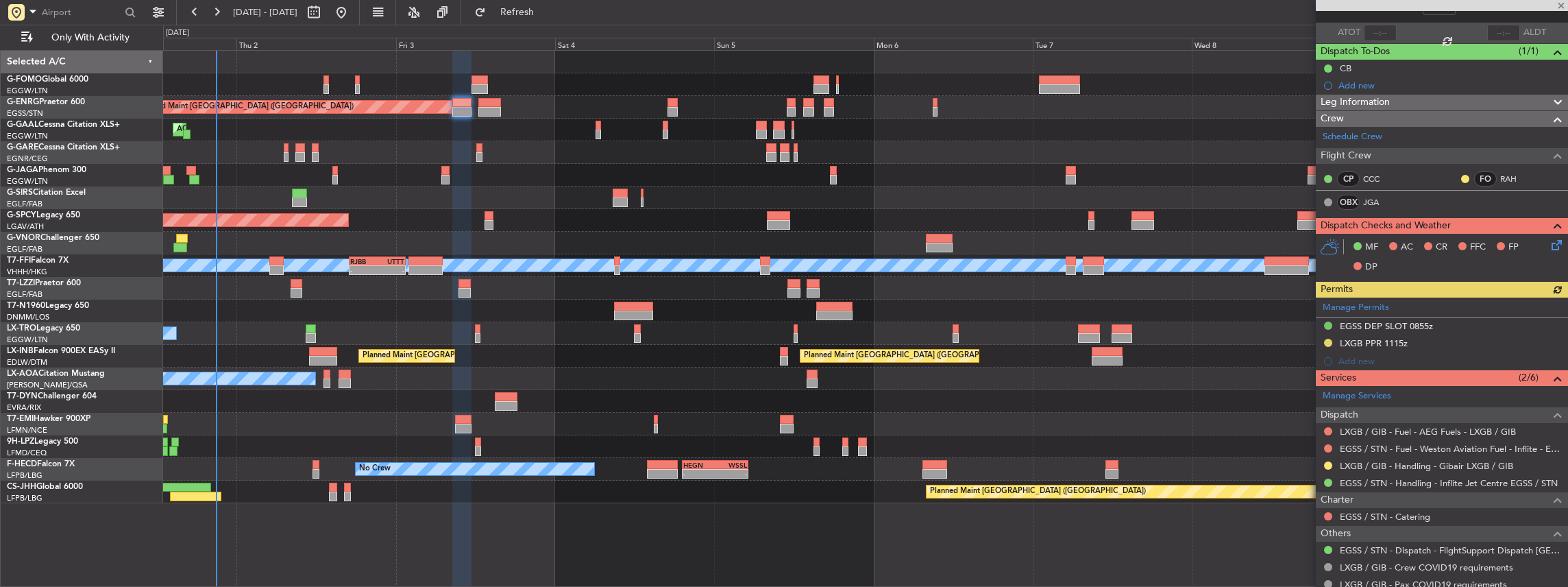
scroll to position [137, 0]
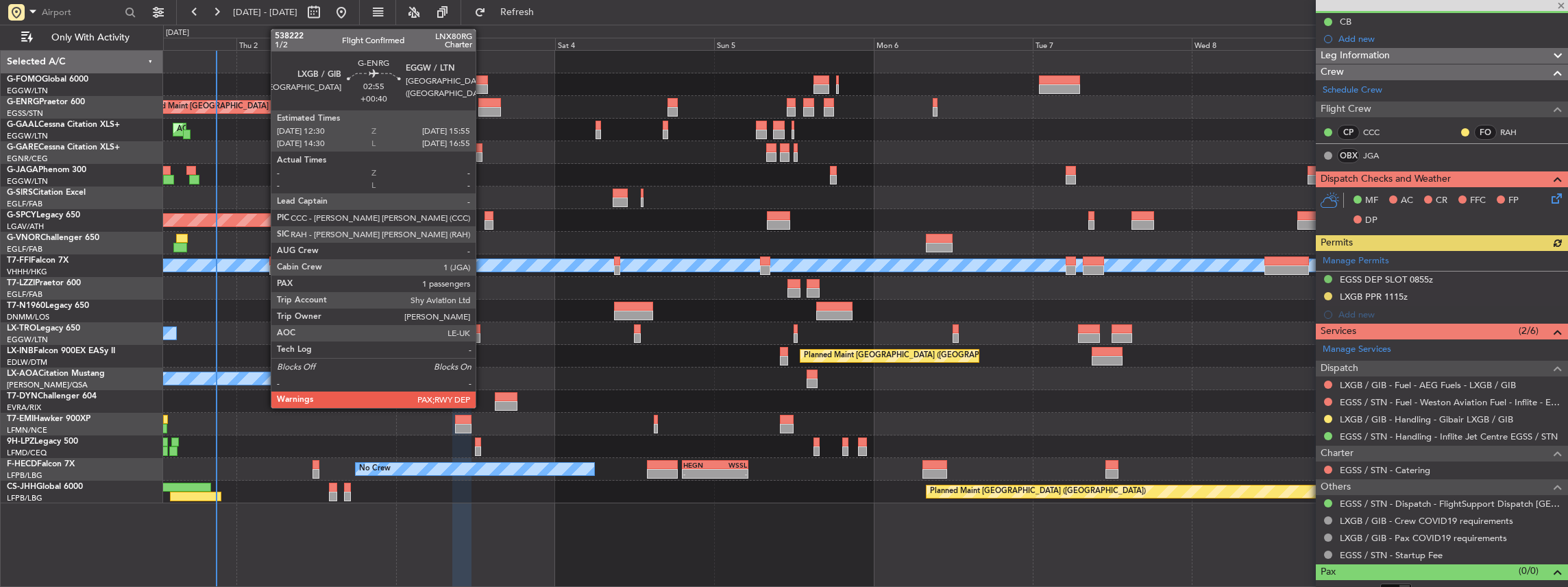
click at [482, 105] on div at bounding box center [490, 102] width 24 height 9
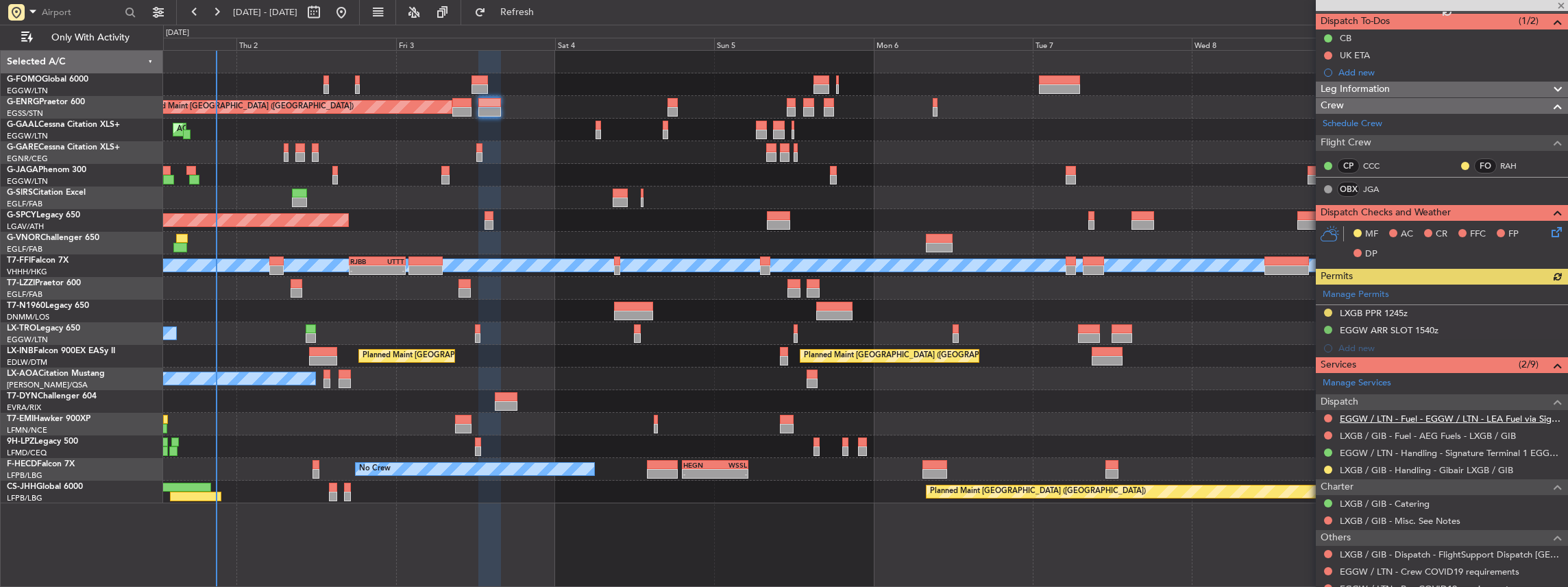
scroll to position [137, 0]
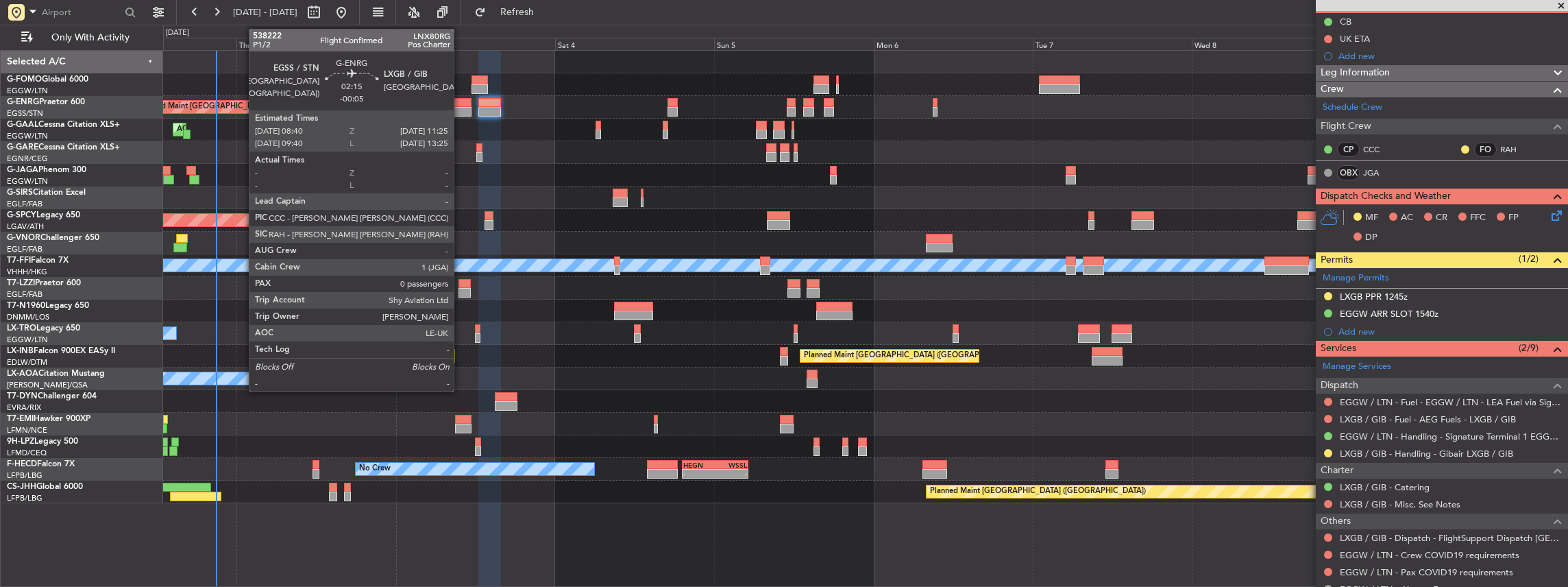
click at [460, 105] on div at bounding box center [462, 102] width 19 height 9
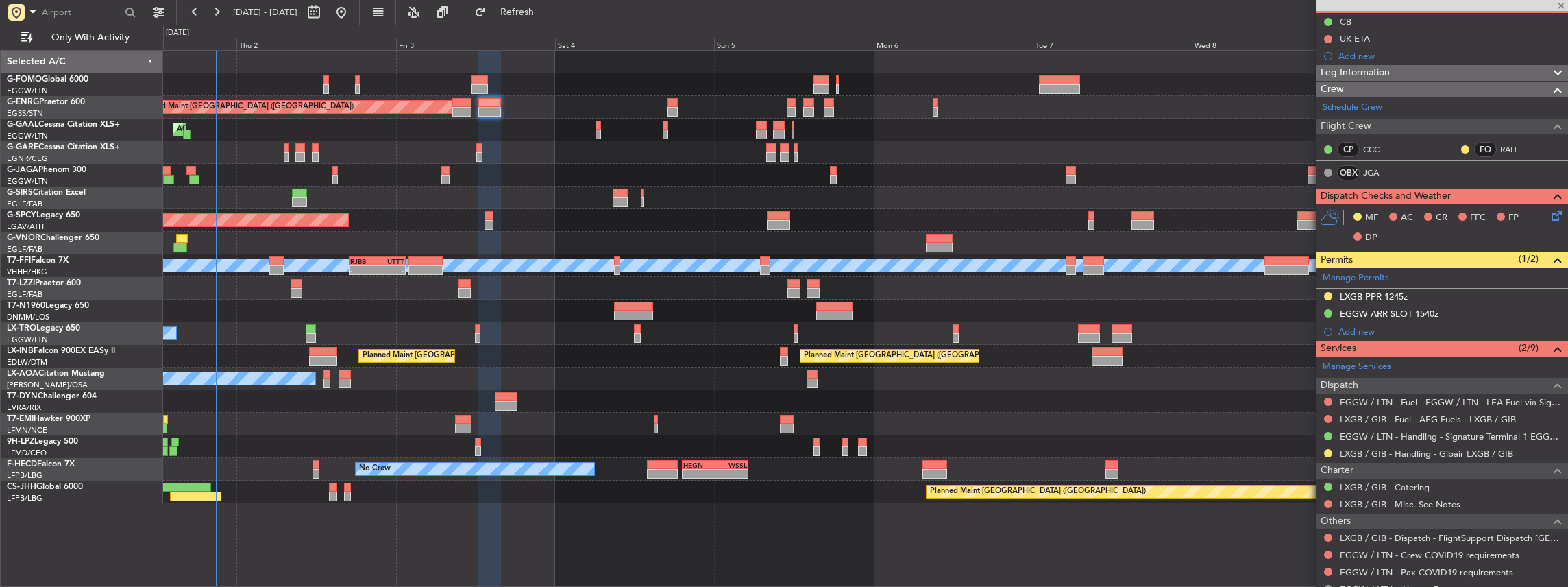
type input "-00:05"
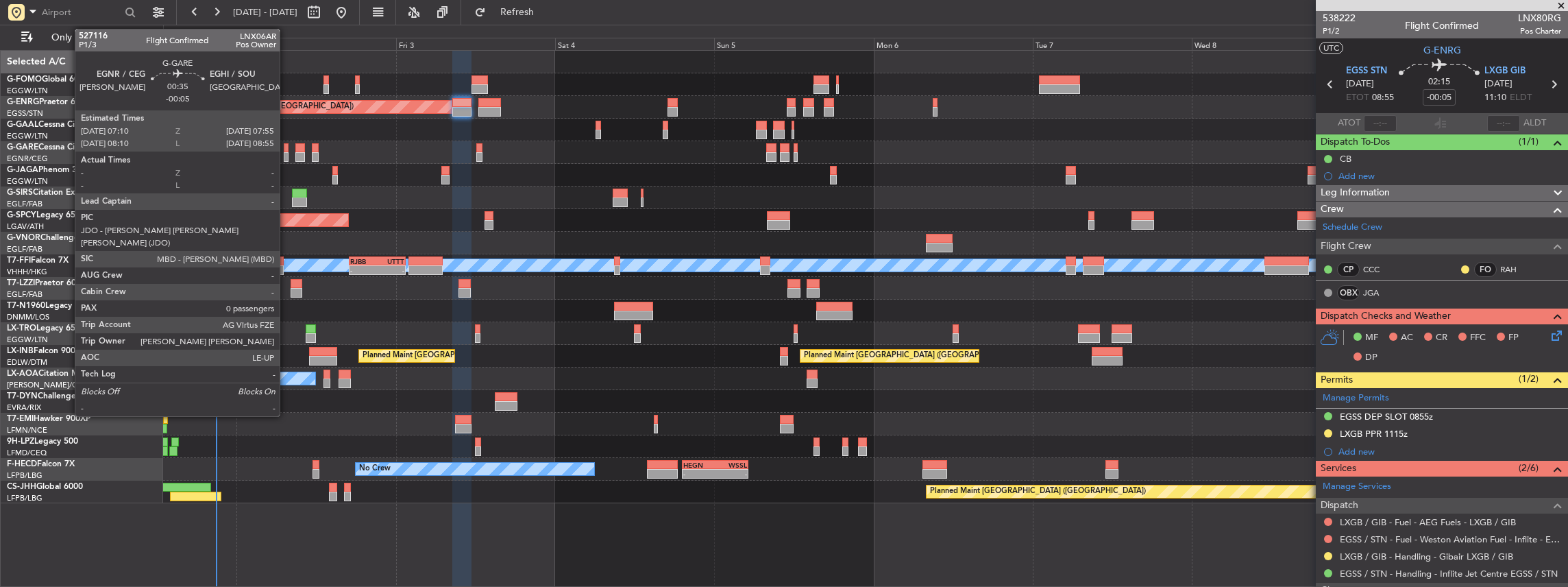
click at [286, 157] on div at bounding box center [286, 157] width 6 height 9
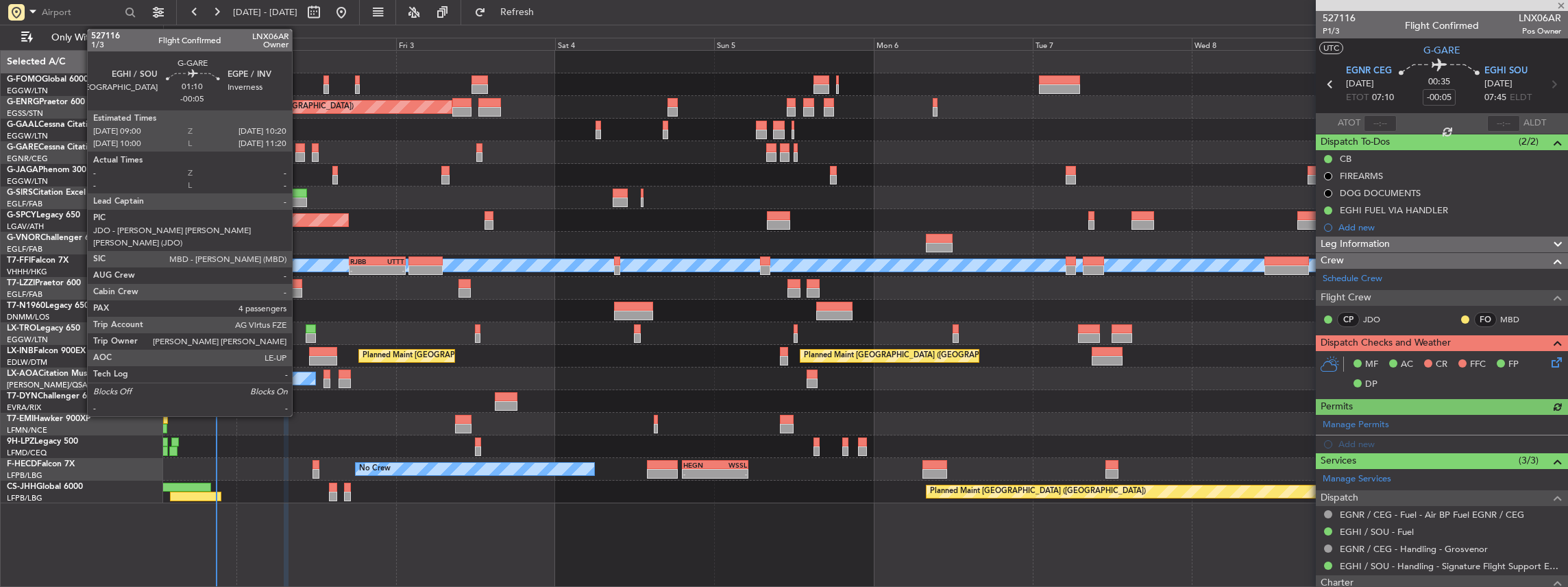
click at [298, 151] on div at bounding box center [300, 147] width 9 height 9
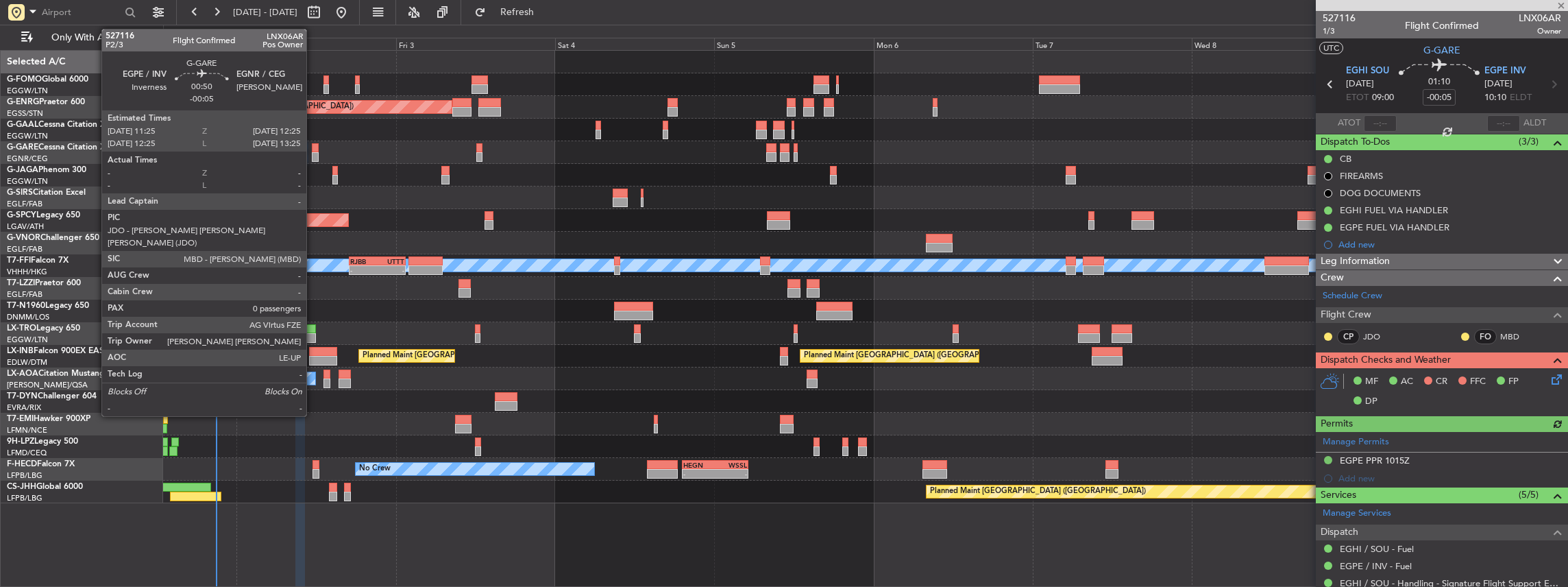
click at [314, 154] on div at bounding box center [316, 157] width 7 height 9
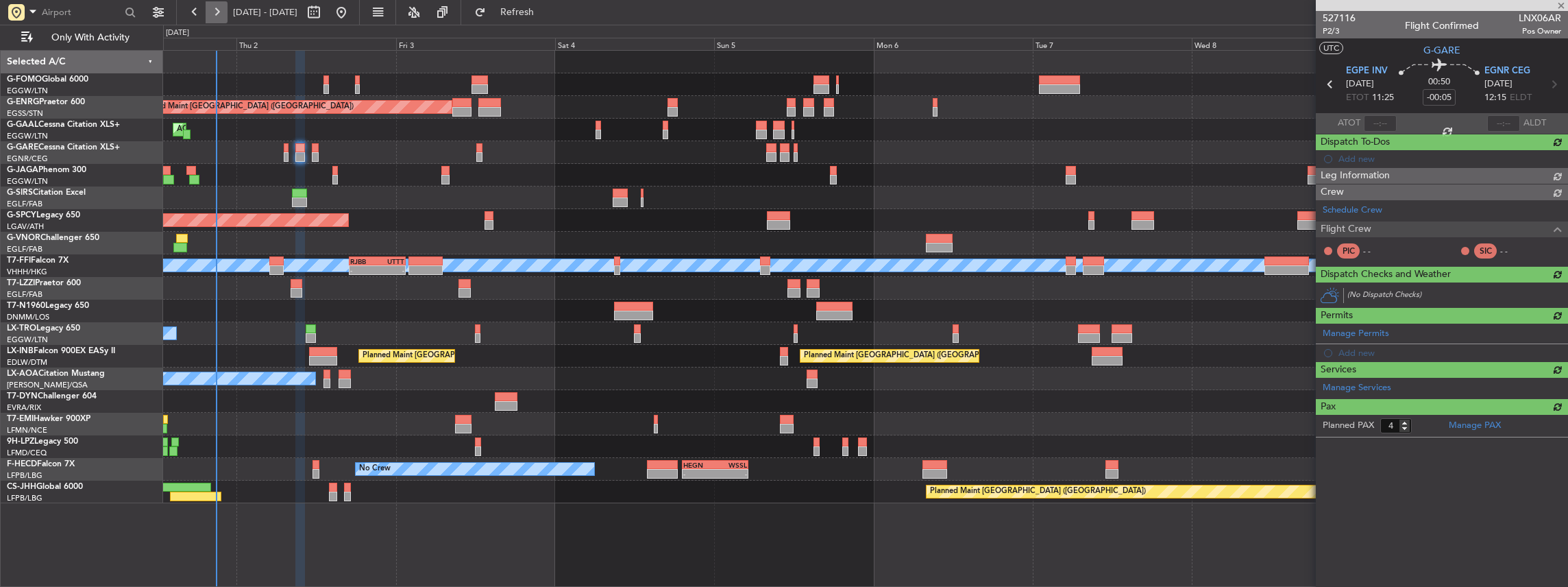
type input "0"
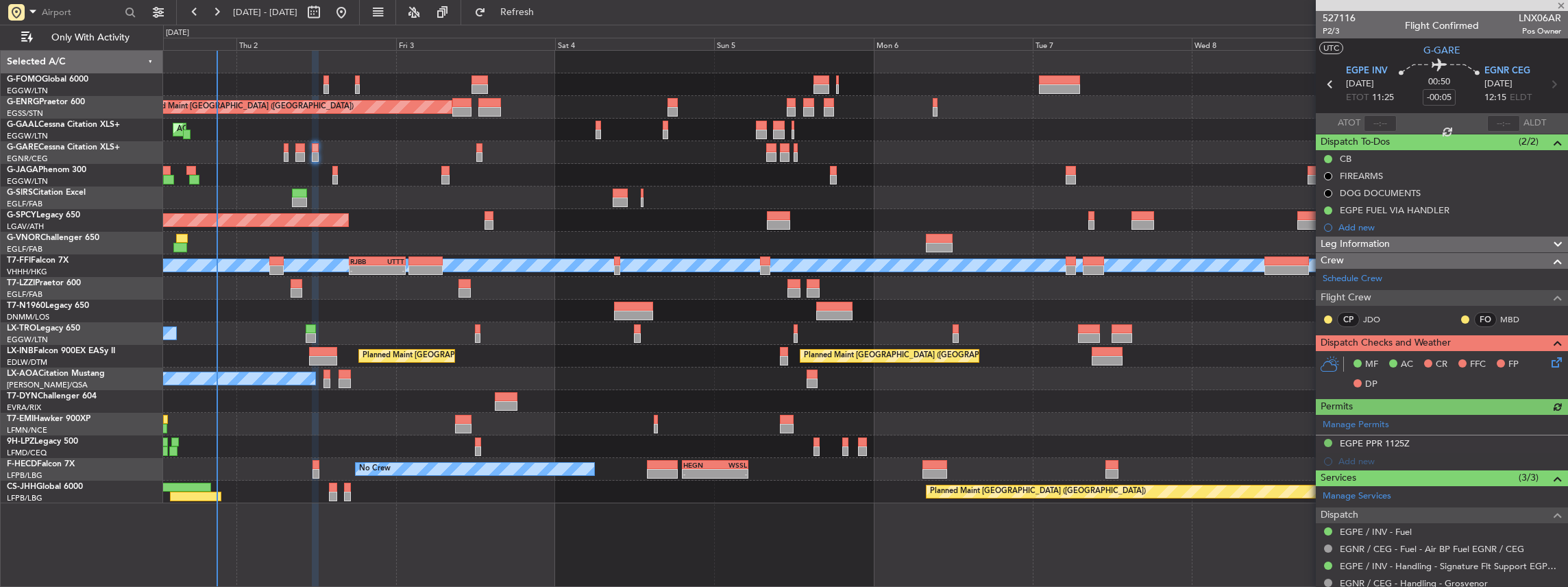
scroll to position [45, 0]
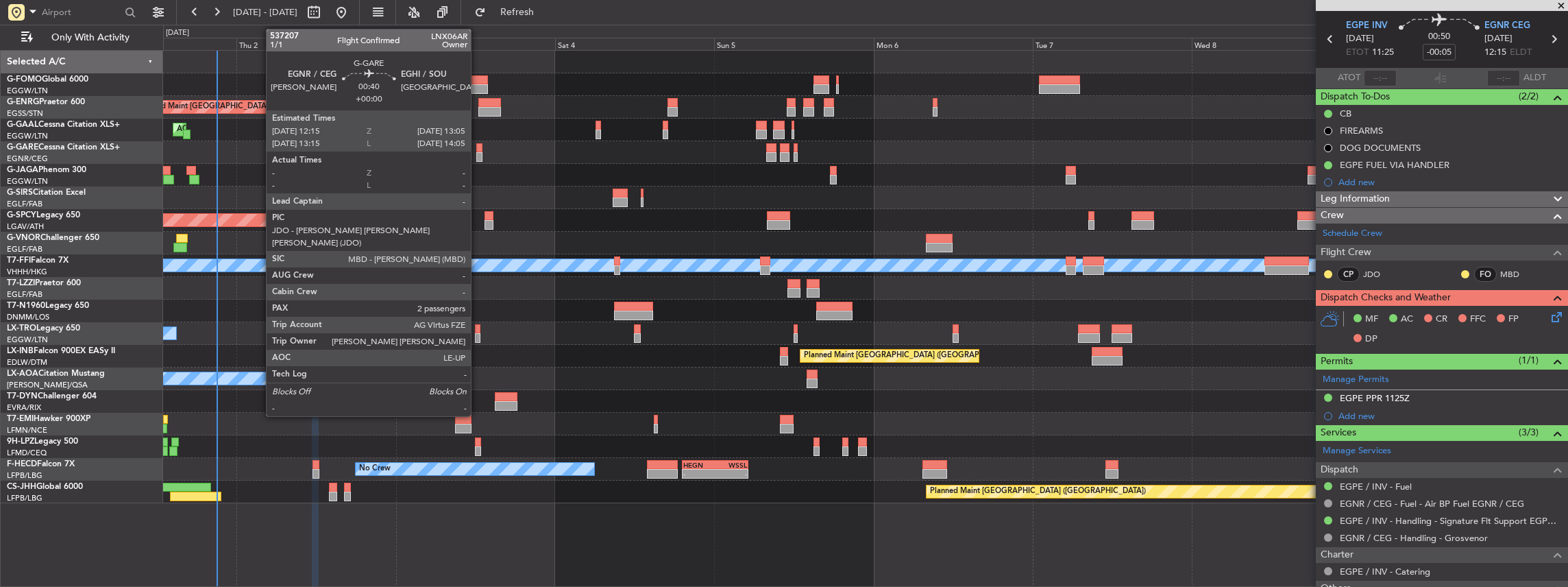
click at [477, 150] on div at bounding box center [479, 147] width 6 height 9
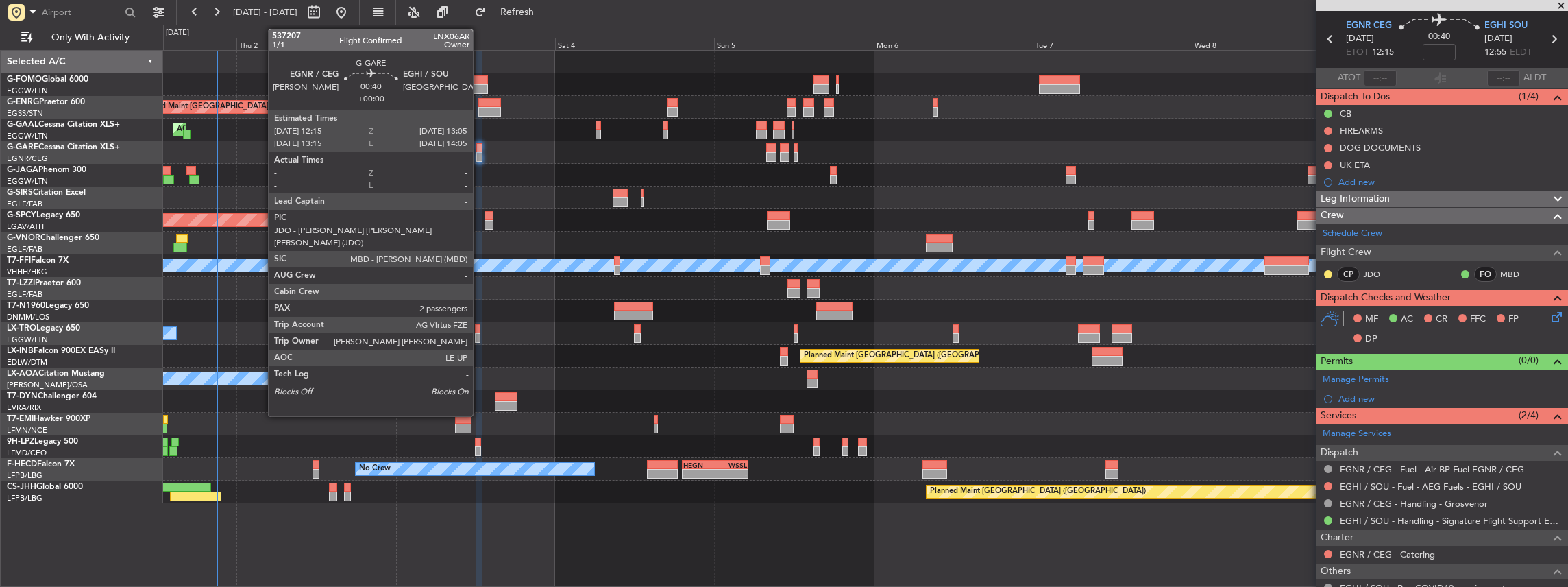
click at [479, 152] on div at bounding box center [479, 157] width 6 height 9
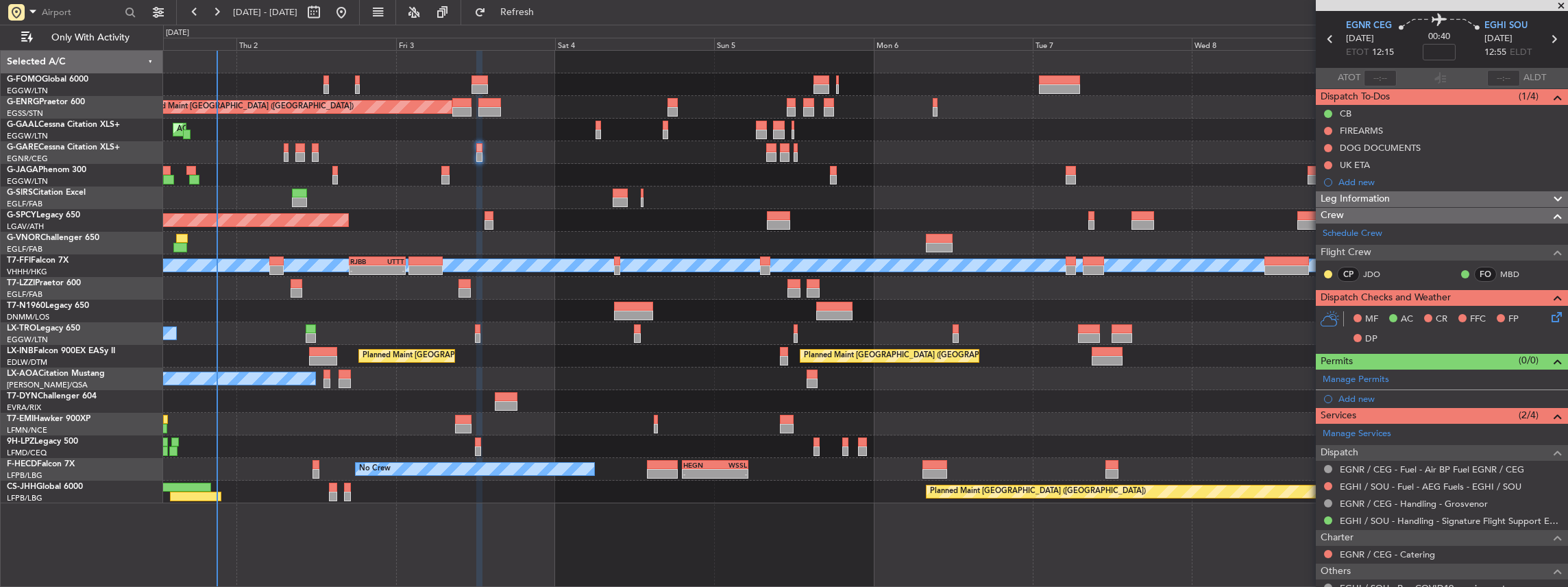
click at [1549, 317] on icon at bounding box center [1554, 314] width 11 height 11
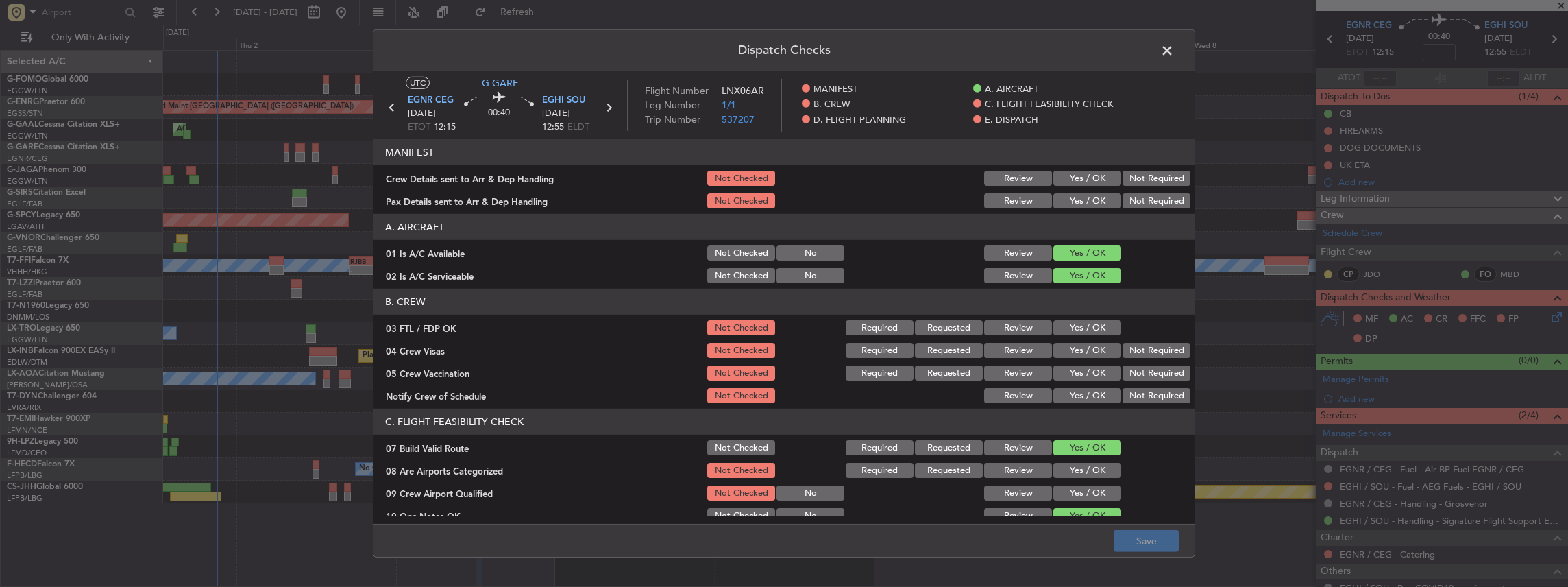
click at [1068, 177] on div "Yes / OK" at bounding box center [1086, 178] width 69 height 19
click at [1068, 177] on button "Yes / OK" at bounding box center [1087, 178] width 68 height 15
click at [1069, 204] on button "Yes / OK" at bounding box center [1087, 200] width 68 height 15
click at [1139, 538] on button "Save" at bounding box center [1146, 540] width 65 height 22
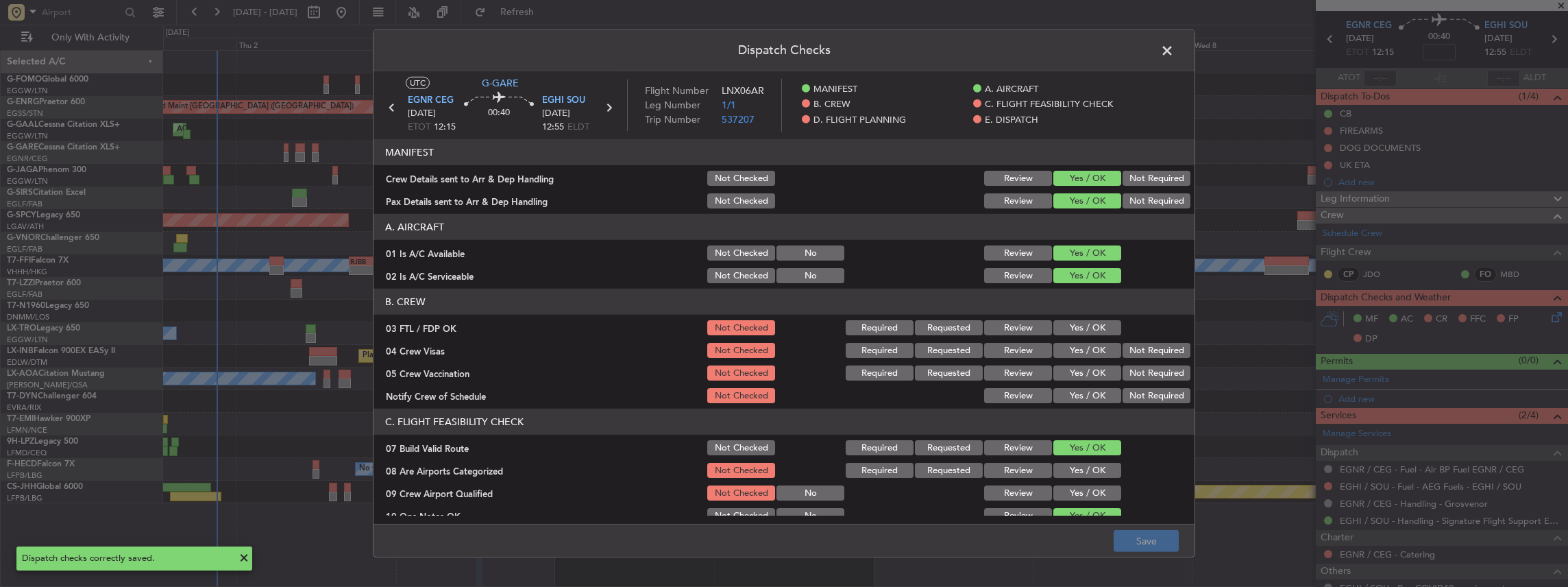
click at [1174, 49] on span at bounding box center [1174, 54] width 0 height 27
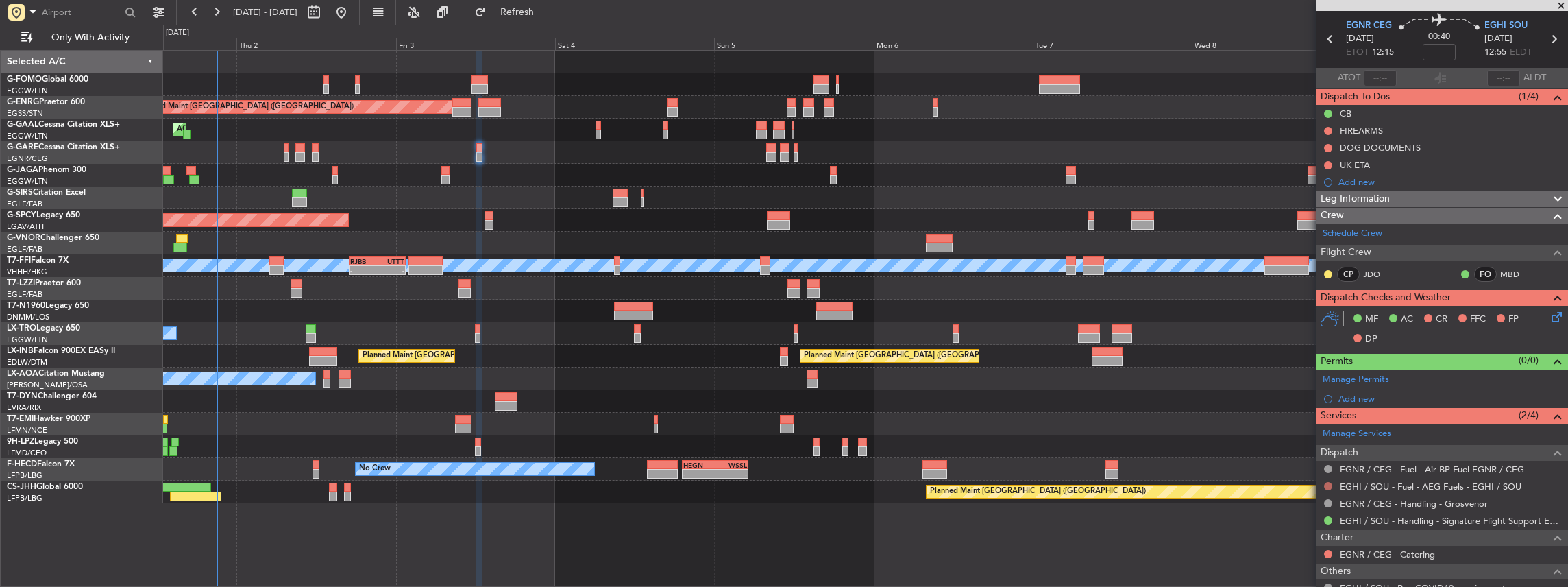
click at [1330, 485] on button at bounding box center [1328, 485] width 8 height 8
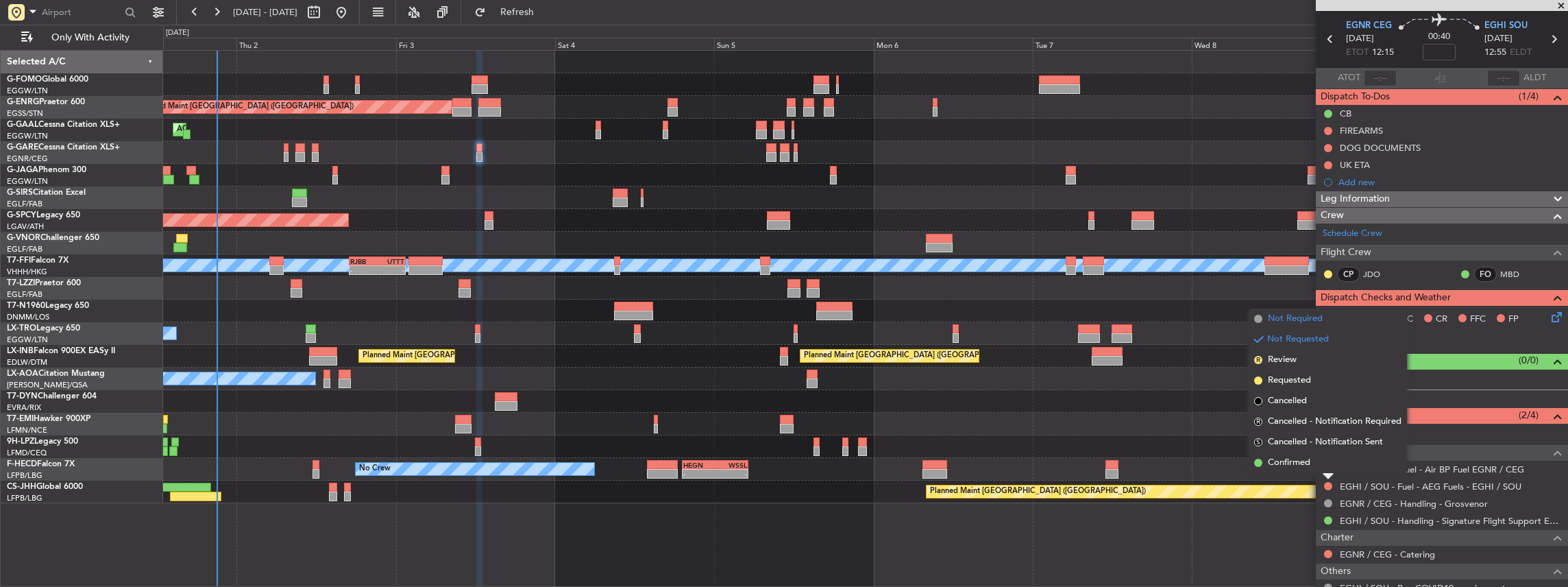
click at [1318, 322] on span "Not Required" at bounding box center [1295, 319] width 55 height 14
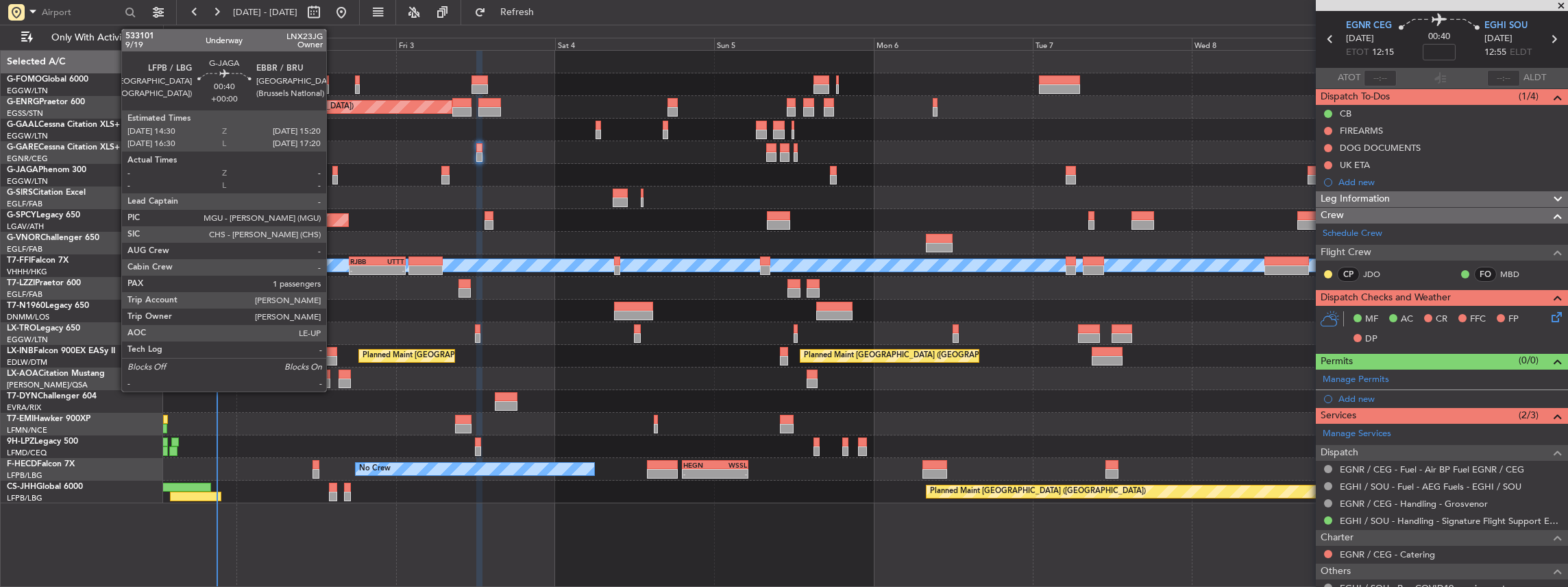
click at [333, 166] on div at bounding box center [335, 170] width 6 height 9
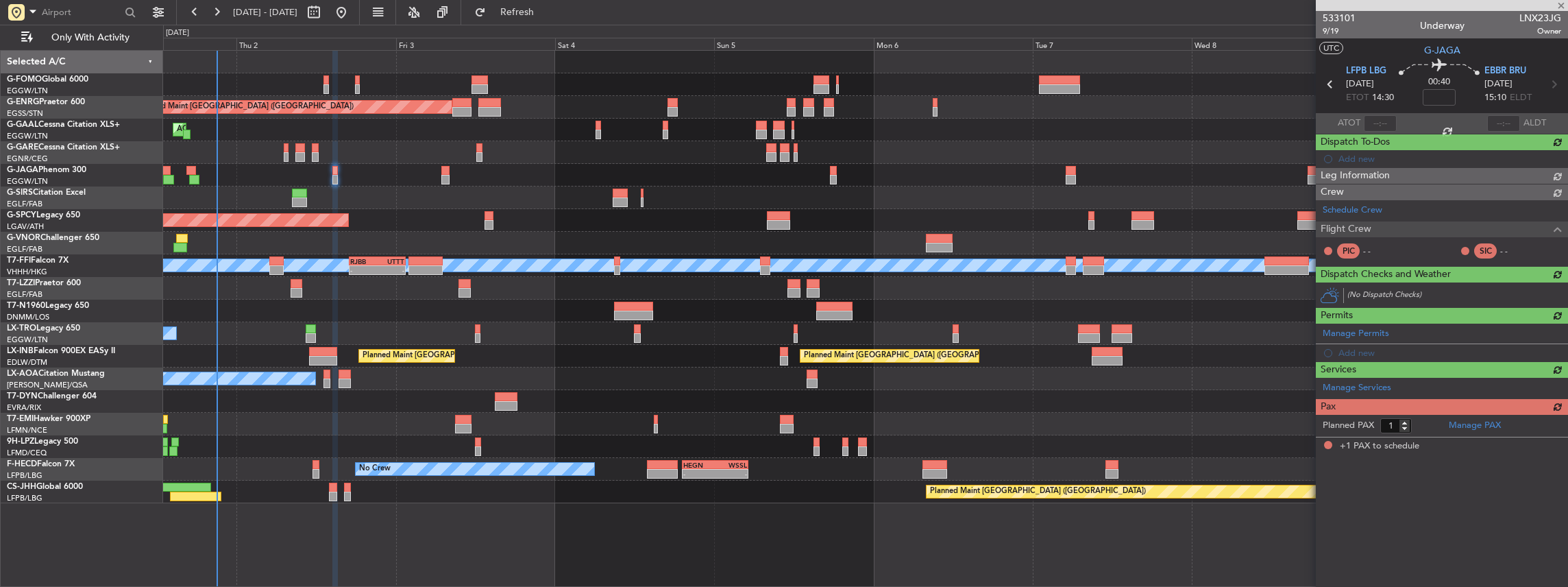
scroll to position [0, 0]
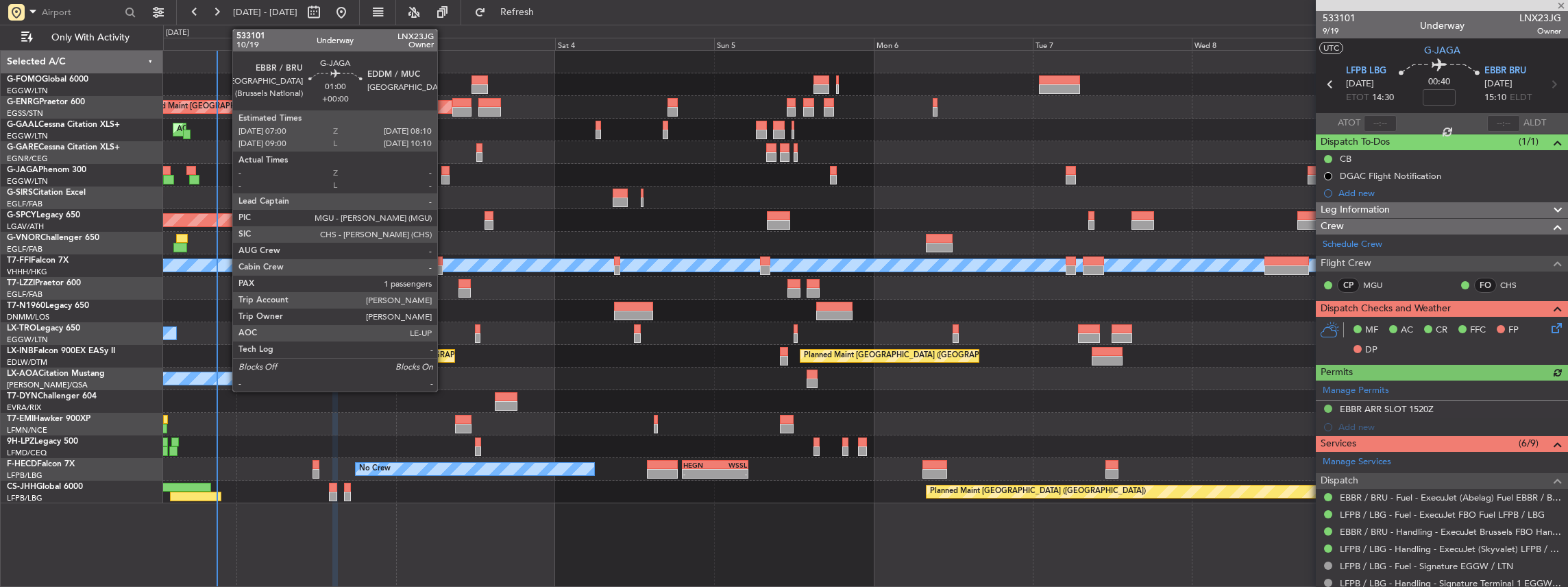
click at [444, 177] on div at bounding box center [445, 179] width 8 height 9
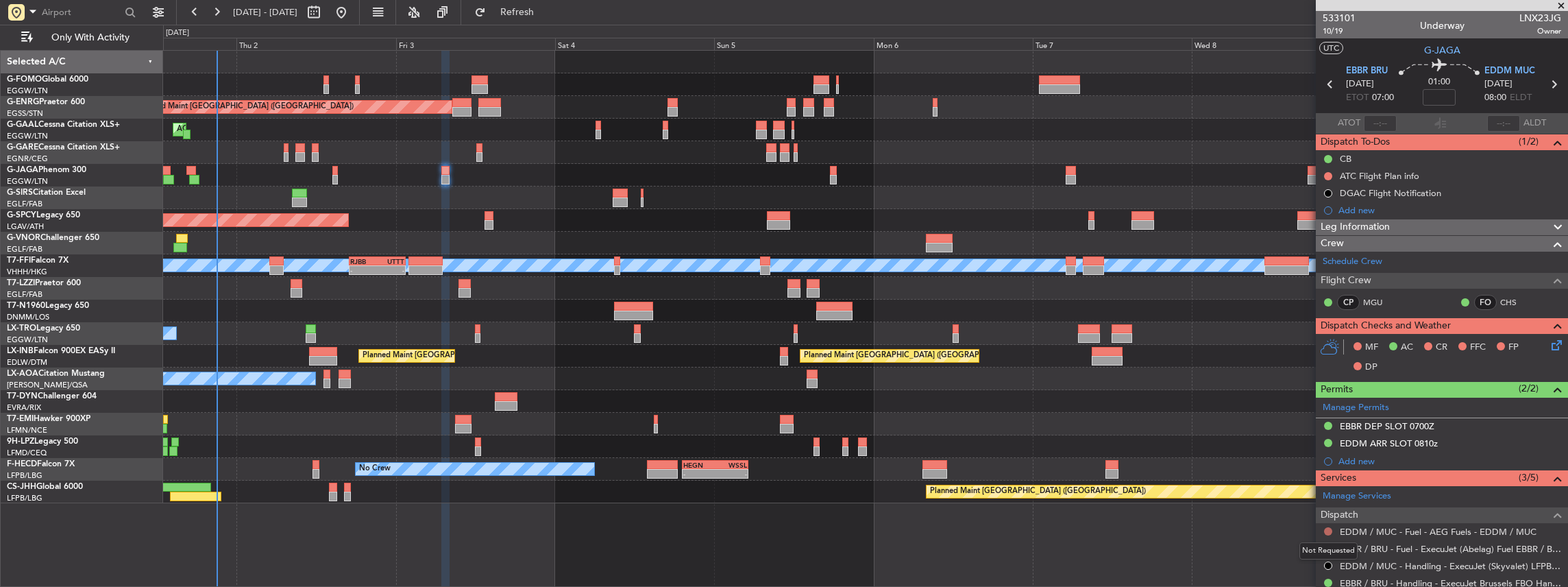
click at [1326, 528] on button at bounding box center [1328, 530] width 8 height 8
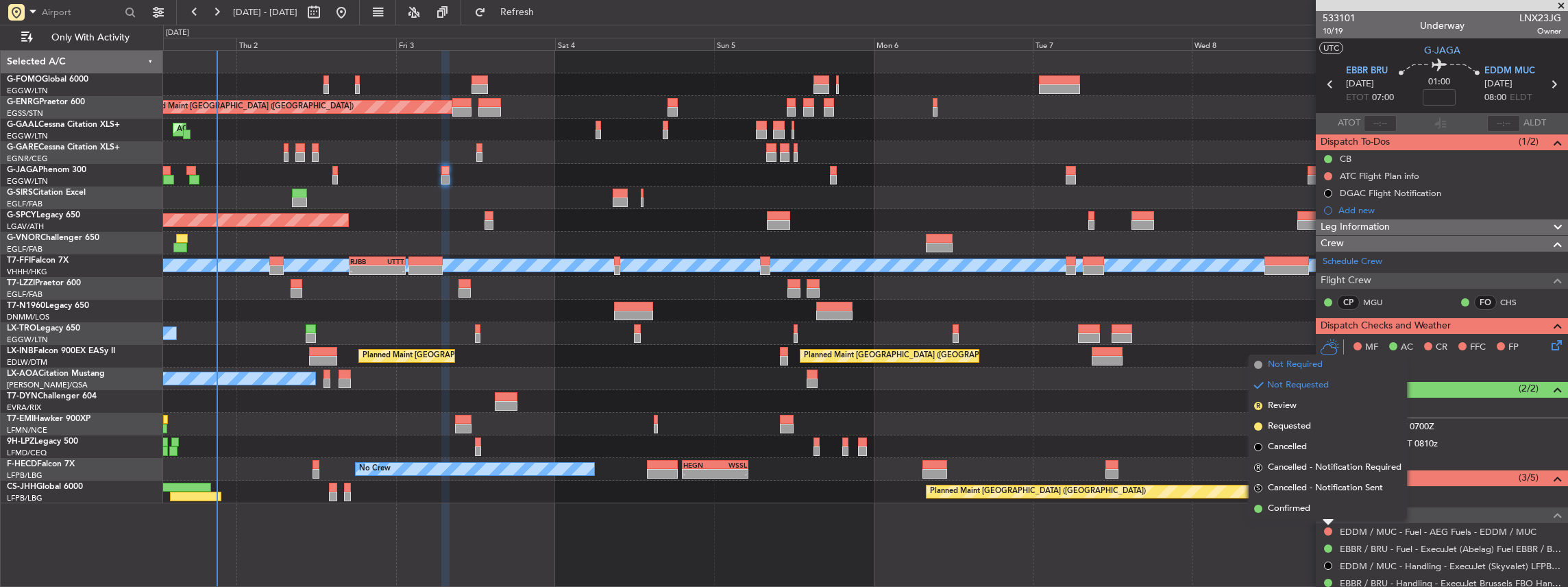
click at [1328, 372] on li "Not Required" at bounding box center [1328, 364] width 158 height 21
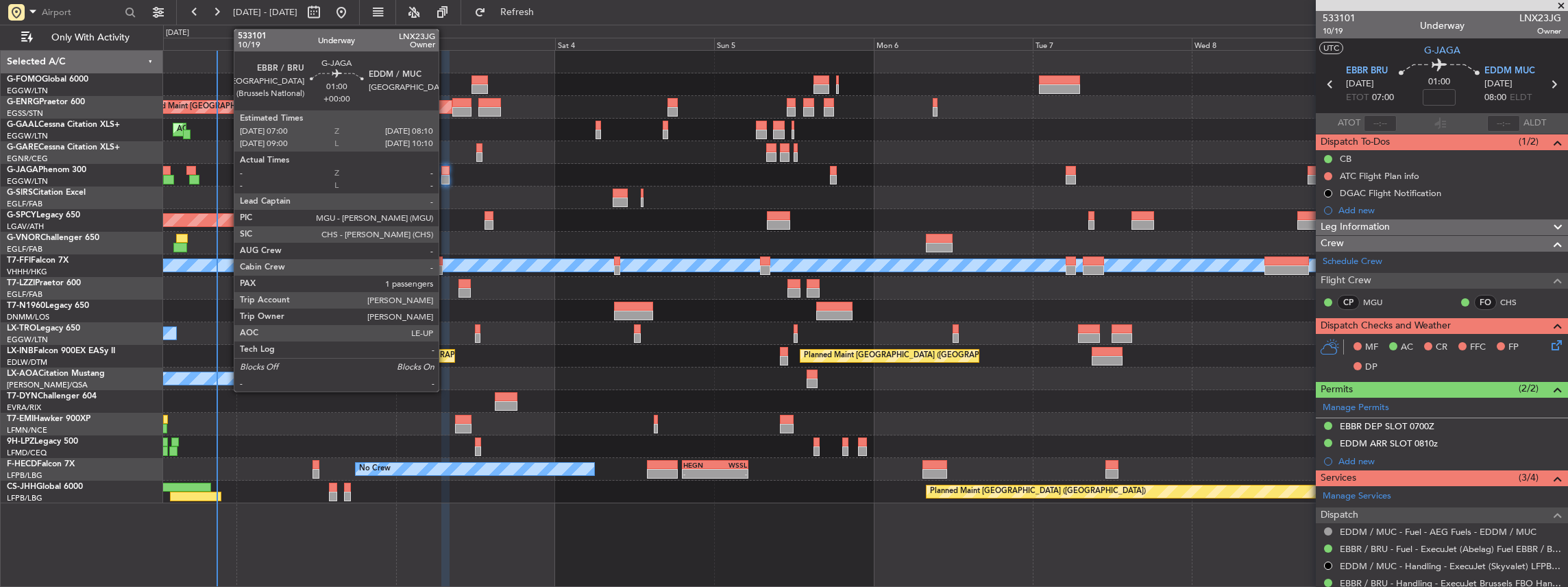
click at [445, 175] on div at bounding box center [445, 179] width 8 height 9
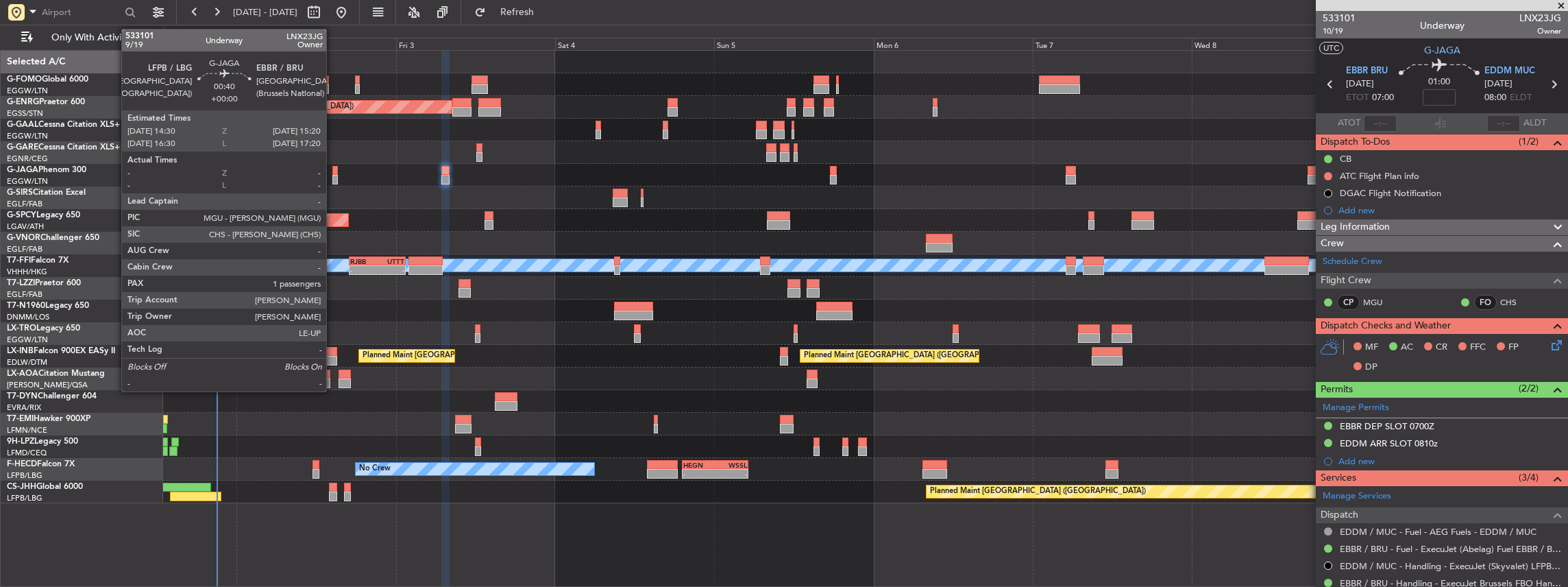
click at [333, 179] on div at bounding box center [335, 179] width 6 height 9
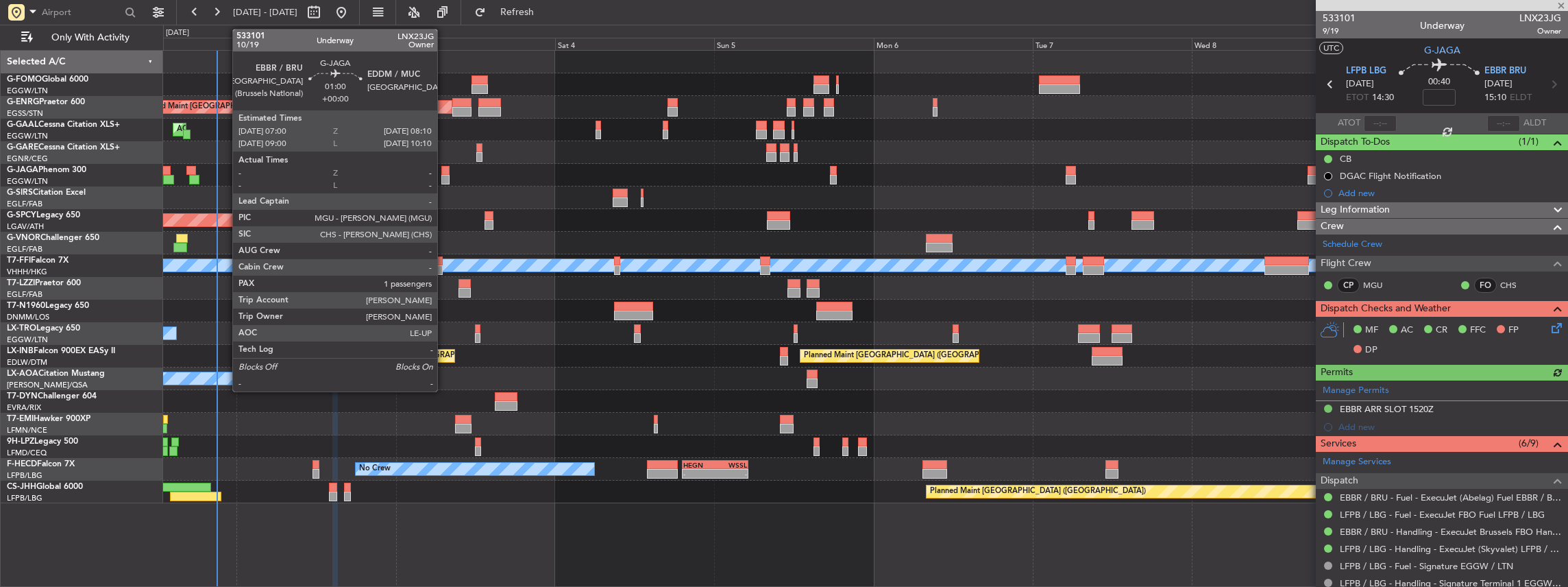
click at [444, 170] on div at bounding box center [445, 170] width 8 height 9
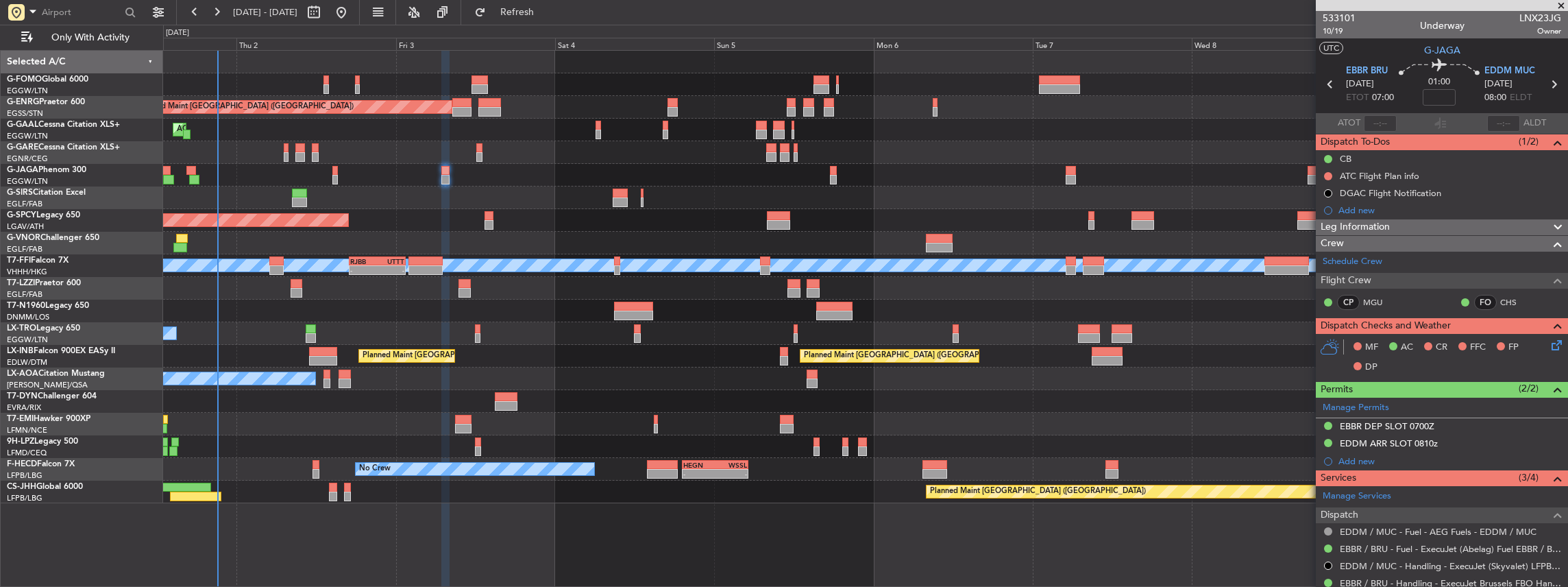
click at [1550, 346] on icon at bounding box center [1554, 342] width 11 height 11
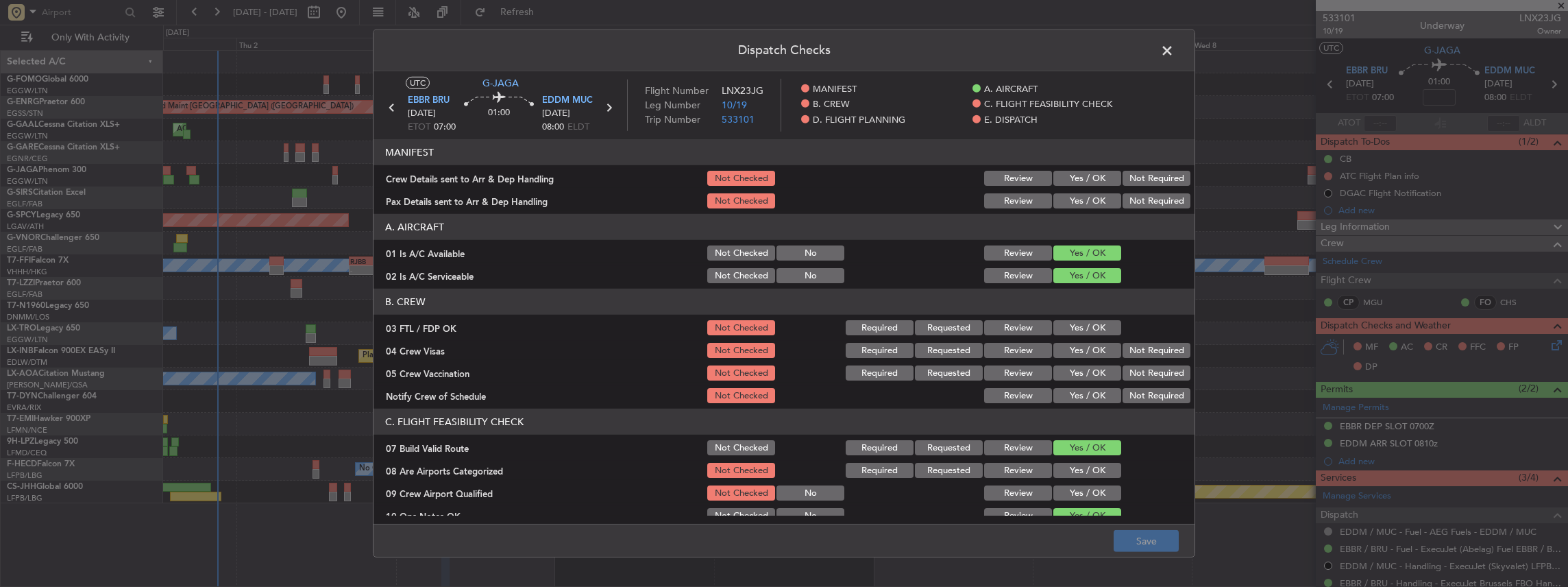
click at [1068, 177] on button "Yes / OK" at bounding box center [1087, 178] width 68 height 15
click at [1076, 203] on button "Yes / OK" at bounding box center [1087, 200] width 68 height 15
click at [1140, 533] on button "Save" at bounding box center [1146, 540] width 65 height 22
click at [1174, 46] on span at bounding box center [1174, 54] width 0 height 27
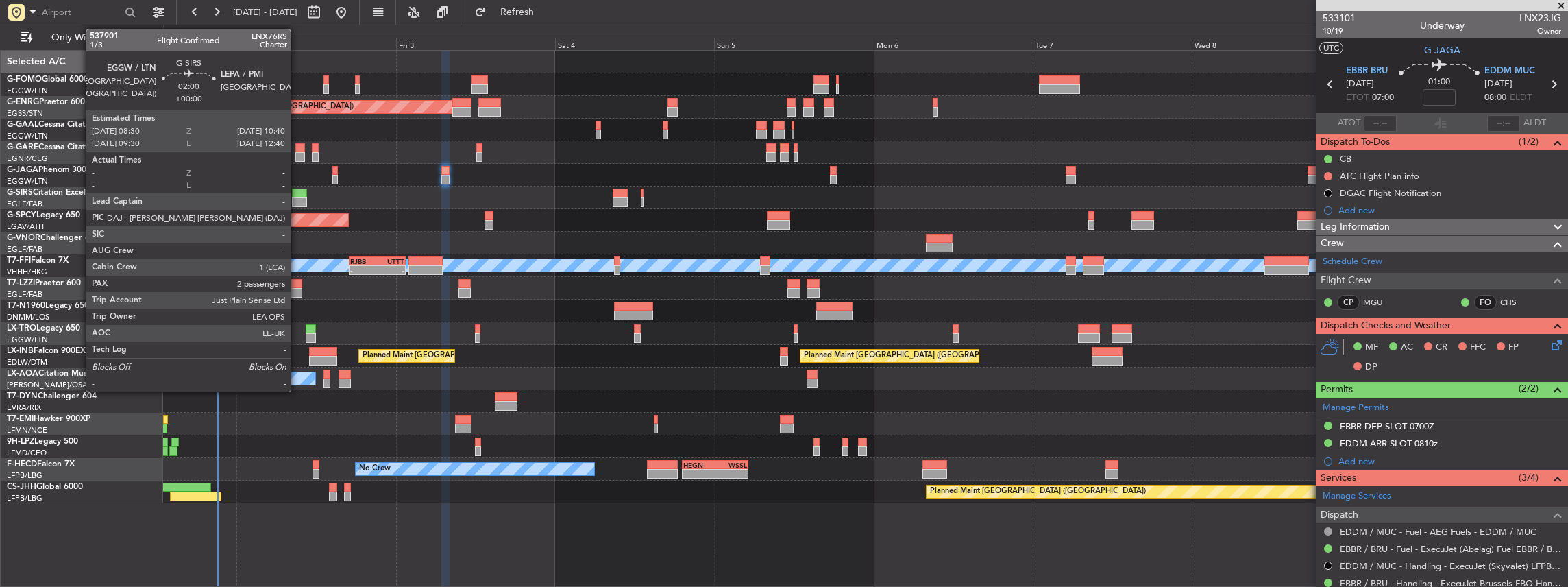
click at [298, 196] on div at bounding box center [299, 193] width 14 height 9
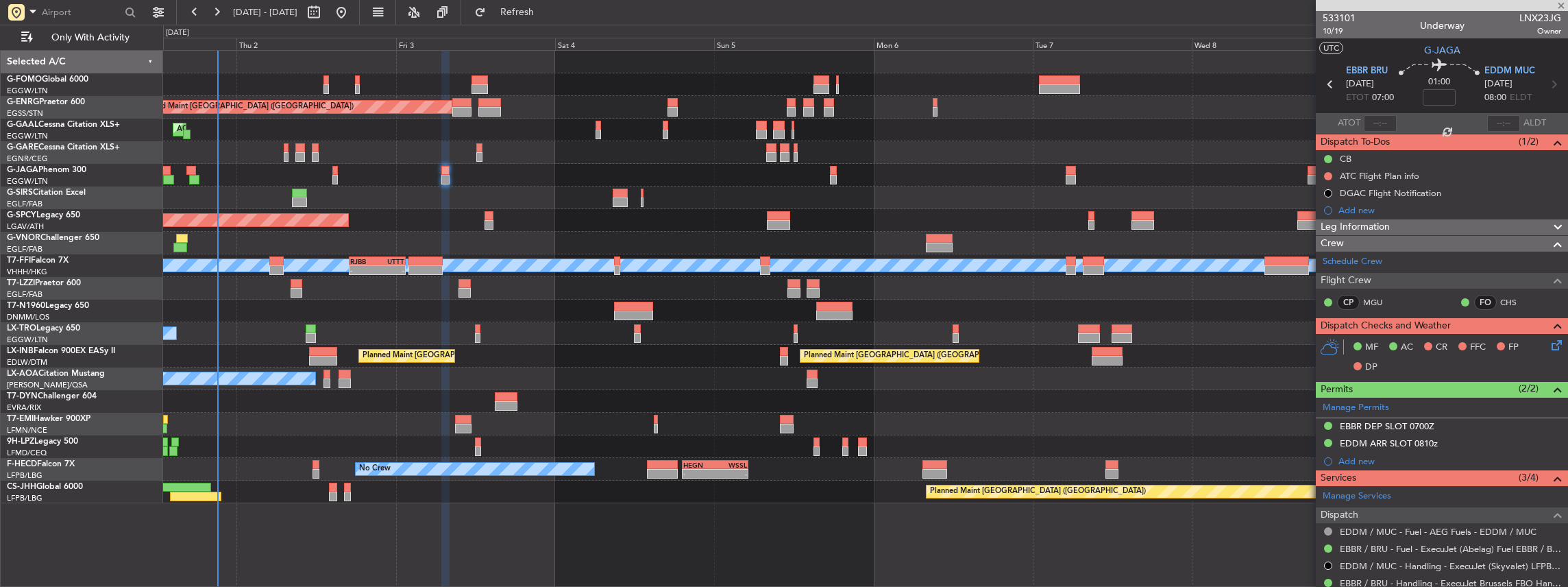
type input "2"
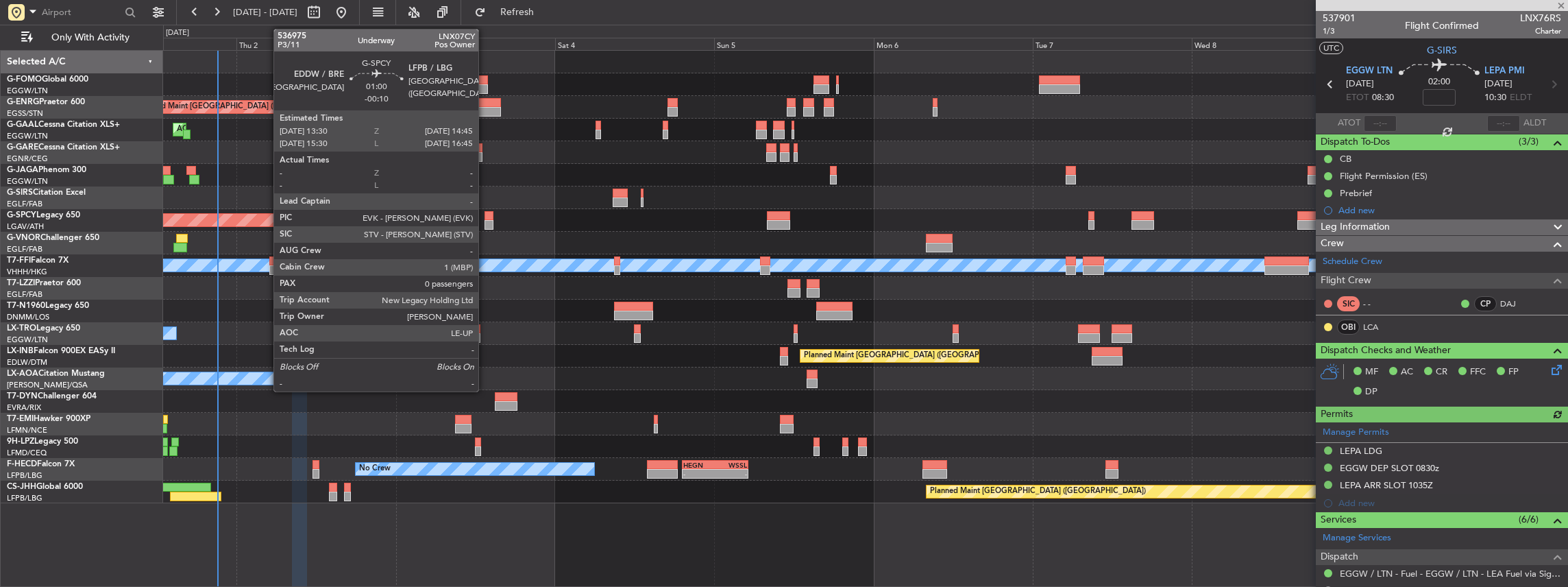
click at [485, 221] on div at bounding box center [489, 224] width 9 height 9
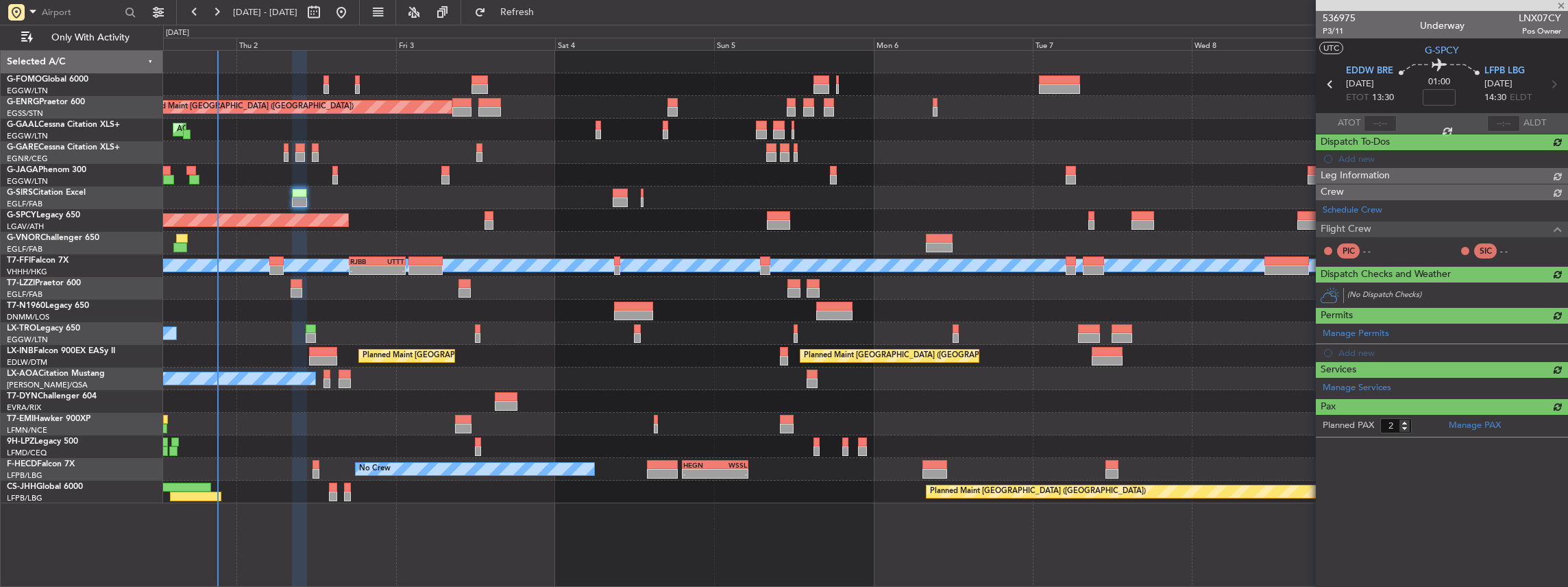
type input "-00:10"
type input "0"
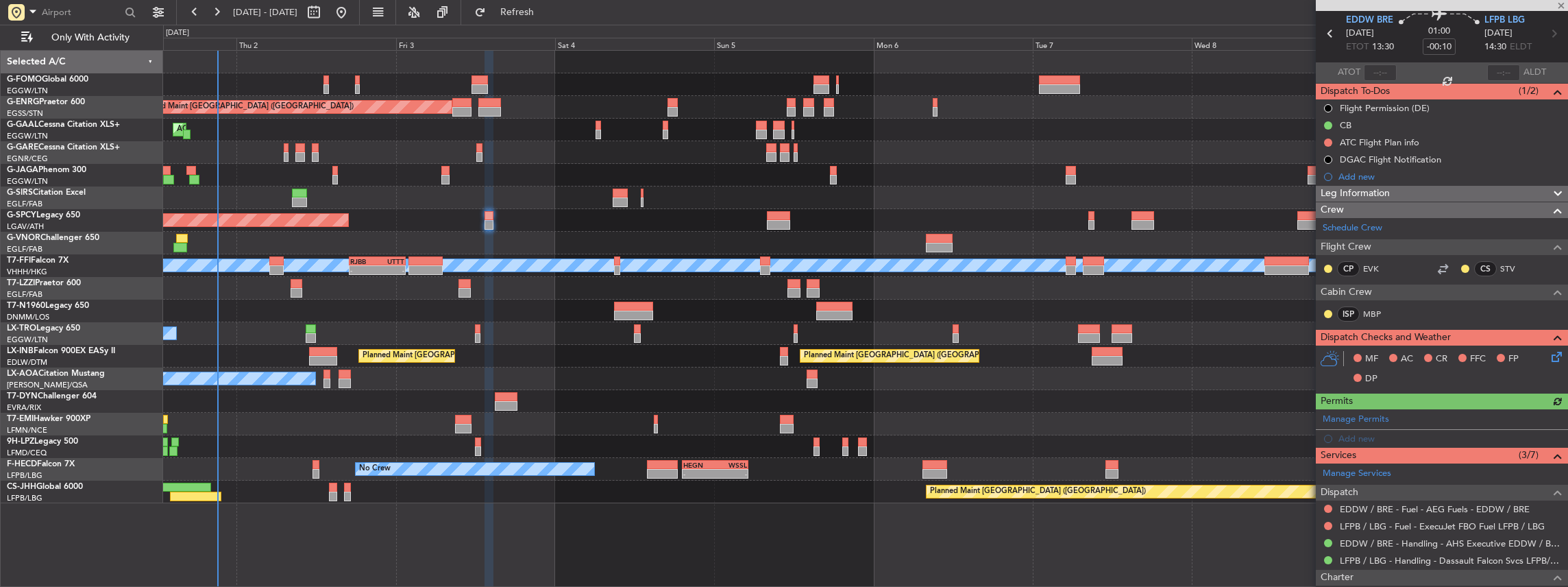
scroll to position [137, 0]
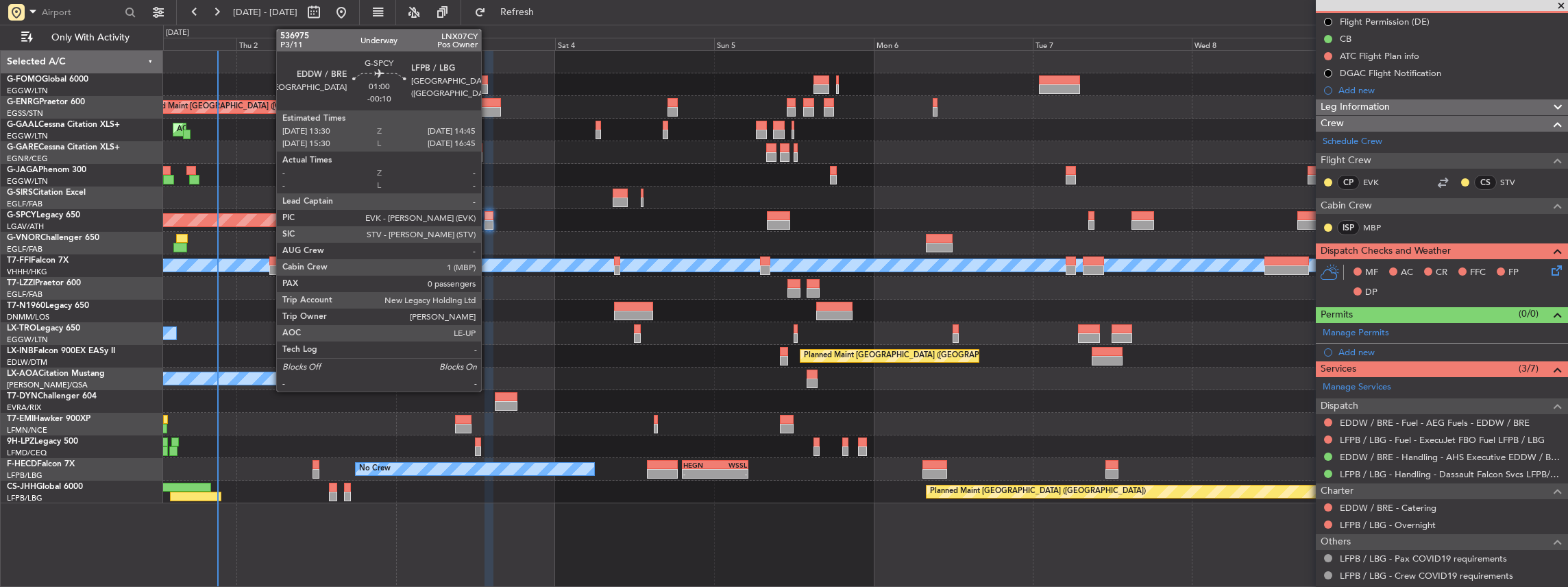
click at [488, 217] on div at bounding box center [489, 215] width 9 height 9
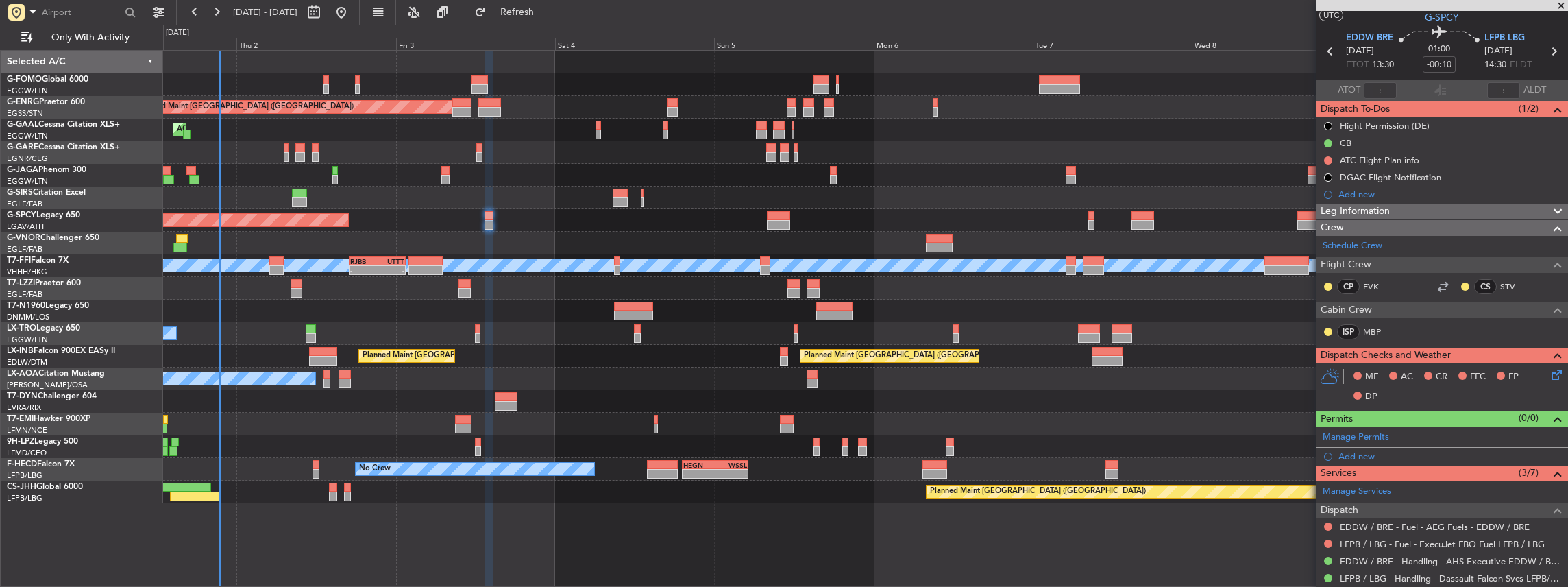
scroll to position [45, 0]
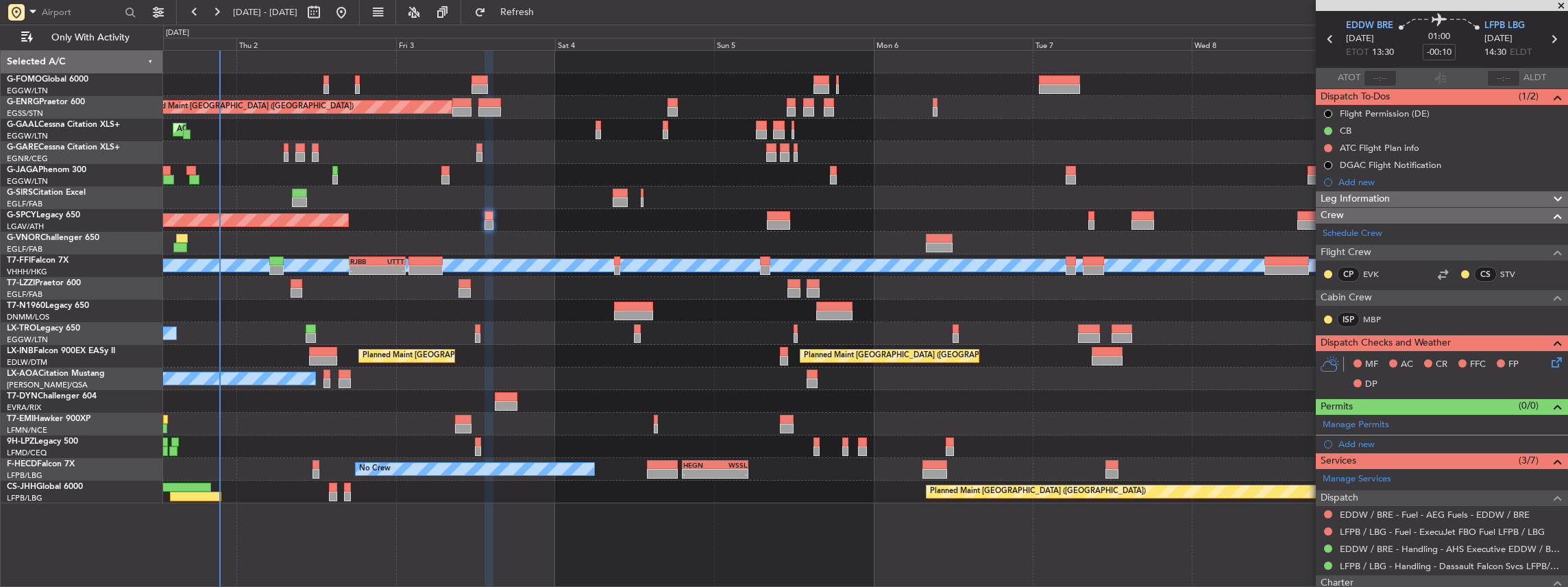
click at [1549, 362] on icon at bounding box center [1554, 359] width 11 height 11
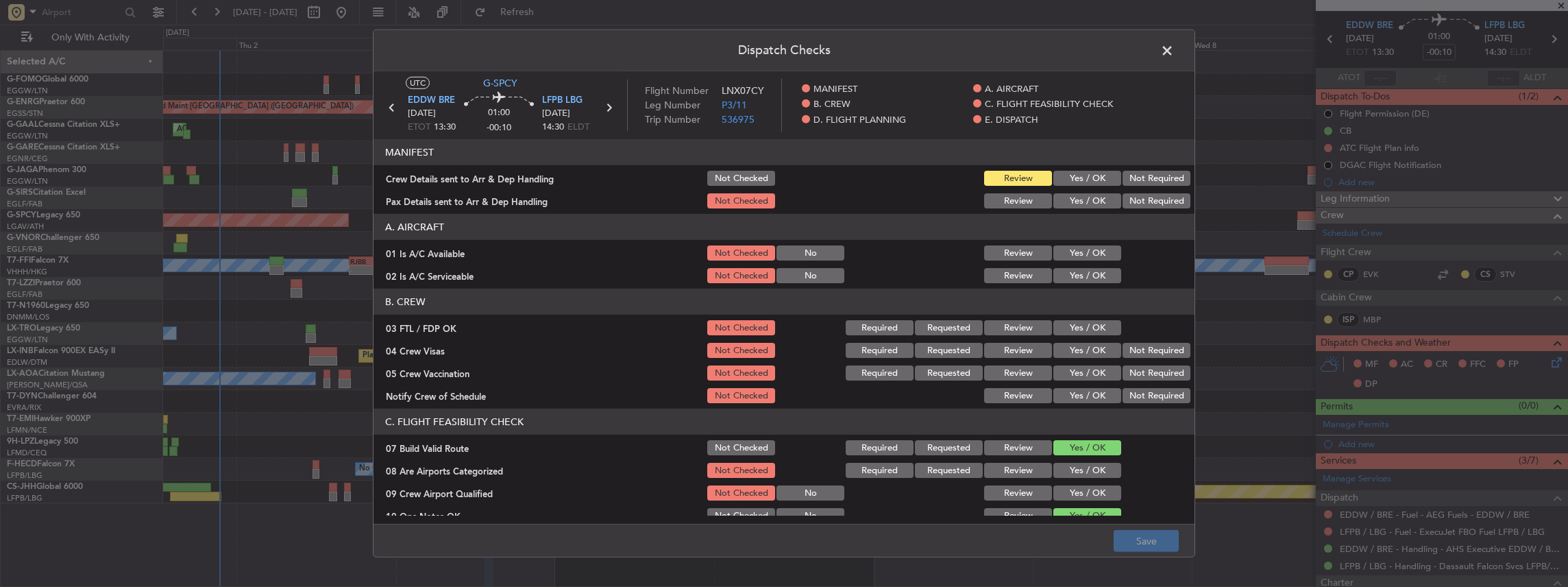
click at [1066, 180] on button "Yes / OK" at bounding box center [1087, 178] width 68 height 15
click at [1068, 197] on button "Yes / OK" at bounding box center [1087, 200] width 68 height 15
click at [1143, 548] on button "Save" at bounding box center [1146, 540] width 65 height 22
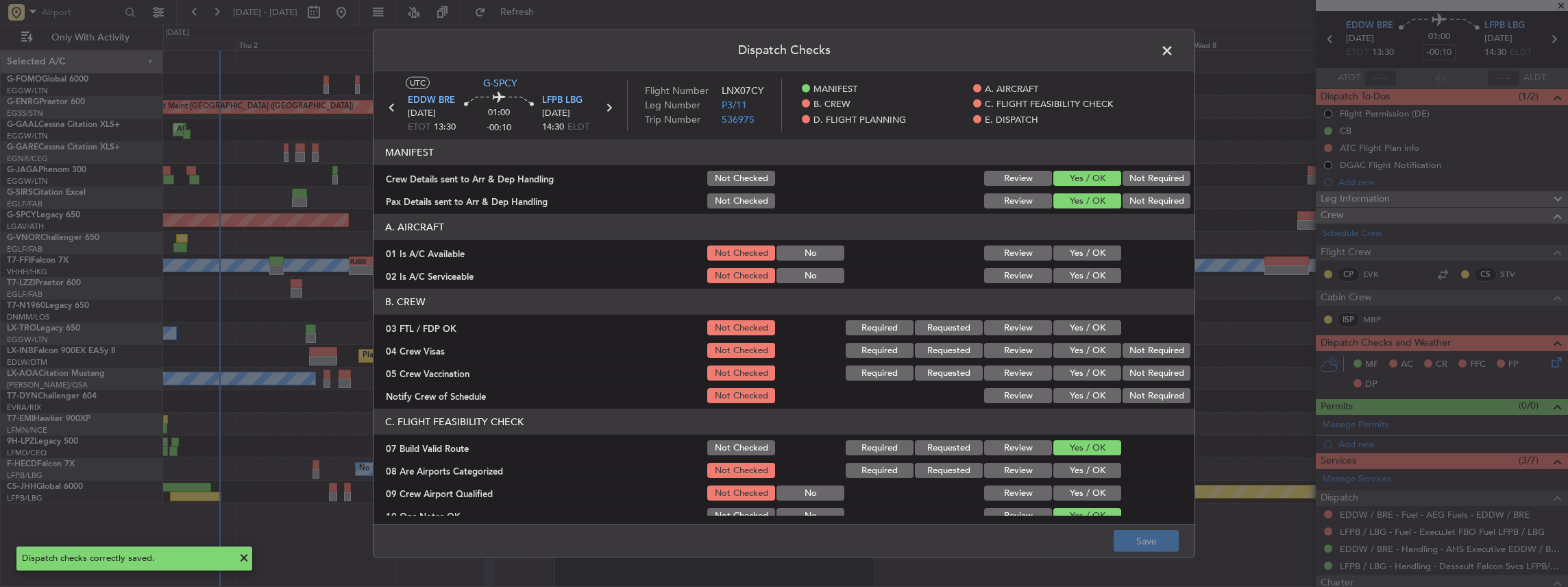
click at [1174, 50] on span at bounding box center [1174, 54] width 0 height 27
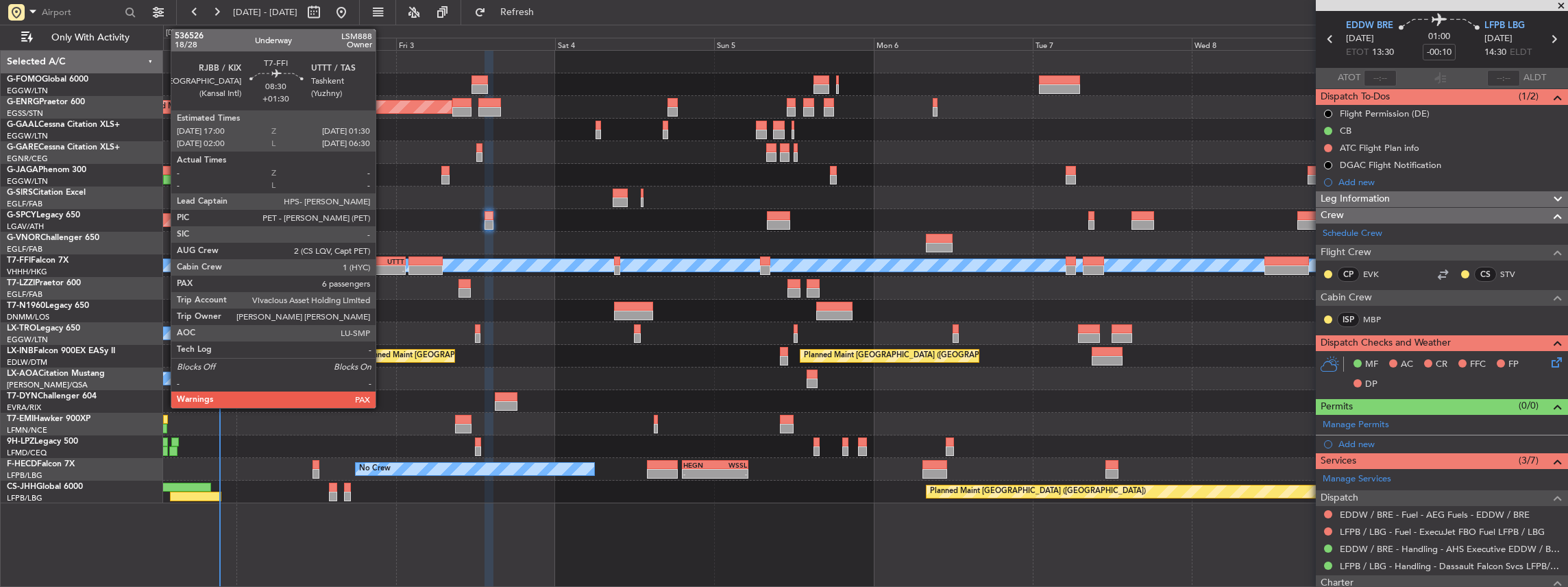
click at [377, 266] on div "-" at bounding box center [390, 270] width 26 height 8
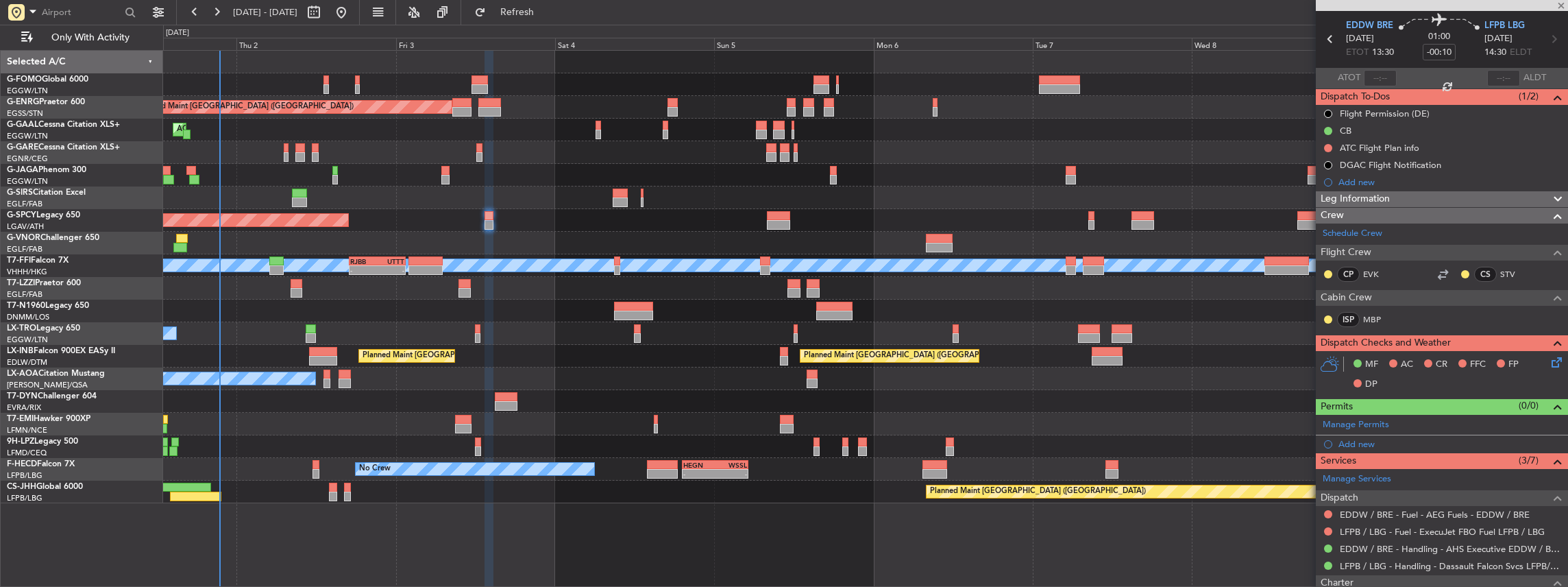
type input "+01:30"
type input "6"
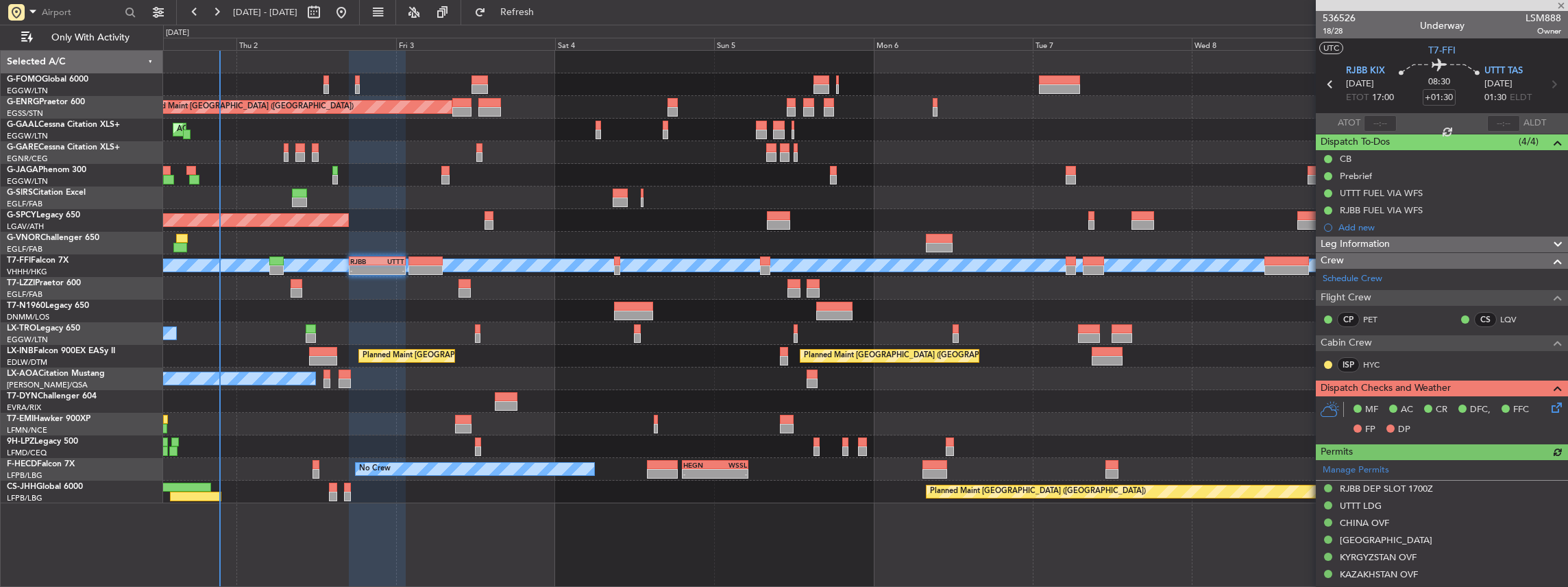
scroll to position [183, 0]
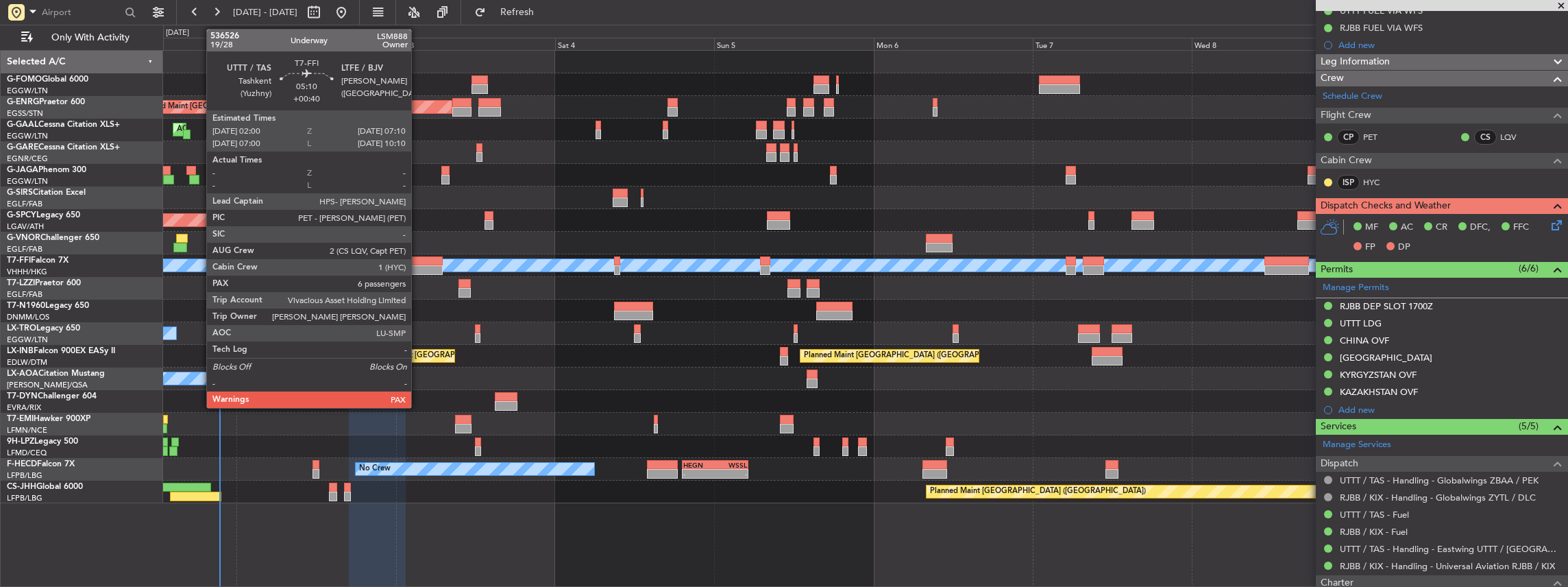
click at [418, 263] on div at bounding box center [426, 261] width 35 height 9
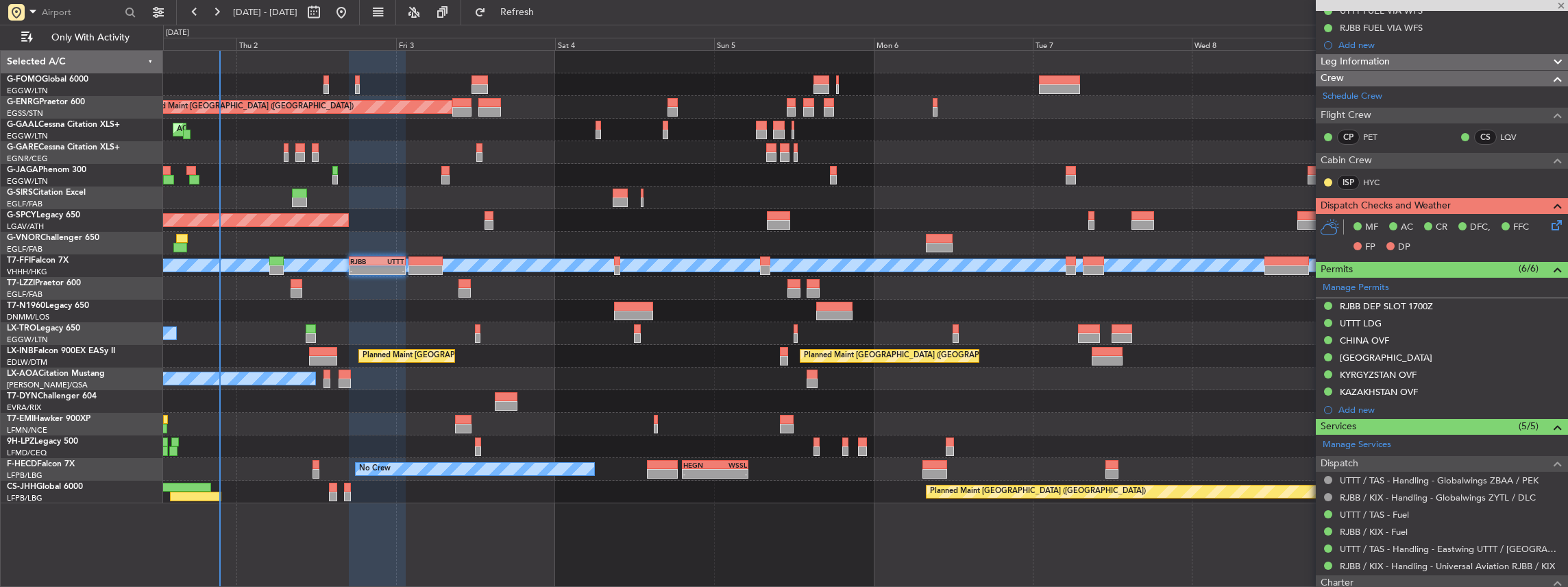
scroll to position [0, 0]
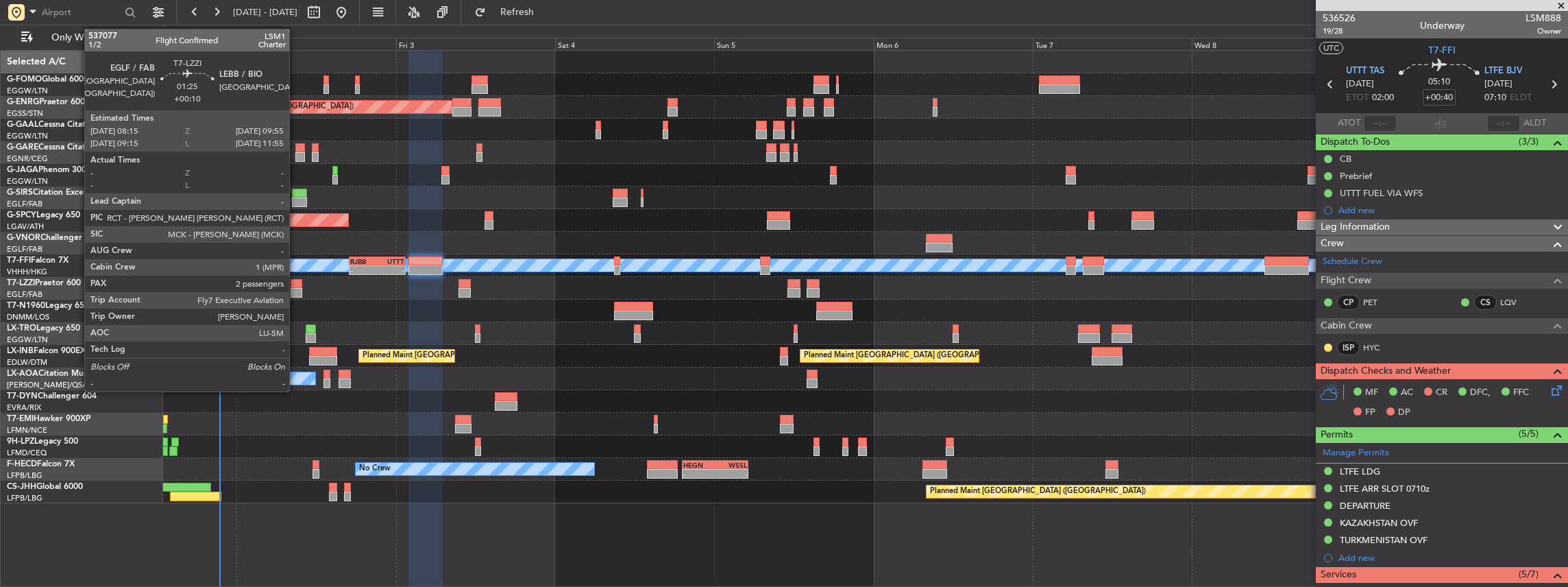
click at [296, 288] on div at bounding box center [296, 292] width 11 height 9
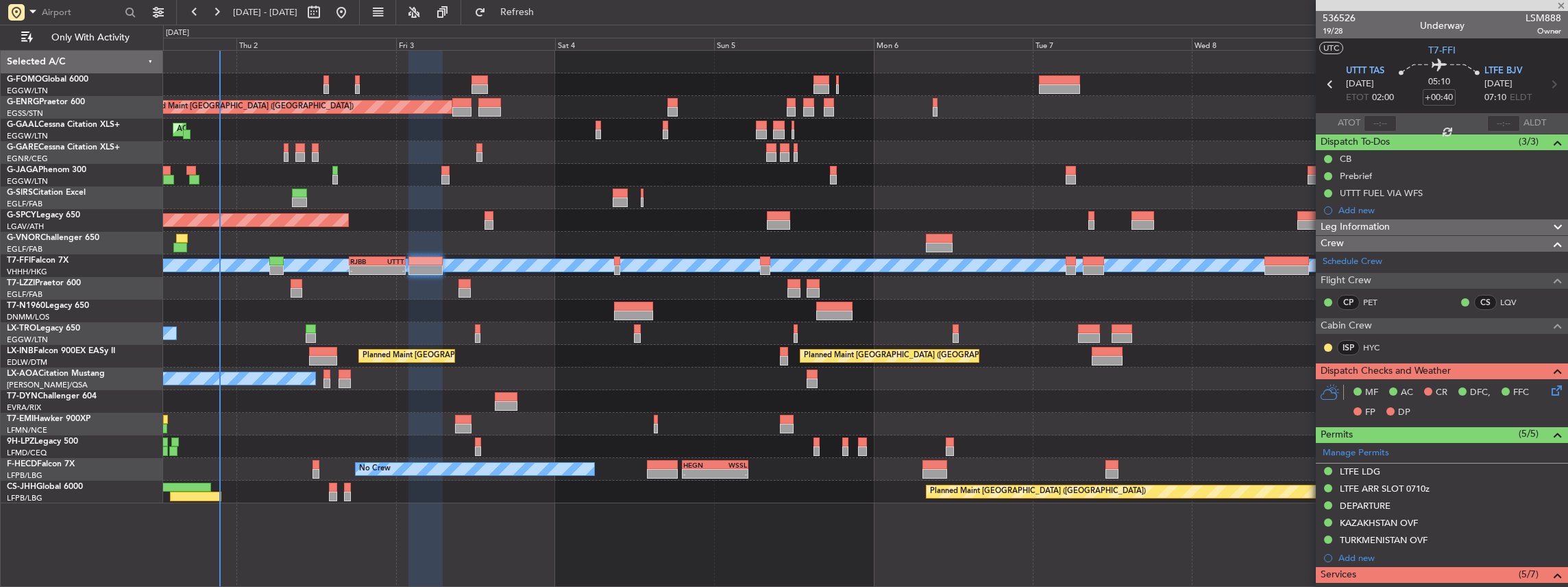
type input "+00:10"
type input "2"
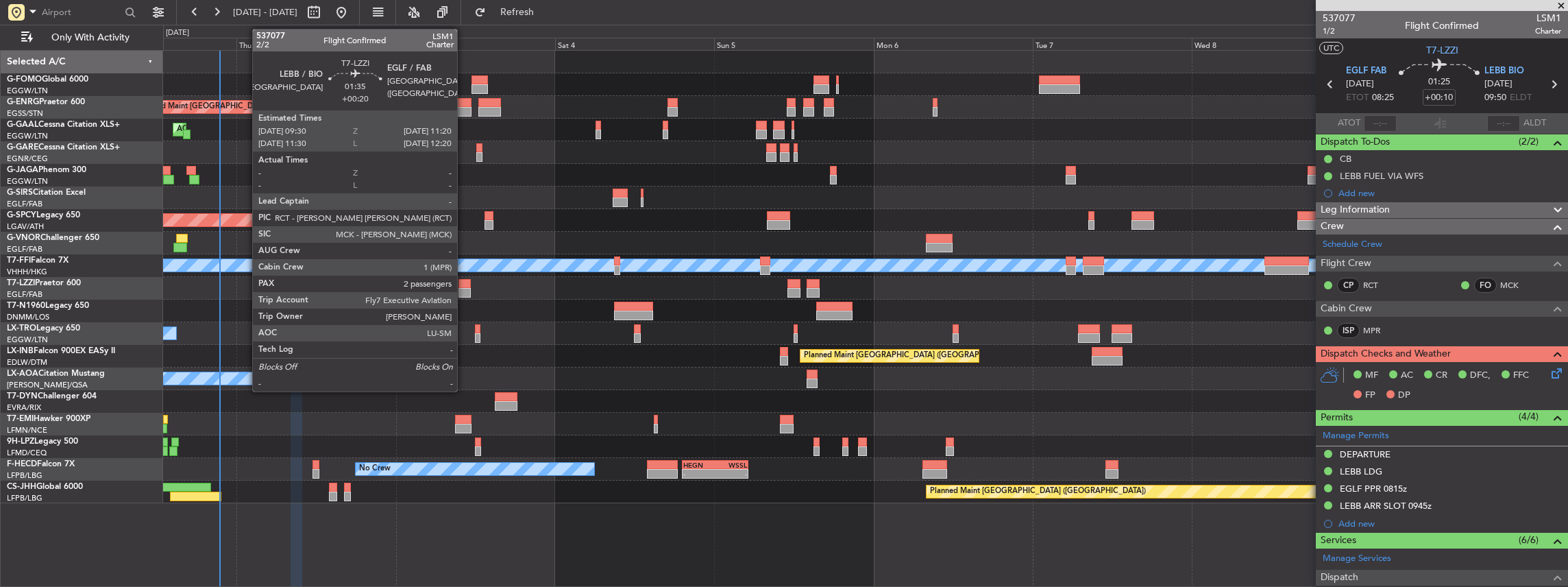
click at [464, 284] on div at bounding box center [464, 283] width 12 height 9
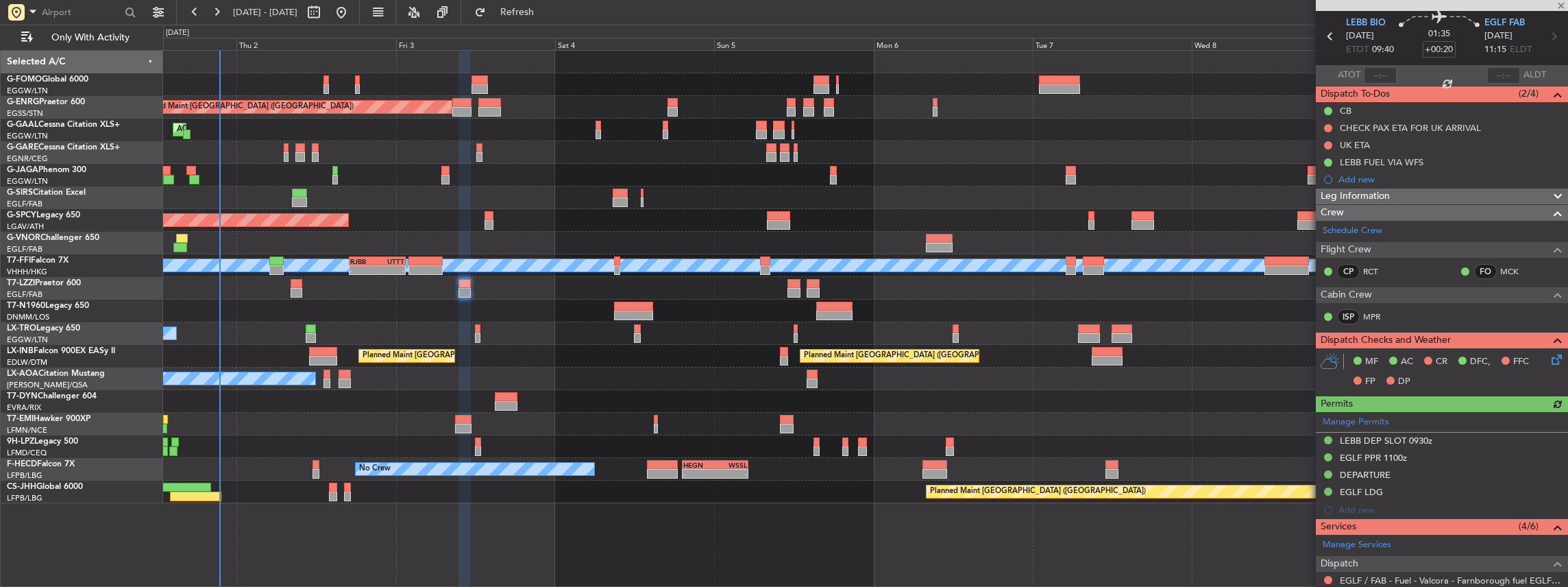
scroll to position [91, 0]
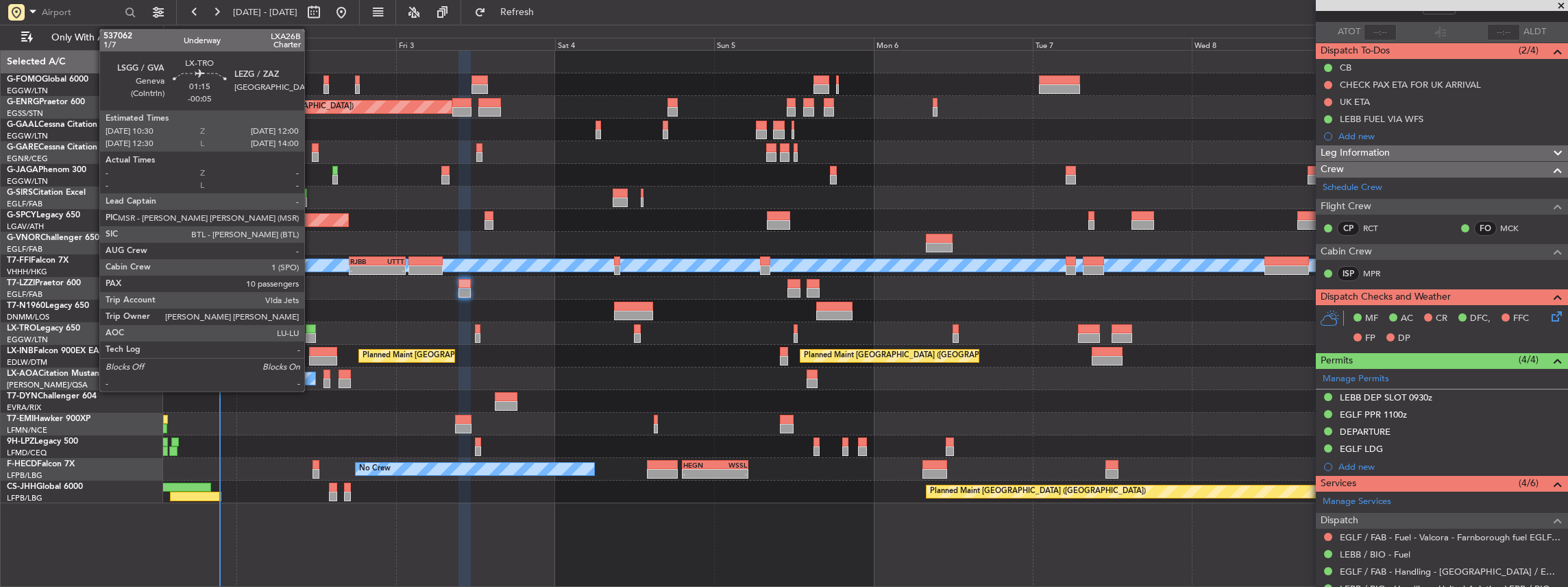
click at [311, 331] on div at bounding box center [311, 329] width 10 height 9
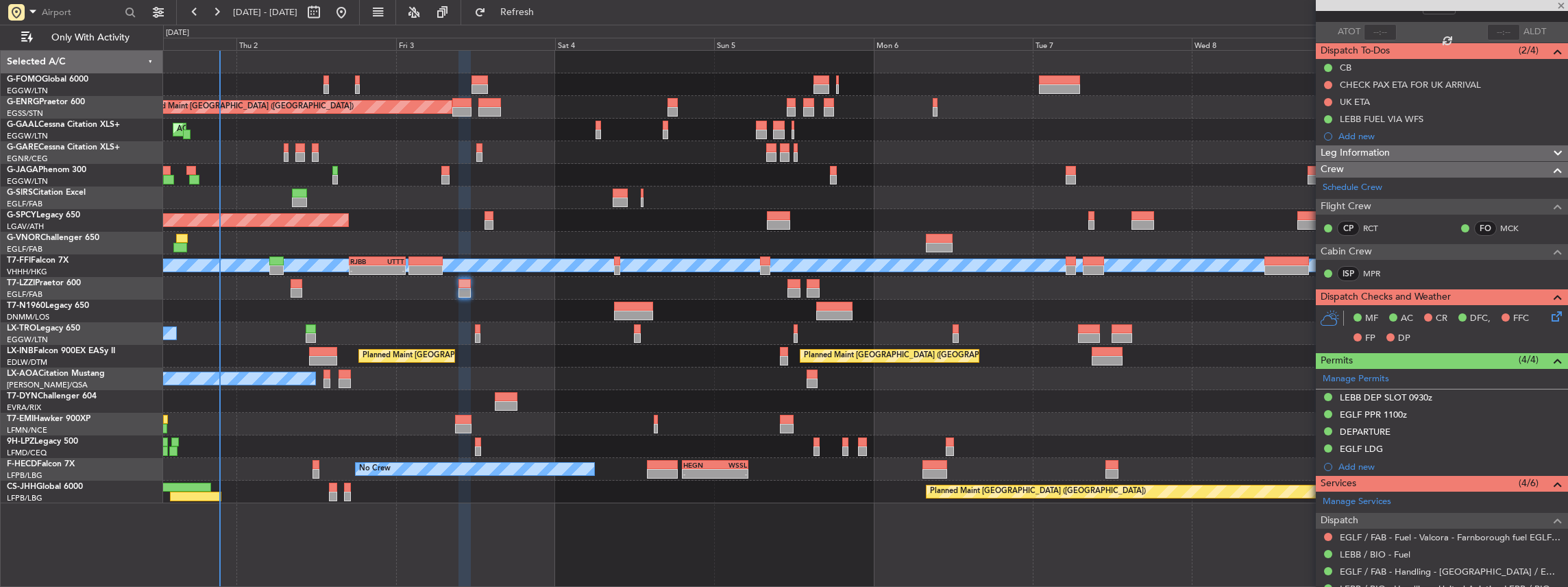
type input "-00:05"
type input "10"
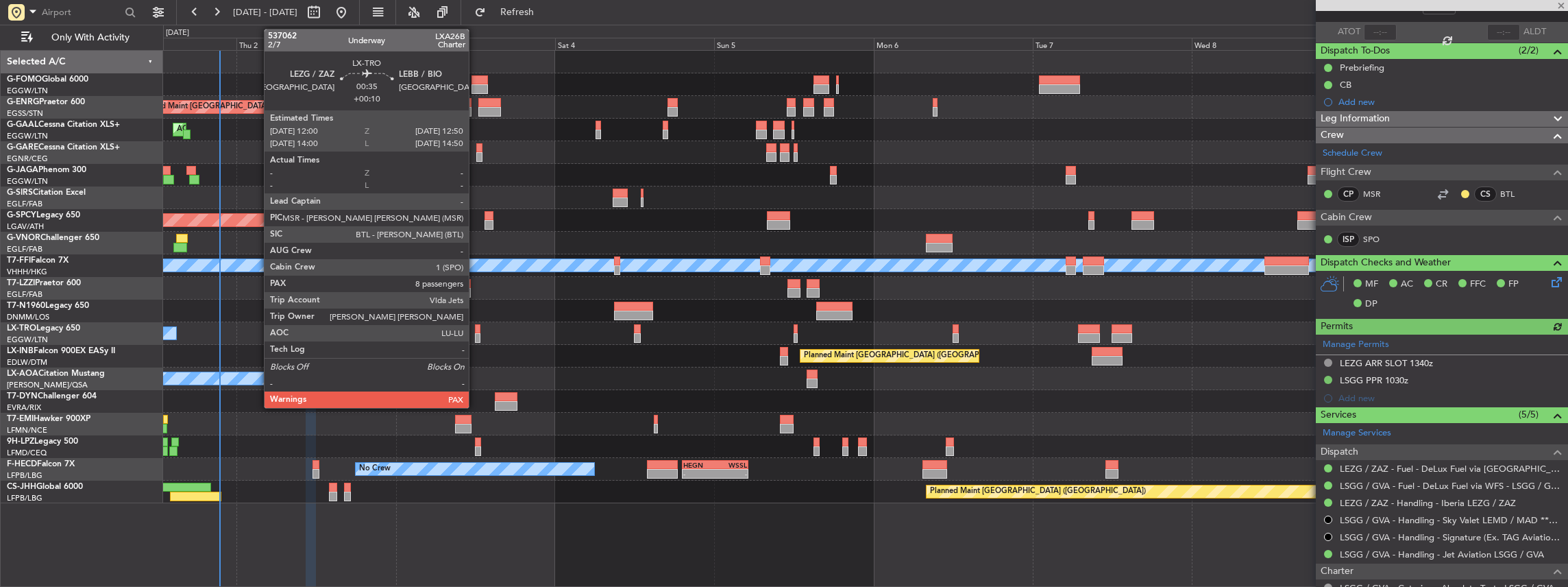
click at [476, 331] on div at bounding box center [478, 329] width 6 height 9
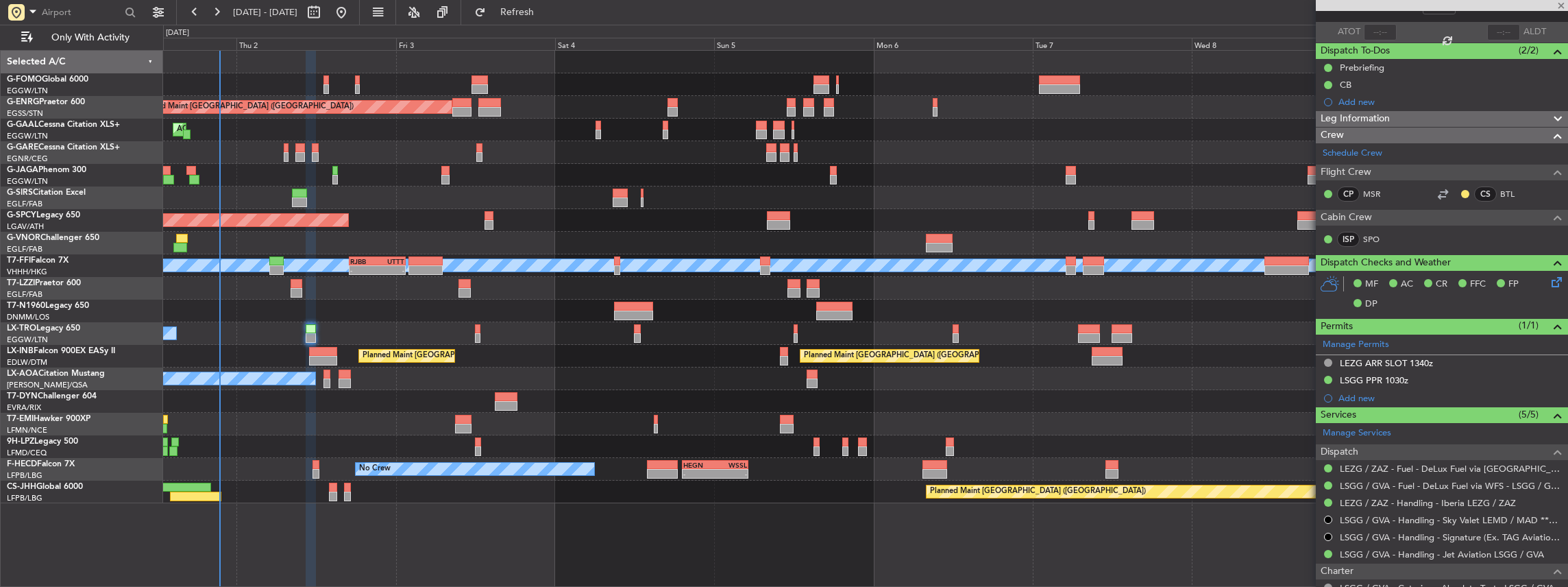
type input "+00:10"
type input "8"
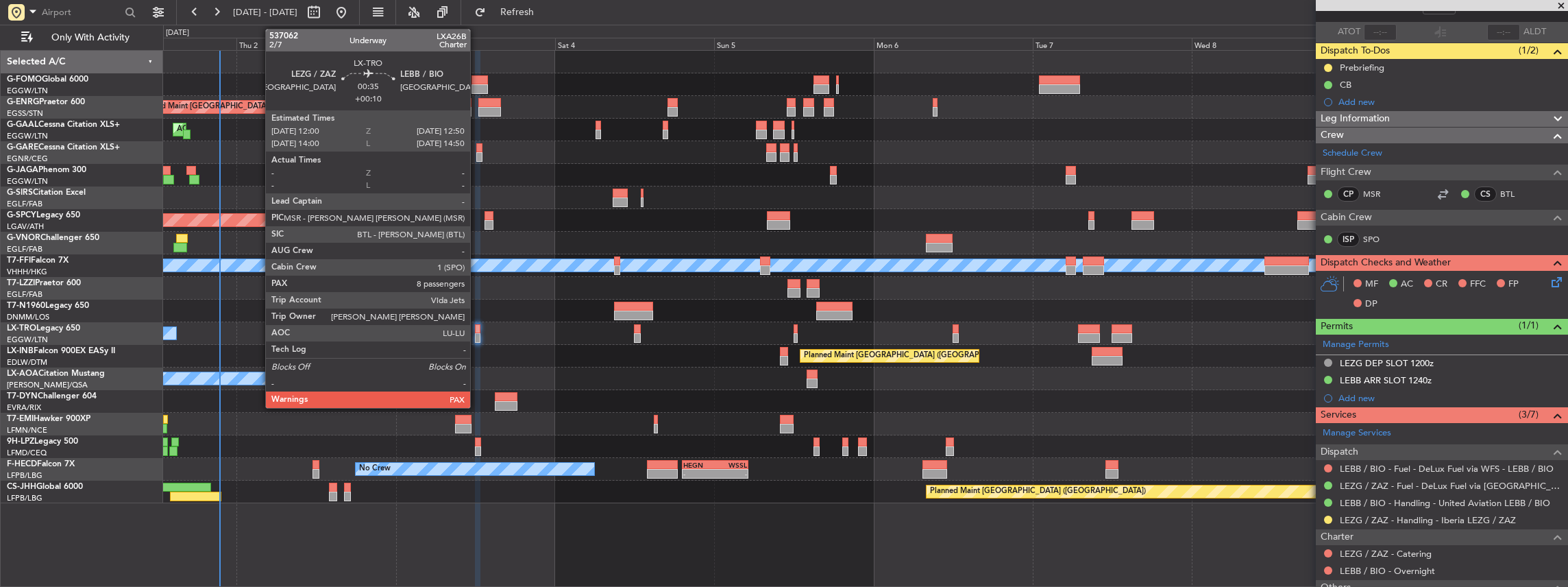
click at [477, 331] on div at bounding box center [478, 329] width 6 height 9
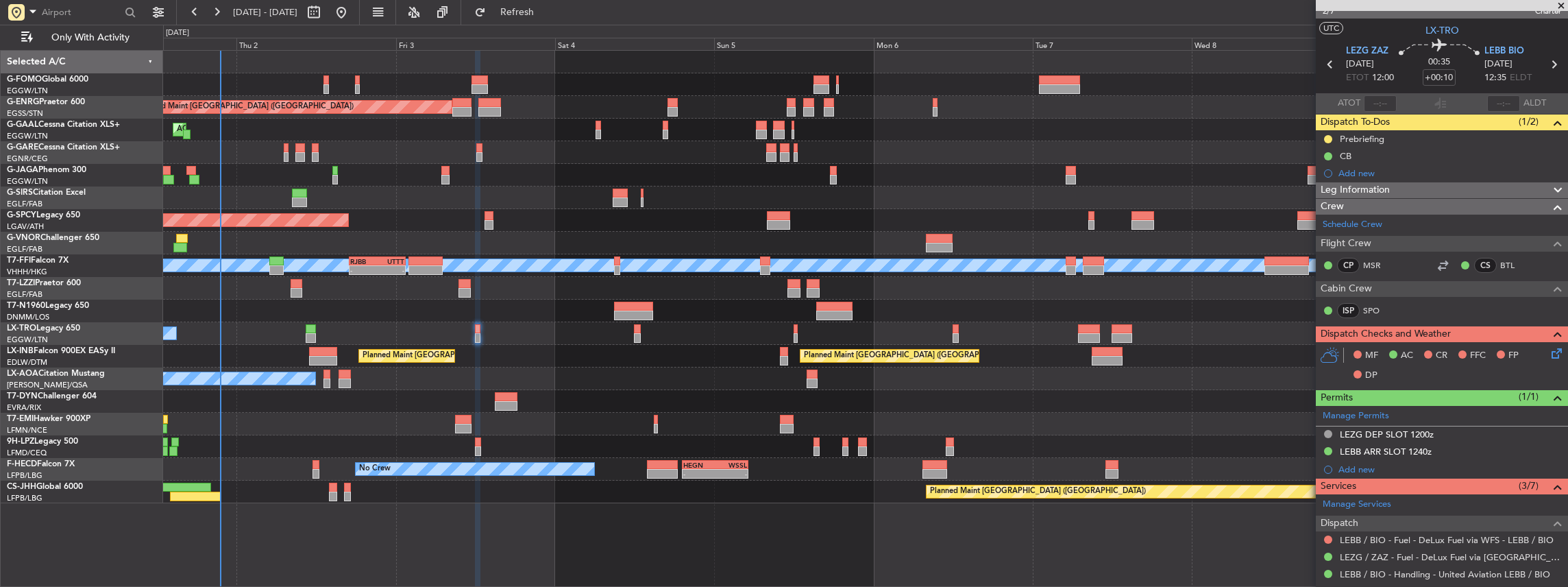
scroll to position [0, 0]
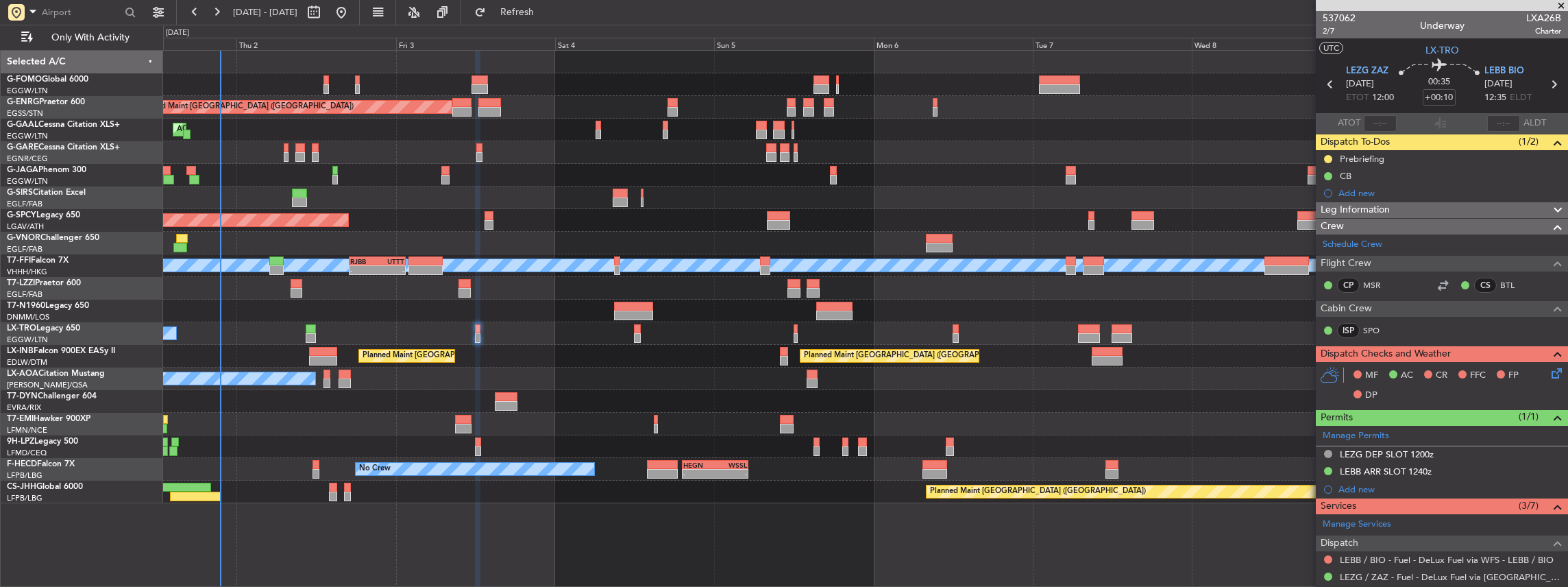
click at [1549, 372] on icon at bounding box center [1554, 370] width 11 height 11
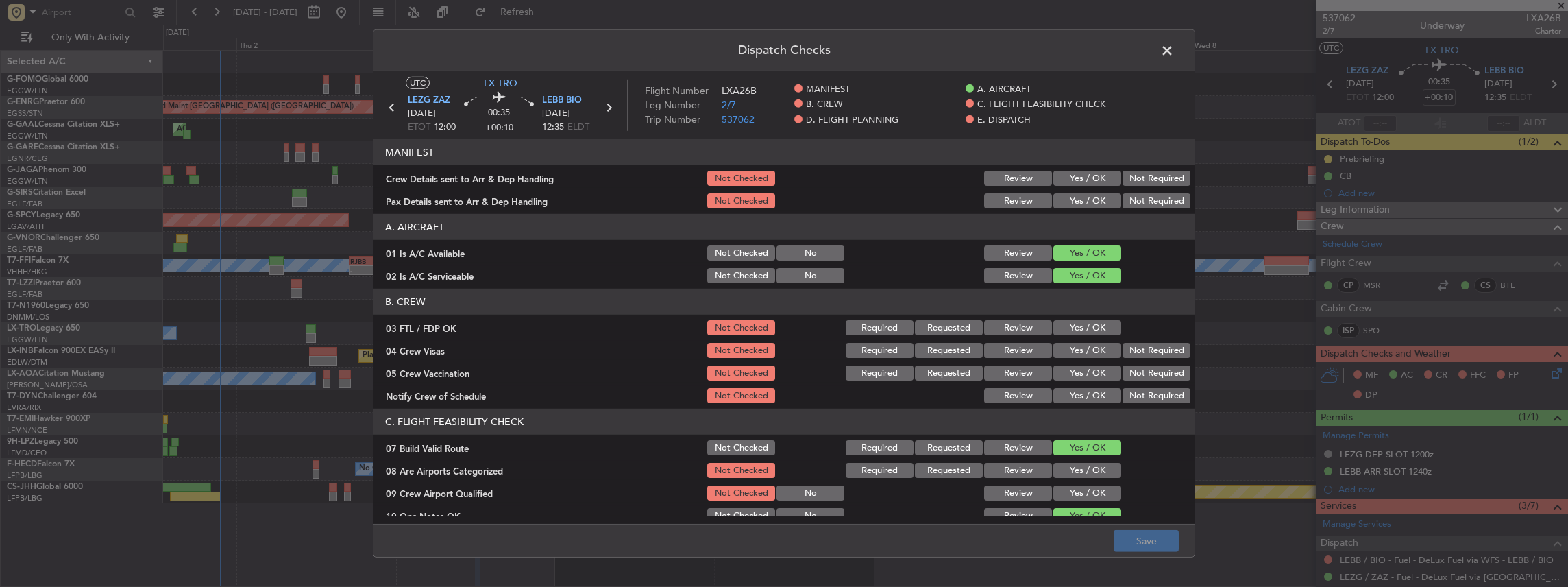
click at [1069, 175] on button "Yes / OK" at bounding box center [1087, 178] width 68 height 15
click at [1069, 198] on button "Yes / OK" at bounding box center [1087, 200] width 68 height 15
click at [1140, 538] on button "Save" at bounding box center [1146, 540] width 65 height 22
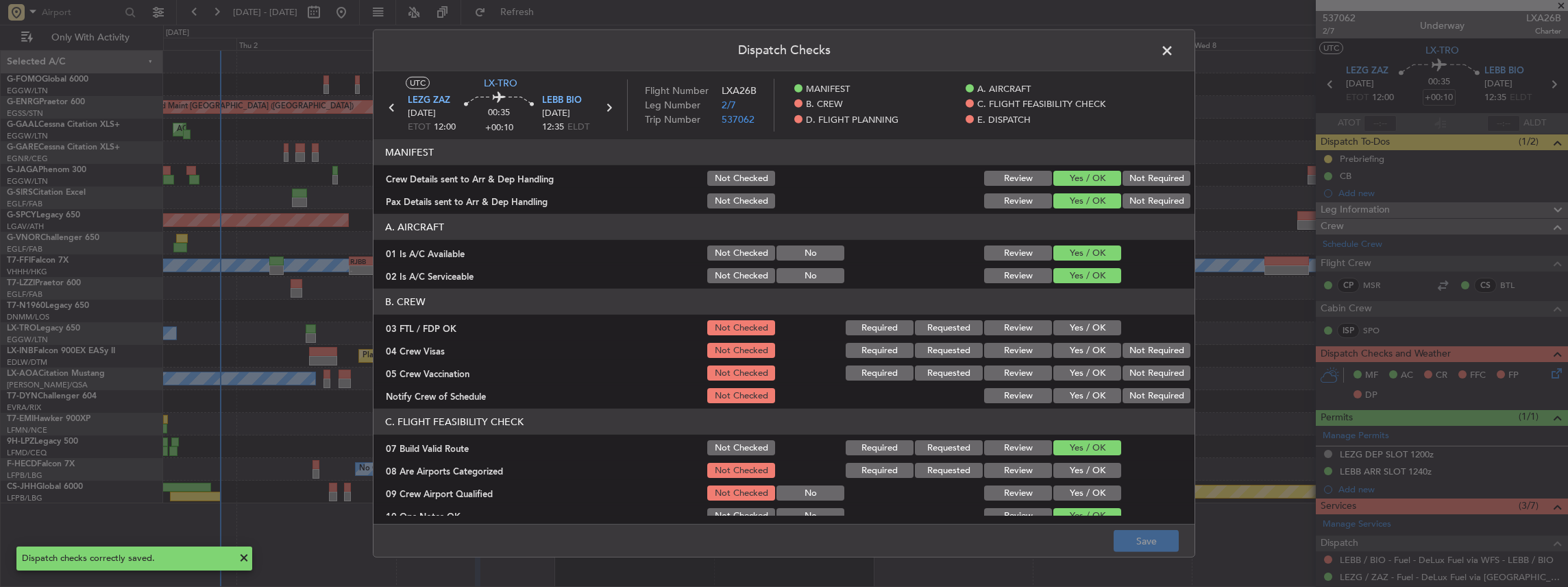
click at [1174, 48] on span at bounding box center [1174, 54] width 0 height 27
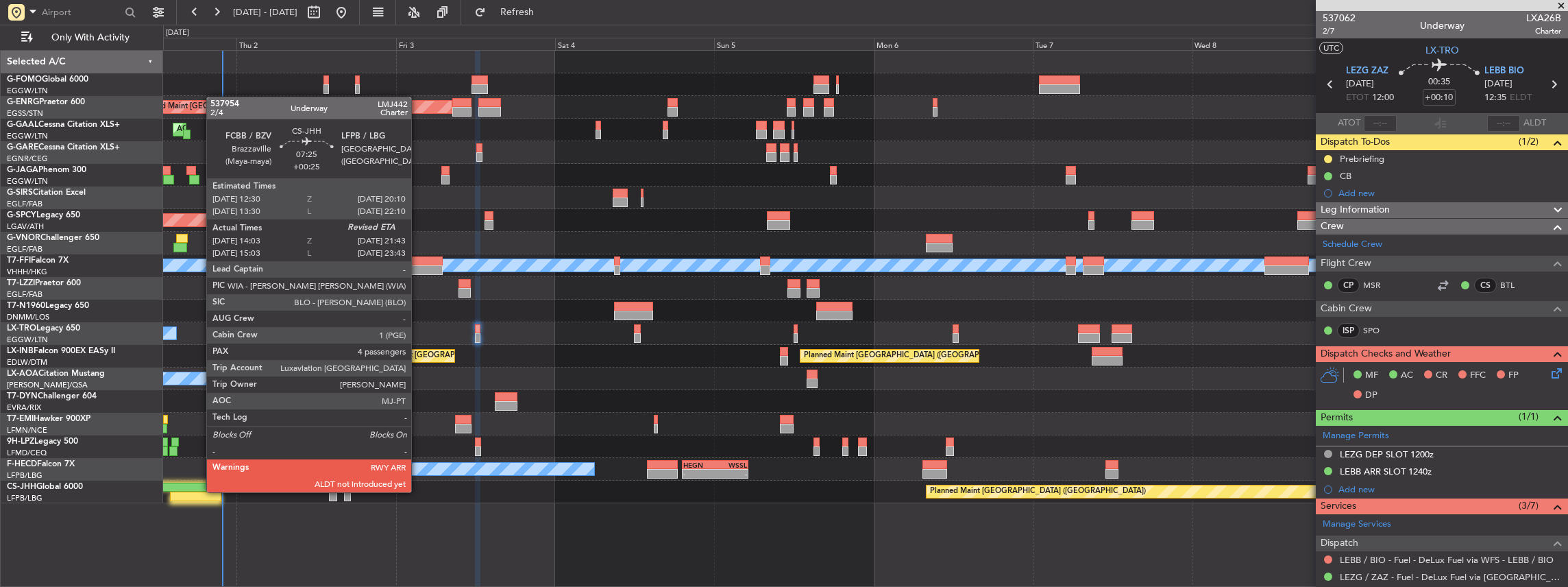
click at [200, 492] on div at bounding box center [195, 496] width 52 height 9
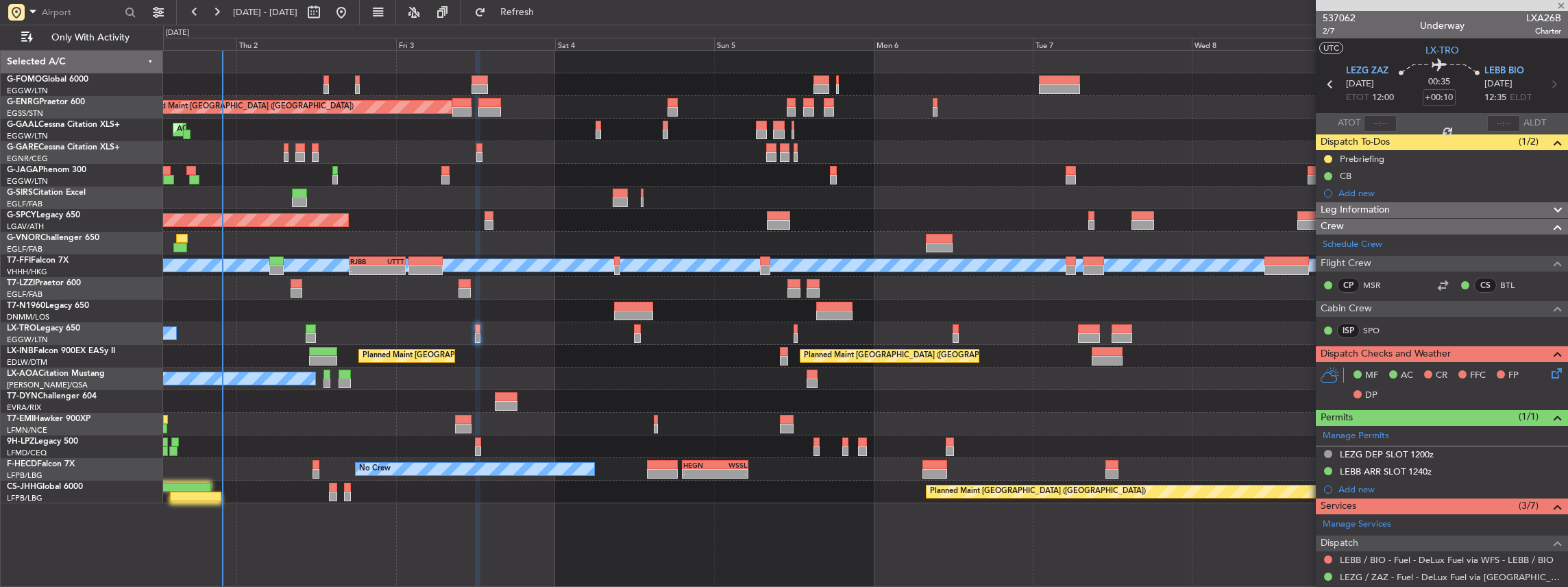
type input "+00:25"
type input "14:13"
type input "4"
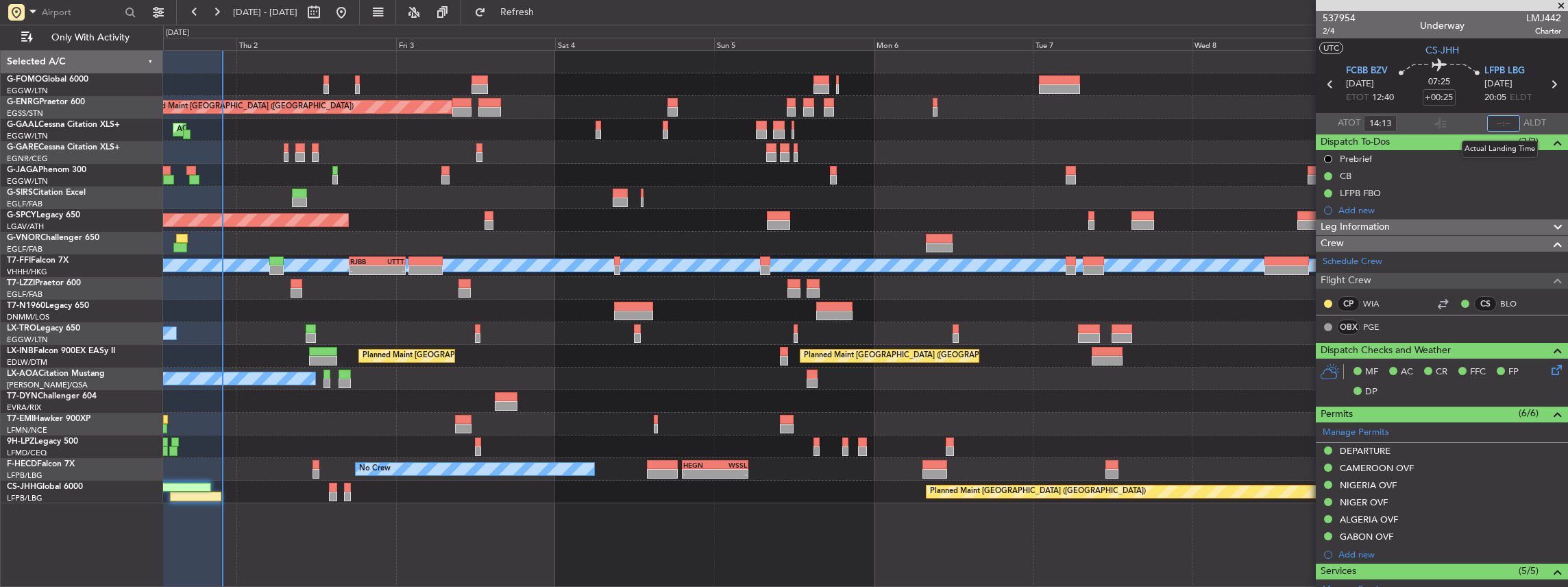
click at [1501, 123] on input "text" at bounding box center [1504, 123] width 33 height 16
click at [1498, 125] on input "text" at bounding box center [1504, 123] width 33 height 16
click at [1505, 120] on input "text" at bounding box center [1504, 123] width 33 height 16
click at [1459, 129] on section "ATOT 14:13 2147 ALDT" at bounding box center [1442, 123] width 252 height 21
type input "21:47"
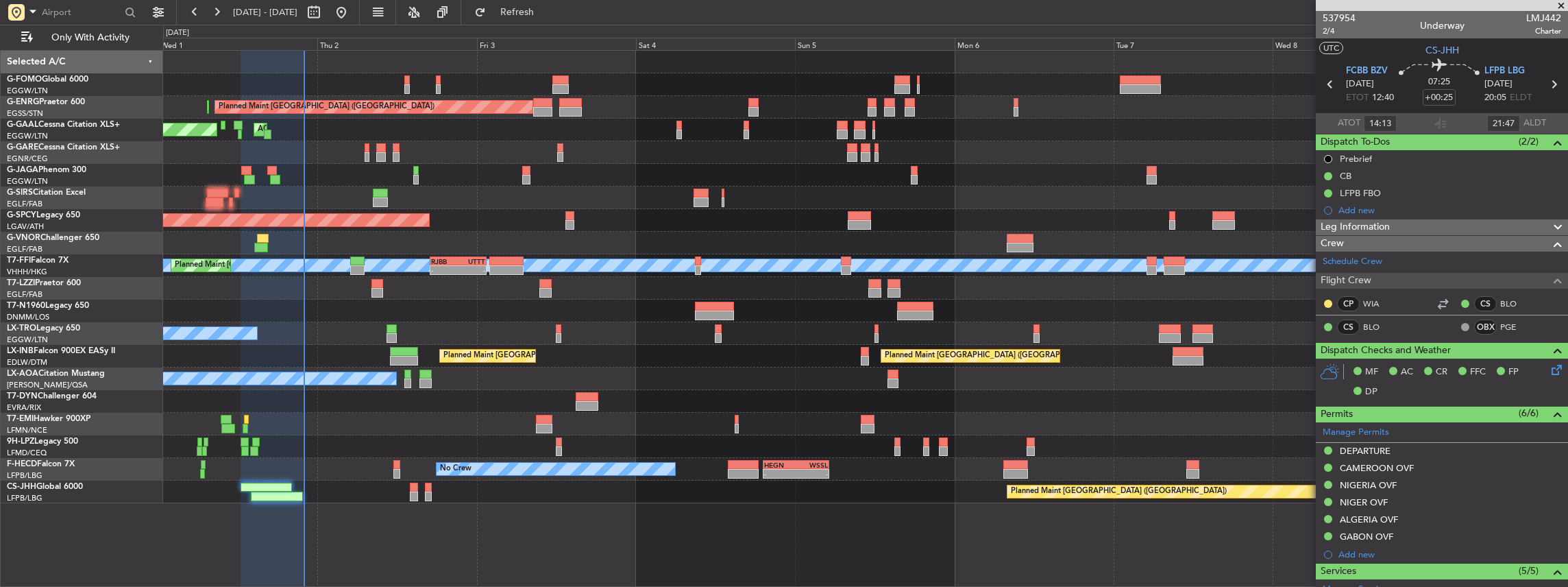
click at [644, 437] on div "Planned Maint London (Stansted) Planned Maint London (Stansted) AOG Maint Dusse…" at bounding box center [865, 277] width 1405 height 452
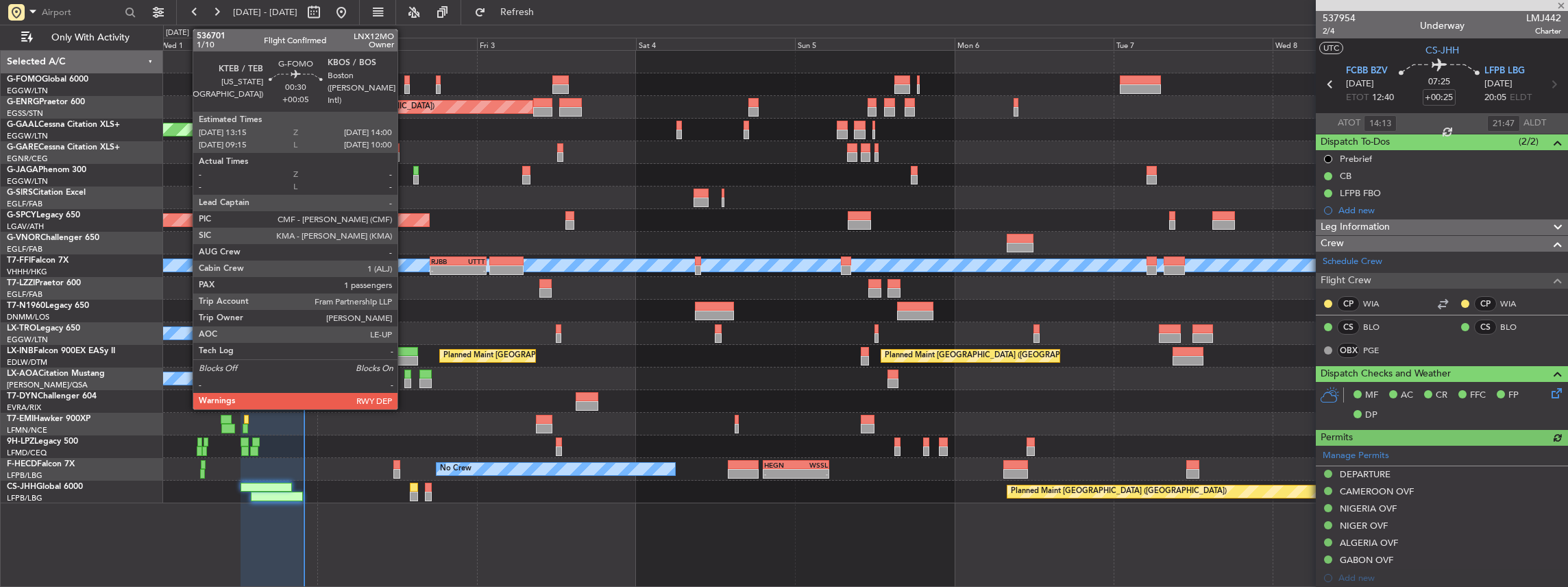
click at [406, 88] on div at bounding box center [407, 89] width 6 height 9
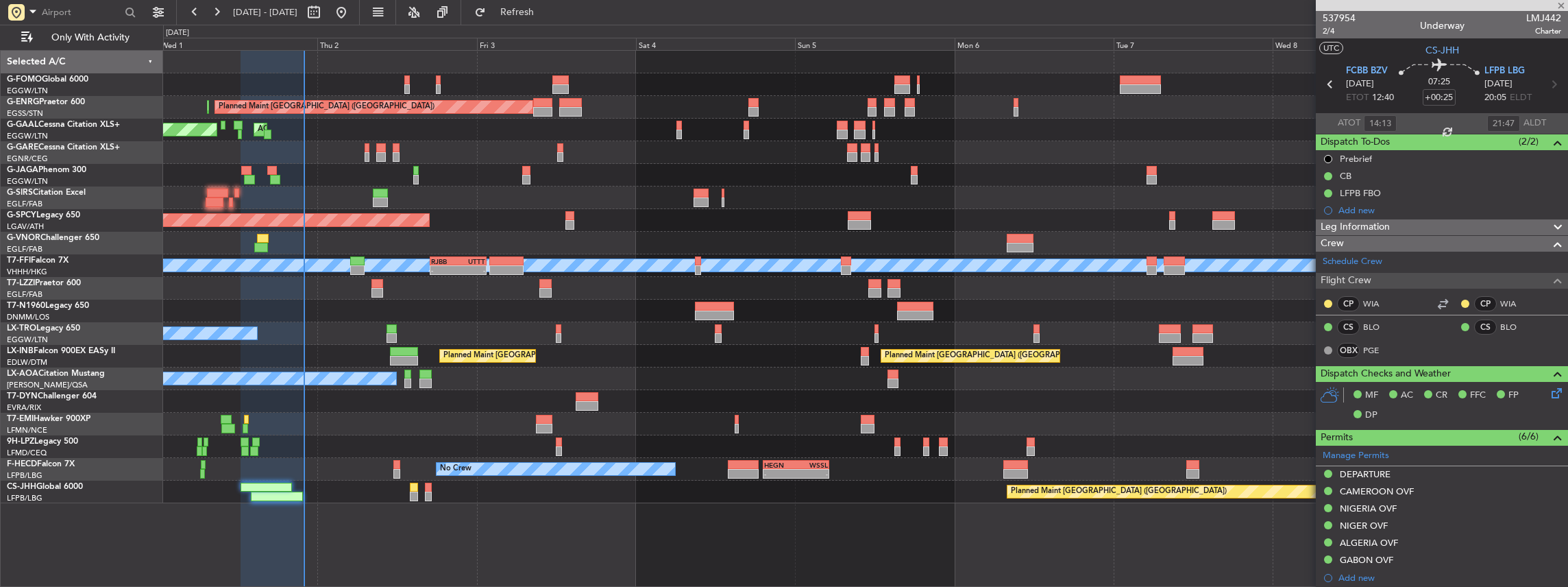
type input "+00:05"
type input "1"
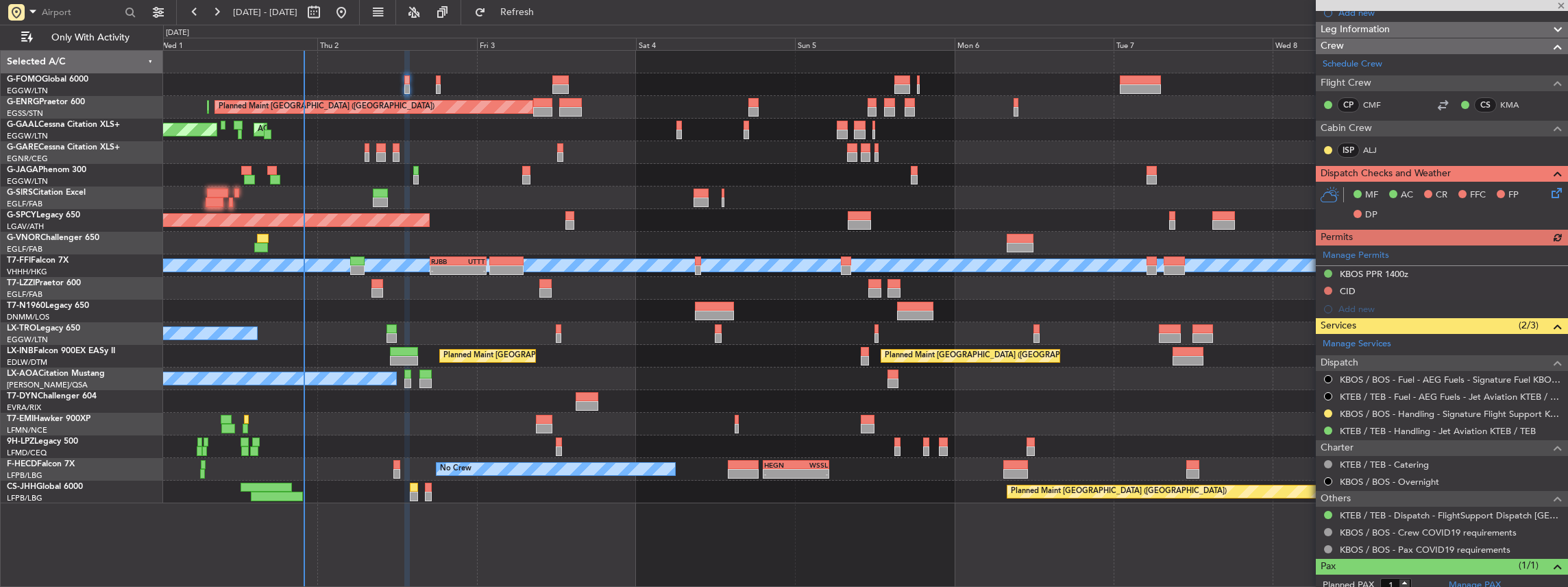
scroll to position [268, 0]
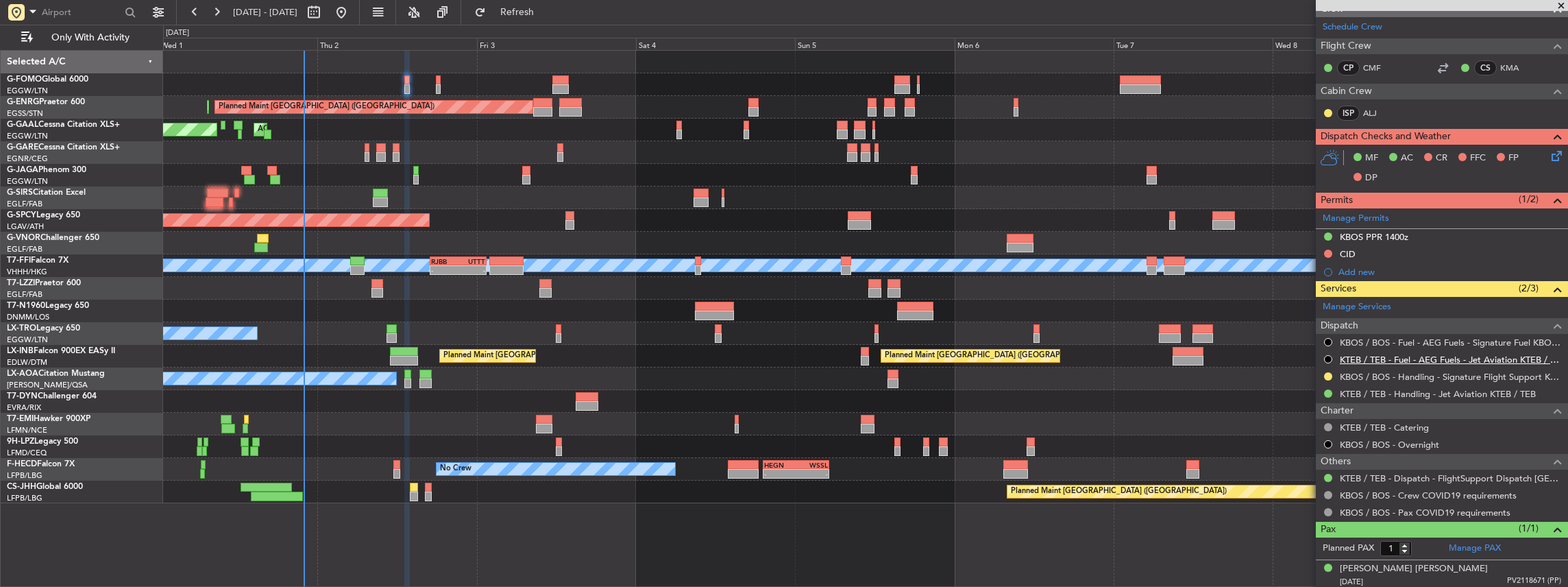
click at [1350, 356] on link "KTEB / TEB - Fuel - AEG Fuels - Jet Aviation KTEB / TEB" at bounding box center [1450, 359] width 221 height 11
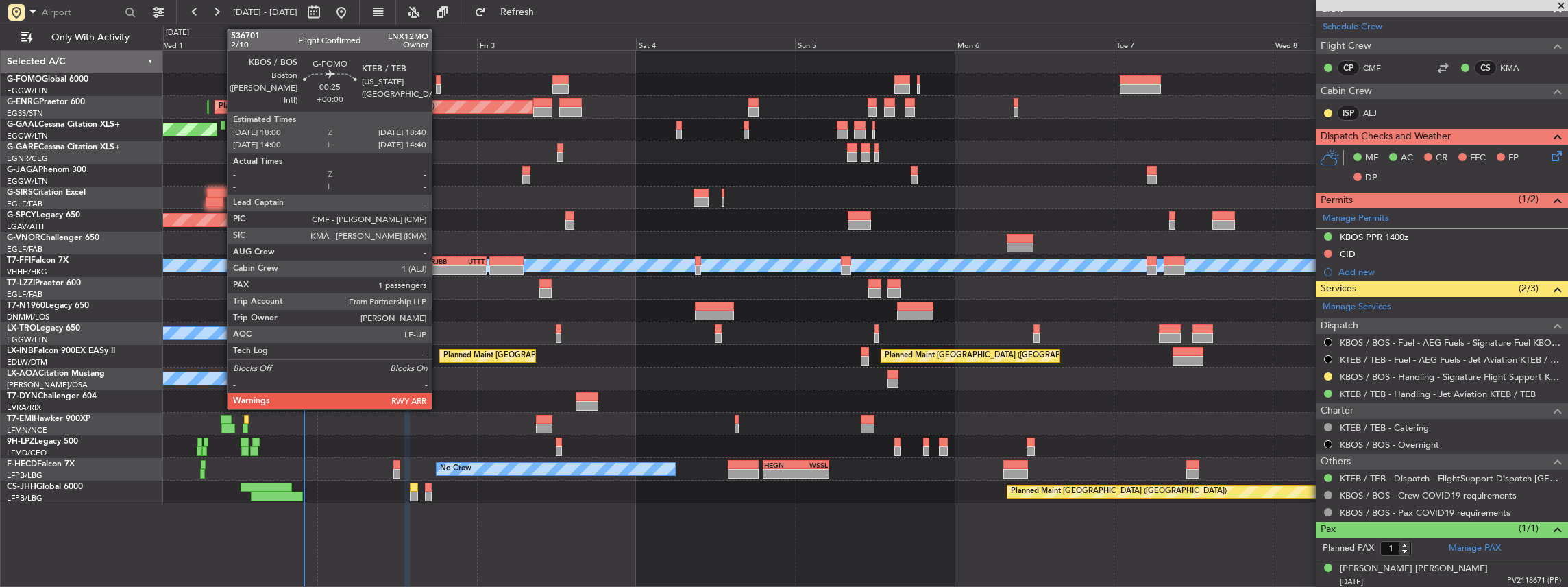
click at [439, 87] on div at bounding box center [438, 89] width 5 height 9
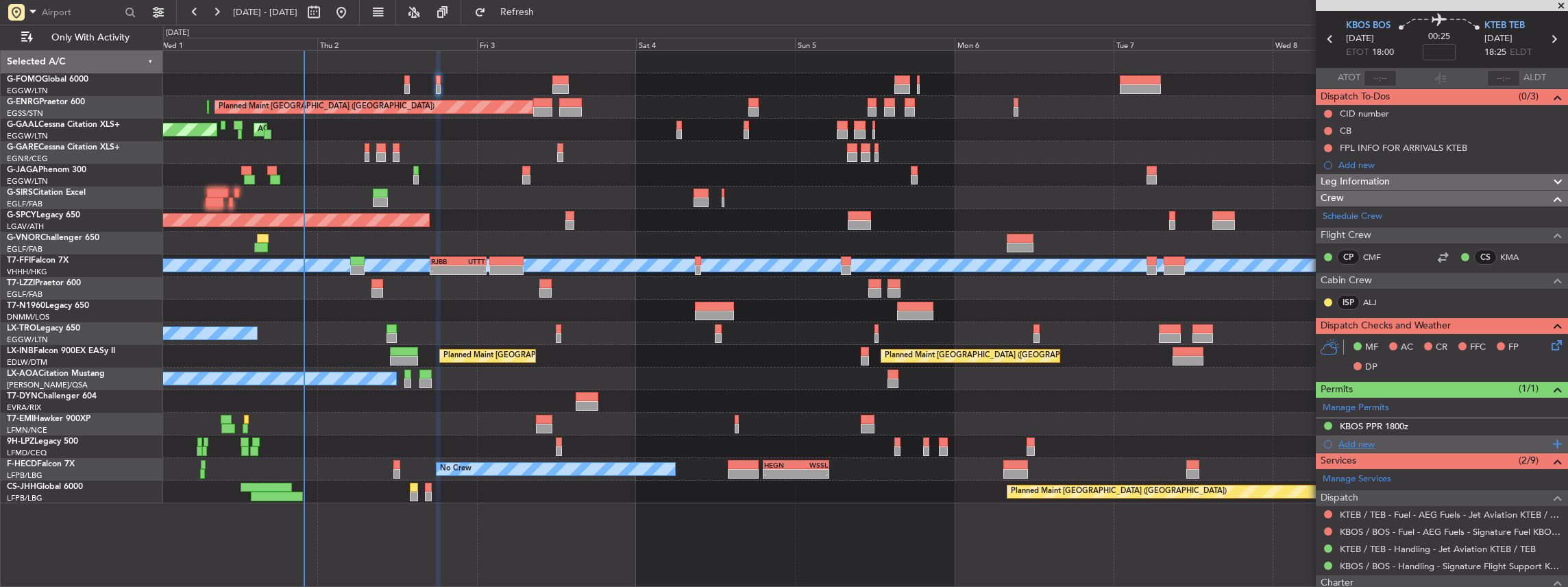
scroll to position [0, 0]
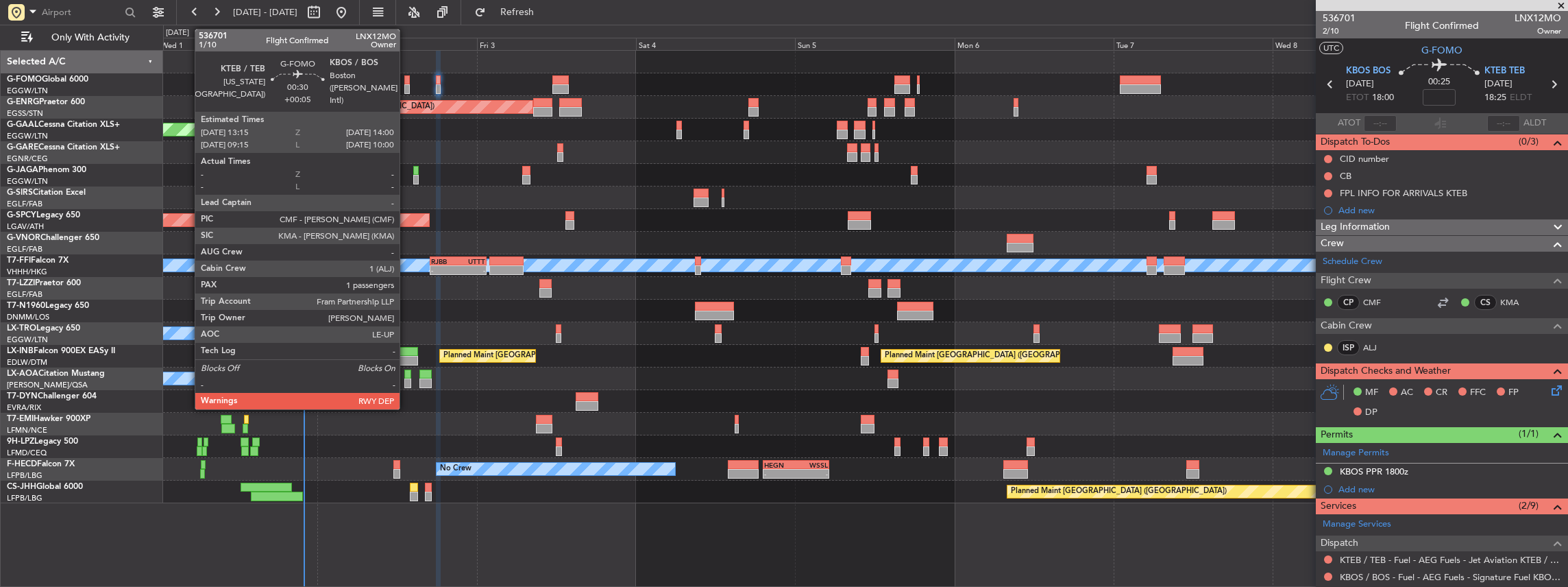
click at [407, 82] on div at bounding box center [407, 79] width 6 height 9
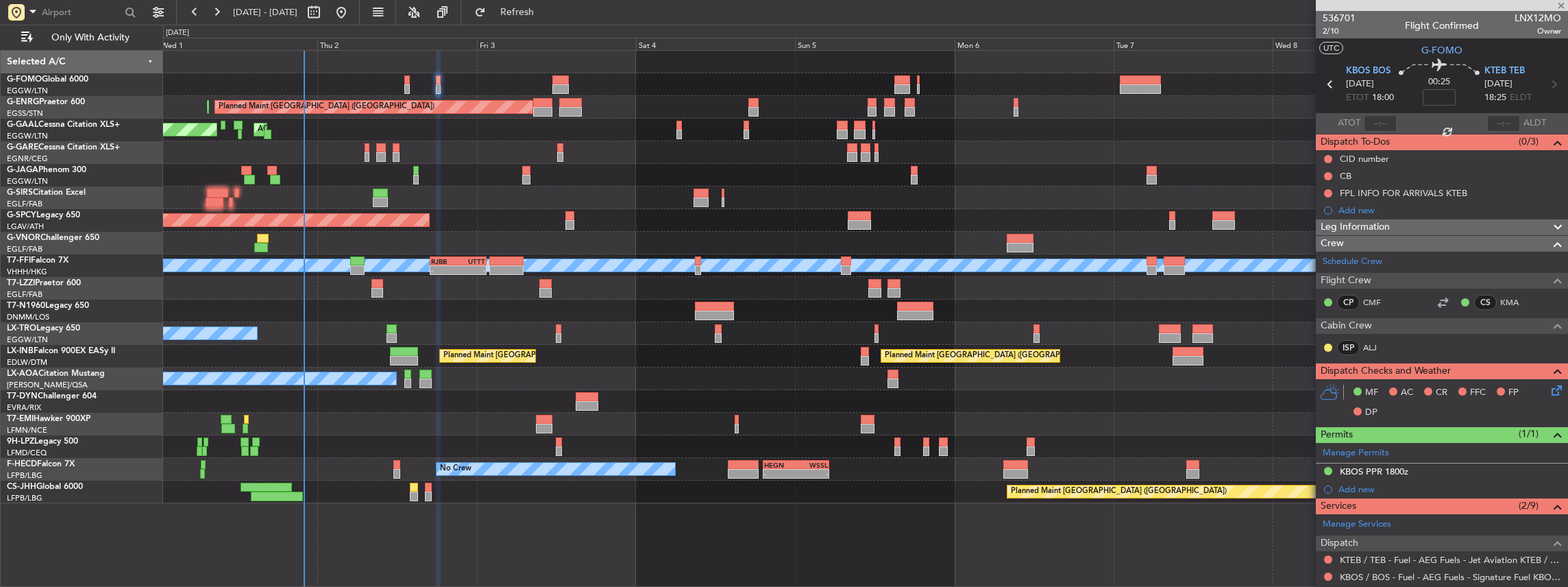
type input "+00:05"
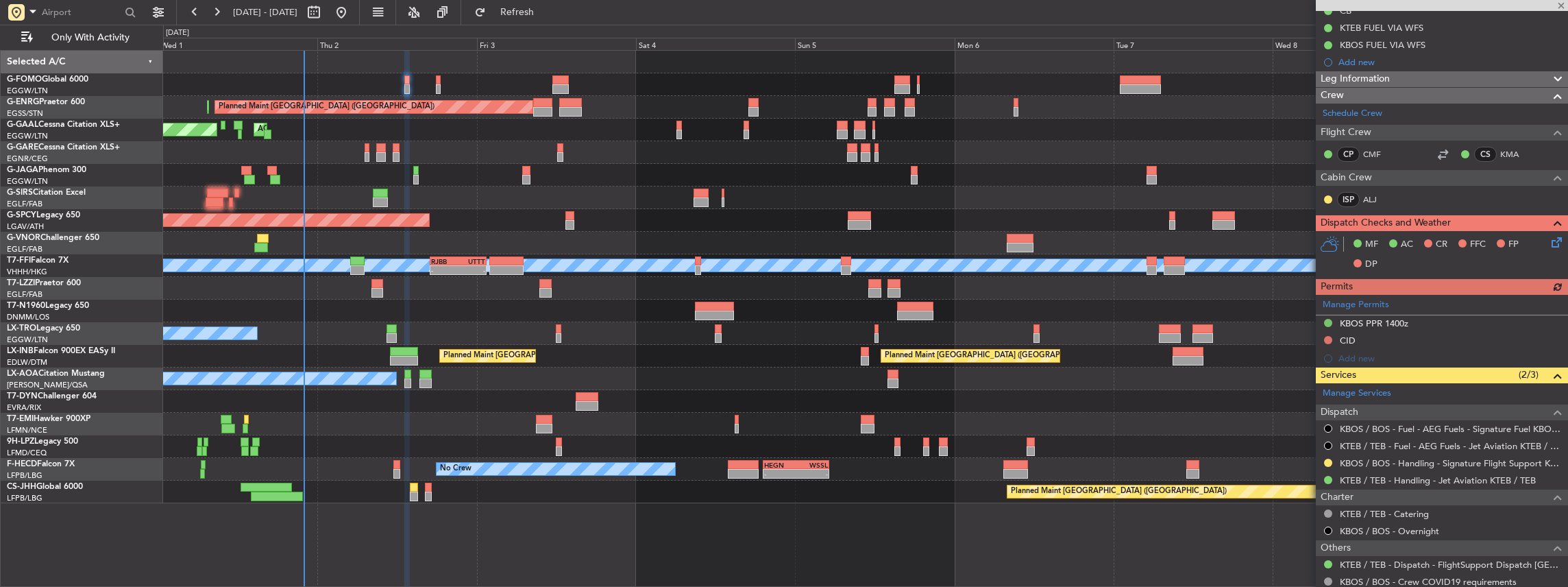
scroll to position [183, 0]
click at [1378, 441] on link "KTEB / TEB - Fuel - AEG Fuels - Jet Aviation KTEB / TEB" at bounding box center [1450, 446] width 221 height 11
click at [1393, 427] on link "KBOS / BOS - Fuel - AEG Fuels - Signature Fuel KBOS / BOS" at bounding box center [1450, 429] width 221 height 11
click at [534, 14] on span "Refresh" at bounding box center [517, 12] width 57 height 9
click at [1426, 443] on link "KTEB / TEB - Fuel - AEG Fuels - Jet Aviation KTEB / TEB" at bounding box center [1450, 446] width 221 height 11
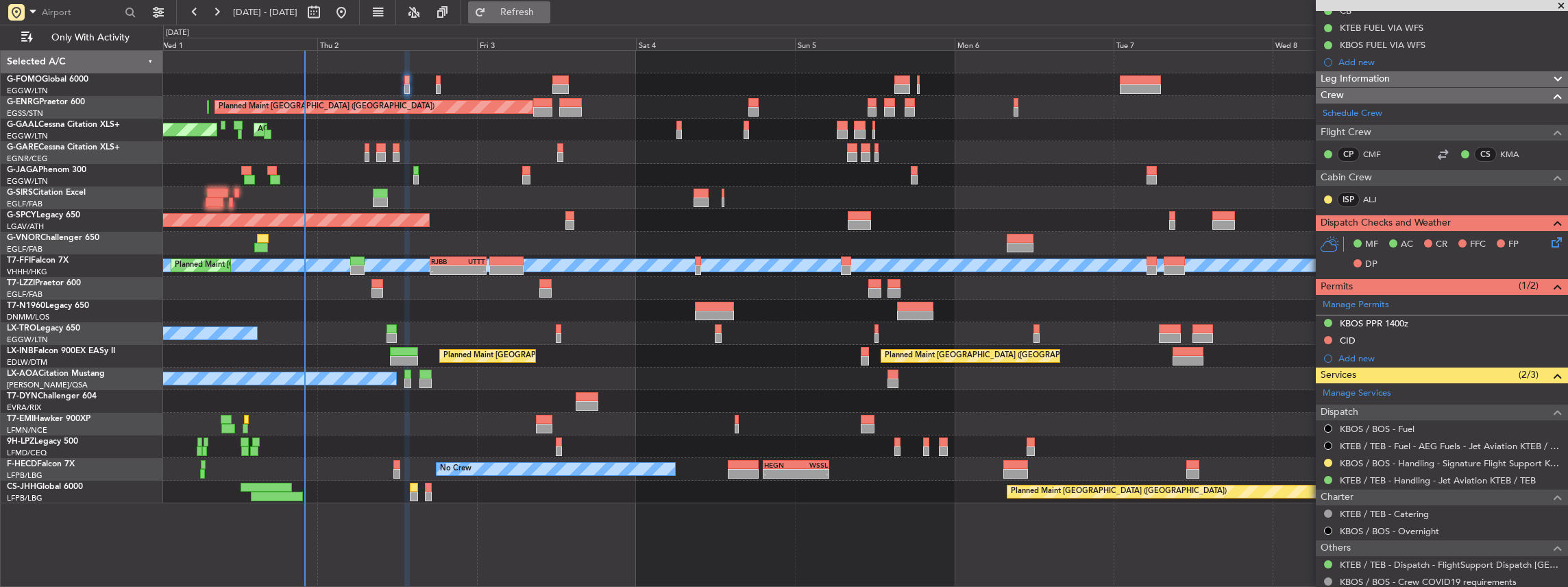
click at [531, 14] on span "Refresh" at bounding box center [517, 12] width 57 height 9
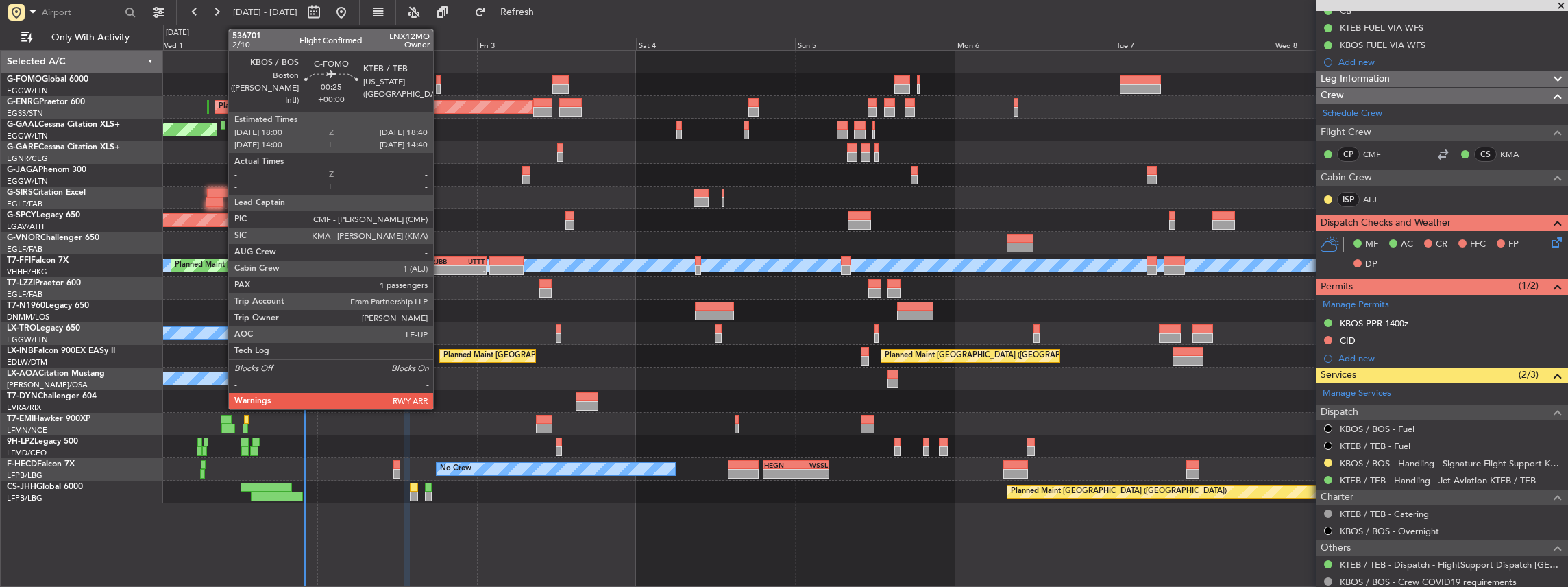
click at [440, 82] on div at bounding box center [438, 79] width 5 height 9
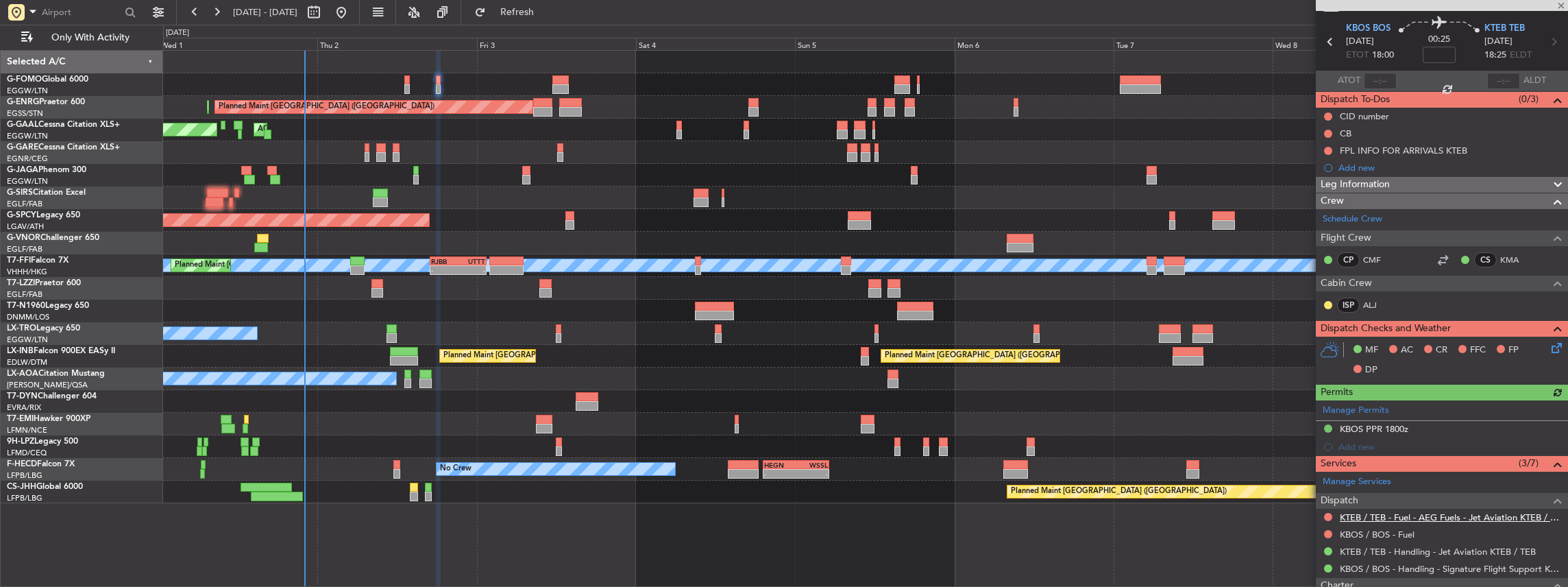
scroll to position [91, 0]
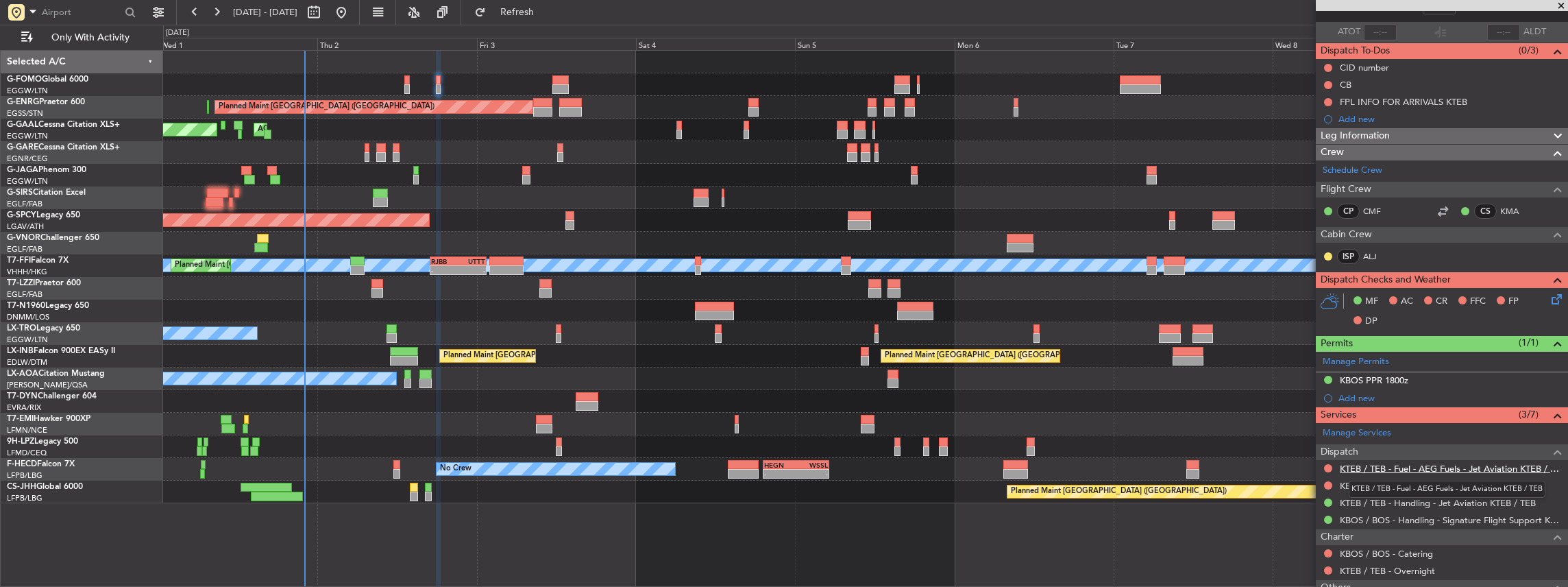
click at [1484, 466] on link "KTEB / TEB - Fuel - AEG Fuels - Jet Aviation KTEB / TEB" at bounding box center [1450, 468] width 221 height 11
click at [539, 14] on span "Refresh" at bounding box center [517, 12] width 57 height 9
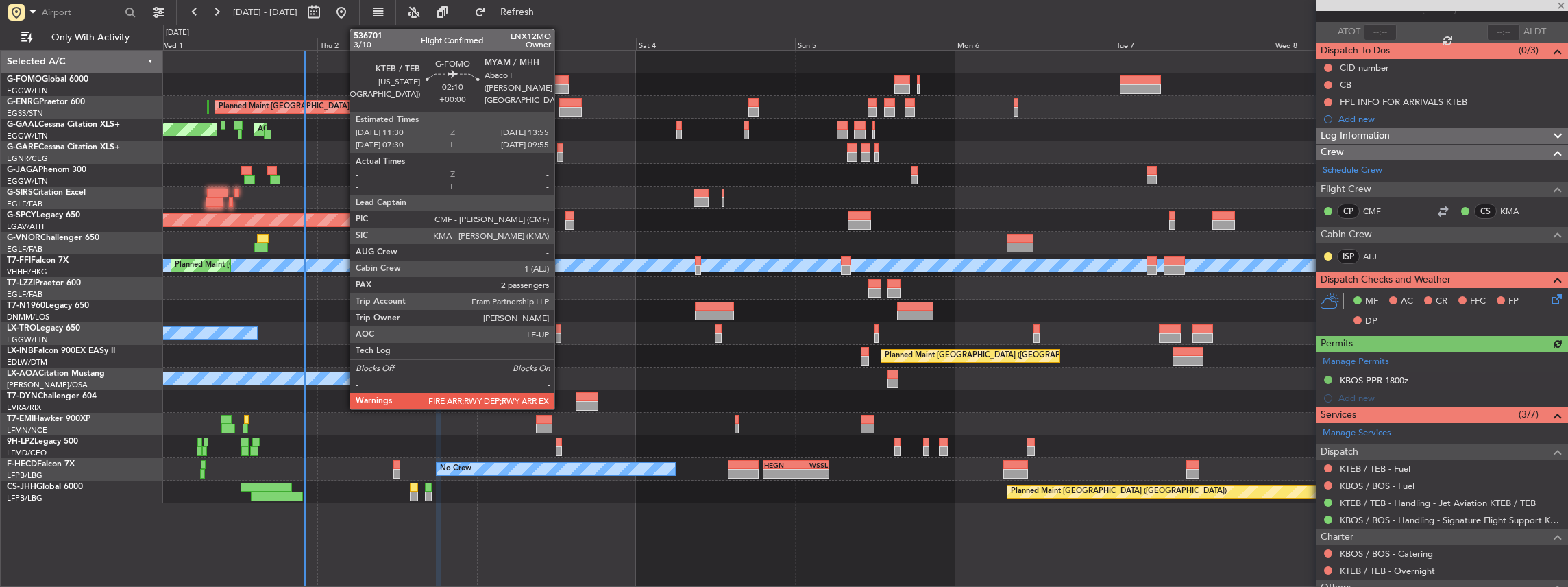
click at [561, 82] on div at bounding box center [560, 79] width 16 height 9
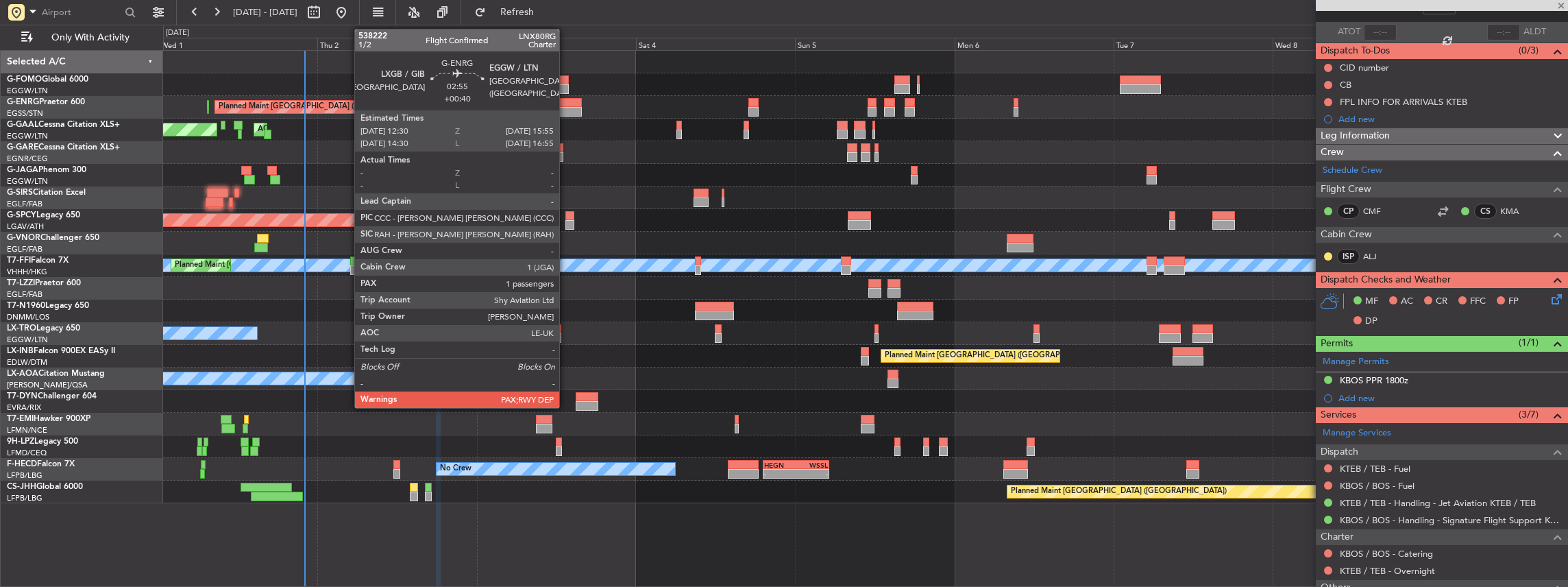
type input "2"
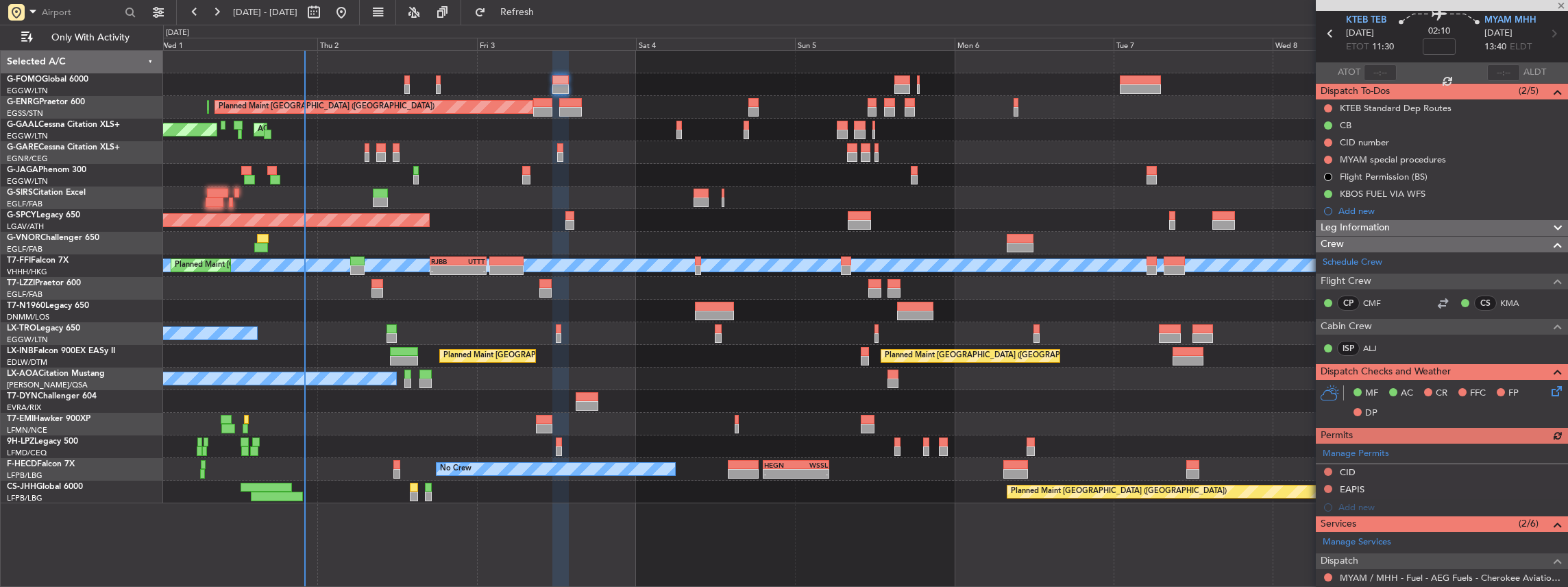
scroll to position [137, 0]
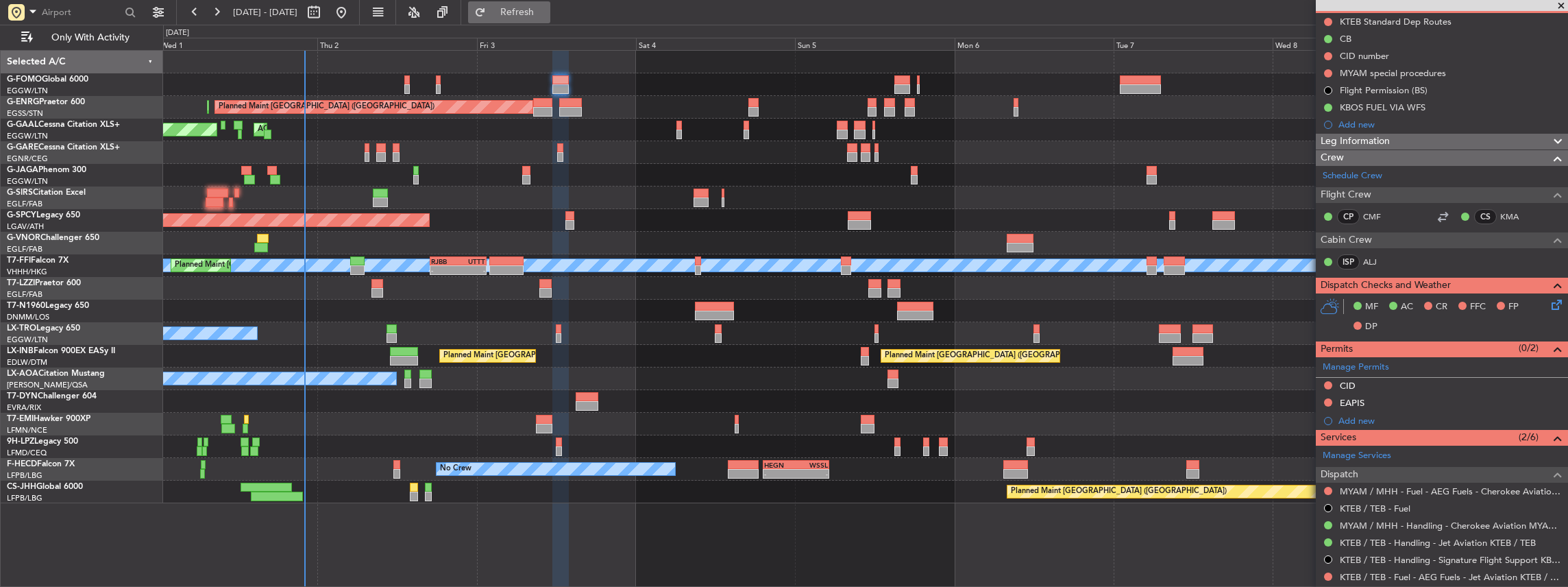
click at [542, 14] on span "Refresh" at bounding box center [517, 12] width 57 height 9
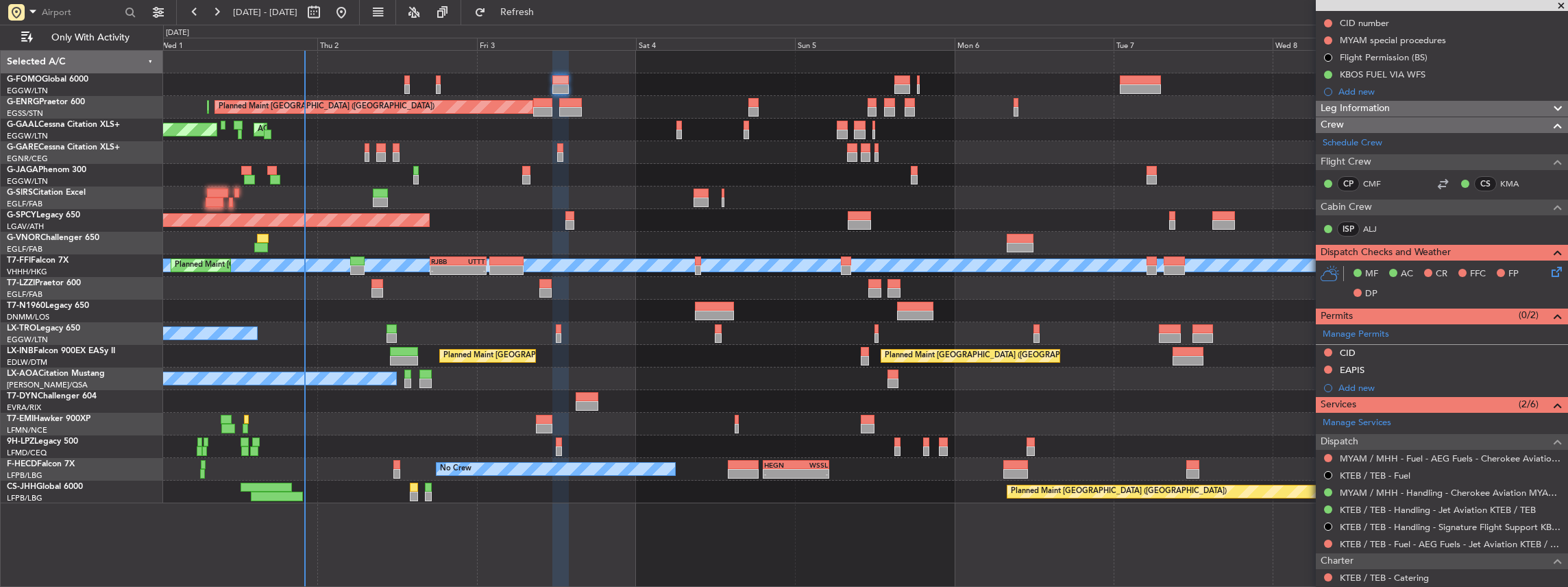
scroll to position [183, 0]
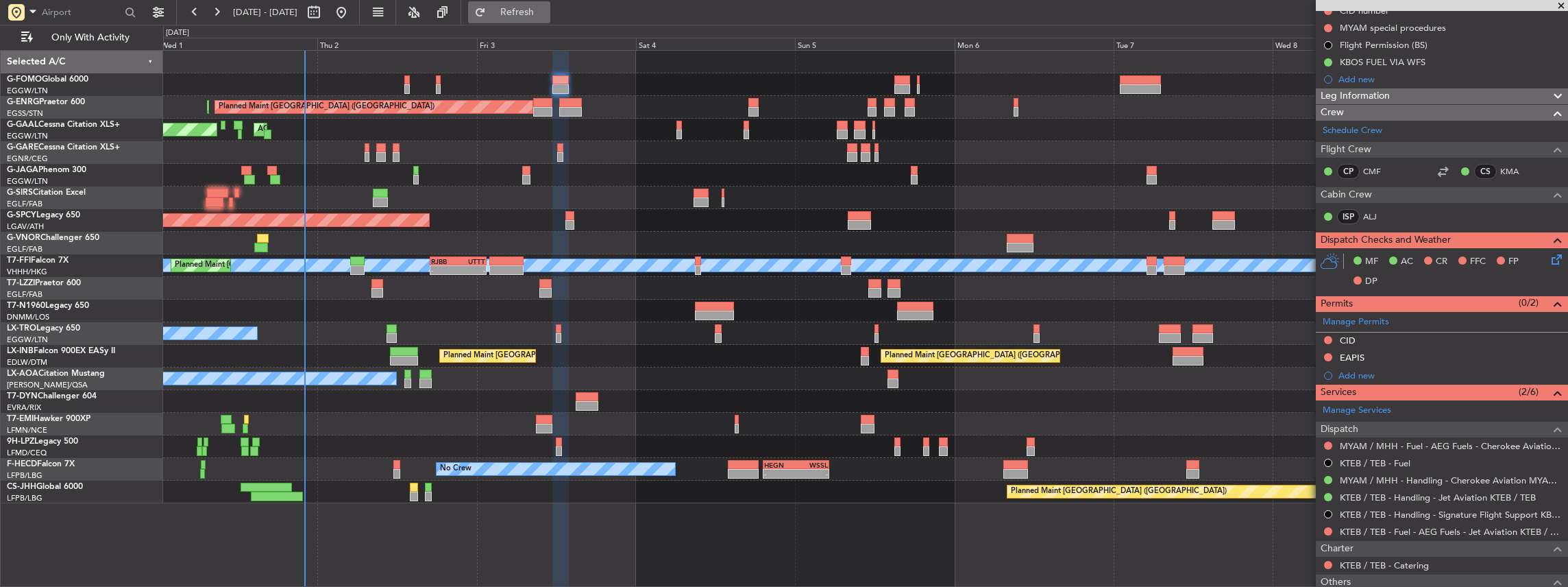
click at [542, 14] on span "Refresh" at bounding box center [517, 12] width 57 height 9
click at [1418, 528] on link "KTEB / TEB - Fuel - AEG Fuels - Jet Aviation KTEB / TEB" at bounding box center [1450, 531] width 221 height 11
click at [550, 3] on button "Refresh" at bounding box center [509, 12] width 82 height 22
click at [537, 16] on span "Refresh" at bounding box center [517, 12] width 57 height 9
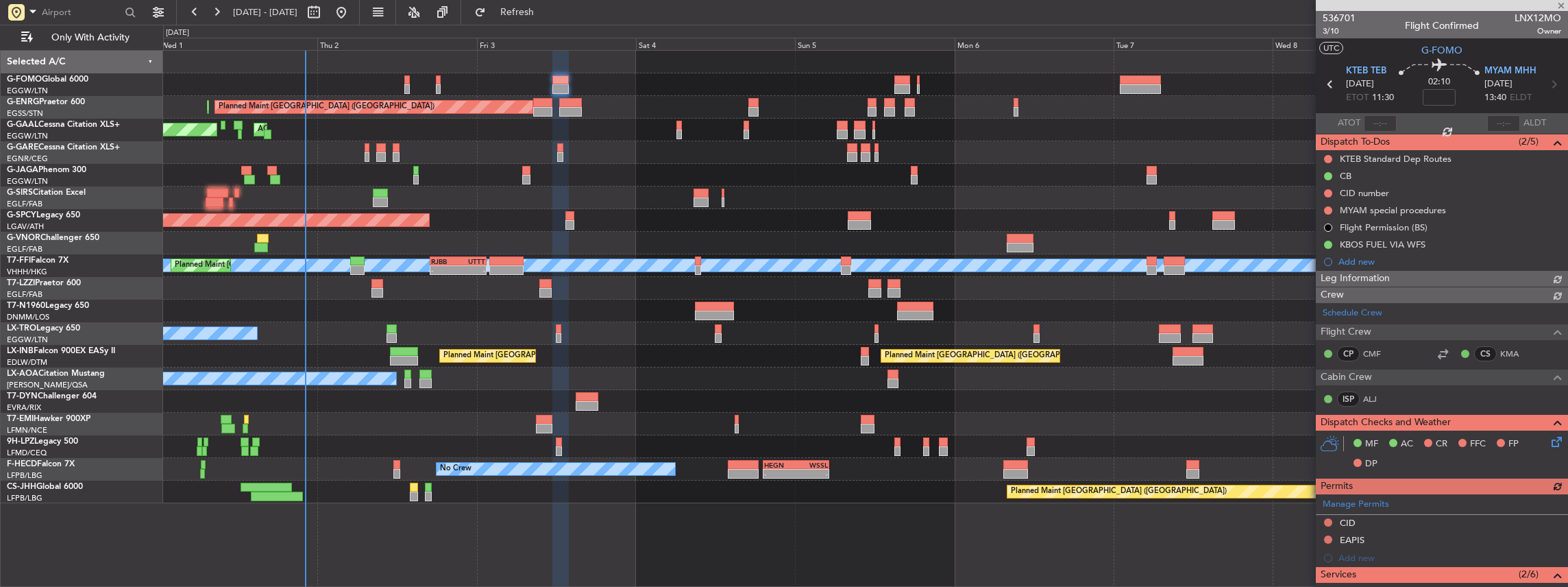
scroll to position [183, 0]
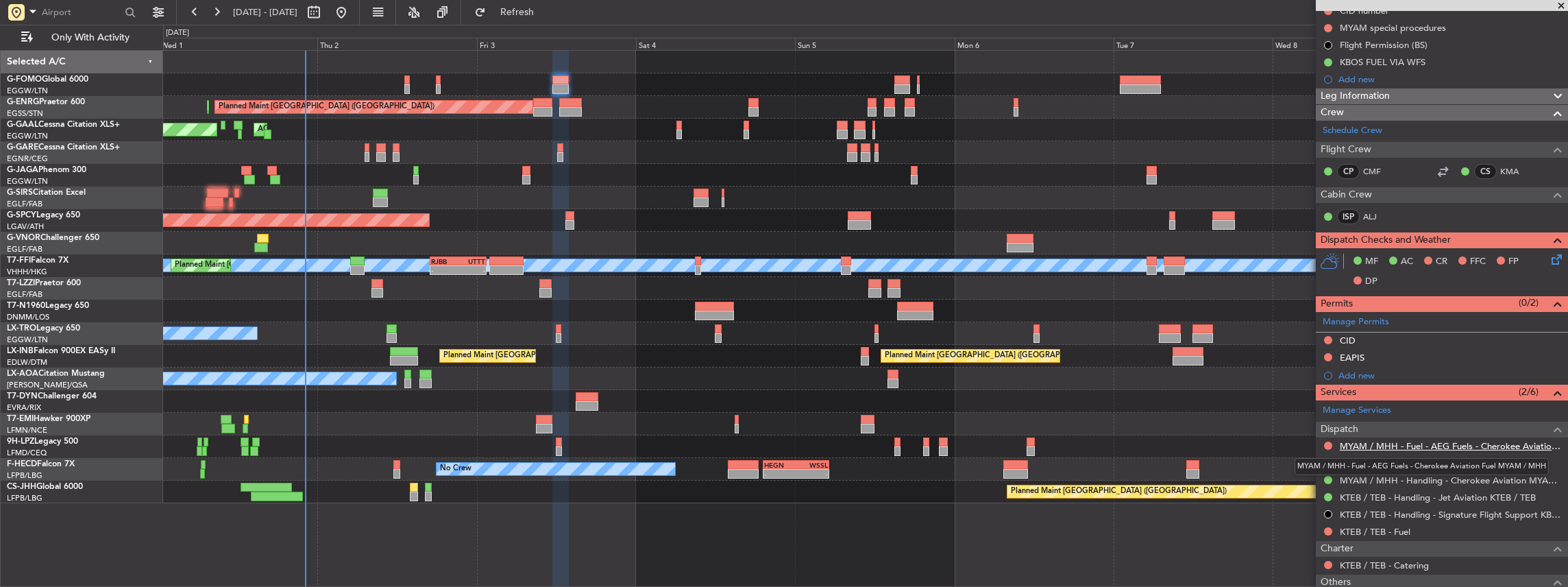
click at [1400, 443] on link "MYAM / MHH - Fuel - AEG Fuels - Cherokee Aviation Fuel MYAM / MHH" at bounding box center [1450, 446] width 221 height 11
click at [536, 19] on button "Refresh" at bounding box center [509, 12] width 82 height 22
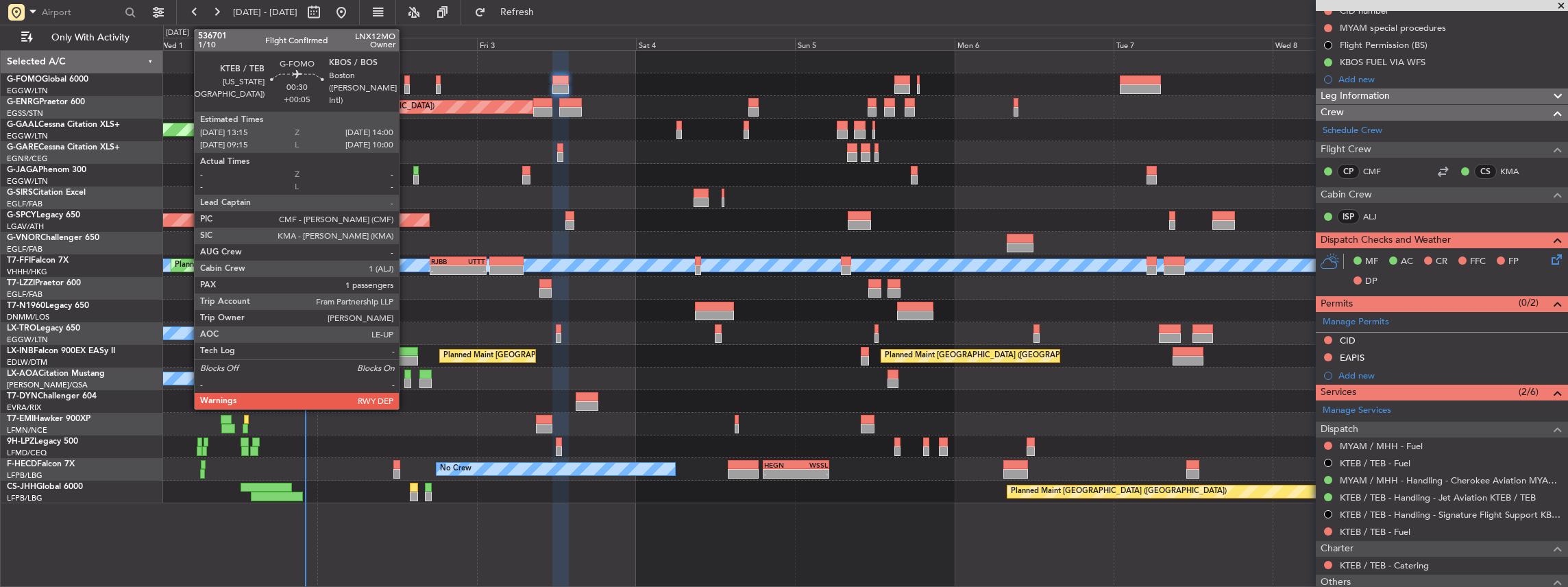
click at [406, 83] on div at bounding box center [407, 79] width 6 height 9
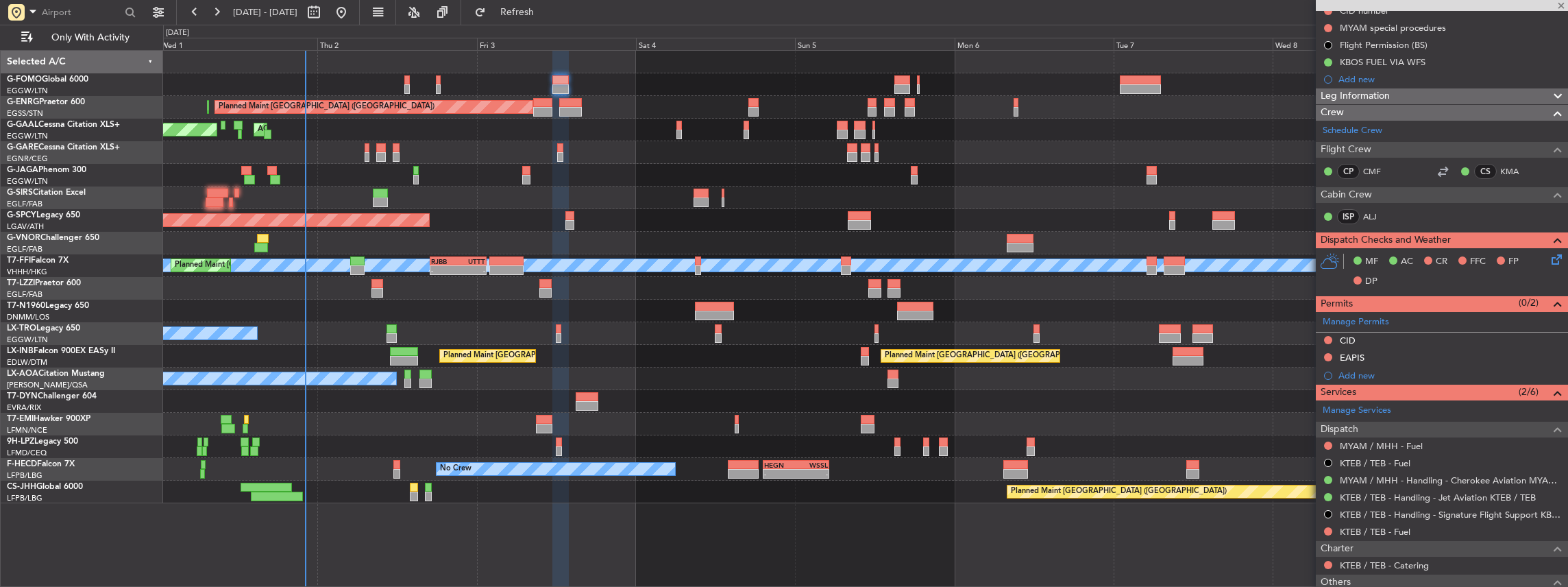
type input "+00:05"
type input "1"
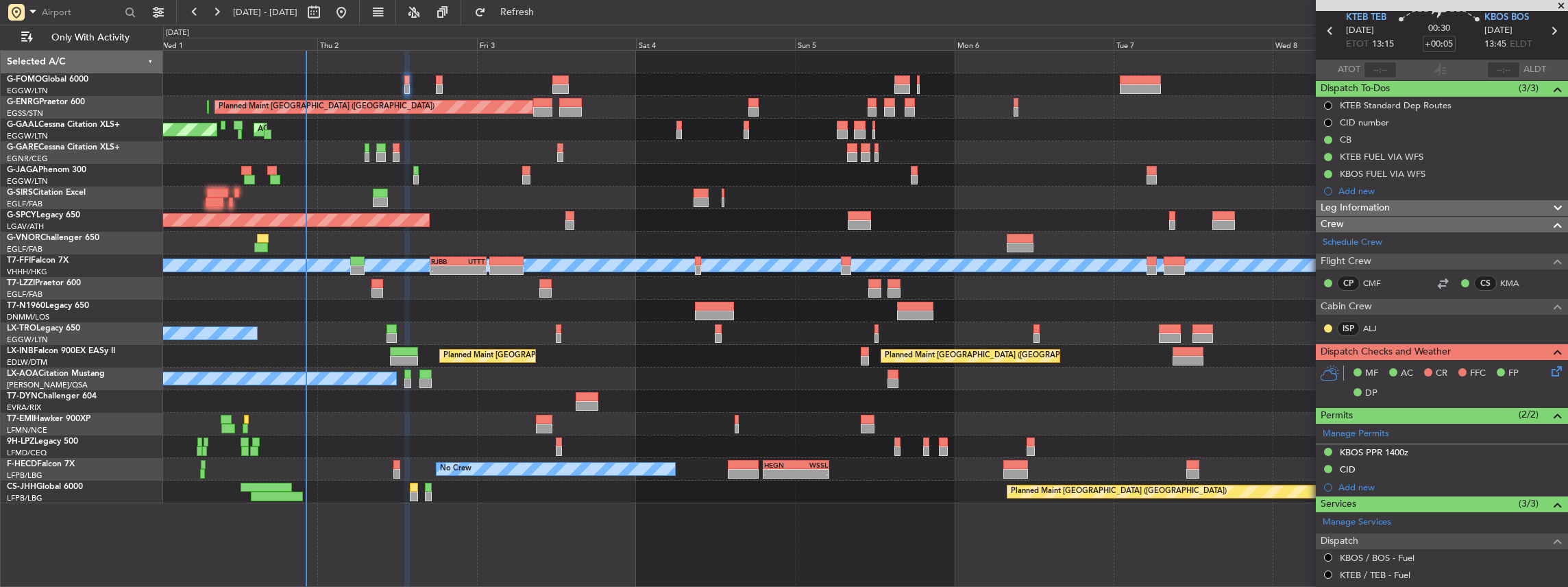
scroll to position [137, 0]
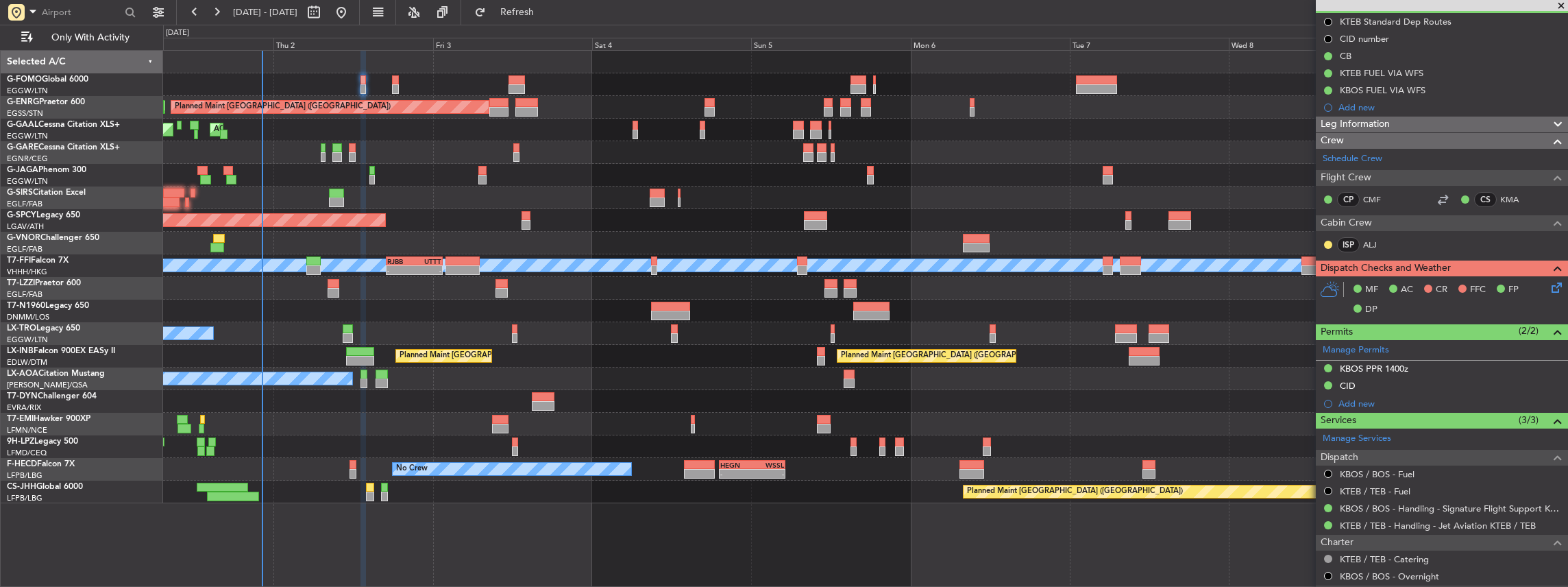
click at [377, 291] on div "Planned Maint [GEOGRAPHIC_DATA] ([GEOGRAPHIC_DATA]) Planned Maint [GEOGRAPHIC_D…" at bounding box center [865, 277] width 1405 height 452
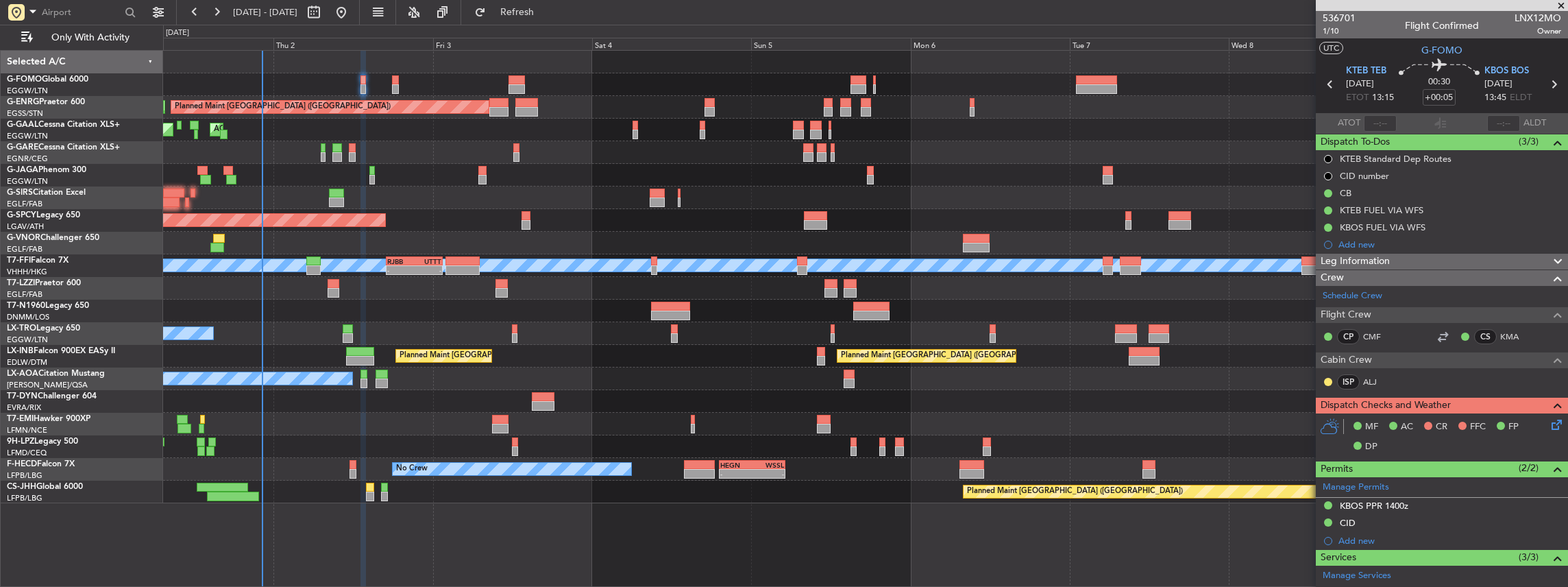
scroll to position [183, 0]
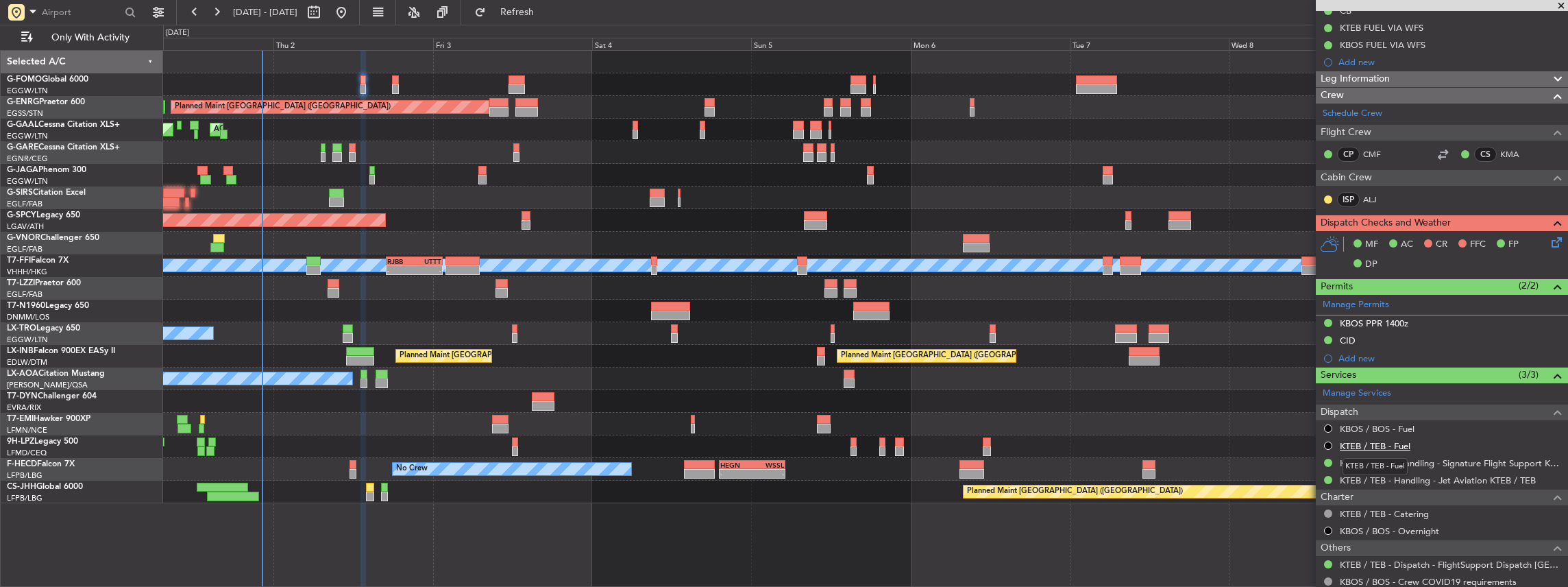
click at [1365, 440] on link "KTEB / TEB - Fuel" at bounding box center [1375, 446] width 71 height 11
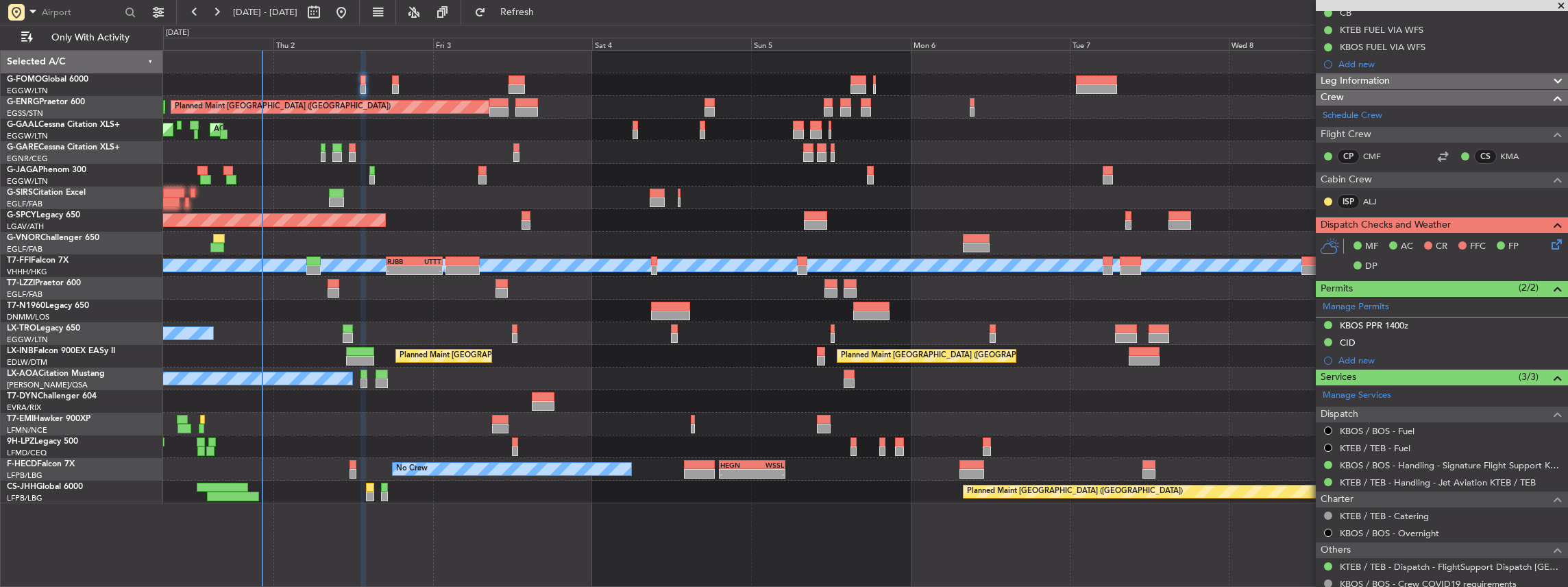
scroll to position [268, 0]
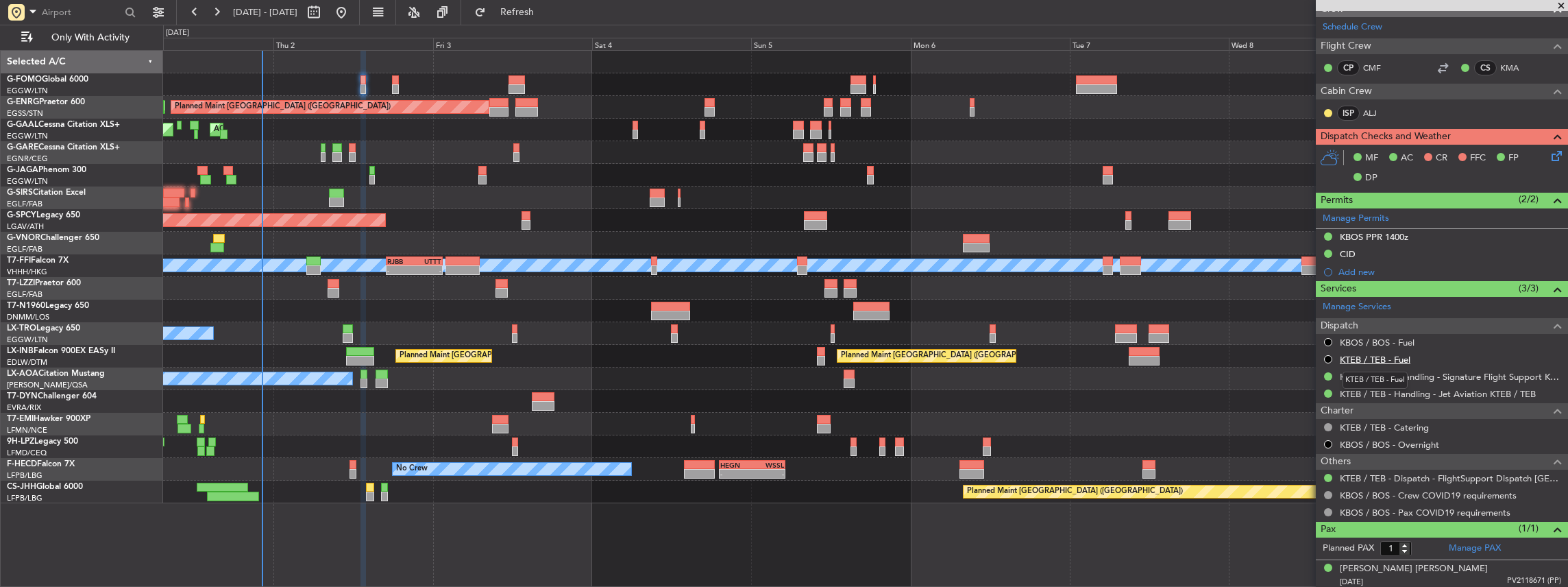
click at [1369, 355] on link "KTEB / TEB - Fuel" at bounding box center [1375, 359] width 71 height 11
click at [1328, 356] on button at bounding box center [1328, 359] width 8 height 8
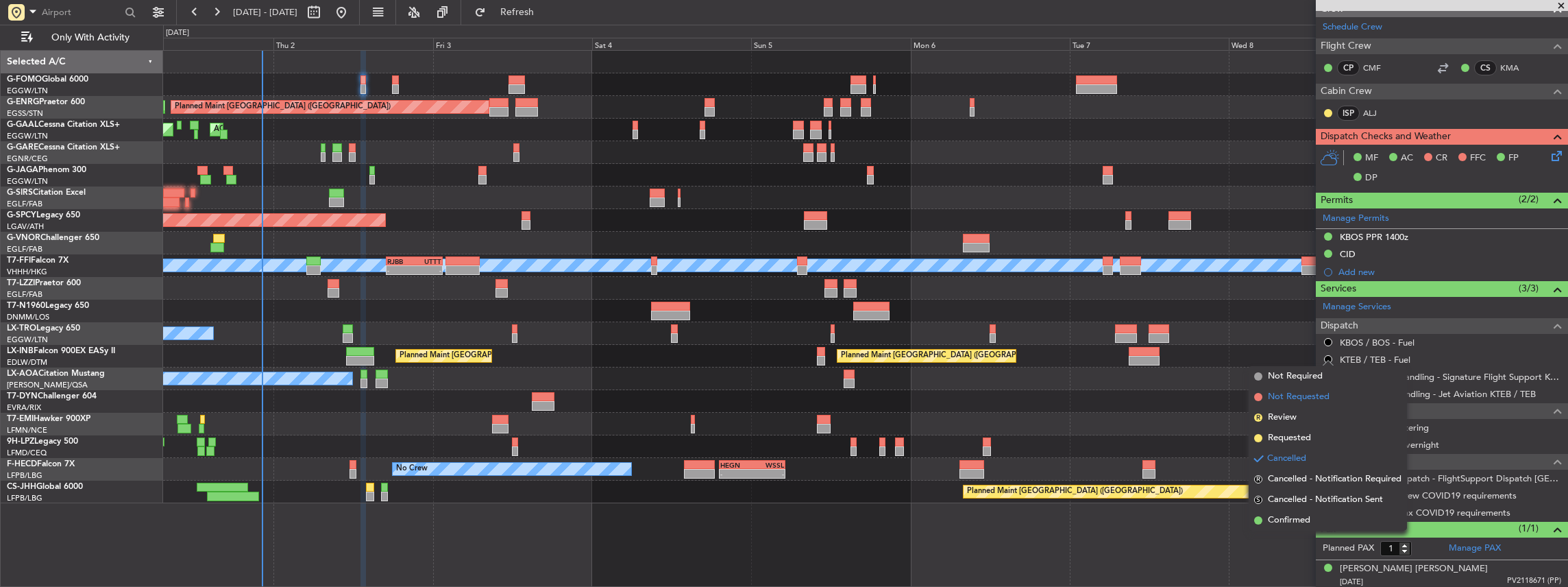
click at [1309, 396] on span "Not Requested" at bounding box center [1298, 397] width 62 height 14
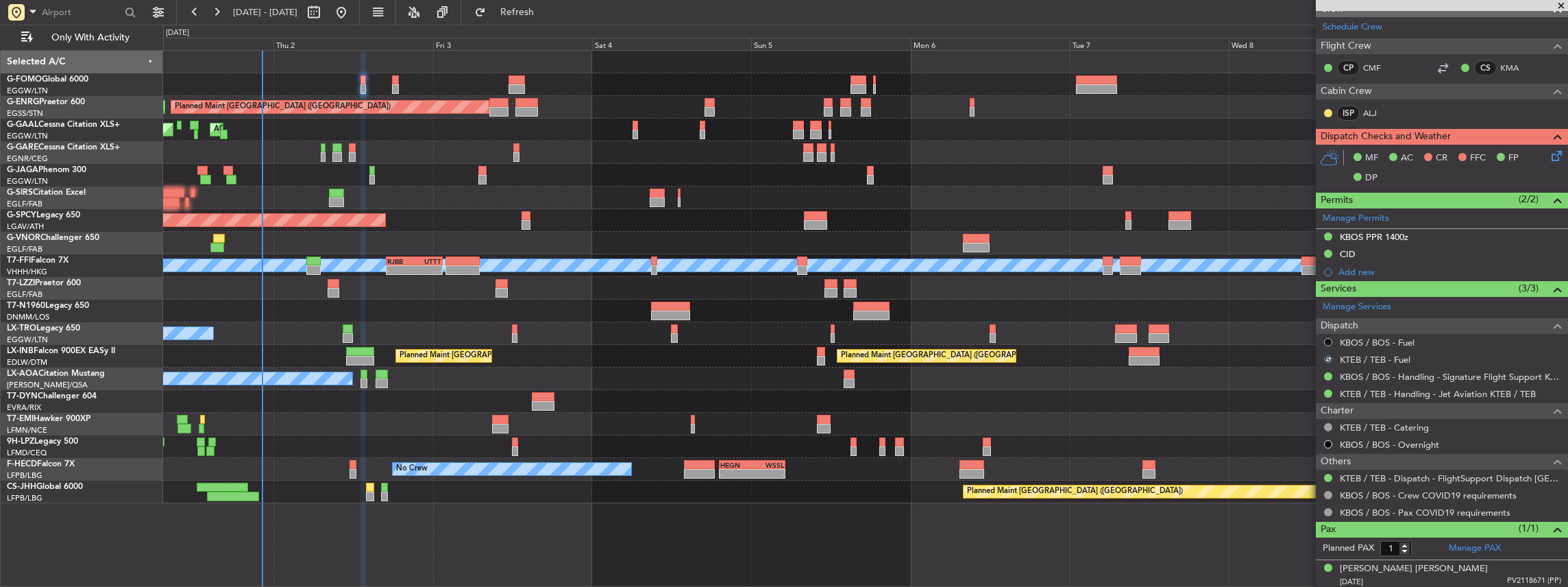
click at [1329, 338] on button at bounding box center [1328, 341] width 8 height 8
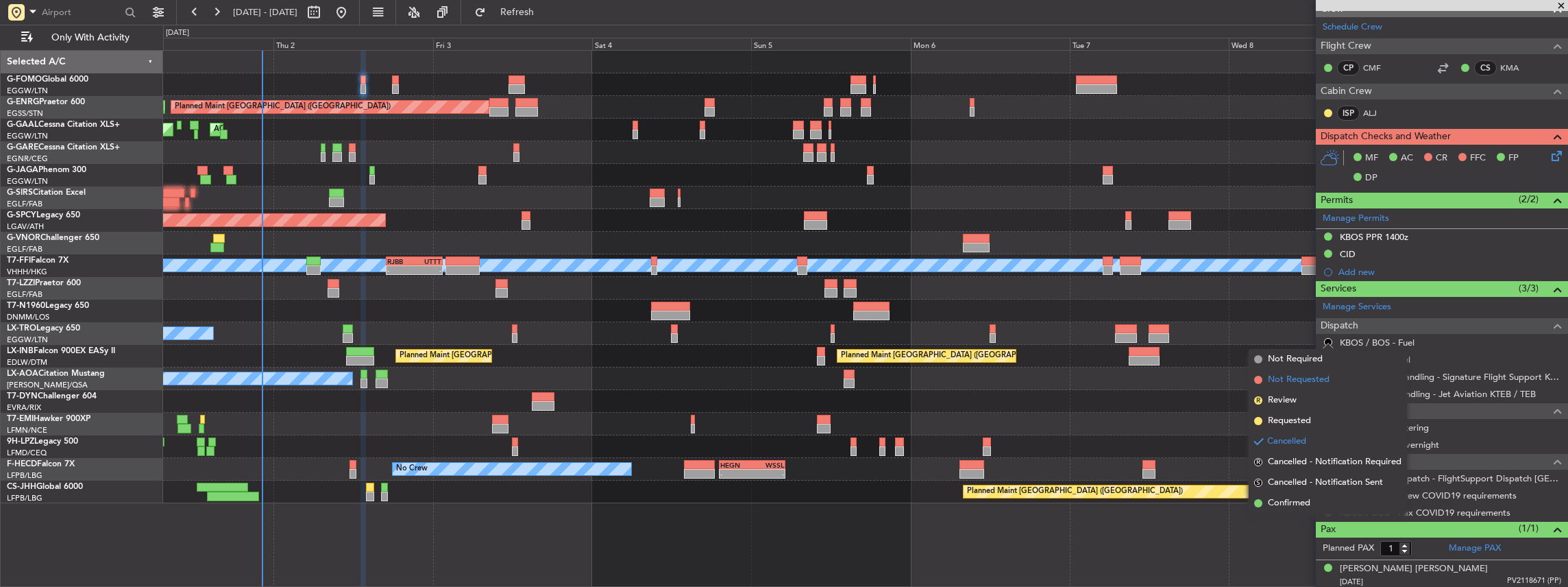
click at [1315, 382] on span "Not Requested" at bounding box center [1298, 379] width 62 height 14
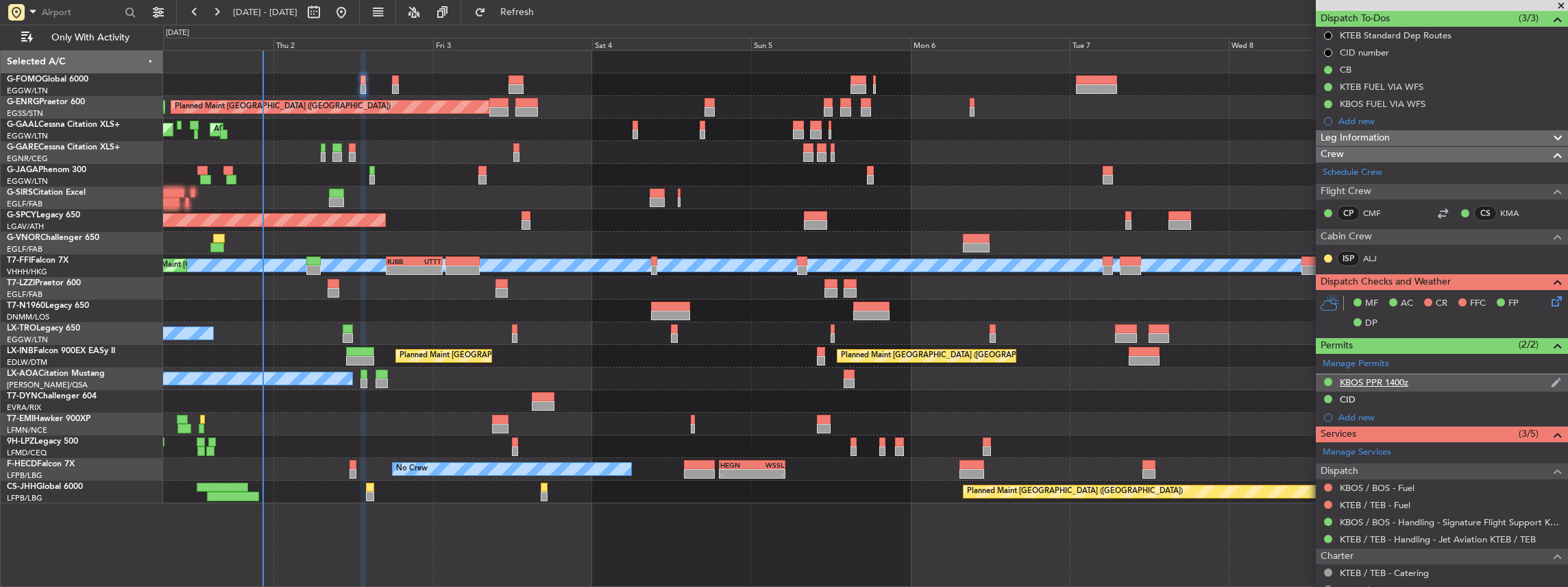
scroll to position [228, 0]
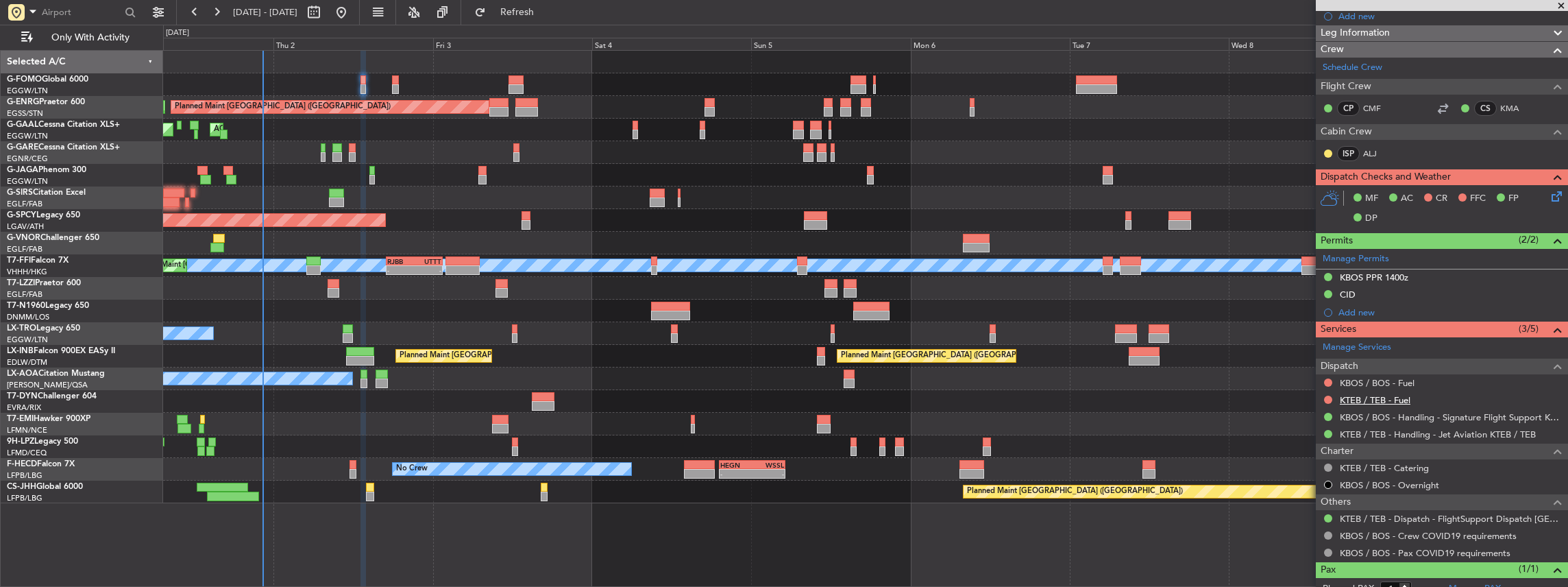
click at [1393, 395] on link "KTEB / TEB - Fuel" at bounding box center [1375, 400] width 71 height 11
click at [1390, 431] on link "KTEB / TEB - Handling - Jet Aviation KTEB / TEB" at bounding box center [1438, 434] width 196 height 11
click at [546, 12] on span "Refresh" at bounding box center [517, 12] width 57 height 9
click at [1368, 379] on link "KBOS / BOS - Fuel" at bounding box center [1377, 383] width 74 height 11
click at [1363, 414] on link "KBOS / BOS - Handling - Signature Flight Support KBOS / BOS" at bounding box center [1450, 417] width 221 height 11
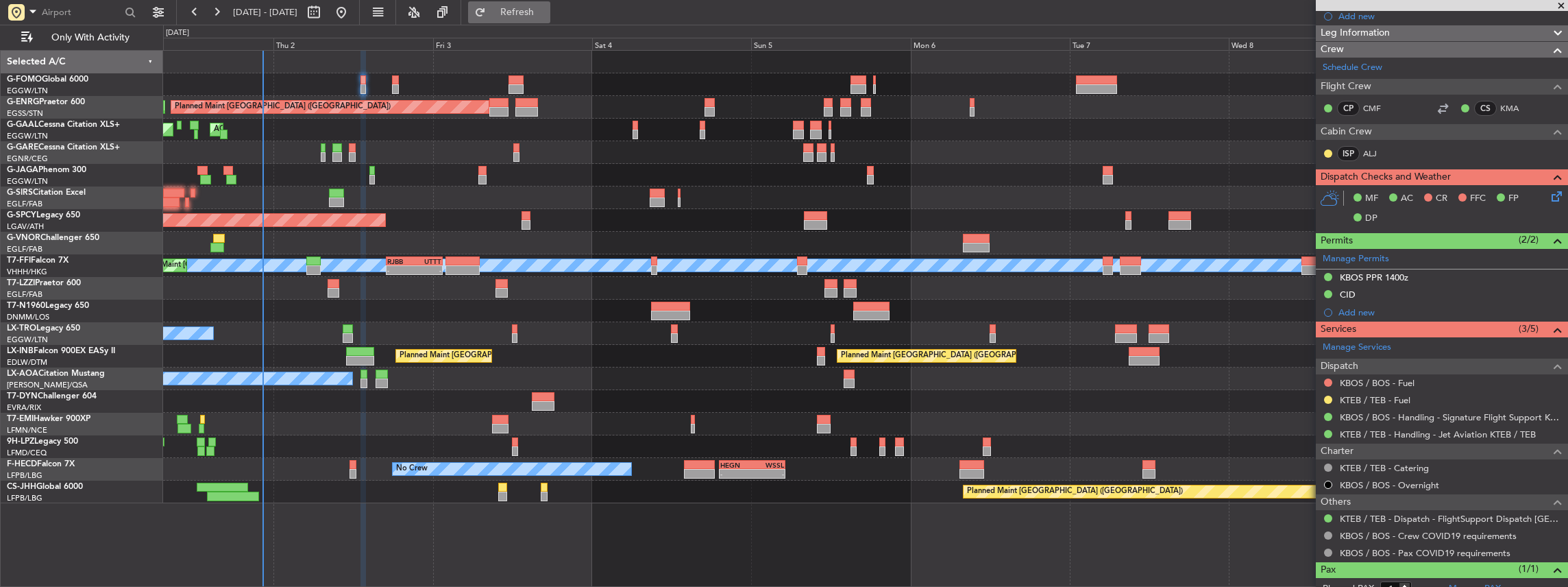
click at [541, 14] on span "Refresh" at bounding box center [517, 12] width 57 height 9
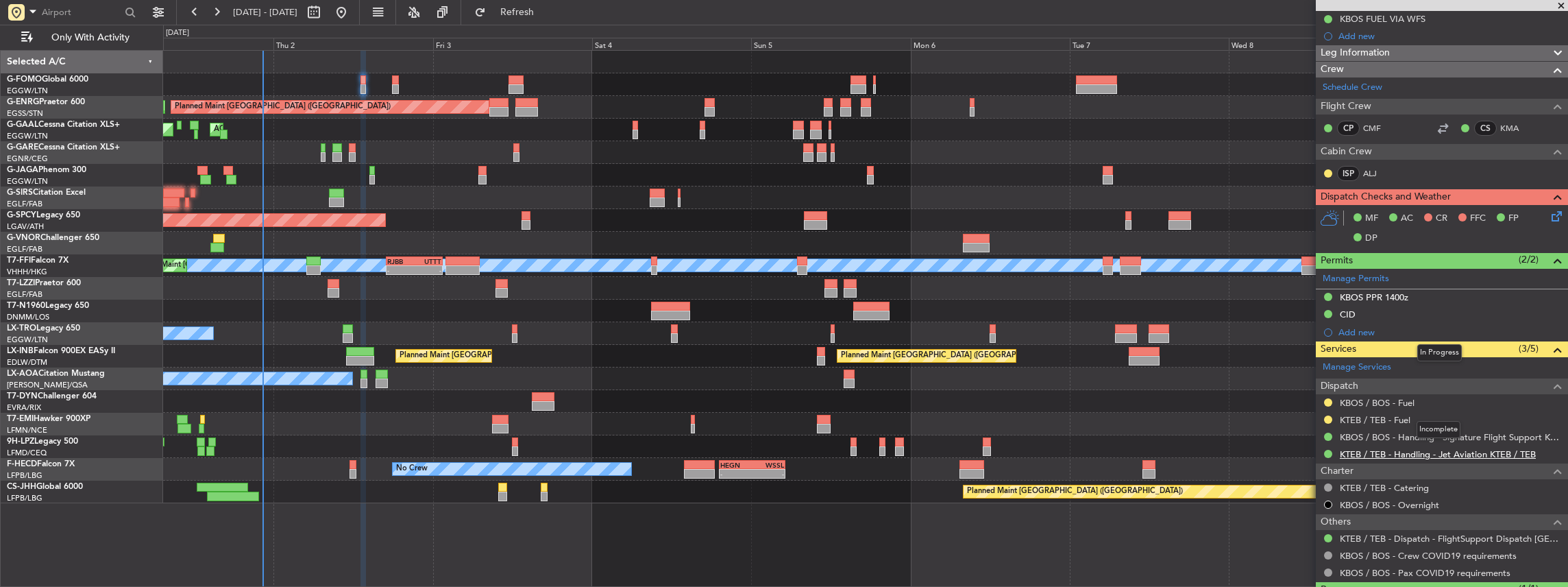
scroll to position [268, 0]
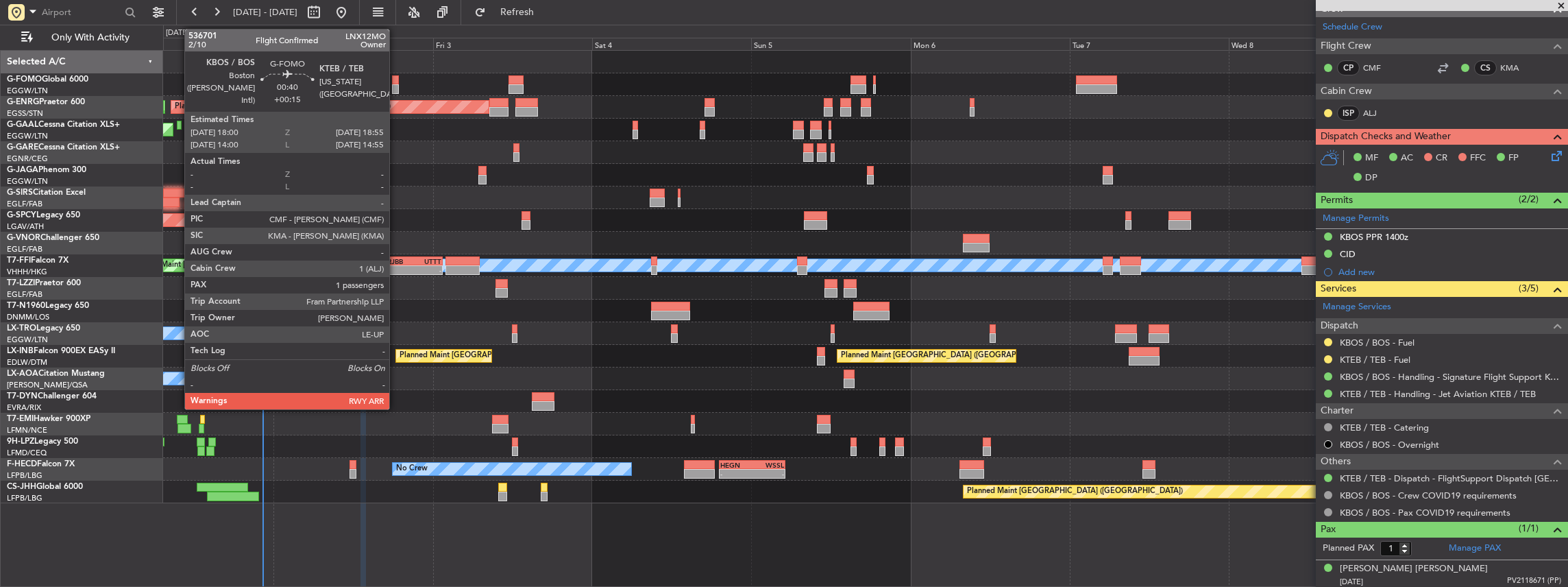
click at [396, 85] on div at bounding box center [395, 89] width 6 height 9
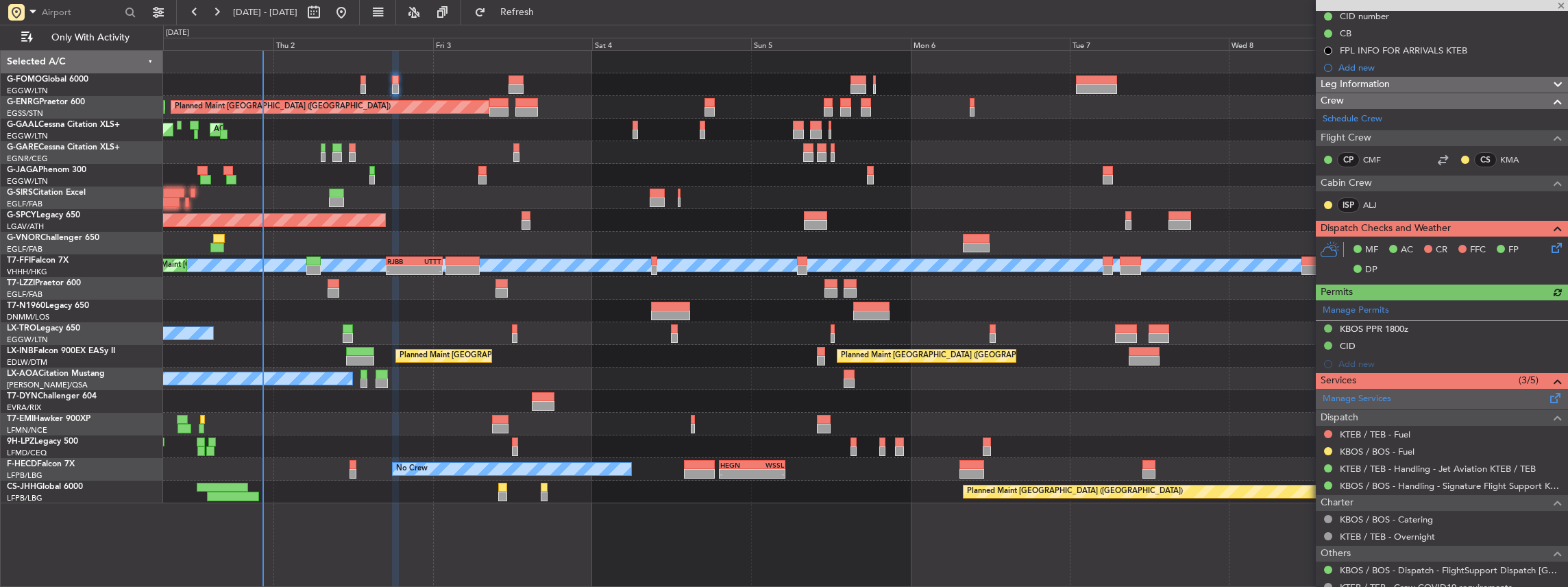
scroll to position [183, 0]
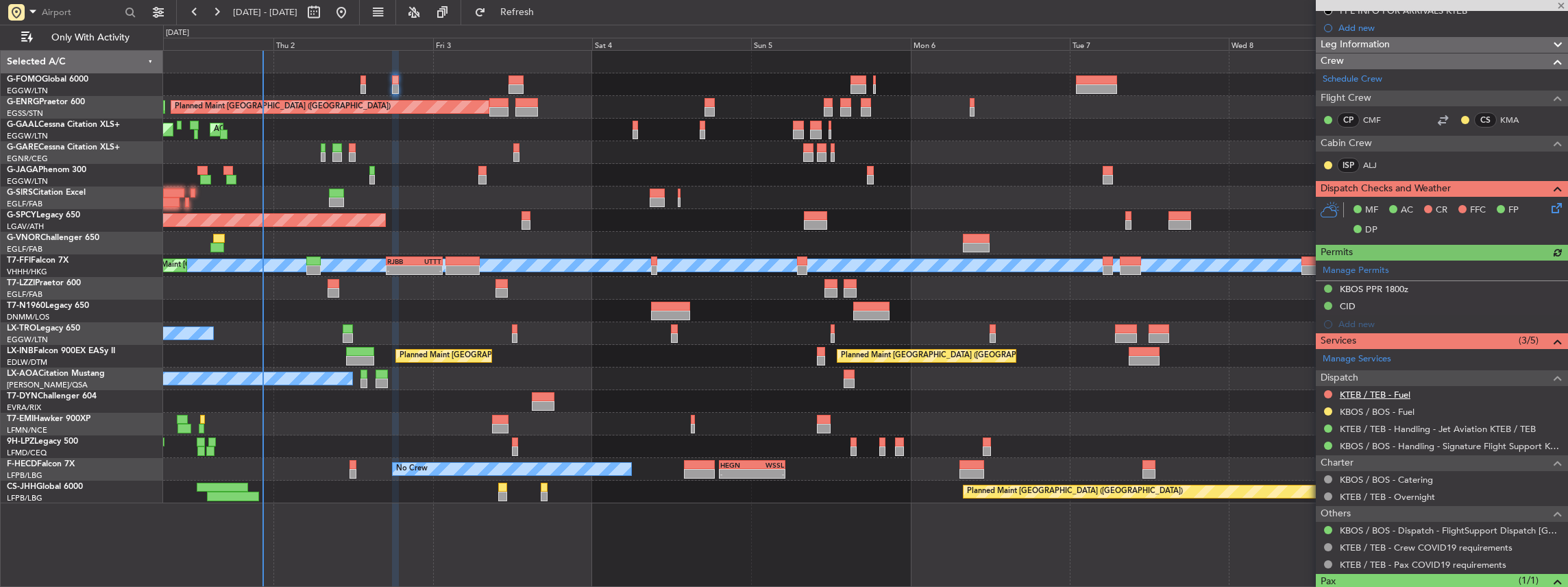
click at [1357, 393] on link "KTEB / TEB - Fuel" at bounding box center [1375, 394] width 71 height 11
click at [1401, 427] on link "KTEB / TEB - Handling - Jet Aviation KTEB / TEB" at bounding box center [1438, 429] width 196 height 11
click at [550, 21] on button "Refresh" at bounding box center [509, 12] width 82 height 22
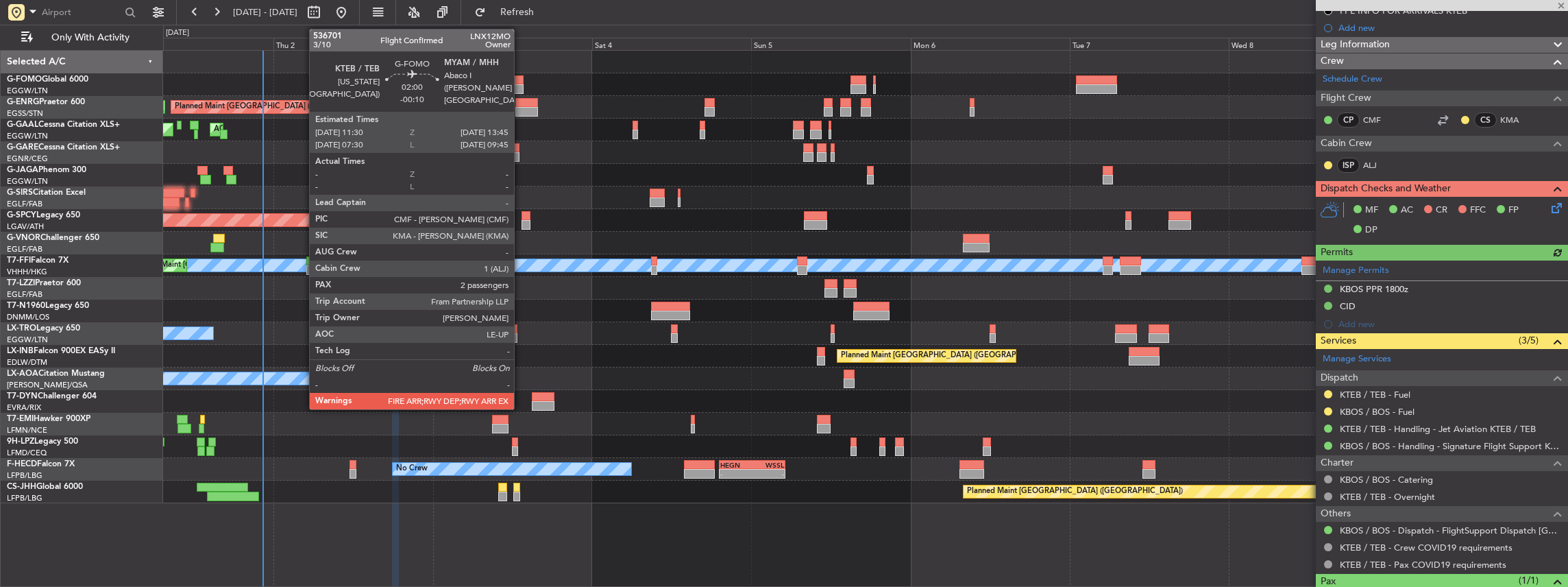
click at [521, 82] on div at bounding box center [516, 79] width 15 height 9
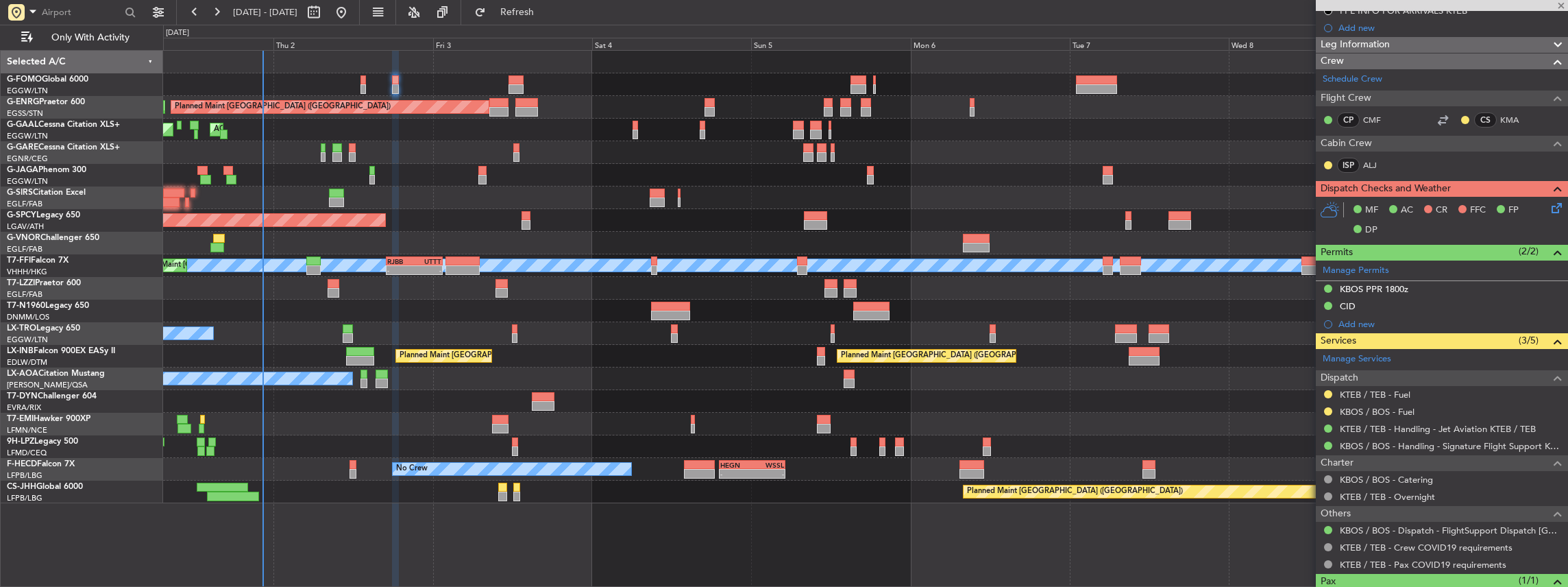
type input "-00:10"
type input "2"
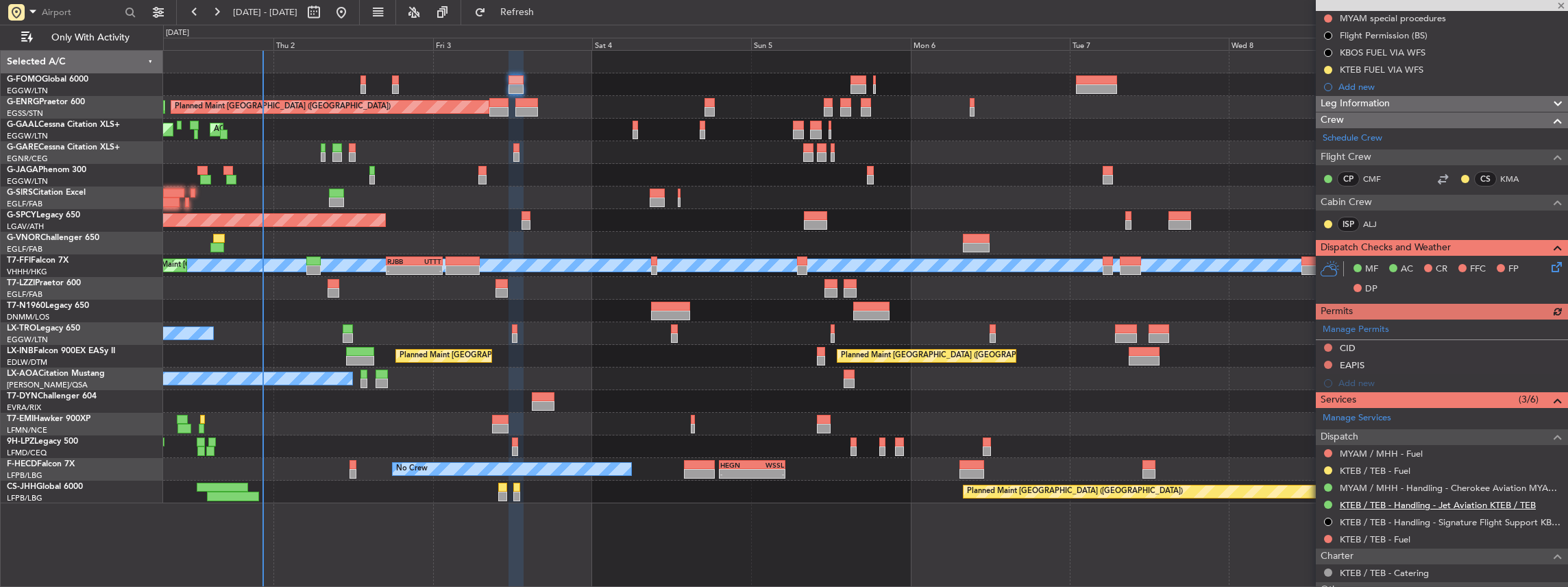
scroll to position [228, 0]
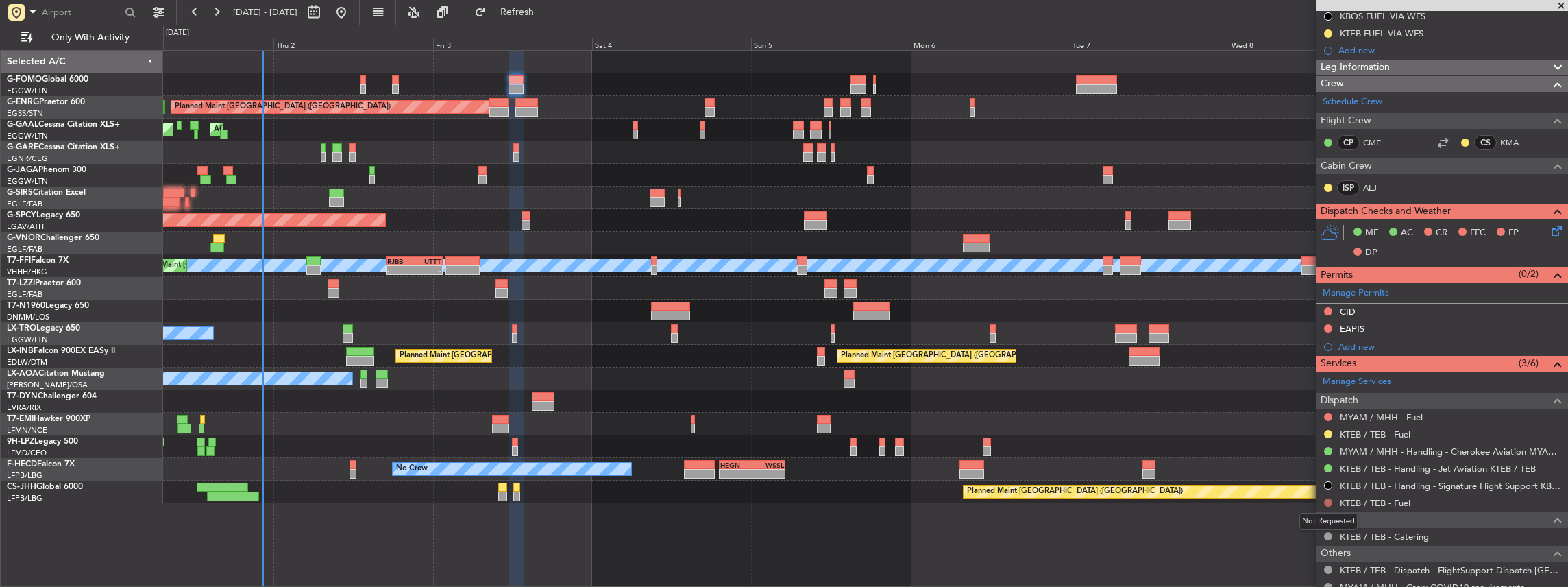
click at [1326, 502] on button at bounding box center [1328, 502] width 8 height 8
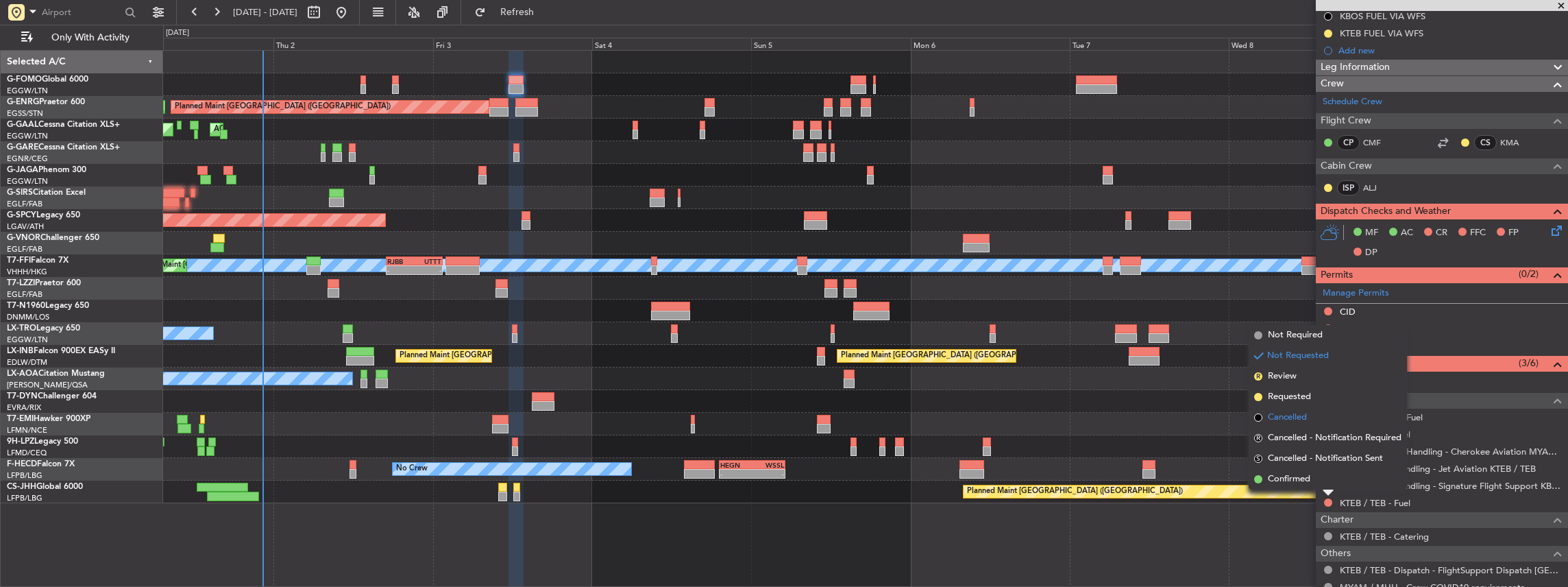
click at [1282, 419] on span "Cancelled" at bounding box center [1287, 417] width 39 height 14
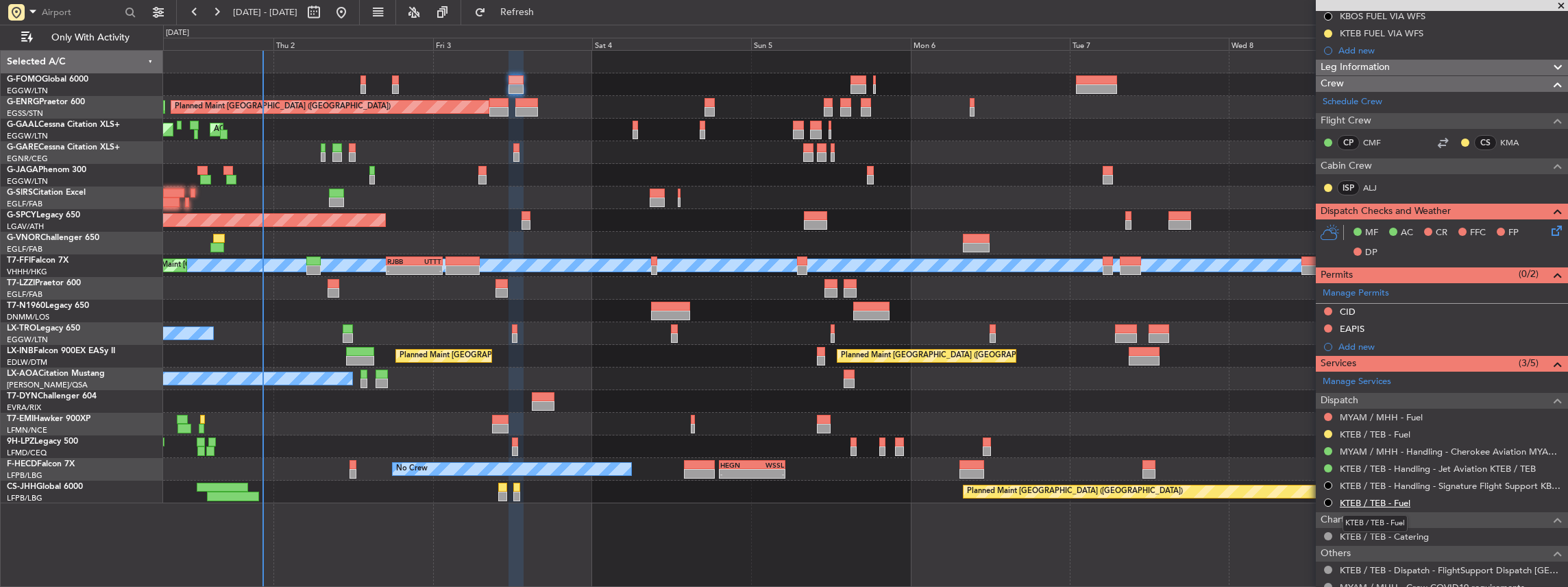
click at [1351, 497] on link "KTEB / TEB - Fuel" at bounding box center [1375, 503] width 71 height 11
click at [1386, 430] on link "KTEB / TEB - Fuel" at bounding box center [1375, 434] width 71 height 11
click at [1327, 430] on button at bounding box center [1328, 433] width 8 height 8
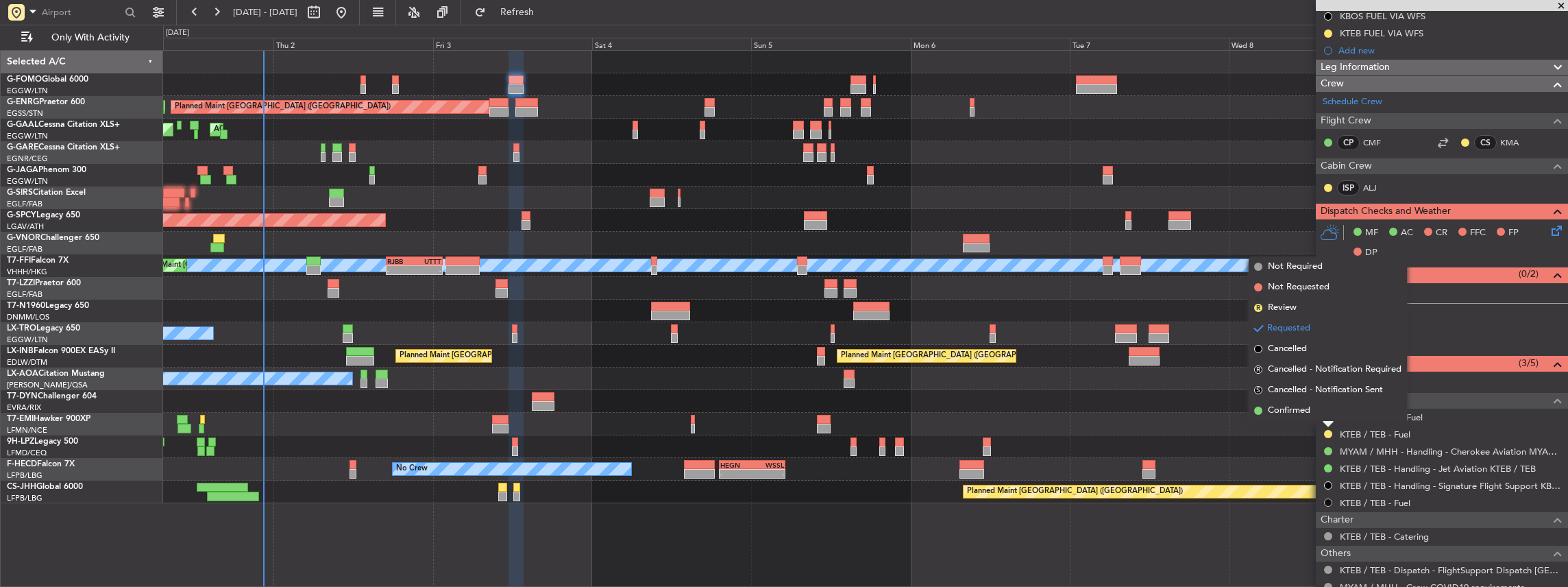
click at [1327, 500] on button at bounding box center [1328, 502] width 8 height 8
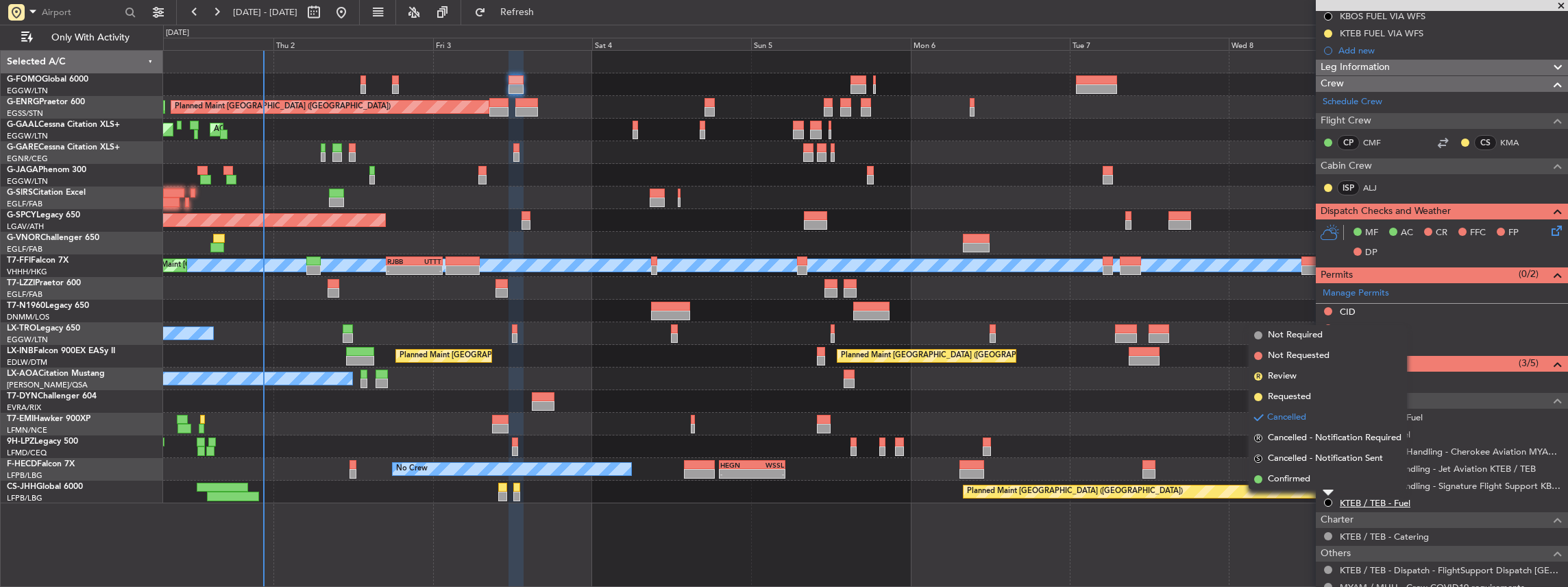
click at [1381, 497] on link "KTEB / TEB - Fuel" at bounding box center [1375, 503] width 71 height 11
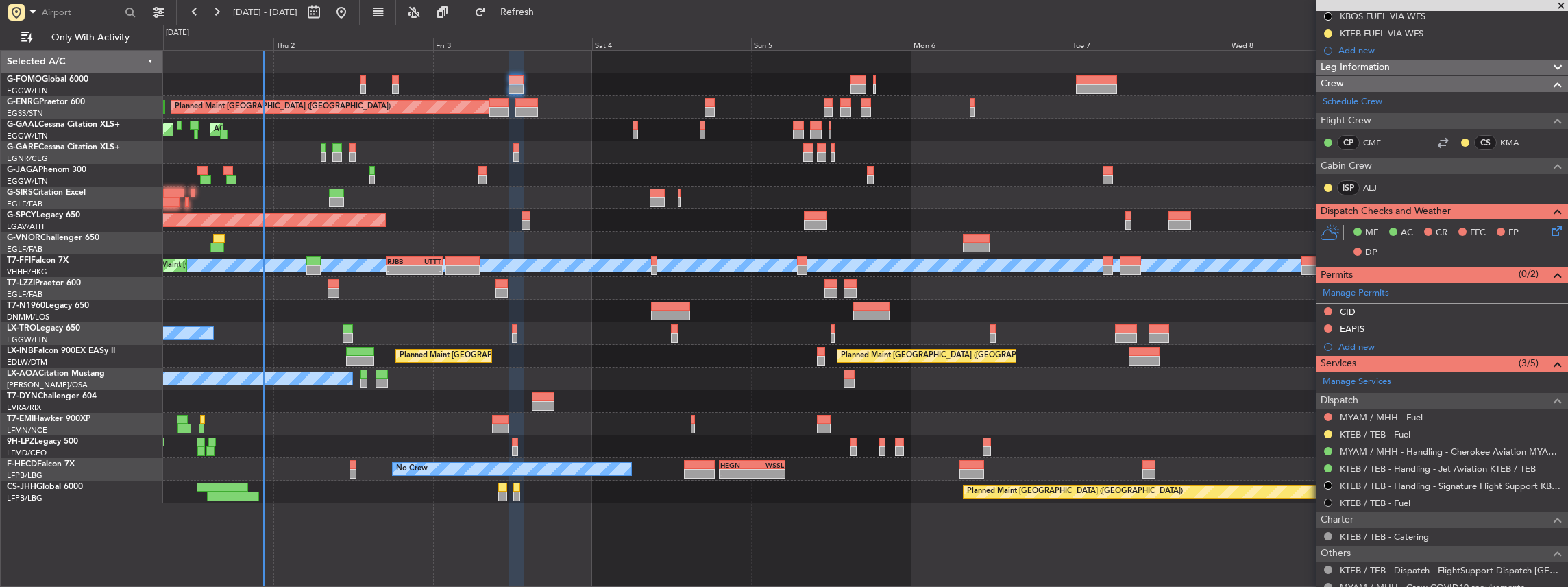
click at [1328, 500] on button at bounding box center [1328, 502] width 8 height 8
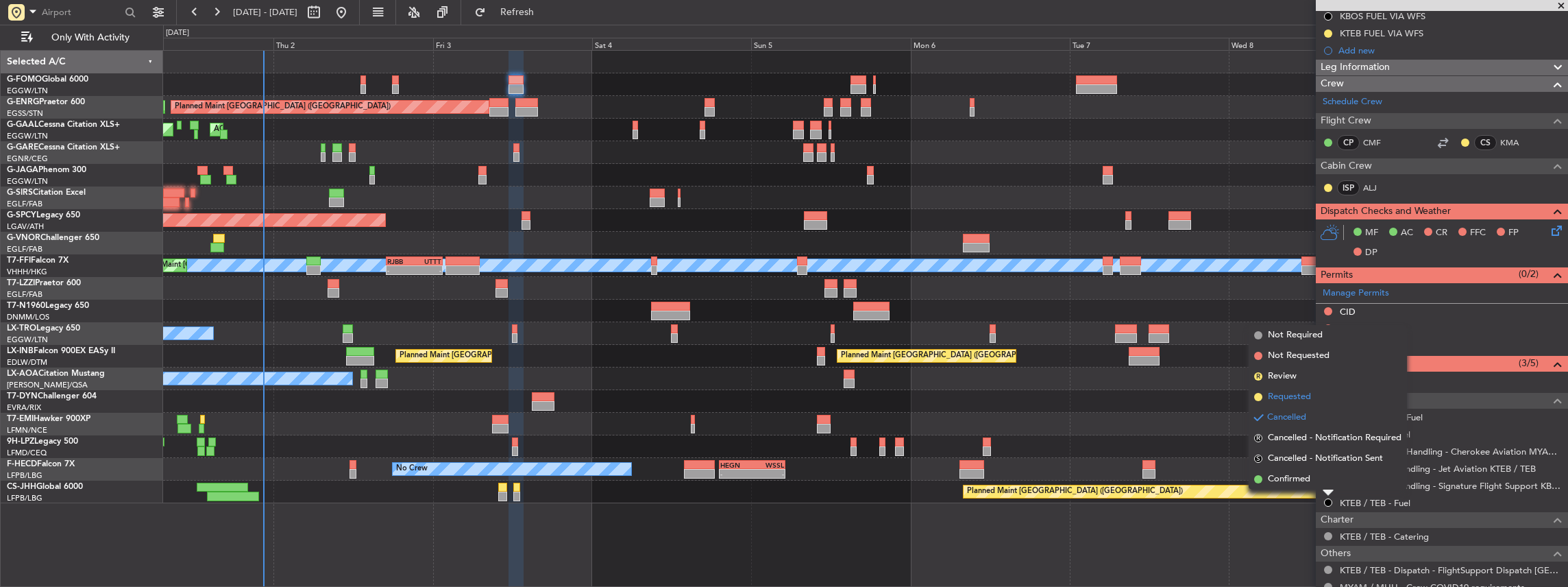
click at [1292, 396] on span "Requested" at bounding box center [1289, 397] width 43 height 14
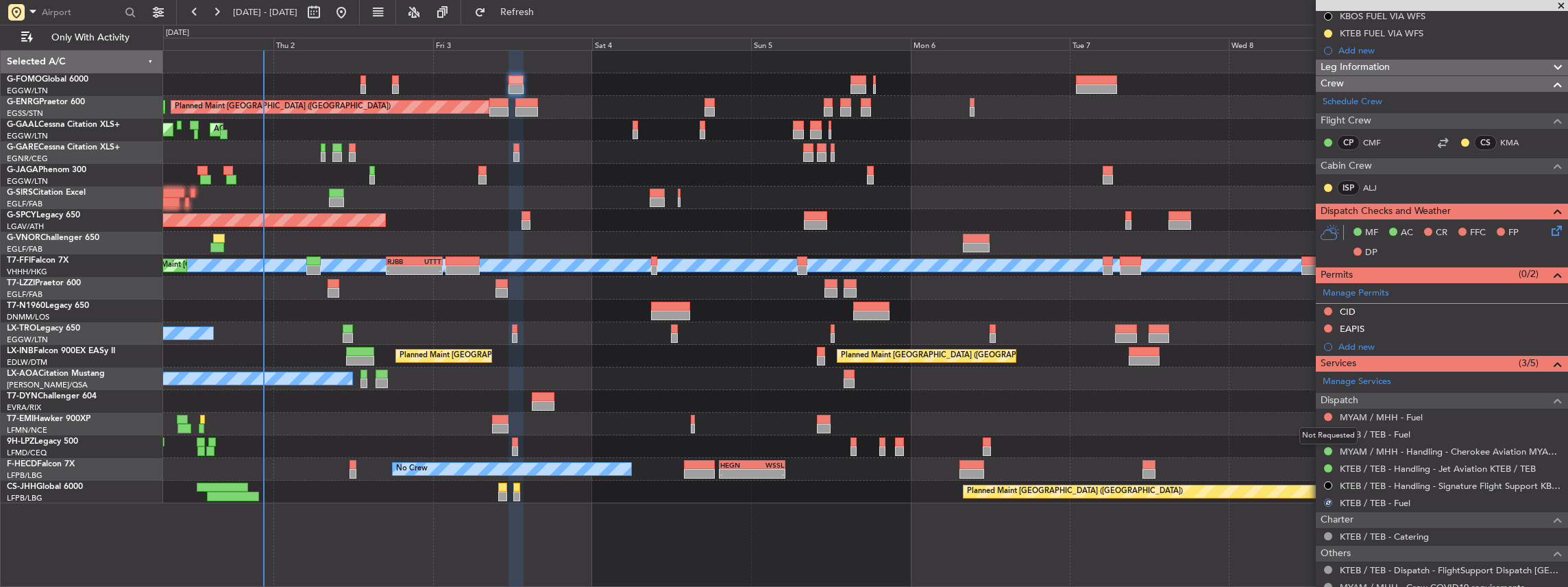
click at [1330, 430] on div "Not Requested" at bounding box center [1328, 436] width 58 height 17
click at [1328, 430] on button at bounding box center [1328, 433] width 8 height 8
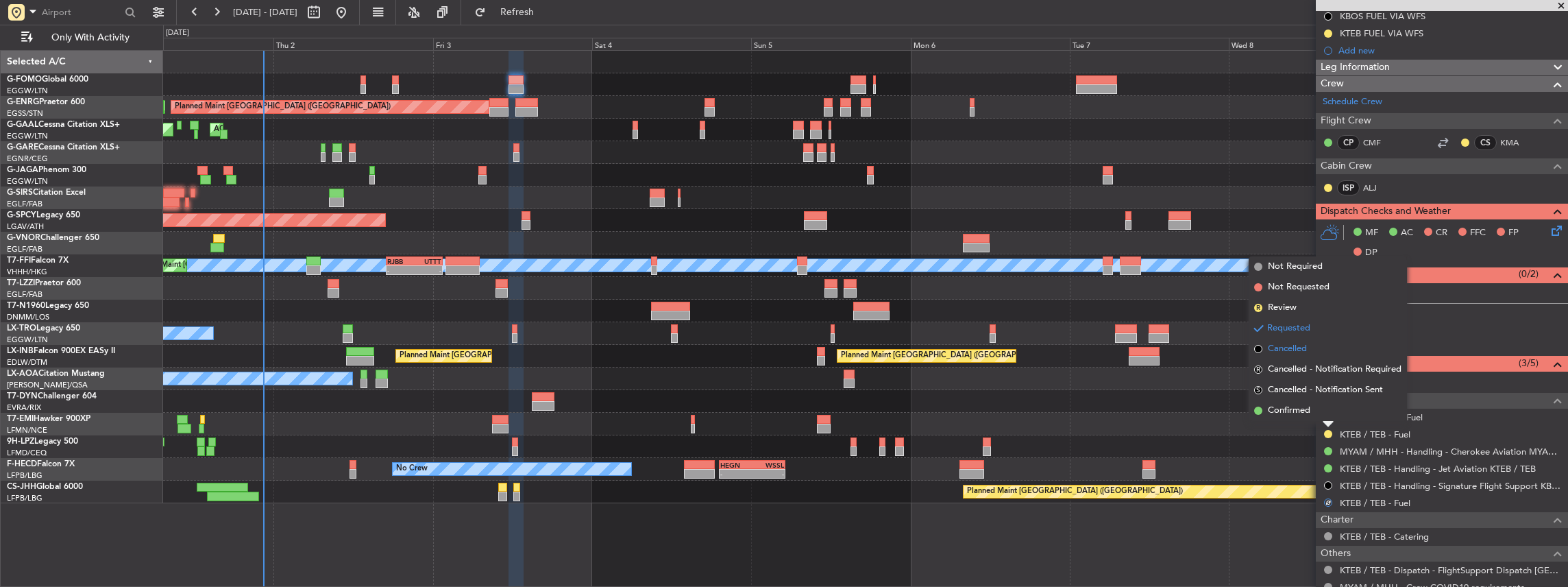
click at [1297, 345] on span "Cancelled" at bounding box center [1287, 349] width 39 height 14
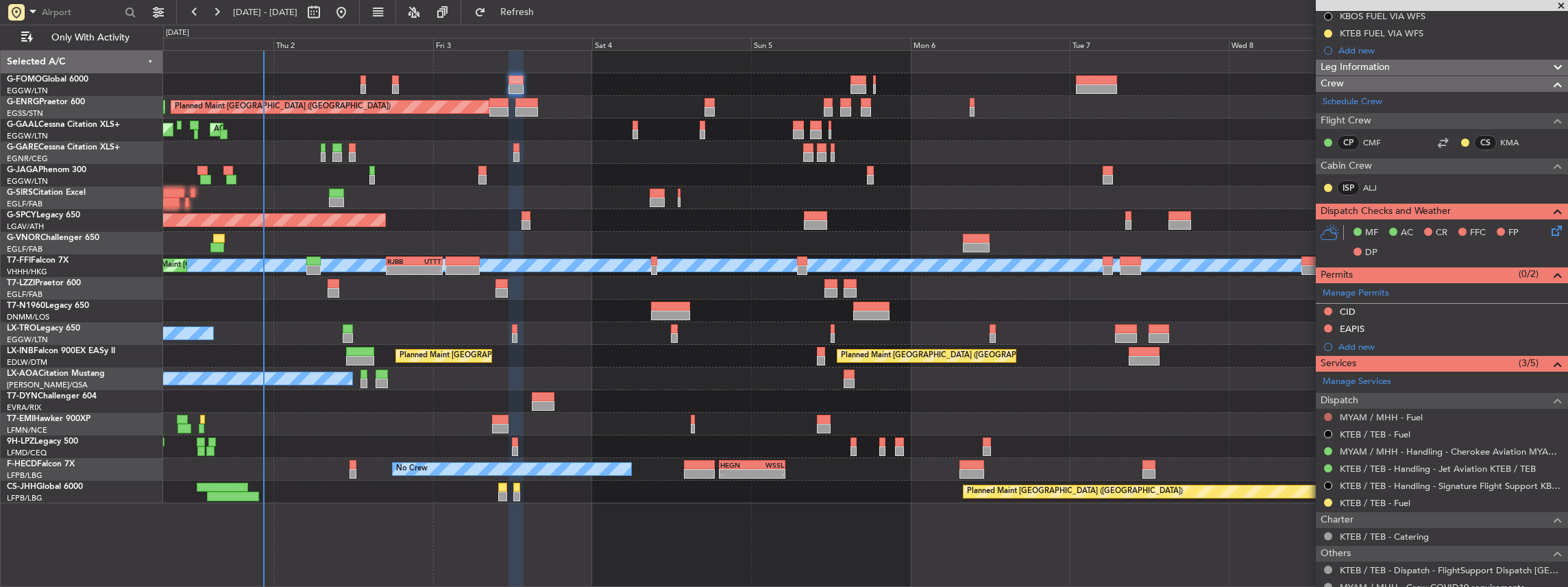
click at [1327, 417] on div at bounding box center [1328, 417] width 11 height 11
click at [1327, 412] on button at bounding box center [1328, 416] width 8 height 8
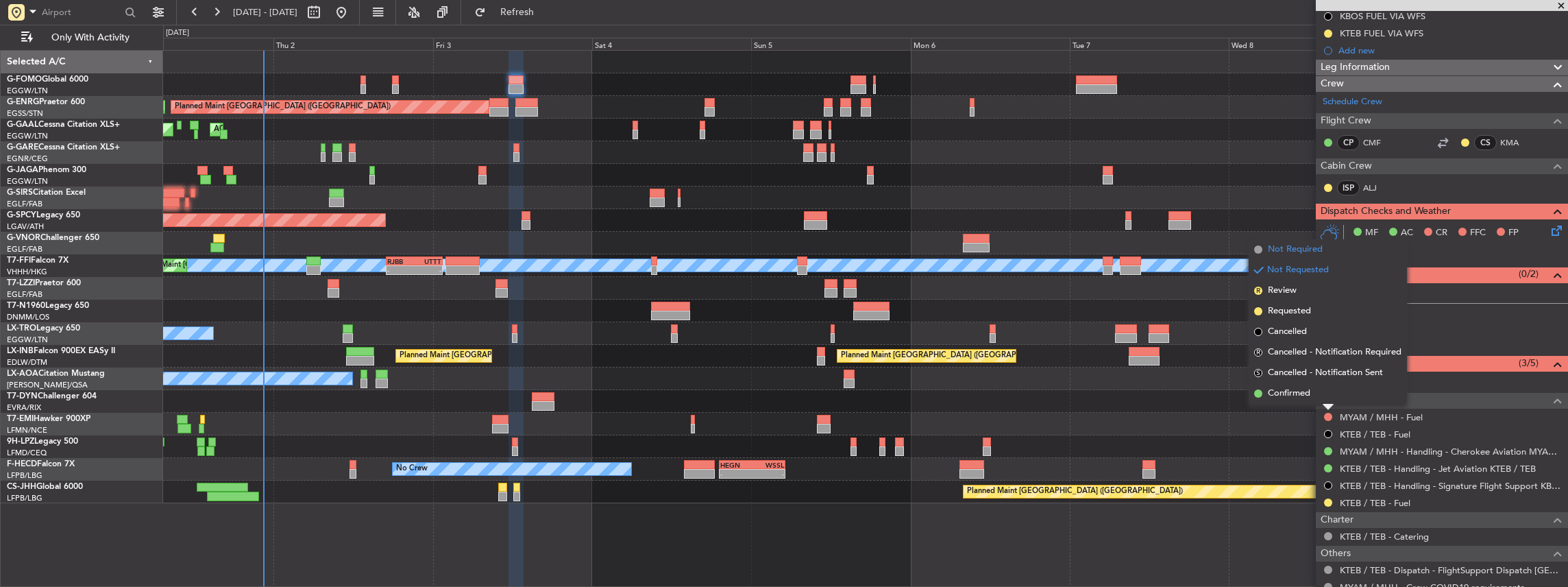
click at [1308, 251] on span "Not Required" at bounding box center [1295, 249] width 55 height 14
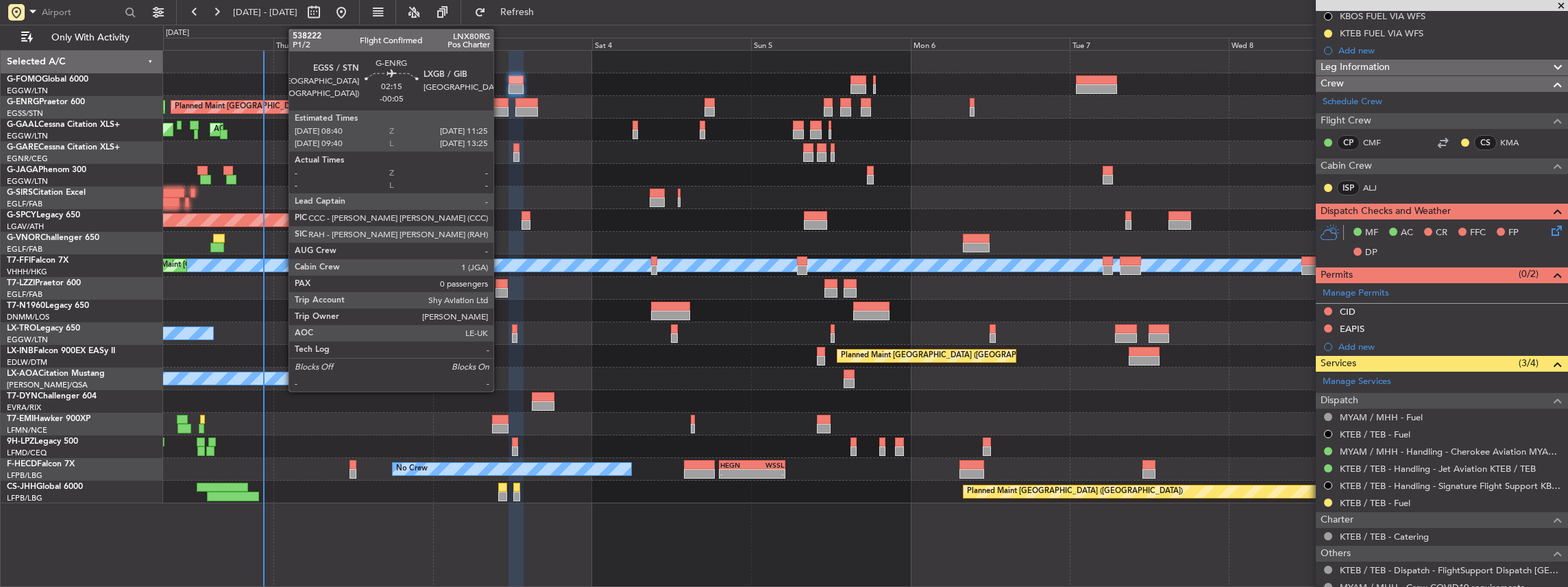
click at [499, 107] on div at bounding box center [499, 111] width 19 height 9
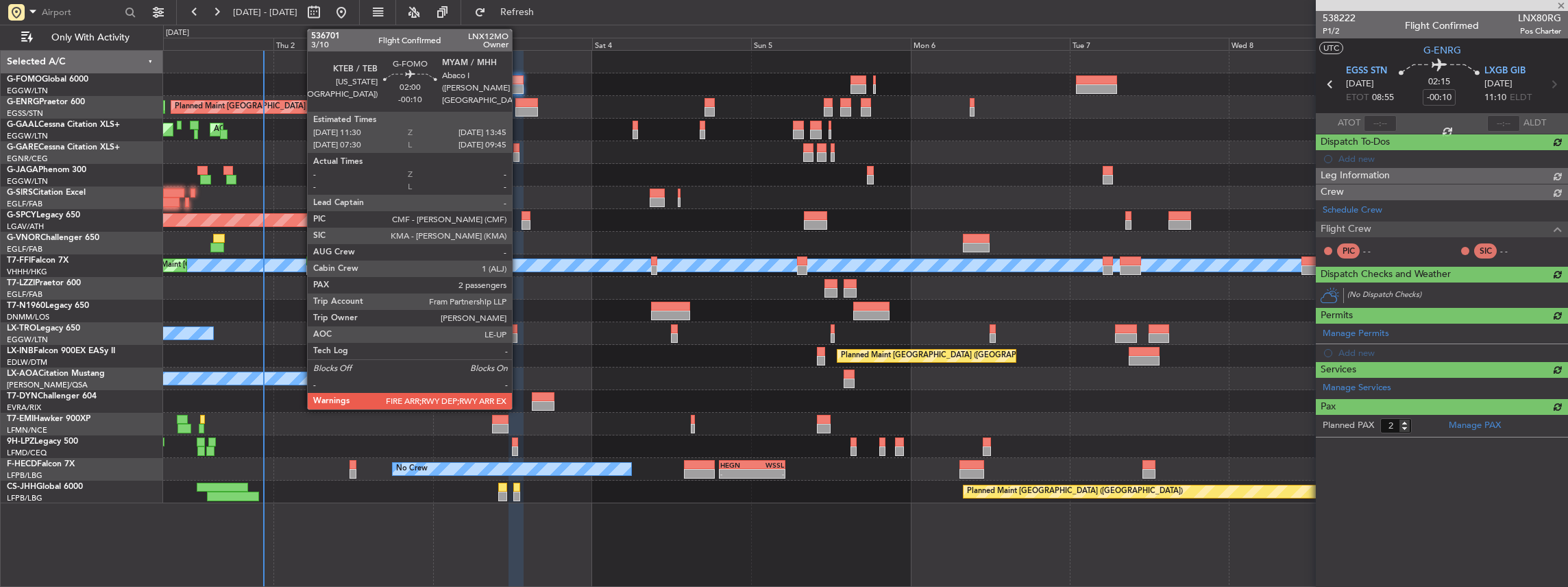
type input "-00:05"
type input "0"
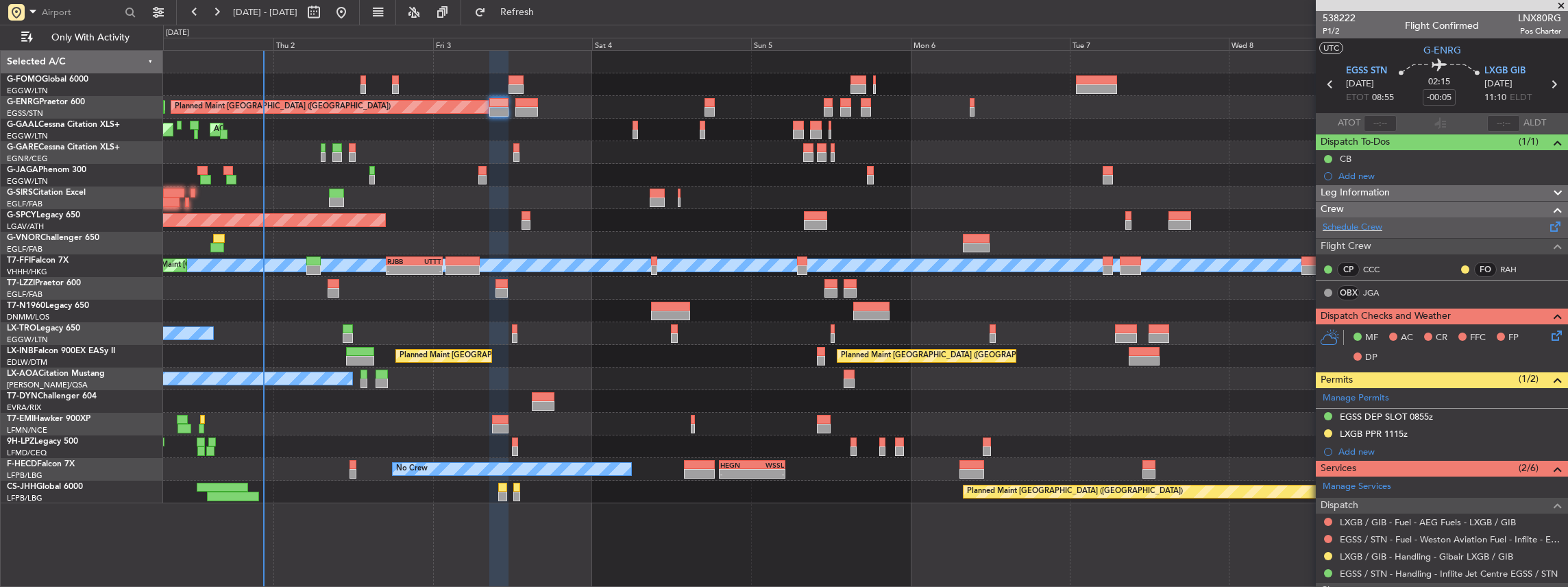
scroll to position [91, 0]
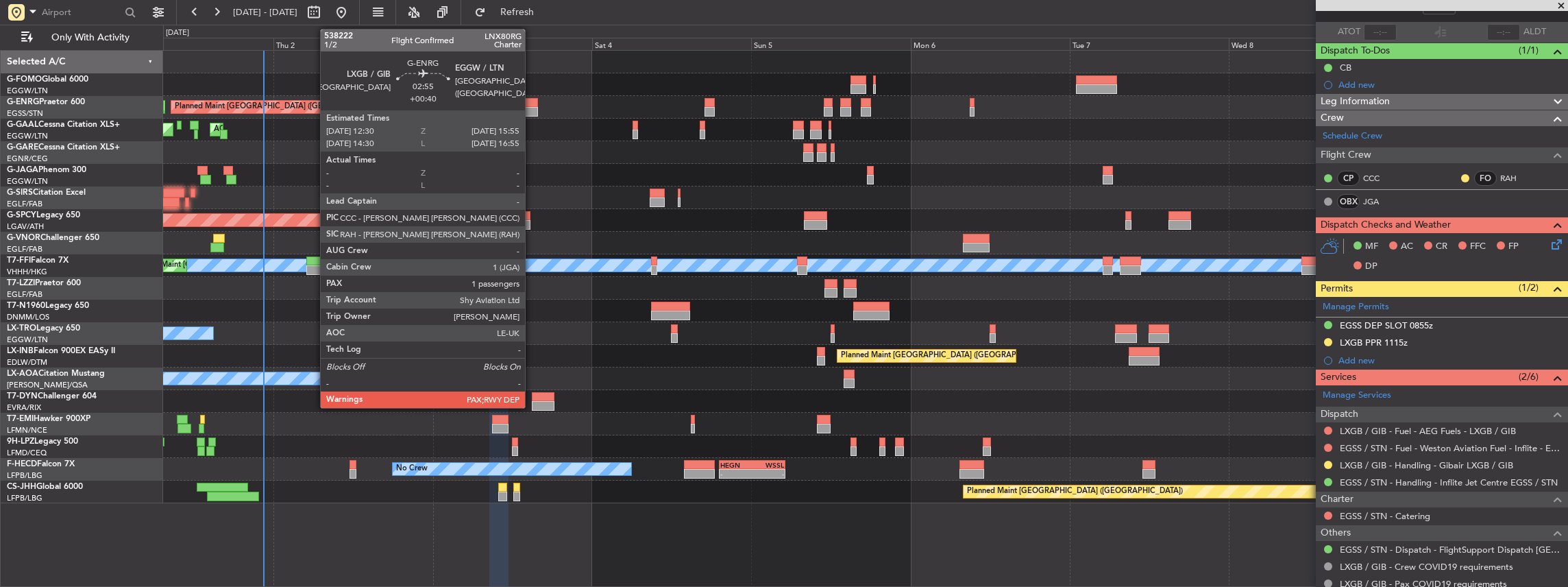
click at [532, 107] on div at bounding box center [527, 111] width 24 height 9
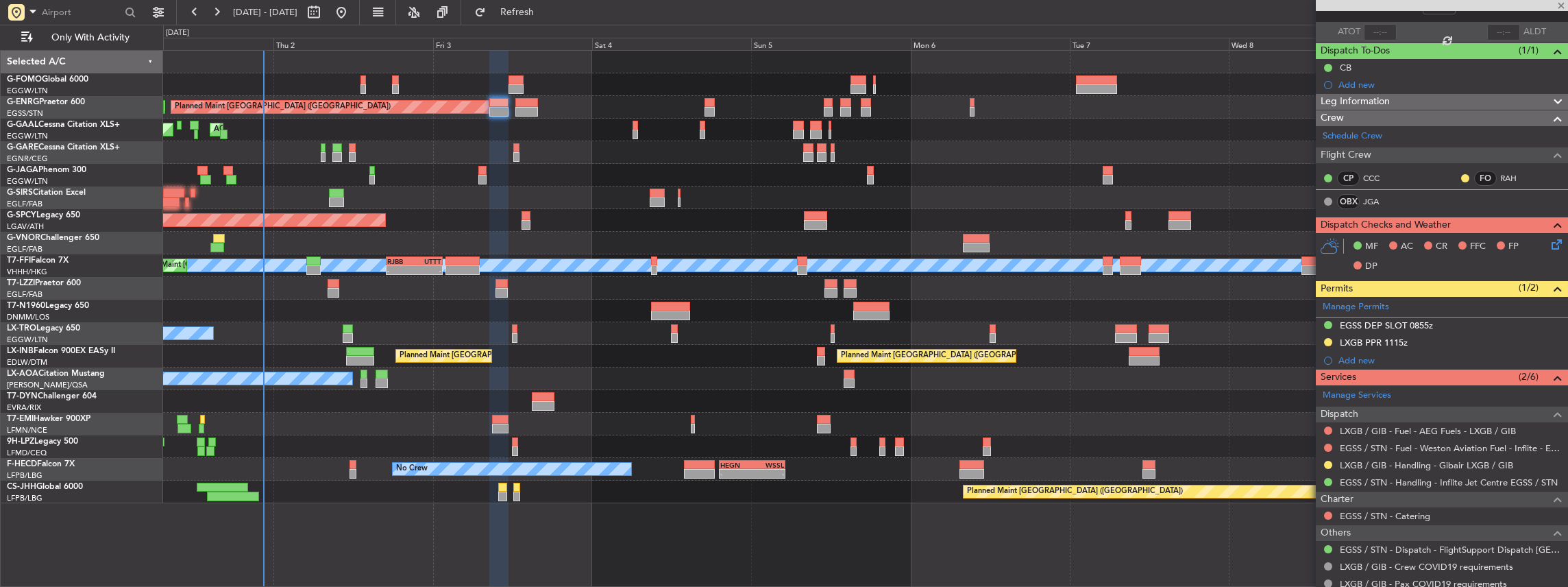
type input "+00:40"
type input "4"
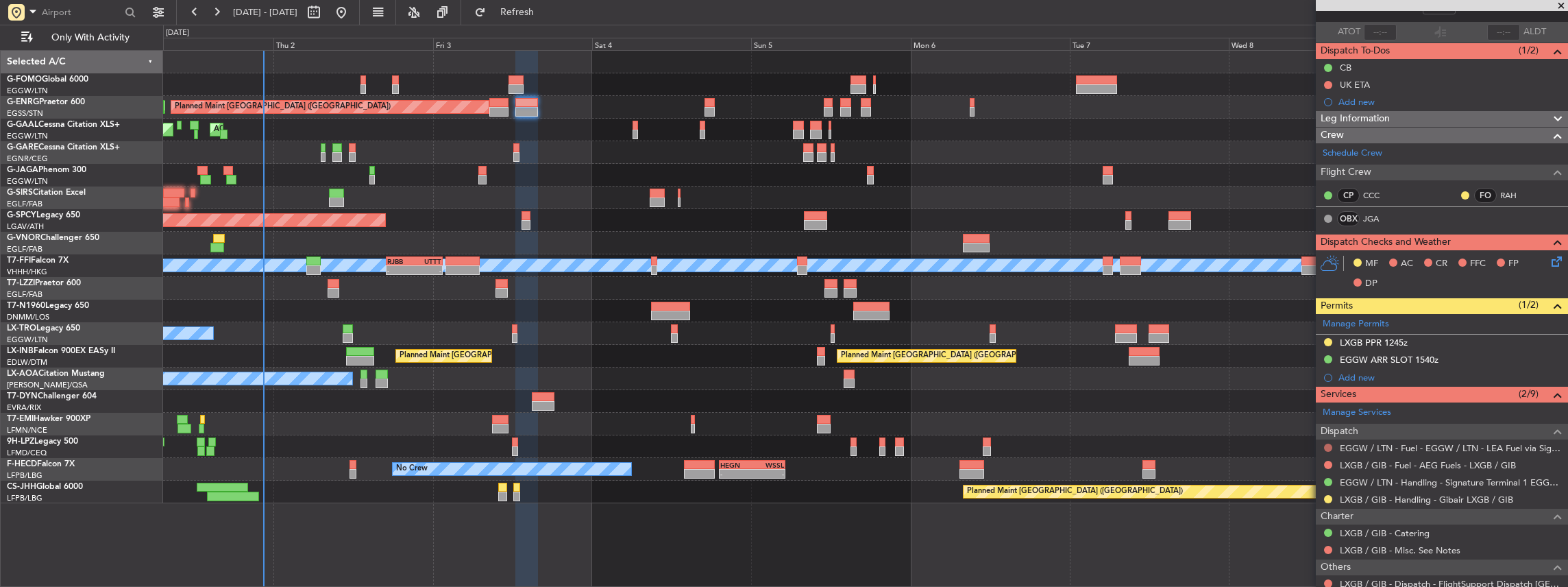
click at [1326, 444] on button at bounding box center [1328, 447] width 8 height 8
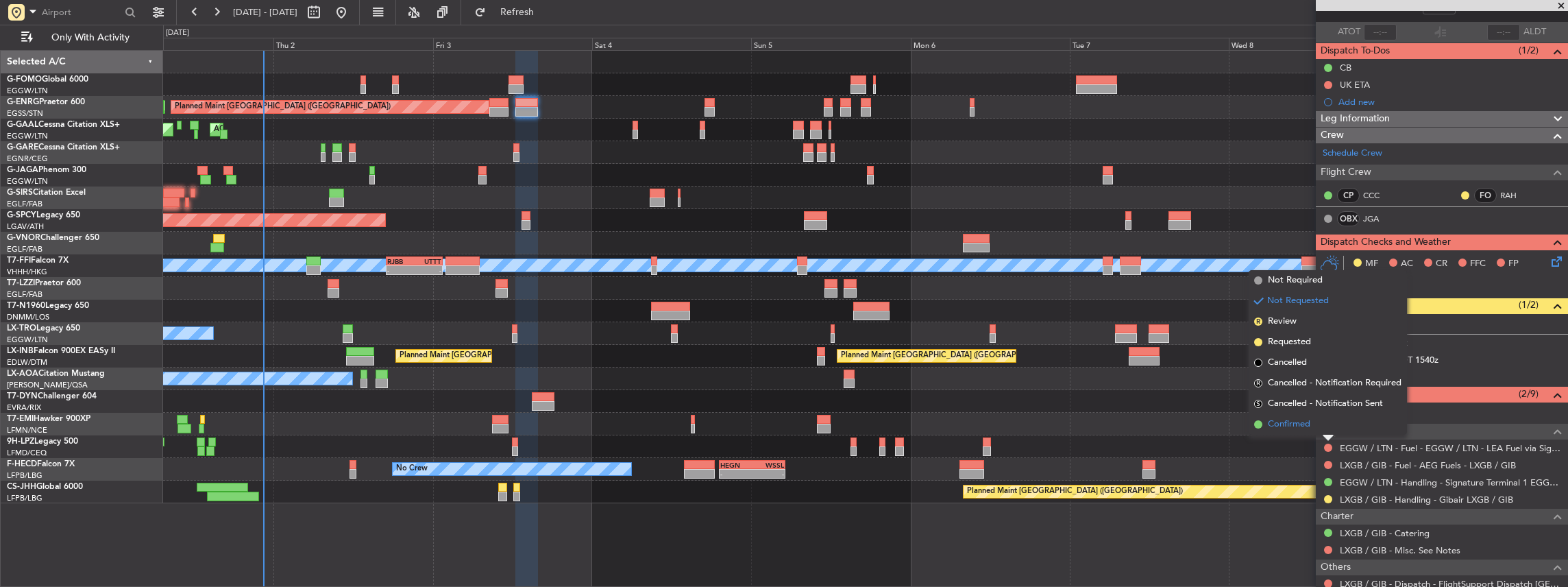
click at [1306, 428] on span "Confirmed" at bounding box center [1288, 424] width 42 height 14
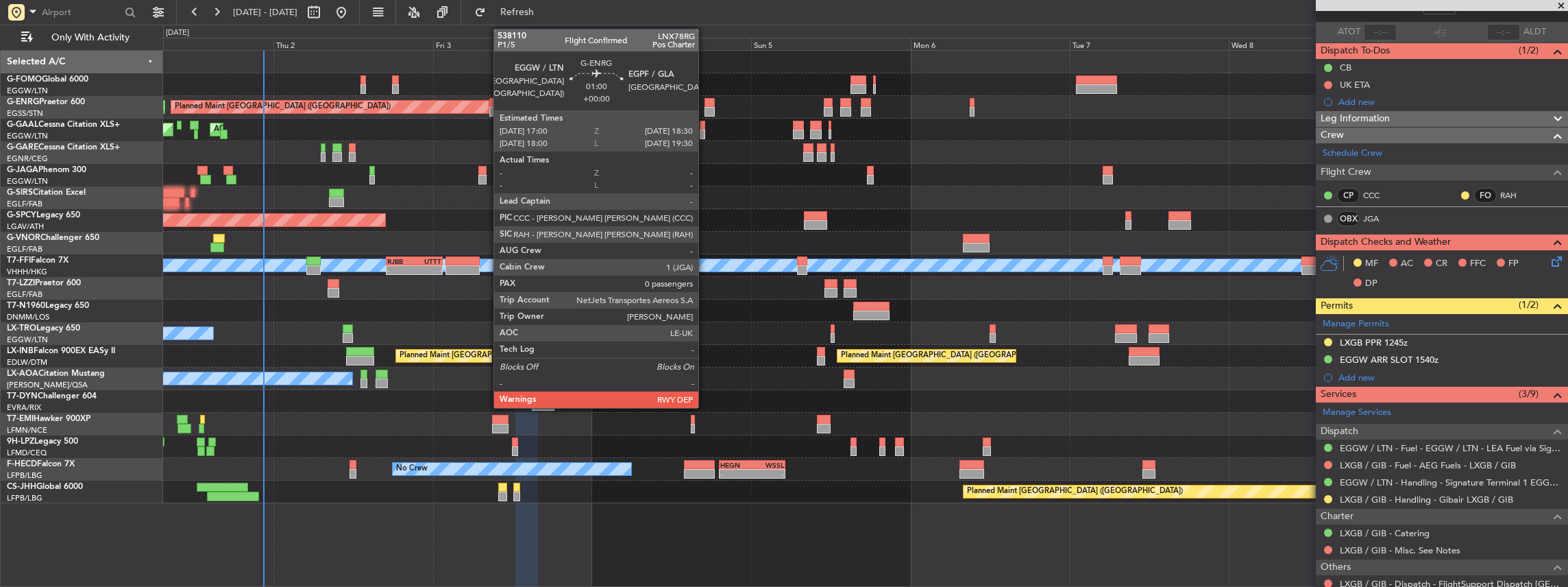
click at [705, 108] on div at bounding box center [709, 111] width 10 height 9
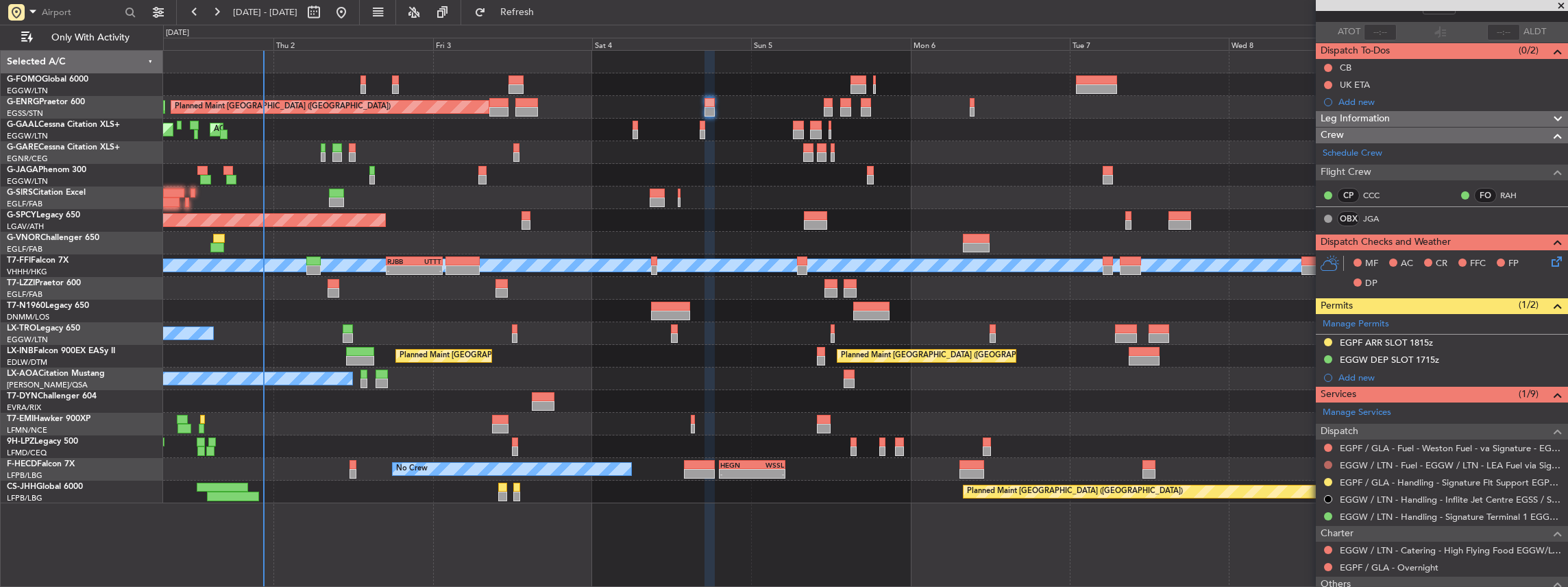
click at [1327, 463] on button at bounding box center [1328, 464] width 8 height 8
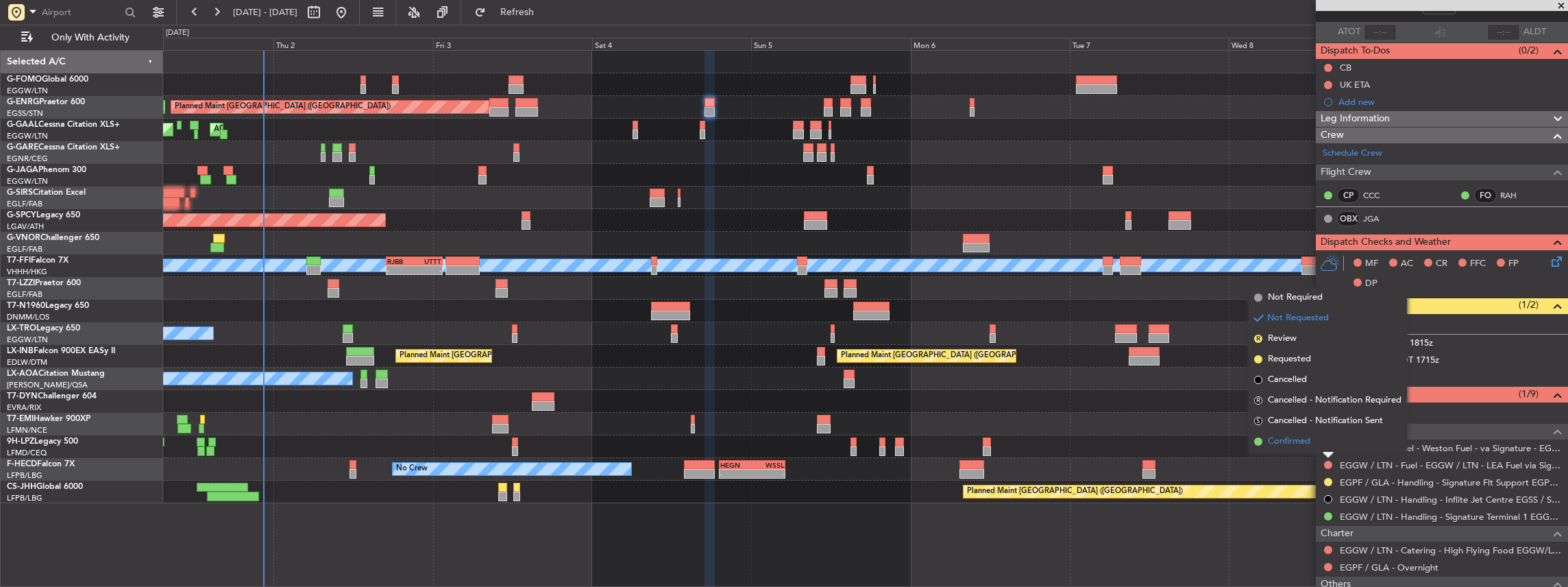
click at [1316, 436] on li "Confirmed" at bounding box center [1328, 441] width 158 height 21
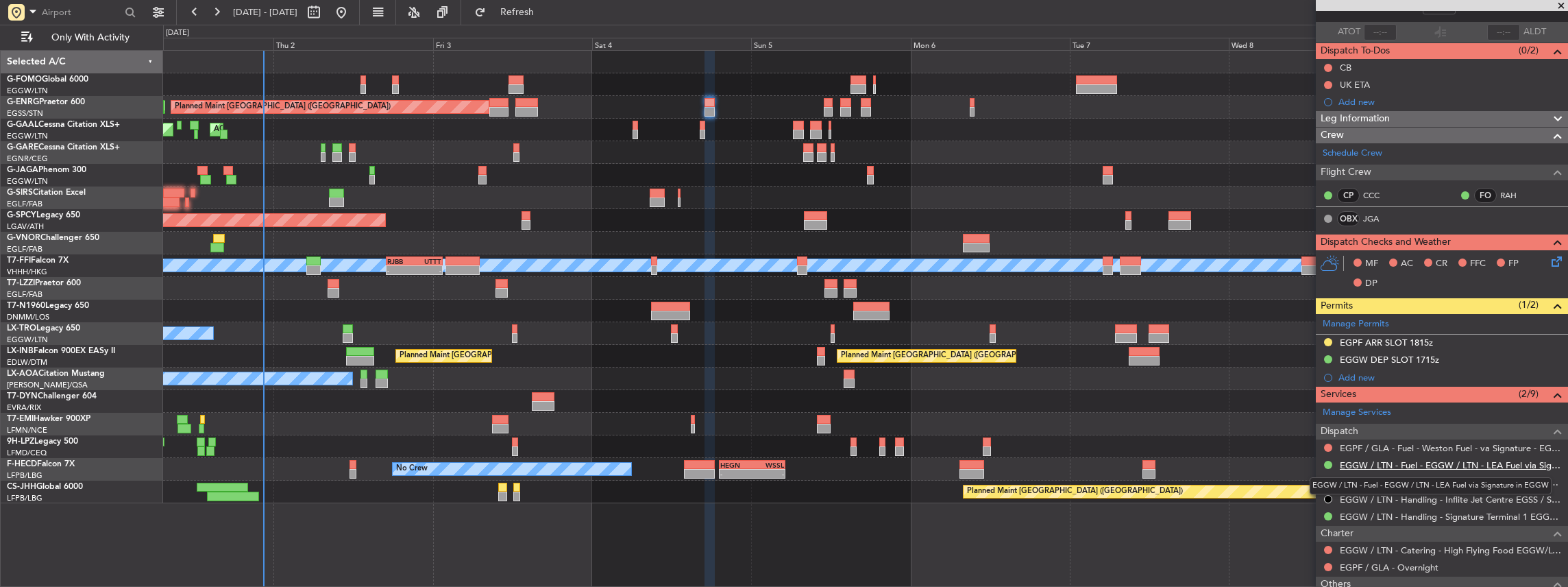
click at [1423, 460] on link "EGGW / LTN - Fuel - EGGW / LTN - LEA Fuel via Signature in EGGW" at bounding box center [1450, 465] width 221 height 11
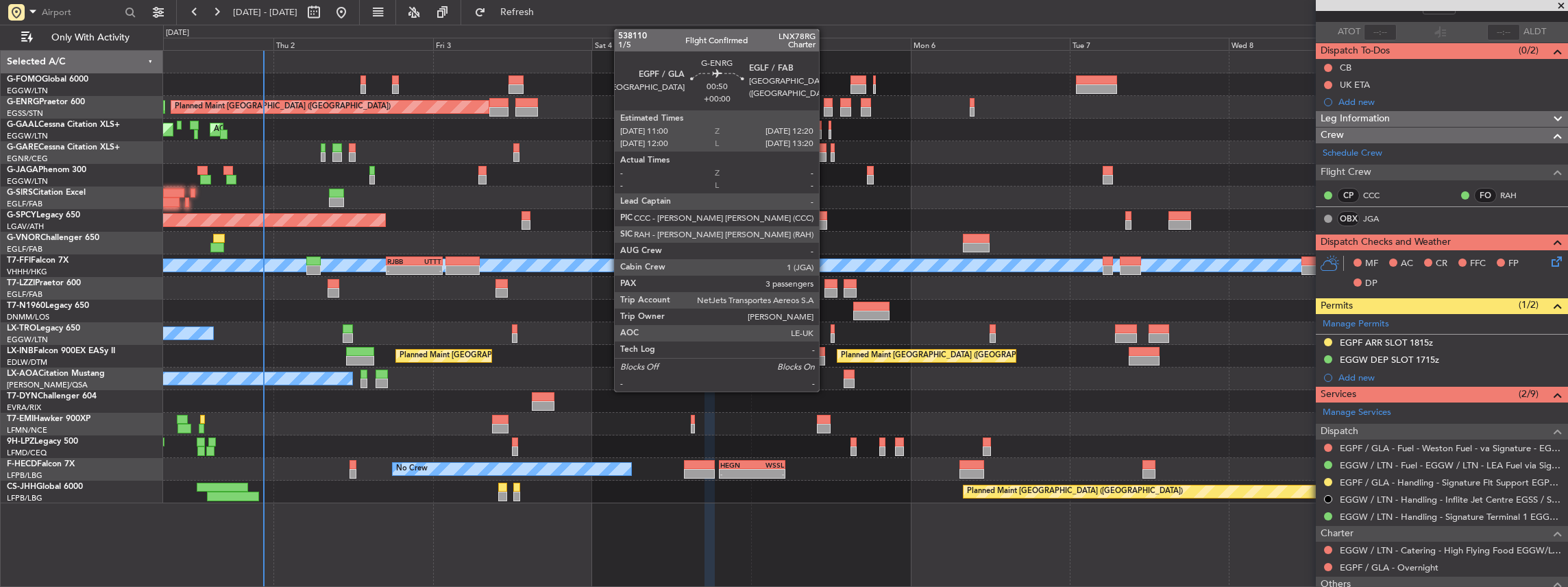
click at [826, 108] on div at bounding box center [828, 111] width 9 height 9
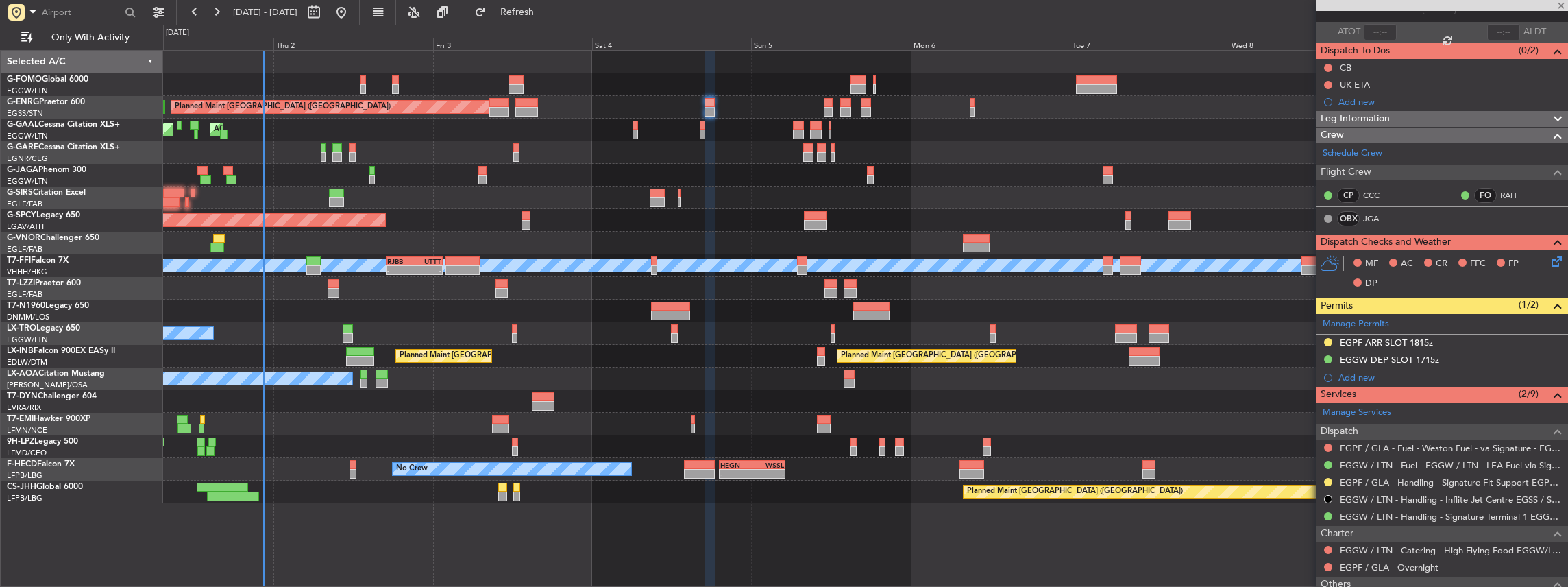
type input "3"
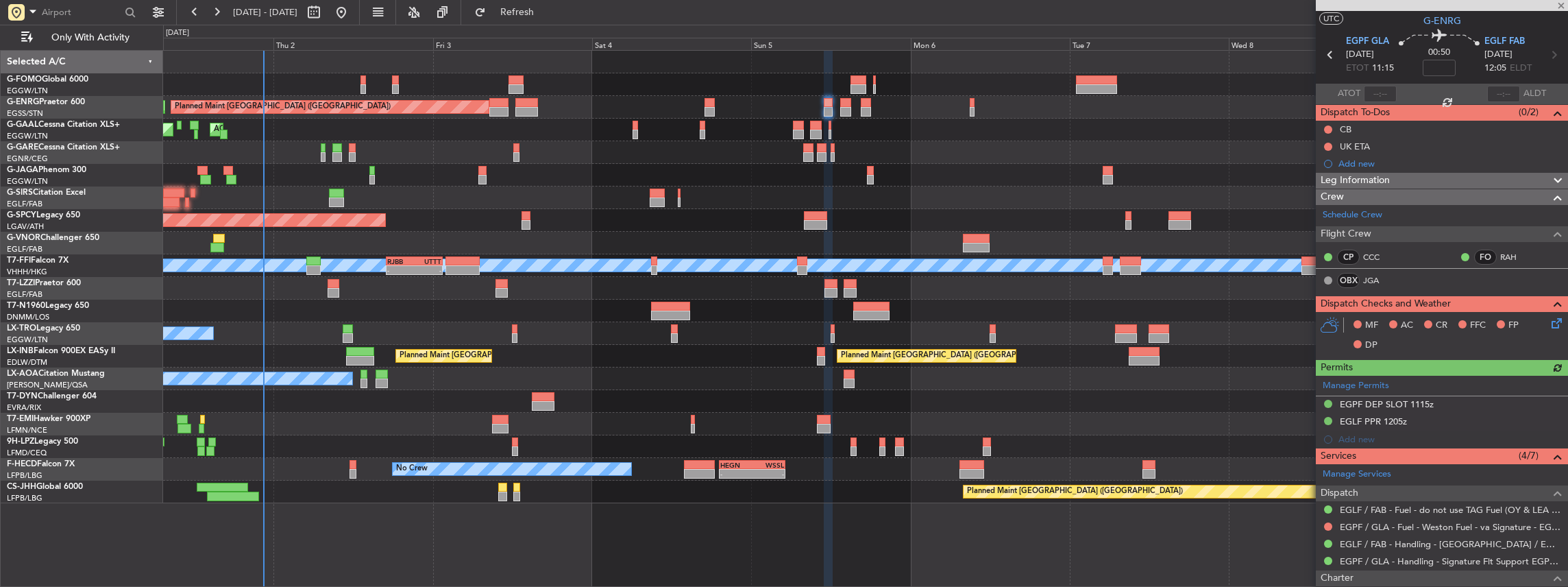
scroll to position [45, 0]
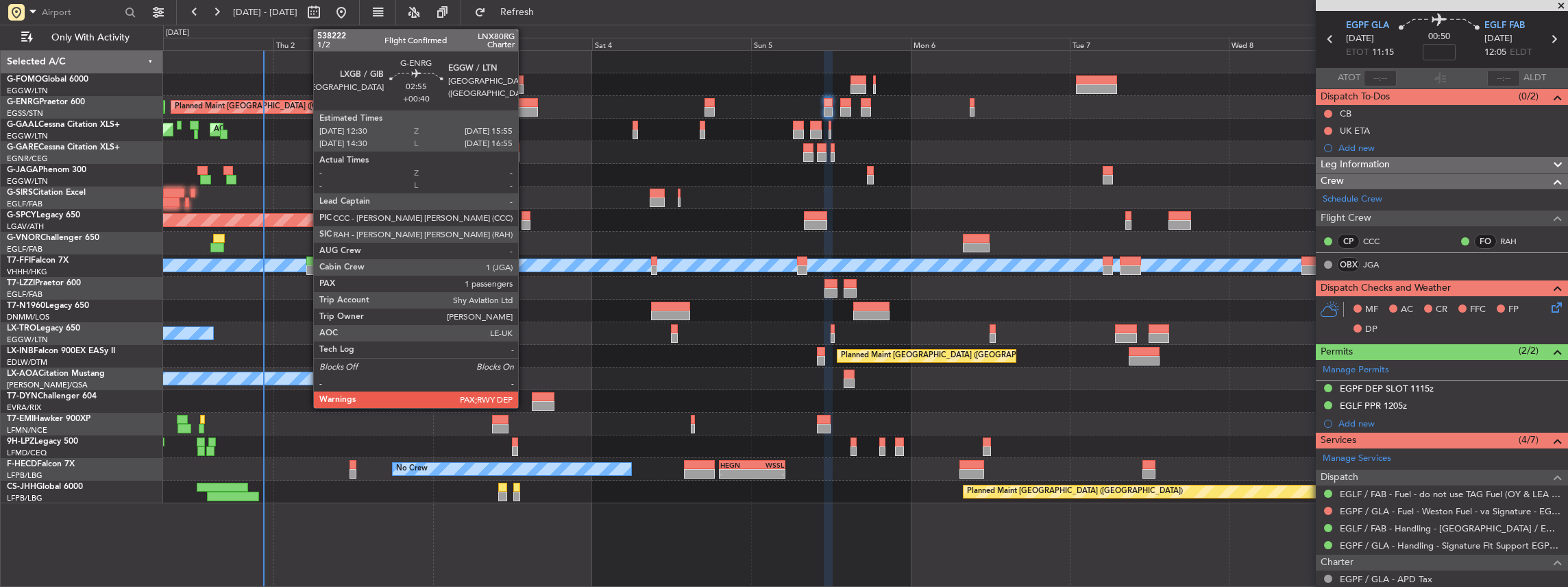
click at [525, 102] on div at bounding box center [527, 102] width 24 height 9
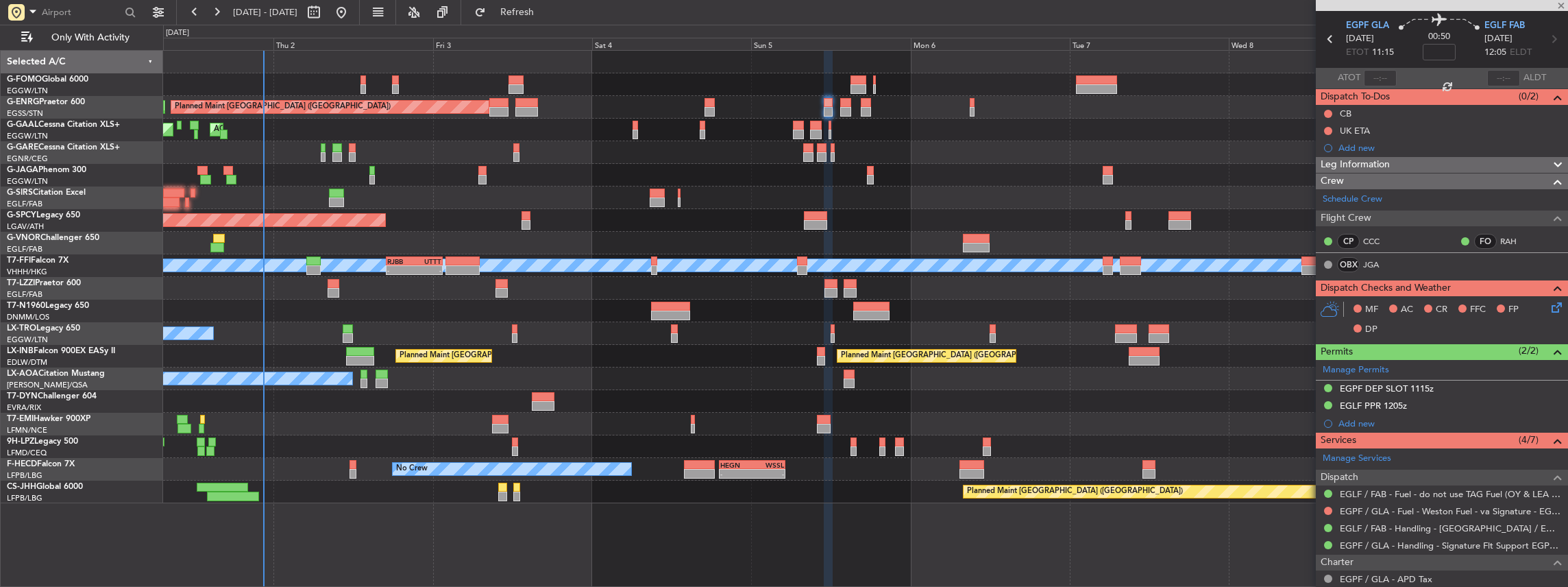
type input "+00:40"
type input "4"
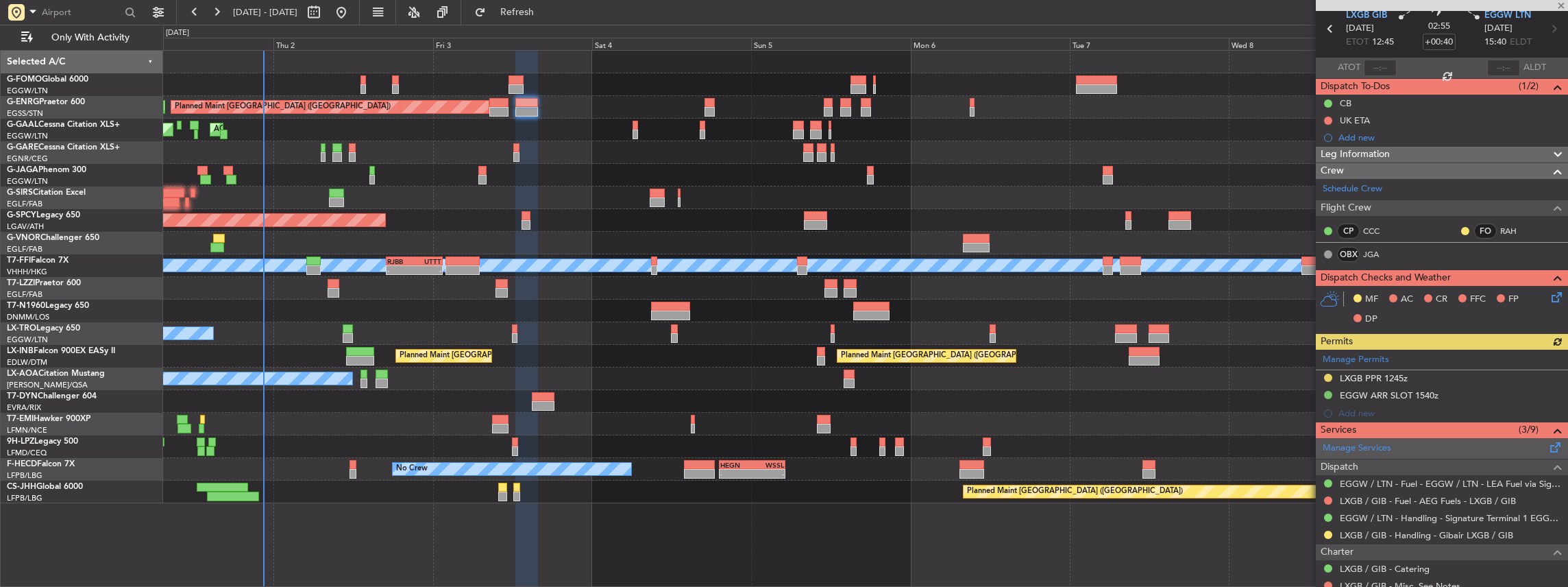
scroll to position [91, 0]
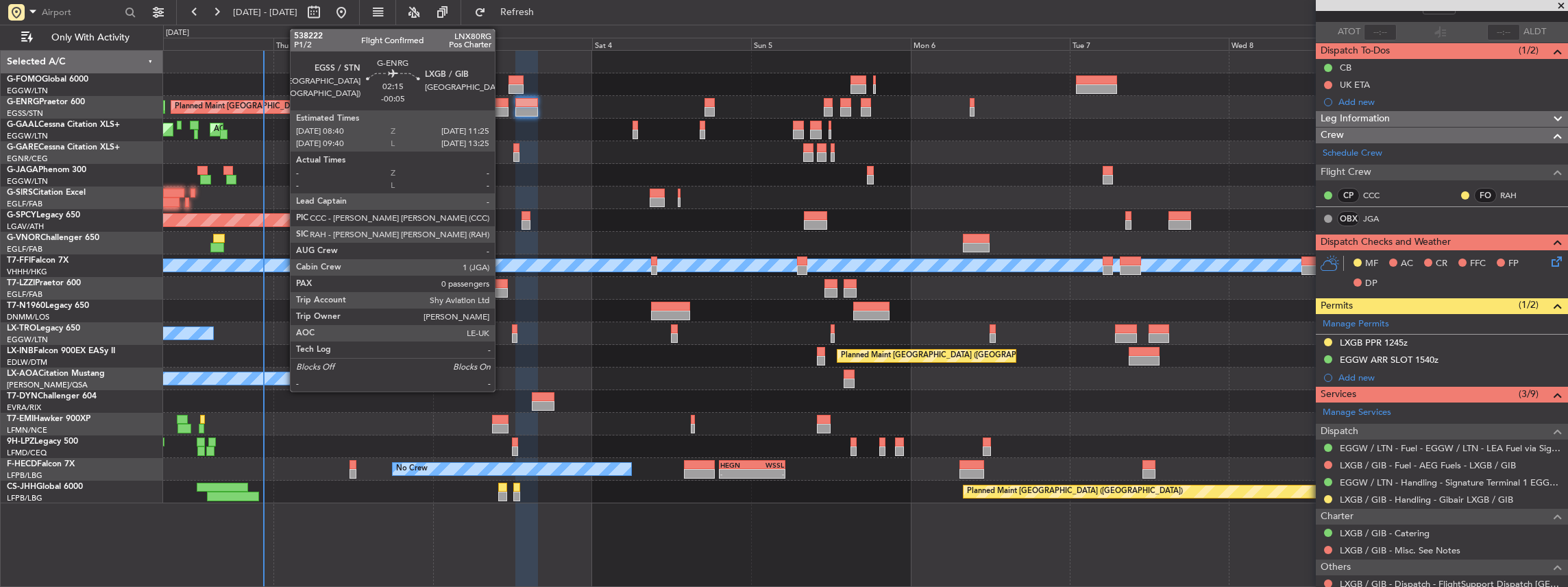
click at [502, 112] on div at bounding box center [499, 111] width 19 height 9
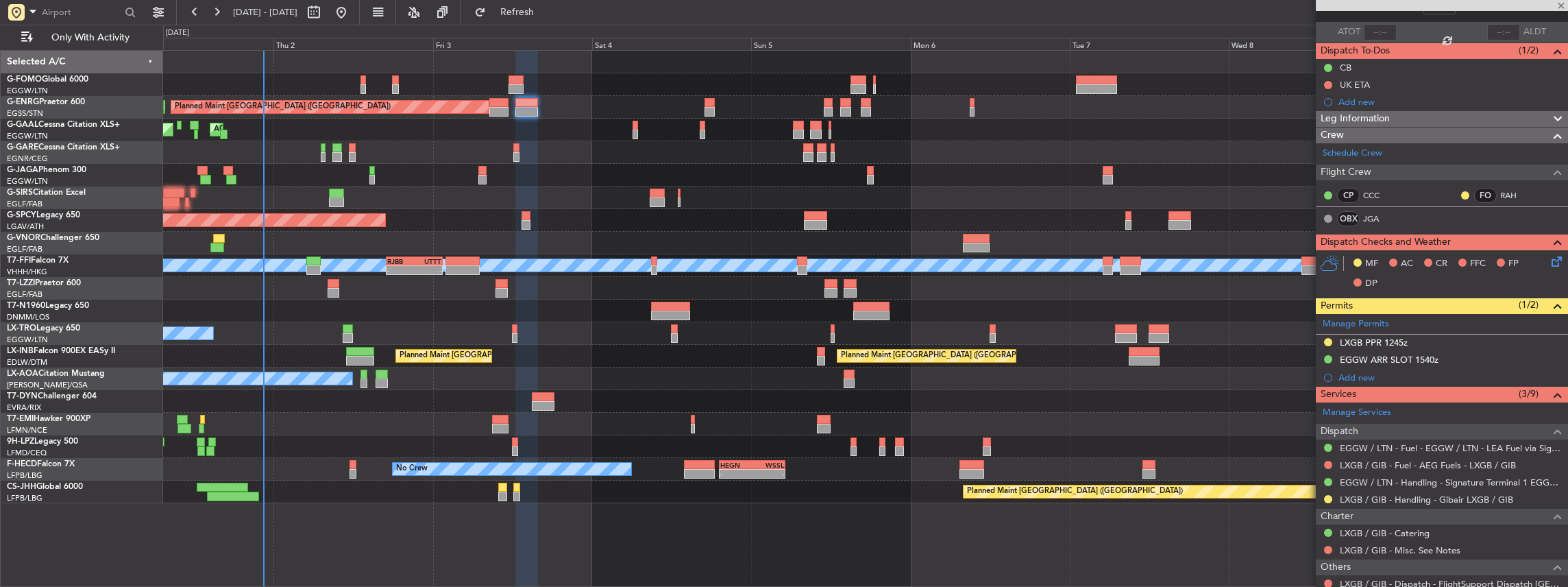
type input "-00:05"
type input "0"
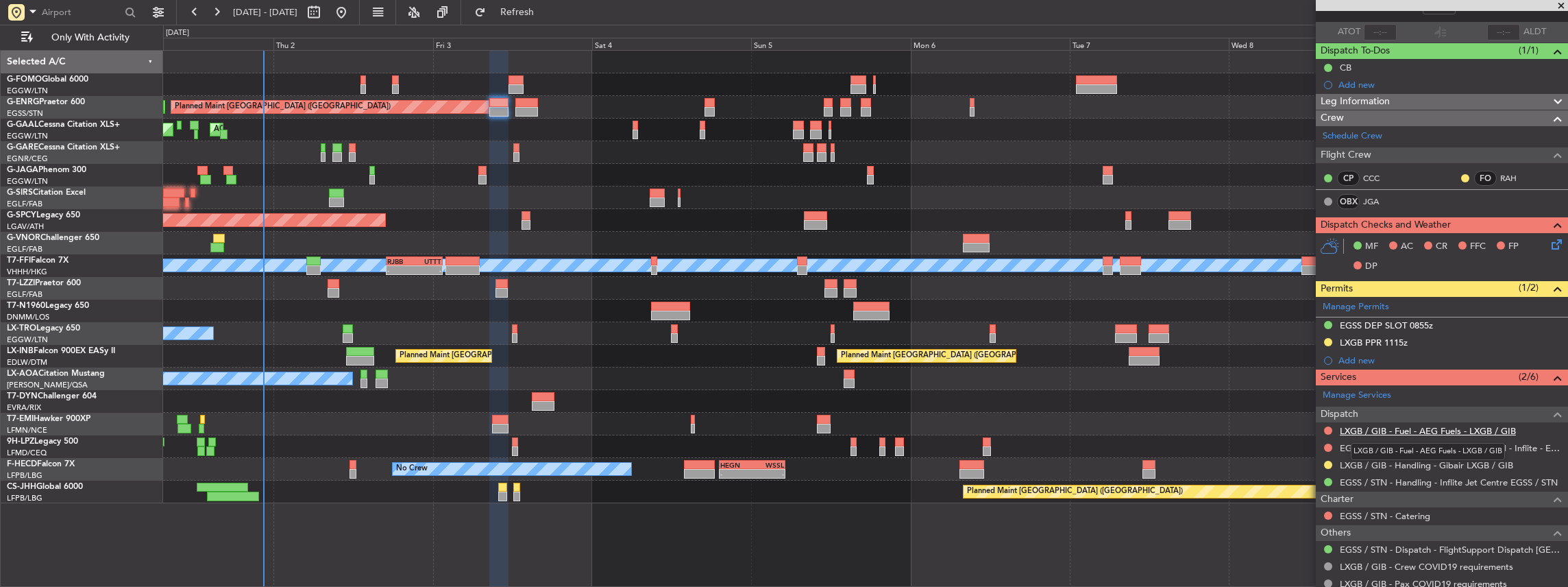
click at [1368, 427] on link "LXGB / GIB - Fuel - AEG Fuels - LXGB / GIB" at bounding box center [1428, 431] width 176 height 11
click at [541, 8] on span "Refresh" at bounding box center [517, 12] width 57 height 9
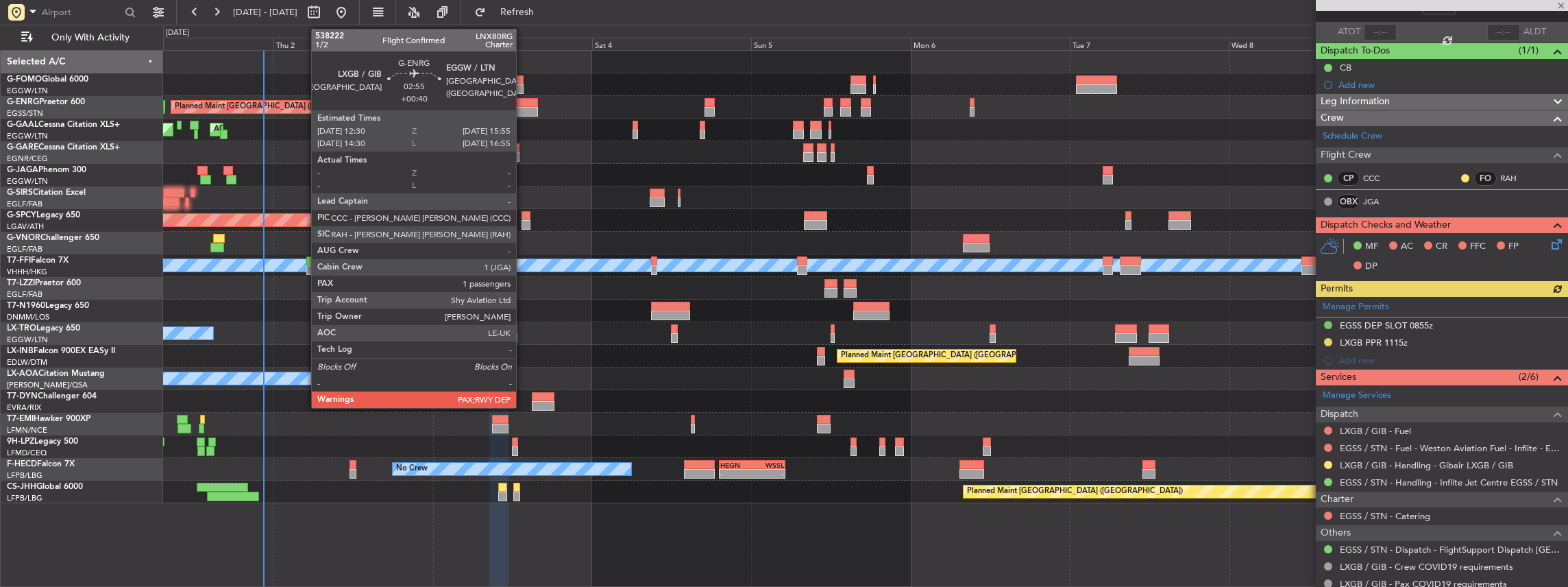
click at [523, 105] on div at bounding box center [527, 102] width 24 height 9
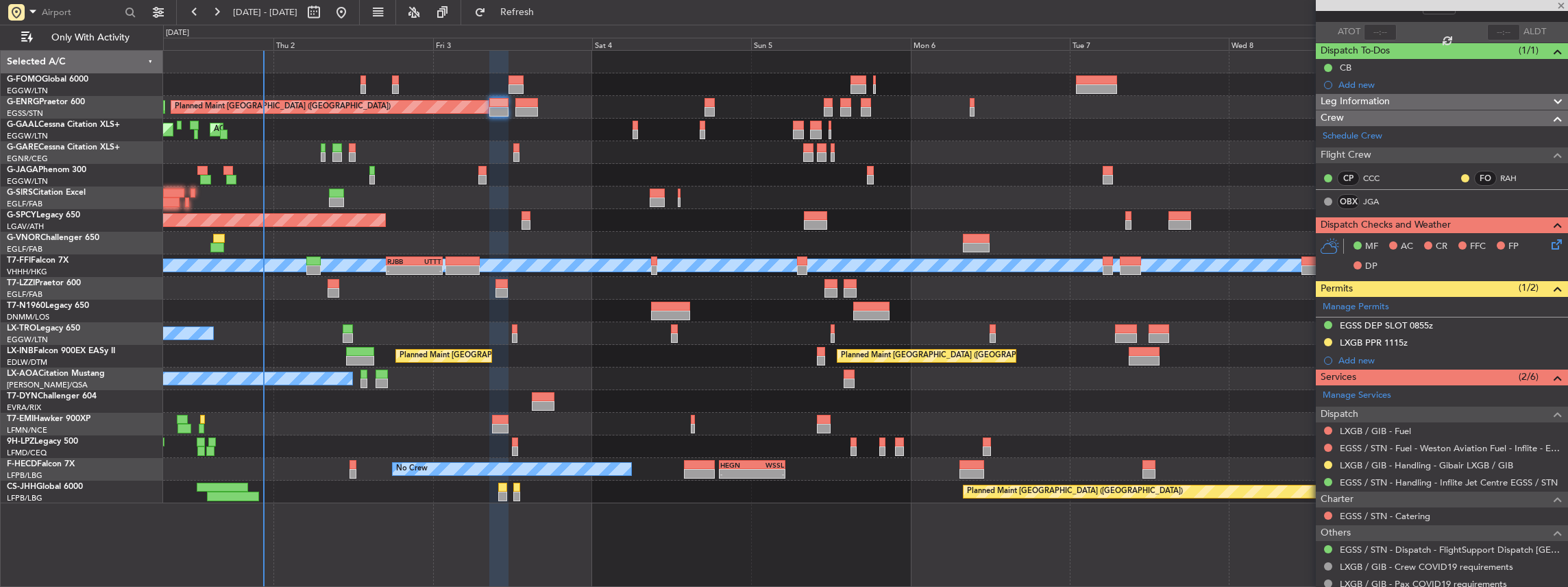
type input "+00:40"
type input "4"
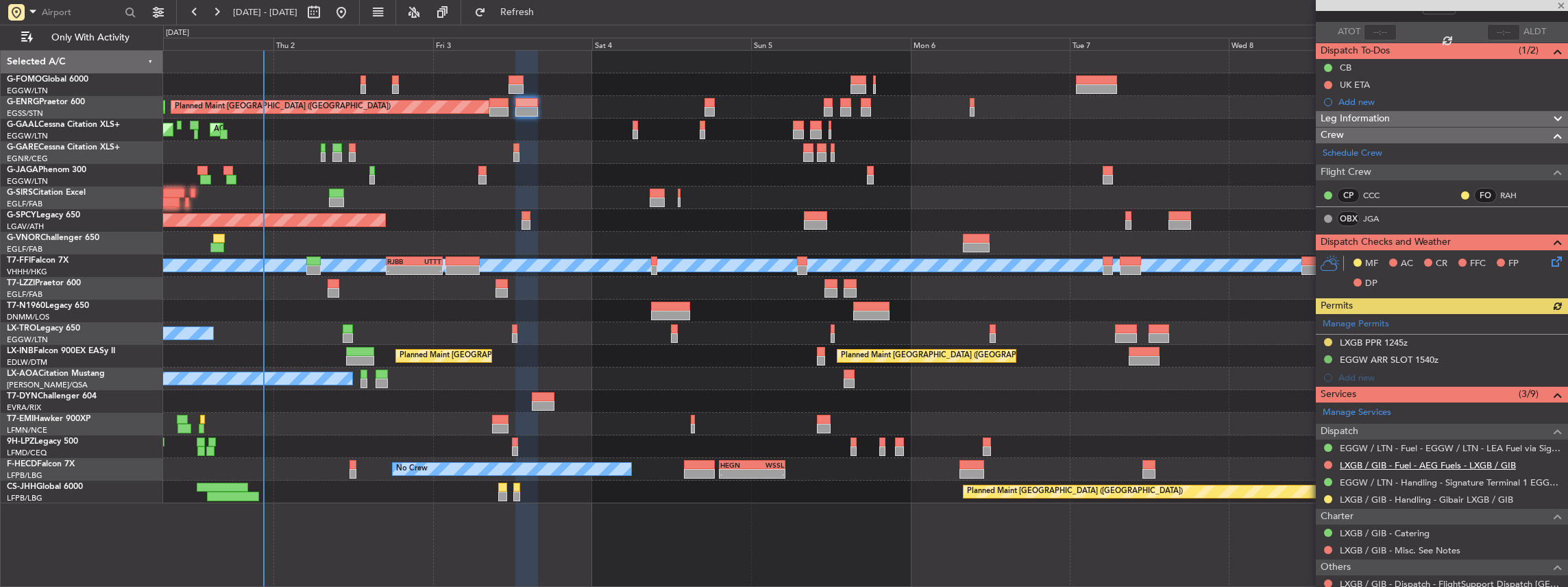
click at [1402, 460] on link "LXGB / GIB - Fuel - AEG Fuels - LXGB / GIB" at bounding box center [1428, 465] width 176 height 11
click at [545, 19] on button "Refresh" at bounding box center [509, 12] width 82 height 22
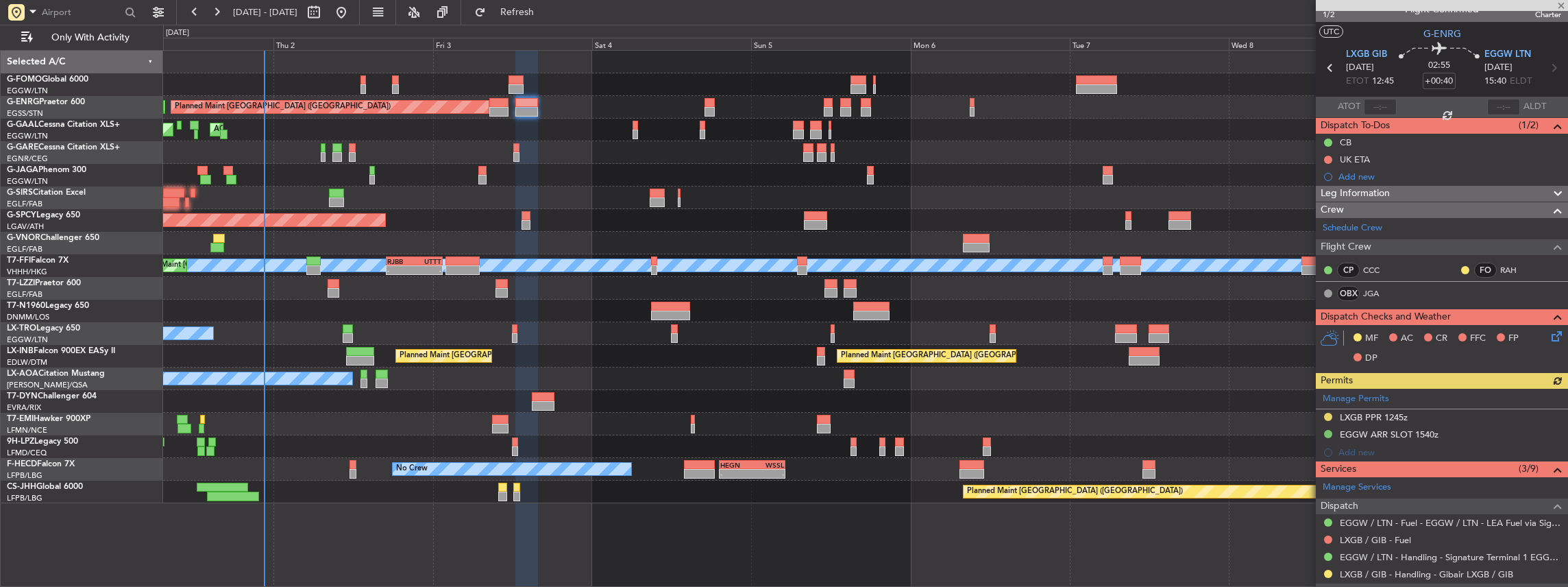
scroll to position [0, 0]
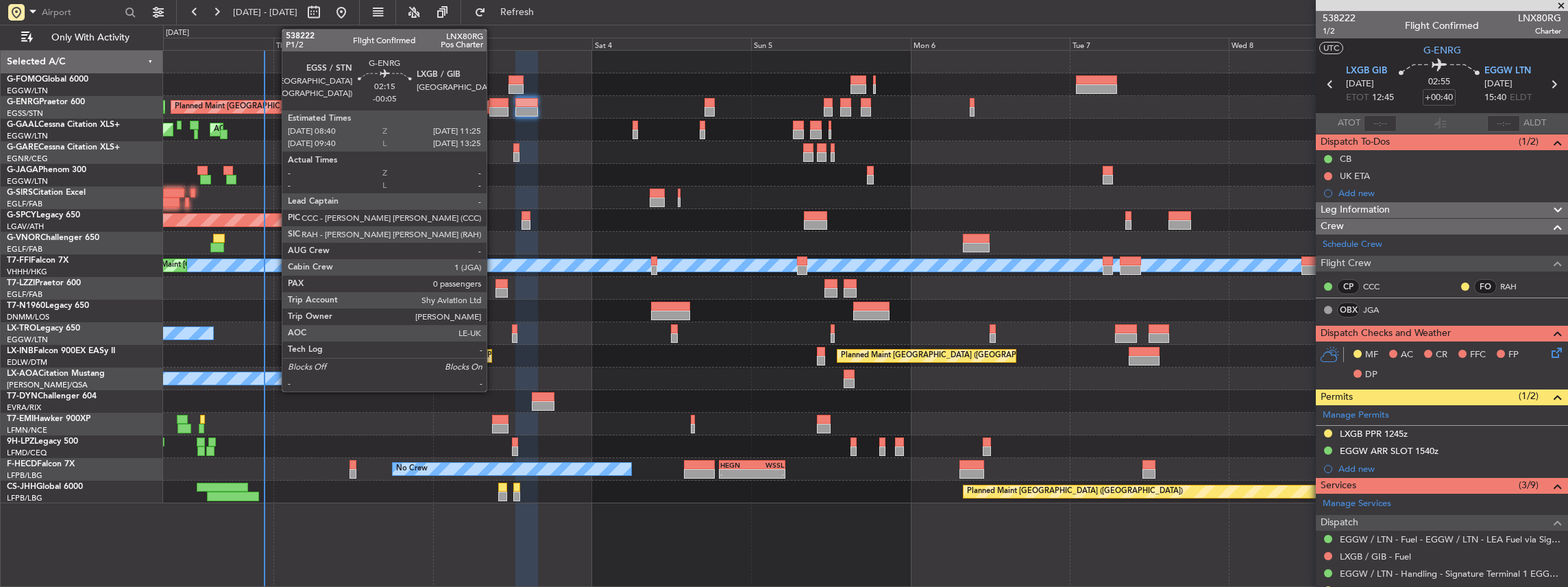
click at [493, 105] on div at bounding box center [499, 102] width 19 height 9
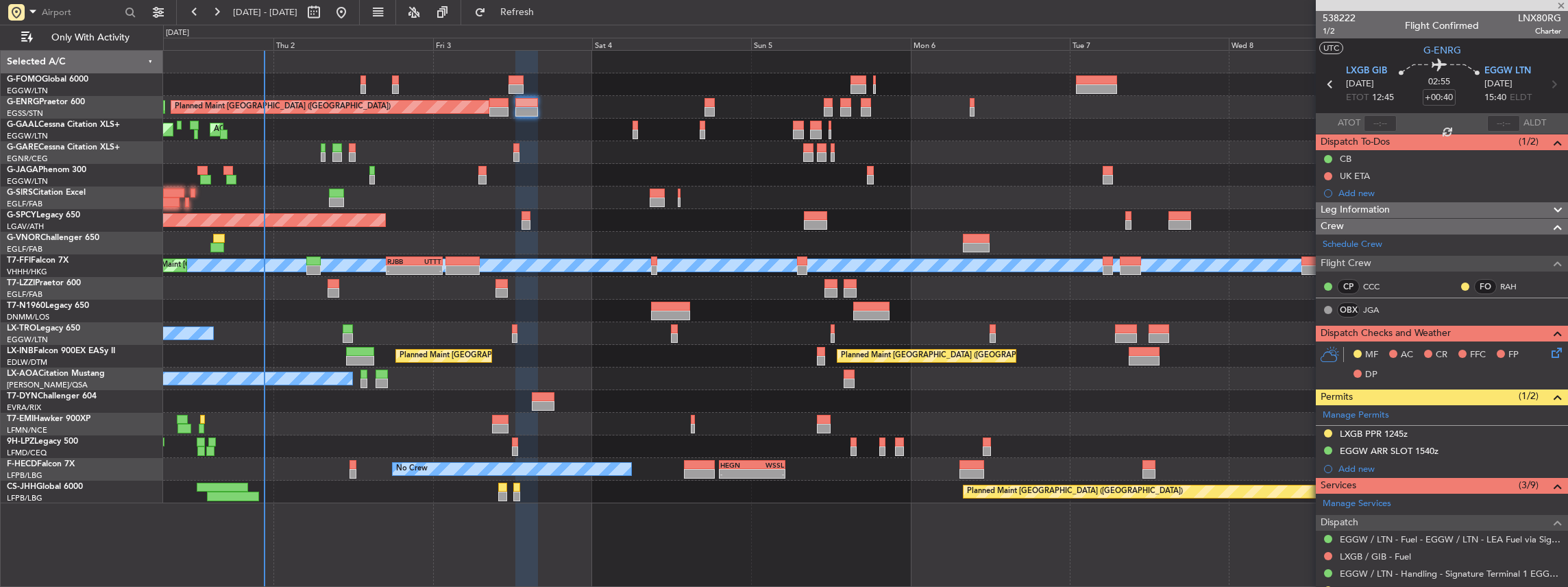
type input "-00:05"
type input "0"
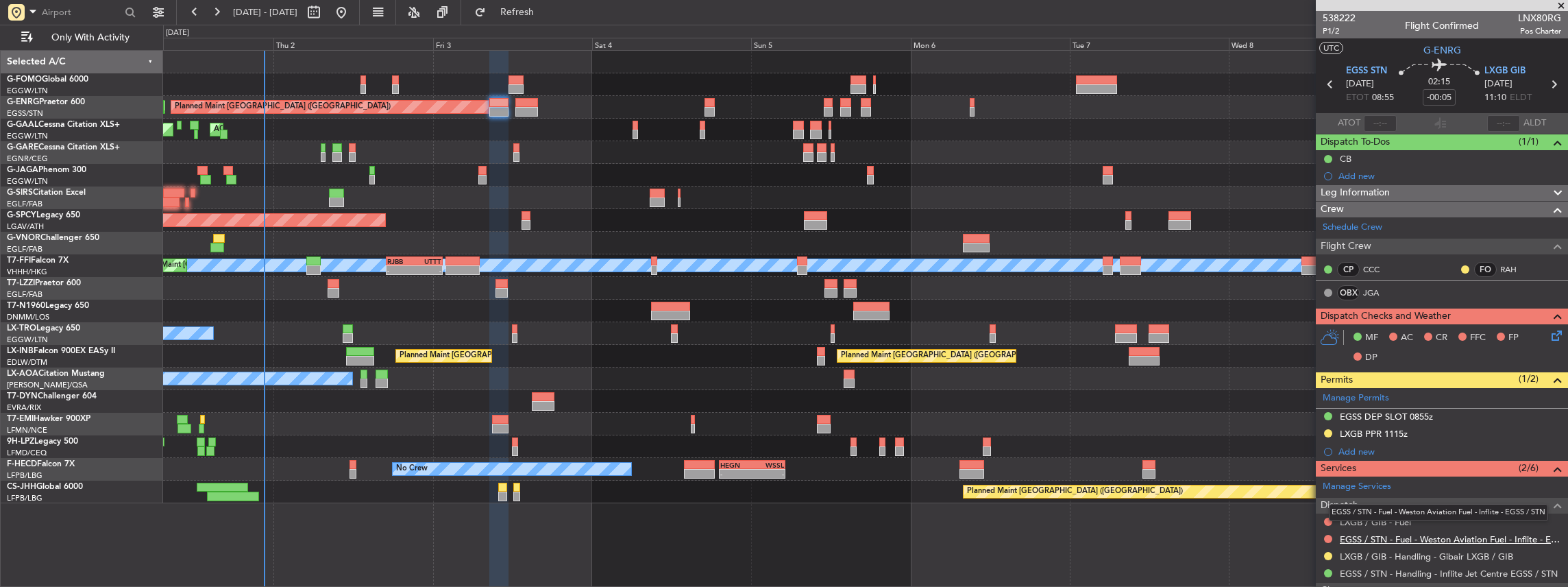
click at [1402, 538] on link "EGSS / STN - Fuel - Weston Aviation Fuel - Inflite - EGSS / STN" at bounding box center [1450, 539] width 221 height 11
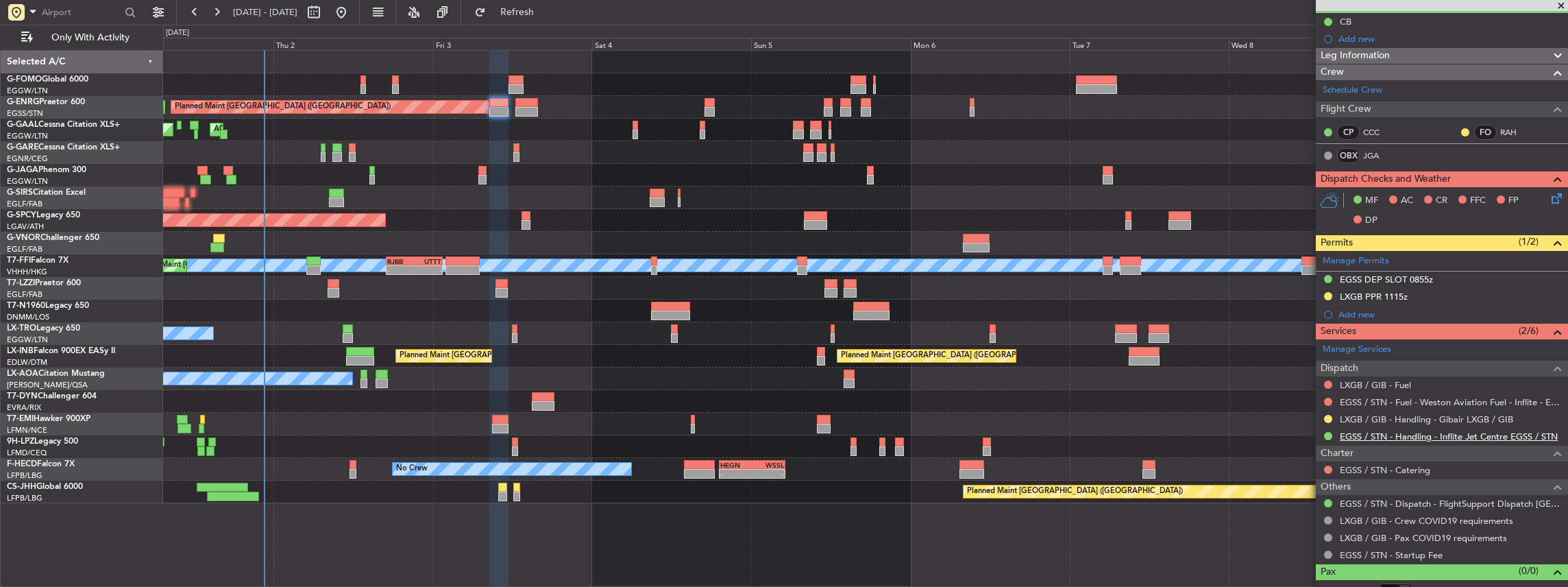
click at [1372, 432] on link "EGSS / STN - Handling - Inflite Jet Centre EGSS / STN" at bounding box center [1448, 436] width 218 height 11
click at [546, 11] on span "Refresh" at bounding box center [517, 12] width 57 height 9
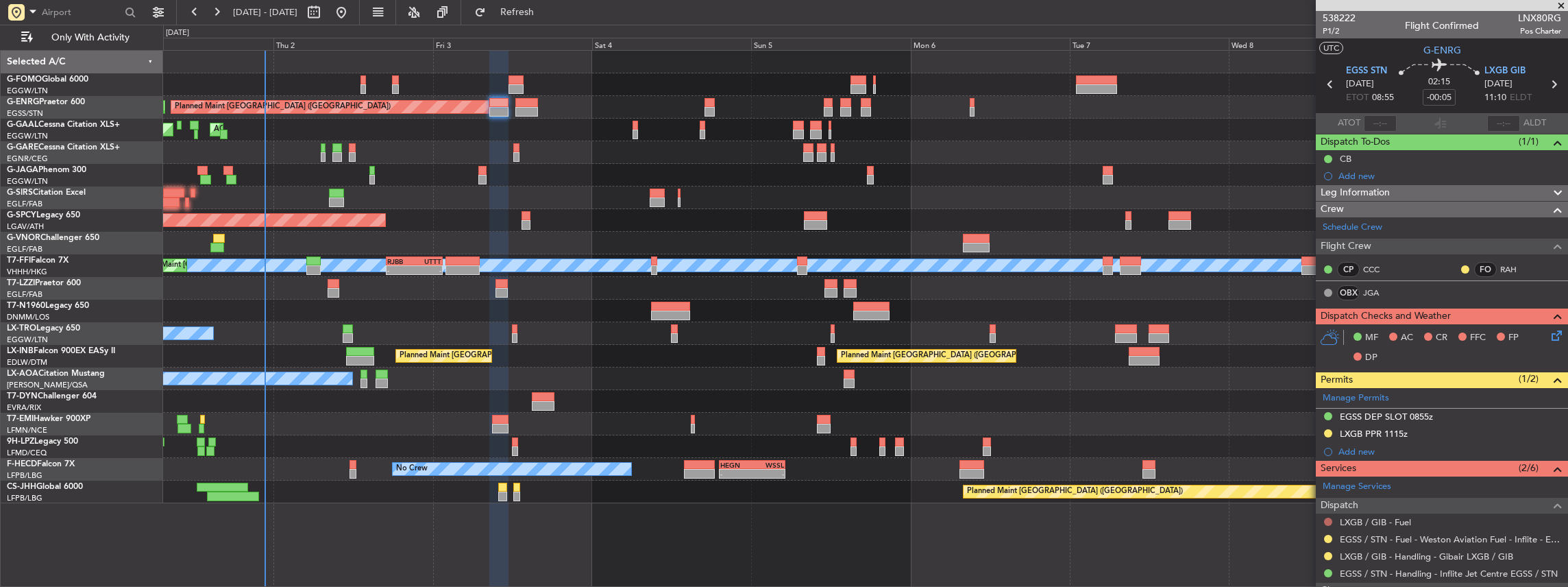
click at [1326, 518] on button at bounding box center [1328, 521] width 8 height 8
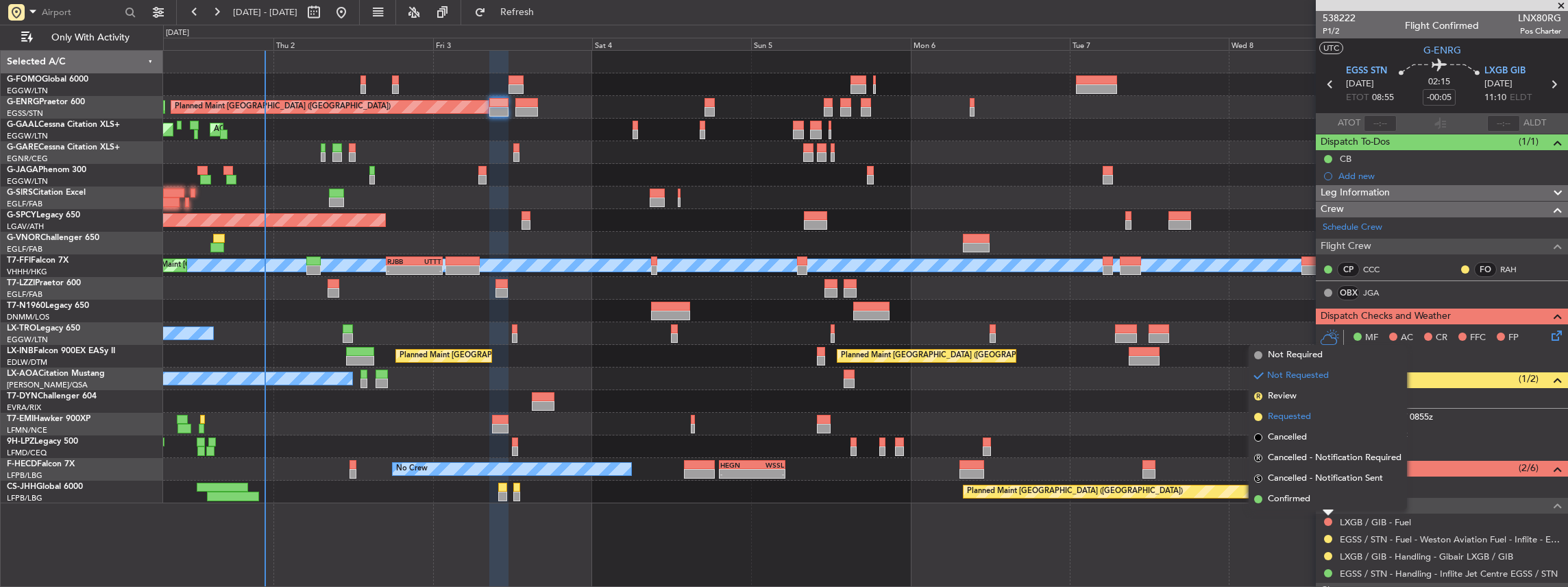
click at [1305, 416] on span "Requested" at bounding box center [1289, 417] width 43 height 14
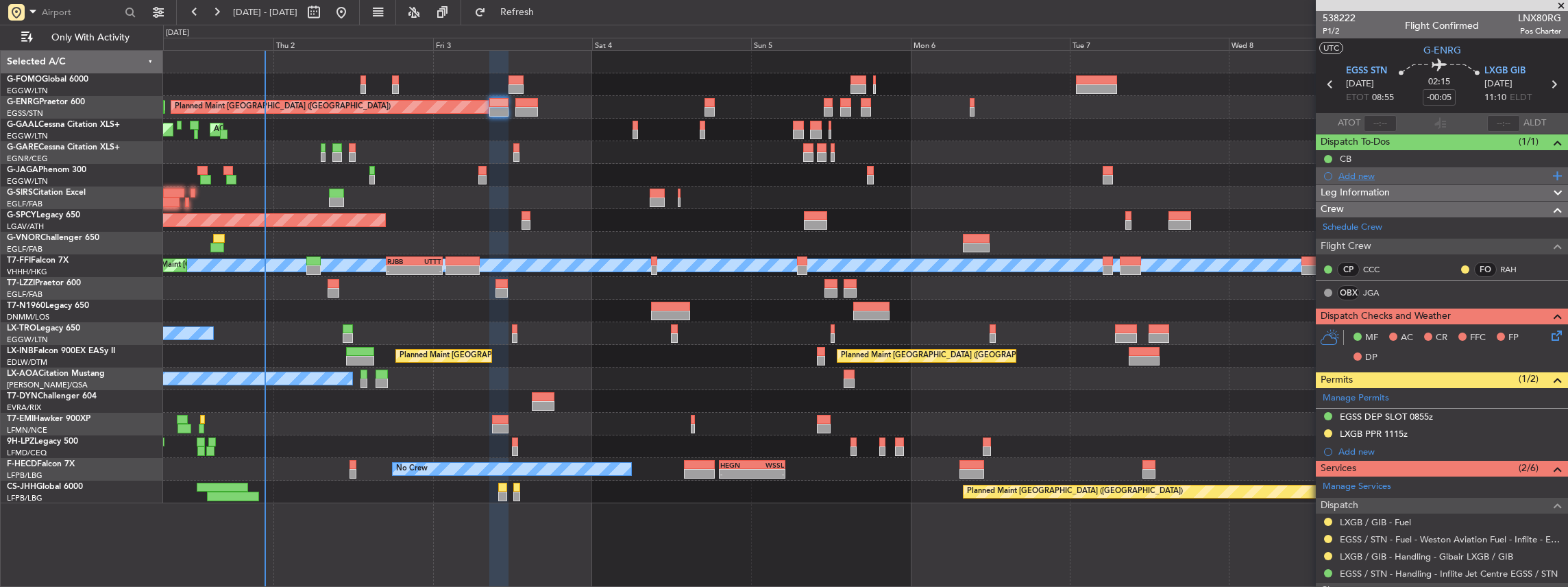
click at [1365, 170] on div "Add new" at bounding box center [1443, 175] width 210 height 11
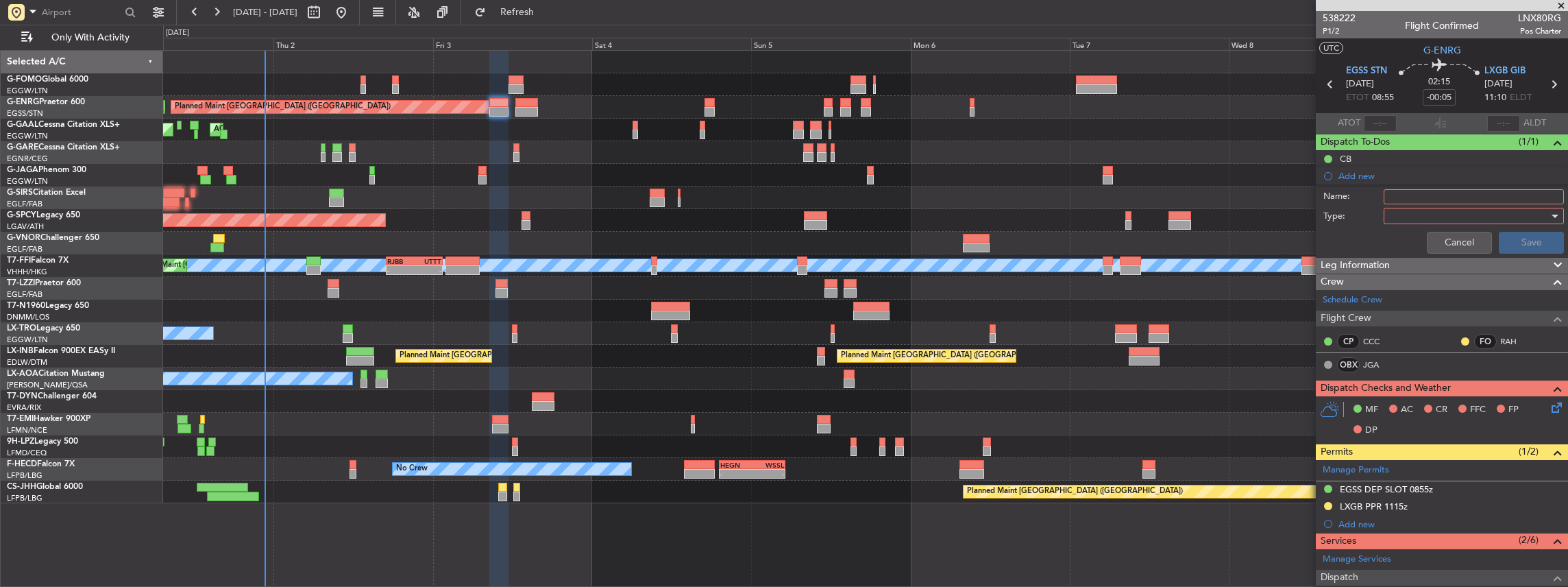
click at [1410, 195] on input "Name:" at bounding box center [1474, 196] width 180 height 15
drag, startPoint x: 1413, startPoint y: 193, endPoint x: 1383, endPoint y: 194, distance: 30.0
click at [1383, 194] on input "VHHH FUEL VIA HANDLER" at bounding box center [1474, 196] width 180 height 15
type input "LXGB FUEL VIA HANDLER"
click at [1413, 208] on div at bounding box center [1469, 215] width 160 height 21
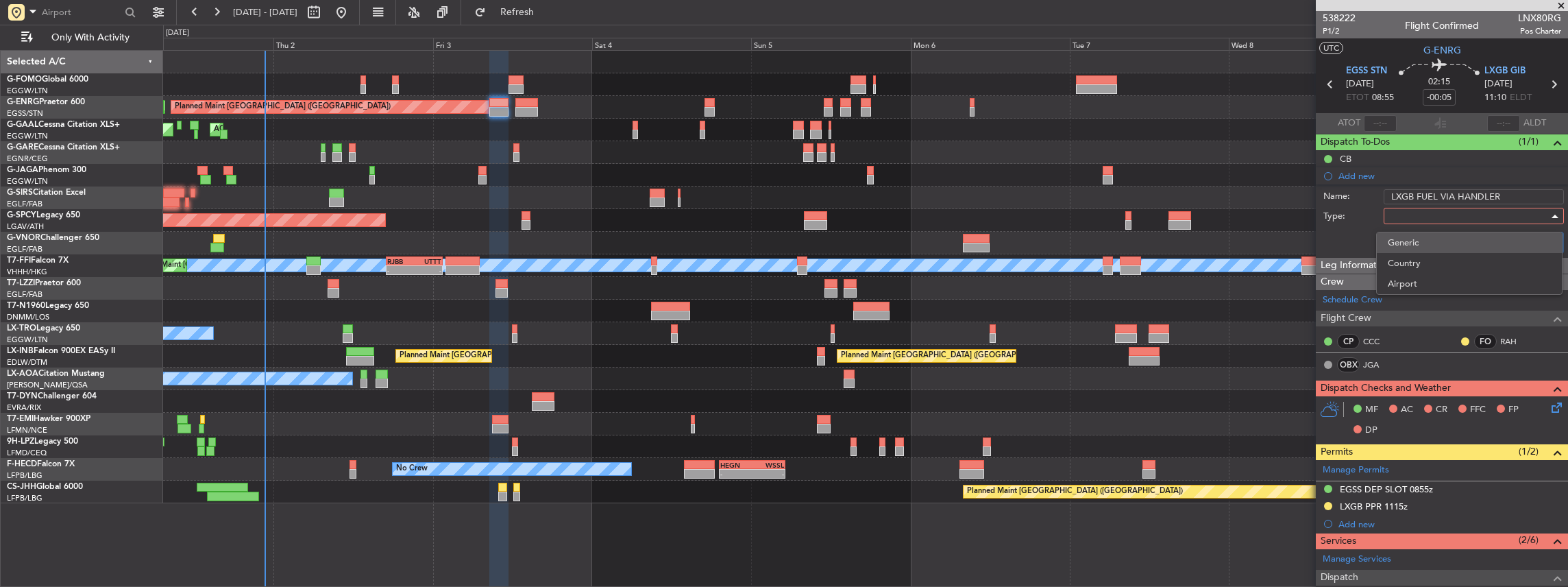
click at [1406, 244] on span "Generic" at bounding box center [1469, 243] width 163 height 21
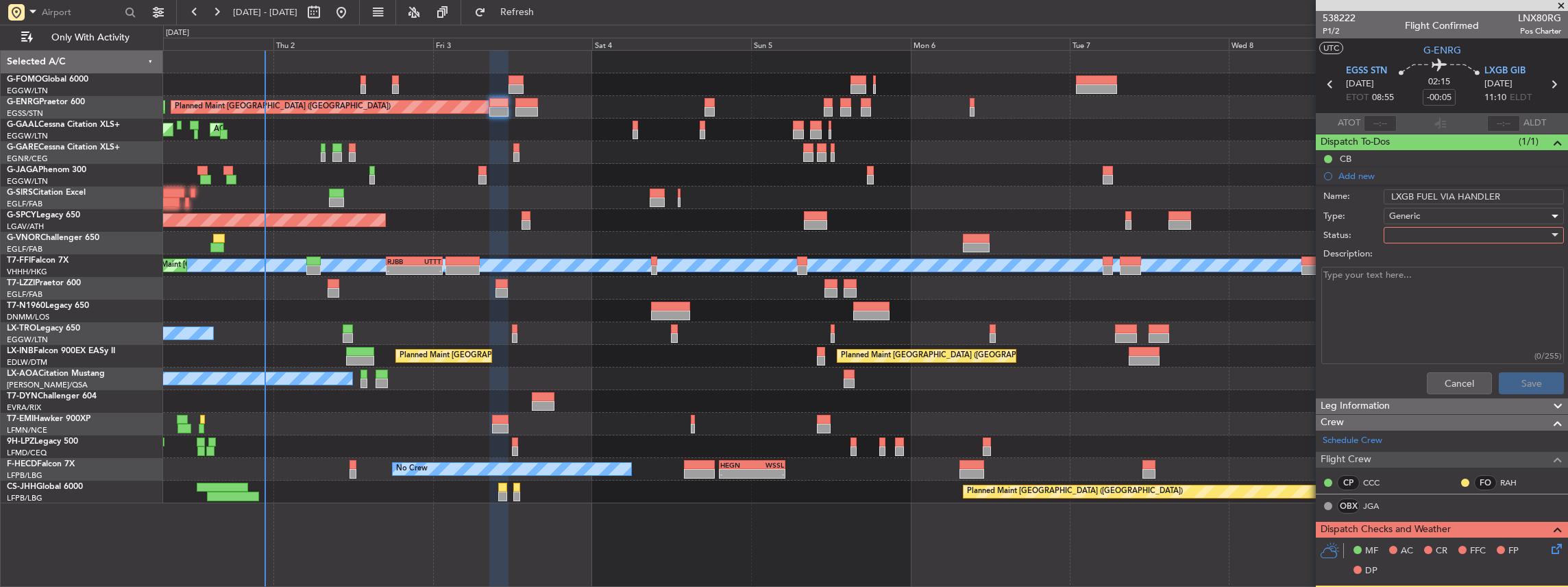
click at [1408, 220] on span "Generic" at bounding box center [1404, 215] width 31 height 12
click at [1408, 231] on div at bounding box center [784, 294] width 1568 height 587
click at [1394, 236] on div at bounding box center [1469, 235] width 160 height 21
click at [1421, 286] on span "In Progress" at bounding box center [1469, 282] width 163 height 21
click at [1520, 382] on button "Save" at bounding box center [1531, 383] width 65 height 22
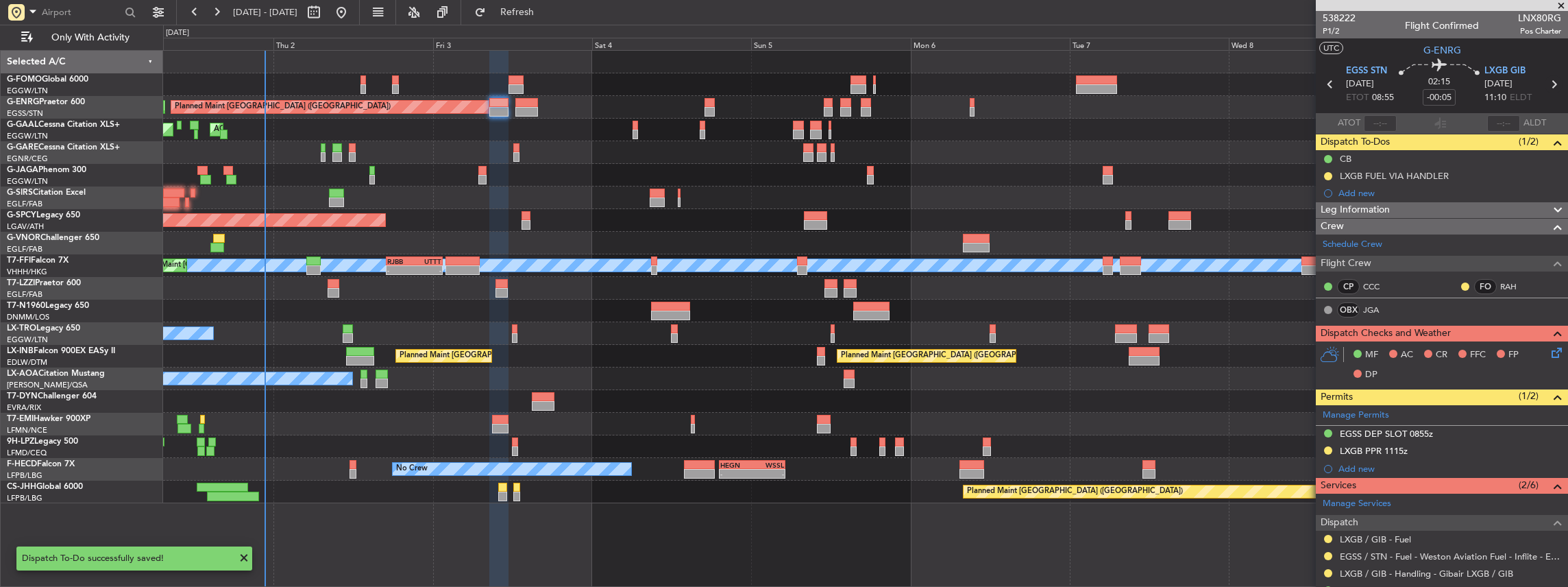
click at [1549, 84] on icon at bounding box center [1553, 84] width 18 height 18
type input "+00:40"
type input "4"
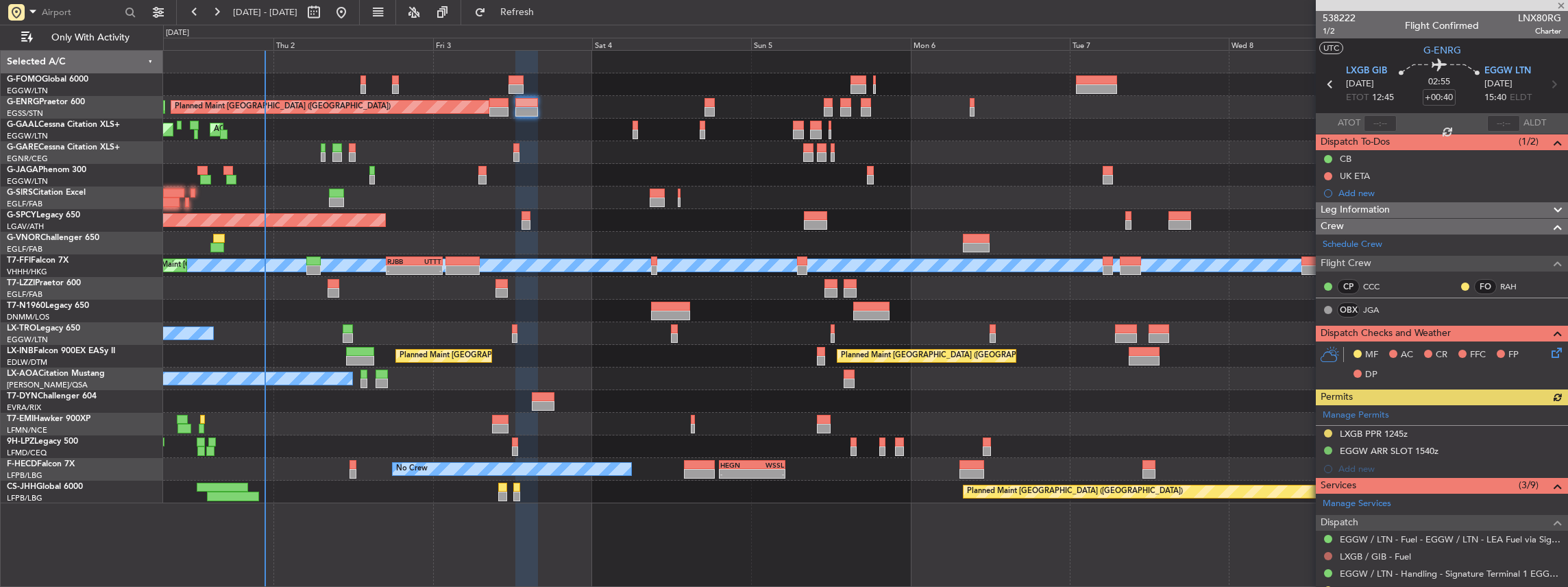
click at [1330, 554] on button at bounding box center [1328, 556] width 8 height 8
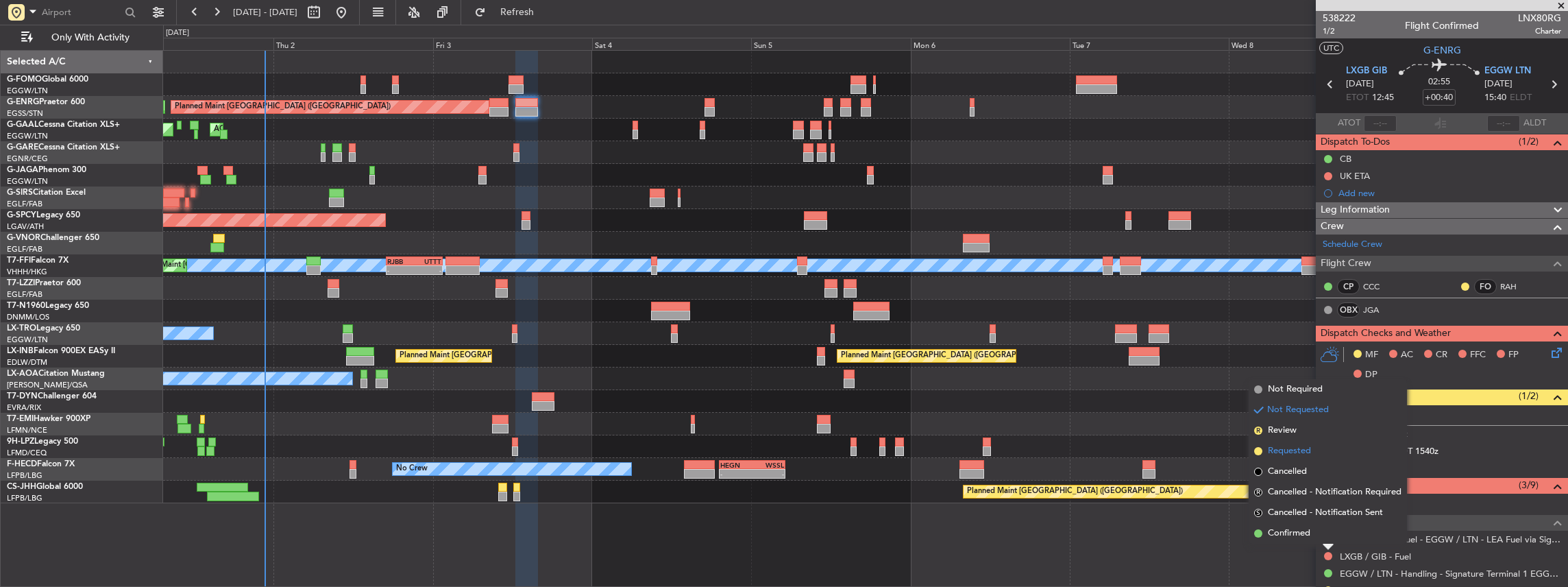
click at [1295, 449] on span "Requested" at bounding box center [1289, 451] width 43 height 14
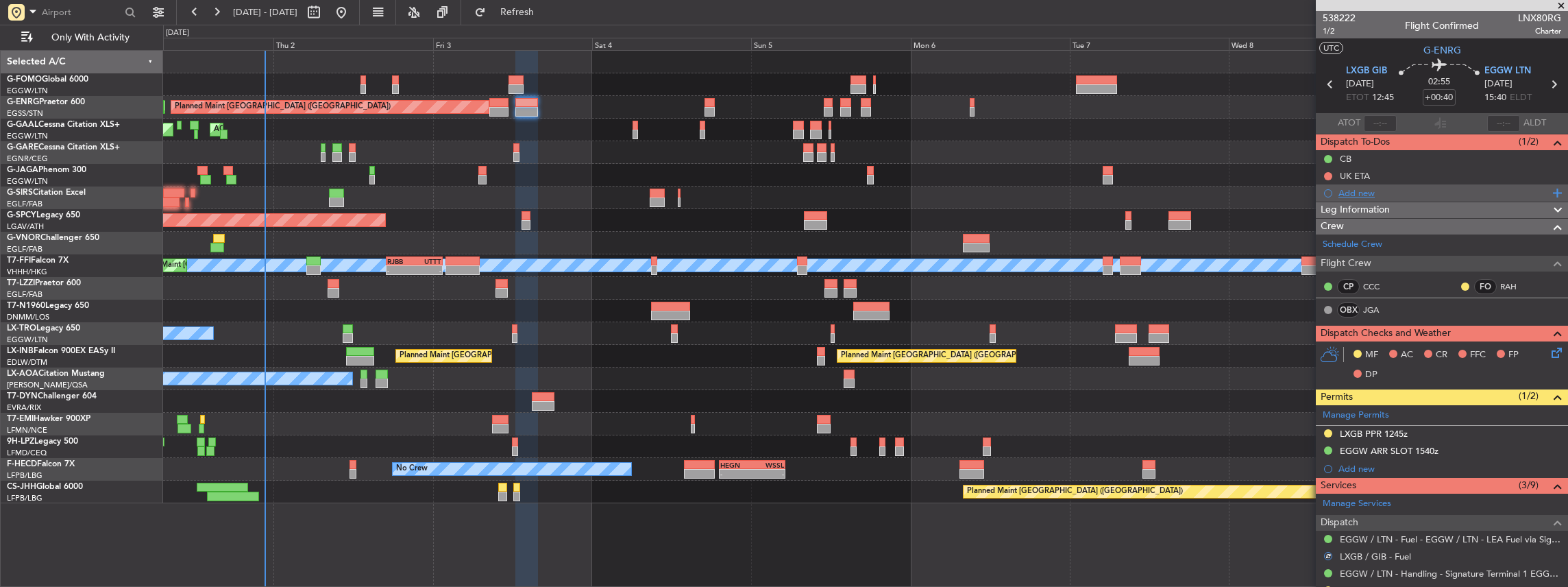
click at [1429, 190] on div "Add new" at bounding box center [1443, 193] width 210 height 11
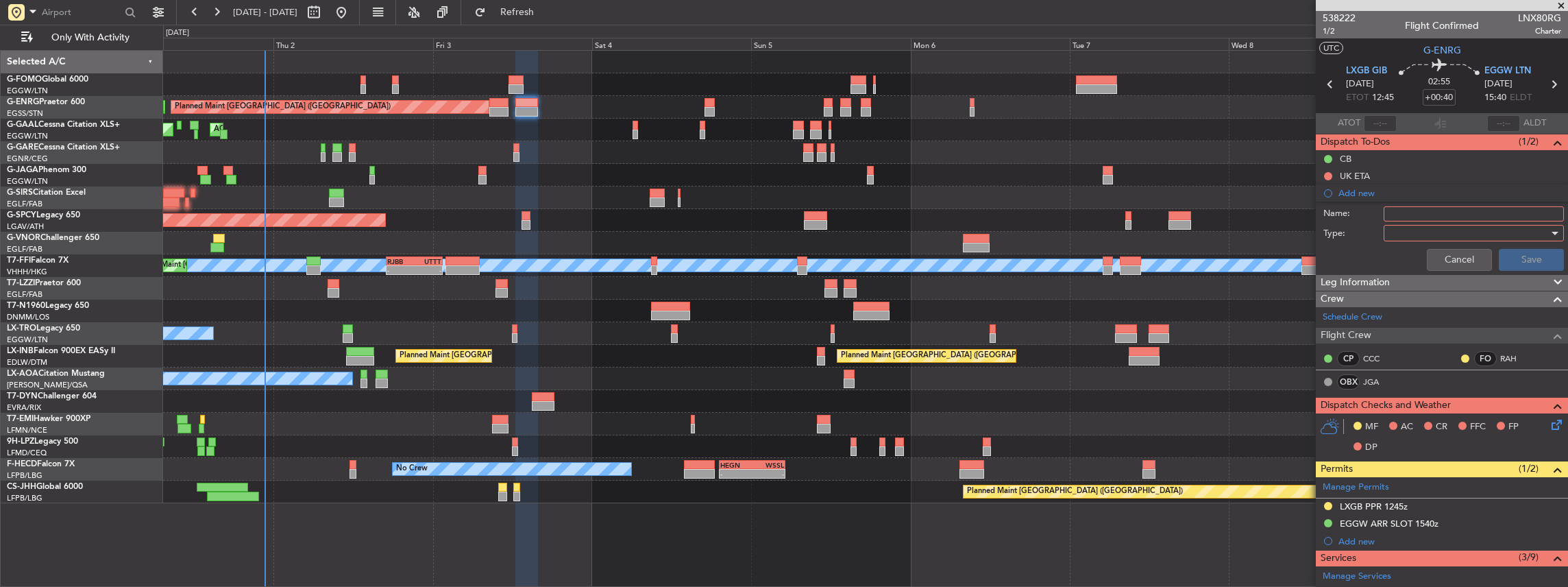
click at [1408, 212] on input "Name:" at bounding box center [1474, 213] width 180 height 15
drag, startPoint x: 1414, startPoint y: 212, endPoint x: 1366, endPoint y: 213, distance: 48.0
click at [1366, 213] on div "Name: VHHH FUEL VIA HANDLER" at bounding box center [1442, 213] width 266 height 21
type input "LXGB FUEL VIA HANDLER"
click at [1409, 231] on div at bounding box center [1469, 233] width 160 height 21
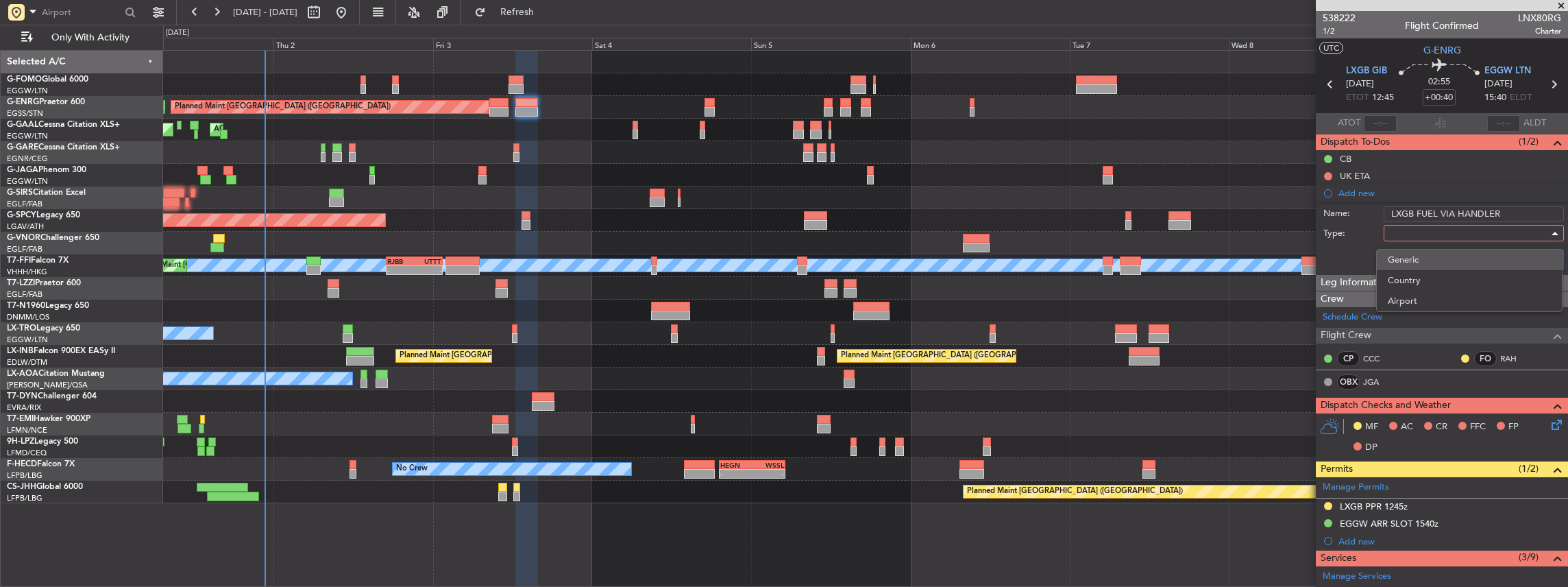
click at [1414, 261] on span "Generic" at bounding box center [1469, 260] width 163 height 21
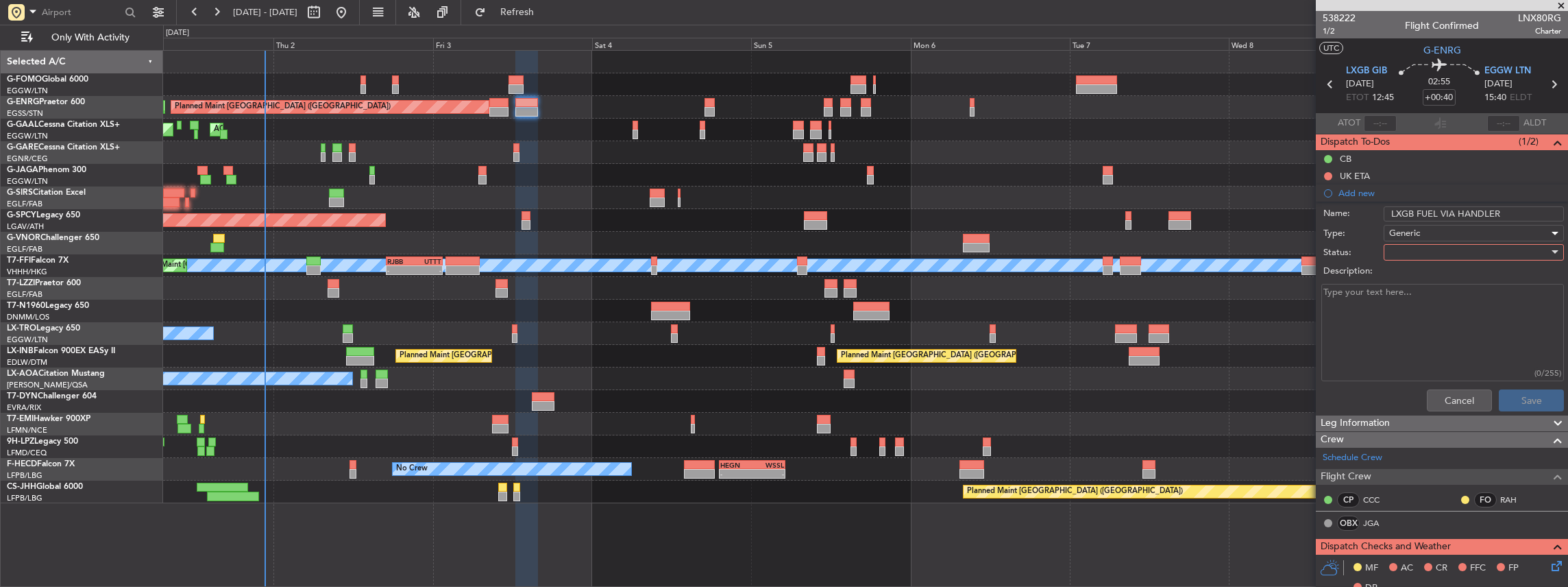
click at [1413, 250] on div at bounding box center [1469, 252] width 160 height 21
drag, startPoint x: 1413, startPoint y: 298, endPoint x: 1421, endPoint y: 307, distance: 12.0
click at [1413, 298] on span "In Progress" at bounding box center [1469, 299] width 163 height 21
click at [1504, 389] on button "Save" at bounding box center [1531, 400] width 65 height 22
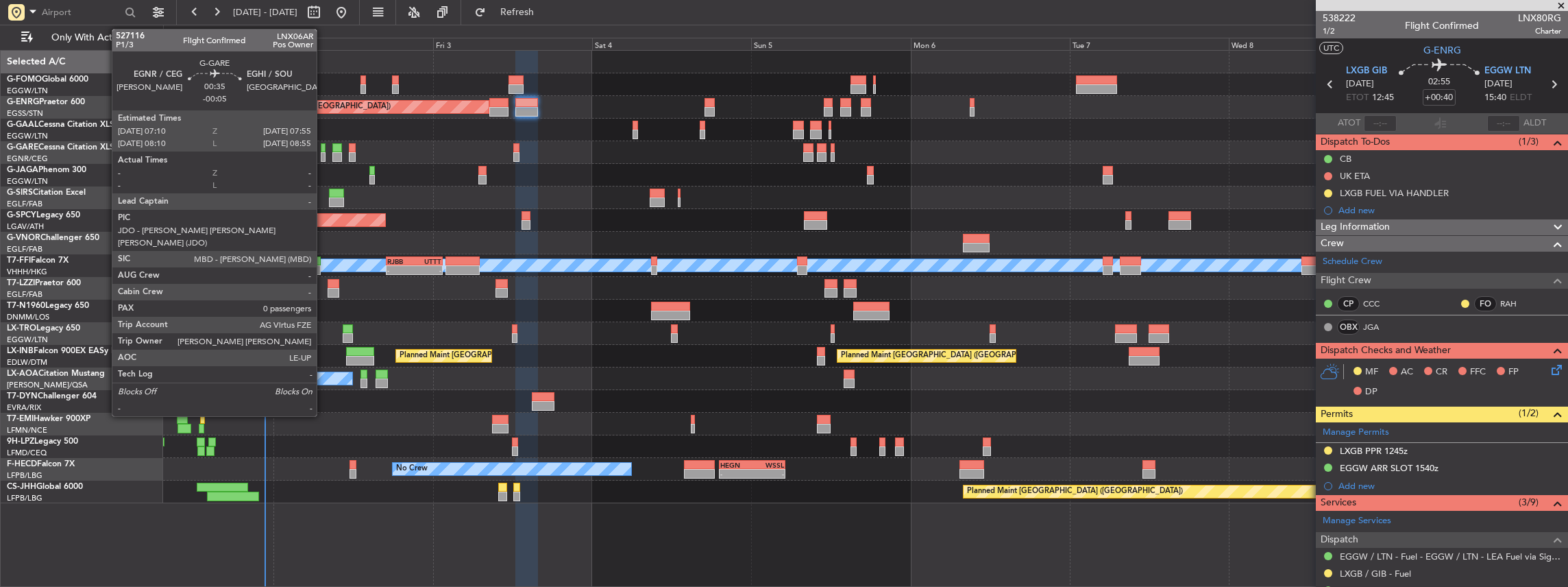
click at [323, 154] on div at bounding box center [323, 157] width 6 height 9
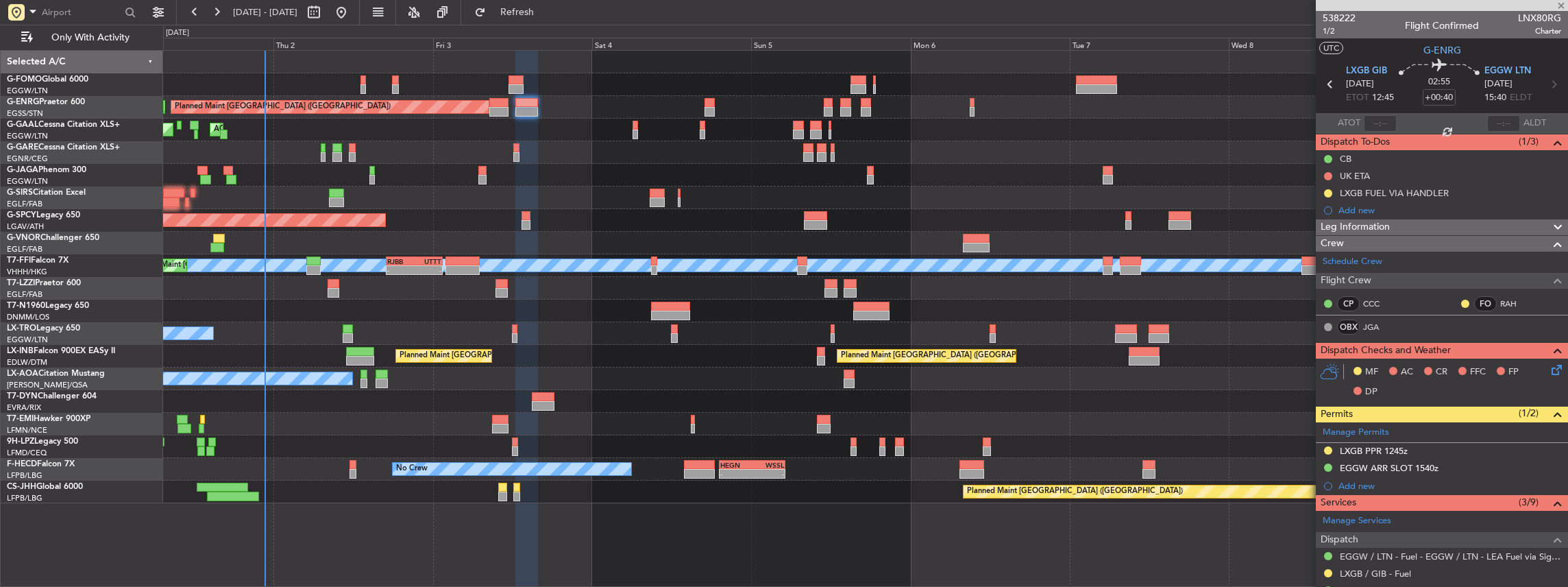
type input "-00:05"
type input "0"
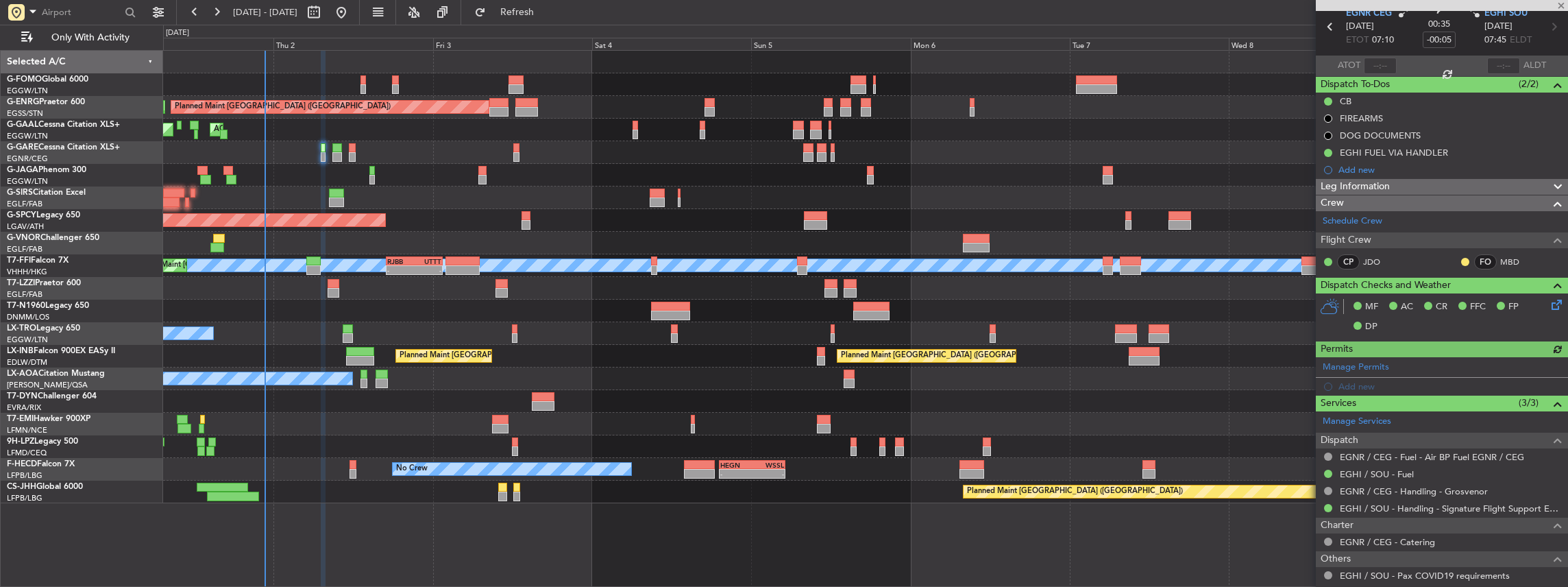
scroll to position [124, 0]
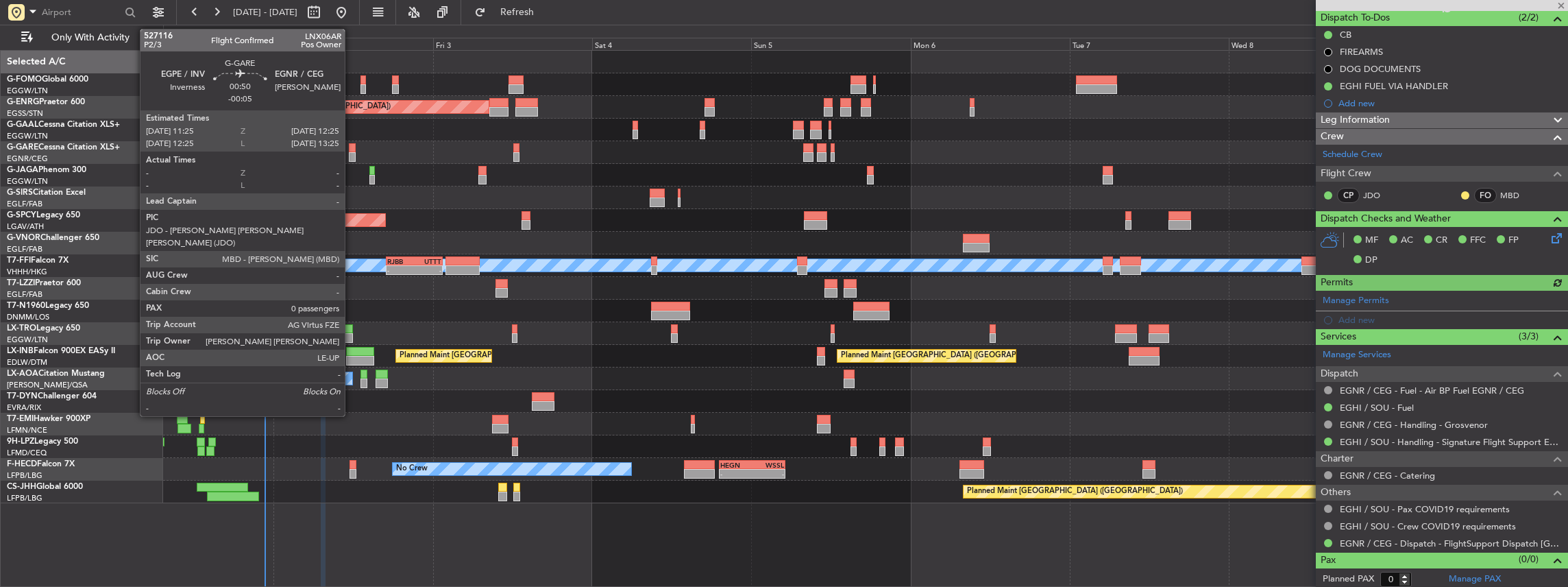
click at [351, 152] on div at bounding box center [352, 157] width 7 height 9
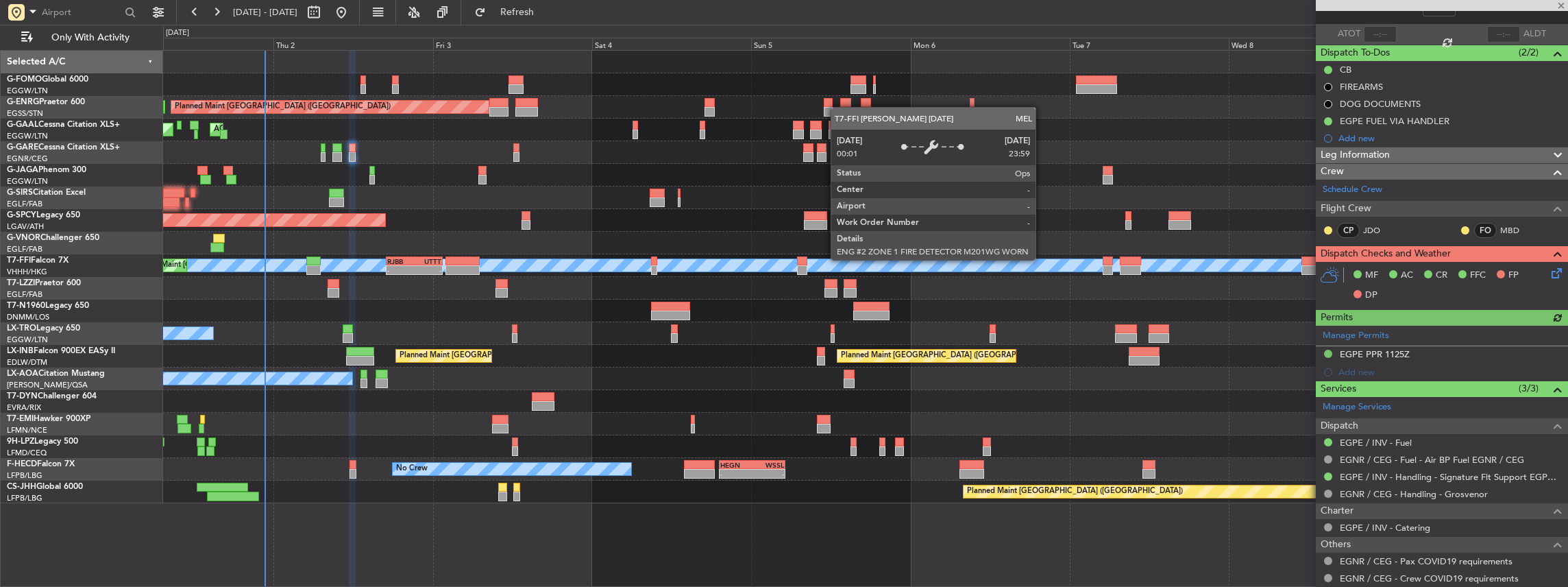
scroll to position [91, 0]
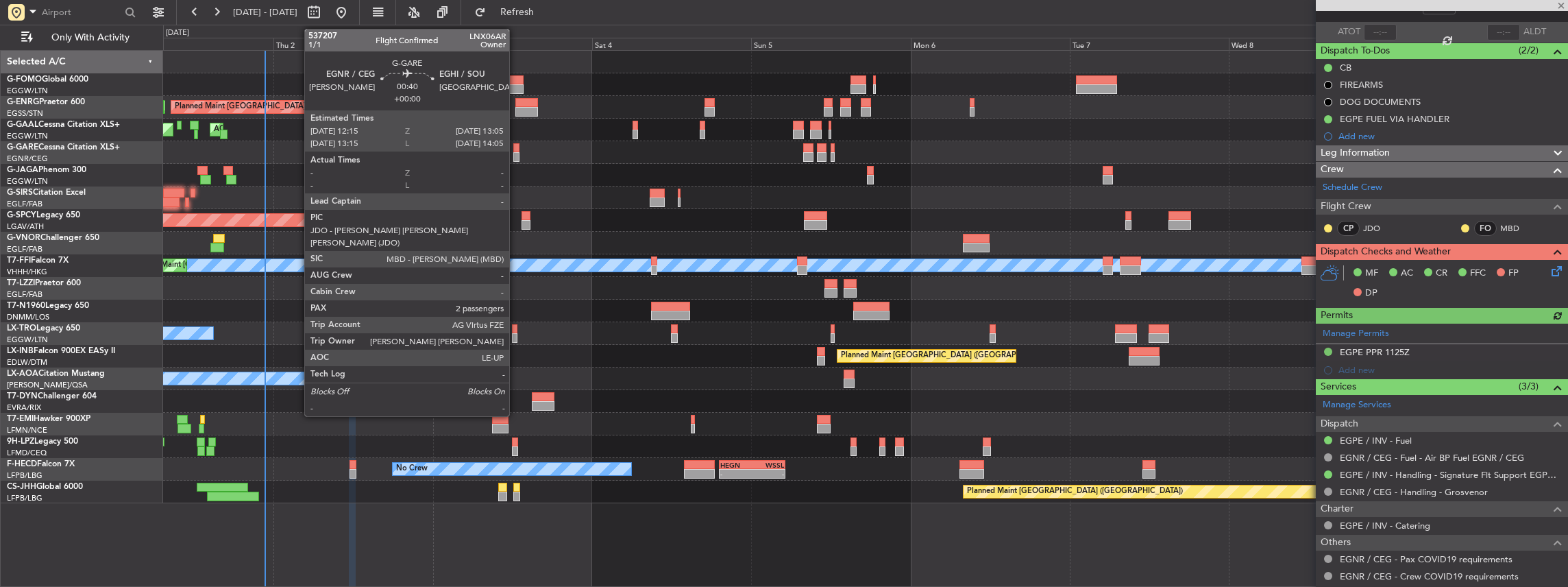
click at [516, 154] on div at bounding box center [516, 157] width 6 height 9
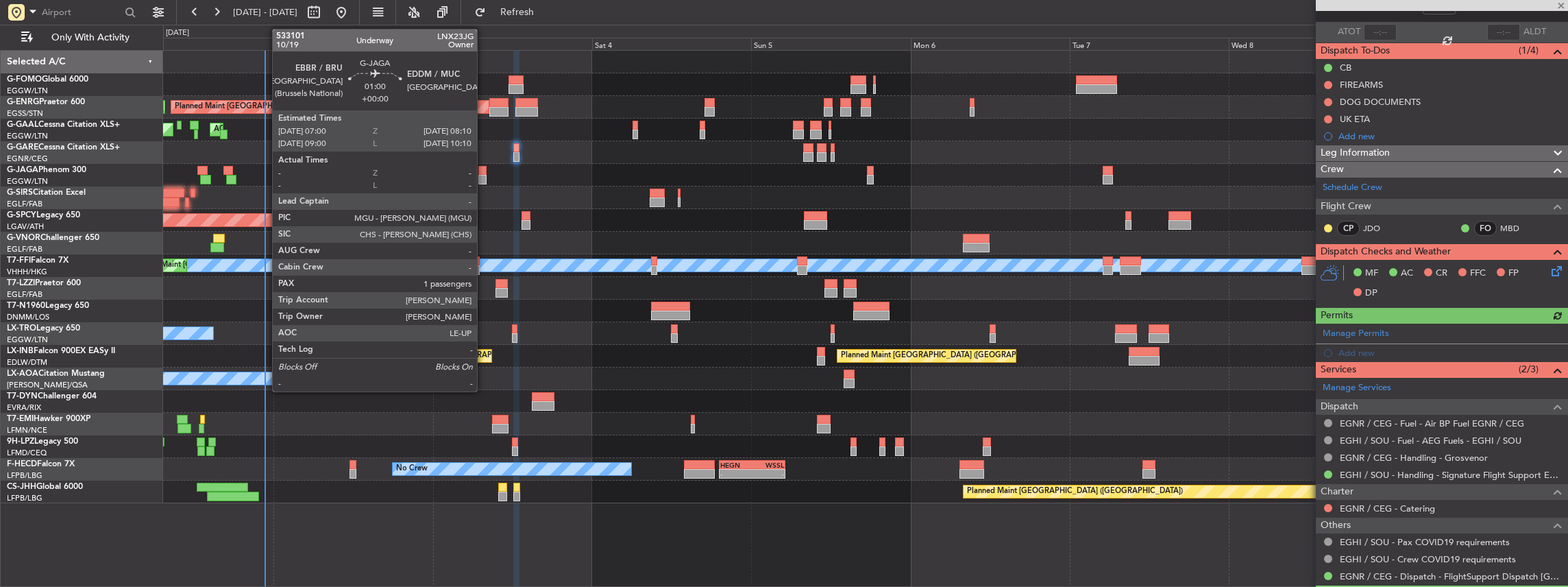
click at [484, 173] on div at bounding box center [482, 170] width 8 height 9
type input "1"
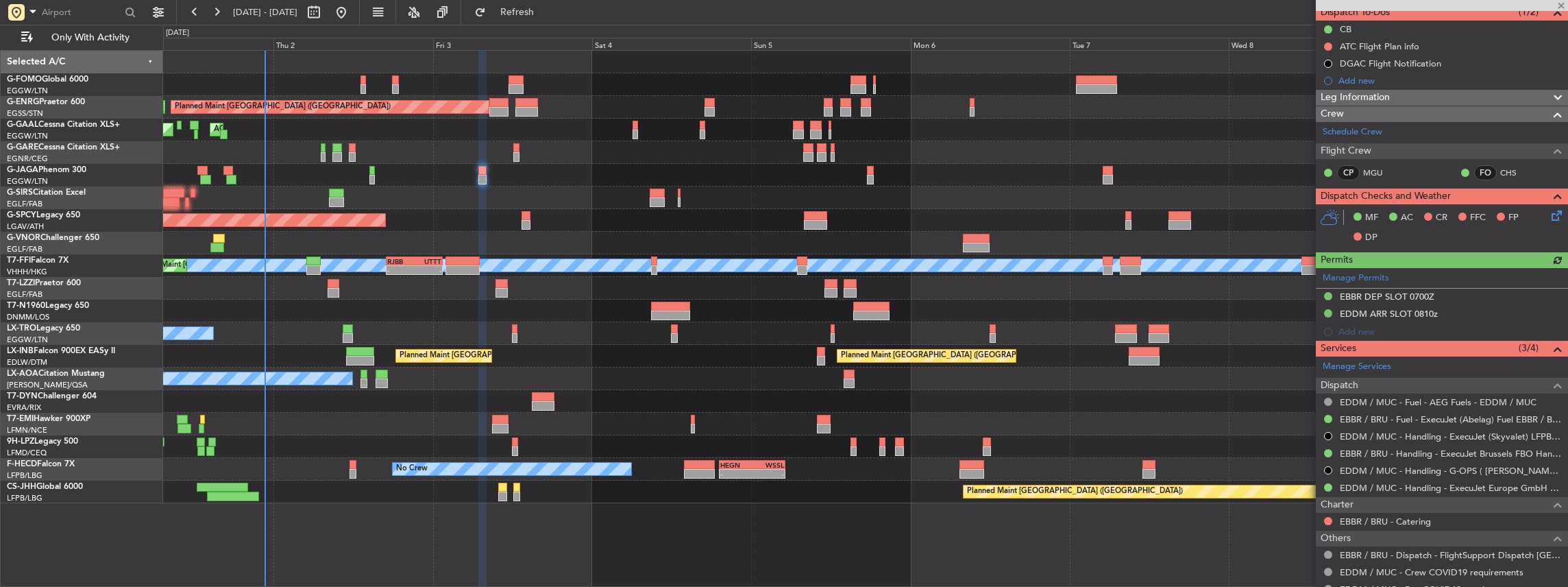
scroll to position [137, 0]
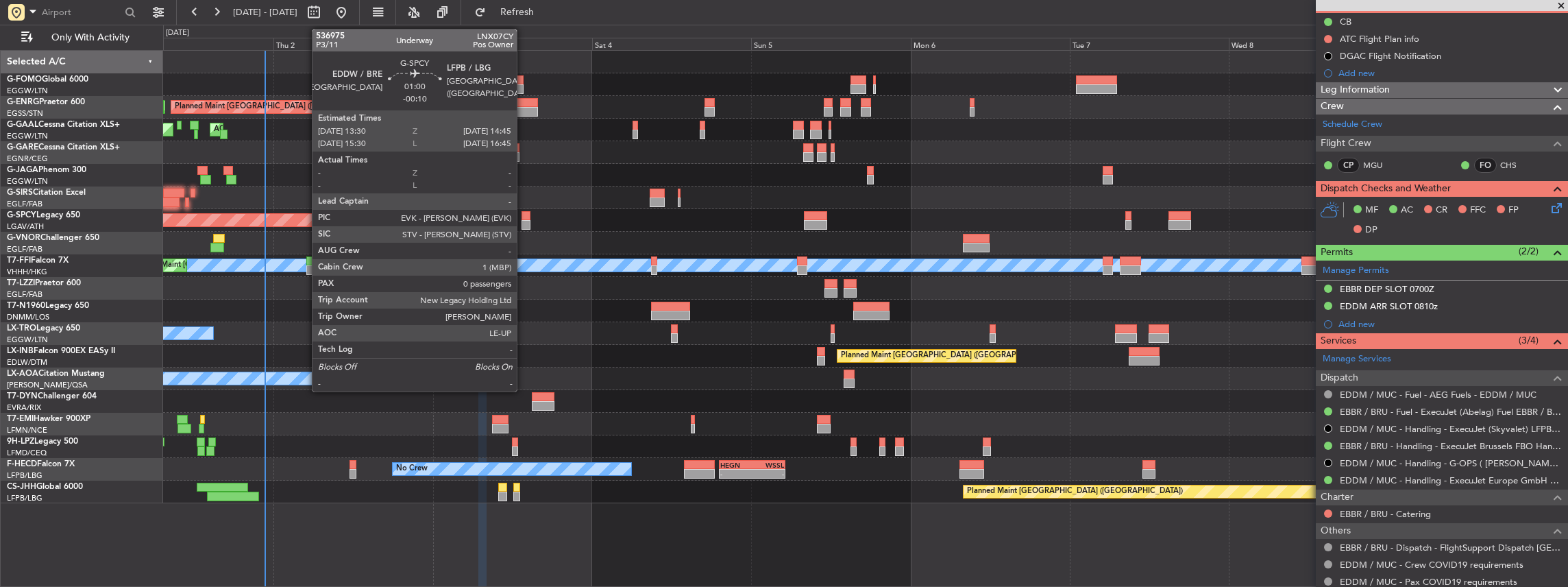
click at [524, 218] on div at bounding box center [526, 215] width 9 height 9
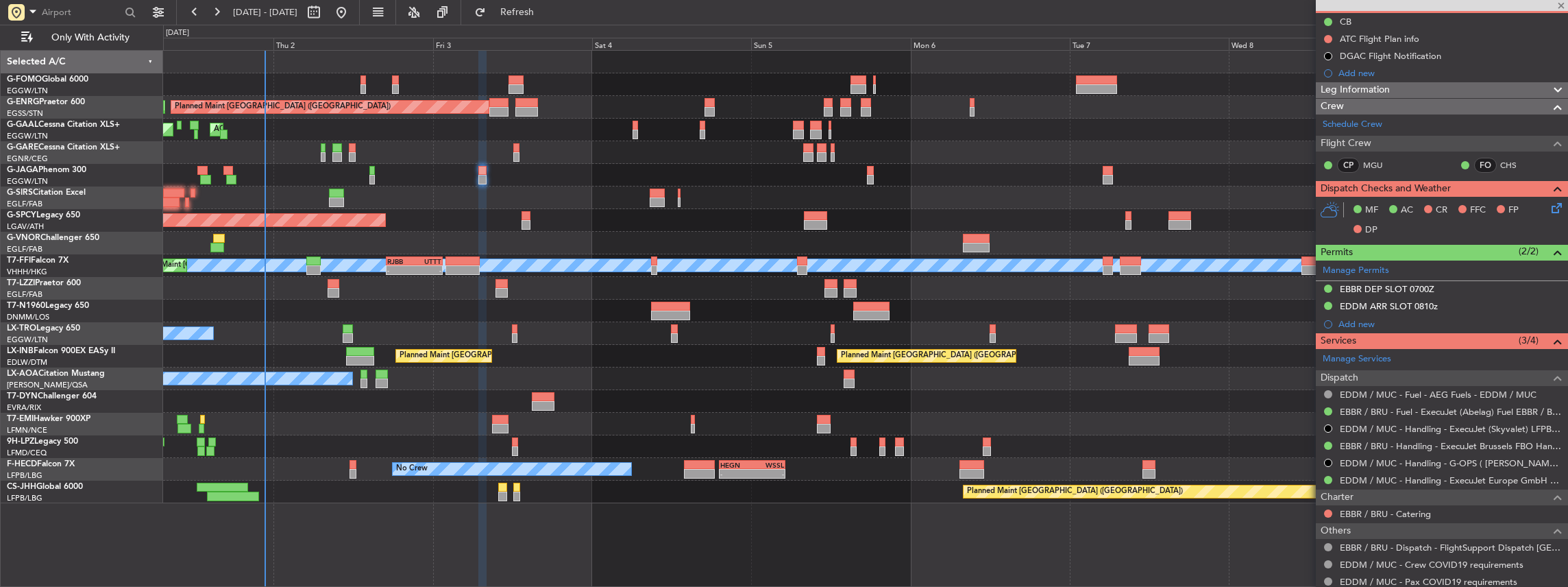
type input "-00:10"
type input "0"
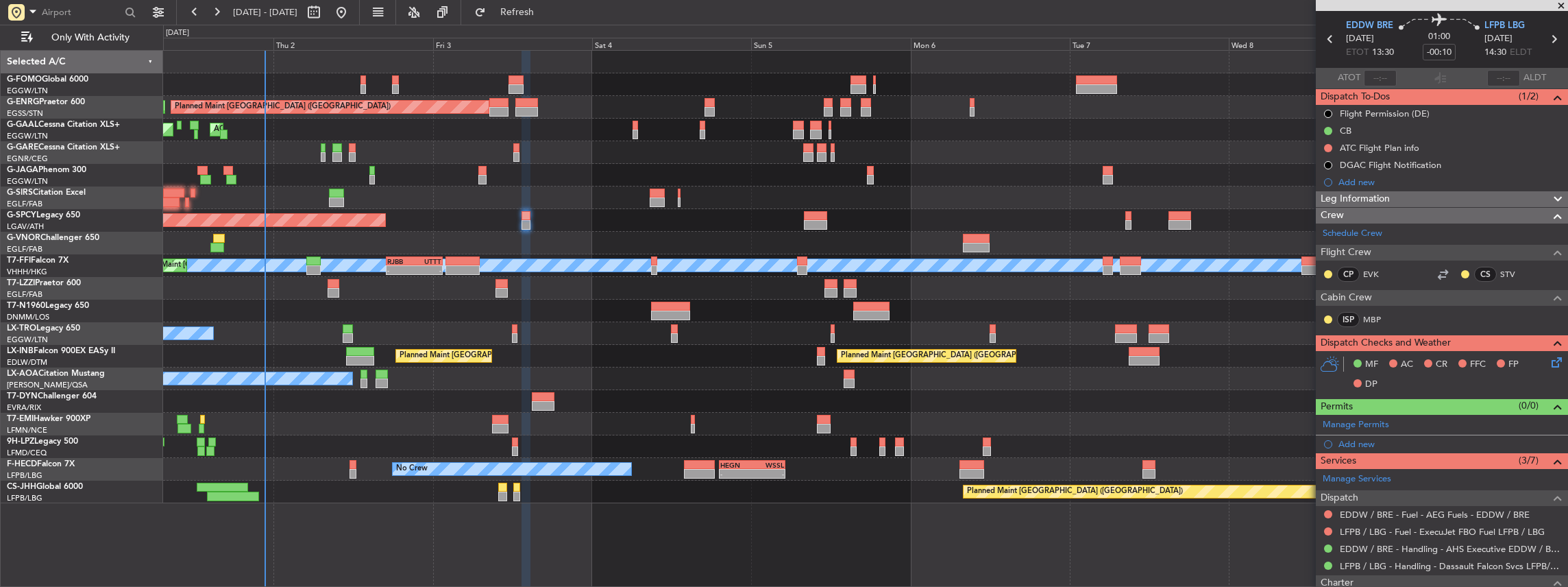
scroll to position [91, 0]
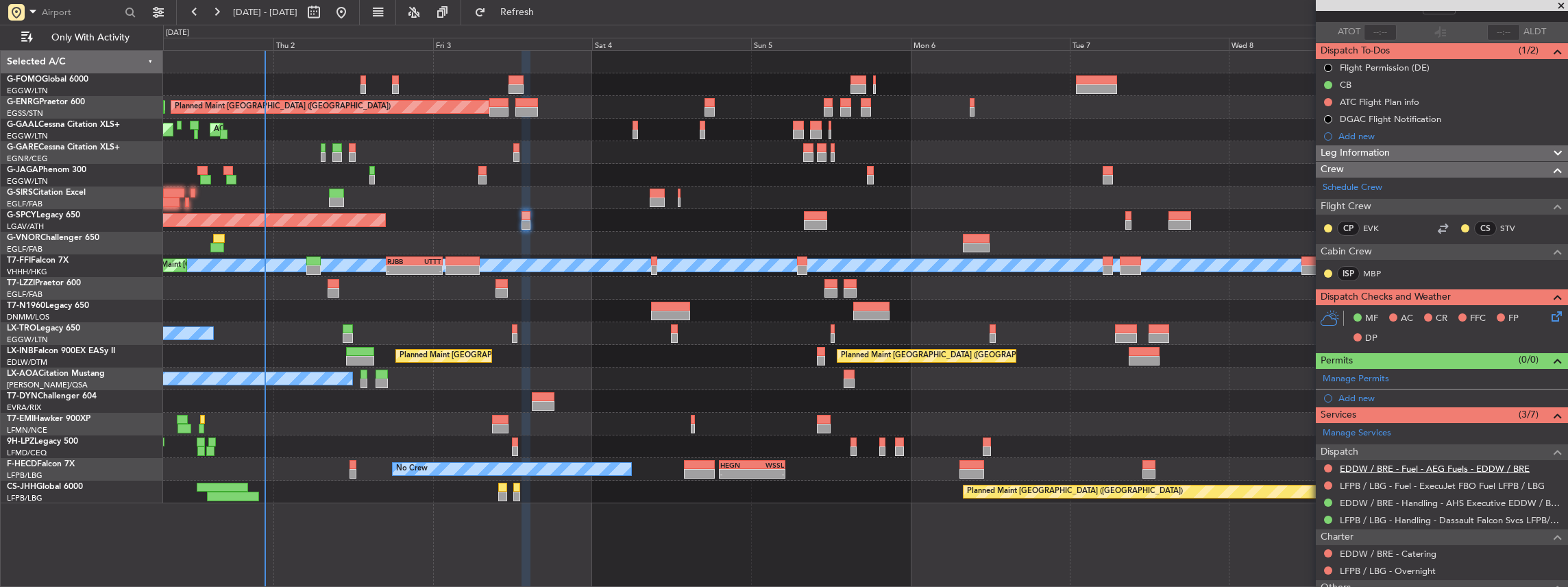
click at [1386, 463] on link "EDDW / BRE - Fuel - AEG Fuels - EDDW / BRE" at bounding box center [1434, 468] width 190 height 11
click at [546, 11] on span "Refresh" at bounding box center [517, 12] width 57 height 9
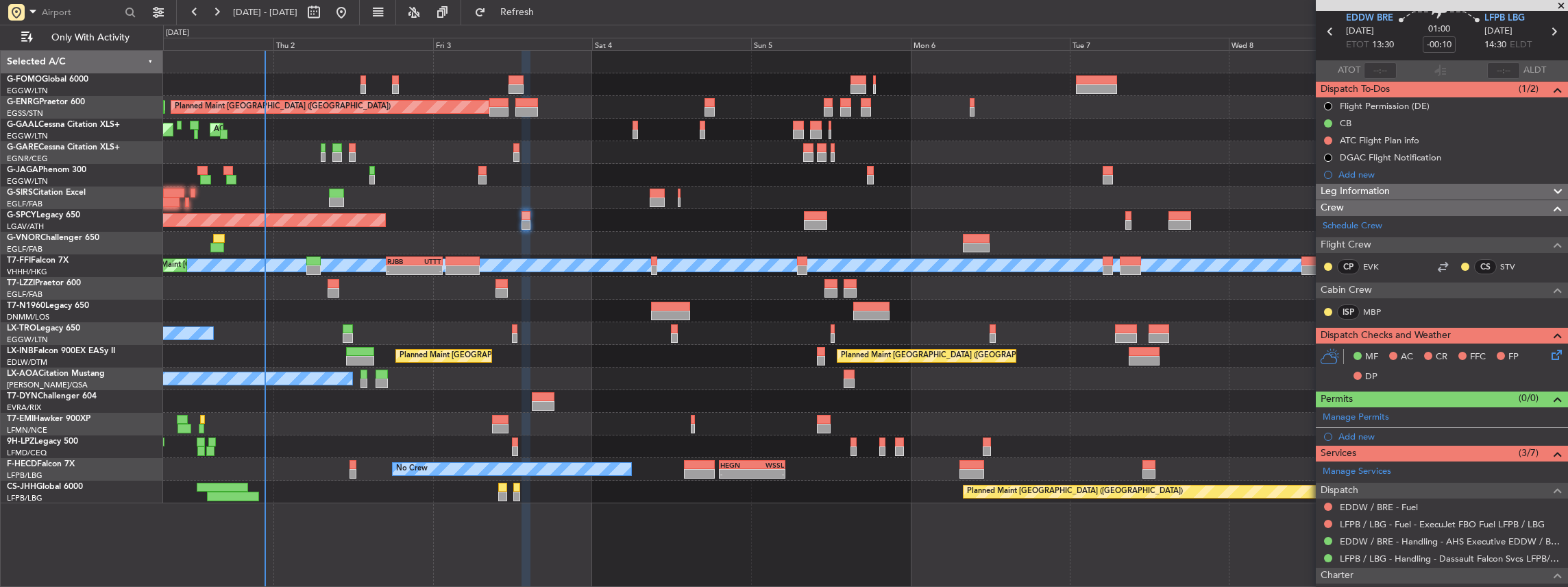
scroll to position [91, 0]
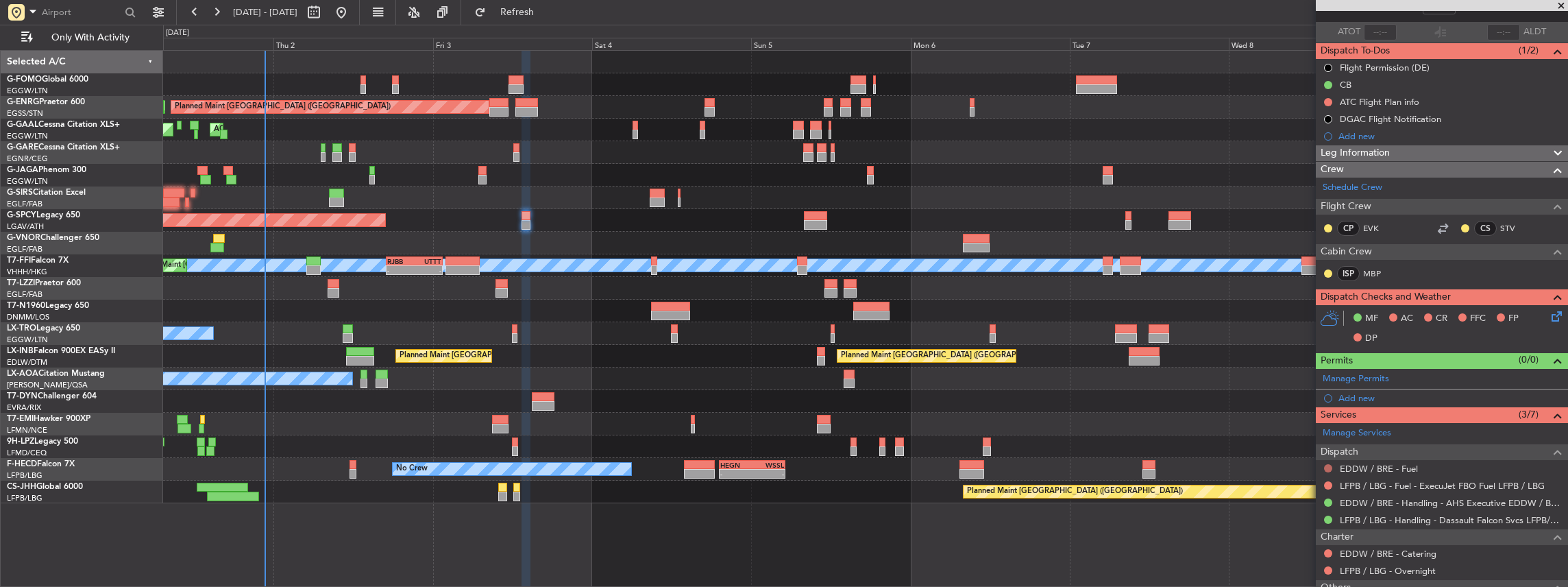
click at [1330, 464] on button at bounding box center [1328, 467] width 8 height 8
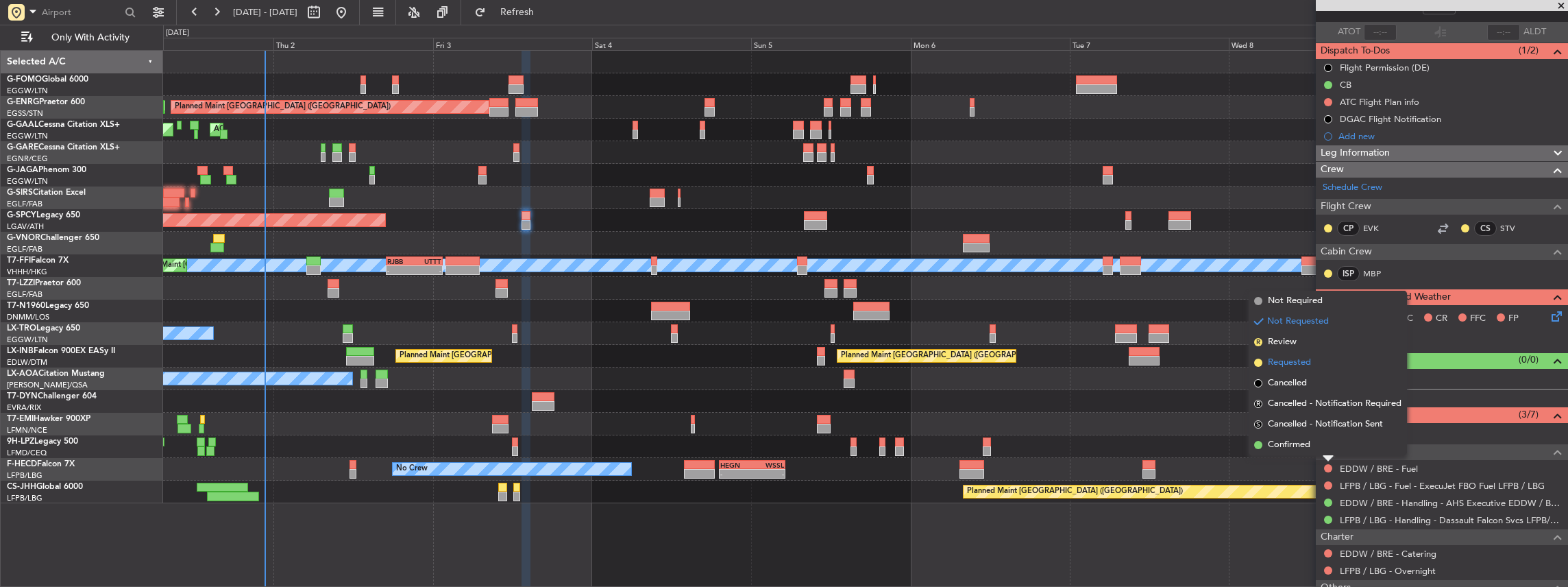
click at [1323, 364] on li "Requested" at bounding box center [1328, 362] width 158 height 21
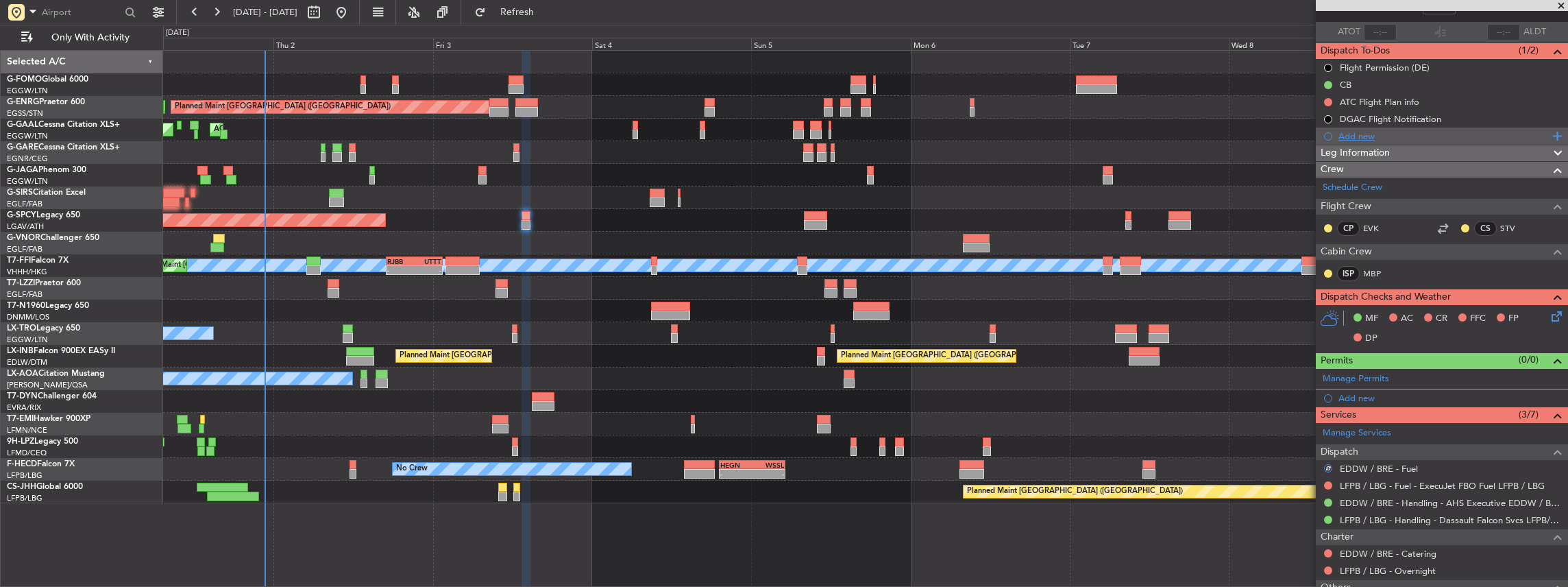
click at [1394, 131] on div "Add new" at bounding box center [1443, 136] width 210 height 11
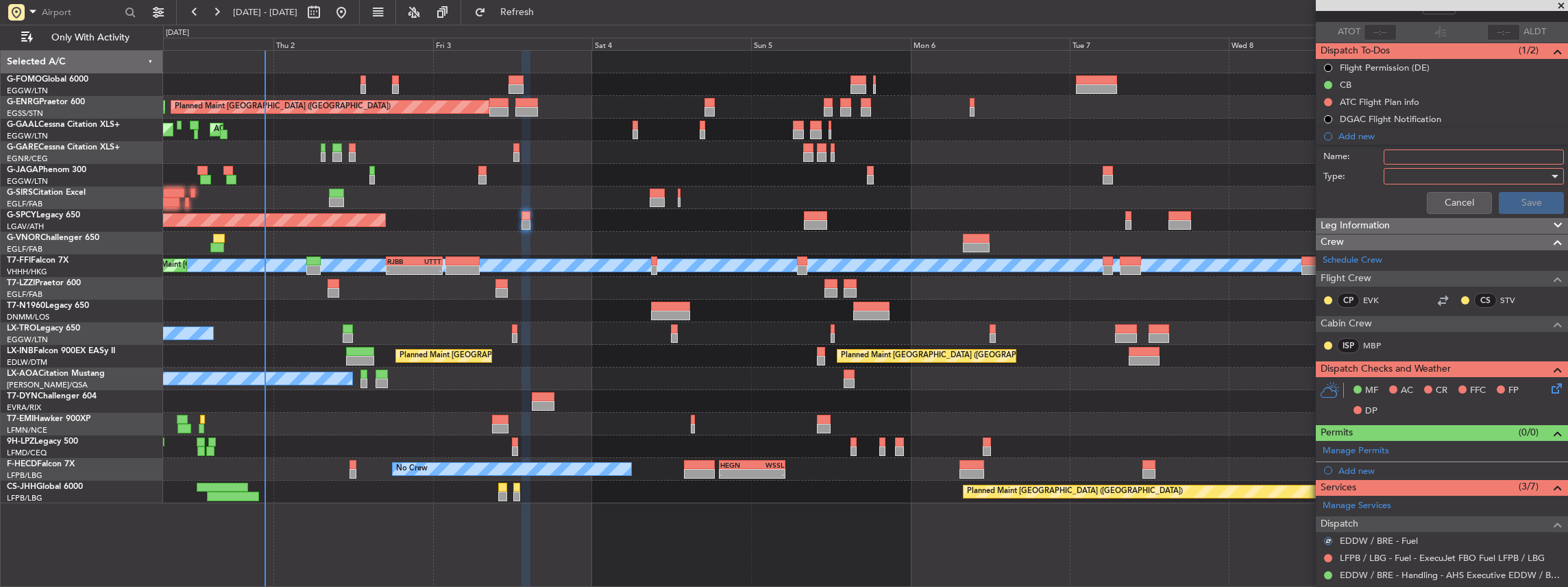
click at [1438, 150] on input "Name:" at bounding box center [1474, 157] width 180 height 15
drag, startPoint x: 1414, startPoint y: 156, endPoint x: 1358, endPoint y: 156, distance: 56.0
click at [1358, 156] on div "Name: VHHH FUEL VIA HANDLER" at bounding box center [1442, 157] width 266 height 21
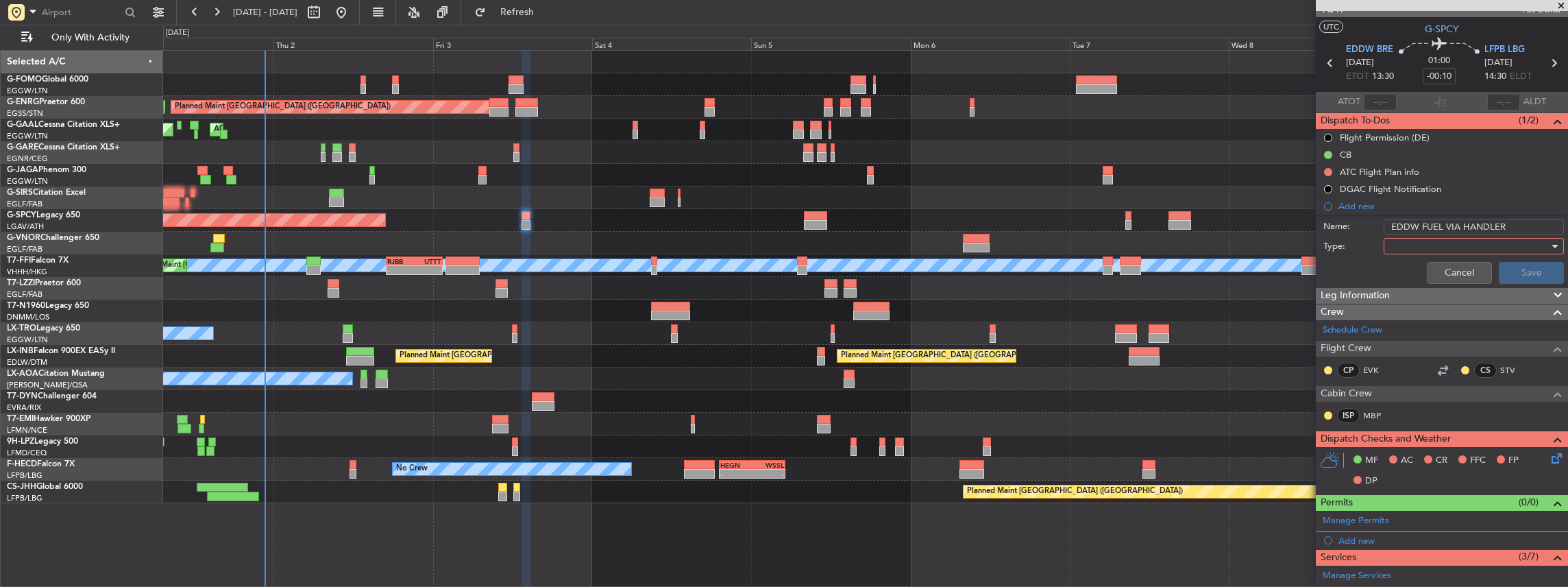
scroll to position [0, 0]
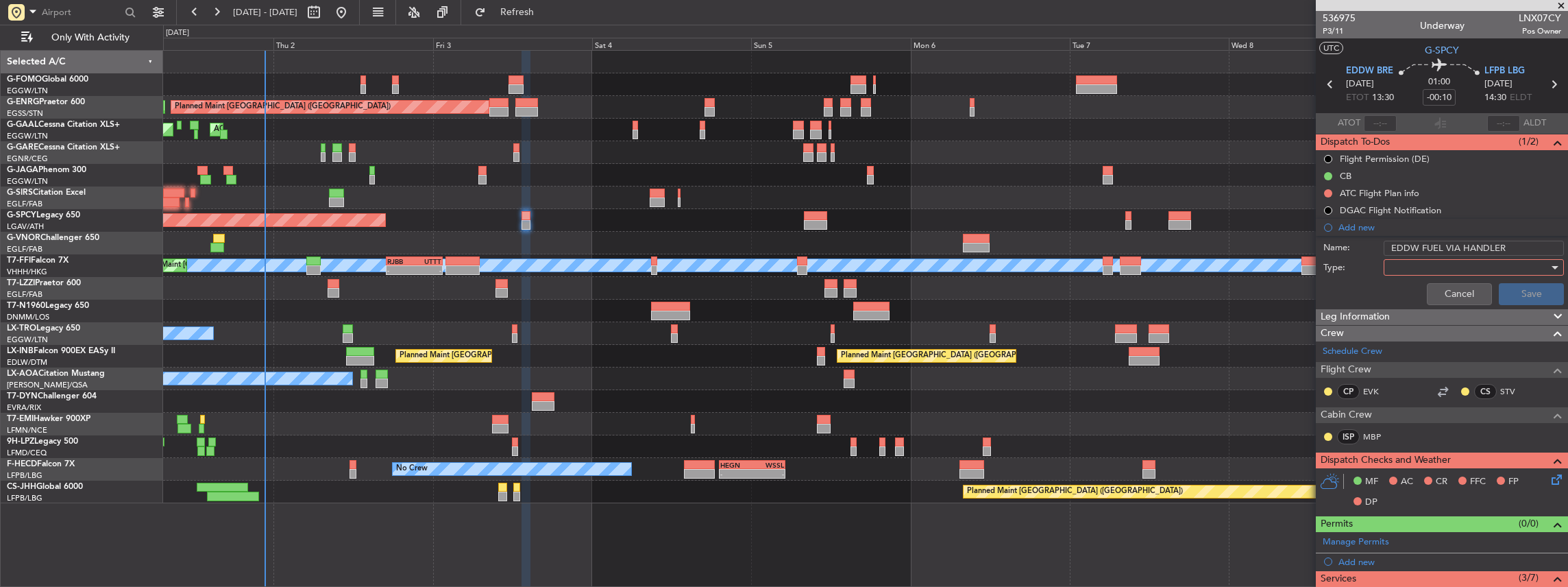
type input "EDDW FUEL VIA HANDLER"
click at [1396, 259] on div at bounding box center [1469, 267] width 160 height 21
click at [1408, 294] on span "Generic" at bounding box center [1469, 294] width 163 height 21
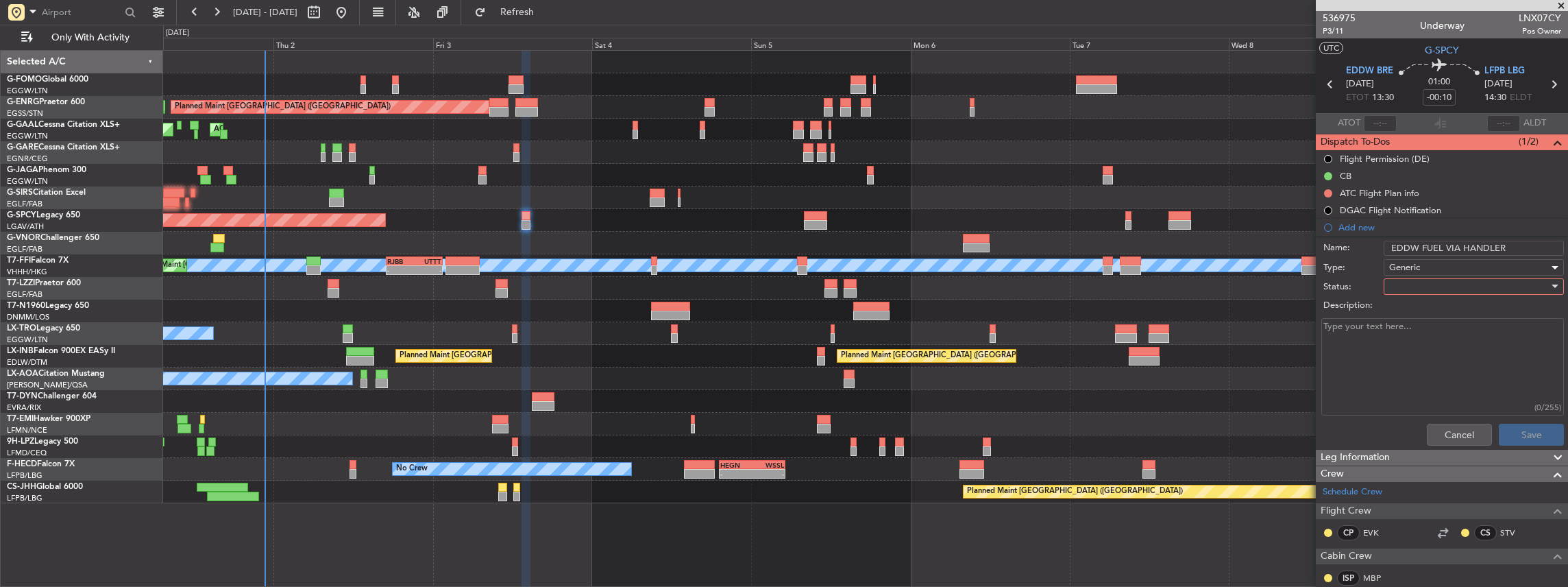
click at [1403, 284] on div at bounding box center [1469, 286] width 160 height 21
click at [1403, 334] on span "In Progress" at bounding box center [1469, 334] width 163 height 21
click at [1522, 433] on button "Save" at bounding box center [1531, 435] width 65 height 22
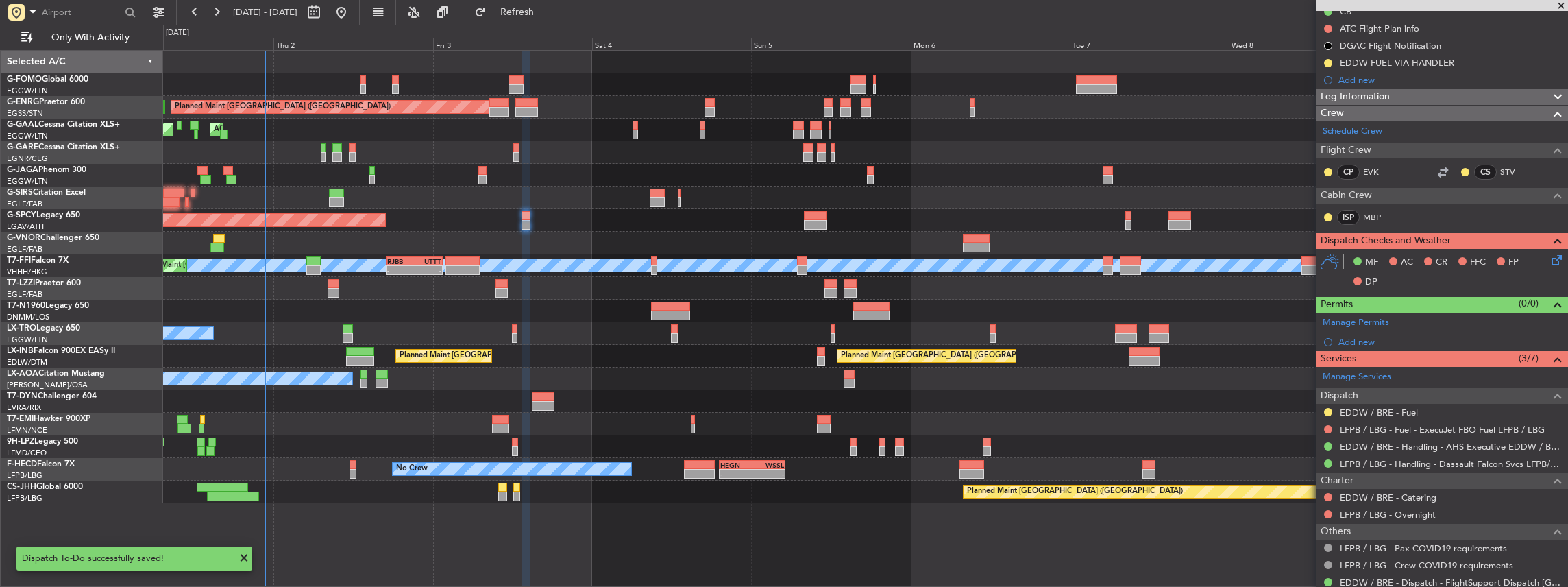
scroll to position [183, 0]
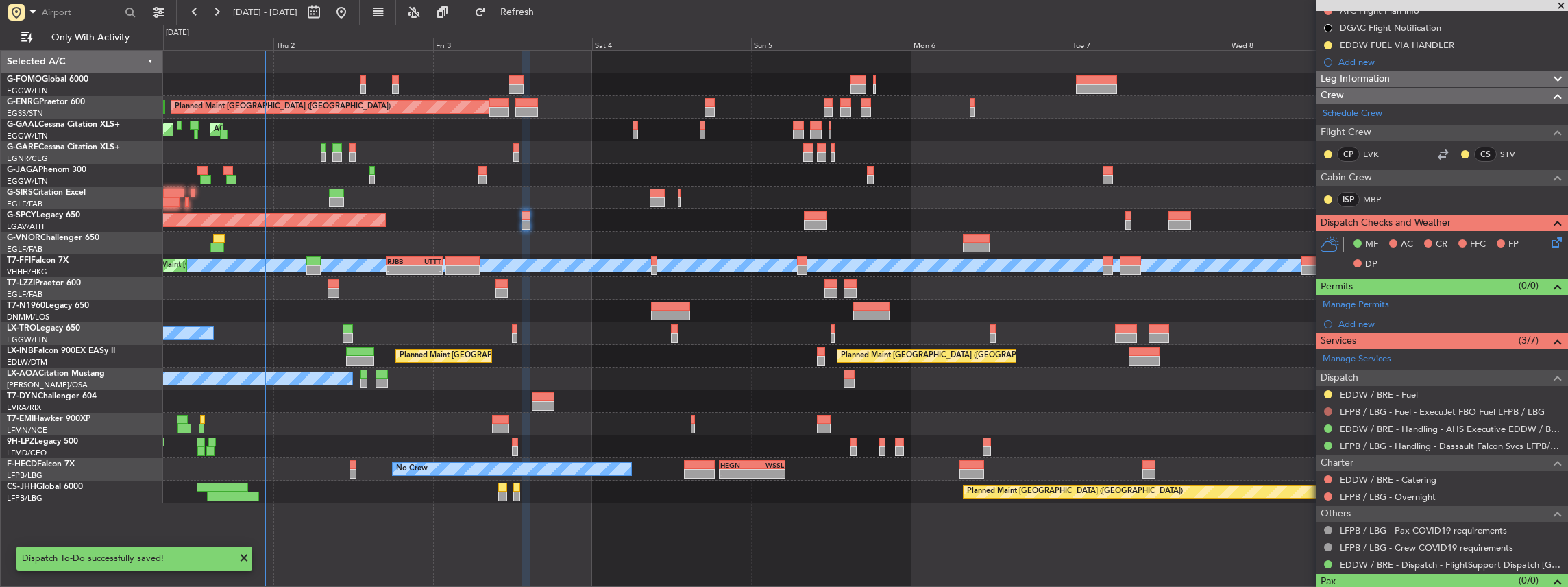
click at [1324, 409] on button at bounding box center [1328, 411] width 8 height 8
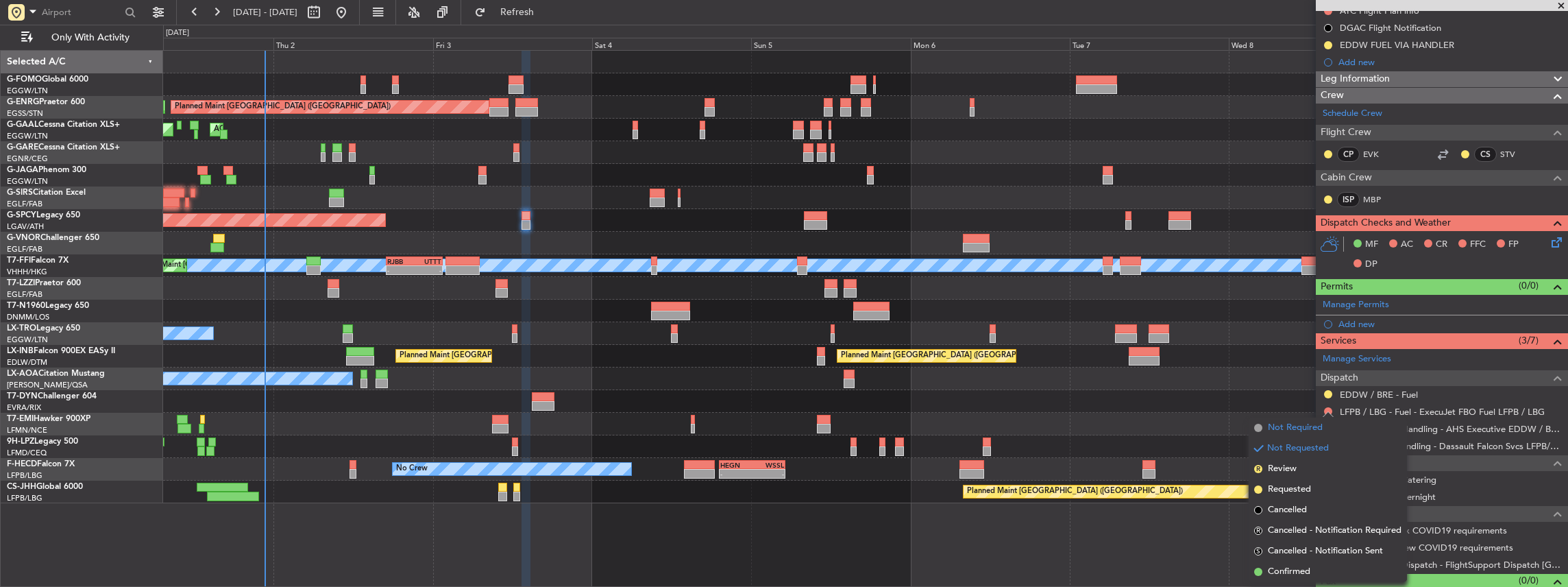
click at [1315, 424] on span "Not Required" at bounding box center [1295, 427] width 55 height 14
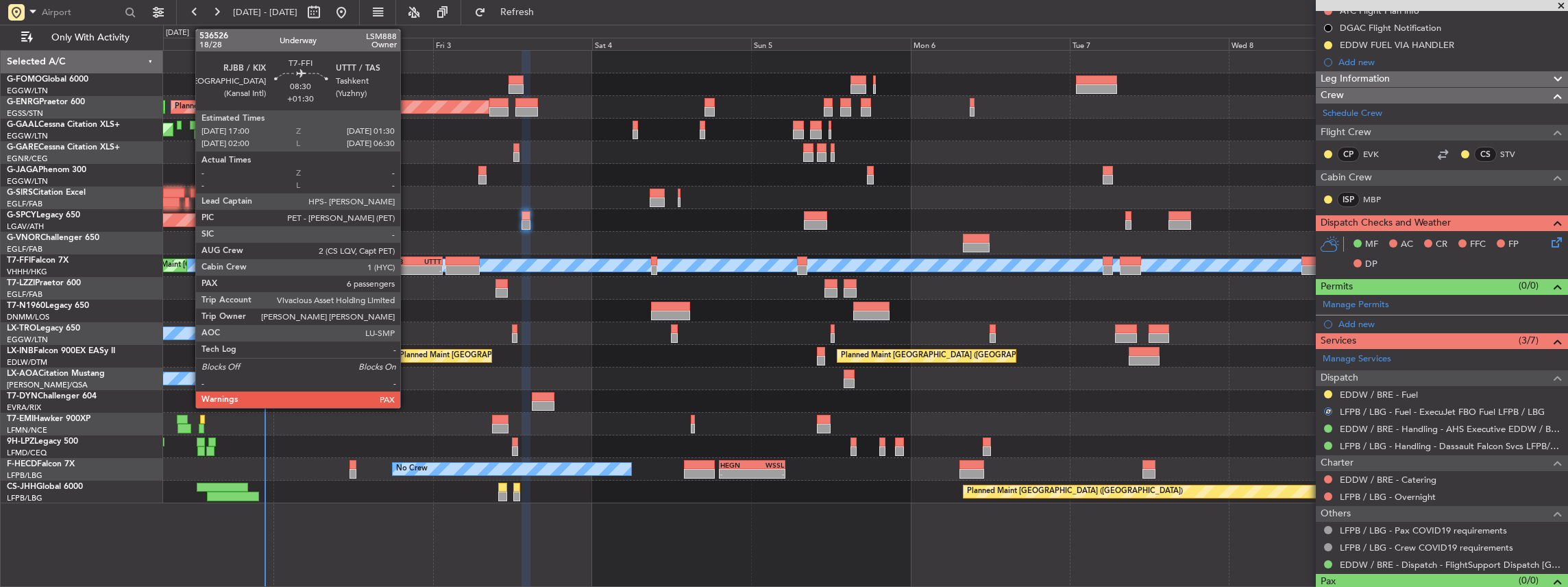
click at [407, 266] on div "- -" at bounding box center [414, 270] width 57 height 9
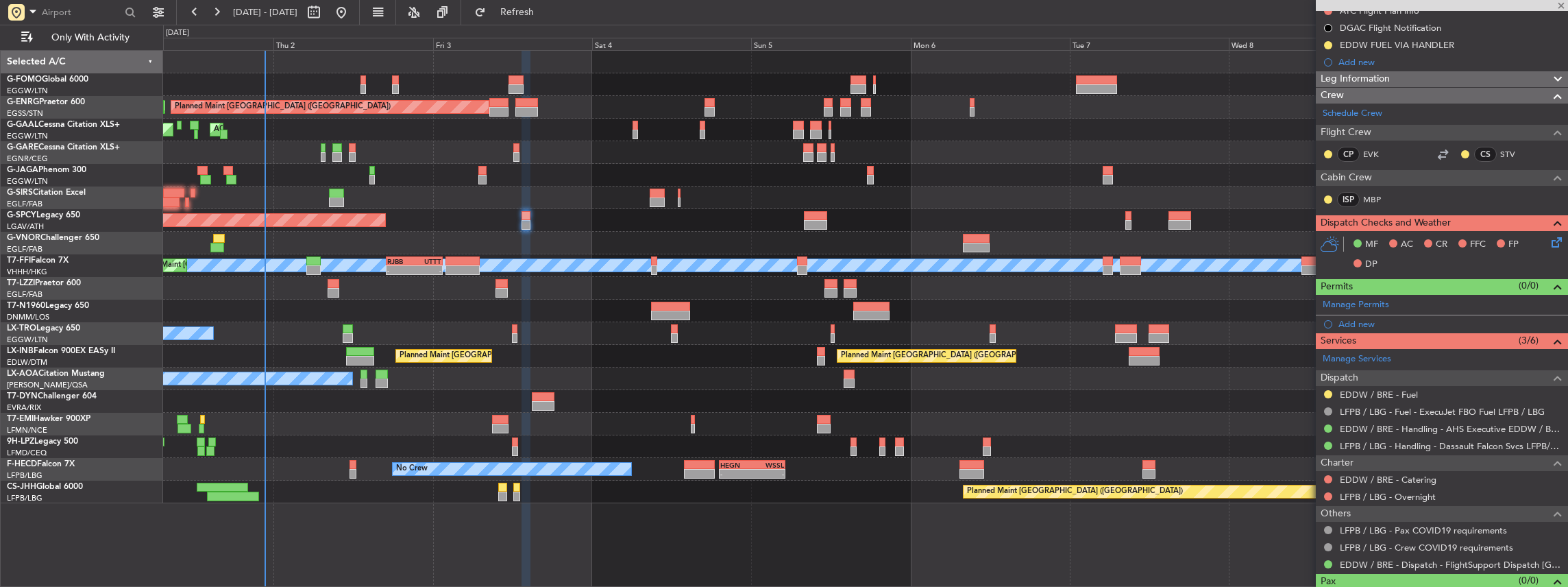
type input "+01:30"
type input "6"
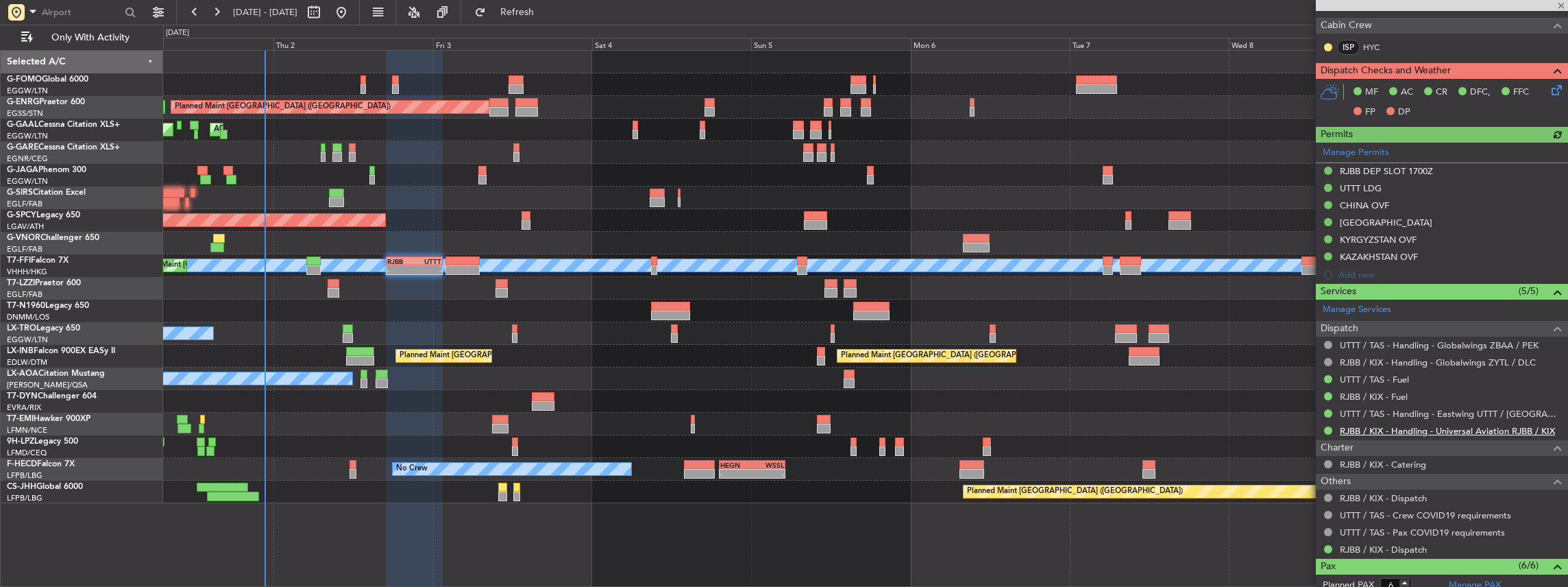
scroll to position [319, 0]
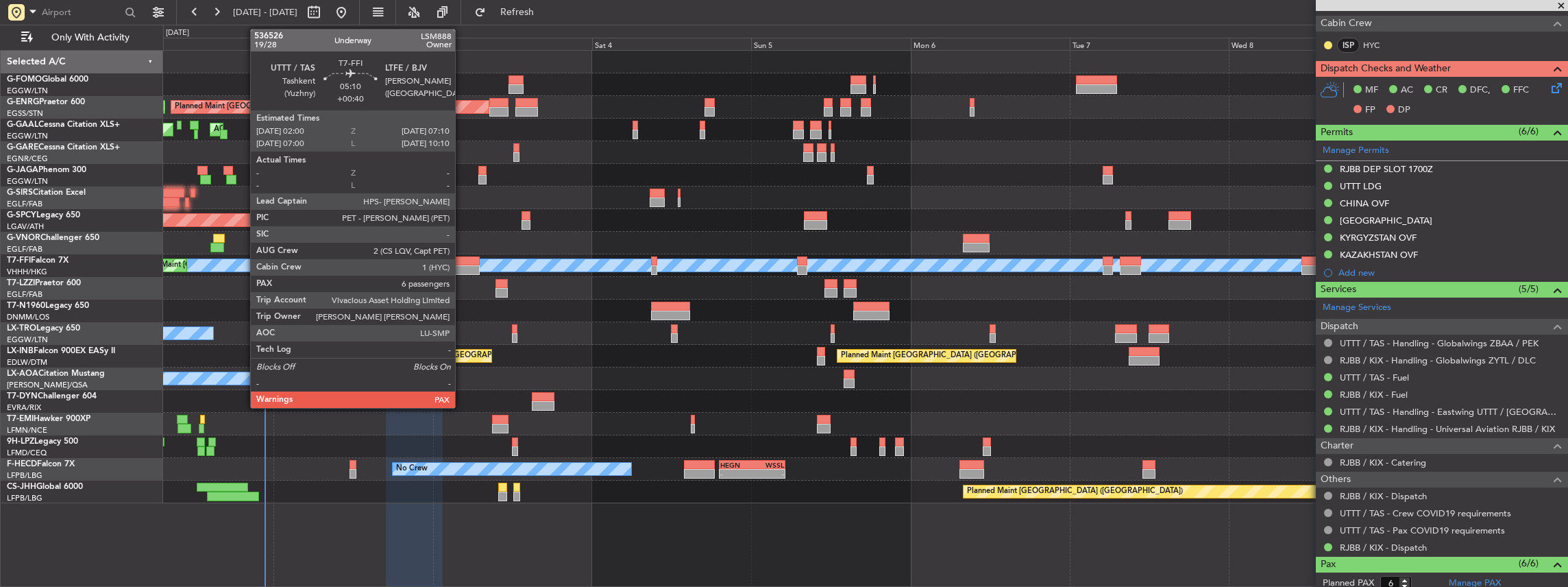
click at [462, 262] on div at bounding box center [462, 261] width 35 height 9
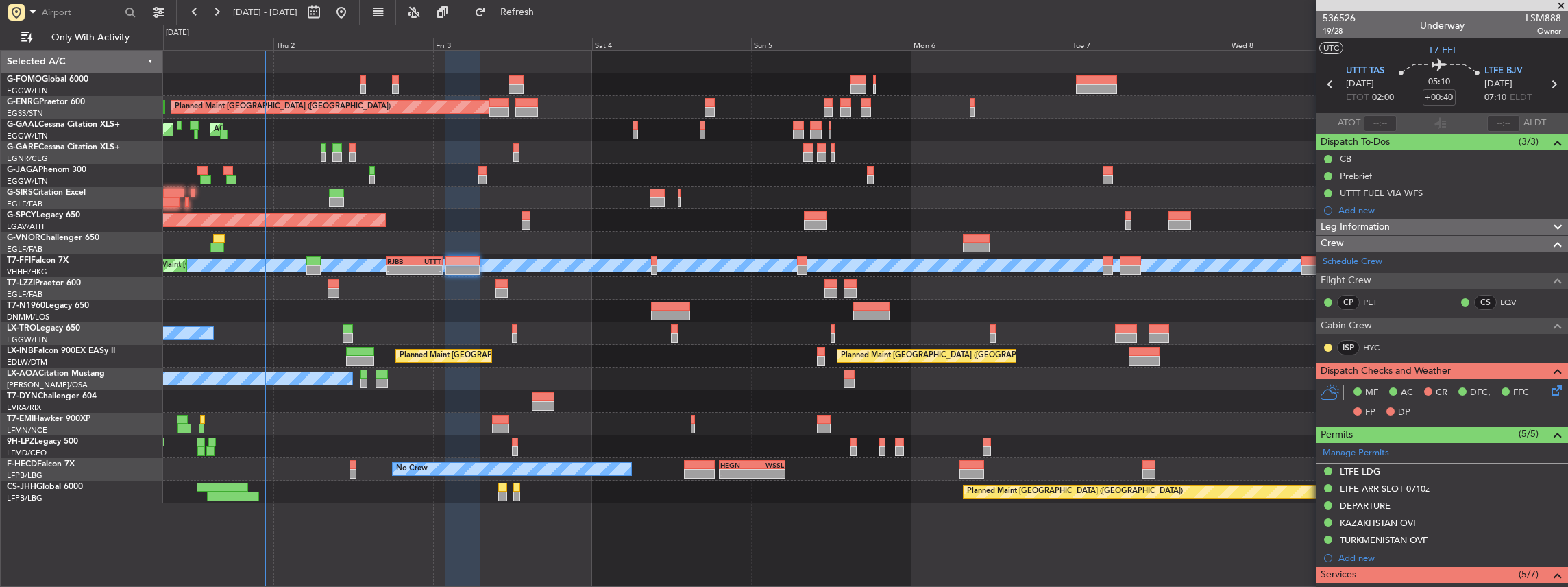
scroll to position [274, 0]
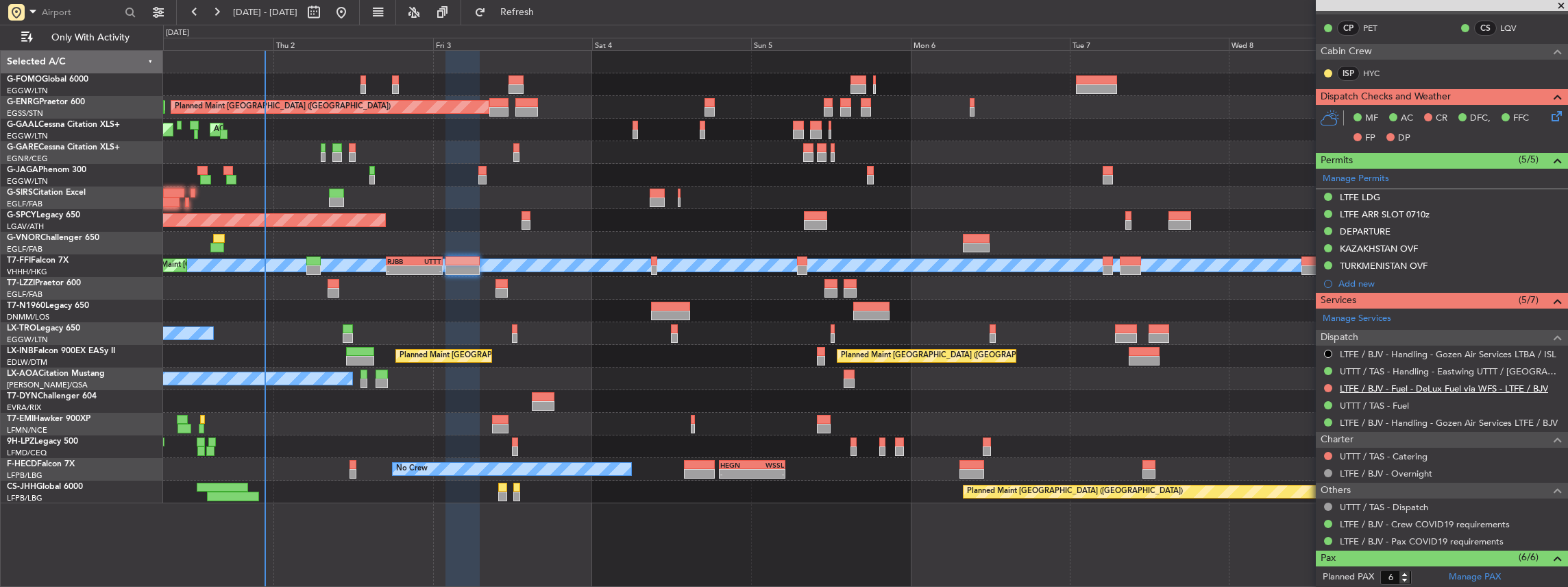
click at [1380, 389] on link "LTFE / BJV - Fuel - DeLux Fuel via WFS - LTFE / BJV" at bounding box center [1443, 388] width 208 height 11
click at [1398, 419] on link "LTFE / BJV - Handling - Gozen Air Services LTFE / BJV" at bounding box center [1448, 422] width 218 height 11
click at [545, 8] on span "Refresh" at bounding box center [517, 12] width 57 height 9
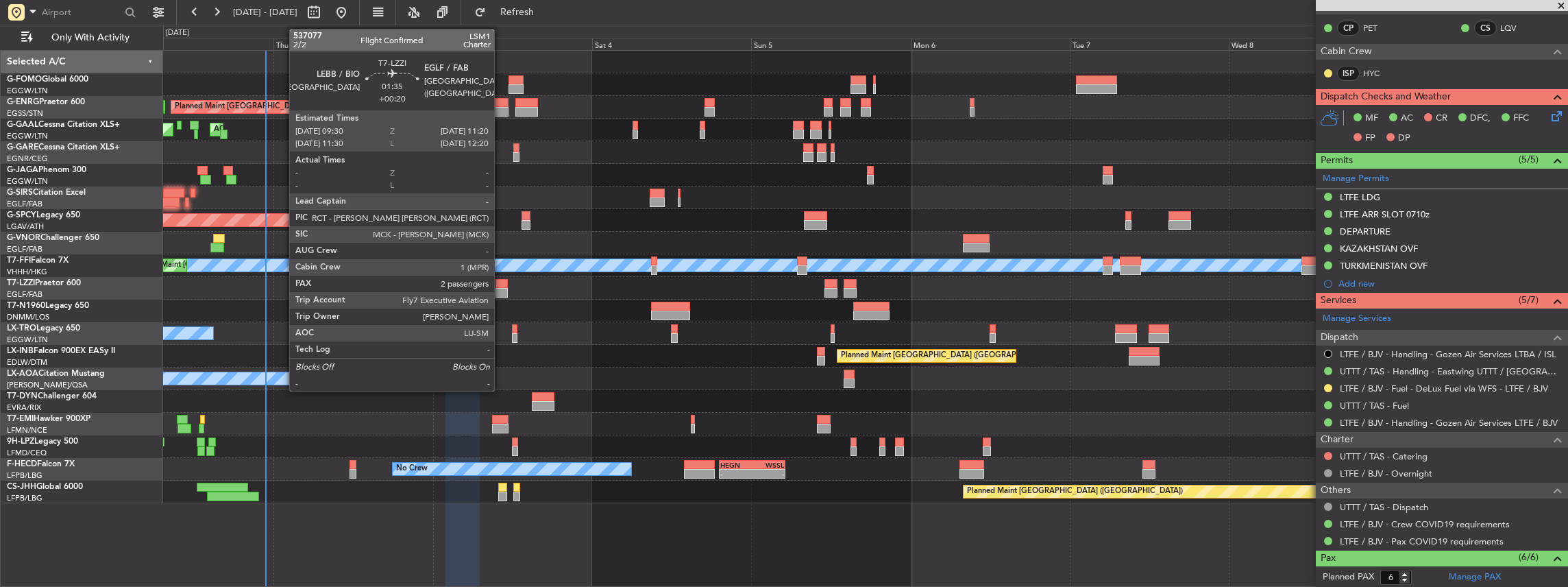
click at [501, 290] on div at bounding box center [501, 292] width 12 height 9
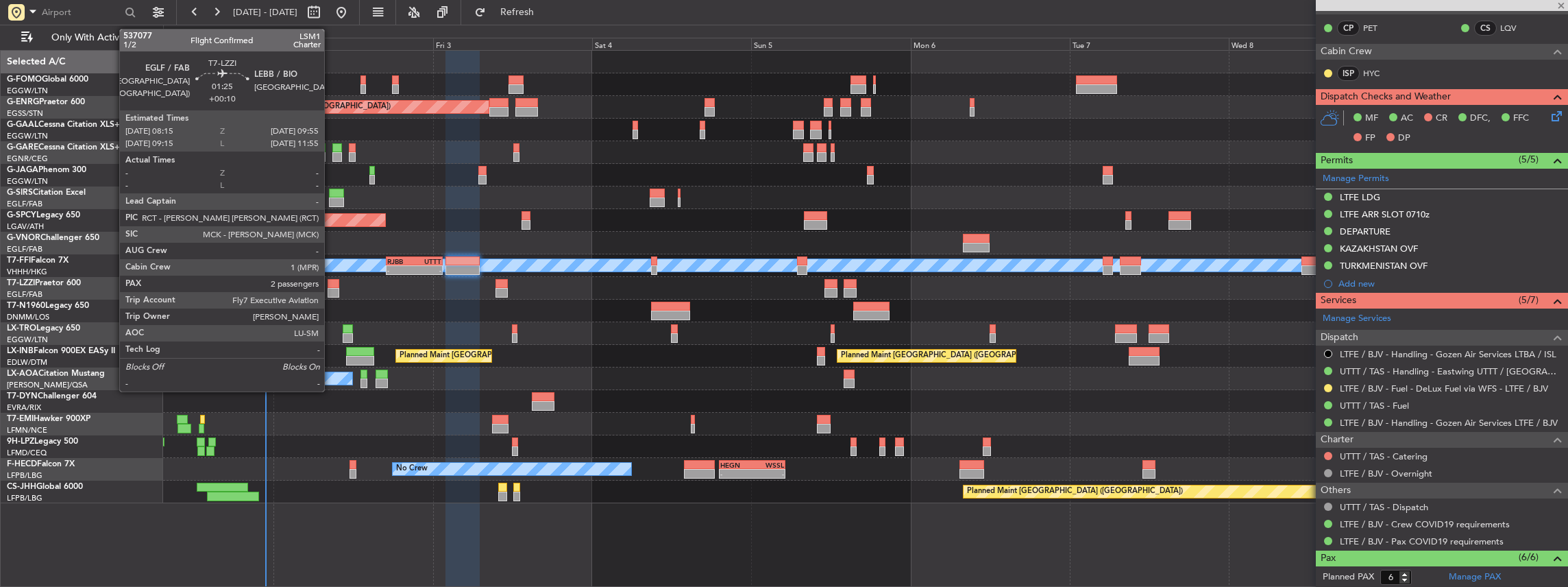
type input "+00:20"
type input "2"
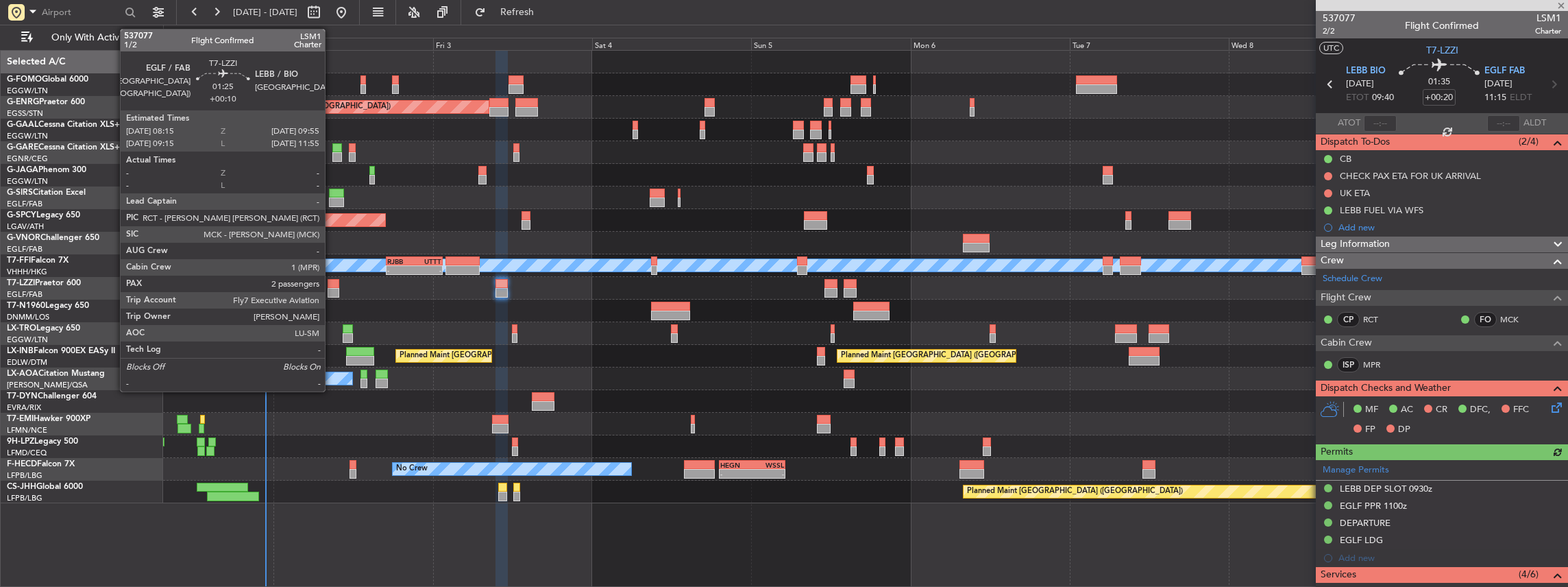
click at [331, 283] on div at bounding box center [333, 283] width 11 height 9
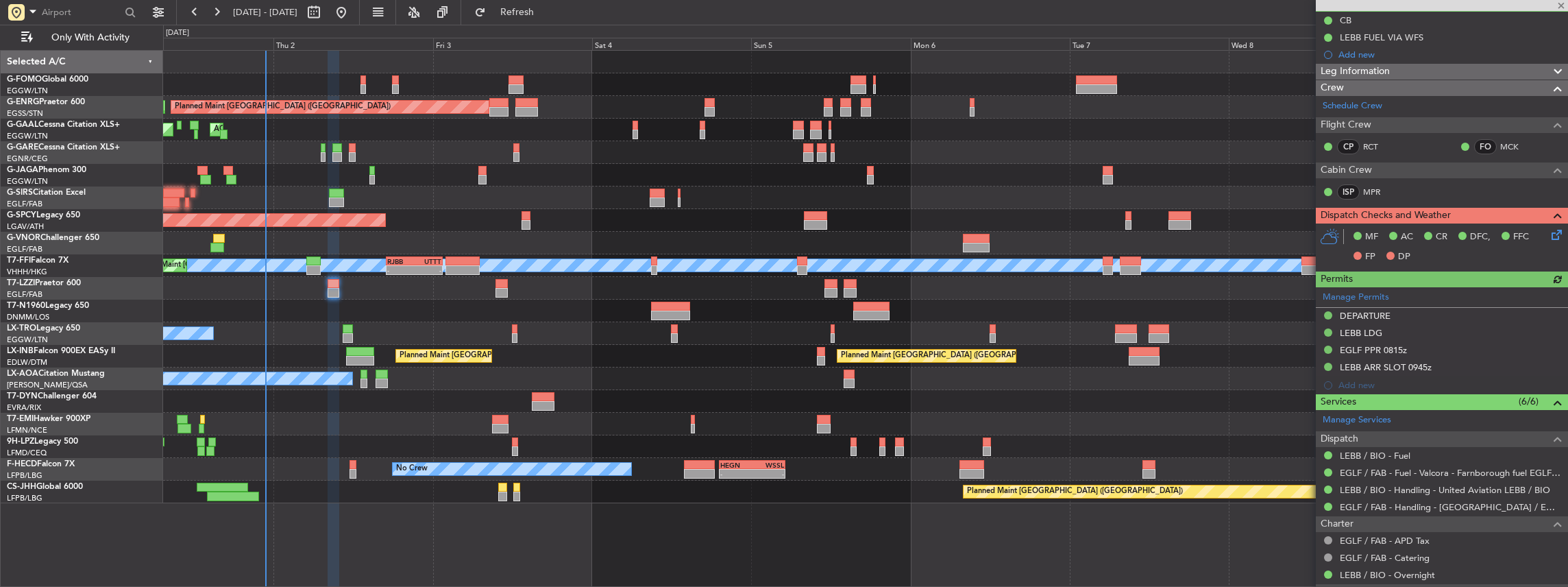
scroll to position [183, 0]
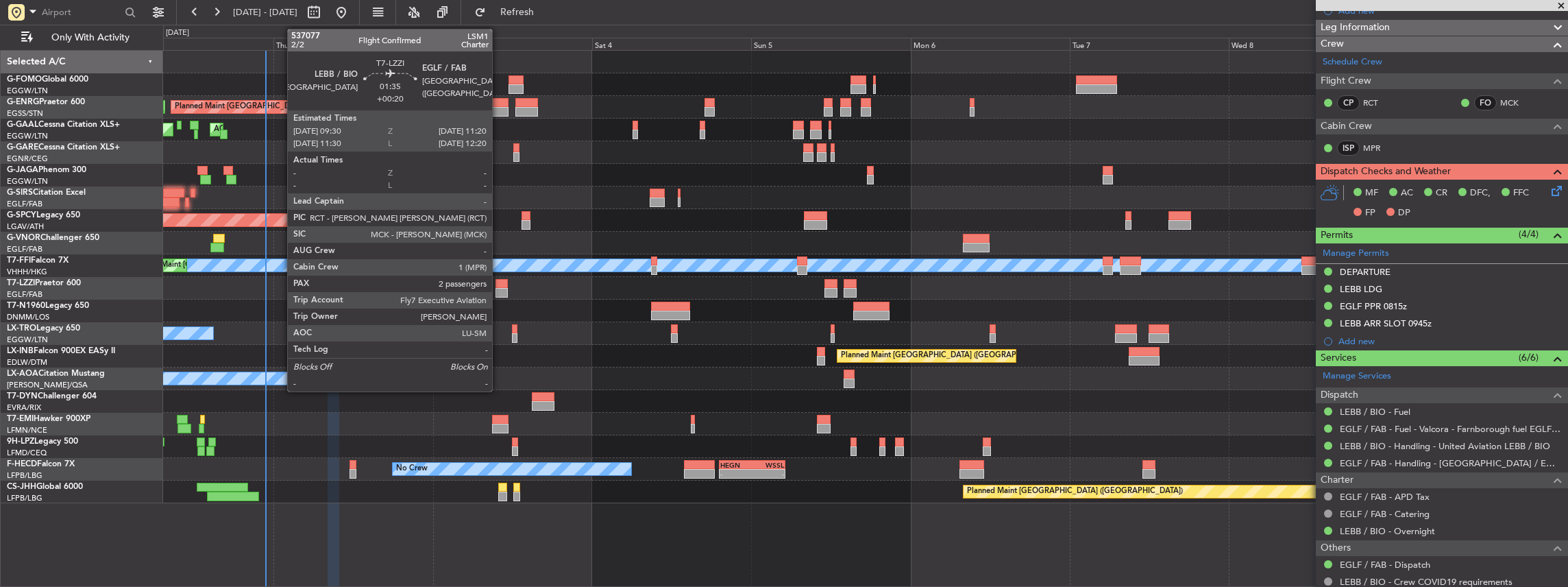
click at [500, 285] on div at bounding box center [501, 283] width 12 height 9
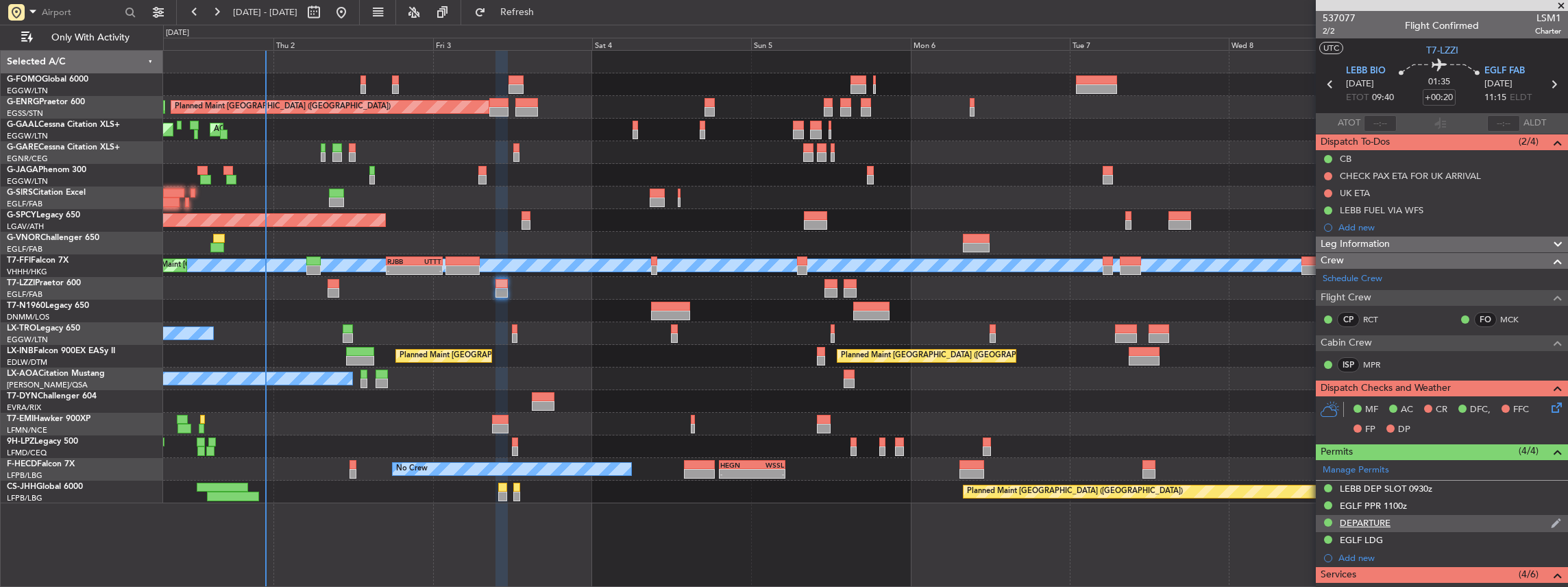
scroll to position [228, 0]
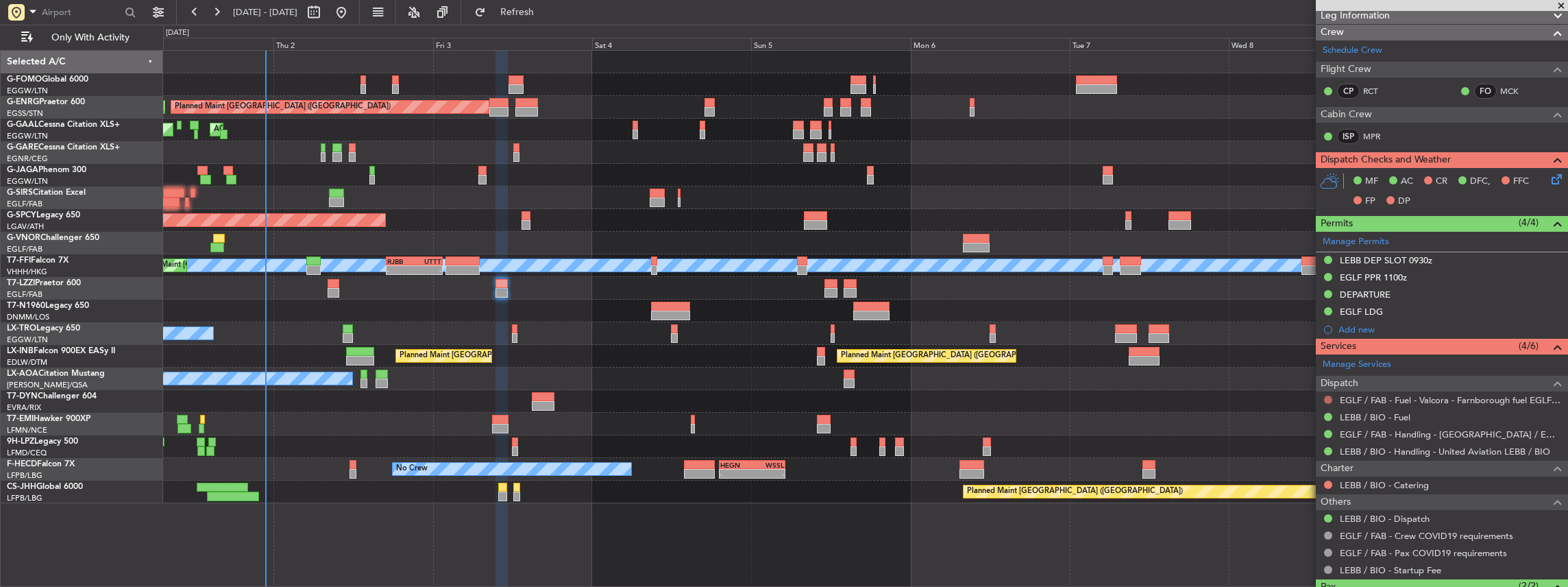
click at [1326, 397] on button at bounding box center [1328, 399] width 8 height 8
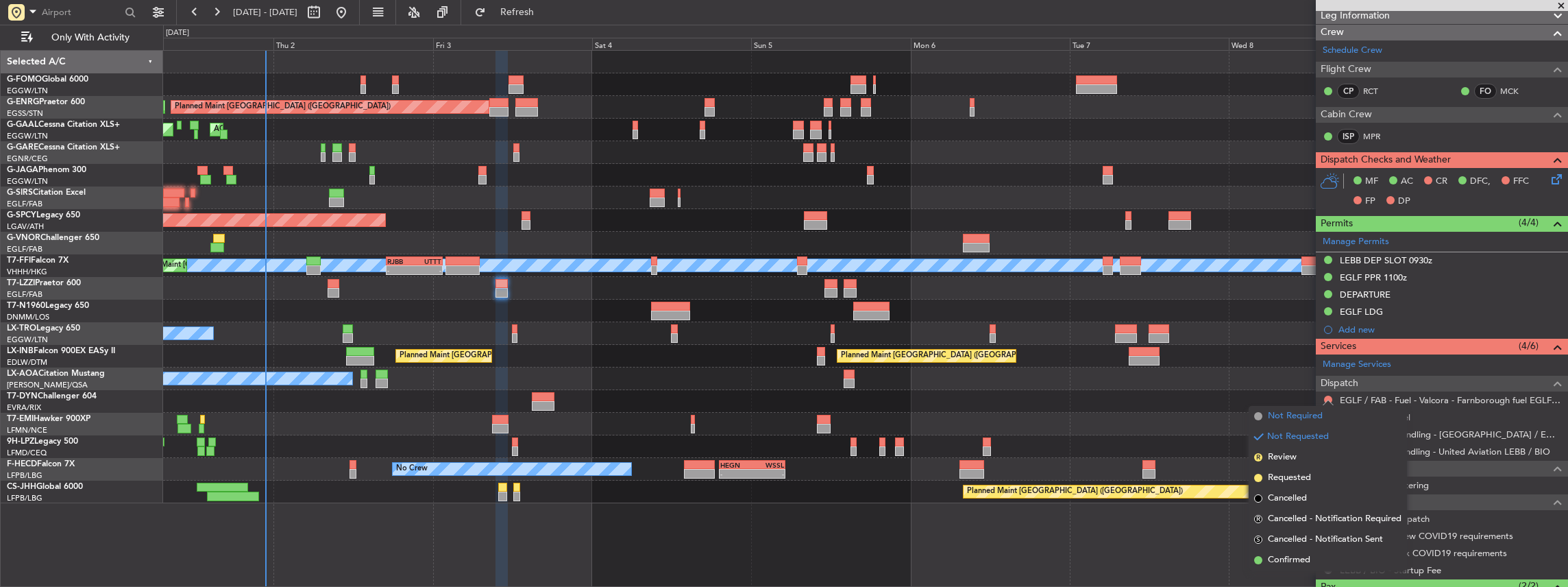
click at [1284, 421] on span "Not Required" at bounding box center [1295, 416] width 55 height 14
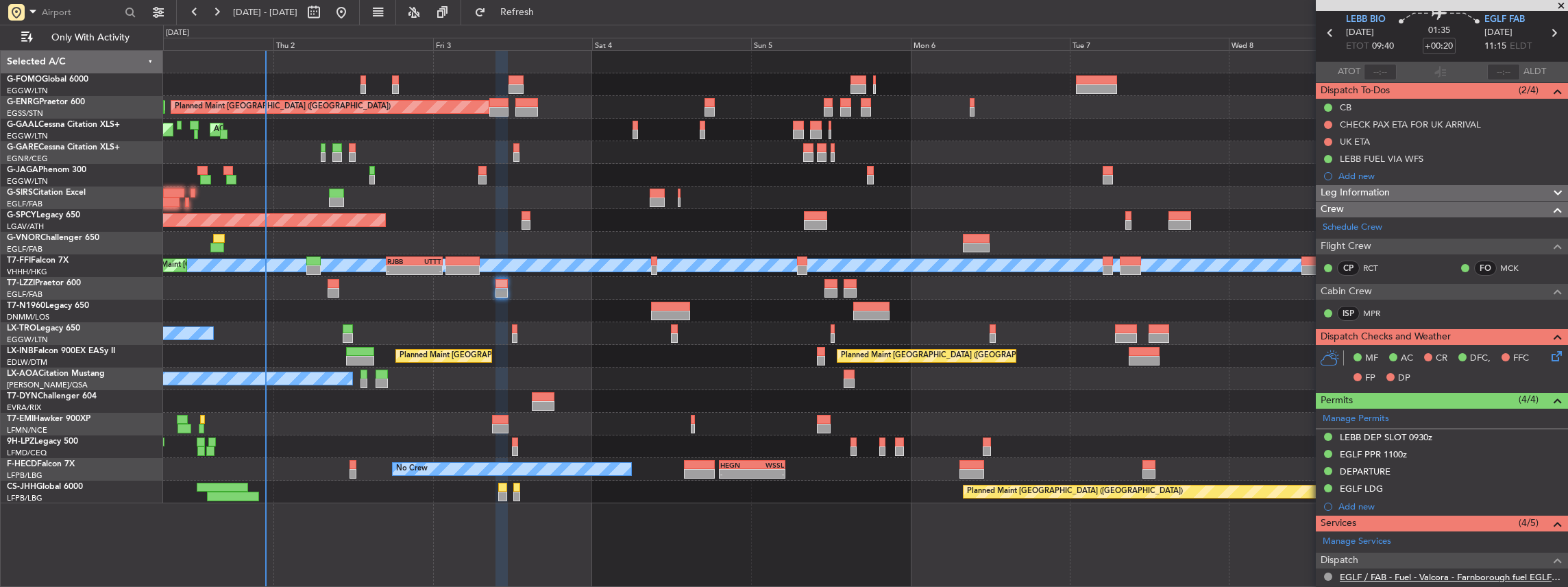
scroll to position [137, 0]
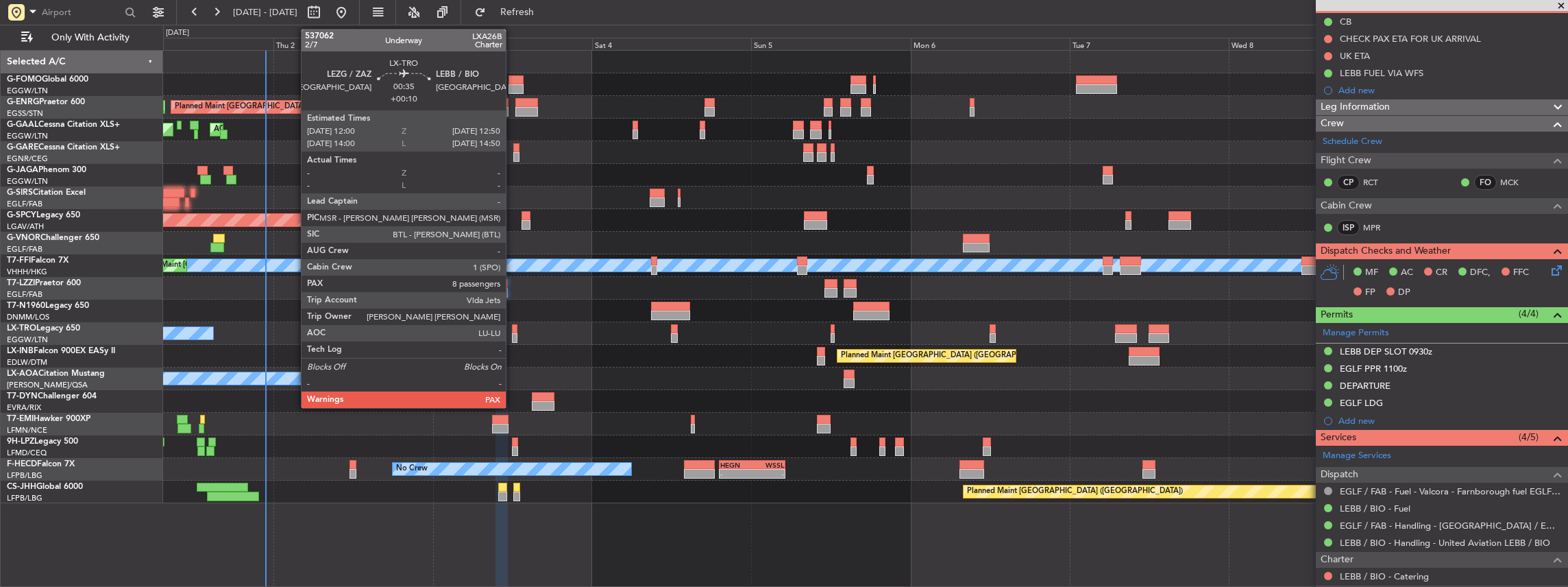
click at [512, 331] on div at bounding box center [515, 329] width 6 height 9
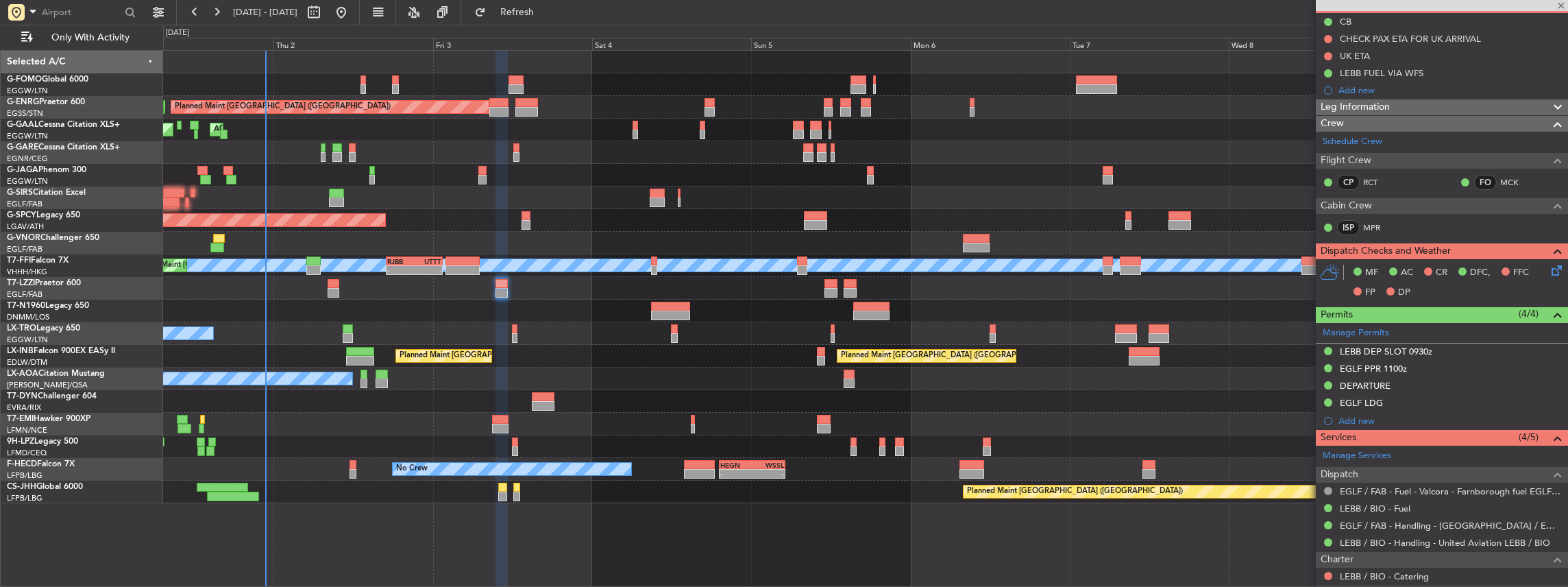
type input "+00:10"
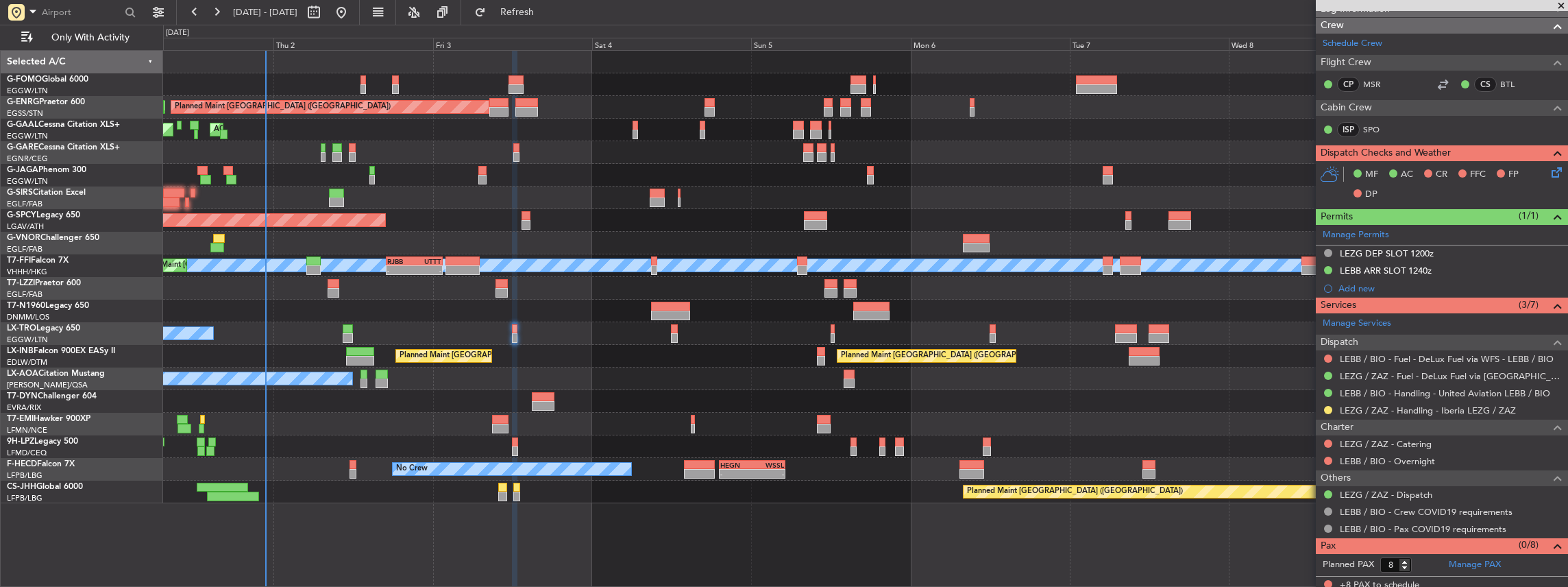
scroll to position [203, 0]
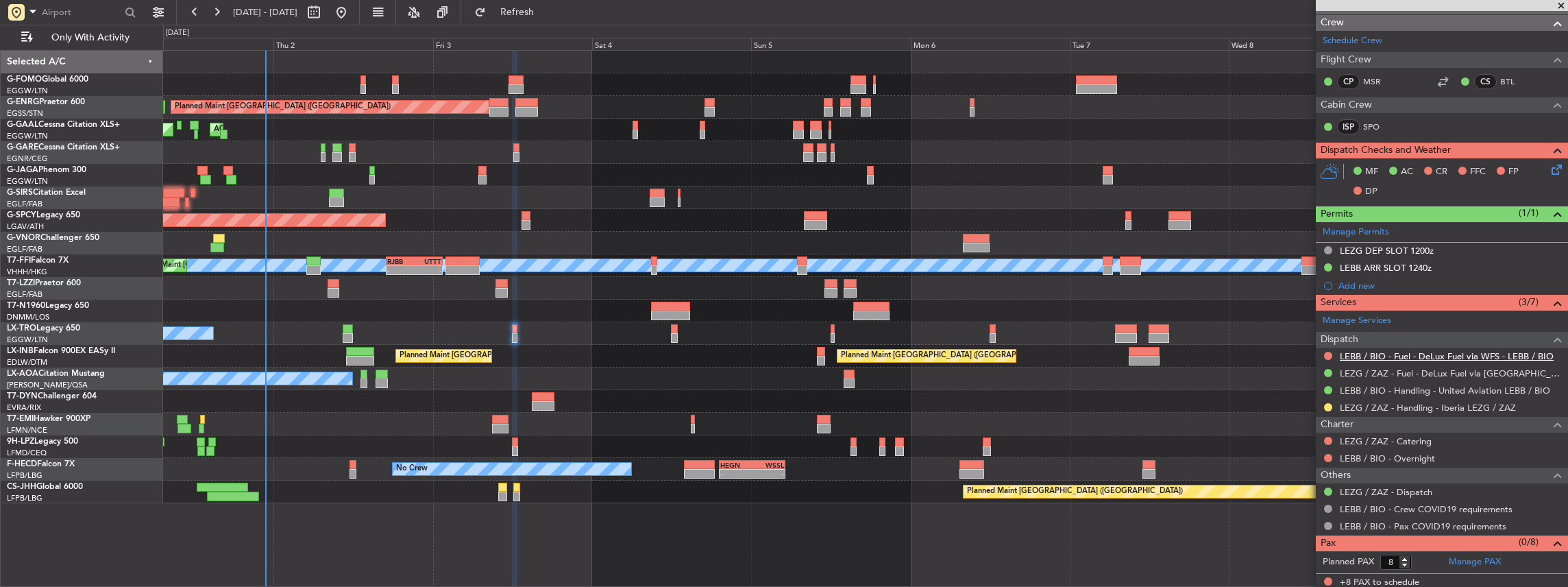
click at [1380, 353] on link "LEBB / BIO - Fuel - DeLux Fuel via WFS - LEBB / BIO" at bounding box center [1446, 356] width 214 height 11
click at [1363, 387] on link "LEBB / BIO - Handling - United Aviation LEBB / BIO" at bounding box center [1445, 390] width 210 height 11
click at [546, 11] on span "Refresh" at bounding box center [517, 12] width 57 height 9
click at [546, 9] on span "Refresh" at bounding box center [517, 12] width 57 height 9
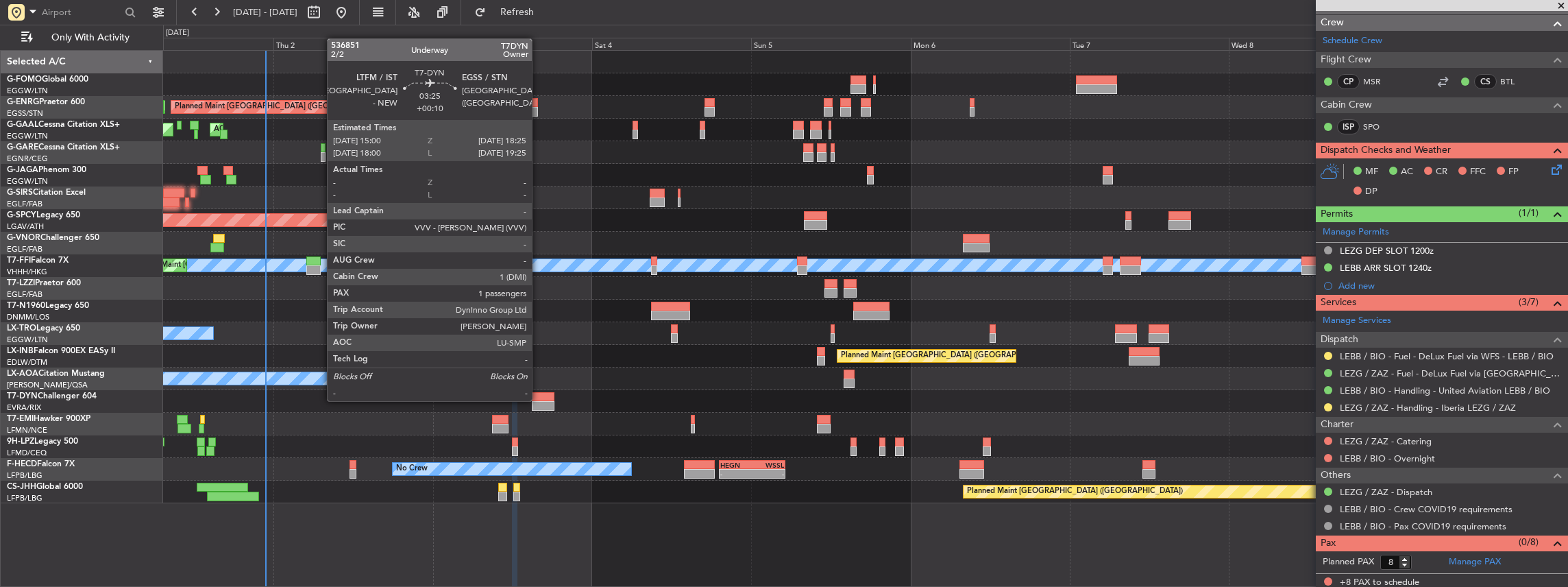
click at [539, 399] on div at bounding box center [543, 397] width 24 height 9
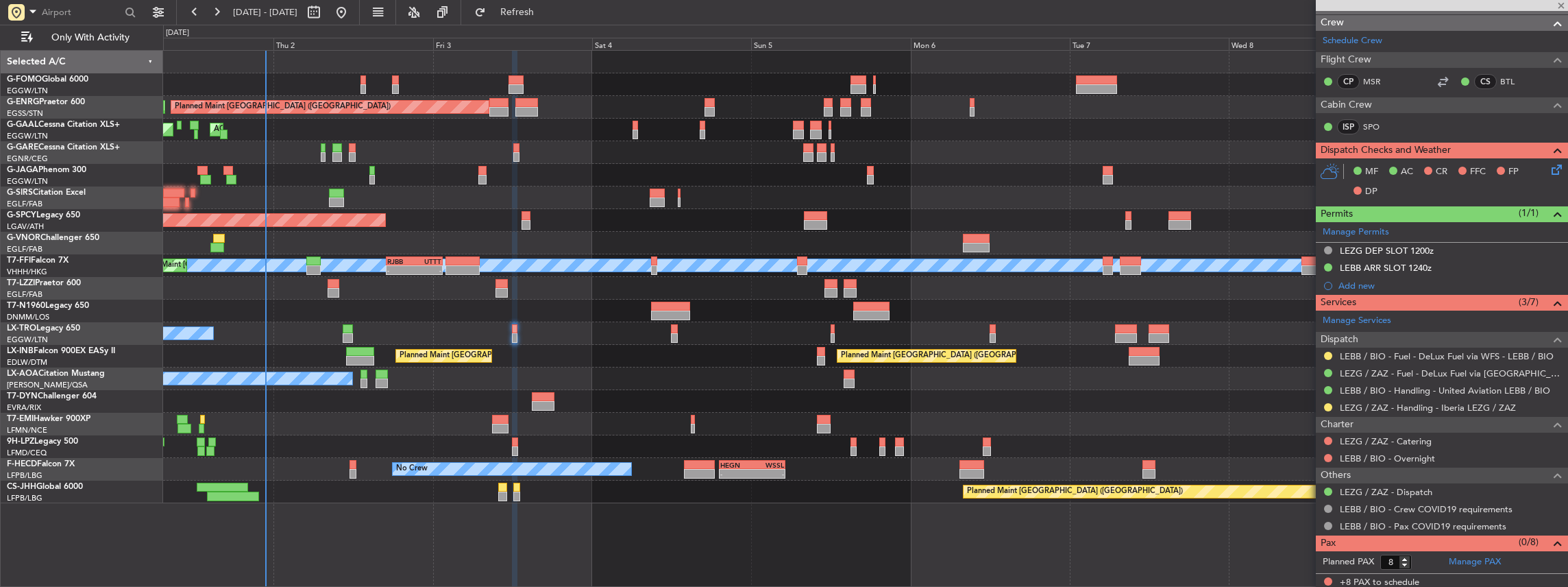
type input "1"
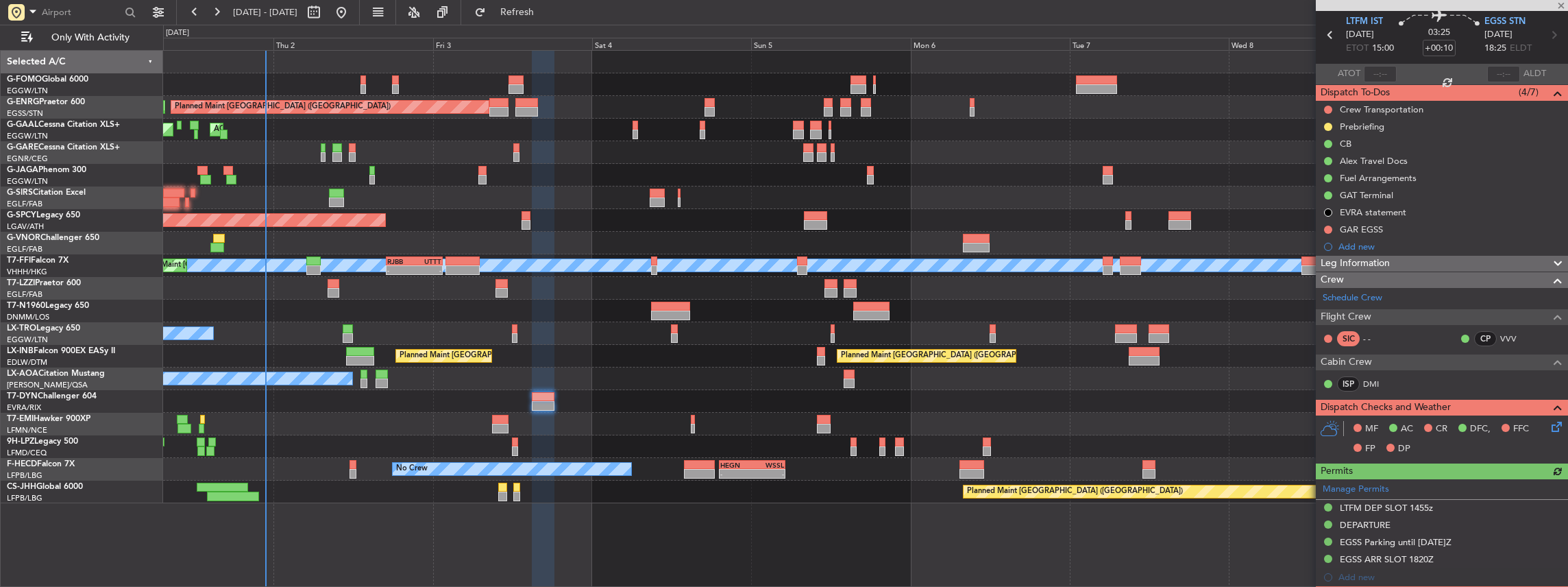
scroll to position [274, 0]
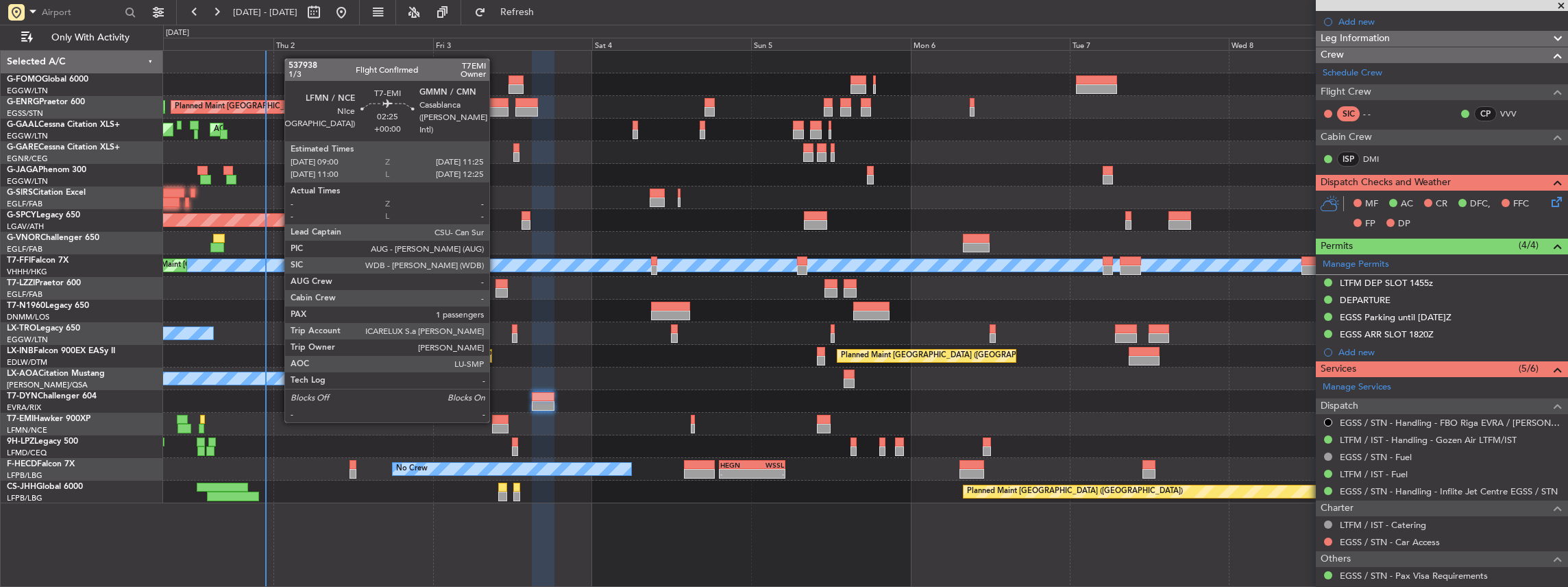
click at [496, 421] on div at bounding box center [500, 419] width 16 height 9
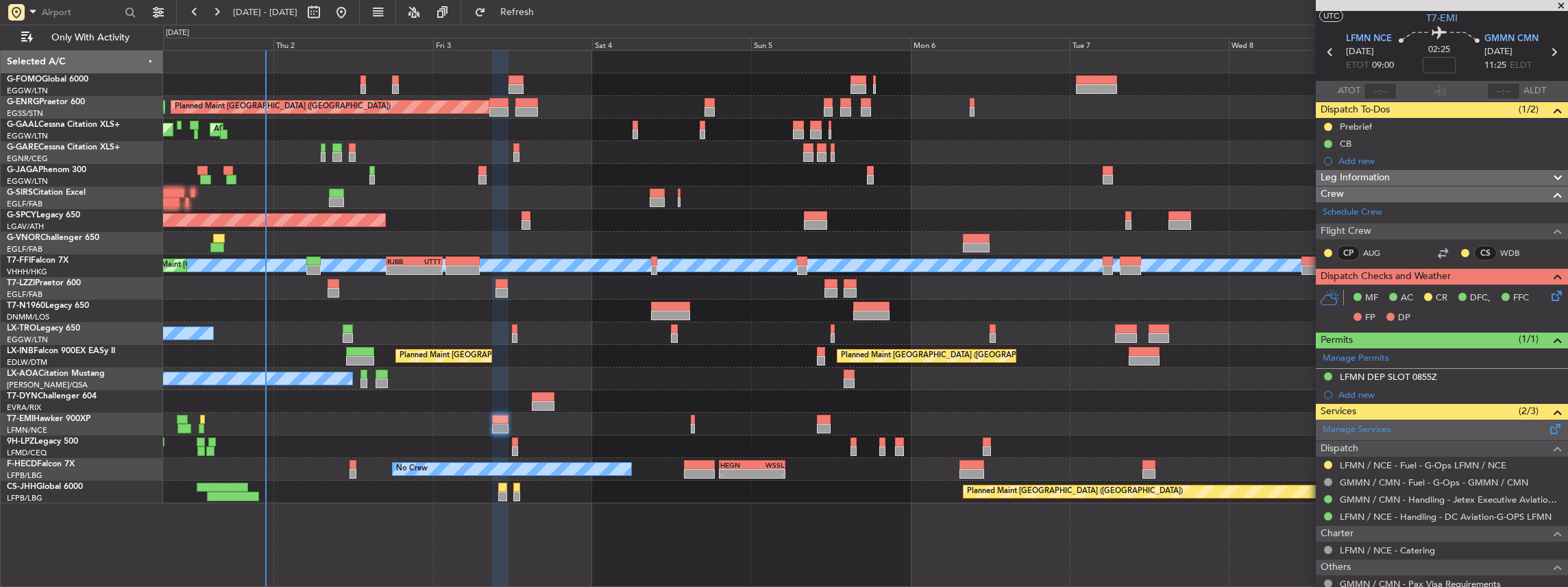
scroll to position [0, 0]
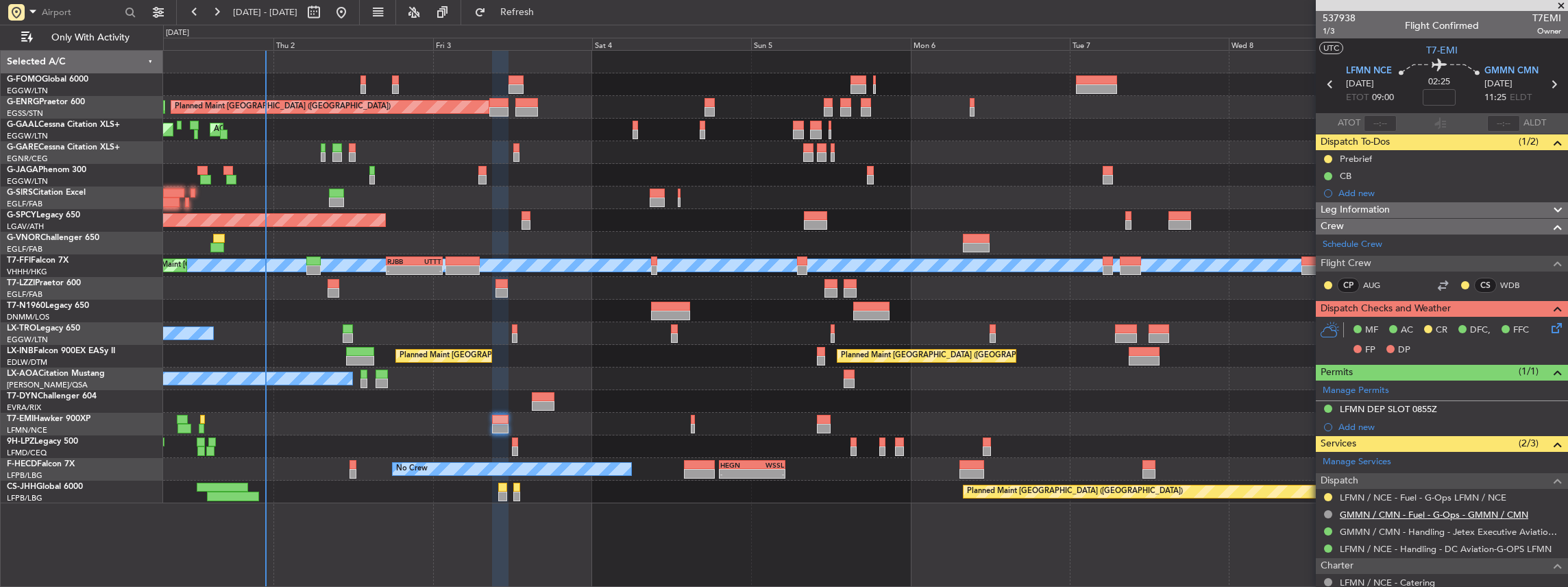
click at [1392, 511] on link "GMMN / CMN - Fuel - G-Ops - GMMN / CMN" at bounding box center [1433, 515] width 188 height 11
click at [1367, 510] on link "GMMN / CMN - Fuel - G-Ops - GMMN / CMN" at bounding box center [1433, 515] width 188 height 11
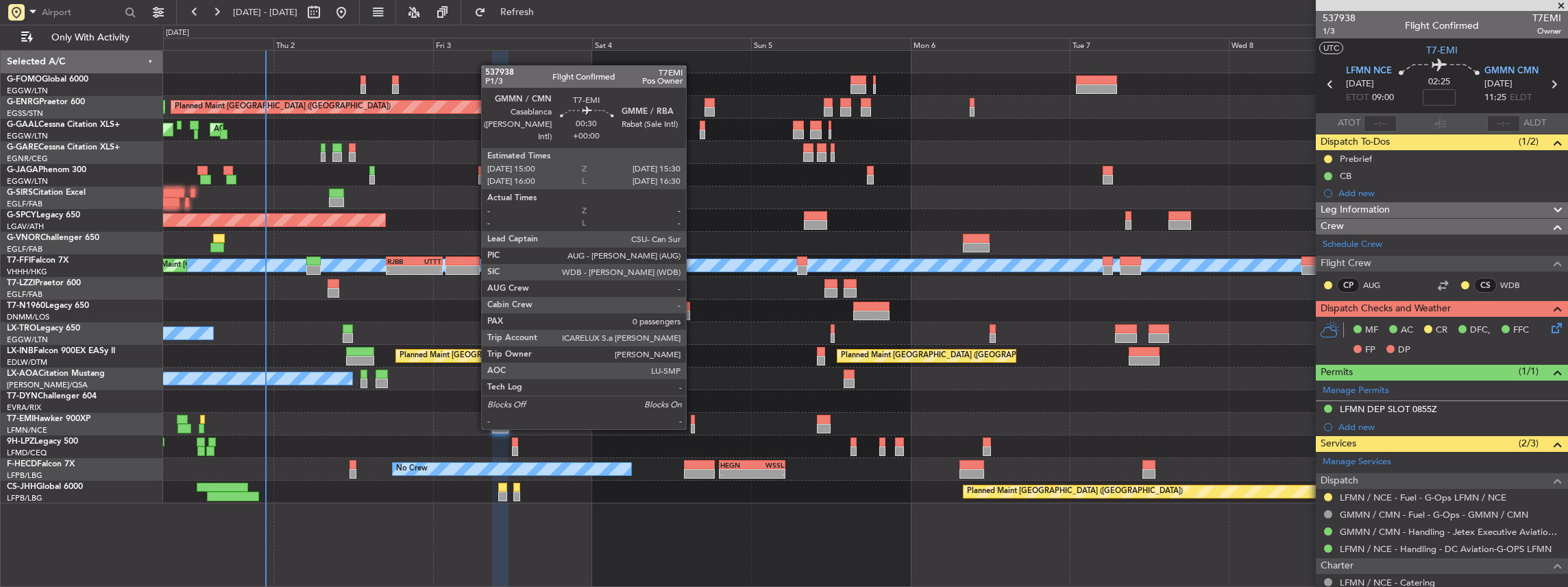
click at [693, 428] on div at bounding box center [692, 428] width 4 height 9
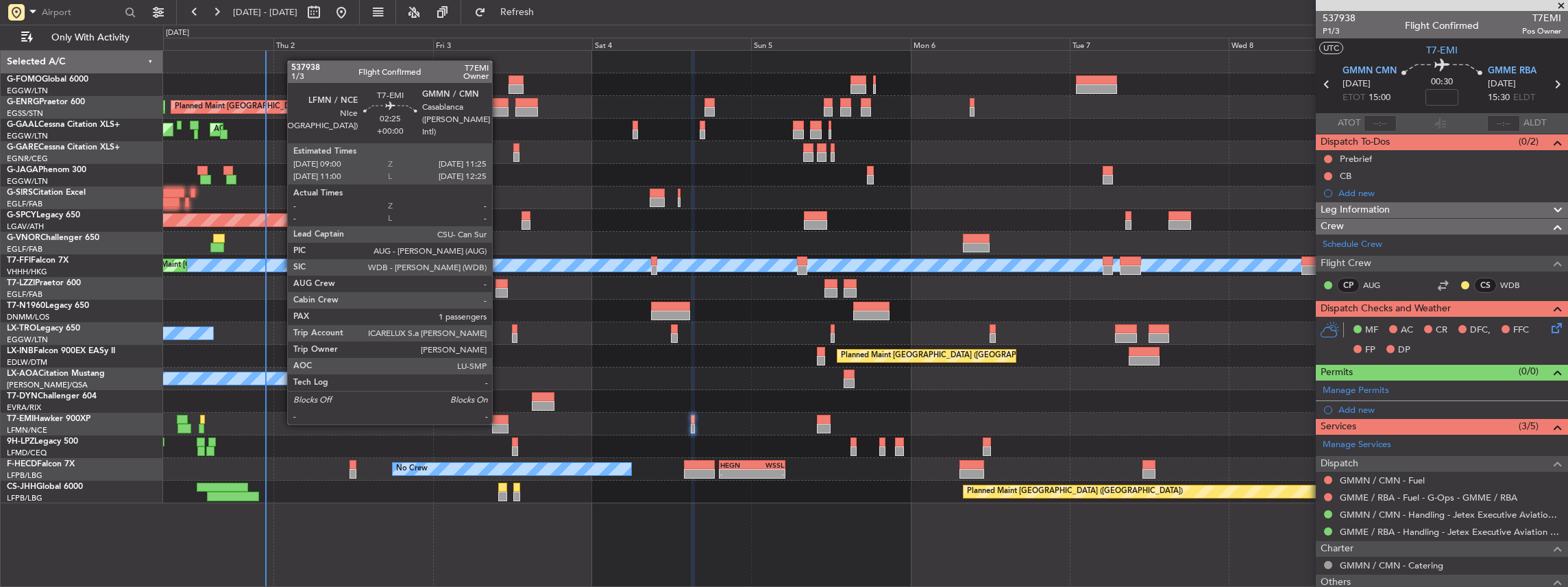
click at [499, 424] on div at bounding box center [500, 428] width 16 height 9
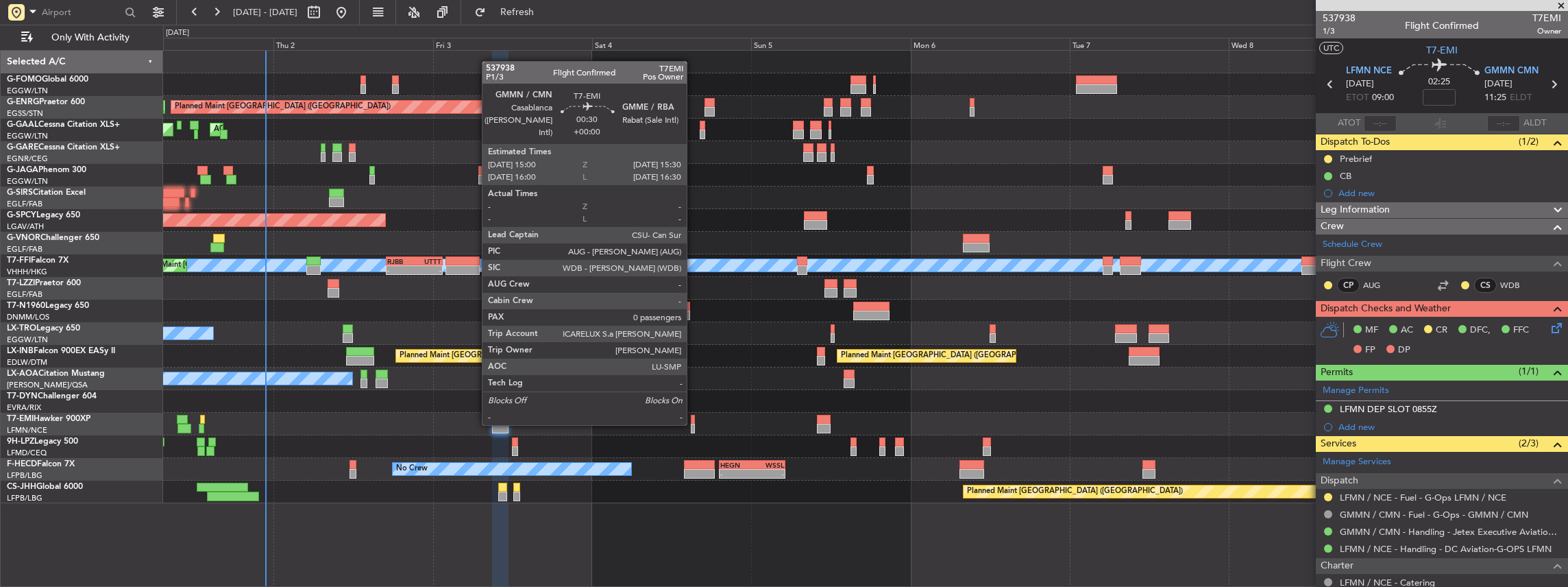
click at [693, 424] on div at bounding box center [692, 428] width 4 height 9
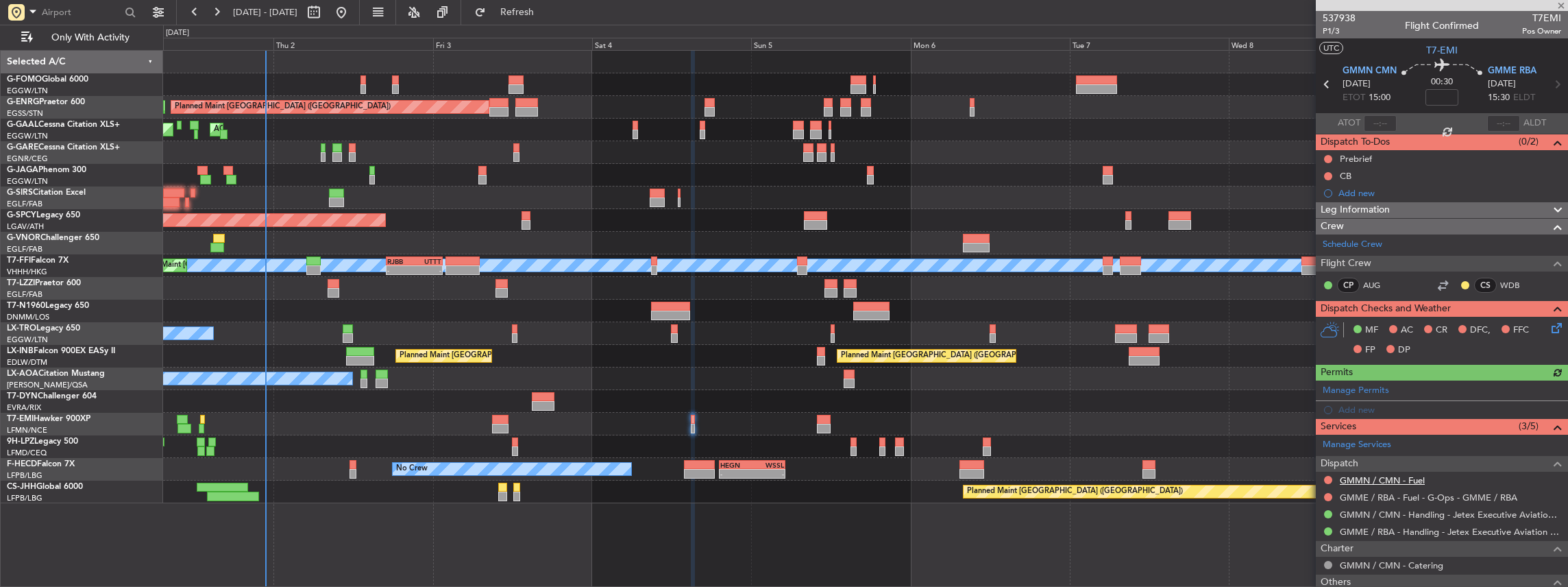
click at [1372, 483] on mat-tooltip-component "GMMN / CMN - Fuel" at bounding box center [1382, 501] width 97 height 37
click at [1358, 477] on link "GMMN / CMN - Fuel" at bounding box center [1382, 480] width 85 height 11
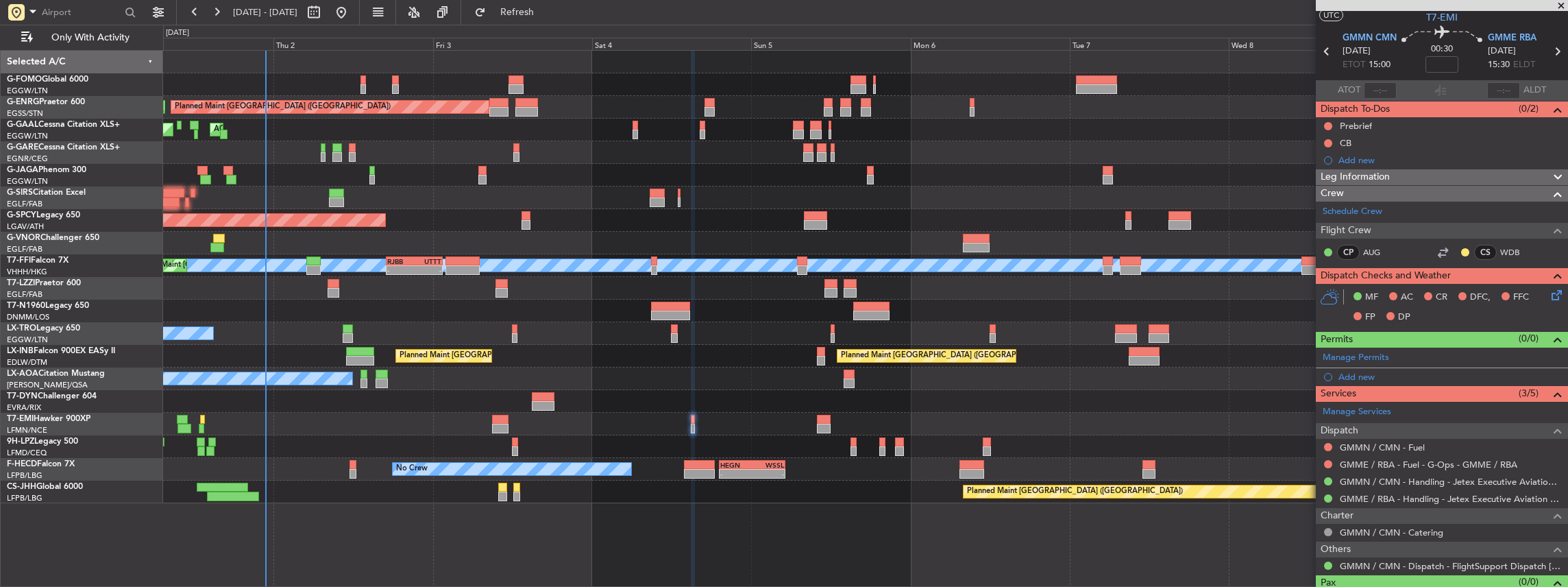
scroll to position [56, 0]
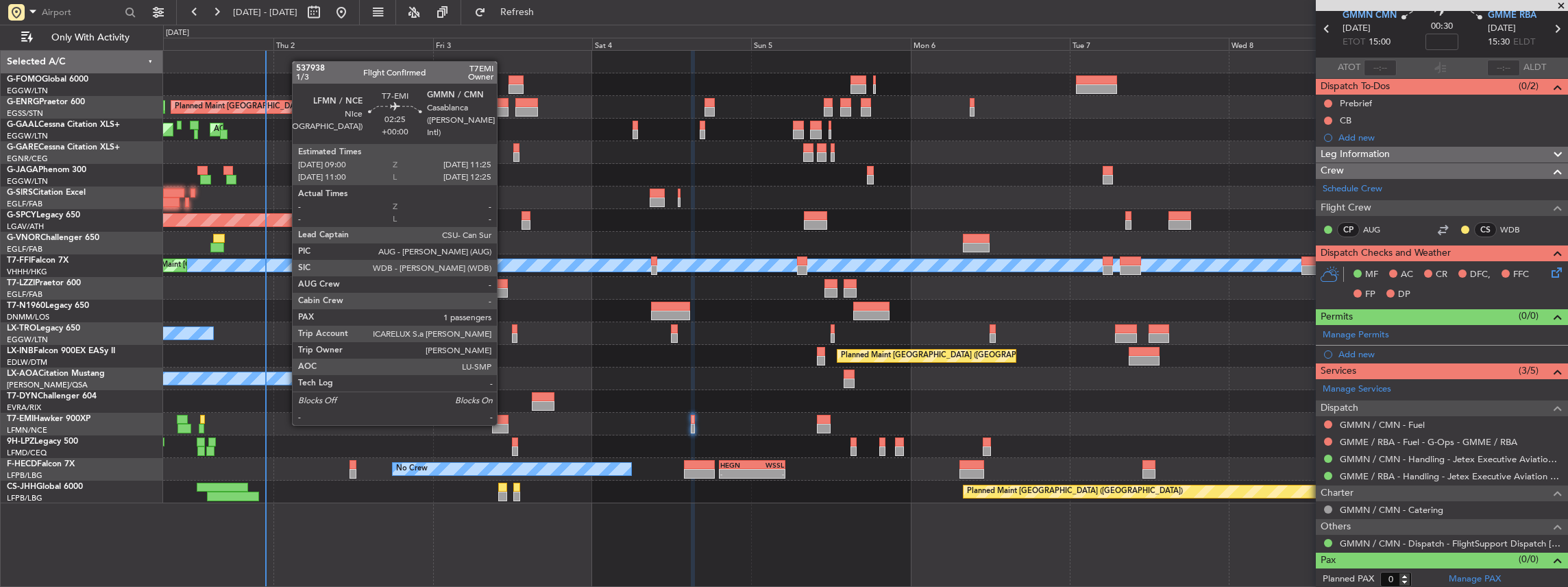
click at [504, 424] on div at bounding box center [500, 428] width 16 height 9
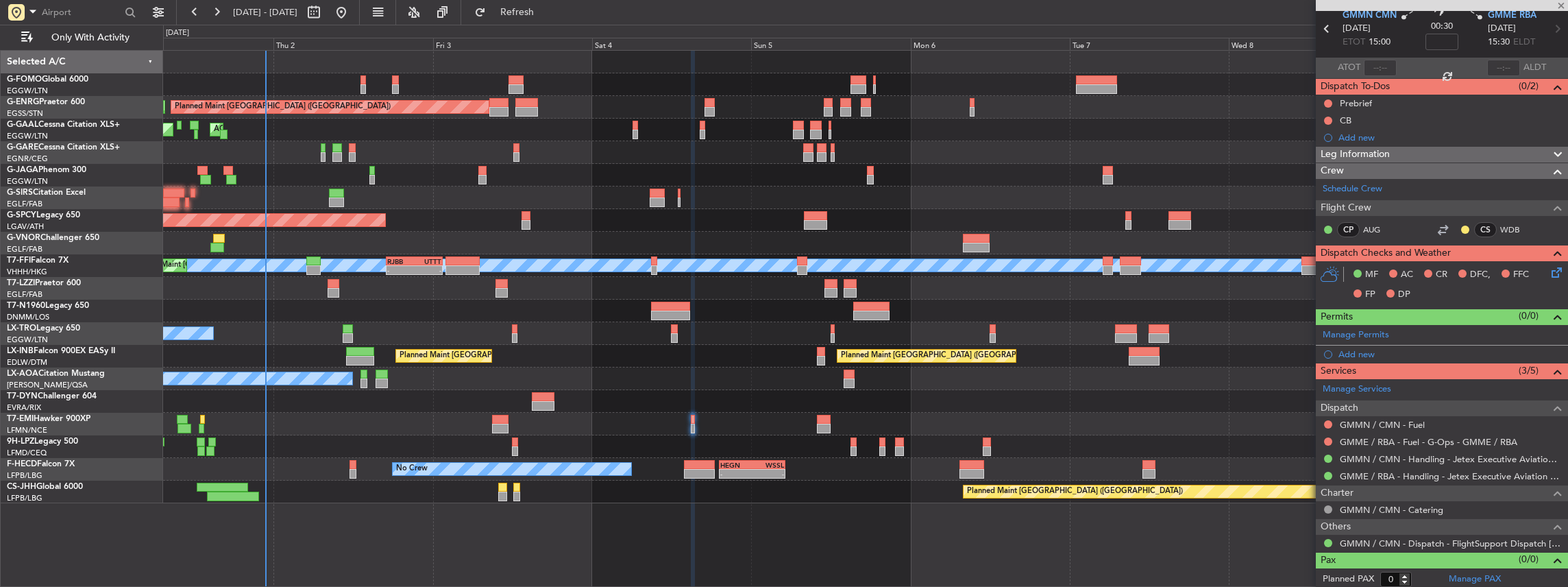
type input "1"
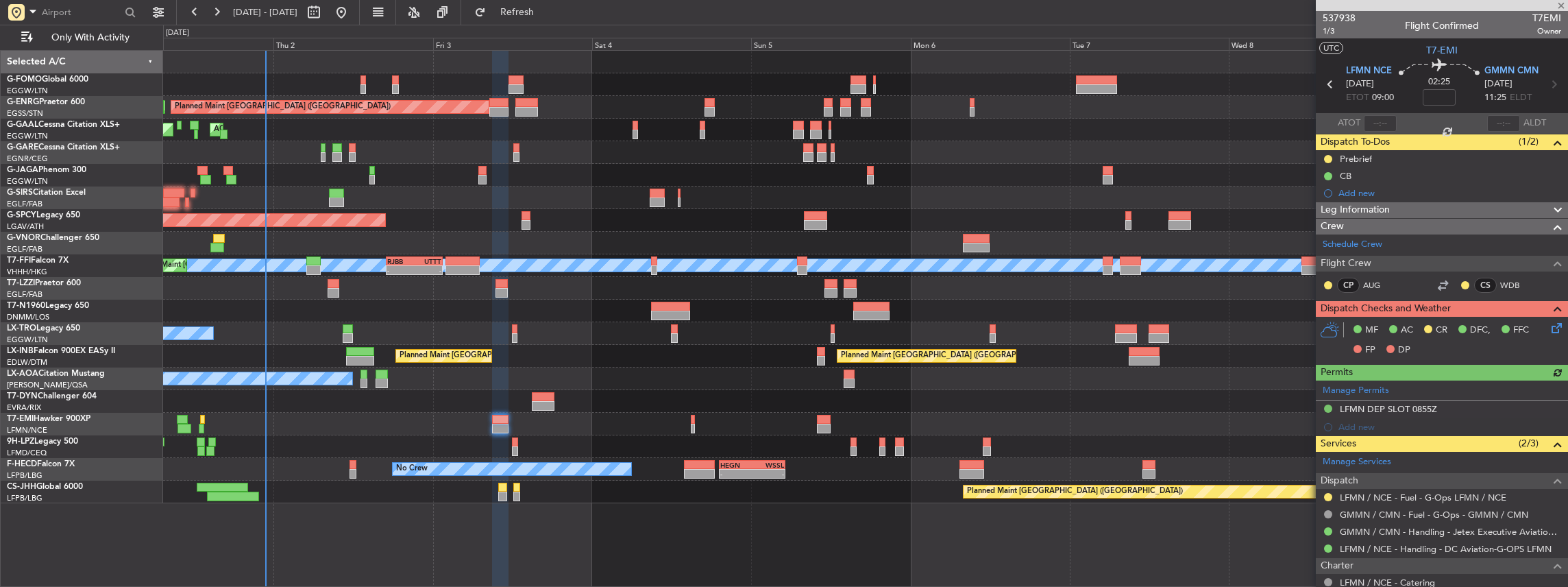
scroll to position [135, 0]
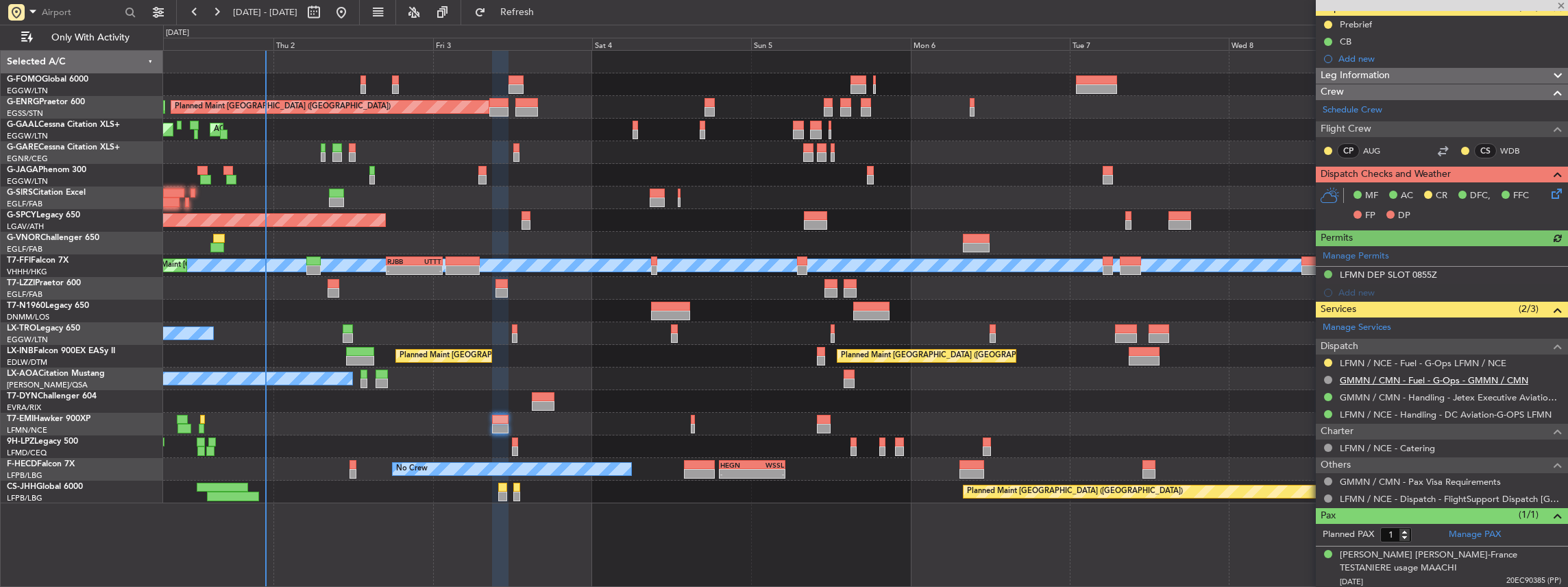
click at [1404, 377] on link "GMMN / CMN - Fuel - G-Ops - GMMN / CMN" at bounding box center [1433, 380] width 188 height 11
click at [1371, 394] on link "GMMN / CMN - Handling - Jetex Executive Aviation [GEOGRAPHIC_DATA] GMMN / CMN" at bounding box center [1450, 397] width 221 height 11
click at [546, 8] on span "Refresh" at bounding box center [517, 12] width 57 height 9
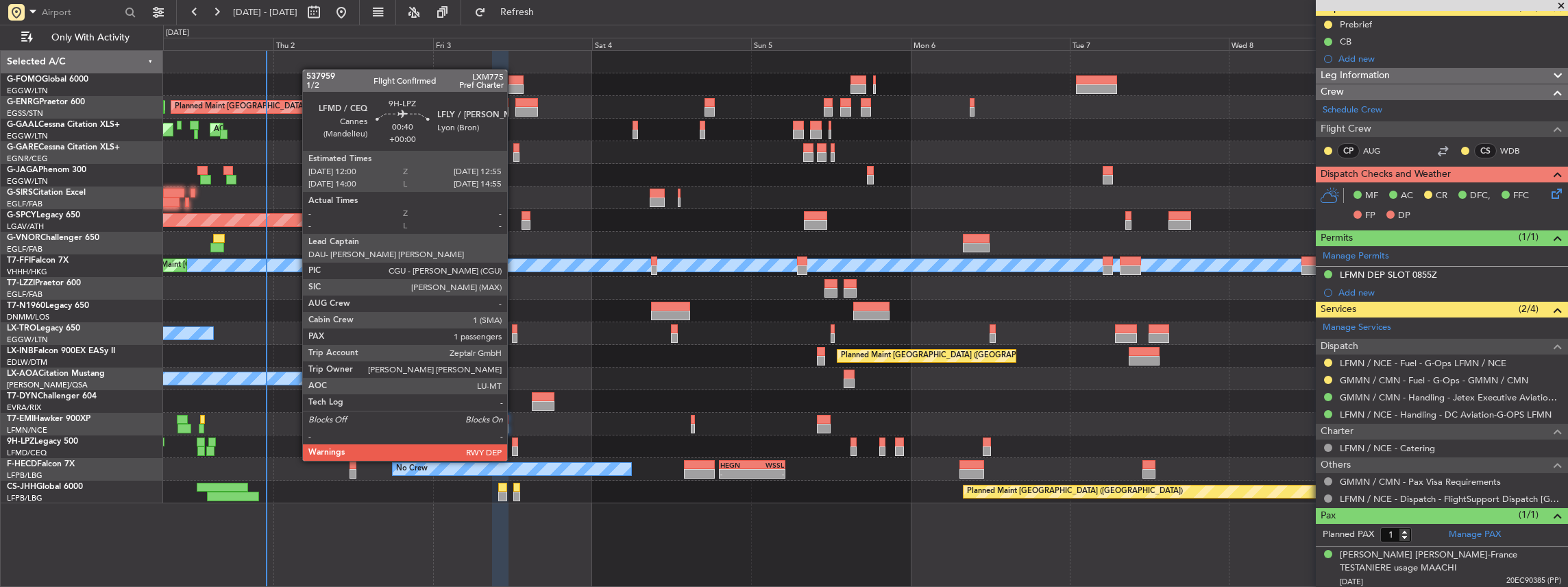
click at [514, 447] on div at bounding box center [515, 450] width 6 height 9
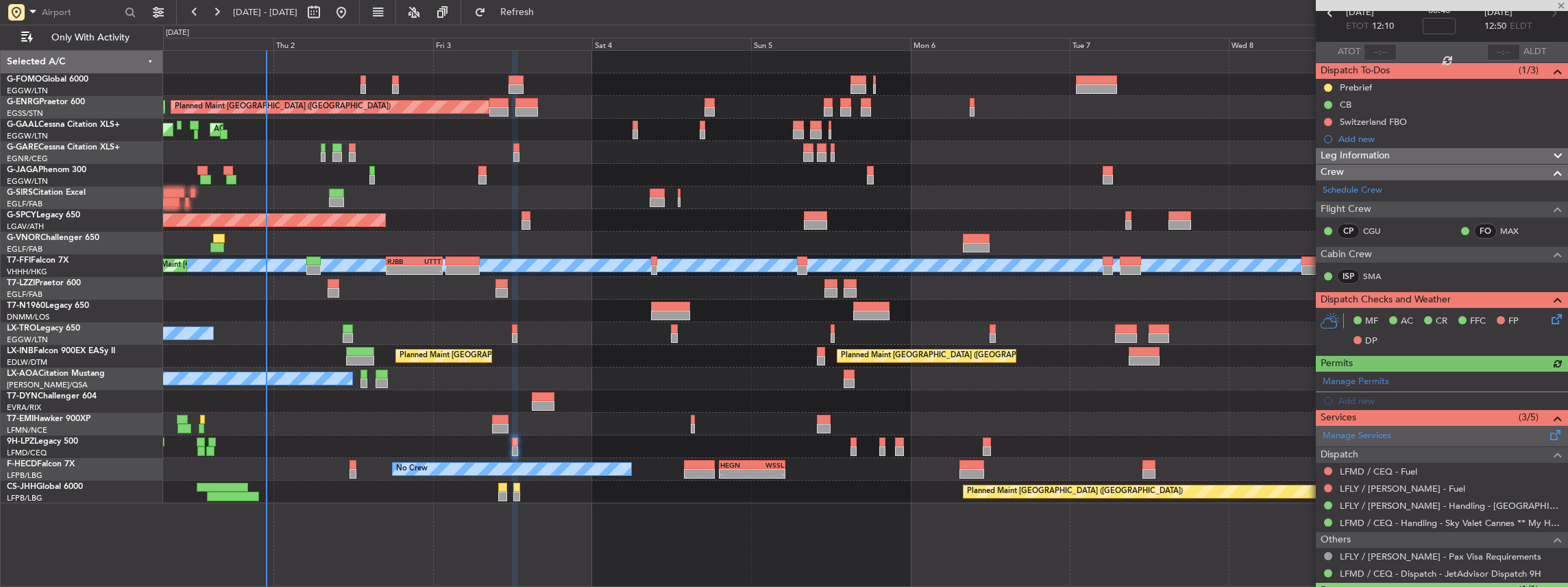
scroll to position [91, 0]
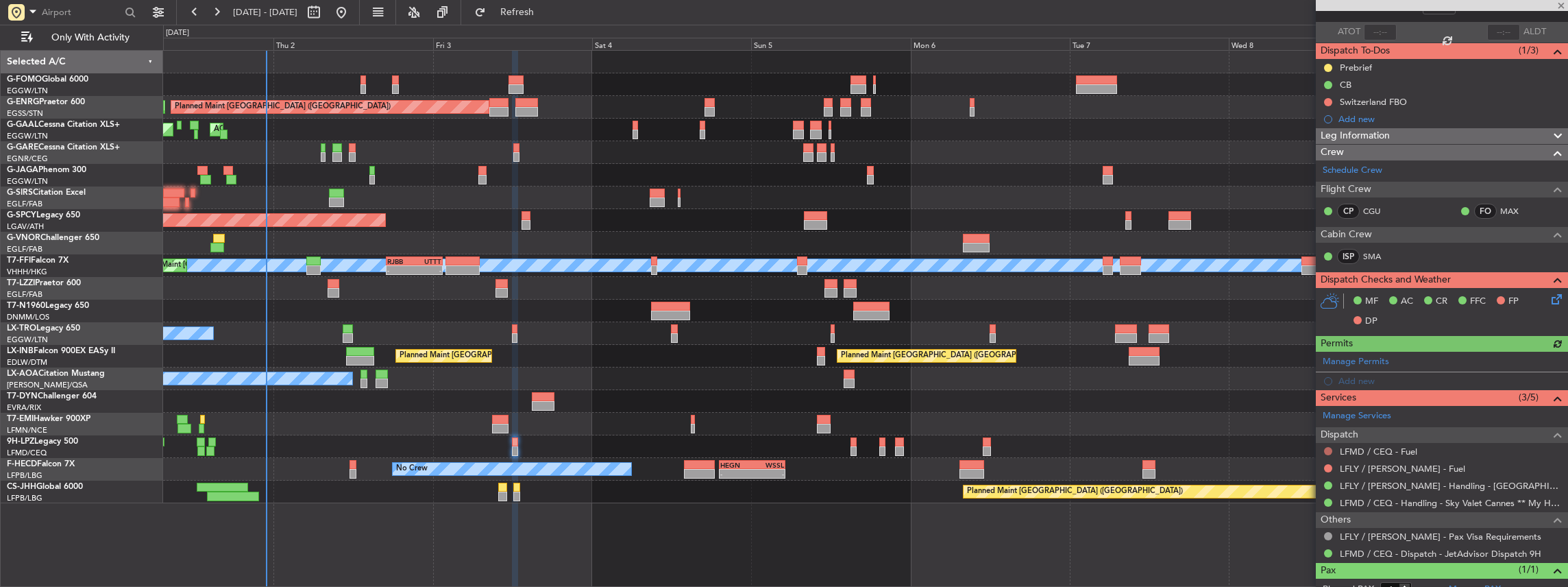
click at [1327, 447] on button at bounding box center [1328, 450] width 8 height 8
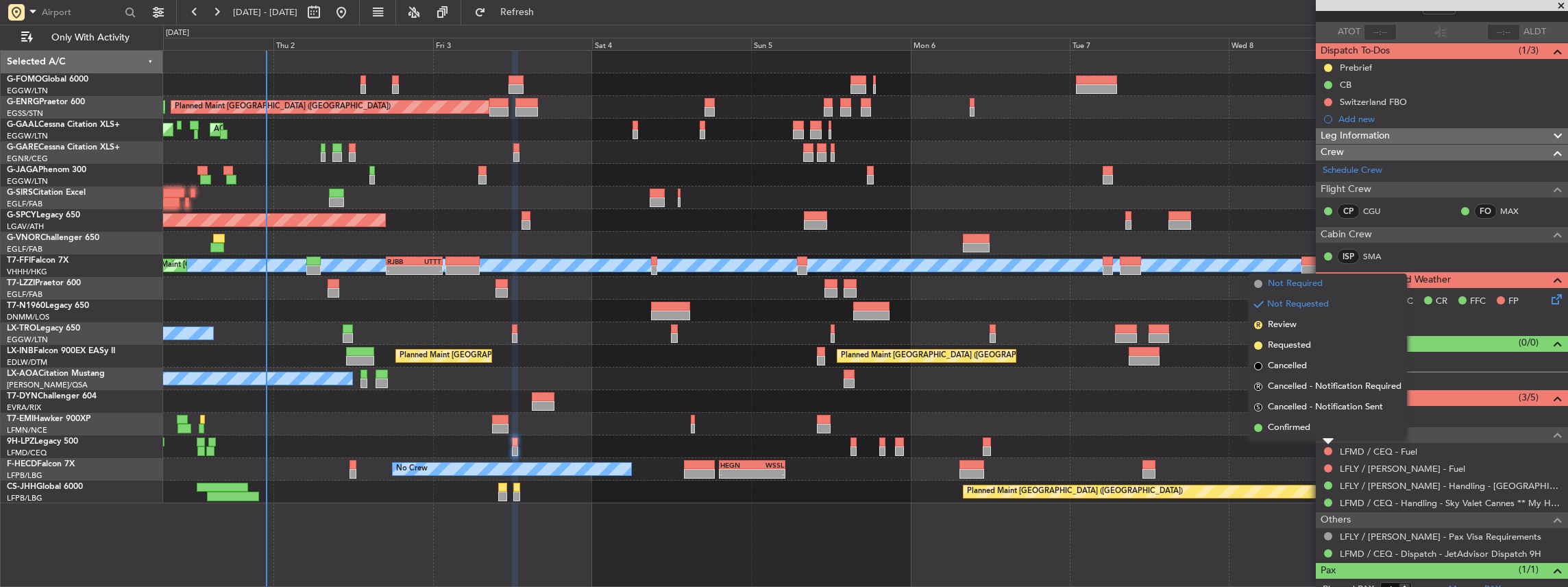
click at [1305, 285] on span "Not Required" at bounding box center [1295, 283] width 55 height 14
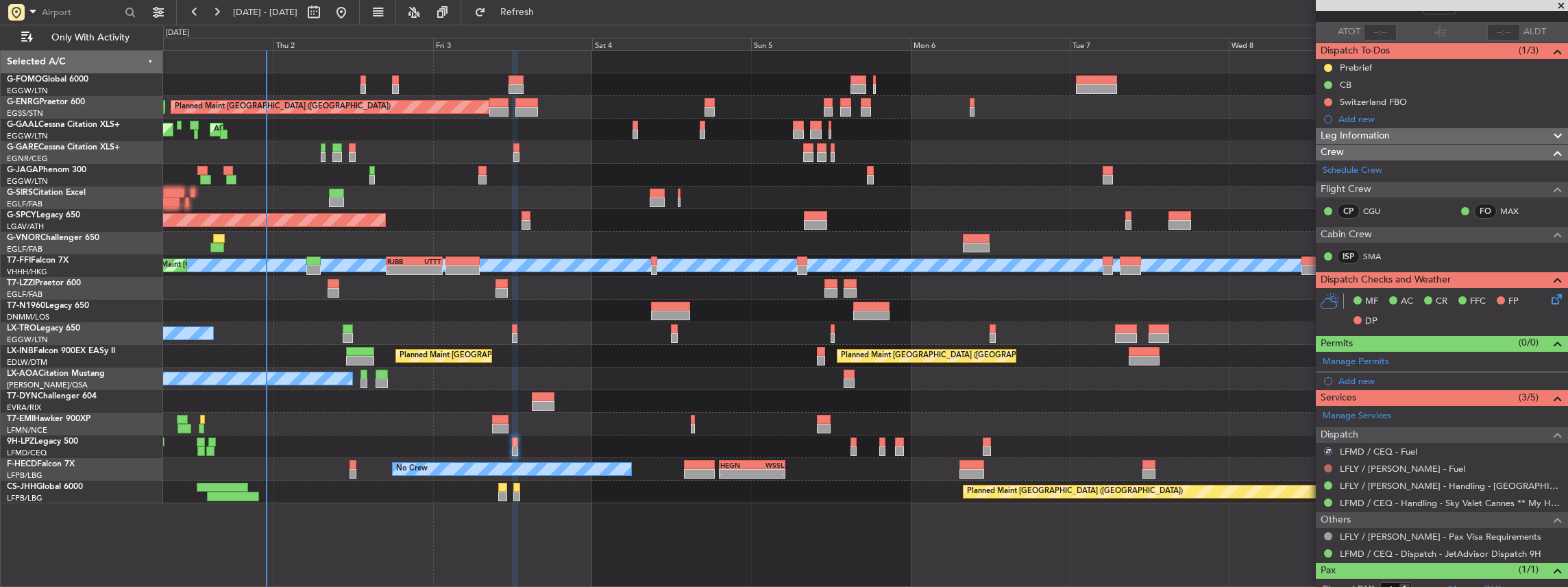
click at [1329, 465] on button at bounding box center [1328, 467] width 8 height 8
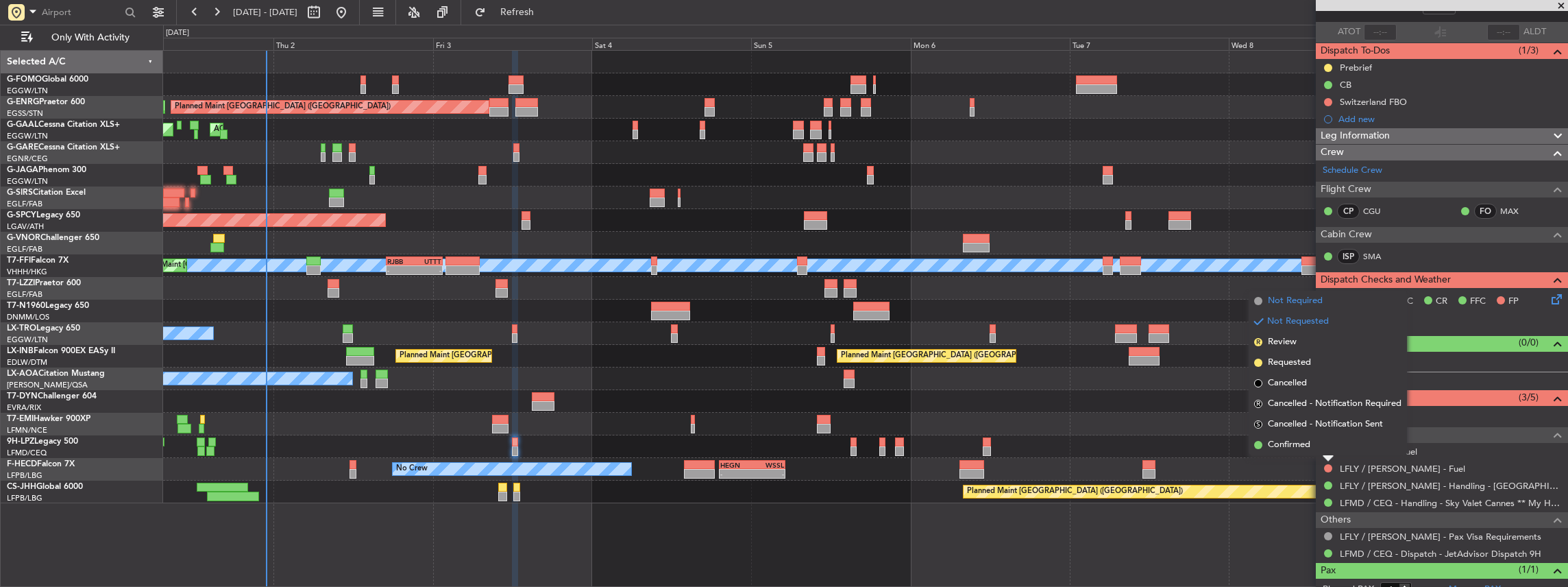
click at [1291, 304] on span "Not Required" at bounding box center [1295, 301] width 55 height 14
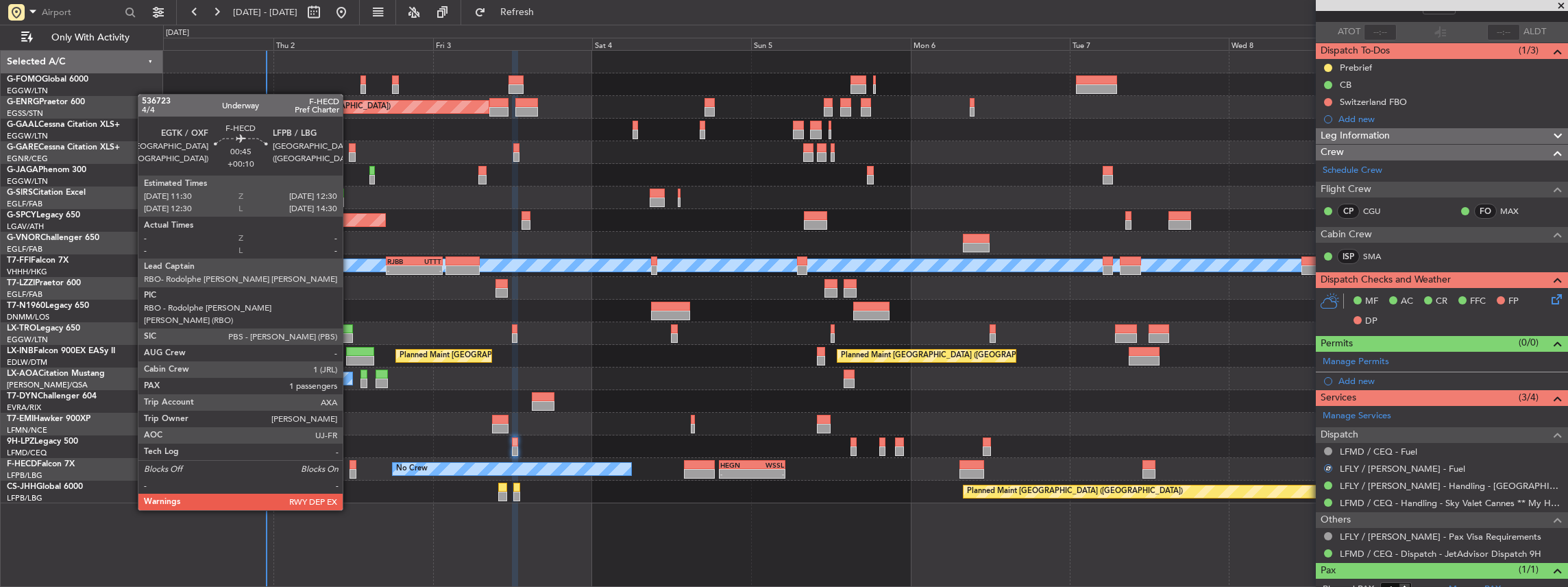
click at [349, 472] on div at bounding box center [353, 473] width 7 height 9
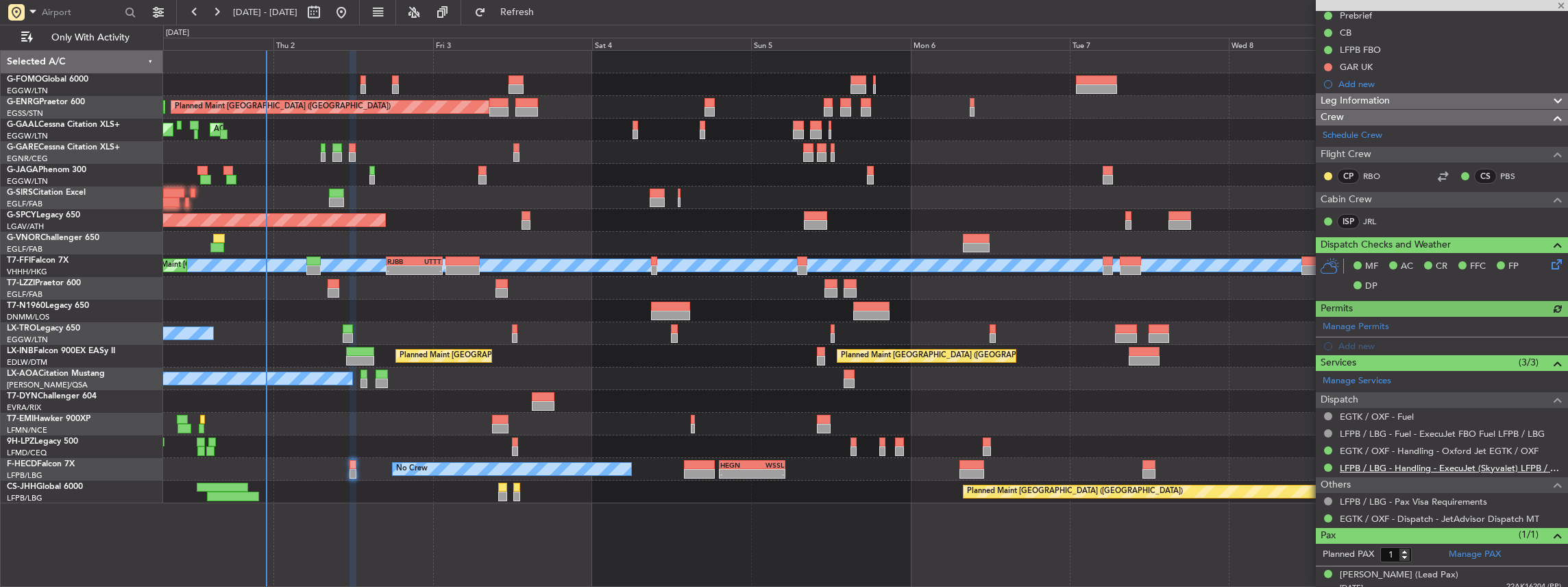
scroll to position [167, 0]
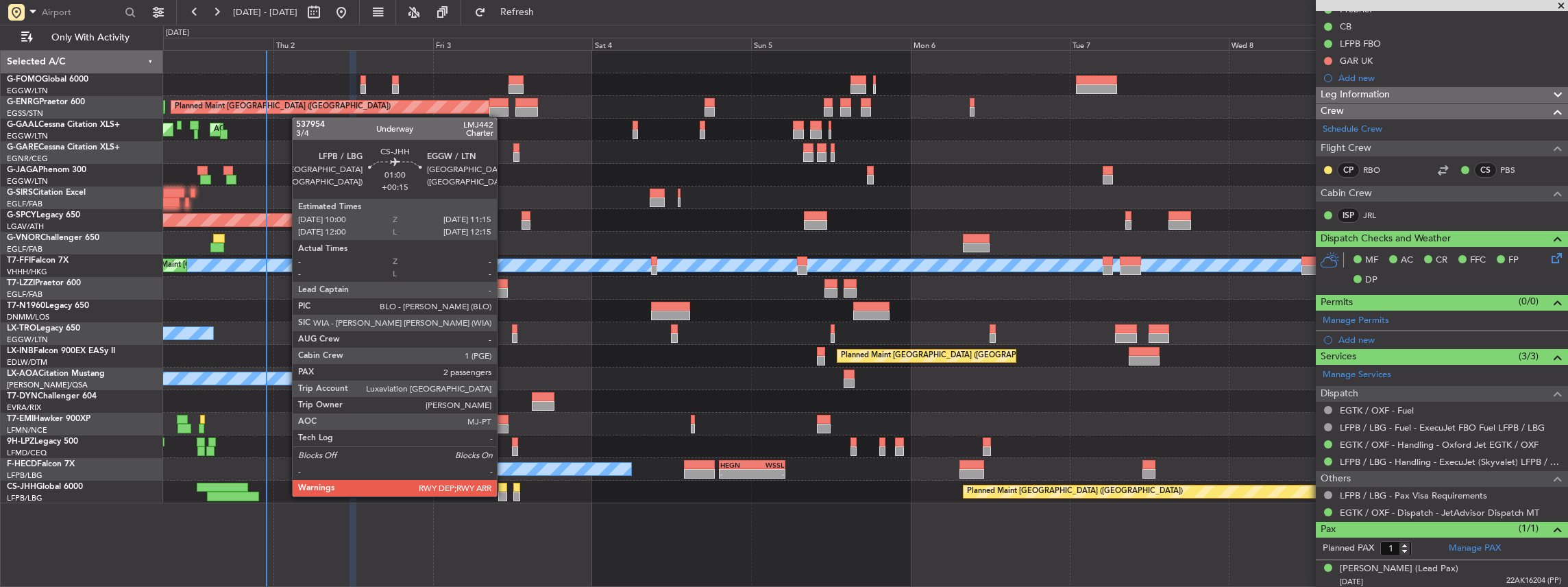
click at [504, 495] on div at bounding box center [502, 496] width 9 height 9
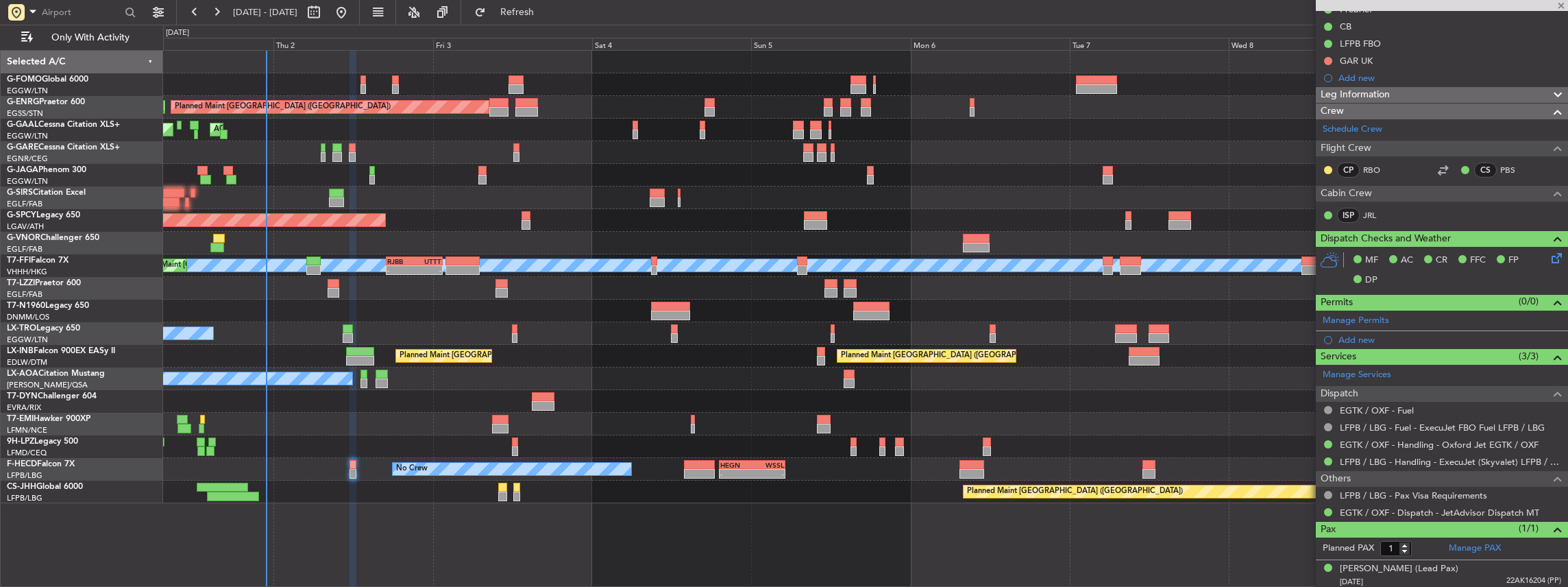
type input "+00:15"
type input "2"
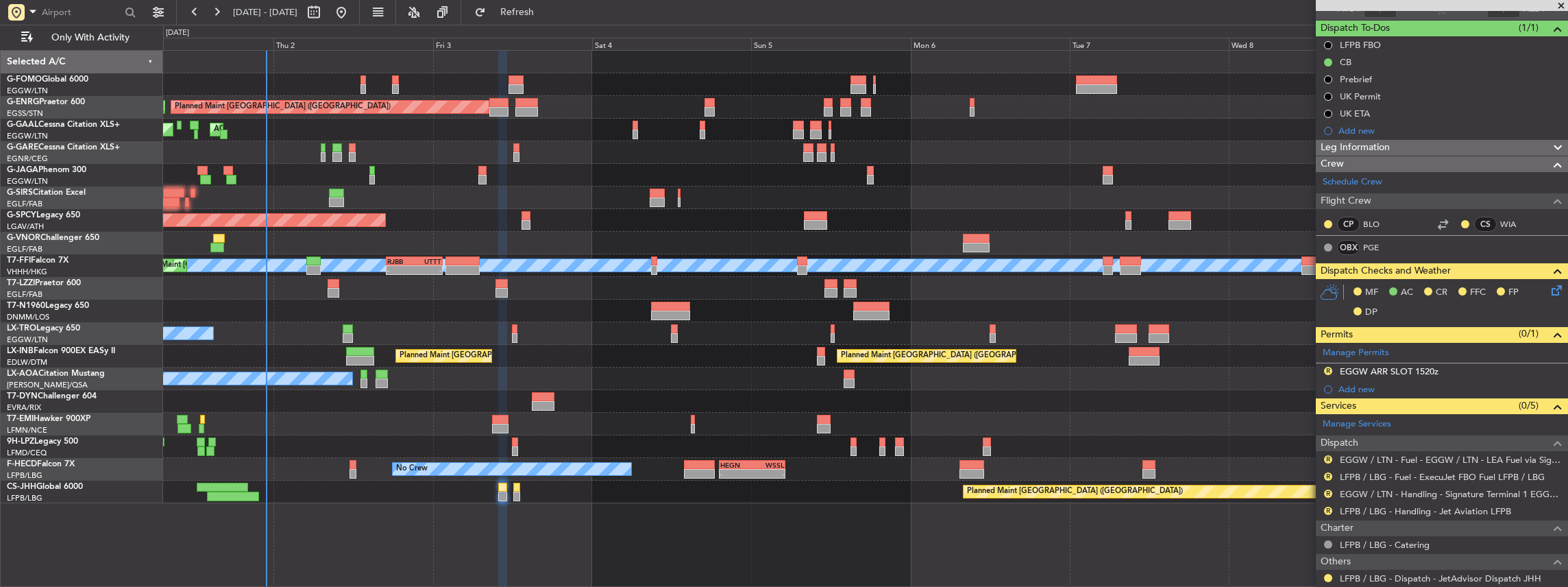
scroll to position [0, 0]
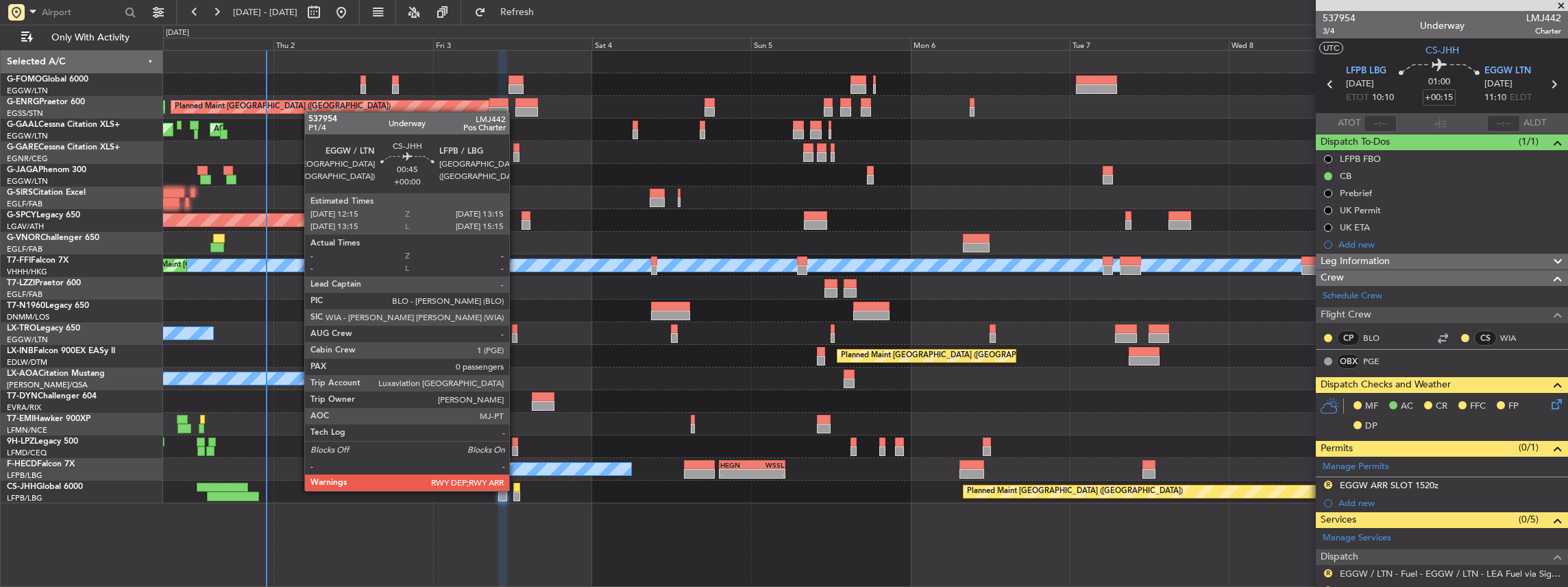
click at [516, 490] on div at bounding box center [517, 487] width 7 height 9
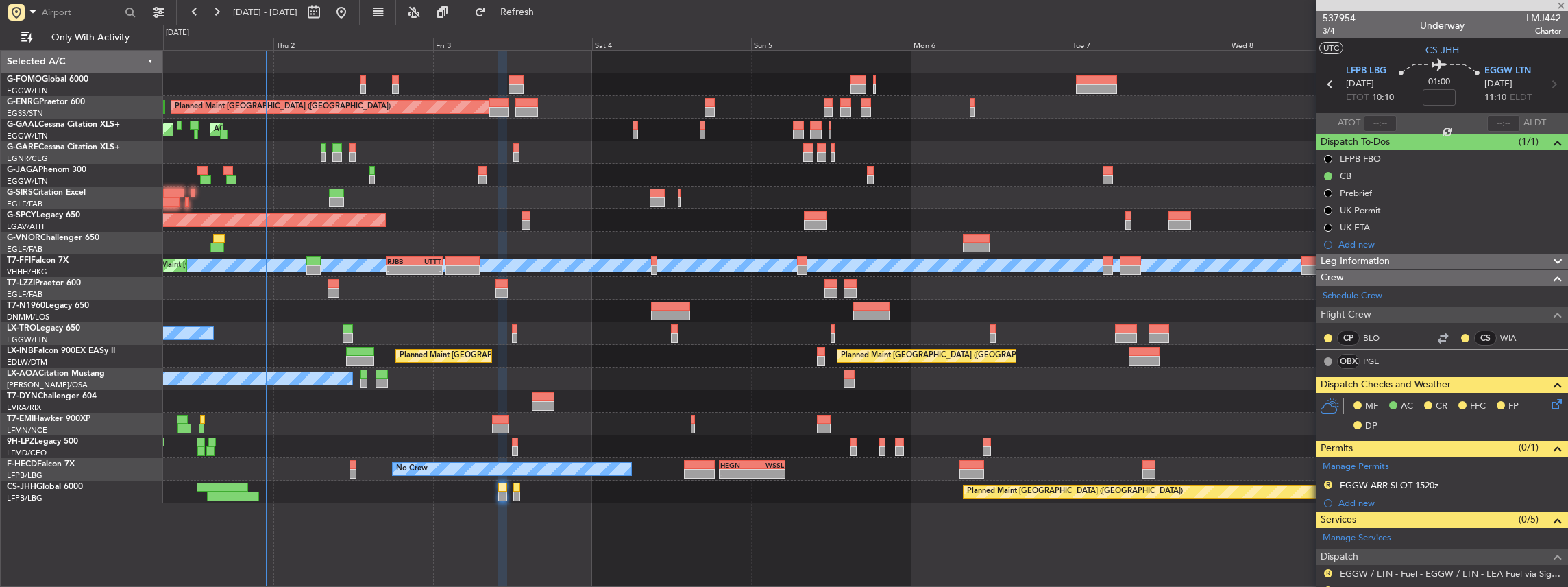
type input "0"
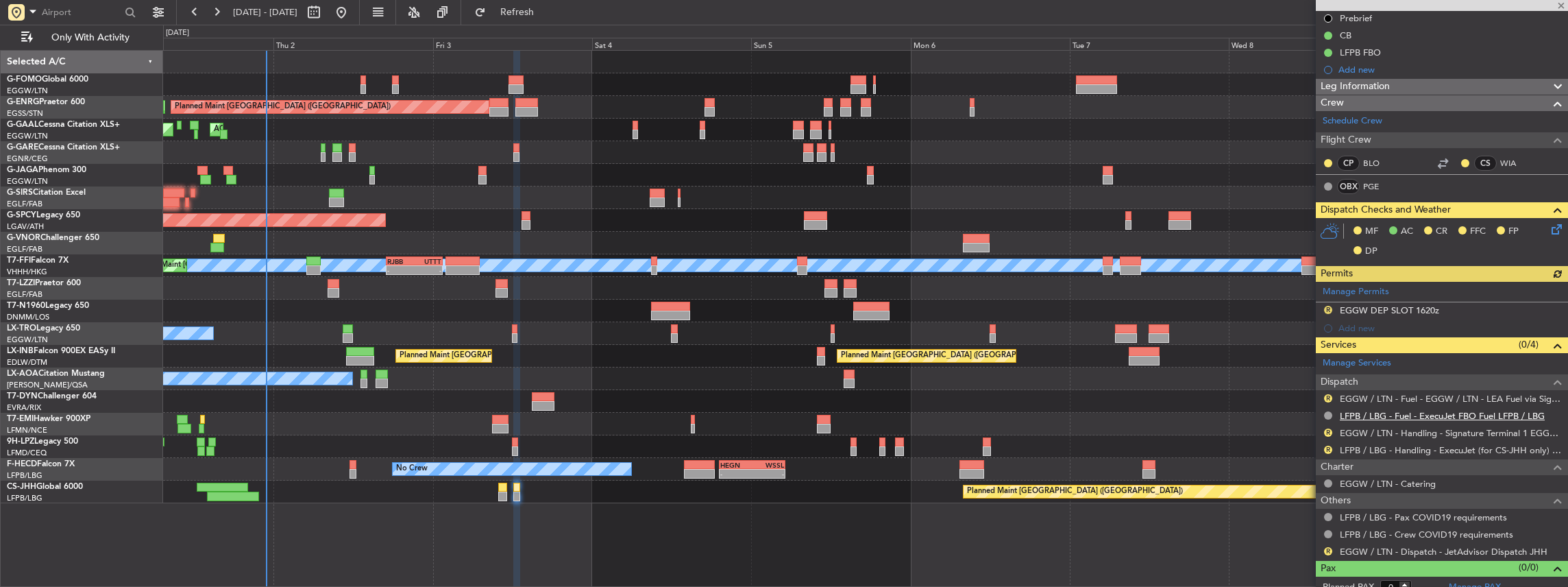
scroll to position [166, 0]
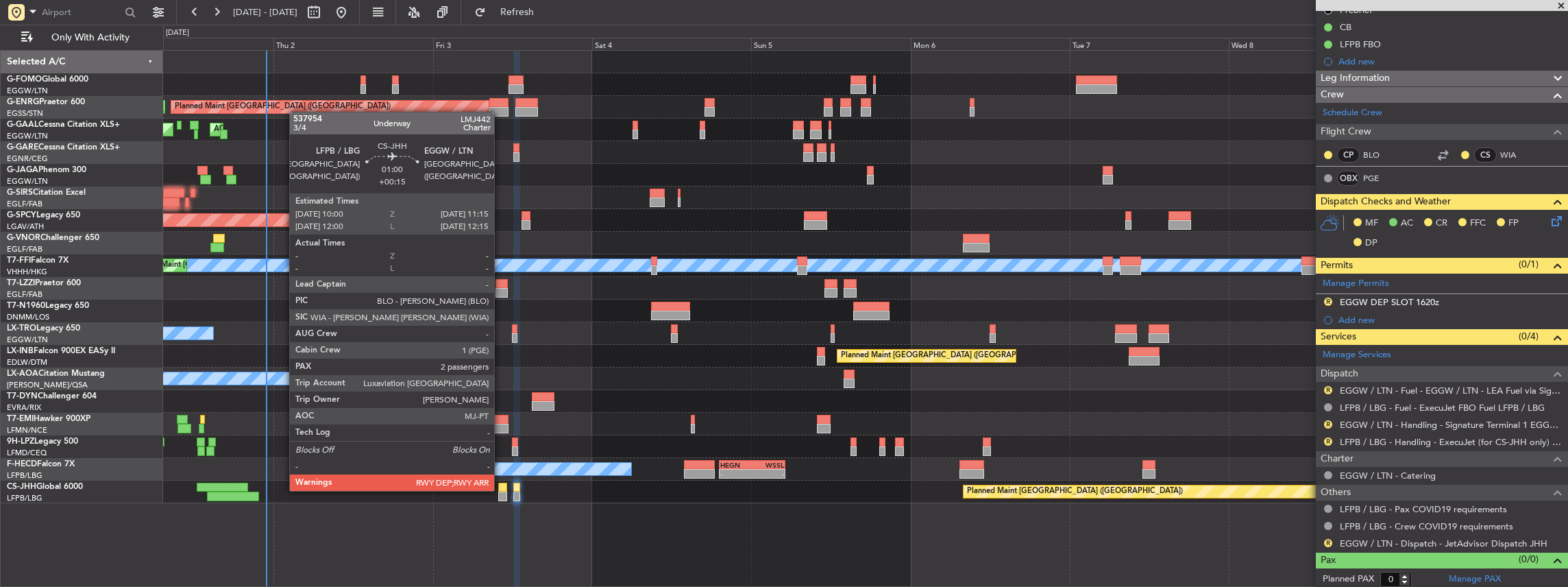
click at [502, 490] on div at bounding box center [502, 487] width 9 height 9
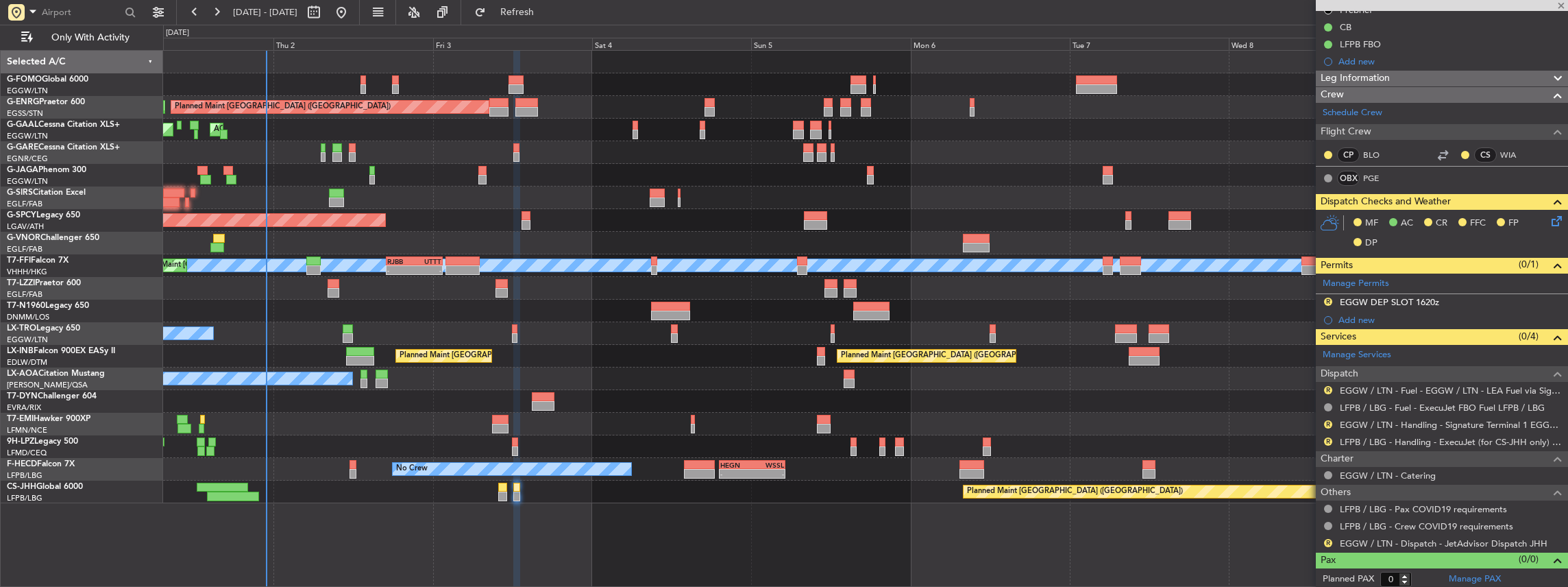
type input "+00:15"
type input "2"
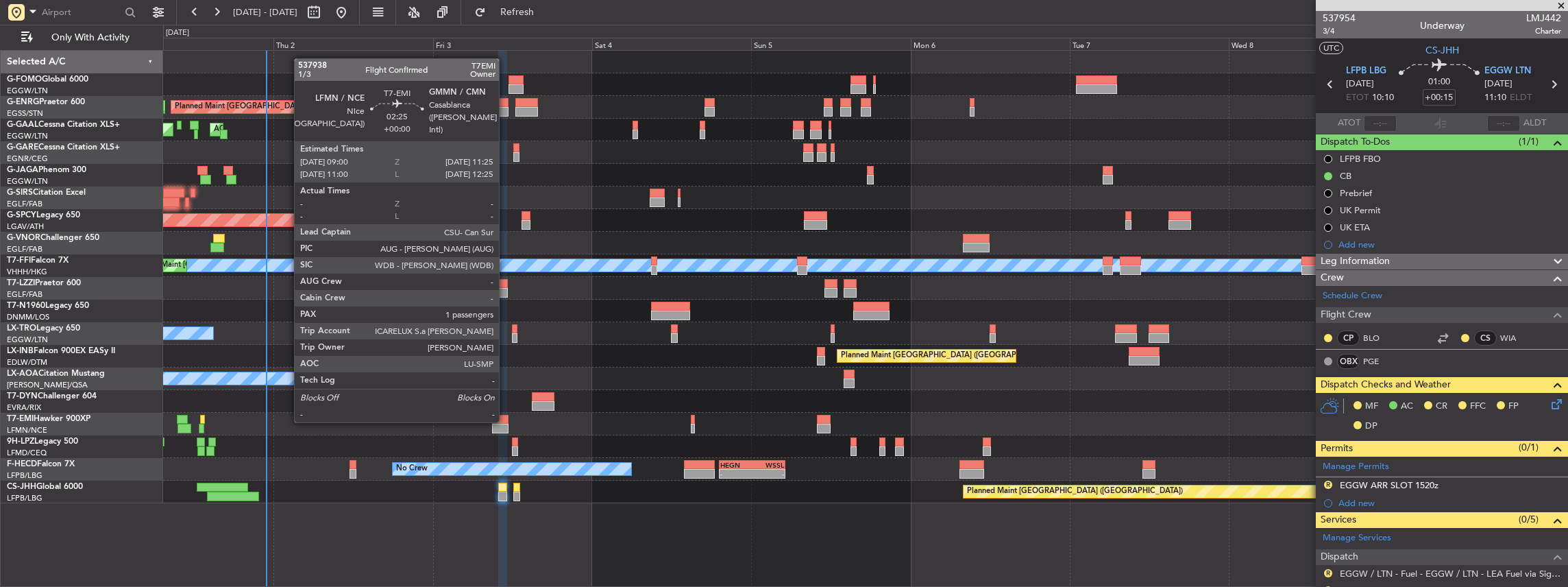
click at [506, 421] on div at bounding box center [500, 419] width 16 height 9
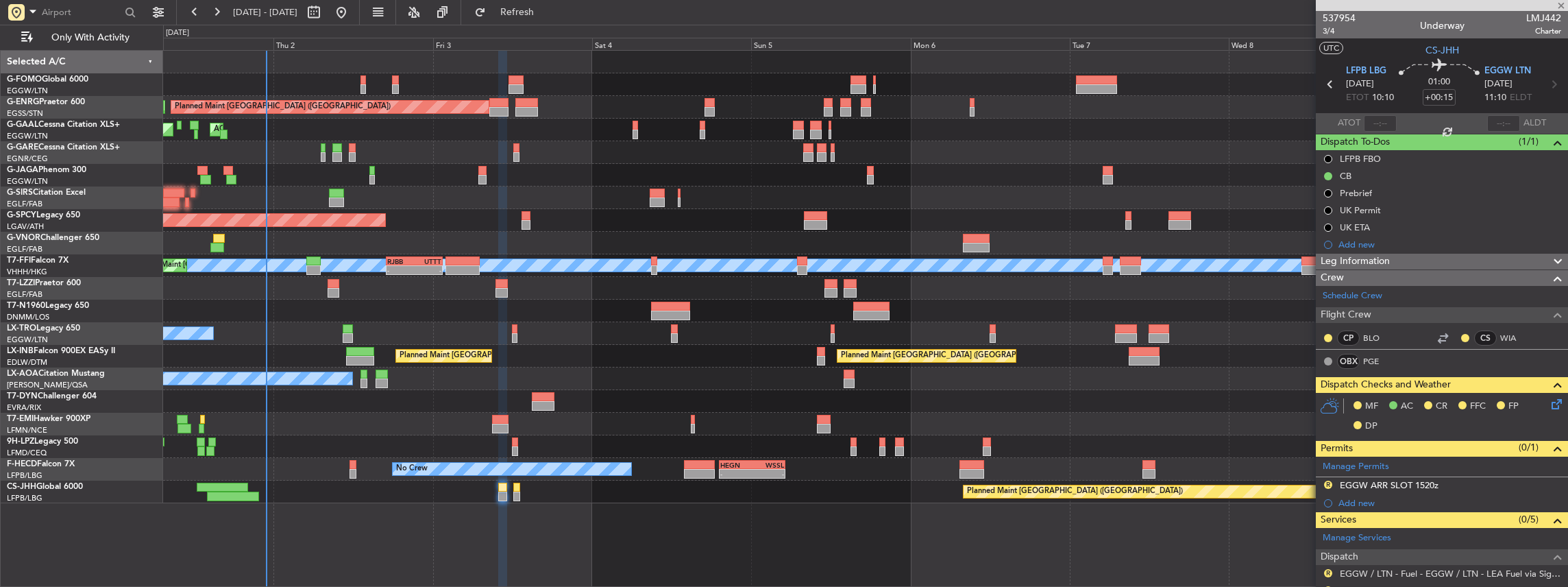
type input "1"
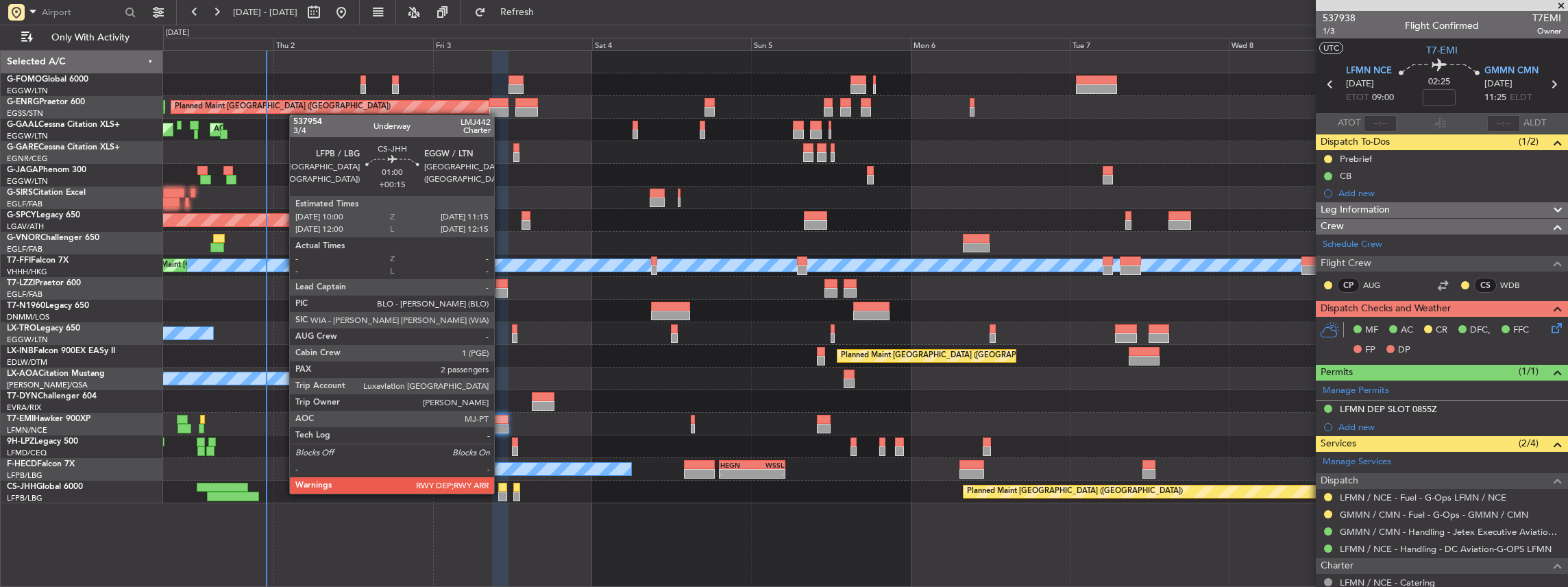
click at [501, 493] on div at bounding box center [502, 496] width 9 height 9
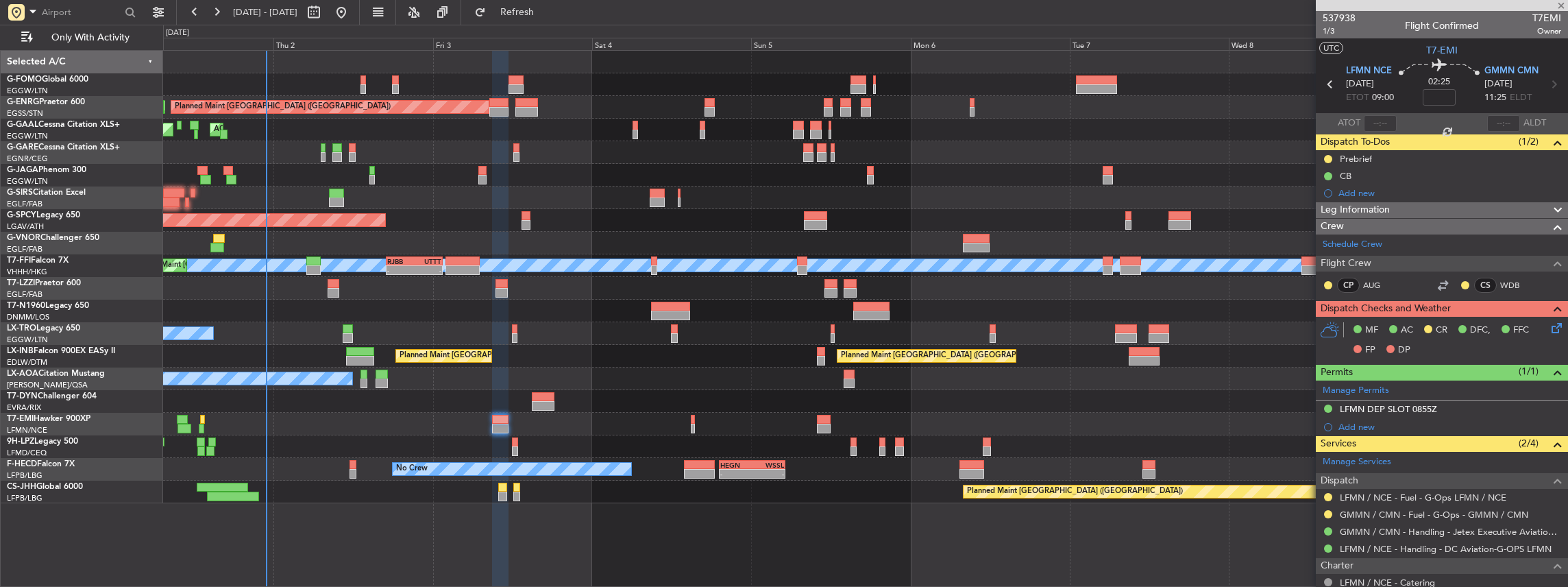
type input "+00:15"
type input "2"
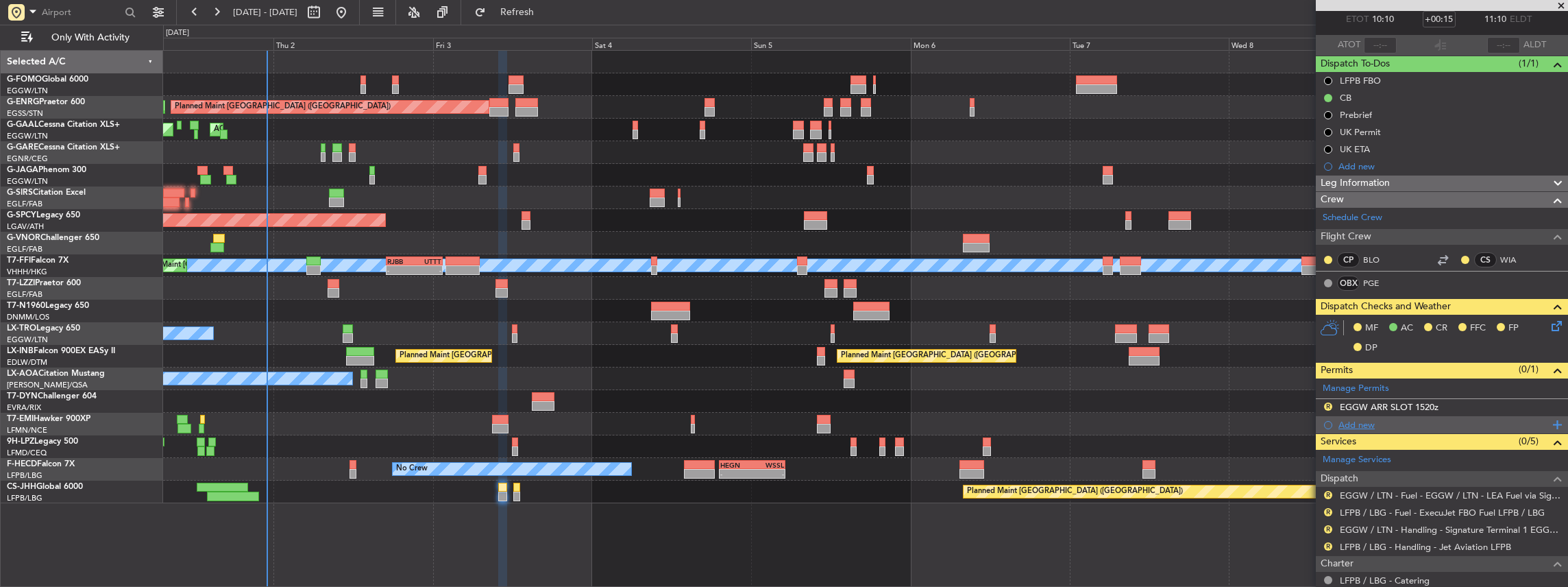
scroll to position [91, 0]
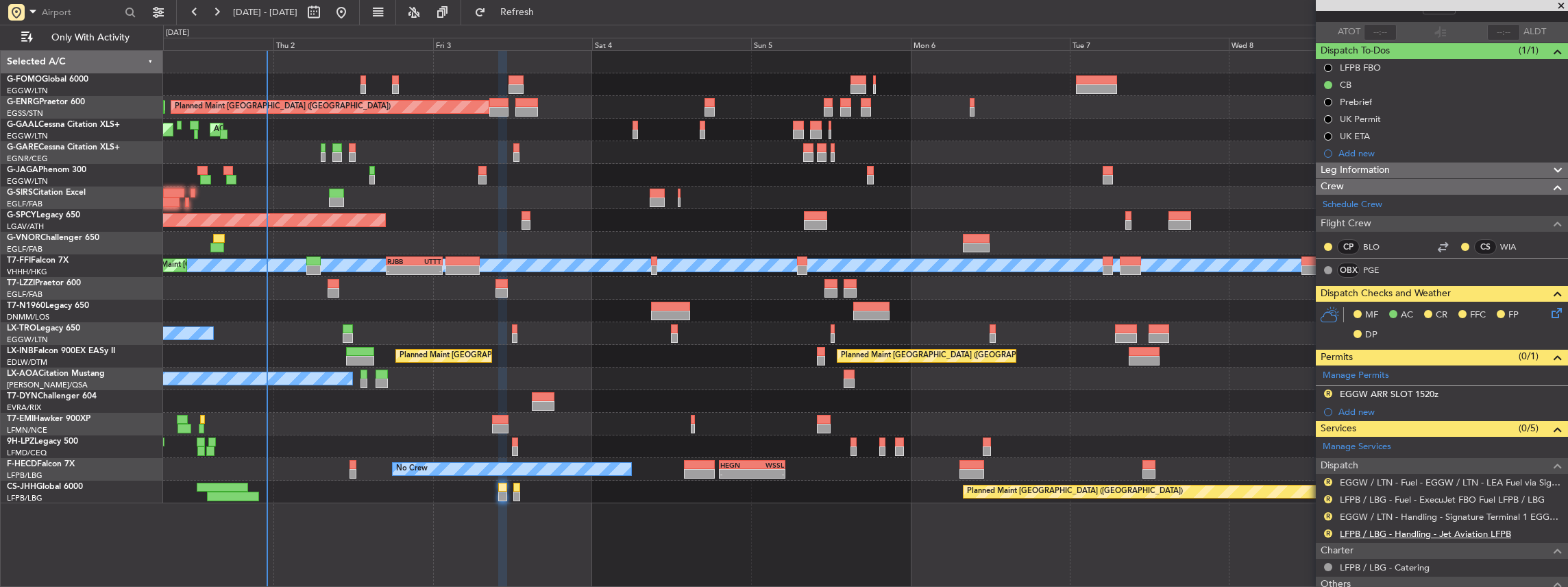
click at [1374, 530] on link "LFPB / LBG - Handling - Jet Aviation LFPB" at bounding box center [1425, 533] width 171 height 11
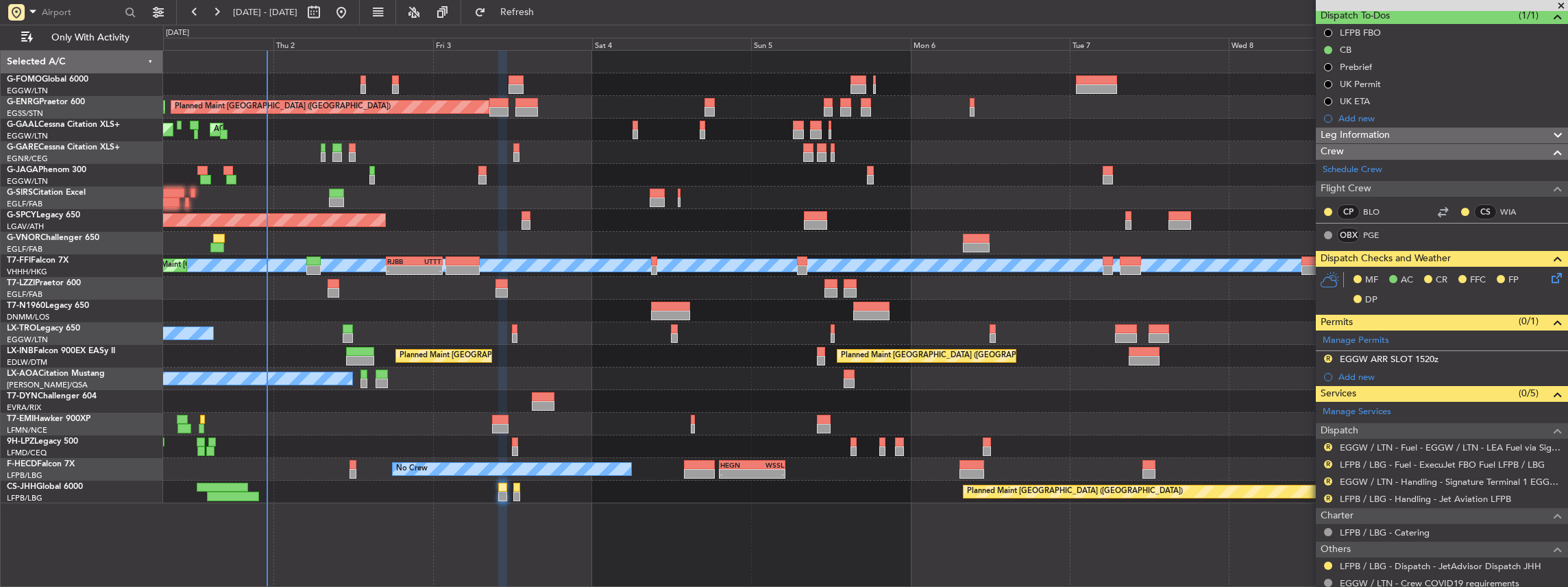
scroll to position [137, 0]
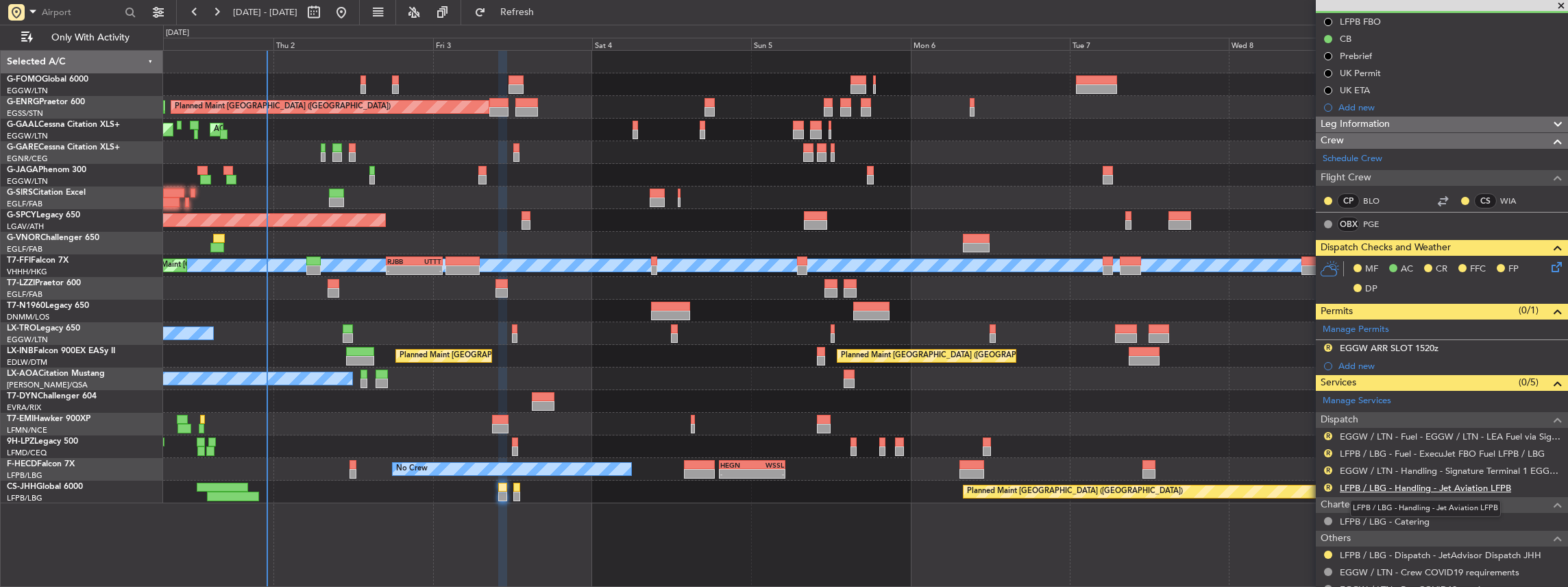
click at [1409, 486] on link "LFPB / LBG - Handling - Jet Aviation LFPB" at bounding box center [1425, 487] width 171 height 11
click at [550, 19] on button "Refresh" at bounding box center [509, 12] width 82 height 22
click at [1411, 469] on link "EGGW / LTN - Handling - Signature Terminal 1 EGGW / LTN" at bounding box center [1450, 470] width 221 height 11
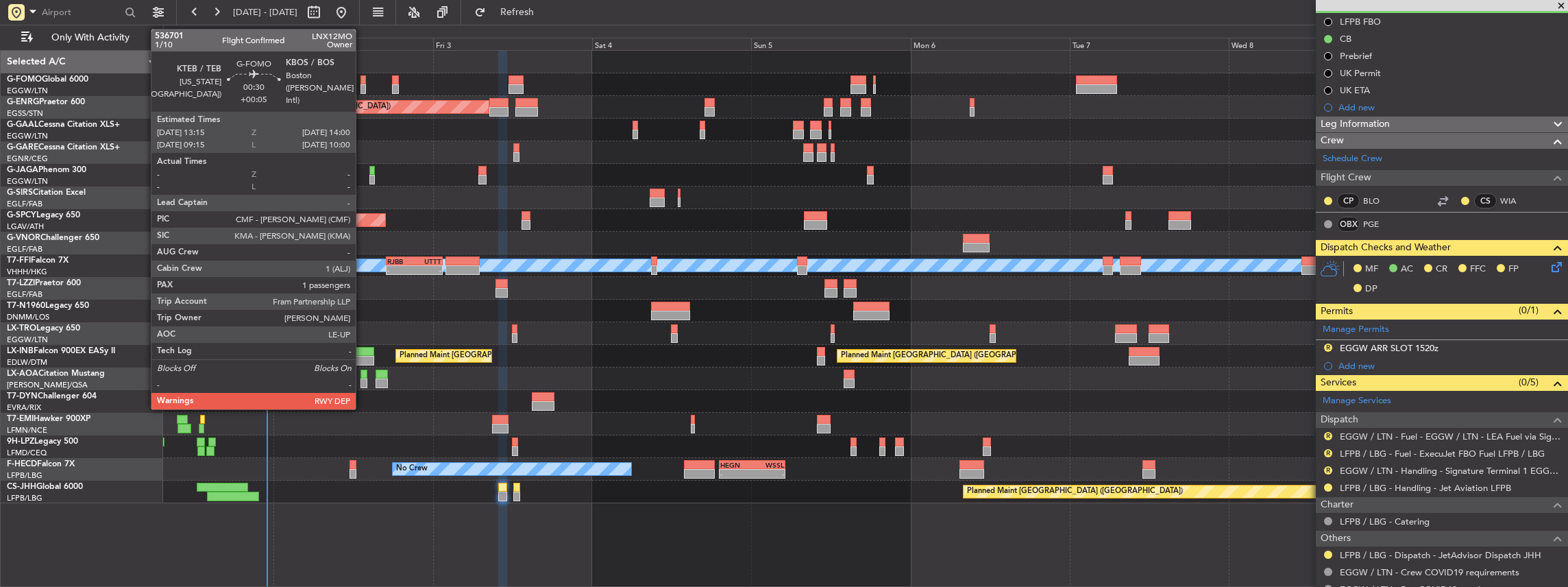
click at [363, 87] on div at bounding box center [364, 89] width 6 height 9
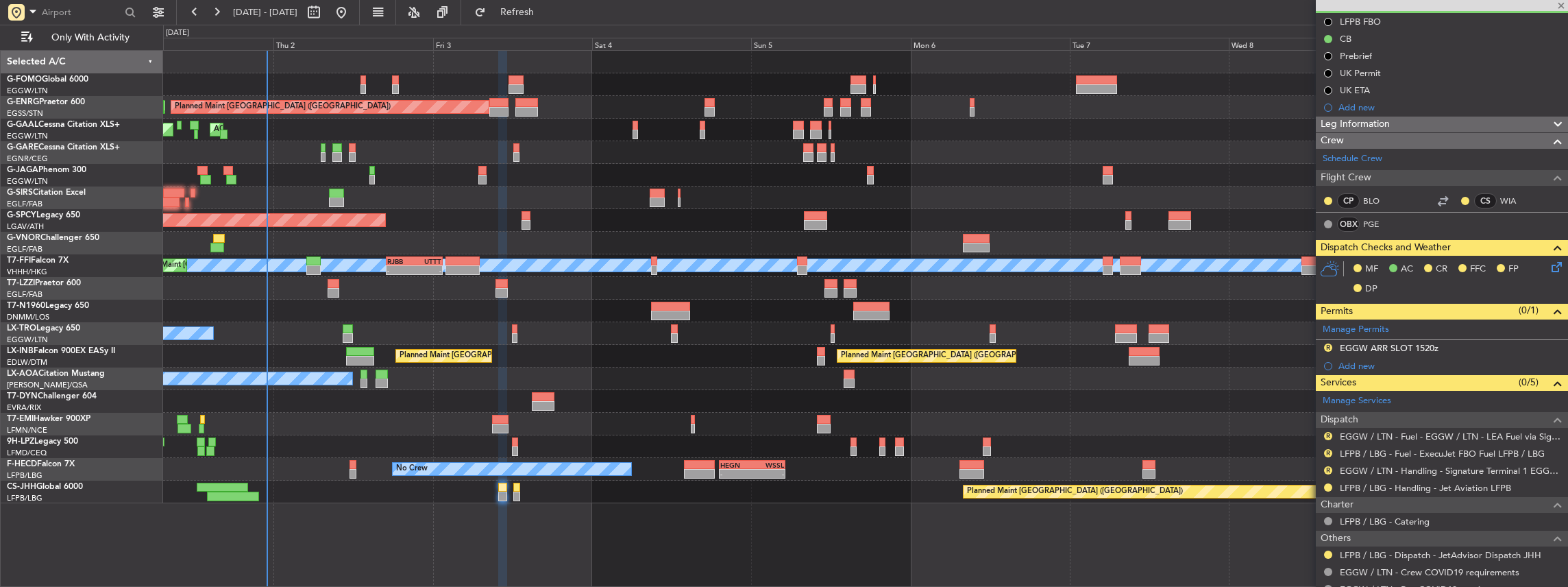
type input "+00:05"
type input "1"
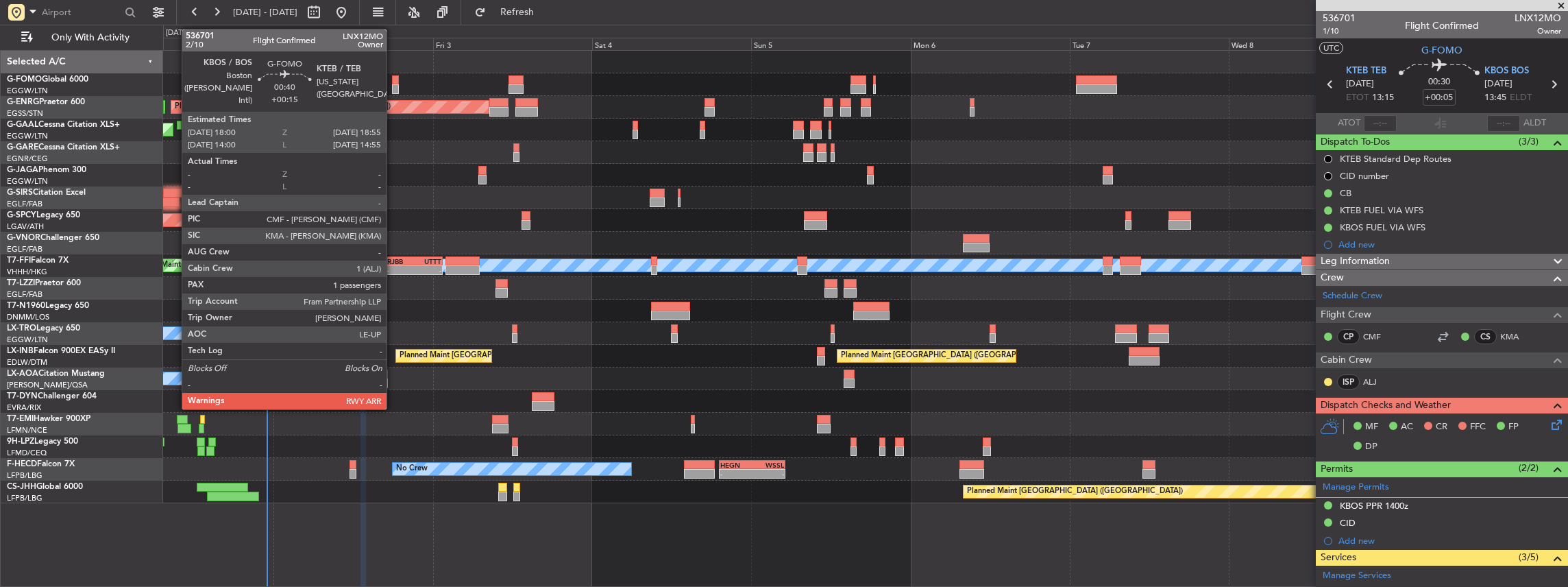
click at [394, 86] on div at bounding box center [395, 89] width 6 height 9
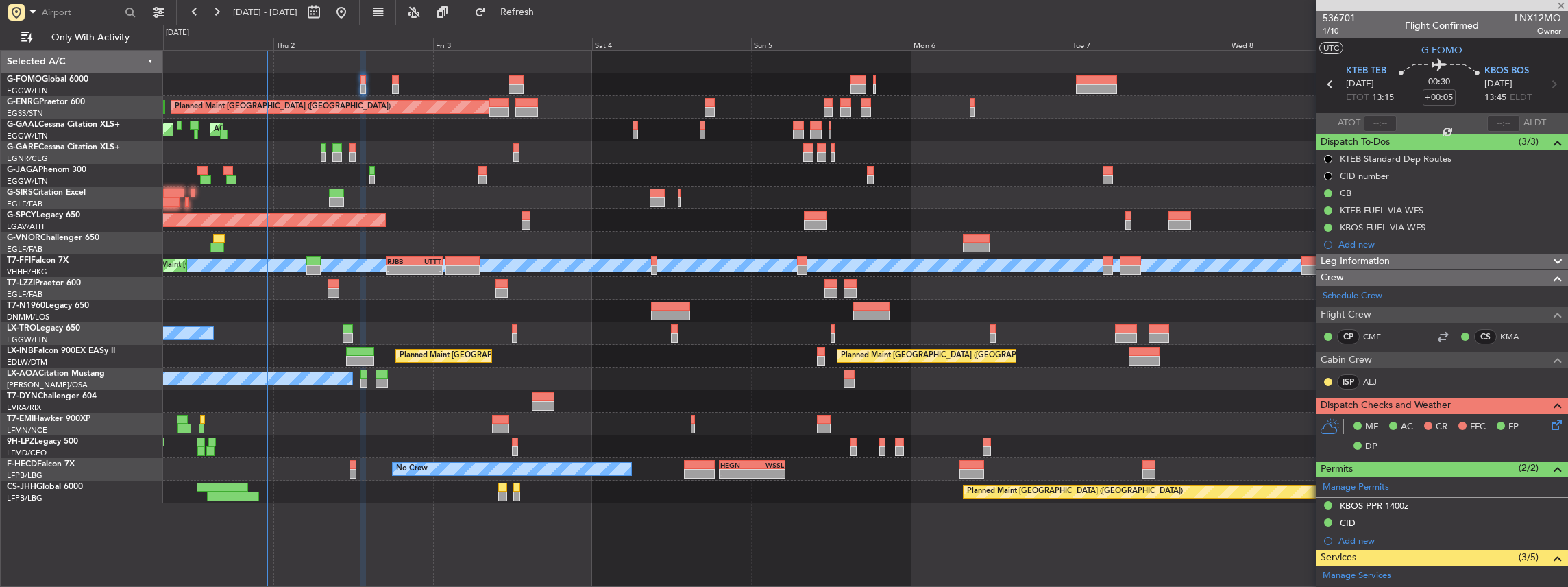
type input "+00:15"
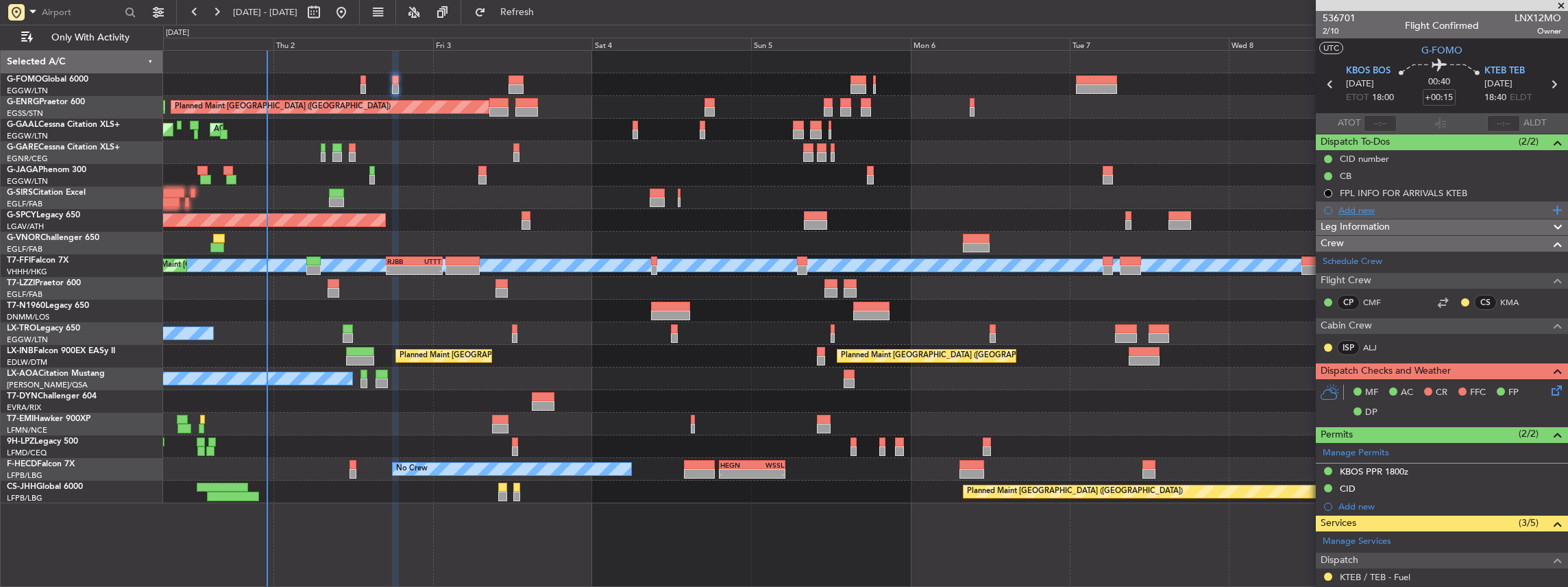
click at [1369, 210] on div "Add new" at bounding box center [1443, 210] width 210 height 11
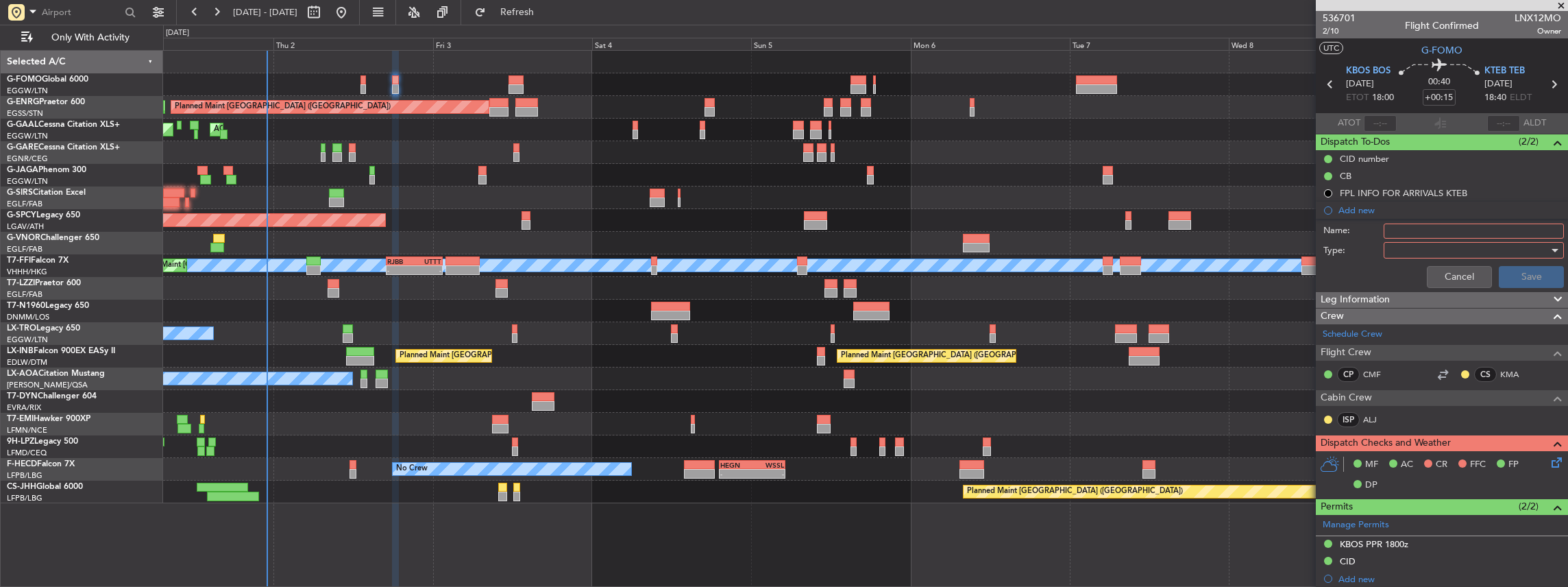
click at [1479, 234] on input "Name:" at bounding box center [1474, 231] width 180 height 15
drag, startPoint x: 1412, startPoint y: 231, endPoint x: 1358, endPoint y: 231, distance: 54.0
click at [1358, 231] on div "Name: VHHH FUEL VIA HANDLER" at bounding box center [1442, 231] width 266 height 21
click at [1489, 231] on input "KBOS FUEL VIA HANDLER" at bounding box center [1474, 231] width 180 height 15
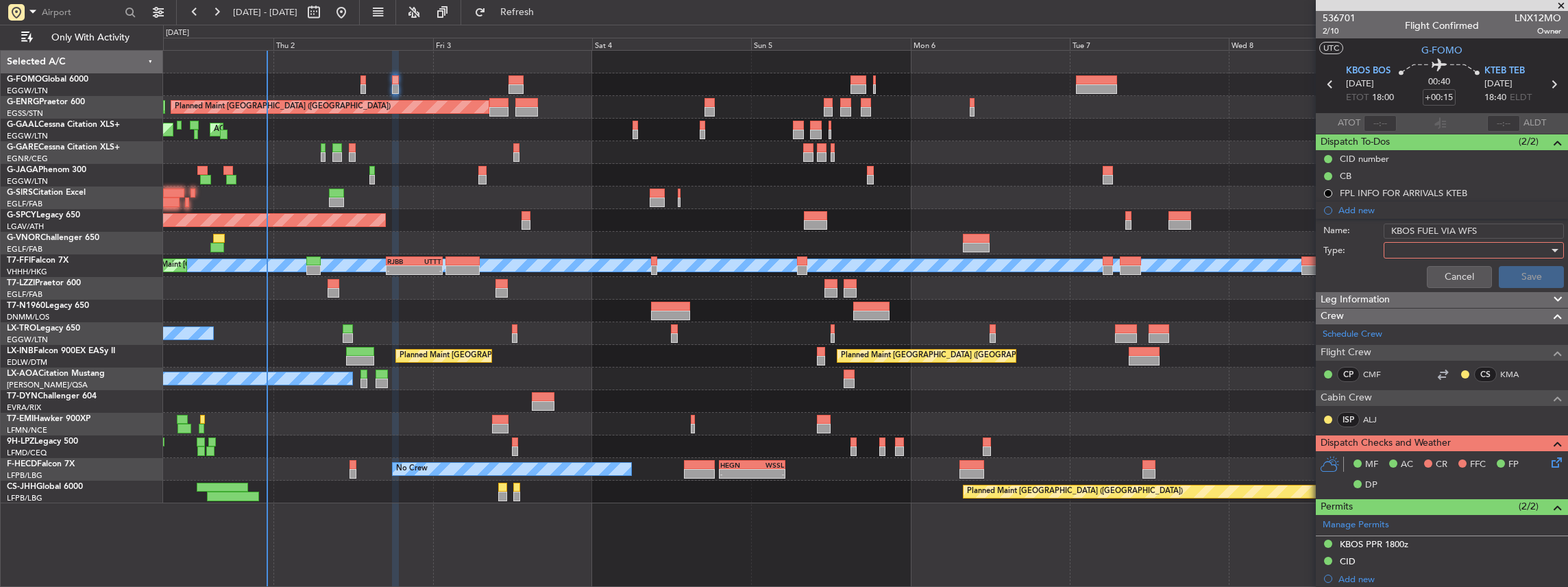
drag, startPoint x: 1481, startPoint y: 233, endPoint x: 1377, endPoint y: 231, distance: 104.0
click at [1377, 231] on div "Name: KBOS FUEL VIA WFS" at bounding box center [1442, 231] width 266 height 21
type input "KBOS FUEL VIA WFS"
click at [1436, 247] on div at bounding box center [1469, 250] width 160 height 21
click at [1402, 277] on span "Generic" at bounding box center [1469, 276] width 163 height 21
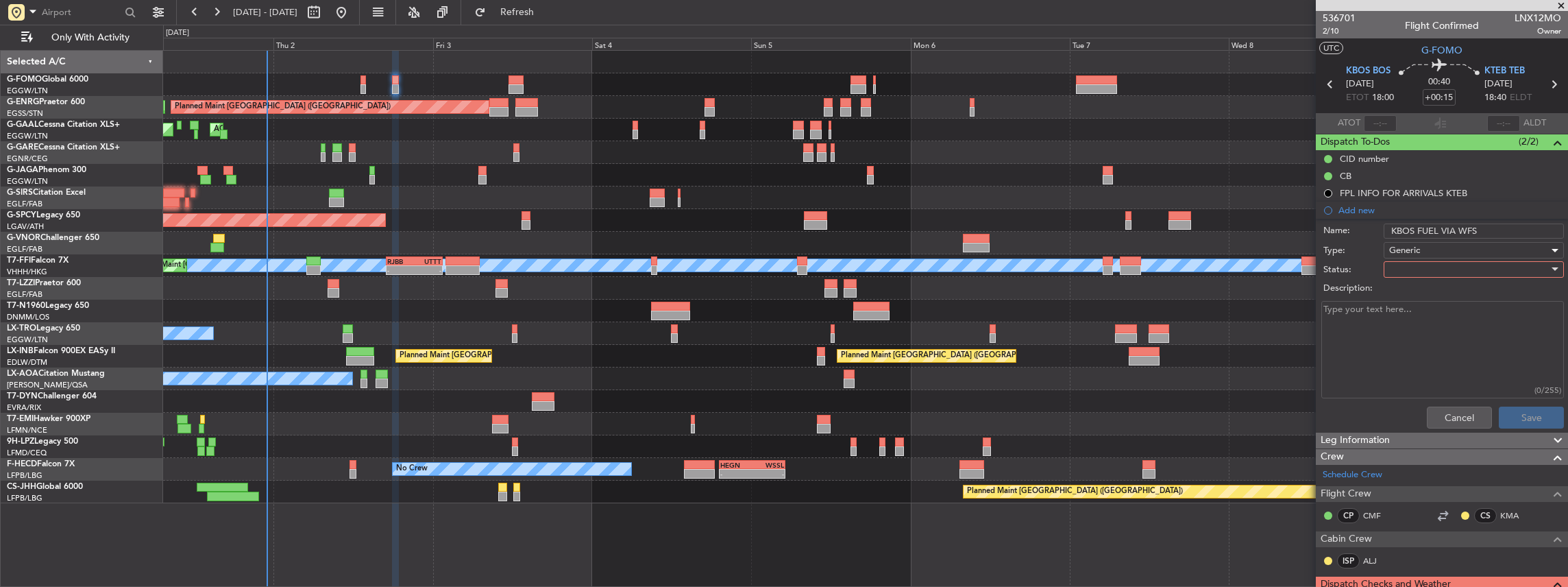
click at [1402, 261] on div at bounding box center [1469, 269] width 160 height 21
click at [1411, 314] on span "In Progress" at bounding box center [1469, 316] width 163 height 21
click at [1526, 411] on button "Save" at bounding box center [1531, 417] width 65 height 22
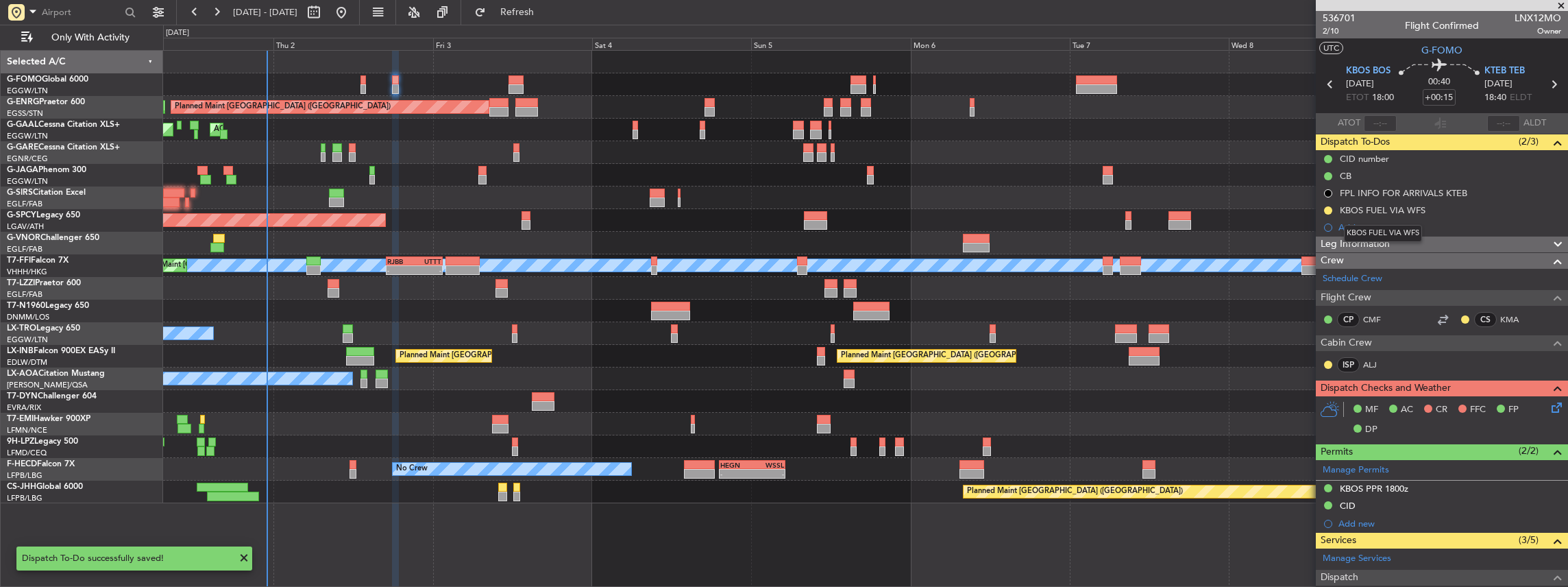
click at [1387, 222] on mat-tooltip-component "KBOS FUEL VIA WFS" at bounding box center [1383, 233] width 97 height 37
click at [1361, 229] on div "Add new" at bounding box center [1443, 227] width 210 height 11
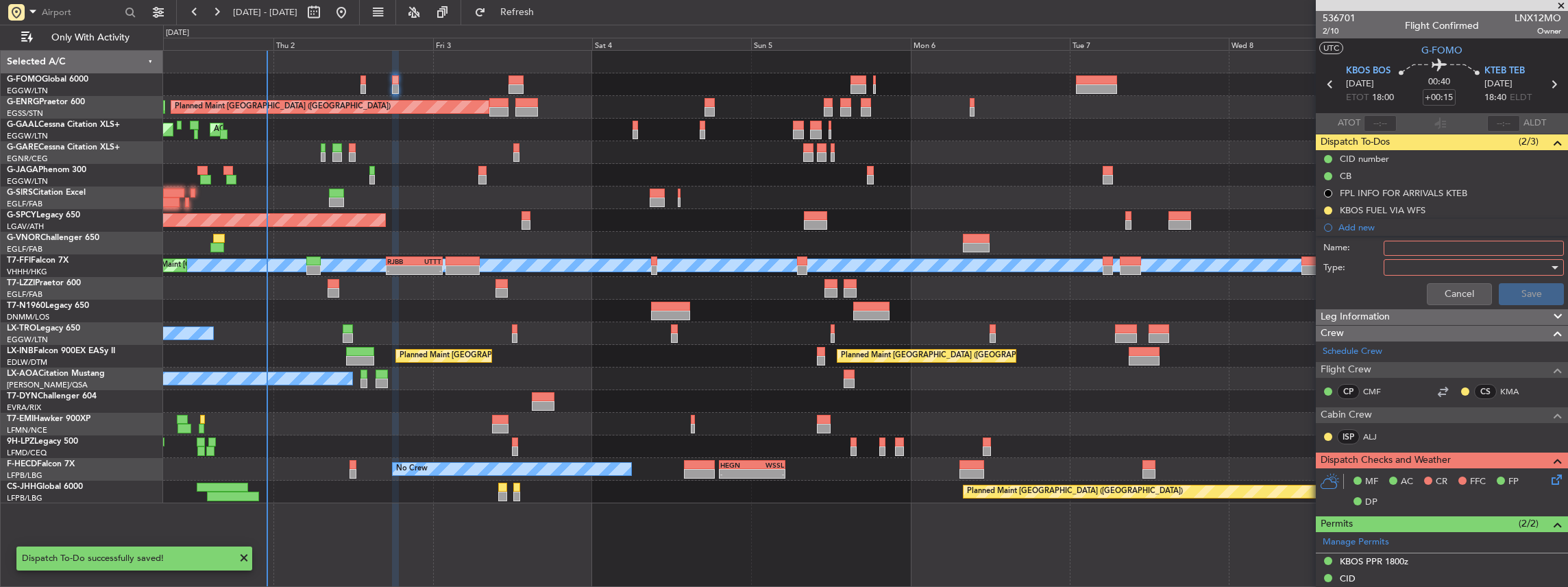
click at [1439, 249] on input "Name:" at bounding box center [1474, 248] width 180 height 15
paste input "KBOS FUEL VIA WFS"
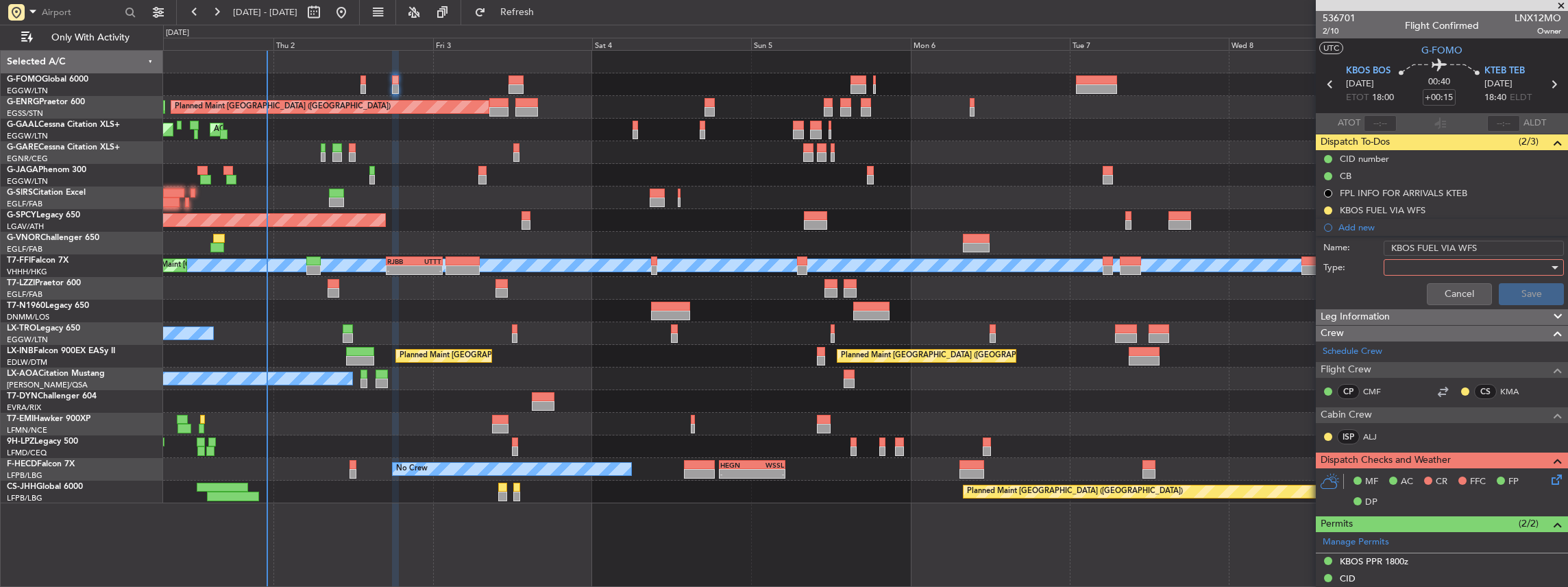
click at [1401, 247] on input "KBOS FUEL VIA WFS" at bounding box center [1474, 248] width 180 height 15
type input "KTEB FUEL VIA WFS"
click at [1445, 264] on div at bounding box center [1469, 267] width 160 height 21
click at [1426, 294] on span "Generic" at bounding box center [1469, 294] width 163 height 21
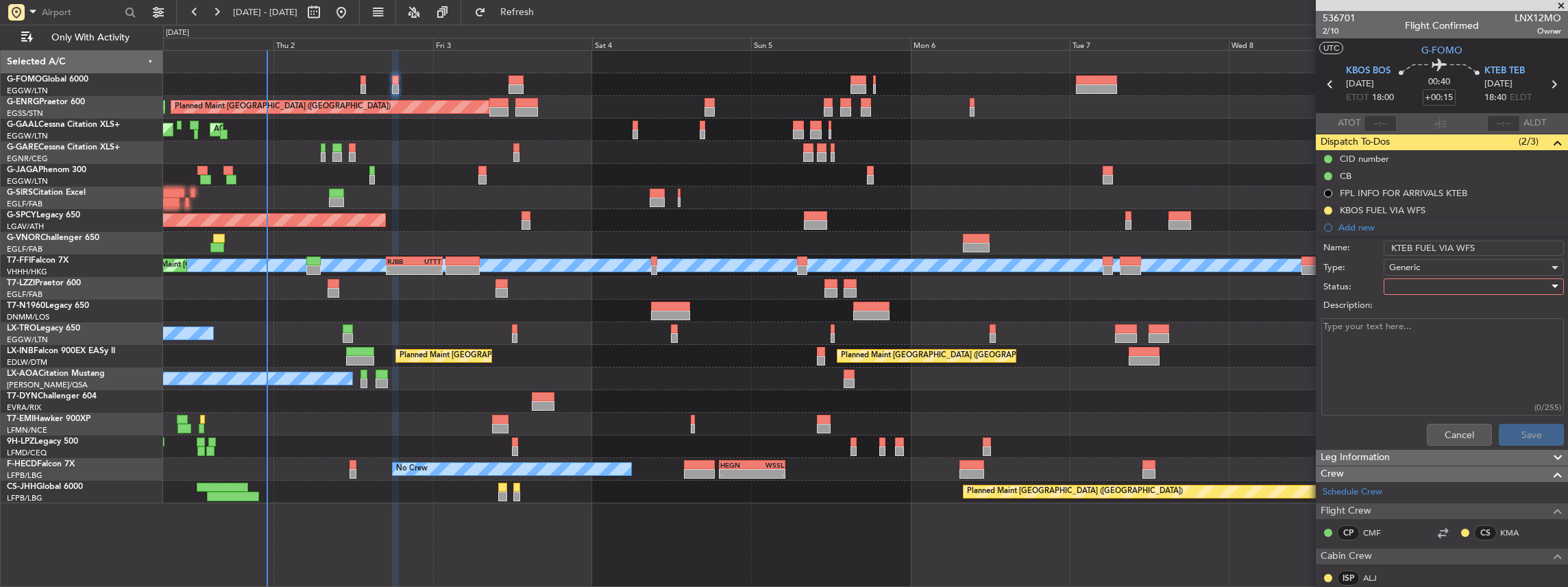
click at [1418, 287] on div at bounding box center [1469, 286] width 160 height 21
click at [1428, 336] on span "In Progress" at bounding box center [1469, 334] width 163 height 21
click at [1524, 432] on button "Save" at bounding box center [1531, 435] width 65 height 22
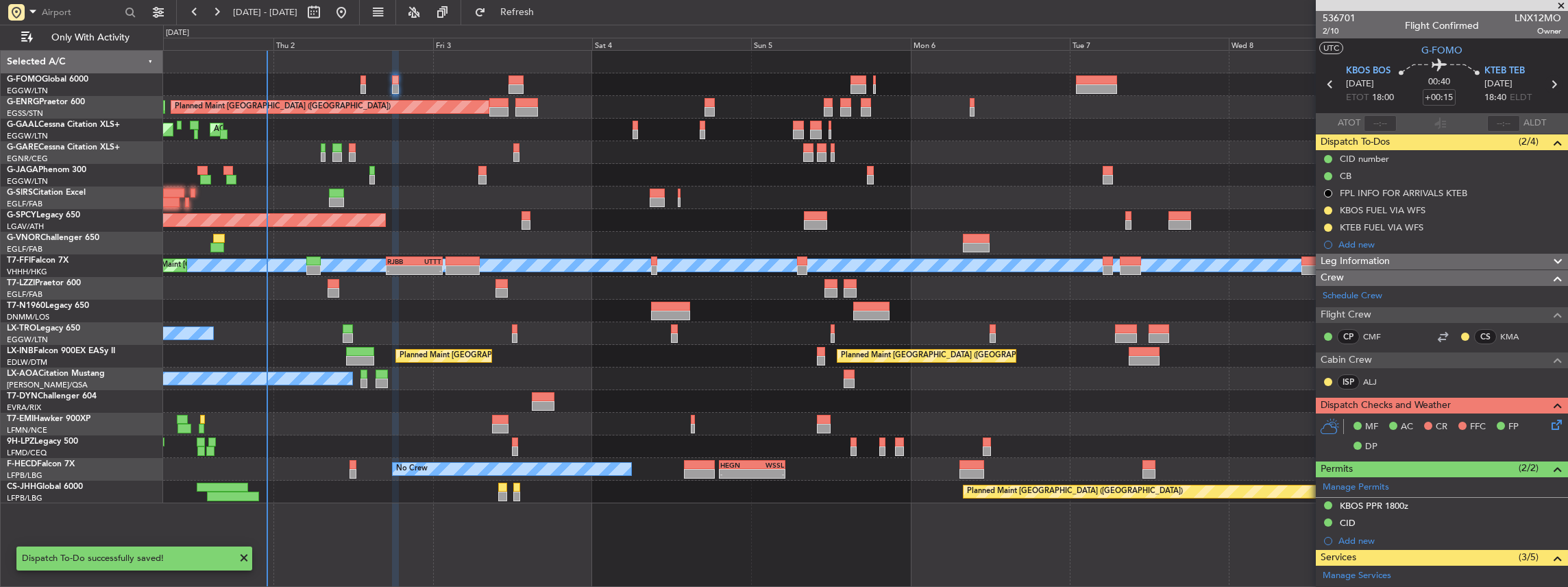
click at [1549, 86] on icon at bounding box center [1553, 84] width 18 height 18
type input "-00:10"
type input "2"
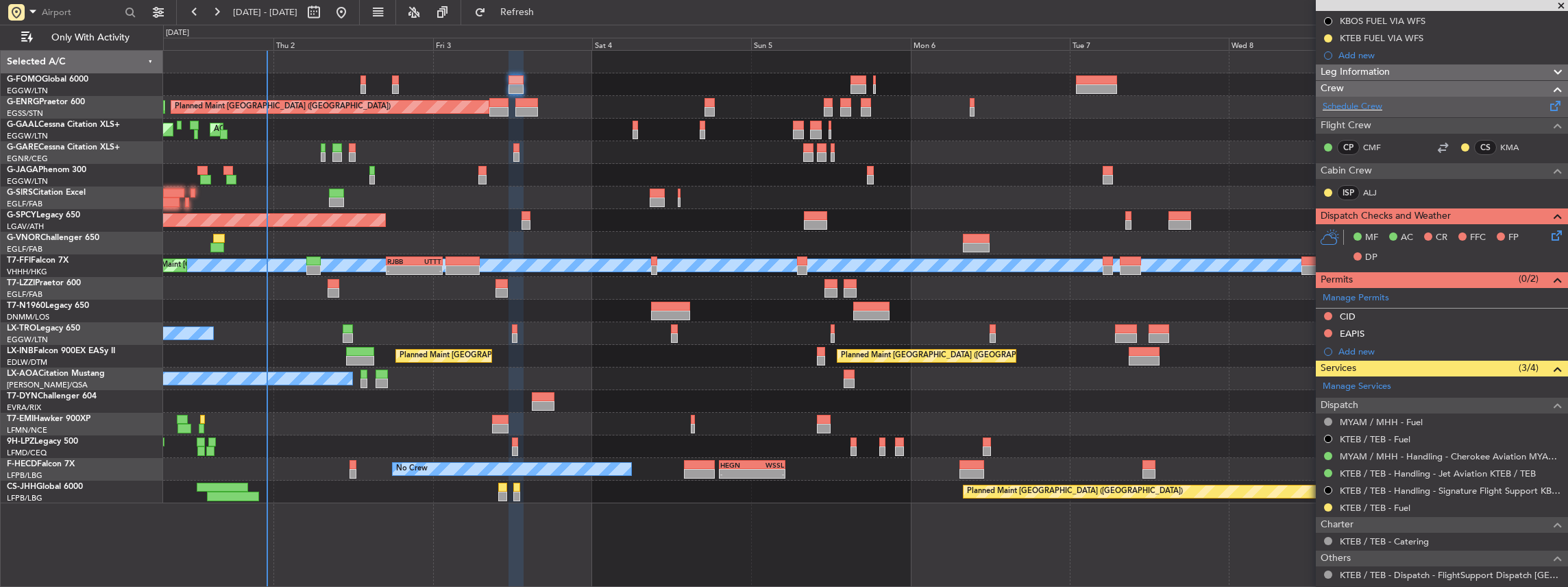
scroll to position [228, 0]
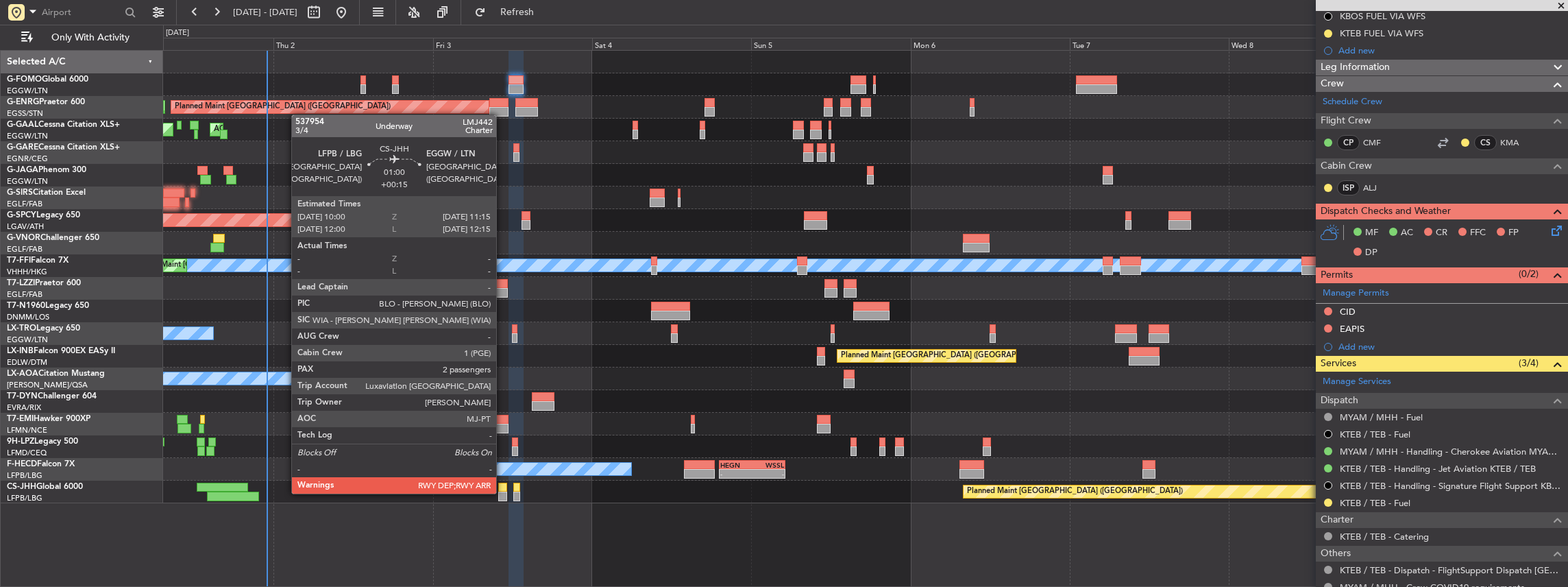
click at [503, 493] on div at bounding box center [502, 496] width 9 height 9
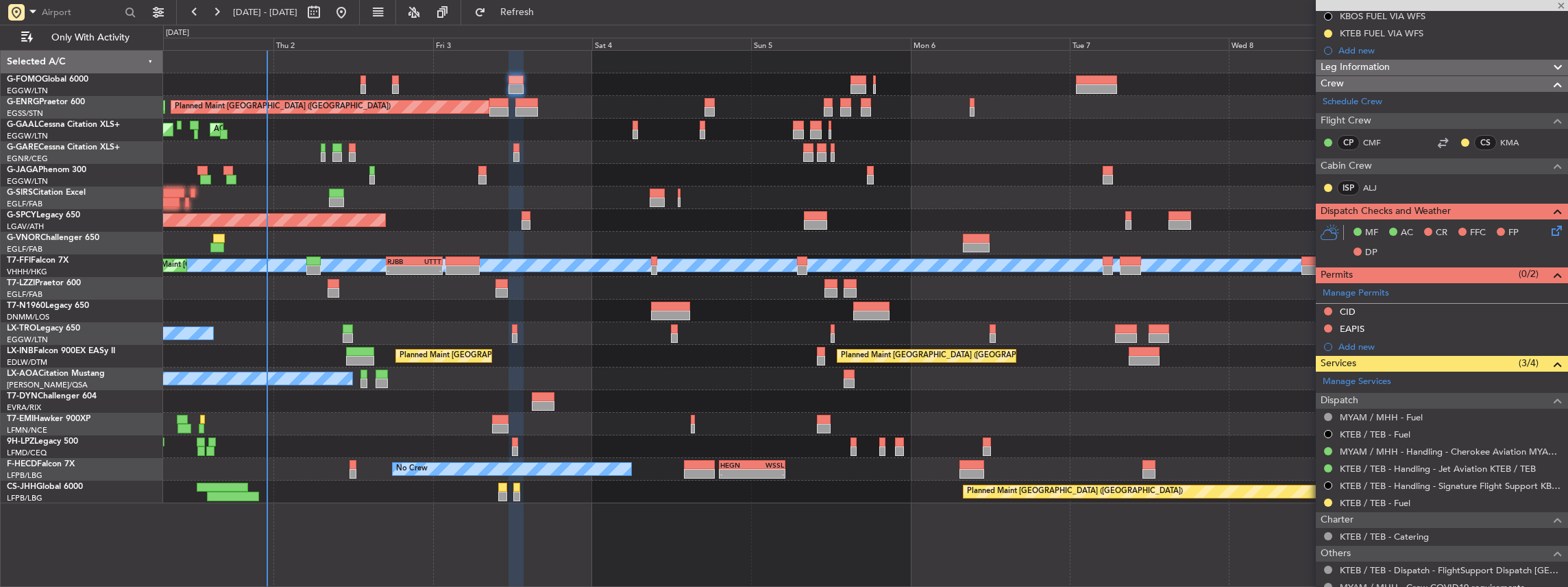
type input "+00:15"
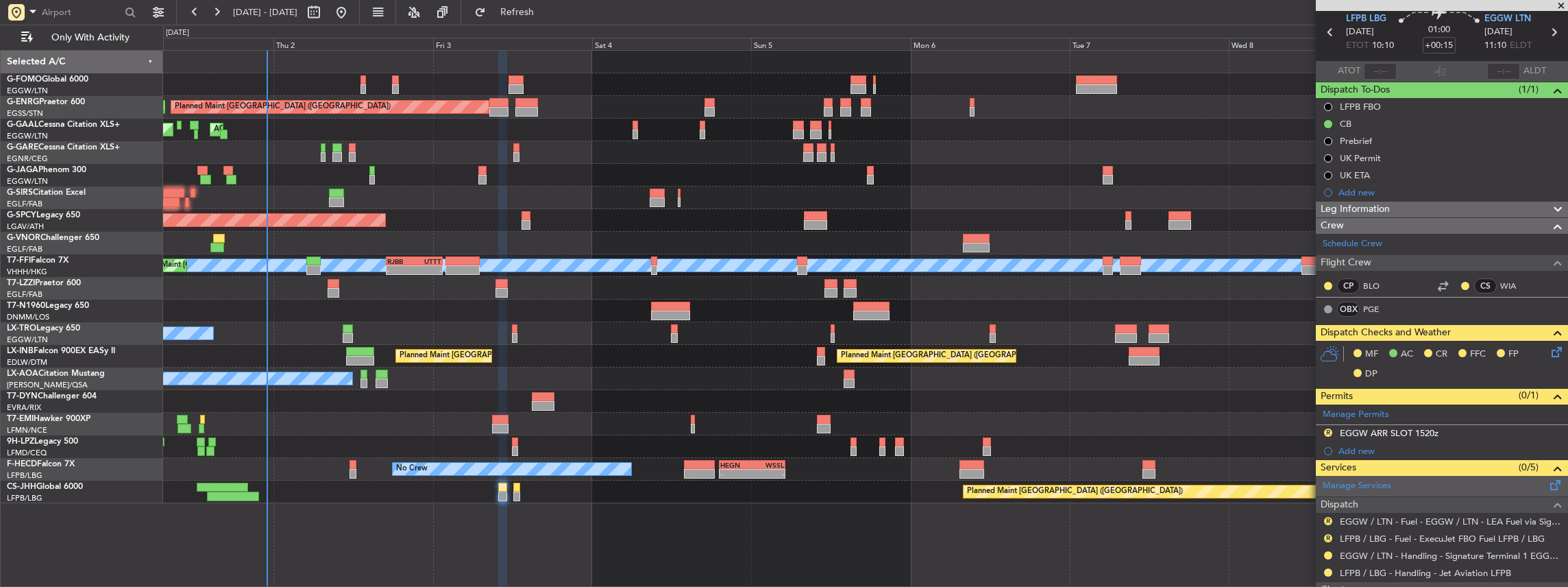
scroll to position [91, 0]
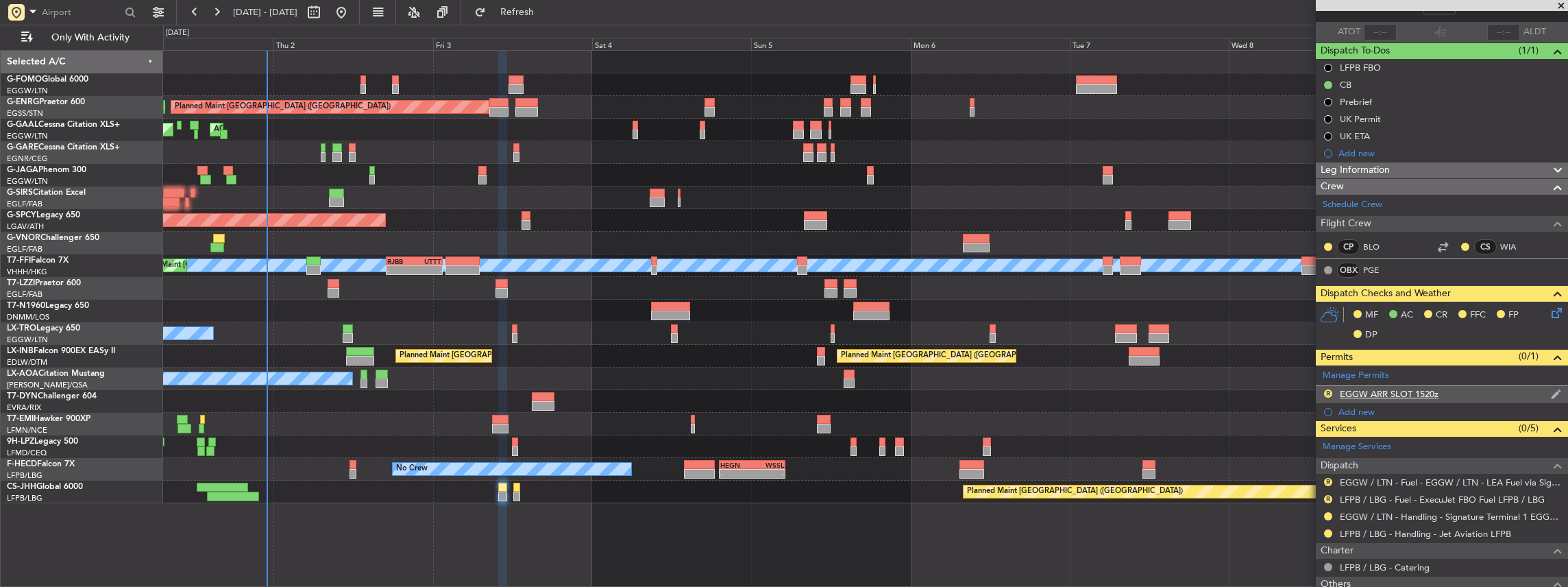
click at [1445, 388] on div "R EGGW ARR SLOT 1520z" at bounding box center [1442, 394] width 252 height 17
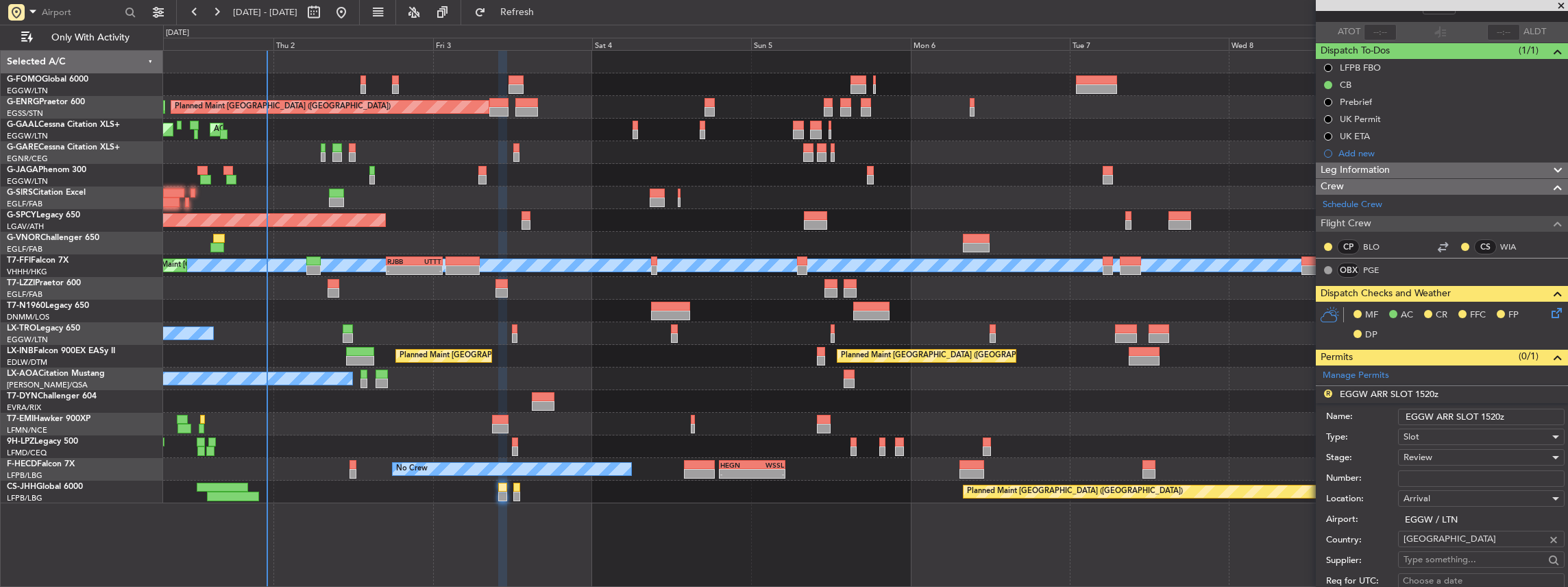
click at [1490, 414] on input "EGGW ARR SLOT 1520z" at bounding box center [1481, 417] width 167 height 16
type input "EGGW ARR SLOT 1115z"
click at [1436, 460] on div "Review" at bounding box center [1476, 457] width 146 height 21
drag, startPoint x: 1439, startPoint y: 548, endPoint x: 1487, endPoint y: 446, distance: 112.7
click at [1439, 548] on span "Requested" at bounding box center [1478, 545] width 148 height 21
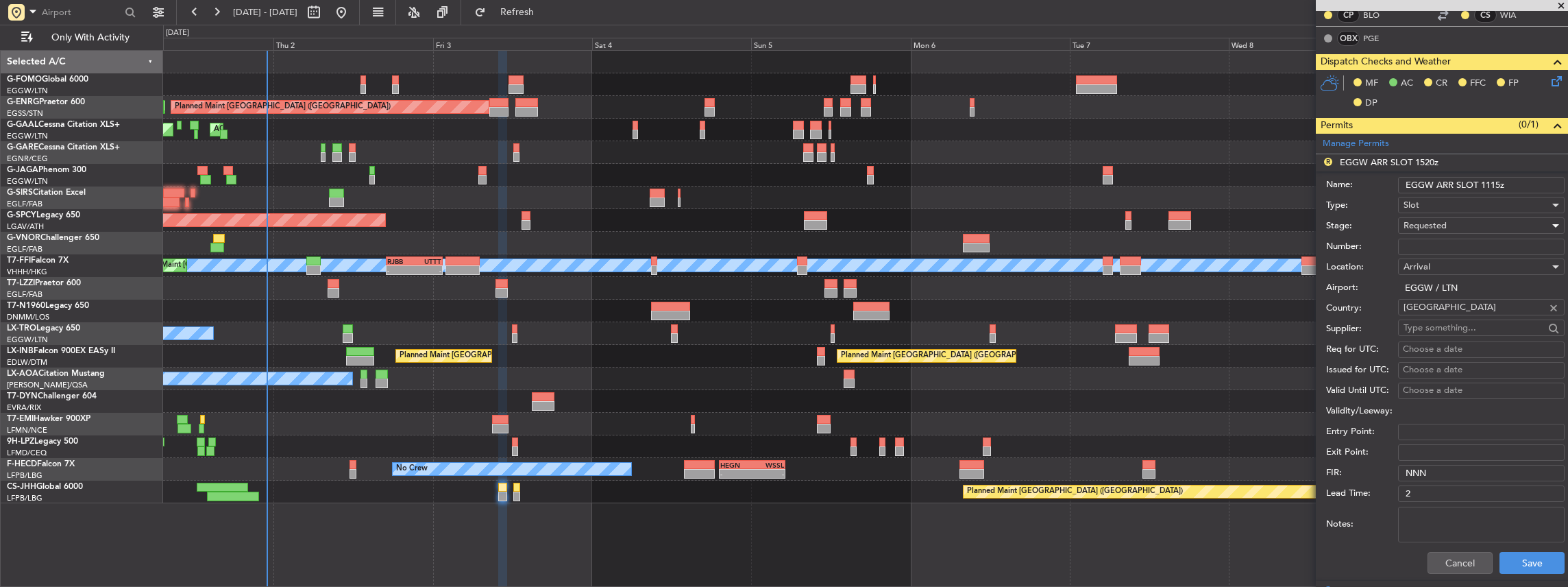
scroll to position [365, 0]
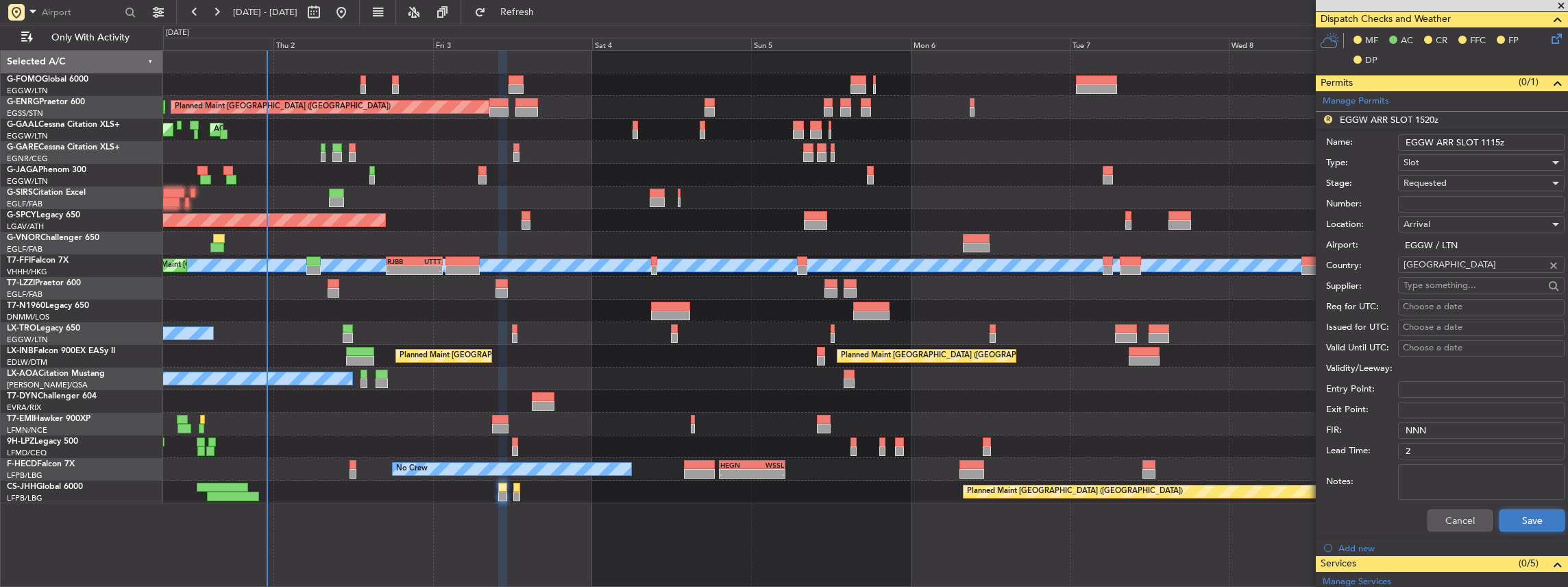
click at [1535, 516] on button "Save" at bounding box center [1532, 520] width 65 height 22
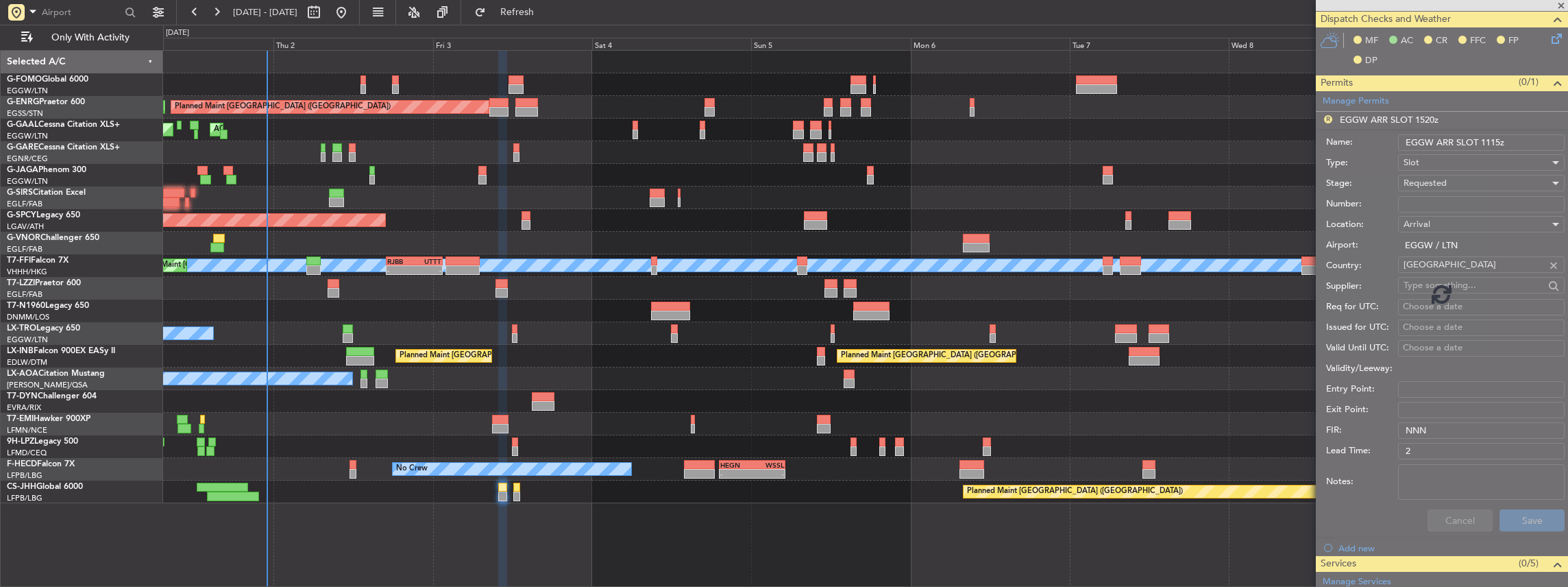
scroll to position [278, 0]
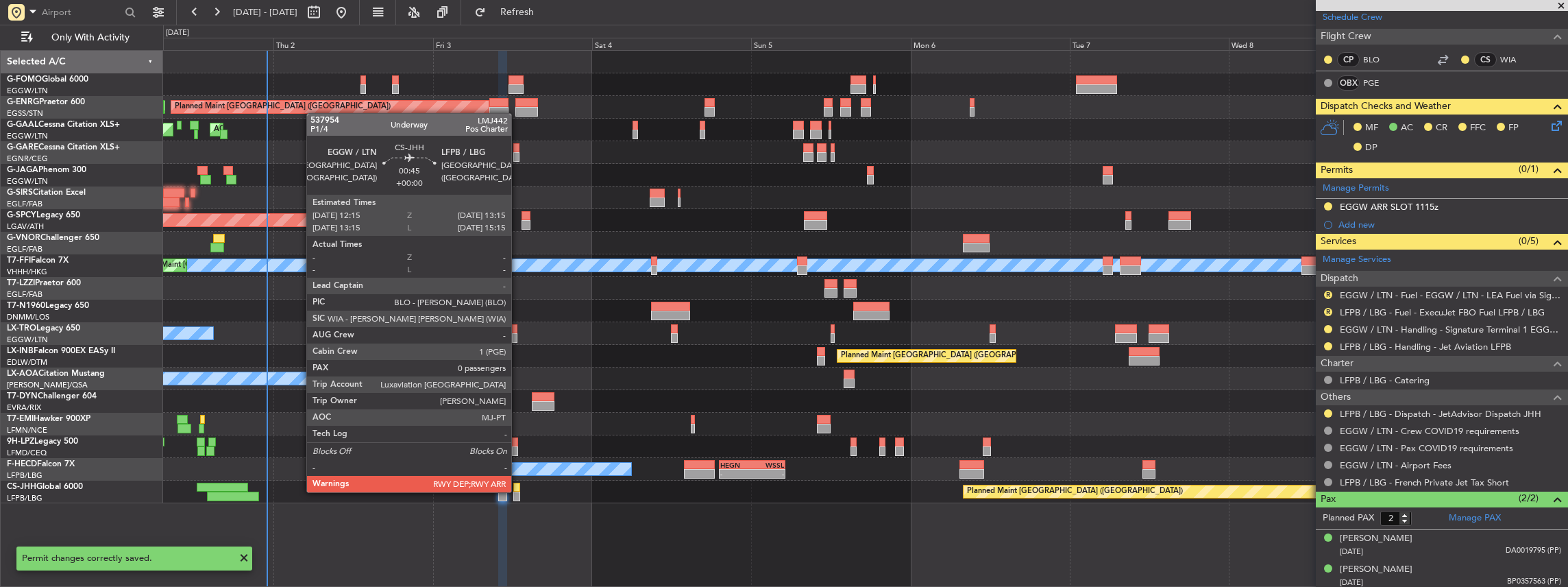
click at [518, 492] on div at bounding box center [517, 496] width 7 height 9
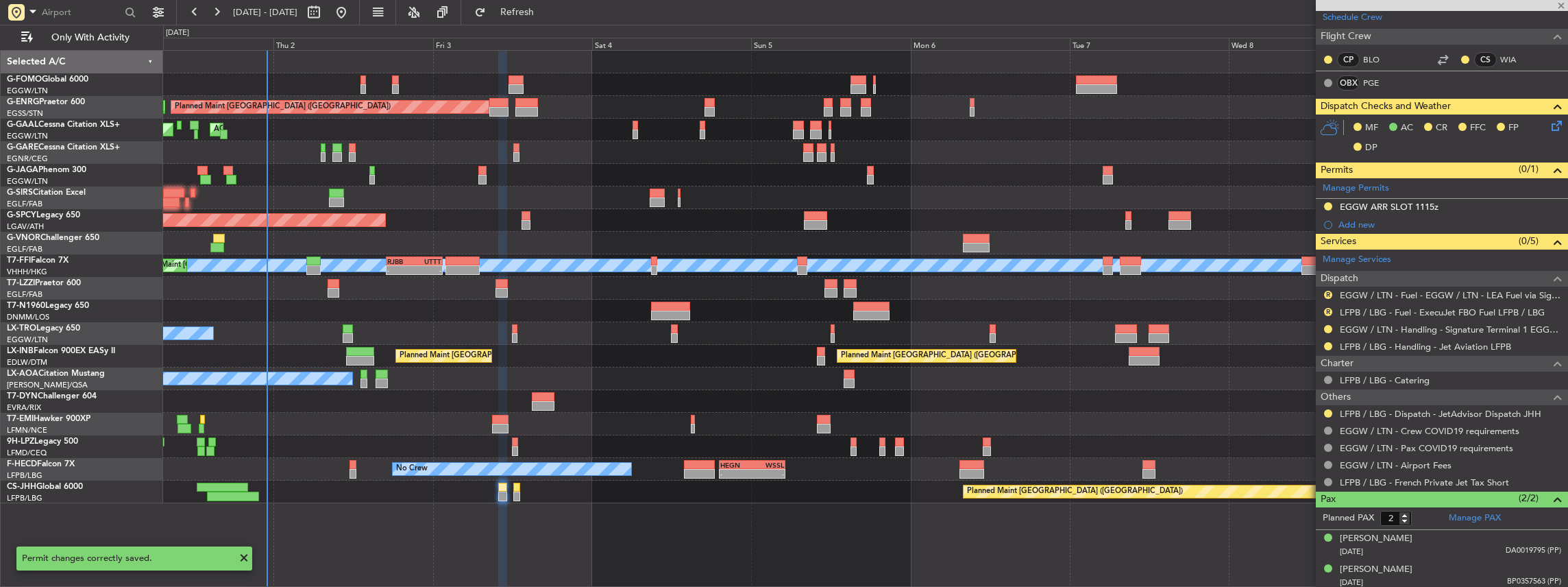
type input "0"
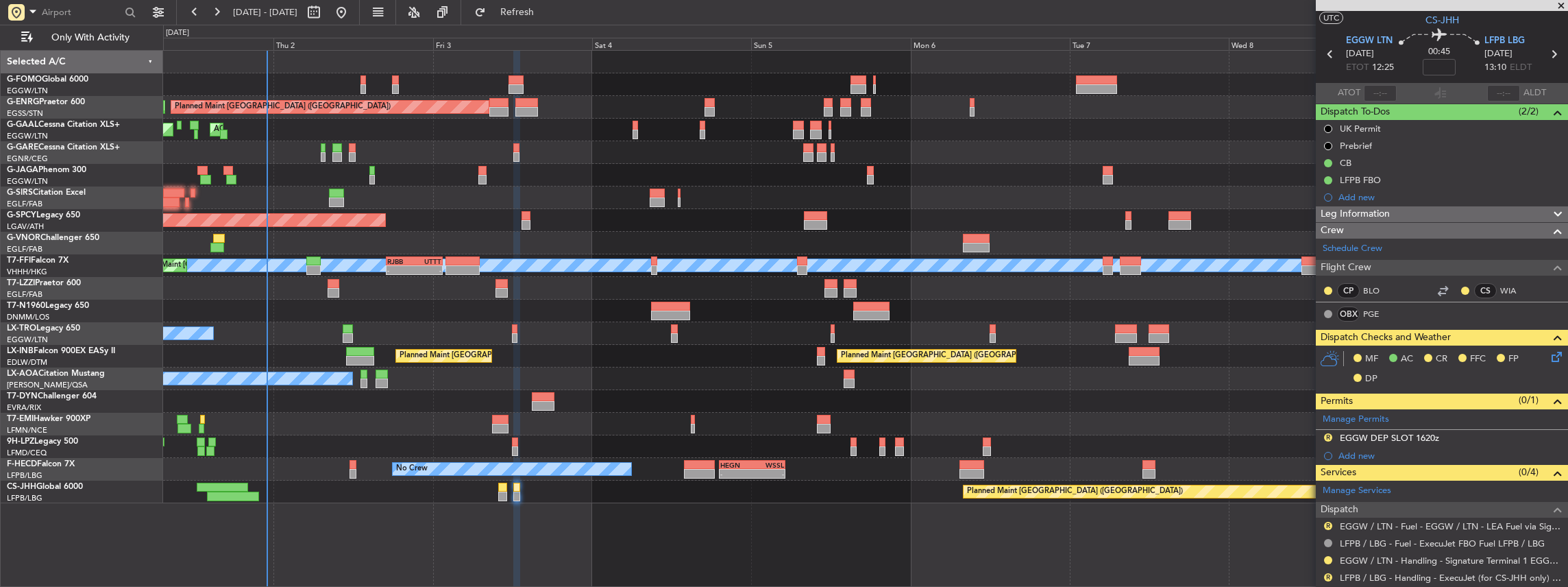
scroll to position [45, 0]
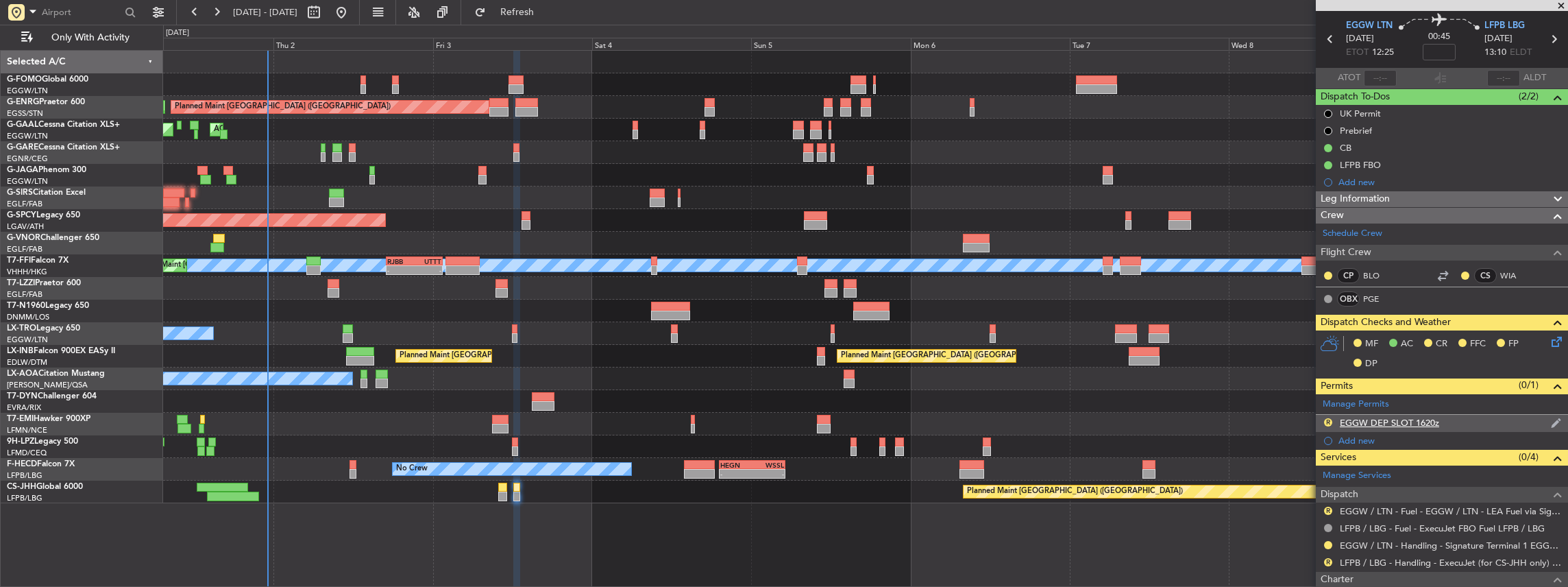
click at [1461, 421] on div "R EGGW DEP SLOT 1620z" at bounding box center [1442, 423] width 252 height 17
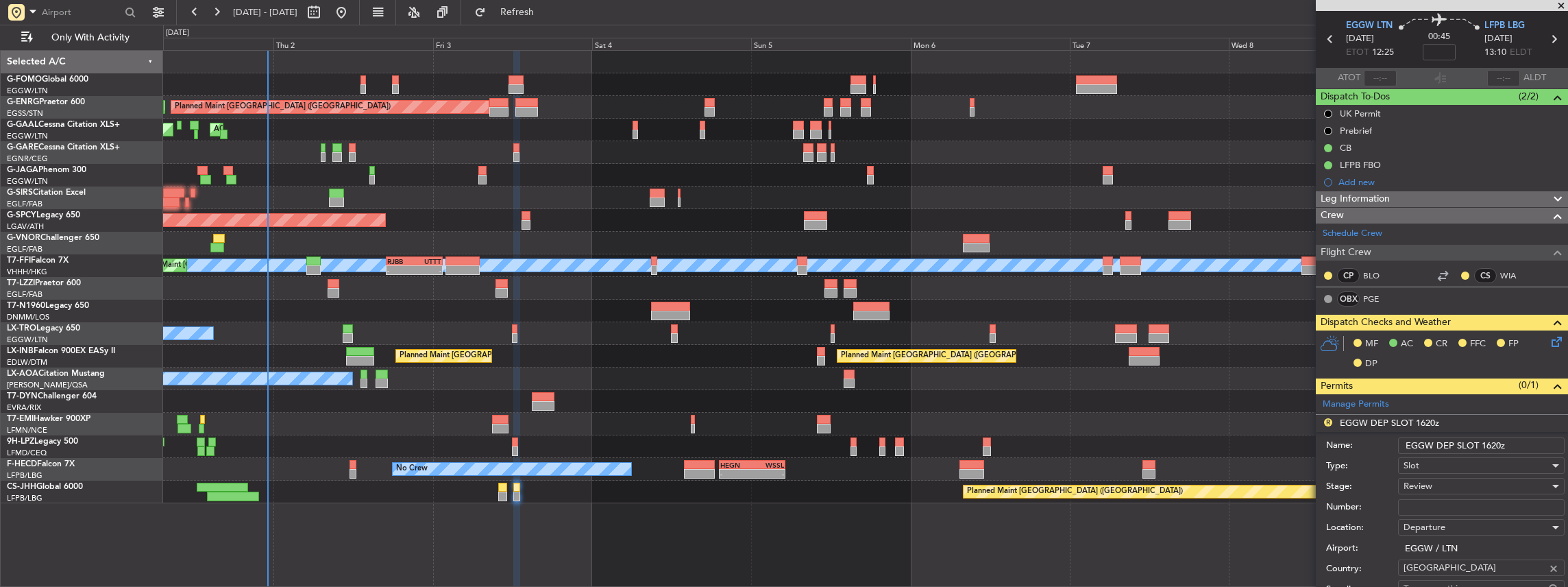
click at [1491, 445] on input "EGGW DEP SLOT 1620z" at bounding box center [1481, 445] width 167 height 16
type input "EGGW DEP SLOT 1215z"
click at [1450, 486] on div "Review" at bounding box center [1476, 486] width 146 height 21
click at [1446, 576] on span "Requested" at bounding box center [1478, 573] width 148 height 21
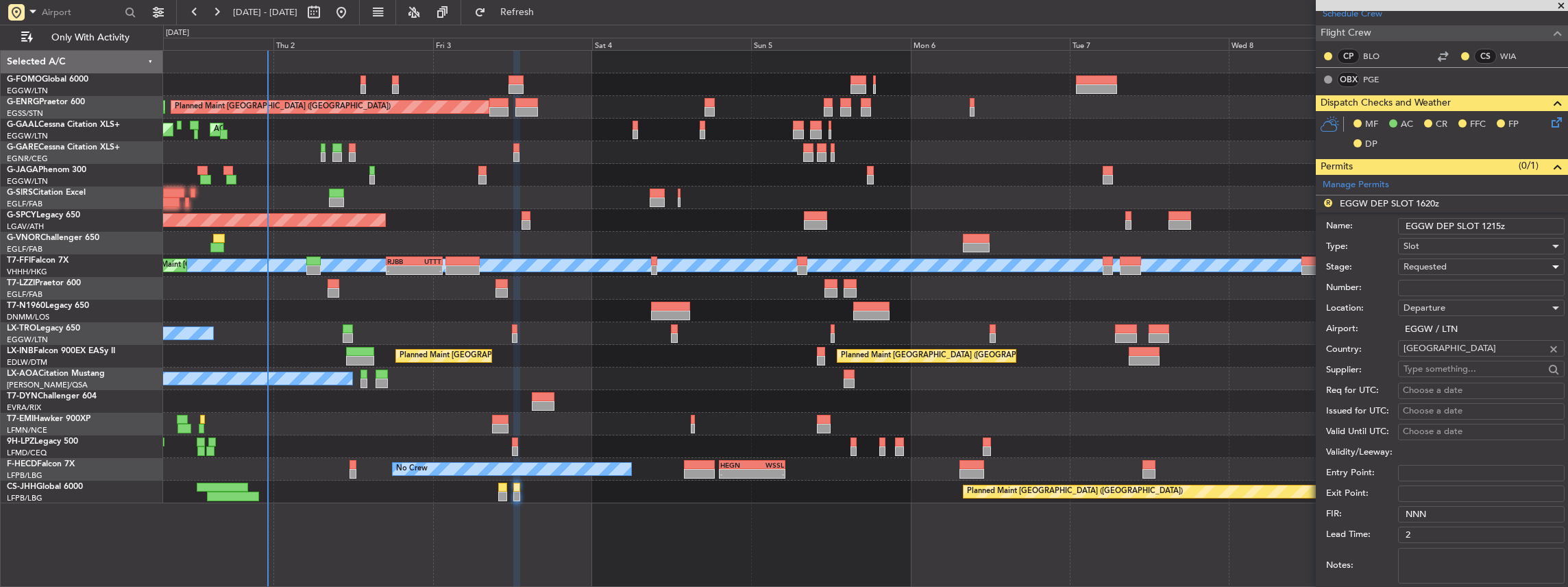
scroll to position [365, 0]
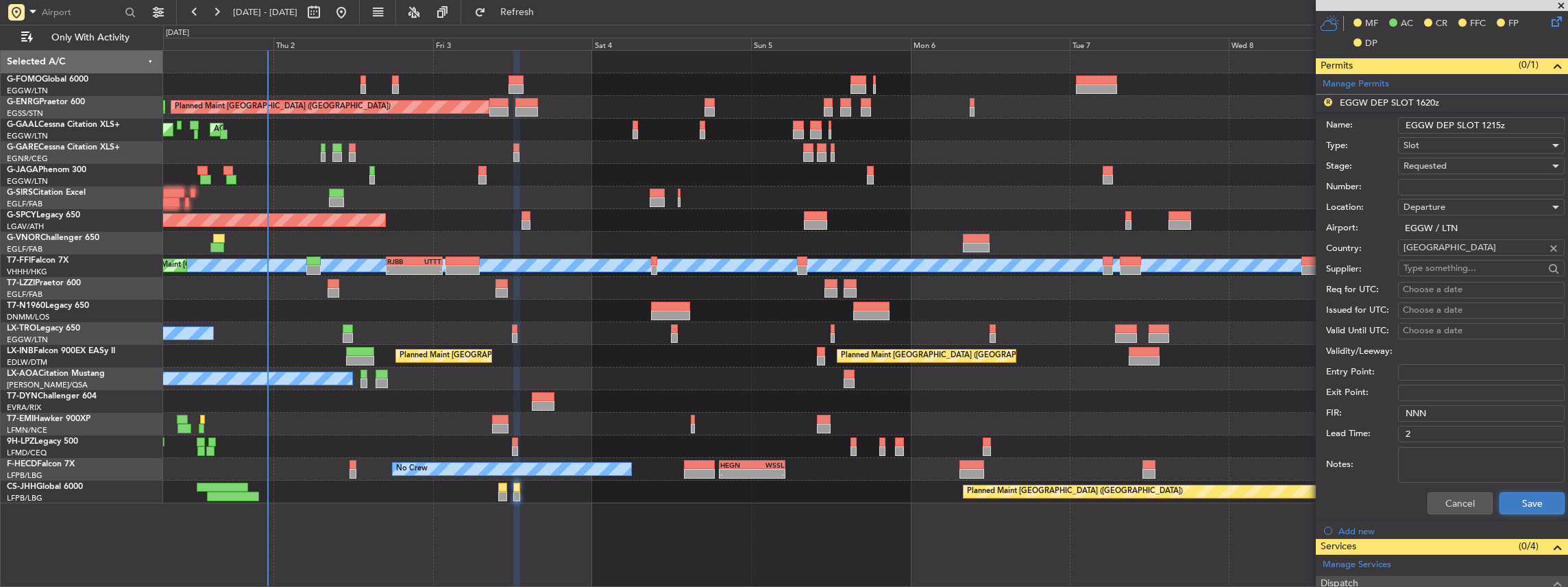
click at [1519, 503] on button "Save" at bounding box center [1532, 503] width 65 height 22
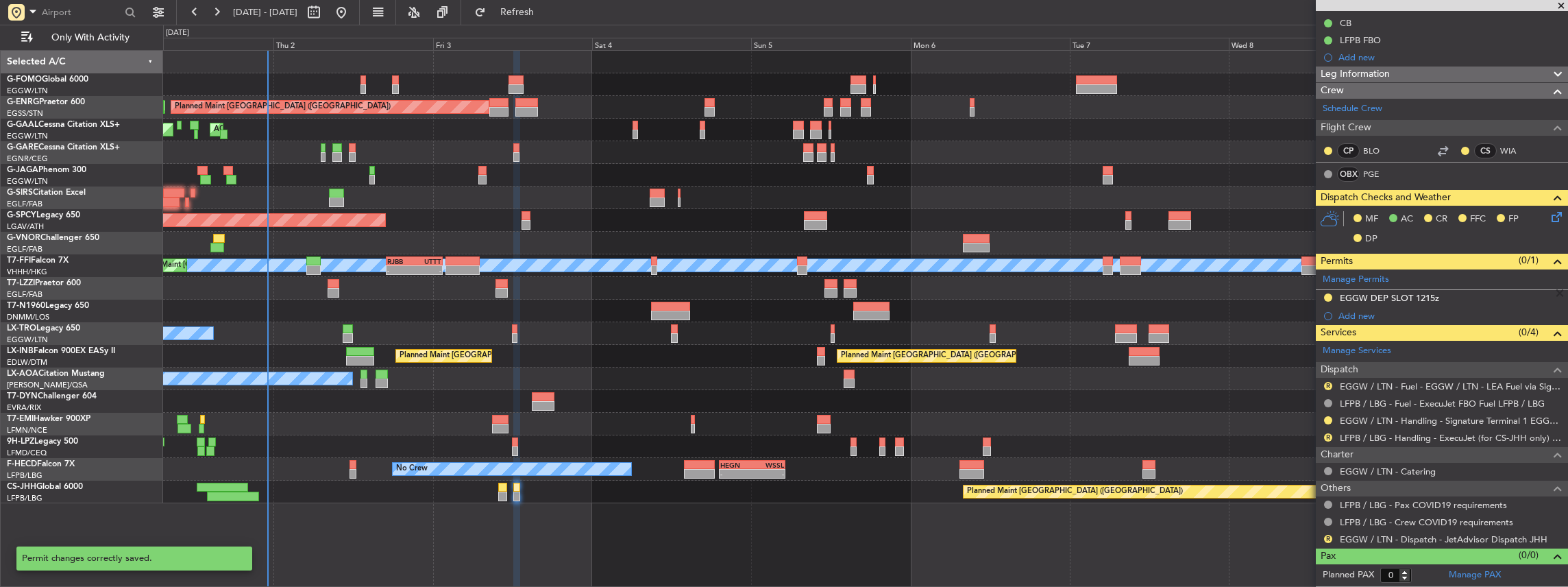
scroll to position [166, 0]
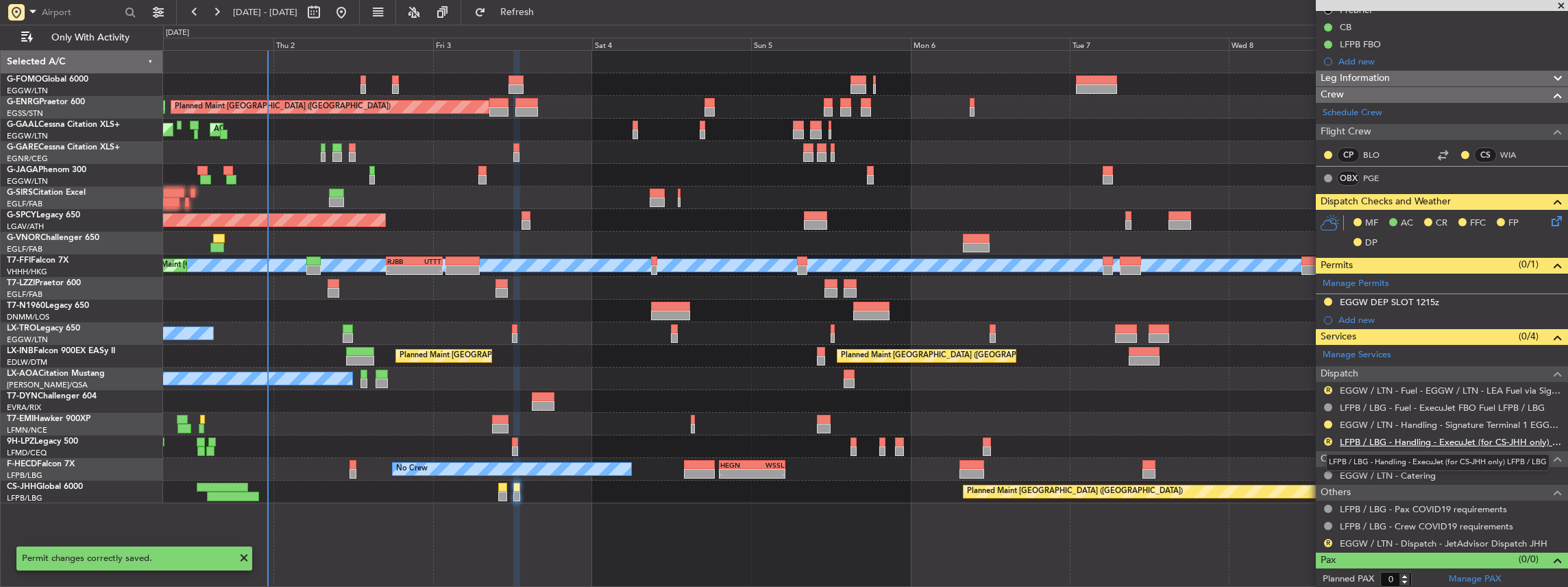
click at [1401, 436] on link "LFPB / LBG - Handling - ExecuJet (for CS-JHH only) LFPB / LBG" at bounding box center [1450, 442] width 221 height 11
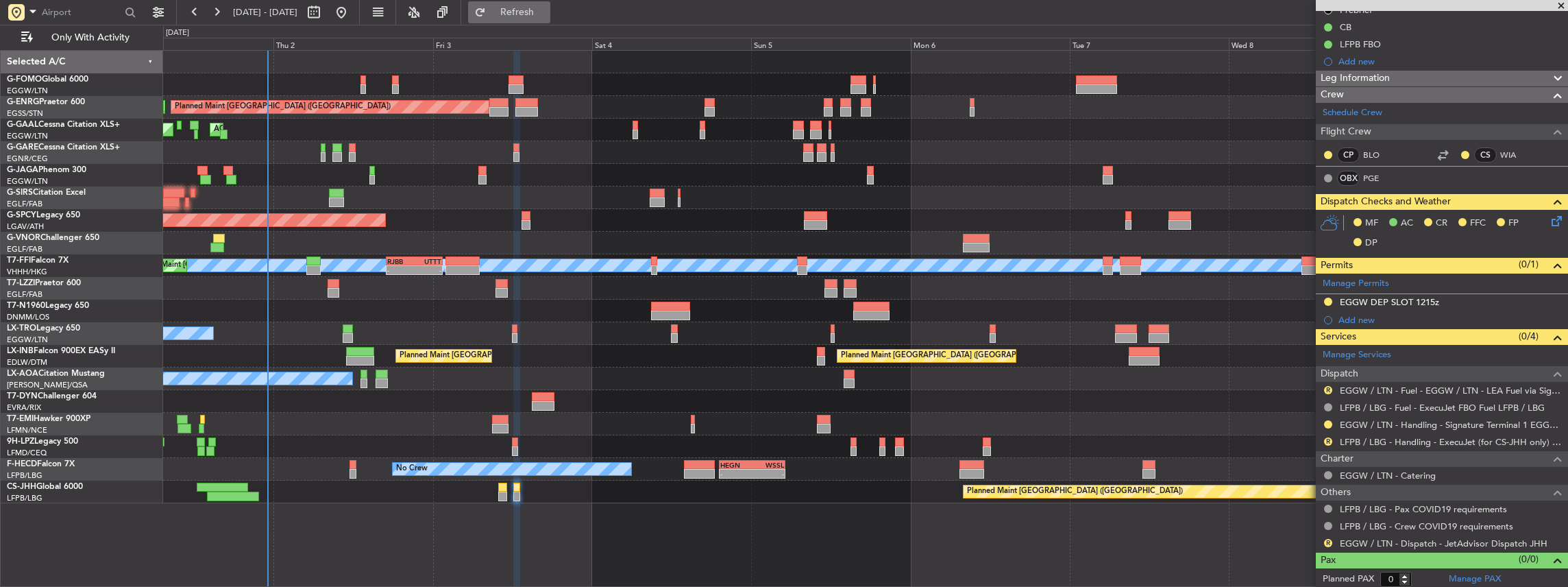
click at [546, 15] on span "Refresh" at bounding box center [517, 12] width 57 height 9
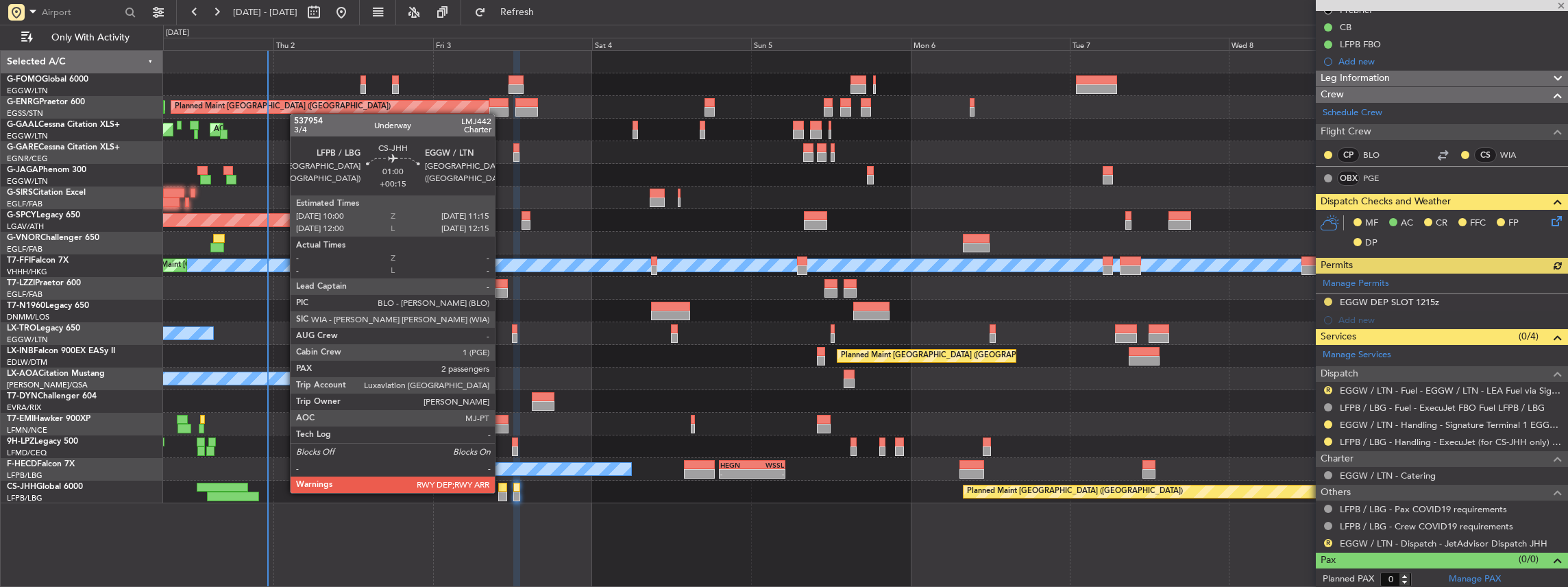
click at [501, 493] on div at bounding box center [502, 496] width 9 height 9
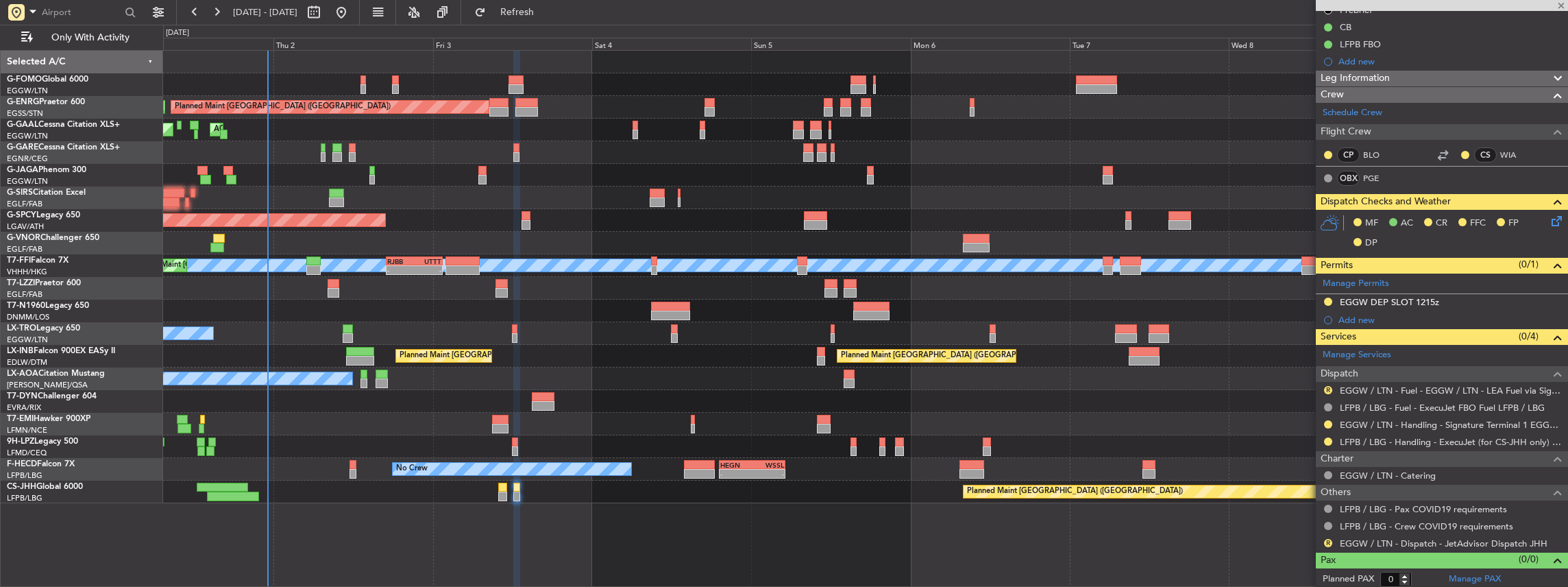
type input "+00:15"
type input "2"
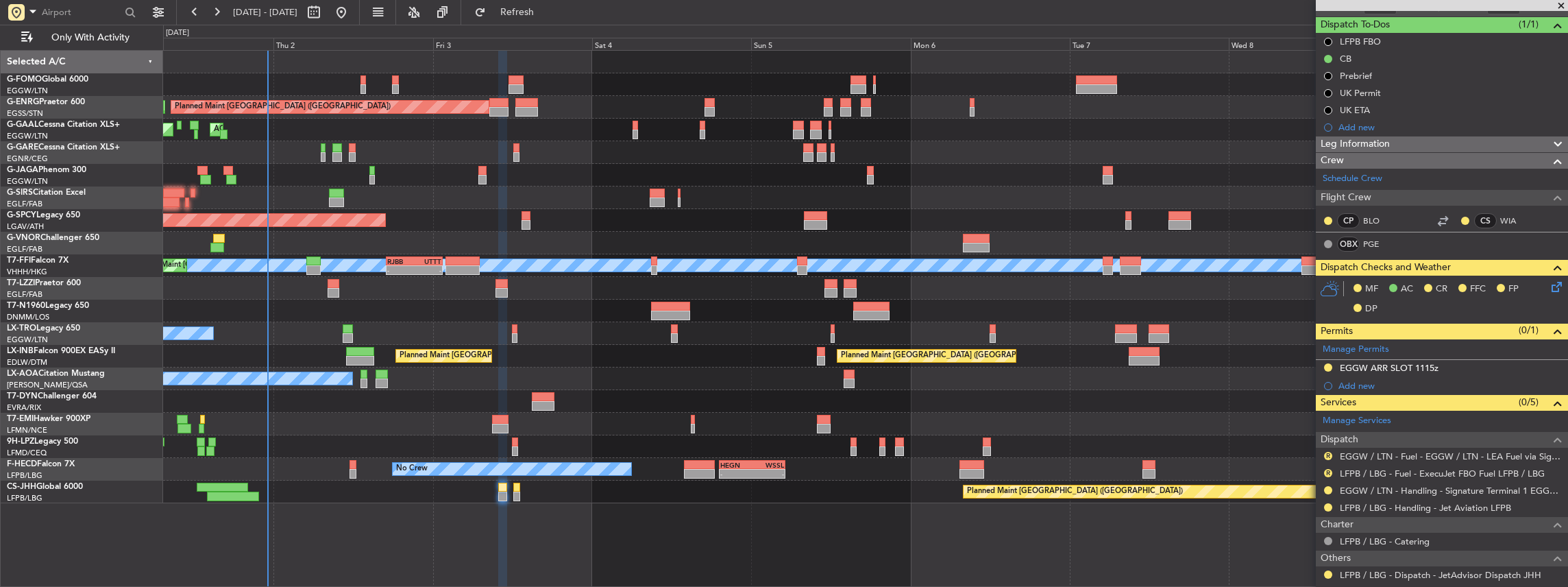
scroll to position [183, 0]
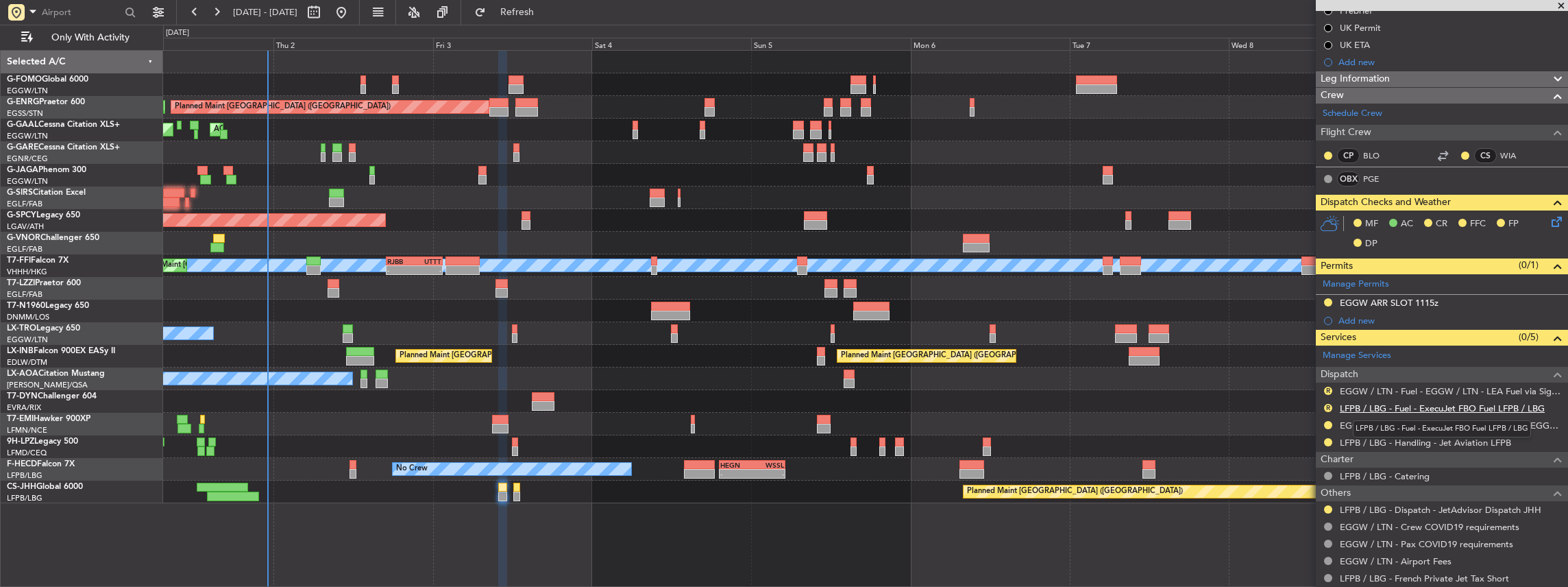
click at [1435, 404] on link "LFPB / LBG - Fuel - ExecuJet FBO Fuel LFPB / LBG" at bounding box center [1442, 408] width 205 height 11
click at [1447, 442] on link "LFPB / LBG - Handling - Jet Aviation LFPB" at bounding box center [1425, 442] width 171 height 11
click at [541, 8] on span "Refresh" at bounding box center [517, 12] width 57 height 9
click at [1370, 387] on link "EGGW / LTN - Fuel - EGGW / LTN - LEA Fuel via Signature in EGGW" at bounding box center [1450, 391] width 221 height 11
click at [1348, 425] on link "EGGW / LTN - Handling - Signature Terminal 1 EGGW / LTN" at bounding box center [1450, 425] width 221 height 11
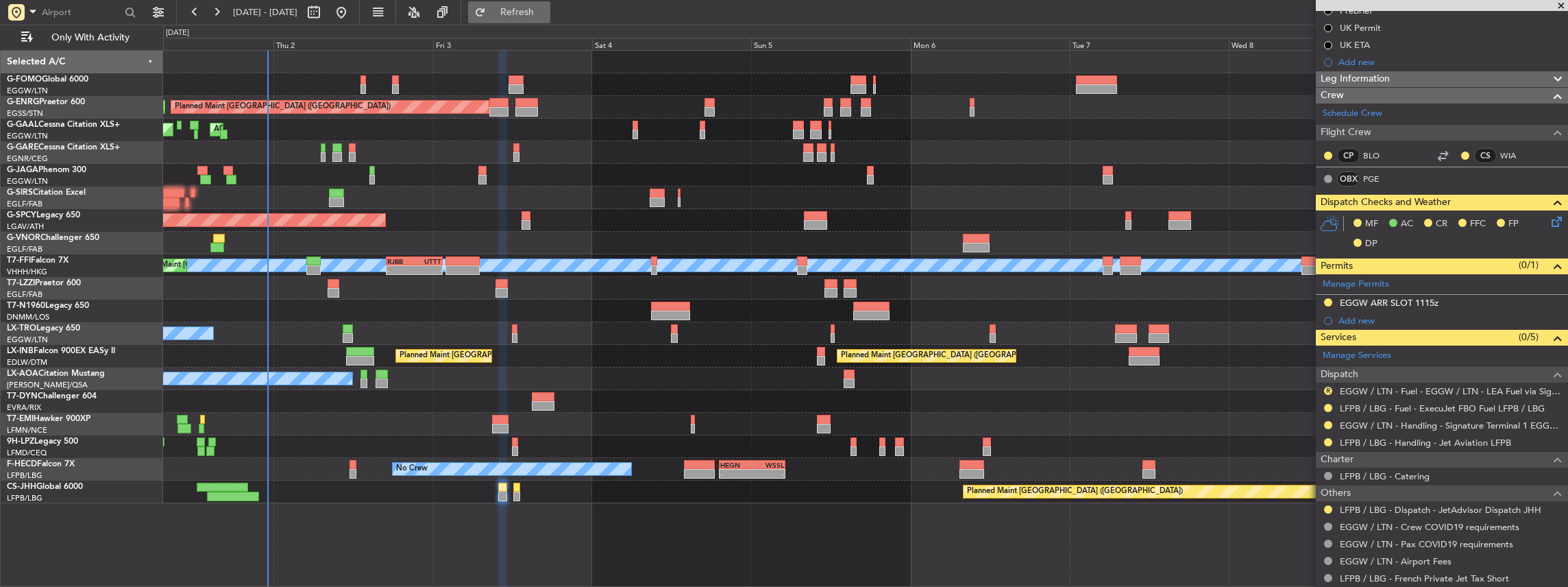
click at [539, 8] on span "Refresh" at bounding box center [517, 12] width 57 height 9
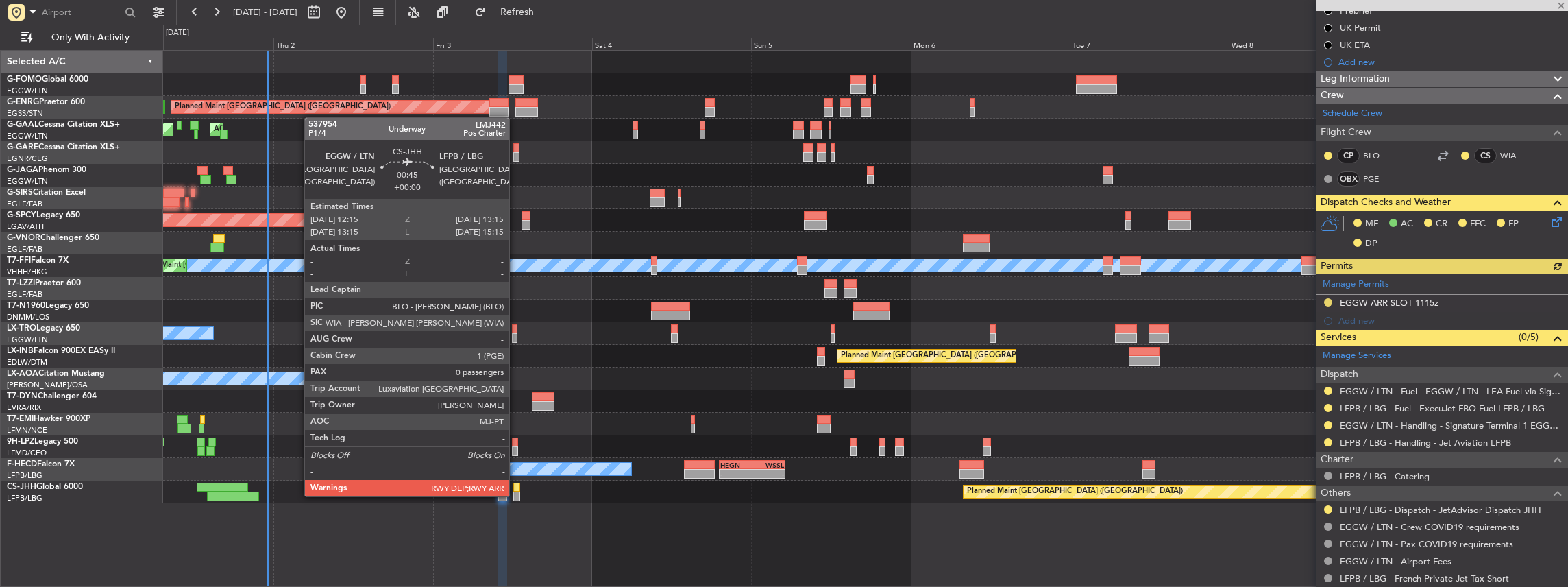
click at [516, 495] on div at bounding box center [517, 496] width 7 height 9
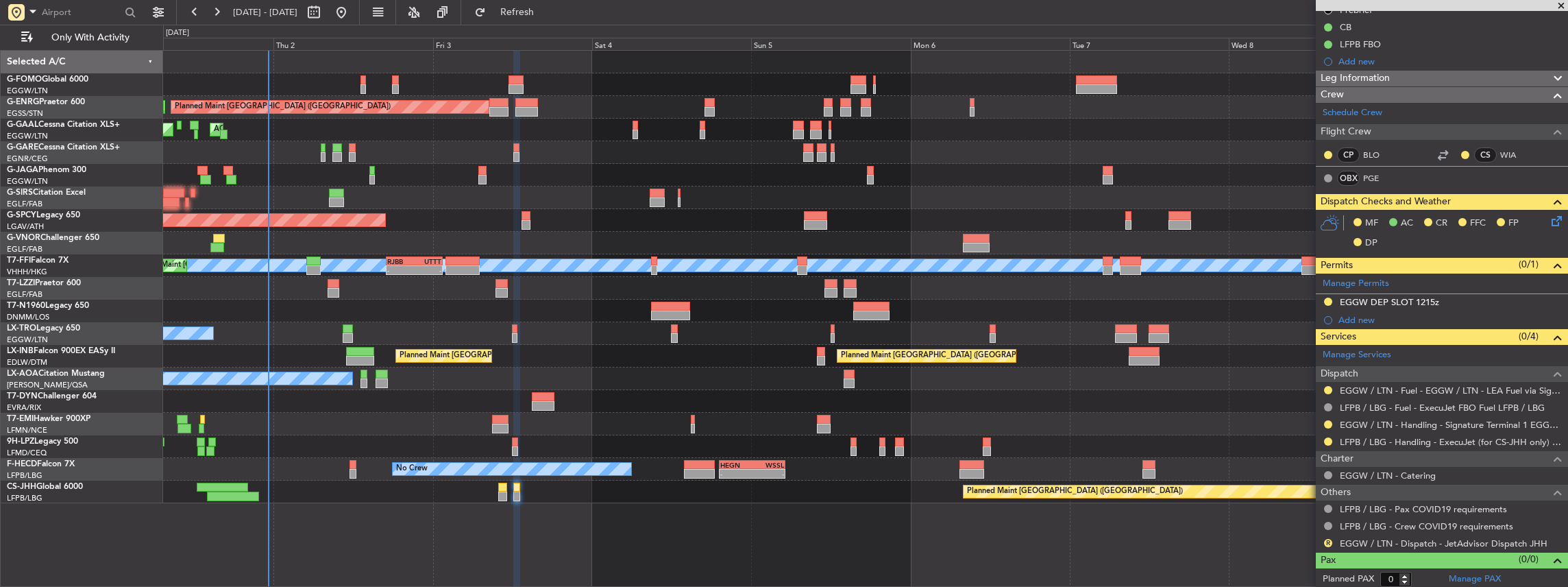
scroll to position [0, 0]
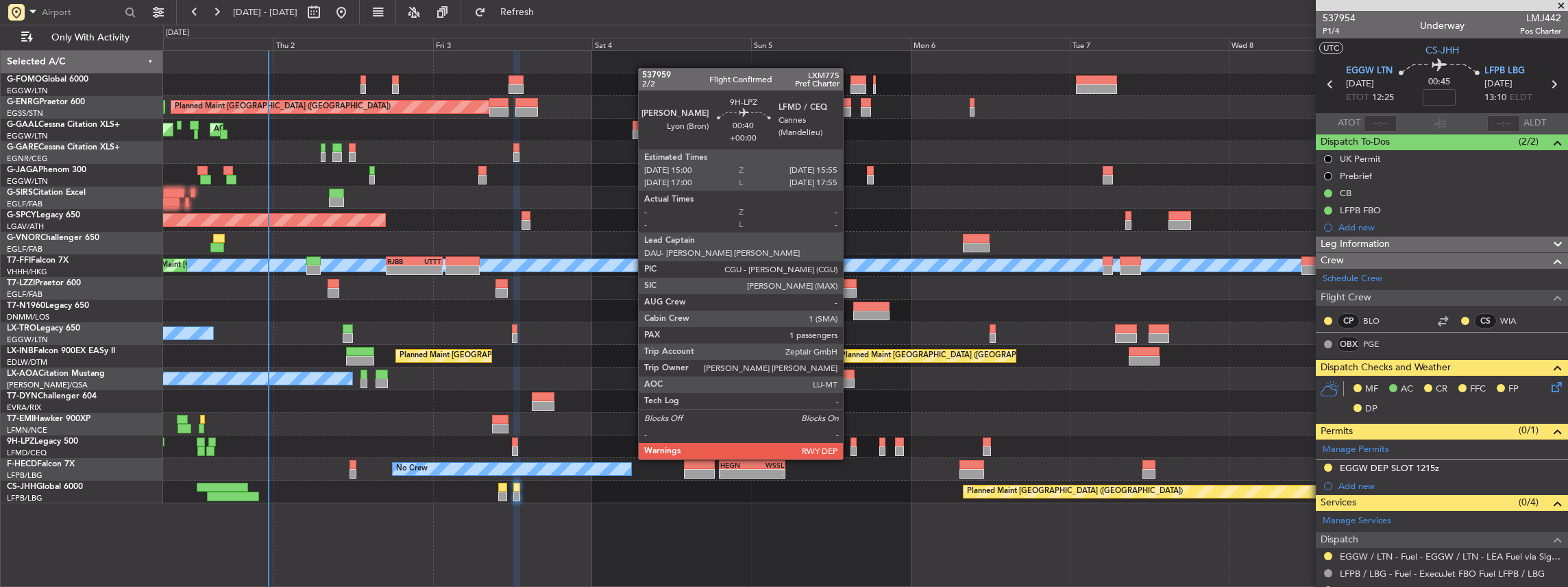
click at [850, 446] on div at bounding box center [853, 450] width 6 height 9
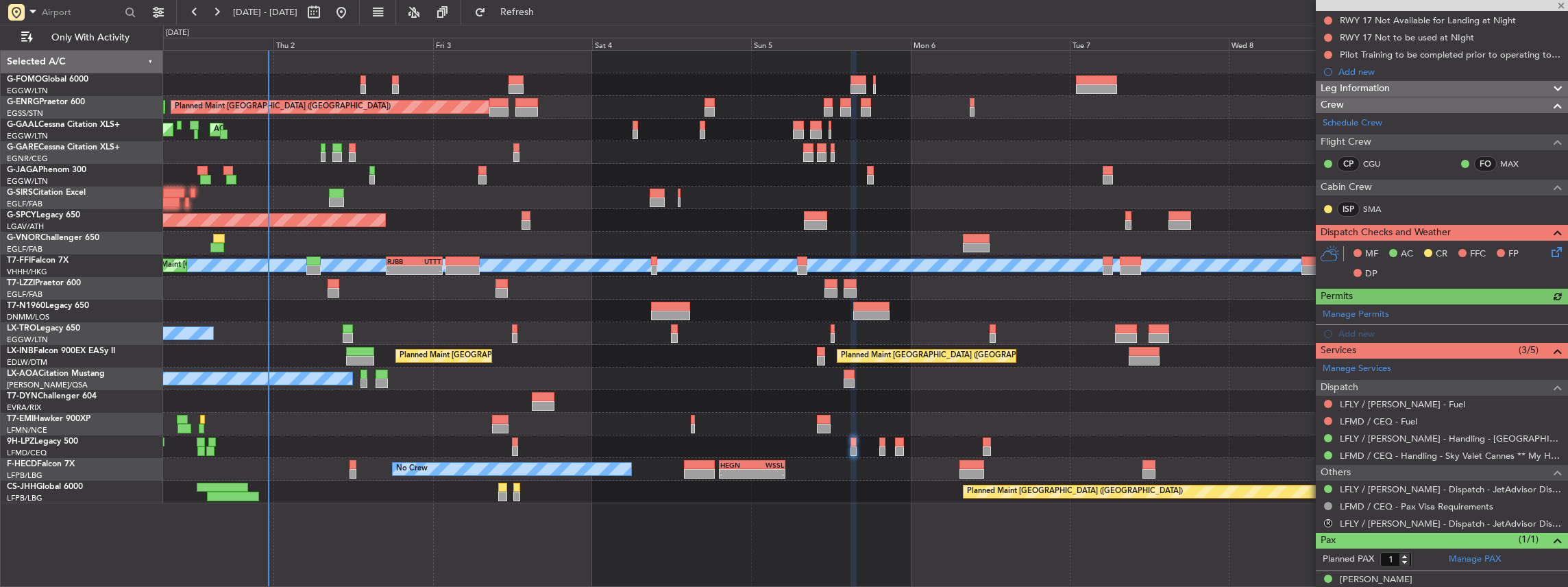
scroll to position [218, 0]
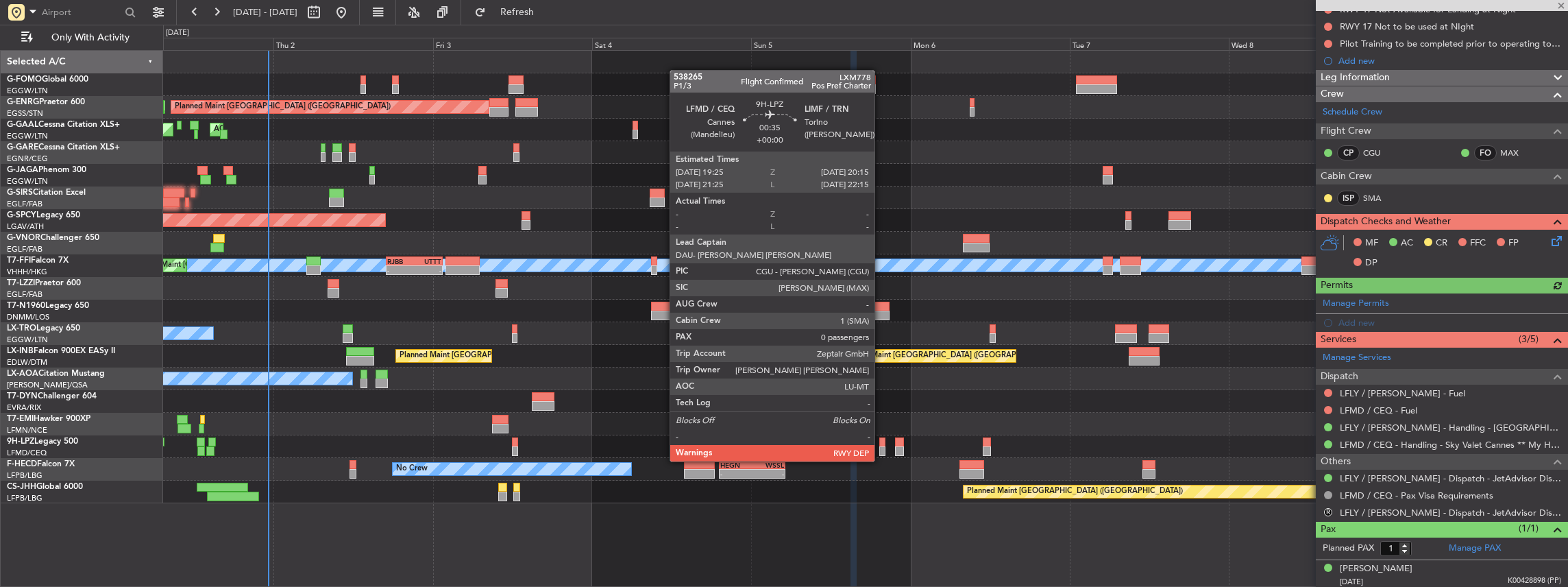
click at [881, 447] on div at bounding box center [882, 450] width 6 height 9
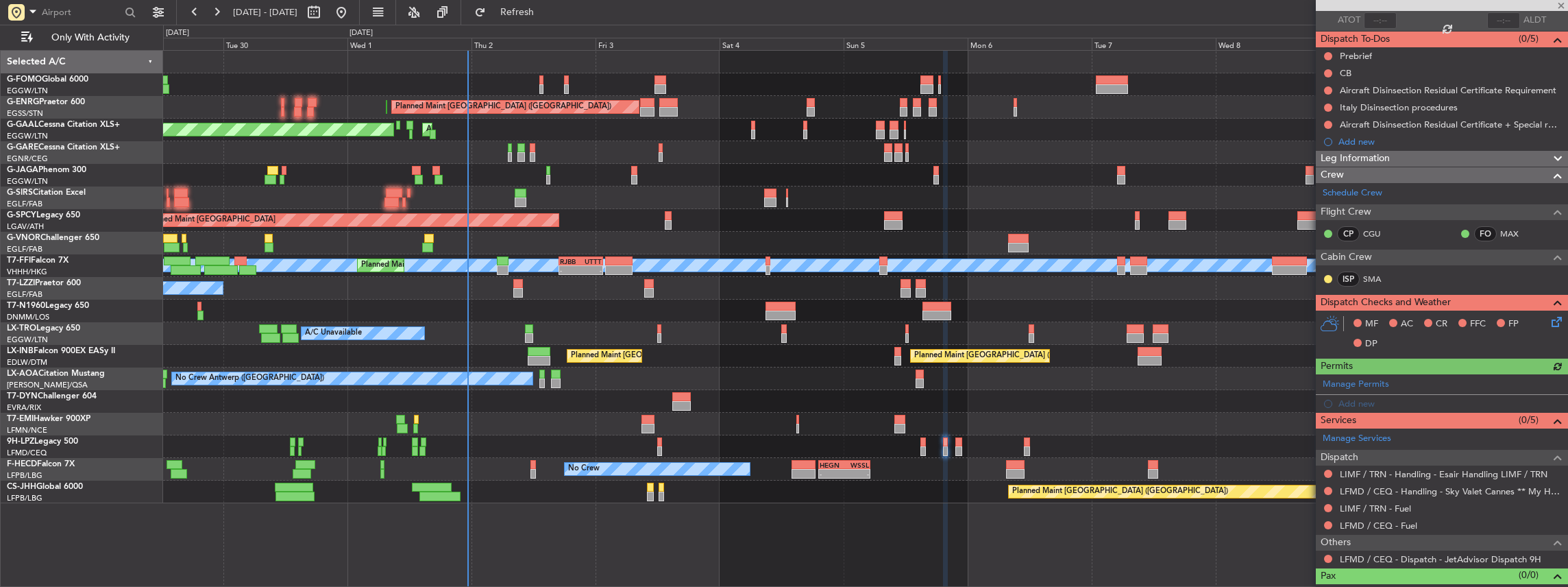
scroll to position [119, 0]
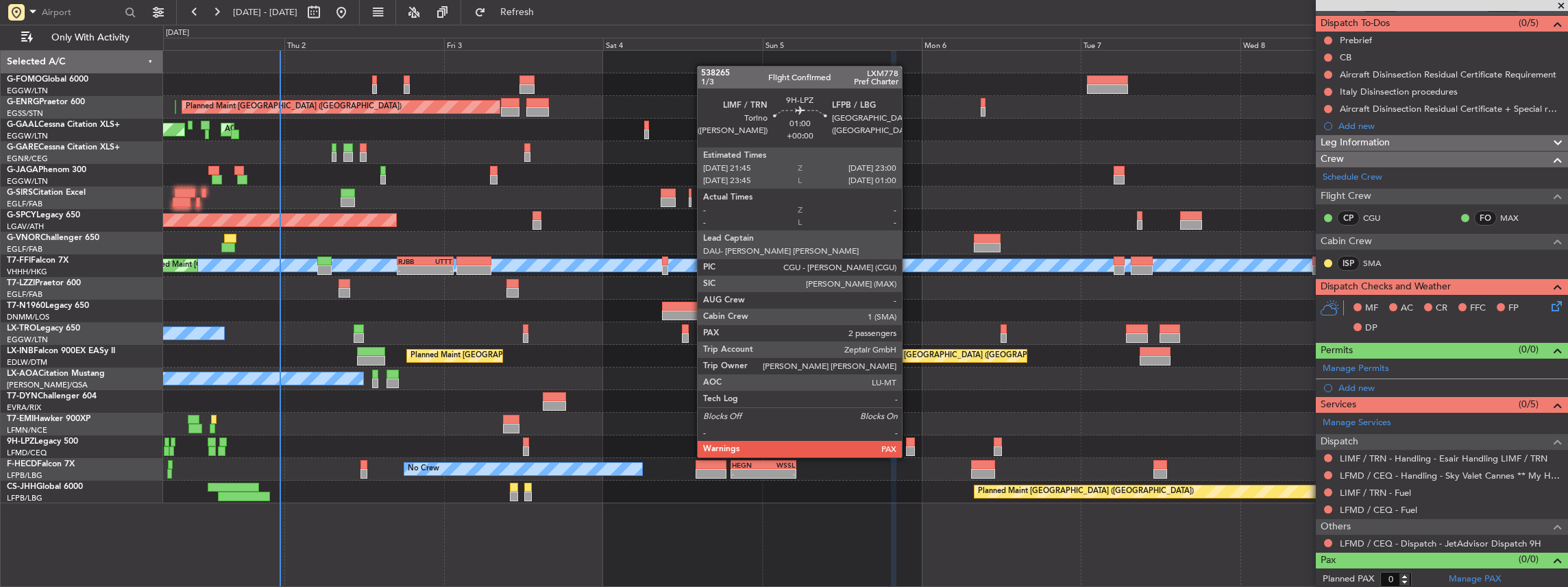
click at [909, 444] on div at bounding box center [910, 442] width 9 height 9
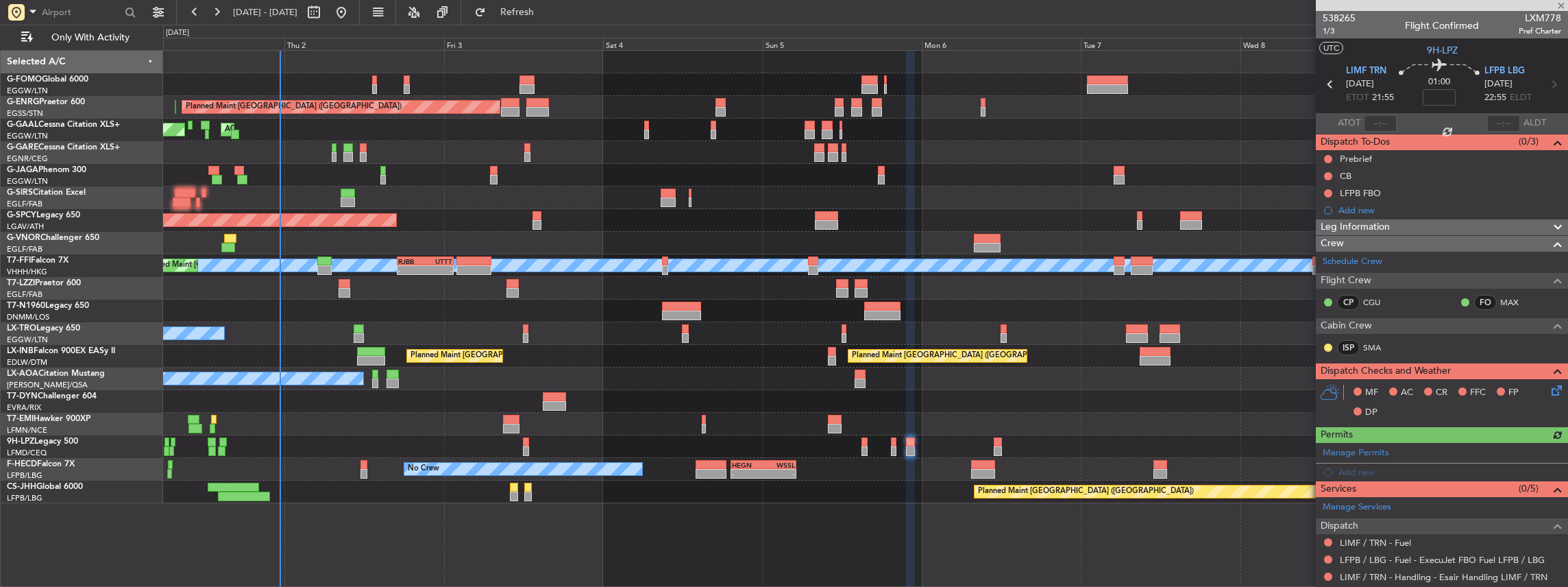
scroll to position [120, 0]
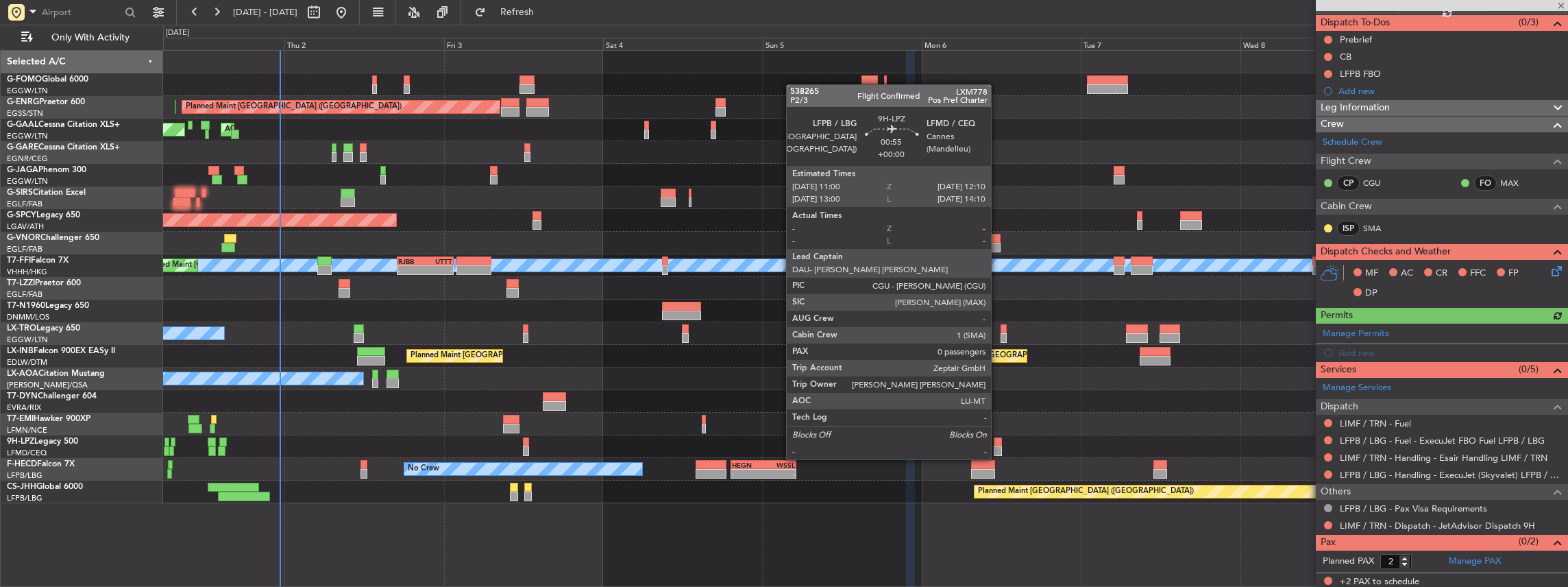
click at [998, 446] on div at bounding box center [997, 450] width 8 height 9
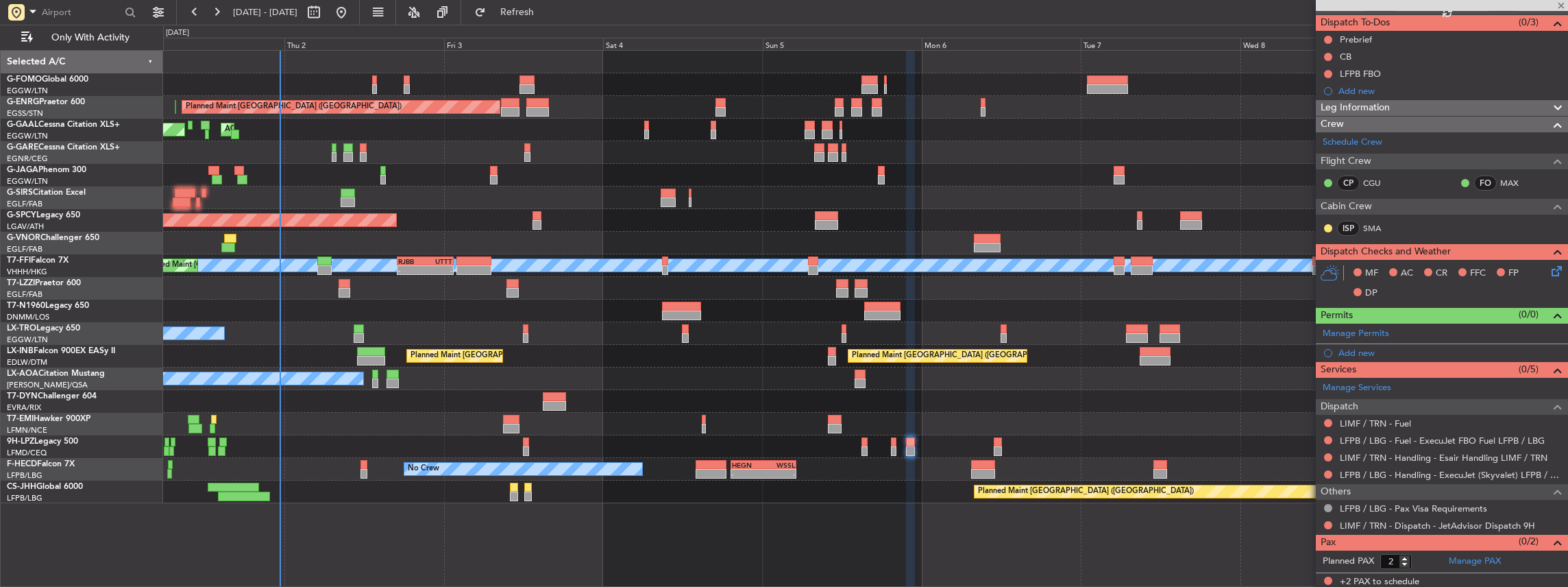
type input "0"
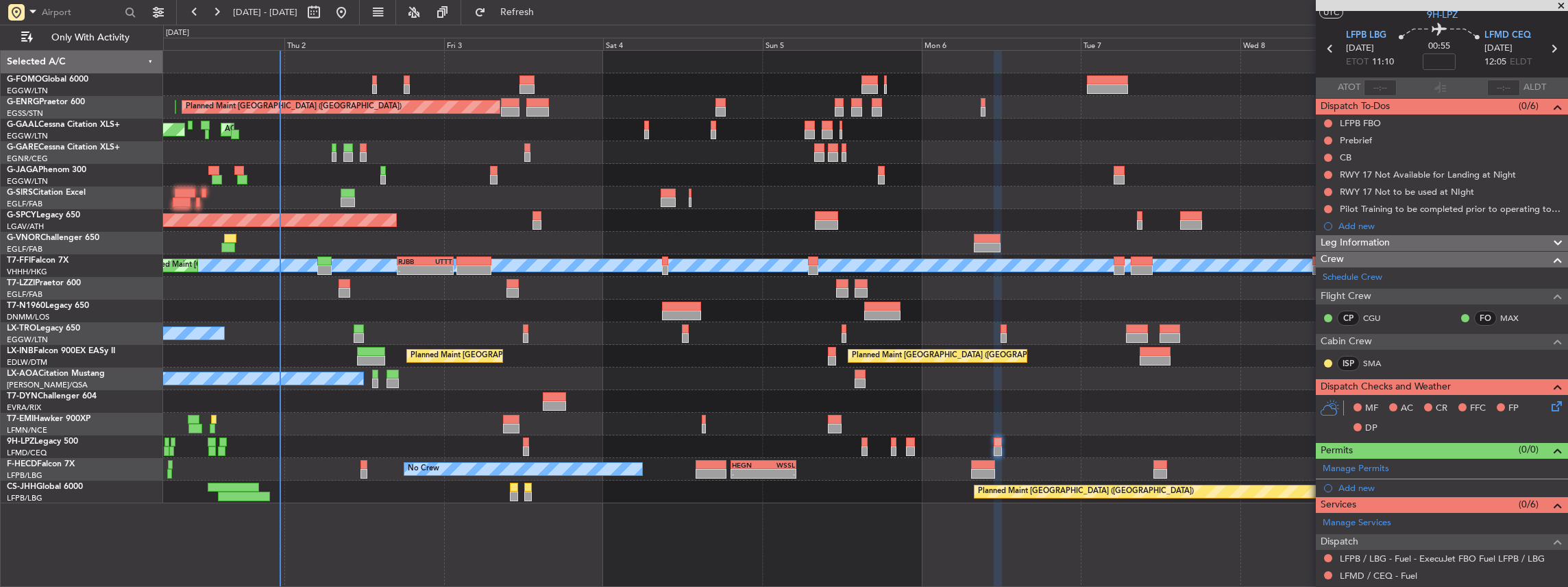
scroll to position [0, 0]
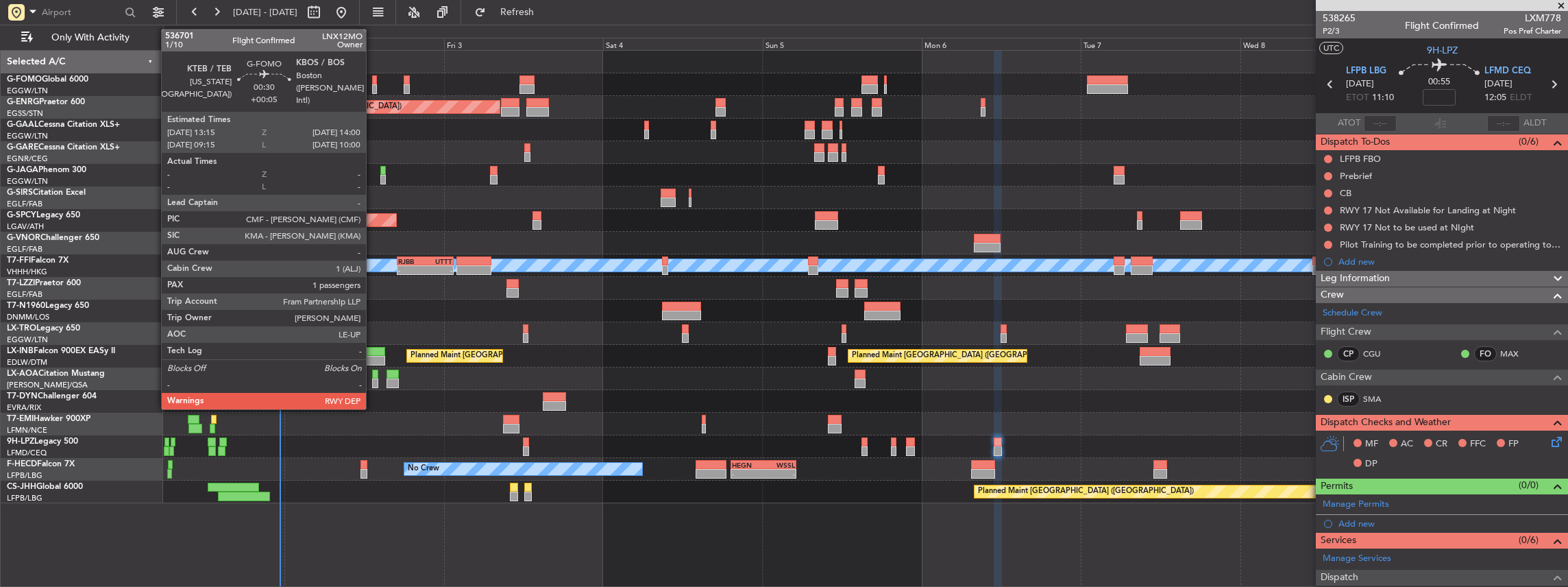
click at [373, 81] on div at bounding box center [375, 79] width 6 height 9
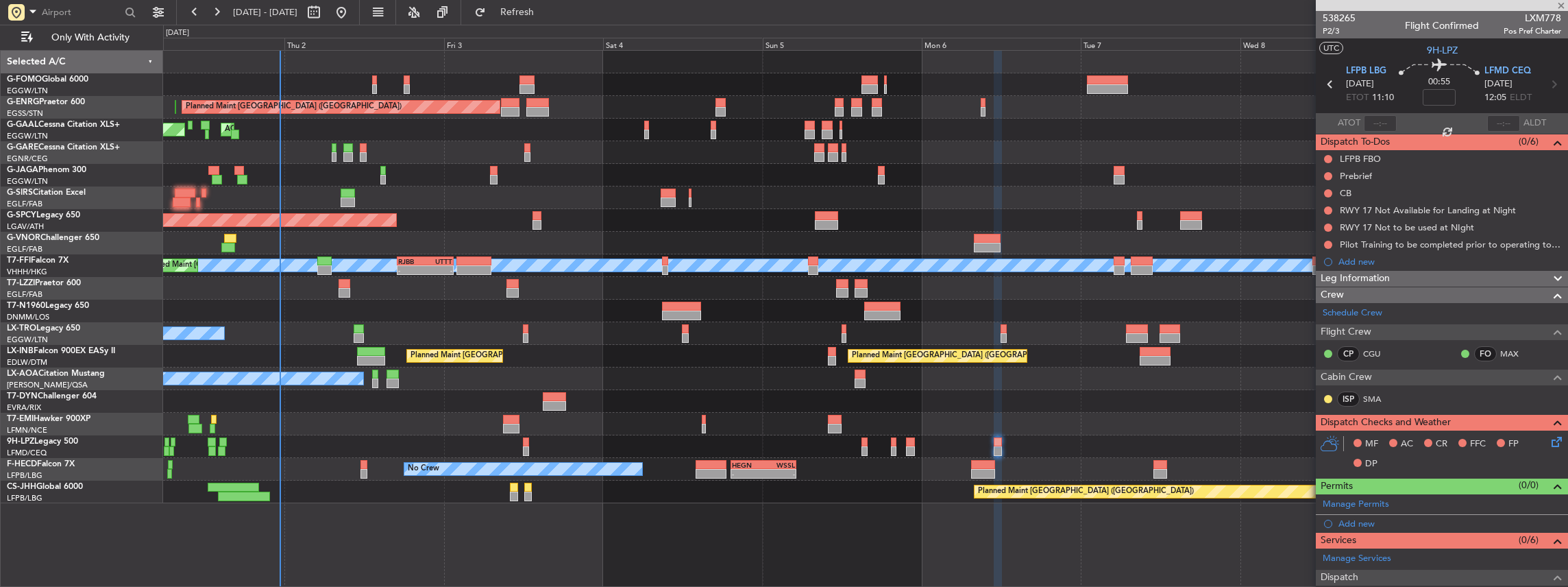
type input "+00:05"
type input "1"
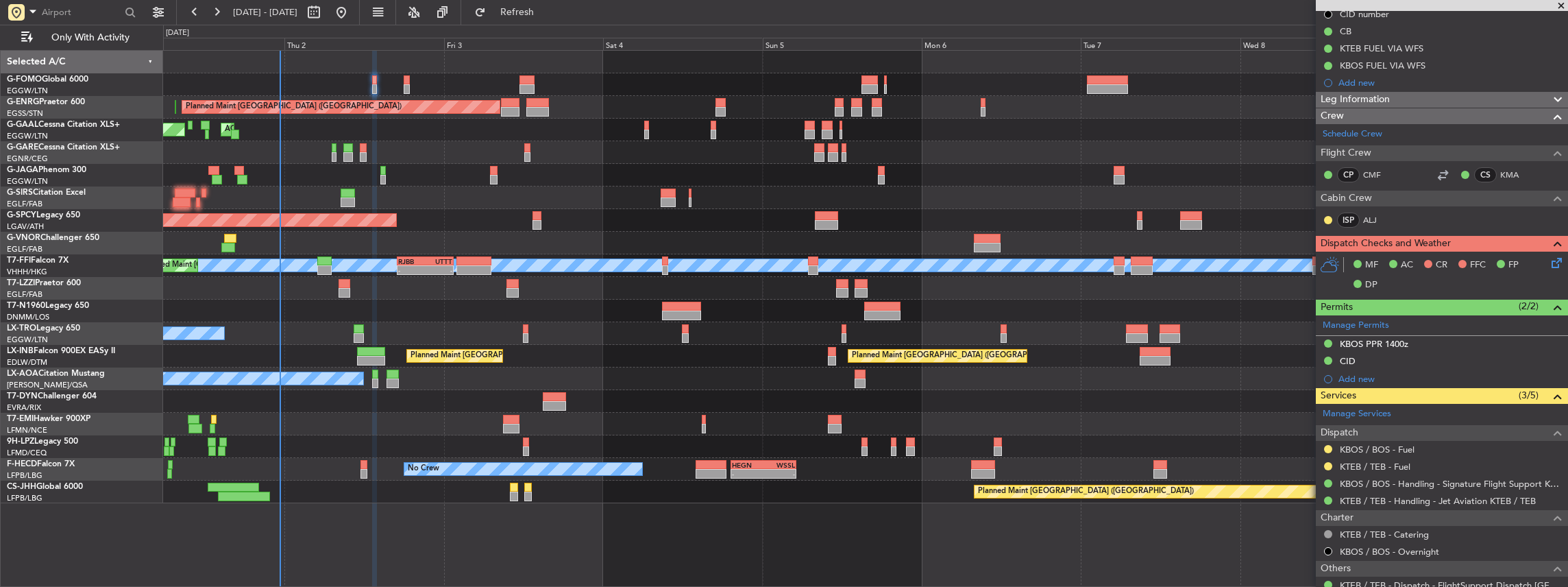
scroll to position [183, 0]
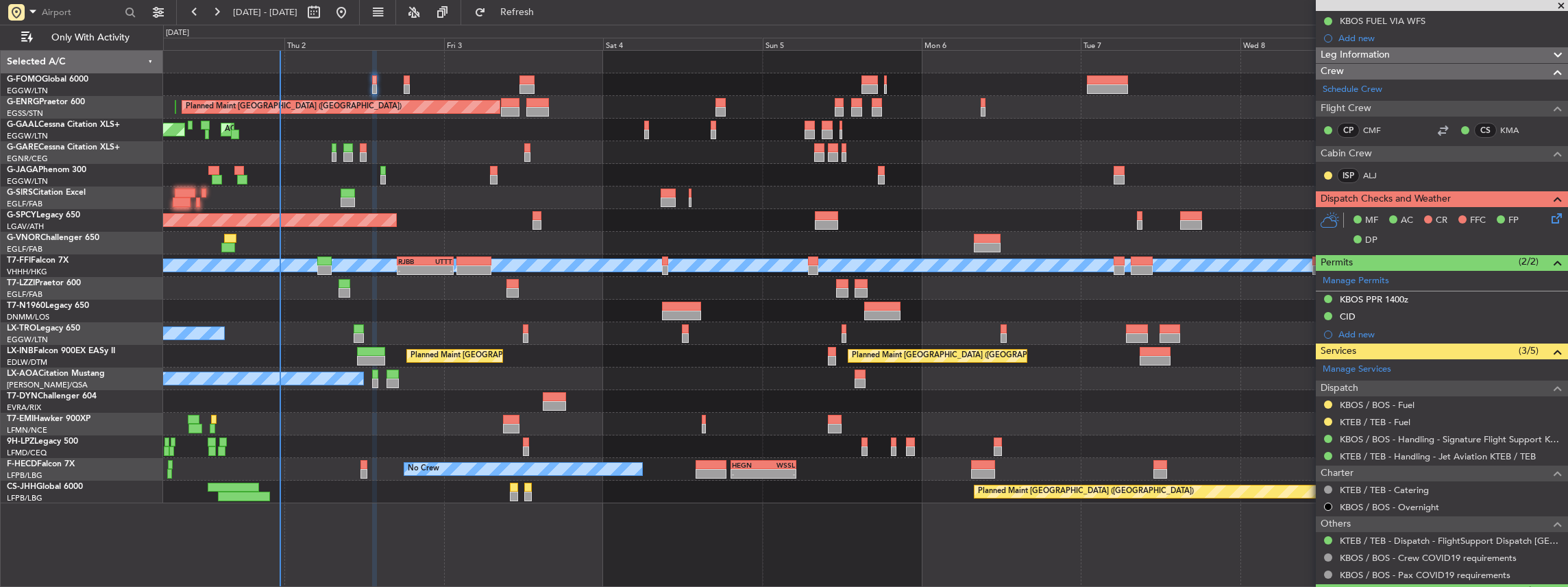
scroll to position [228, 0]
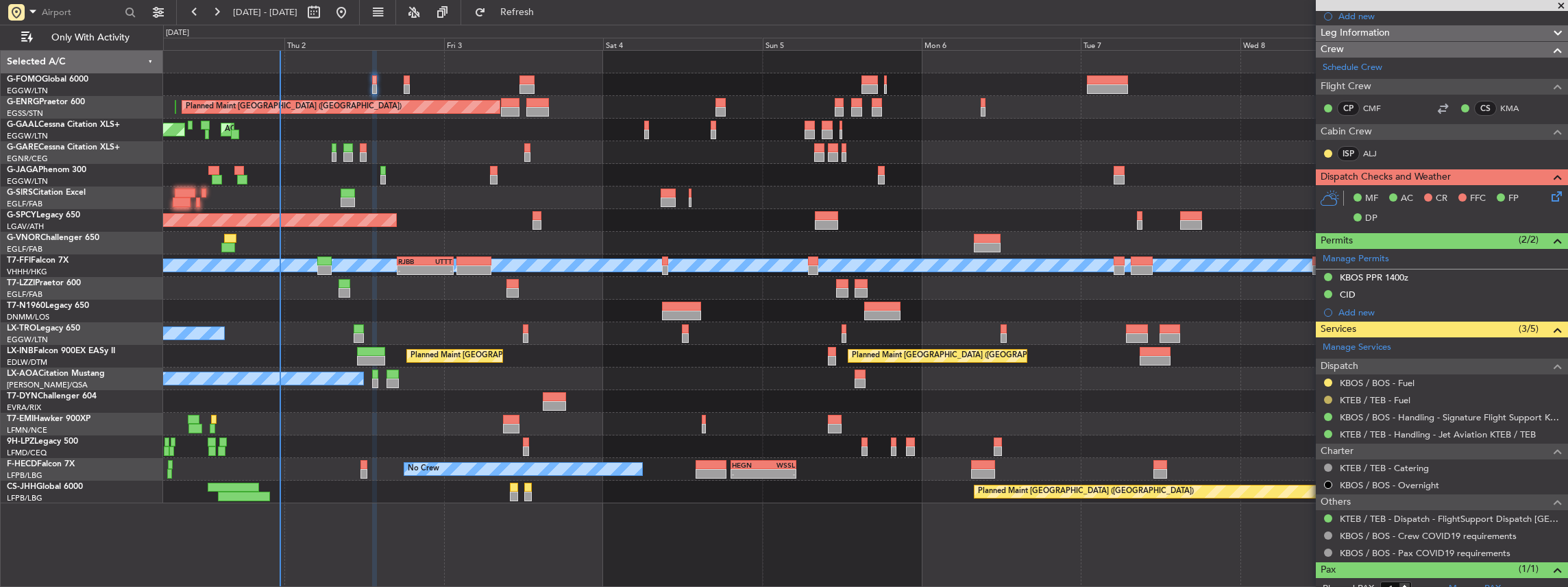
click at [1325, 396] on button at bounding box center [1328, 399] width 8 height 8
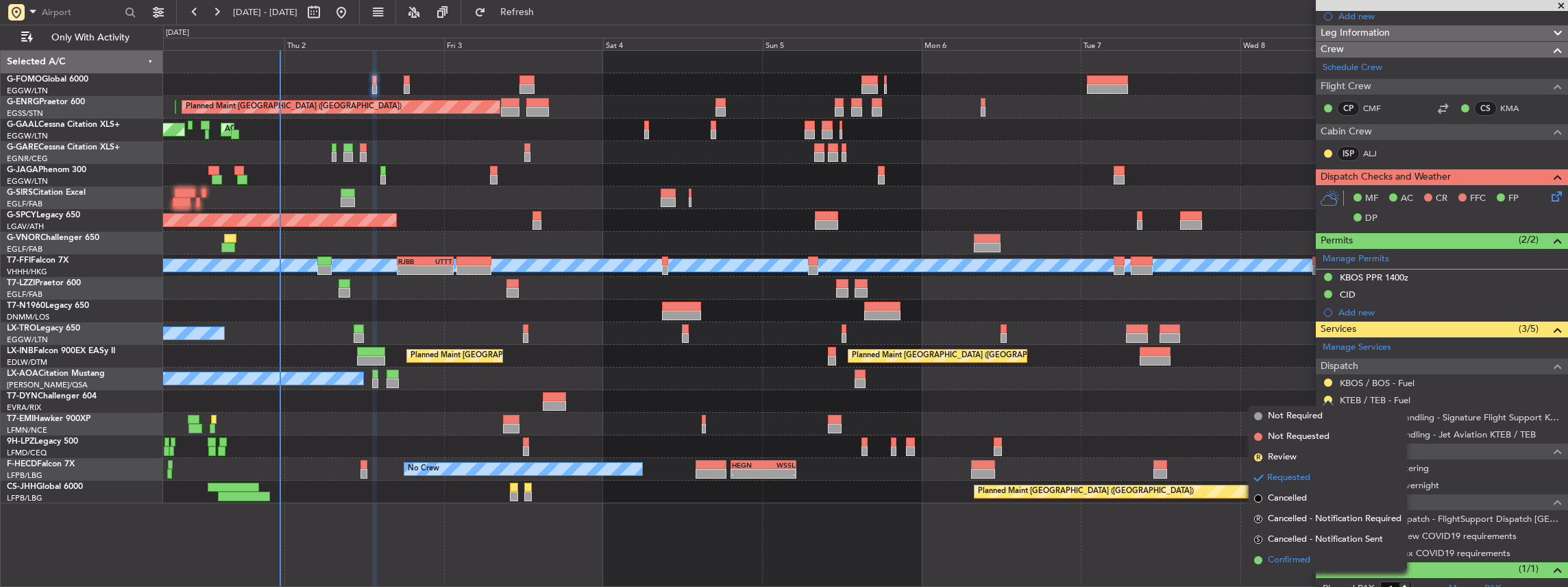
click at [1296, 556] on span "Confirmed" at bounding box center [1288, 560] width 42 height 14
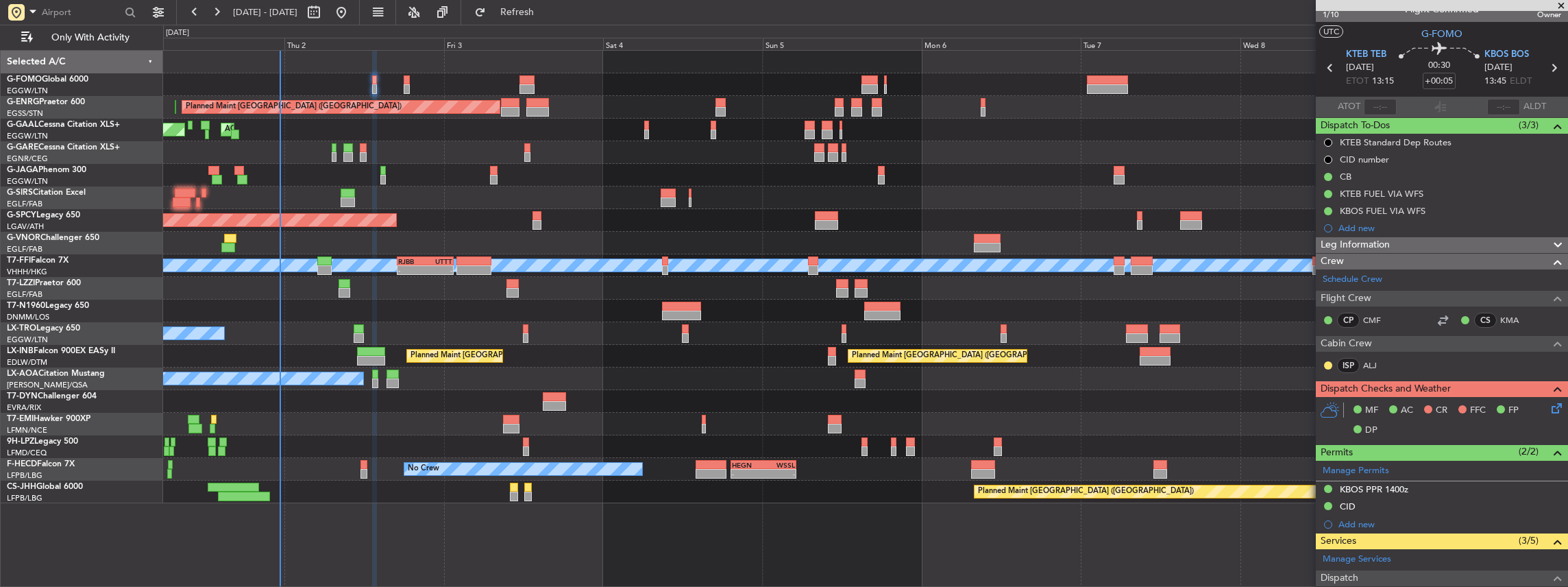
scroll to position [0, 0]
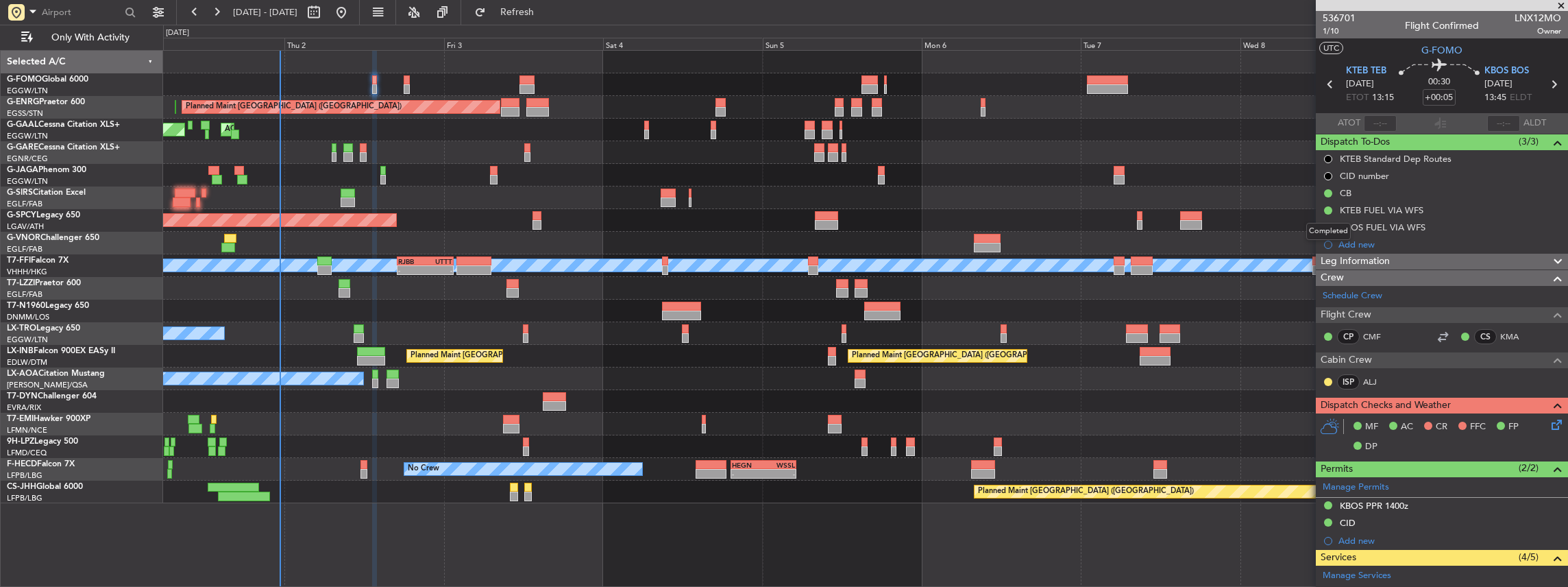
click at [1326, 228] on div "Completed" at bounding box center [1328, 231] width 44 height 17
click at [1329, 225] on button at bounding box center [1328, 227] width 8 height 8
click at [1322, 266] on span "In Progress" at bounding box center [1334, 266] width 47 height 14
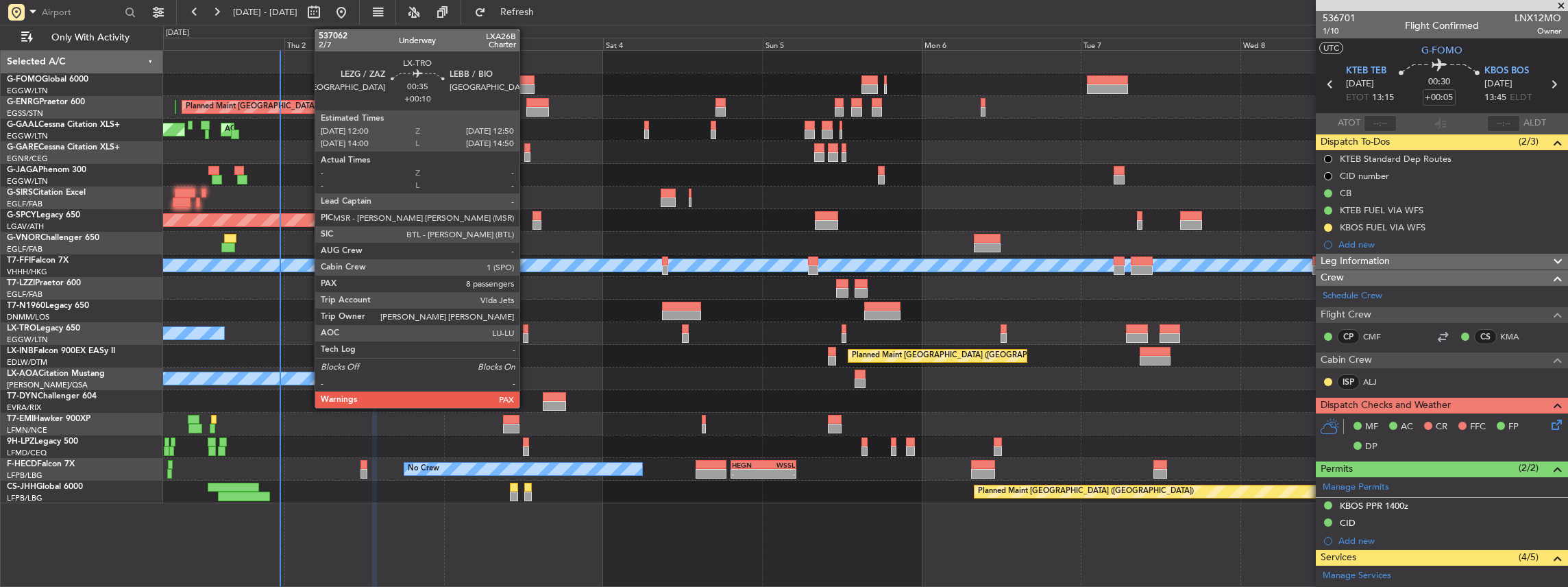
click at [526, 335] on div at bounding box center [526, 337] width 6 height 9
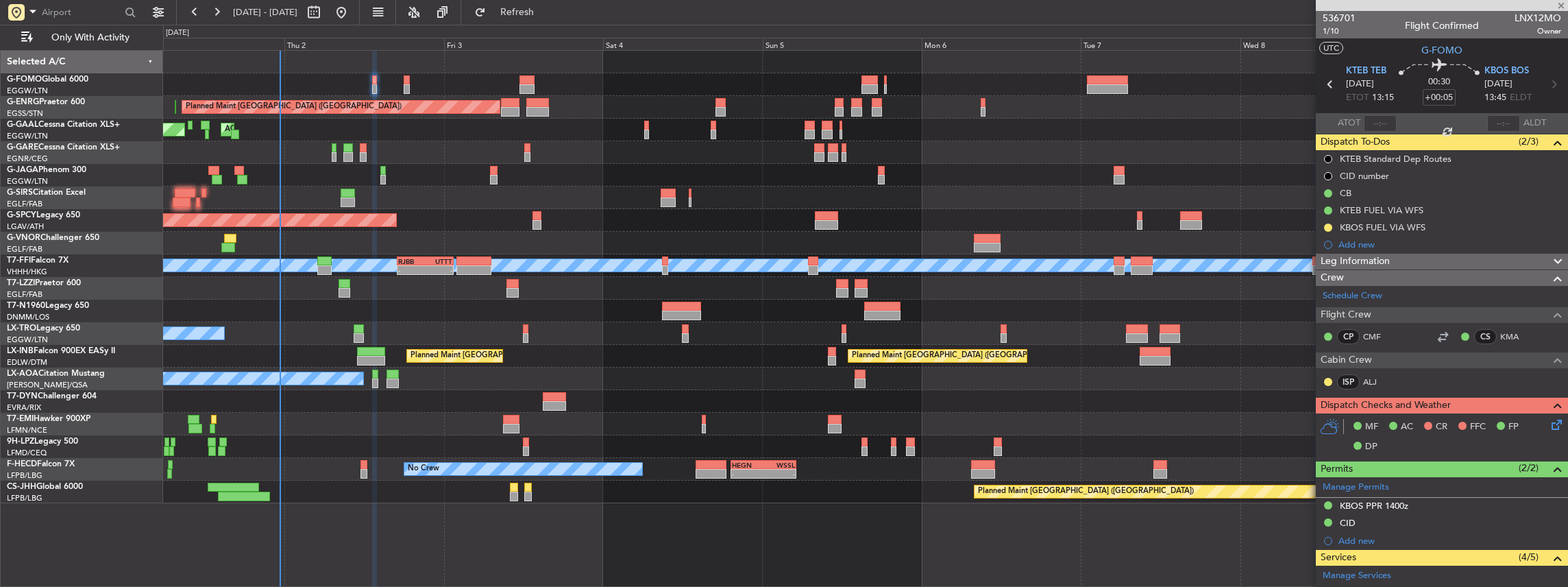
type input "+00:10"
type input "8"
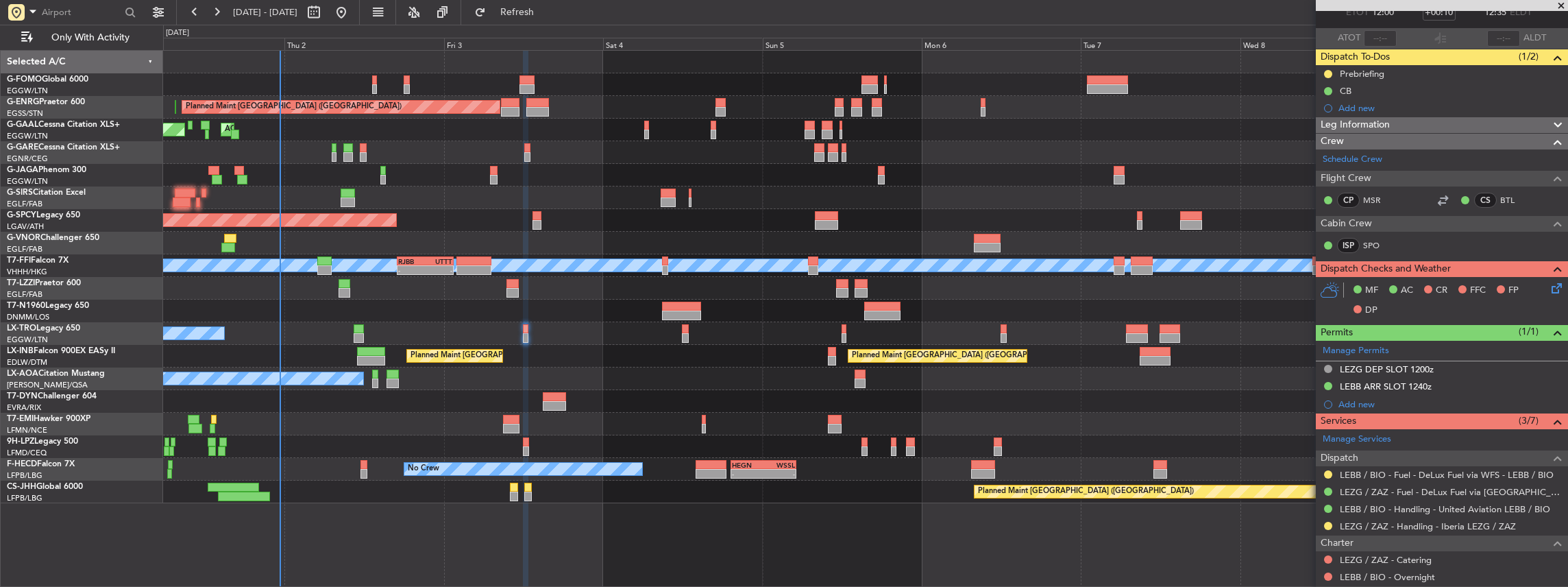
scroll to position [91, 0]
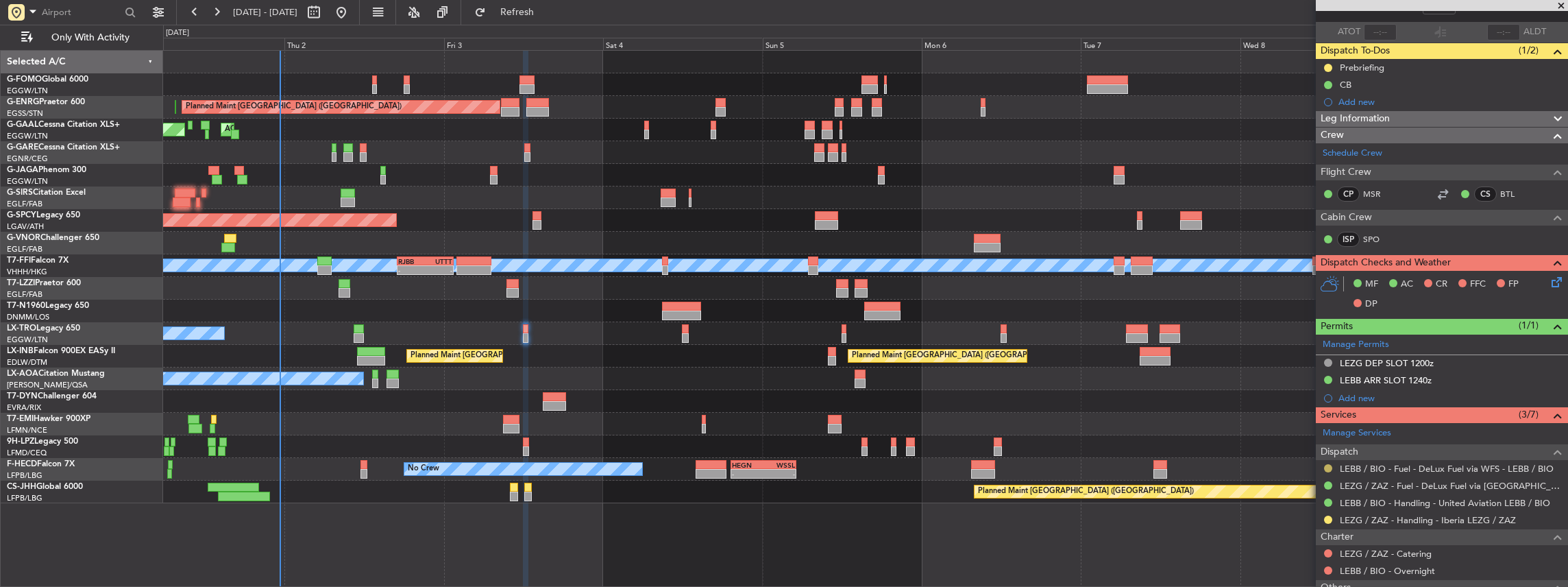
click at [1325, 465] on button at bounding box center [1328, 467] width 8 height 8
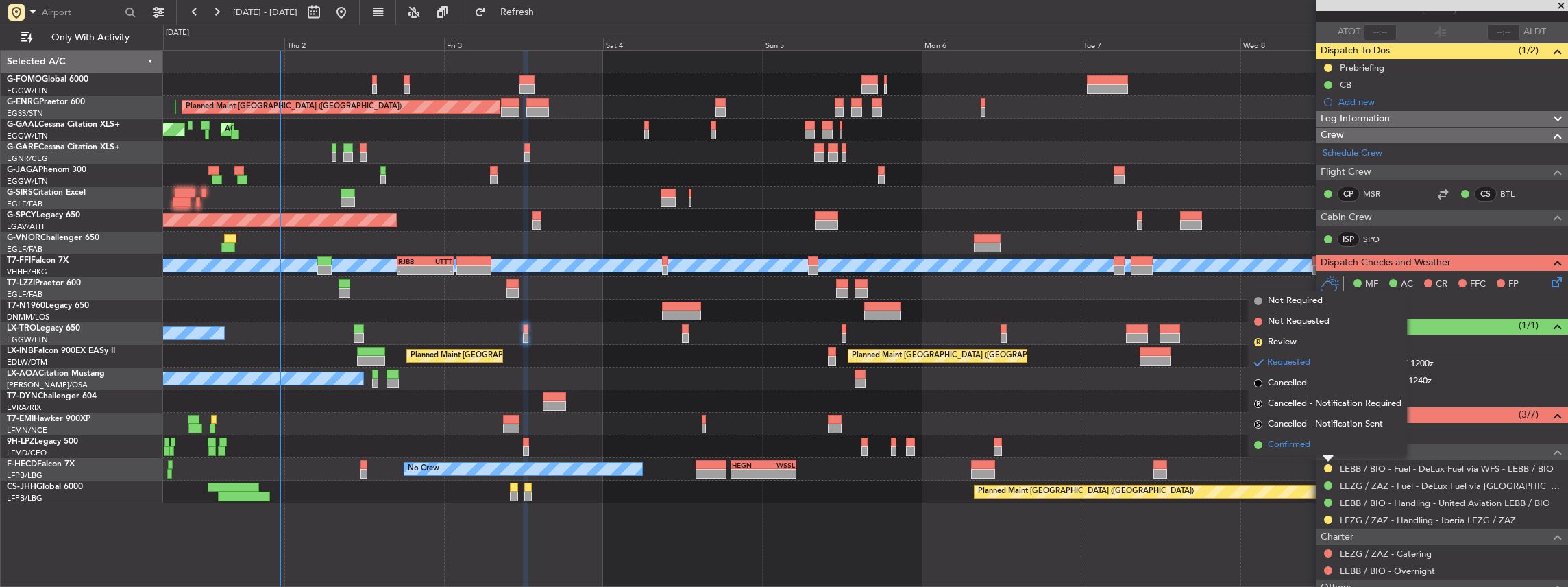
click at [1317, 440] on li "Confirmed" at bounding box center [1328, 445] width 158 height 21
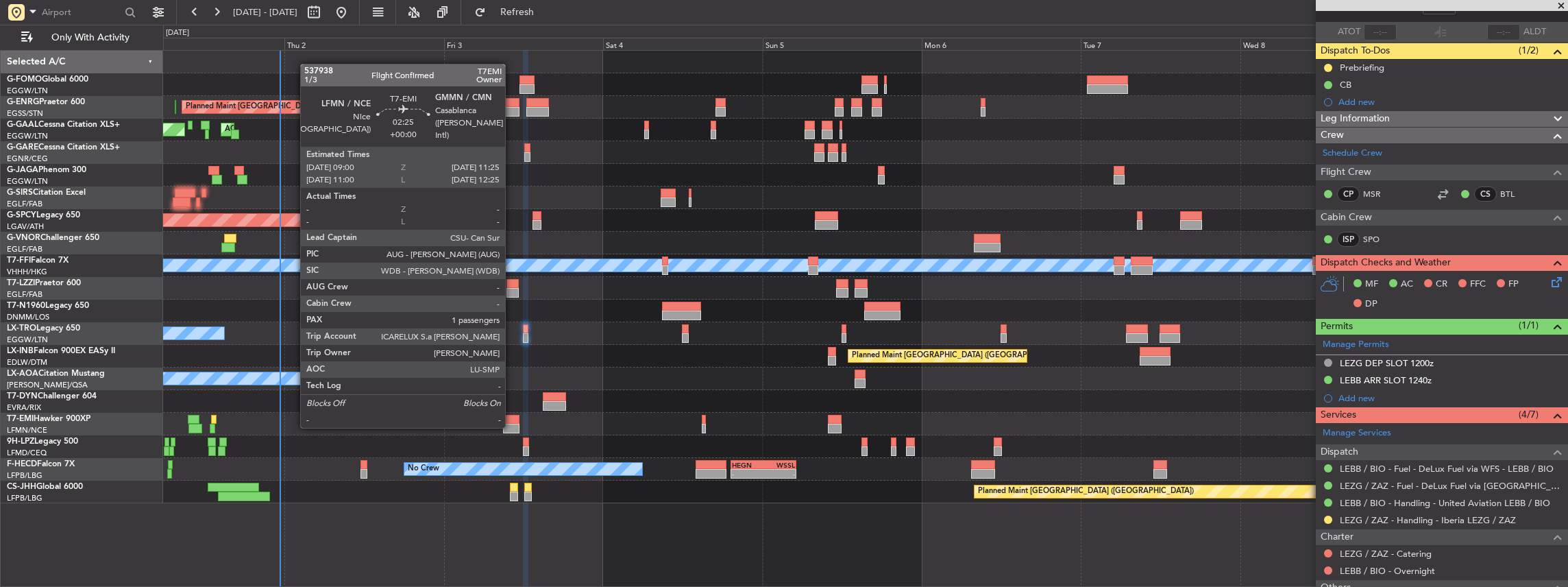
click at [512, 427] on div at bounding box center [511, 428] width 16 height 9
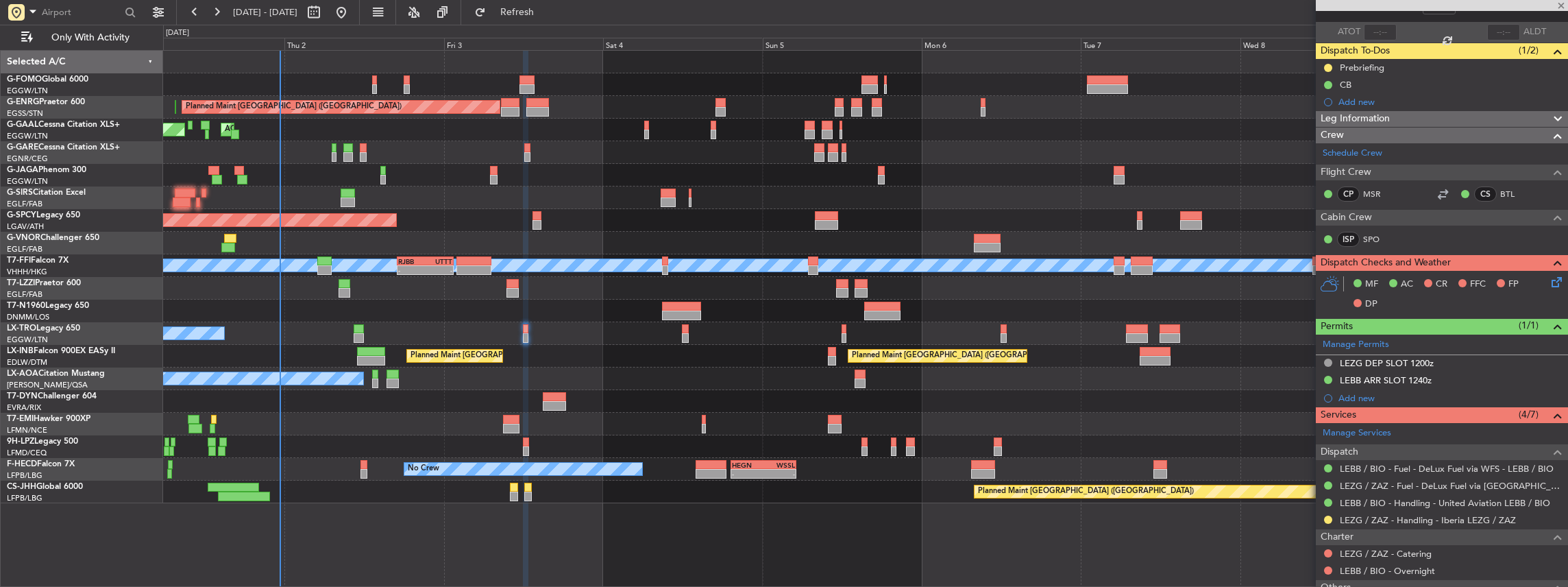
type input "1"
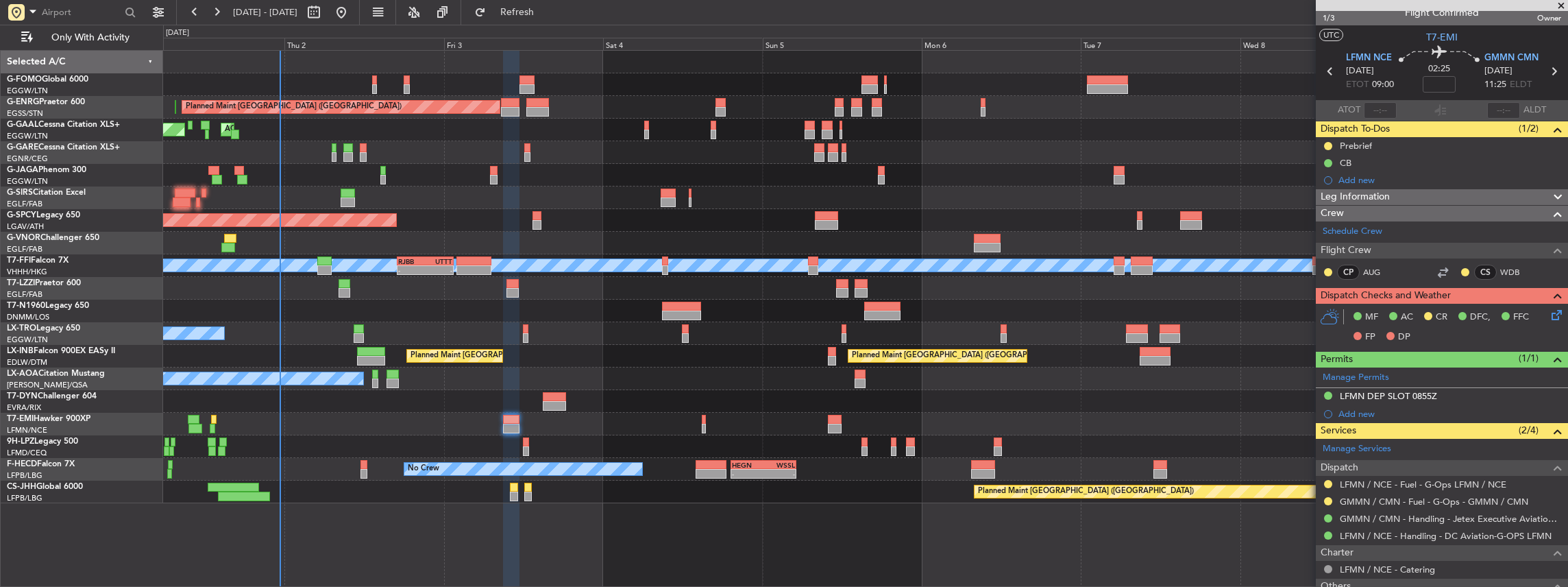
scroll to position [0, 0]
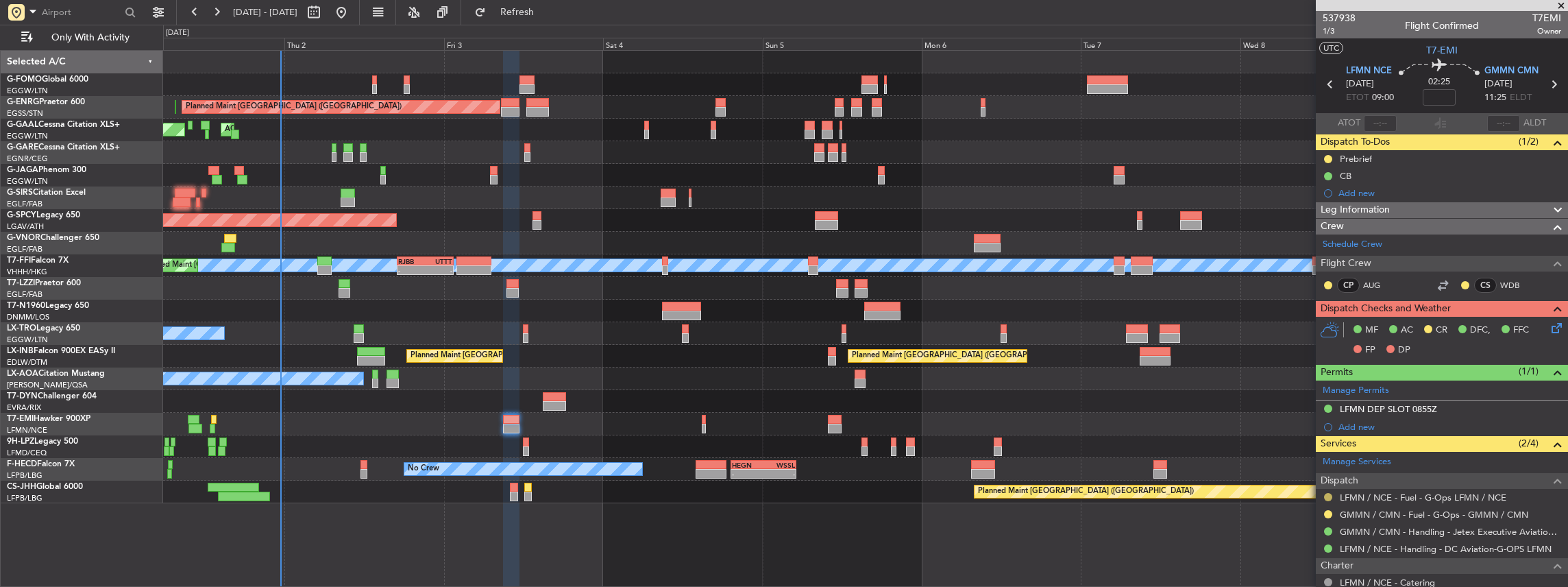
click at [1325, 493] on button at bounding box center [1328, 496] width 8 height 8
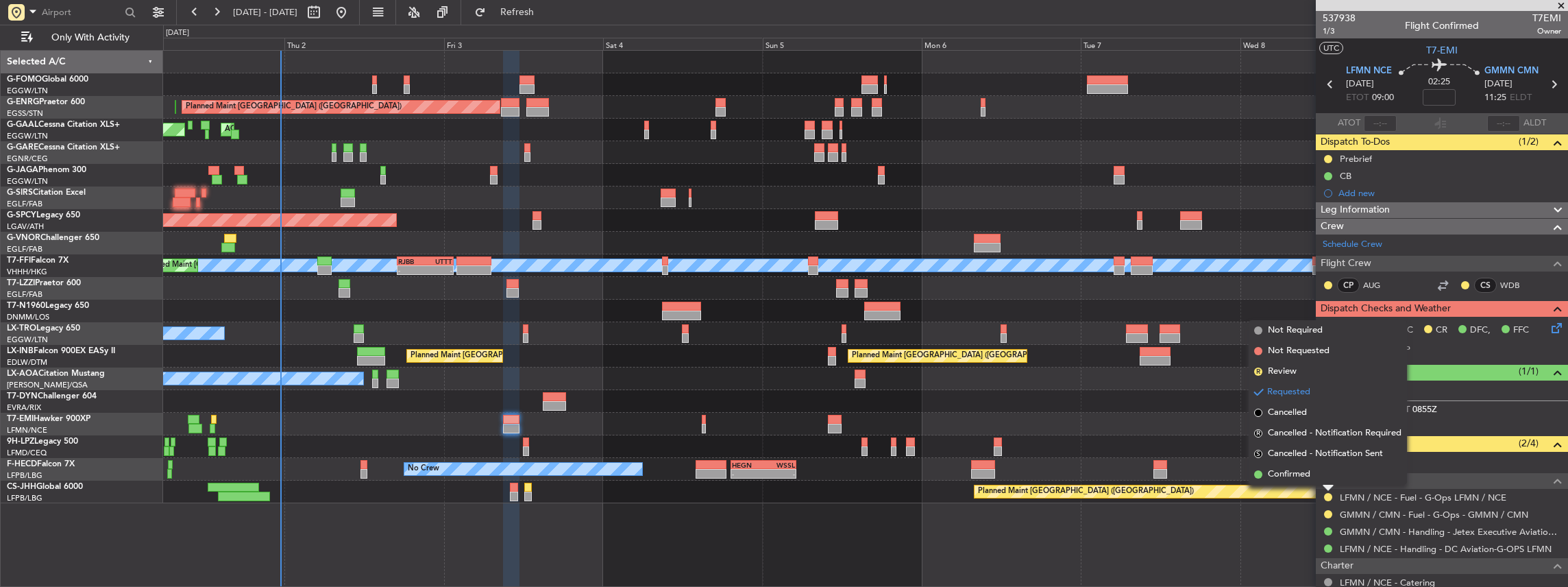
drag, startPoint x: 1305, startPoint y: 476, endPoint x: 1309, endPoint y: 467, distance: 9.8
click at [1305, 475] on span "Confirmed" at bounding box center [1288, 474] width 42 height 14
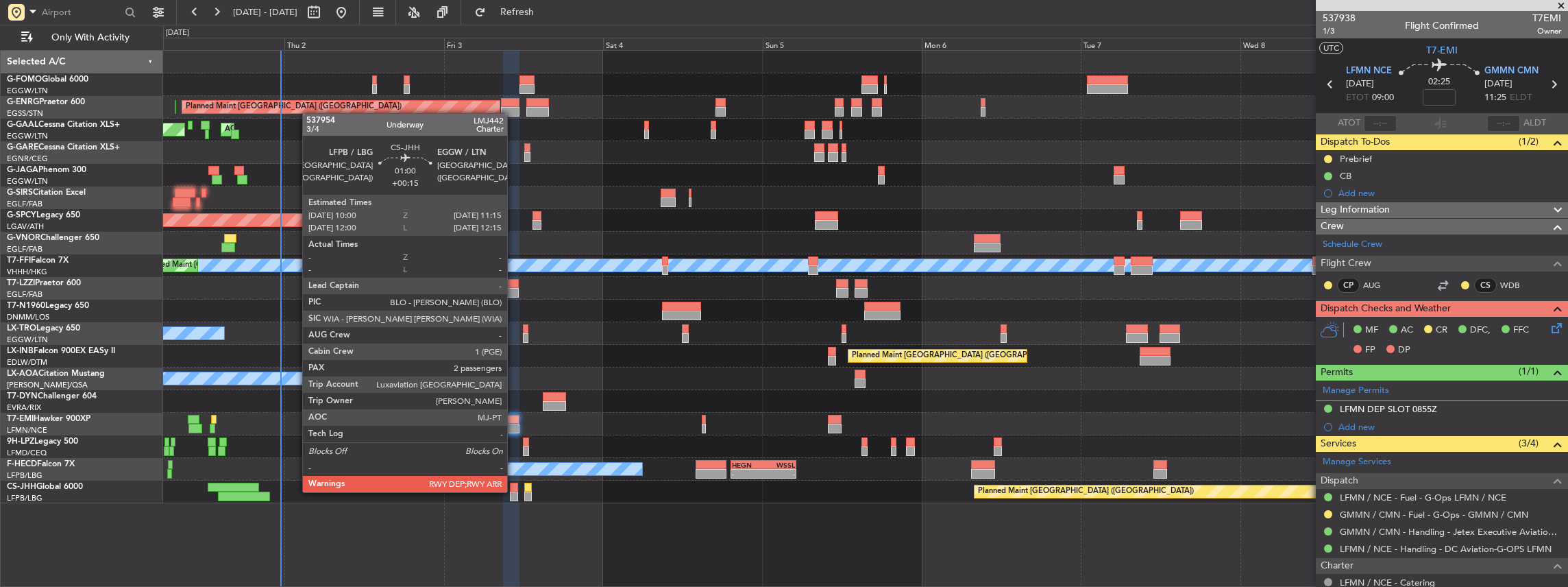
click at [514, 492] on div at bounding box center [514, 496] width 9 height 9
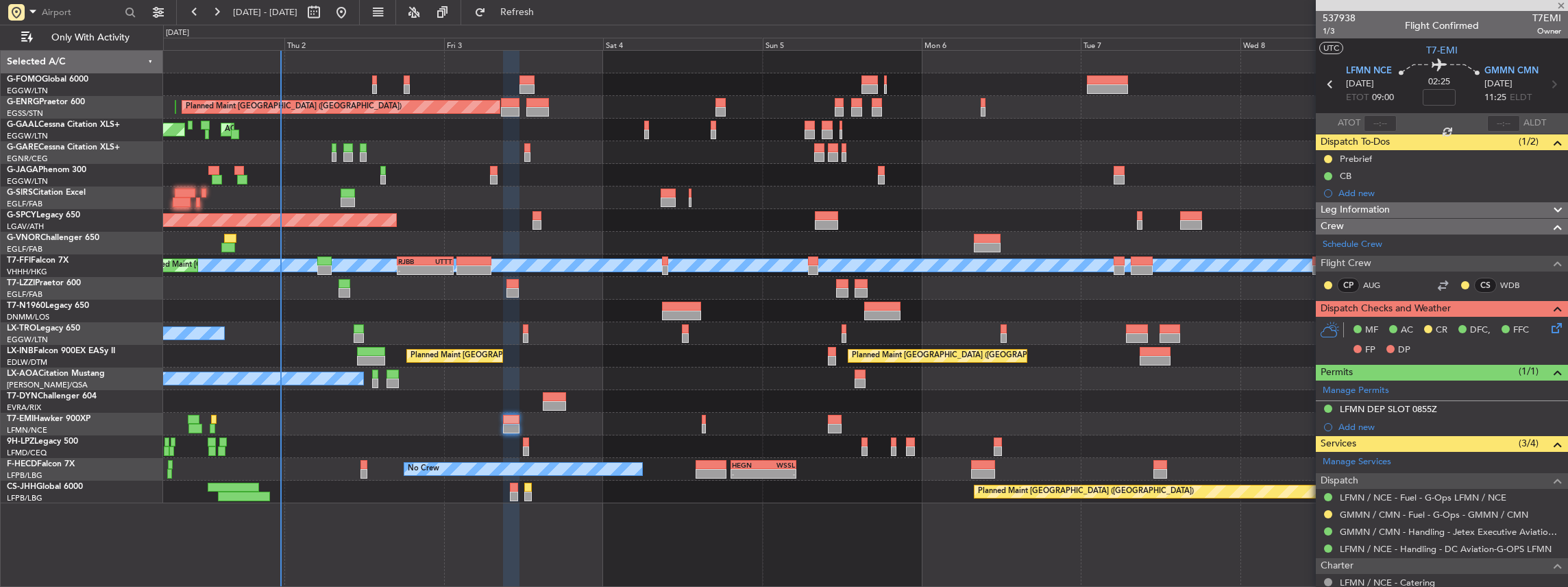
type input "+00:15"
type input "2"
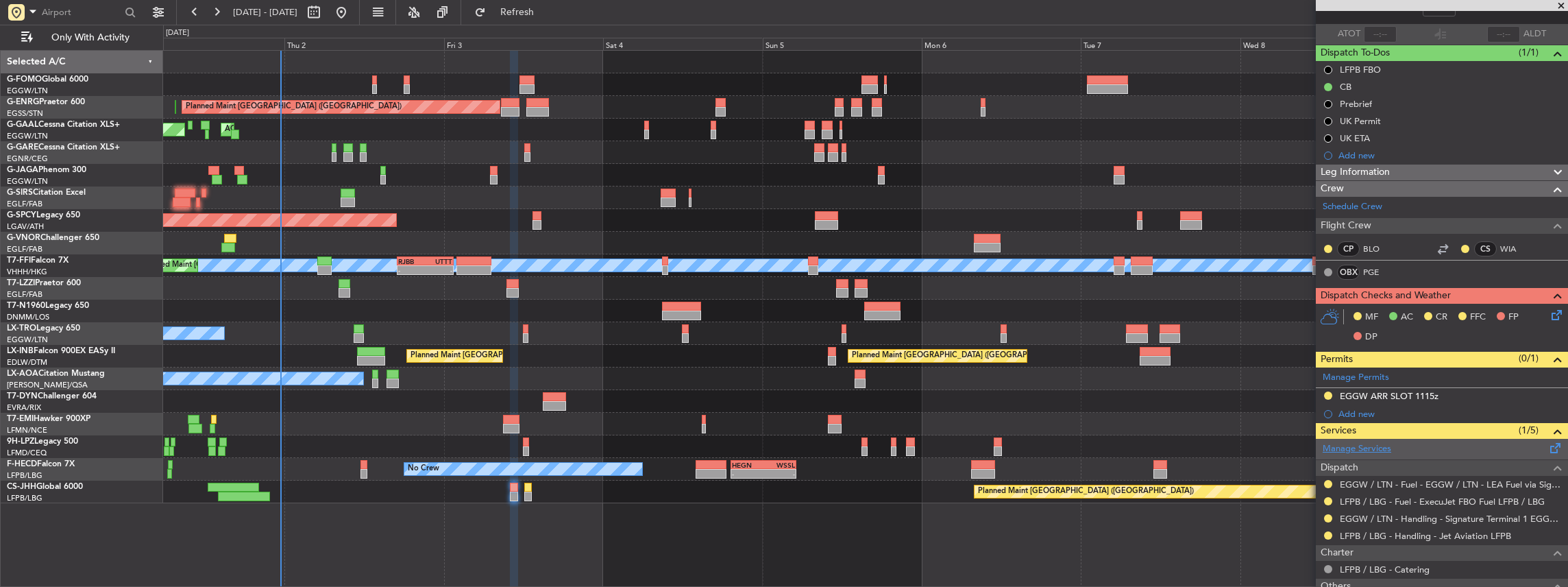
scroll to position [91, 0]
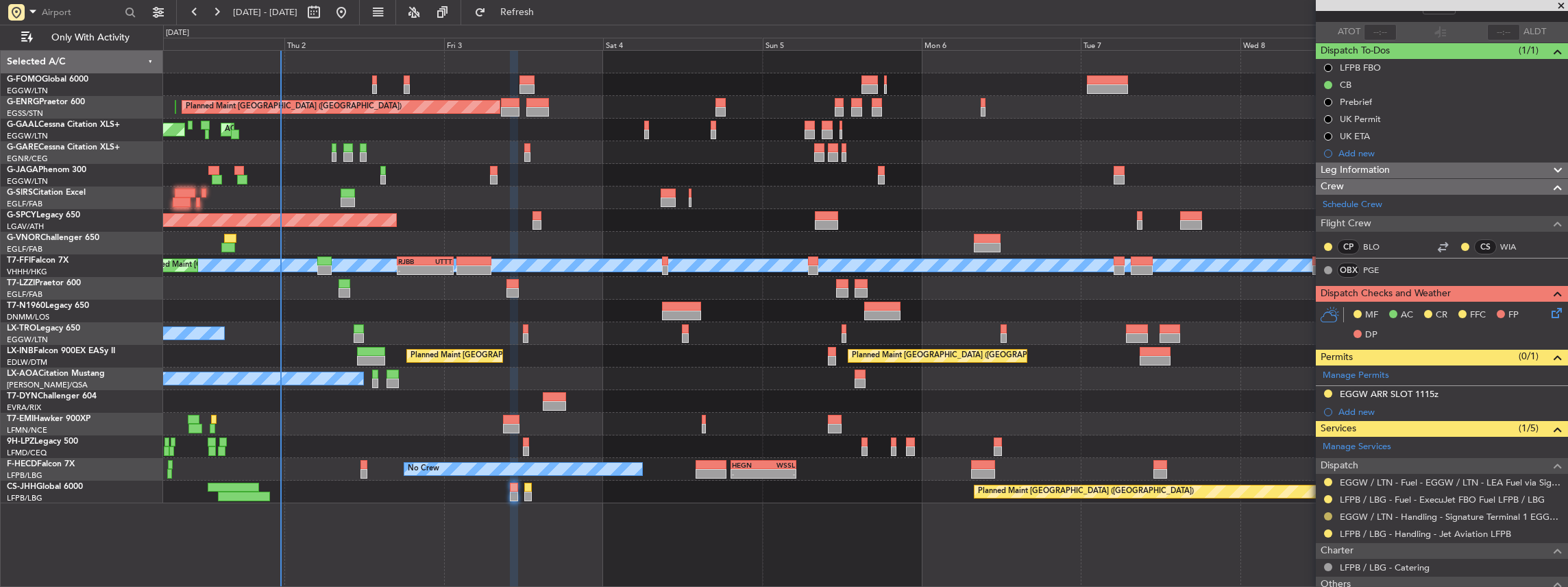
click at [1328, 515] on button at bounding box center [1328, 515] width 8 height 8
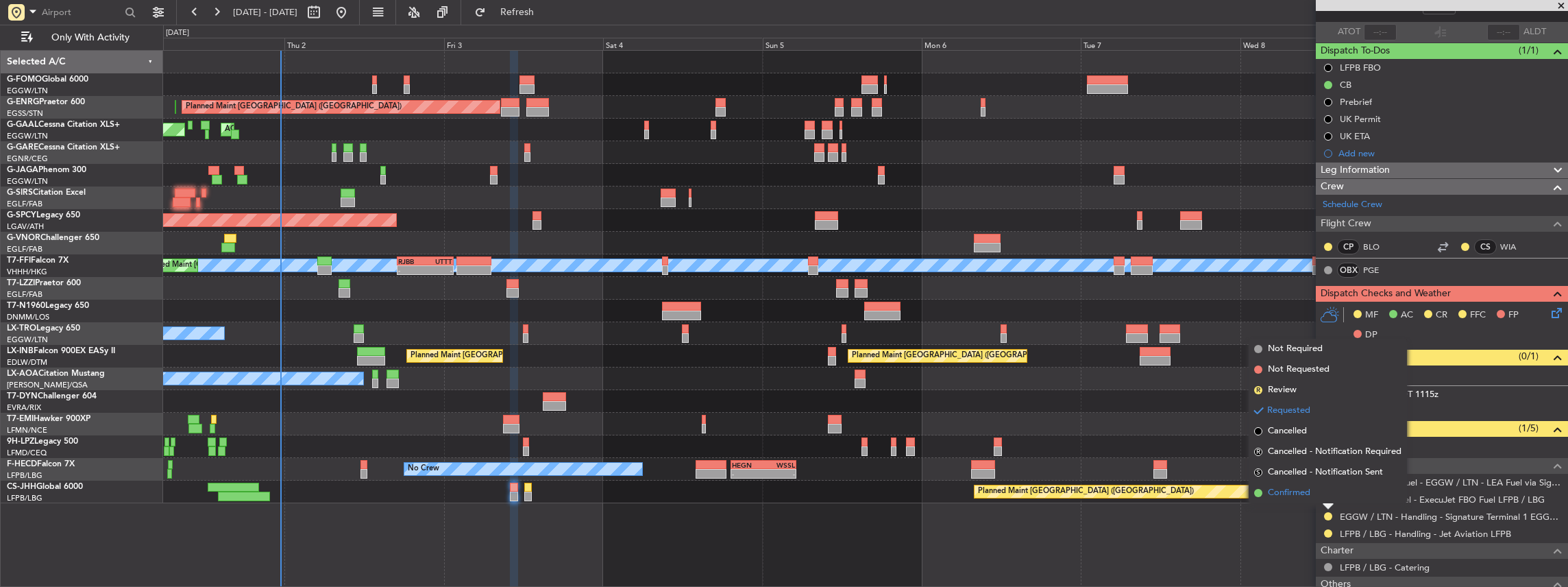
click at [1285, 490] on span "Confirmed" at bounding box center [1288, 493] width 42 height 14
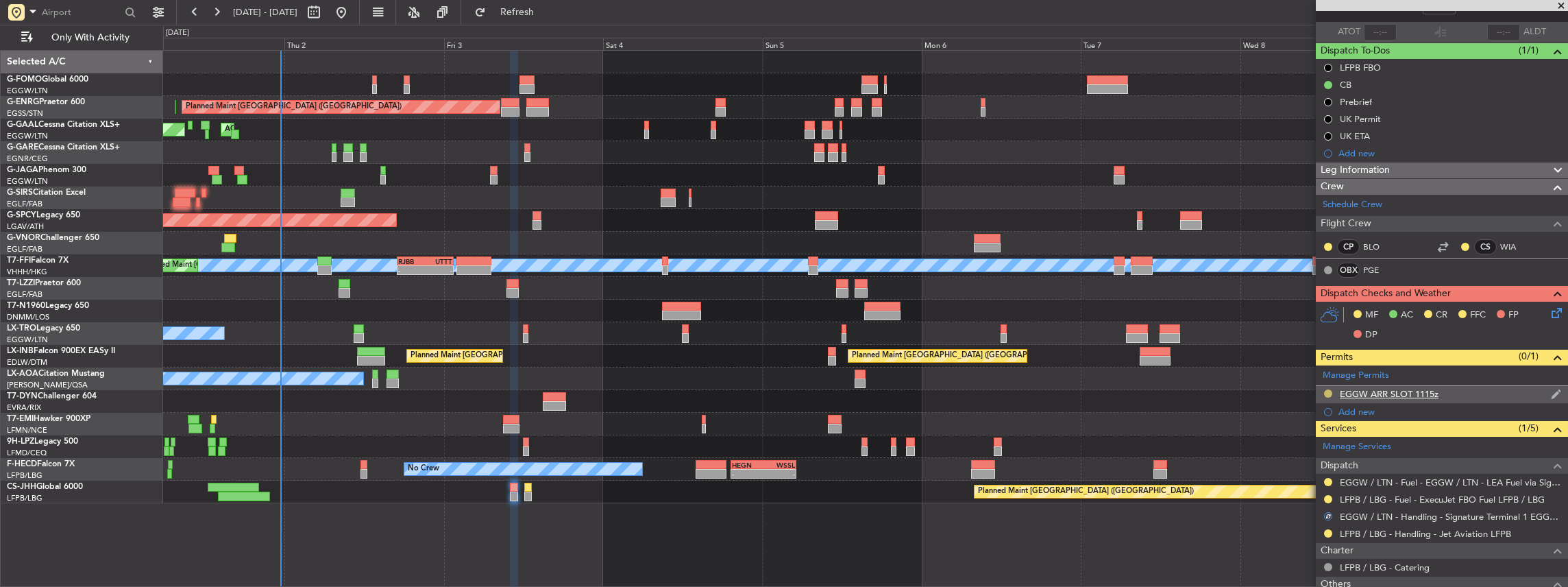
click at [1328, 389] on button at bounding box center [1328, 393] width 8 height 8
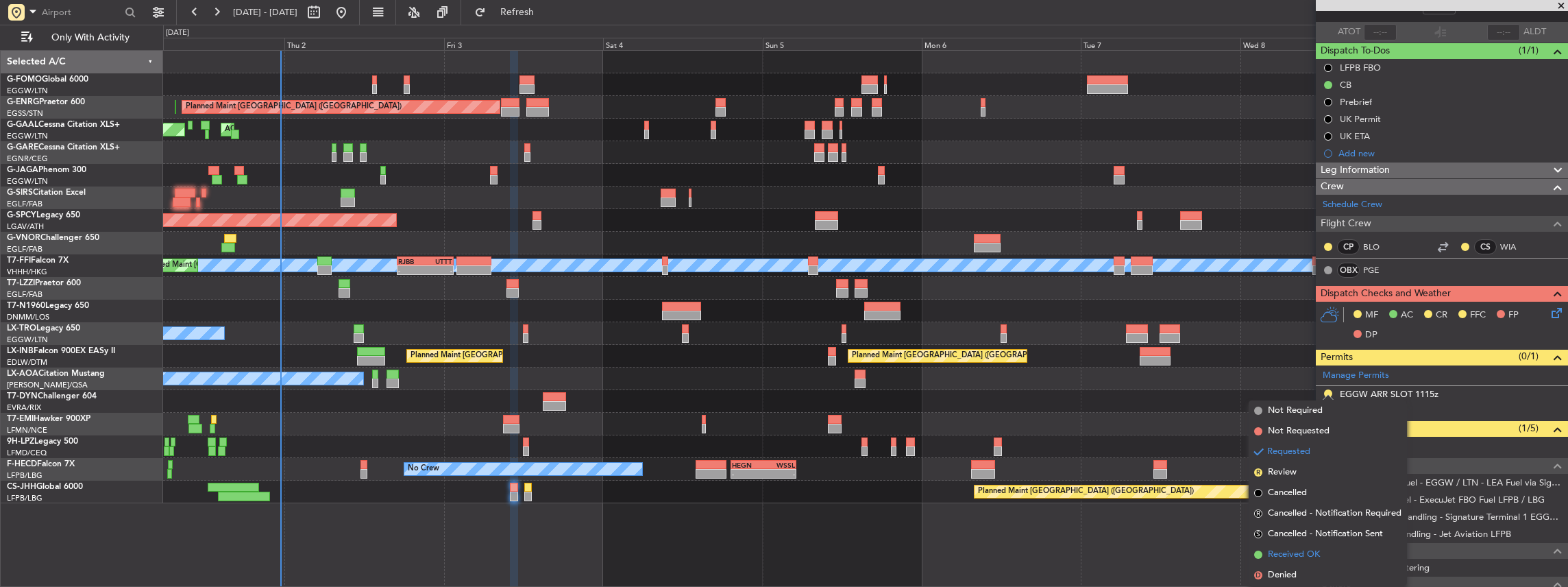
click at [1285, 558] on span "Received OK" at bounding box center [1293, 554] width 52 height 14
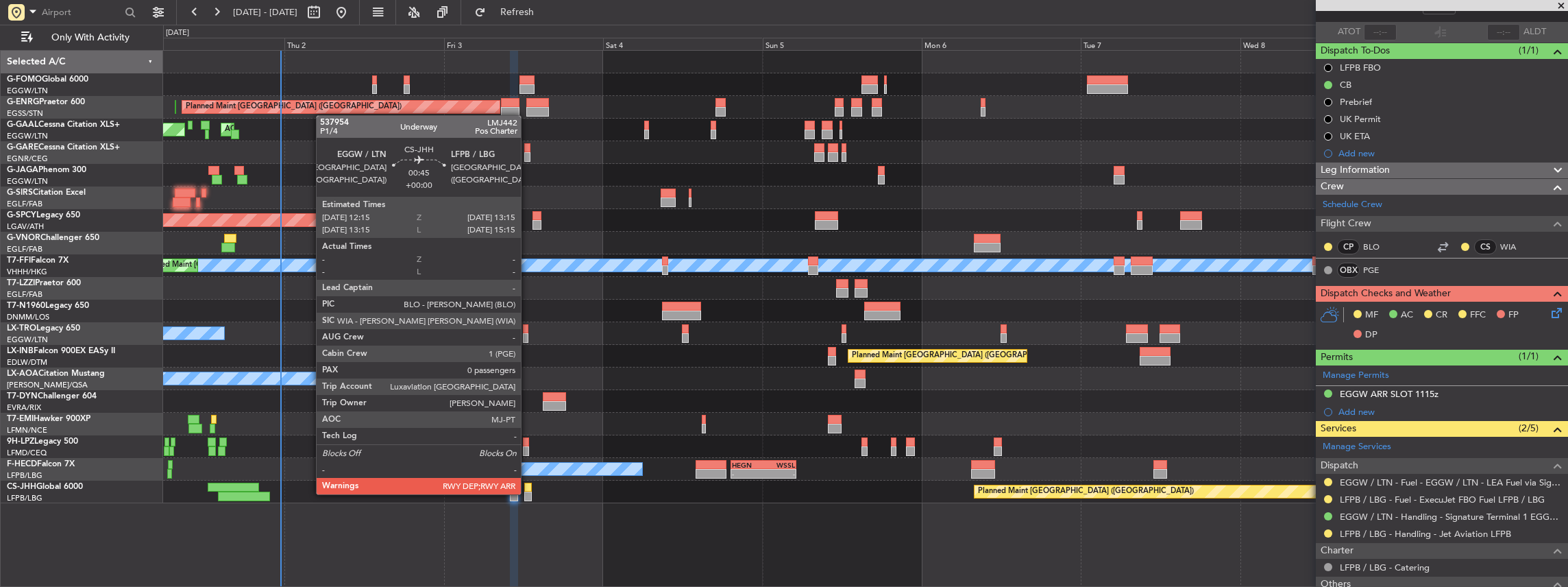
click at [527, 493] on div at bounding box center [528, 496] width 7 height 9
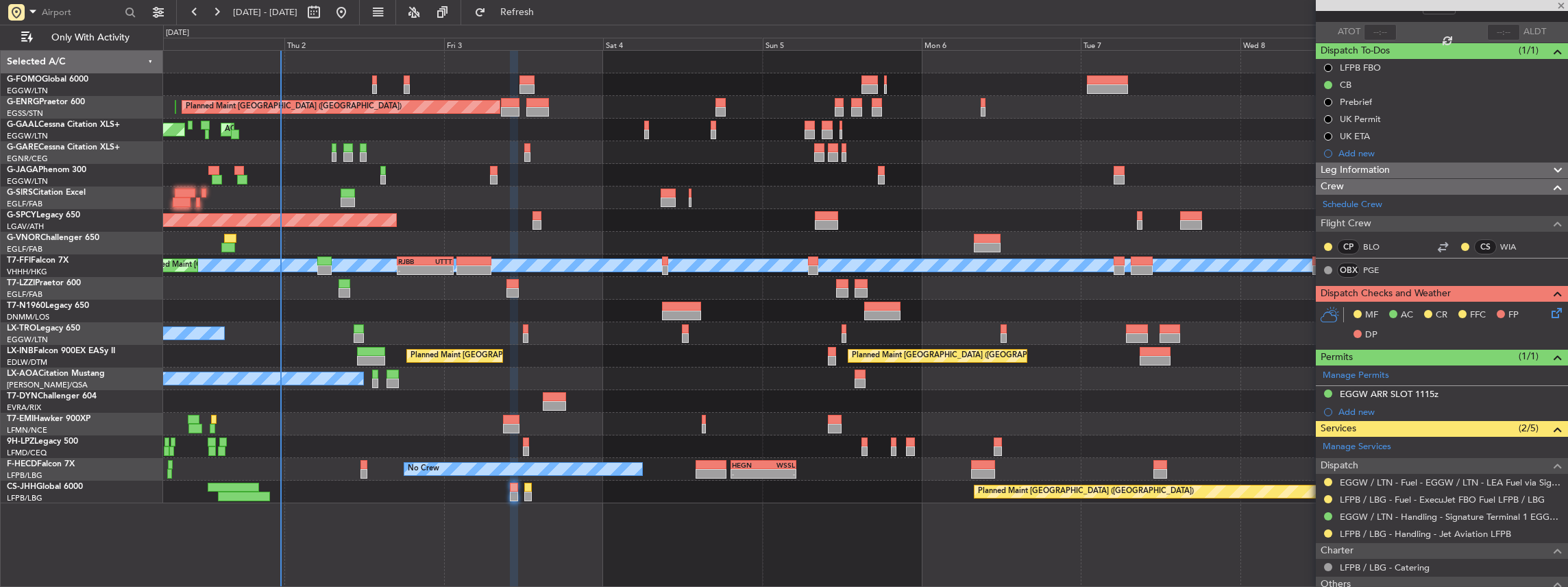
type input "0"
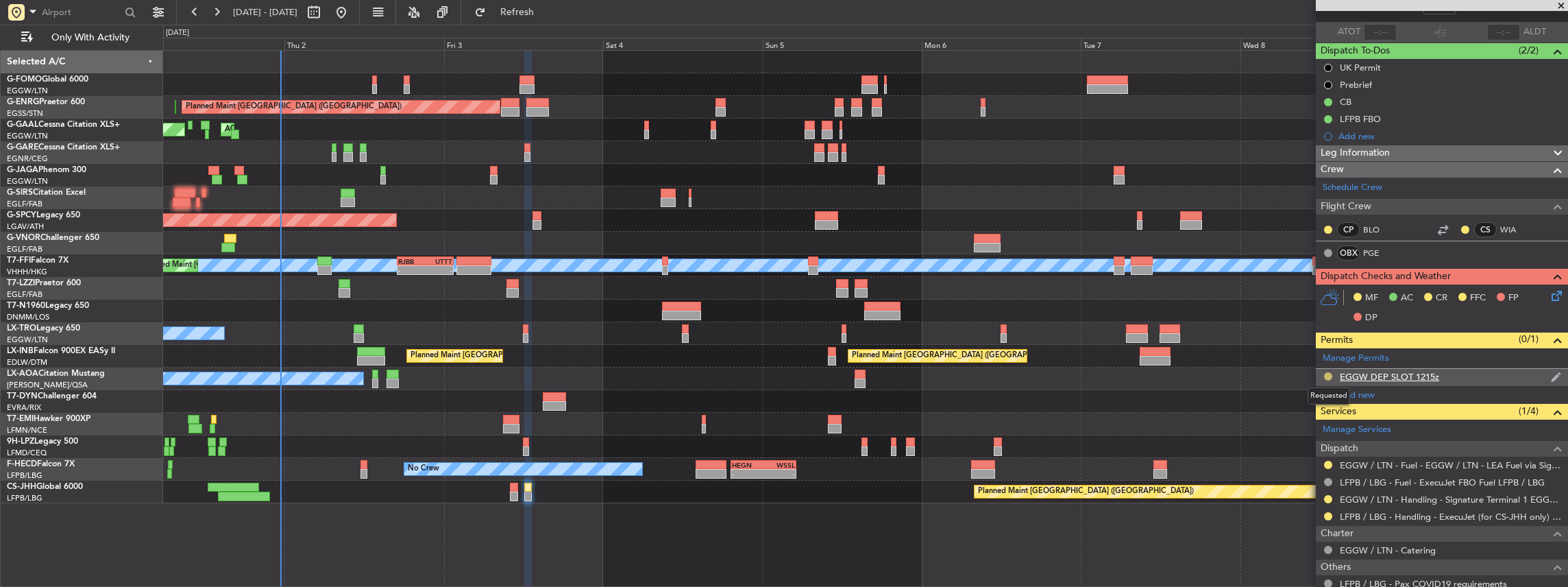
click at [1327, 375] on button at bounding box center [1328, 376] width 8 height 8
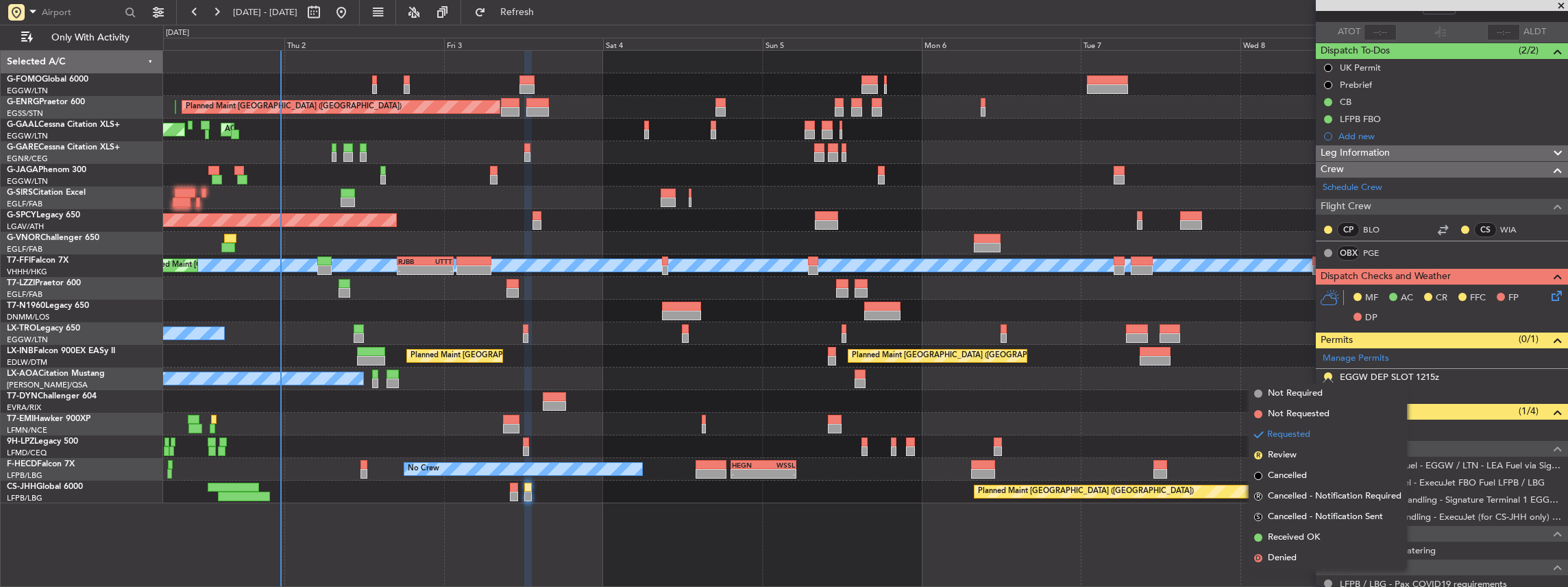
drag, startPoint x: 1289, startPoint y: 535, endPoint x: 1294, endPoint y: 521, distance: 14.9
click at [1289, 535] on span "Received OK" at bounding box center [1293, 537] width 52 height 14
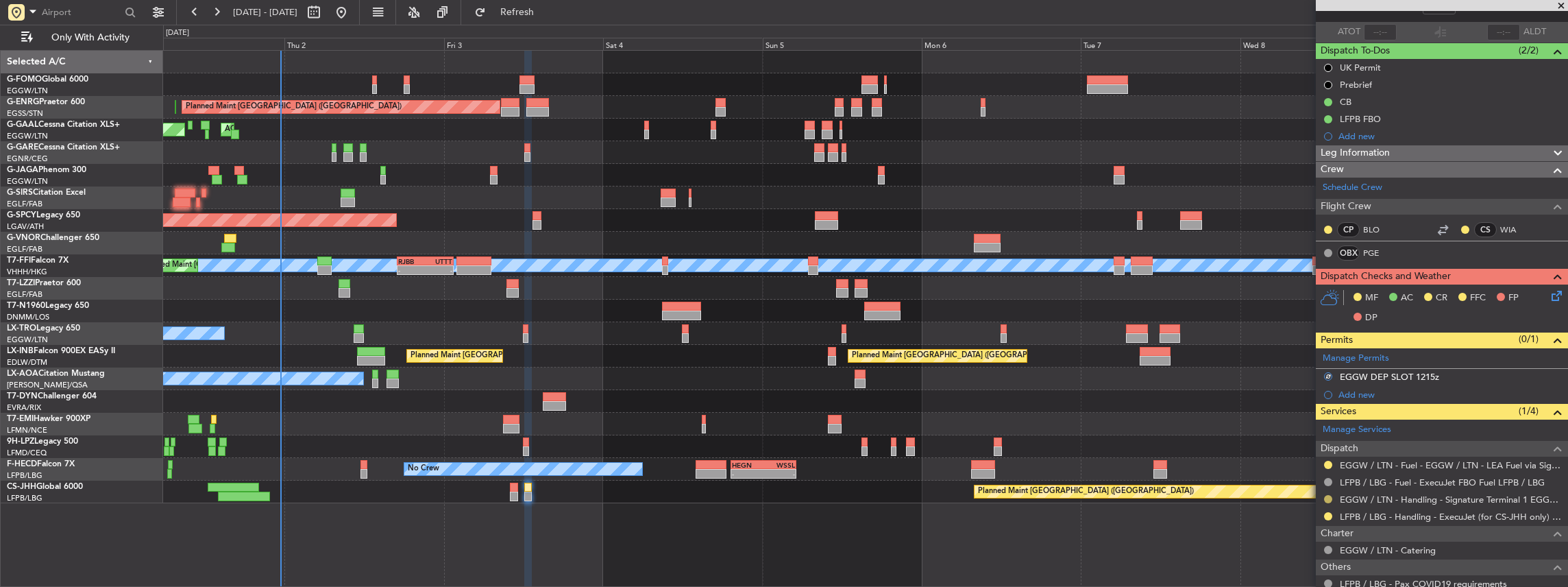
click at [1326, 496] on button at bounding box center [1328, 498] width 8 height 8
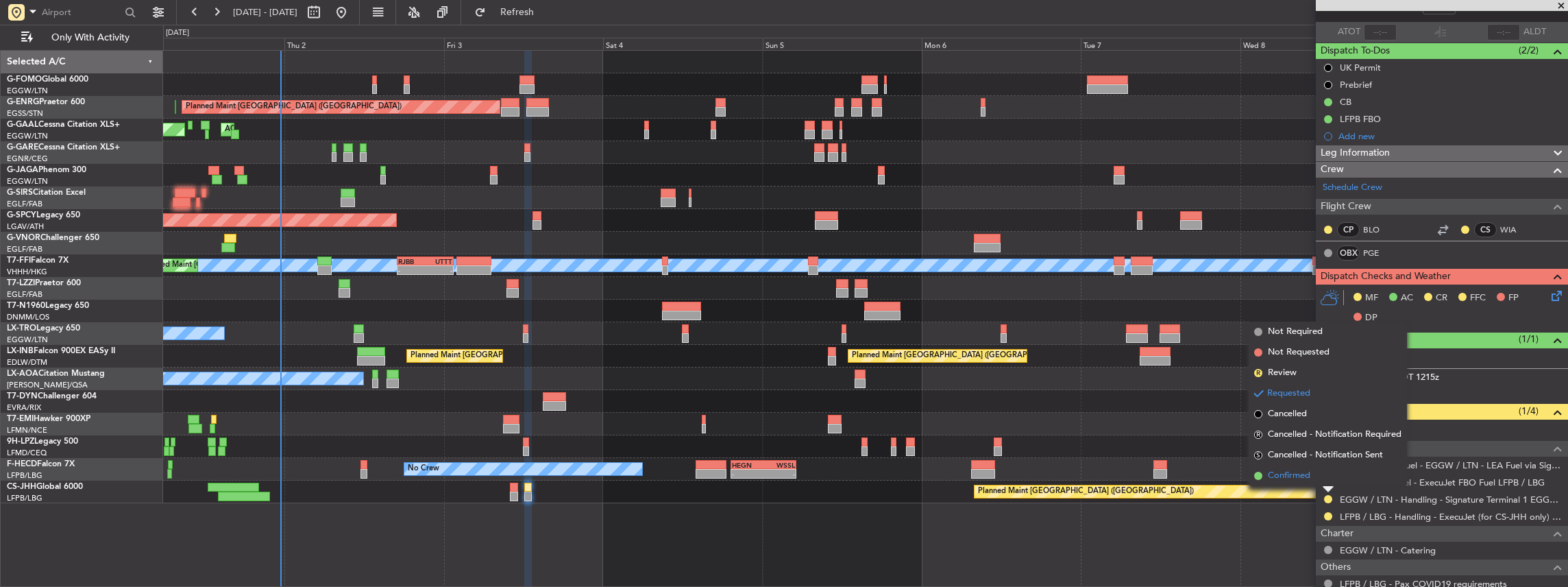
click at [1303, 477] on span "Confirmed" at bounding box center [1288, 475] width 42 height 14
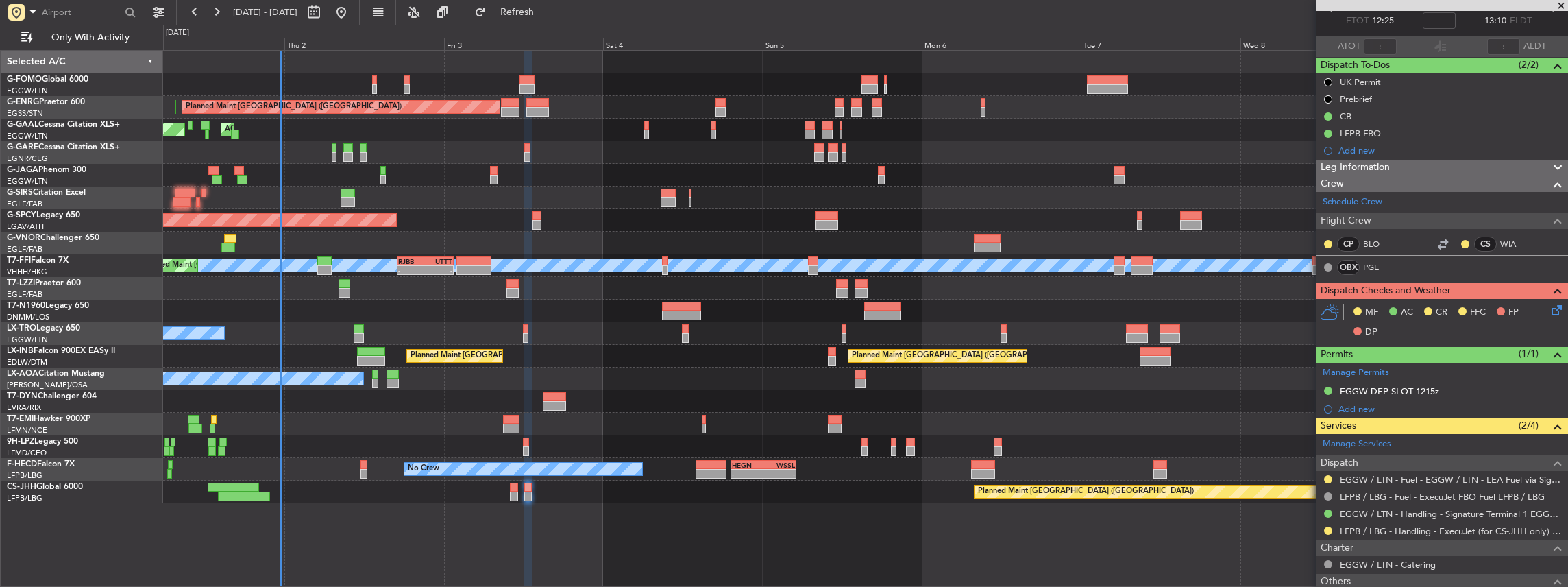
scroll to position [0, 0]
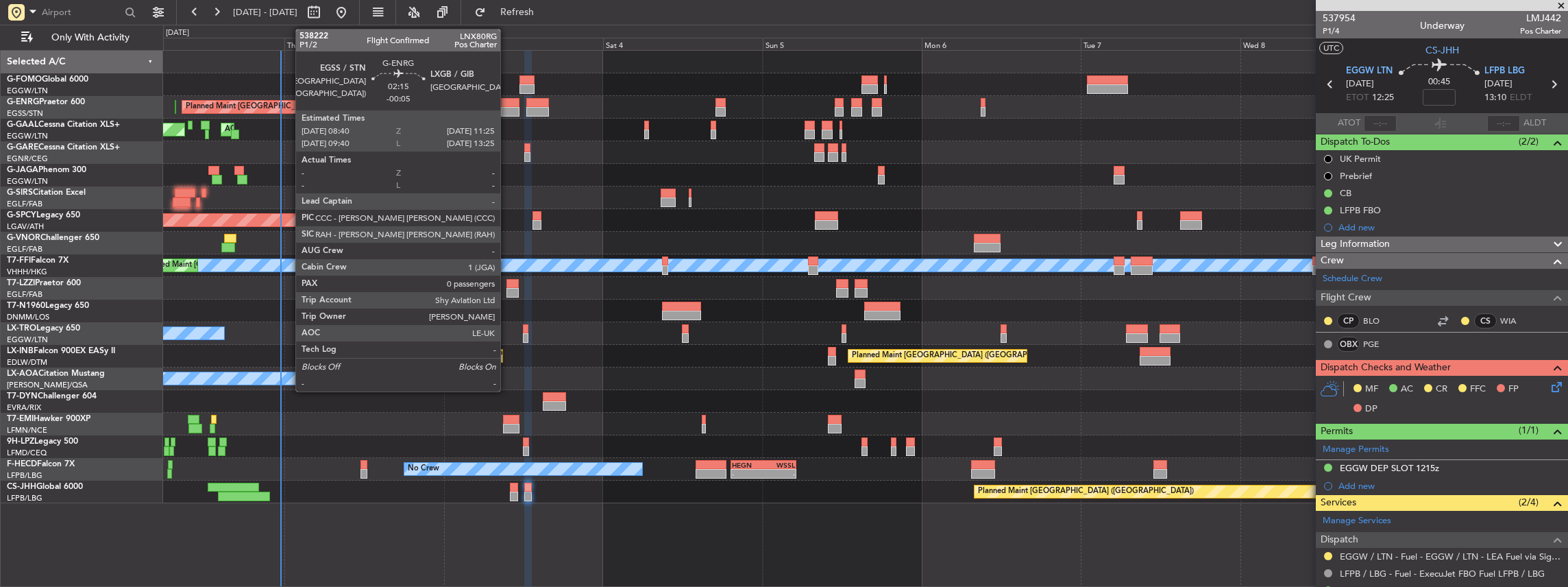
click at [507, 108] on div at bounding box center [510, 111] width 19 height 9
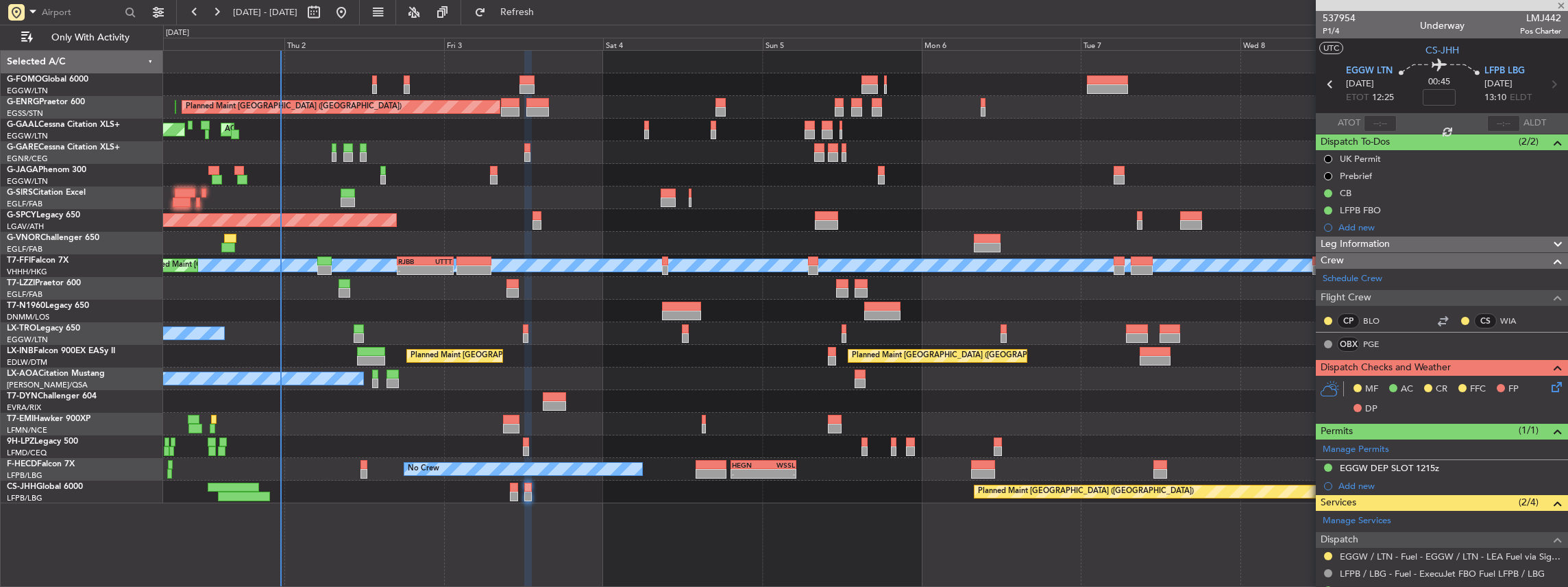
type input "-00:05"
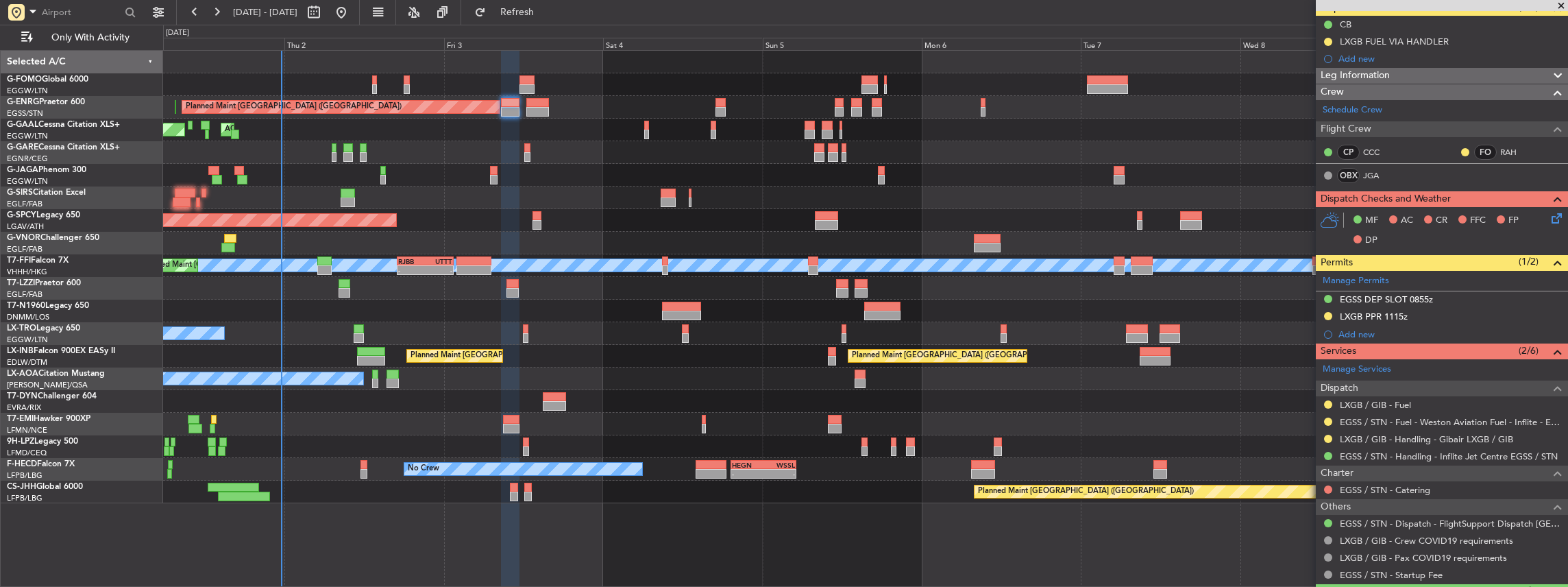
scroll to position [137, 0]
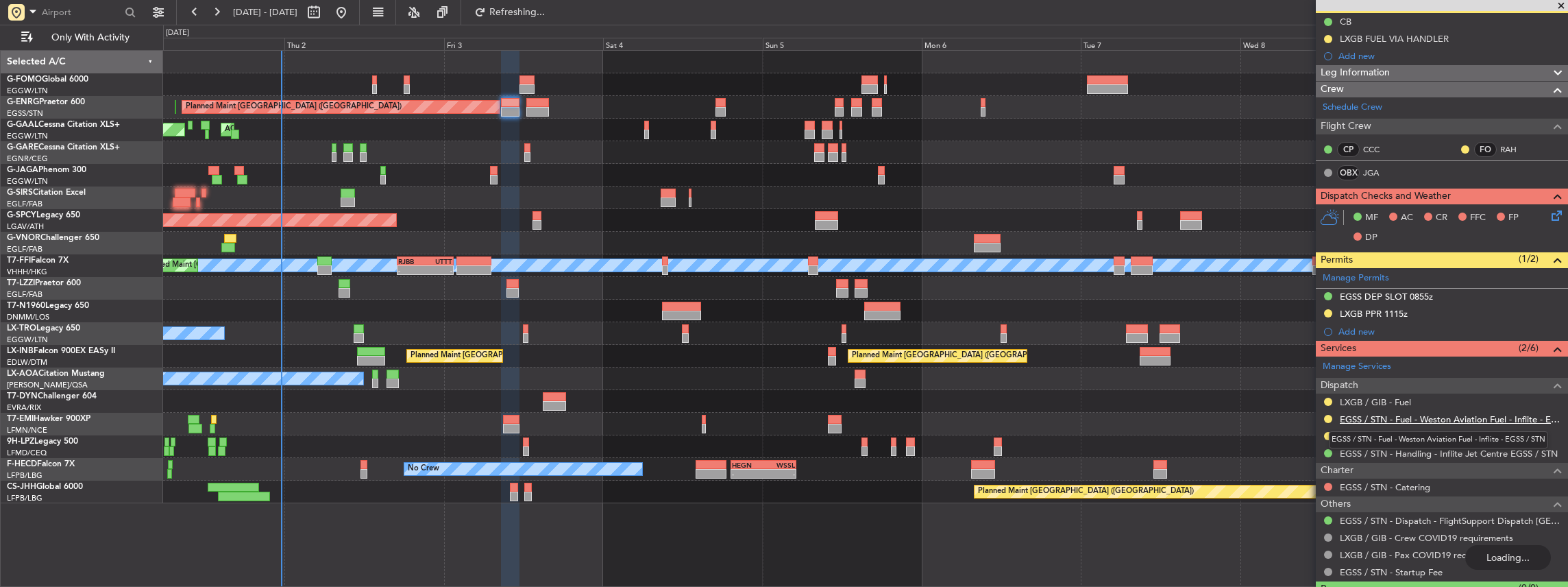
click at [1429, 414] on link "EGSS / STN - Fuel - Weston Aviation Fuel - Inflite - EGSS / STN" at bounding box center [1450, 419] width 221 height 11
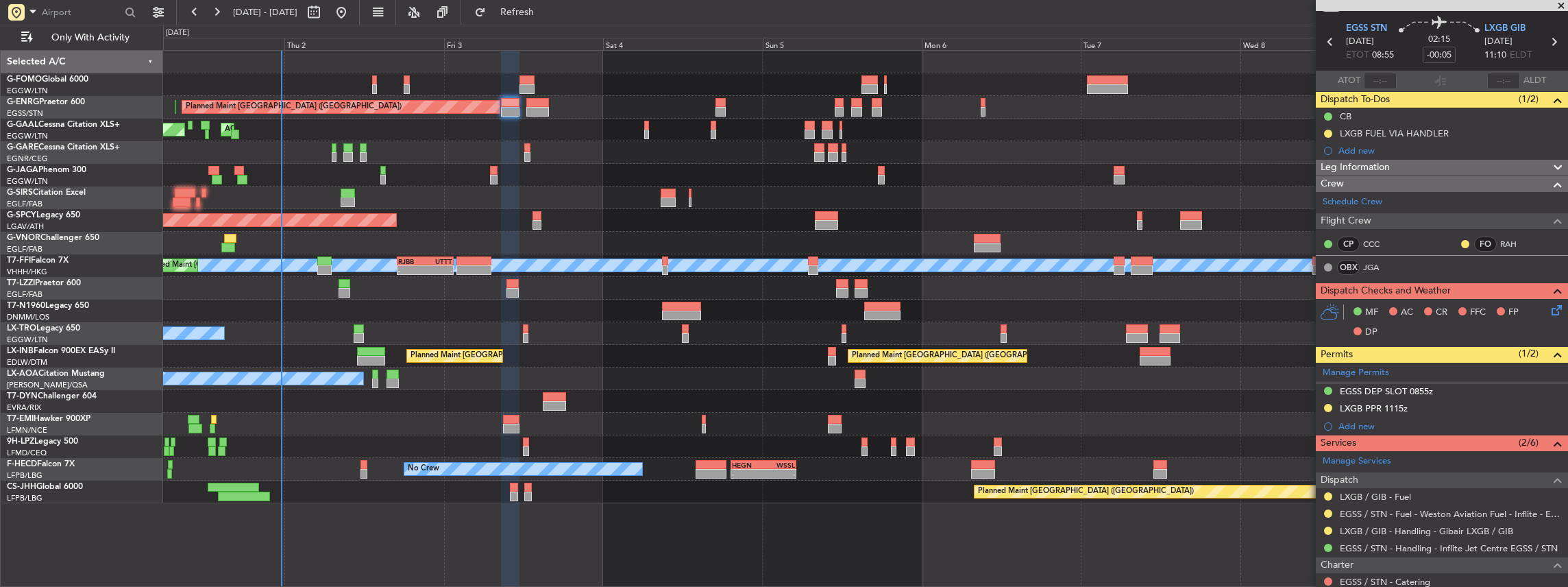
scroll to position [0, 0]
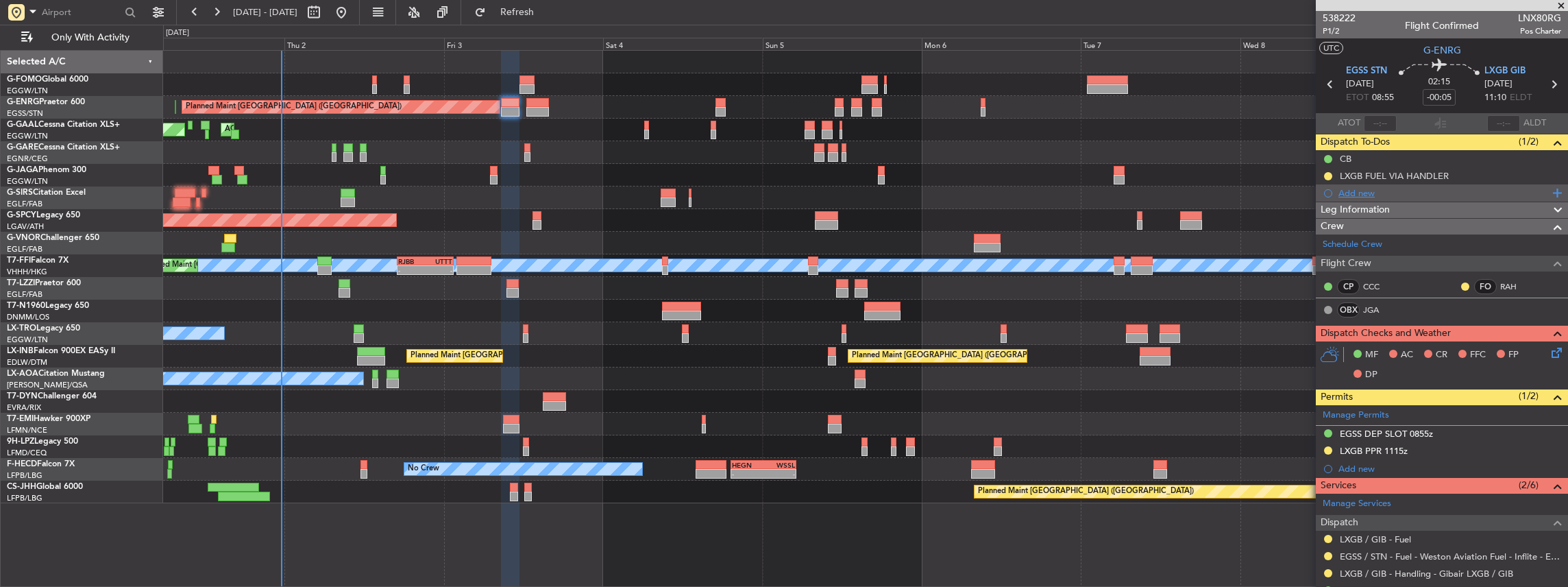
click at [1379, 188] on div "Add new" at bounding box center [1443, 193] width 210 height 11
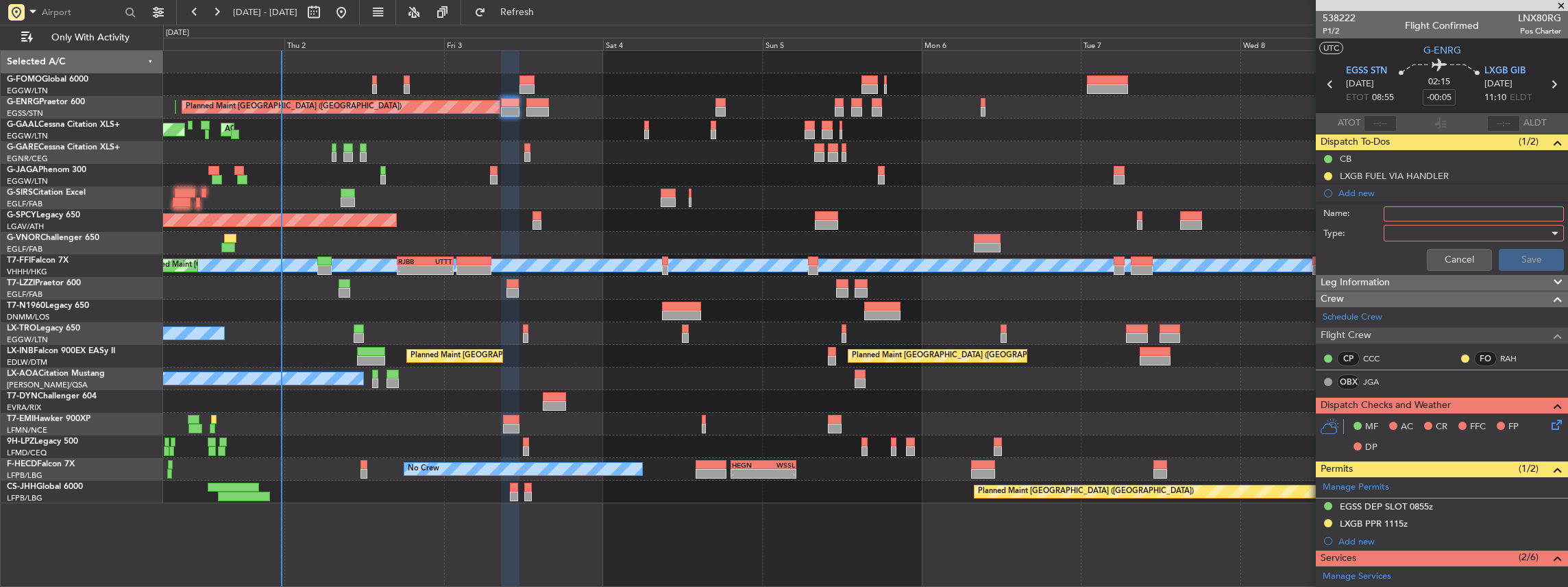
click at [1438, 219] on input "Name:" at bounding box center [1474, 213] width 180 height 15
drag, startPoint x: 1413, startPoint y: 211, endPoint x: 1344, endPoint y: 219, distance: 69.5
click at [1344, 219] on div "Name: VHHH FUEL VIA HANDLER" at bounding box center [1442, 213] width 266 height 21
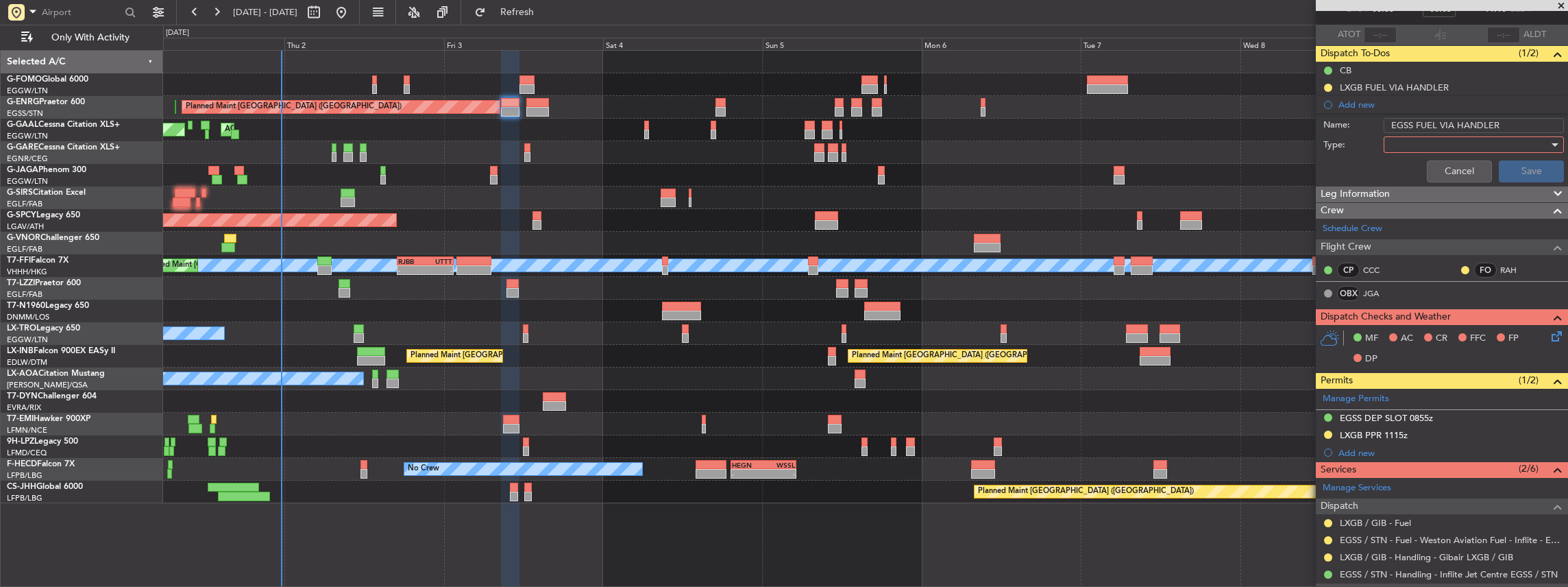
scroll to position [45, 0]
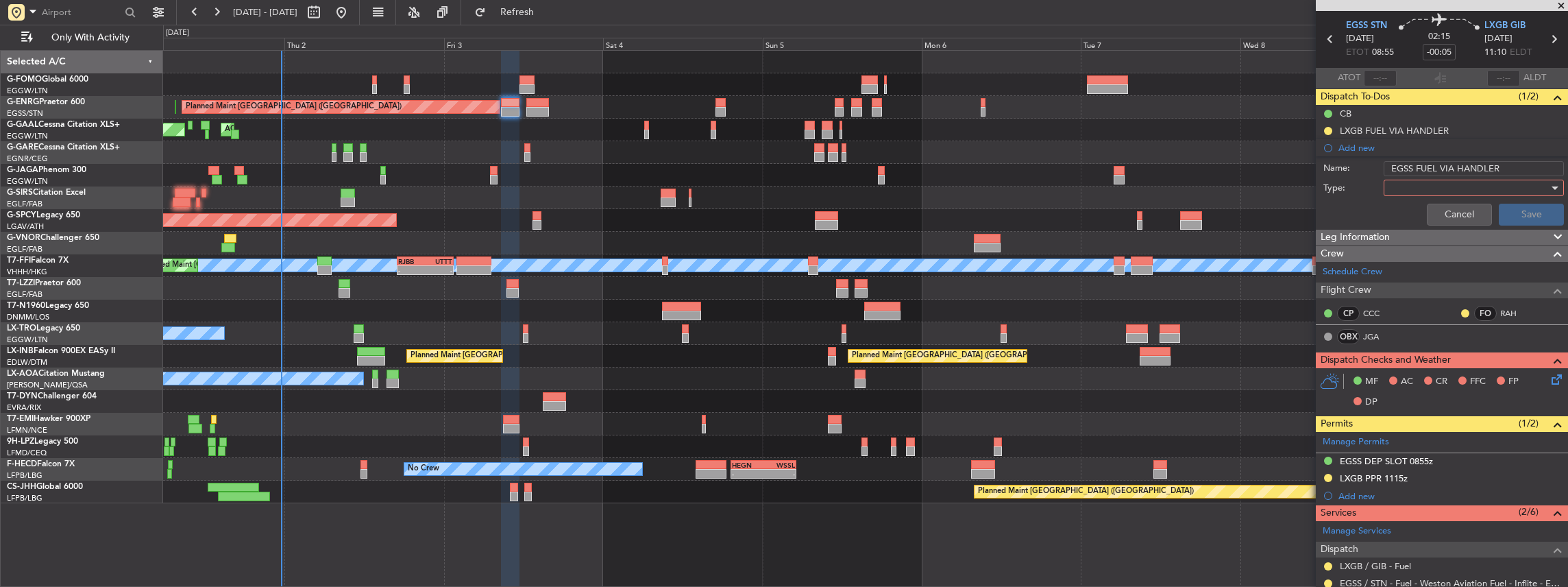
type input "EGSS FUEL VIA HANDLER"
click at [1427, 185] on div at bounding box center [1469, 188] width 160 height 21
click at [1412, 215] on span "Generic" at bounding box center [1469, 214] width 163 height 21
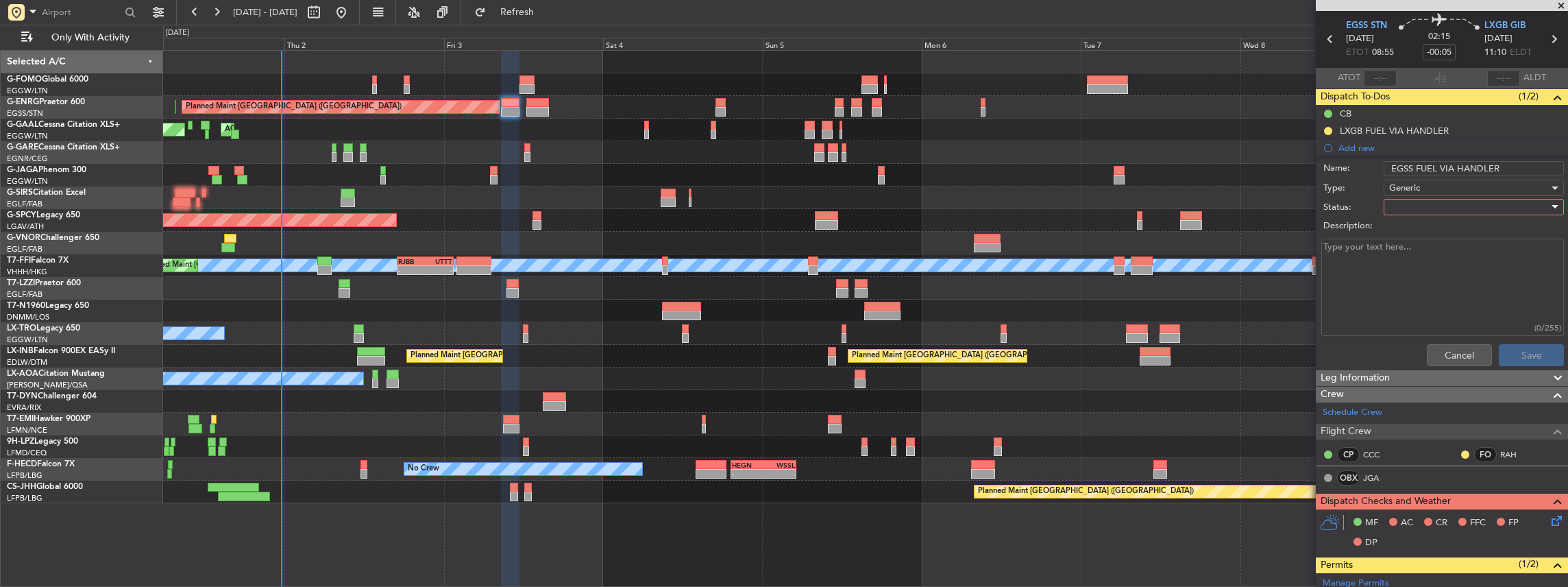
click at [1413, 208] on div at bounding box center [1469, 207] width 160 height 21
click at [1420, 250] on span "In Progress" at bounding box center [1469, 253] width 163 height 21
click at [1510, 350] on button "Save" at bounding box center [1531, 355] width 65 height 22
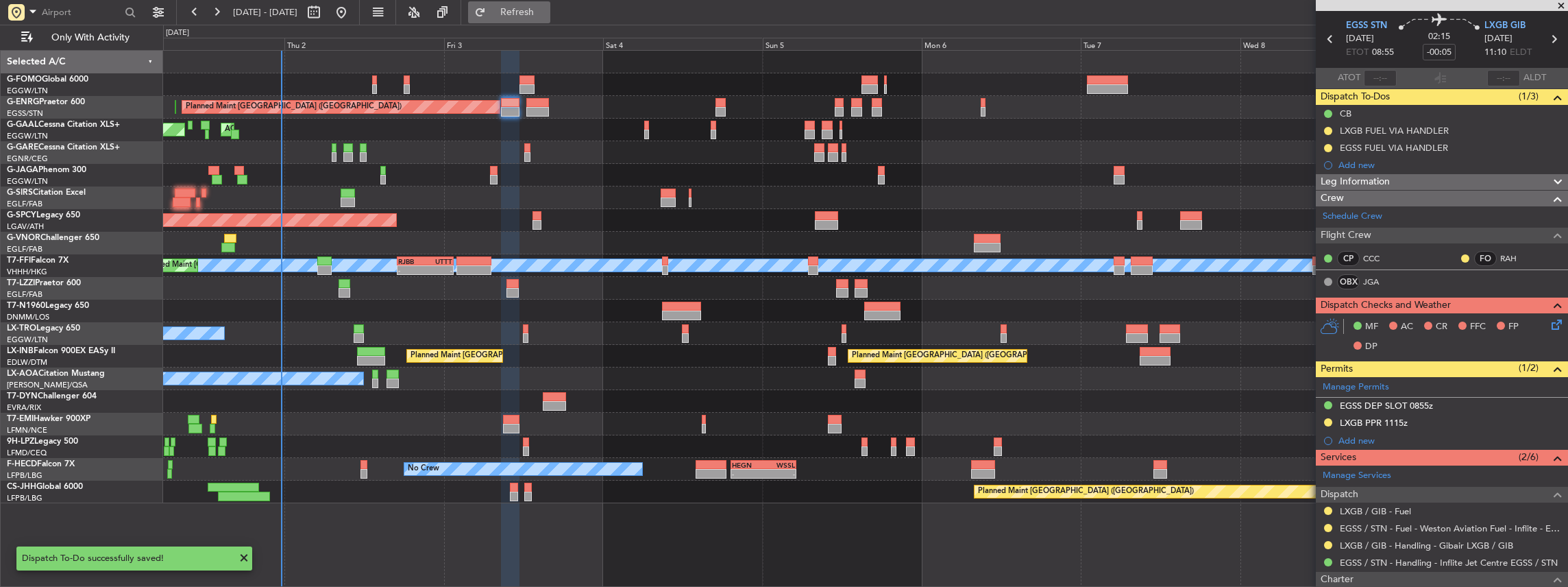
click at [546, 8] on span "Refresh" at bounding box center [517, 12] width 57 height 9
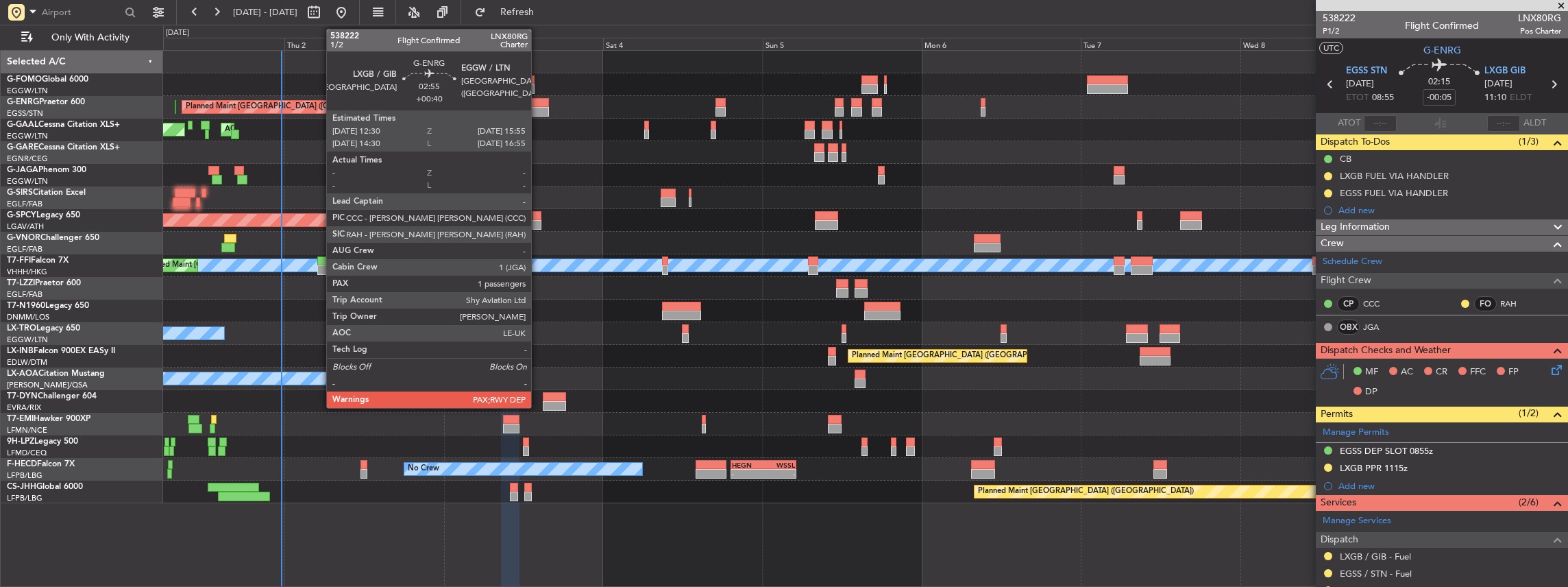
click at [538, 108] on div at bounding box center [537, 111] width 24 height 9
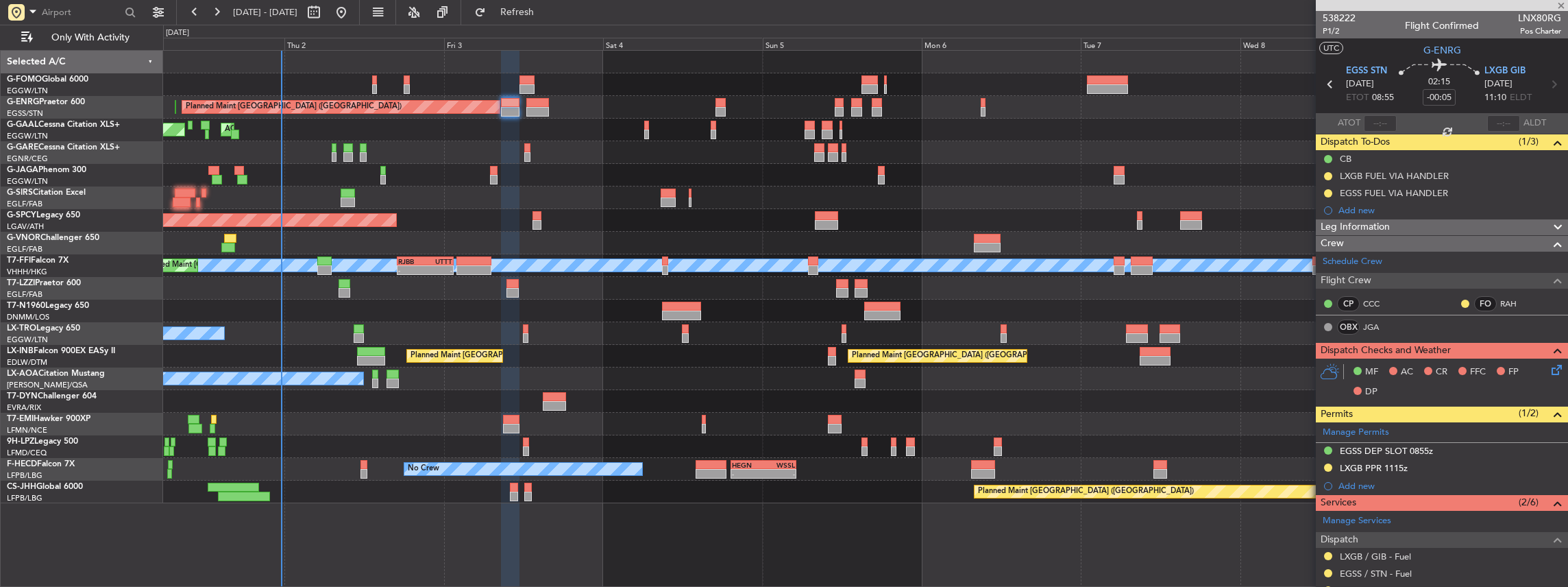
type input "+00:40"
type input "4"
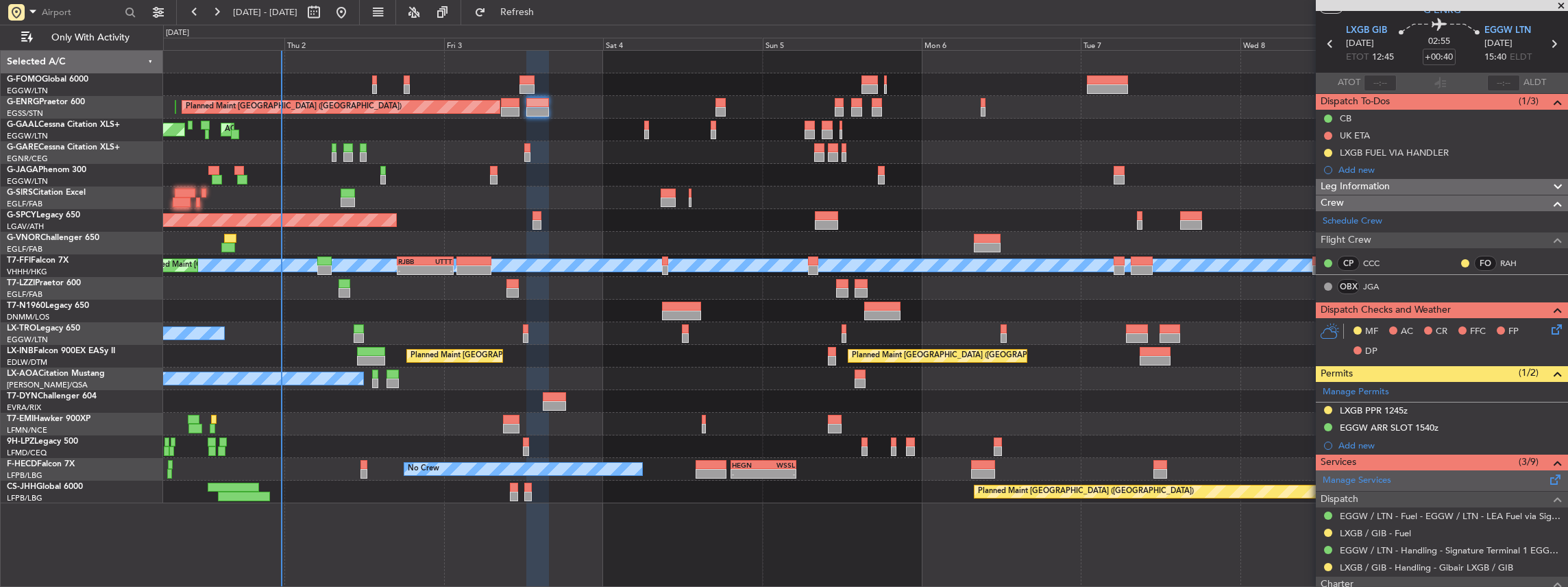
scroll to position [91, 0]
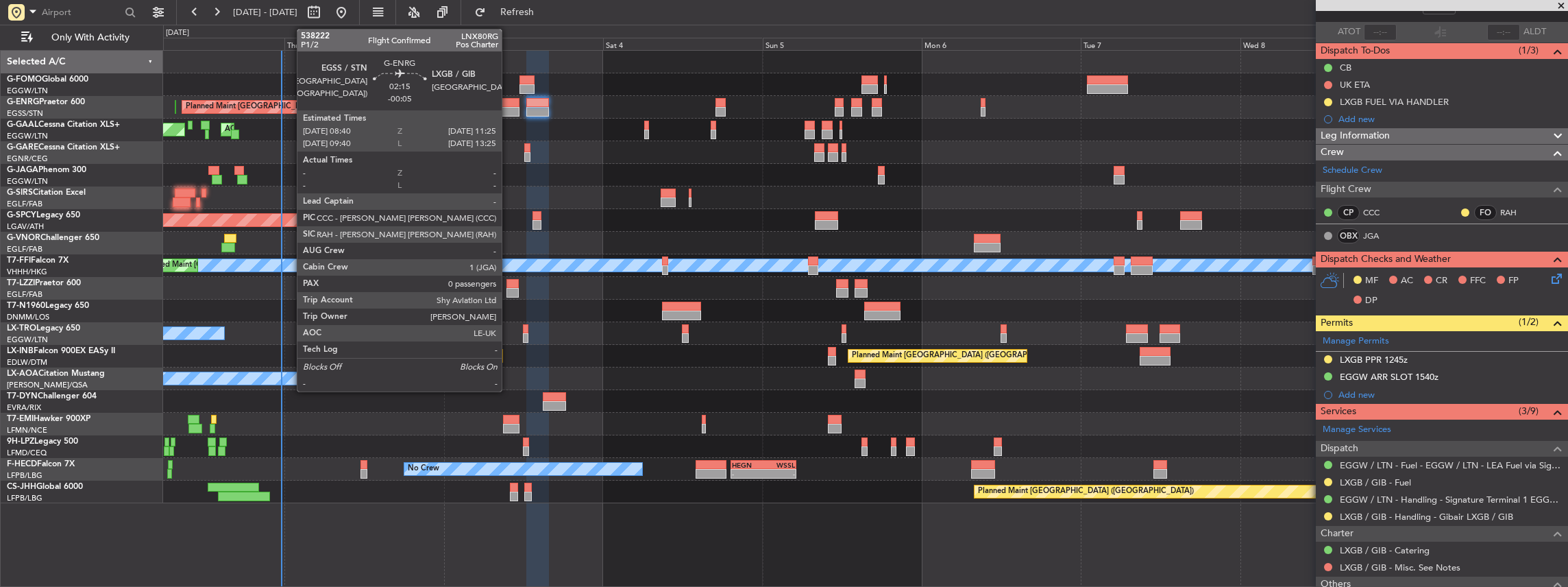
click at [509, 110] on div at bounding box center [510, 111] width 19 height 9
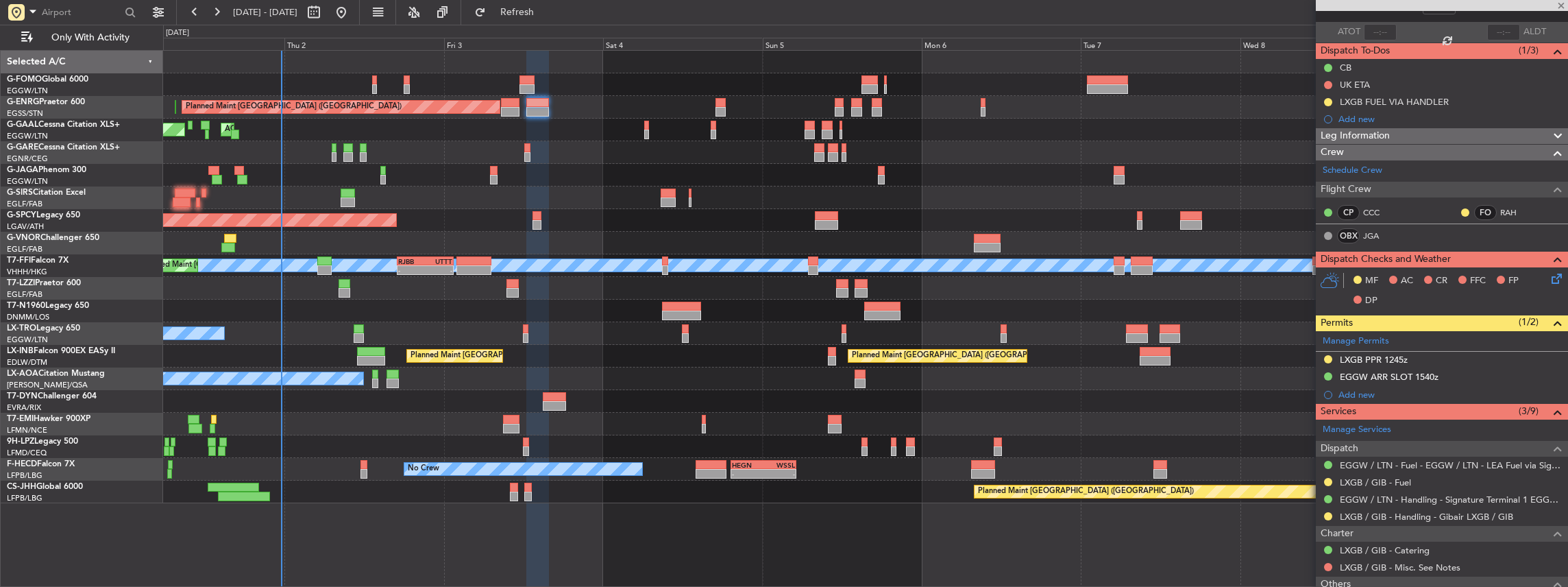
type input "-00:05"
type input "0"
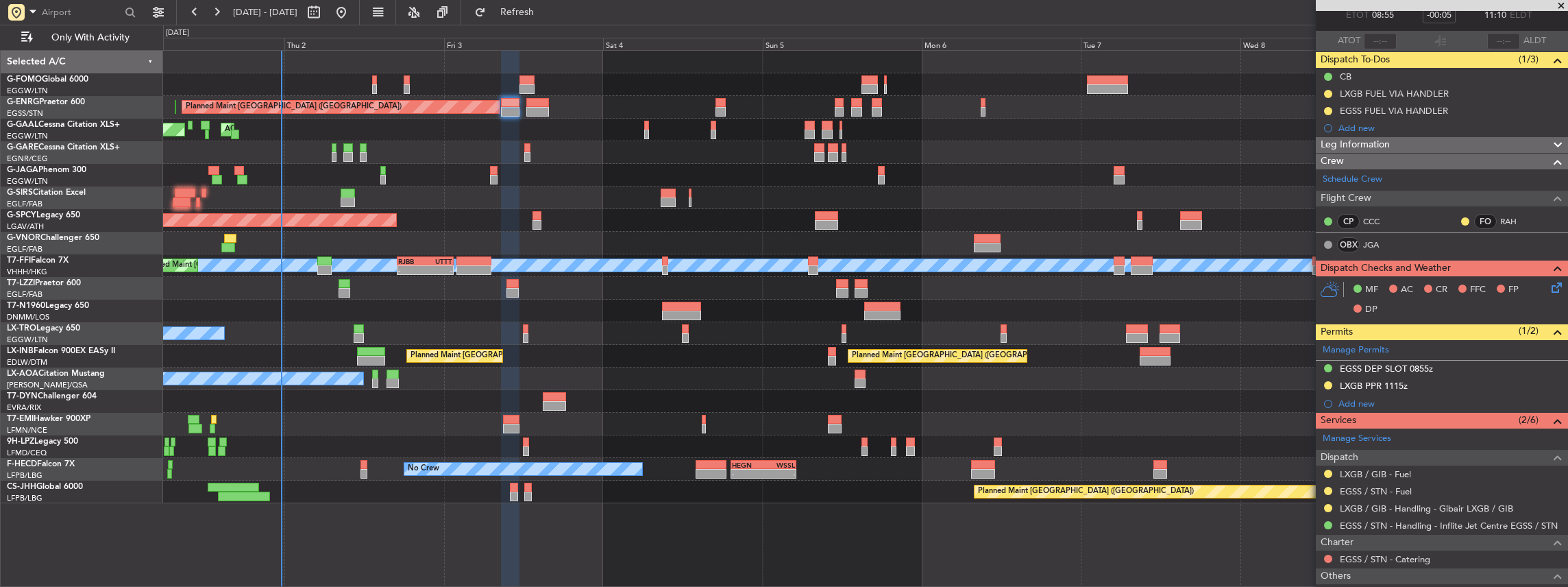
scroll to position [137, 0]
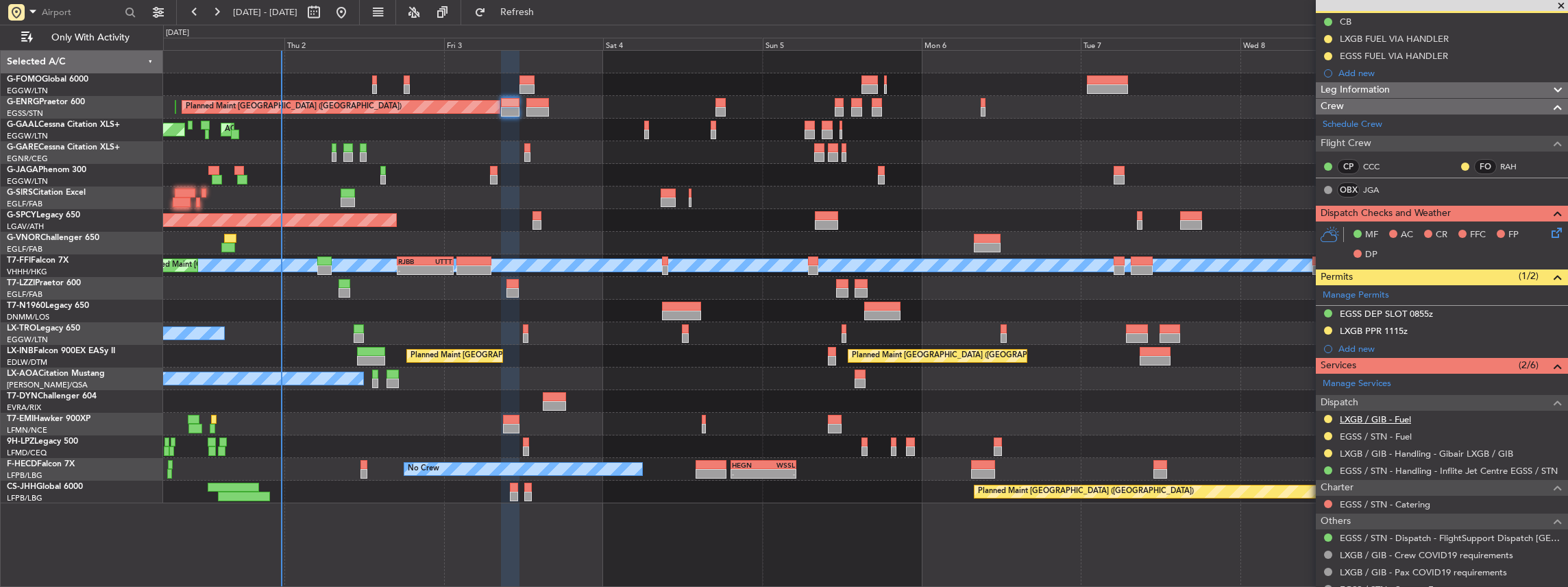
click at [1383, 414] on link "LXGB / GIB - Fuel" at bounding box center [1375, 419] width 72 height 11
click at [1389, 454] on link "LXGB / GIB - Handling - Gibair LXGB / GIB" at bounding box center [1426, 453] width 173 height 11
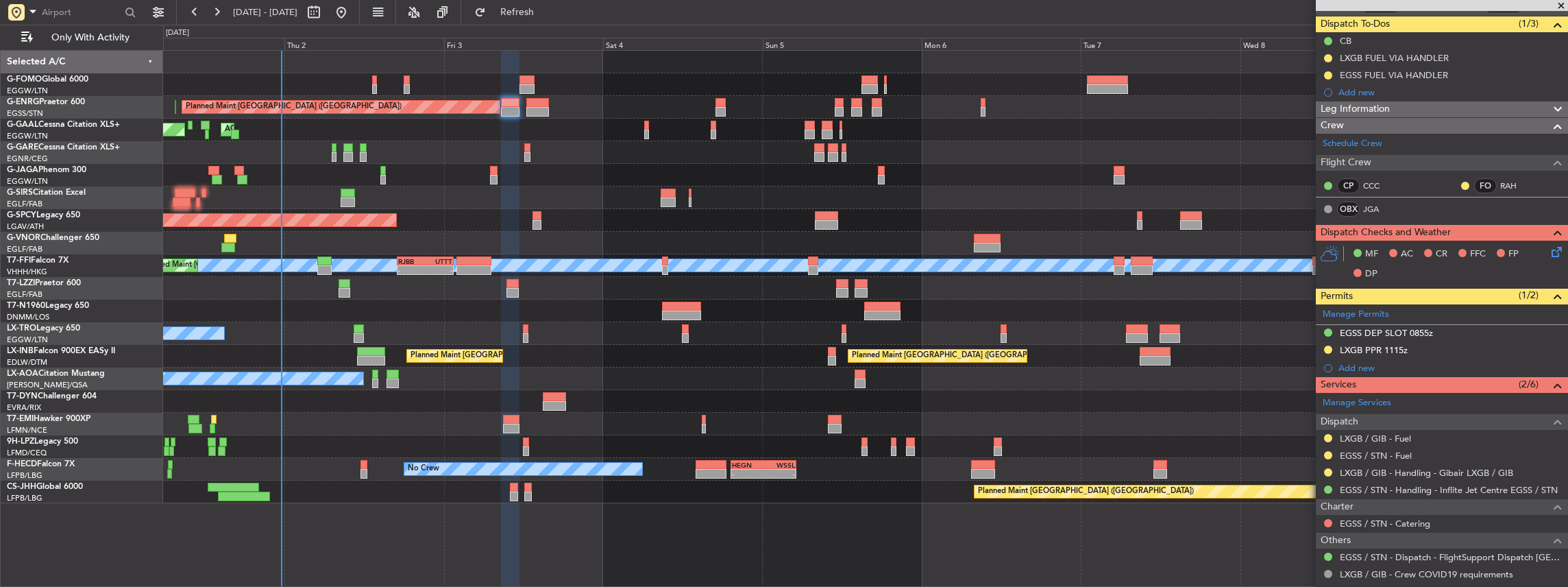
scroll to position [45, 0]
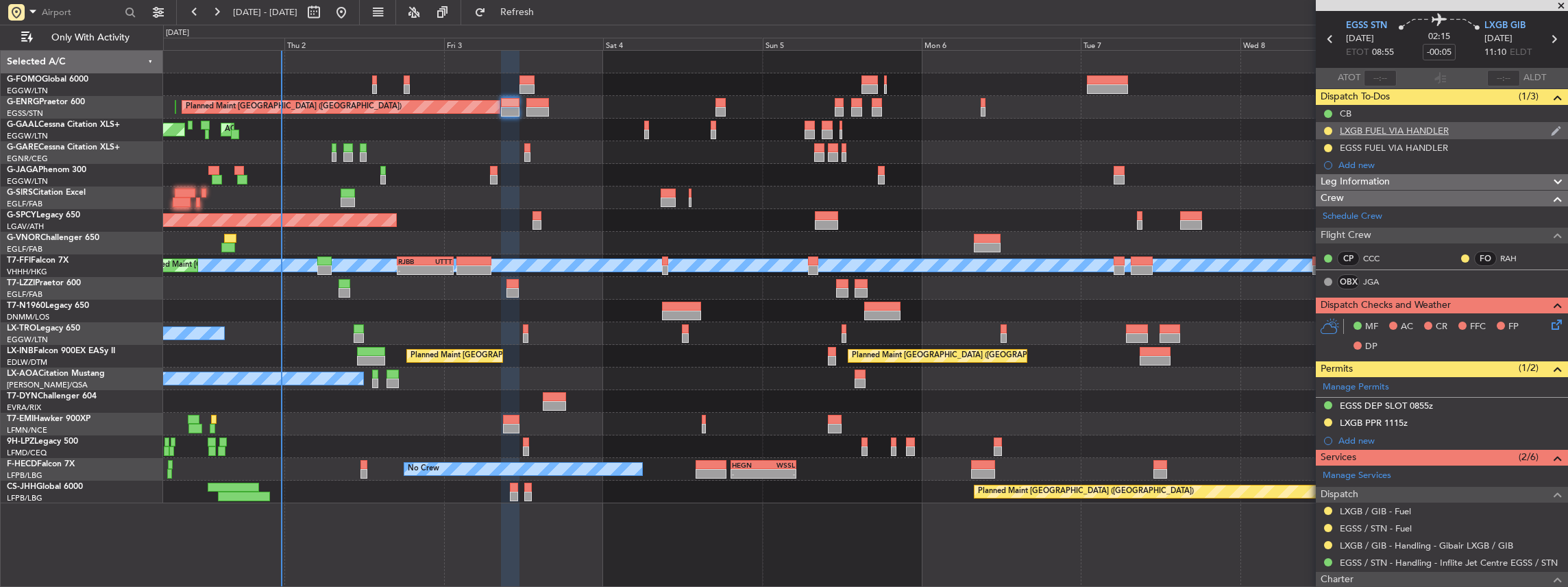
click at [1461, 127] on div "LXGB FUEL VIA HANDLER" at bounding box center [1442, 130] width 252 height 17
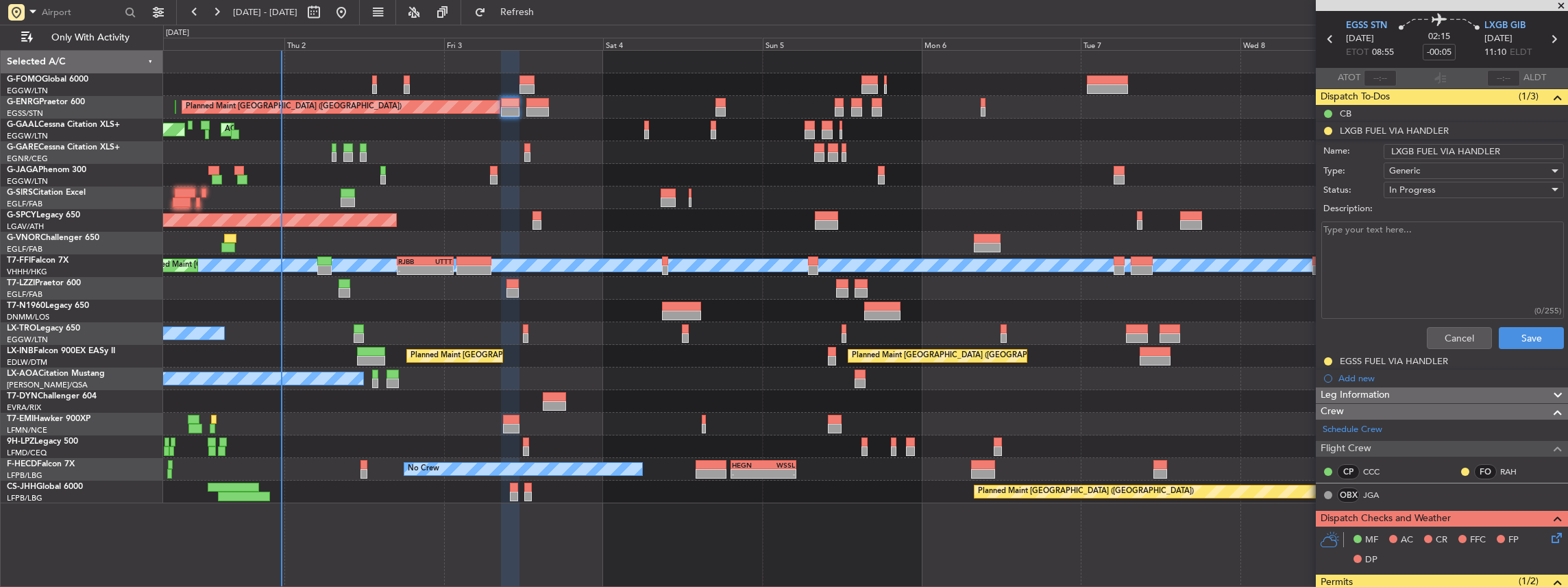
click at [1478, 145] on input "LXGB FUEL VIA HANDLER" at bounding box center [1474, 151] width 180 height 15
type input "LXGB FUEL VIA WFS"
click at [1538, 336] on button "Save" at bounding box center [1531, 338] width 65 height 22
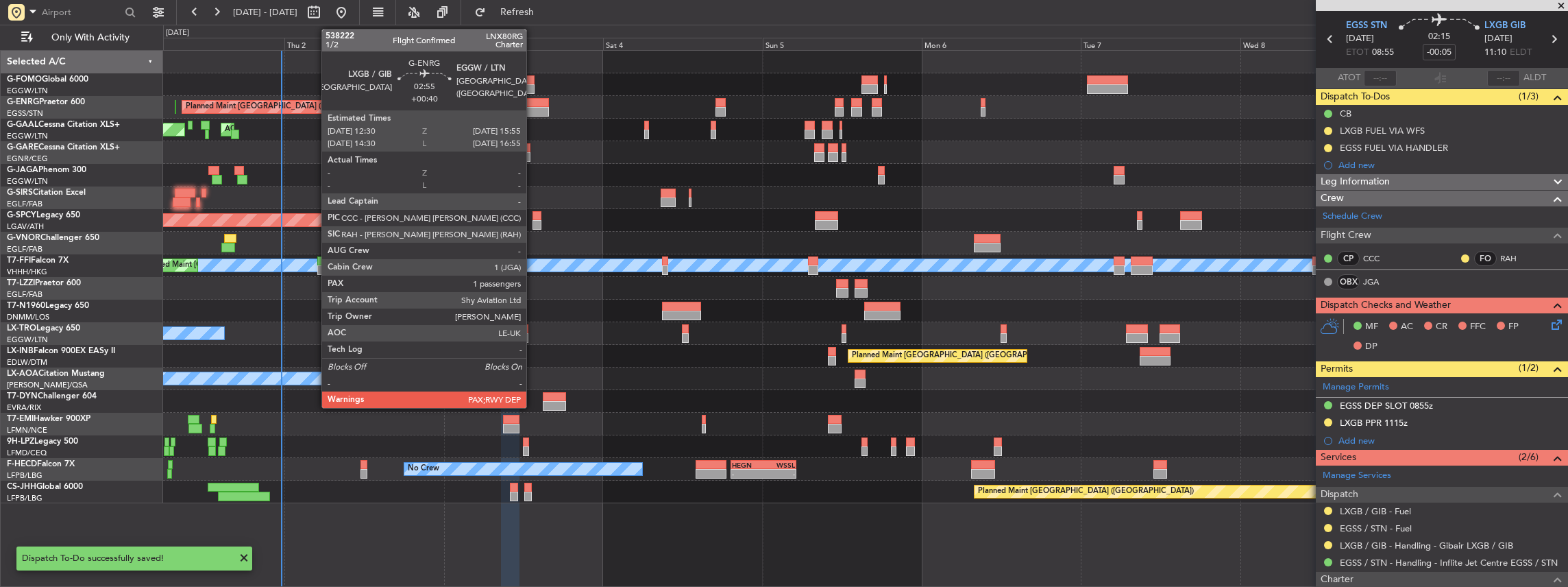
click at [533, 105] on div at bounding box center [537, 102] width 24 height 9
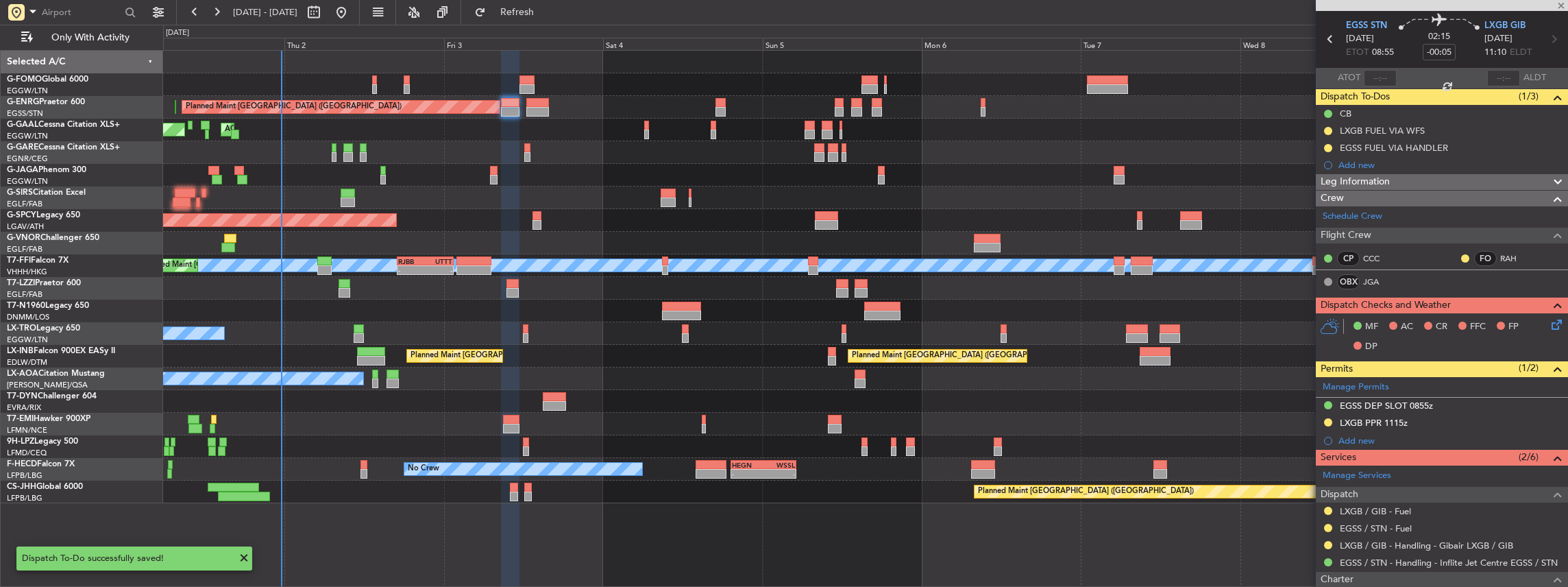
type input "+00:40"
type input "4"
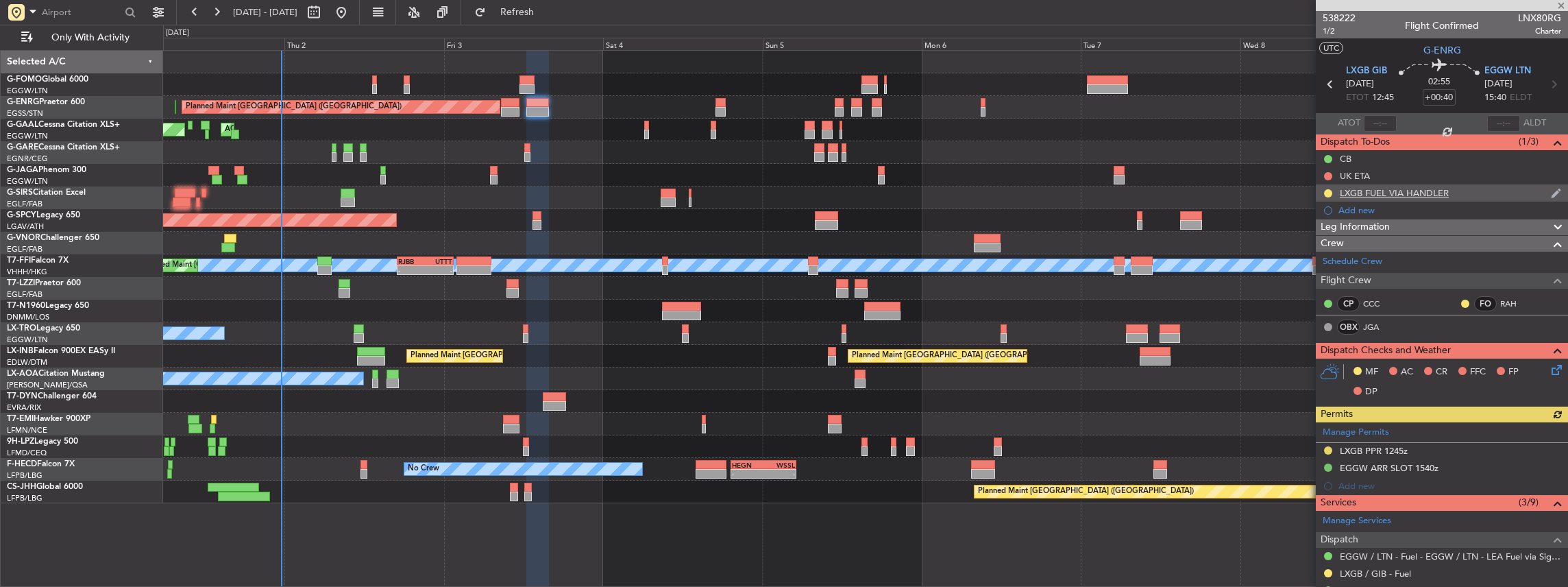
click at [1457, 188] on div "LXGB FUEL VIA HANDLER" at bounding box center [1442, 193] width 252 height 17
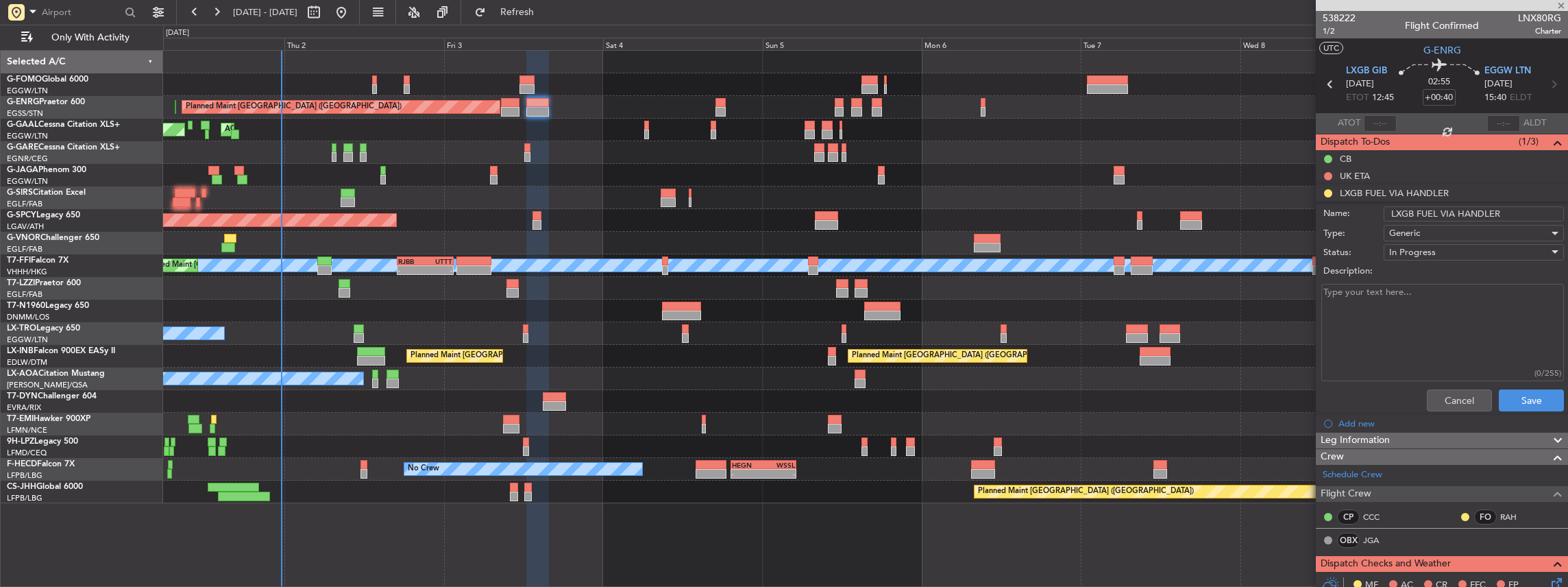
click at [1496, 218] on input "LXGB FUEL VIA HANDLER" at bounding box center [1474, 213] width 180 height 15
click at [1494, 218] on input "LXGB FUEL VIA HANDLER" at bounding box center [1474, 213] width 180 height 15
click at [1486, 215] on input "LXGB FUEL VIA HANDLER" at bounding box center [1474, 213] width 180 height 15
type input "LXGB FUEL VIA WFS"
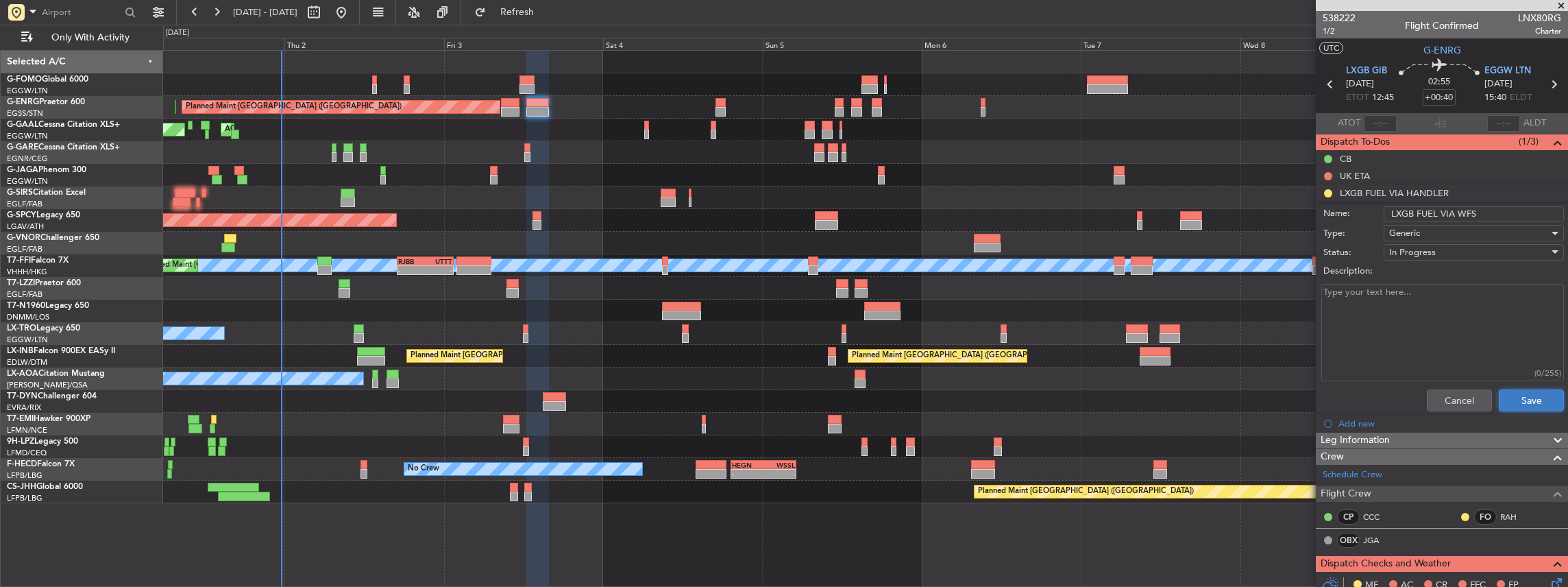
click at [1513, 397] on button "Save" at bounding box center [1531, 400] width 65 height 22
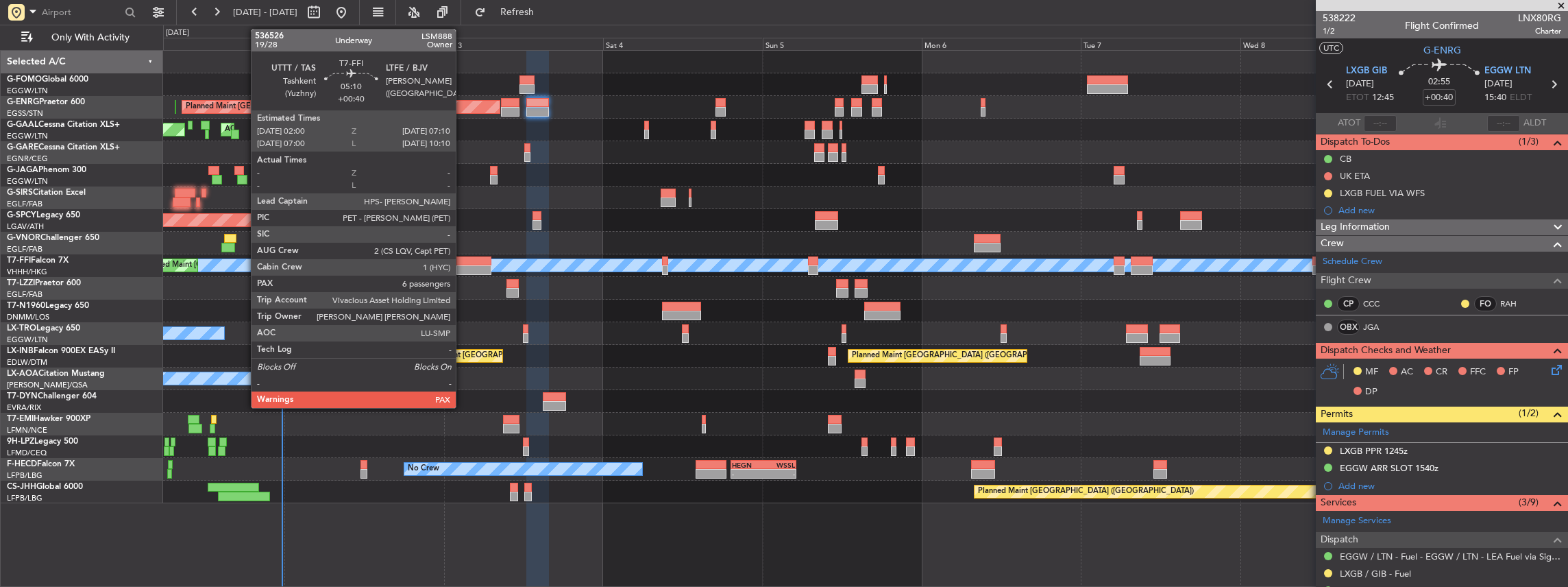
click at [462, 266] on div at bounding box center [474, 270] width 35 height 9
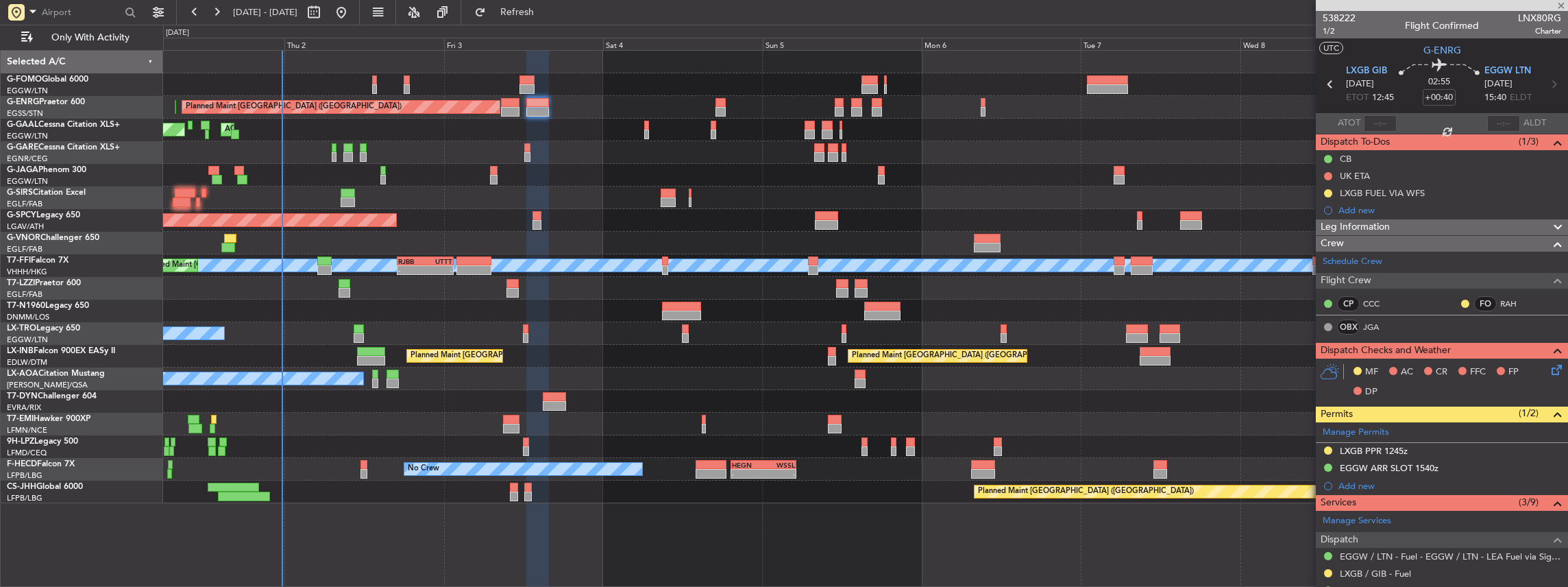
type input "6"
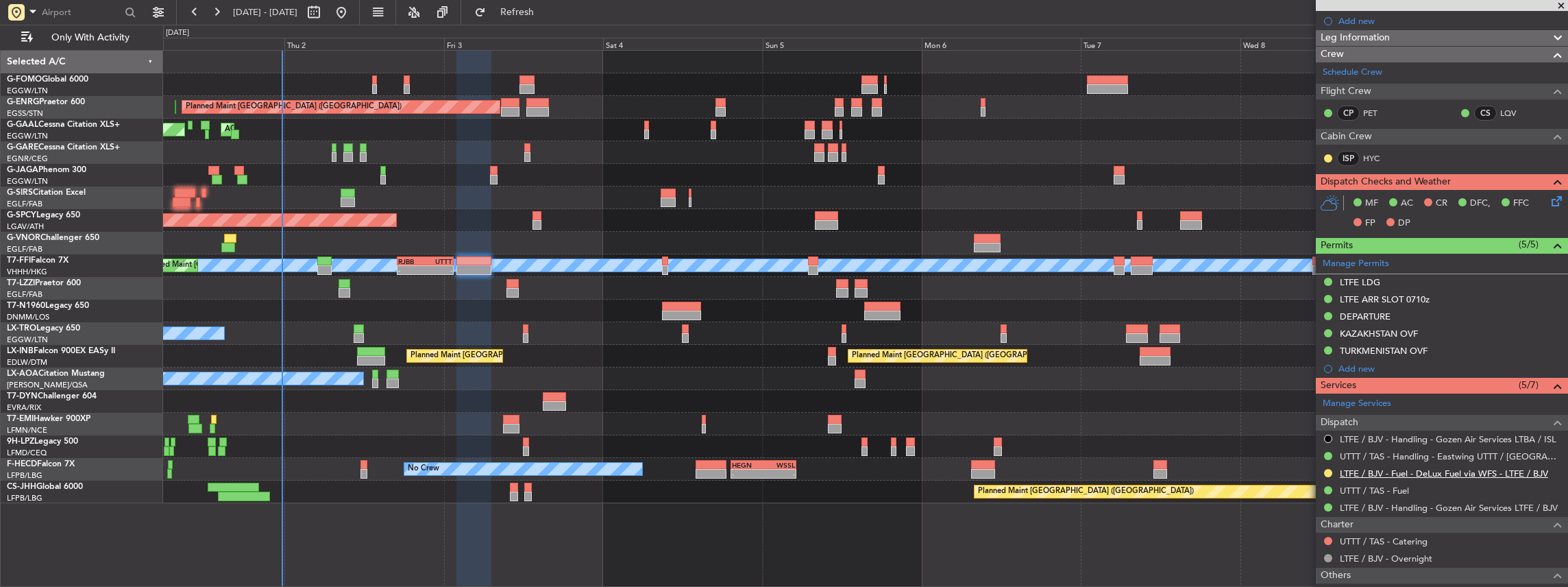
scroll to position [274, 0]
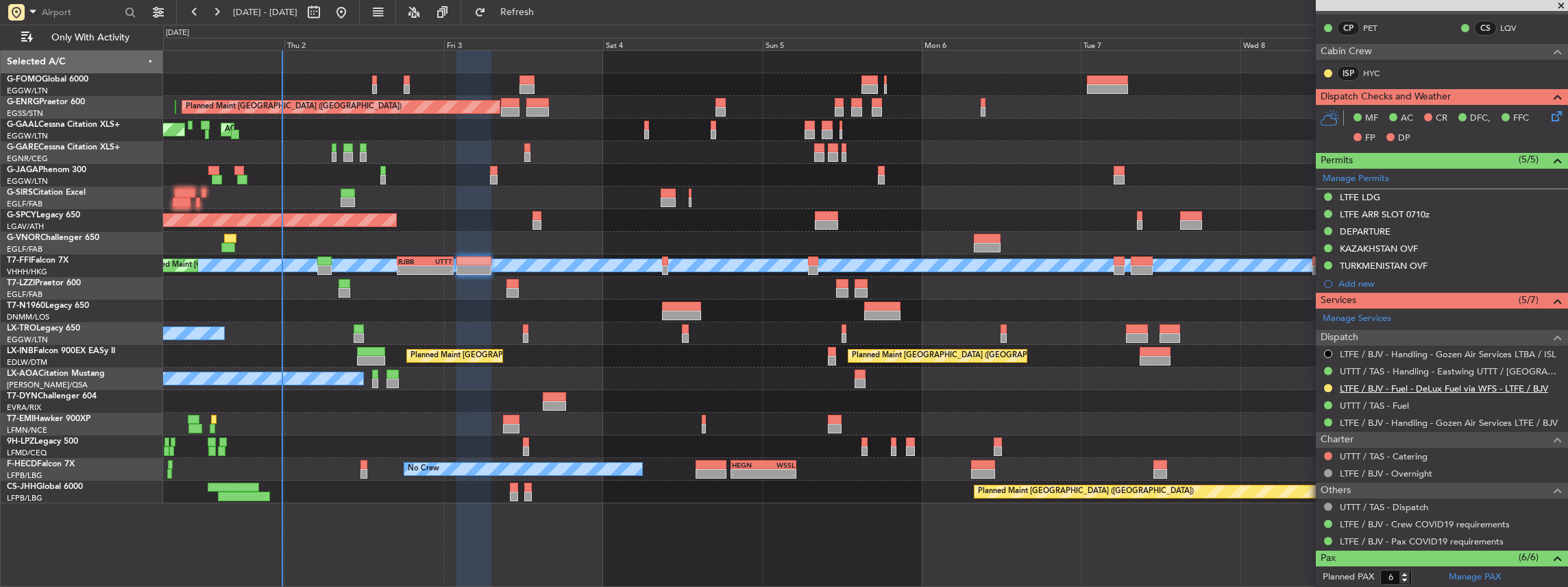
click at [1422, 387] on link "LTFE / BJV - Fuel - DeLux Fuel via WFS - LTFE / BJV" at bounding box center [1443, 388] width 208 height 11
click at [525, 14] on button "Refresh" at bounding box center [509, 12] width 82 height 22
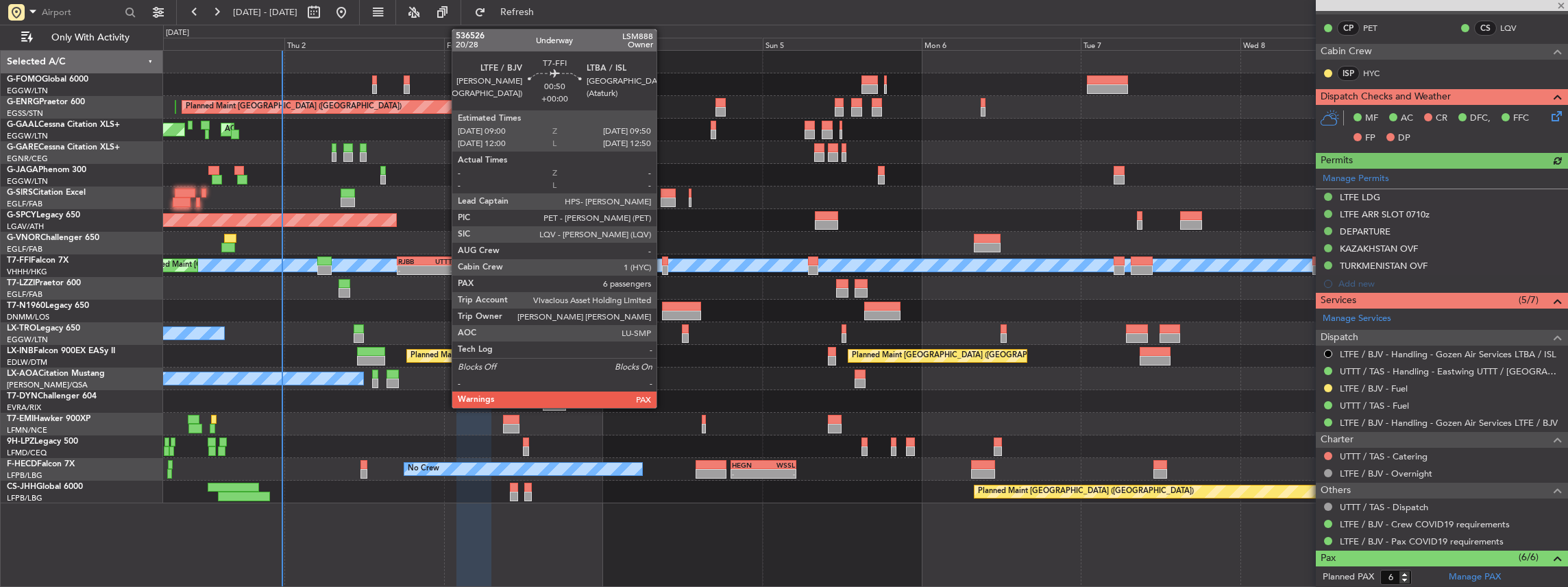
click at [663, 270] on div at bounding box center [665, 270] width 6 height 9
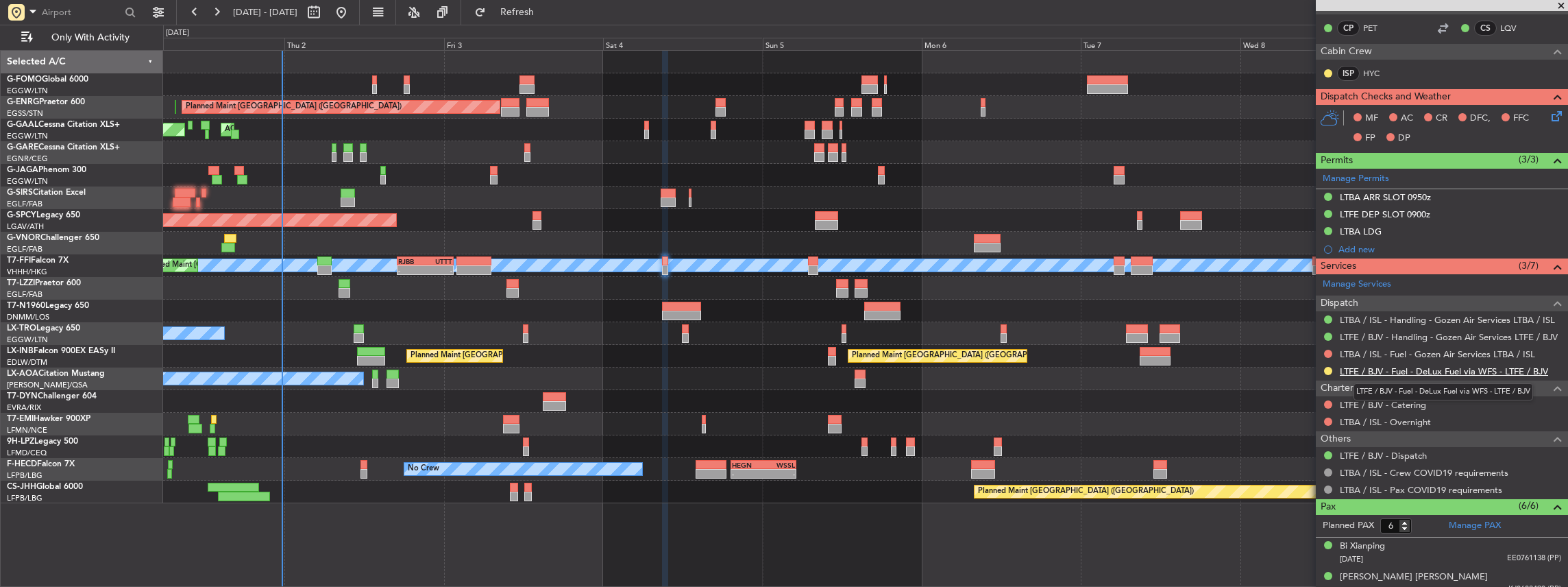
click at [1394, 369] on link "LTFE / BJV - Fuel - DeLux Fuel via WFS - LTFE / BJV" at bounding box center [1443, 371] width 208 height 11
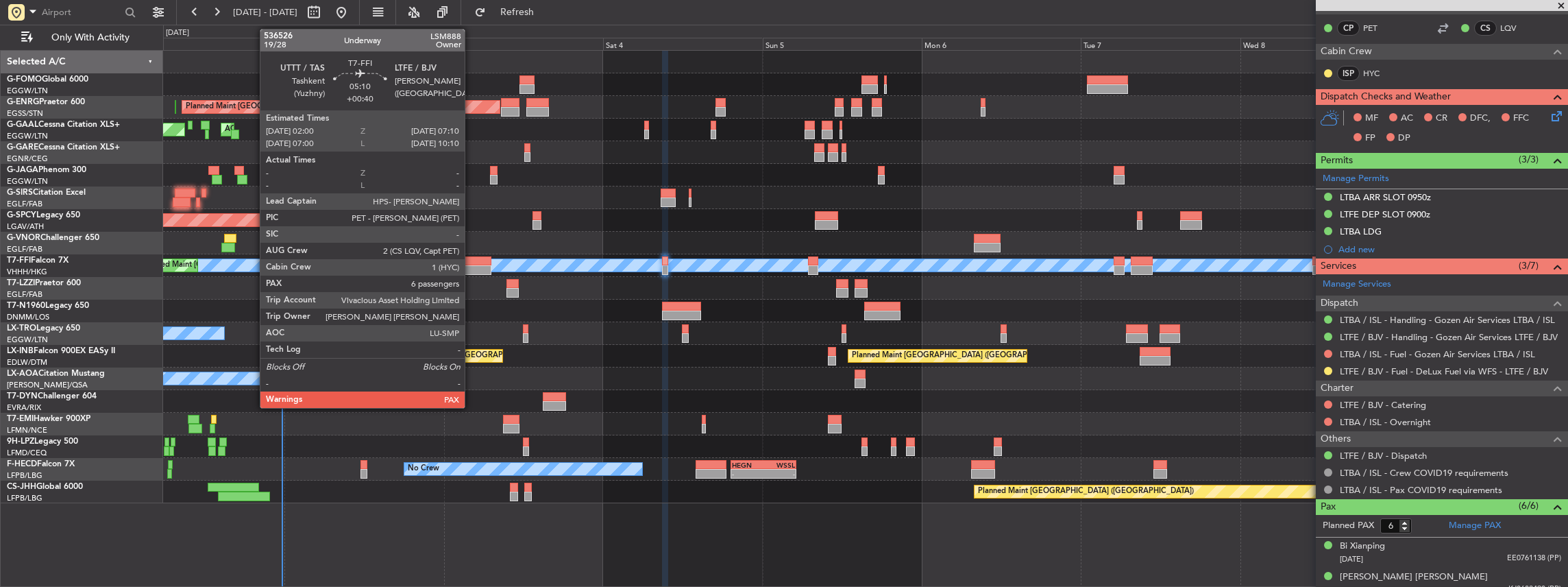
click at [471, 259] on div at bounding box center [474, 261] width 35 height 9
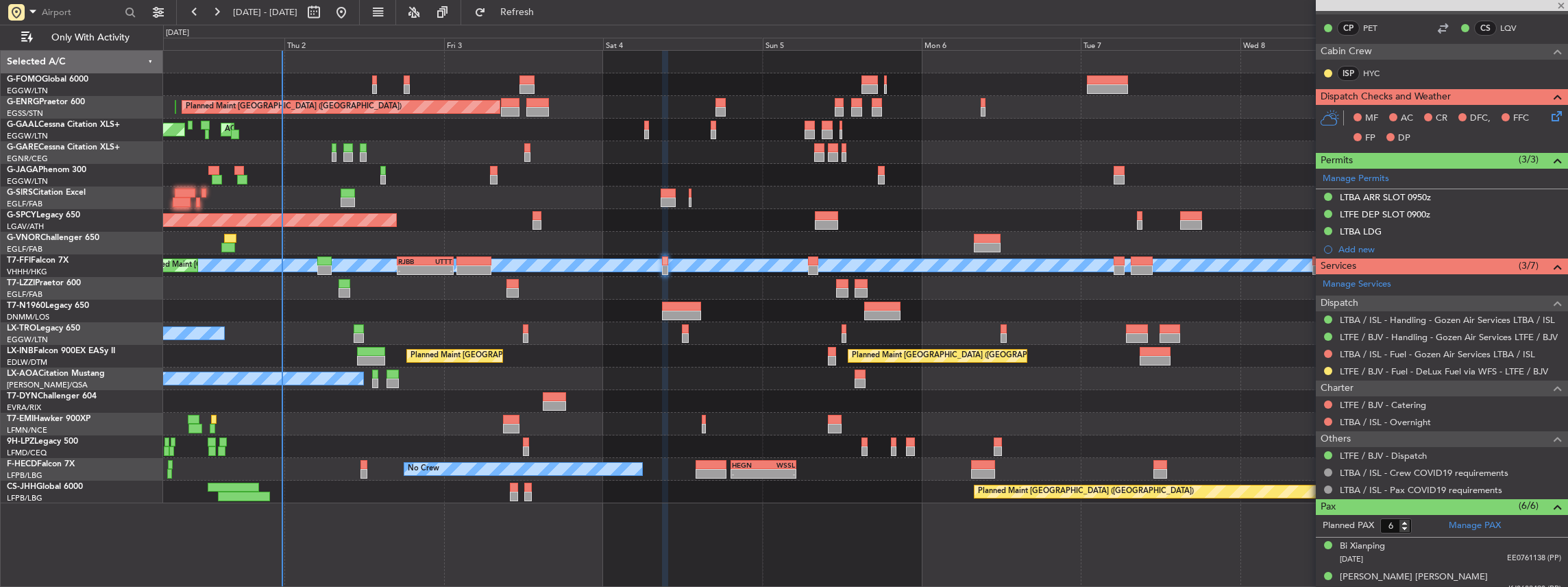
type input "+00:40"
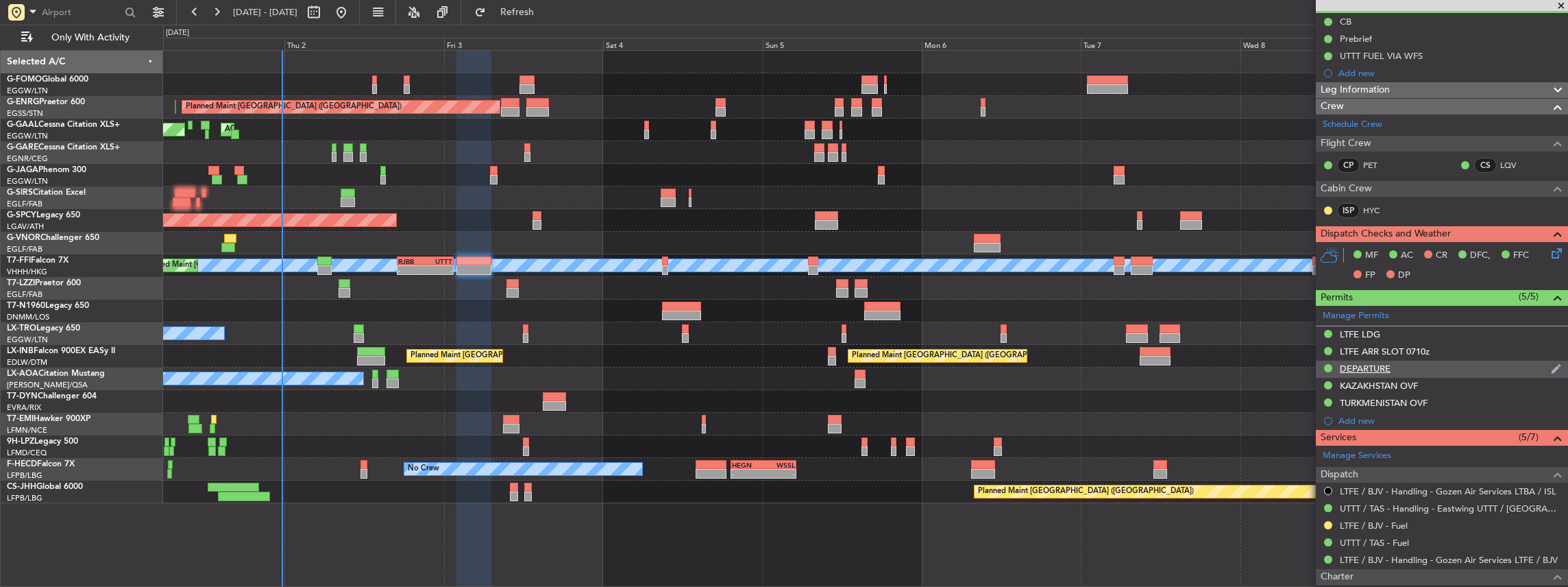
scroll to position [0, 0]
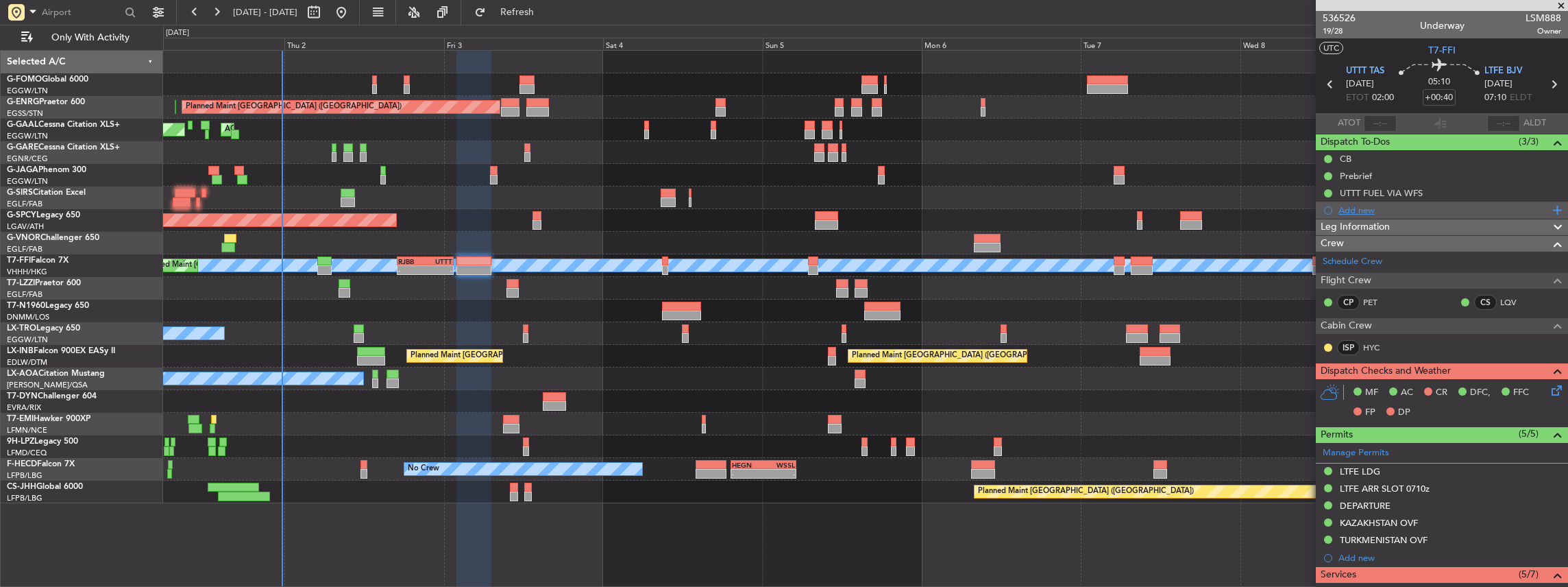
click at [1368, 208] on div "Add new" at bounding box center [1443, 210] width 210 height 11
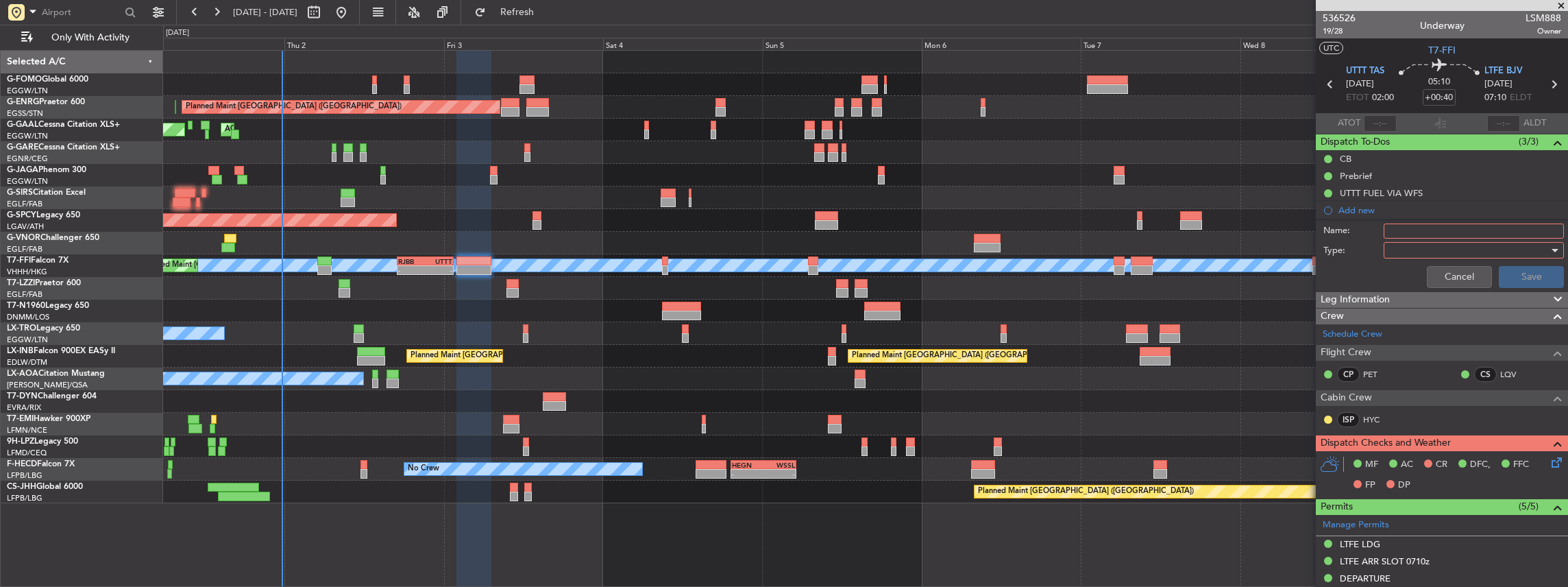
click at [1418, 225] on input "Name:" at bounding box center [1474, 231] width 180 height 15
drag, startPoint x: 1413, startPoint y: 229, endPoint x: 1332, endPoint y: 228, distance: 81.0
click at [1332, 228] on div "Name: VHHH FUEL VIA HANDLER" at bounding box center [1442, 231] width 266 height 21
type input "LTFE FUEL VIA HANDLER"
click at [1406, 248] on div at bounding box center [1469, 250] width 160 height 21
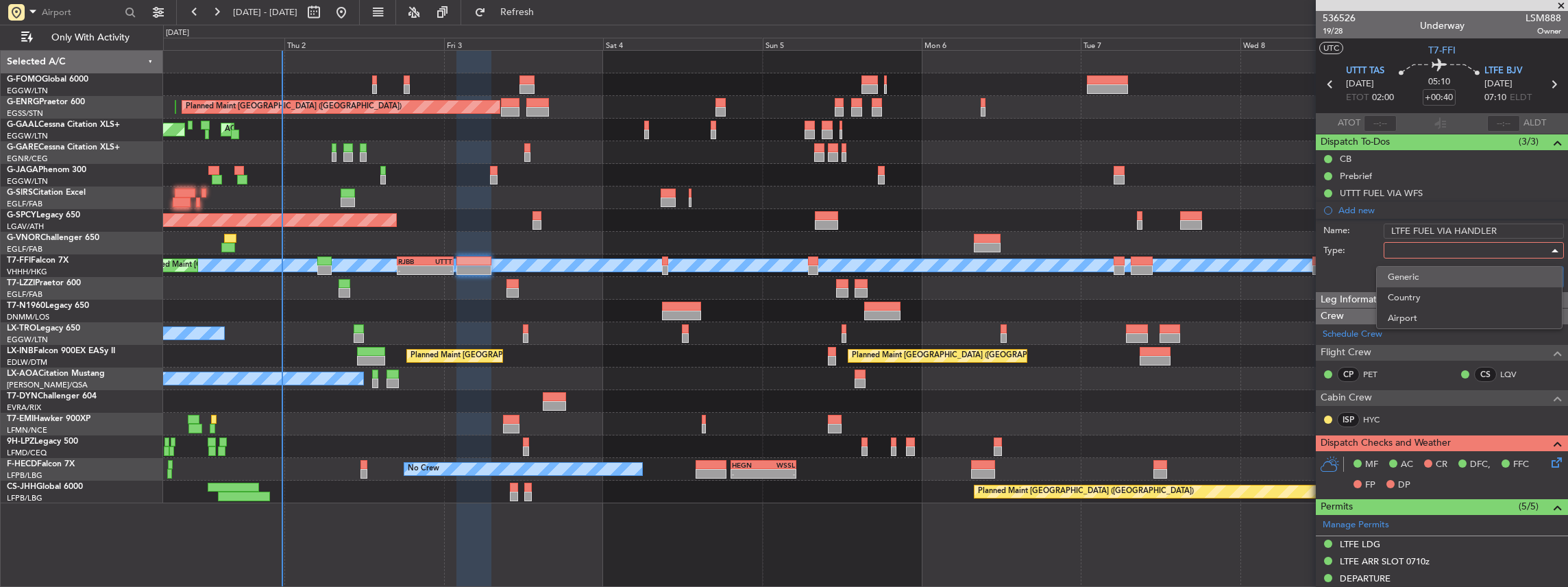
click at [1405, 274] on span "Generic" at bounding box center [1469, 276] width 163 height 21
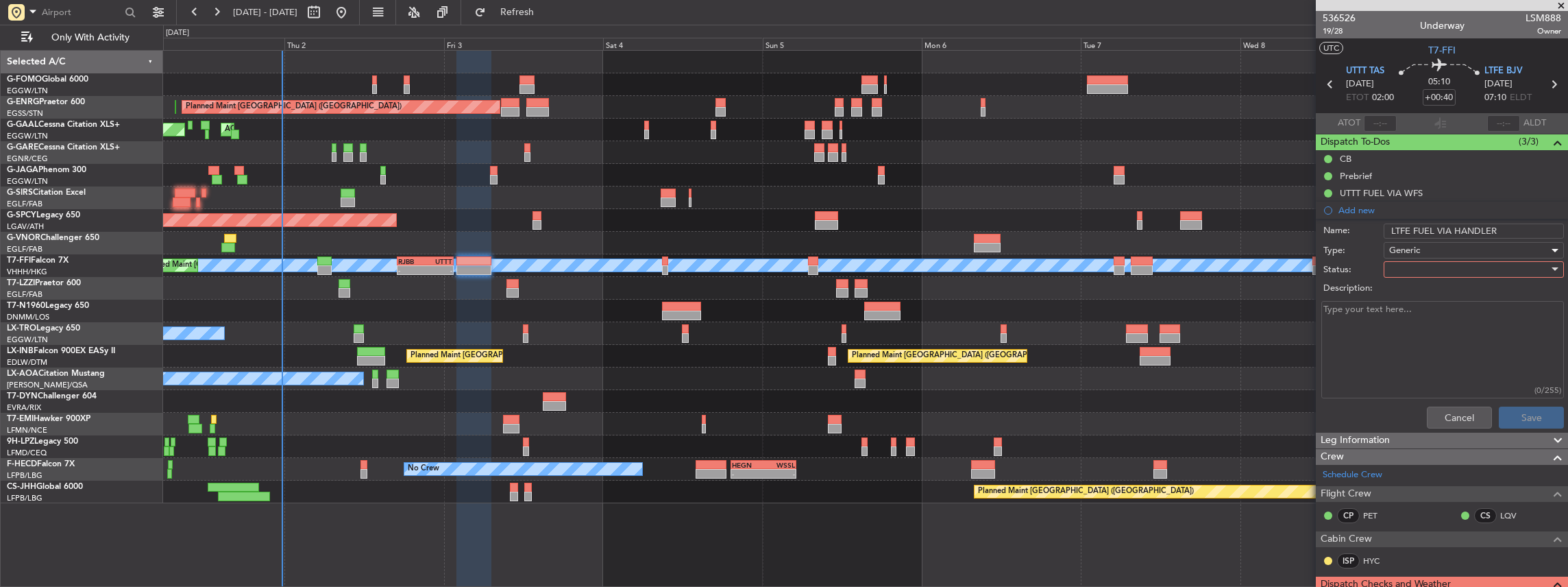
click at [1402, 264] on div at bounding box center [1469, 269] width 160 height 21
click at [1406, 321] on span "In Progress" at bounding box center [1469, 316] width 163 height 21
click at [1521, 418] on button "Save" at bounding box center [1531, 417] width 65 height 22
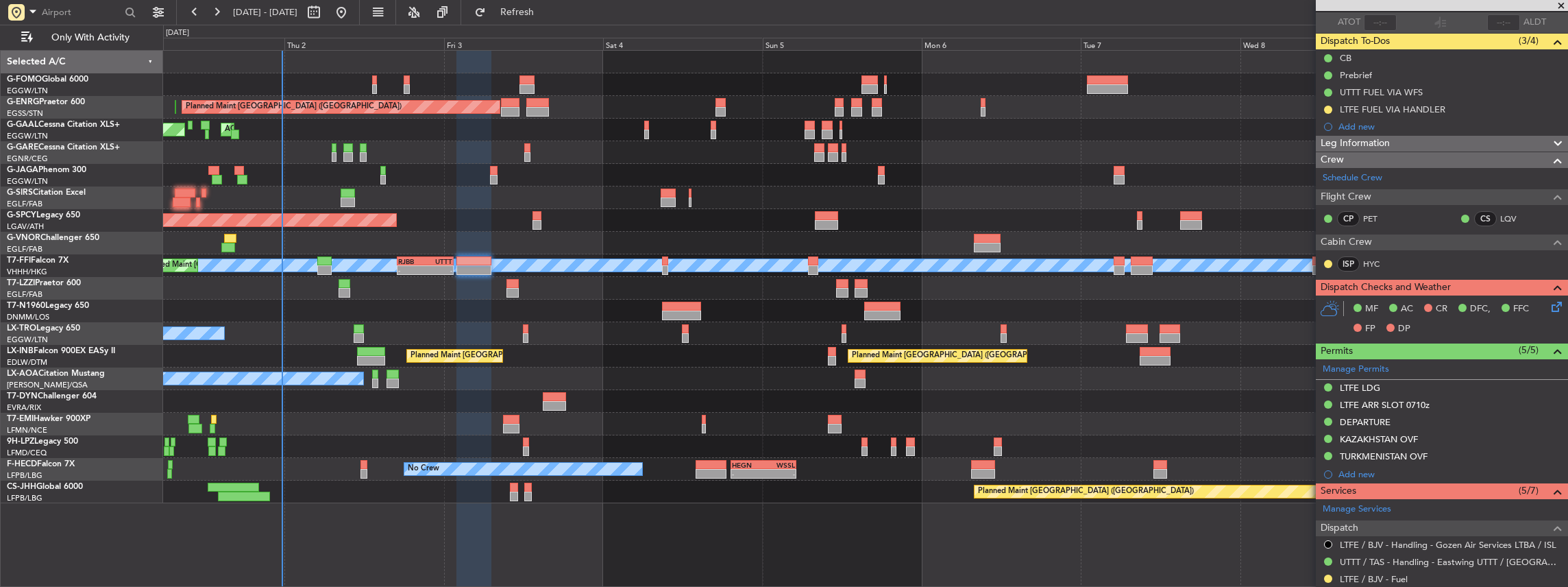
scroll to position [17, 0]
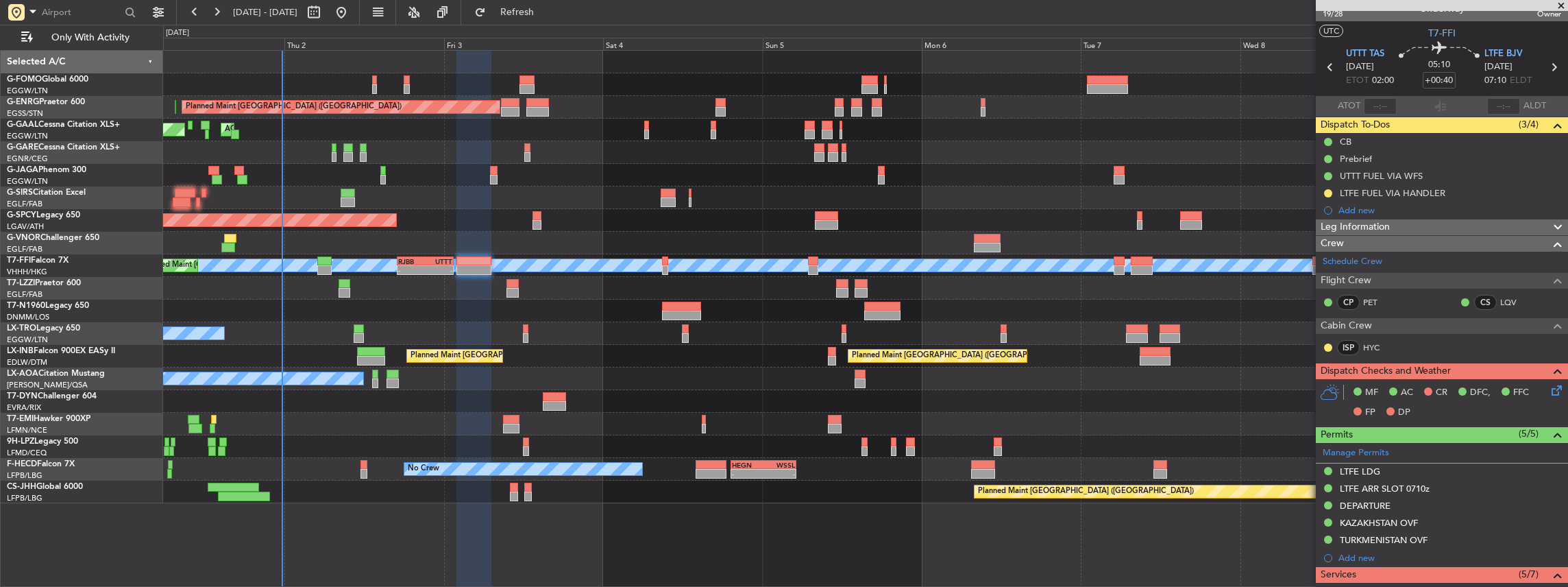
click at [1548, 67] on icon at bounding box center [1553, 67] width 18 height 18
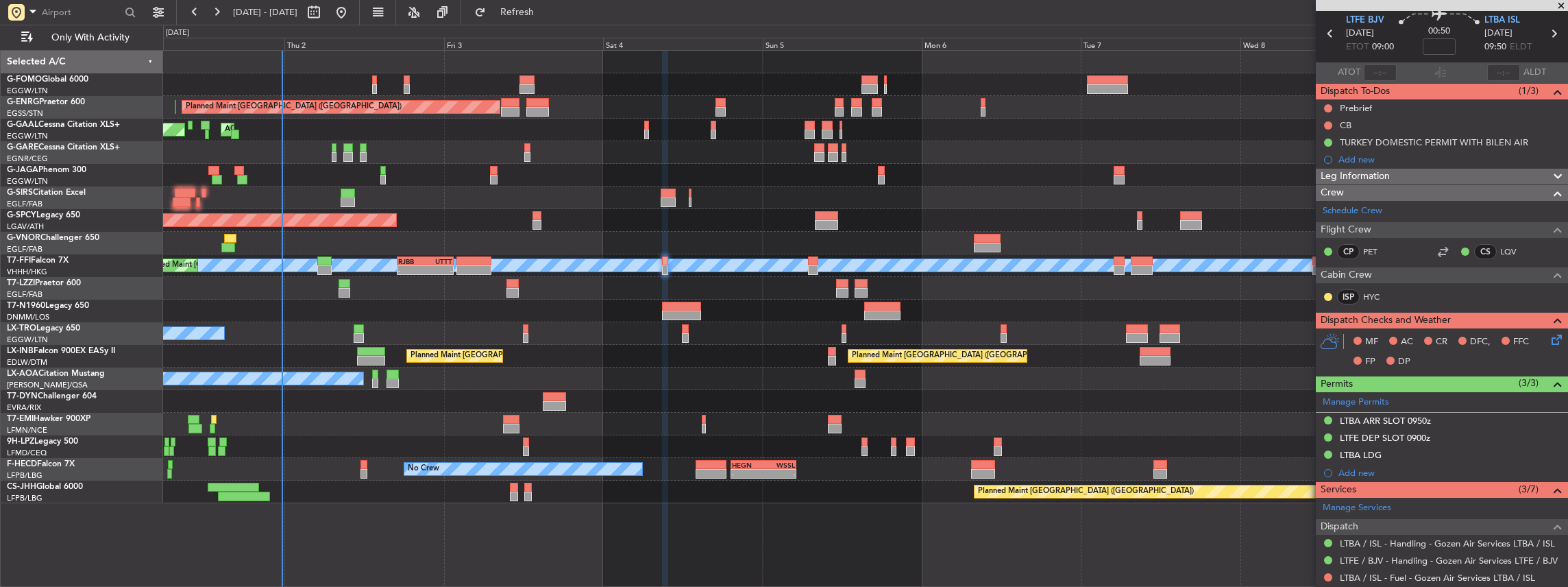
scroll to position [0, 0]
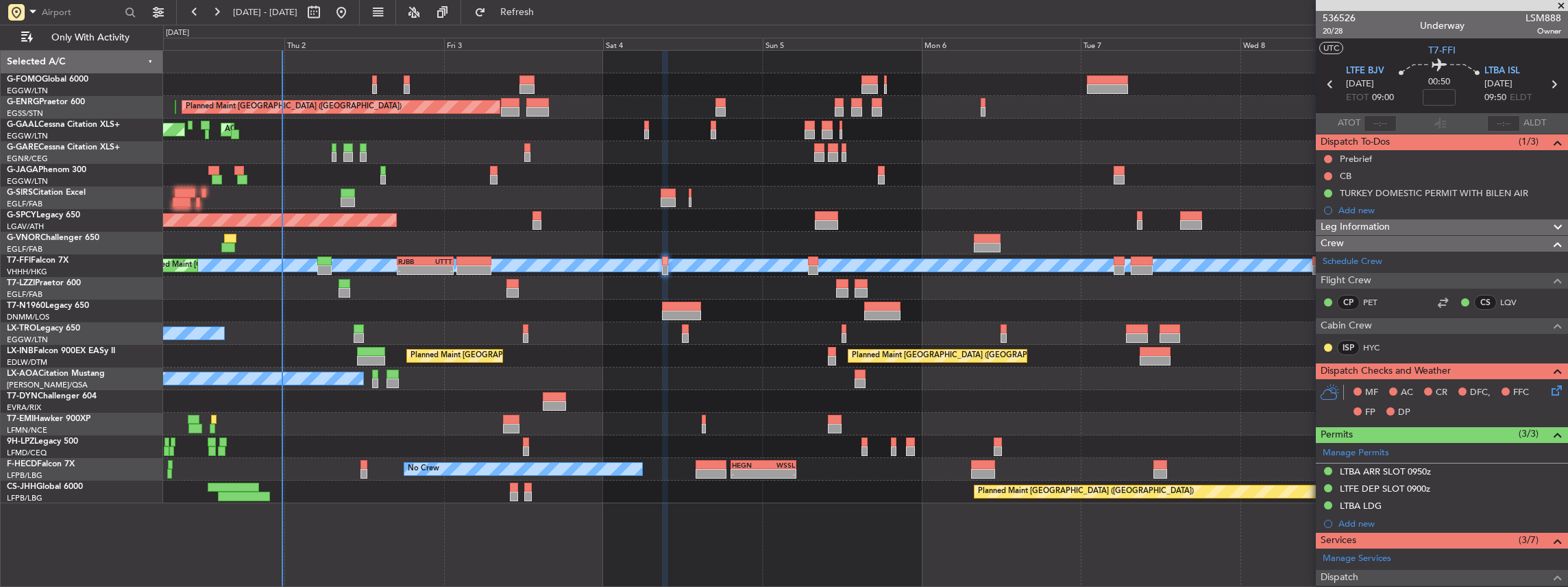
drag, startPoint x: 1347, startPoint y: 208, endPoint x: 1360, endPoint y: 208, distance: 13.0
click at [1354, 208] on mat-tooltip-component "TURKEY DOMESTIC PERMIT WITH BILEN AIR" at bounding box center [1433, 216] width 184 height 37
click at [1373, 211] on div "Add new" at bounding box center [1443, 210] width 210 height 11
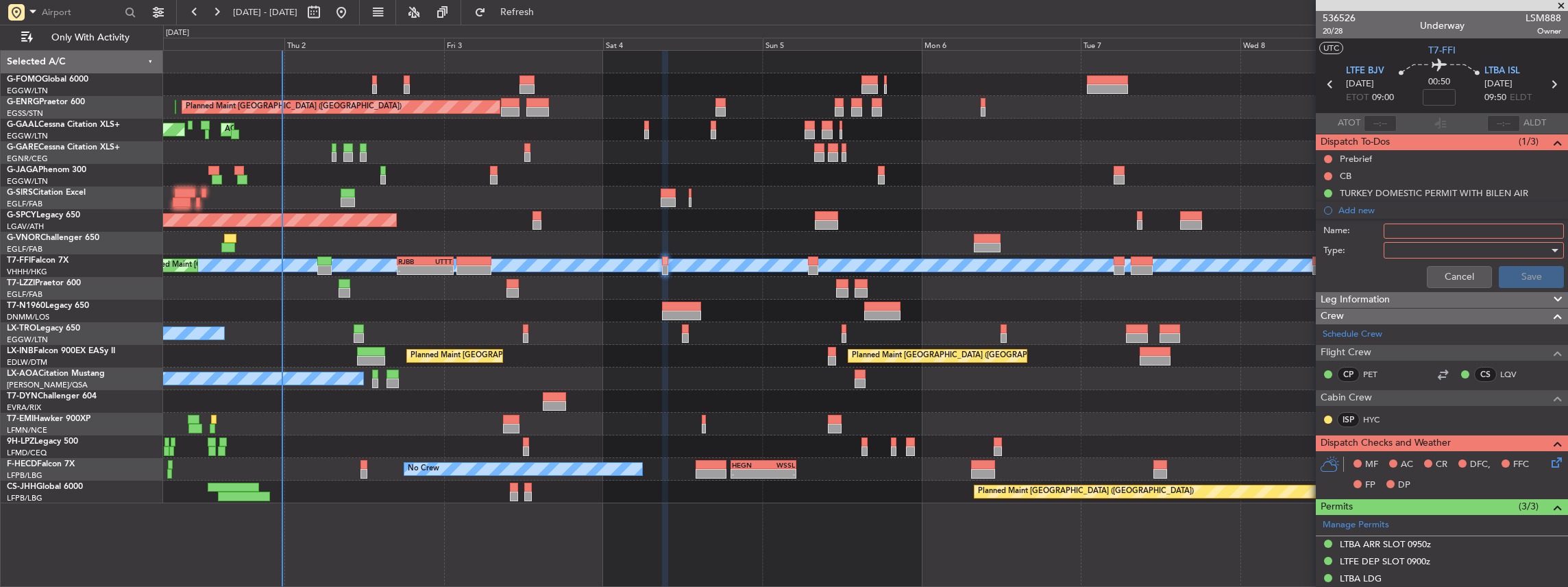
click at [1428, 228] on input "Name:" at bounding box center [1474, 231] width 180 height 15
click at [1424, 232] on input "Name:" at bounding box center [1474, 231] width 180 height 15
drag, startPoint x: 1439, startPoint y: 273, endPoint x: 1451, endPoint y: 261, distance: 17.0
click at [1440, 273] on button "Cancel" at bounding box center [1459, 277] width 65 height 22
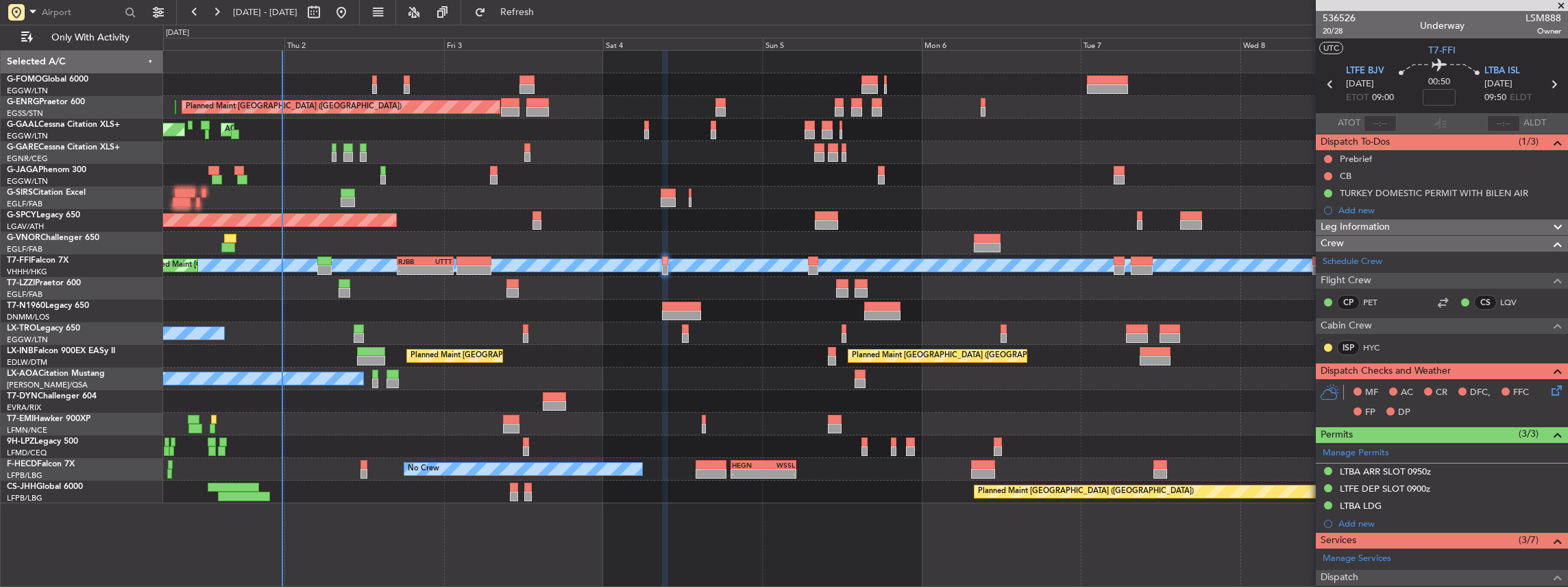
click at [1325, 84] on icon at bounding box center [1330, 84] width 18 height 18
type input "+00:40"
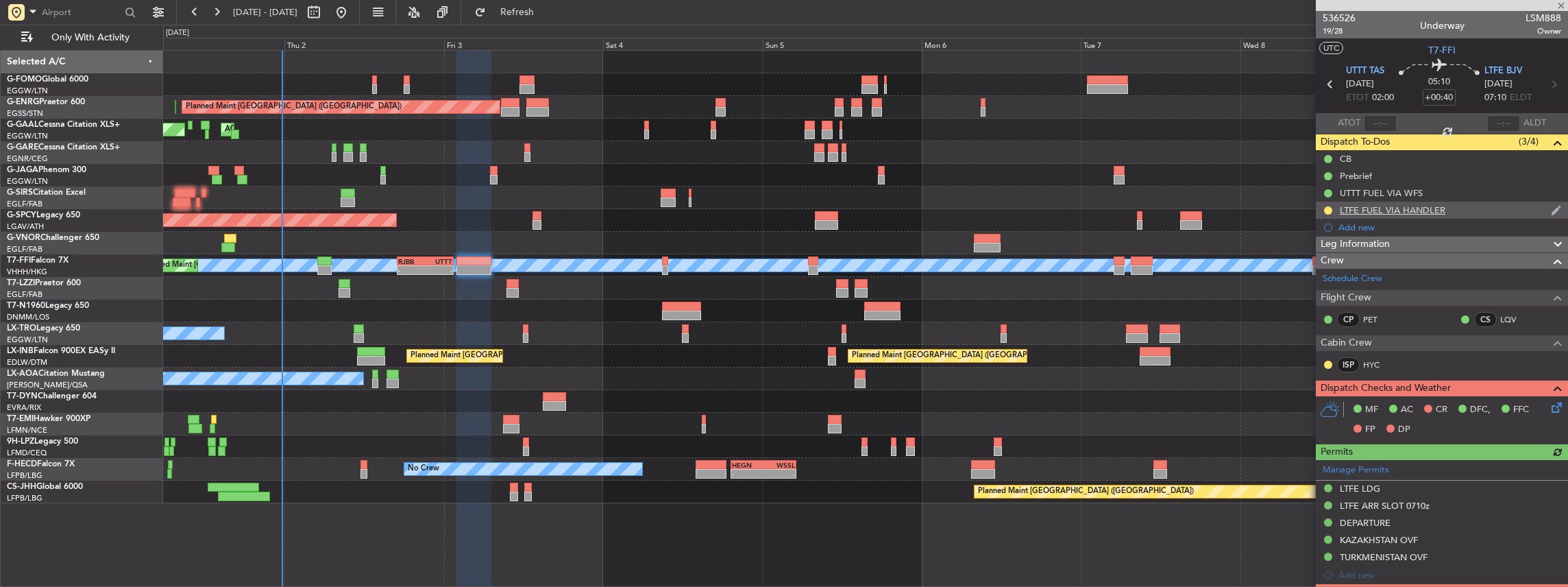
click at [1459, 212] on div "LTFE FUEL VIA HANDLER" at bounding box center [1442, 210] width 252 height 17
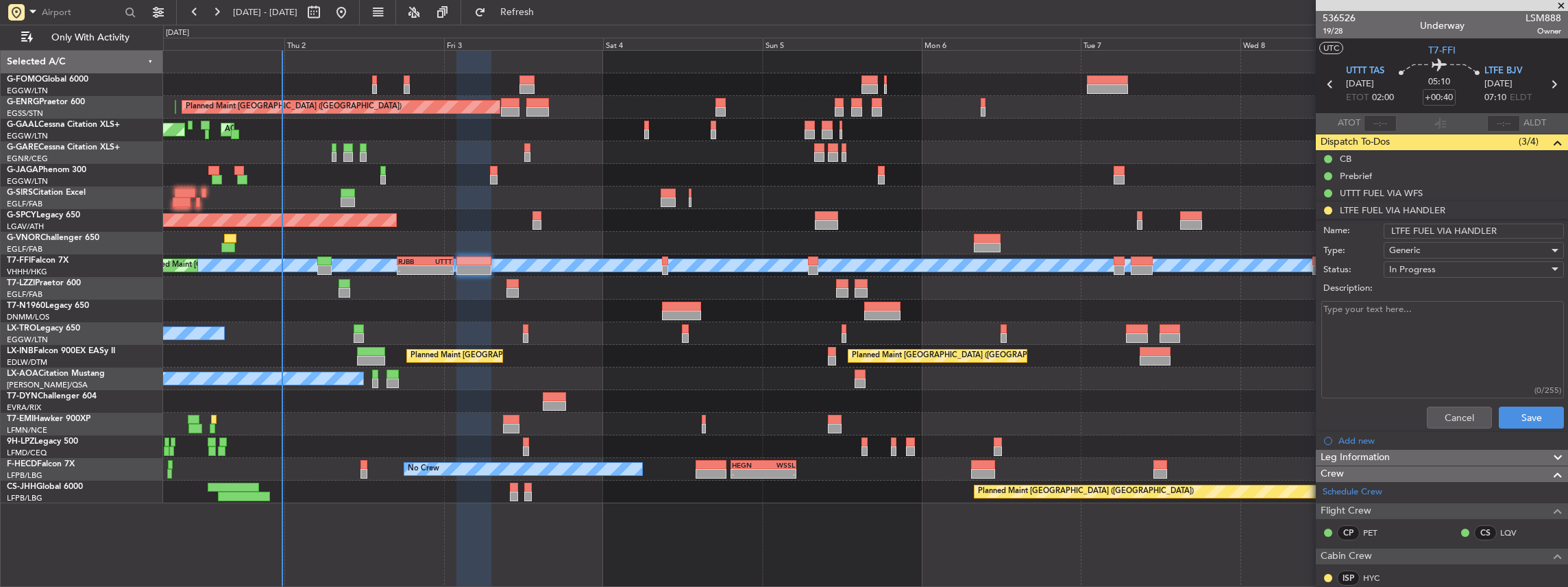
drag, startPoint x: 1496, startPoint y: 231, endPoint x: 1385, endPoint y: 234, distance: 111.0
click at [1385, 234] on input "LTFE FUEL VIA HANDLER" at bounding box center [1474, 231] width 180 height 15
click at [1441, 415] on button "Cancel" at bounding box center [1459, 417] width 65 height 22
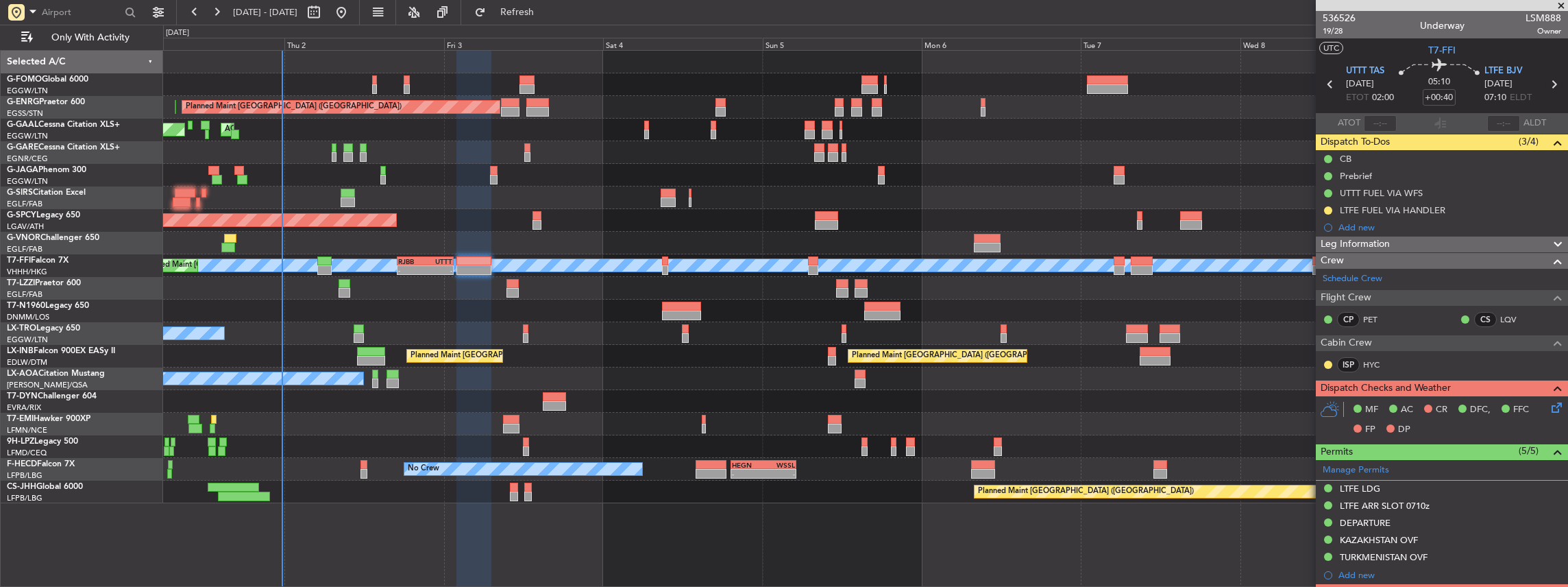
click at [1549, 85] on icon at bounding box center [1553, 84] width 18 height 18
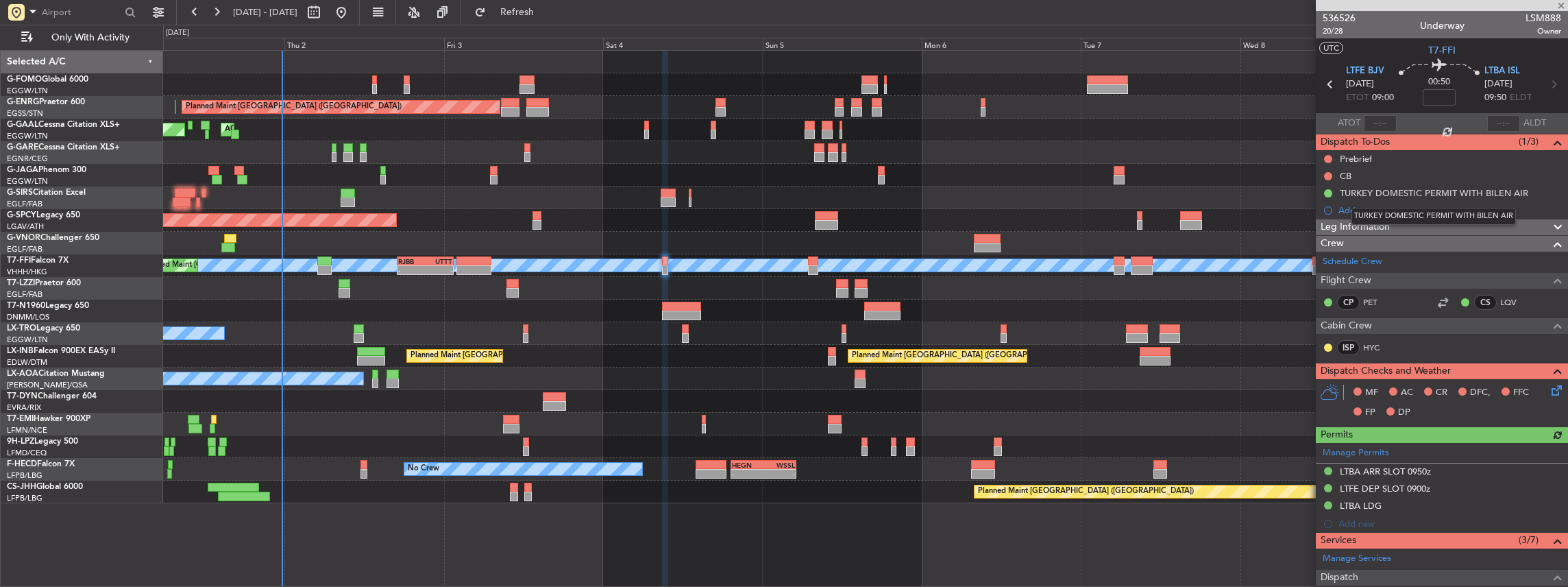
click at [1375, 208] on div "TURKEY DOMESTIC PERMIT WITH BILEN AIR" at bounding box center [1433, 216] width 165 height 17
click at [1365, 212] on div "Add new" at bounding box center [1443, 210] width 210 height 11
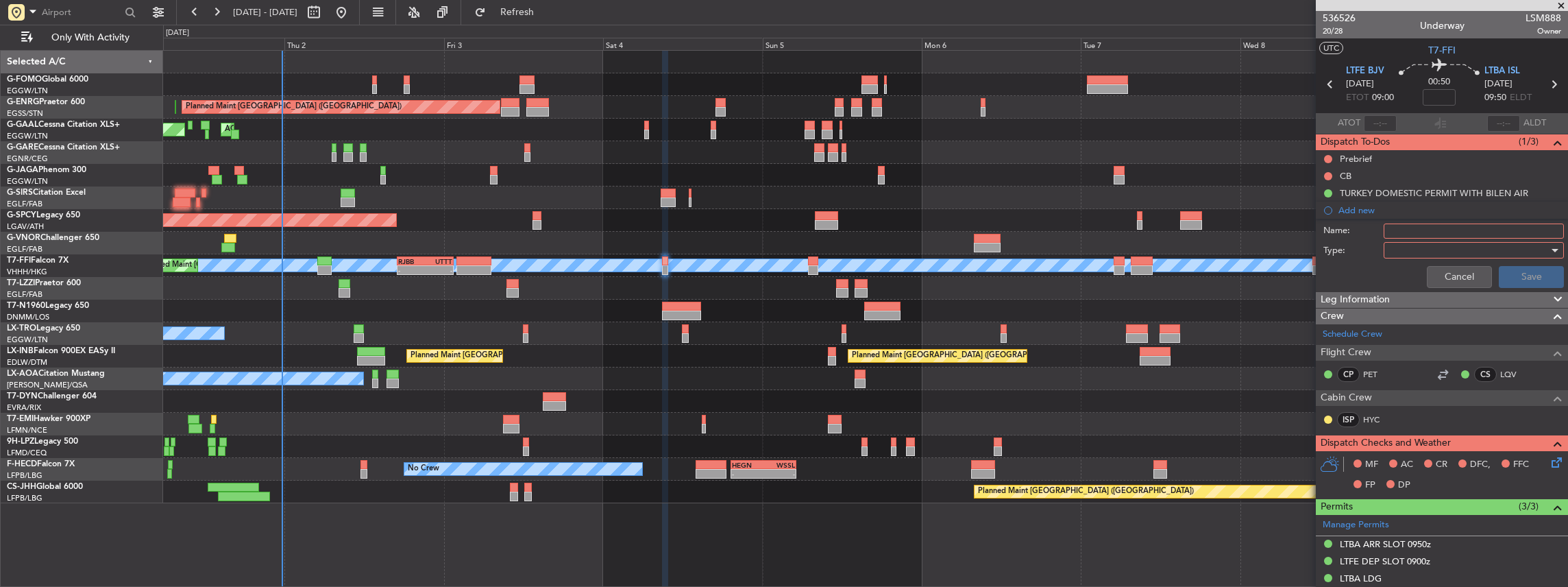
click at [1417, 231] on input "Name:" at bounding box center [1474, 231] width 180 height 15
paste input "LTFE FUEL VIA HANDLER"
type input "LTFE FUEL VIA HANDLER"
click at [1412, 255] on div at bounding box center [1469, 250] width 160 height 21
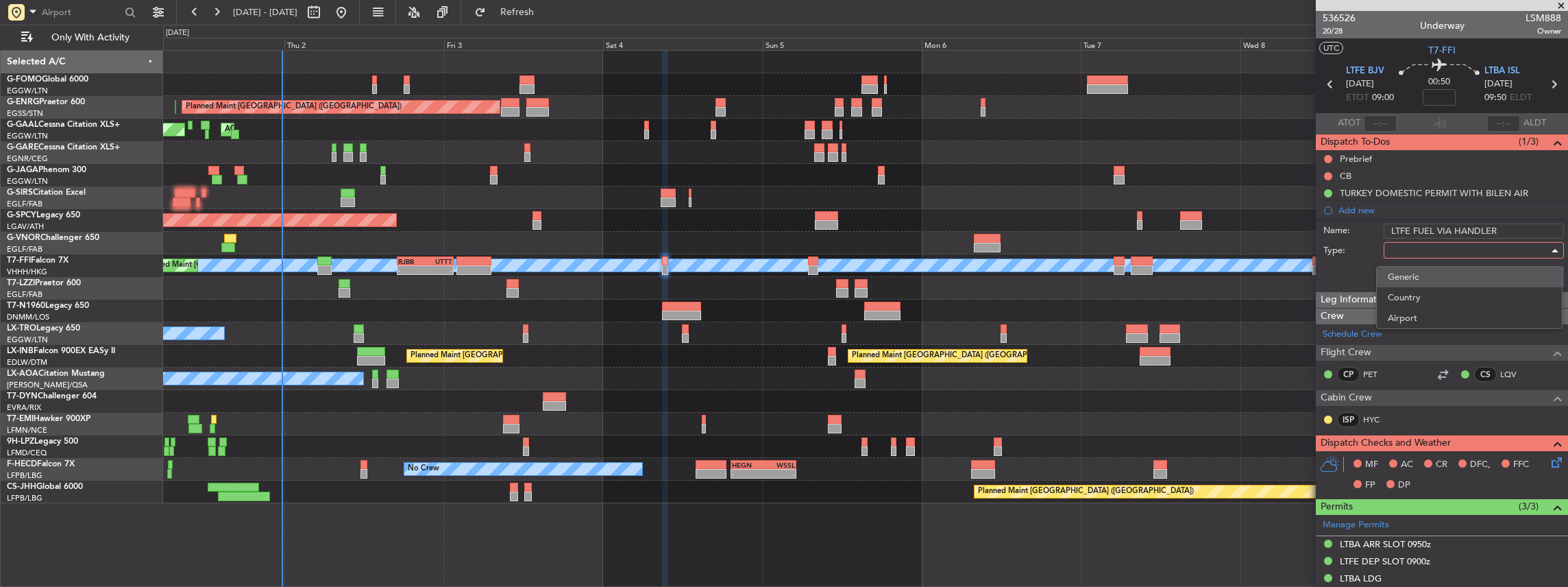
click at [1408, 277] on span "Generic" at bounding box center [1469, 276] width 163 height 21
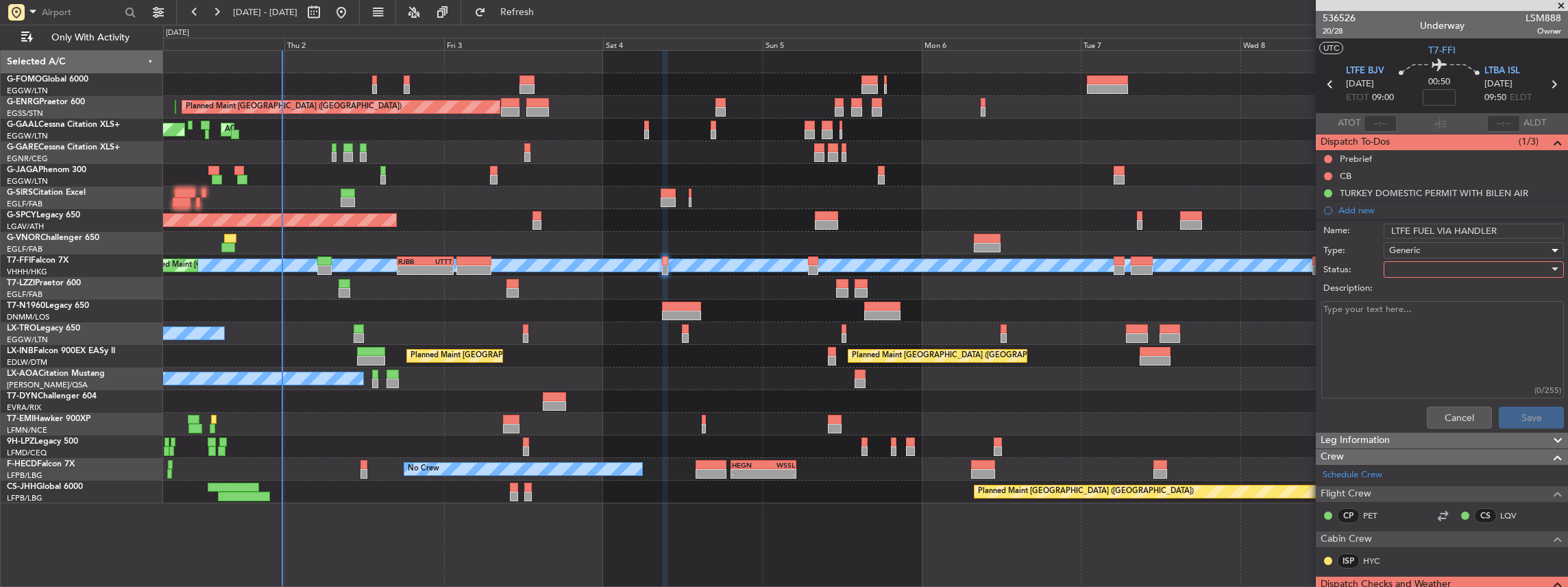
click at [1433, 266] on div at bounding box center [1469, 269] width 160 height 21
click at [1431, 319] on span "In Progress" at bounding box center [1469, 316] width 163 height 21
click at [1526, 410] on button "Save" at bounding box center [1531, 417] width 65 height 22
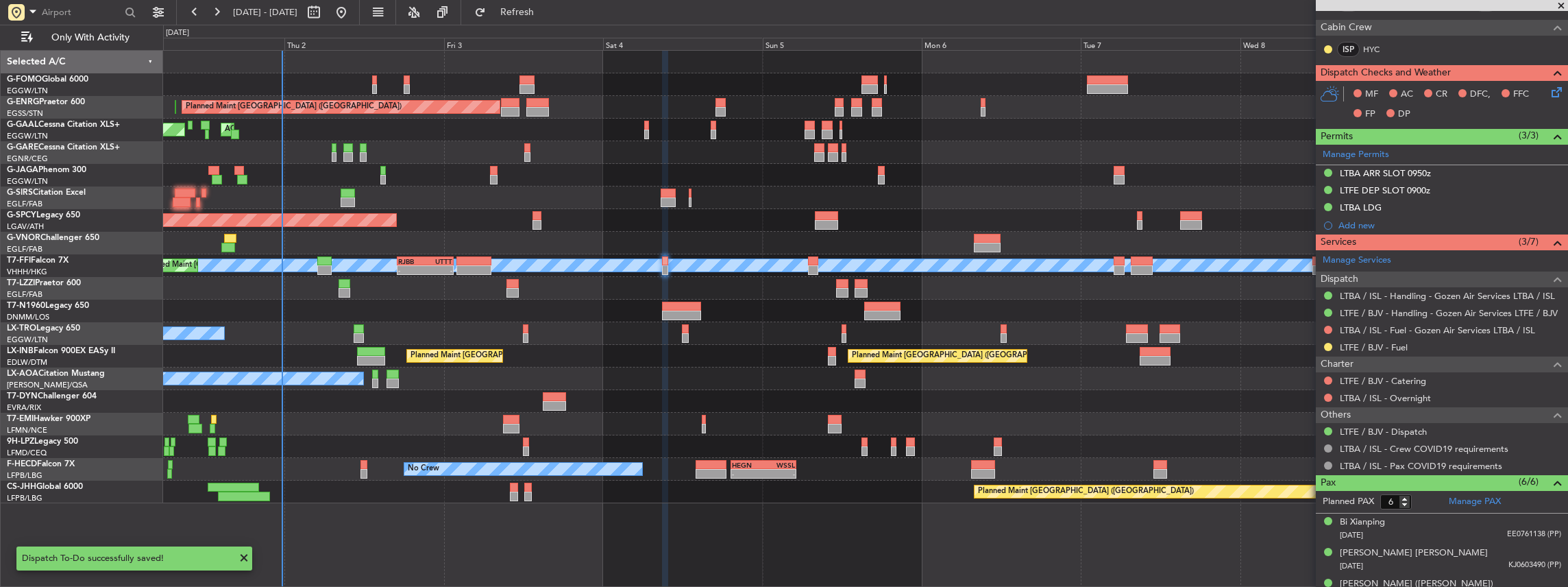
scroll to position [319, 0]
